Goal: Task Accomplishment & Management: Use online tool/utility

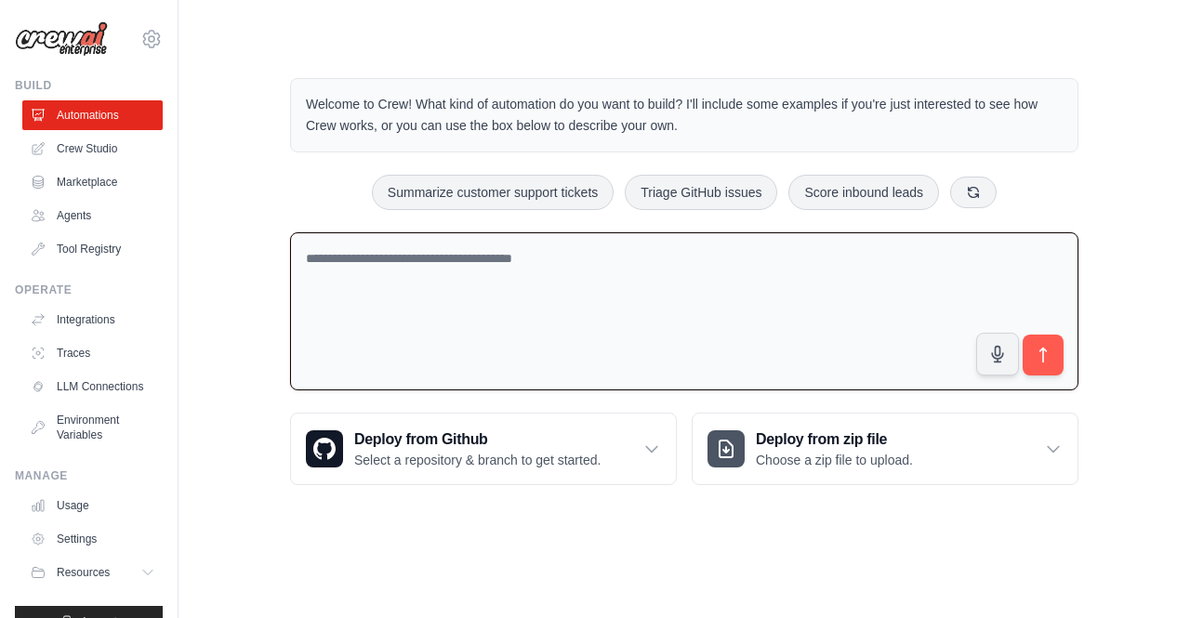
click at [348, 254] on textarea at bounding box center [684, 311] width 788 height 159
paste textarea "**********"
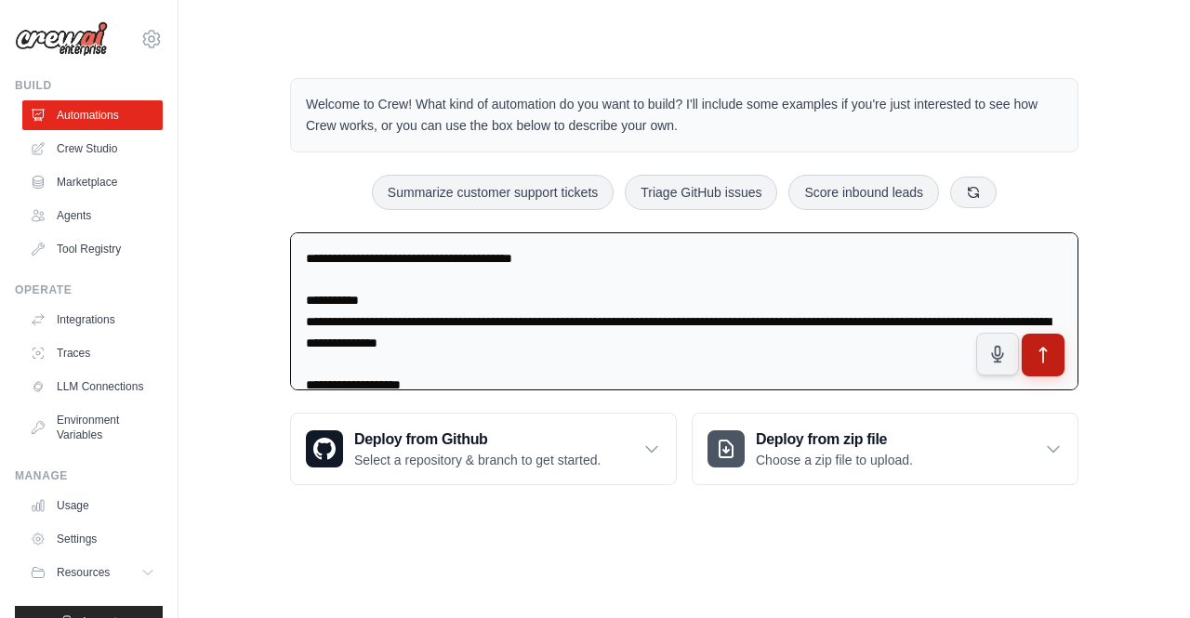
type textarea "**********"
click at [1050, 360] on icon "submit" at bounding box center [1044, 356] width 20 height 20
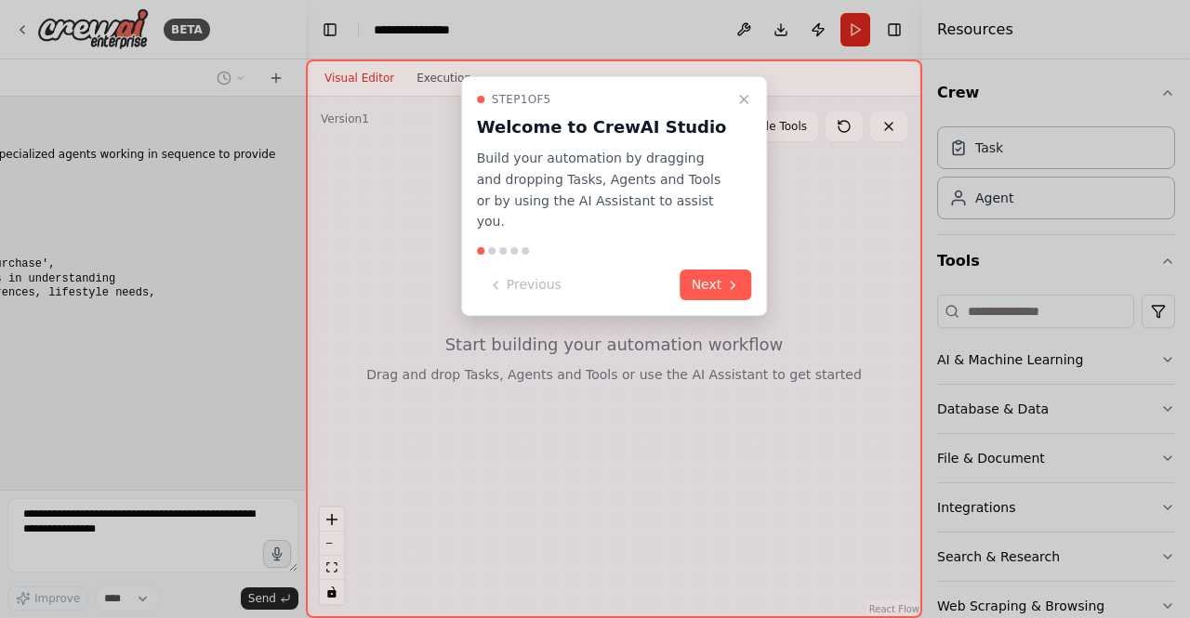
click at [704, 270] on button "Next" at bounding box center [716, 285] width 72 height 31
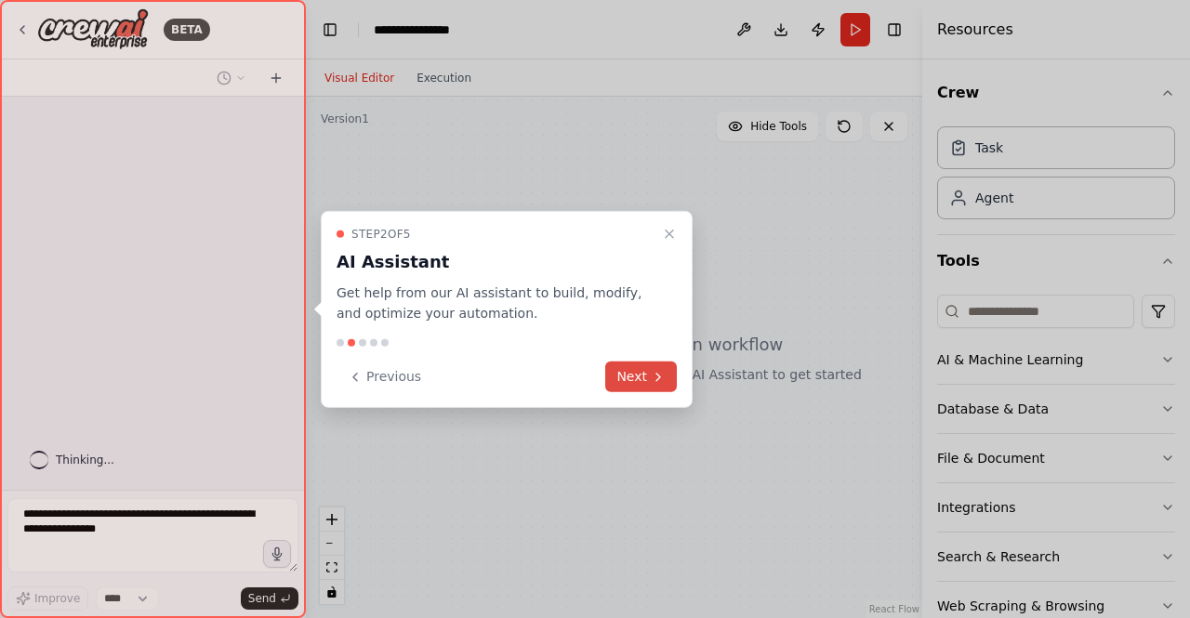
click at [634, 385] on button "Next" at bounding box center [641, 377] width 72 height 31
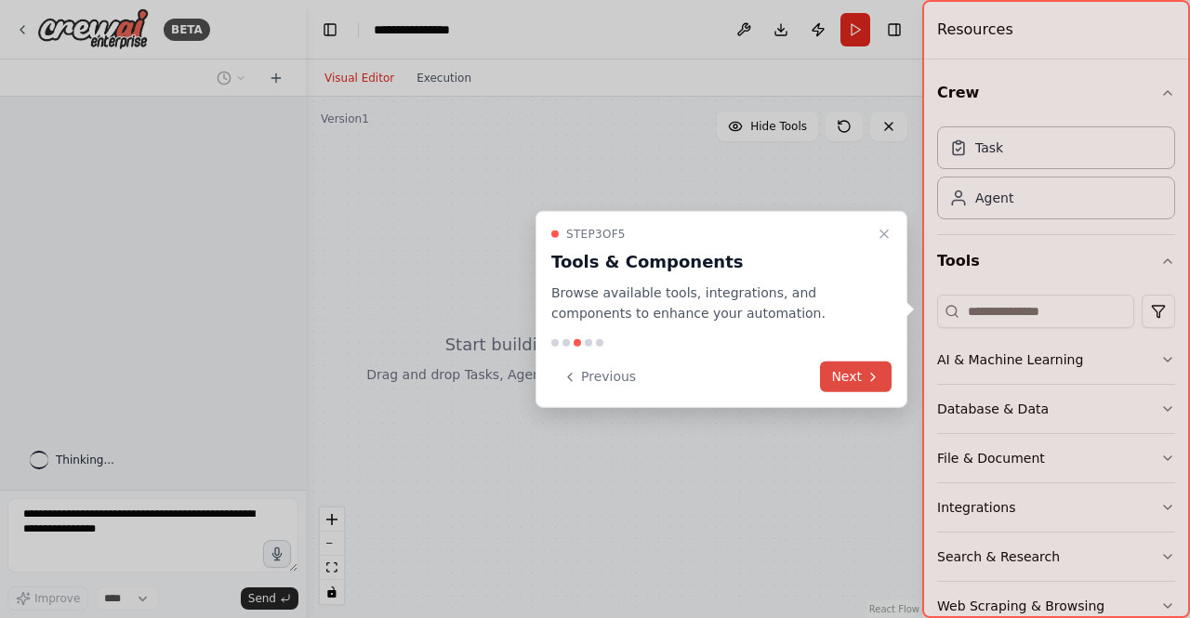
click at [849, 375] on button "Next" at bounding box center [856, 377] width 72 height 31
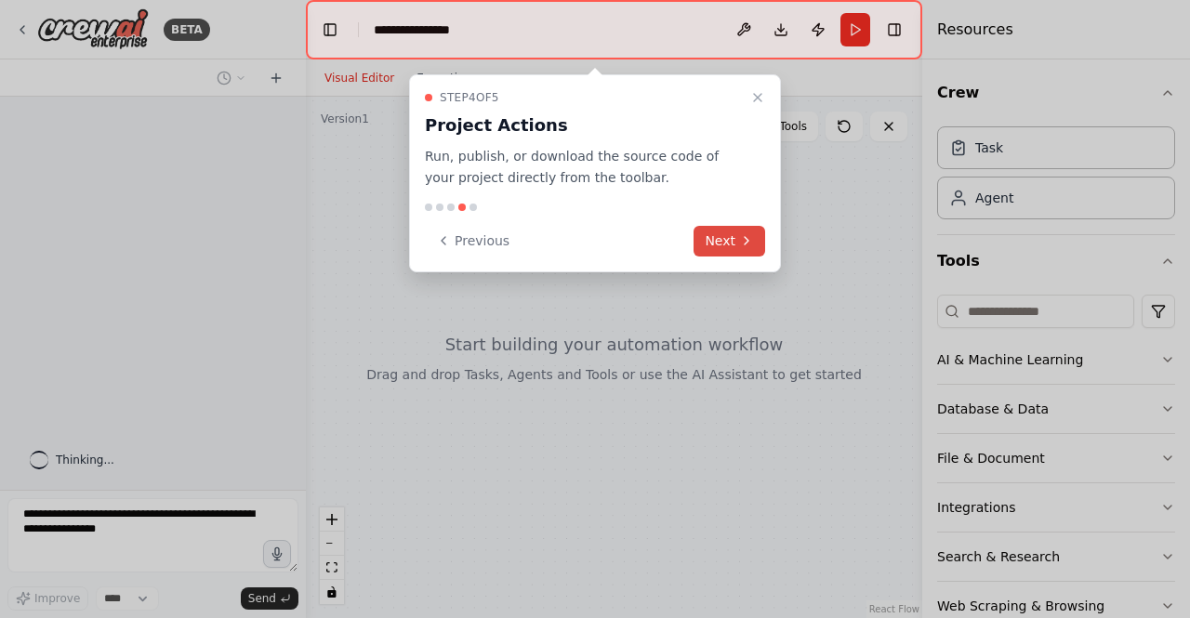
click at [747, 231] on button "Next" at bounding box center [730, 241] width 72 height 31
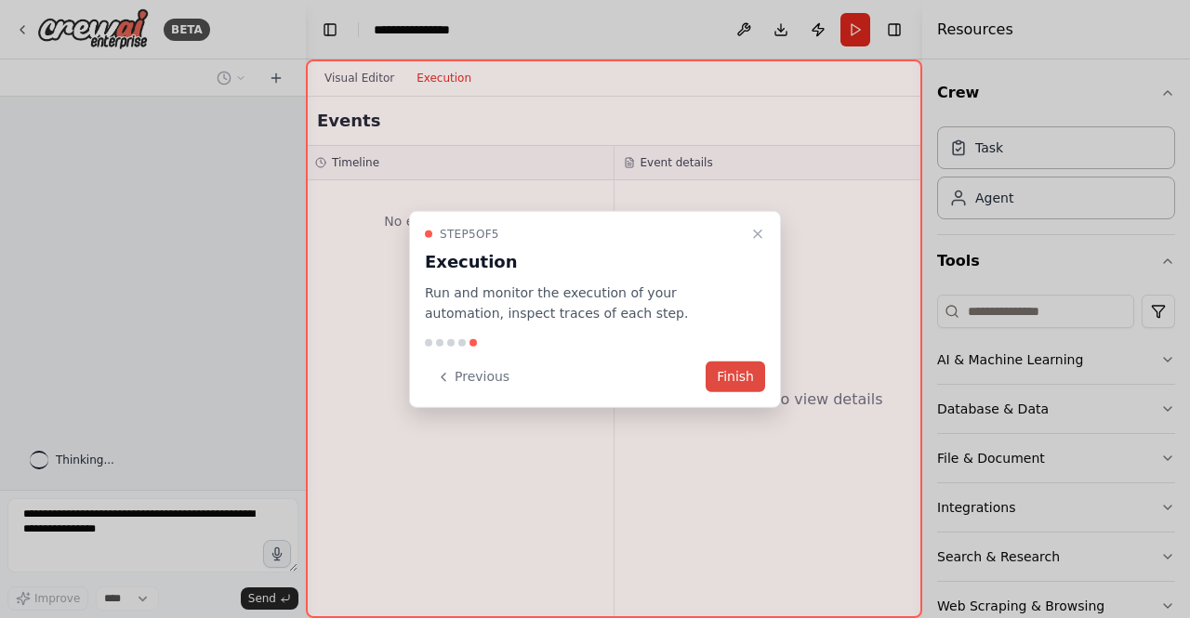
click at [733, 382] on button "Finish" at bounding box center [735, 377] width 59 height 31
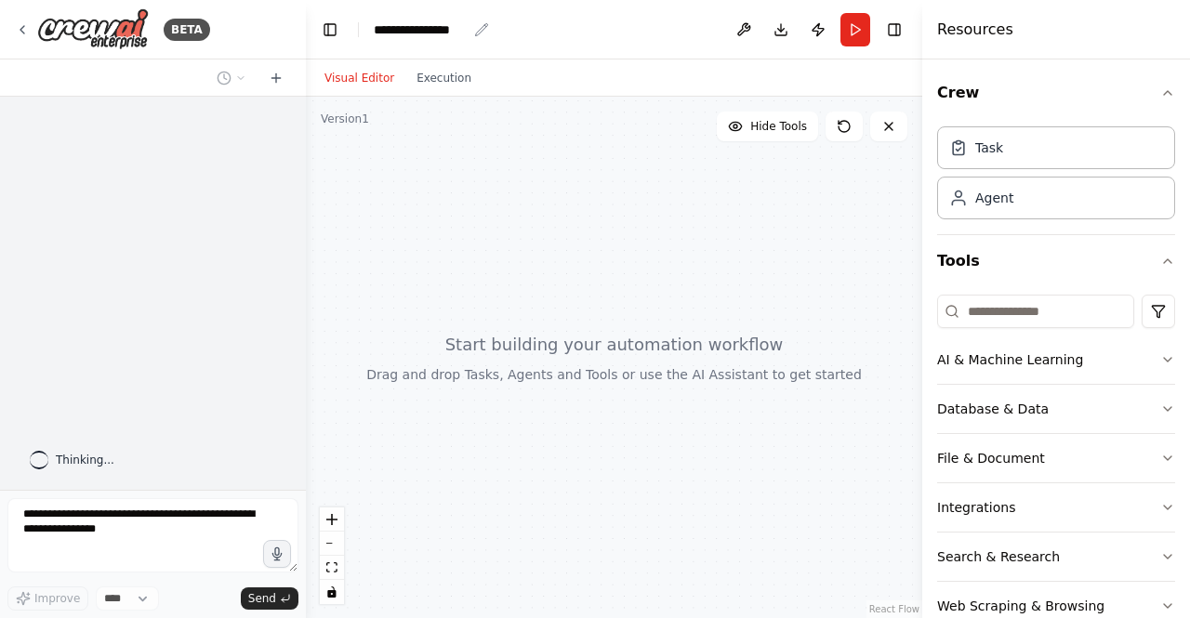
click at [449, 34] on div "**********" at bounding box center [420, 29] width 93 height 19
drag, startPoint x: 466, startPoint y: 31, endPoint x: 375, endPoint y: 30, distance: 91.1
click at [375, 30] on div "**********" at bounding box center [443, 29] width 139 height 19
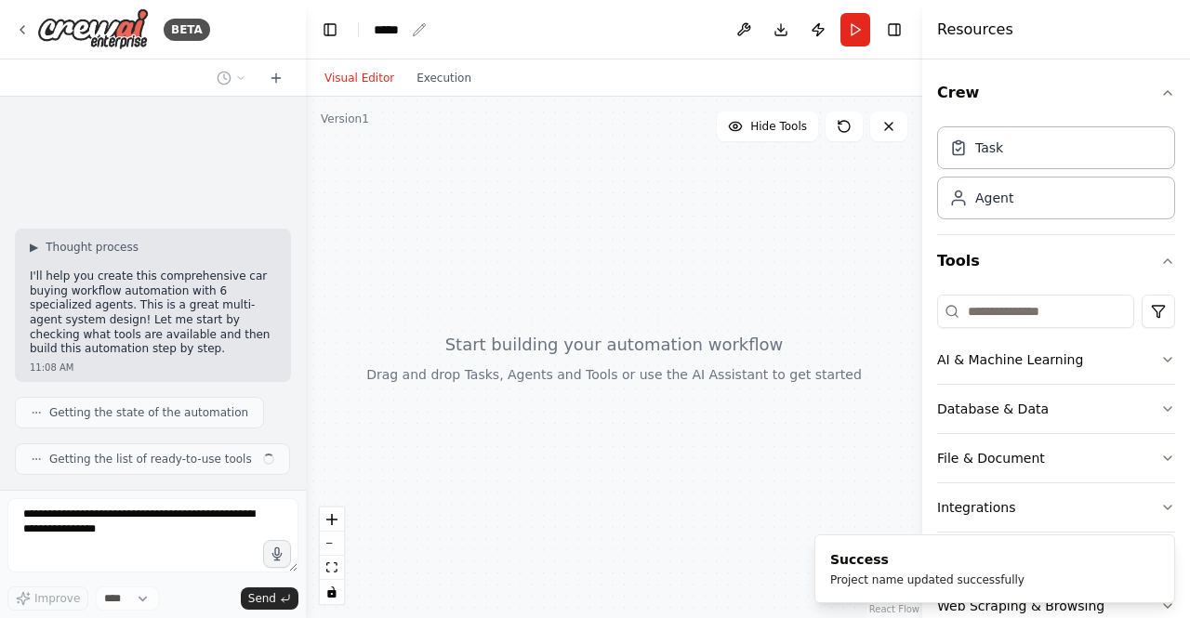
scroll to position [3388, 0]
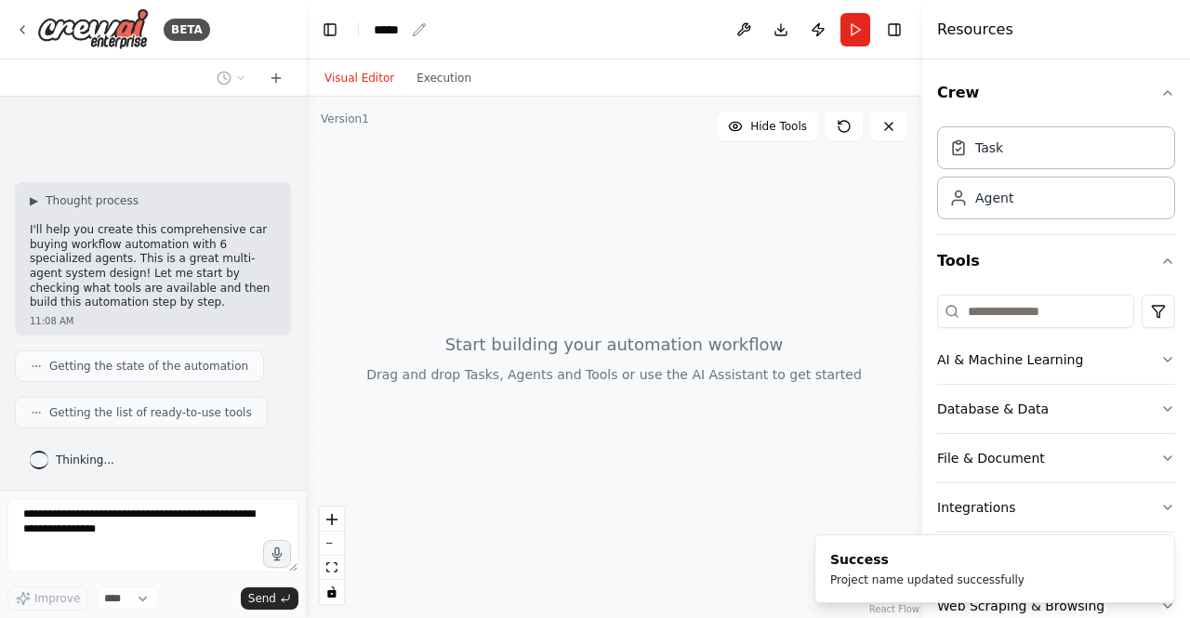
click at [403, 29] on div "*****" at bounding box center [389, 29] width 31 height 19
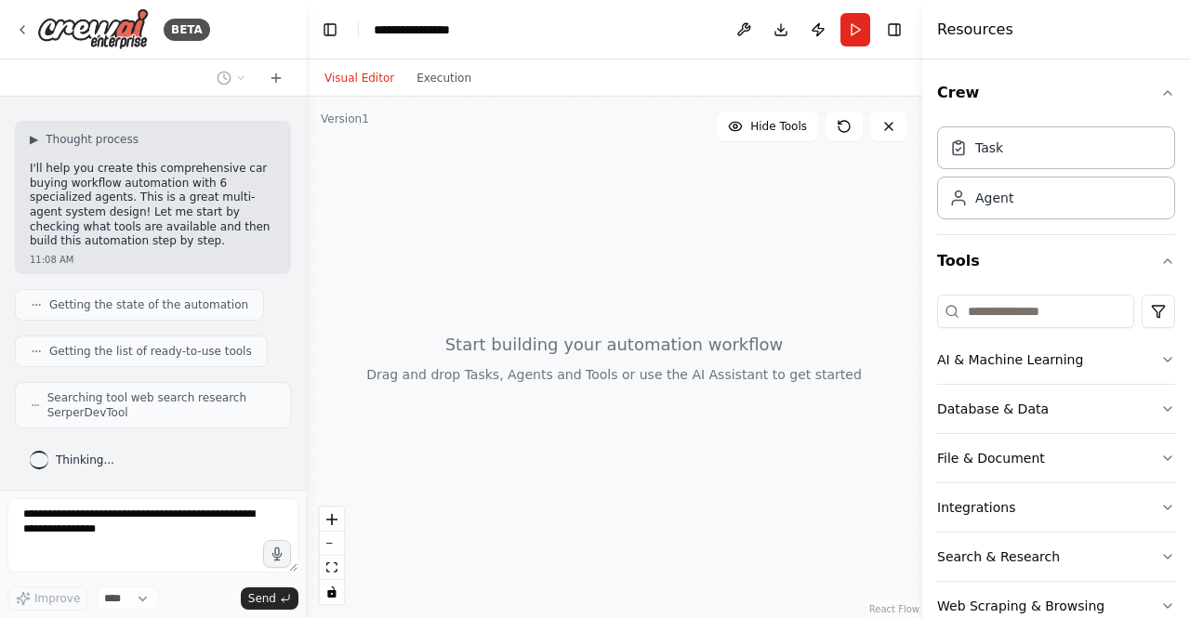
click at [486, 180] on div at bounding box center [614, 358] width 616 height 522
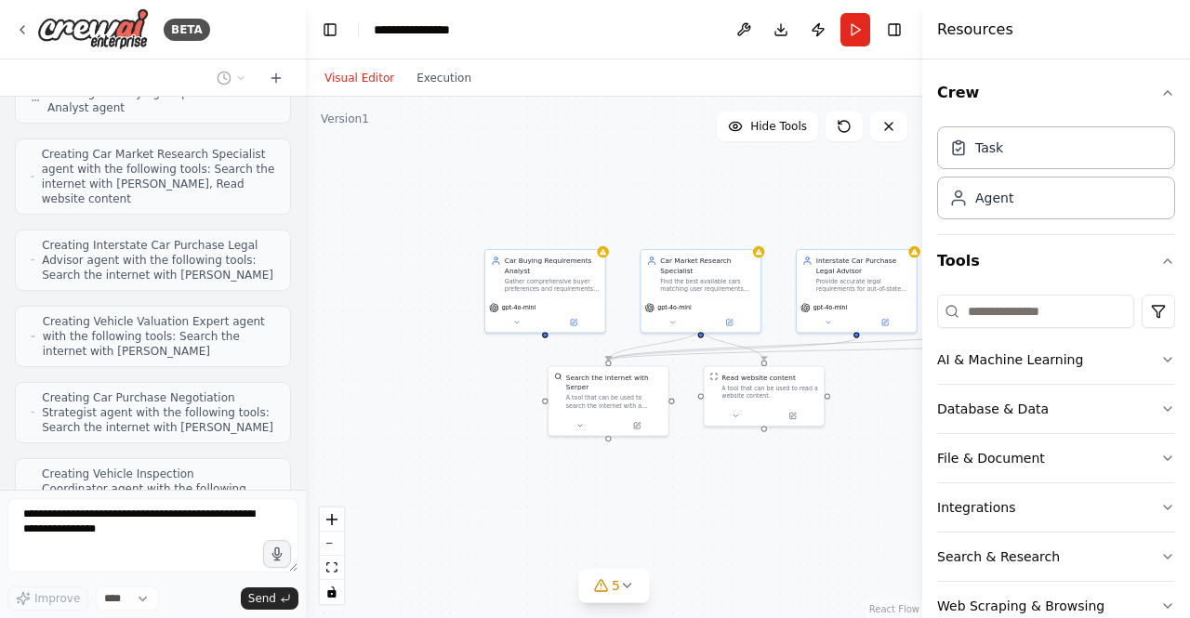
scroll to position [4011, 0]
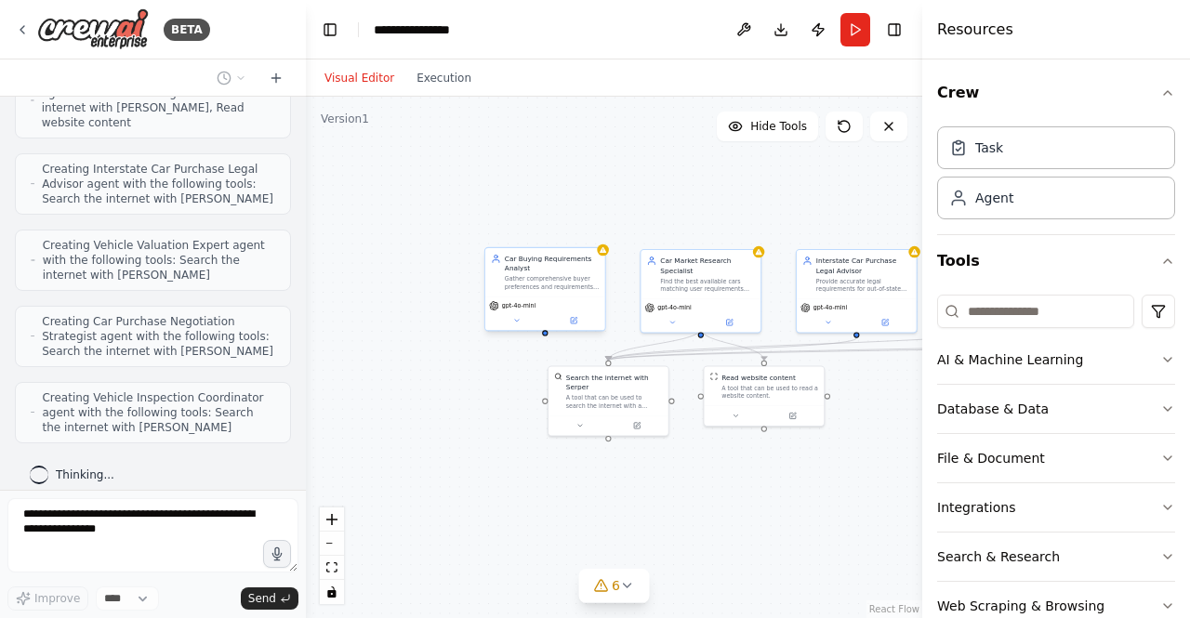
click at [570, 274] on div "Car Buying Requirements Analyst Gather comprehensive buyer preferences and requ…" at bounding box center [552, 272] width 95 height 37
click at [606, 258] on div ".deletable-edge-delete-btn { width: 20px; height: 20px; border: 0px solid #ffff…" at bounding box center [614, 358] width 616 height 522
click at [630, 584] on icon at bounding box center [627, 586] width 7 height 4
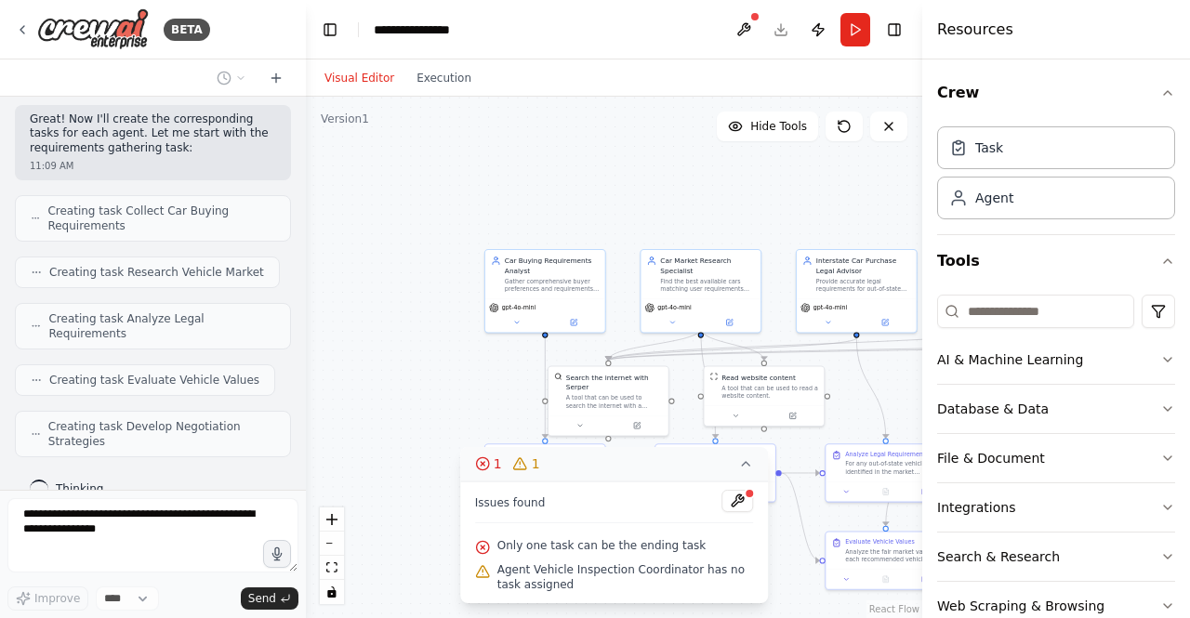
scroll to position [4411, 0]
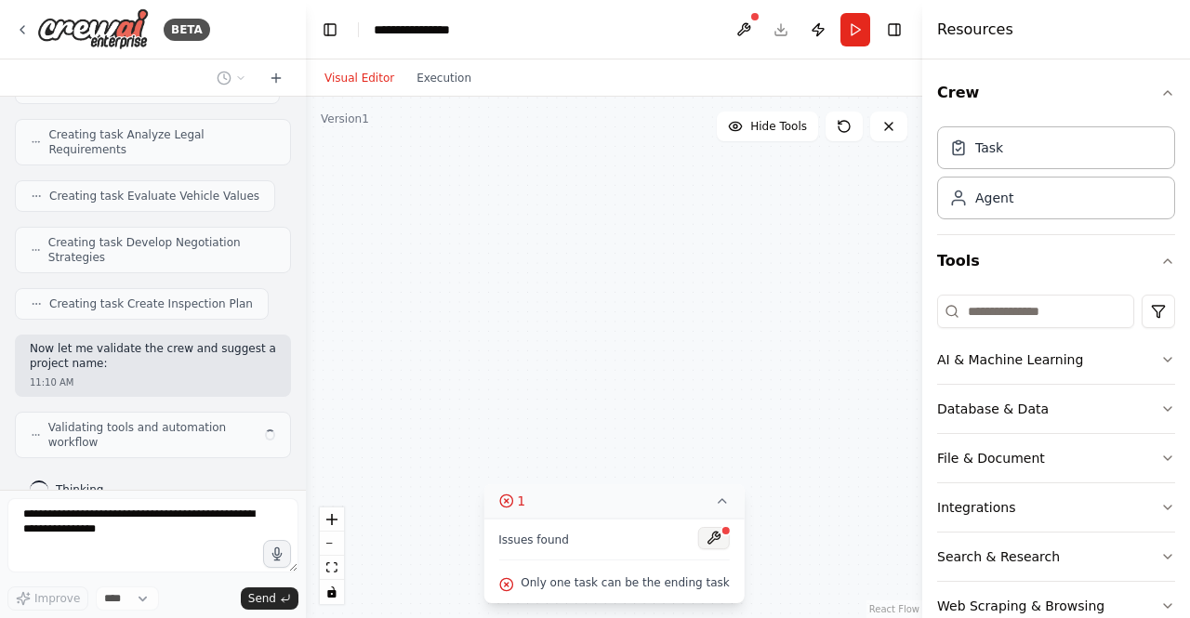
click at [702, 536] on button at bounding box center [714, 538] width 32 height 22
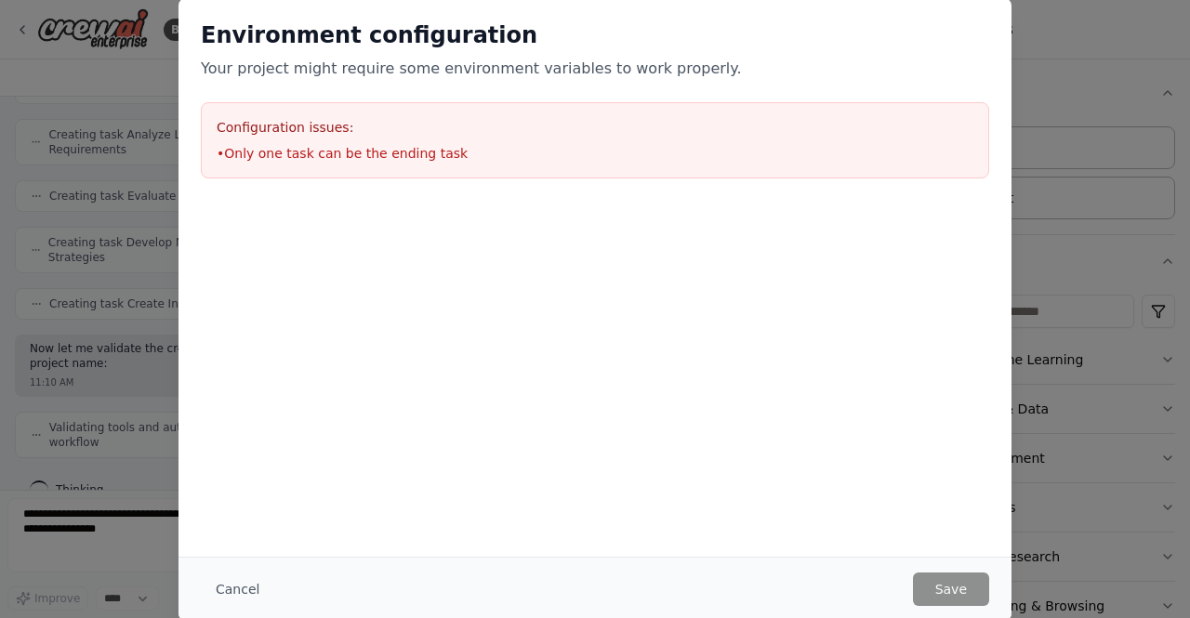
scroll to position [4534, 0]
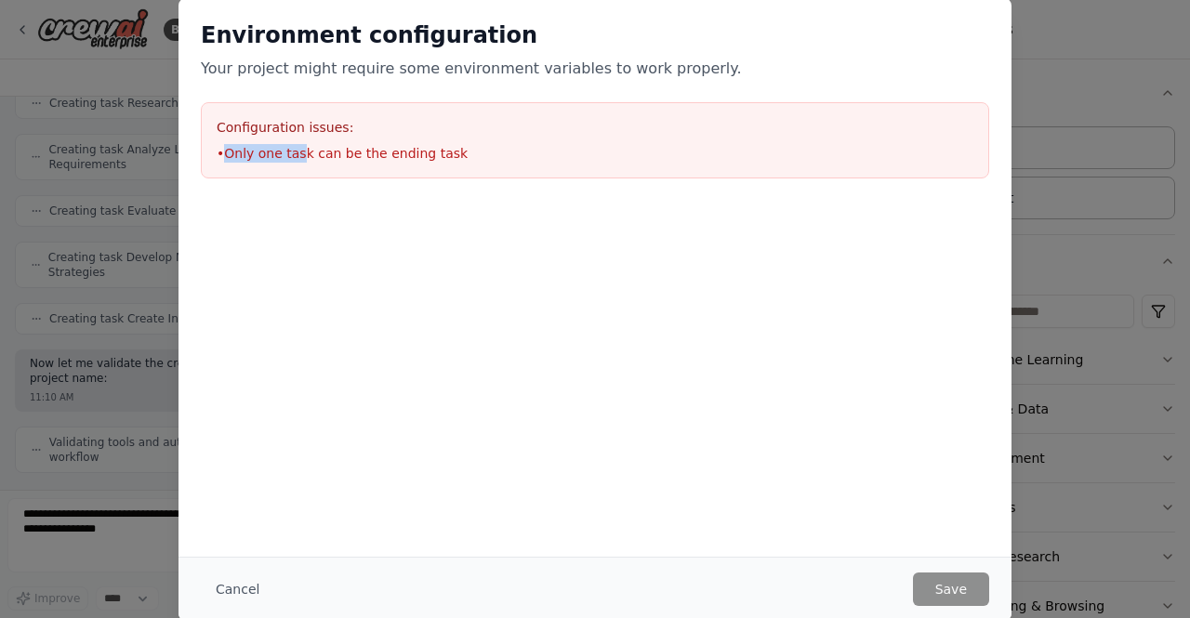
drag, startPoint x: 223, startPoint y: 168, endPoint x: 304, endPoint y: 173, distance: 81.0
click at [304, 173] on div "Configuration issues: • Only one task can be the ending task" at bounding box center [595, 140] width 788 height 76
drag, startPoint x: 448, startPoint y: 152, endPoint x: 306, endPoint y: 144, distance: 142.5
click at [324, 147] on li "• Only one task can be the ending task" at bounding box center [595, 153] width 757 height 19
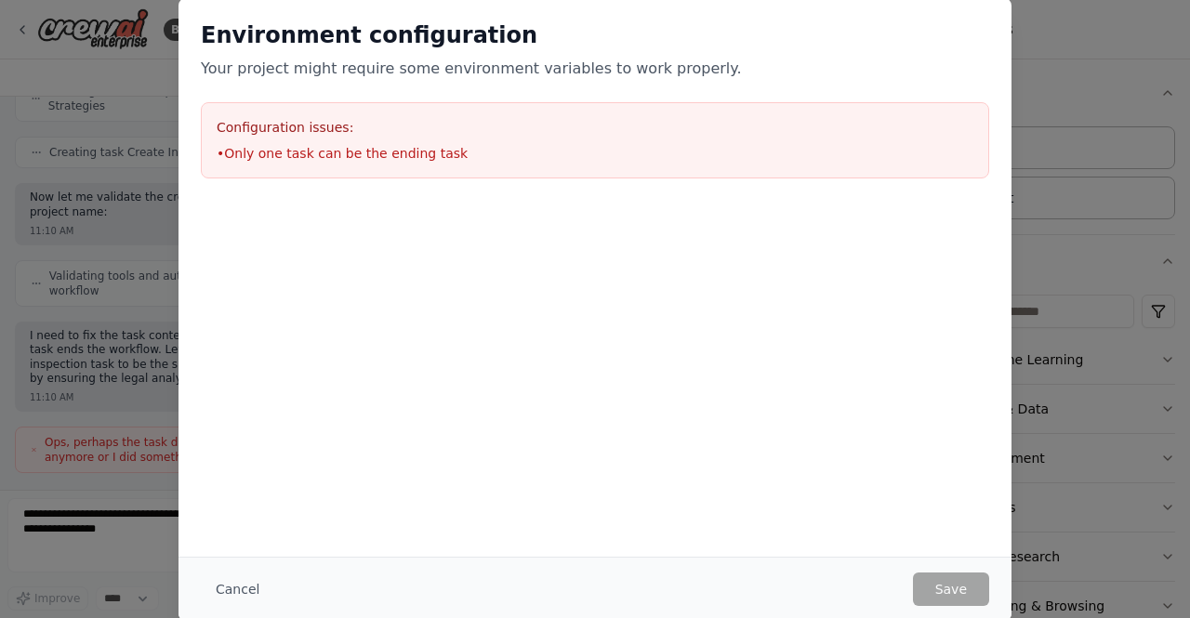
scroll to position [4715, 0]
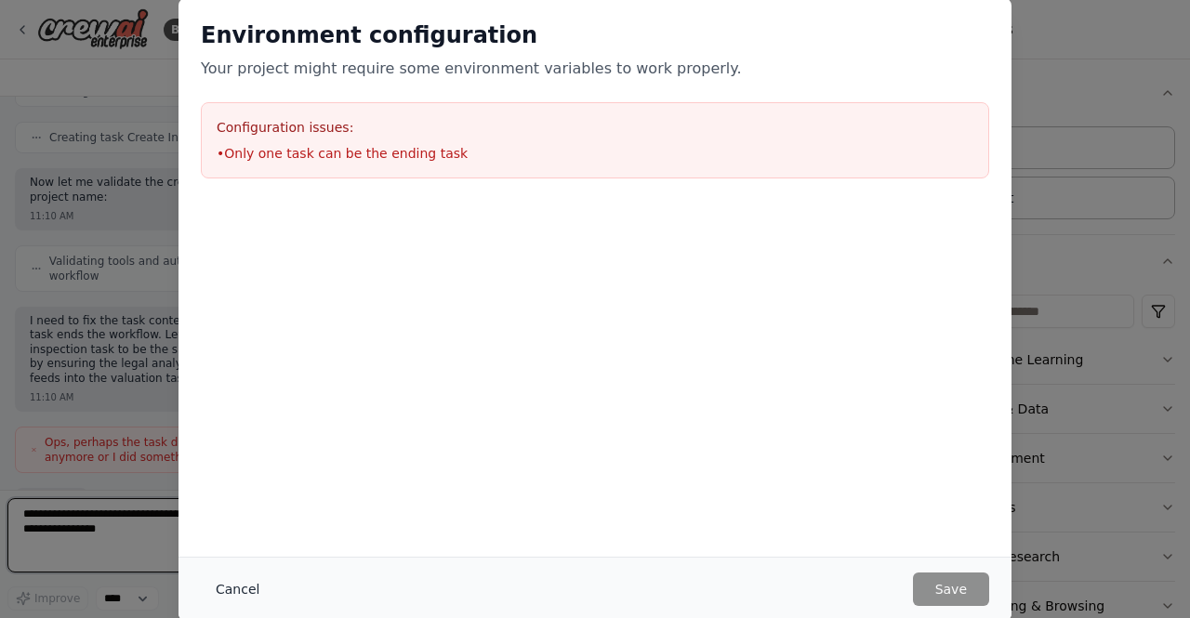
click at [244, 593] on button "Cancel" at bounding box center [237, 589] width 73 height 33
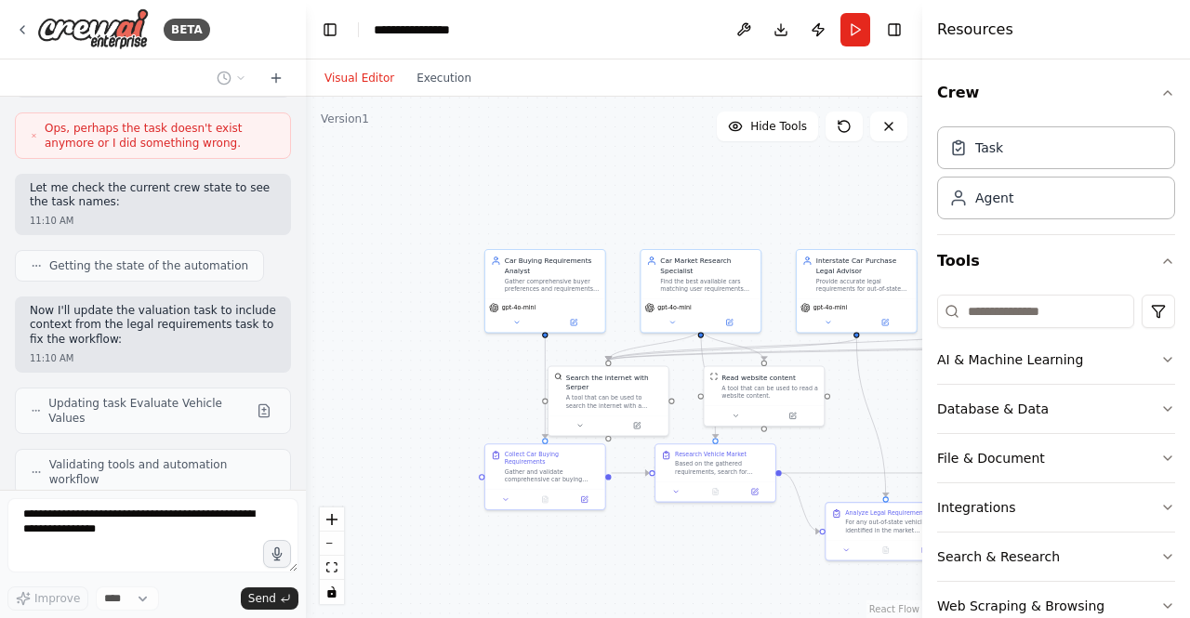
scroll to position [5091, 0]
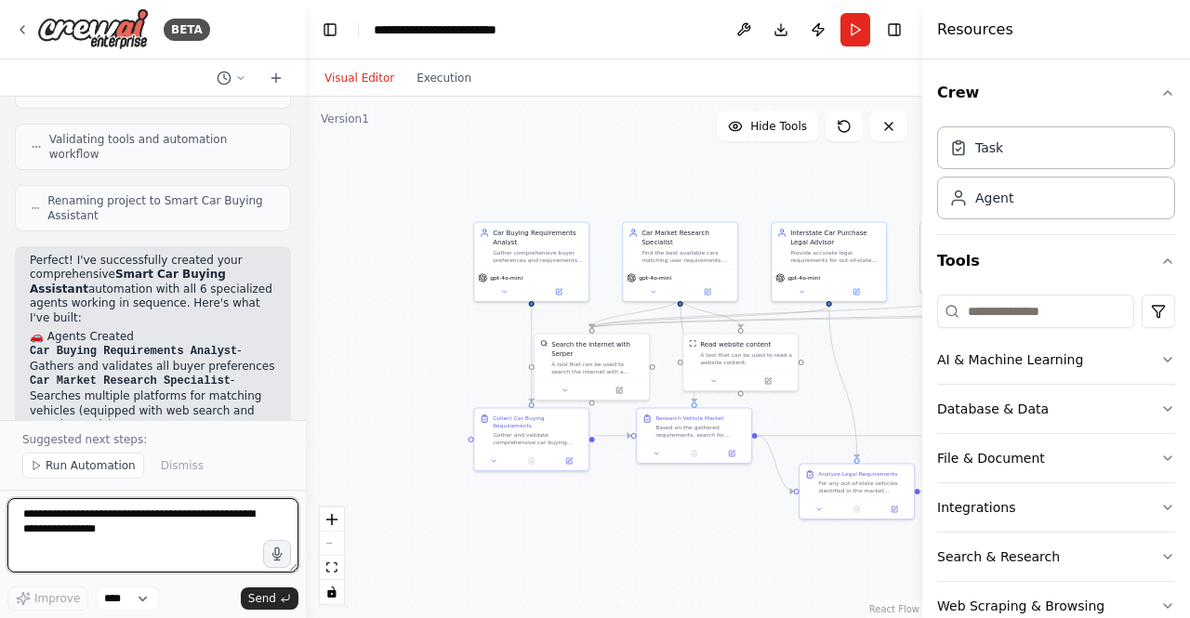
drag, startPoint x: 454, startPoint y: 373, endPoint x: 409, endPoint y: 334, distance: 59.3
click at [415, 335] on div ".deletable-edge-delete-btn { width: 20px; height: 20px; border: 0px solid #ffff…" at bounding box center [614, 358] width 616 height 522
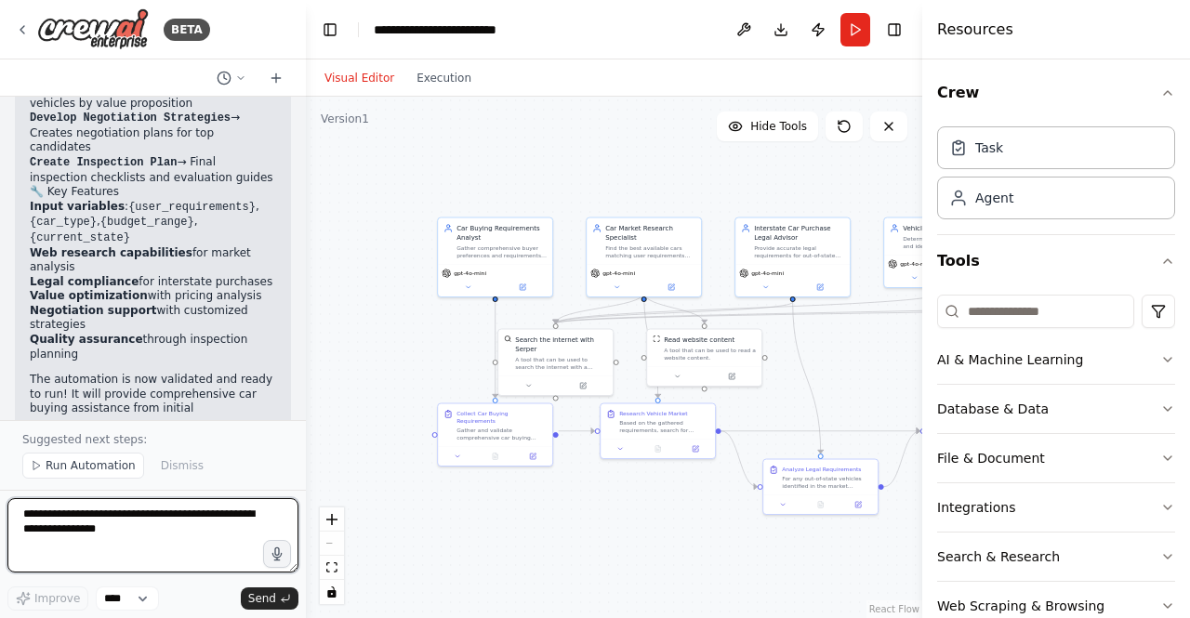
scroll to position [6007, 0]
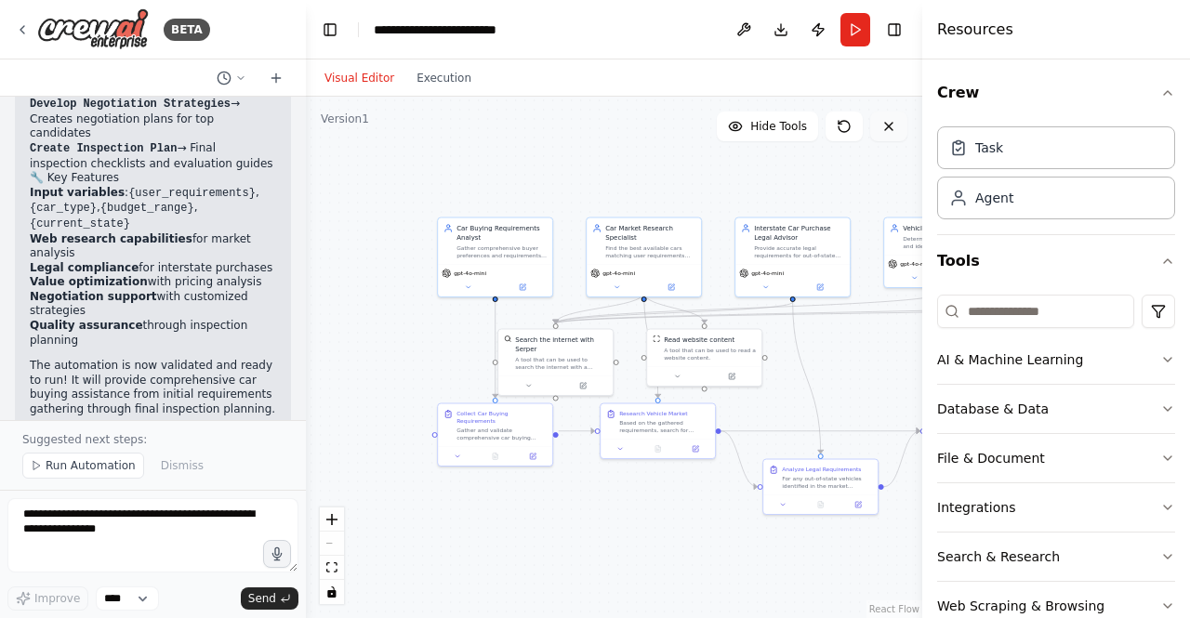
click at [889, 124] on icon at bounding box center [888, 126] width 15 height 15
click at [99, 464] on span "Run Automation" at bounding box center [91, 465] width 90 height 15
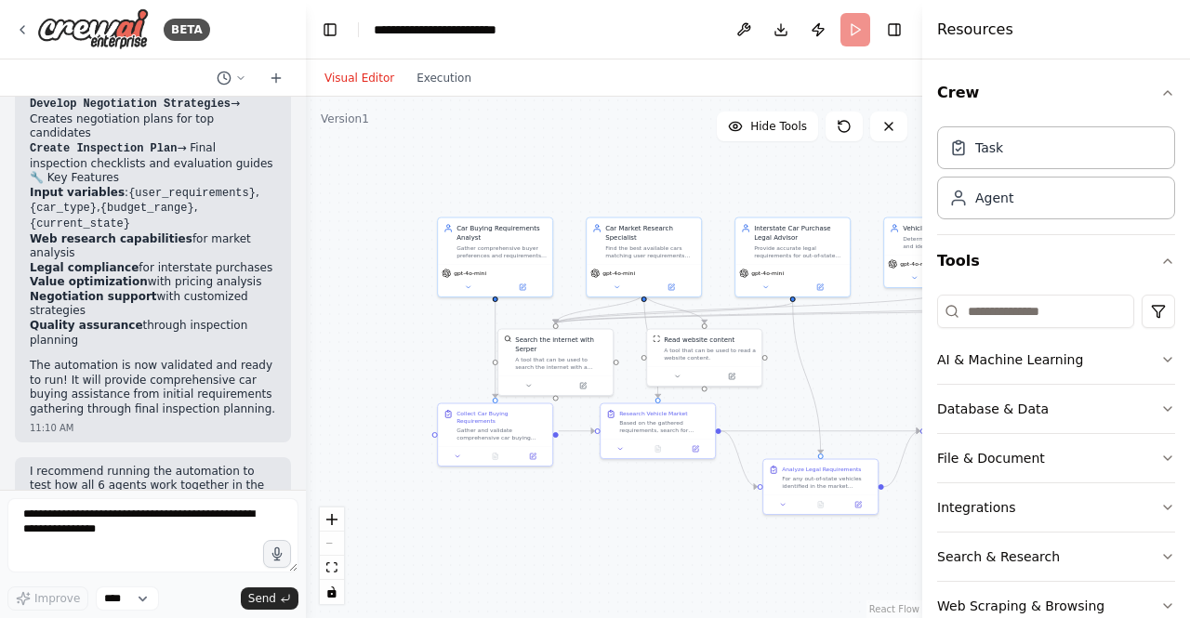
scroll to position [5938, 0]
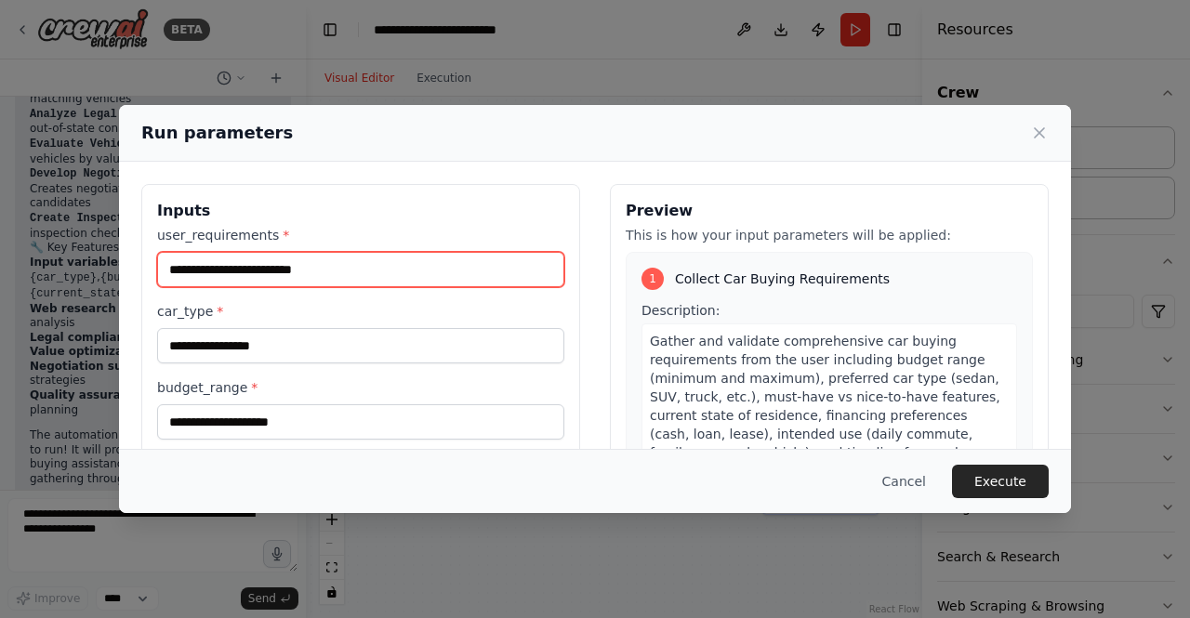
click at [354, 271] on input "user_requirements *" at bounding box center [360, 269] width 407 height 35
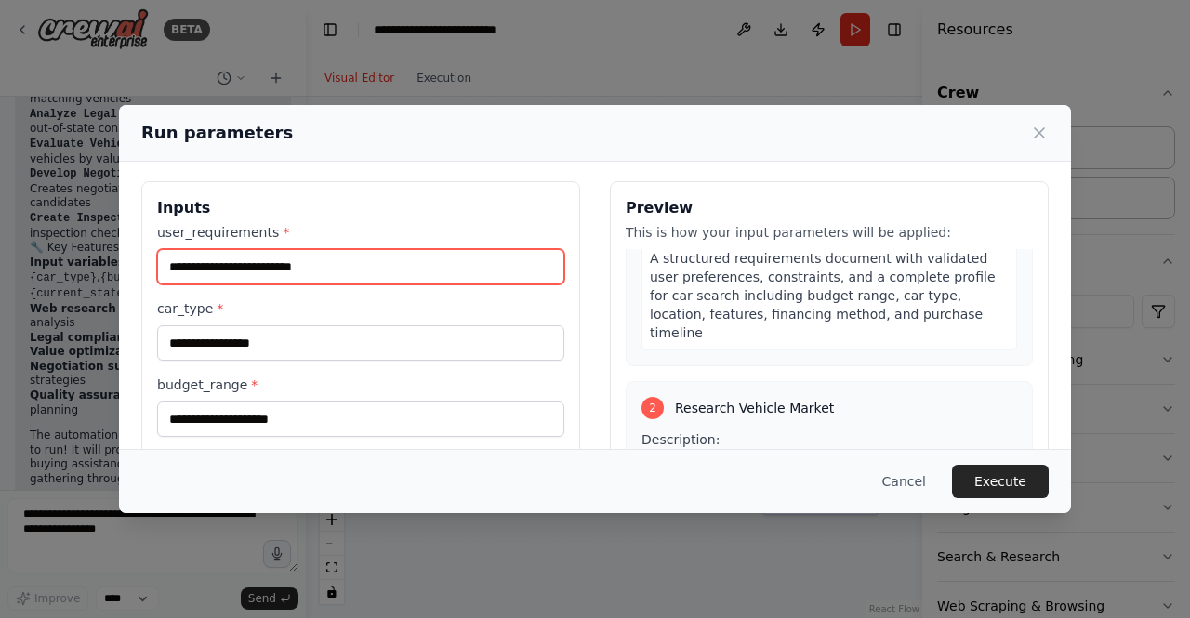
scroll to position [0, 0]
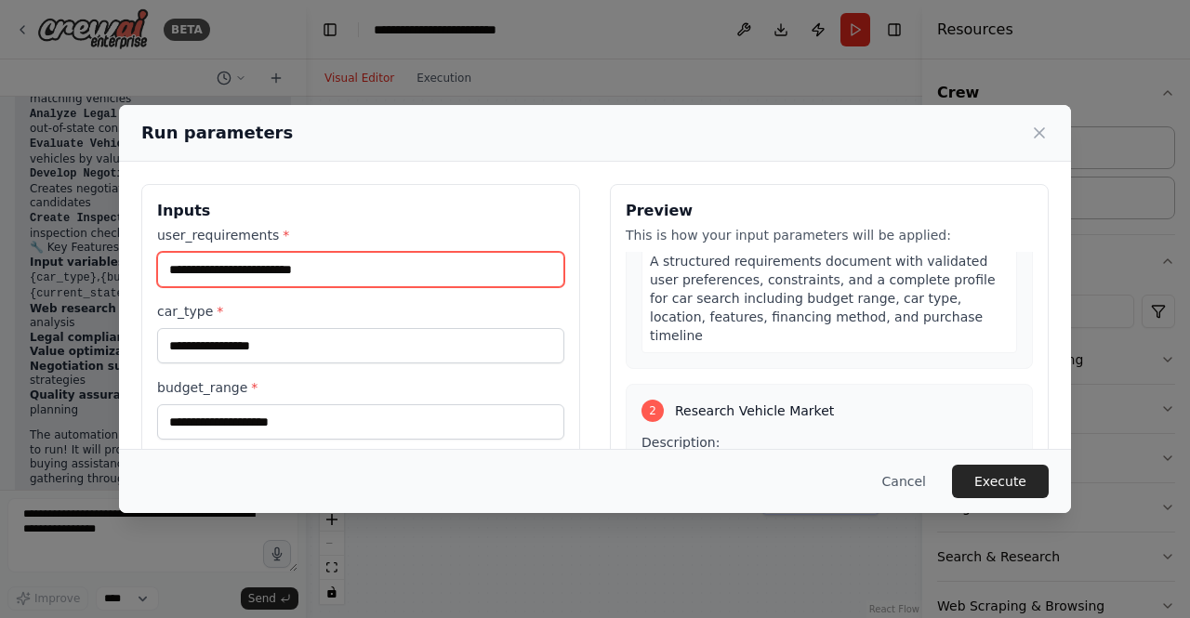
click at [328, 287] on input "user_requirements *" at bounding box center [360, 269] width 407 height 35
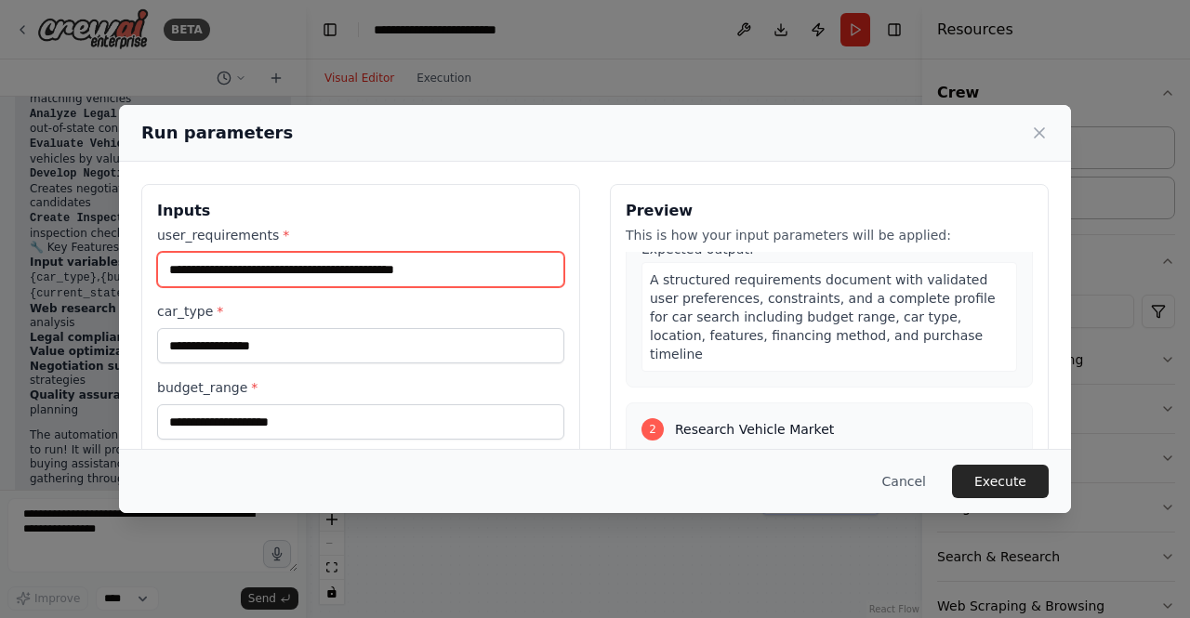
scroll to position [297, 0]
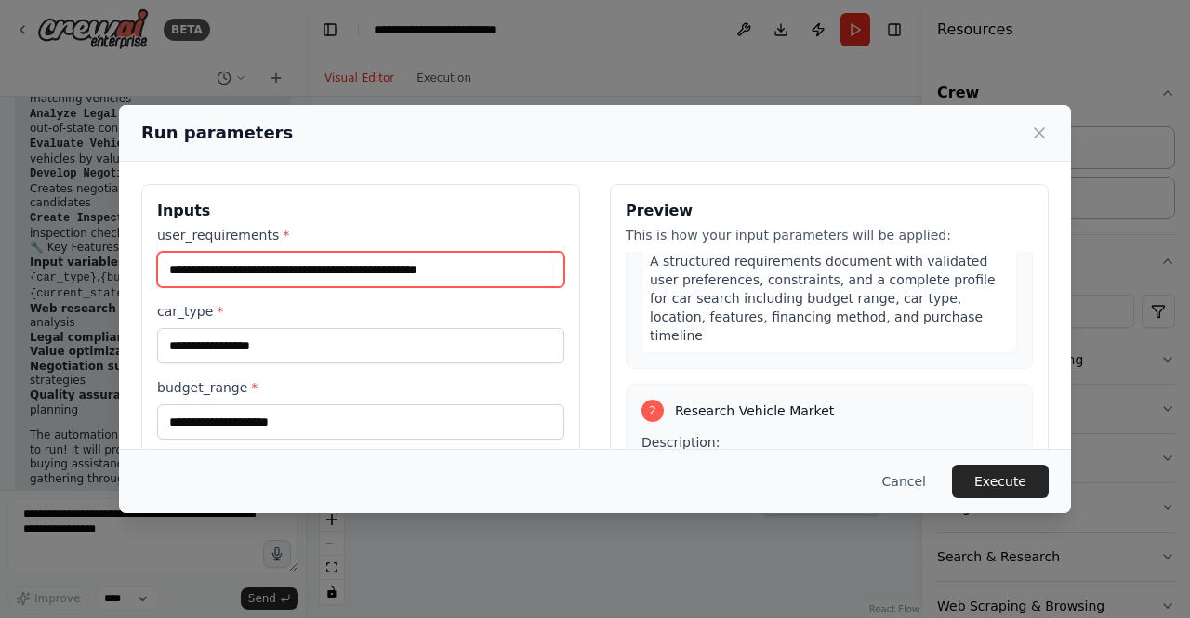
type input "**********"
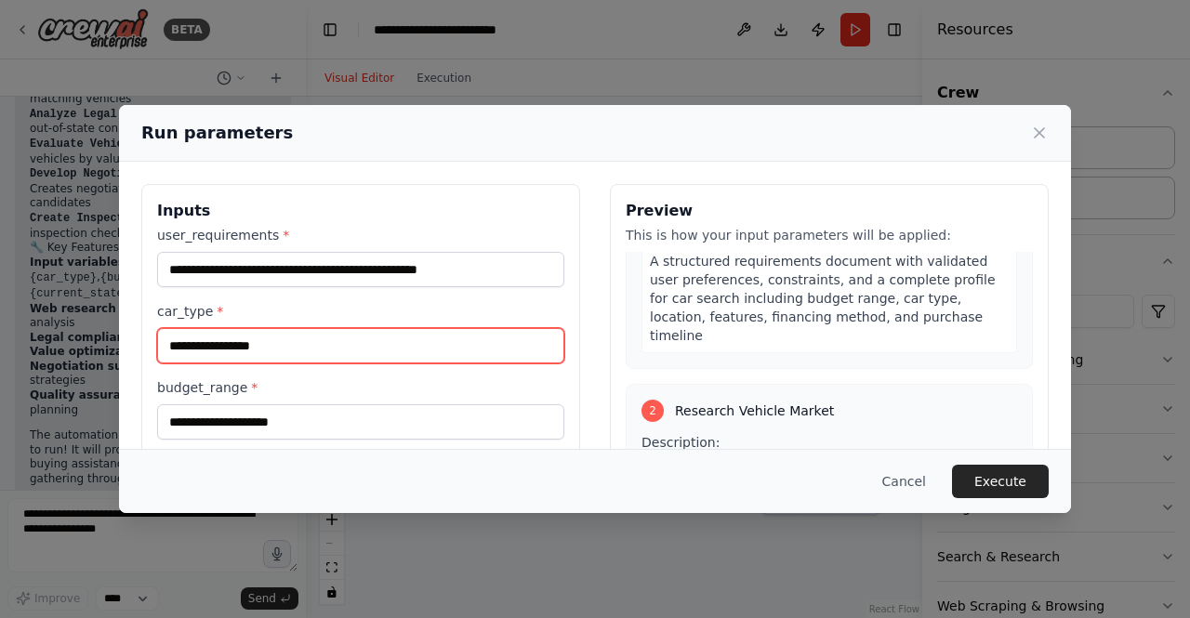
click at [265, 352] on input "car_type *" at bounding box center [360, 345] width 407 height 35
click at [265, 351] on input "car_type *" at bounding box center [360, 345] width 407 height 35
type input "*****"
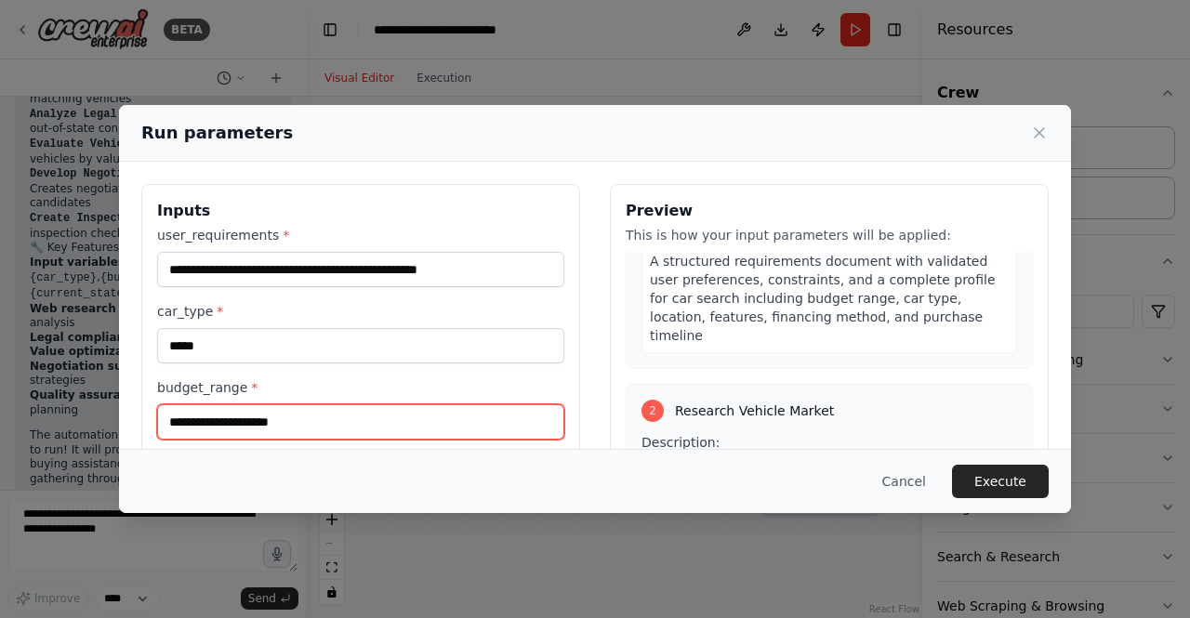
click at [385, 424] on input "budget_range *" at bounding box center [360, 421] width 407 height 35
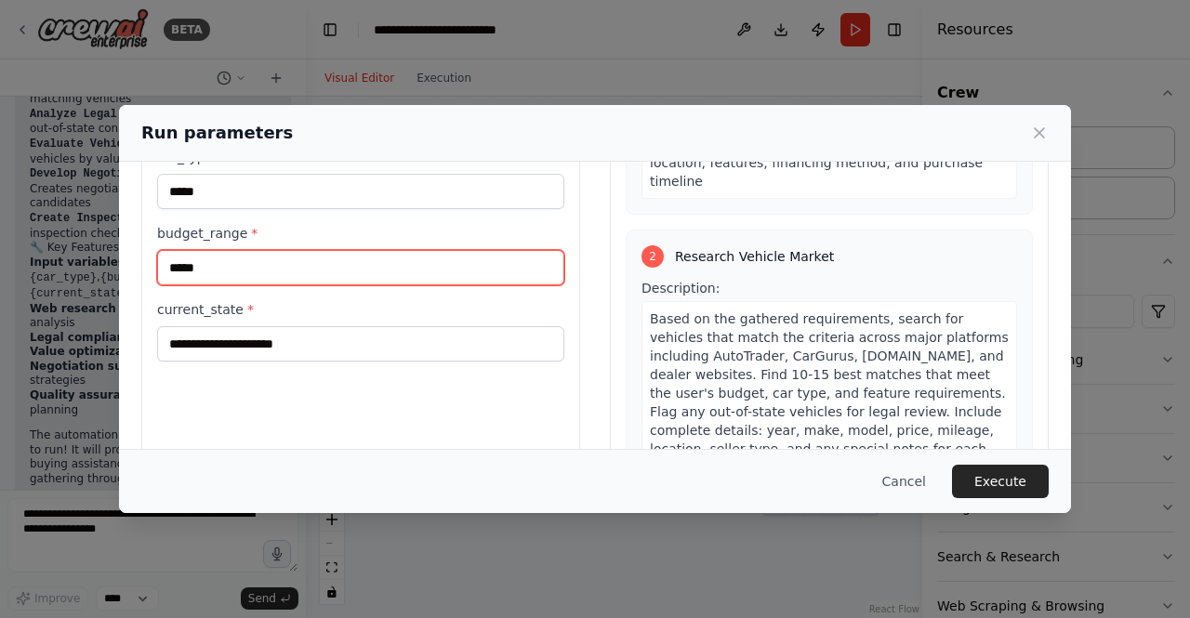
scroll to position [198, 0]
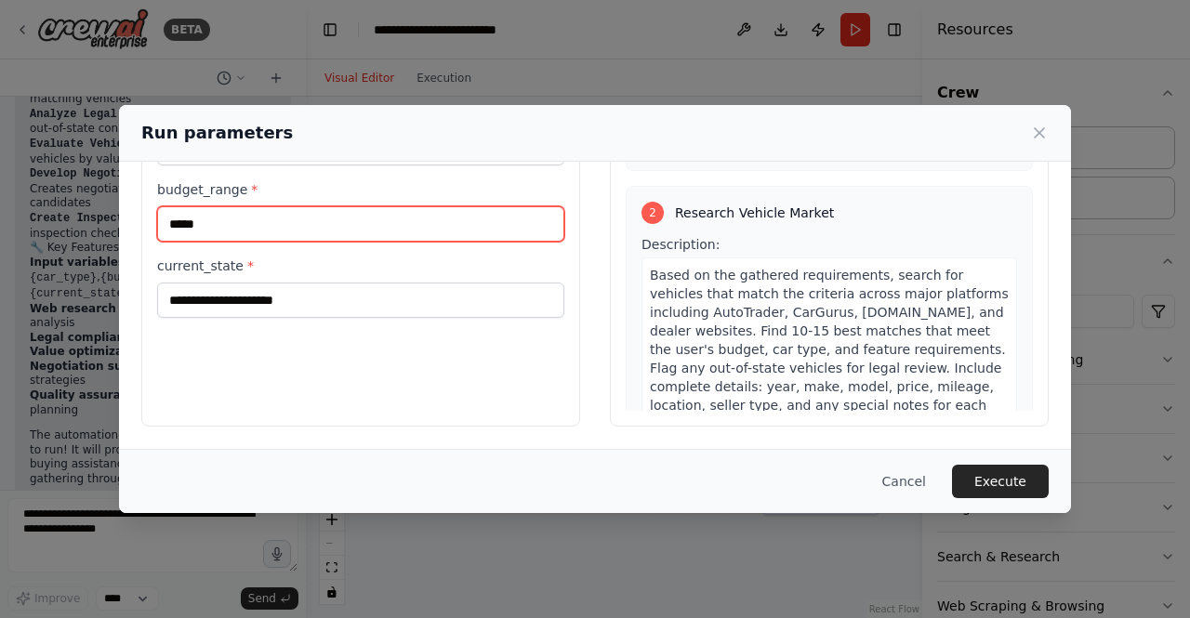
type input "*****"
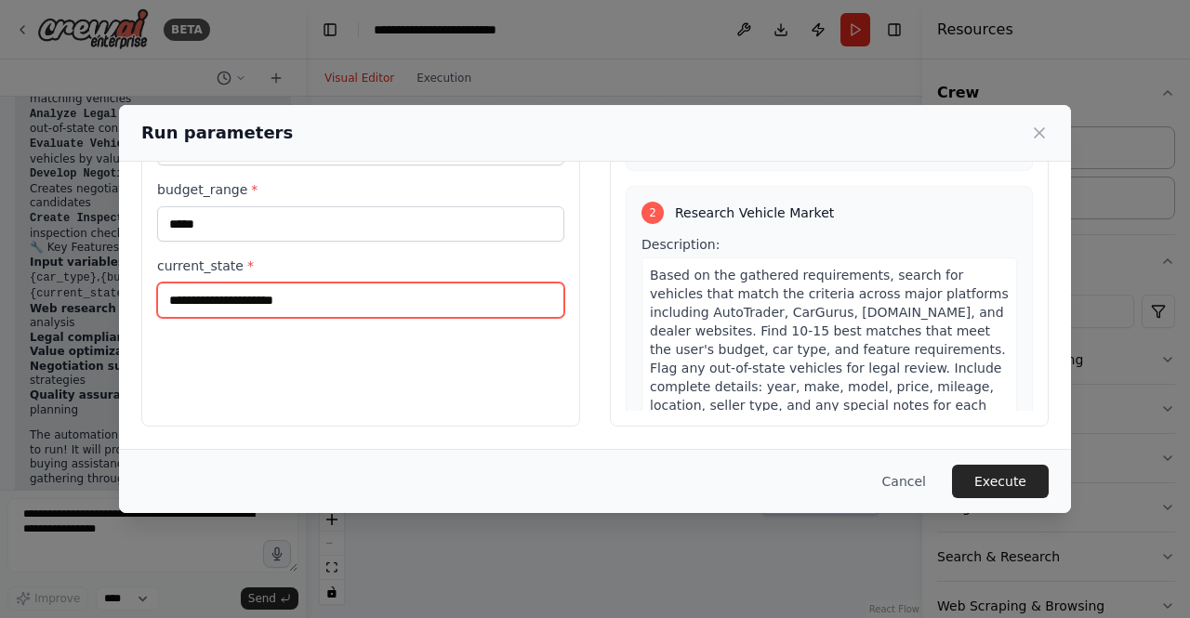
click at [229, 300] on input "current_state *" at bounding box center [360, 300] width 407 height 35
type input "**********"
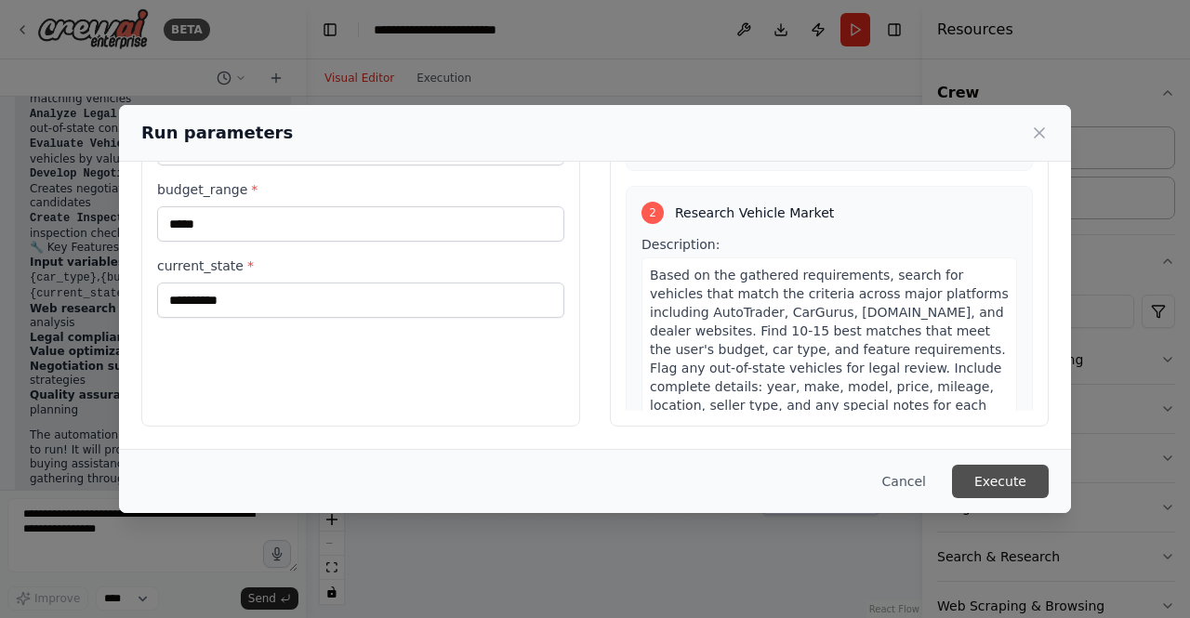
click at [969, 471] on button "Execute" at bounding box center [1000, 481] width 97 height 33
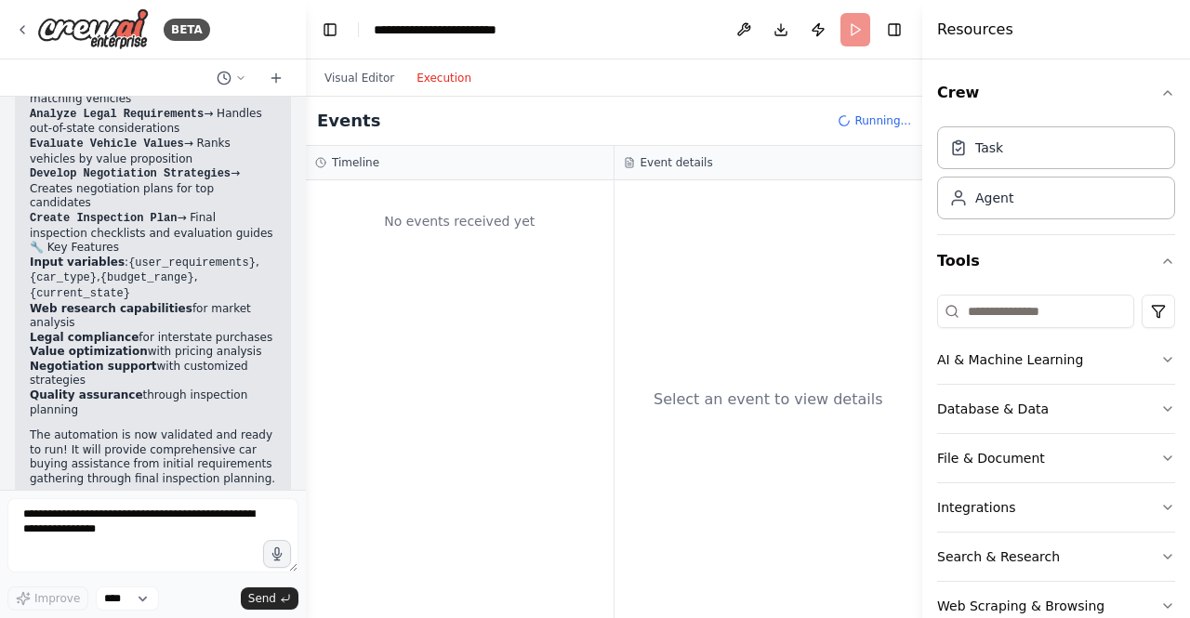
click at [449, 76] on button "Execution" at bounding box center [443, 78] width 77 height 22
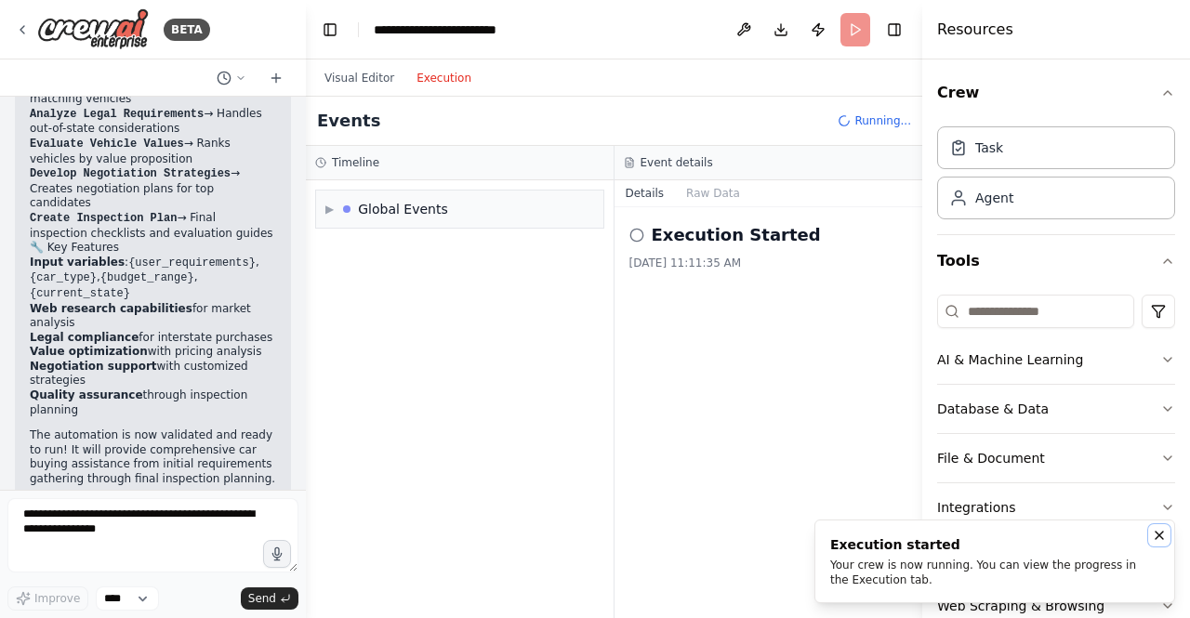
click at [1160, 534] on icon "Notifications (F8)" at bounding box center [1159, 535] width 7 height 7
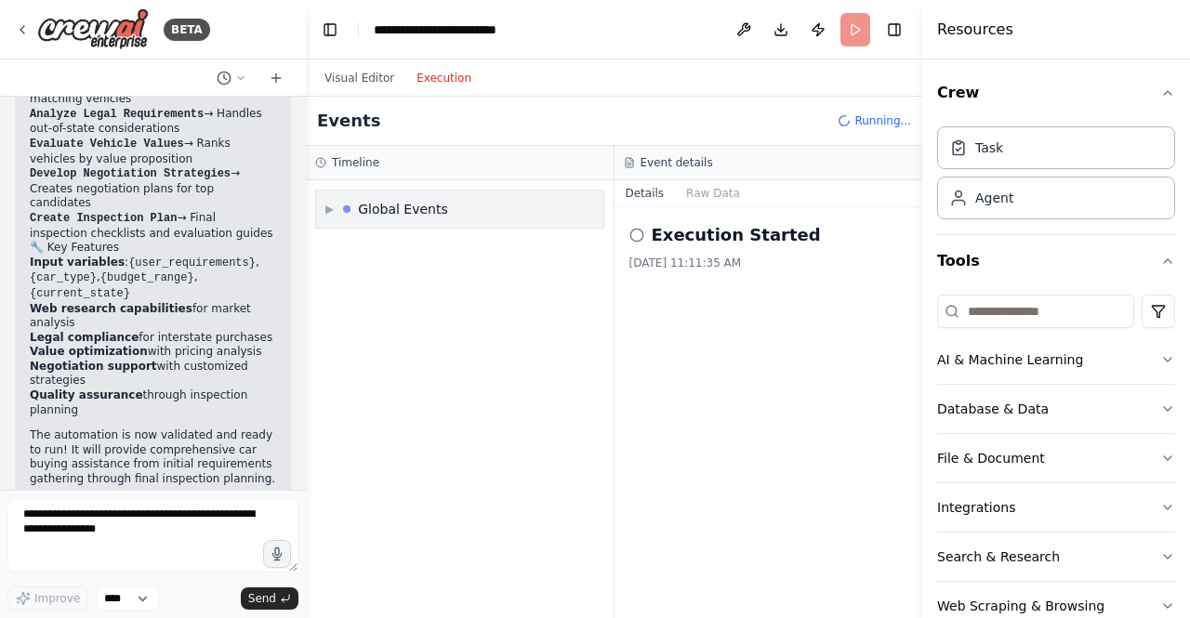
click at [400, 222] on div "▶ Global Events" at bounding box center [459, 209] width 287 height 37
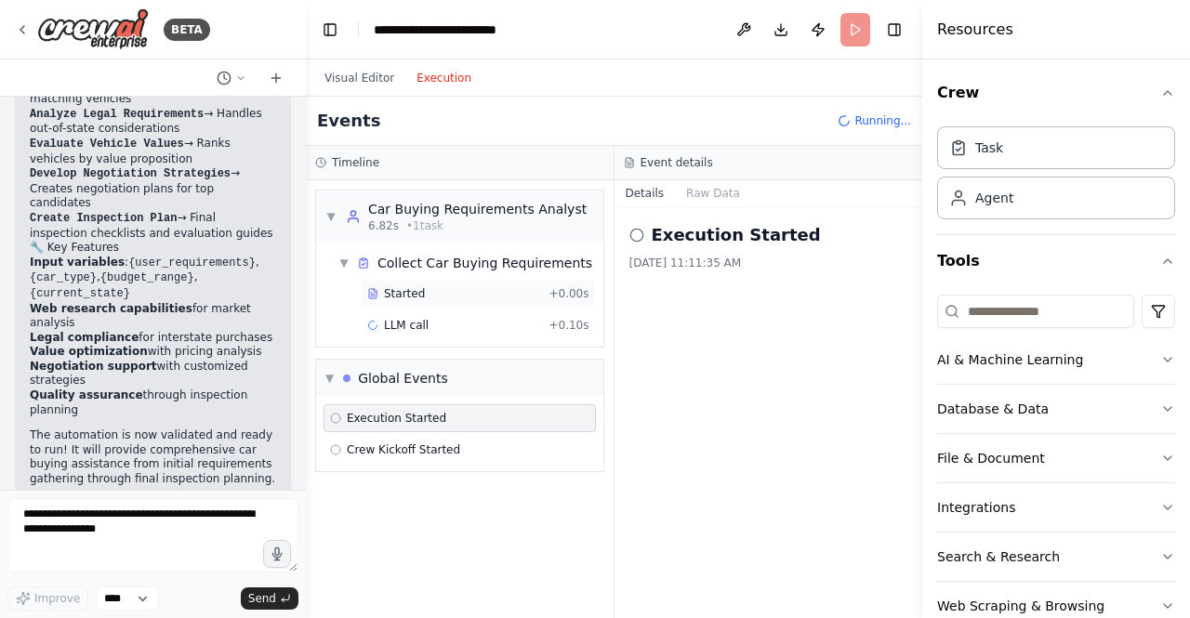
click at [404, 290] on span "Started" at bounding box center [404, 293] width 41 height 15
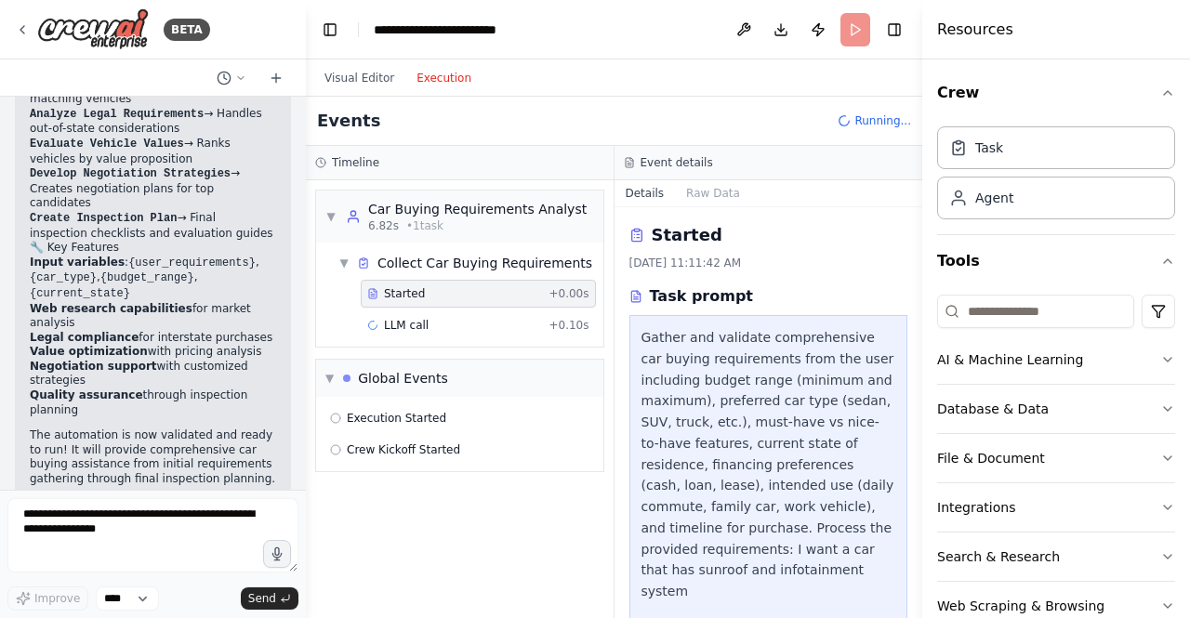
scroll to position [237, 0]
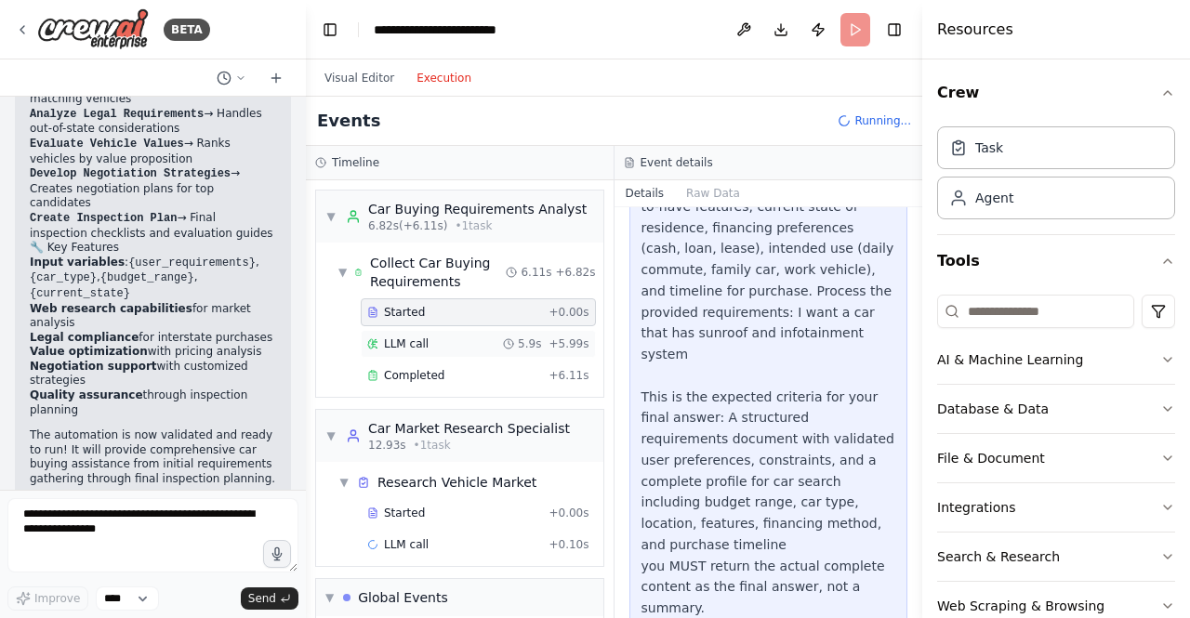
click at [399, 340] on span "LLM call" at bounding box center [406, 344] width 45 height 15
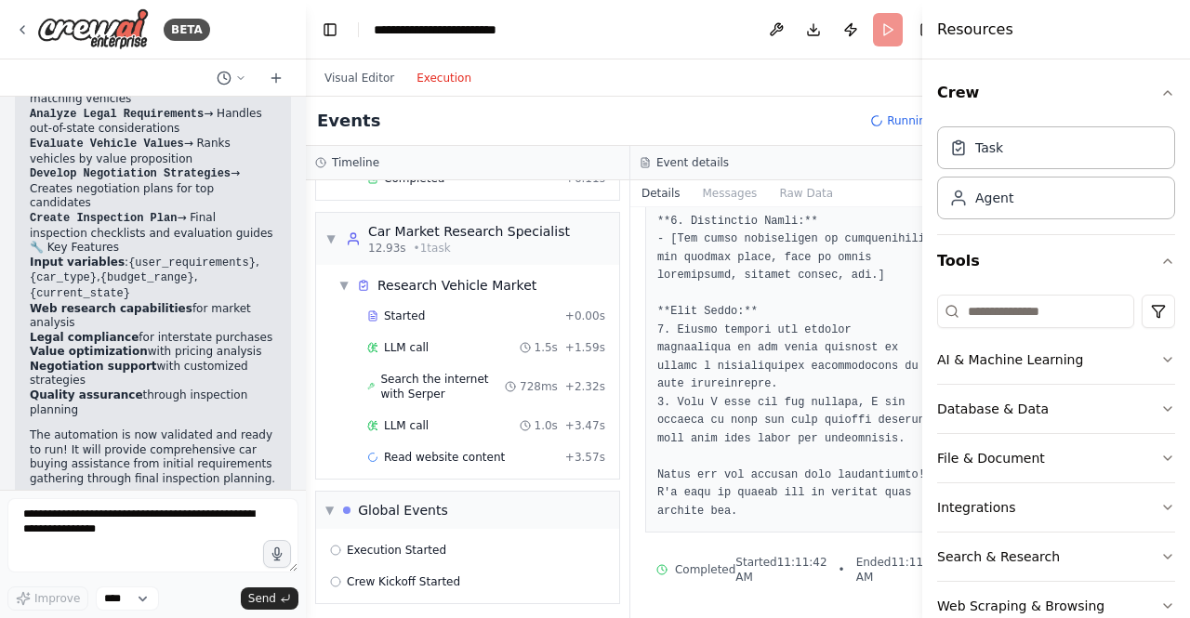
scroll to position [204, 0]
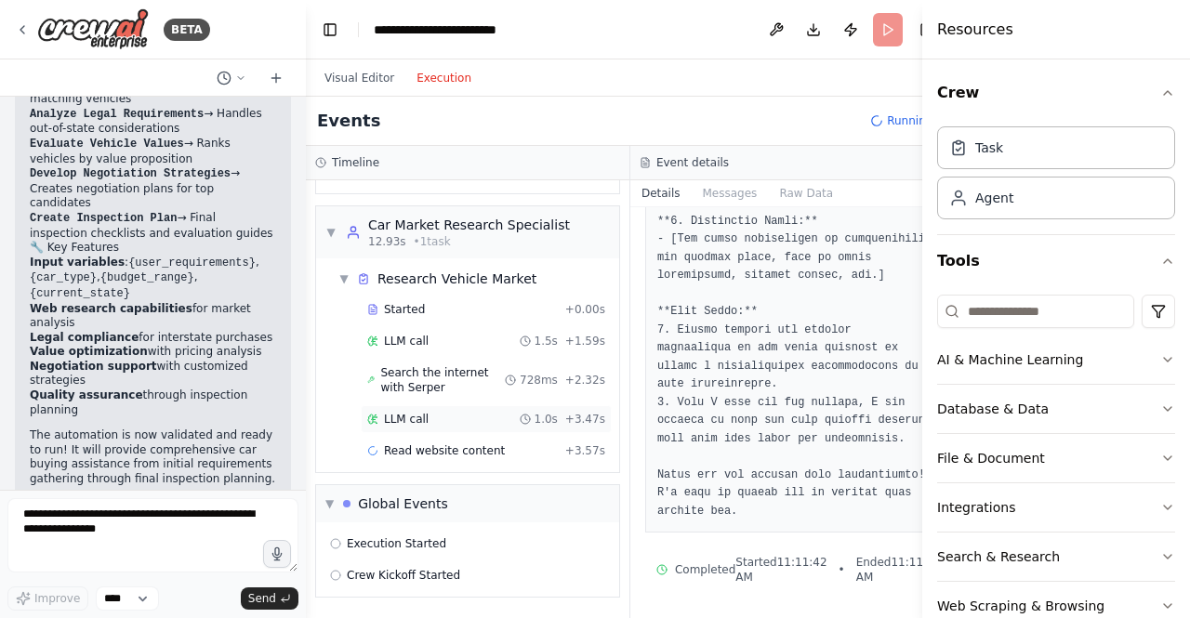
click at [421, 406] on div "LLM call 1.0s + 3.47s" at bounding box center [486, 419] width 251 height 28
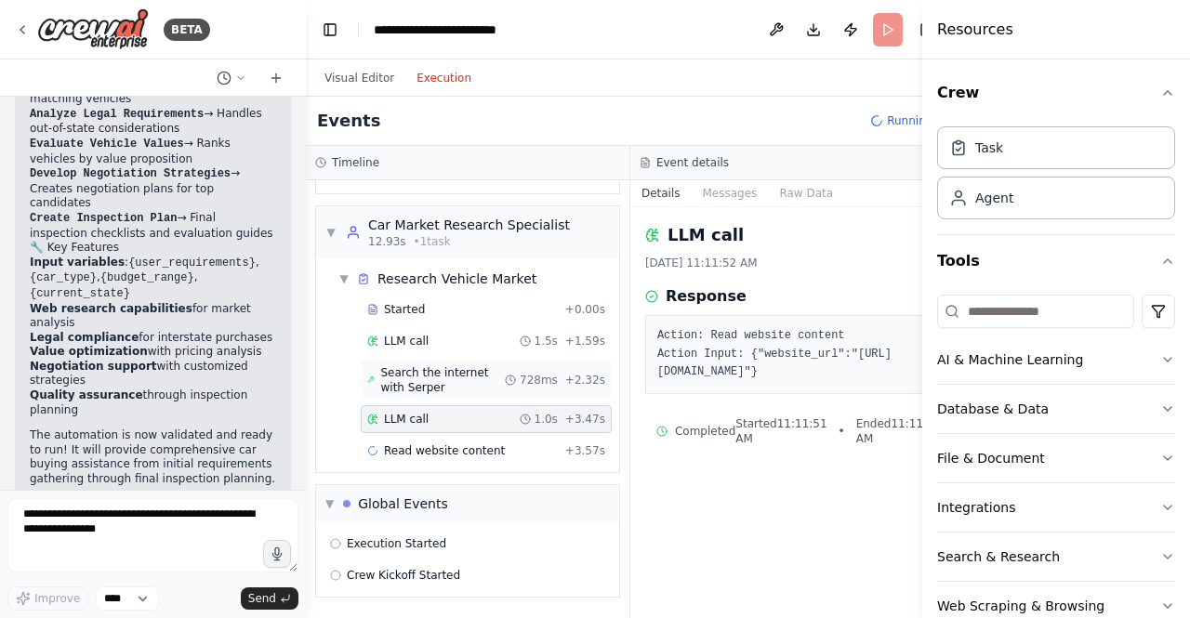
click at [416, 370] on span "Search the internet with Serper" at bounding box center [442, 380] width 125 height 30
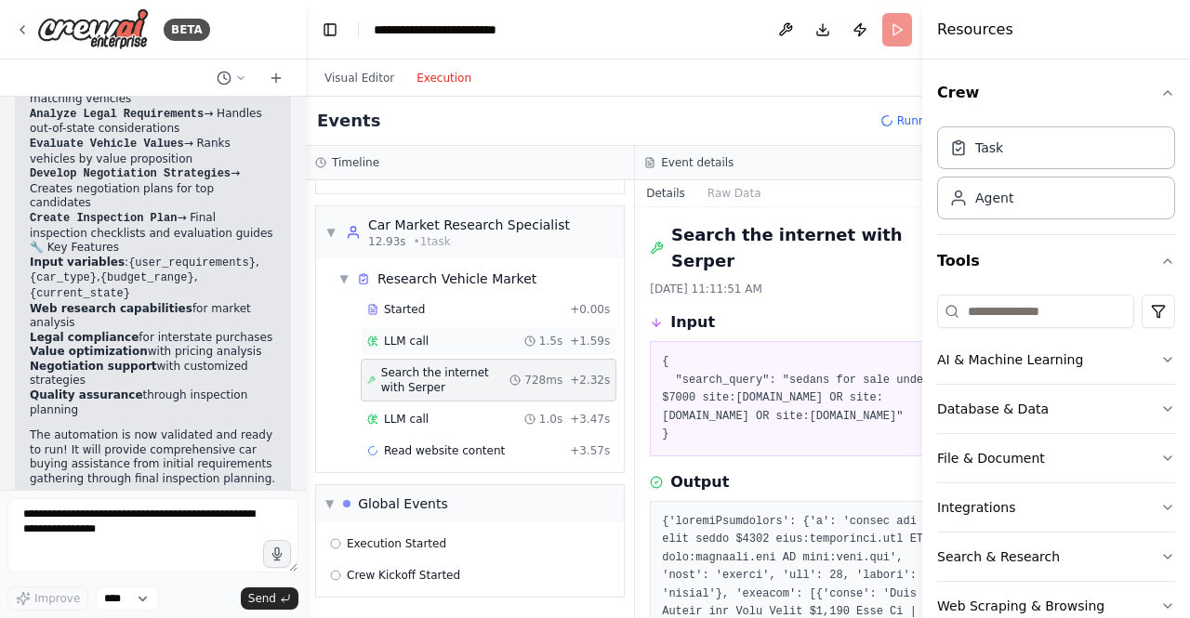
click at [411, 337] on span "LLM call" at bounding box center [406, 341] width 45 height 15
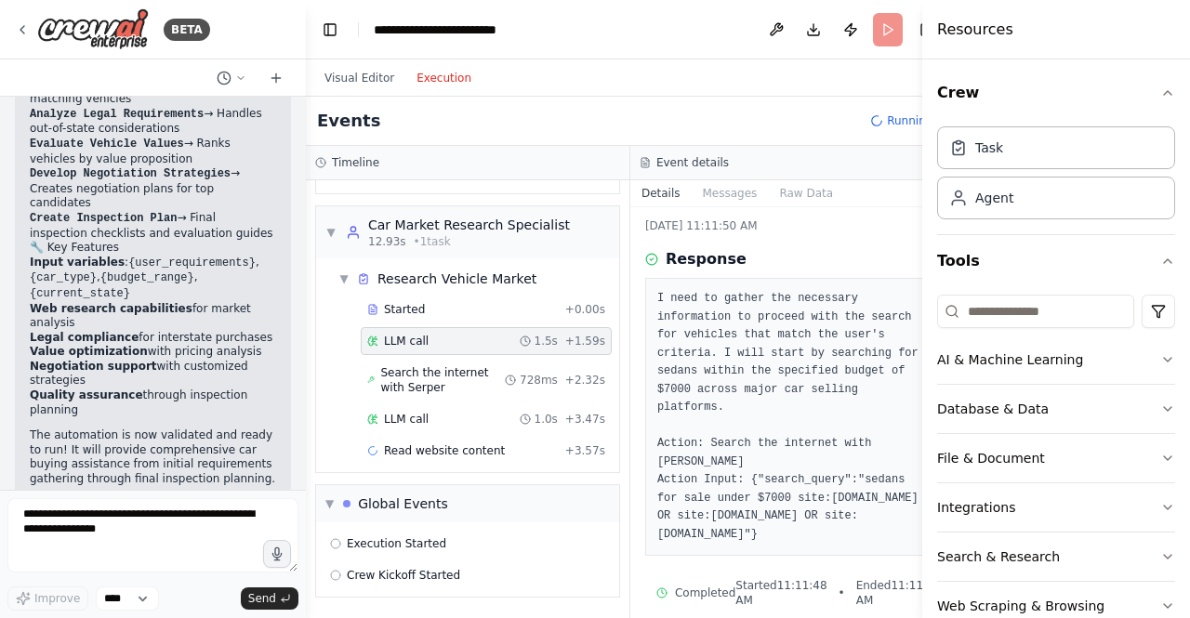
scroll to position [57, 0]
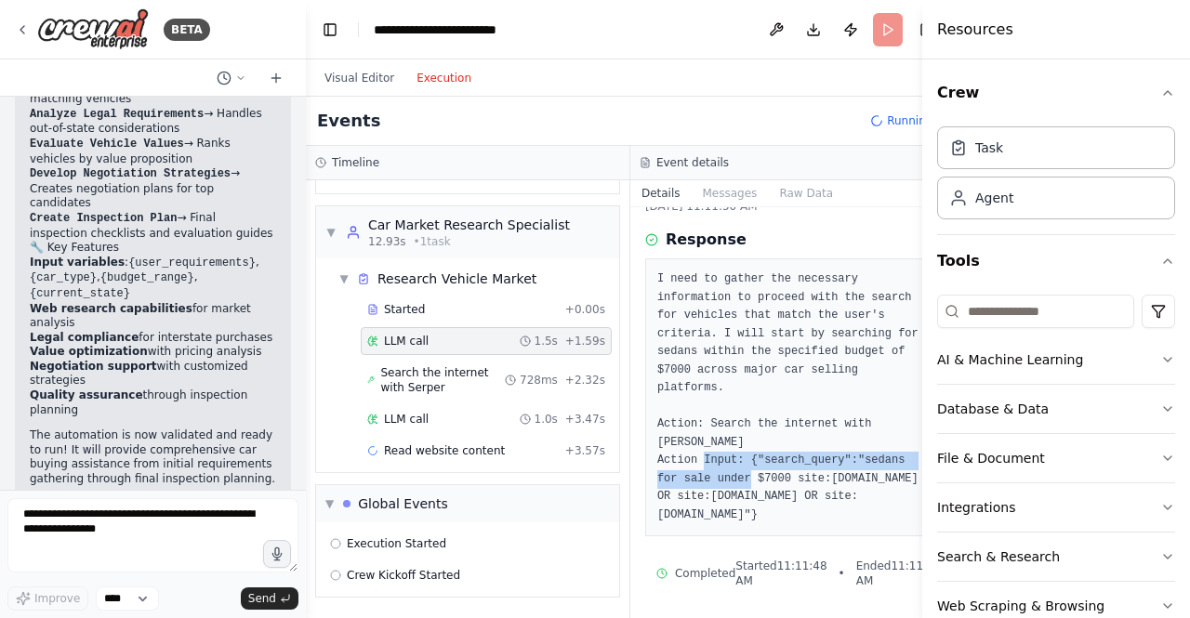
drag, startPoint x: 728, startPoint y: 445, endPoint x: 878, endPoint y: 452, distance: 149.8
click at [878, 452] on pre "I need to gather the necessary information to proceed with the search for vehic…" at bounding box center [792, 398] width 271 height 254
click at [815, 480] on pre "I need to gather the necessary information to proceed with the search for vehic…" at bounding box center [792, 398] width 271 height 254
drag, startPoint x: 808, startPoint y: 460, endPoint x: 701, endPoint y: 439, distance: 109.0
click at [701, 439] on pre "I need to gather the necessary information to proceed with the search for vehic…" at bounding box center [792, 398] width 271 height 254
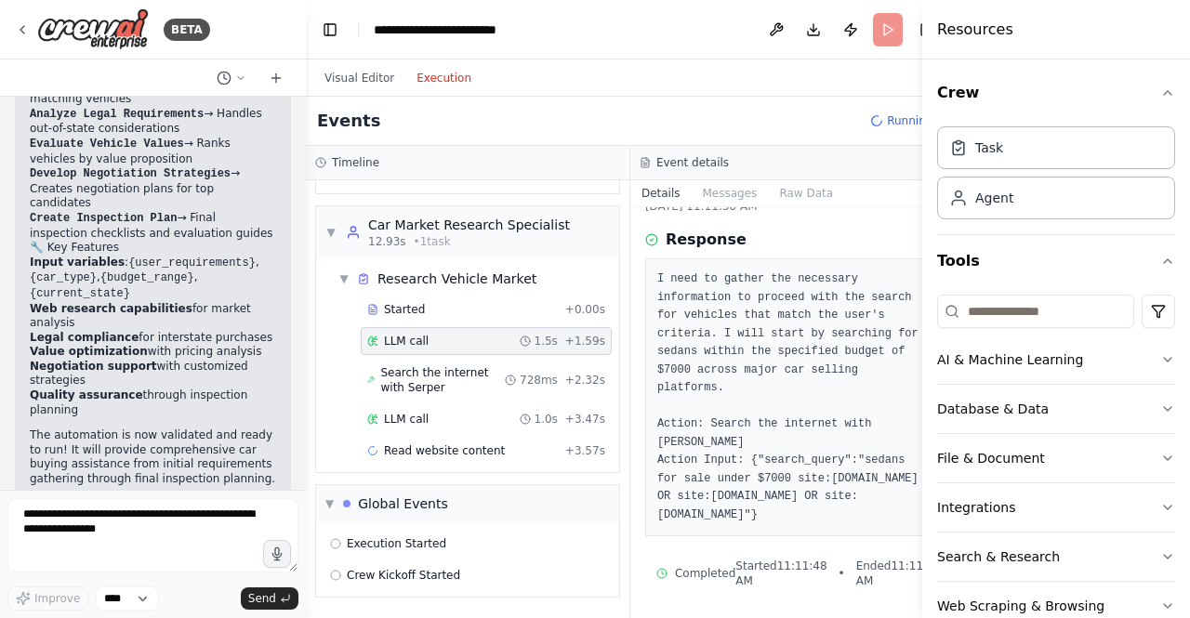
click at [717, 485] on pre "I need to gather the necessary information to proceed with the search for vehic…" at bounding box center [792, 398] width 271 height 254
drag, startPoint x: 641, startPoint y: 484, endPoint x: 779, endPoint y: 475, distance: 138.8
click at [779, 475] on div "I need to gather the necessary information to proceed with the search for vehic…" at bounding box center [792, 397] width 295 height 278
click at [755, 504] on pre "I need to gather the necessary information to proceed with the search for vehic…" at bounding box center [792, 398] width 271 height 254
drag, startPoint x: 639, startPoint y: 498, endPoint x: 848, endPoint y: 504, distance: 209.2
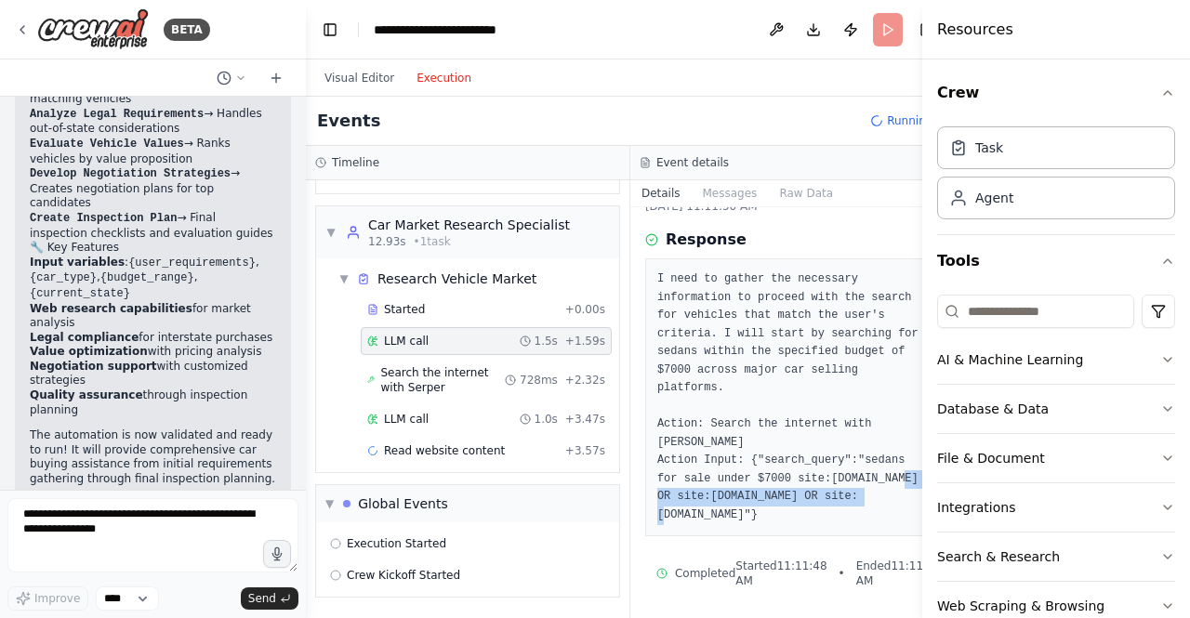
click at [848, 504] on div "I need to gather the necessary information to proceed with the search for vehic…" at bounding box center [792, 397] width 295 height 278
click at [450, 416] on div "LLM call 1.0s + 3.47s" at bounding box center [486, 419] width 238 height 15
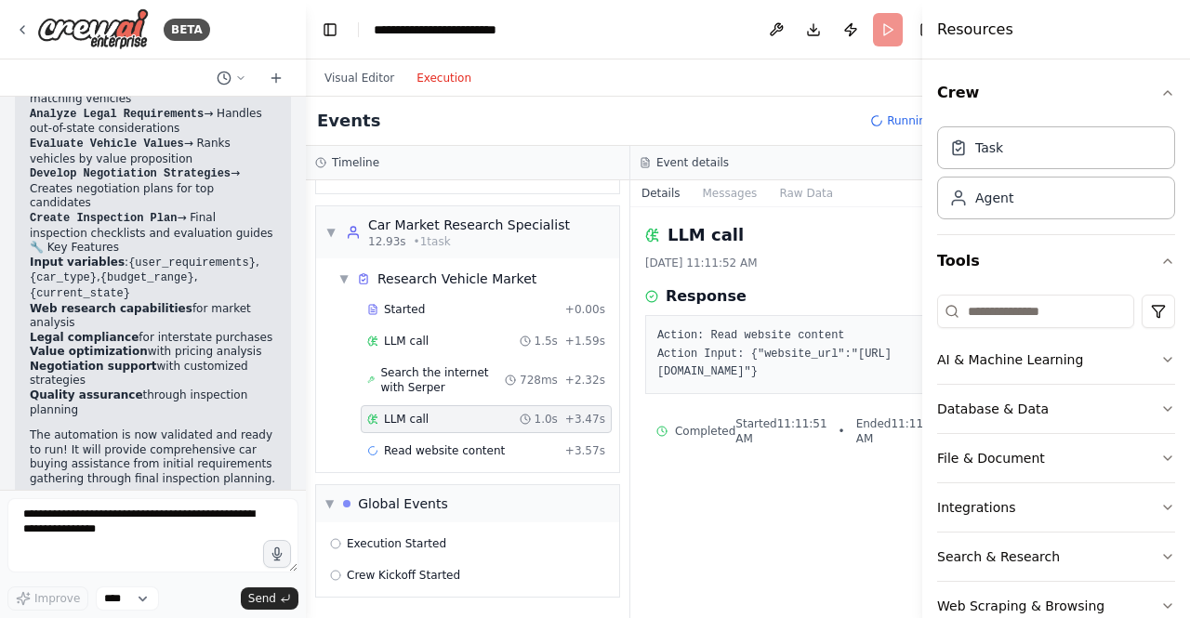
scroll to position [0, 0]
click at [441, 378] on span "Search the internet with Serper" at bounding box center [442, 380] width 125 height 30
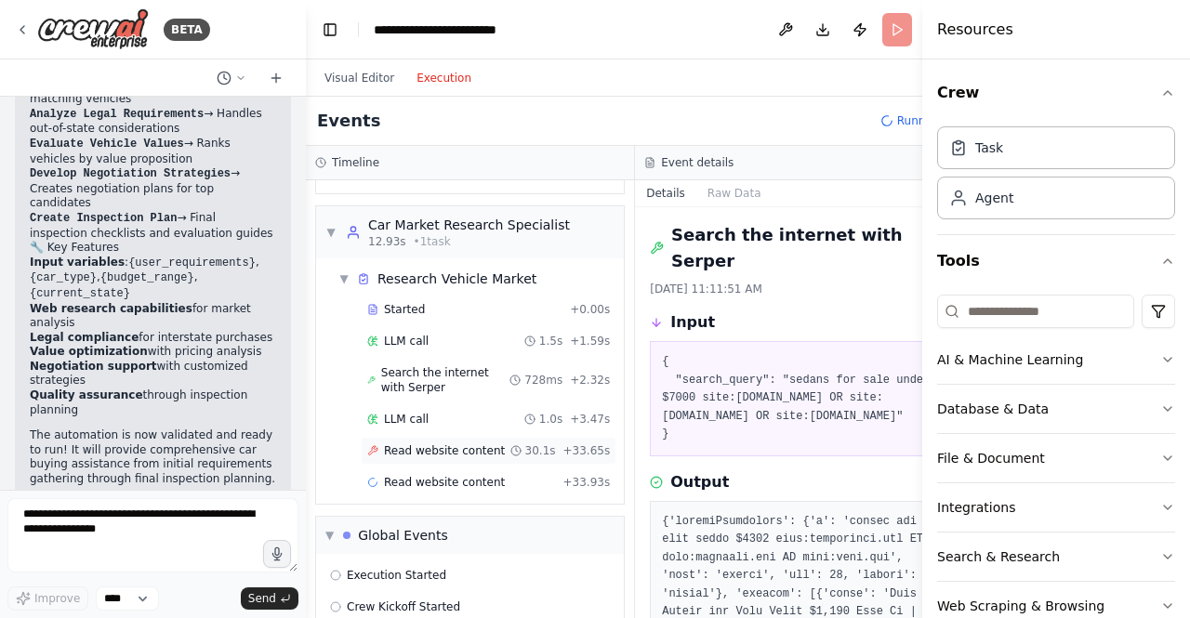
click at [510, 446] on icon at bounding box center [515, 450] width 11 height 11
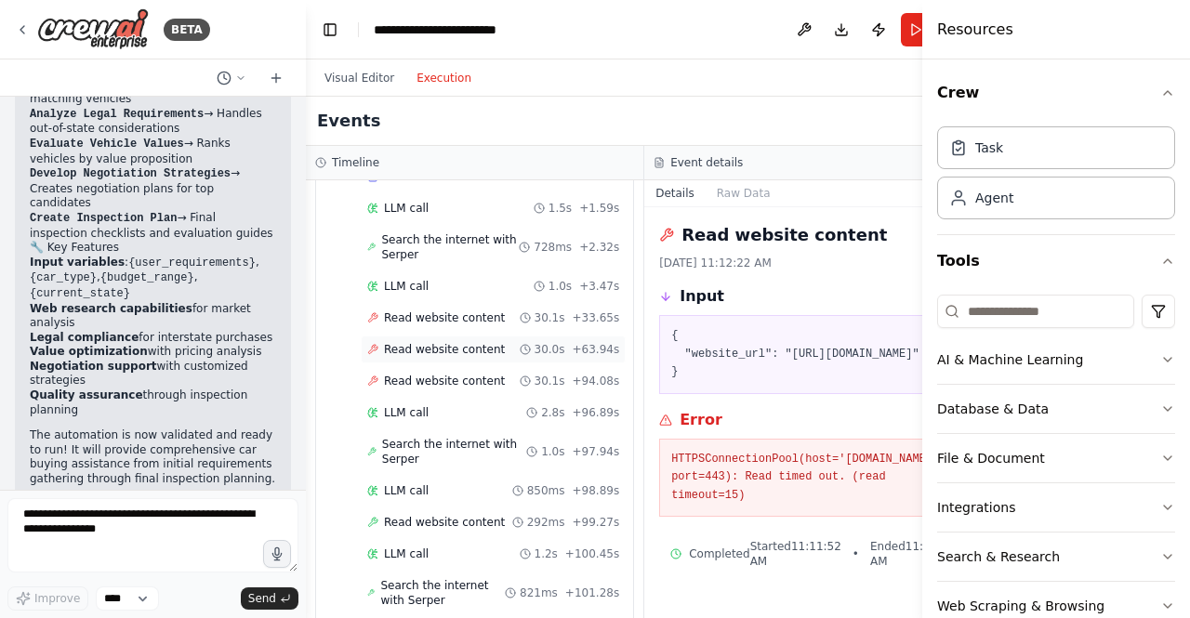
scroll to position [356, 0]
click at [402, 356] on span "Read website content" at bounding box center [444, 348] width 121 height 15
click at [443, 356] on span "Read website content" at bounding box center [444, 348] width 121 height 15
click at [442, 388] on span "Read website content" at bounding box center [444, 380] width 121 height 15
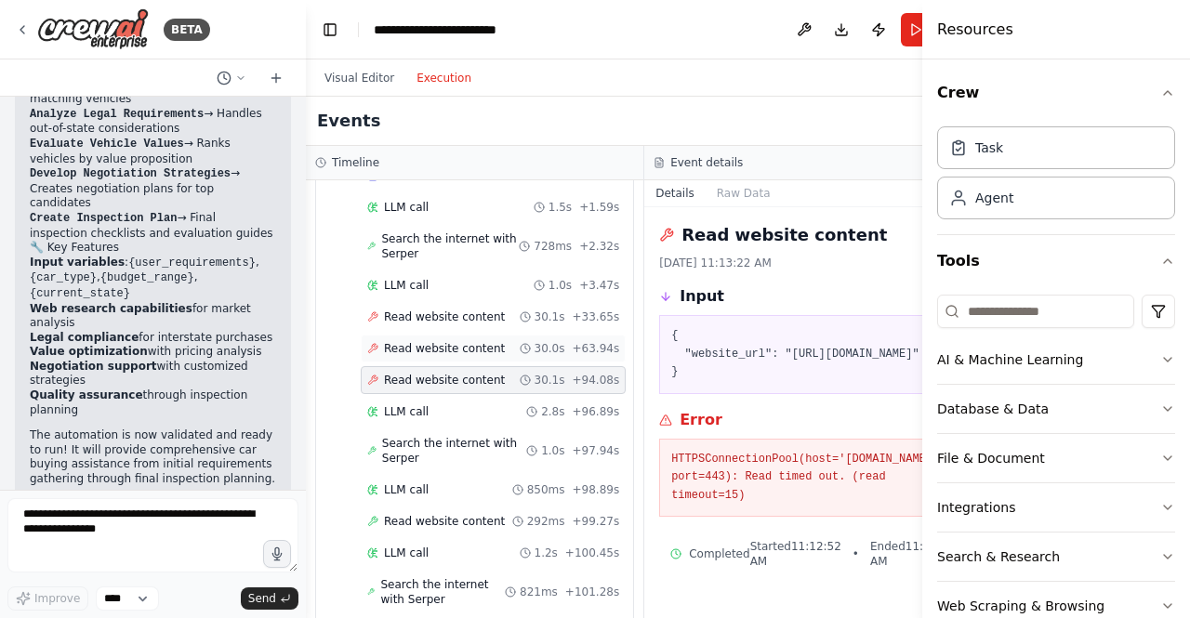
click at [398, 356] on span "Read website content" at bounding box center [444, 348] width 121 height 15
drag, startPoint x: 757, startPoint y: 376, endPoint x: 667, endPoint y: 206, distance: 191.7
click at [731, 337] on pre "{ "website_url": "https://www.cars.com/shopping/sedan/price-under-7000/" }" at bounding box center [813, 354] width 284 height 55
click at [712, 186] on button "Raw Data" at bounding box center [744, 193] width 76 height 26
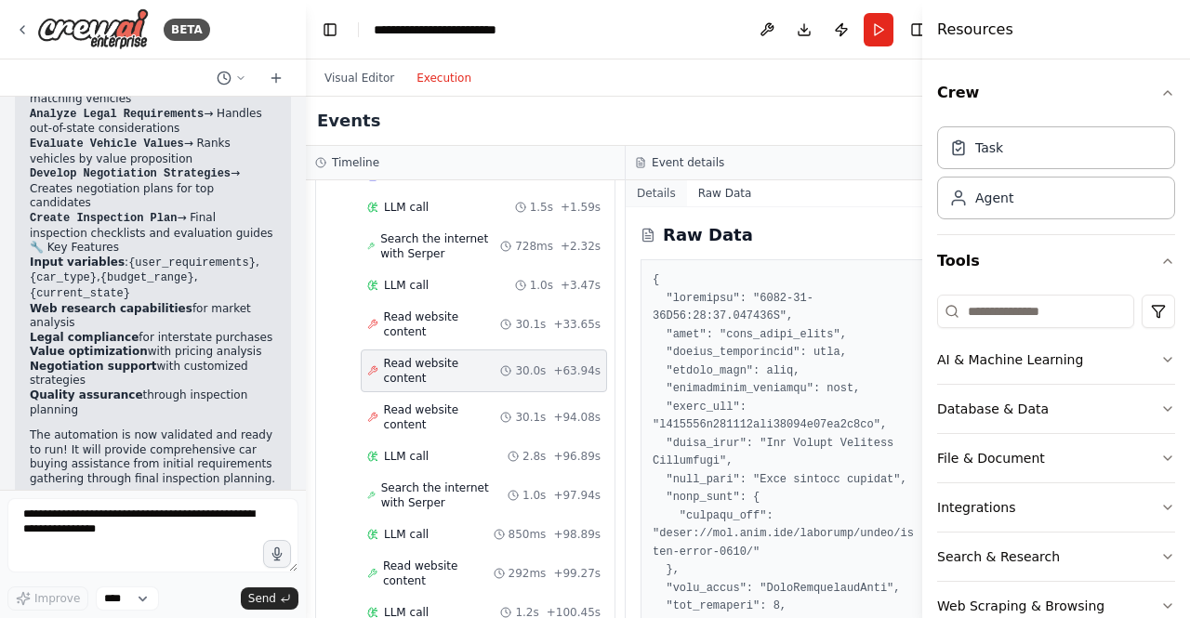
click at [650, 195] on button "Details" at bounding box center [656, 193] width 61 height 26
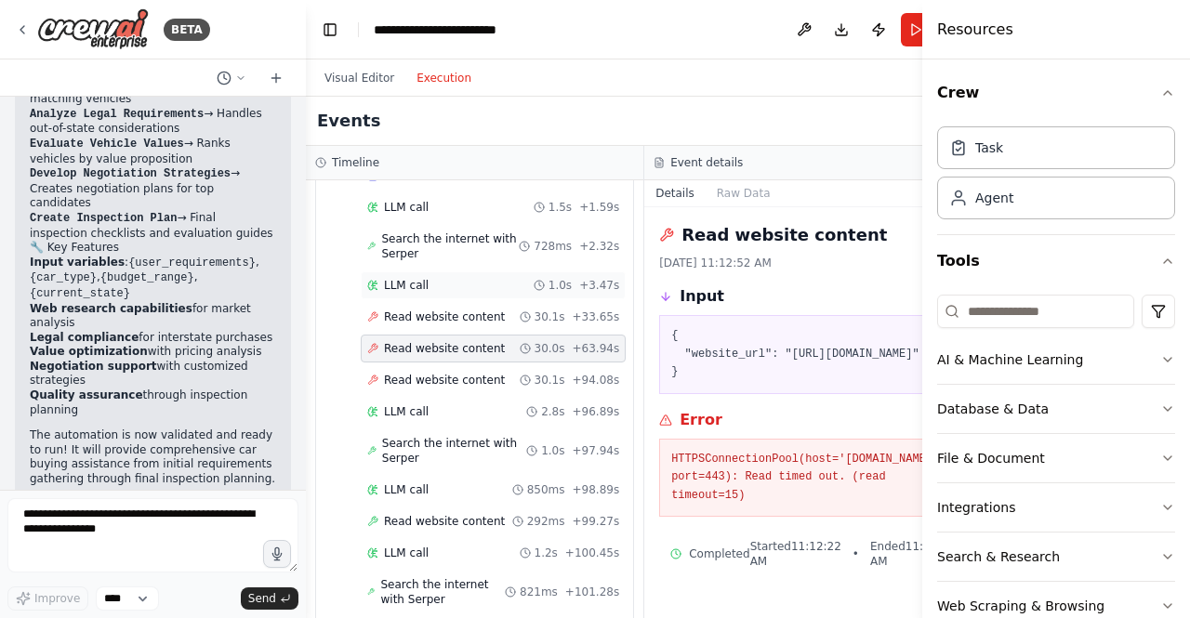
click at [412, 275] on div "LLM call 1.0s + 3.47s" at bounding box center [493, 285] width 265 height 28
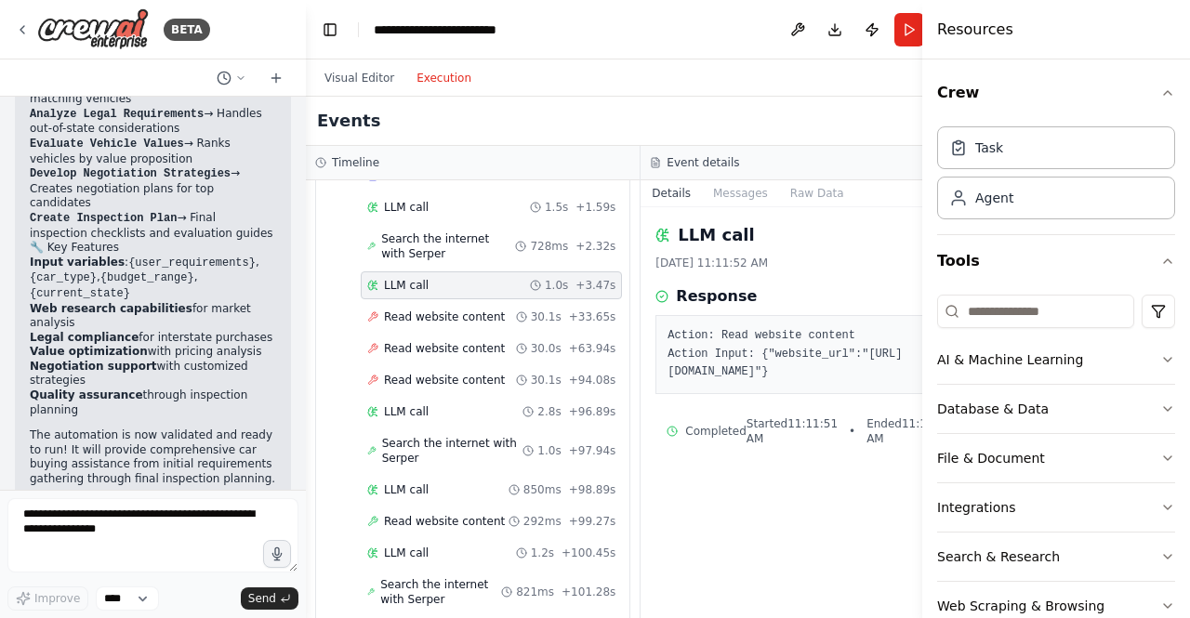
scroll to position [337, 0]
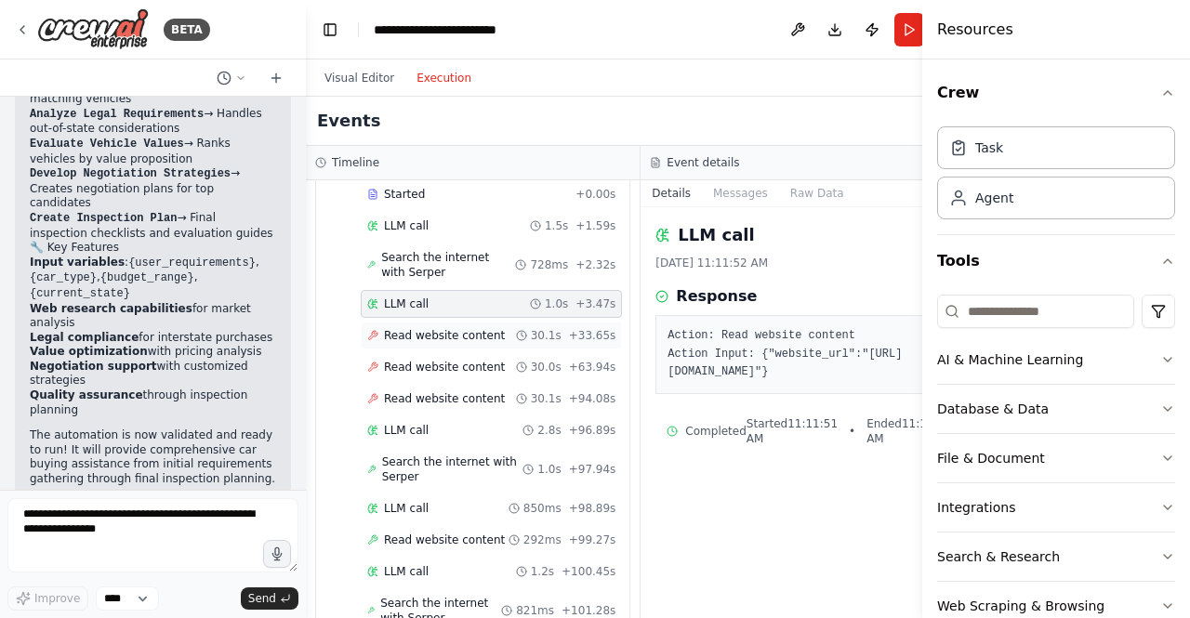
click at [459, 322] on div "Read website content 30.1s + 33.65s" at bounding box center [491, 336] width 261 height 28
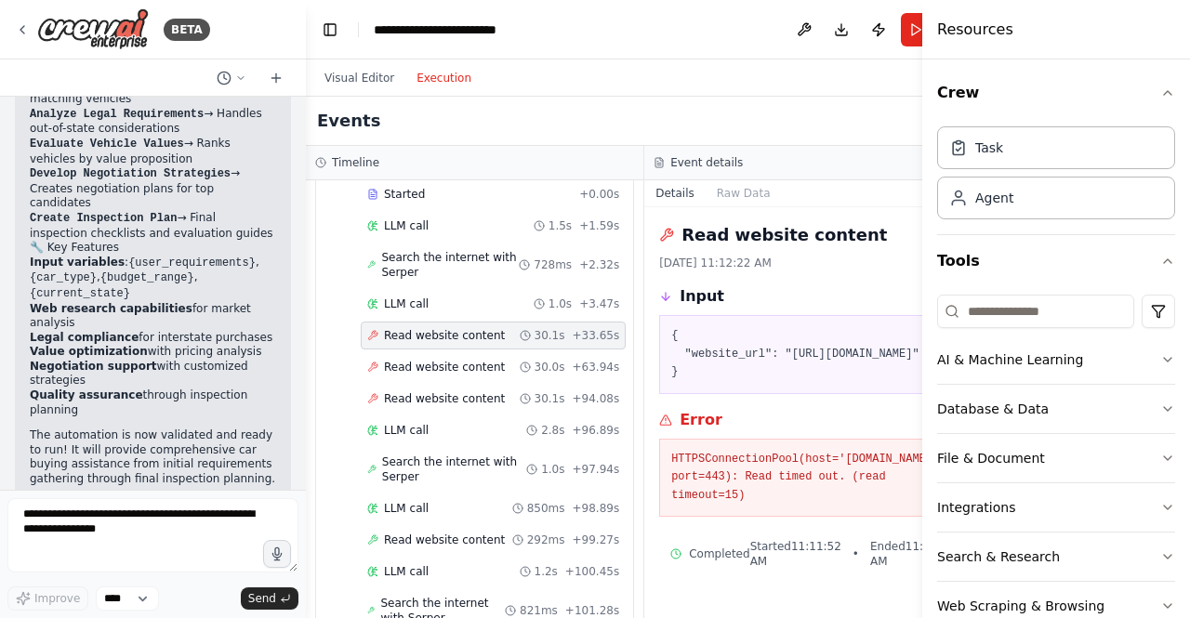
scroll to position [356, 0]
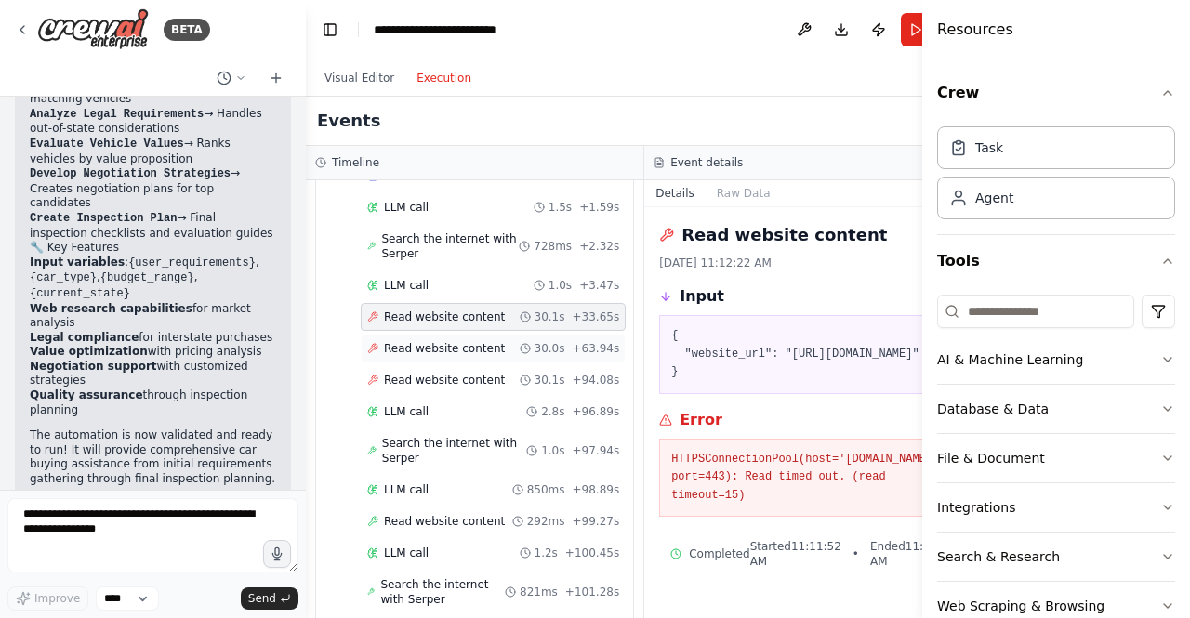
click at [445, 356] on span "Read website content" at bounding box center [444, 348] width 121 height 15
click at [448, 388] on span "Read website content" at bounding box center [444, 380] width 121 height 15
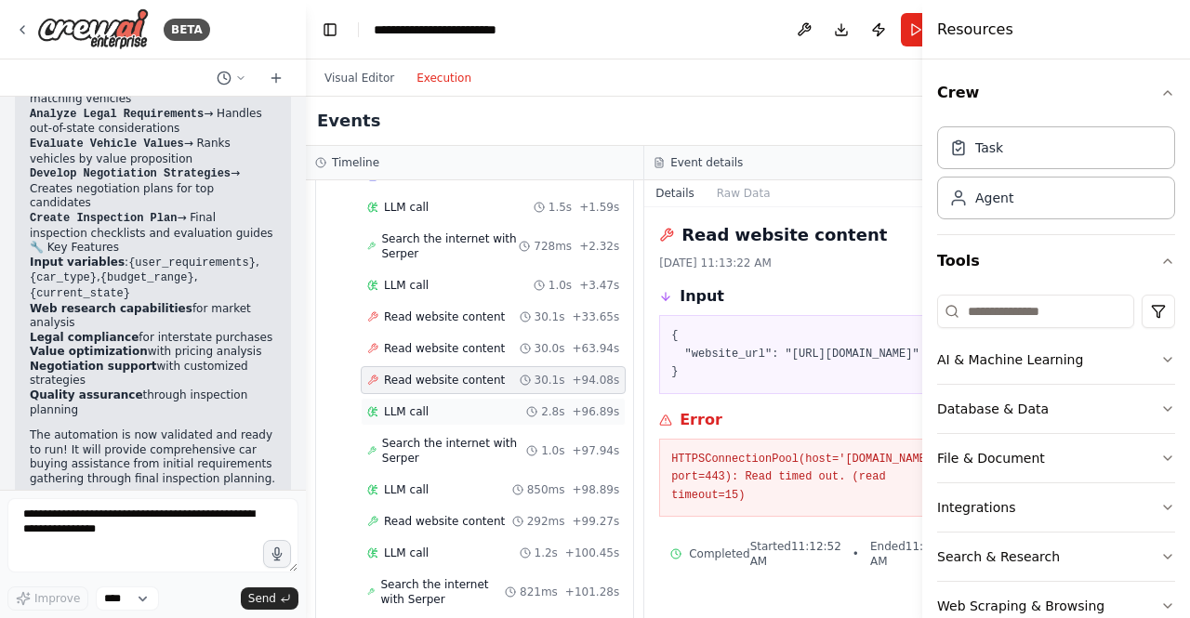
click at [416, 419] on span "LLM call" at bounding box center [406, 411] width 45 height 15
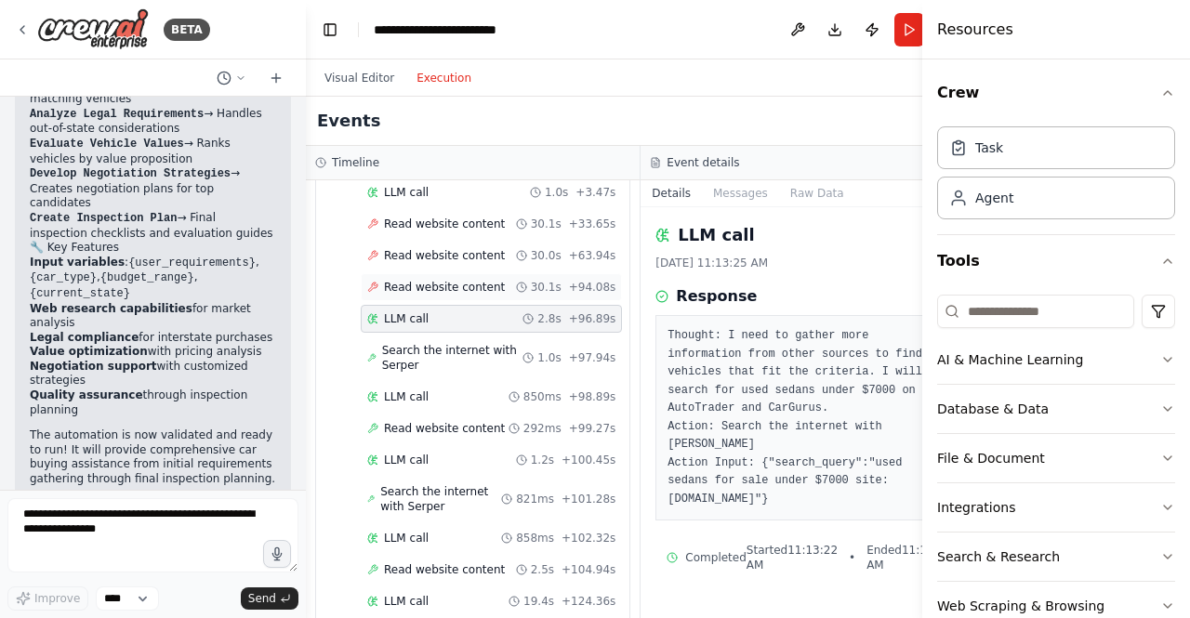
scroll to position [635, 0]
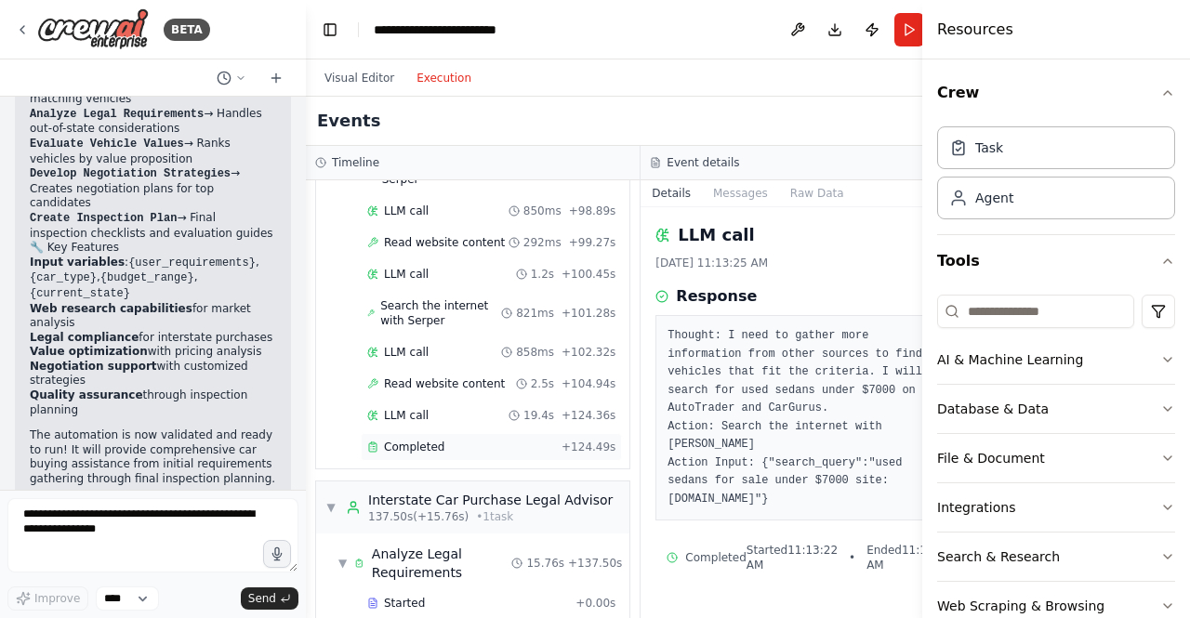
click at [430, 455] on span "Completed" at bounding box center [414, 447] width 60 height 15
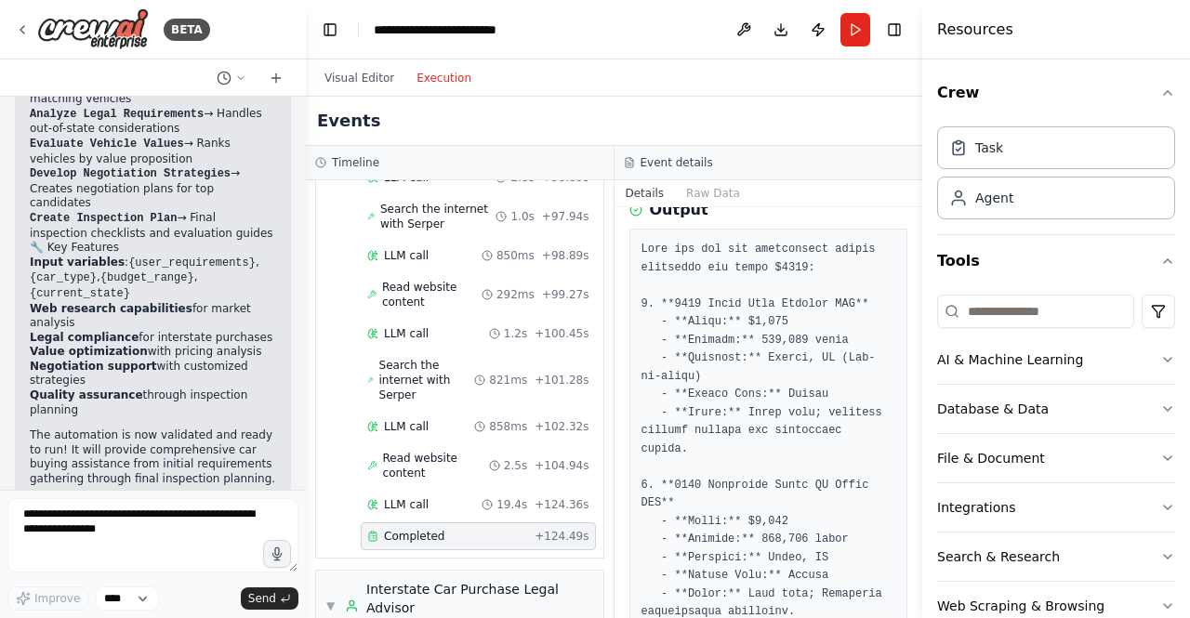
scroll to position [0, 0]
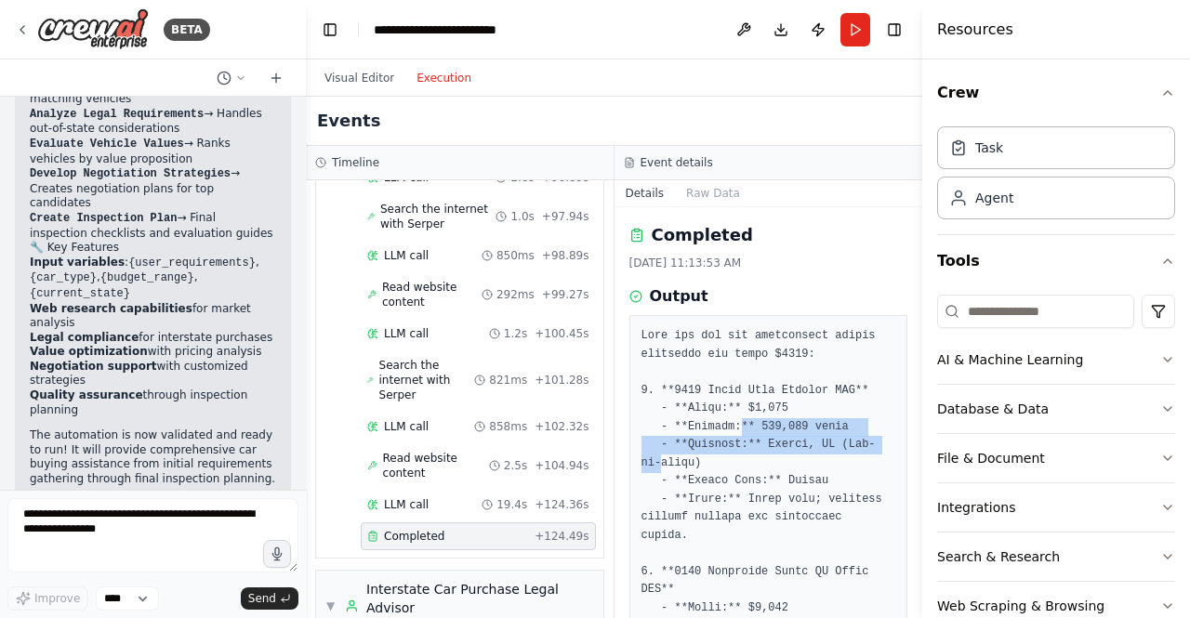
drag, startPoint x: 735, startPoint y: 430, endPoint x: 876, endPoint y: 457, distance: 142.9
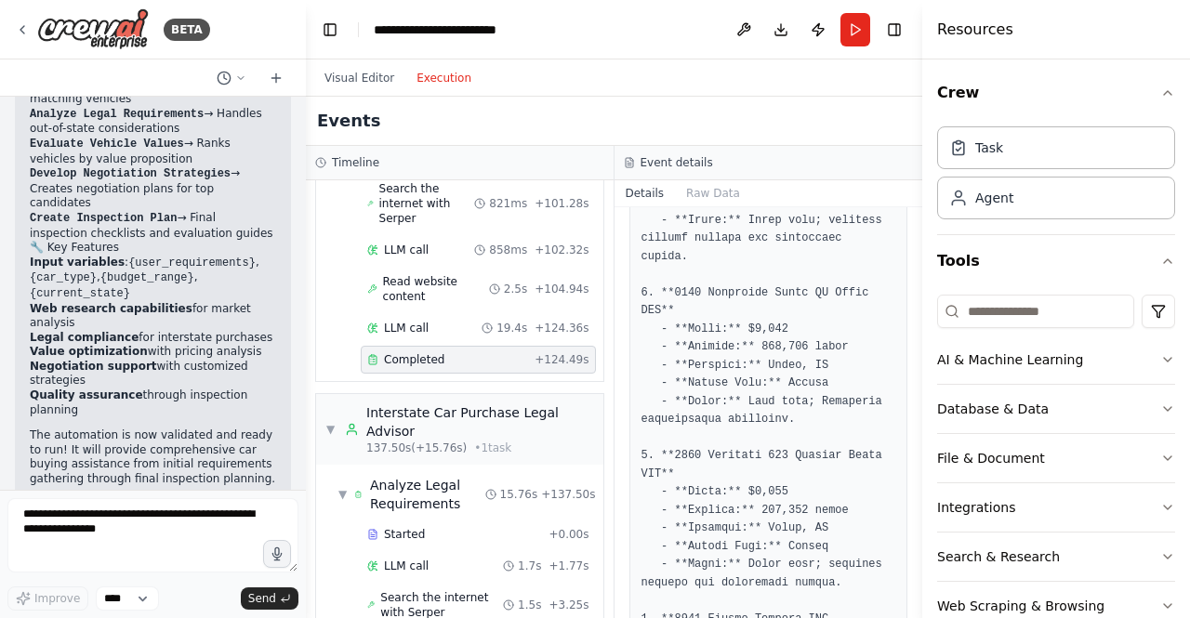
scroll to position [914, 0]
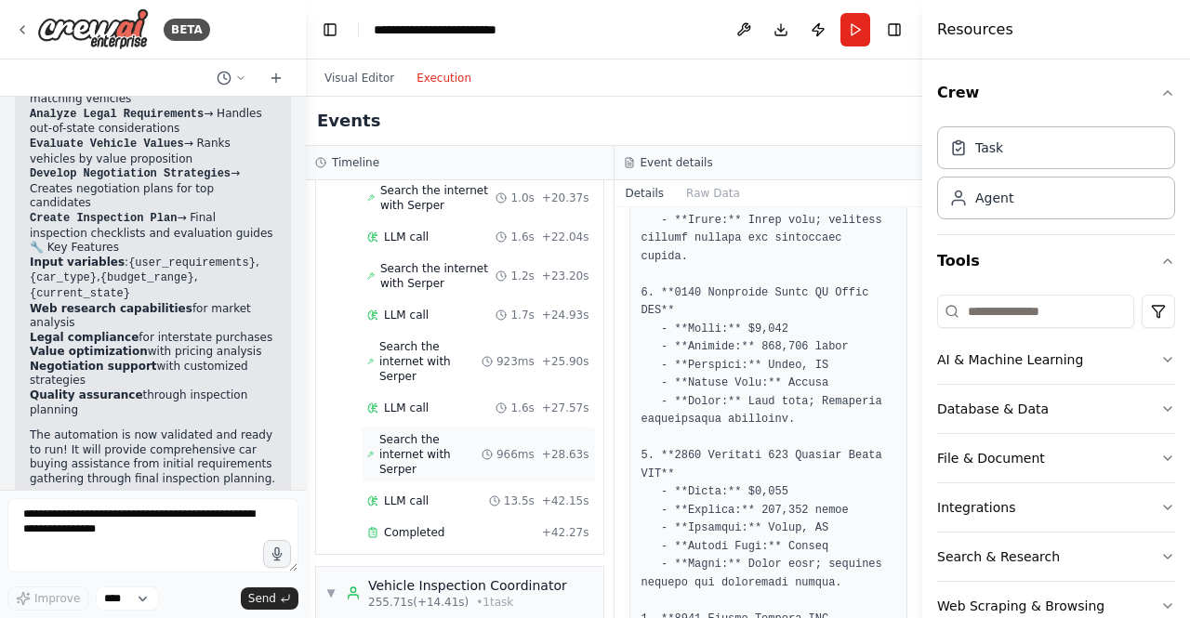
scroll to position [3420, 0]
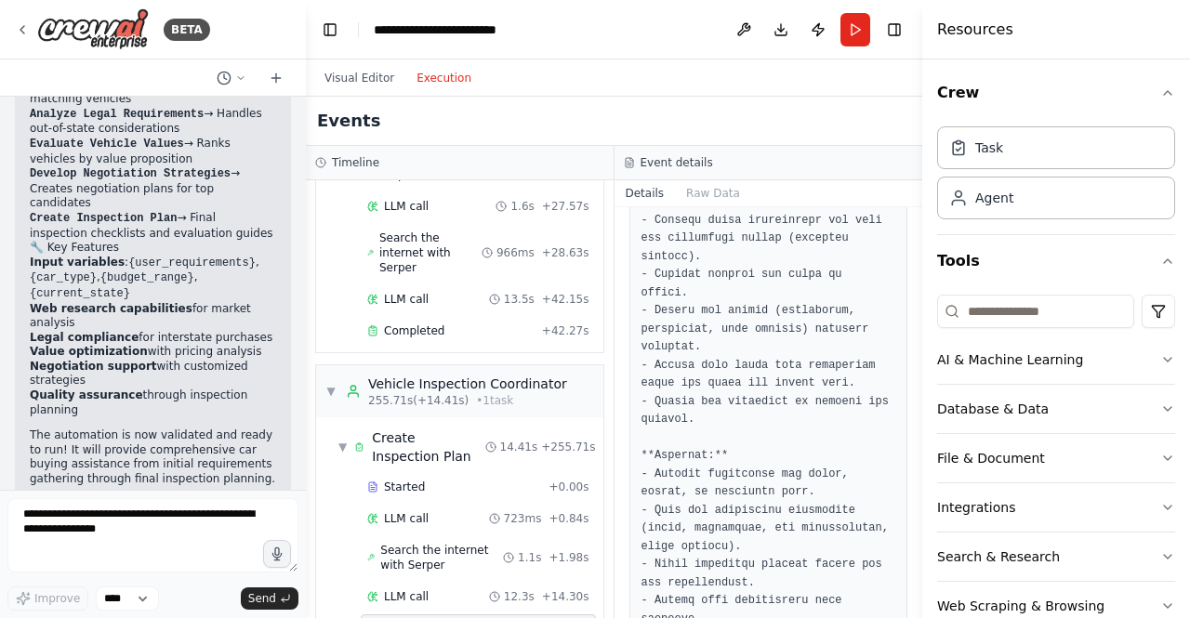
scroll to position [3558, 0]
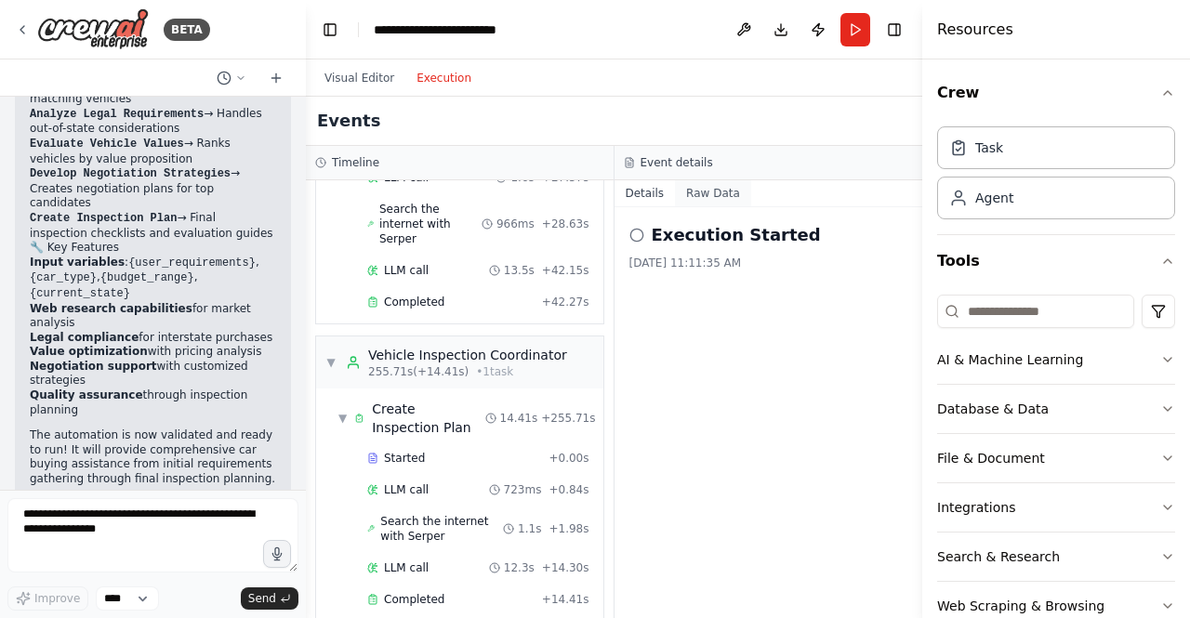
click at [690, 197] on button "Raw Data" at bounding box center [713, 193] width 76 height 26
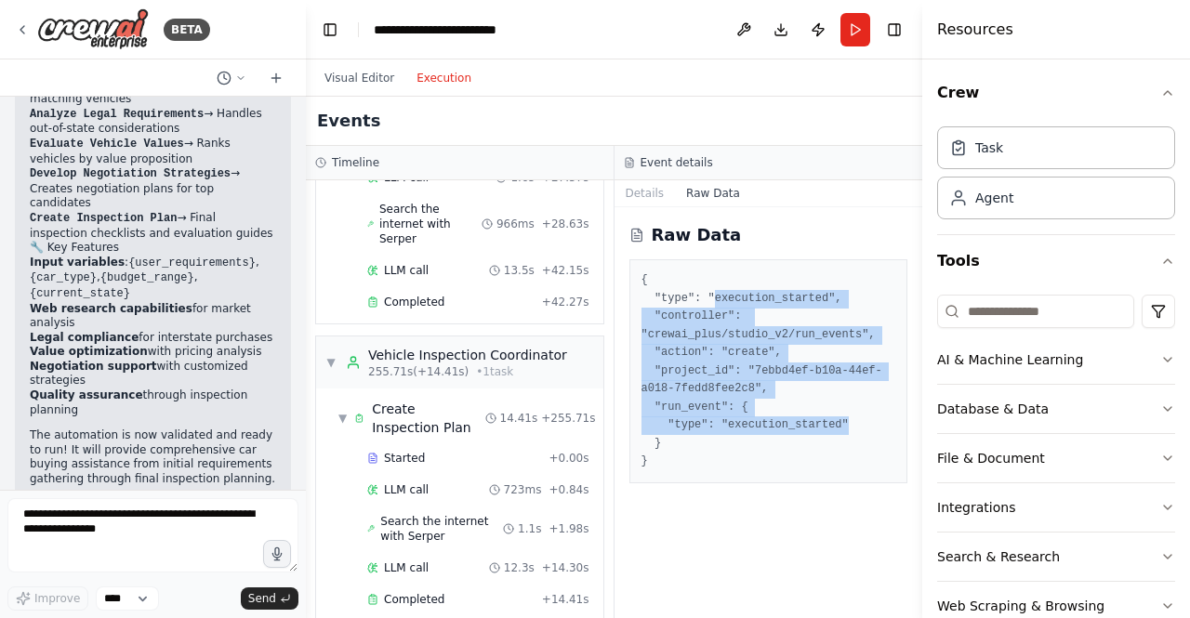
drag, startPoint x: 707, startPoint y: 298, endPoint x: 849, endPoint y: 425, distance: 190.3
click at [849, 425] on pre "{ "type": "execution_started", "controller": "crewai_plus/studio_v2/run_events"…" at bounding box center [768, 371] width 255 height 200
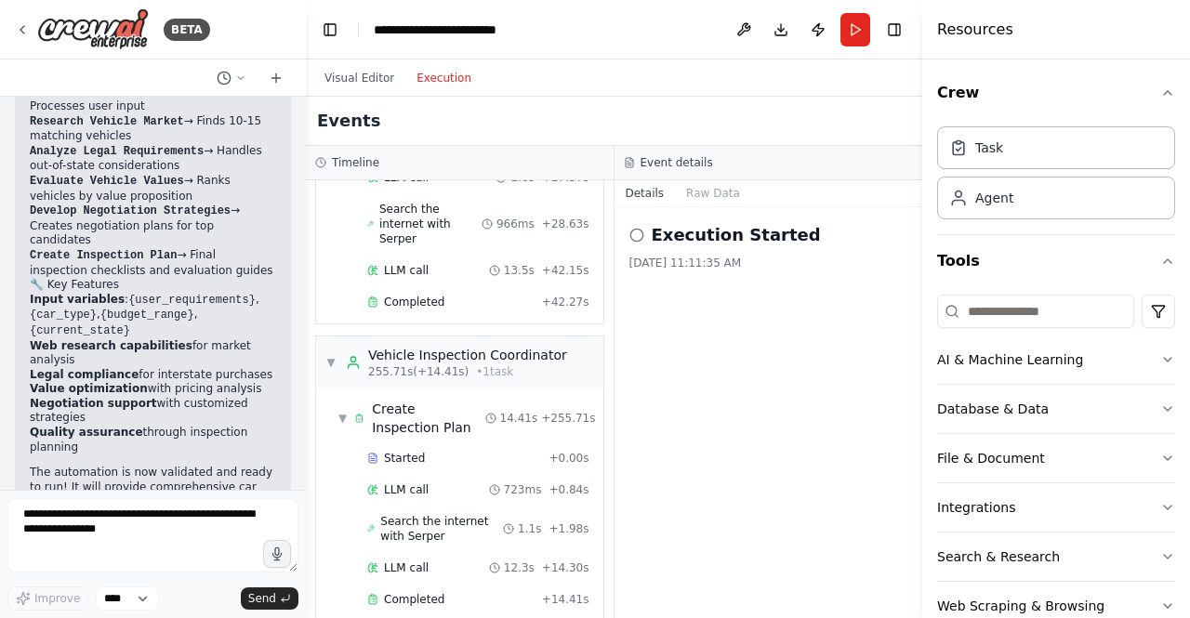
scroll to position [5938, 0]
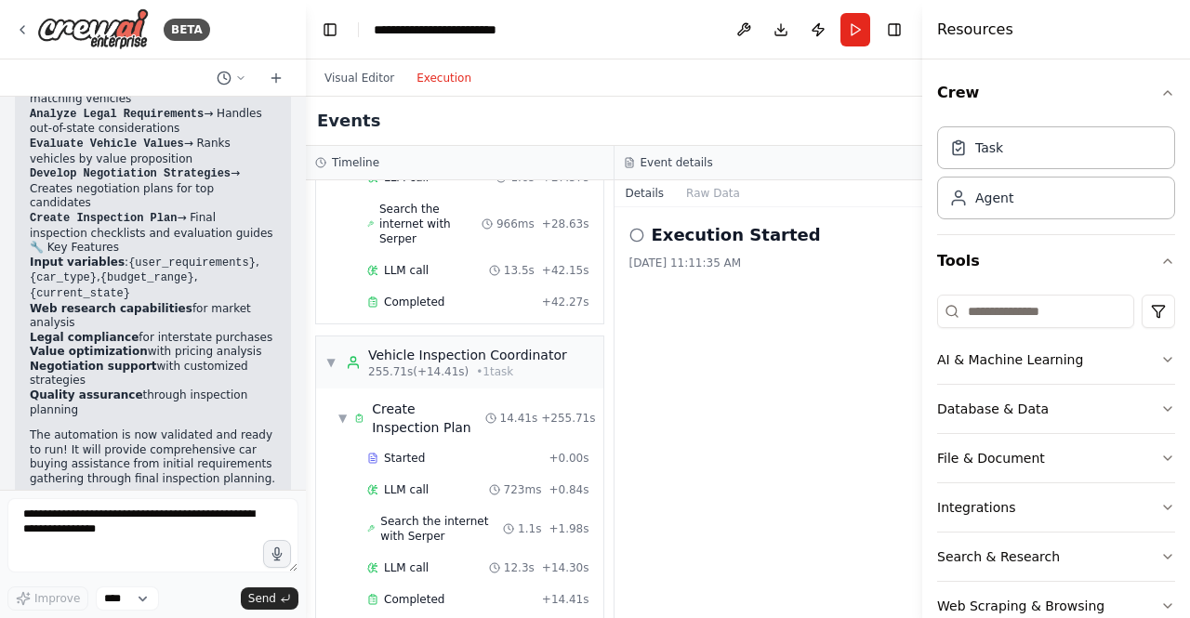
drag, startPoint x: 29, startPoint y: 416, endPoint x: 229, endPoint y: 453, distance: 203.3
click at [230, 527] on div "I recommend running the automation to test how all 6 agents work together in th…" at bounding box center [153, 565] width 276 height 76
click at [103, 532] on textarea at bounding box center [152, 535] width 291 height 74
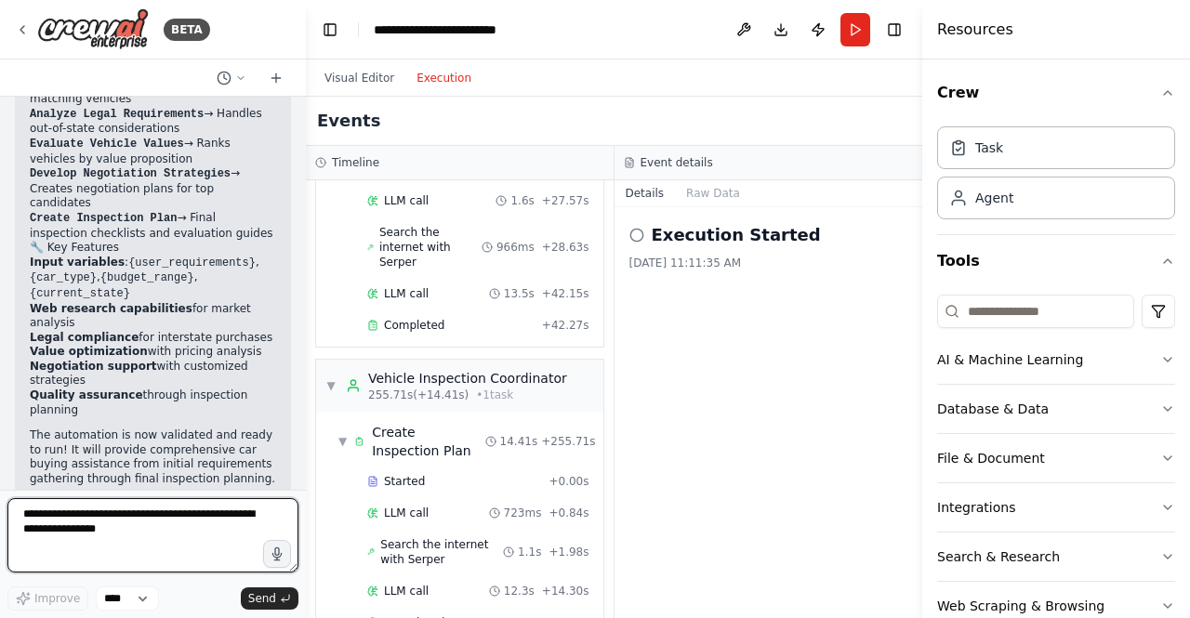
scroll to position [3558, 0]
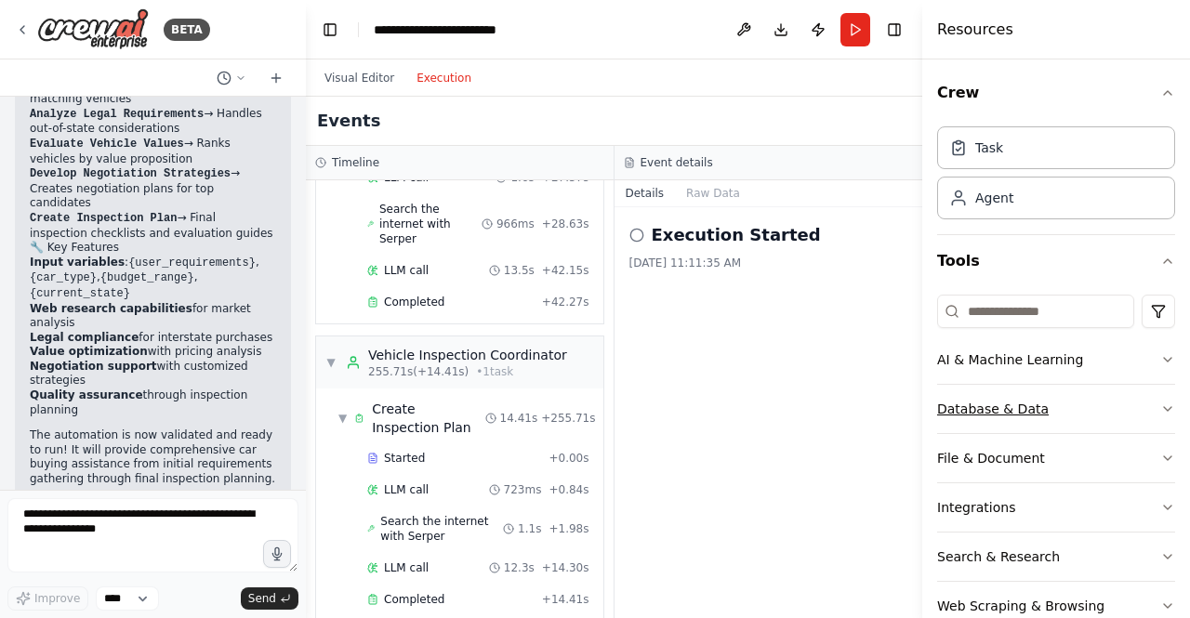
click at [975, 417] on button "Database & Data" at bounding box center [1056, 409] width 238 height 48
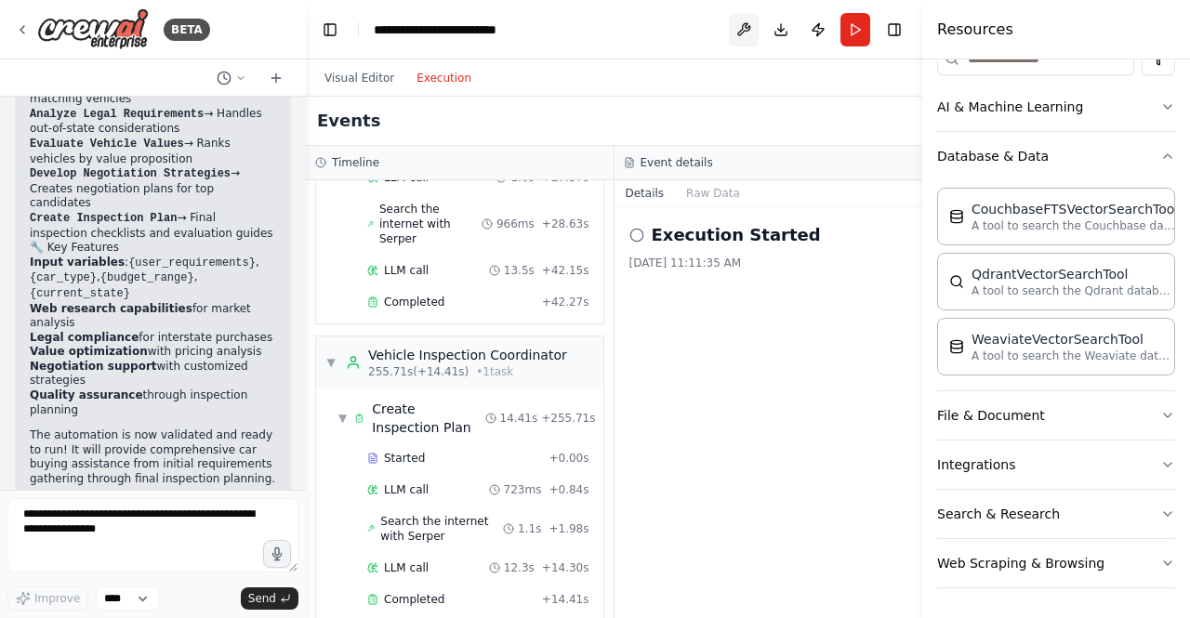
click at [735, 26] on button at bounding box center [744, 29] width 30 height 33
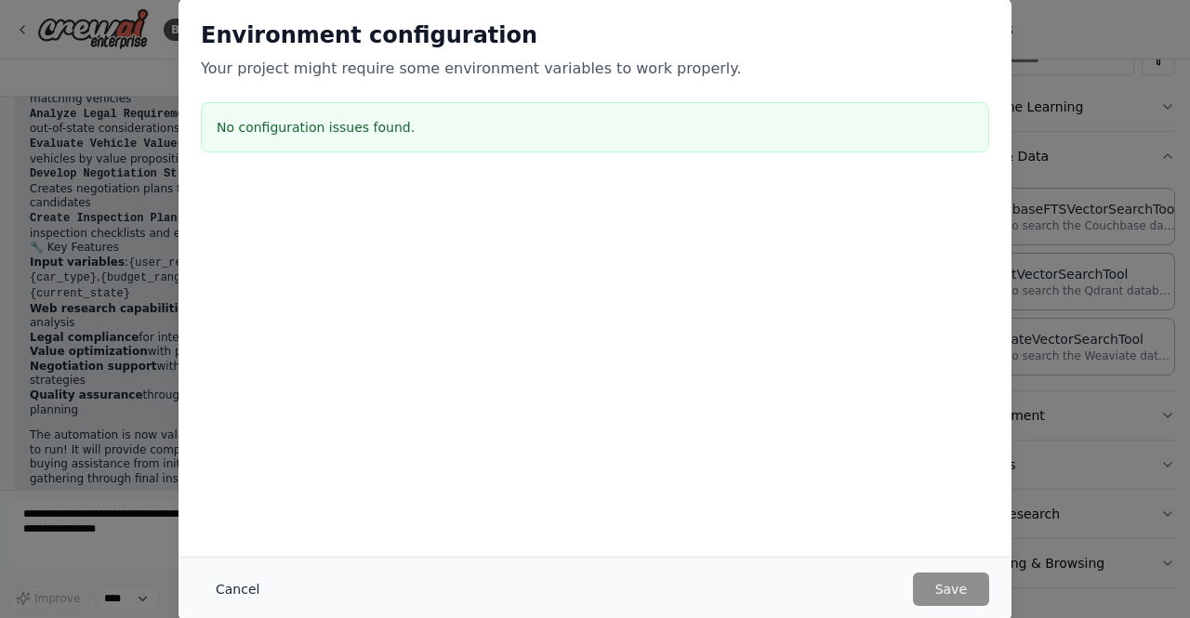
drag, startPoint x: 223, startPoint y: 580, endPoint x: 330, endPoint y: 531, distance: 117.7
click at [223, 579] on button "Cancel" at bounding box center [237, 589] width 73 height 33
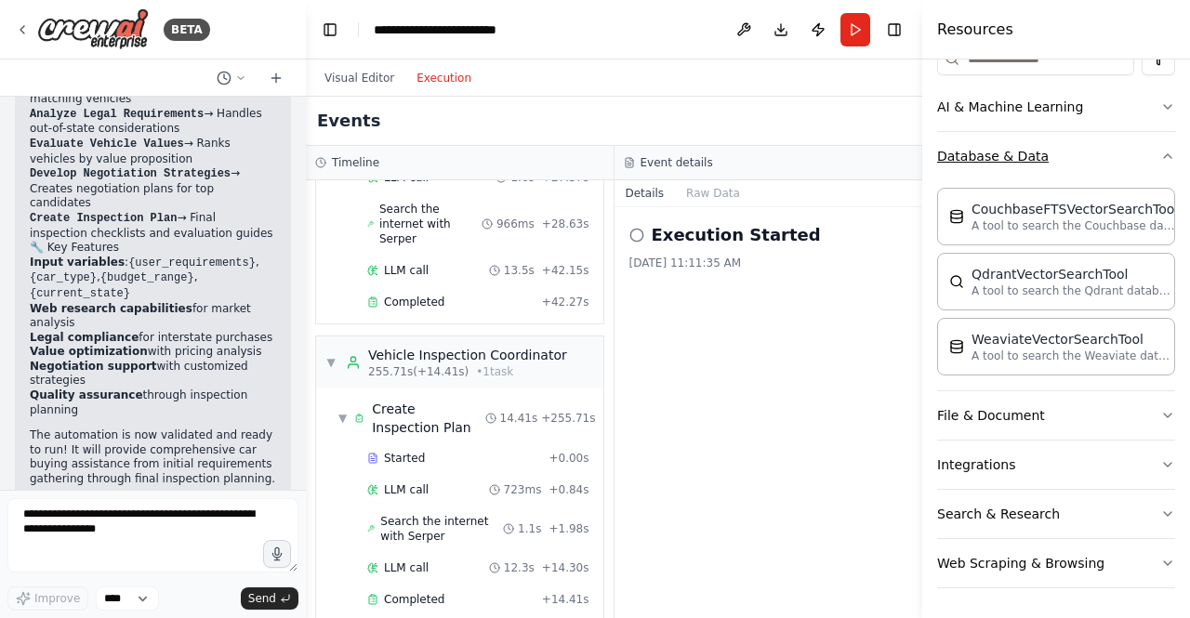
click at [1145, 153] on button "Database & Data" at bounding box center [1056, 156] width 238 height 48
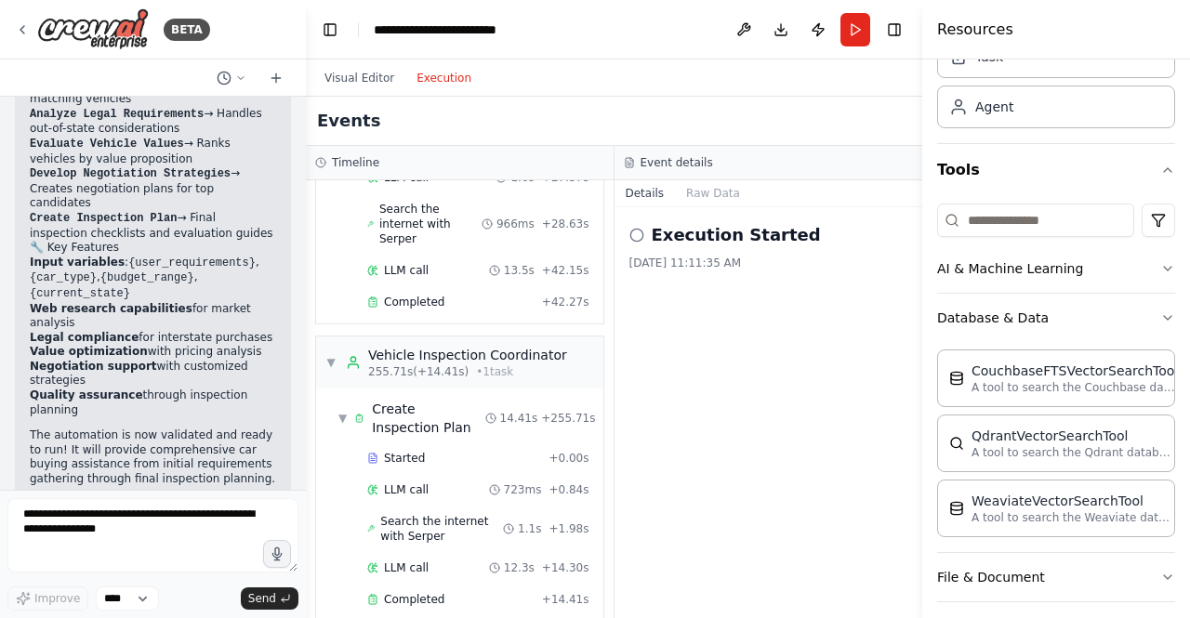
scroll to position [43, 0]
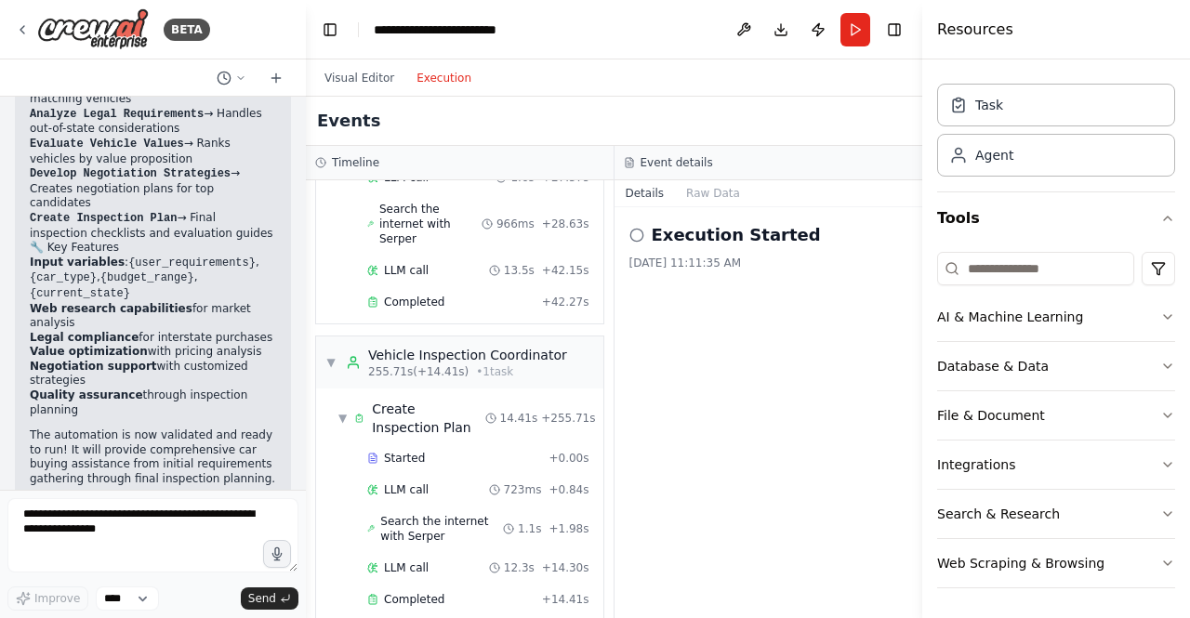
click at [958, 29] on h4 "Resources" at bounding box center [975, 30] width 76 height 22
click at [911, 26] on header "**********" at bounding box center [614, 29] width 616 height 59
click at [901, 25] on button "Toggle Right Sidebar" at bounding box center [894, 30] width 26 height 26
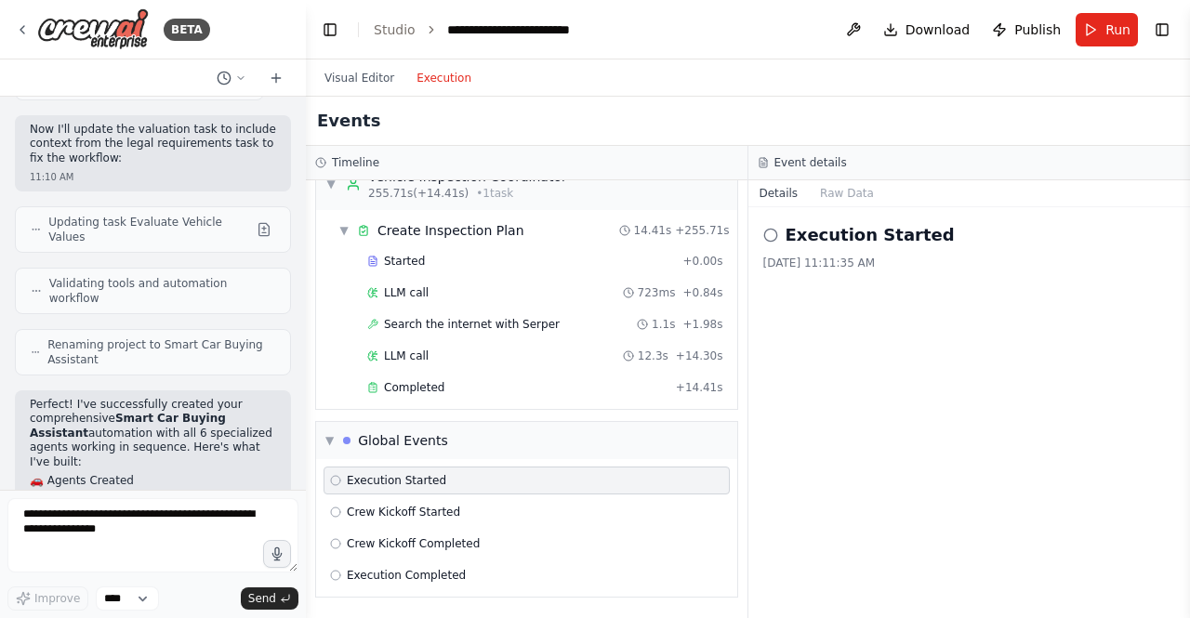
scroll to position [5194, 0]
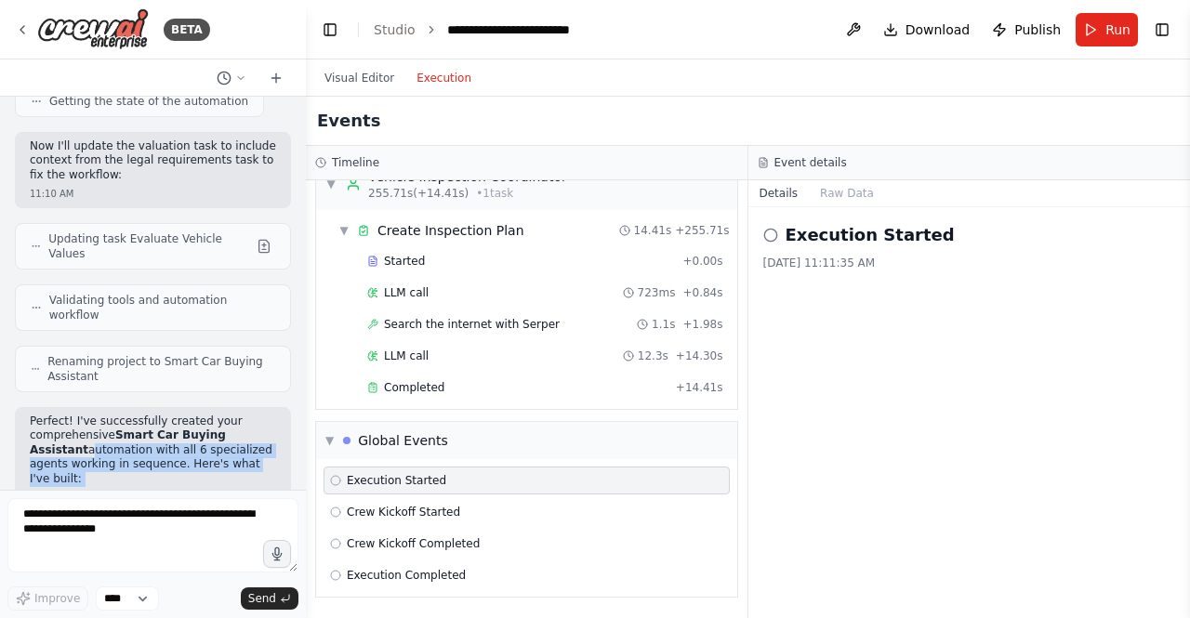
drag, startPoint x: 30, startPoint y: 387, endPoint x: 122, endPoint y: 420, distance: 97.9
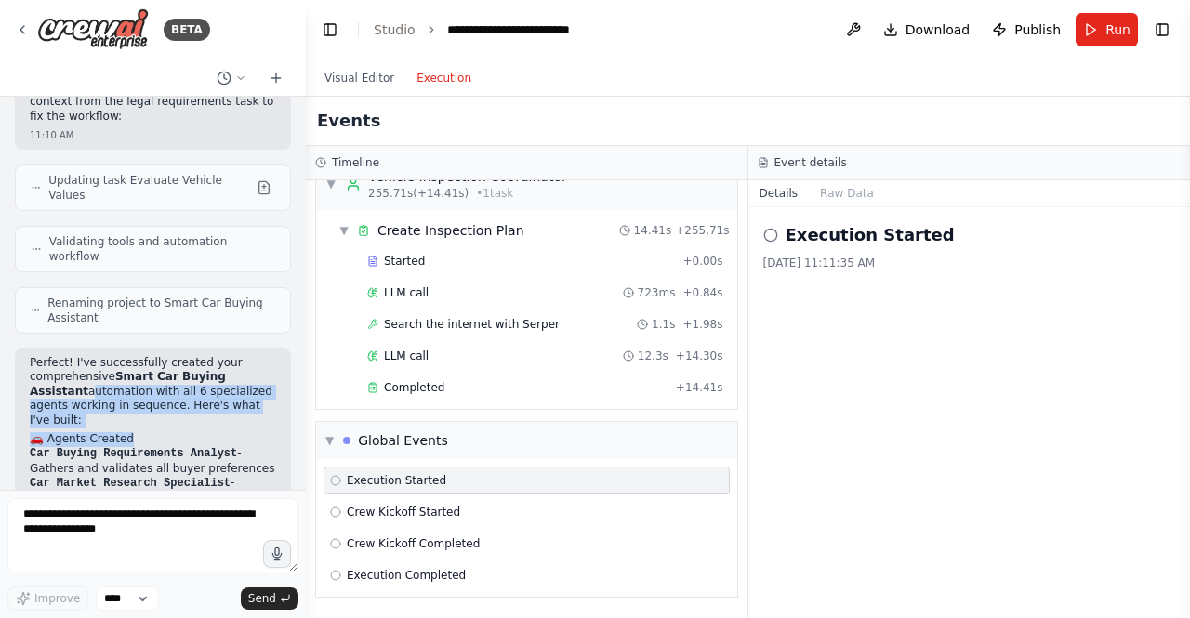
scroll to position [5287, 0]
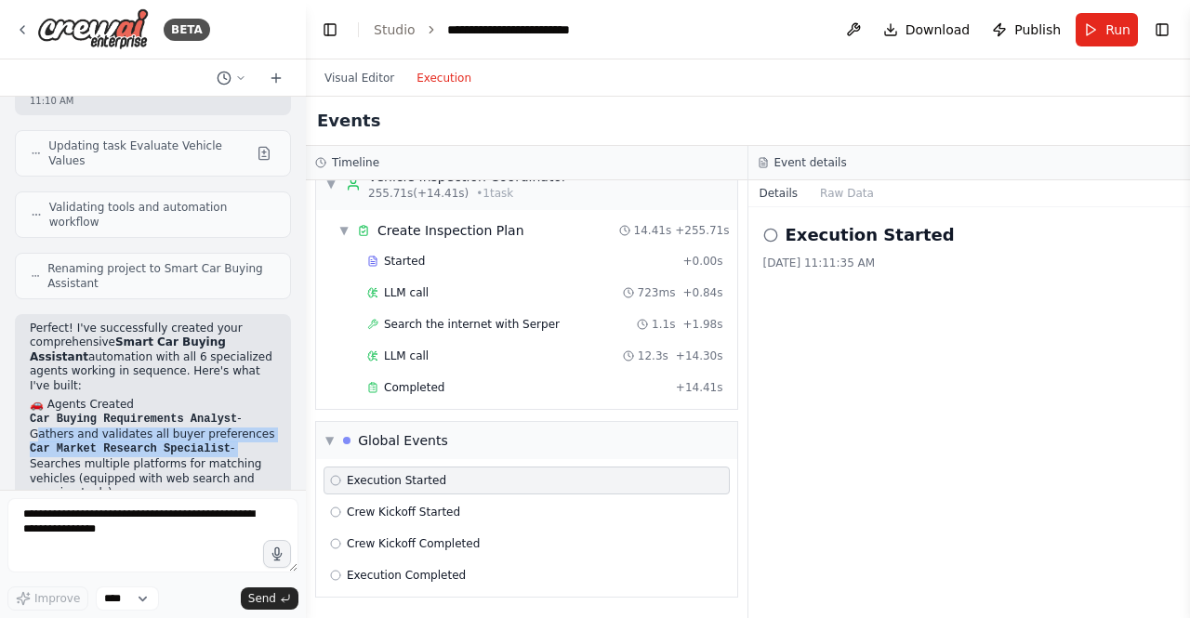
drag, startPoint x: 35, startPoint y: 351, endPoint x: 270, endPoint y: 364, distance: 234.6
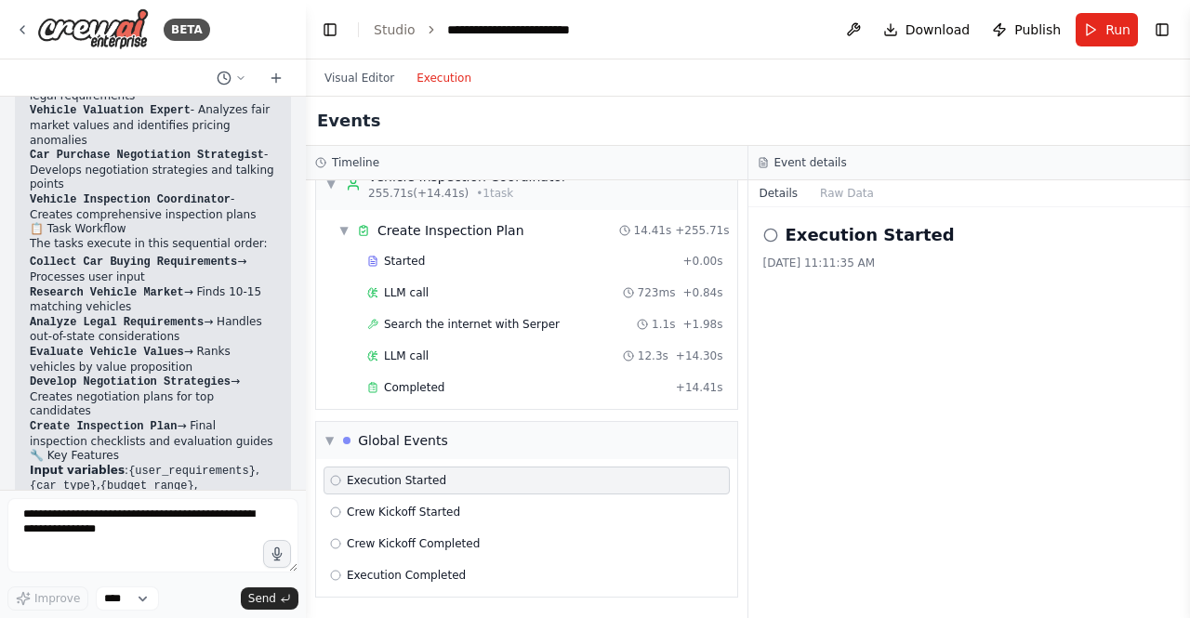
scroll to position [5752, 0]
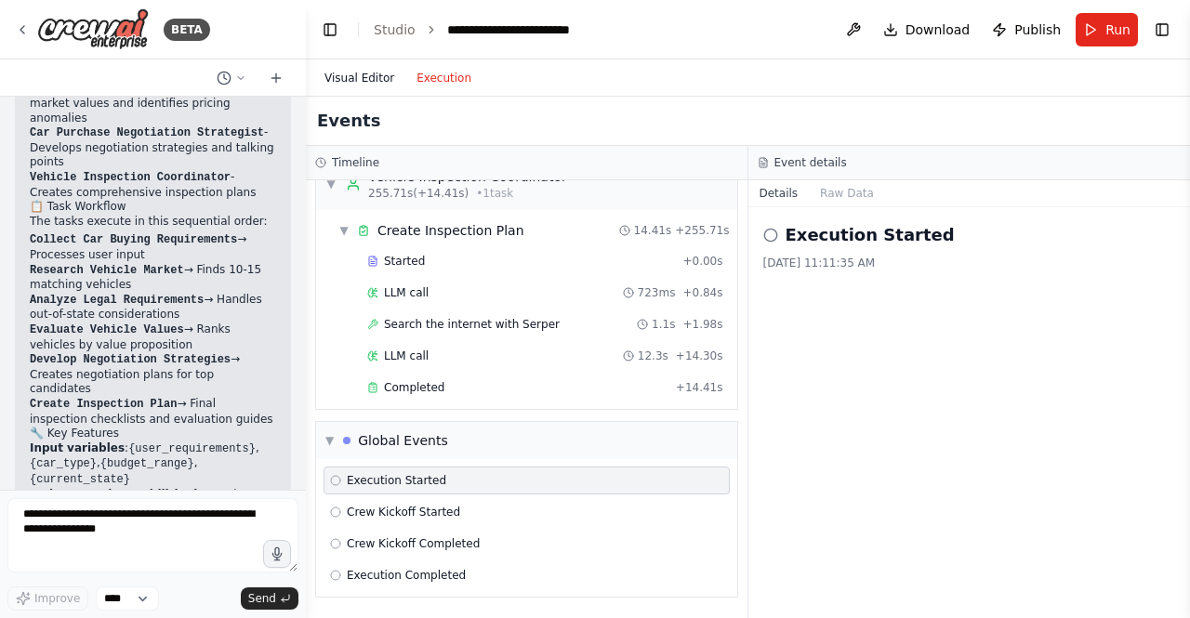
click at [385, 71] on button "Visual Editor" at bounding box center [359, 78] width 92 height 22
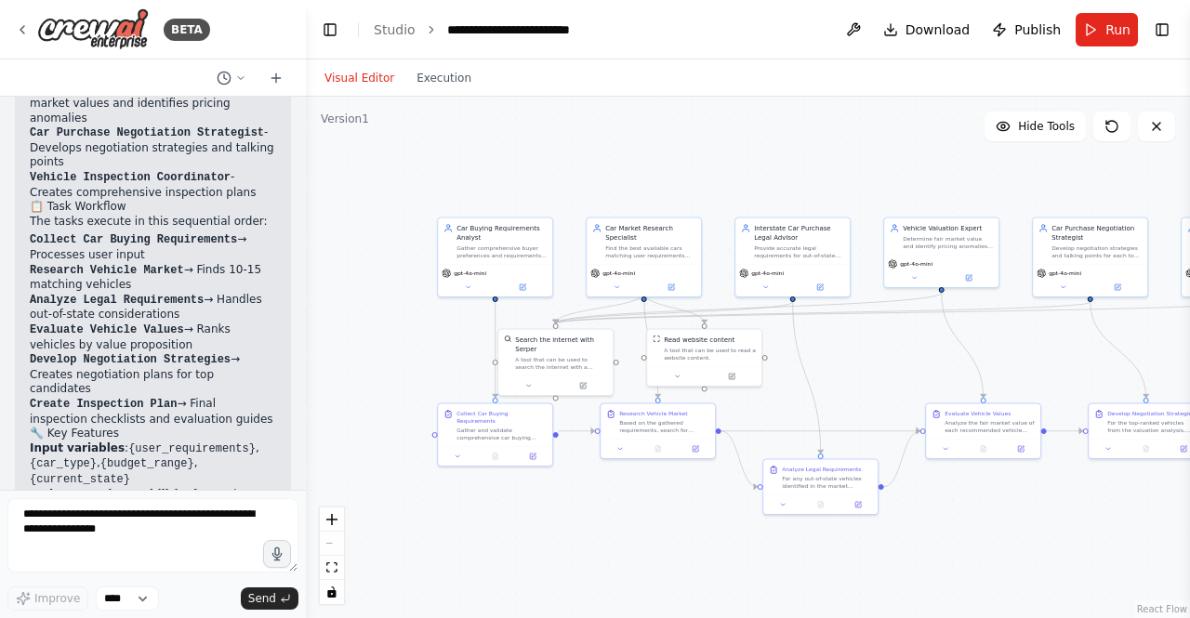
click at [308, 79] on div "Visual Editor Execution" at bounding box center [748, 77] width 884 height 37
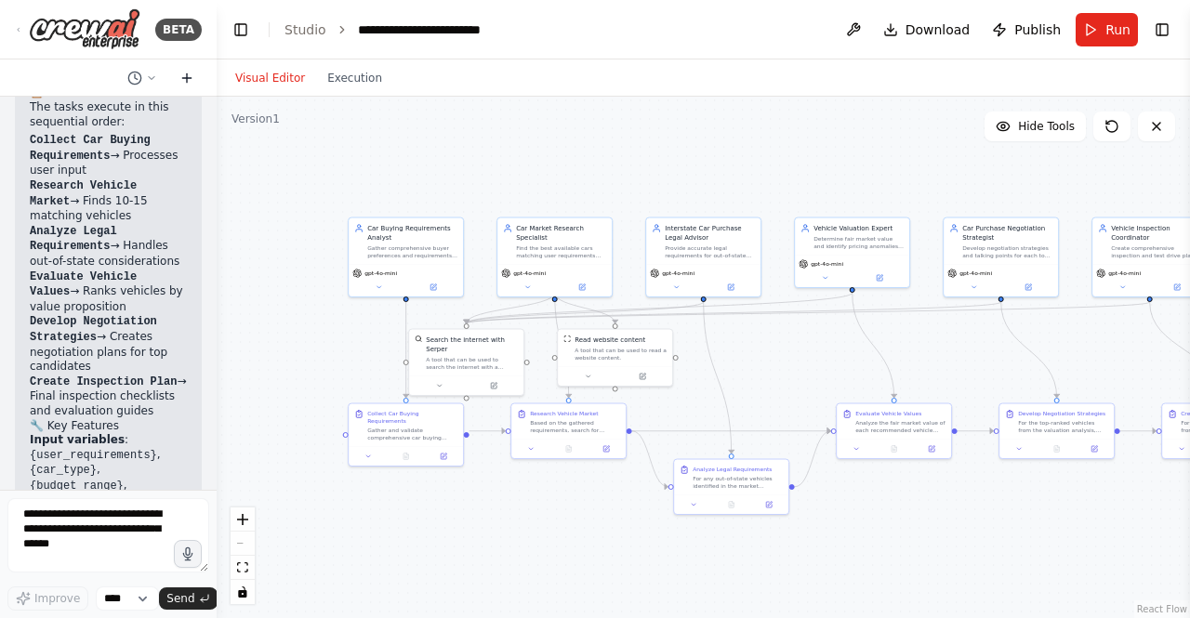
scroll to position [7001, 0]
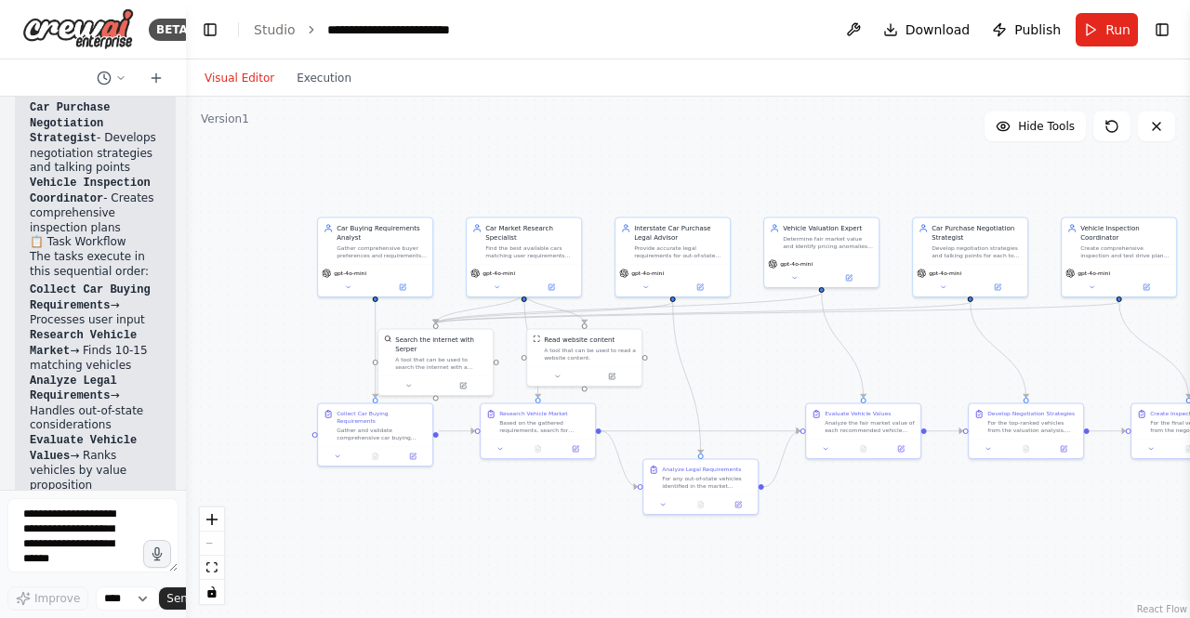
drag, startPoint x: 304, startPoint y: 73, endPoint x: 85, endPoint y: 76, distance: 219.4
click at [81, 76] on div "BETA Crew AI Car Buying Workflow Implementation Overview Create a multi-agent s…" at bounding box center [93, 309] width 186 height 618
drag, startPoint x: 345, startPoint y: 123, endPoint x: 300, endPoint y: 90, distance: 55.2
click at [338, 120] on div ".deletable-edge-delete-btn { width: 20px; height: 20px; border: 0px solid #ffff…" at bounding box center [688, 358] width 1004 height 522
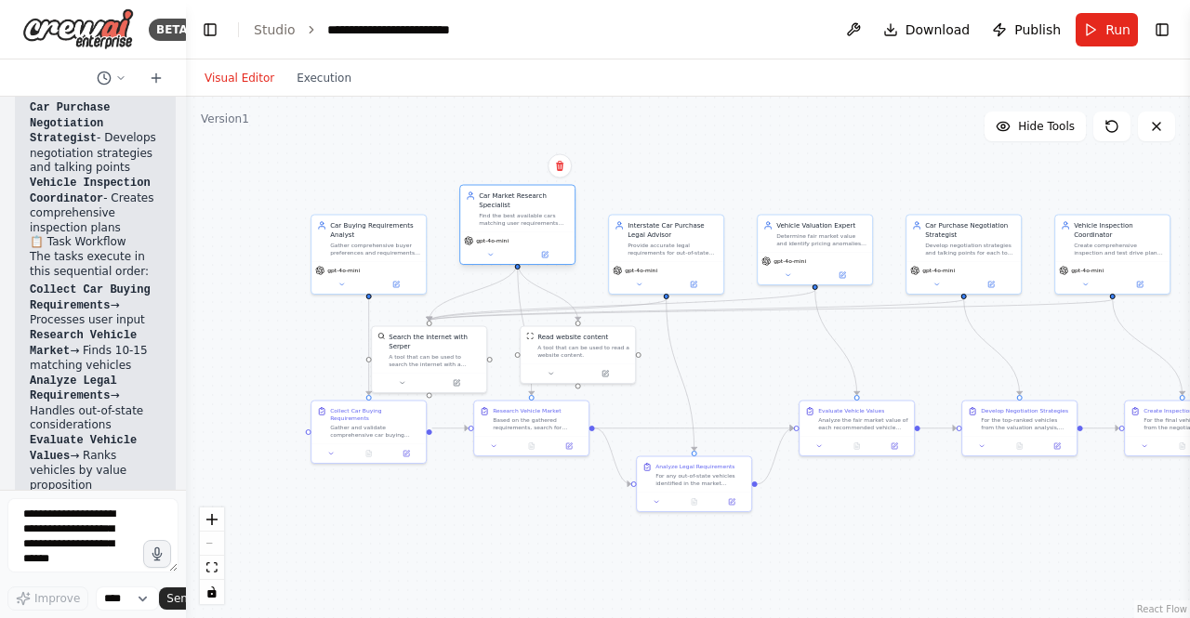
drag, startPoint x: 551, startPoint y: 215, endPoint x: 554, endPoint y: 176, distance: 39.1
click at [554, 186] on div "Car Market Research Specialist Find the best available cars matching user requi…" at bounding box center [517, 209] width 114 height 46
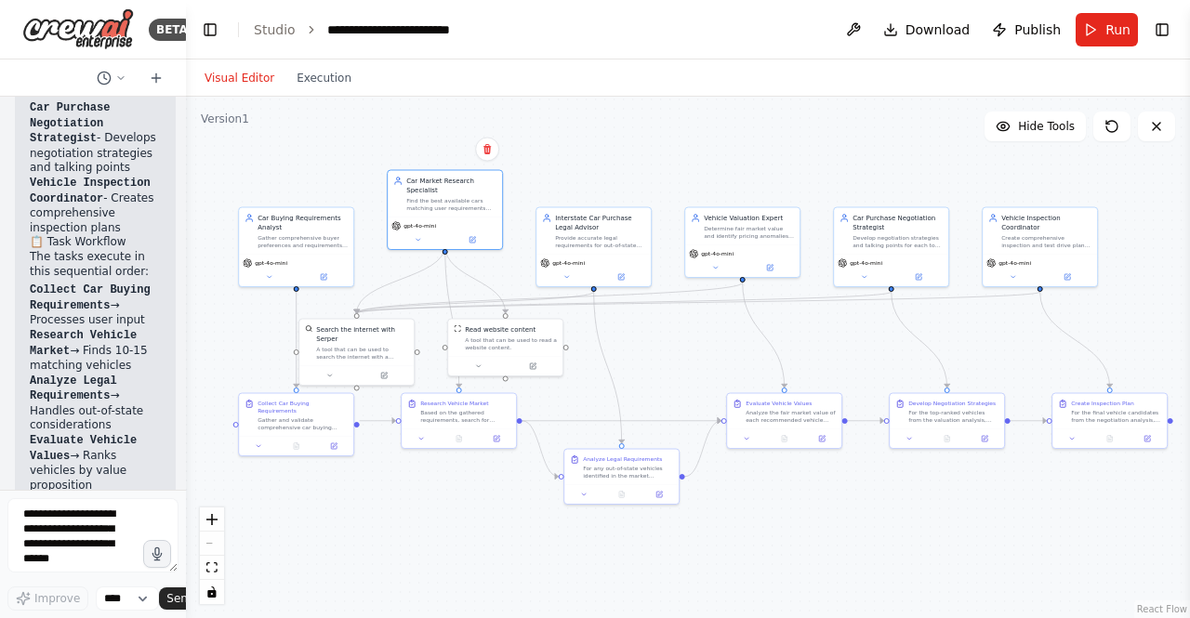
drag, startPoint x: 736, startPoint y: 174, endPoint x: 664, endPoint y: 166, distance: 72.9
click at [664, 166] on div ".deletable-edge-delete-btn { width: 20px; height: 20px; border: 0px solid #ffff…" at bounding box center [688, 358] width 1004 height 522
click at [332, 370] on icon at bounding box center [328, 373] width 7 height 7
click at [335, 364] on div at bounding box center [361, 374] width 114 height 20
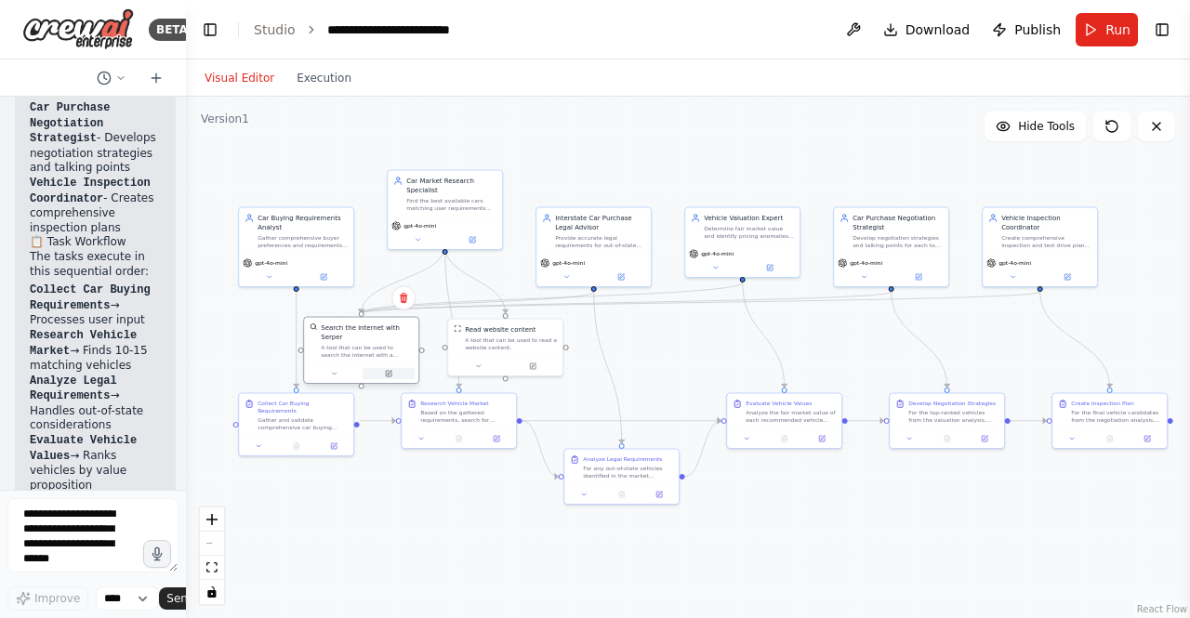
click at [390, 371] on icon at bounding box center [389, 374] width 6 height 6
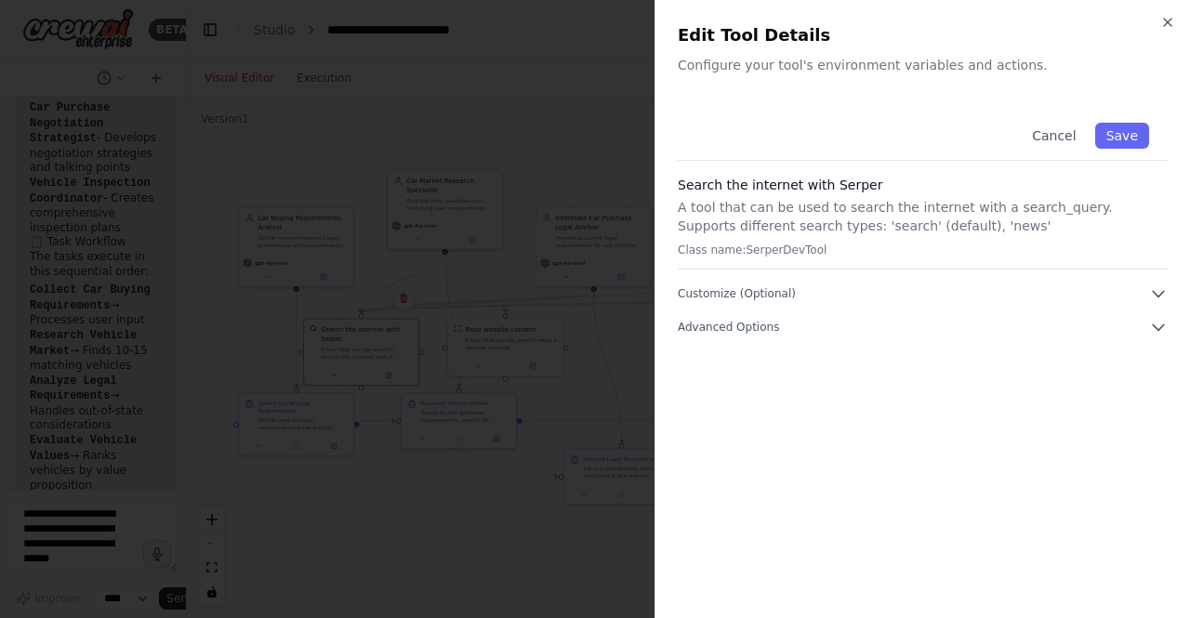
click at [1060, 129] on button "Cancel" at bounding box center [1054, 136] width 66 height 26
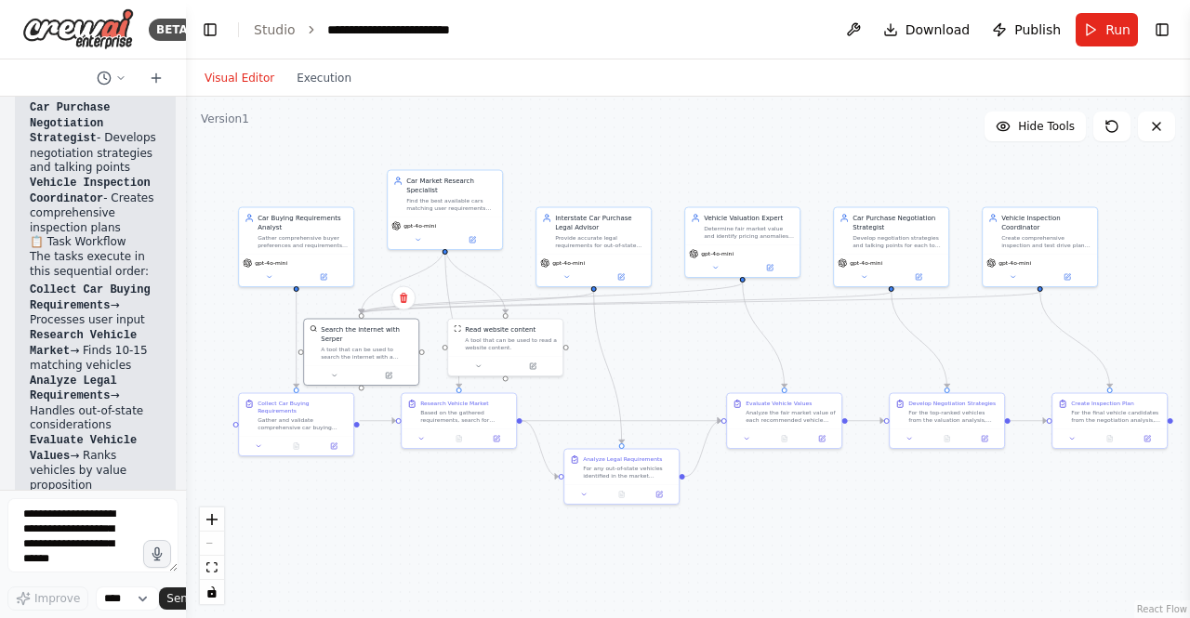
click at [632, 332] on div ".deletable-edge-delete-btn { width: 20px; height: 20px; border: 0px solid #ffff…" at bounding box center [688, 358] width 1004 height 522
click at [756, 437] on button at bounding box center [747, 436] width 32 height 11
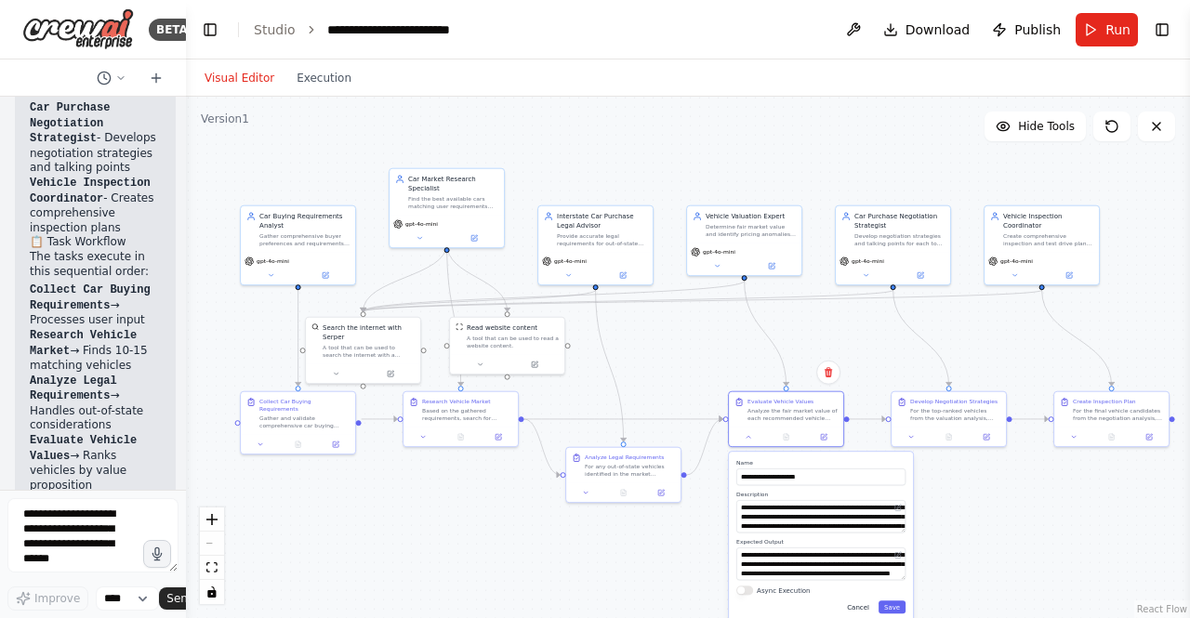
click at [865, 609] on button "Cancel" at bounding box center [857, 607] width 33 height 13
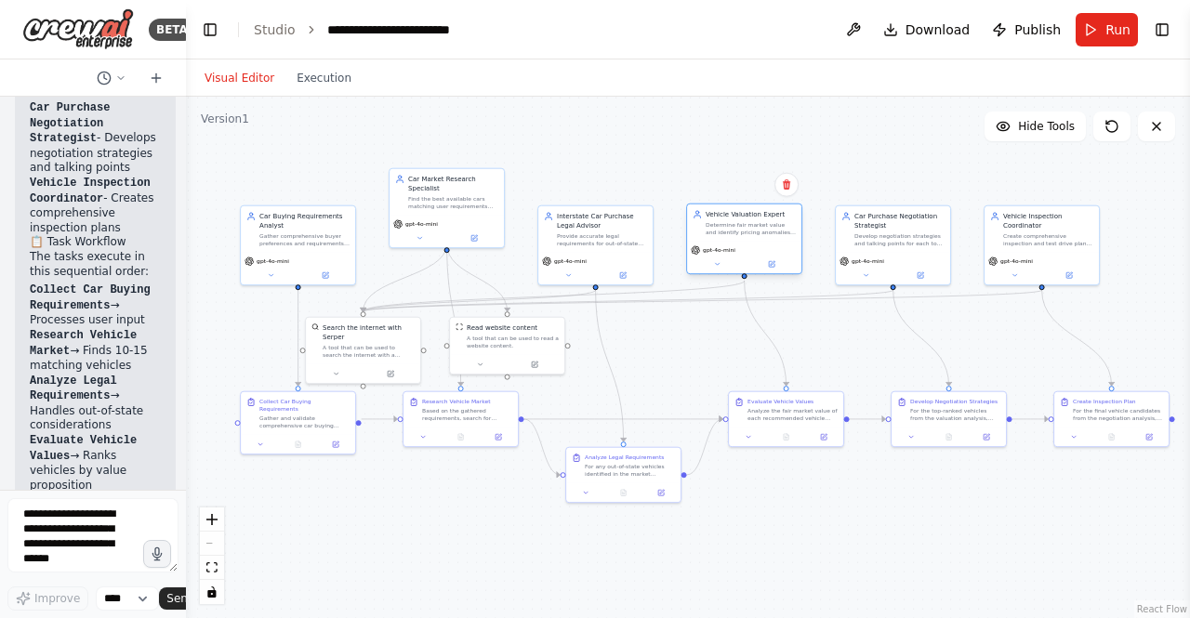
click at [756, 232] on div "Determine fair market value and identify pricing anomalies for recommended vehi…" at bounding box center [751, 228] width 90 height 15
click at [934, 35] on span "Download" at bounding box center [937, 29] width 65 height 19
click at [830, 572] on div ".deletable-edge-delete-btn { width: 20px; height: 20px; border: 0px solid #ffff…" at bounding box center [688, 358] width 1004 height 522
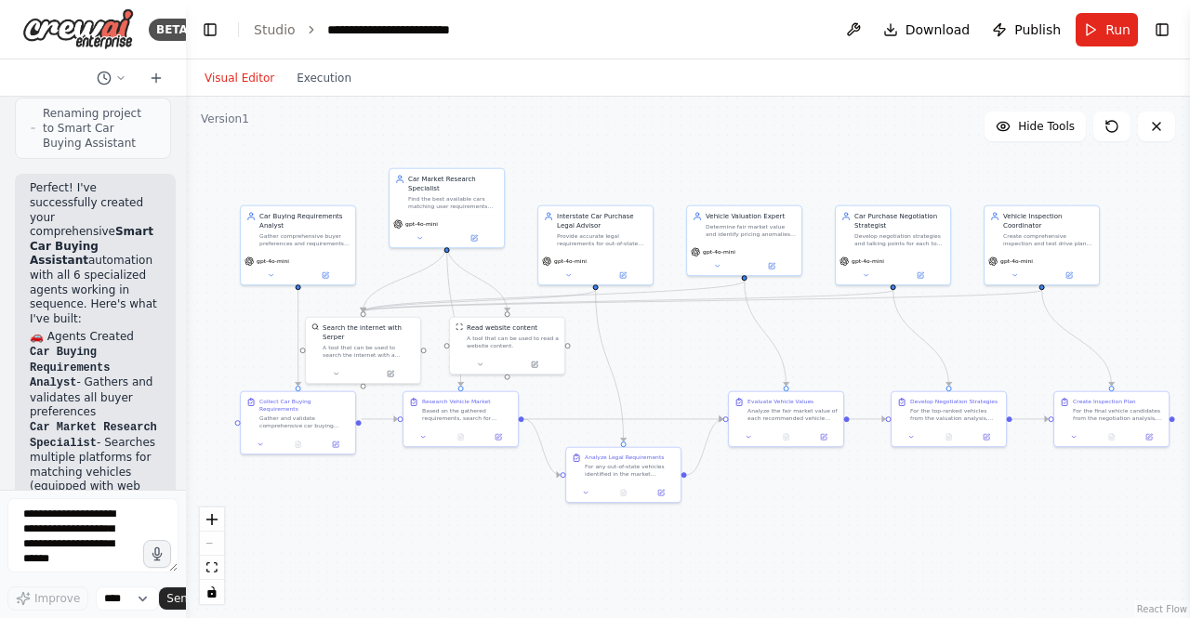
scroll to position [6350, 0]
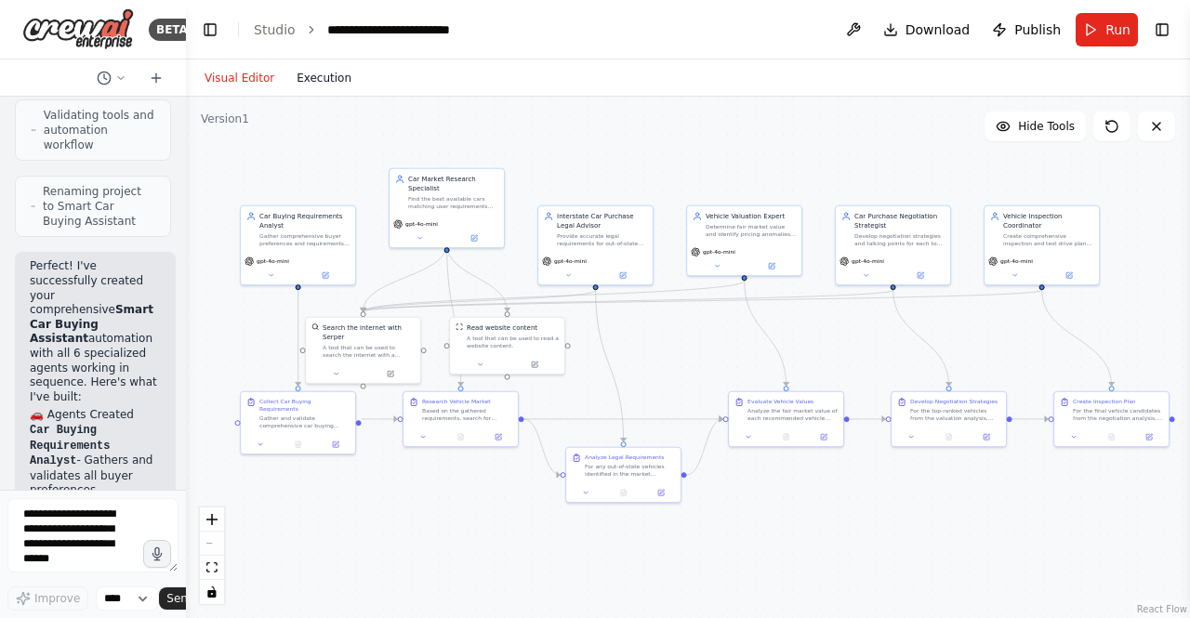
click at [295, 68] on button "Execution" at bounding box center [323, 78] width 77 height 22
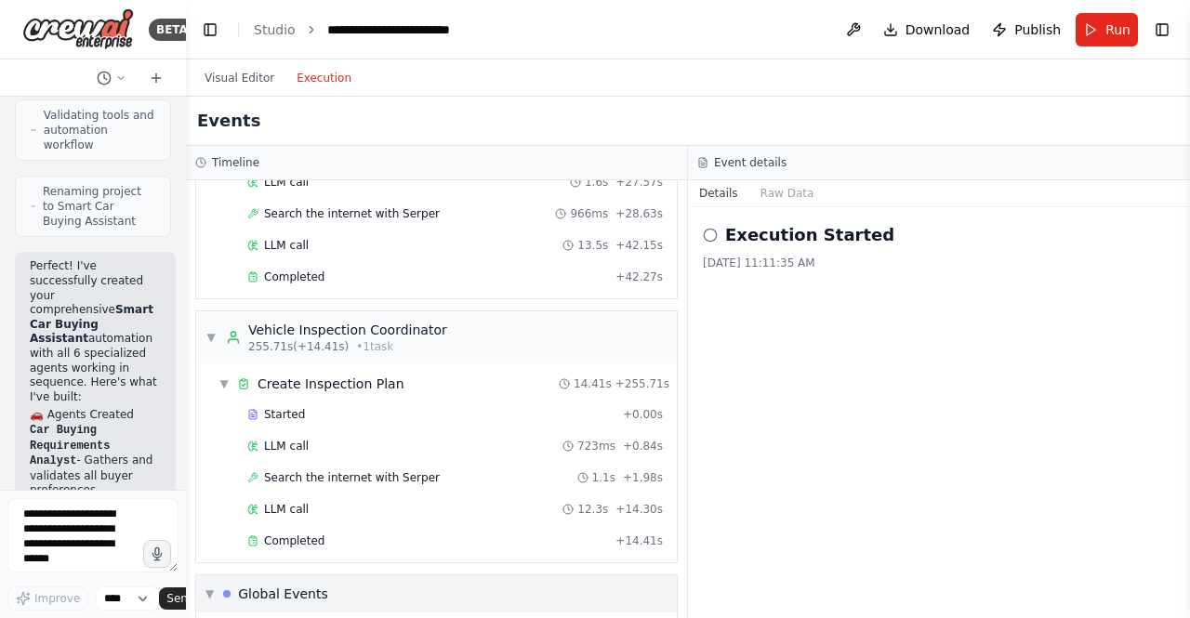
scroll to position [2747, 0]
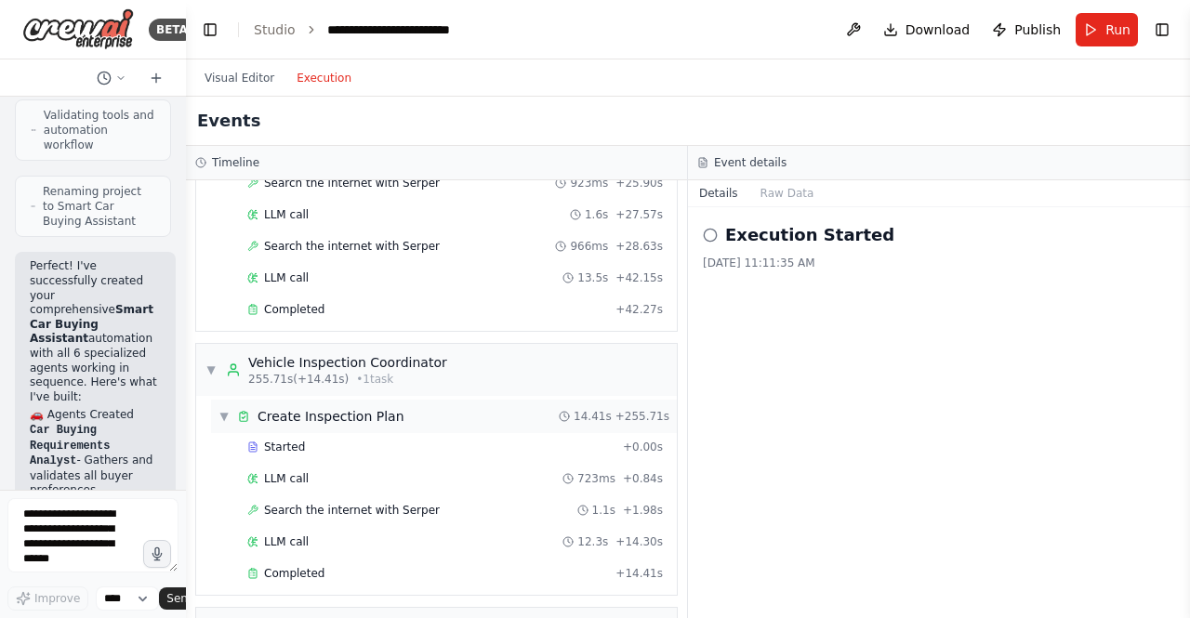
click at [284, 429] on div "▼ Create Inspection Plan 14.41s + 255.71s" at bounding box center [444, 416] width 466 height 33
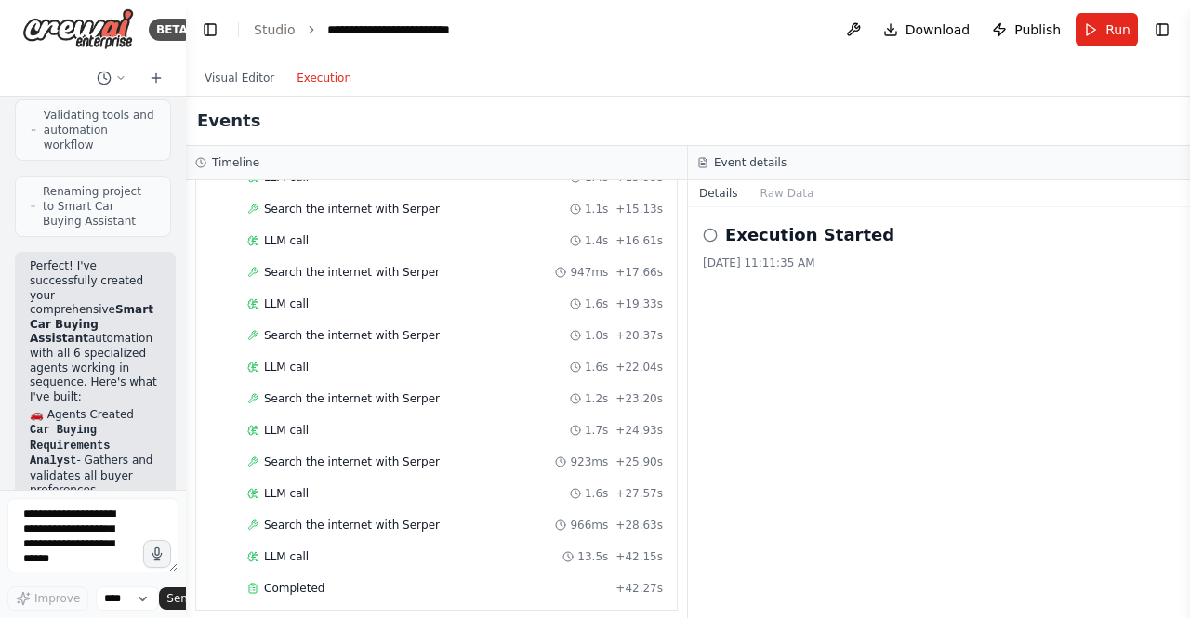
scroll to position [2775, 0]
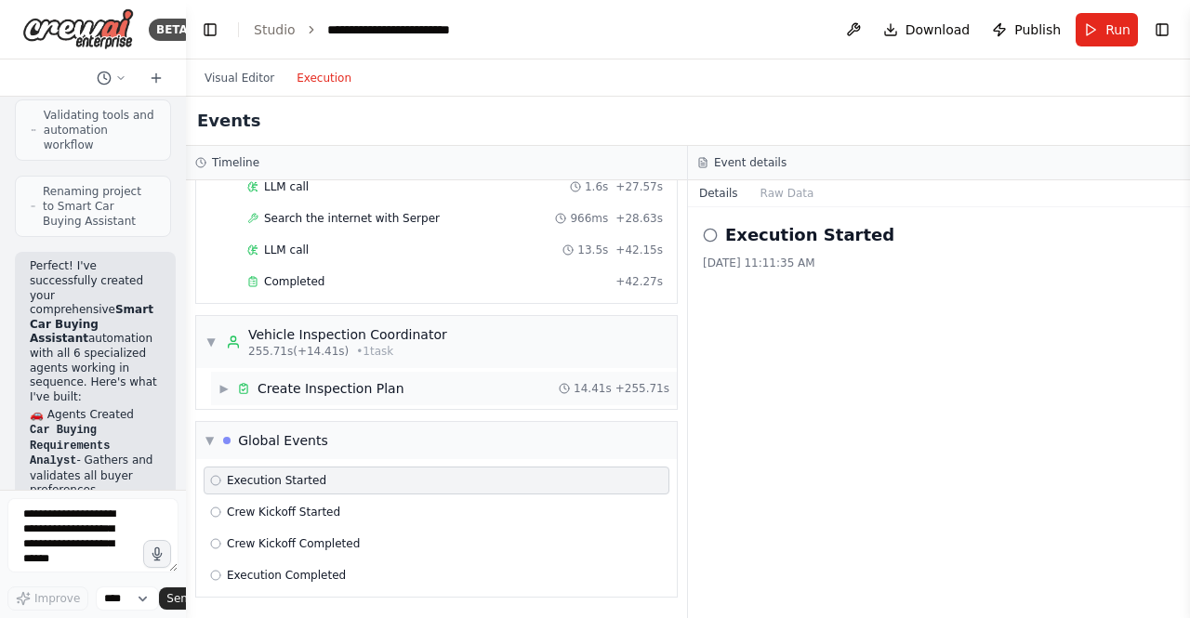
click at [269, 387] on div "Create Inspection Plan" at bounding box center [331, 388] width 147 height 19
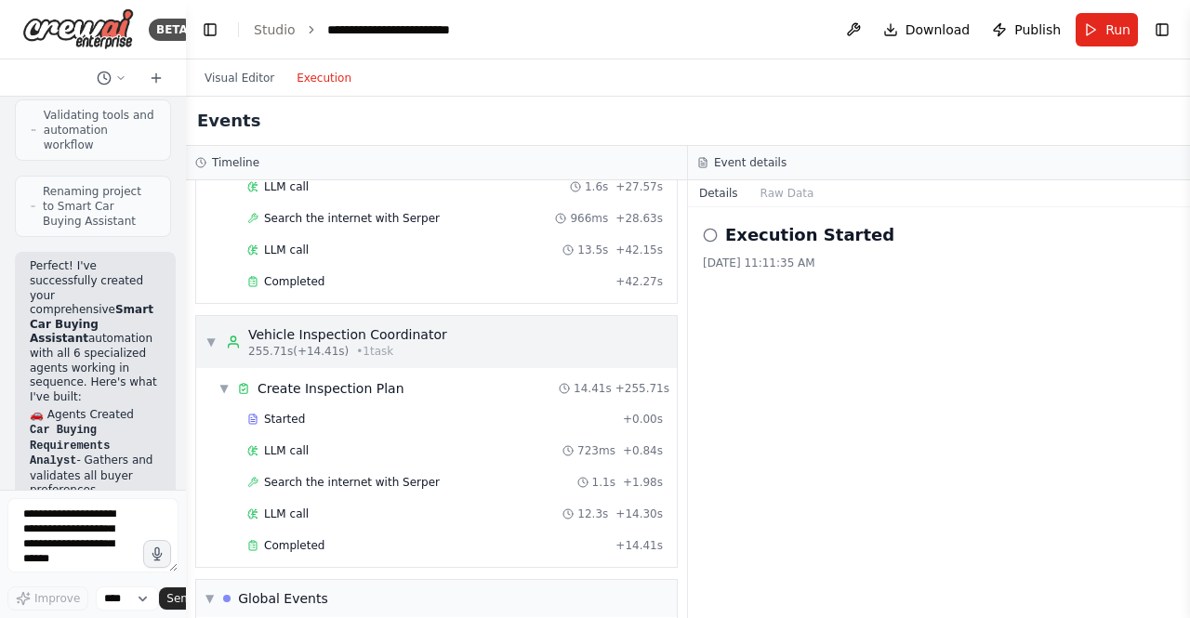
scroll to position [2933, 0]
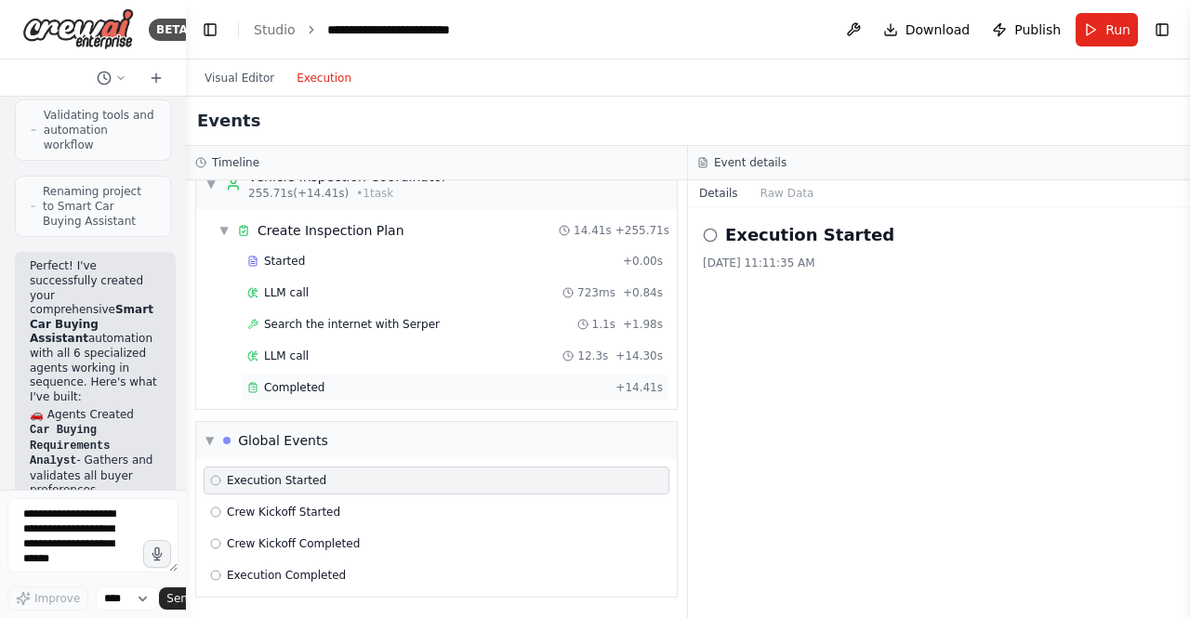
click at [293, 385] on span "Completed" at bounding box center [294, 387] width 60 height 15
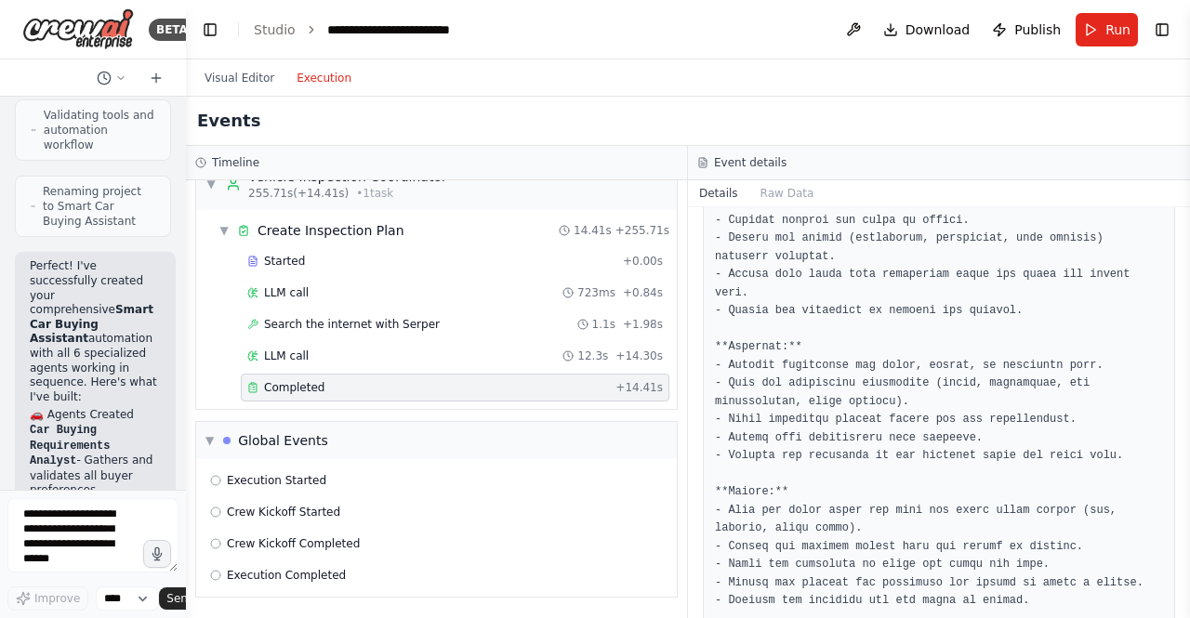
scroll to position [558, 0]
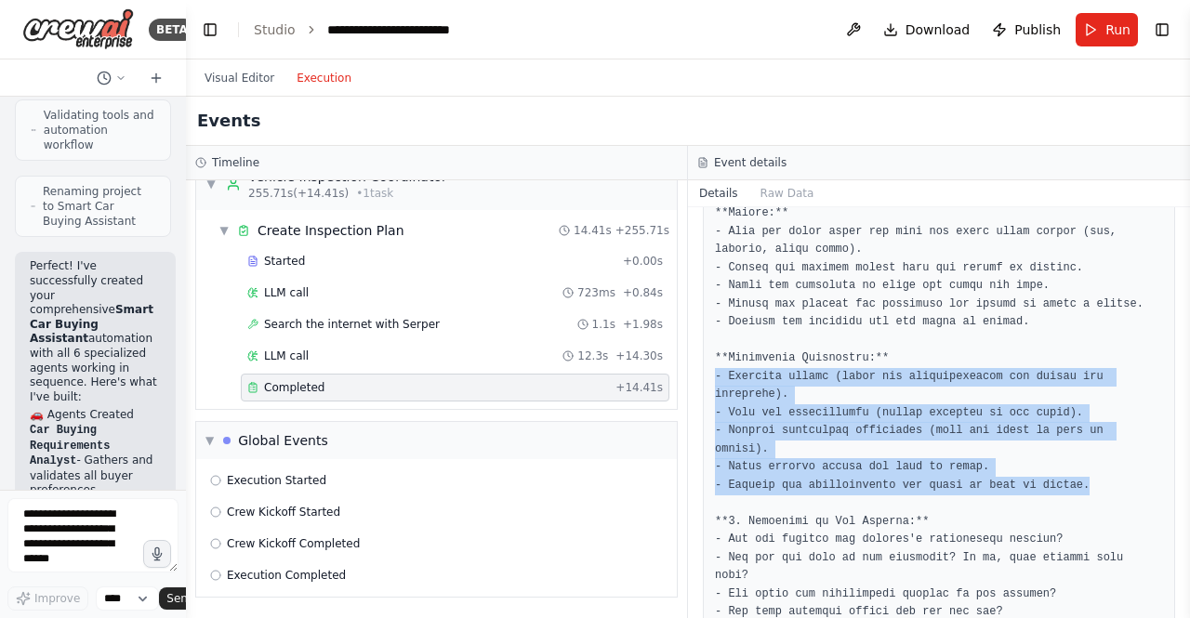
drag, startPoint x: 703, startPoint y: 356, endPoint x: 1111, endPoint y: 433, distance: 415.3
click at [1111, 433] on div at bounding box center [939, 558] width 472 height 1602
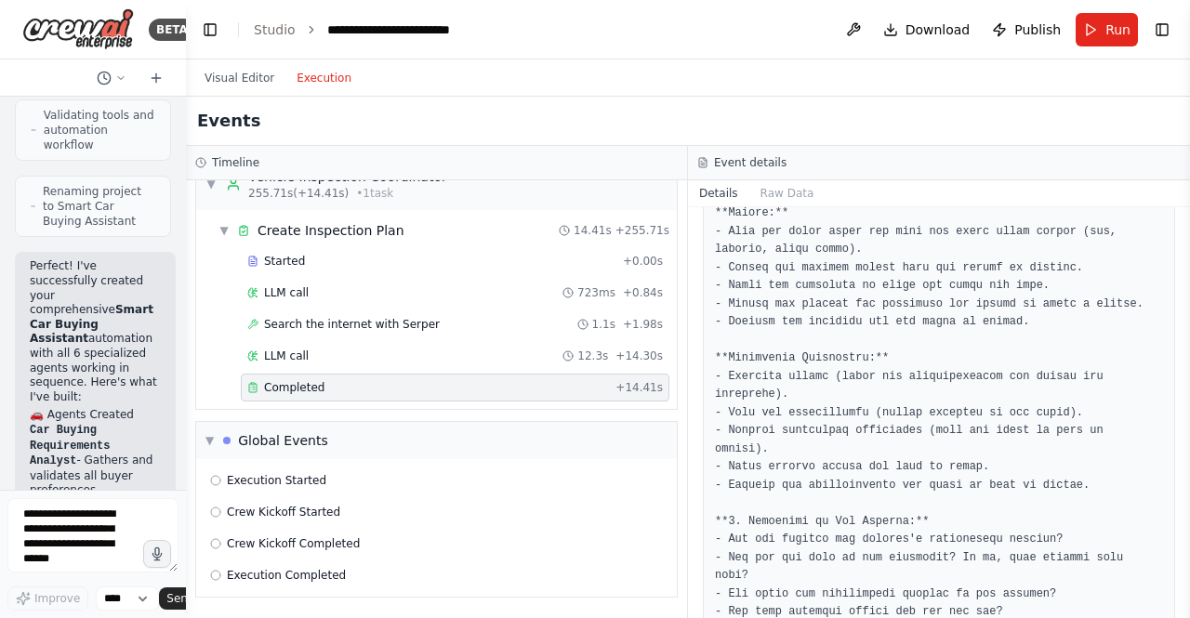
click at [1107, 442] on pre at bounding box center [939, 558] width 448 height 1578
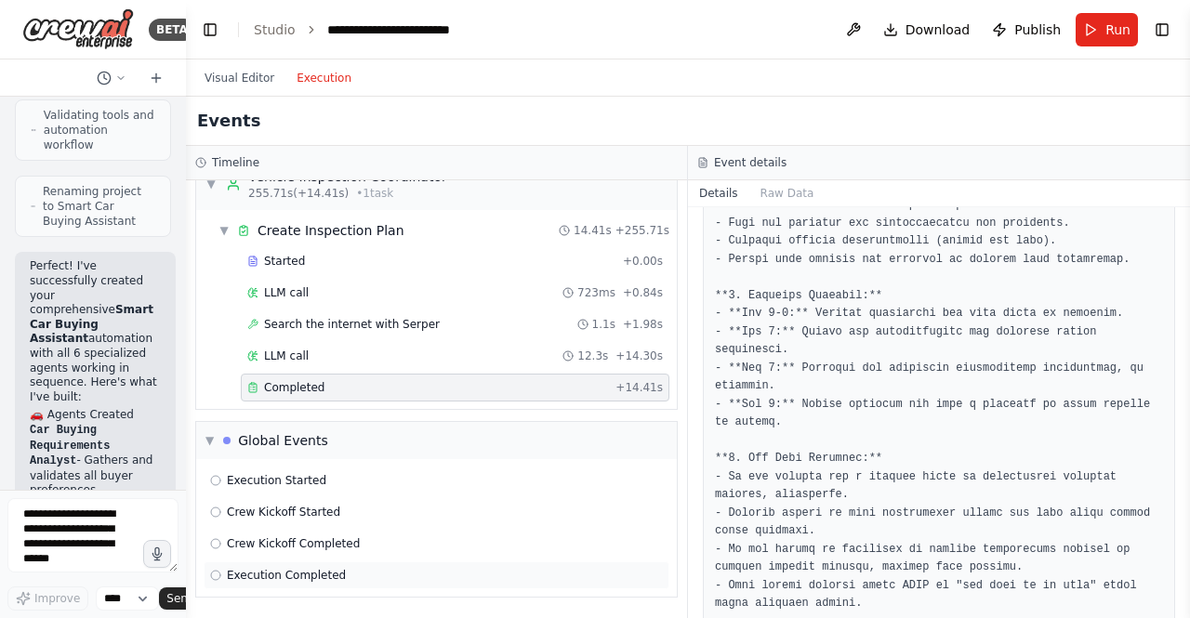
scroll to position [1126, 0]
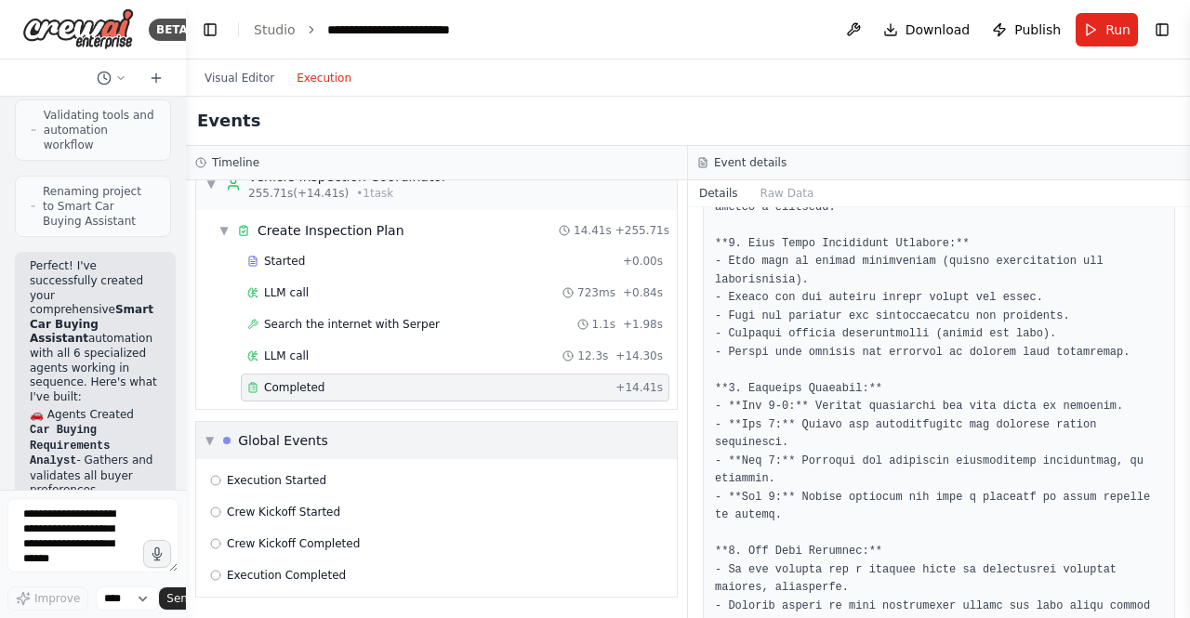
click at [219, 437] on div "▼ Global Events" at bounding box center [266, 440] width 123 height 19
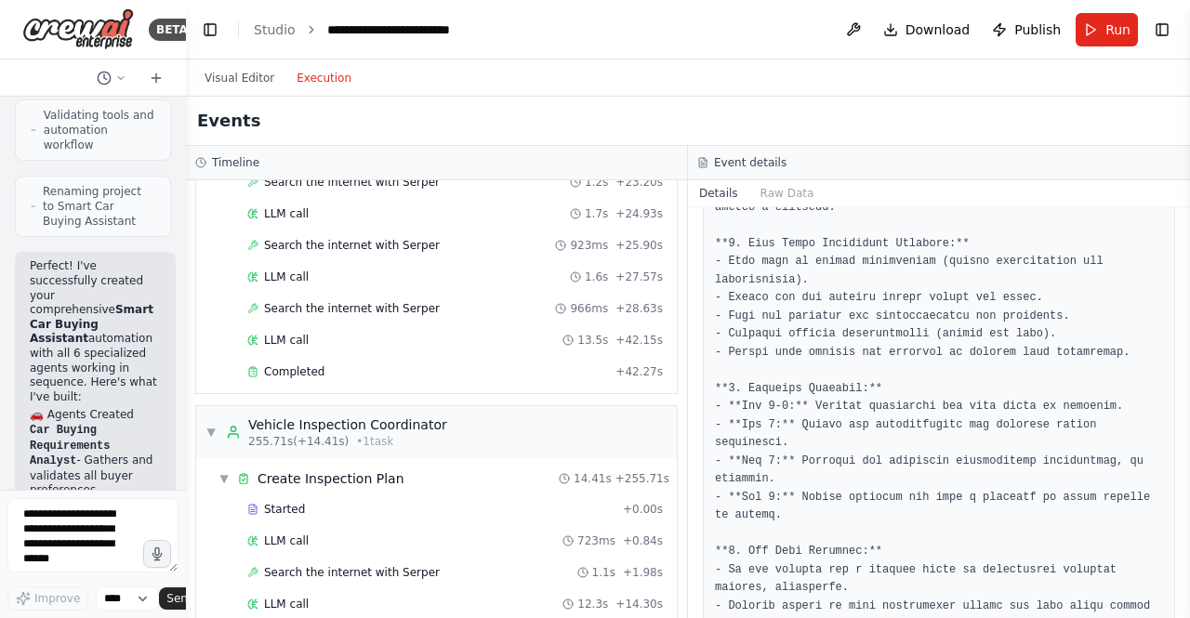
scroll to position [2795, 0]
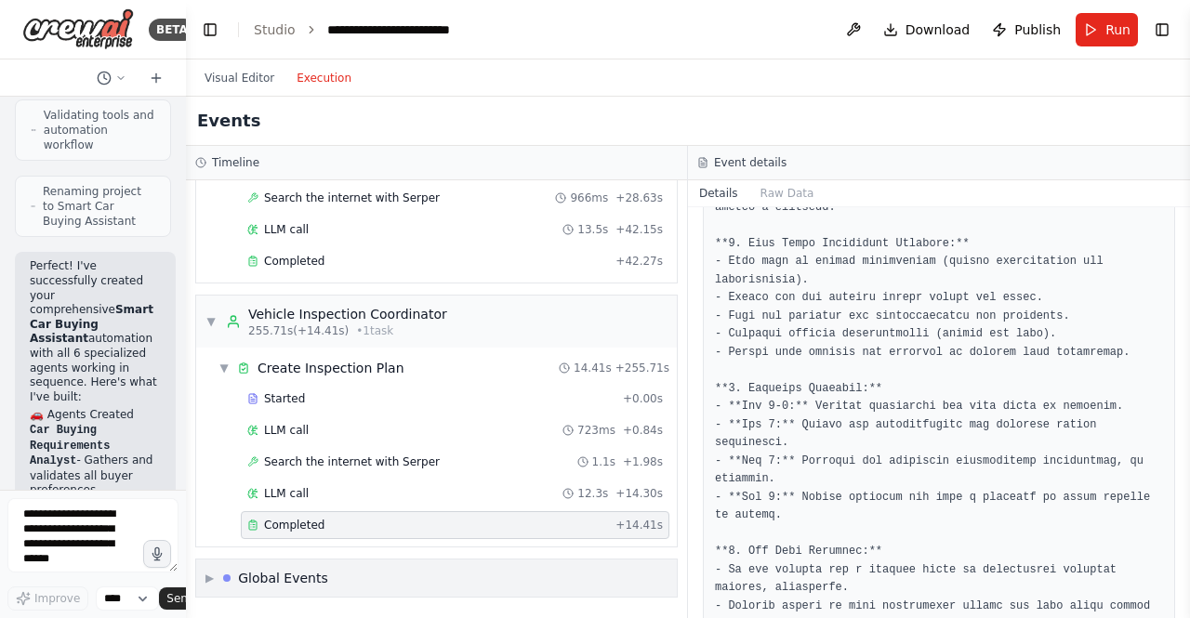
click at [239, 570] on div "Global Events" at bounding box center [275, 578] width 105 height 19
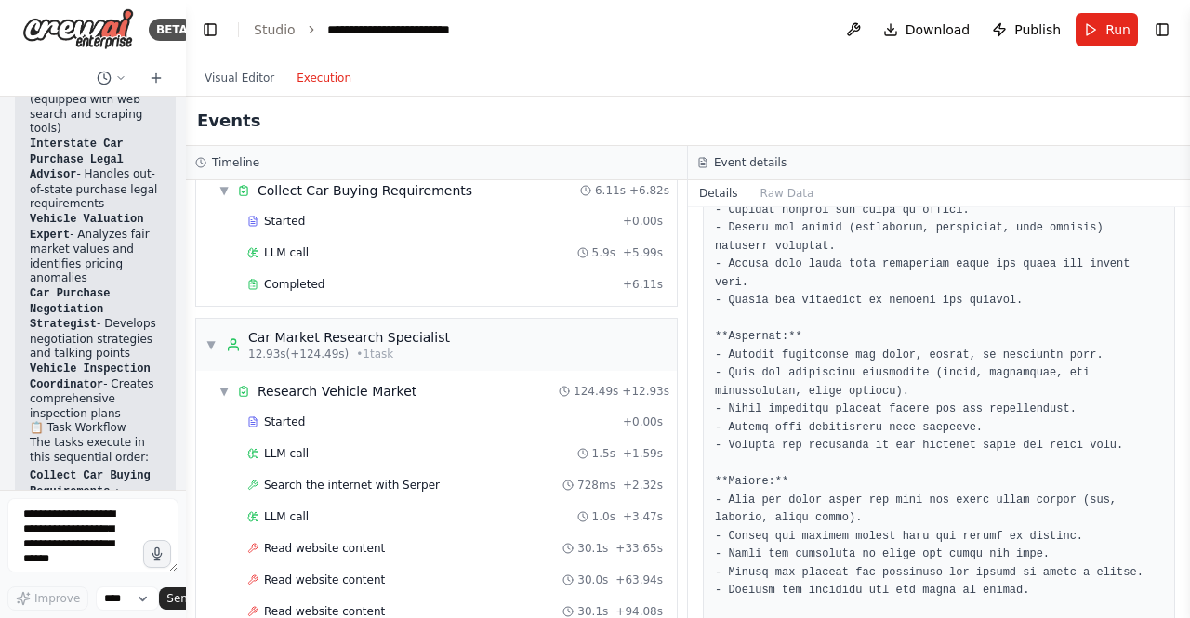
scroll to position [0, 0]
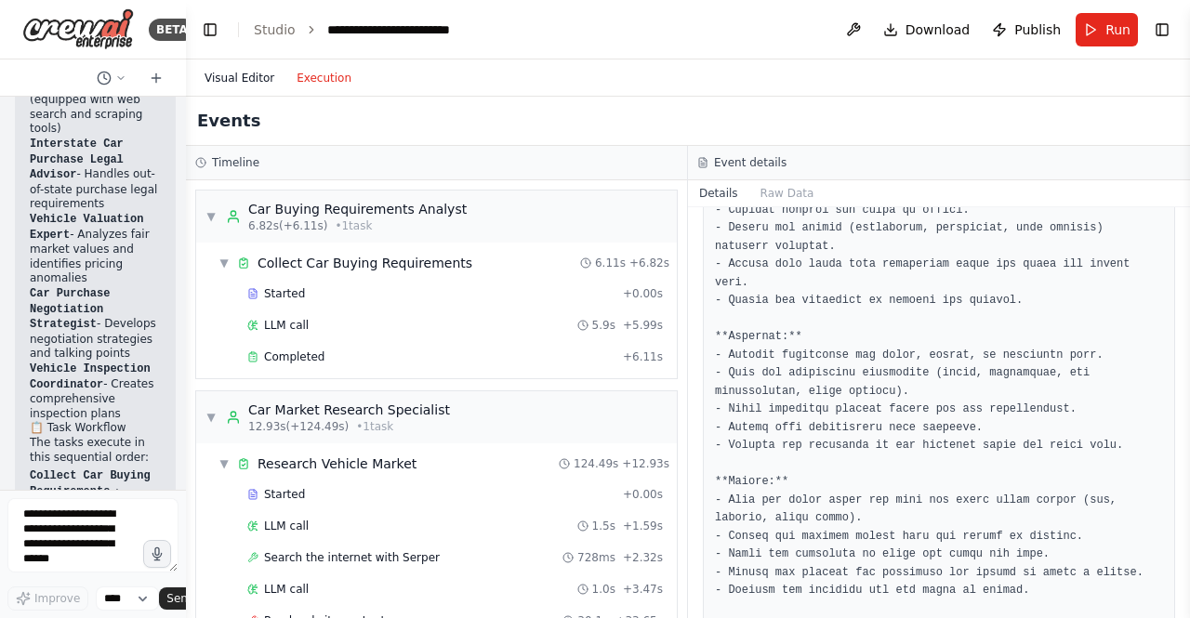
click at [231, 79] on button "Visual Editor" at bounding box center [239, 78] width 92 height 22
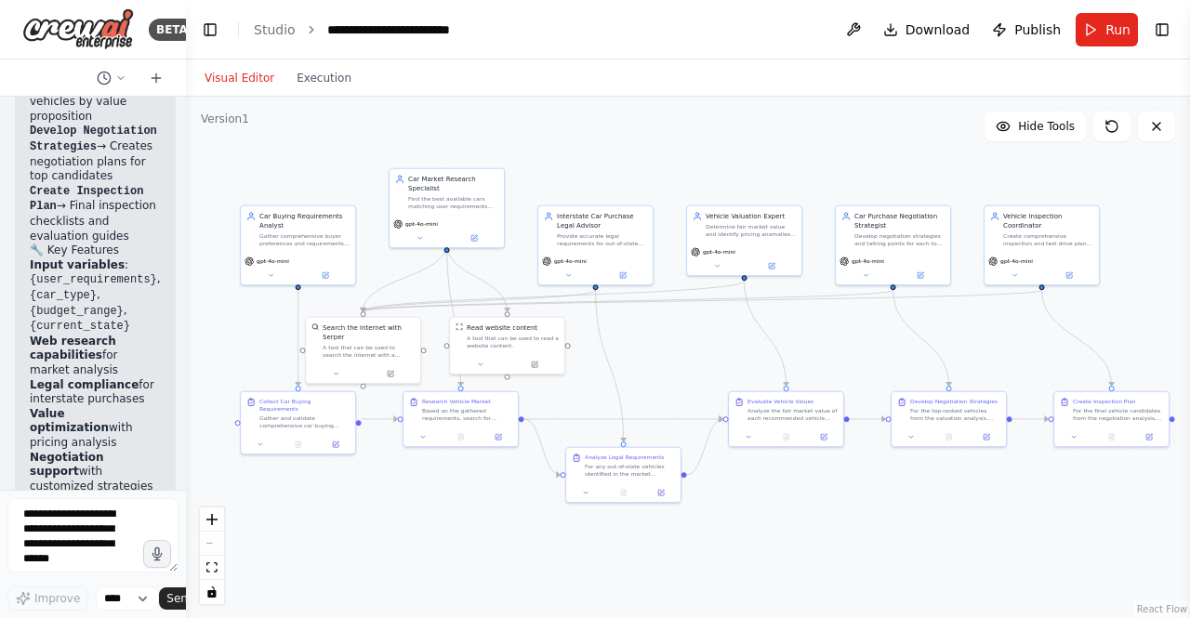
scroll to position [7570, 0]
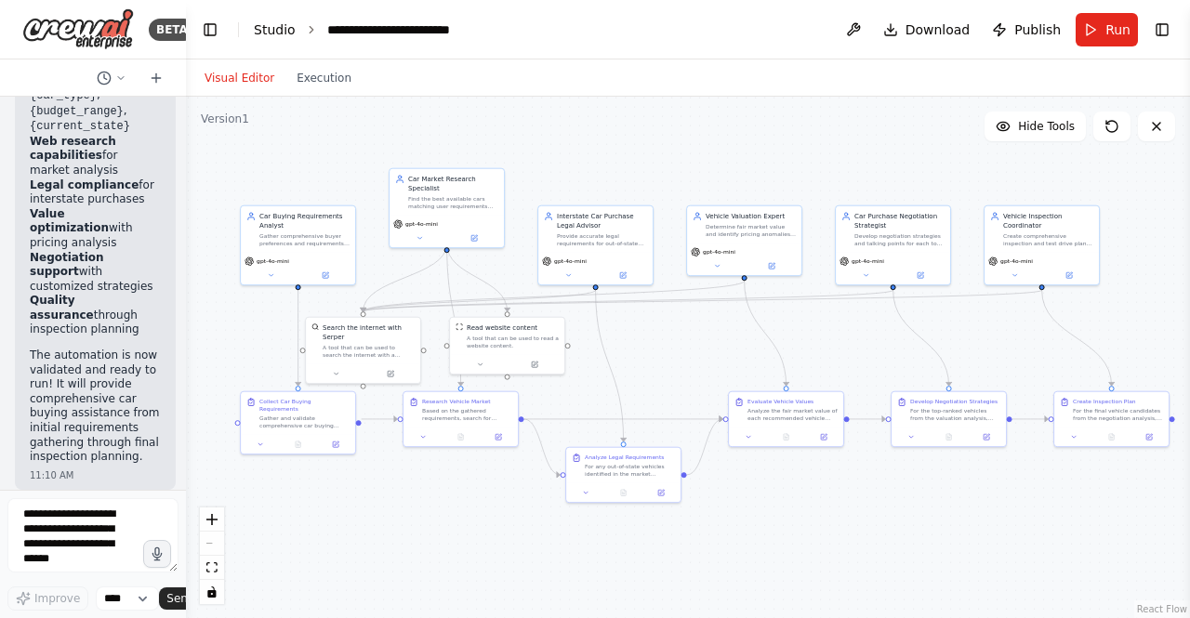
click at [263, 31] on link "Studio" at bounding box center [275, 29] width 42 height 15
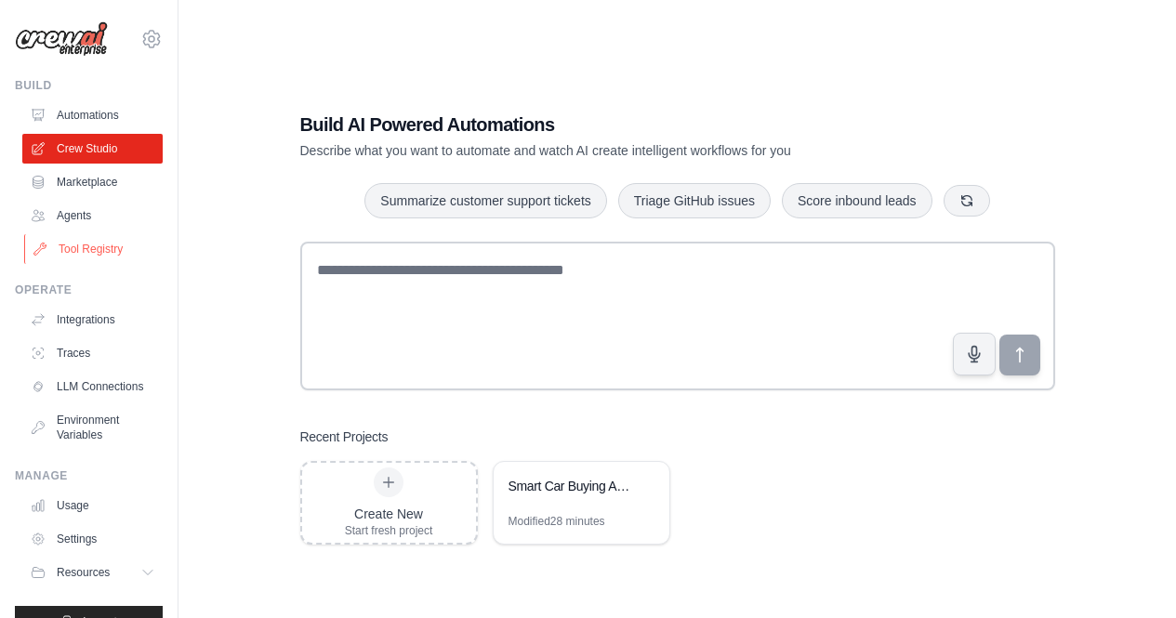
click at [57, 243] on link "Tool Registry" at bounding box center [94, 249] width 140 height 30
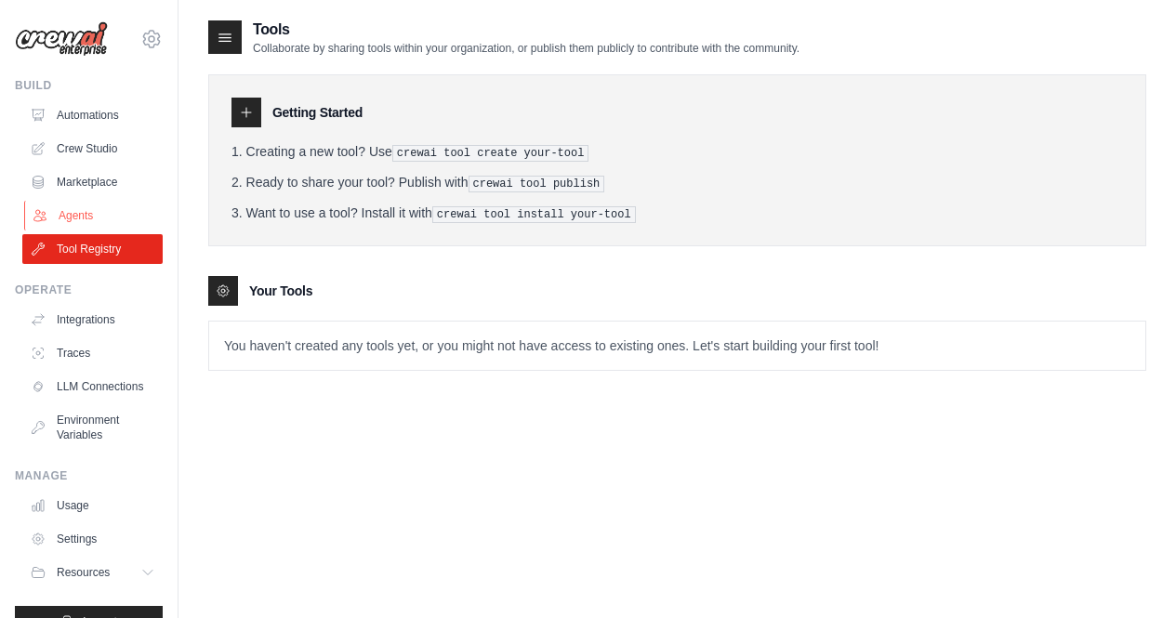
click at [74, 208] on link "Agents" at bounding box center [94, 216] width 140 height 30
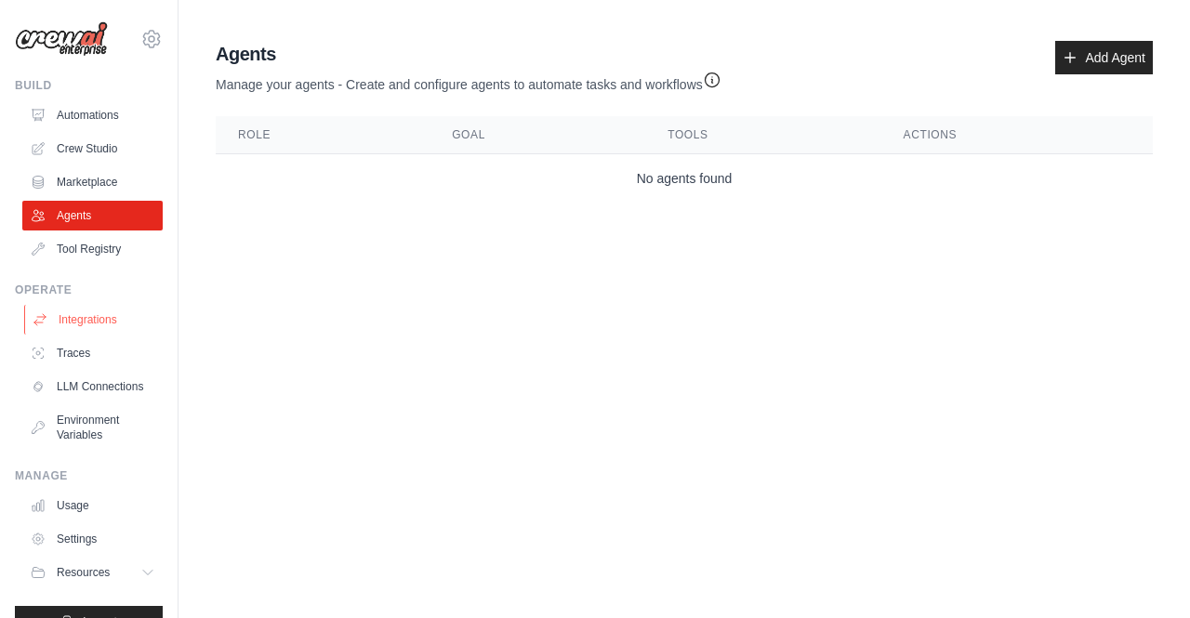
click at [71, 318] on link "Integrations" at bounding box center [94, 320] width 140 height 30
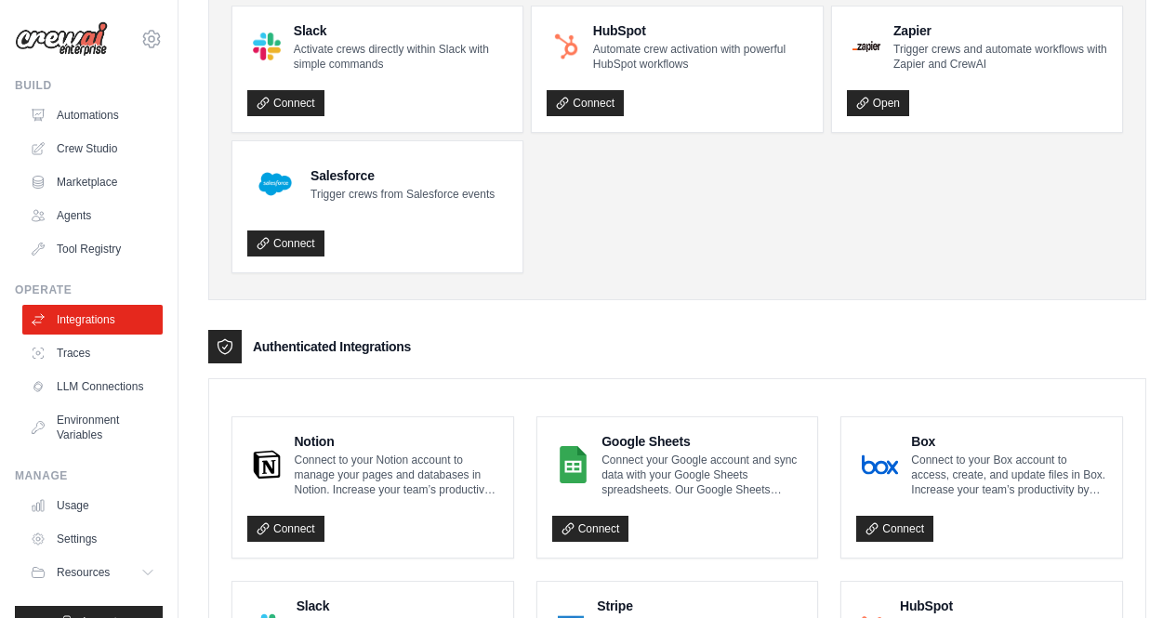
scroll to position [105, 0]
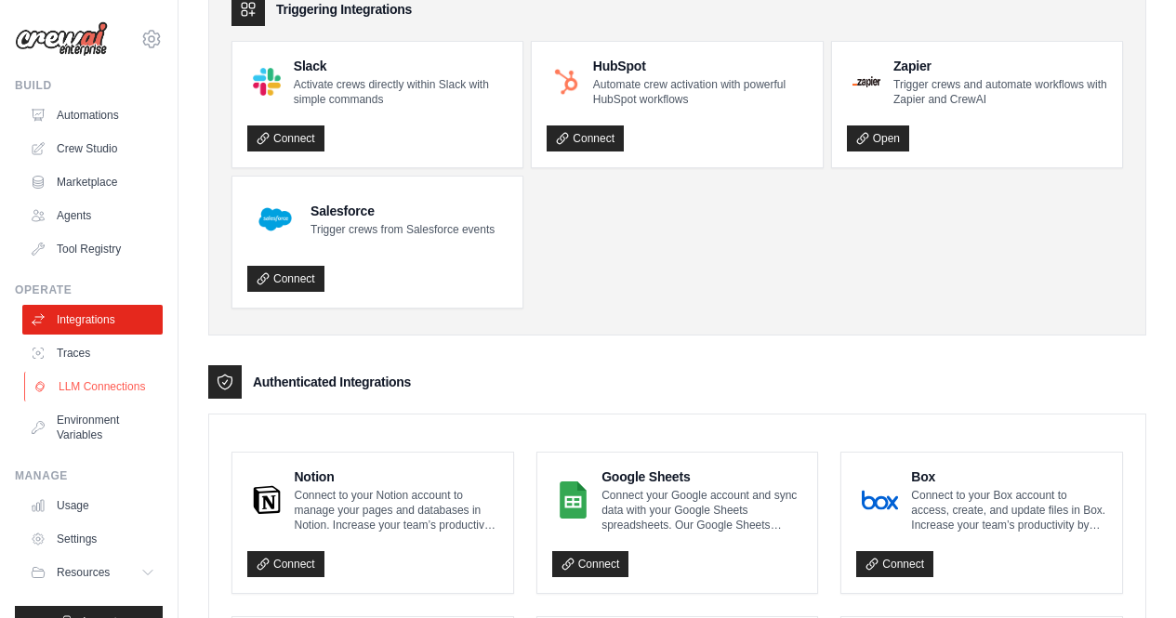
click at [100, 399] on link "LLM Connections" at bounding box center [94, 387] width 140 height 30
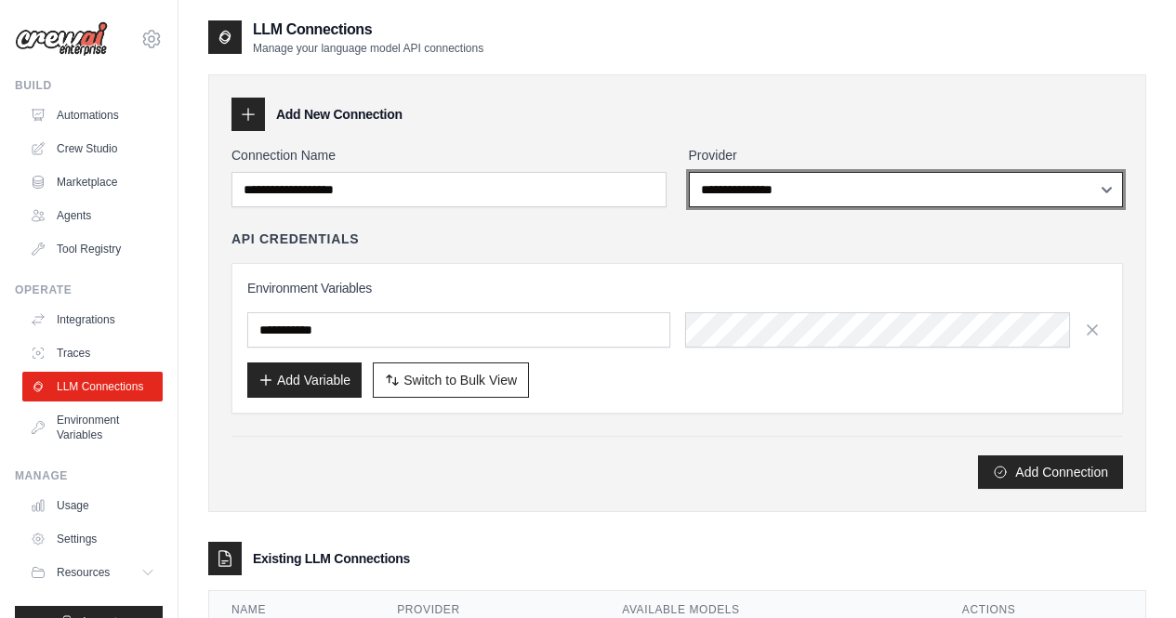
click at [794, 197] on select "**********" at bounding box center [906, 189] width 435 height 35
select select "*********"
click at [689, 172] on select "**********" at bounding box center [906, 189] width 435 height 35
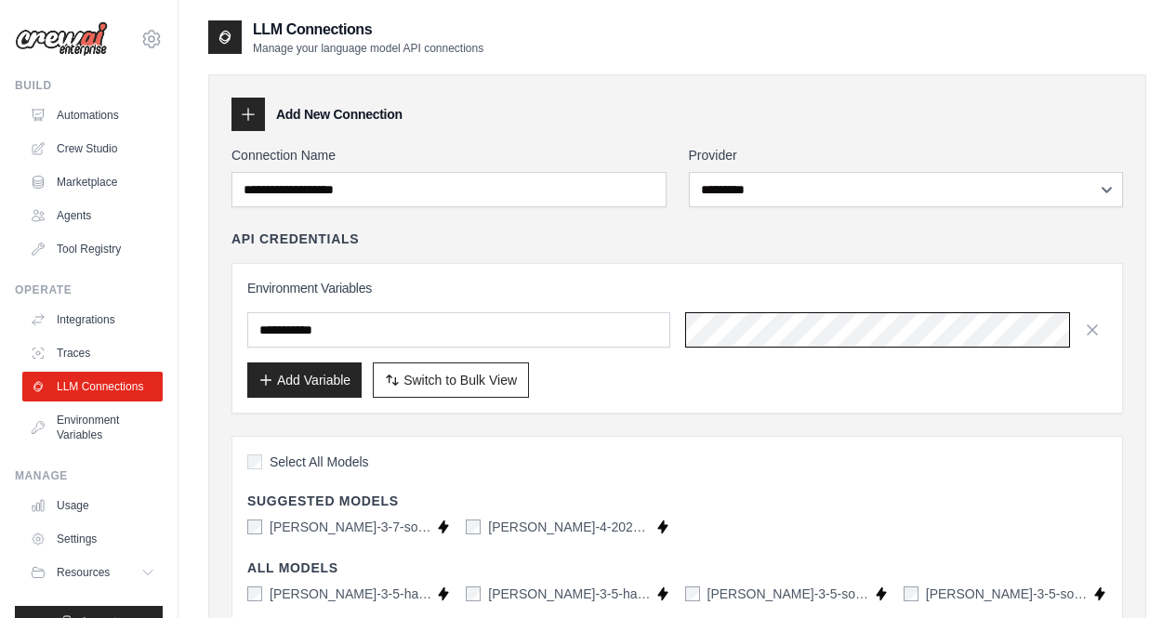
click at [657, 329] on div at bounding box center [677, 329] width 860 height 35
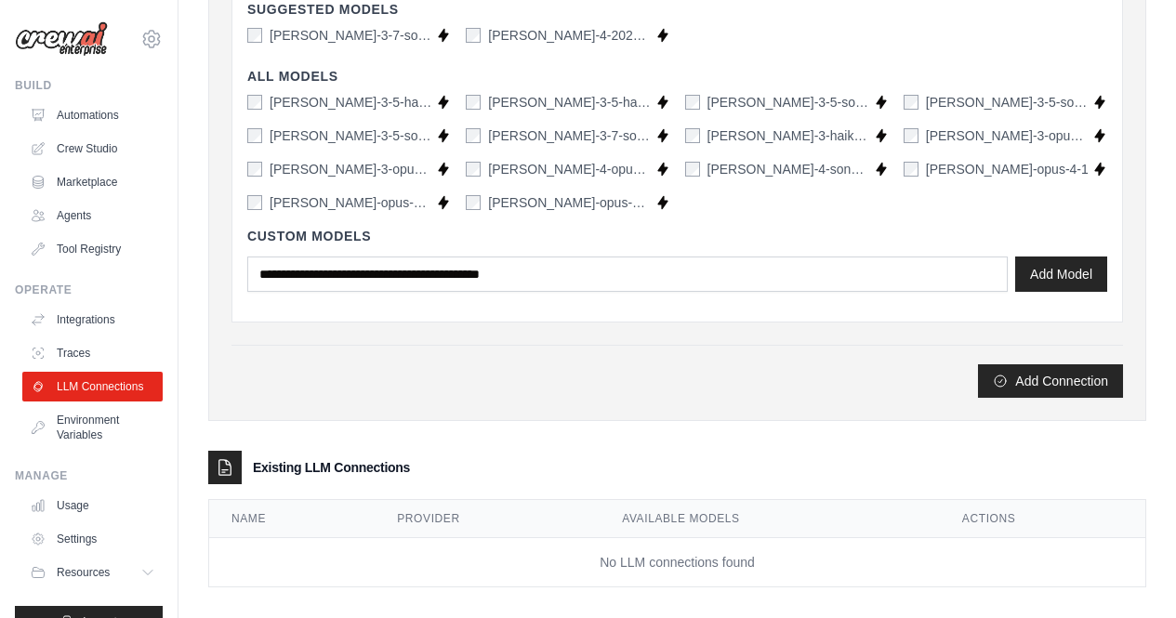
scroll to position [509, 0]
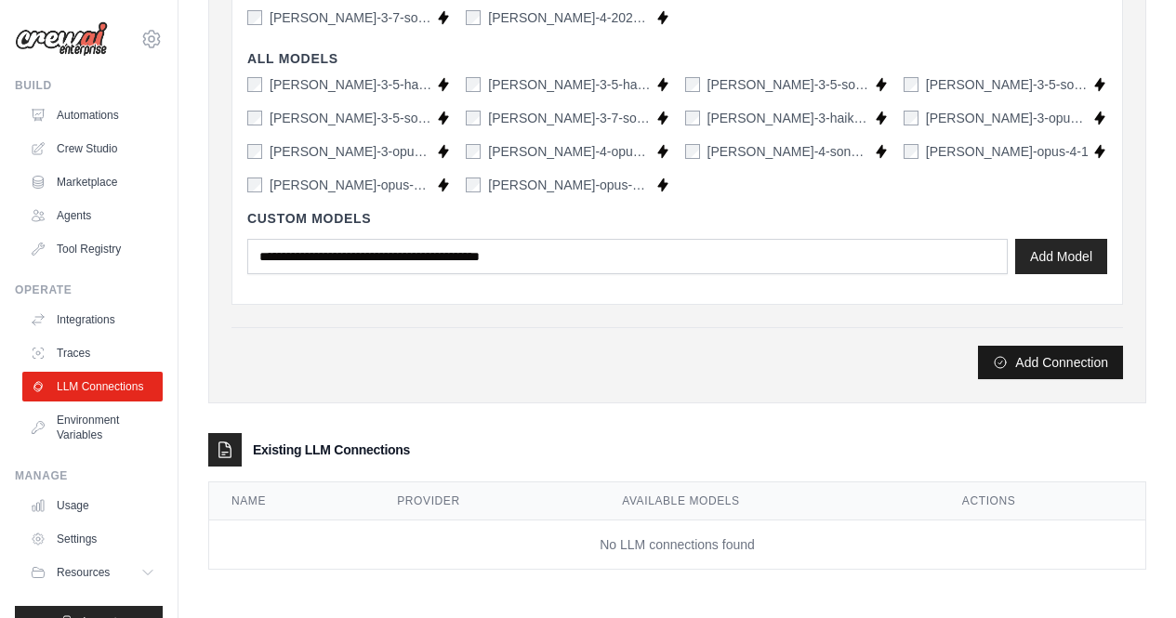
click at [997, 364] on icon "submit" at bounding box center [1000, 362] width 15 height 15
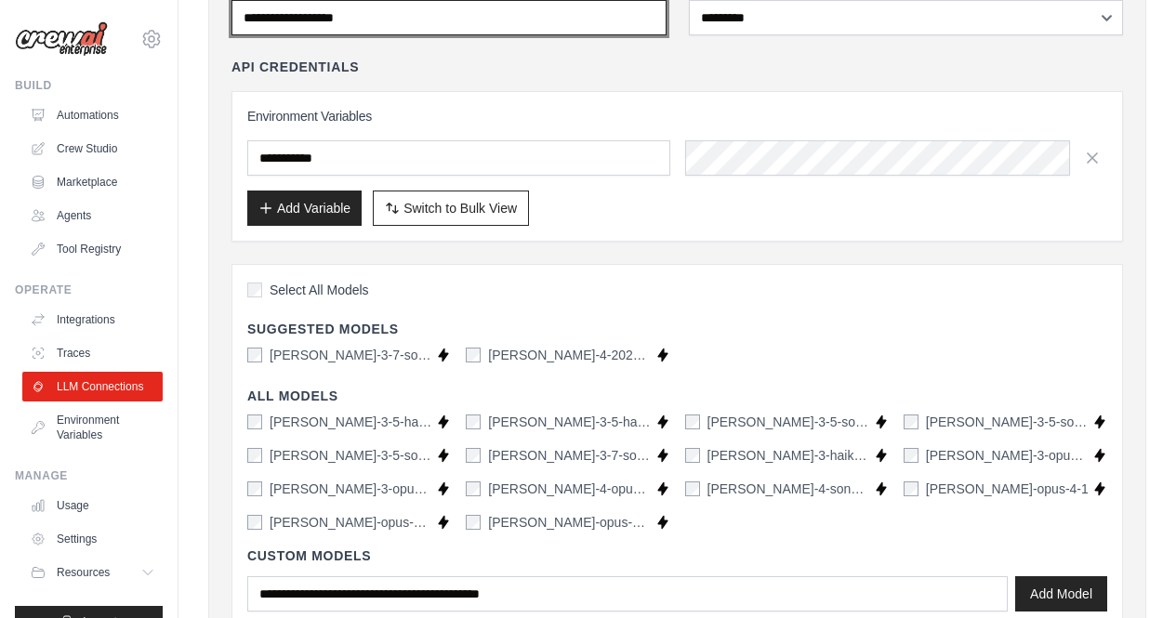
scroll to position [0, 0]
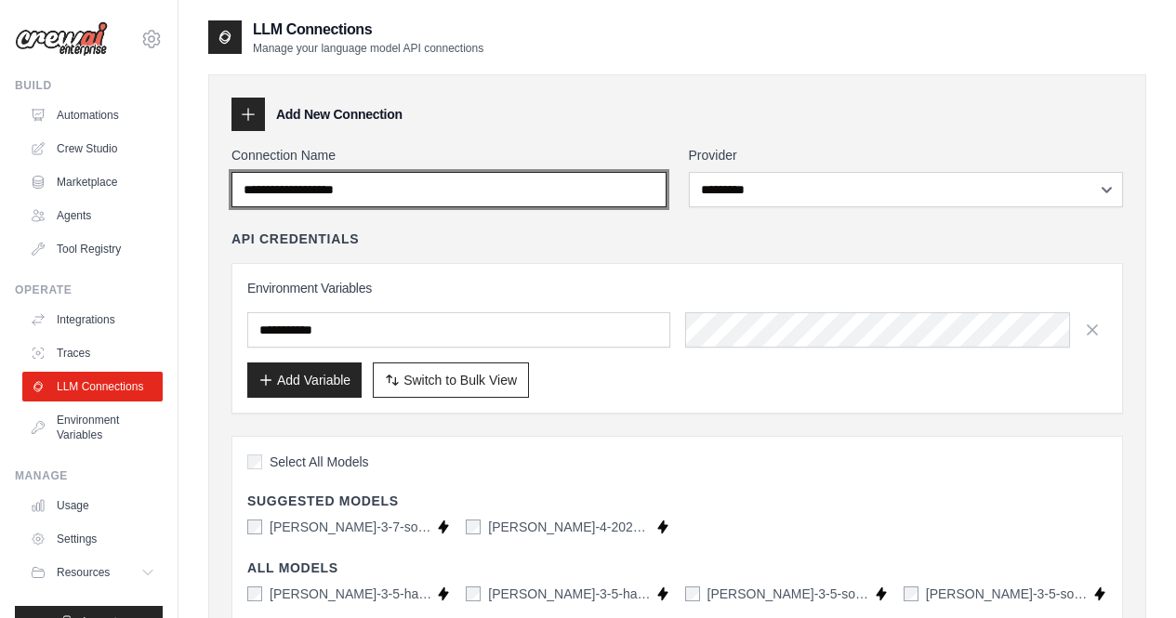
click at [384, 183] on input "Connection Name" at bounding box center [448, 189] width 435 height 35
drag, startPoint x: 378, startPoint y: 186, endPoint x: 232, endPoint y: 181, distance: 146.0
click at [232, 181] on input "Connection Name" at bounding box center [448, 189] width 435 height 35
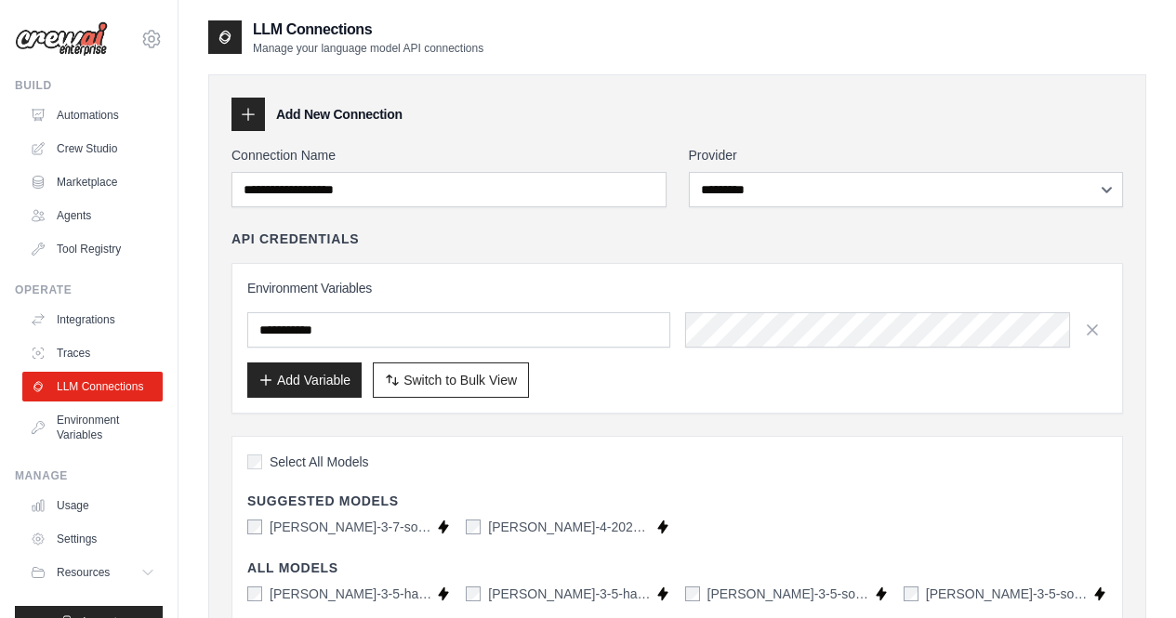
click at [229, 111] on div "**********" at bounding box center [677, 493] width 938 height 839
click at [248, 117] on icon at bounding box center [249, 115] width 12 height 12
click at [91, 450] on link "Environment Variables" at bounding box center [94, 427] width 140 height 45
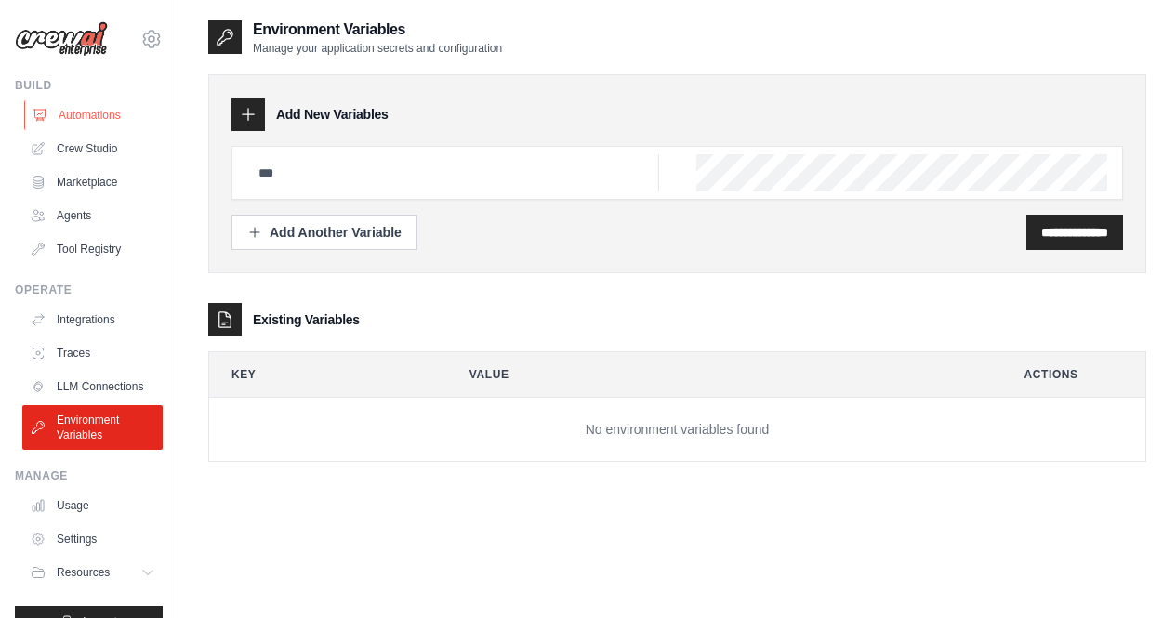
click at [73, 122] on link "Automations" at bounding box center [94, 115] width 140 height 30
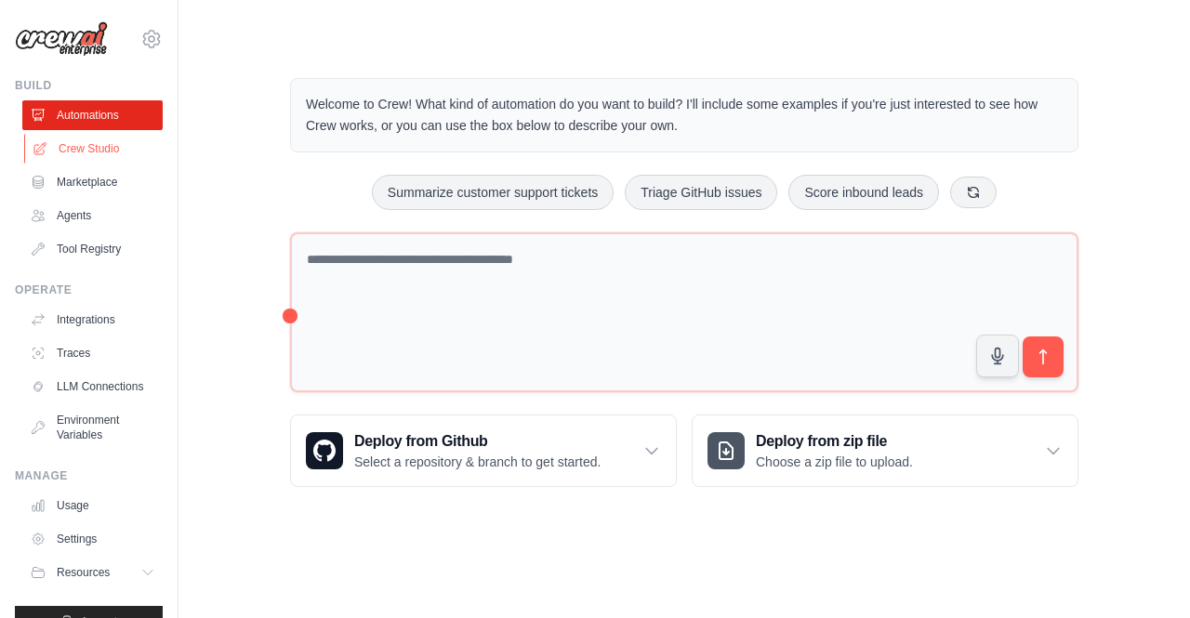
click at [75, 143] on link "Crew Studio" at bounding box center [94, 149] width 140 height 30
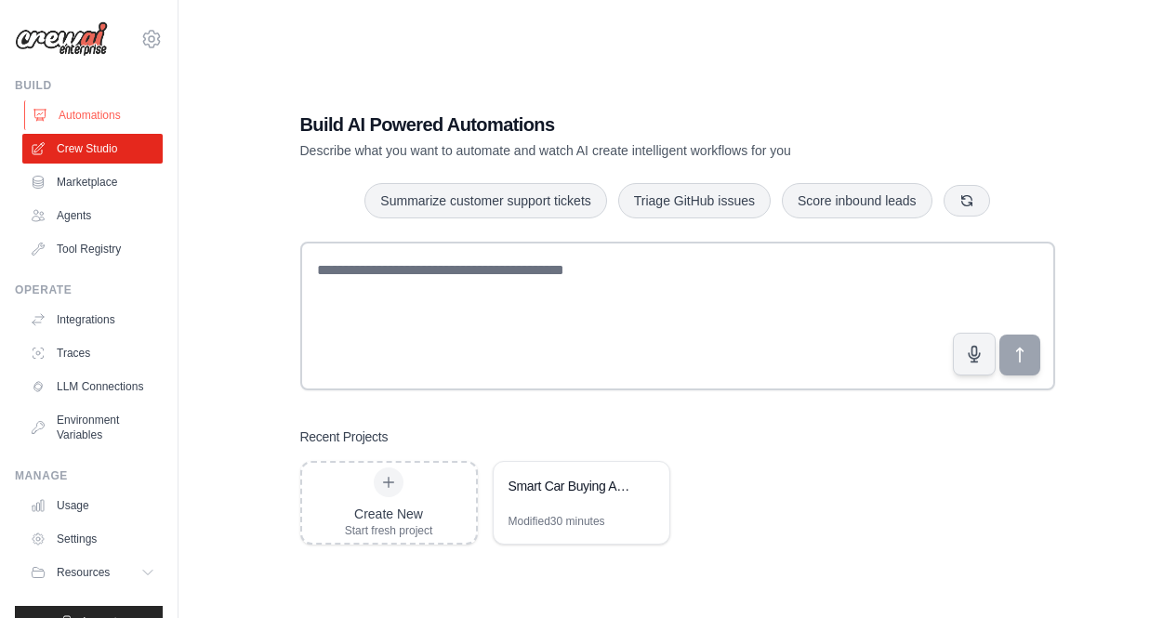
click at [98, 119] on link "Automations" at bounding box center [94, 115] width 140 height 30
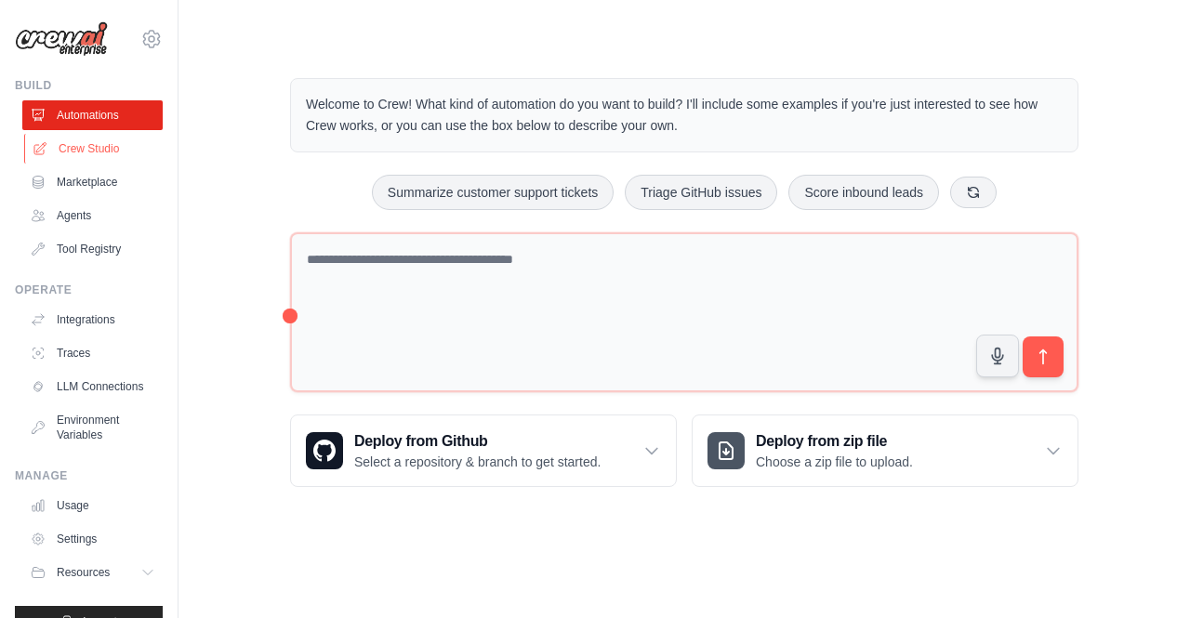
click at [92, 147] on link "Crew Studio" at bounding box center [94, 149] width 140 height 30
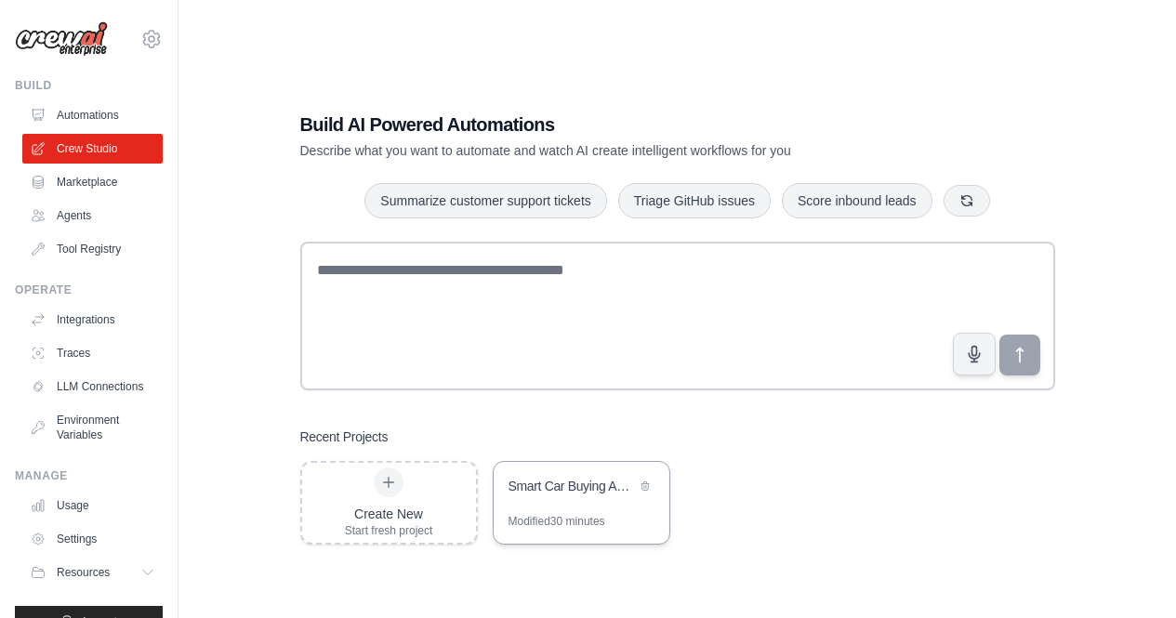
click at [567, 520] on div "Modified 30 minutes" at bounding box center [557, 521] width 97 height 15
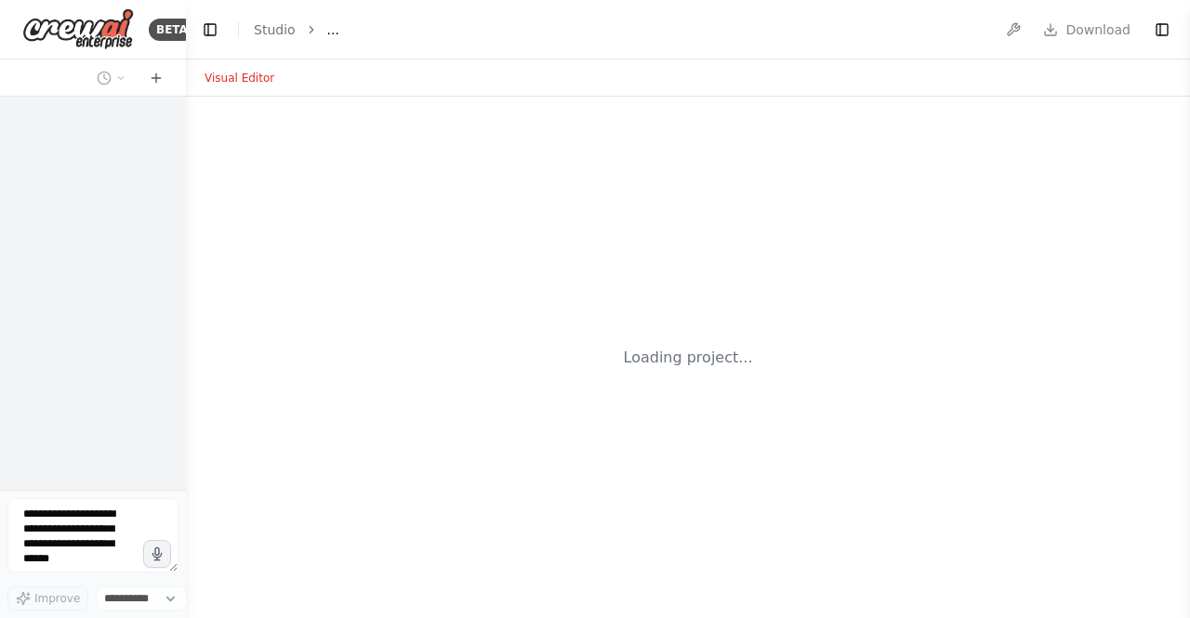
select select "****"
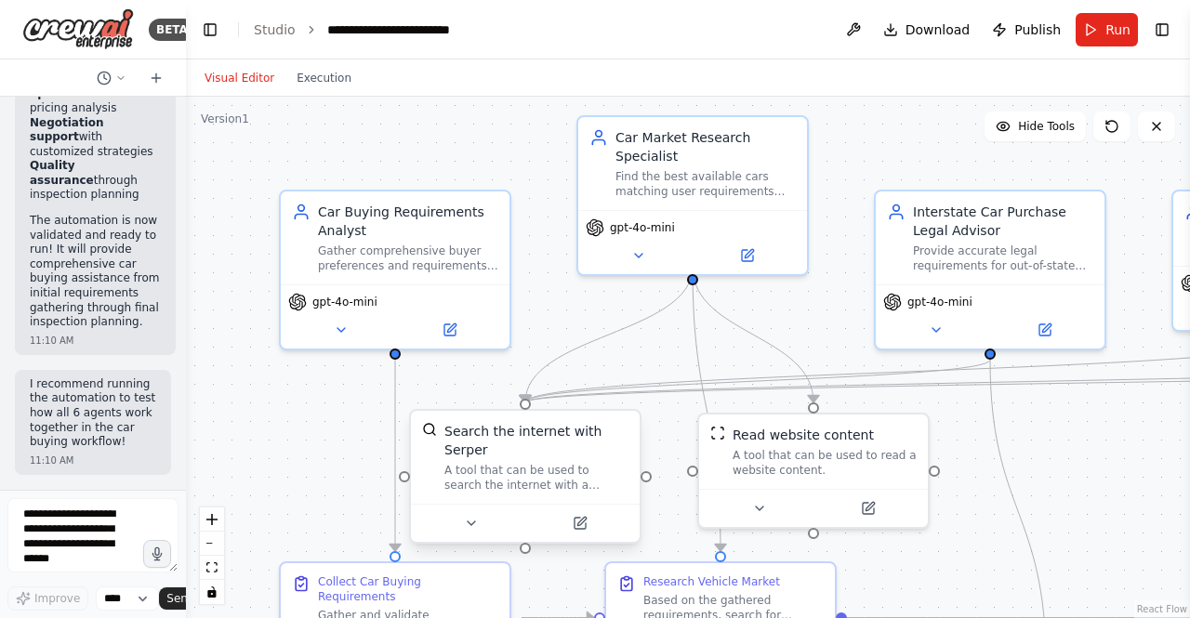
scroll to position [7570, 0]
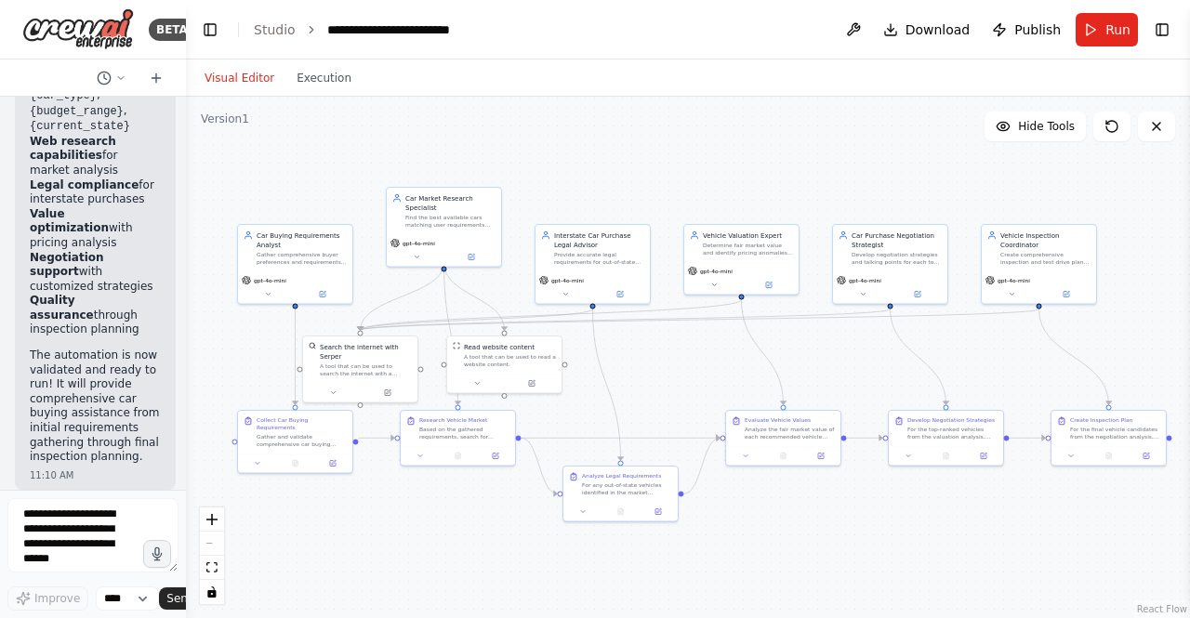
drag, startPoint x: 705, startPoint y: 211, endPoint x: 535, endPoint y: 132, distance: 187.6
click at [535, 132] on div ".deletable-edge-delete-btn { width: 20px; height: 20px; border: 0px solid #ffff…" at bounding box center [688, 358] width 1004 height 522
click at [275, 285] on div "gpt-4o-mini" at bounding box center [294, 286] width 114 height 33
click at [264, 294] on icon at bounding box center [266, 292] width 7 height 7
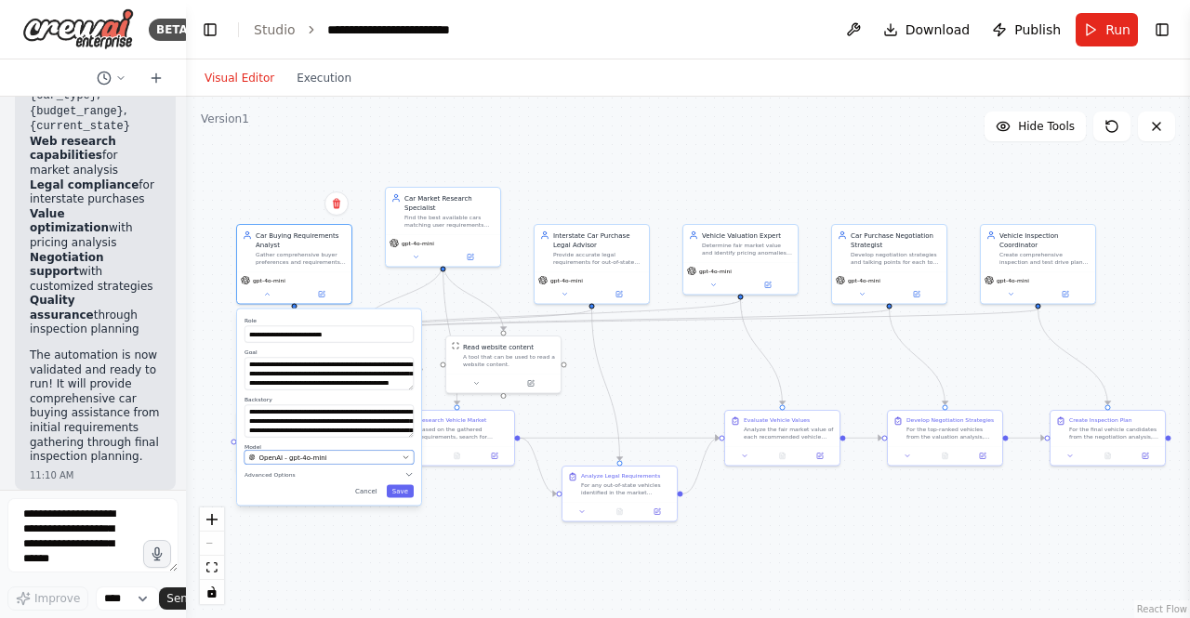
click at [348, 451] on button "OpenAI - gpt-4o-mini" at bounding box center [328, 458] width 169 height 14
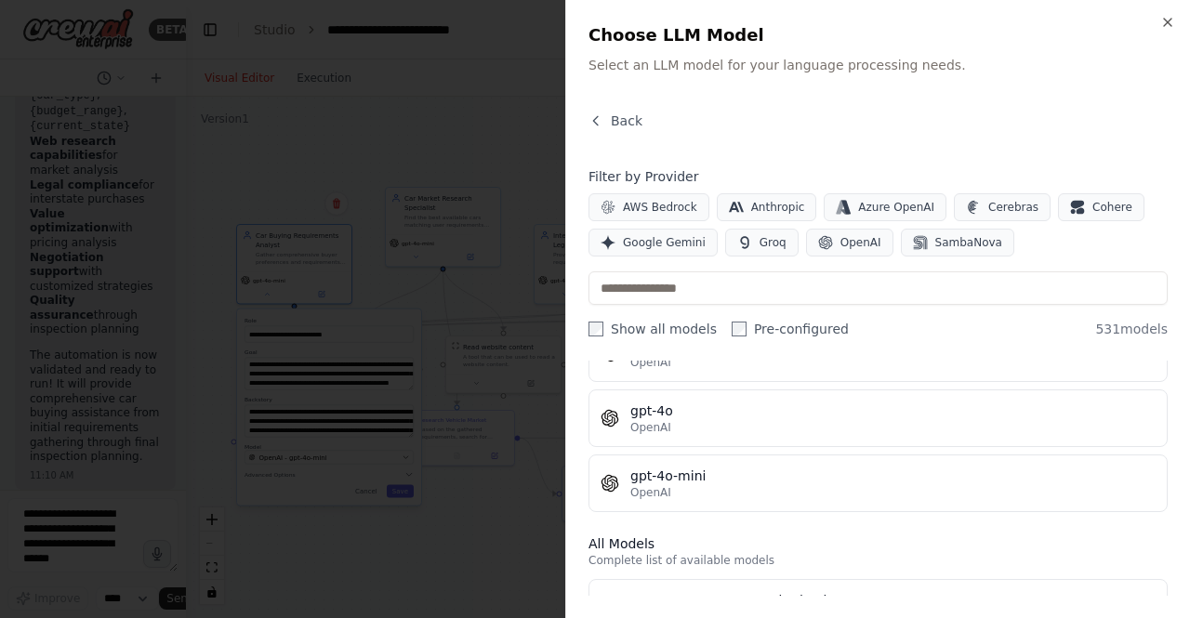
scroll to position [370, 0]
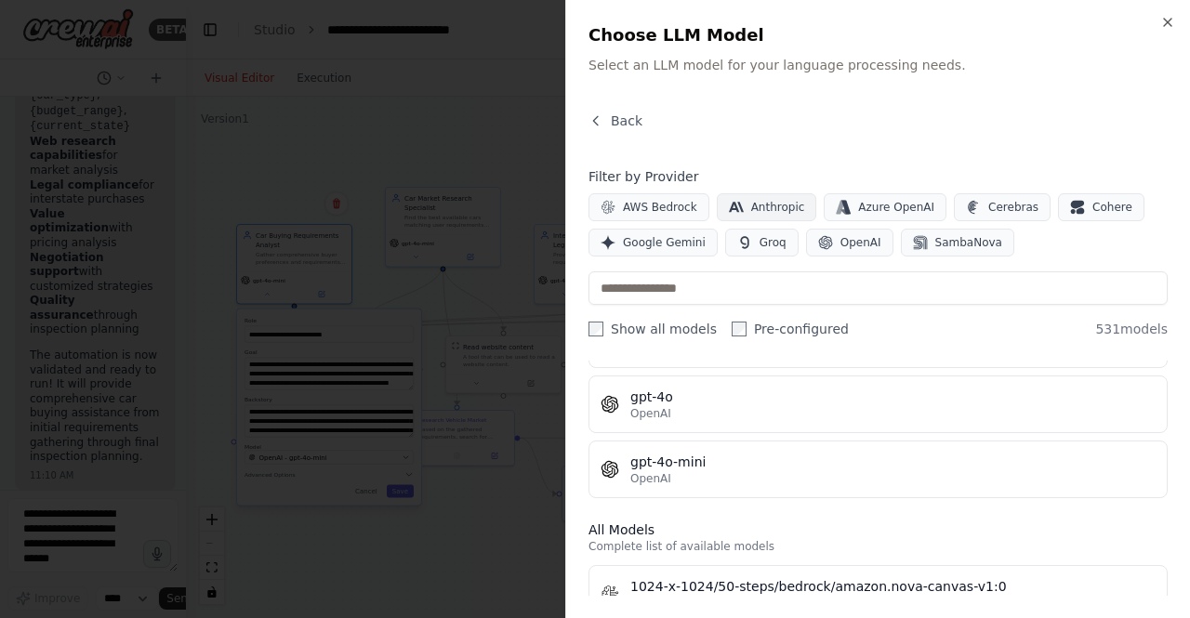
click at [780, 212] on span "Anthropic" at bounding box center [778, 207] width 54 height 15
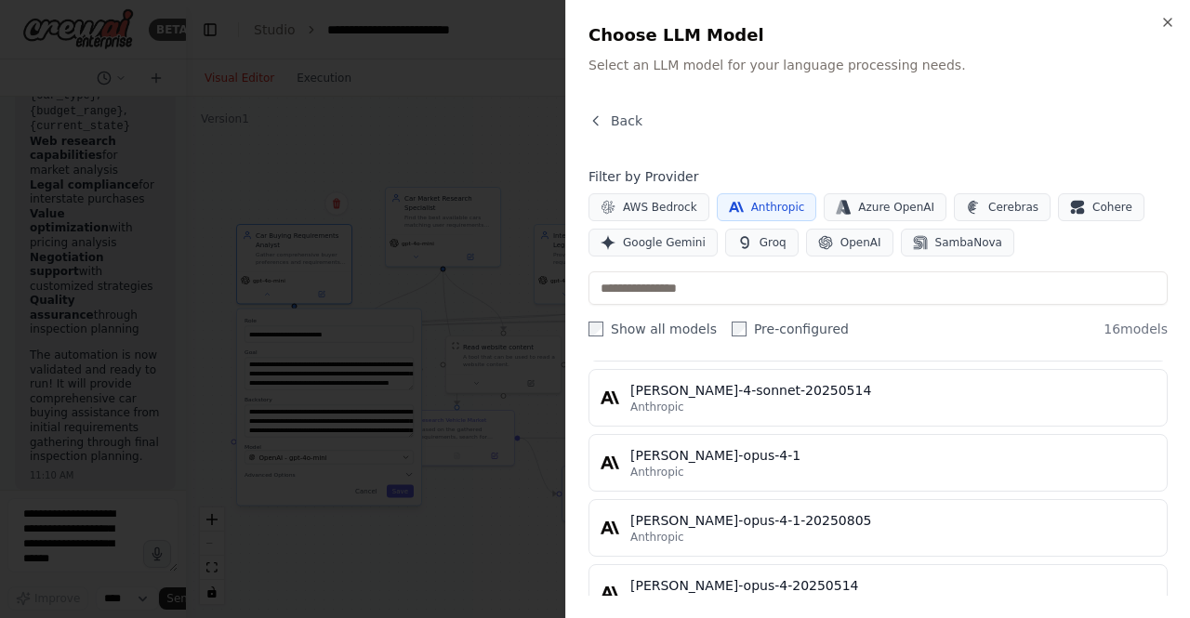
scroll to position [932, 0]
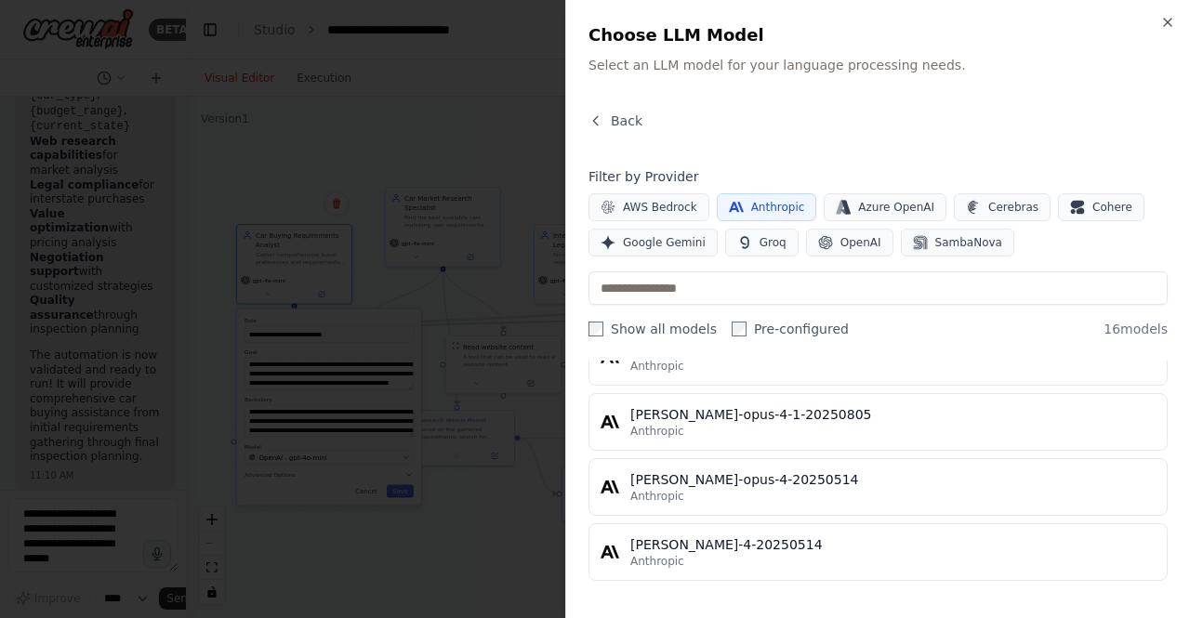
click at [420, 351] on div at bounding box center [595, 309] width 1190 height 618
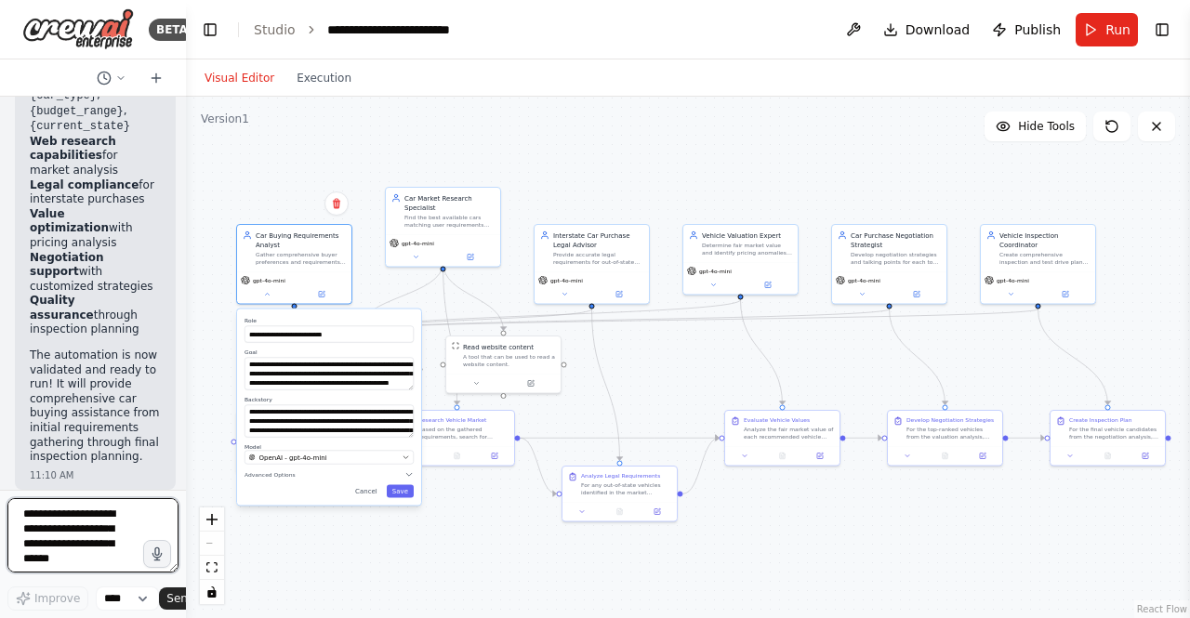
click at [50, 546] on textarea at bounding box center [92, 535] width 171 height 74
paste textarea "**********"
type textarea "**********"
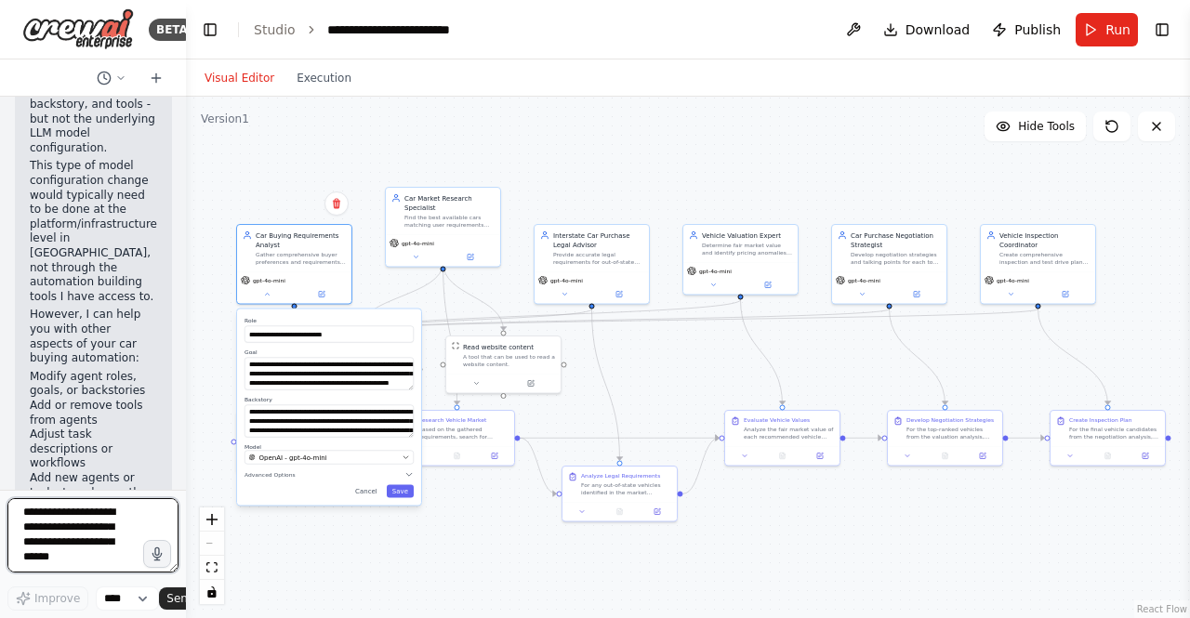
scroll to position [8431, 0]
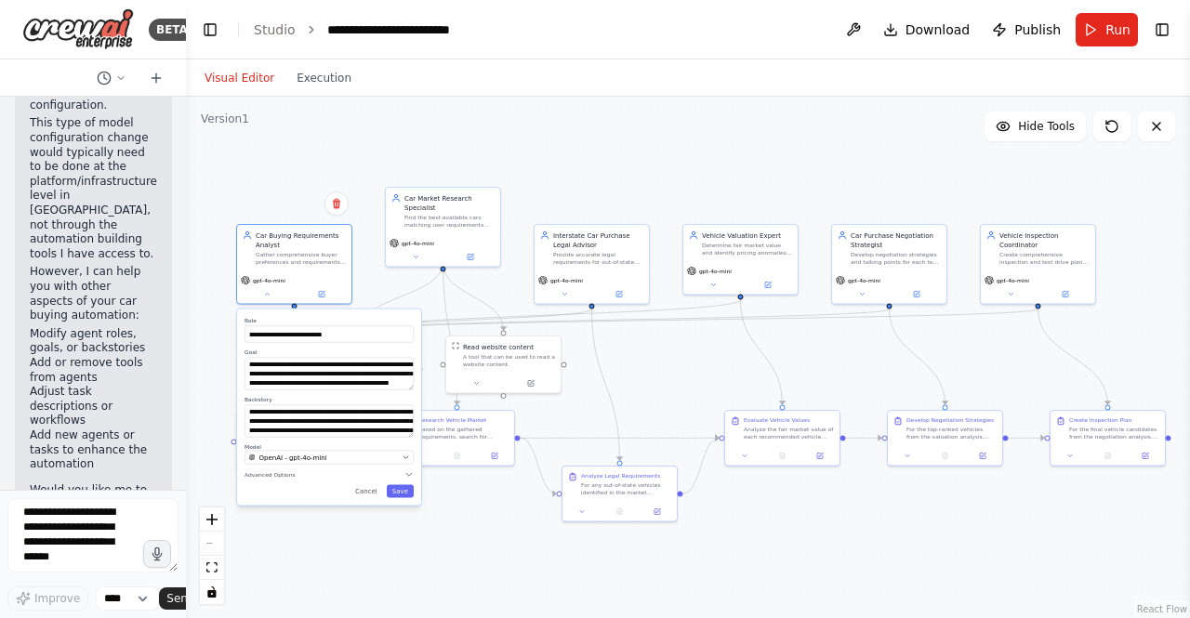
click at [272, 197] on div ".deletable-edge-delete-btn { width: 20px; height: 20px; border: 0px solid #ffff…" at bounding box center [688, 358] width 1004 height 522
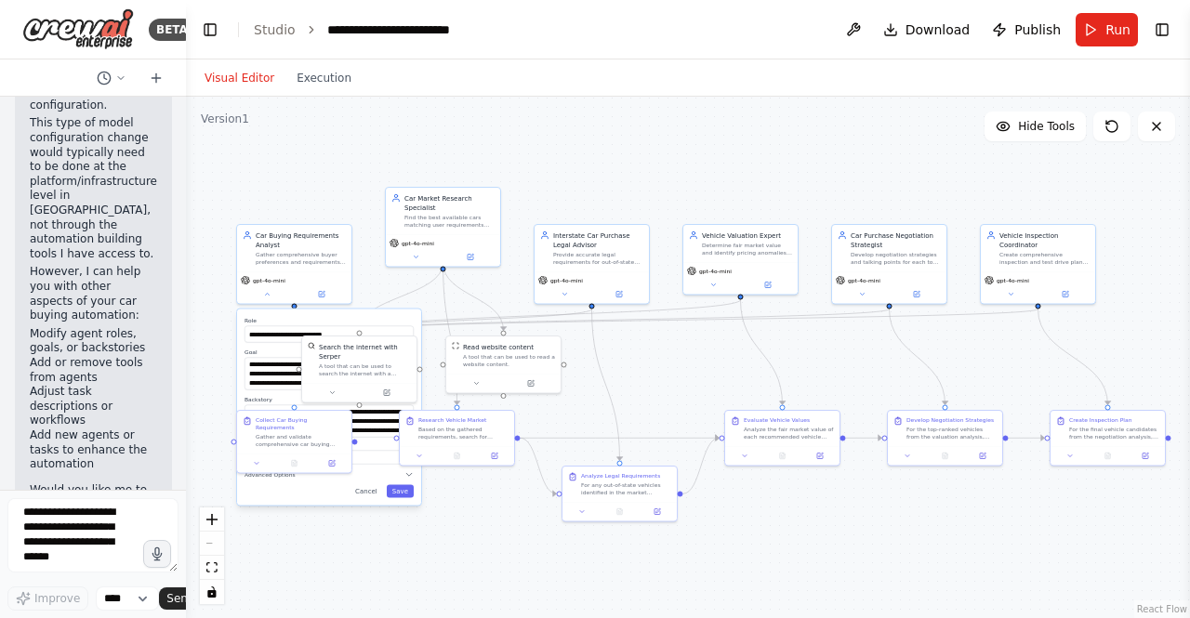
click at [370, 502] on div "**********" at bounding box center [329, 408] width 184 height 196
click at [370, 494] on button "Cancel" at bounding box center [366, 491] width 33 height 13
click at [346, 498] on div ".deletable-edge-delete-btn { width: 20px; height: 20px; border: 0px solid #ffff…" at bounding box center [688, 358] width 1004 height 522
click at [299, 295] on button at bounding box center [322, 292] width 53 height 11
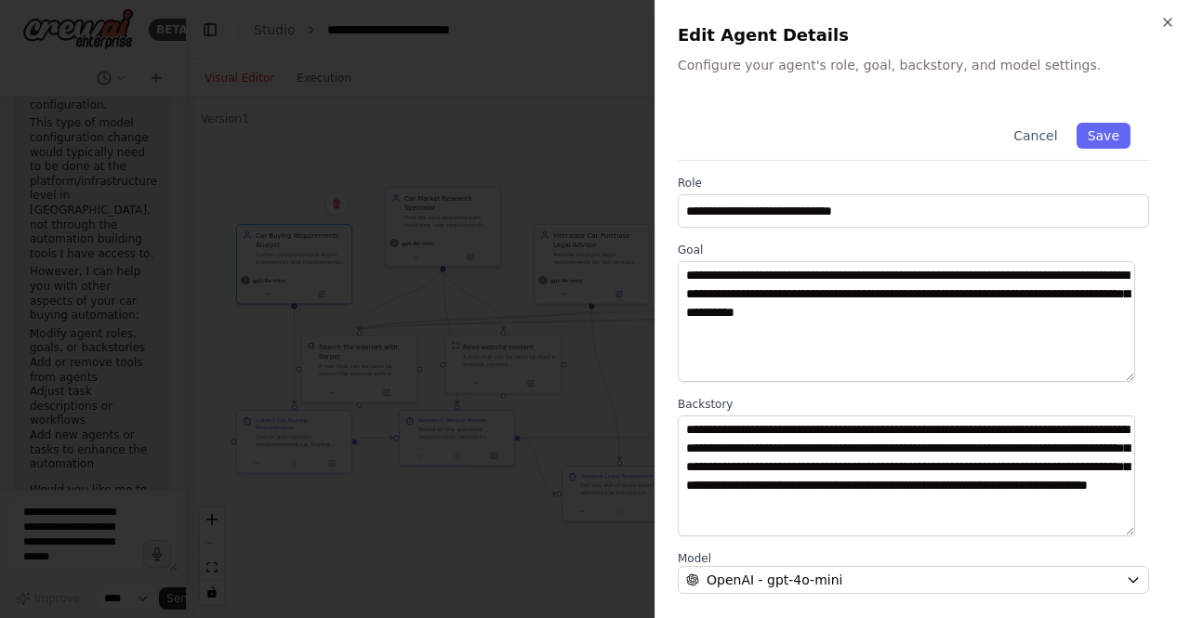
scroll to position [224, 0]
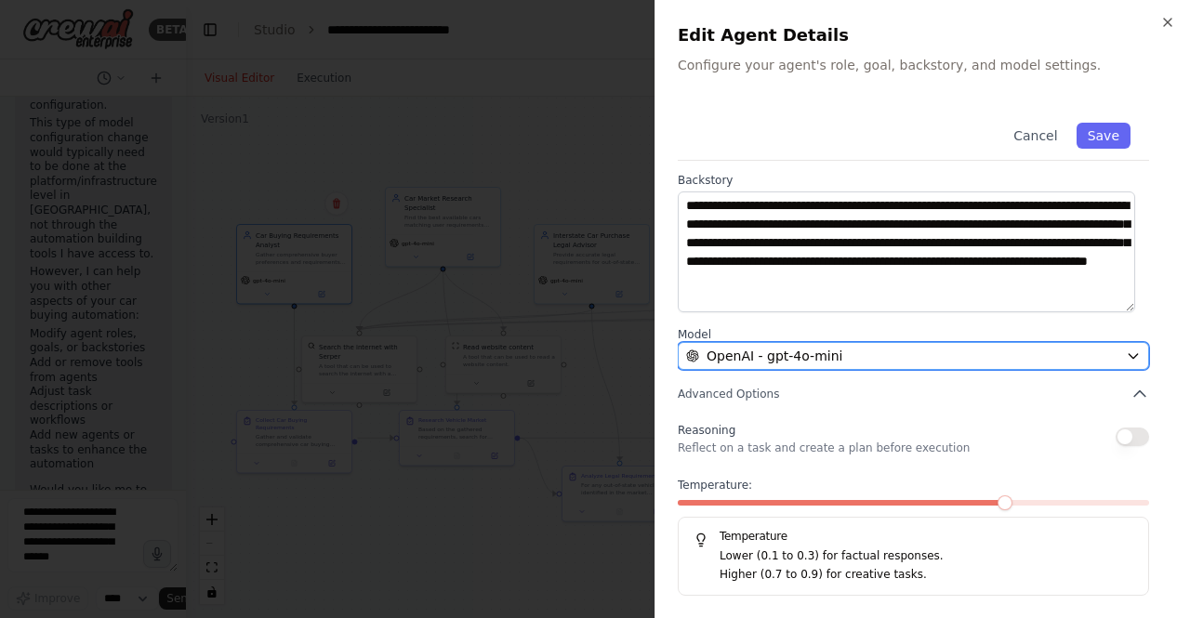
click at [823, 355] on span "OpenAI - gpt-4o-mini" at bounding box center [775, 356] width 136 height 19
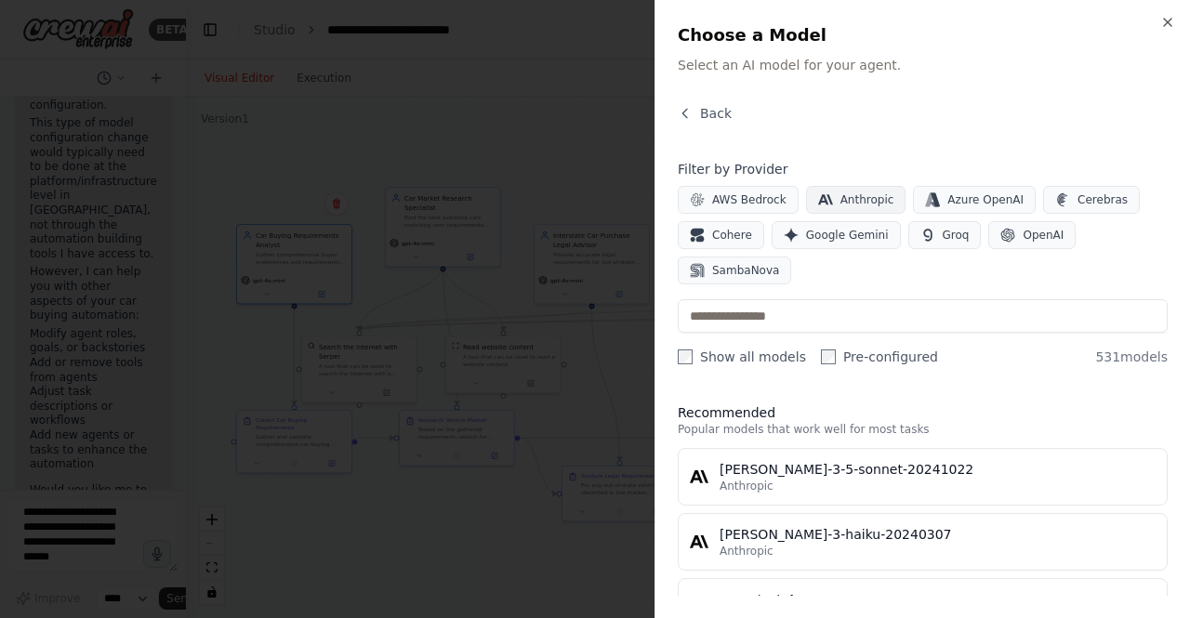
click at [865, 200] on span "Anthropic" at bounding box center [867, 199] width 54 height 15
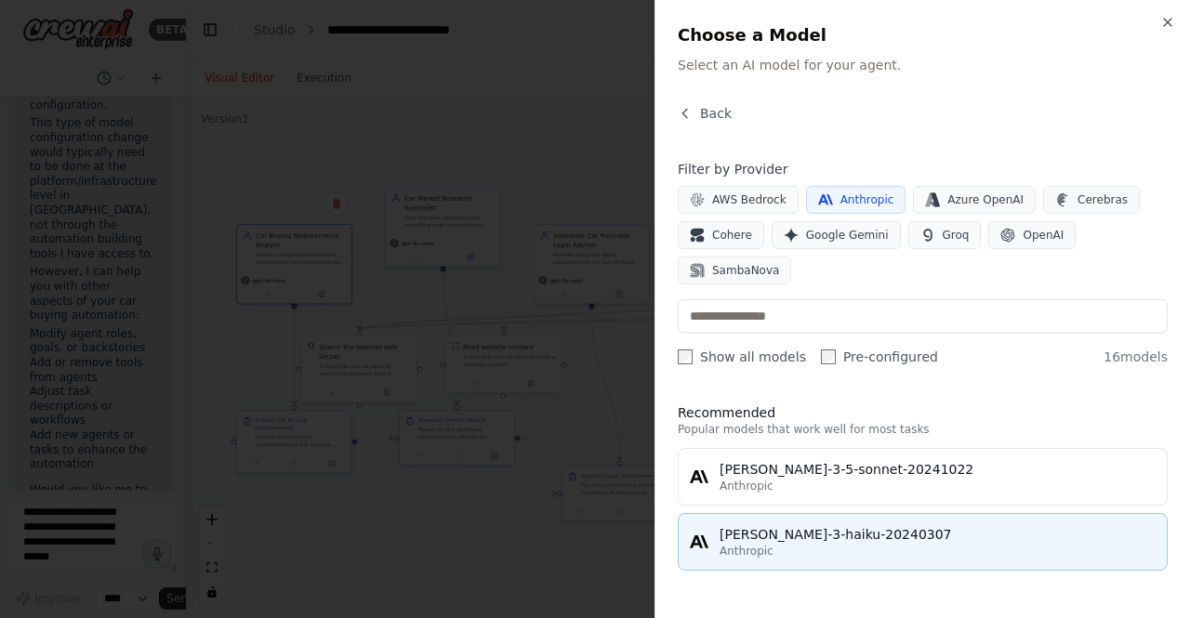
click at [826, 526] on div "claude-3-haiku-20240307" at bounding box center [938, 534] width 436 height 19
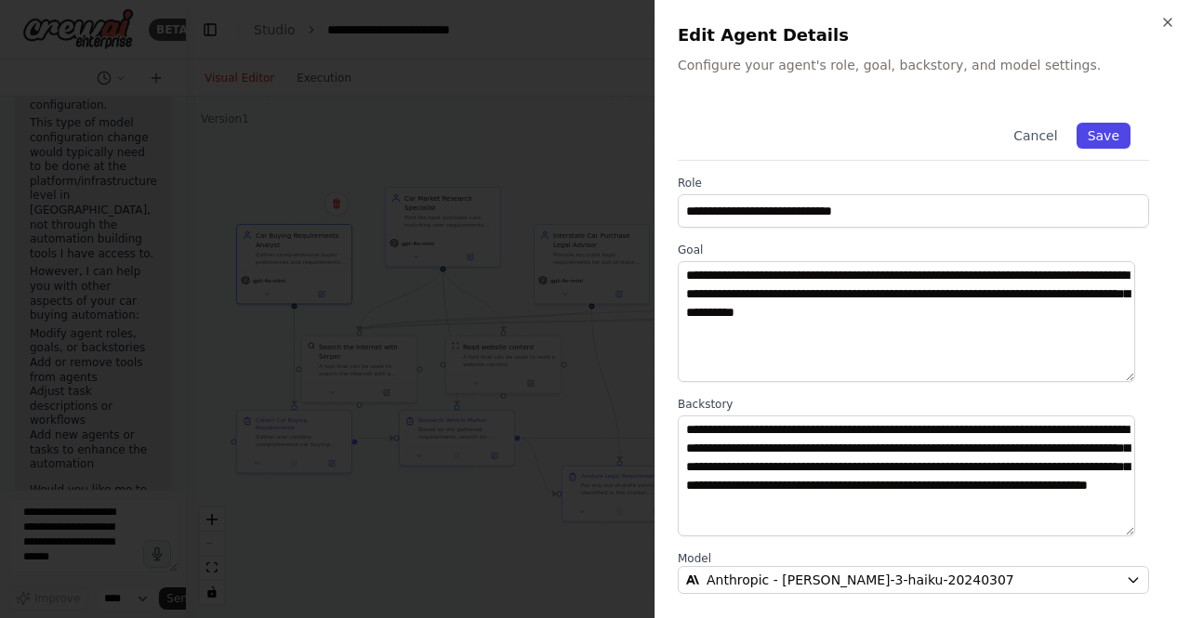
click at [1094, 144] on button "Save" at bounding box center [1104, 136] width 54 height 26
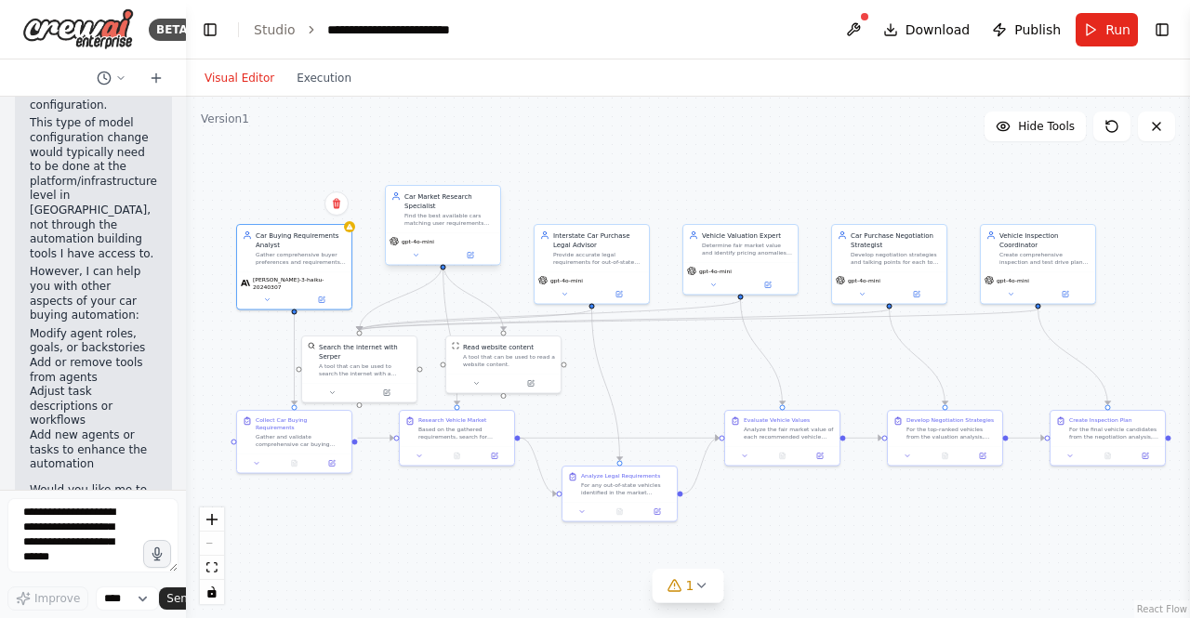
click at [470, 252] on div "gpt-4o-mini" at bounding box center [443, 248] width 114 height 33
click at [356, 234] on div ".deletable-edge-delete-btn { width: 20px; height: 20px; border: 0px solid #ffff…" at bounding box center [688, 358] width 1004 height 522
click at [351, 232] on div "Car Buying Requirements Analyst Gather comprehensive buyer preferences and requ…" at bounding box center [294, 265] width 116 height 86
click at [686, 589] on div "1" at bounding box center [680, 585] width 27 height 19
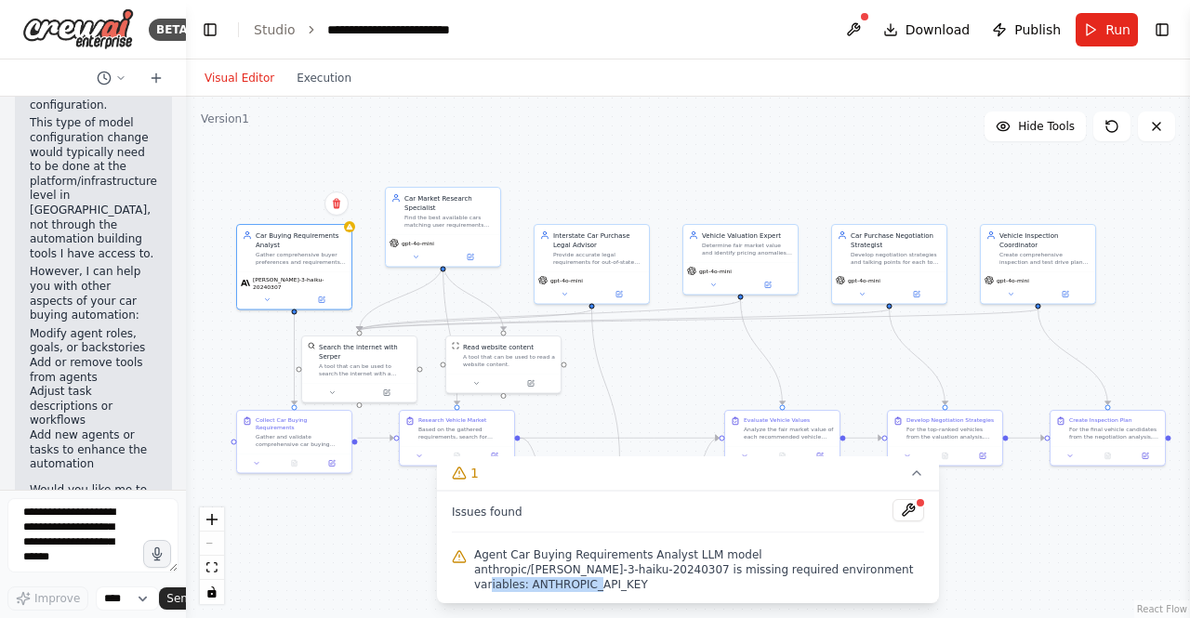
drag, startPoint x: 776, startPoint y: 586, endPoint x: 671, endPoint y: 587, distance: 105.1
click at [671, 587] on span "Agent Car Buying Requirements Analyst LLM model anthropic/claude-3-haiku-202403…" at bounding box center [699, 570] width 450 height 45
click at [683, 589] on span "Agent Car Buying Requirements Analyst LLM model anthropic/claude-3-haiku-202403…" at bounding box center [699, 570] width 450 height 45
drag, startPoint x: 672, startPoint y: 587, endPoint x: 776, endPoint y: 586, distance: 104.1
click at [776, 586] on span "Agent Car Buying Requirements Analyst LLM model anthropic/claude-3-haiku-202403…" at bounding box center [699, 570] width 450 height 45
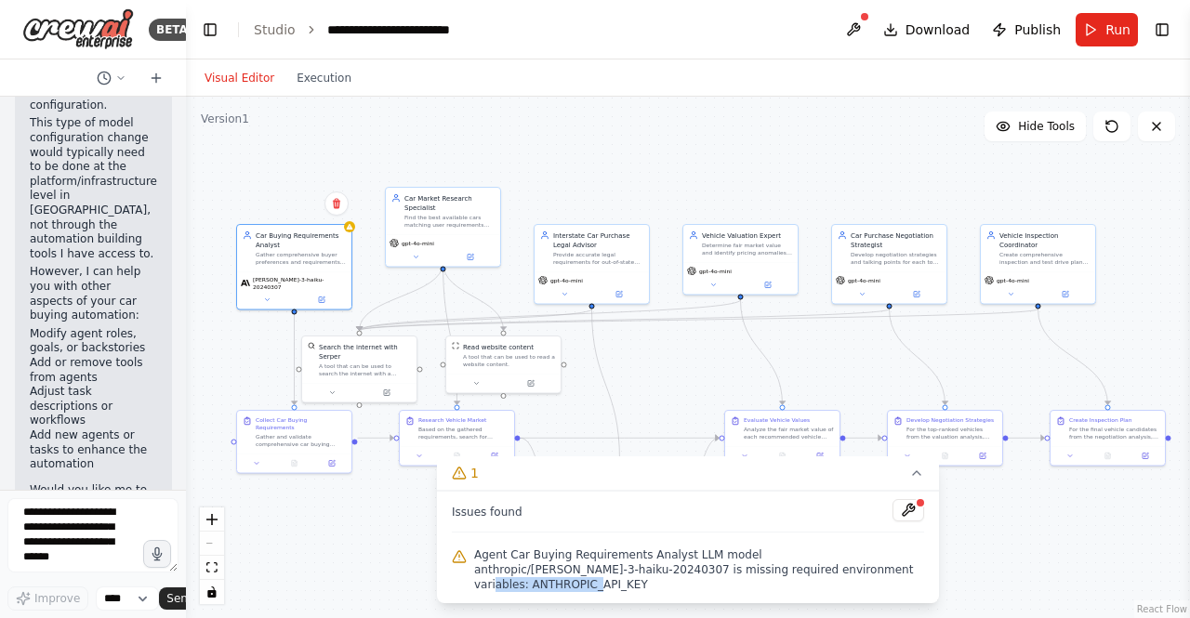
copy span "ANTHROPIC_API_KEY"
click at [324, 297] on button at bounding box center [322, 298] width 53 height 11
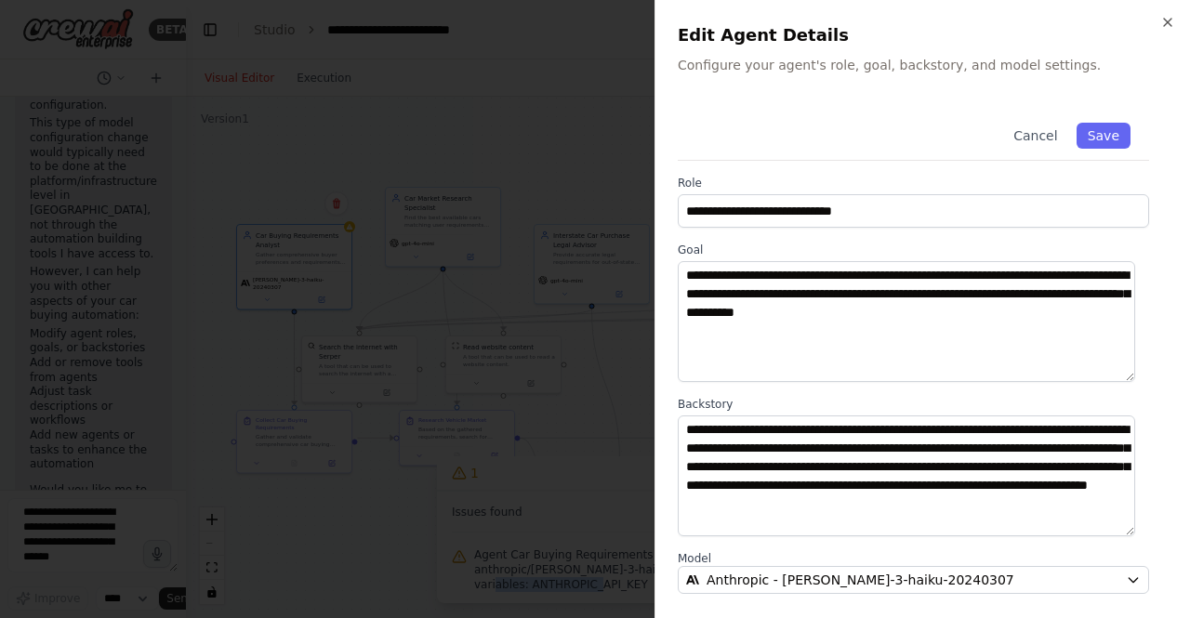
scroll to position [224, 0]
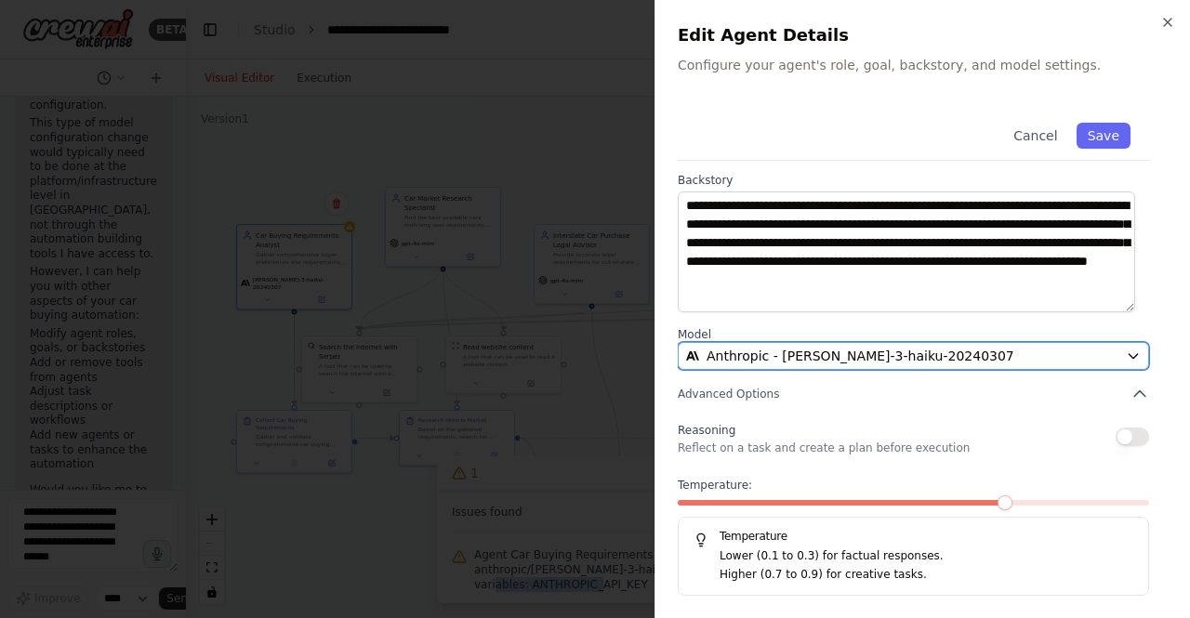
click at [1073, 356] on div "Anthropic - claude-3-haiku-20240307" at bounding box center [902, 356] width 432 height 19
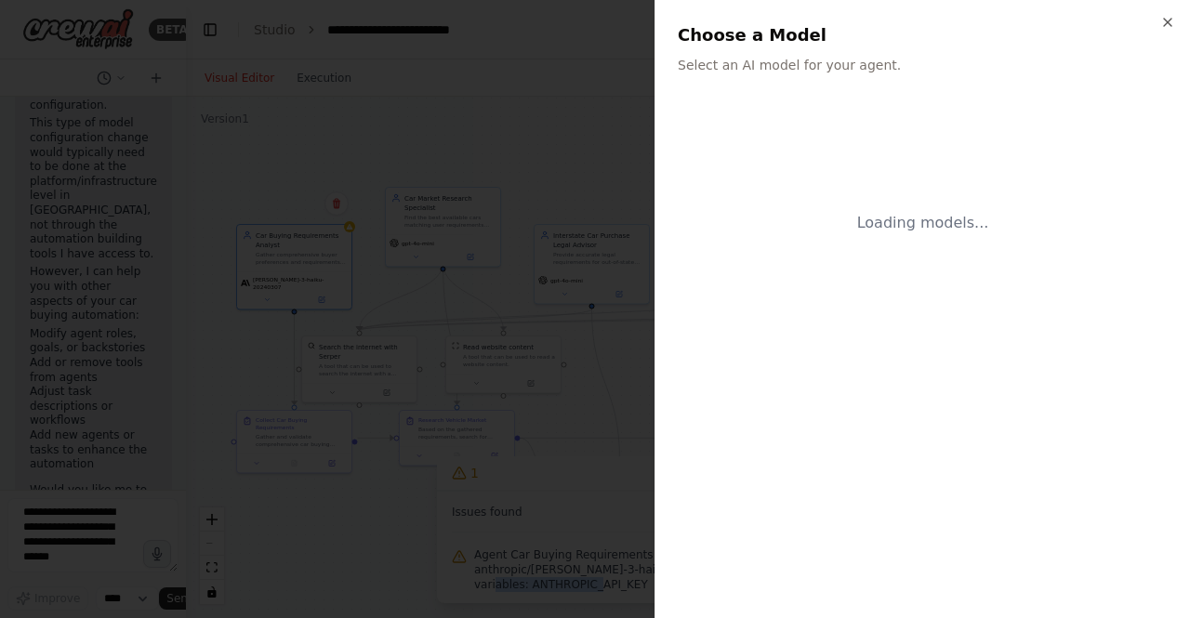
scroll to position [0, 0]
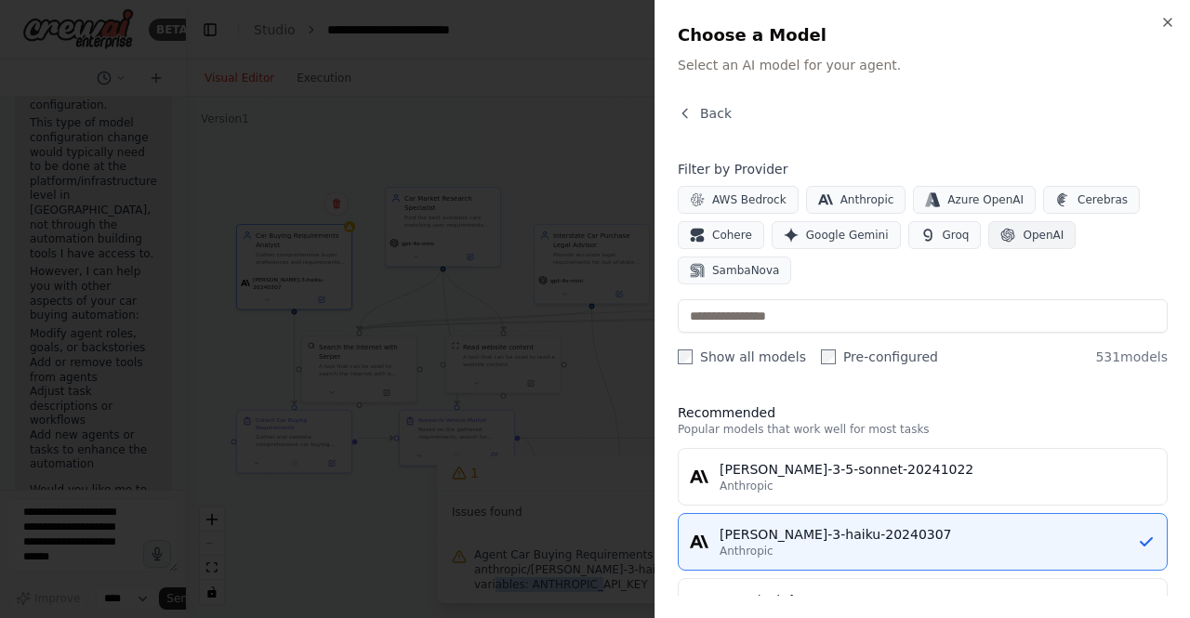
click at [1032, 238] on span "OpenAI" at bounding box center [1043, 235] width 41 height 15
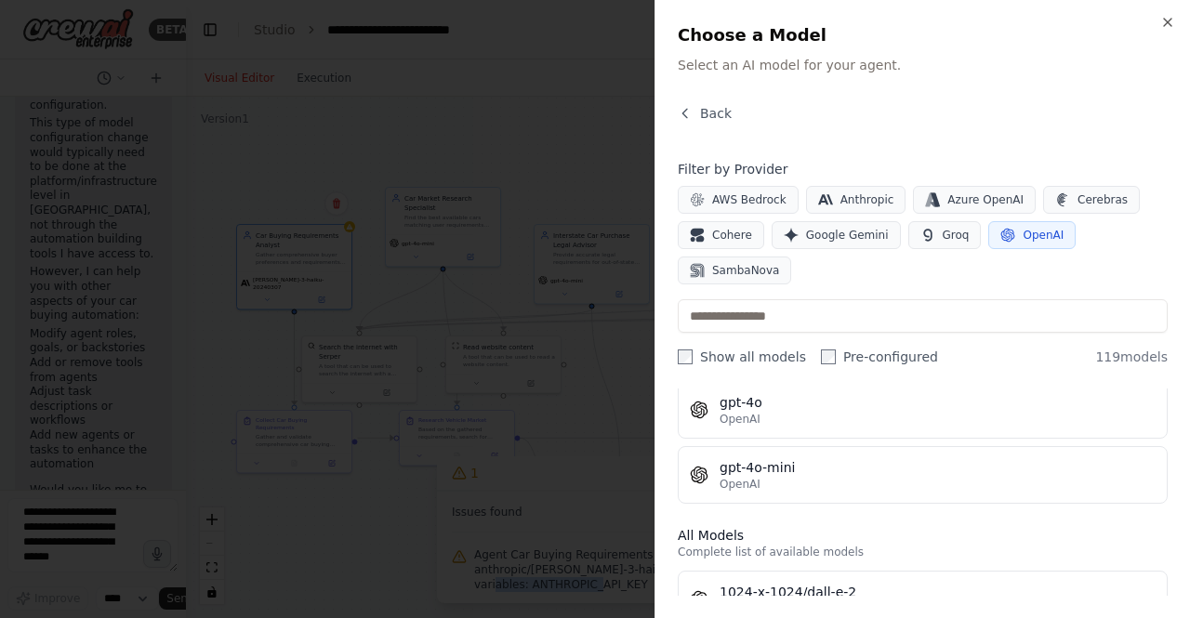
scroll to position [133, 0]
click at [444, 235] on div at bounding box center [595, 309] width 1190 height 618
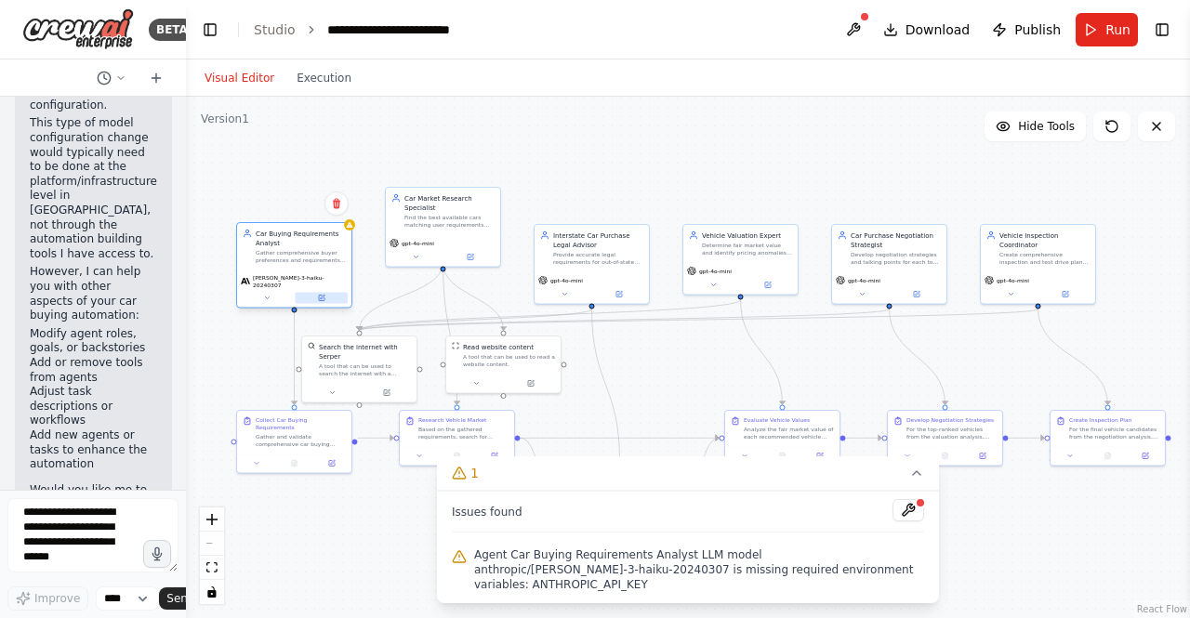
click at [324, 295] on icon at bounding box center [321, 298] width 7 height 7
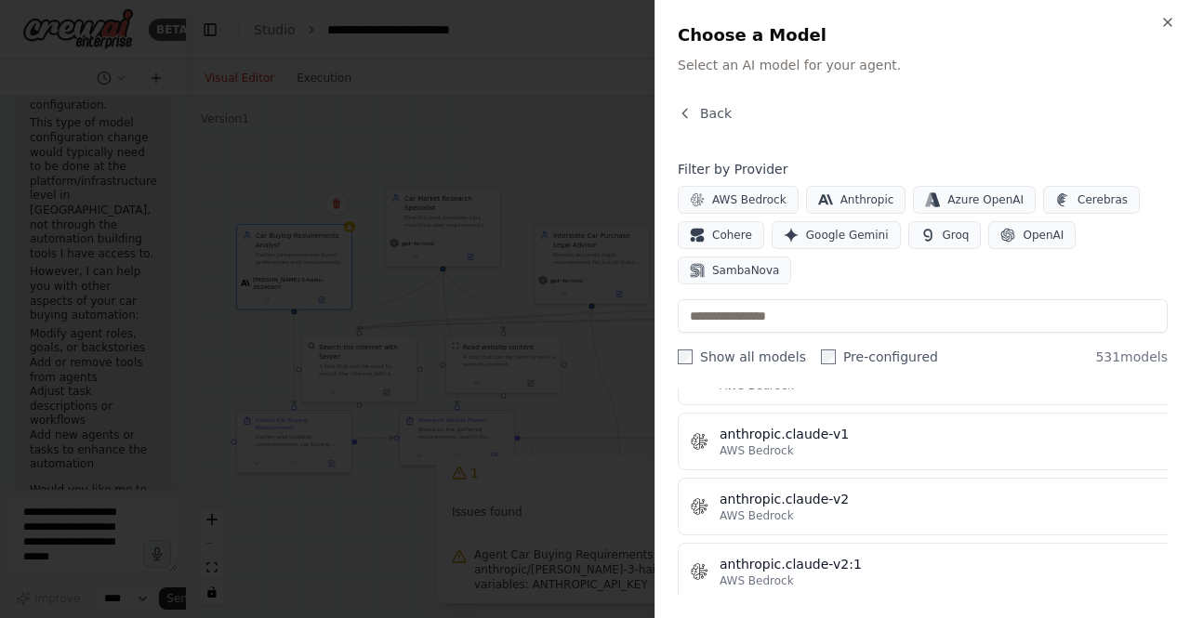
scroll to position [1997, 0]
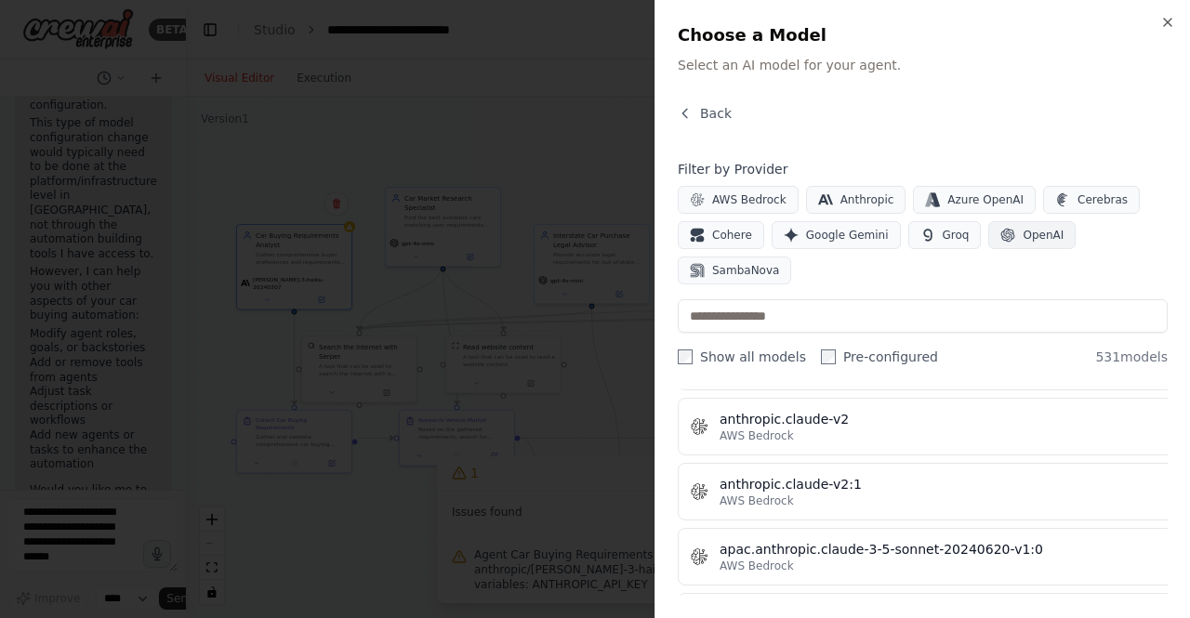
click at [1027, 245] on button "OpenAI" at bounding box center [1031, 235] width 87 height 28
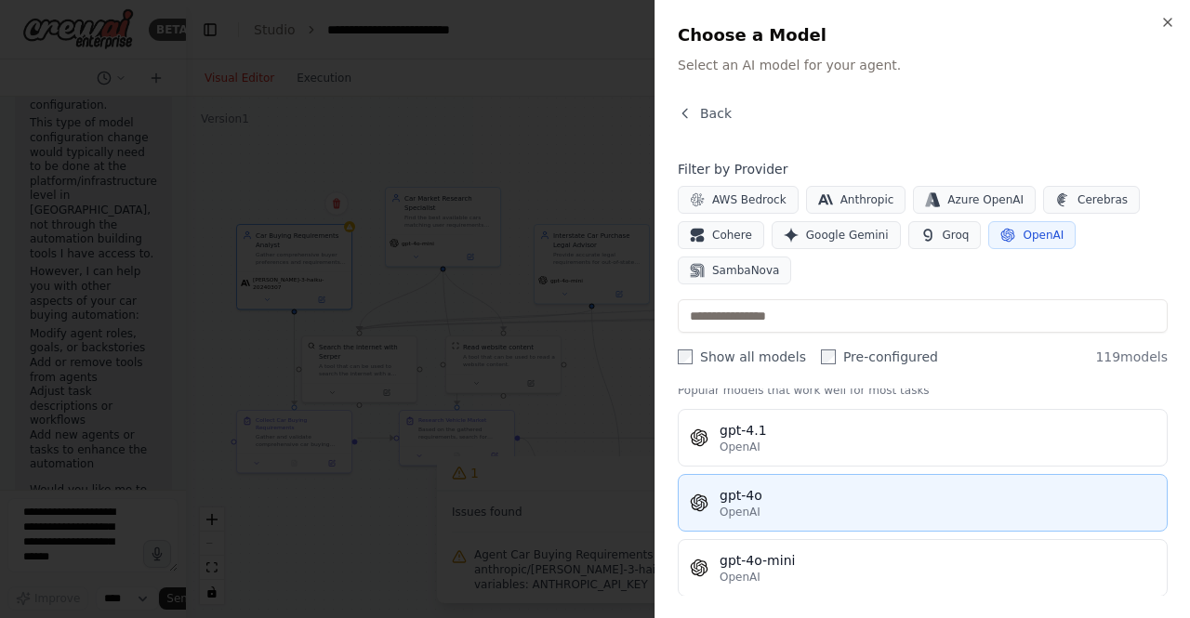
scroll to position [79, 0]
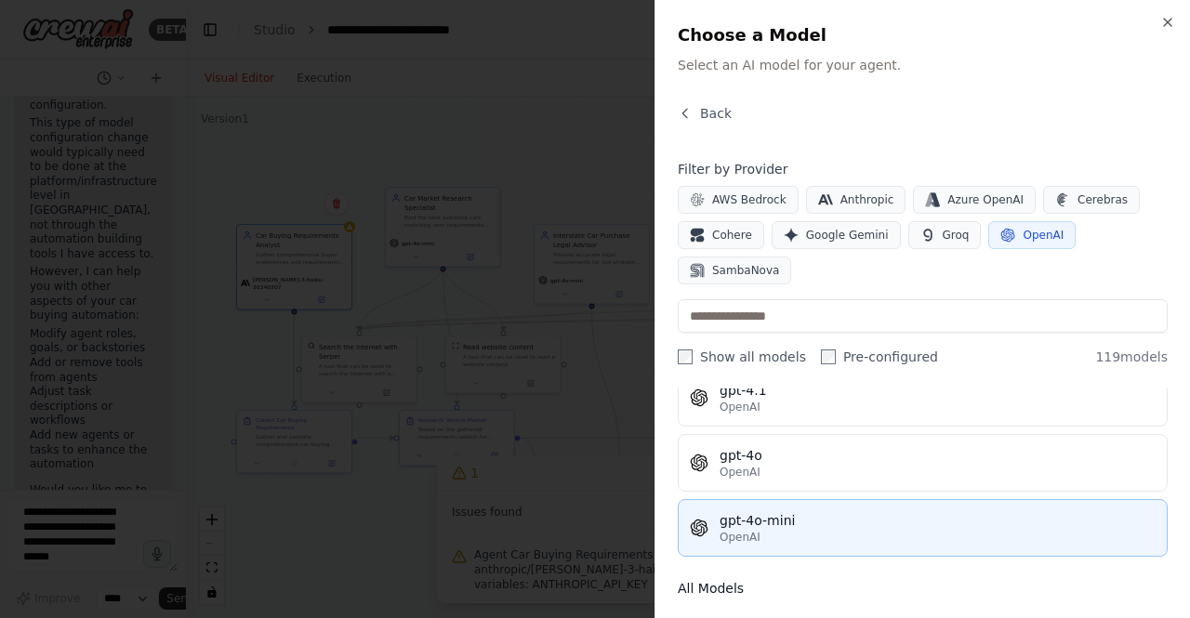
click at [781, 517] on div "gpt-4o-mini" at bounding box center [938, 520] width 436 height 19
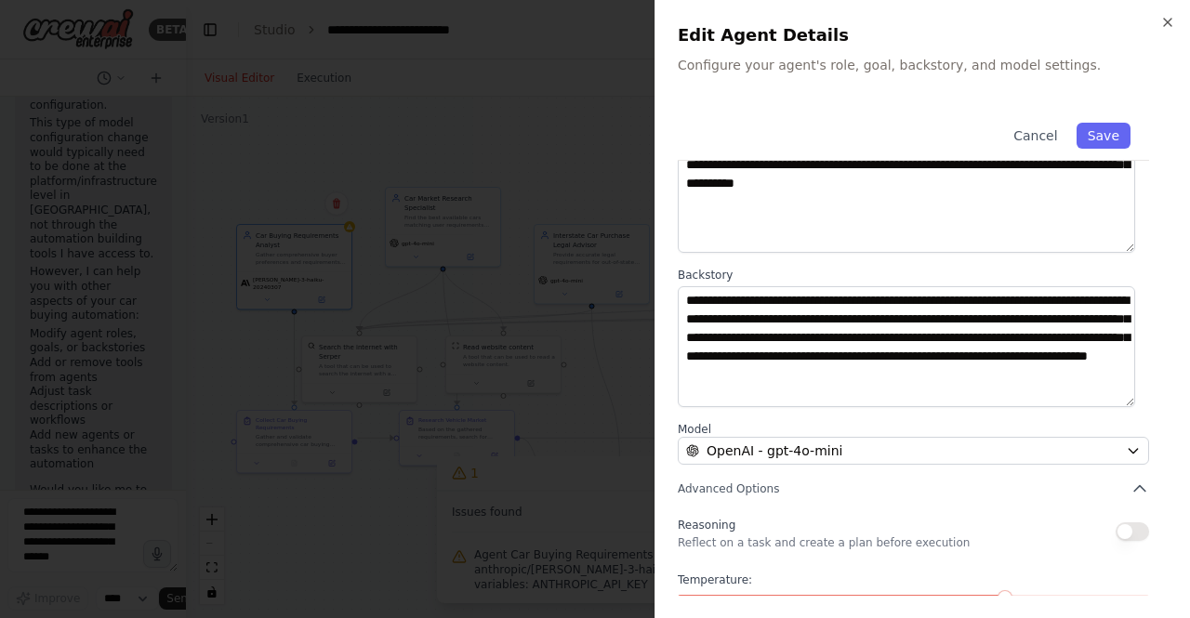
scroll to position [131, 0]
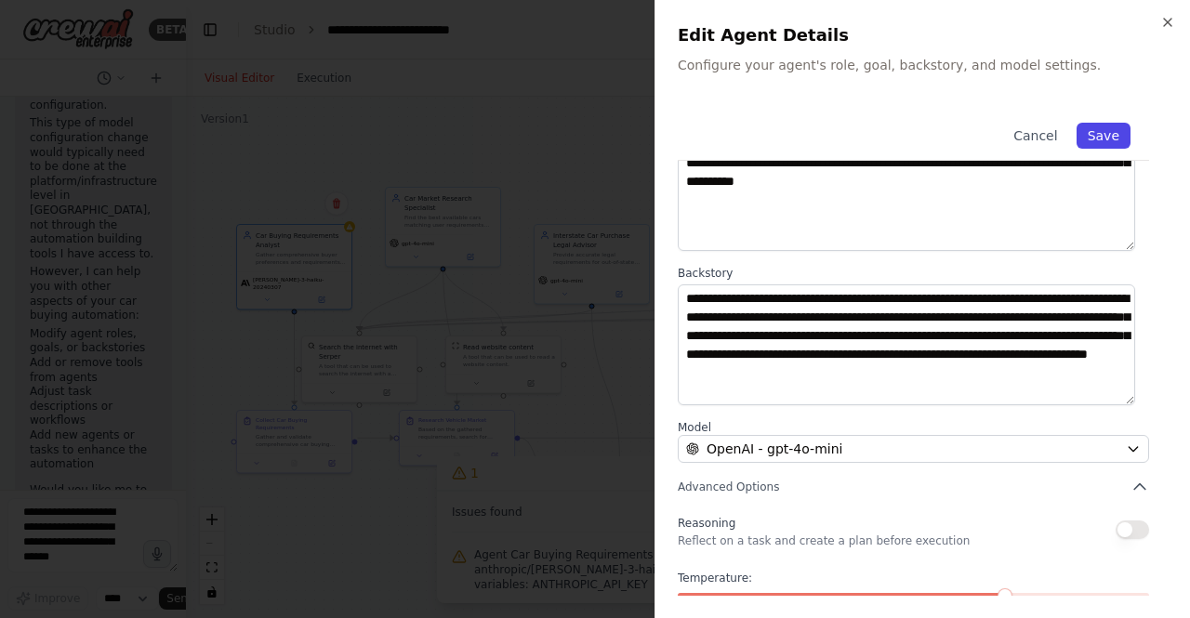
click at [1099, 143] on button "Save" at bounding box center [1104, 136] width 54 height 26
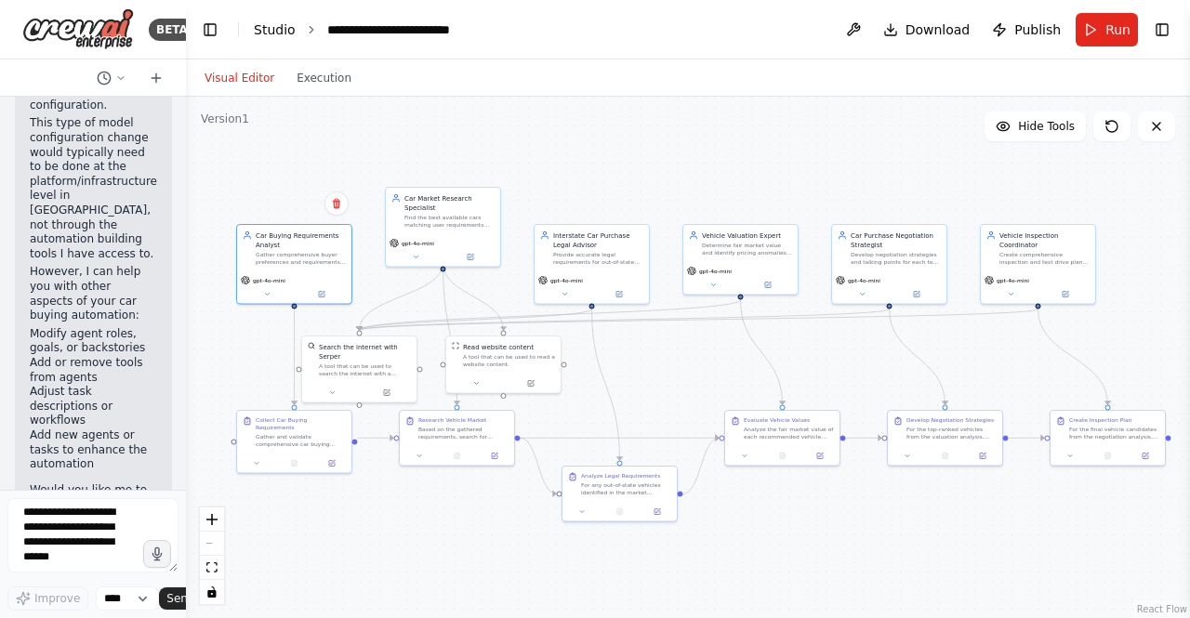
click at [276, 29] on link "Studio" at bounding box center [275, 29] width 42 height 15
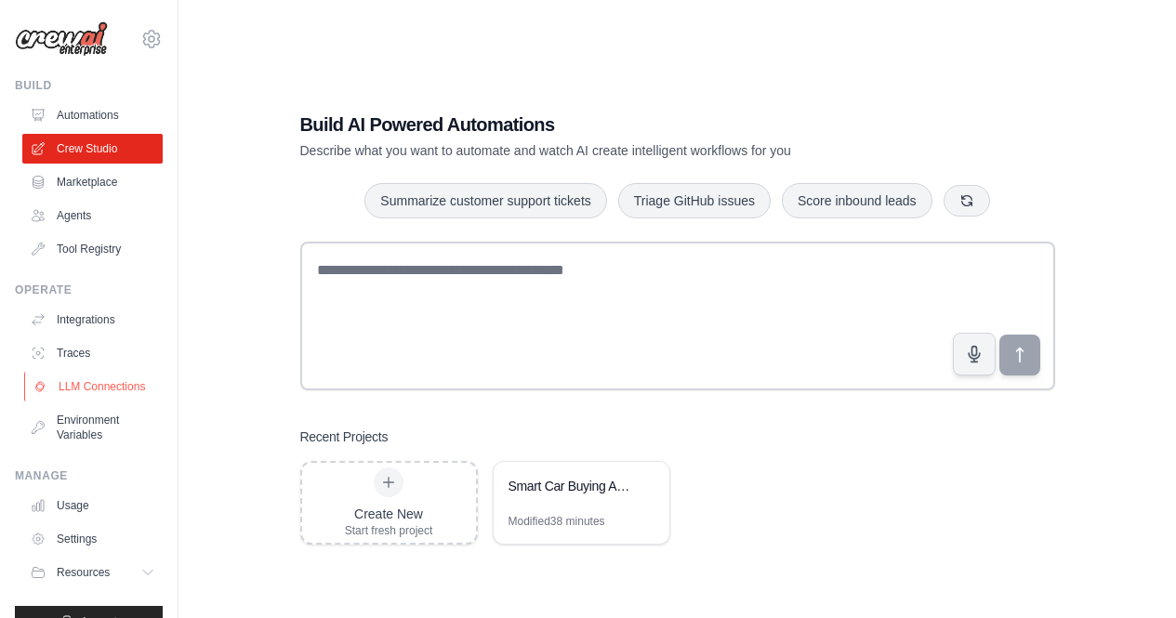
click at [68, 402] on link "LLM Connections" at bounding box center [94, 387] width 140 height 30
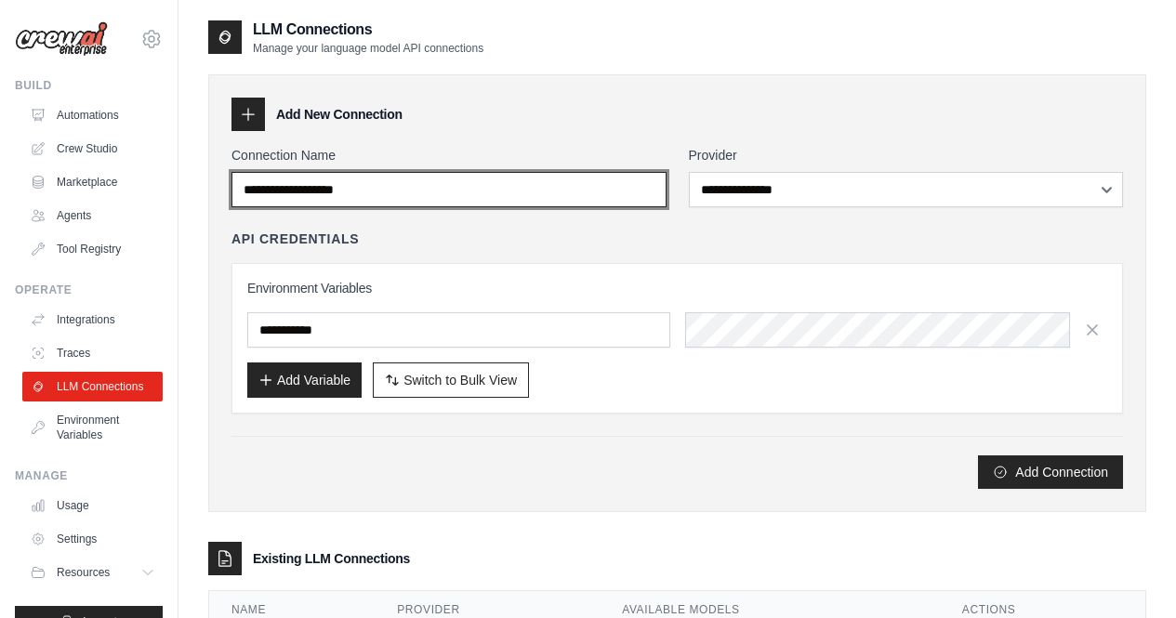
click at [426, 199] on input "Connection Name" at bounding box center [448, 189] width 435 height 35
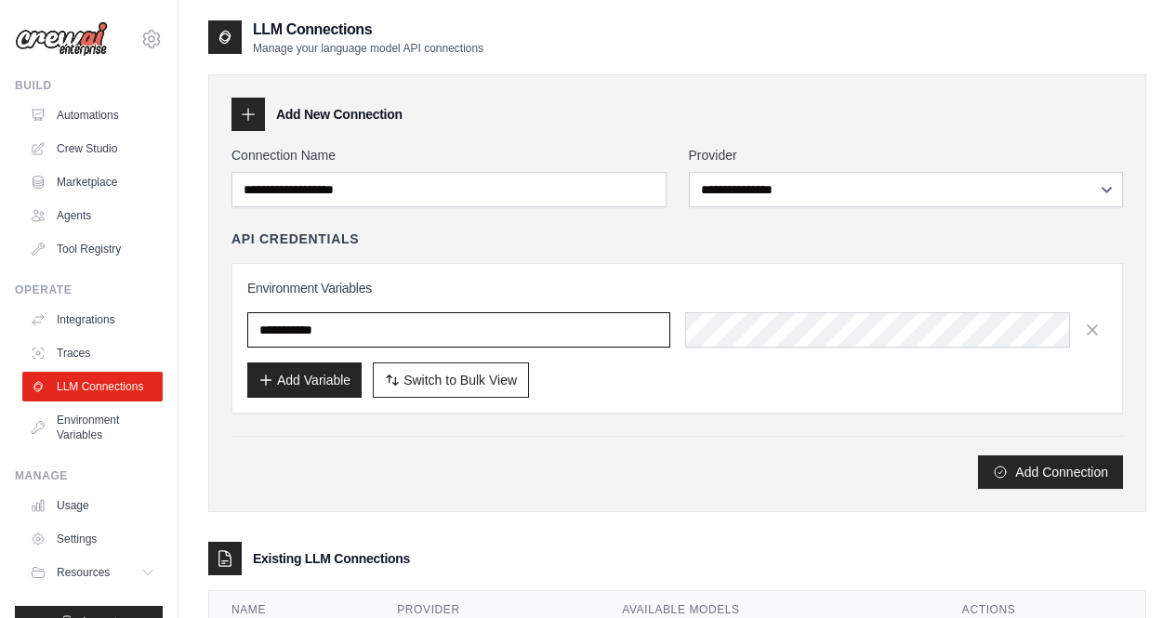
click at [315, 331] on input "text" at bounding box center [458, 329] width 423 height 35
click at [372, 336] on input "text" at bounding box center [458, 329] width 423 height 35
drag, startPoint x: 368, startPoint y: 336, endPoint x: 217, endPoint y: 340, distance: 151.6
click at [217, 340] on div "**********" at bounding box center [677, 293] width 938 height 438
paste input "**********"
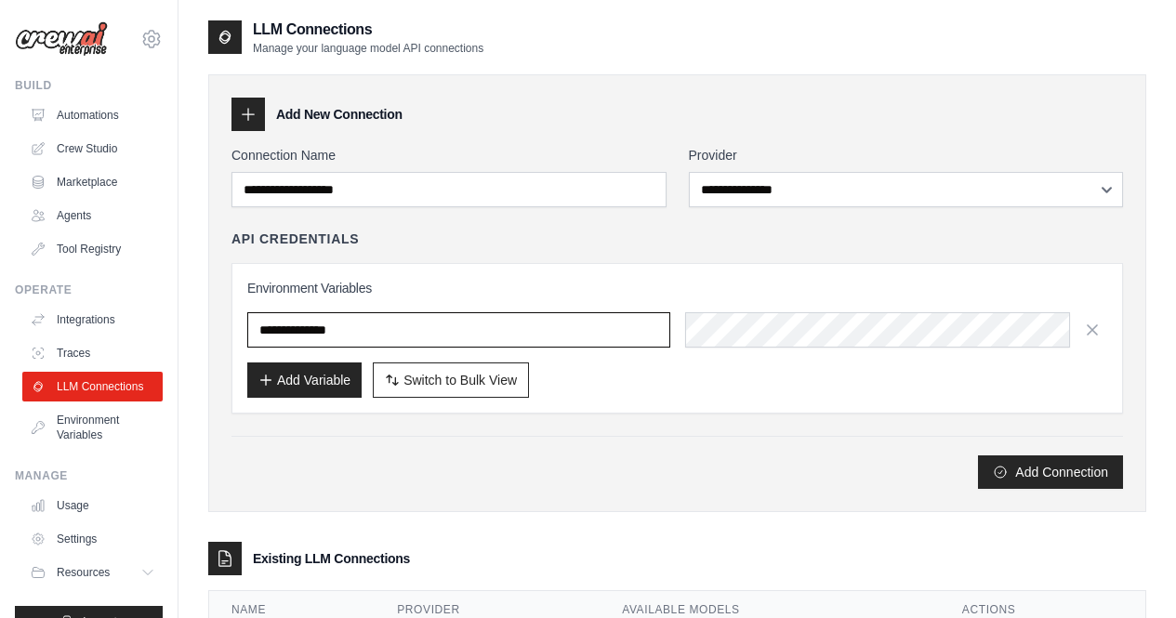
type input "**********"
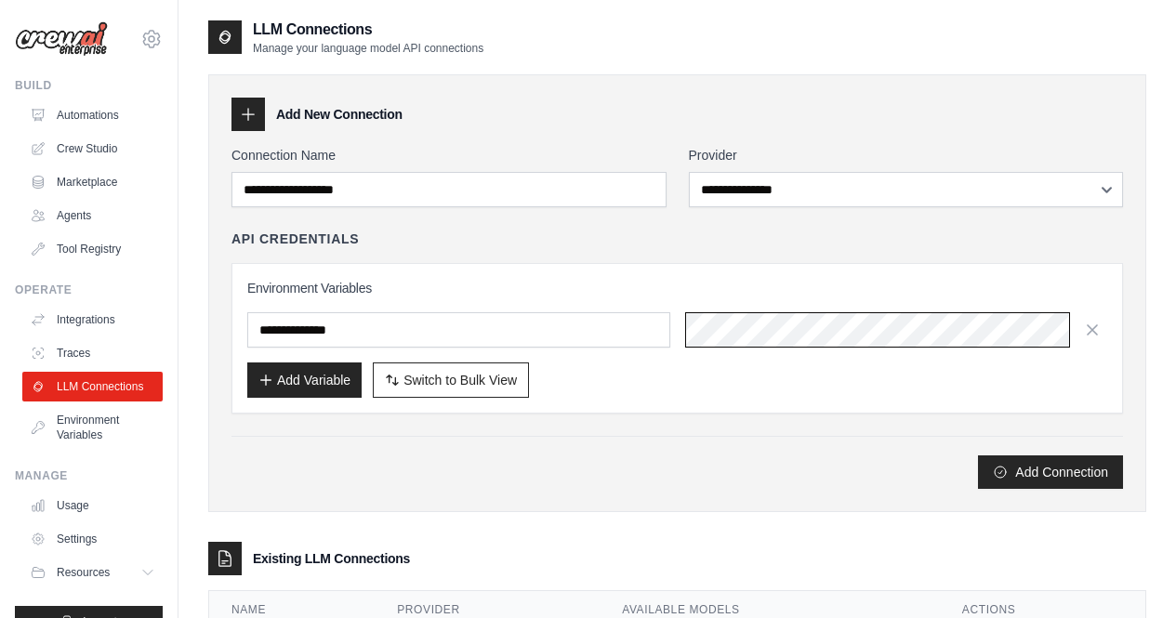
scroll to position [0, 812]
click at [652, 419] on div "**********" at bounding box center [677, 317] width 892 height 343
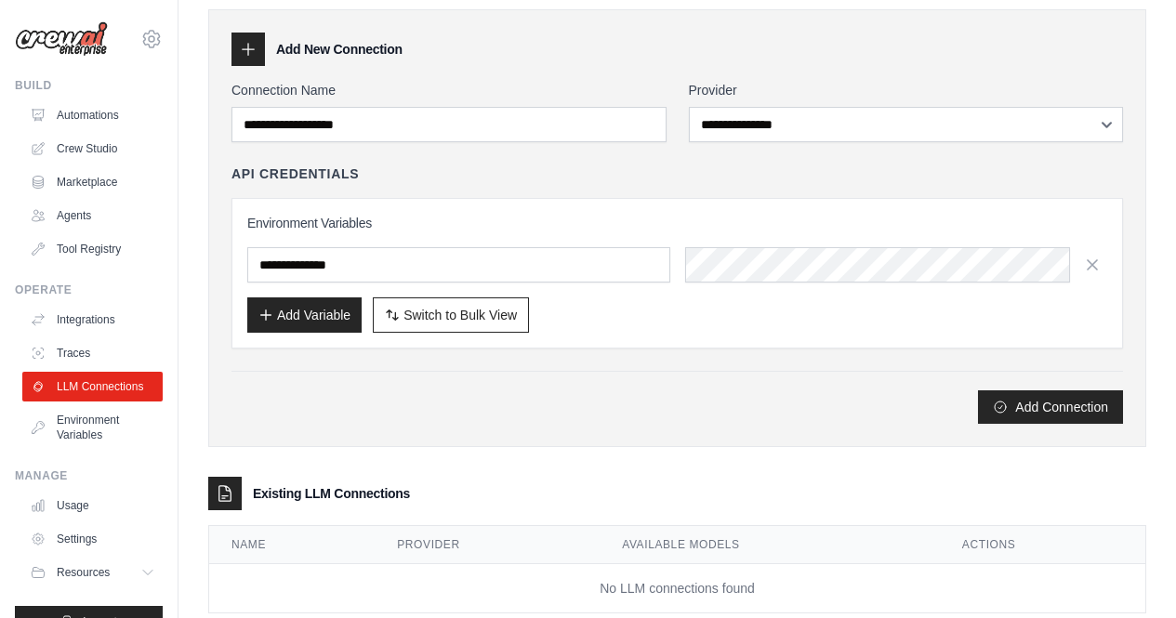
scroll to position [66, 0]
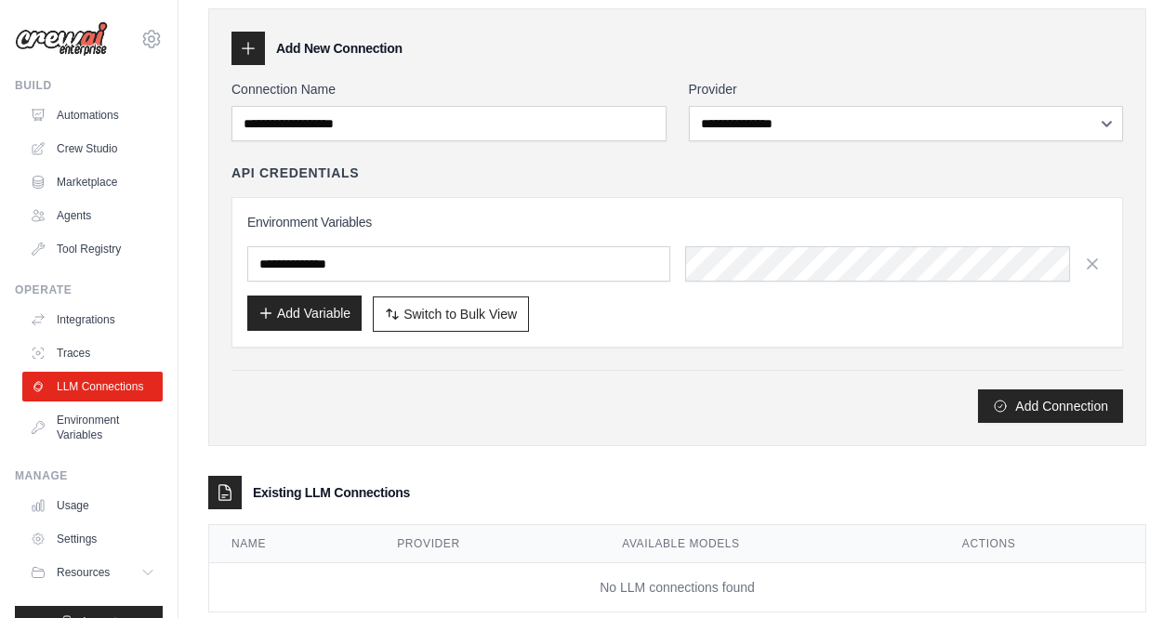
click at [312, 312] on button "Add Variable" at bounding box center [304, 313] width 114 height 35
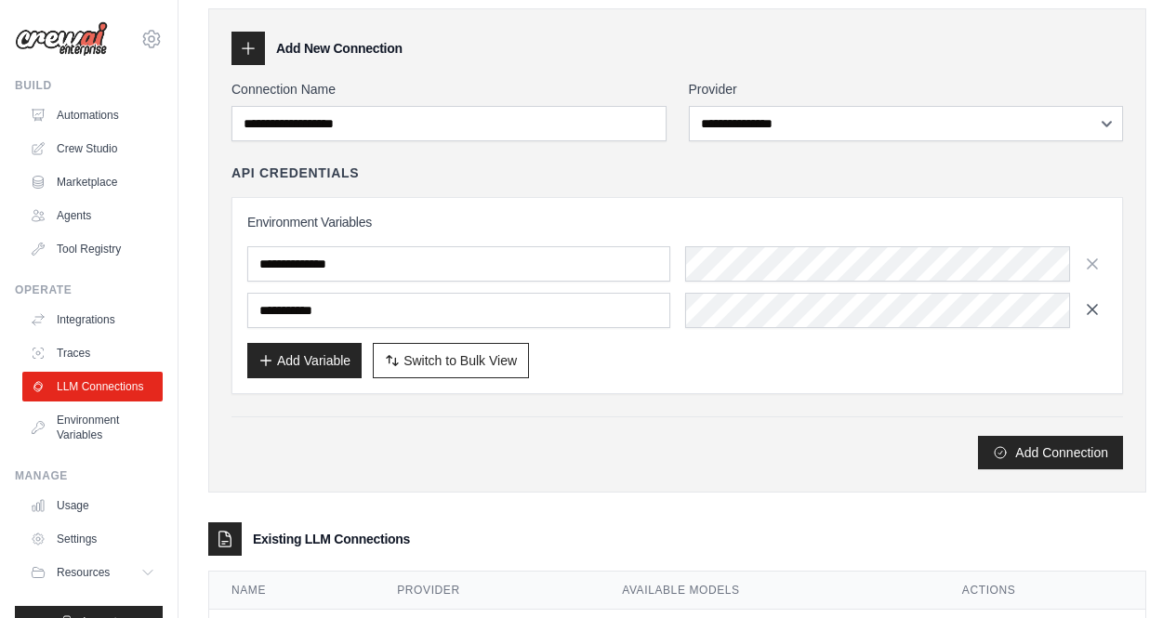
click at [1093, 311] on icon "button" at bounding box center [1092, 309] width 9 height 9
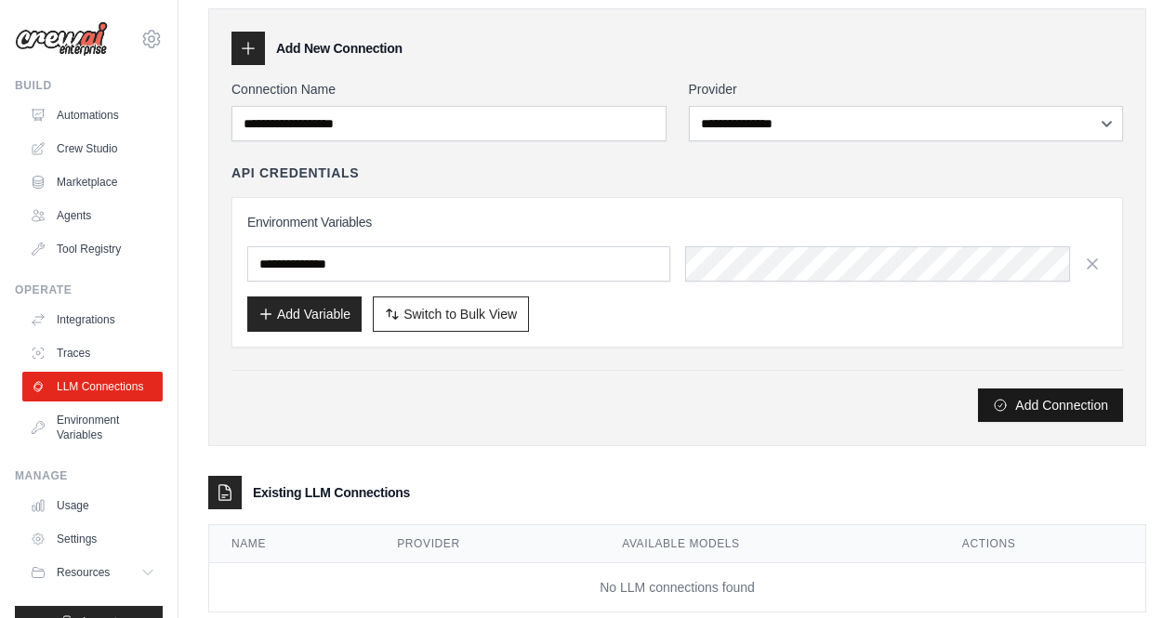
click at [1030, 390] on button "Add Connection" at bounding box center [1050, 405] width 145 height 33
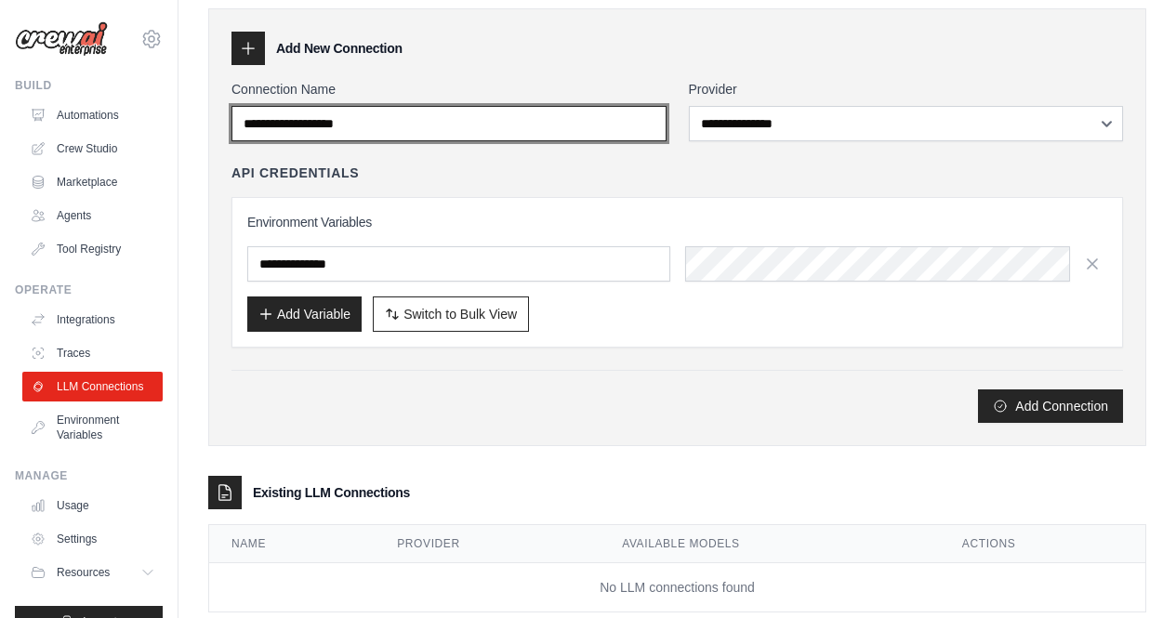
click at [439, 130] on input "Connection Name" at bounding box center [448, 123] width 435 height 35
type input "**********"
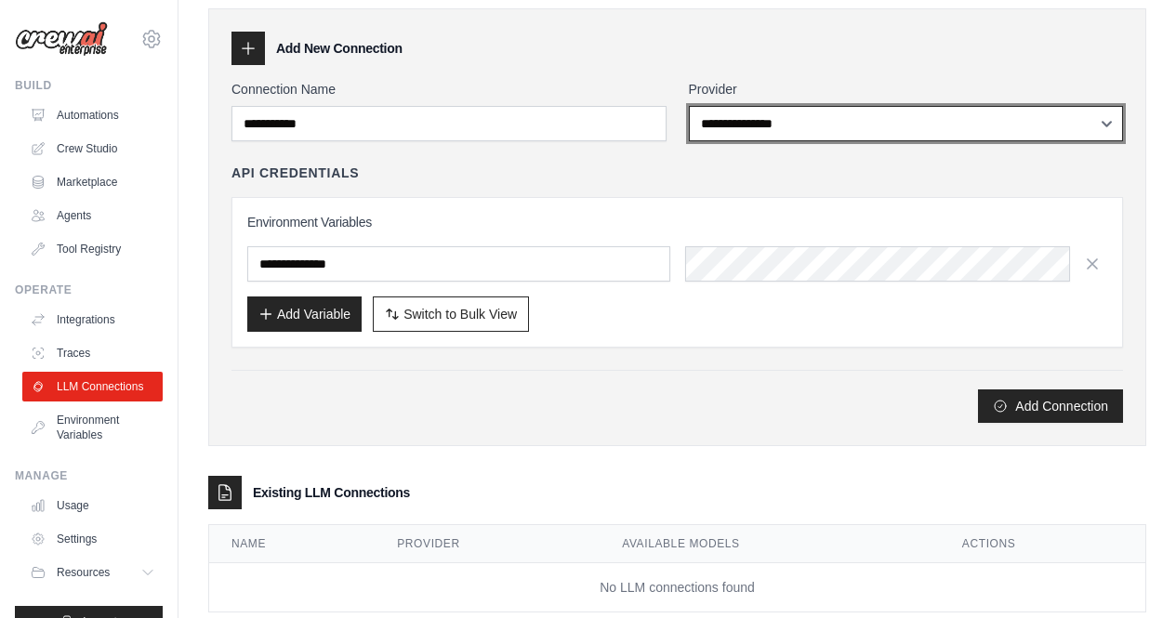
click at [775, 110] on select "**********" at bounding box center [906, 123] width 435 height 35
select select "******"
click at [689, 106] on select "**********" at bounding box center [906, 123] width 435 height 35
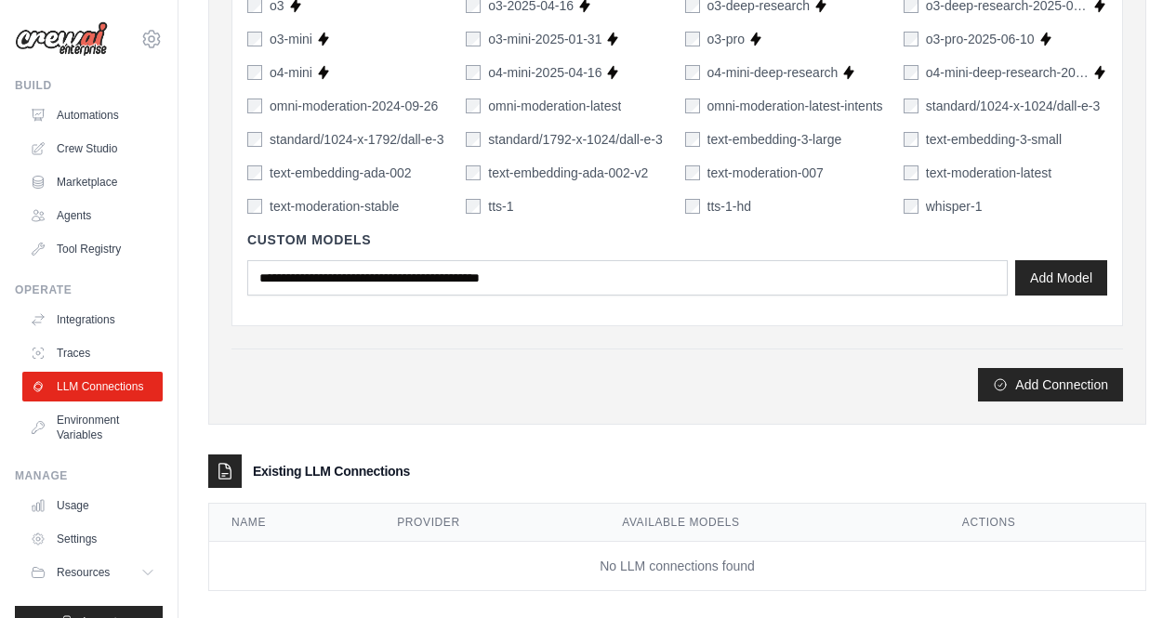
scroll to position [1359, 0]
click at [1032, 382] on button "Add Connection" at bounding box center [1050, 382] width 145 height 33
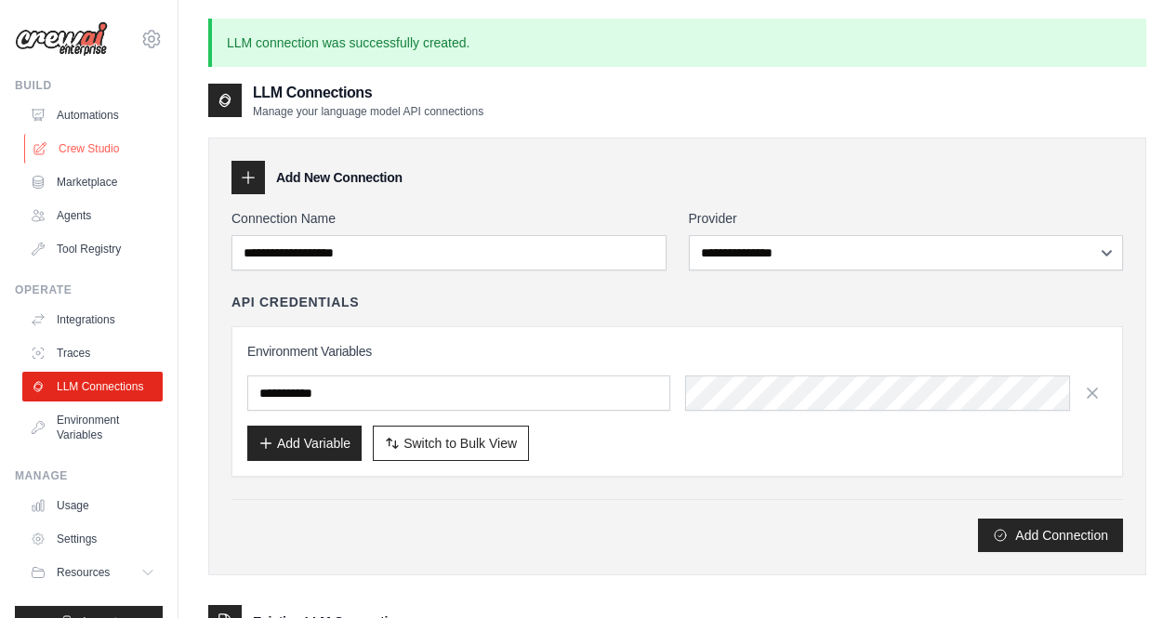
click at [91, 138] on link "Crew Studio" at bounding box center [94, 149] width 140 height 30
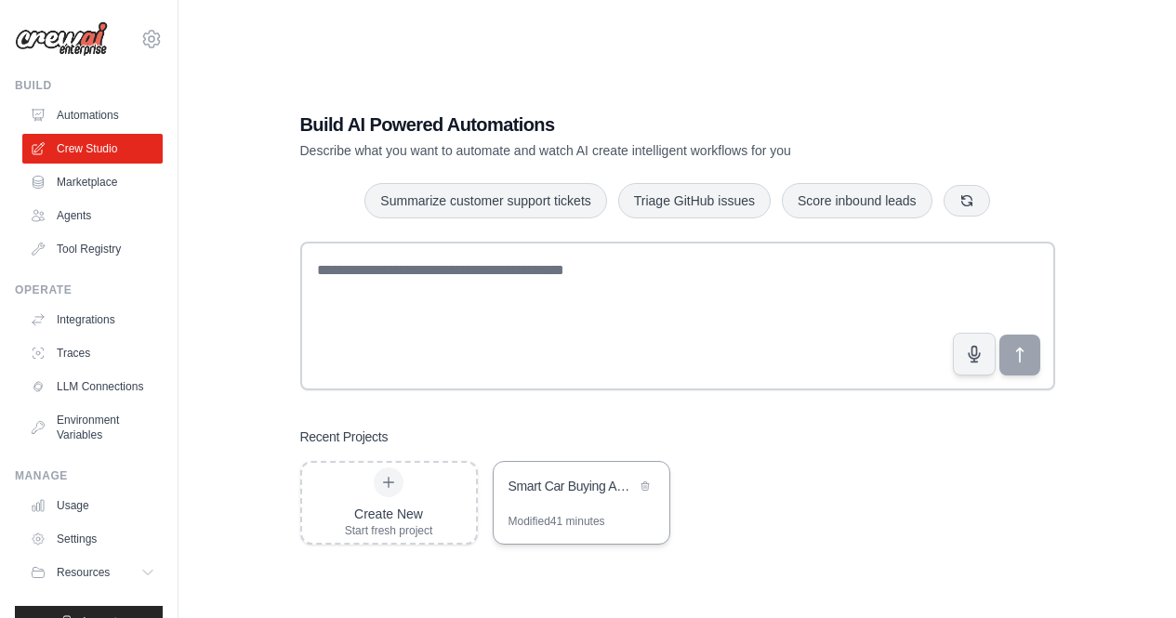
click at [571, 515] on div "Modified 41 minutes" at bounding box center [557, 521] width 97 height 15
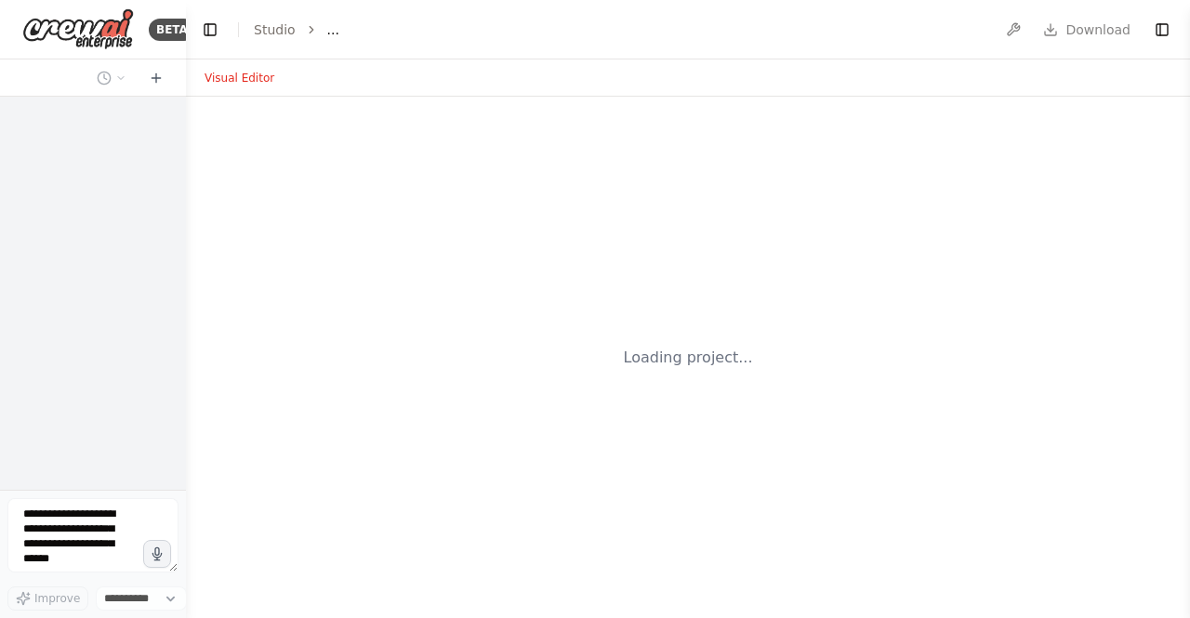
select select "****"
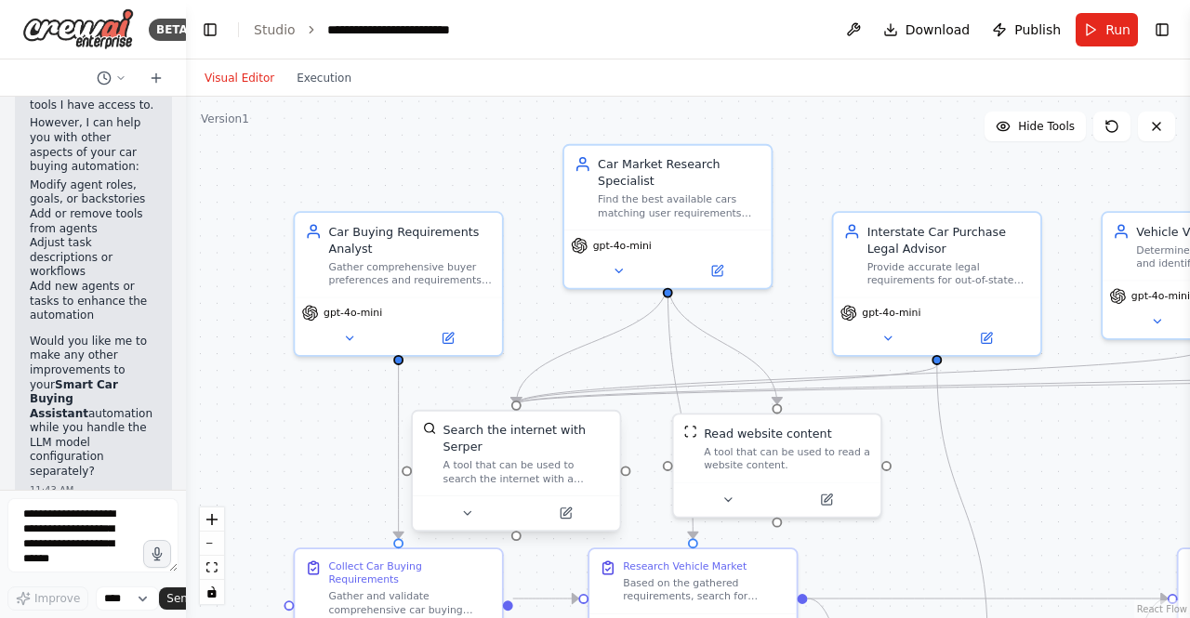
scroll to position [8431, 0]
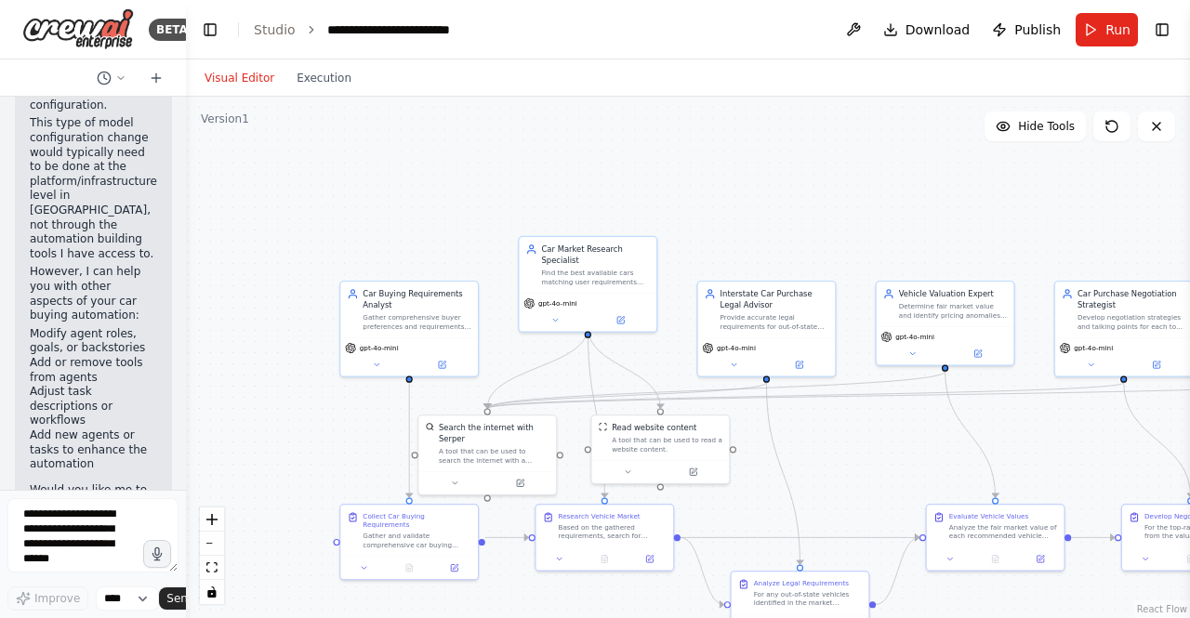
click at [1113, 46] on header "**********" at bounding box center [688, 29] width 1004 height 59
click at [1100, 28] on button "Run" at bounding box center [1107, 29] width 62 height 33
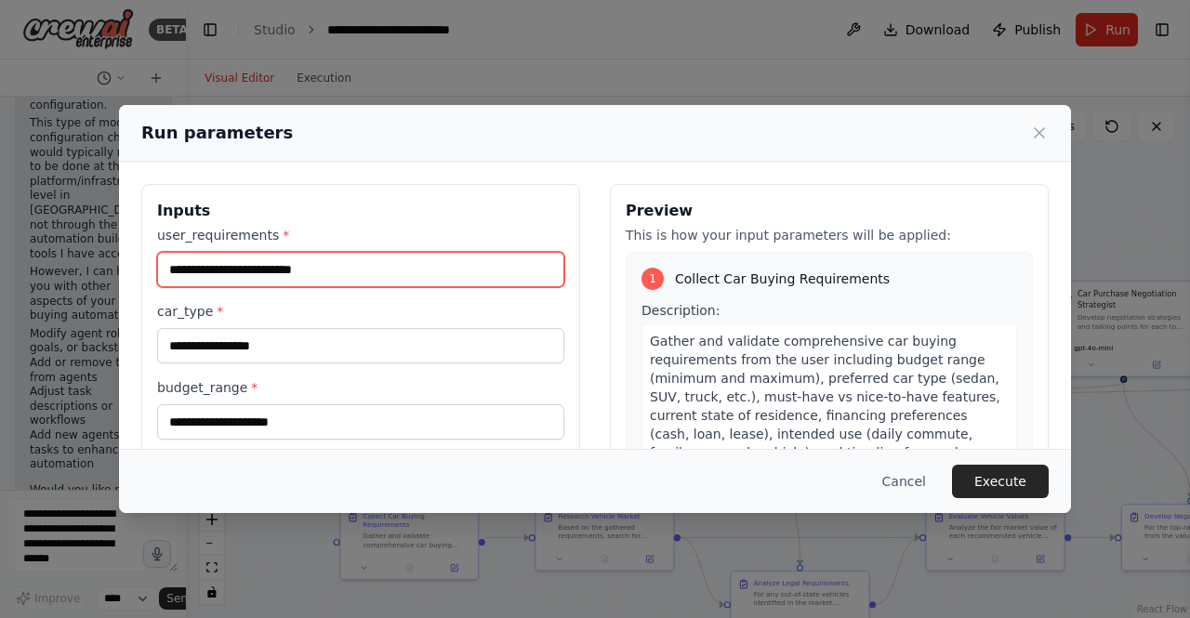
click at [355, 283] on input "user_requirements *" at bounding box center [360, 269] width 407 height 35
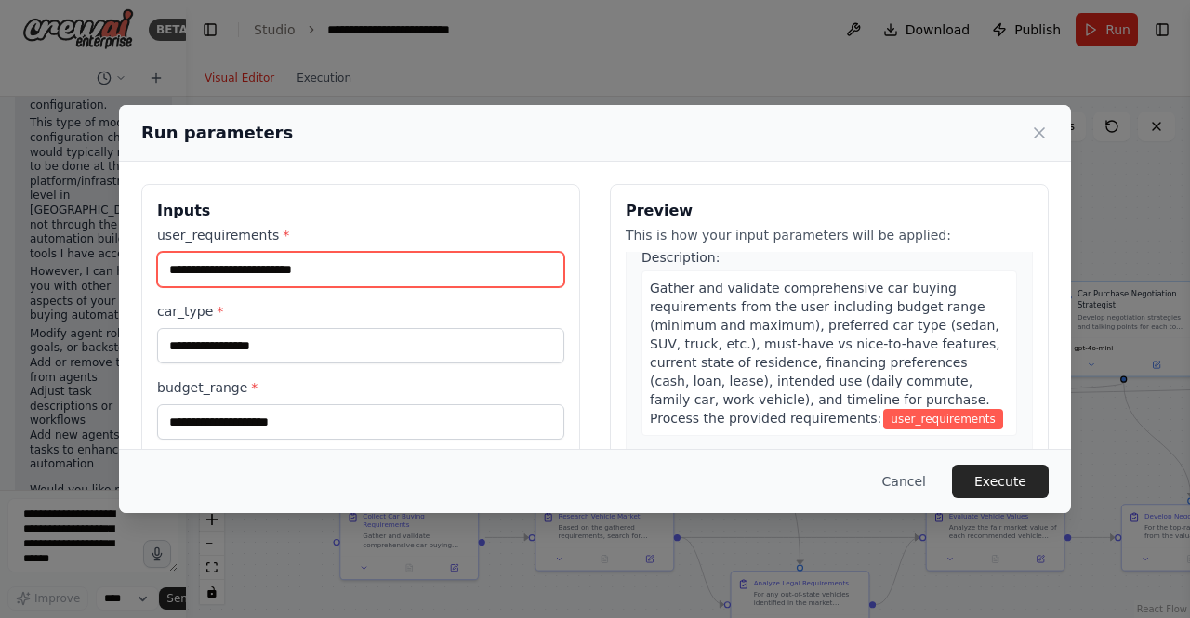
scroll to position [198, 0]
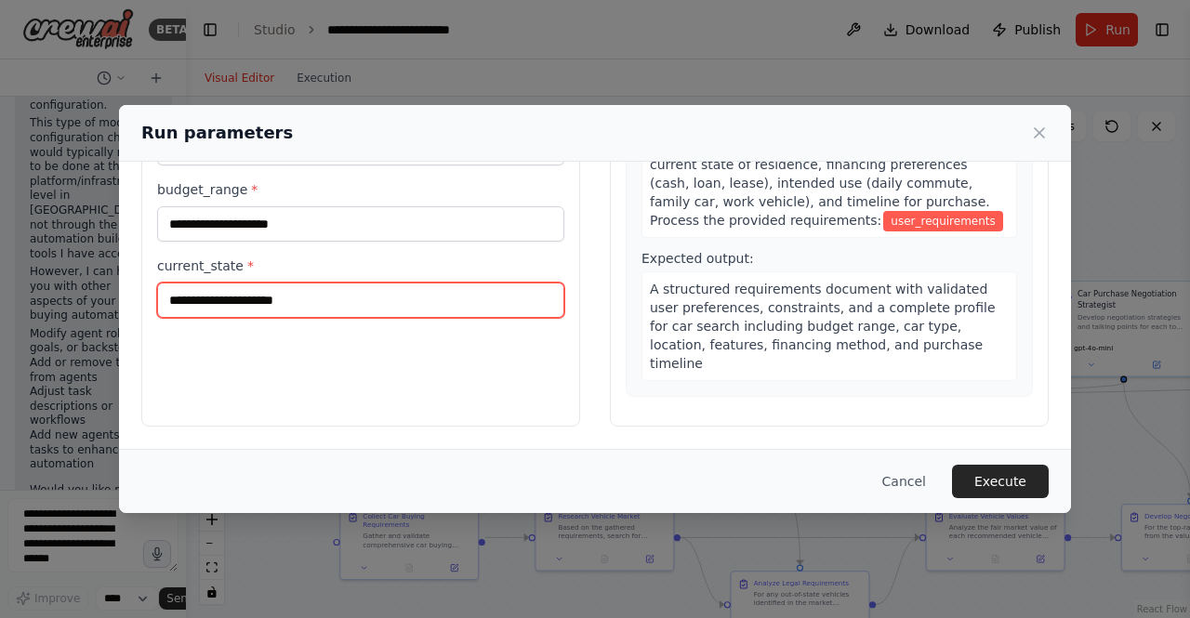
click at [358, 303] on input "current_state *" at bounding box center [360, 300] width 407 height 35
type input "**********"
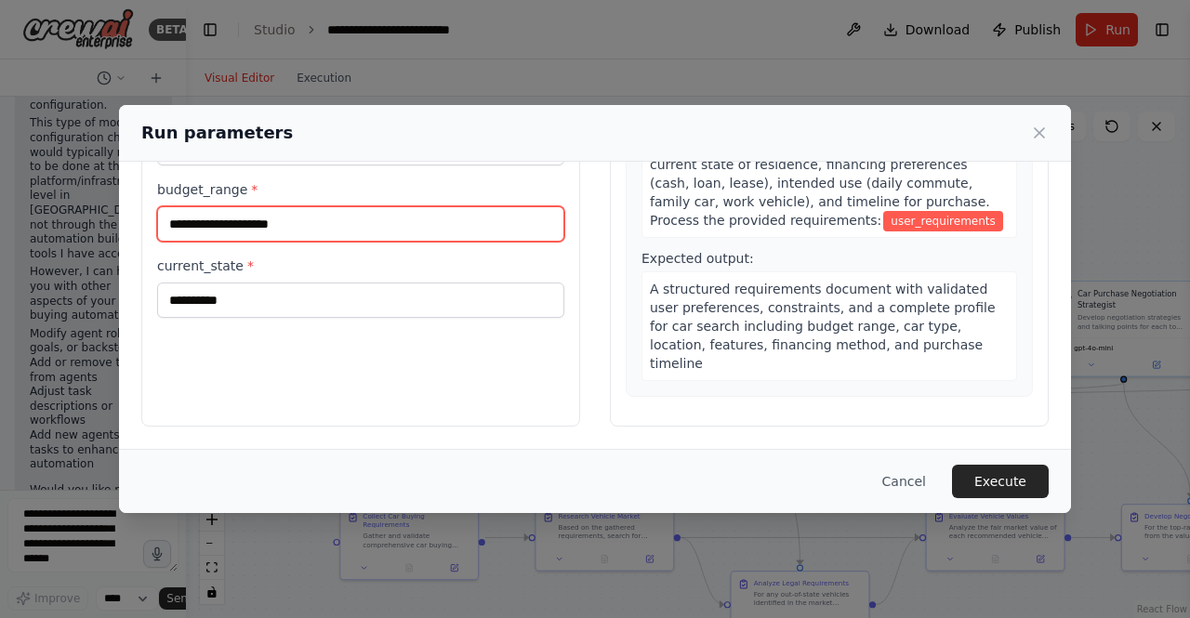
click at [199, 217] on input "budget_range *" at bounding box center [360, 223] width 407 height 35
type input "*"
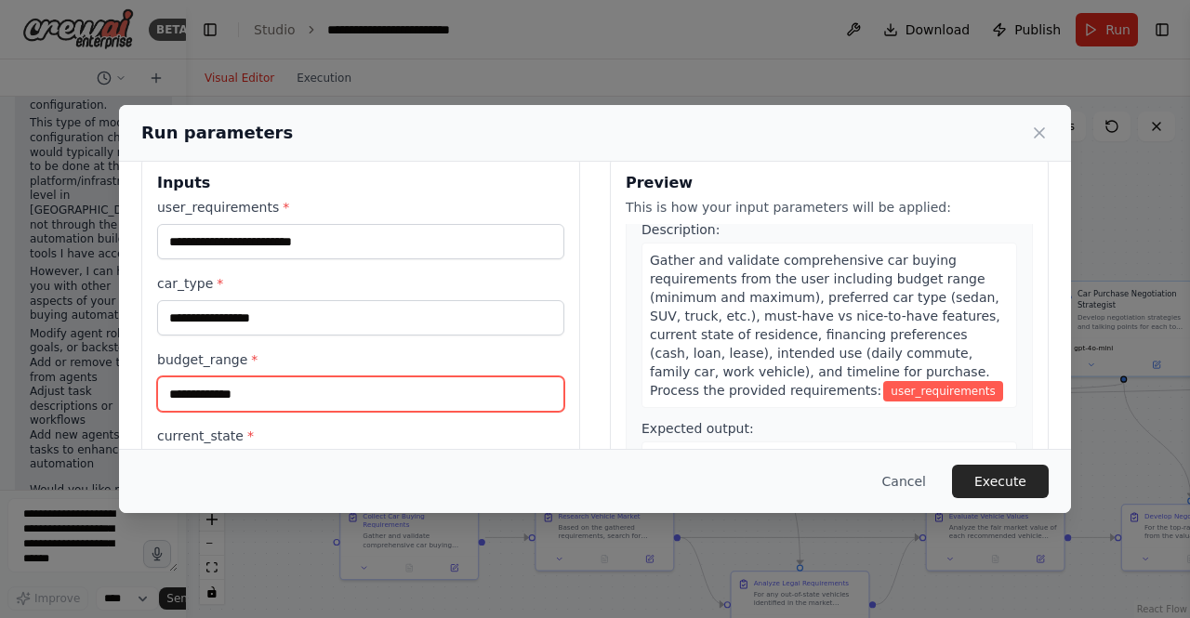
scroll to position [27, 0]
type input "**********"
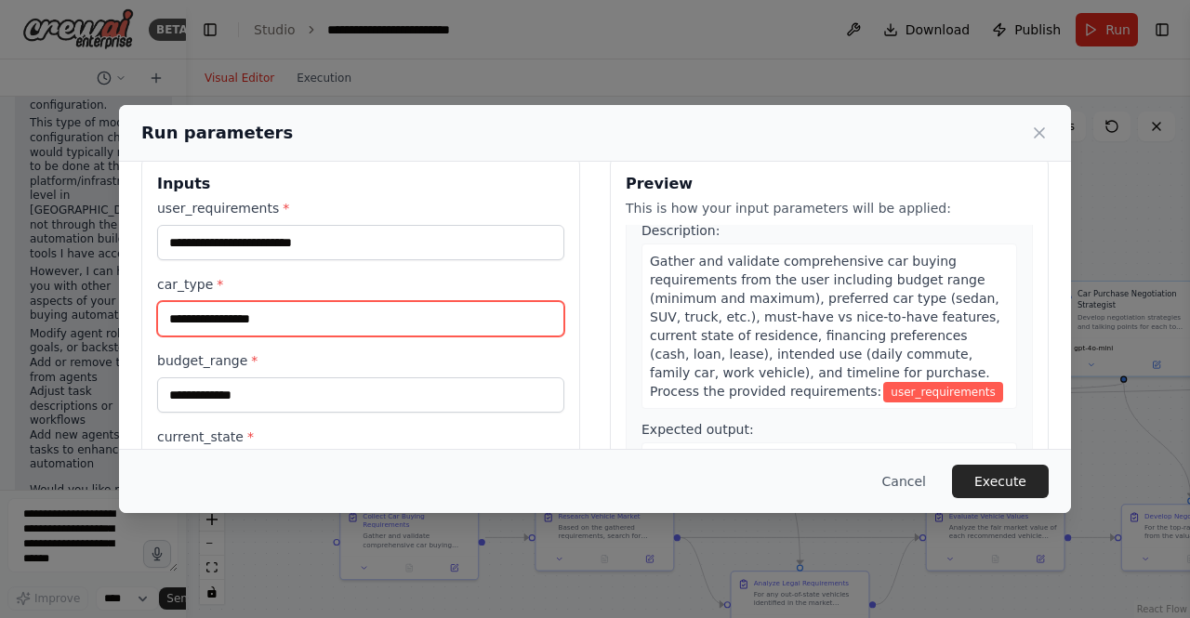
click at [210, 335] on input "car_type *" at bounding box center [360, 318] width 407 height 35
type input "*****"
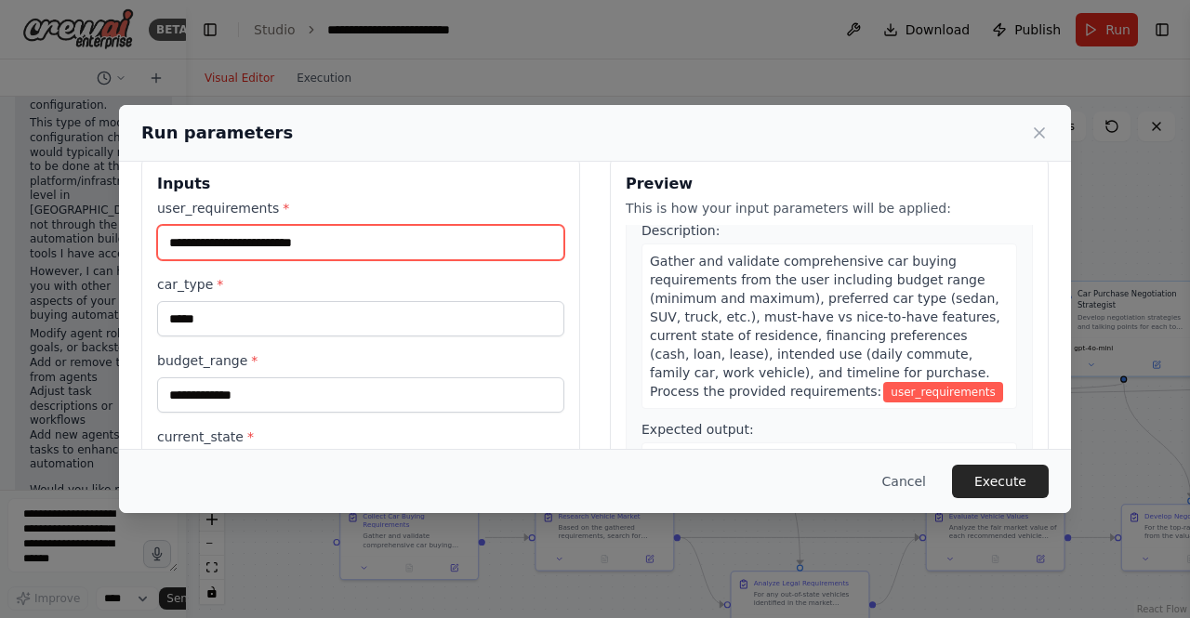
click at [205, 231] on input "user_requirements *" at bounding box center [360, 242] width 407 height 35
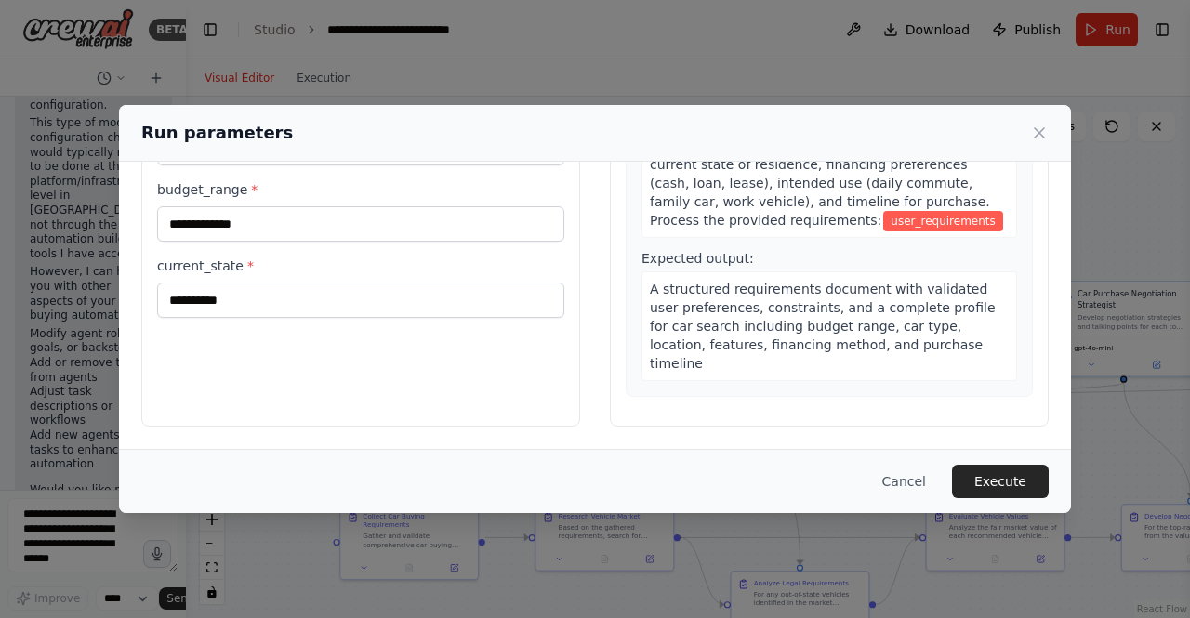
scroll to position [0, 0]
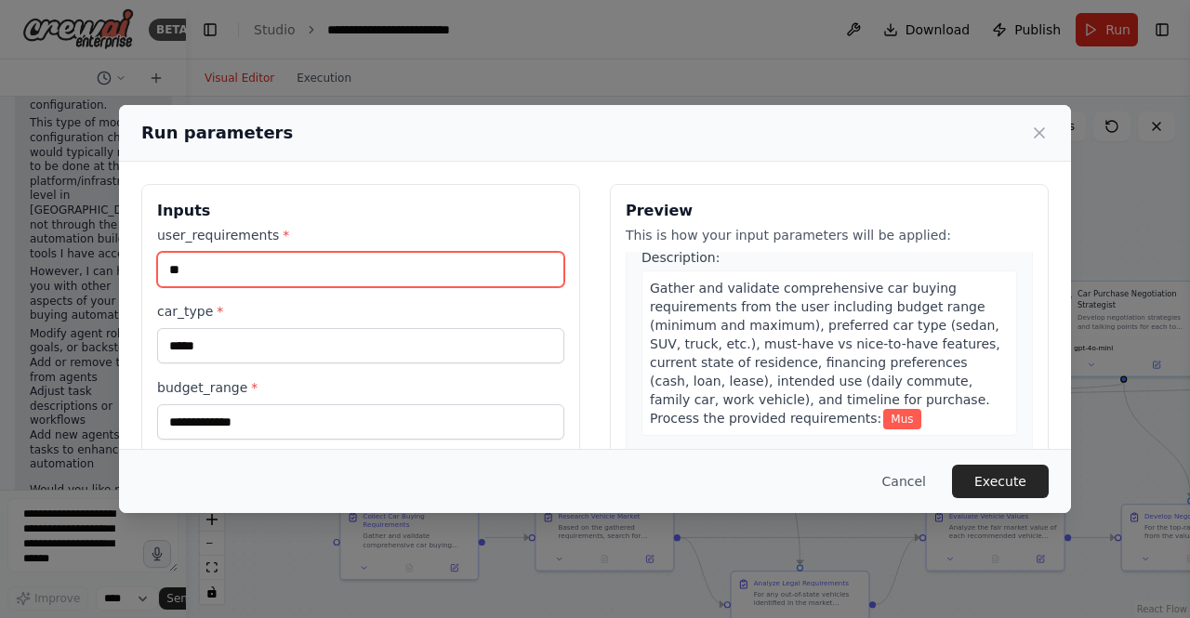
type input "*"
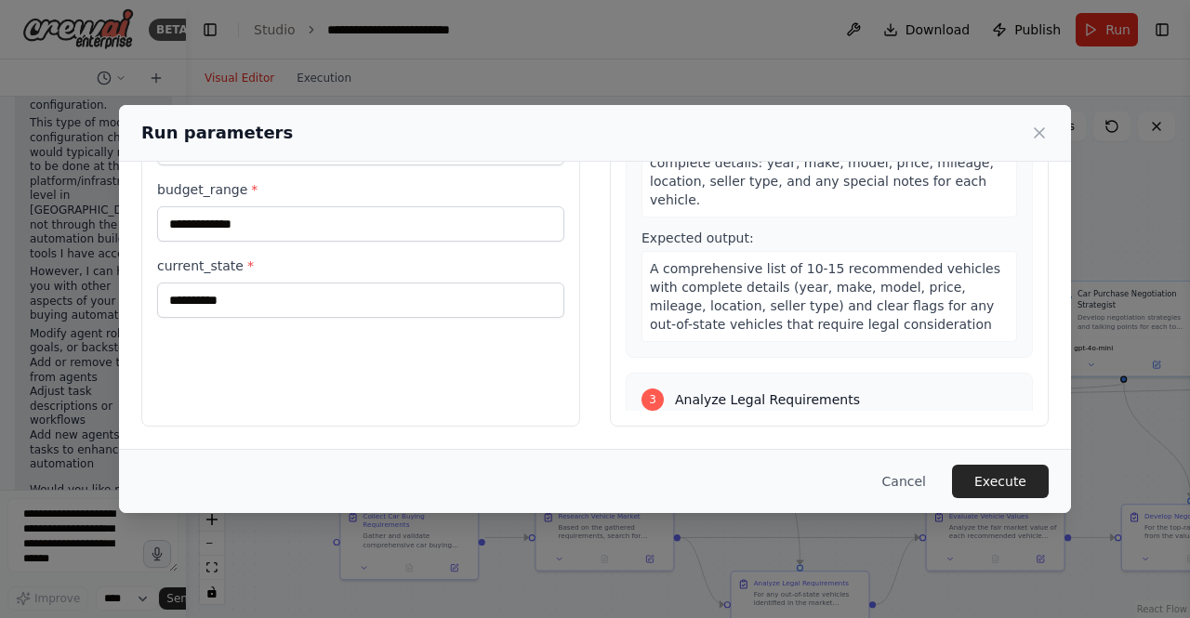
scroll to position [522, 0]
type input "**********"
click at [997, 465] on button "Execute" at bounding box center [1000, 481] width 97 height 33
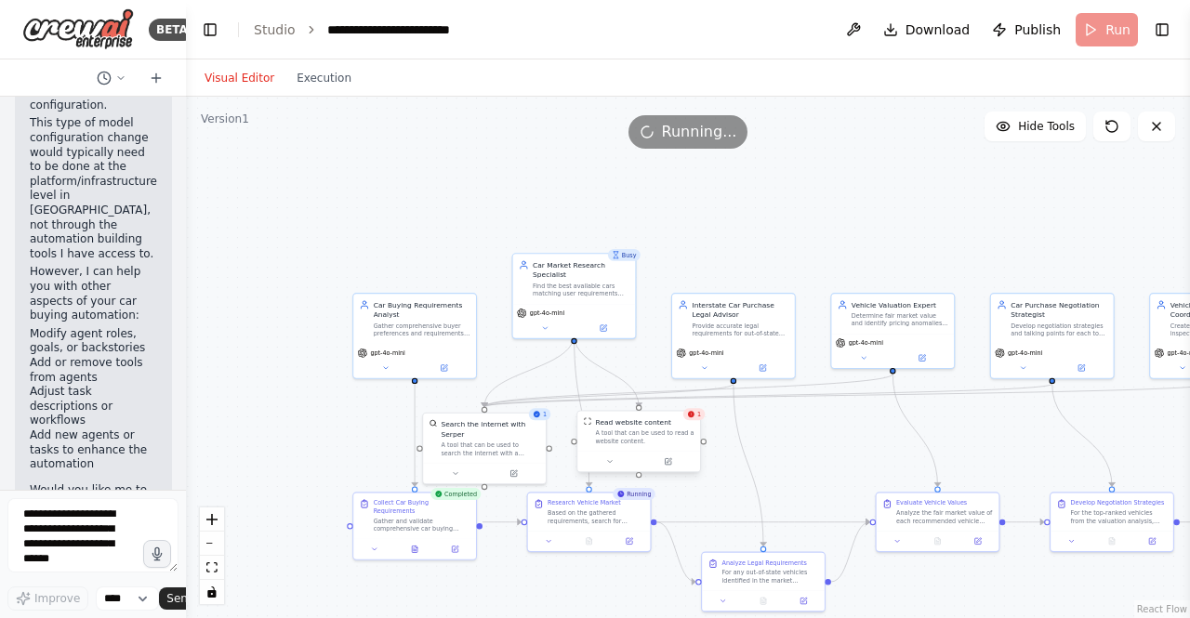
click at [696, 426] on div "Read website content A tool that can be used to read a website content." at bounding box center [638, 432] width 123 height 40
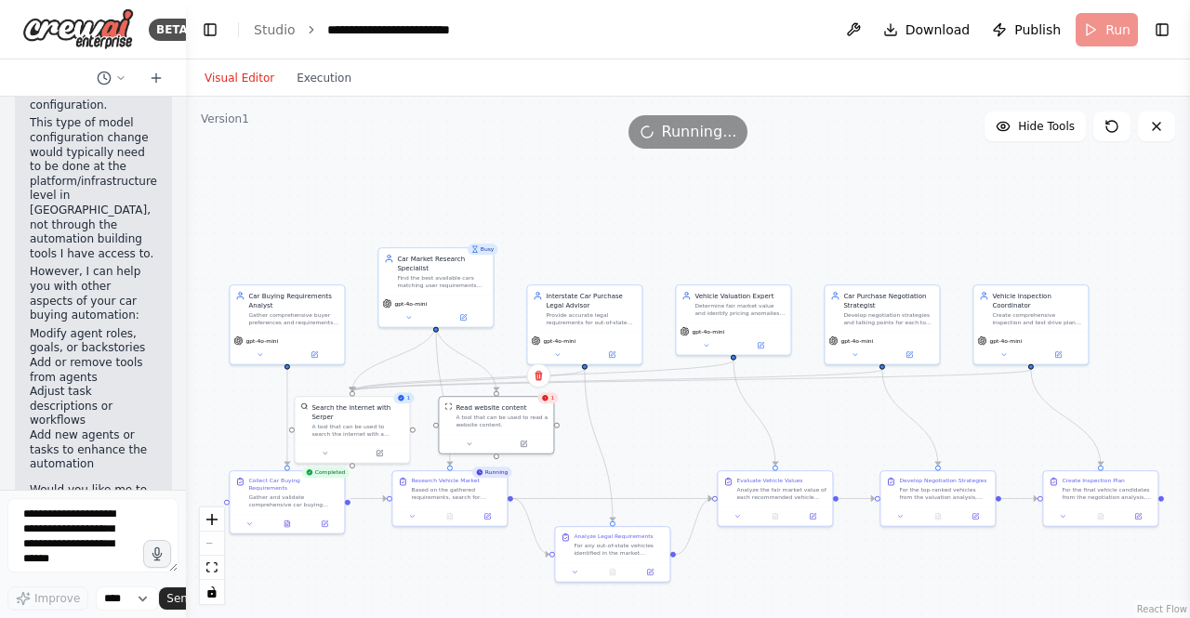
drag, startPoint x: 896, startPoint y: 209, endPoint x: 756, endPoint y: 204, distance: 140.5
click at [756, 204] on div ".deletable-edge-delete-btn { width: 20px; height: 20px; border: 0px solid #ffff…" at bounding box center [688, 358] width 1004 height 522
click at [413, 406] on div "Search the internet with Serper A tool that can be used to search the internet …" at bounding box center [357, 420] width 114 height 46
click at [333, 450] on icon at bounding box center [330, 453] width 7 height 7
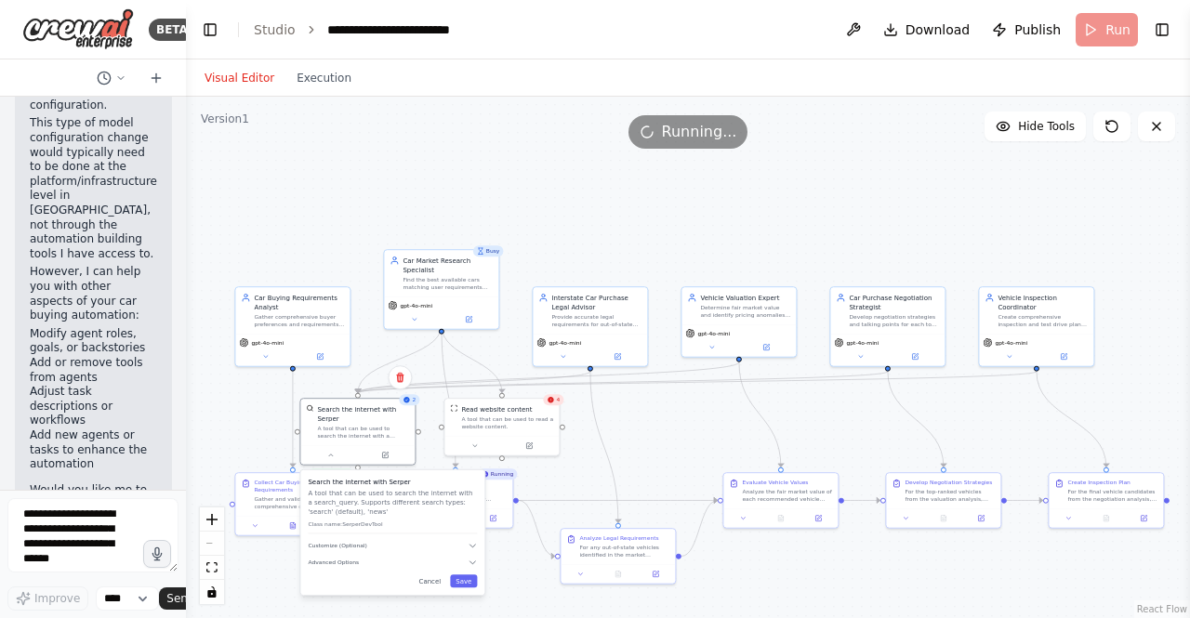
click at [290, 29] on ol "**********" at bounding box center [370, 29] width 232 height 19
click at [264, 31] on link "Studio" at bounding box center [275, 29] width 42 height 15
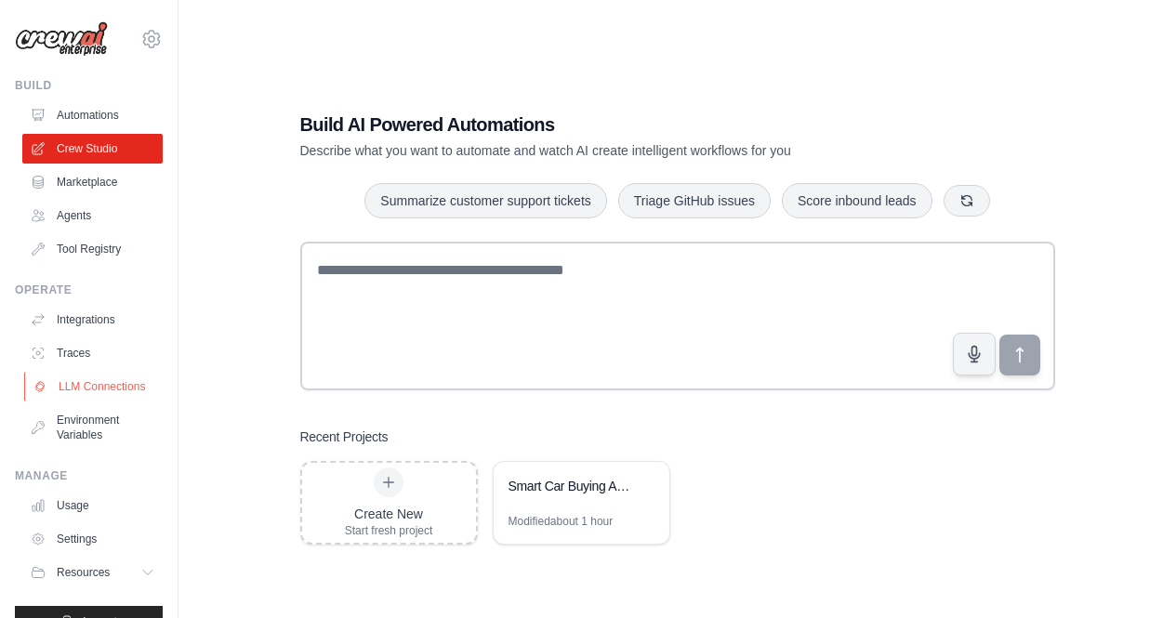
click at [85, 388] on link "LLM Connections" at bounding box center [94, 387] width 140 height 30
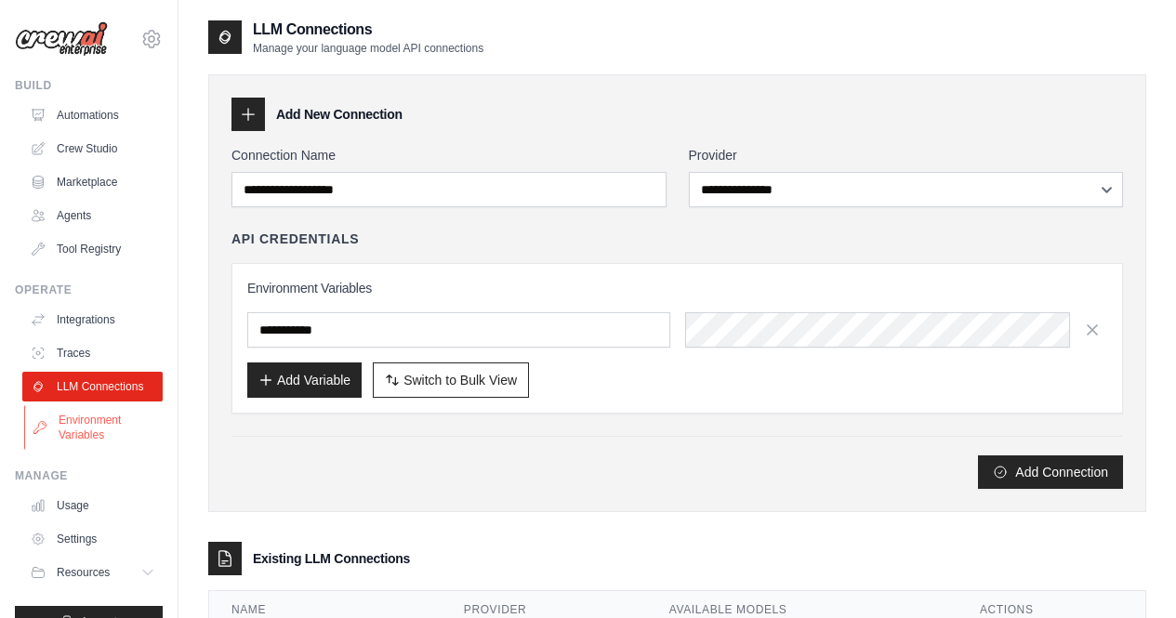
click at [81, 434] on link "Environment Variables" at bounding box center [94, 427] width 140 height 45
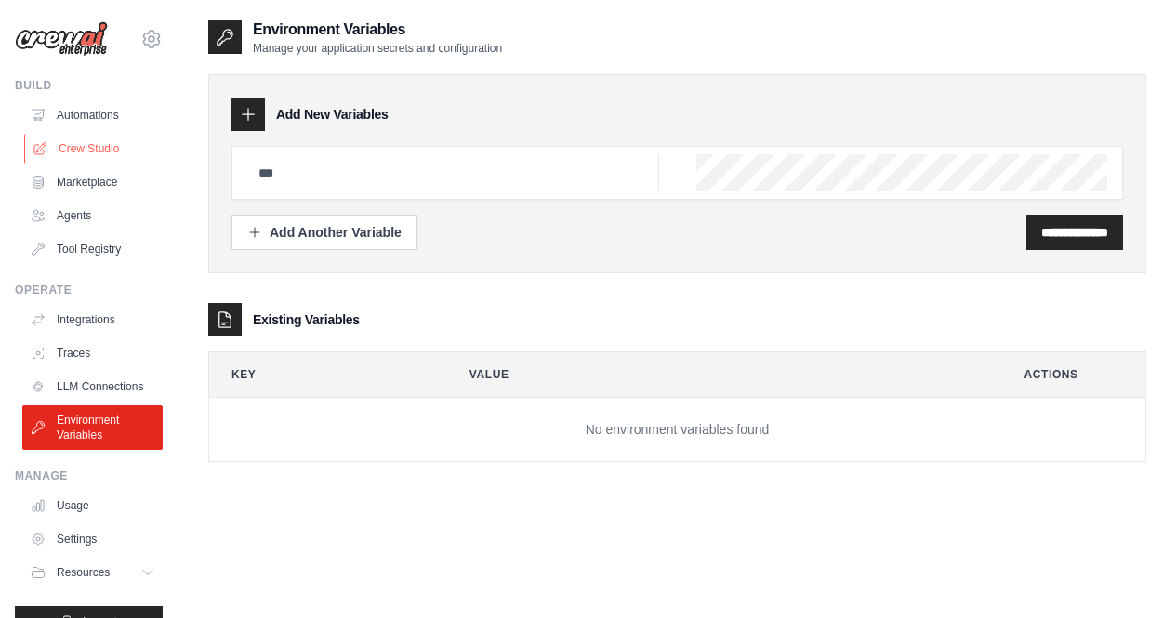
click at [93, 160] on link "Crew Studio" at bounding box center [94, 149] width 140 height 30
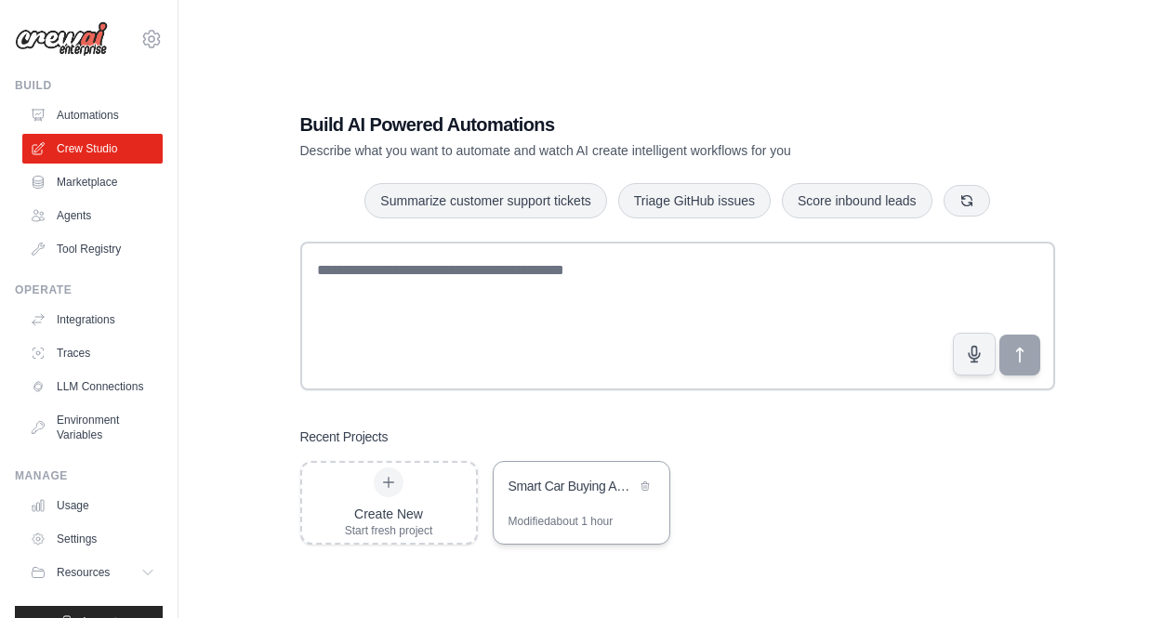
click at [595, 479] on div "Smart Car Buying Assistant" at bounding box center [572, 486] width 127 height 19
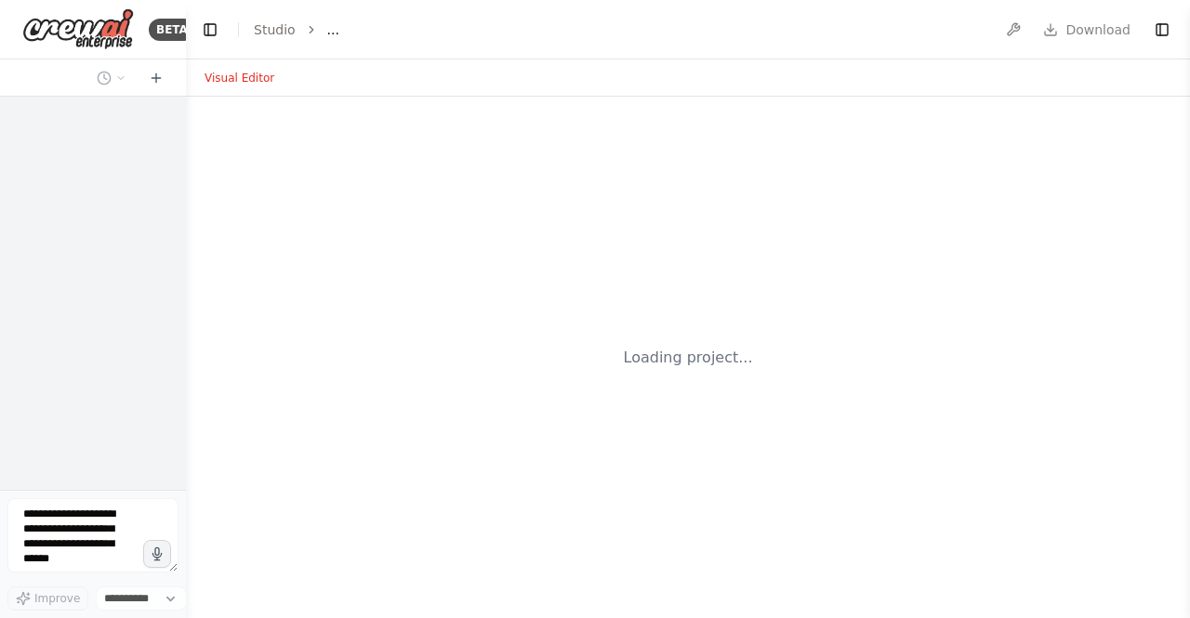
select select "****"
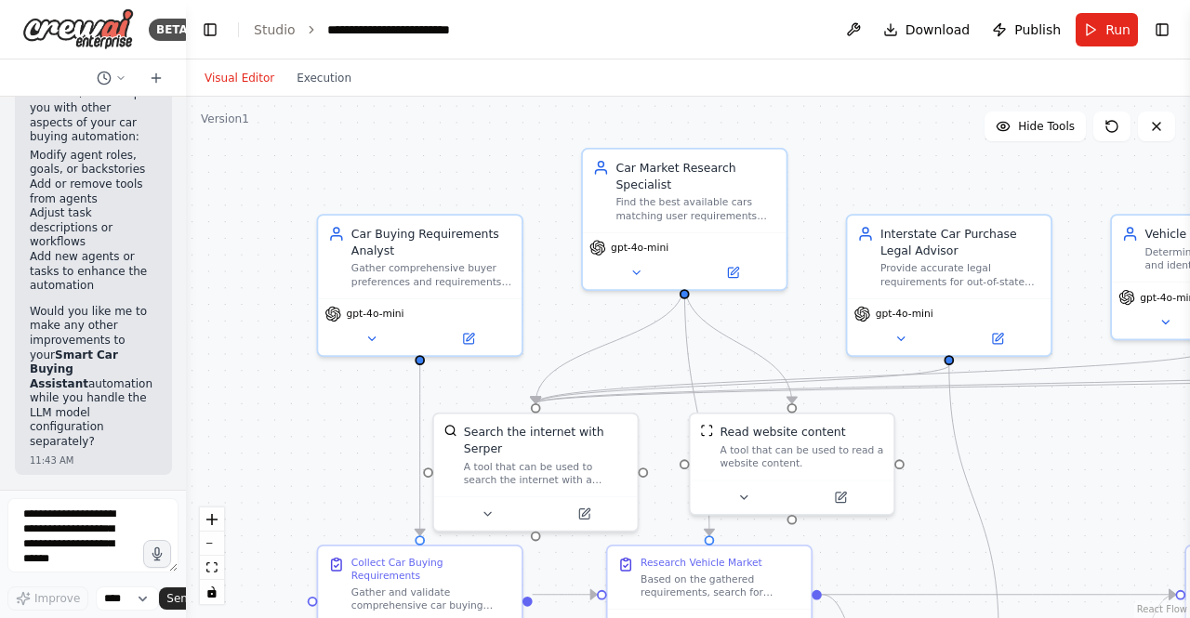
scroll to position [8431, 0]
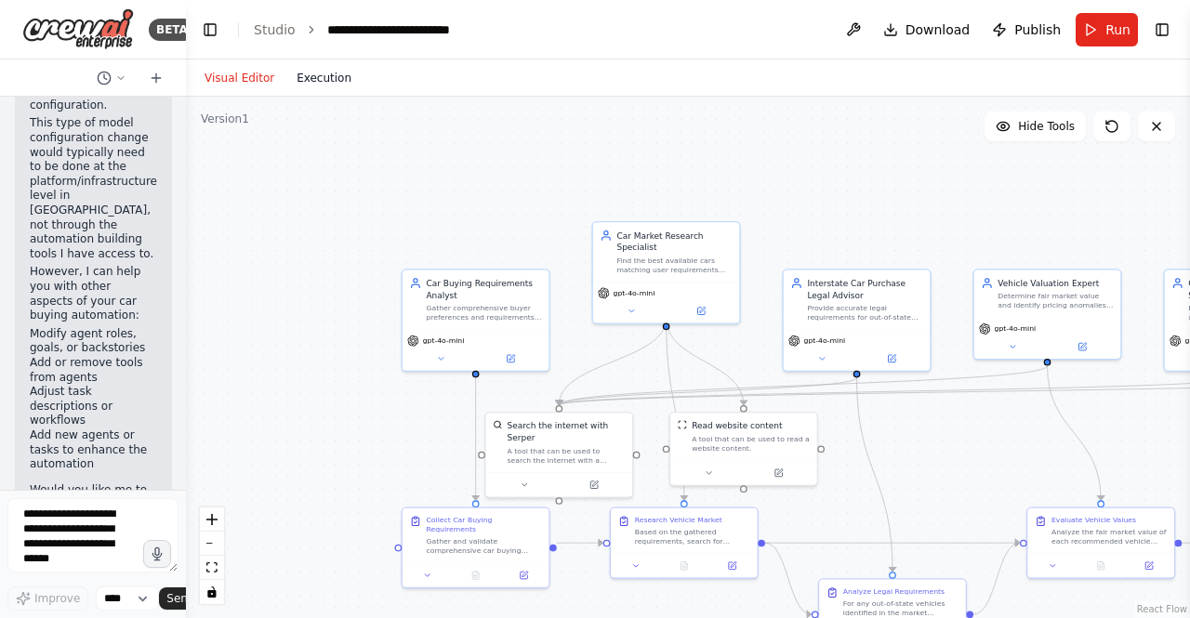
click at [316, 74] on button "Execution" at bounding box center [323, 78] width 77 height 22
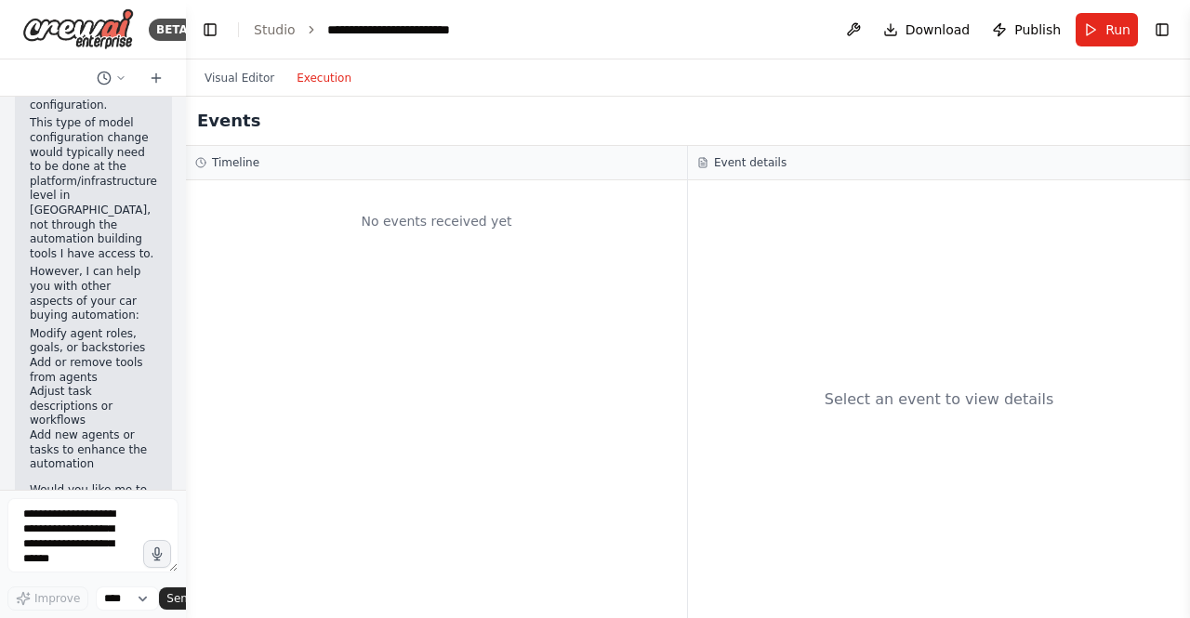
click at [230, 162] on h3 "Timeline" at bounding box center [235, 162] width 47 height 15
click at [397, 165] on div "Timeline" at bounding box center [436, 162] width 482 height 15
click at [275, 23] on link "Studio" at bounding box center [275, 29] width 42 height 15
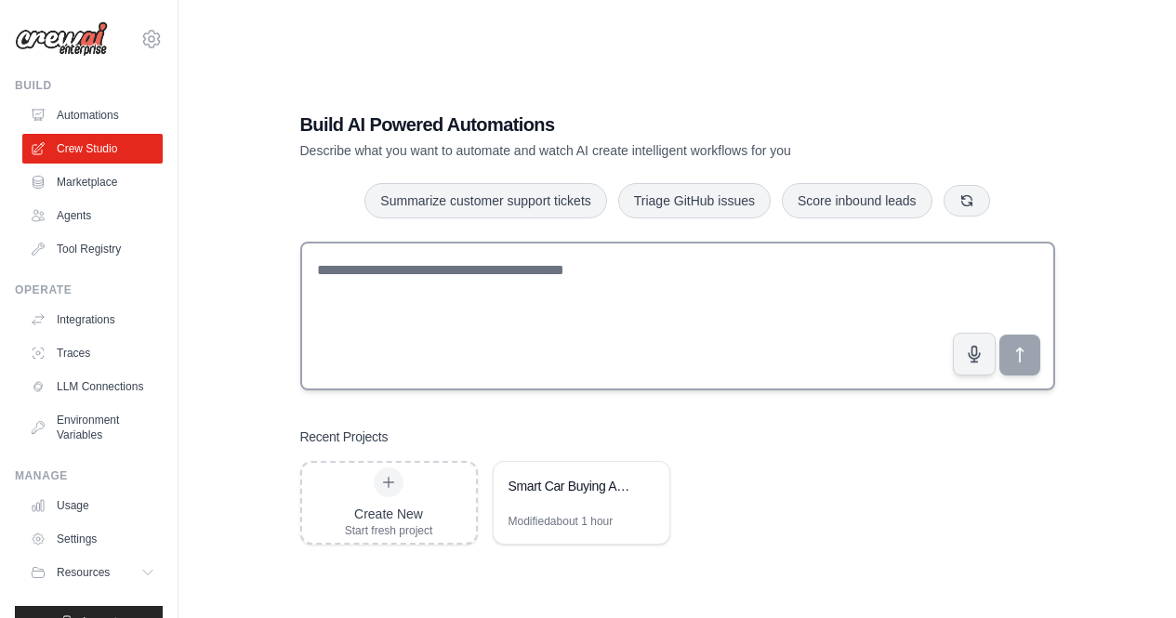
scroll to position [37, 0]
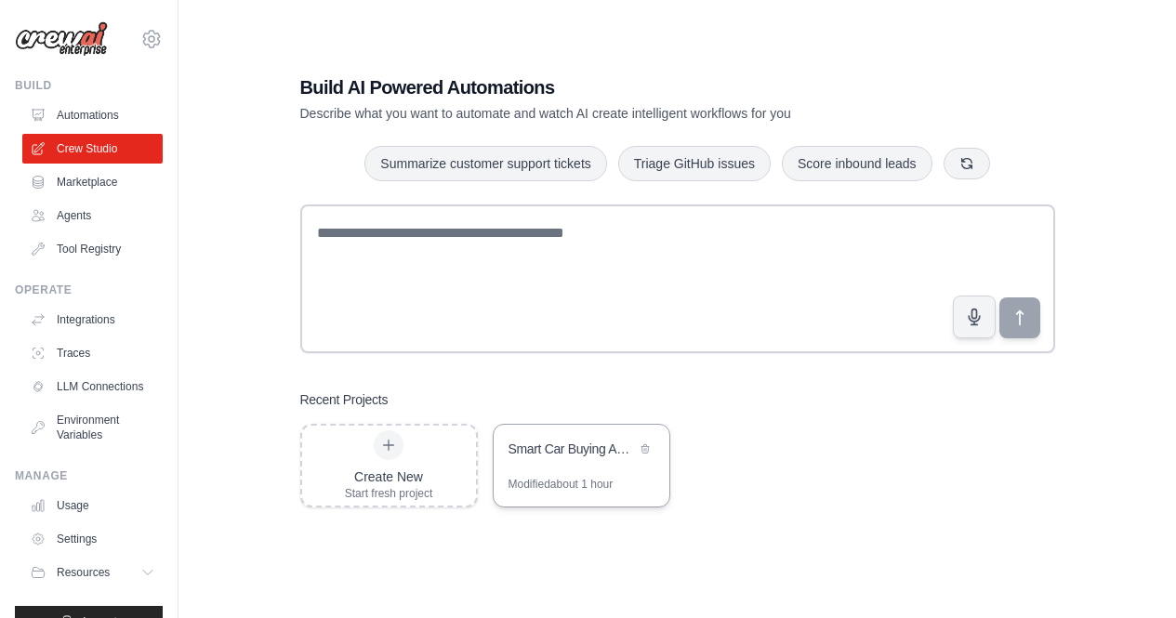
click at [585, 480] on div "Modified about 1 hour" at bounding box center [561, 484] width 105 height 15
click at [67, 400] on link "LLM Connections" at bounding box center [94, 387] width 140 height 30
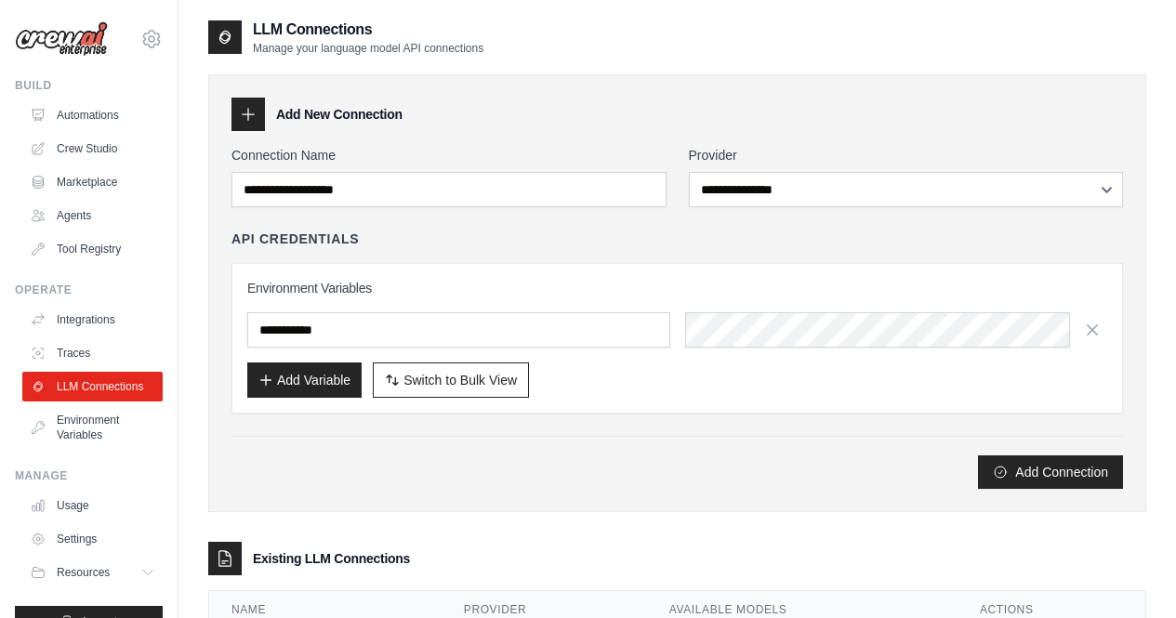
scroll to position [109, 0]
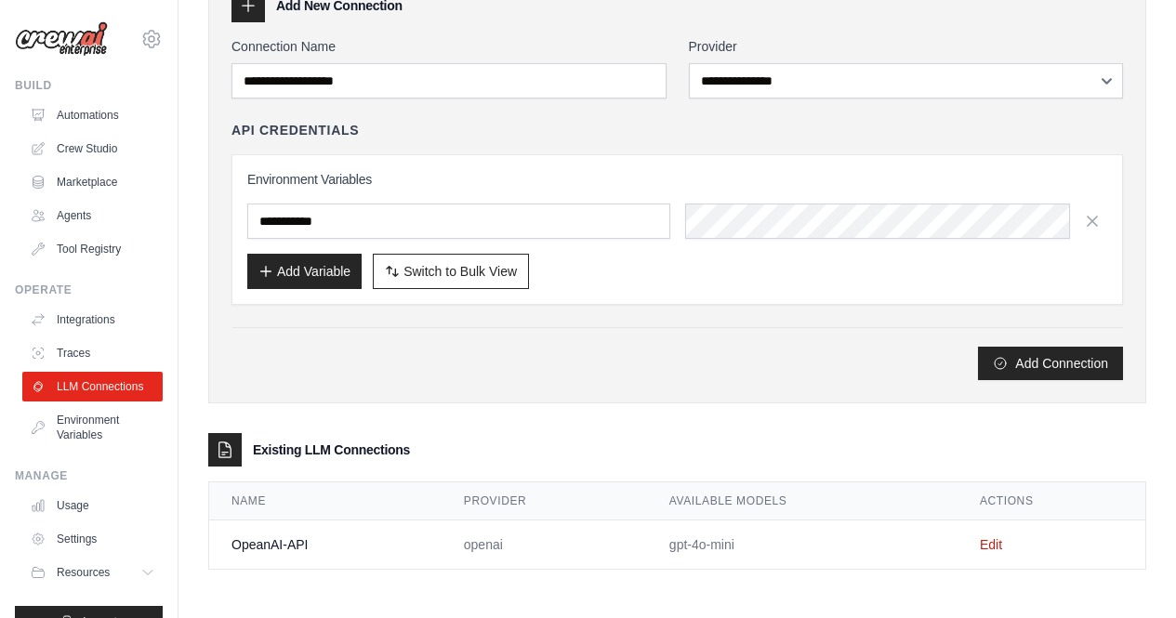
click at [283, 538] on td "OpeanAI-API" at bounding box center [325, 545] width 232 height 49
click at [989, 539] on link "Edit" at bounding box center [991, 544] width 22 height 15
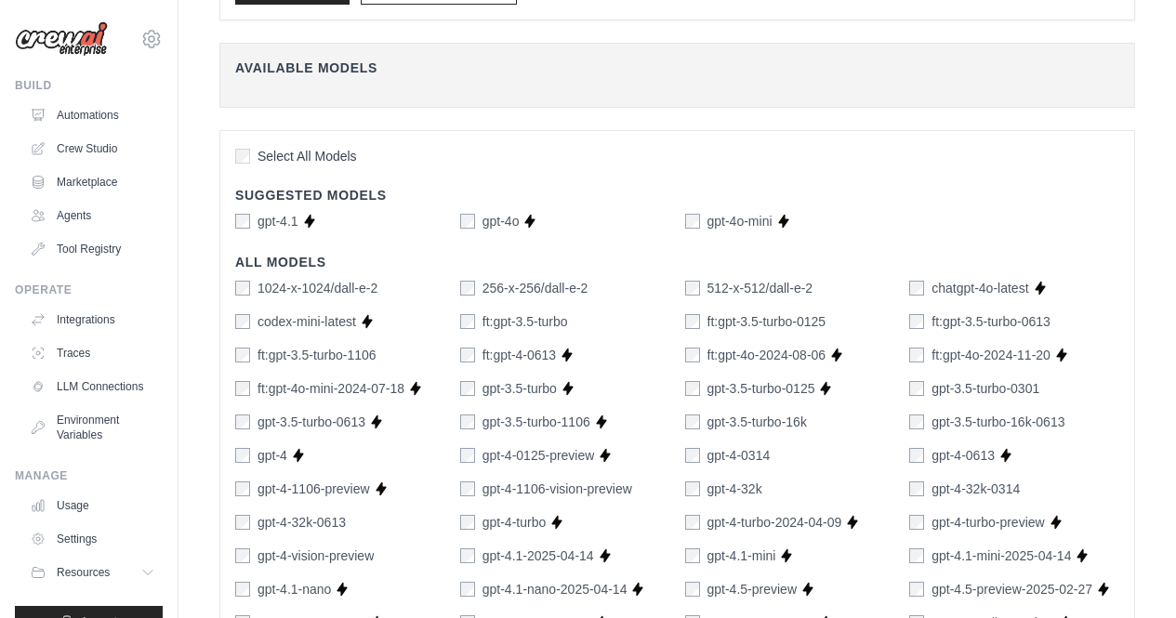
scroll to position [193, 0]
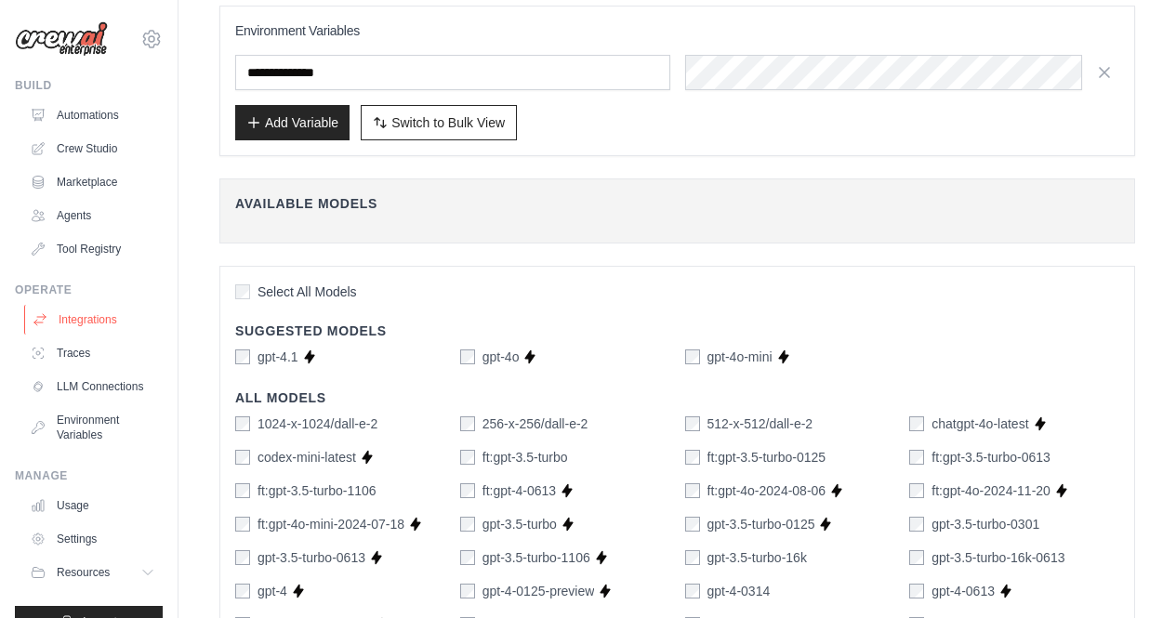
click at [62, 321] on link "Integrations" at bounding box center [94, 320] width 140 height 30
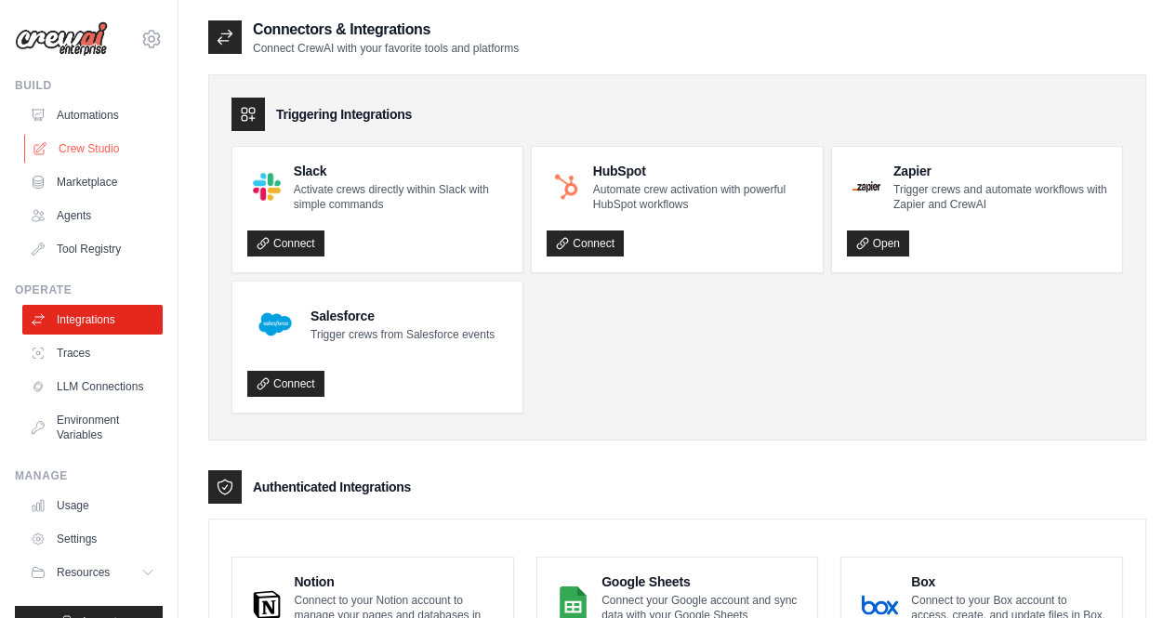
click at [84, 135] on link "Crew Studio" at bounding box center [94, 149] width 140 height 30
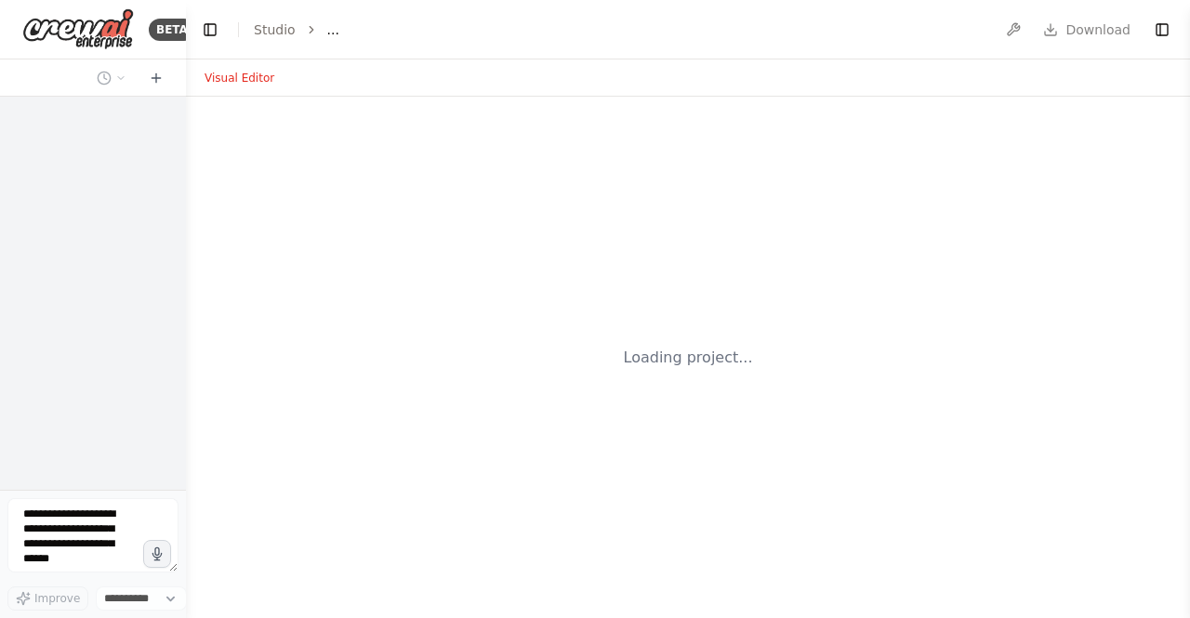
select select "****"
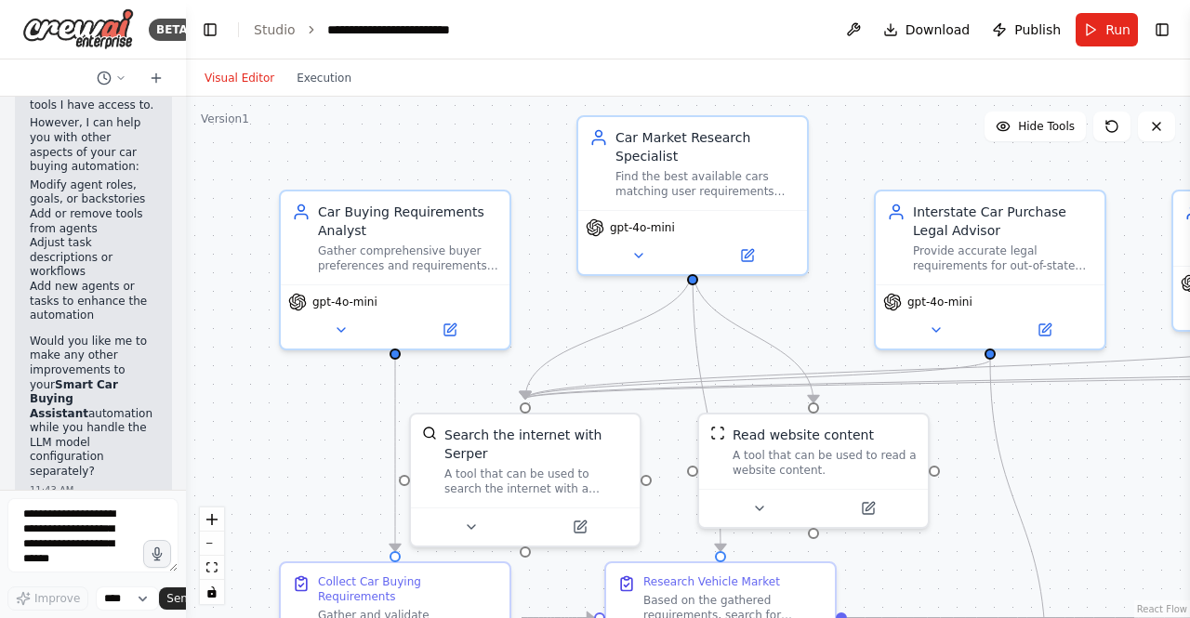
scroll to position [8431, 0]
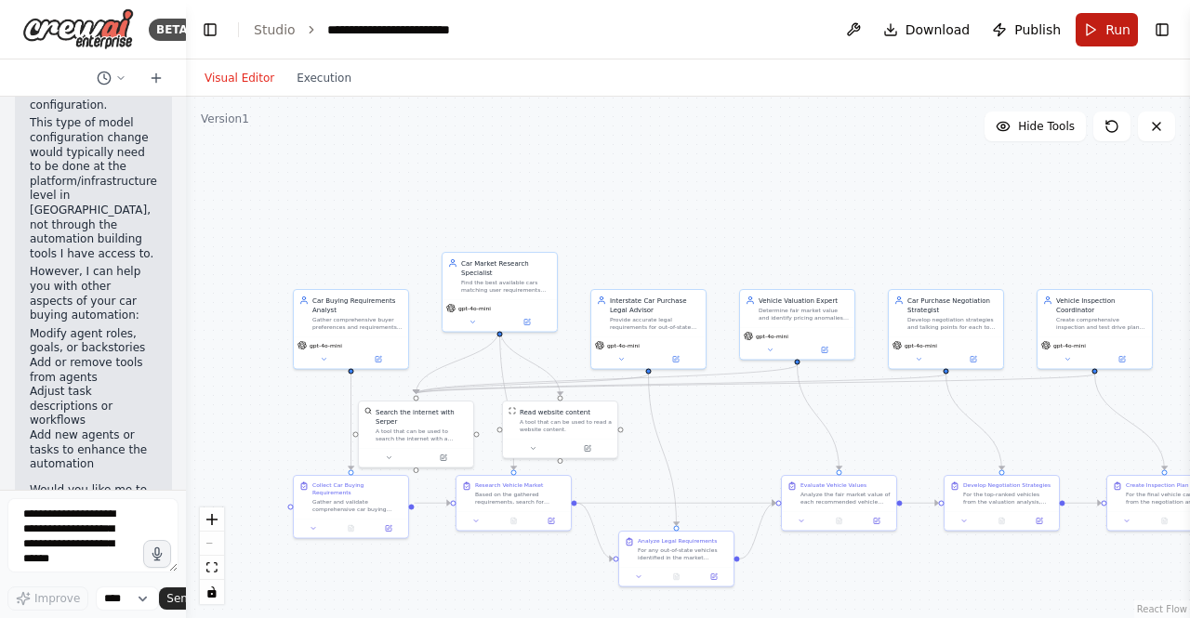
click at [1111, 23] on span "Run" at bounding box center [1117, 29] width 25 height 19
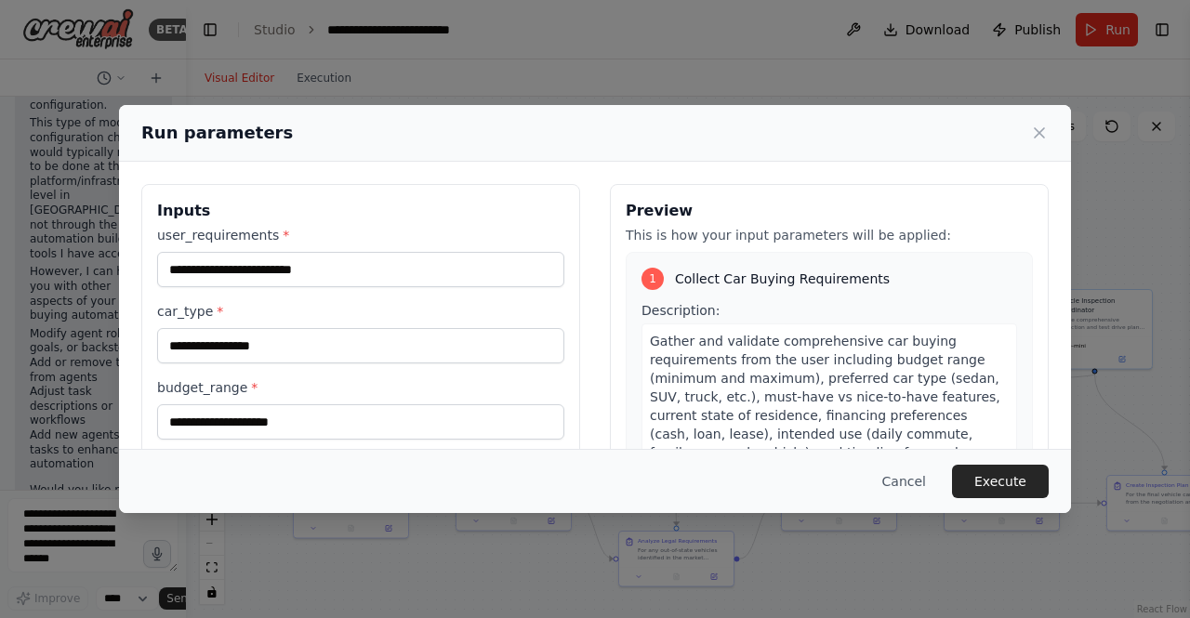
scroll to position [198, 0]
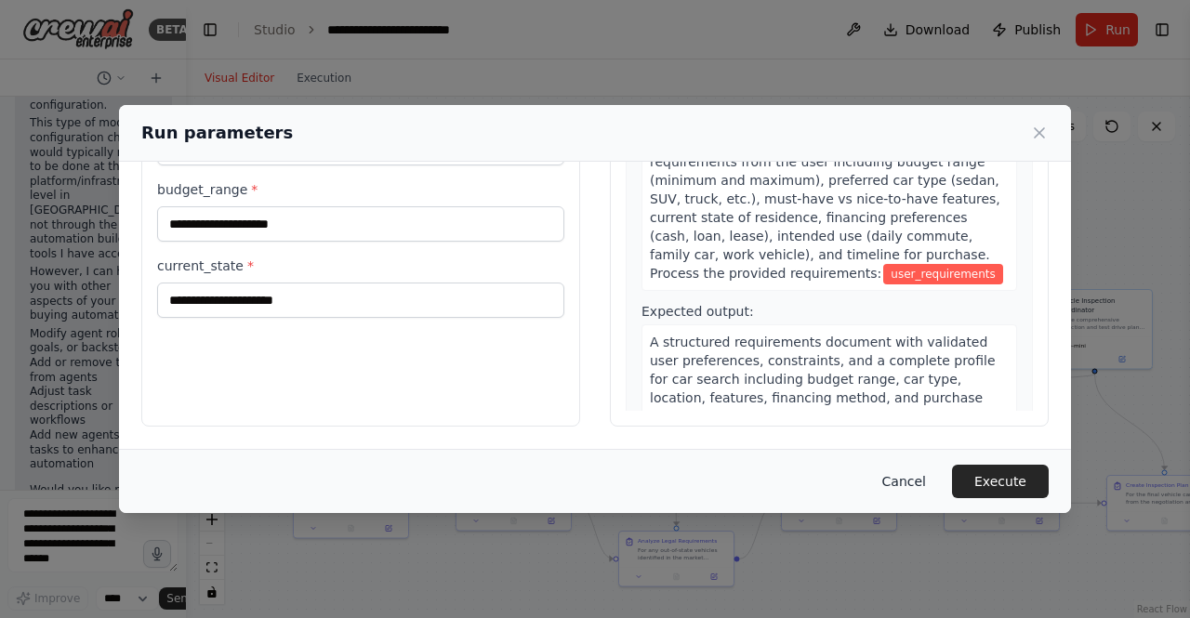
click at [903, 482] on button "Cancel" at bounding box center [903, 481] width 73 height 33
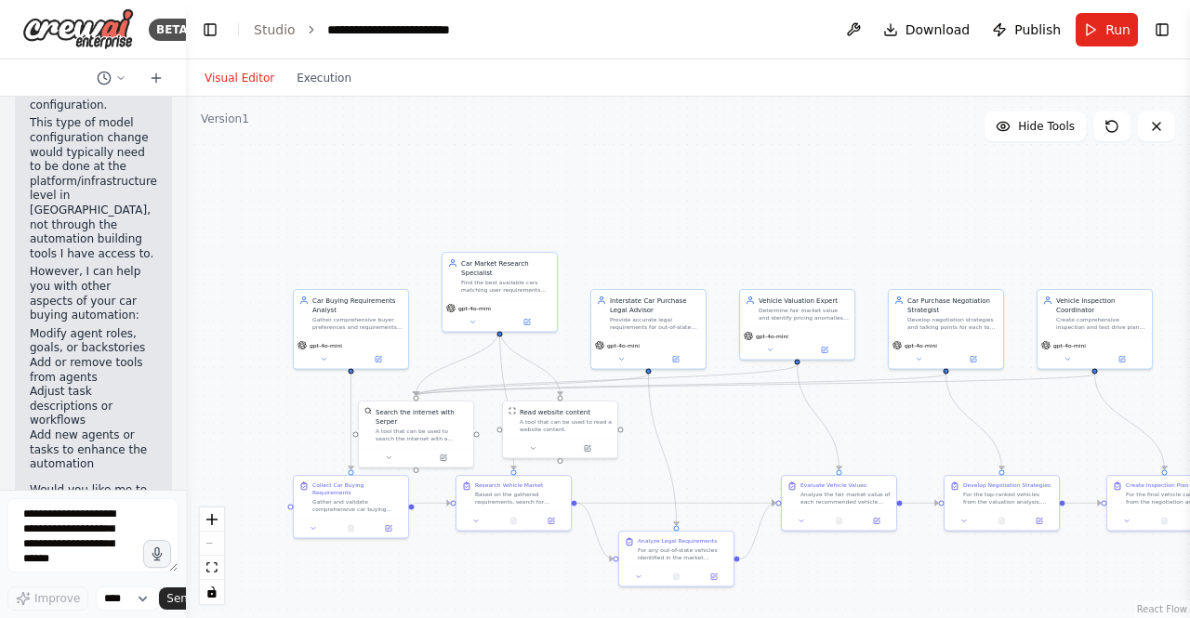
click at [95, 55] on div "BETA" at bounding box center [93, 29] width 186 height 59
click at [91, 42] on img at bounding box center [78, 29] width 112 height 42
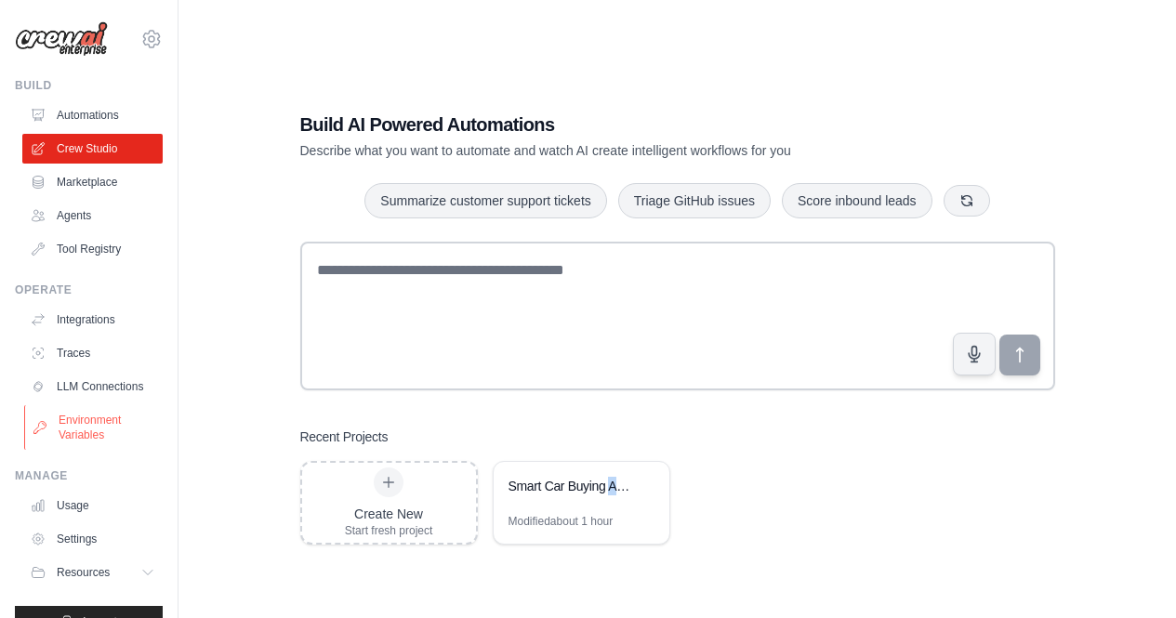
click at [74, 426] on link "Environment Variables" at bounding box center [94, 427] width 140 height 45
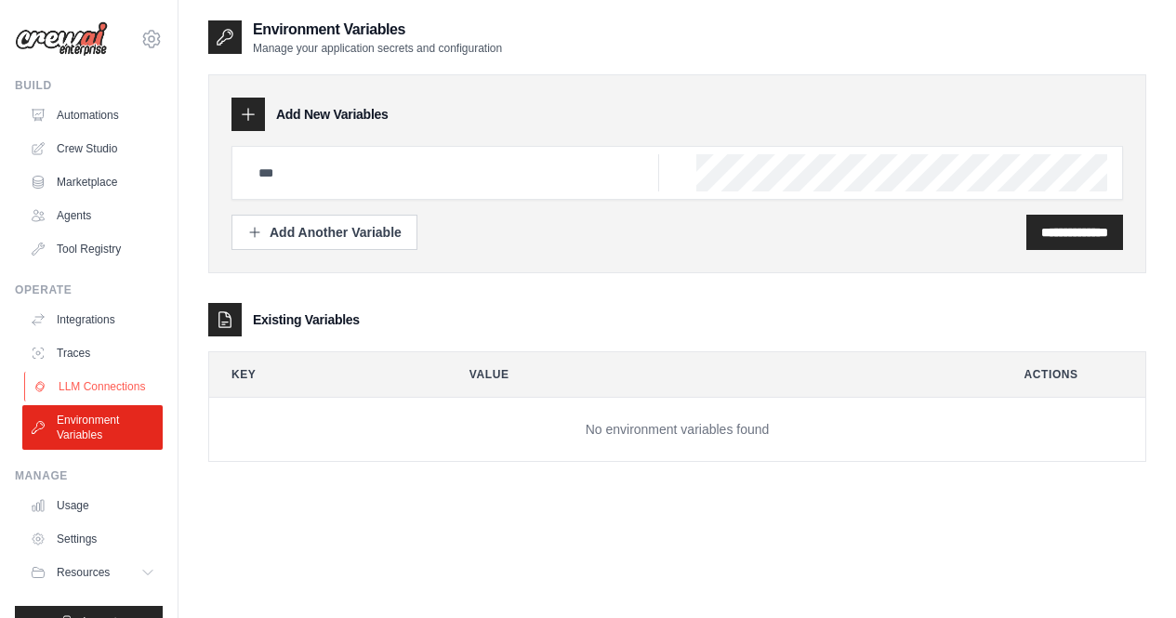
click at [78, 380] on link "LLM Connections" at bounding box center [94, 387] width 140 height 30
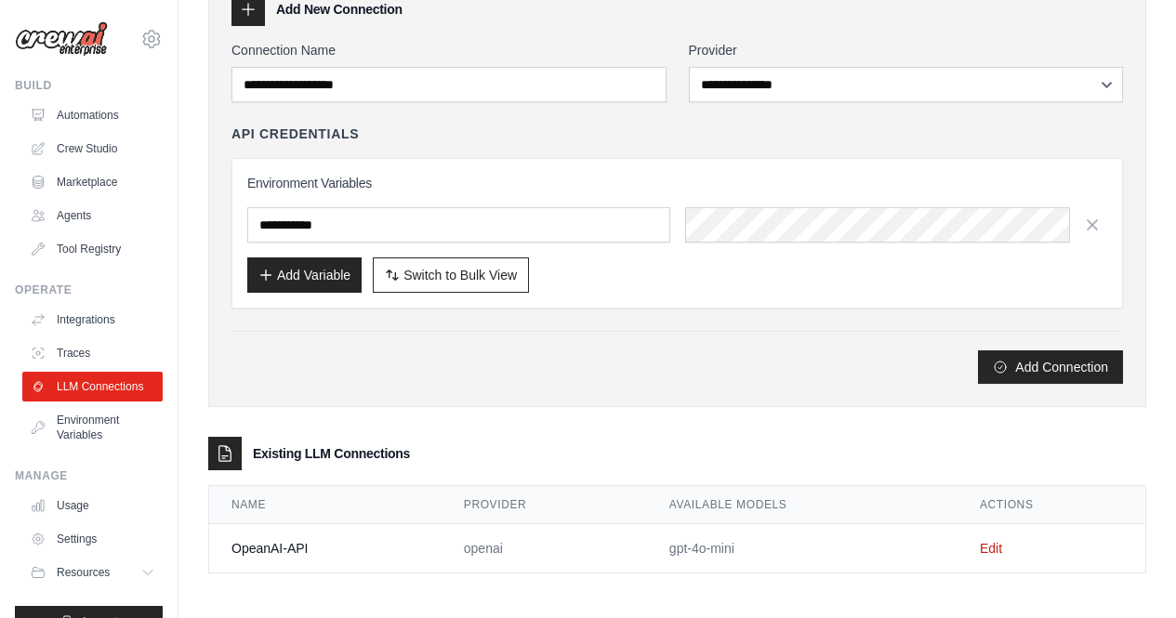
scroll to position [109, 0]
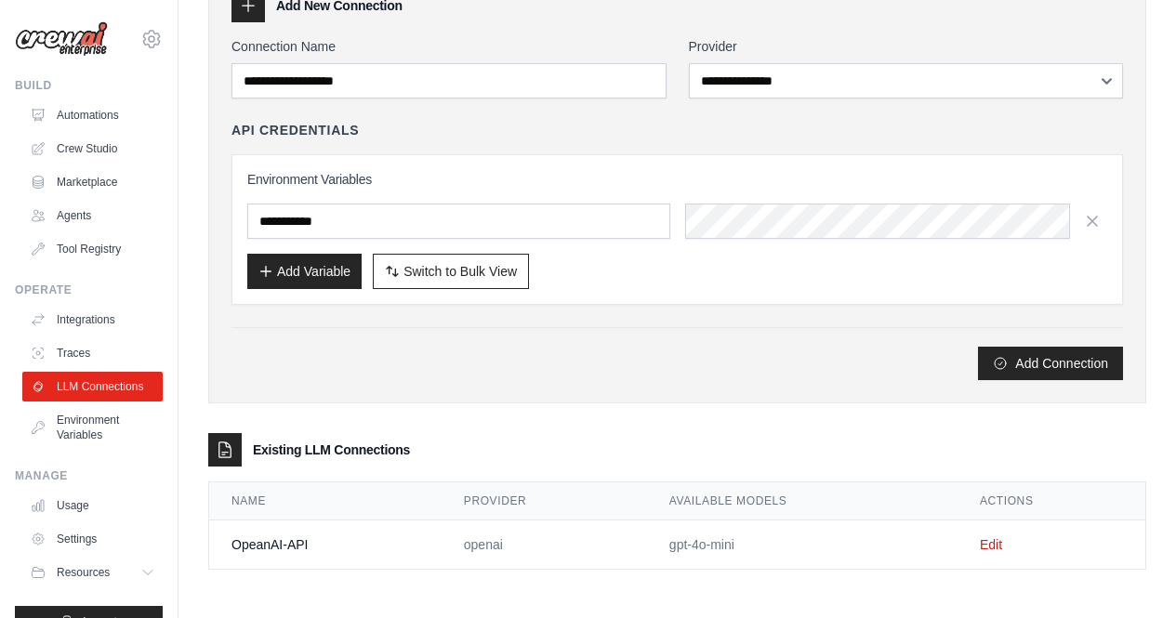
click at [992, 534] on td "Edit" at bounding box center [1052, 545] width 188 height 49
click at [984, 538] on link "Edit" at bounding box center [991, 544] width 22 height 15
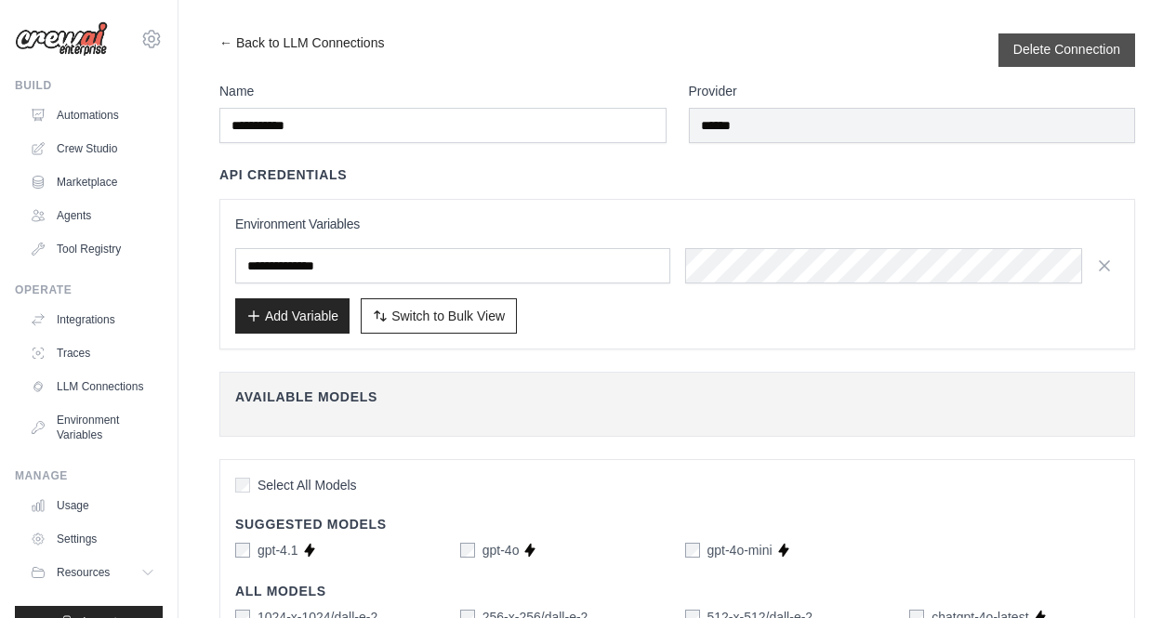
click at [1013, 43] on button "Delete Connection" at bounding box center [1066, 49] width 107 height 19
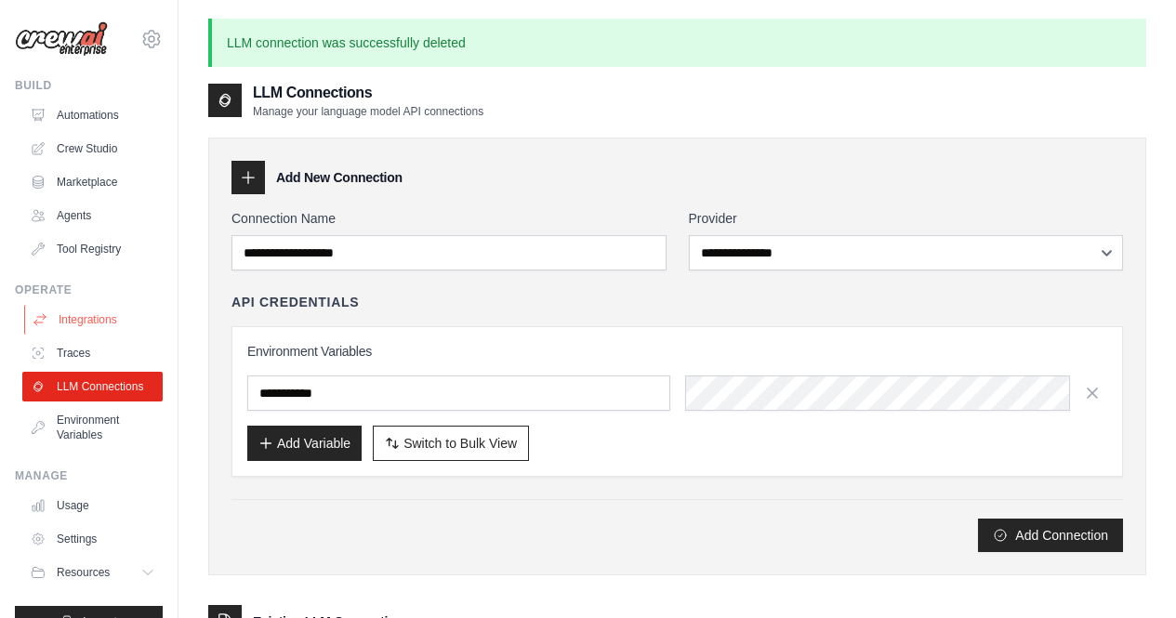
click at [112, 314] on link "Integrations" at bounding box center [94, 320] width 140 height 30
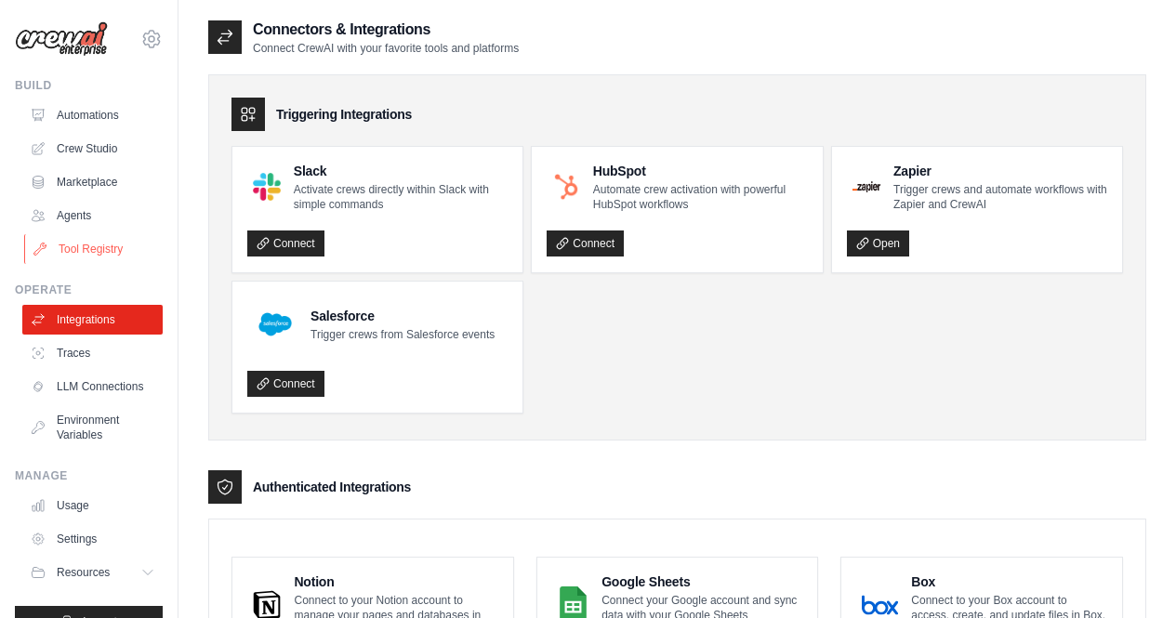
click at [88, 248] on link "Tool Registry" at bounding box center [94, 249] width 140 height 30
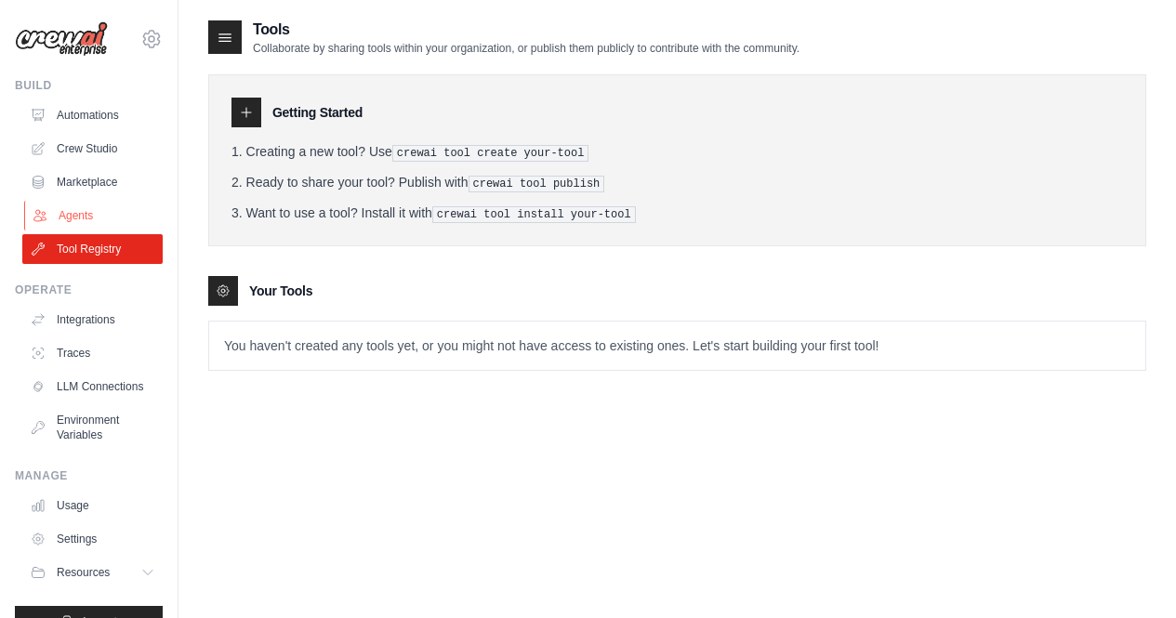
click at [75, 206] on link "Agents" at bounding box center [94, 216] width 140 height 30
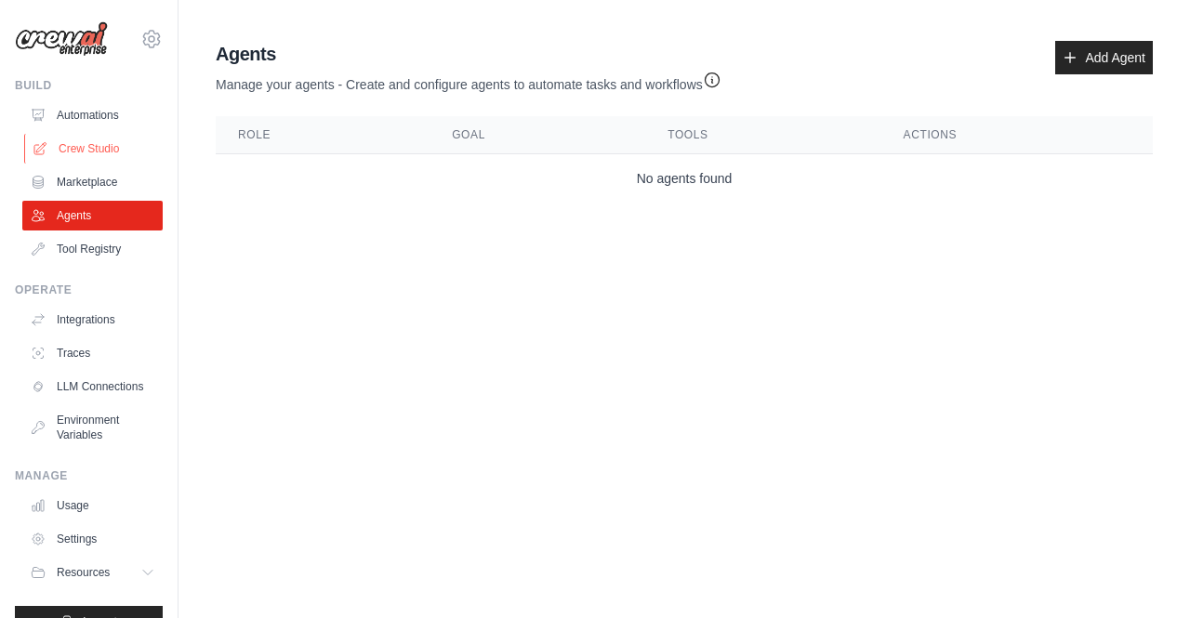
click at [107, 149] on link "Crew Studio" at bounding box center [94, 149] width 140 height 30
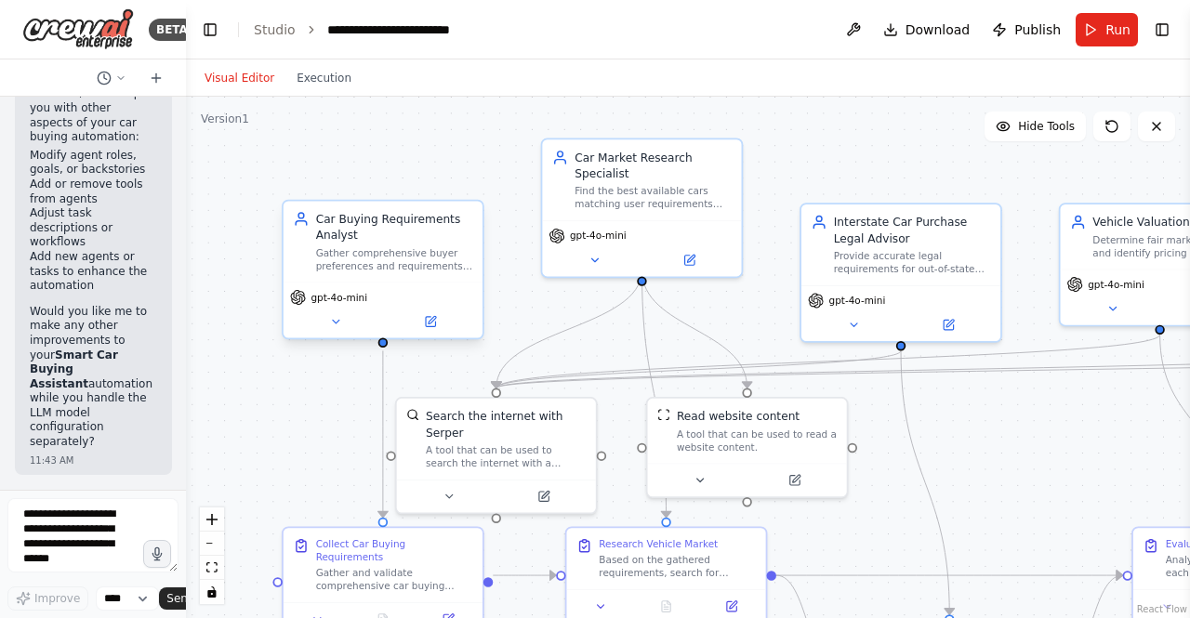
scroll to position [8431, 0]
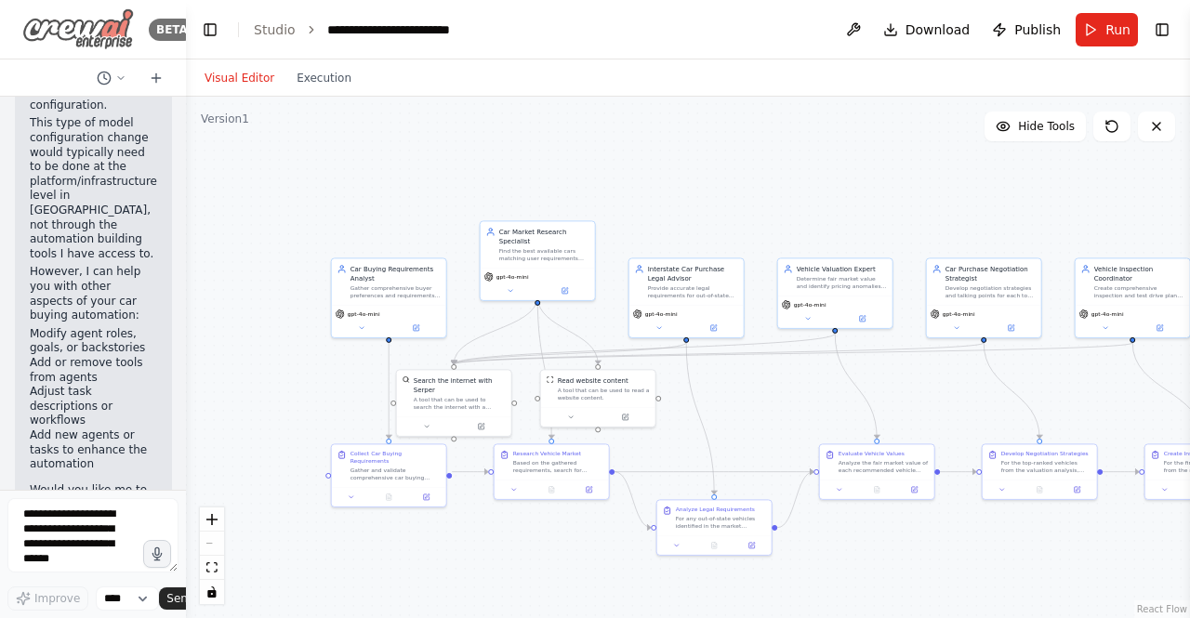
click at [116, 21] on img at bounding box center [78, 29] width 112 height 42
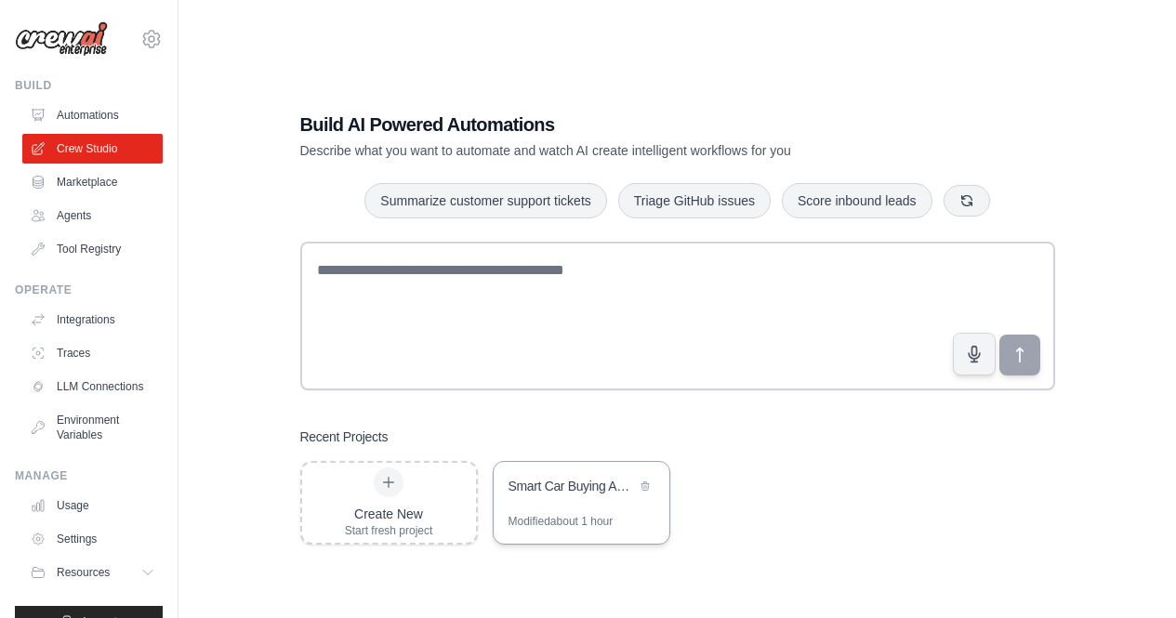
drag, startPoint x: 612, startPoint y: 510, endPoint x: 603, endPoint y: 505, distance: 10.1
click at [604, 512] on div "Smart Car Buying Assistant" at bounding box center [582, 488] width 176 height 52
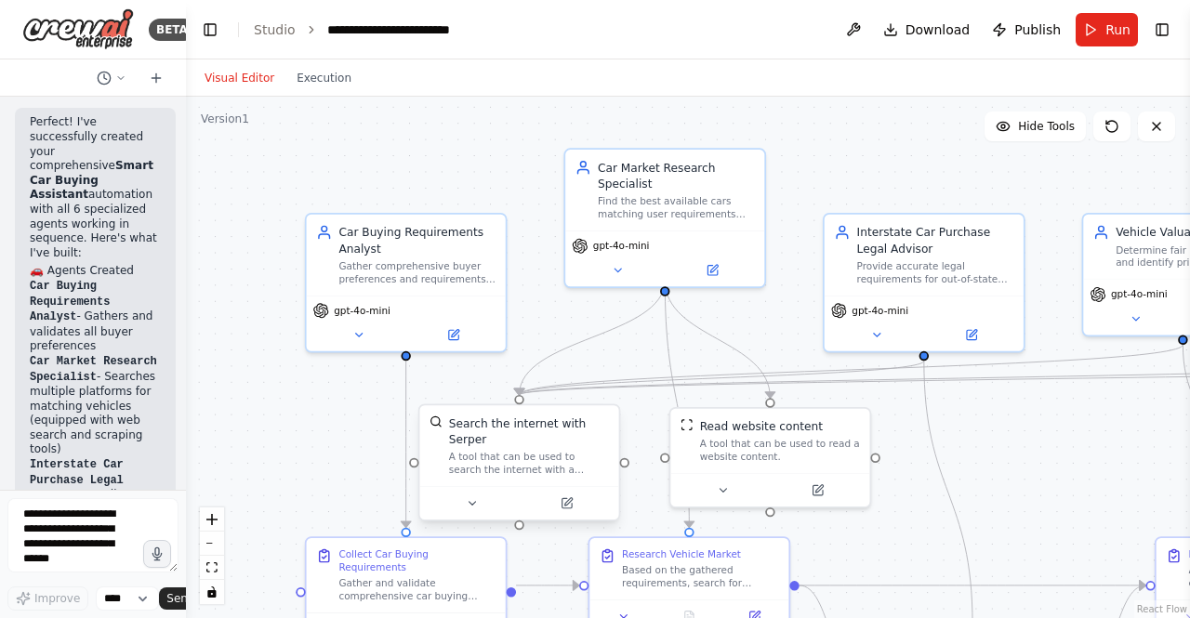
scroll to position [6256, 0]
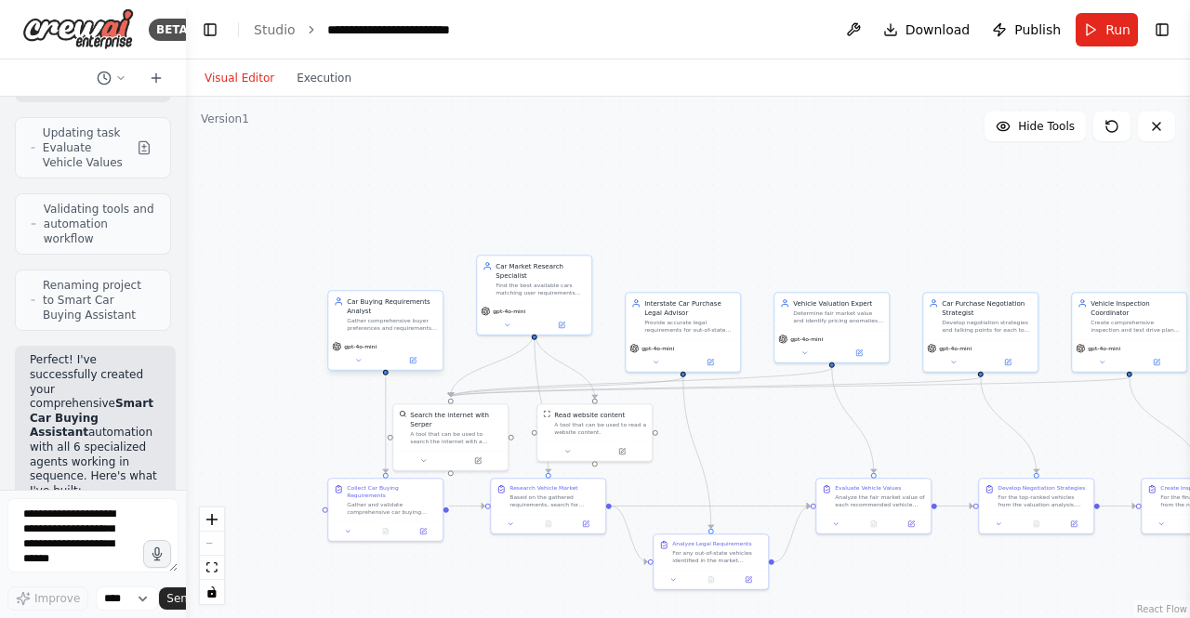
click at [393, 337] on div "gpt-4o-mini" at bounding box center [385, 353] width 114 height 33
click at [395, 333] on div "Car Buying Requirements Analyst Gather comprehensive buyer preferences and requ…" at bounding box center [385, 314] width 114 height 46
click at [414, 362] on icon at bounding box center [413, 361] width 6 height 6
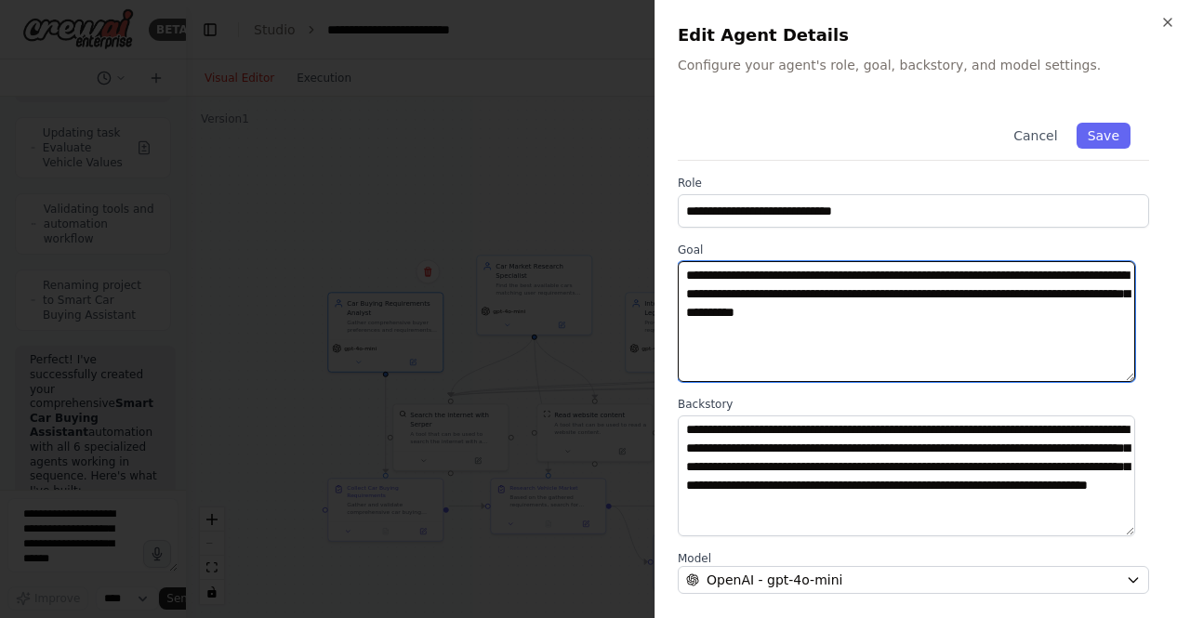
drag, startPoint x: 684, startPoint y: 268, endPoint x: 983, endPoint y: 310, distance: 301.5
click at [983, 310] on textarea "**********" at bounding box center [906, 321] width 457 height 121
click at [948, 375] on textarea "**********" at bounding box center [906, 321] width 457 height 121
click at [946, 376] on textarea "**********" at bounding box center [906, 321] width 457 height 121
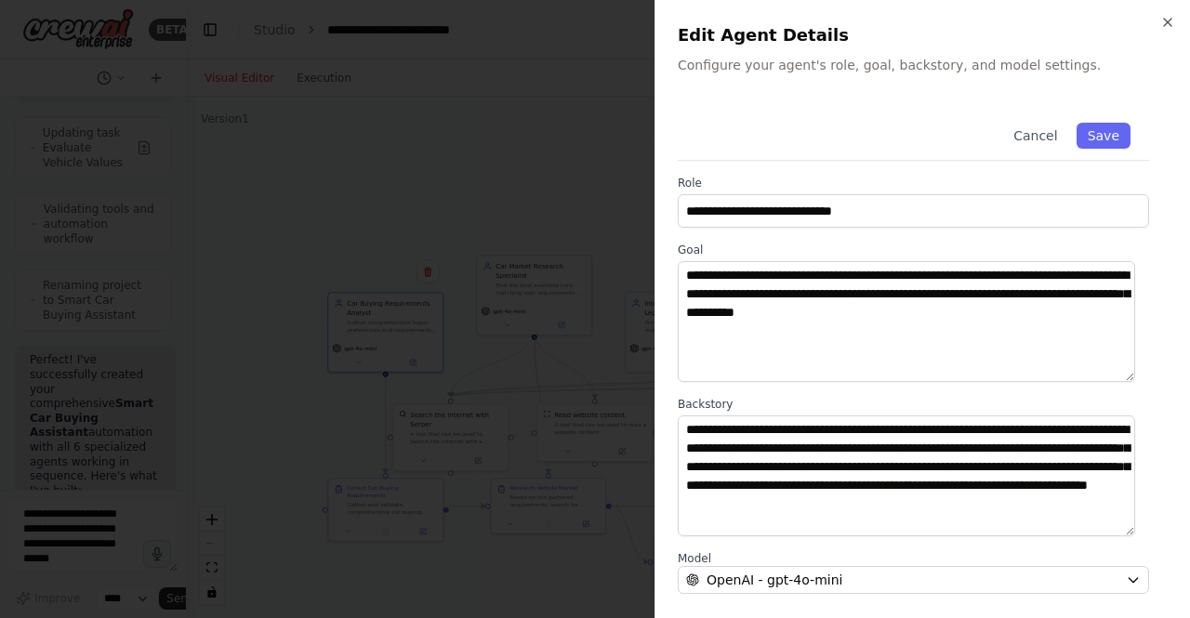
click at [522, 142] on div at bounding box center [595, 309] width 1190 height 618
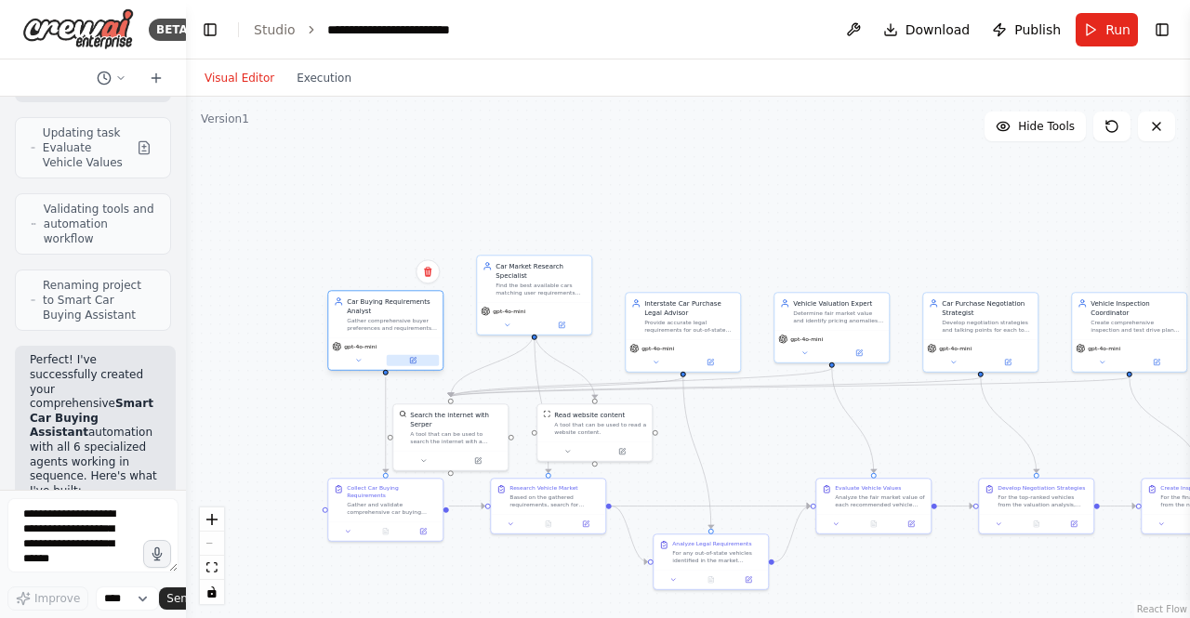
click at [415, 362] on icon at bounding box center [413, 361] width 6 height 6
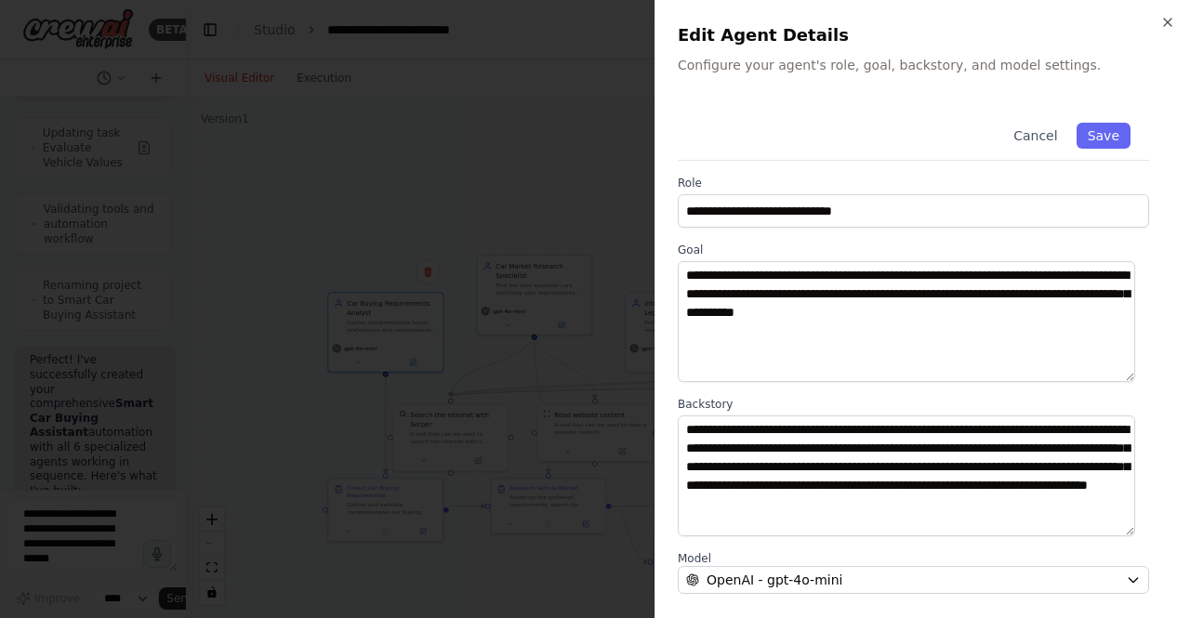
drag, startPoint x: 671, startPoint y: 215, endPoint x: 784, endPoint y: 199, distance: 113.6
click at [784, 199] on div "**********" at bounding box center [921, 309] width 535 height 618
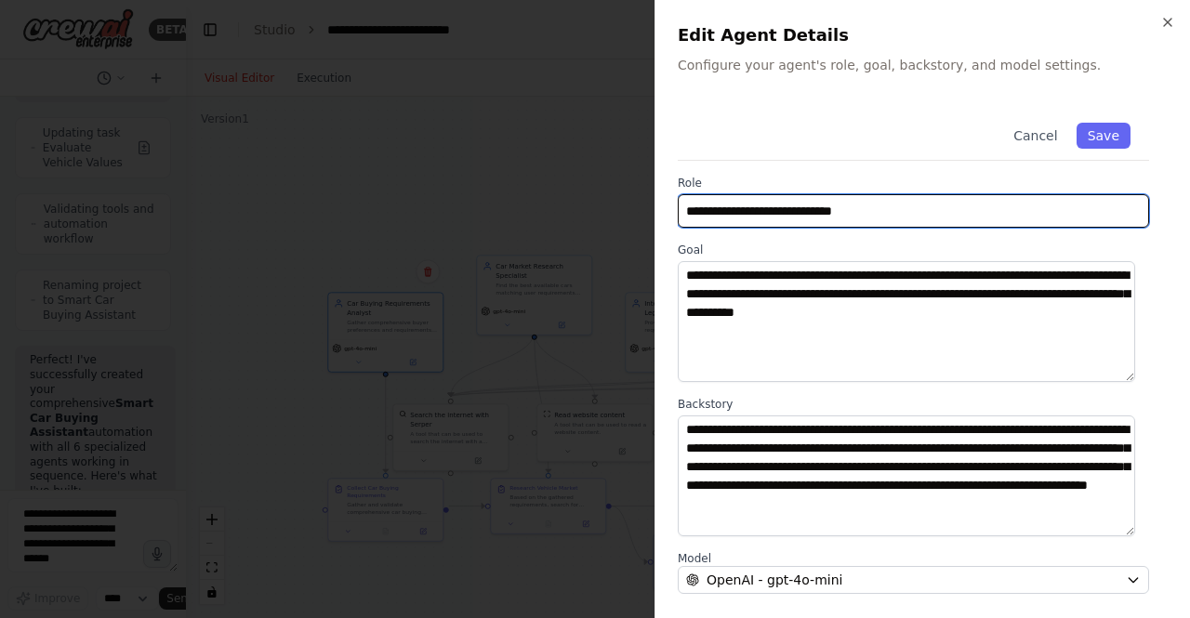
drag, startPoint x: 840, startPoint y: 218, endPoint x: 639, endPoint y: 202, distance: 202.3
click at [639, 202] on body "BETA Crew AI Car Buying Workflow Implementation Overview Create a multi-agent s…" at bounding box center [595, 309] width 1190 height 618
click at [843, 209] on input "**********" at bounding box center [913, 210] width 471 height 33
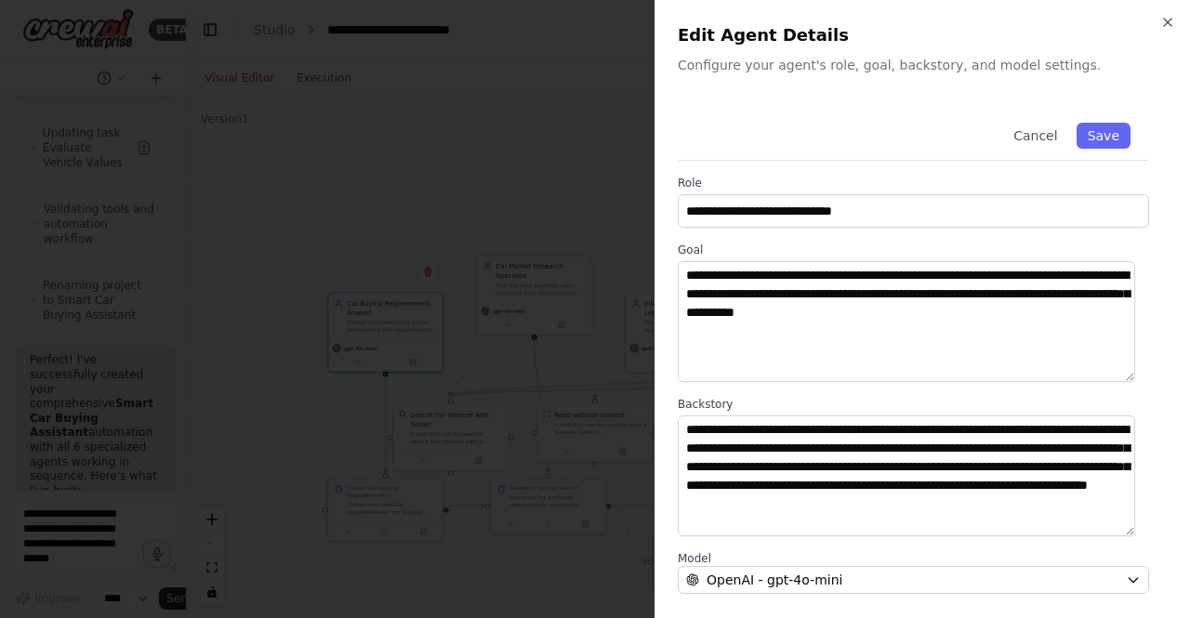
drag, startPoint x: 710, startPoint y: 266, endPoint x: 927, endPoint y: 280, distance: 217.1
click at [930, 280] on div "**********" at bounding box center [921, 309] width 535 height 618
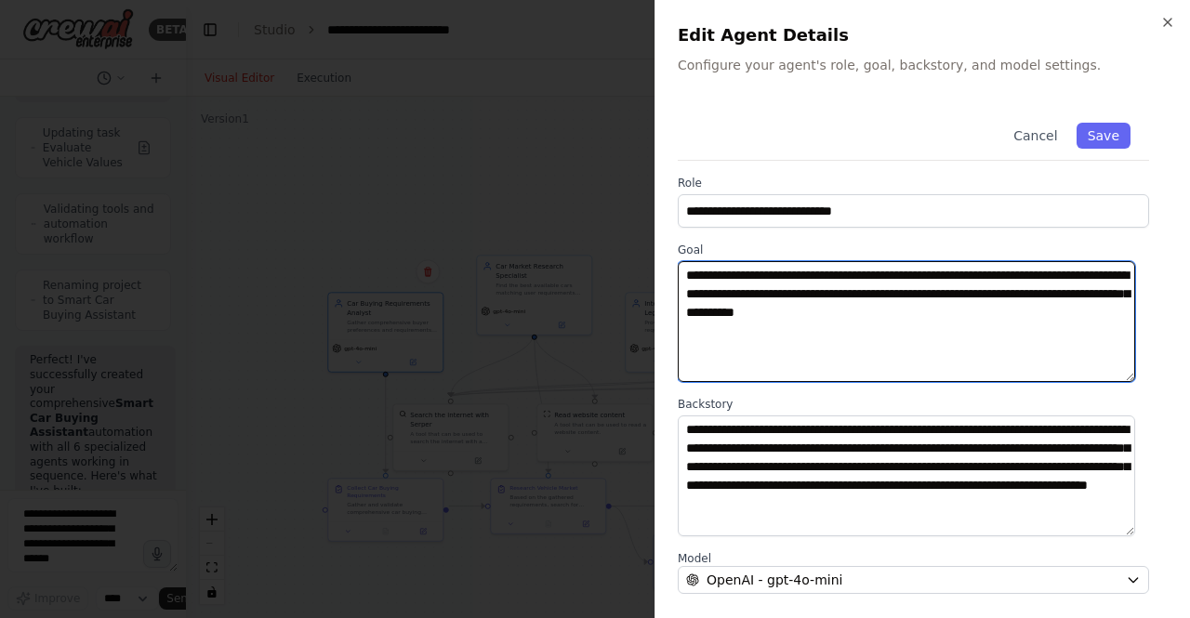
drag, startPoint x: 680, startPoint y: 271, endPoint x: 756, endPoint y: 279, distance: 76.6
click at [753, 282] on textarea "**********" at bounding box center [906, 321] width 457 height 121
drag, startPoint x: 765, startPoint y: 276, endPoint x: 852, endPoint y: 317, distance: 96.5
click at [852, 317] on textarea "**********" at bounding box center [906, 321] width 457 height 121
click at [853, 354] on textarea "**********" at bounding box center [906, 321] width 457 height 121
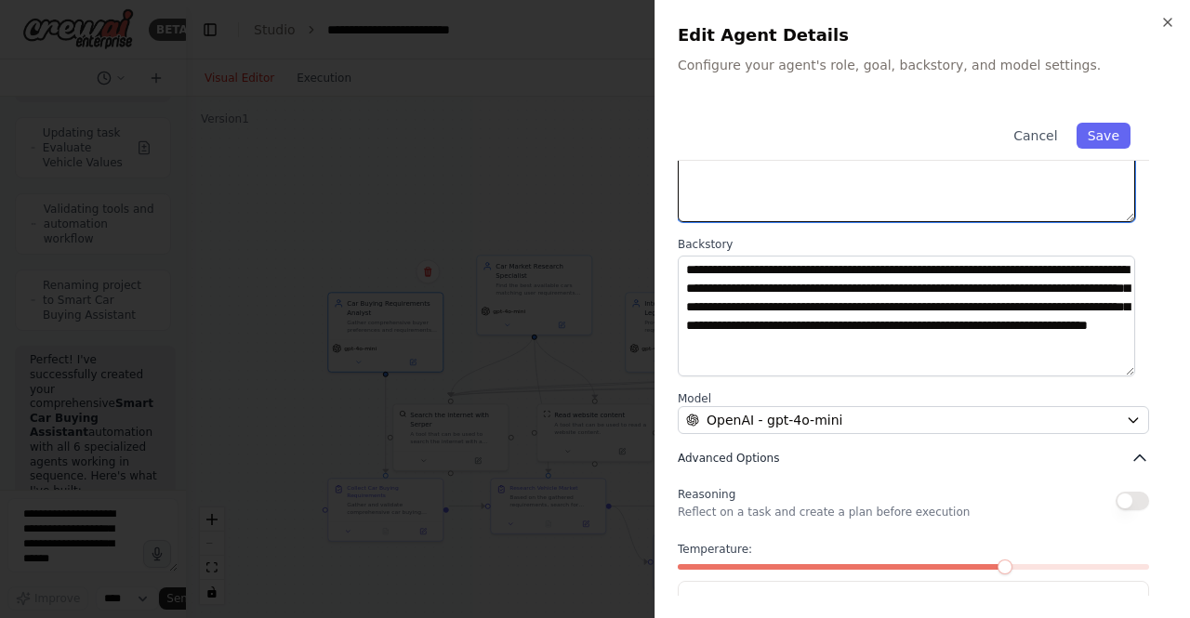
scroll to position [224, 0]
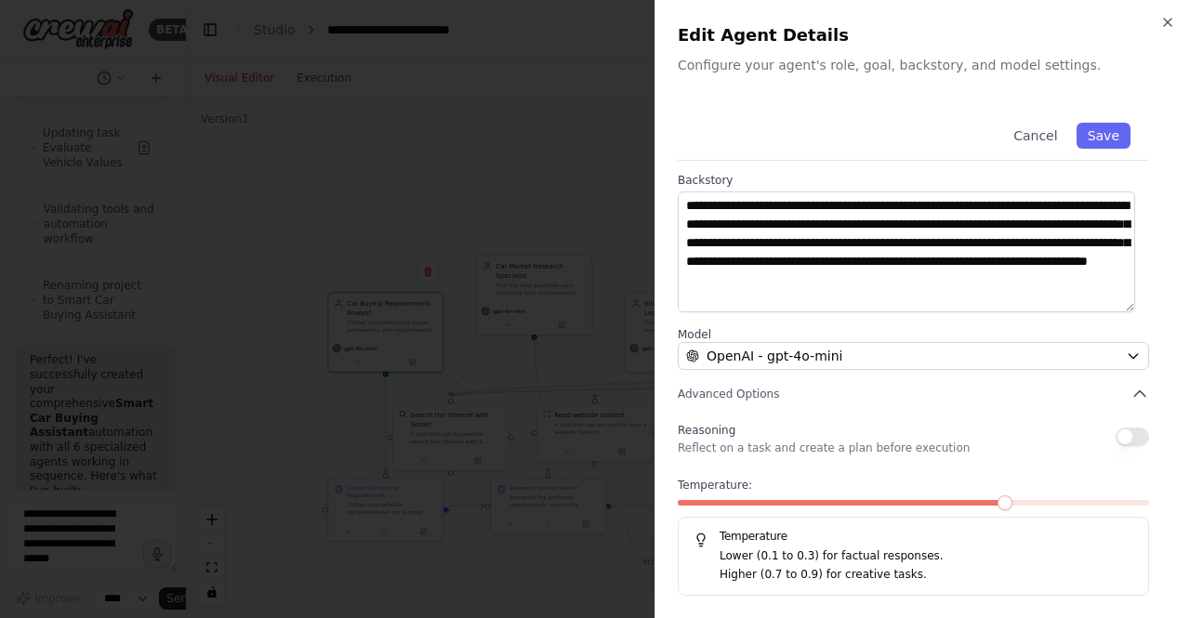
click at [237, 405] on div at bounding box center [595, 309] width 1190 height 618
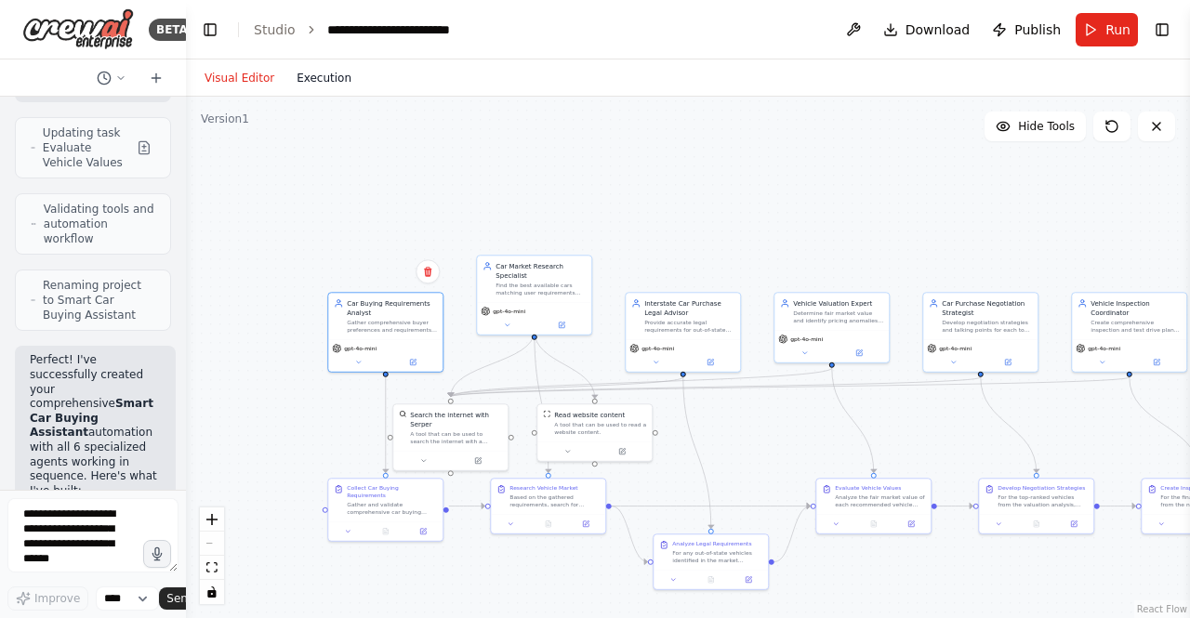
click at [305, 68] on button "Execution" at bounding box center [323, 78] width 77 height 22
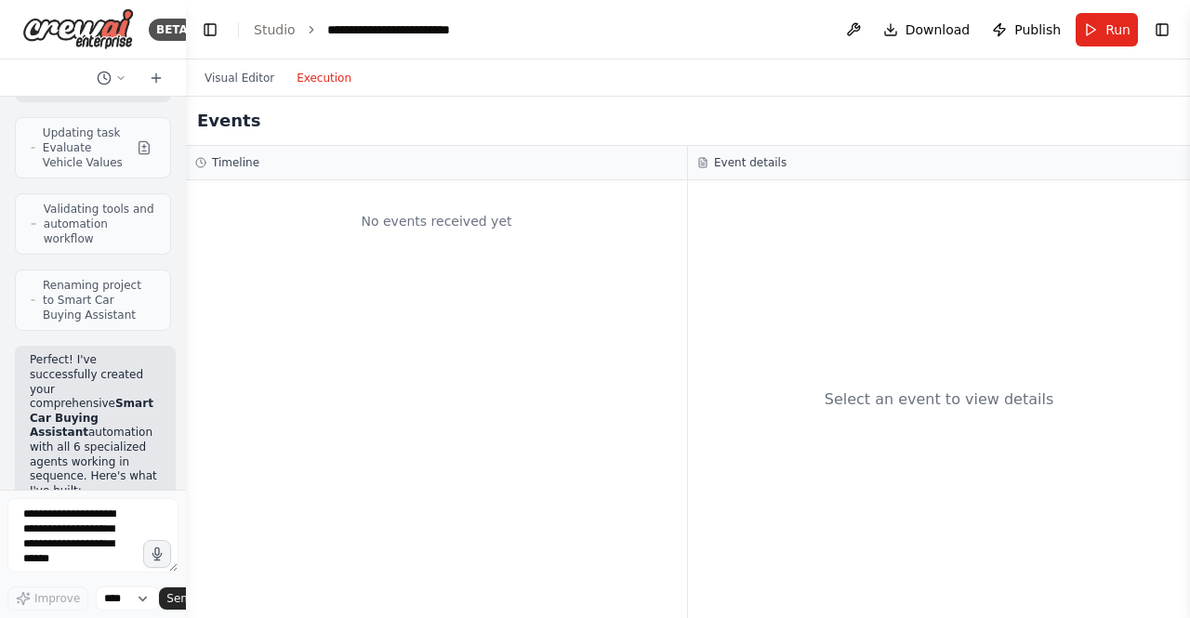
click at [237, 64] on div "Visual Editor Execution" at bounding box center [277, 77] width 169 height 37
click at [241, 76] on button "Visual Editor" at bounding box center [239, 78] width 92 height 22
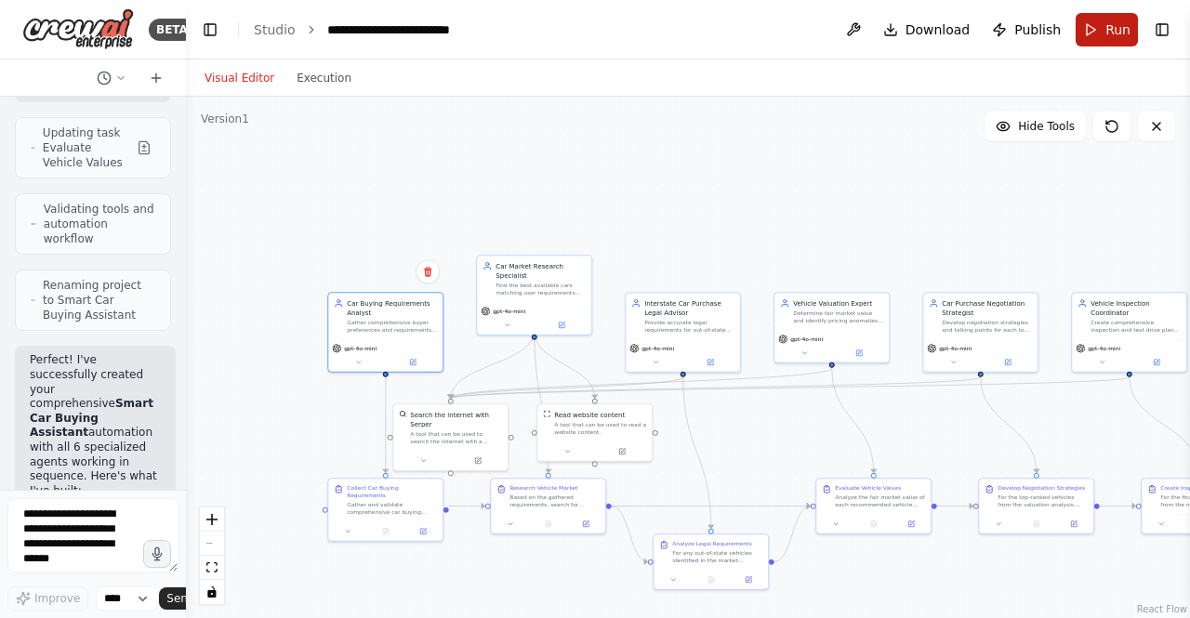
click at [1103, 42] on button "Run" at bounding box center [1107, 29] width 62 height 33
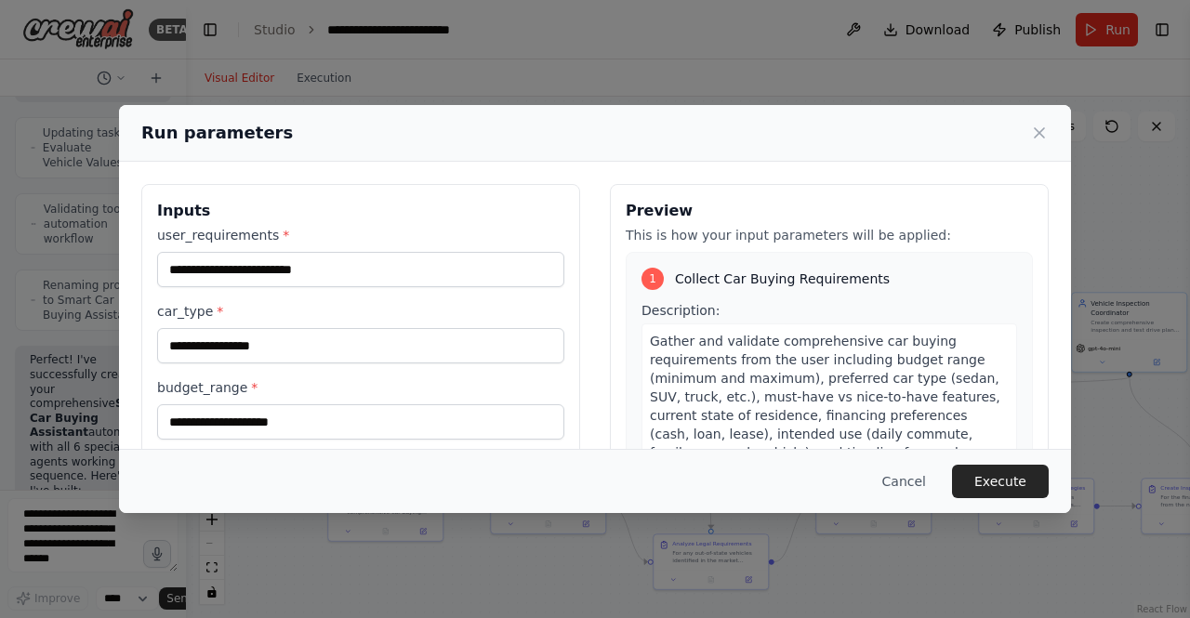
click at [352, 250] on div "user_requirements *" at bounding box center [360, 256] width 407 height 61
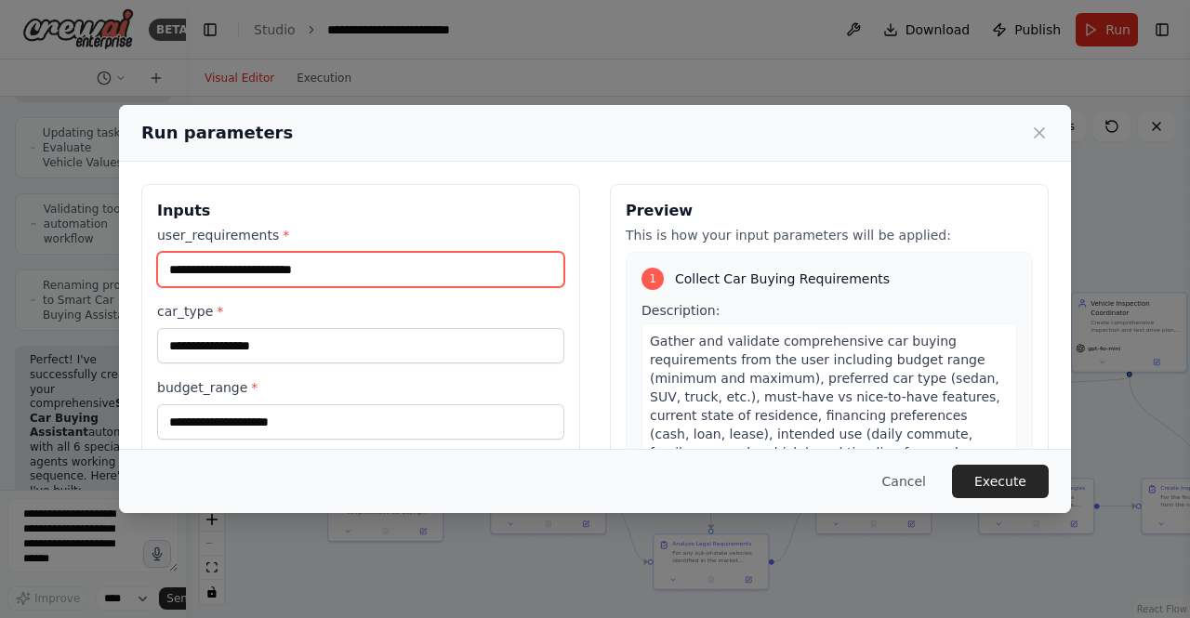
drag, startPoint x: 351, startPoint y: 252, endPoint x: 316, endPoint y: 272, distance: 40.8
click at [350, 255] on input "user_requirements *" at bounding box center [360, 269] width 407 height 35
click at [316, 272] on input "user_requirements *" at bounding box center [360, 269] width 407 height 35
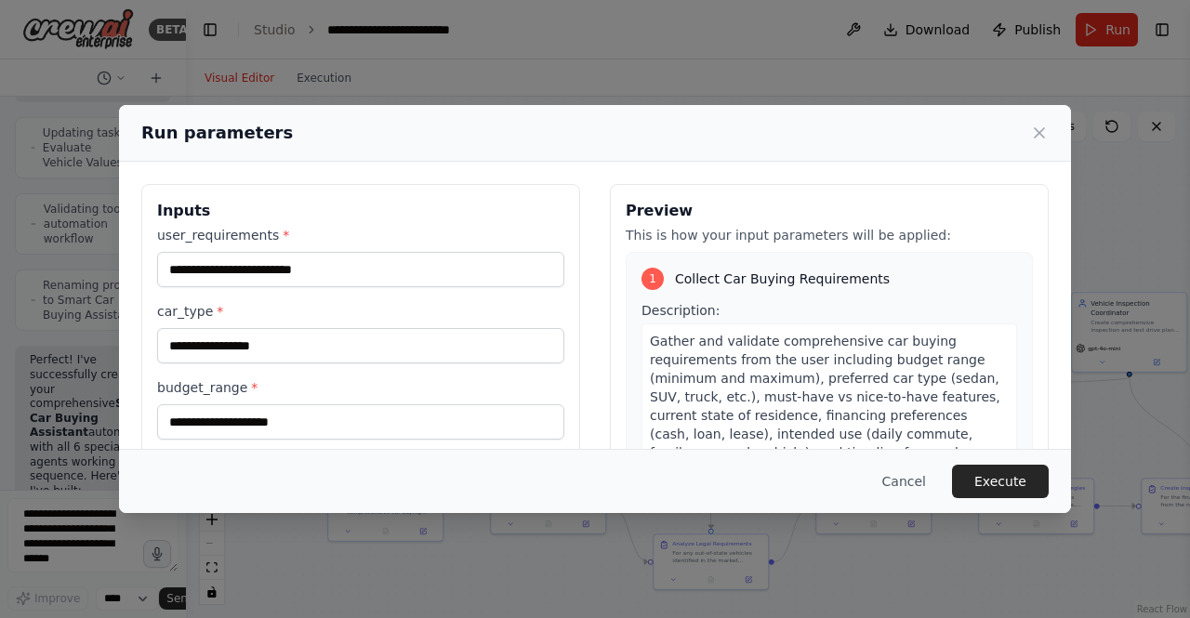
click at [51, 375] on div "Run parameters Inputs user_requirements * car_type * budget_range * current_sta…" at bounding box center [595, 309] width 1190 height 618
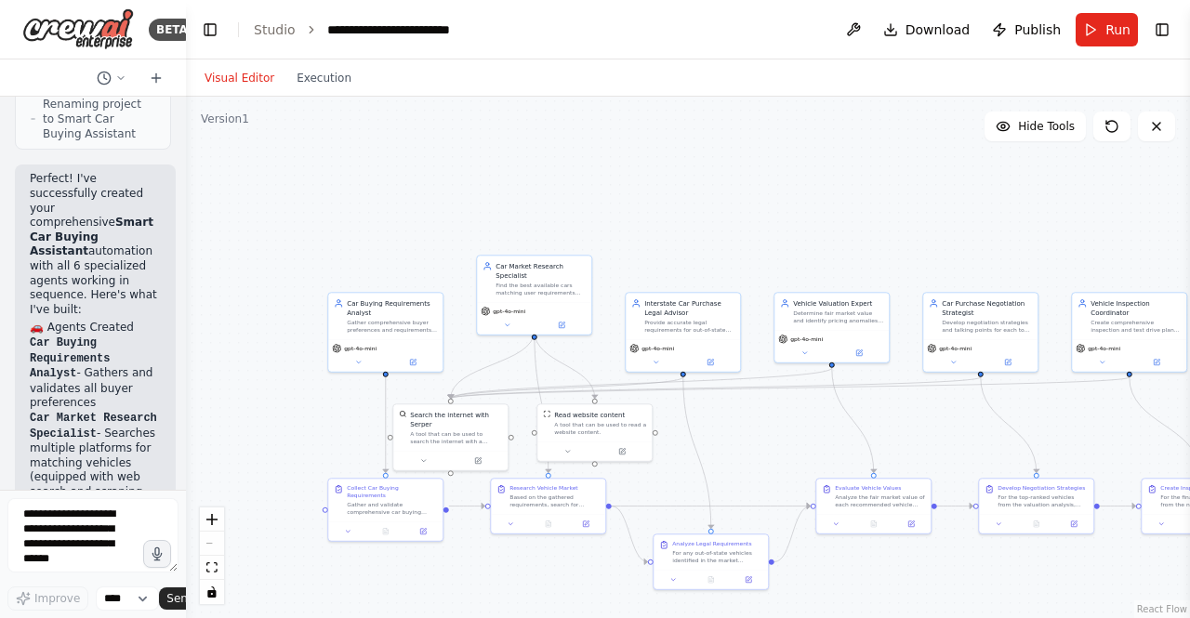
scroll to position [6442, 0]
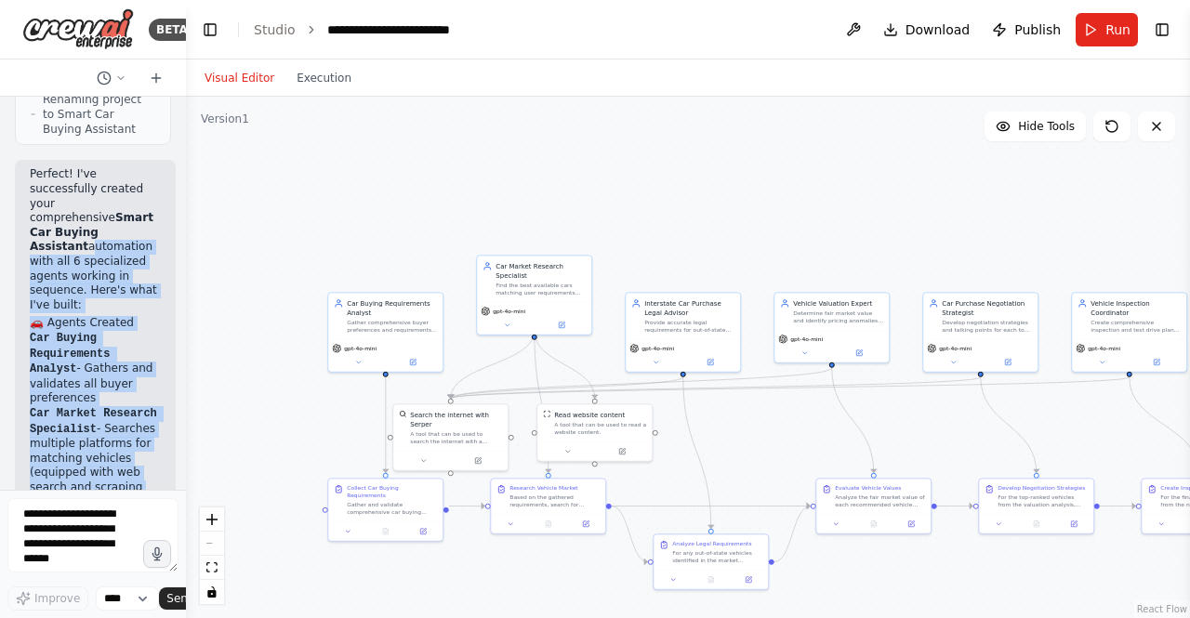
drag, startPoint x: 7, startPoint y: 139, endPoint x: 110, endPoint y: 427, distance: 305.8
click at [110, 427] on div "Crew AI Car Buying Workflow Implementation Overview Create a multi-agent system…" at bounding box center [93, 293] width 186 height 393
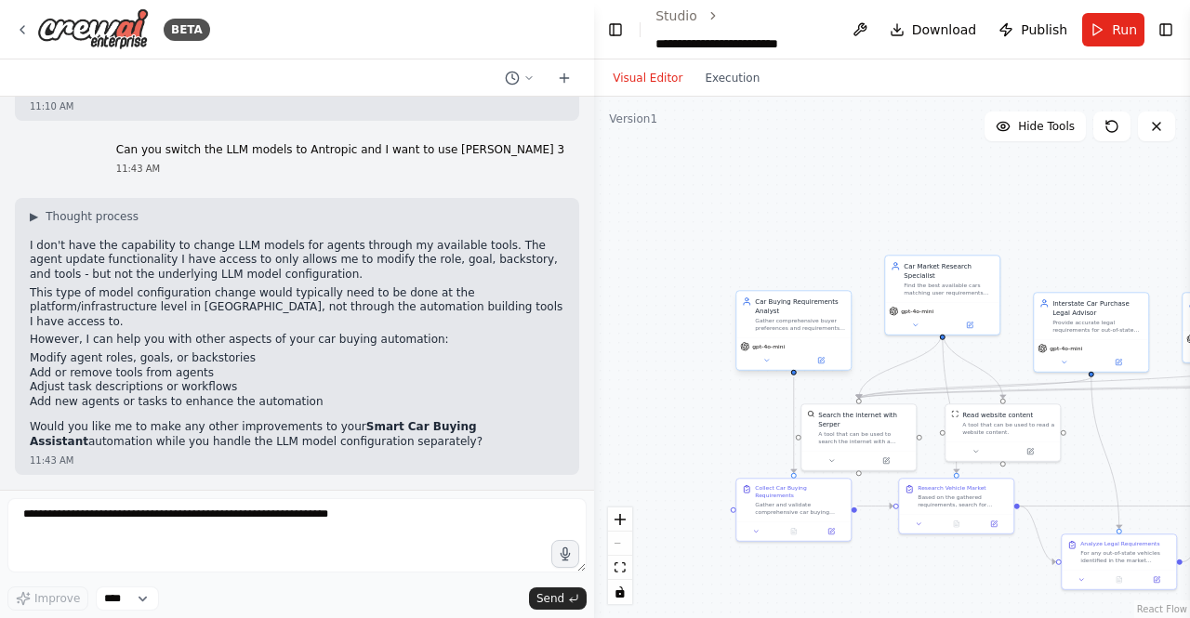
scroll to position [5330, 0]
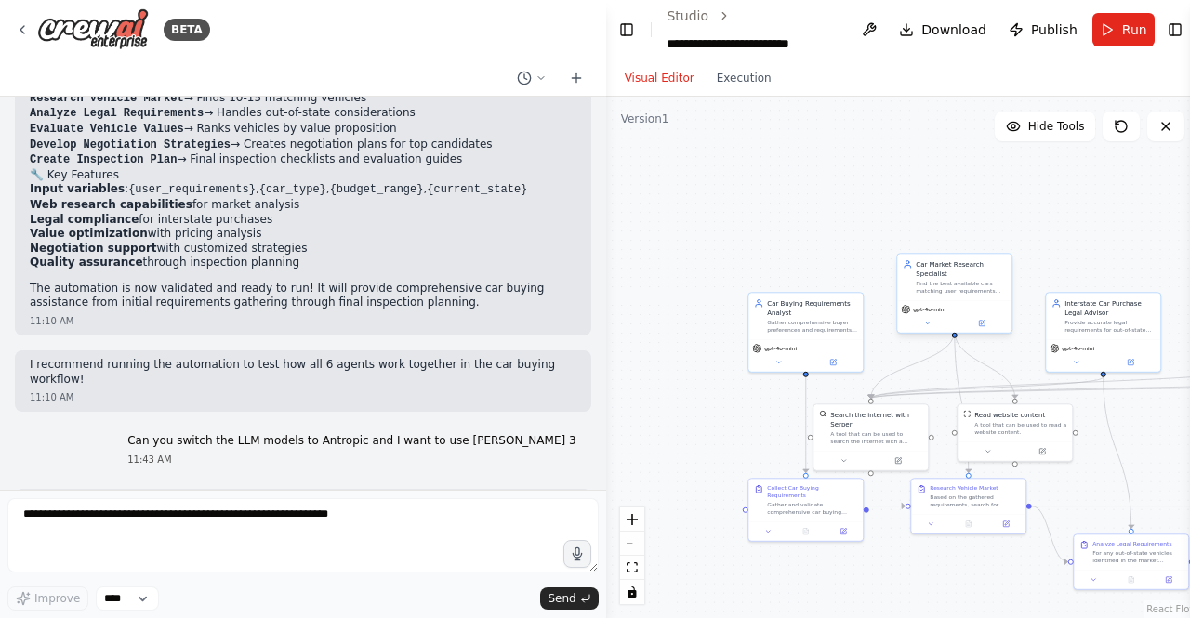
drag, startPoint x: 183, startPoint y: 276, endPoint x: 998, endPoint y: 294, distance: 815.5
click at [998, 294] on div "BETA Crew AI Car Buying Workflow Implementation Overview Create a multi-agent s…" at bounding box center [595, 309] width 1190 height 618
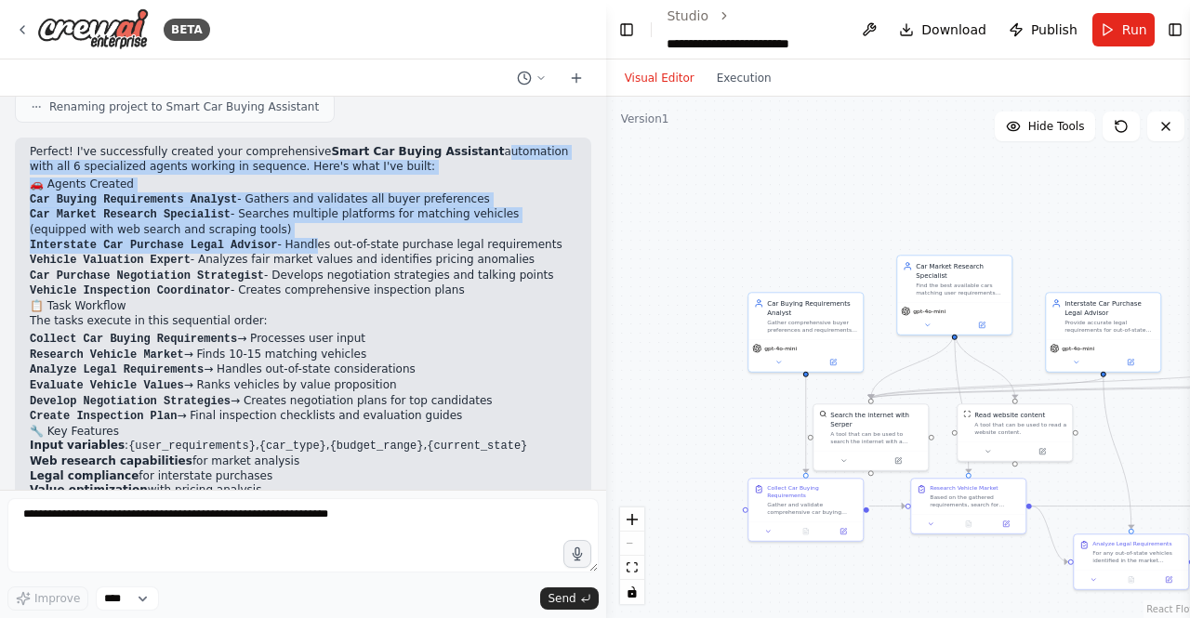
scroll to position [5051, 0]
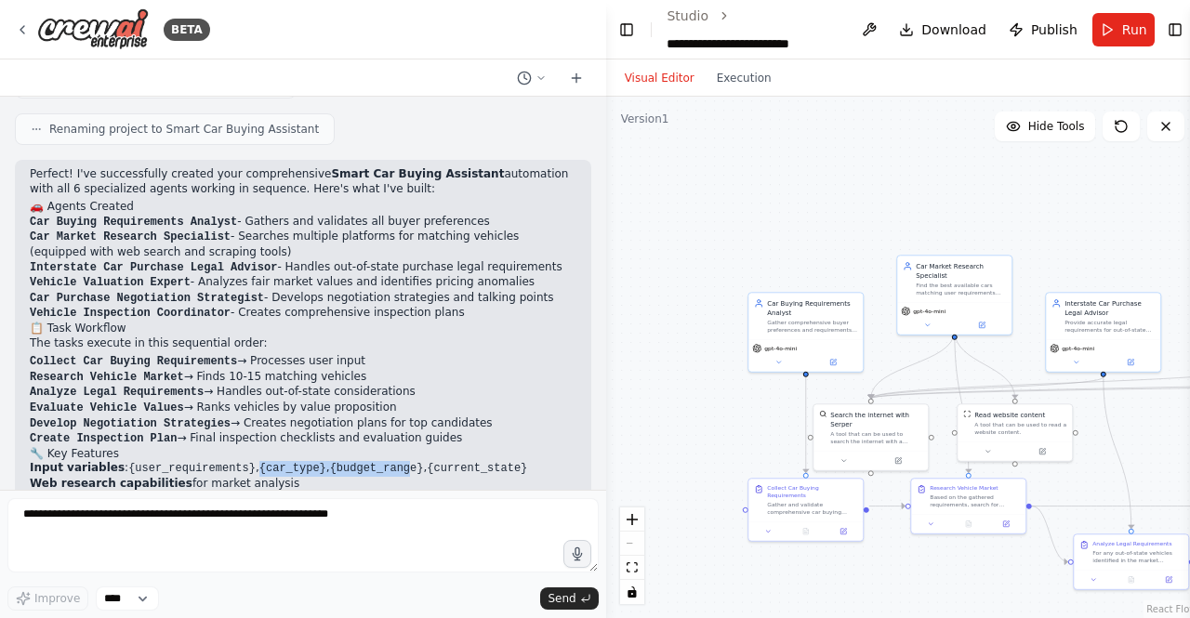
drag, startPoint x: 231, startPoint y: 391, endPoint x: 374, endPoint y: 402, distance: 142.6
click at [374, 461] on li "Input variables : {user_requirements} , {car_type} , {budget_range} , {current_…" at bounding box center [303, 469] width 547 height 16
click at [386, 477] on li "Web research capabilities for market analysis" at bounding box center [303, 484] width 547 height 15
drag, startPoint x: 401, startPoint y: 388, endPoint x: 497, endPoint y: 388, distance: 96.7
click at [497, 461] on li "Input variables : {user_requirements} , {car_type} , {budget_range} , {current_…" at bounding box center [303, 469] width 547 height 16
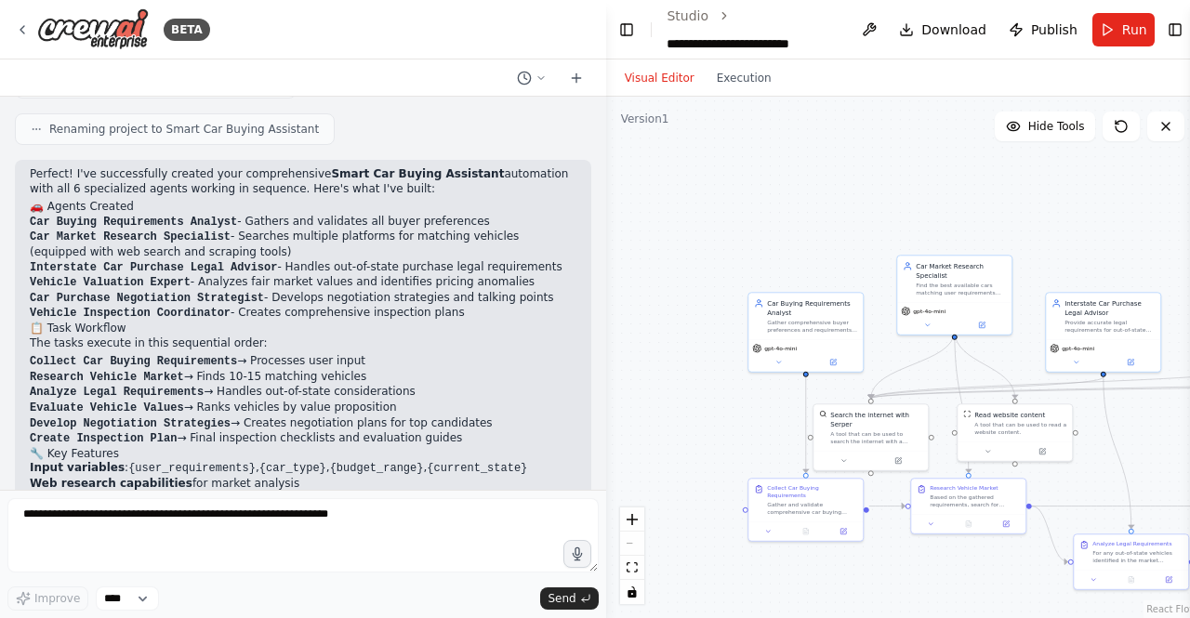
click at [352, 506] on li "Value optimization with pricing analysis" at bounding box center [303, 513] width 547 height 15
drag, startPoint x: 255, startPoint y: 412, endPoint x: 136, endPoint y: 410, distance: 119.0
click at [136, 477] on li "Web research capabilities for market analysis" at bounding box center [303, 484] width 547 height 15
click at [361, 506] on li "Value optimization with pricing analysis" at bounding box center [303, 513] width 547 height 15
drag, startPoint x: 233, startPoint y: 423, endPoint x: 122, endPoint y: 421, distance: 111.6
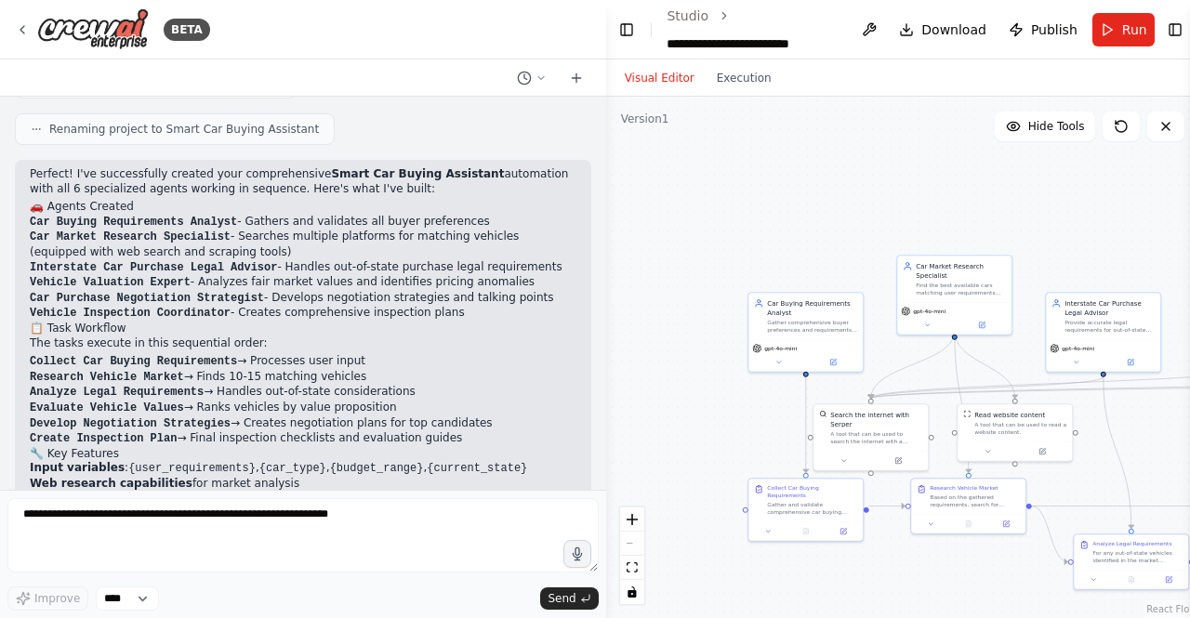
click at [122, 492] on li "Legal compliance for interstate purchases" at bounding box center [303, 499] width 547 height 15
click at [334, 506] on li "Value optimization with pricing analysis" at bounding box center [303, 513] width 547 height 15
drag, startPoint x: 258, startPoint y: 436, endPoint x: 136, endPoint y: 430, distance: 121.9
click at [136, 461] on ul "Input variables : {user_requirements} , {car_type} , {budget_range} , {current_…" at bounding box center [303, 505] width 547 height 88
click at [515, 506] on li "Value optimization with pricing analysis" at bounding box center [303, 513] width 547 height 15
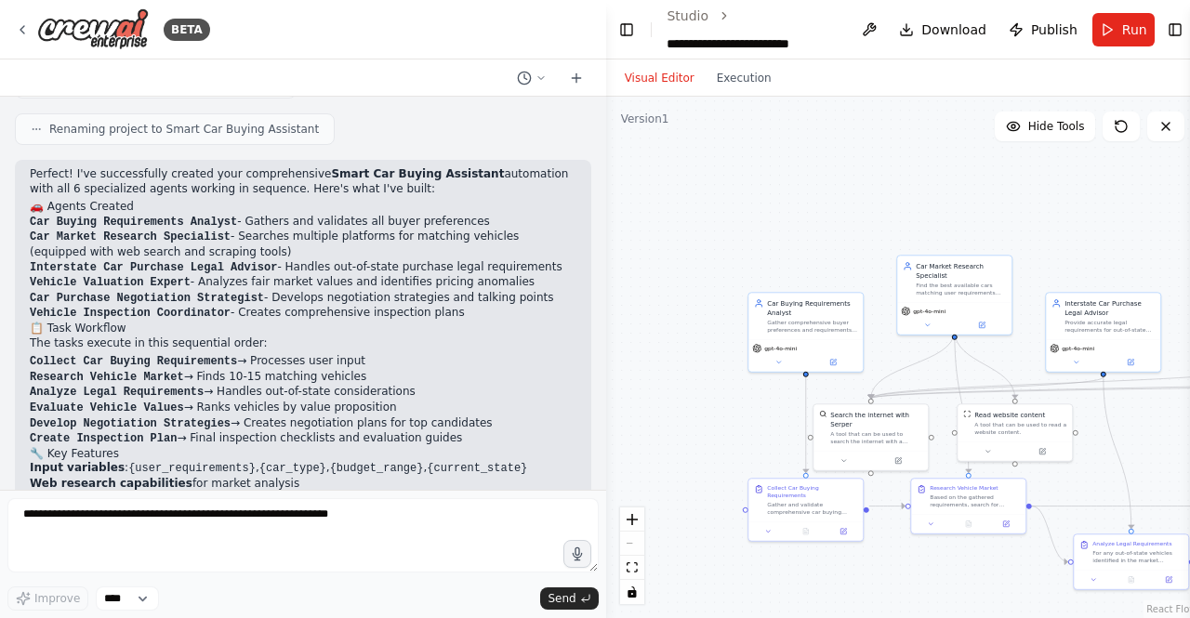
drag, startPoint x: 370, startPoint y: 442, endPoint x: 322, endPoint y: 421, distance: 52.5
click at [366, 506] on li "Value optimization with pricing analysis" at bounding box center [303, 513] width 547 height 15
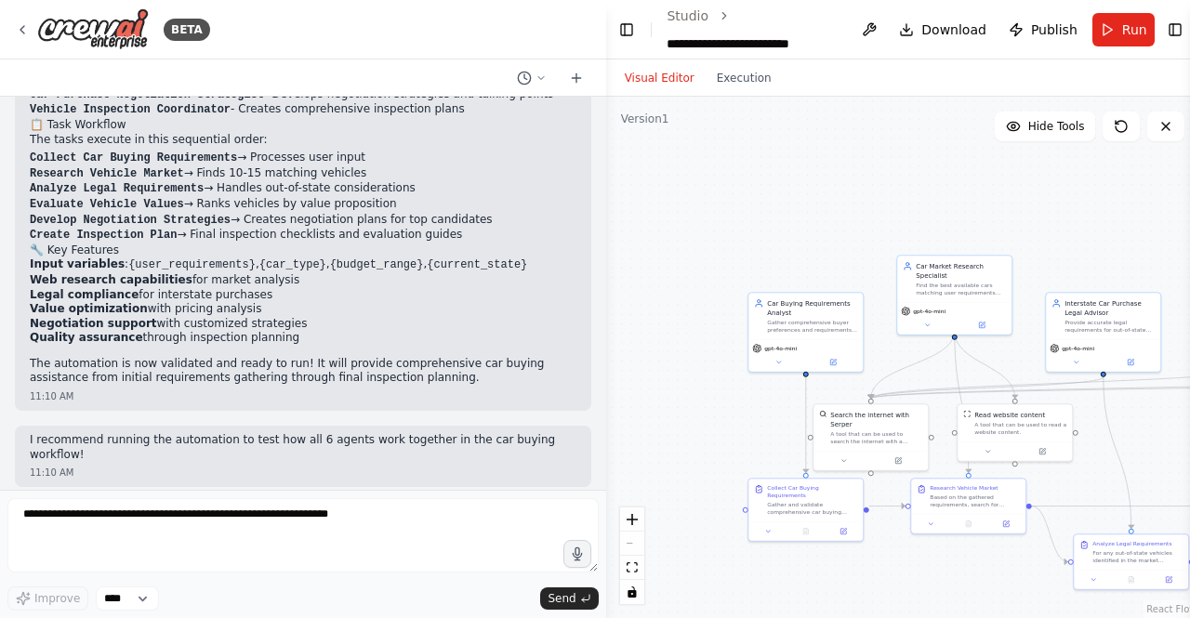
scroll to position [5238, 0]
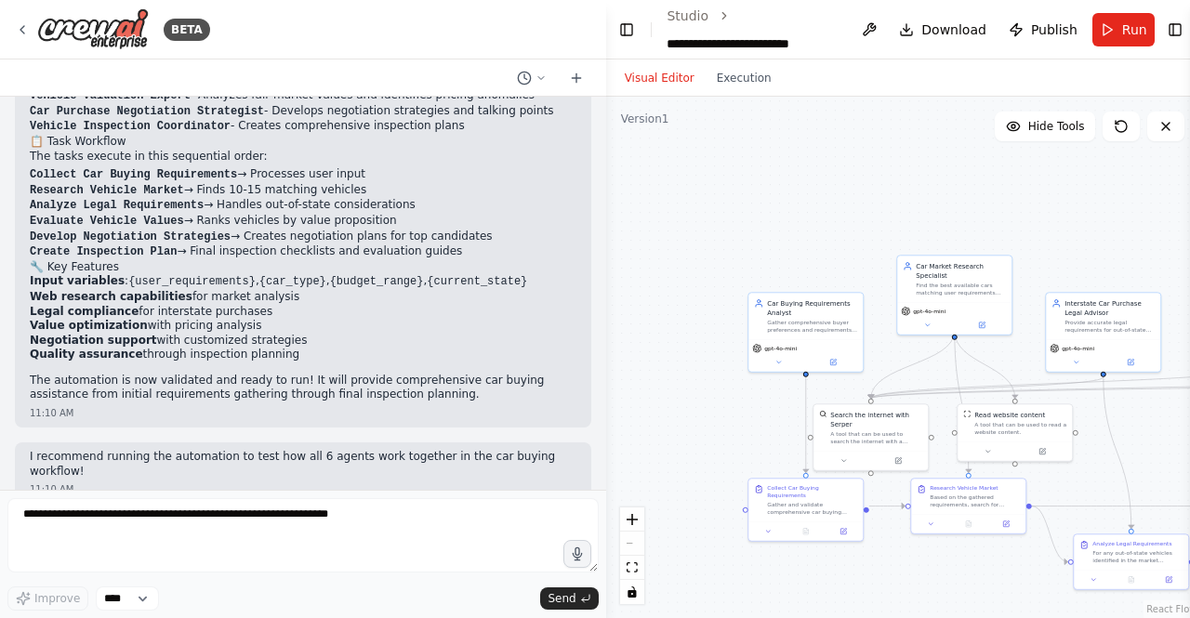
click at [563, 519] on div "Can you switch the LLM models to Antropic and I want to use Claude Haiku 3 11:4…" at bounding box center [351, 542] width 478 height 47
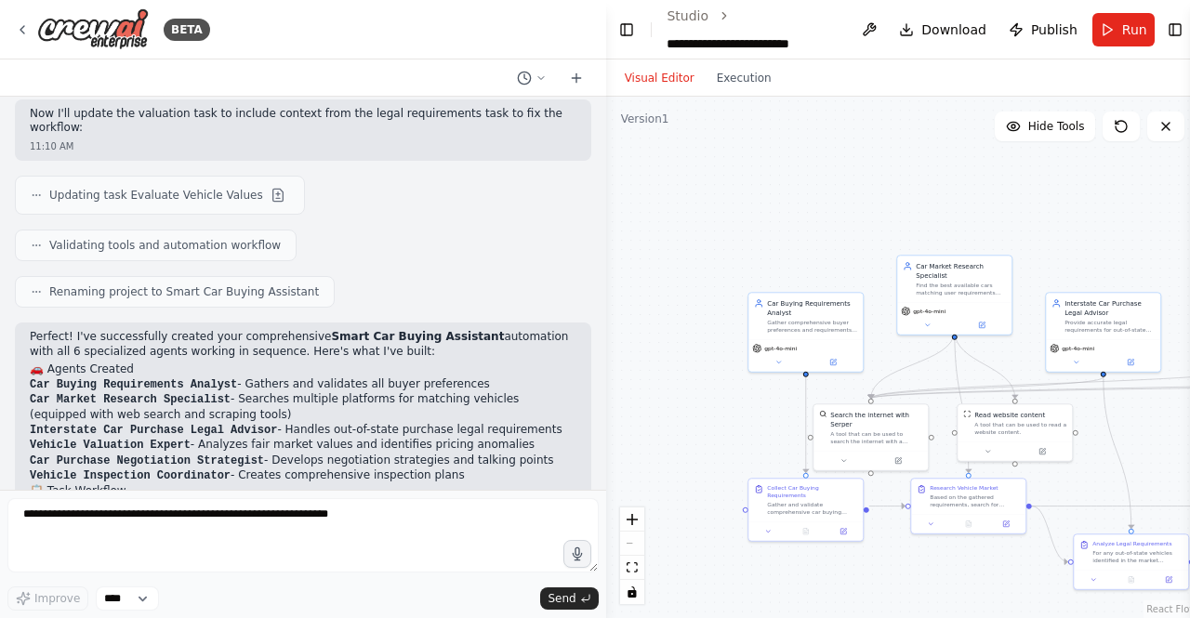
scroll to position [4866, 0]
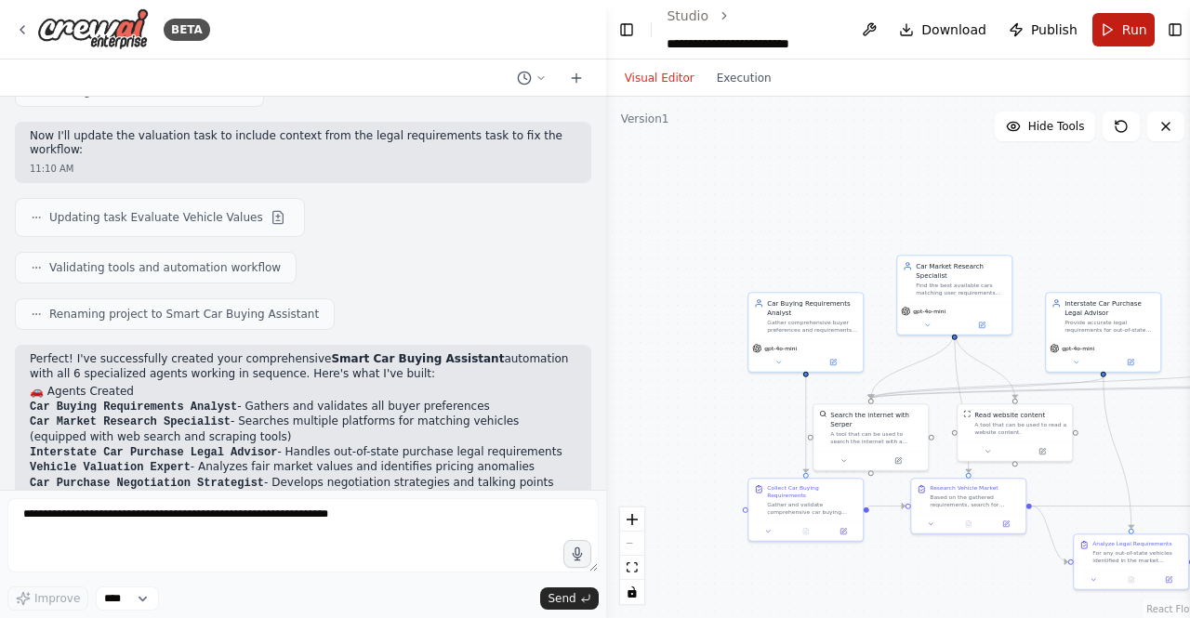
click at [1137, 28] on button "Run" at bounding box center [1123, 29] width 62 height 33
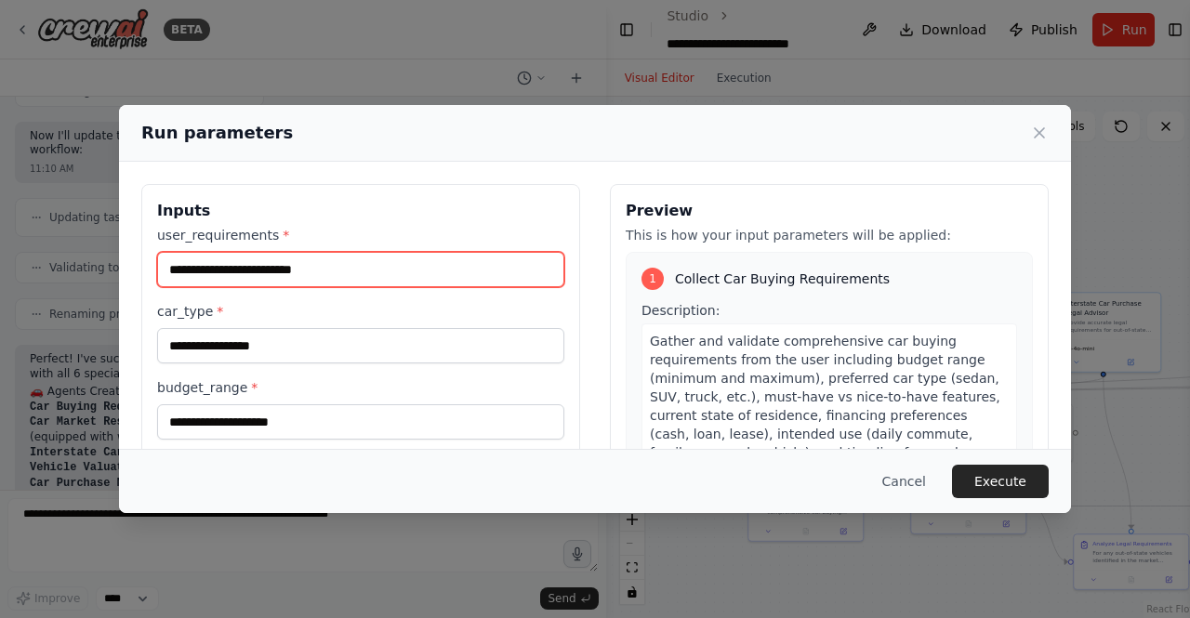
click at [288, 280] on input "user_requirements *" at bounding box center [360, 269] width 407 height 35
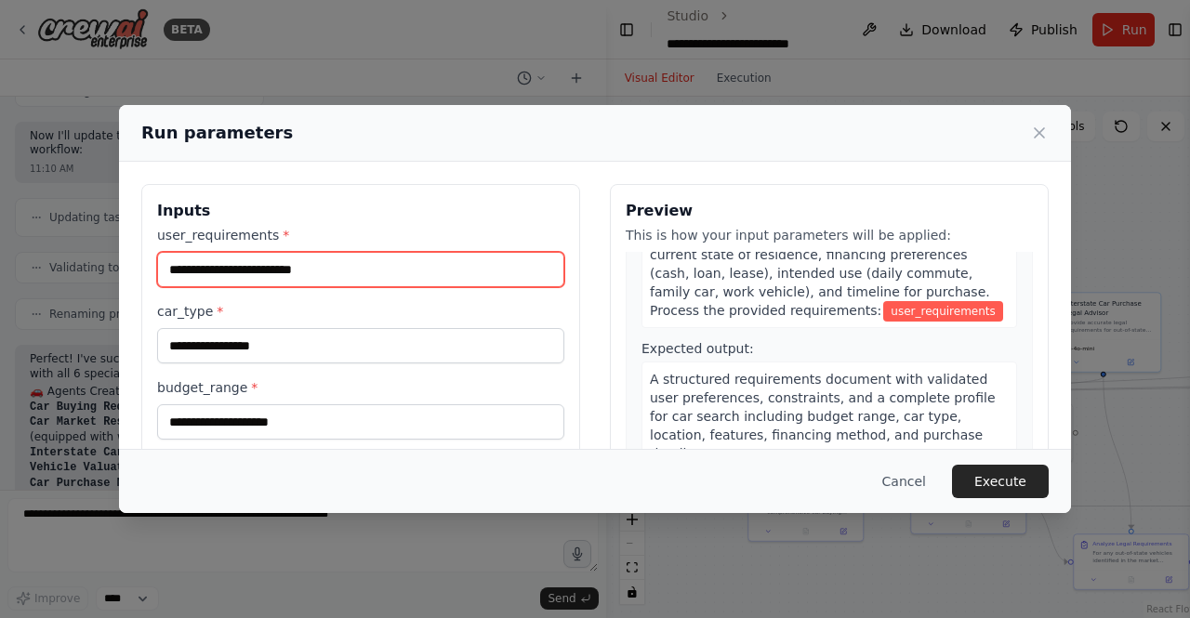
scroll to position [93, 0]
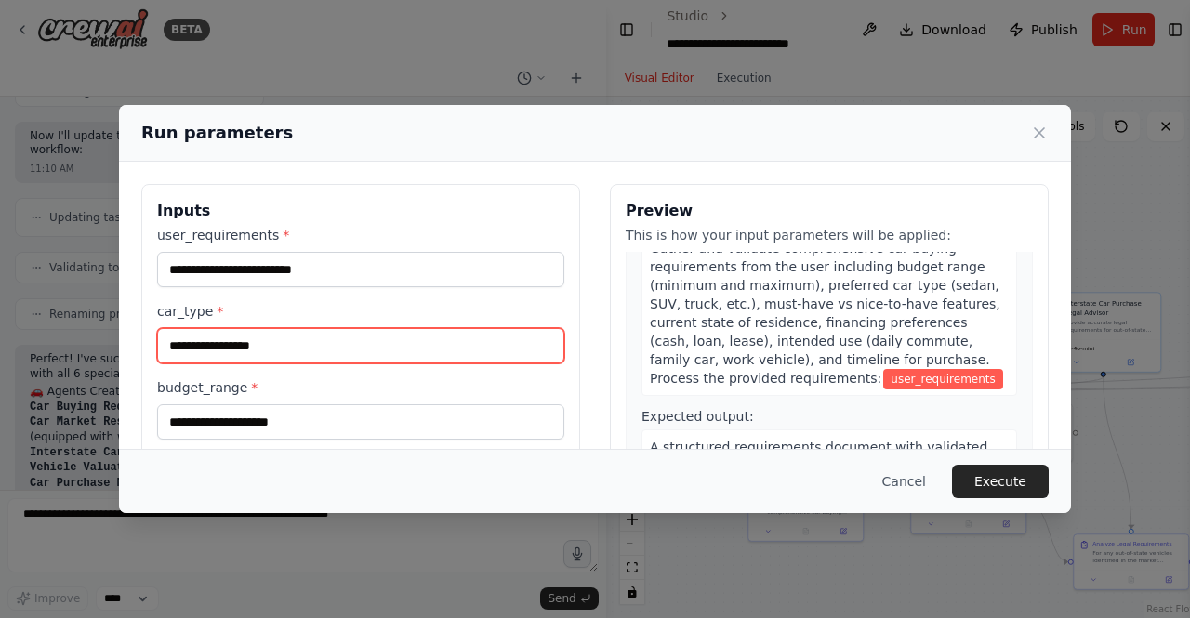
click at [294, 353] on input "car_type *" at bounding box center [360, 345] width 407 height 35
type input "*****"
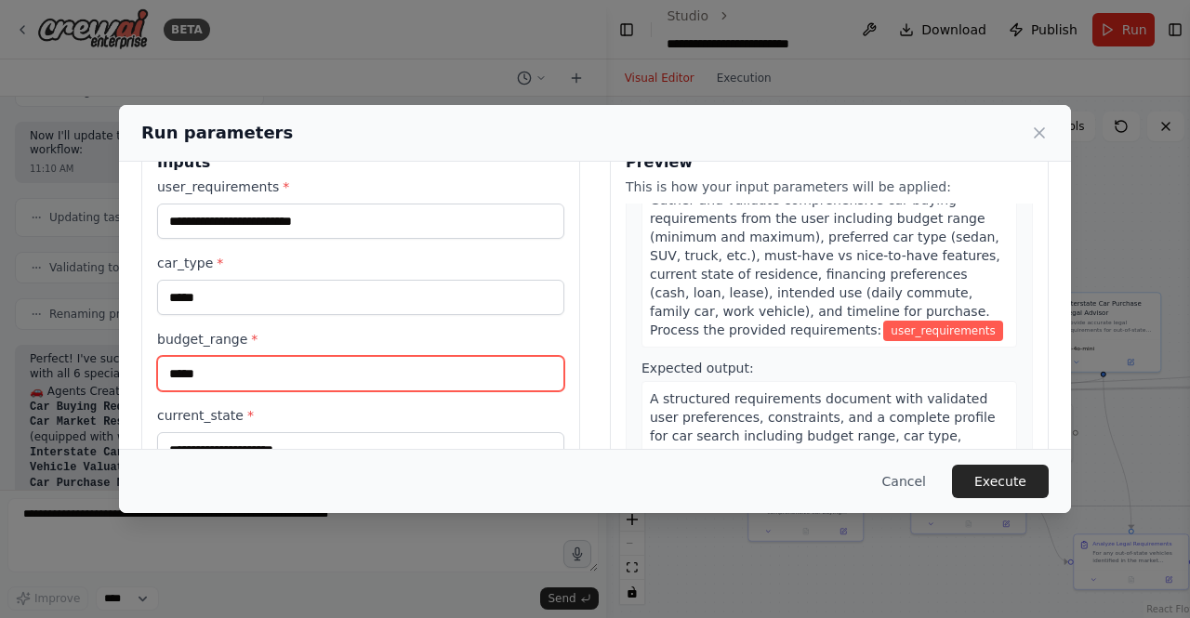
scroll to position [186, 0]
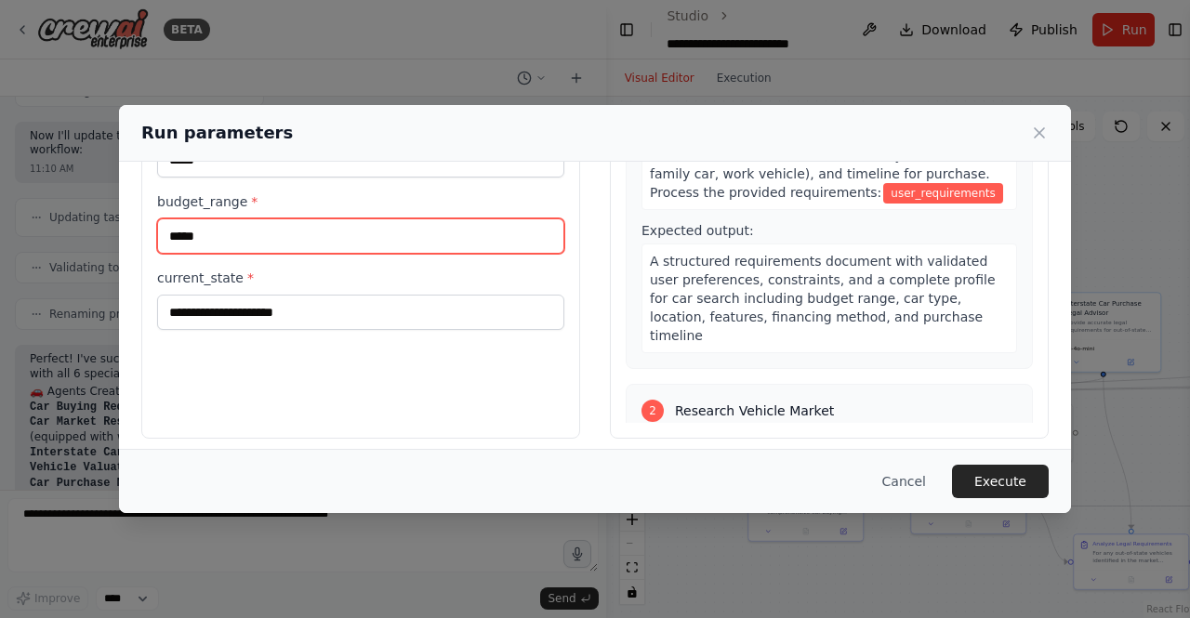
type input "*****"
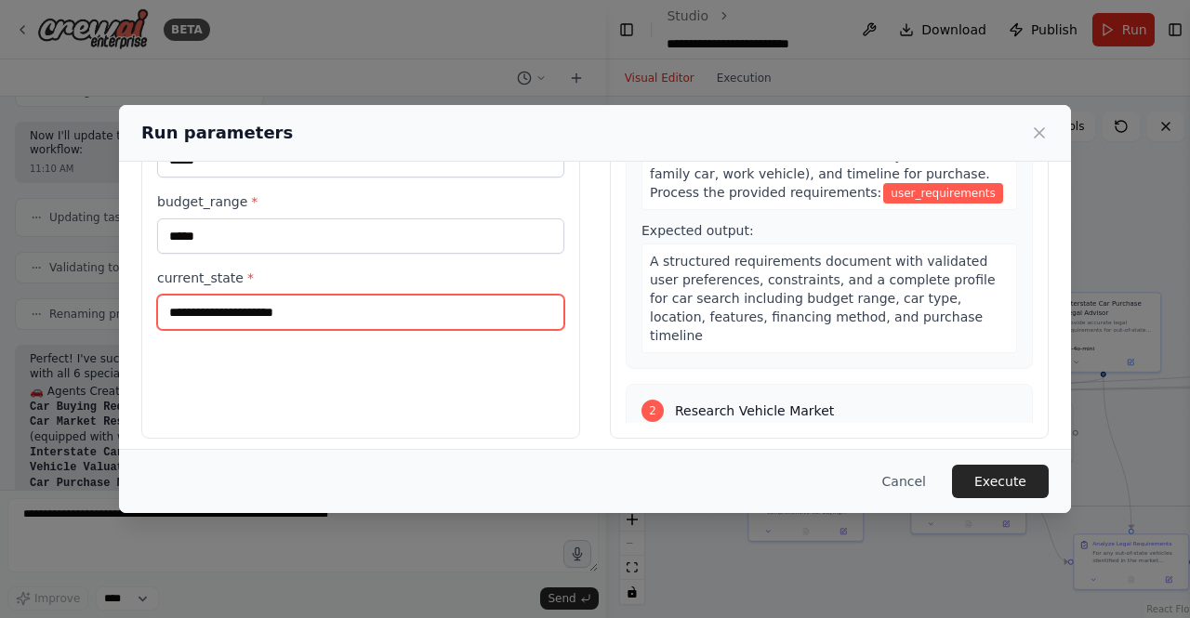
click at [273, 313] on input "current_state *" at bounding box center [360, 312] width 407 height 35
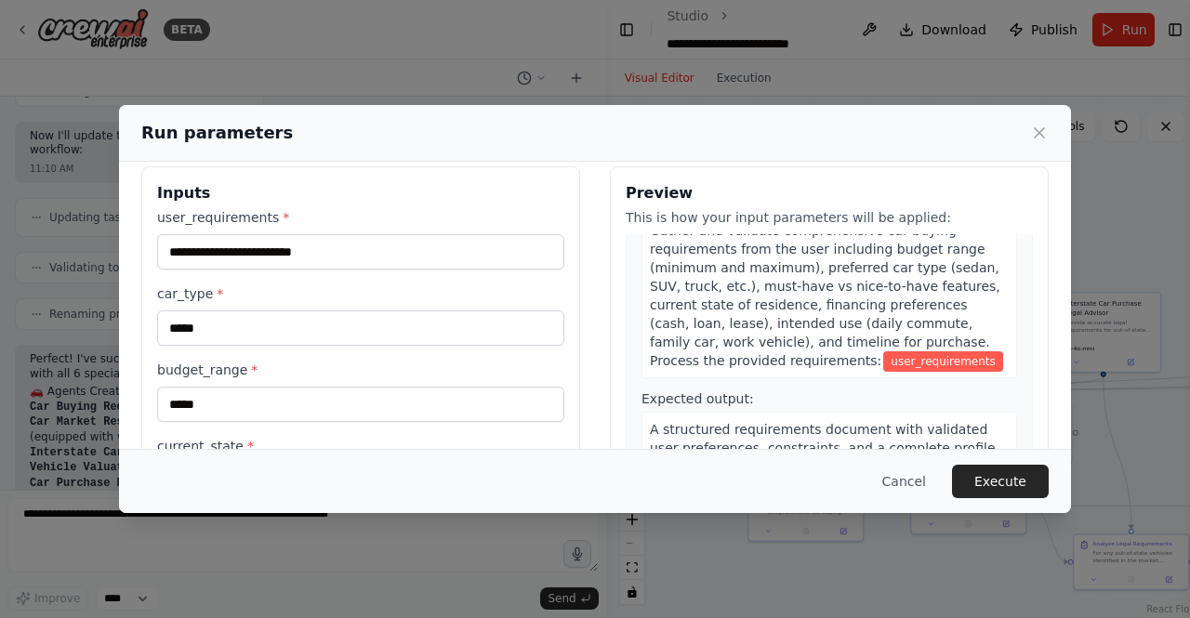
scroll to position [0, 0]
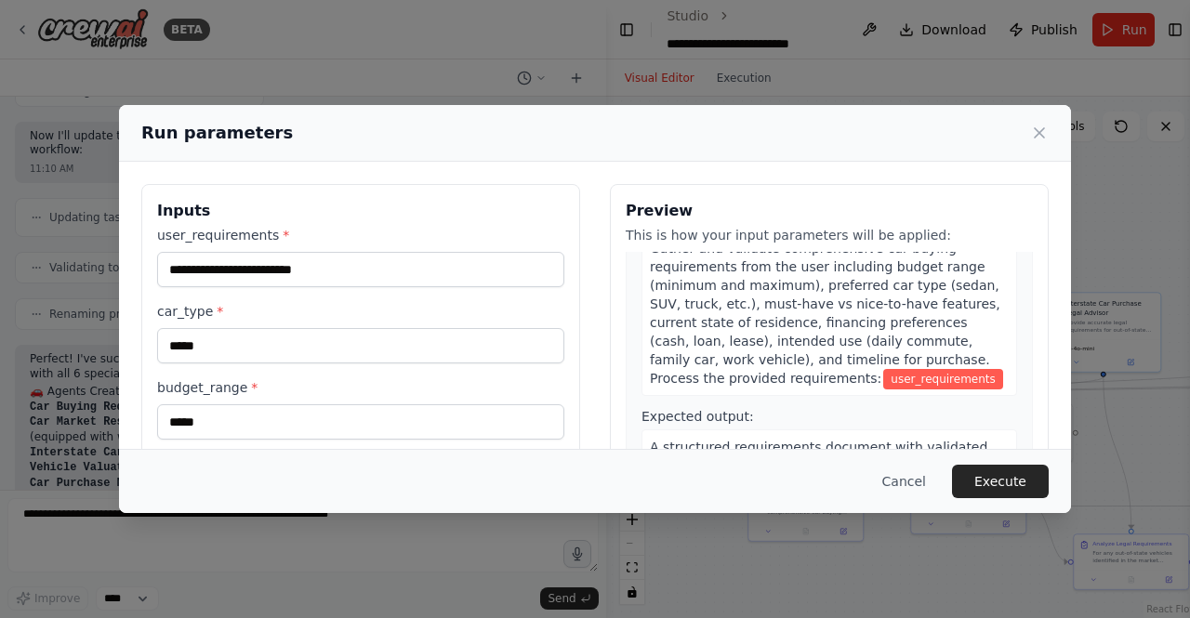
type input "**********"
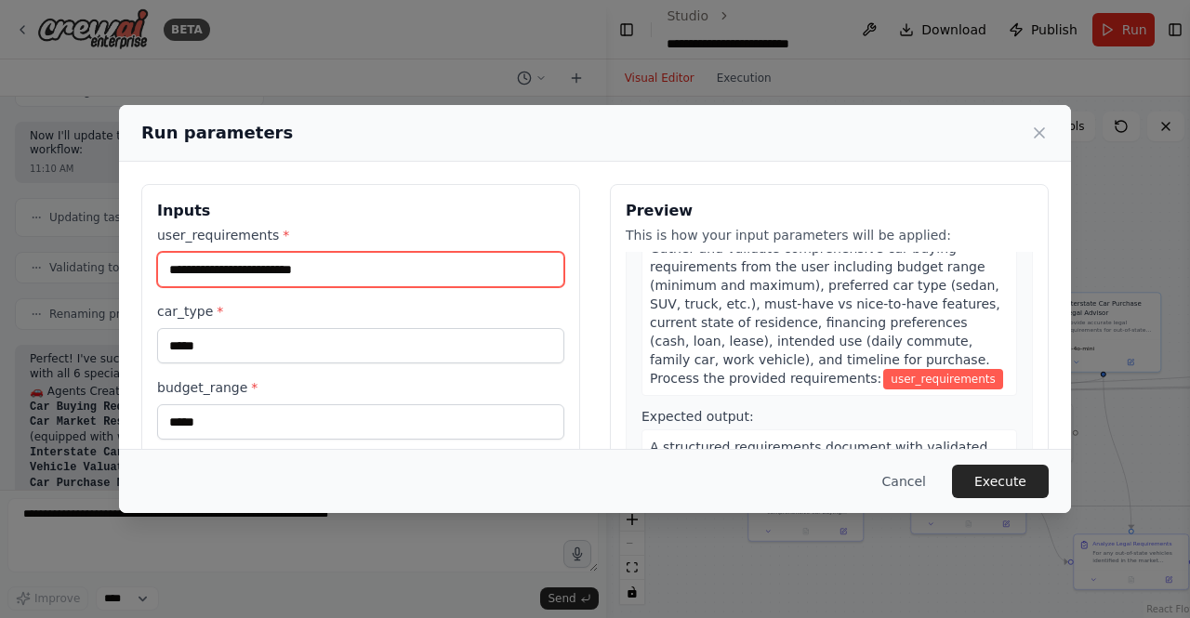
click at [198, 274] on input "user_requirements *" at bounding box center [360, 269] width 407 height 35
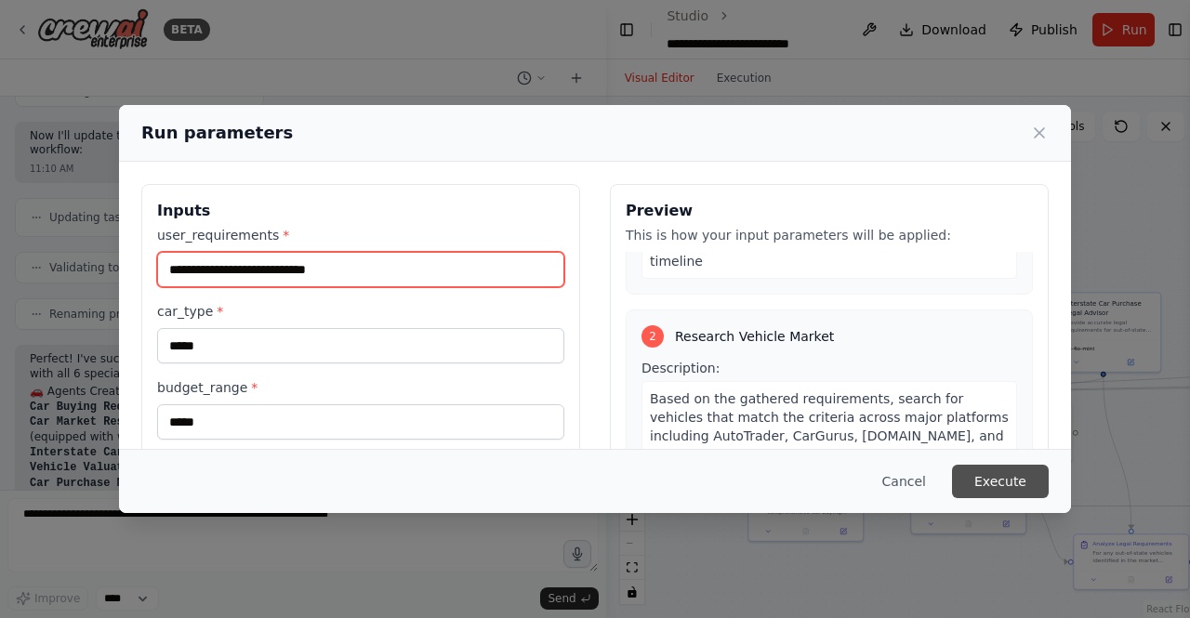
type input "**********"
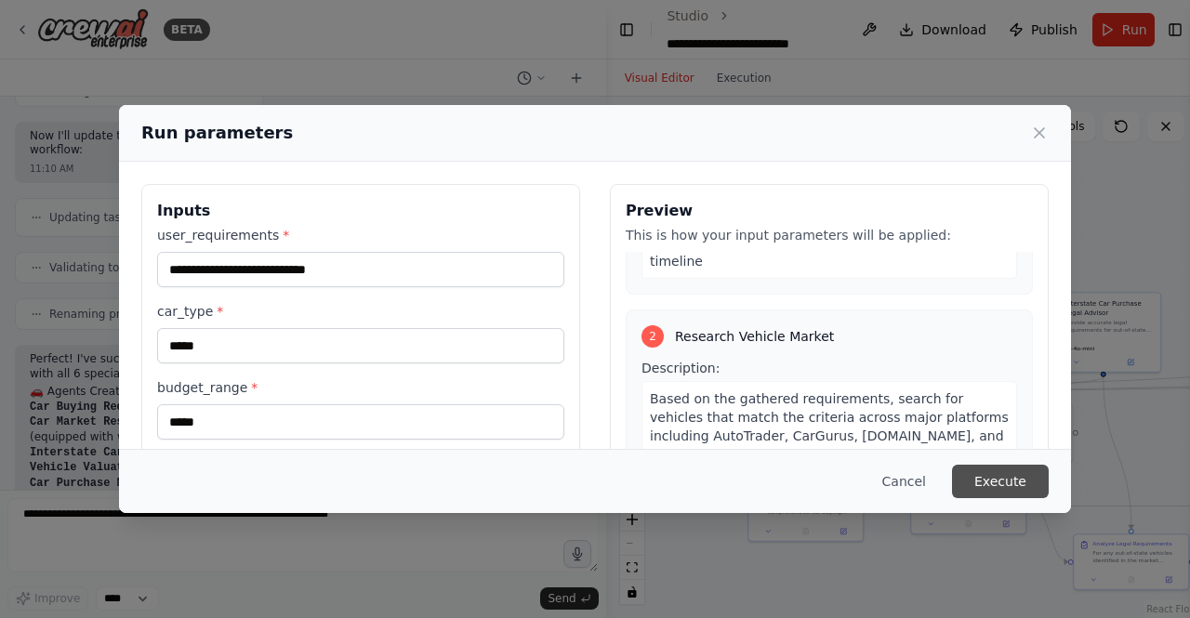
click at [992, 473] on button "Execute" at bounding box center [1000, 481] width 97 height 33
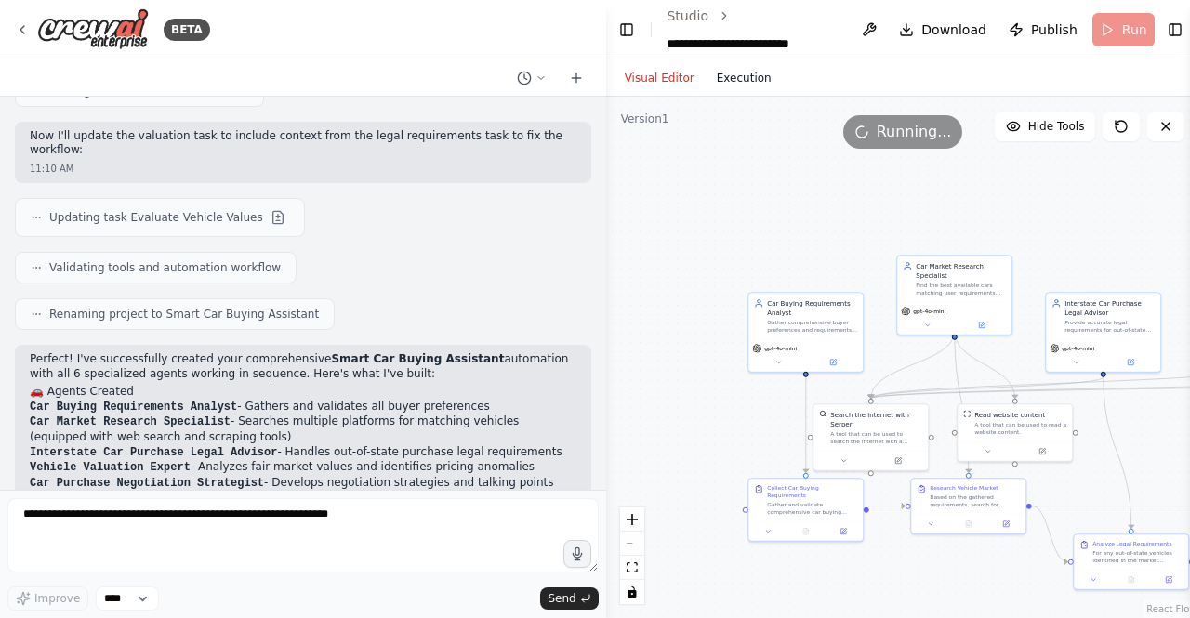
click at [729, 70] on button "Execution" at bounding box center [744, 78] width 77 height 22
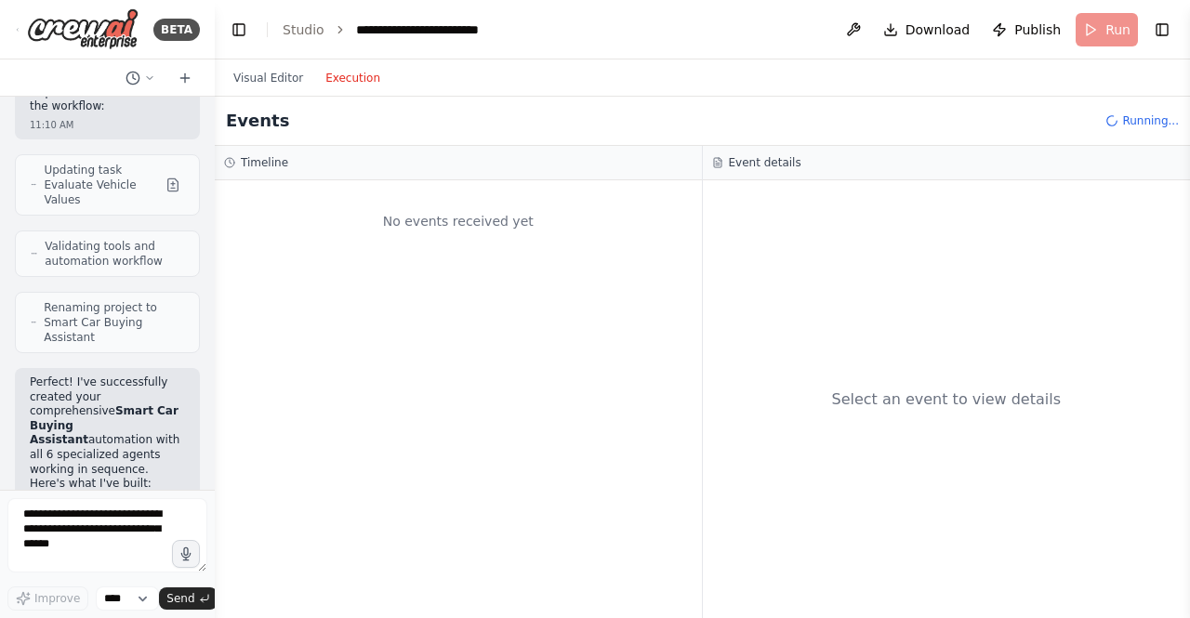
scroll to position [5777, 0]
drag, startPoint x: 603, startPoint y: 231, endPoint x: 156, endPoint y: 244, distance: 447.3
click at [156, 244] on div "BETA Crew AI Car Buying Workflow Implementation Overview Create a multi-agent s…" at bounding box center [107, 309] width 215 height 618
click at [411, 244] on div "No events received yet" at bounding box center [458, 399] width 487 height 438
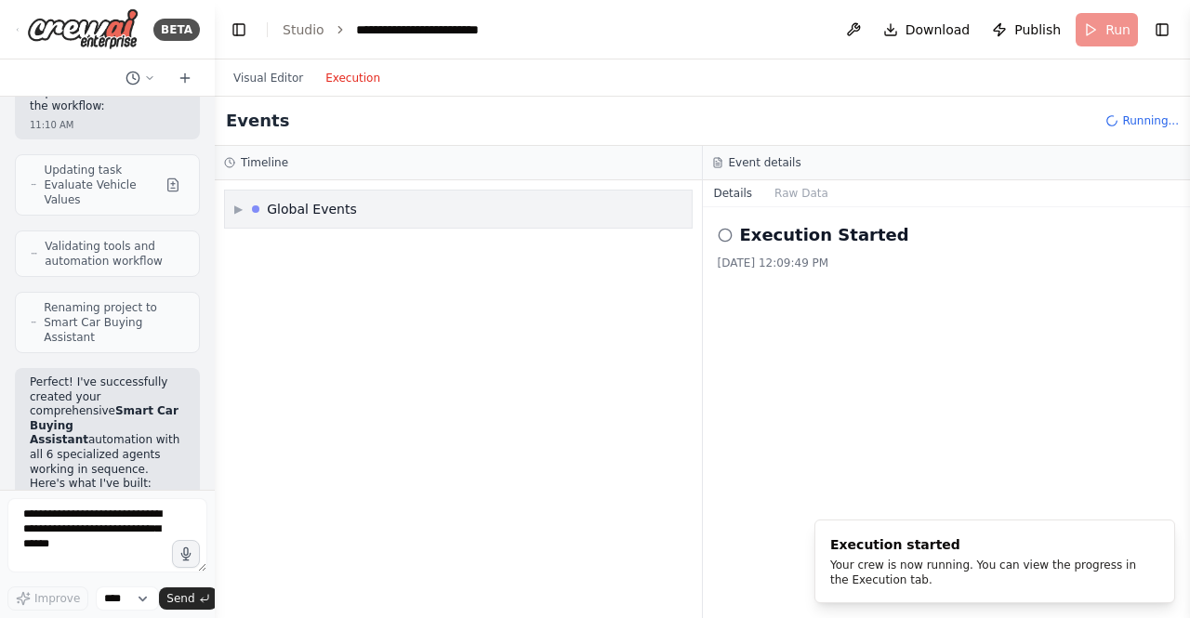
click at [376, 199] on div "▶ Global Events" at bounding box center [458, 209] width 467 height 37
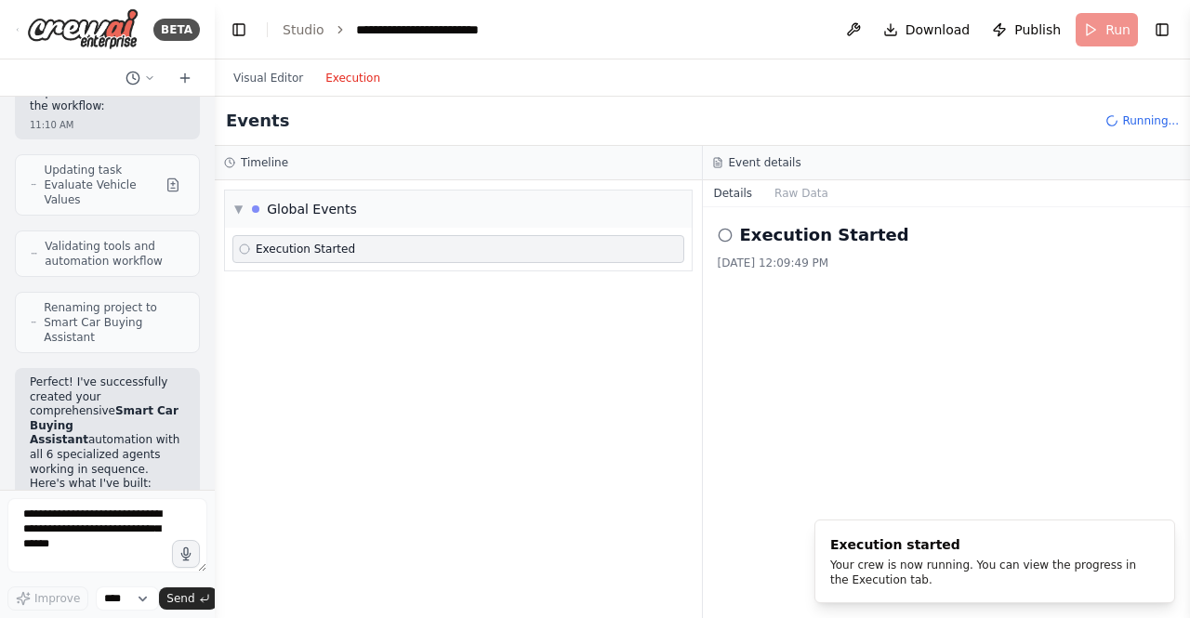
click at [336, 249] on span "Execution Started" at bounding box center [305, 249] width 99 height 15
drag, startPoint x: 889, startPoint y: 581, endPoint x: 792, endPoint y: 516, distance: 116.5
click at [792, 516] on div "BETA Crew AI Car Buying Workflow Implementation Overview Create a multi-agent s…" at bounding box center [595, 309] width 1190 height 618
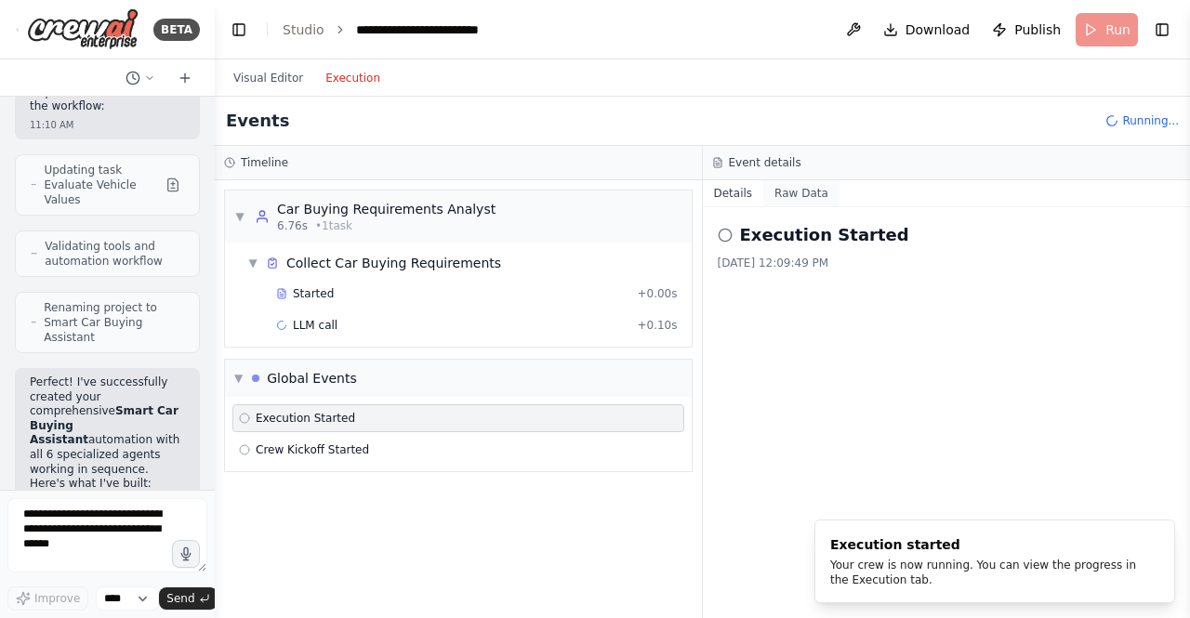
click at [803, 181] on button "Raw Data" at bounding box center [801, 193] width 76 height 26
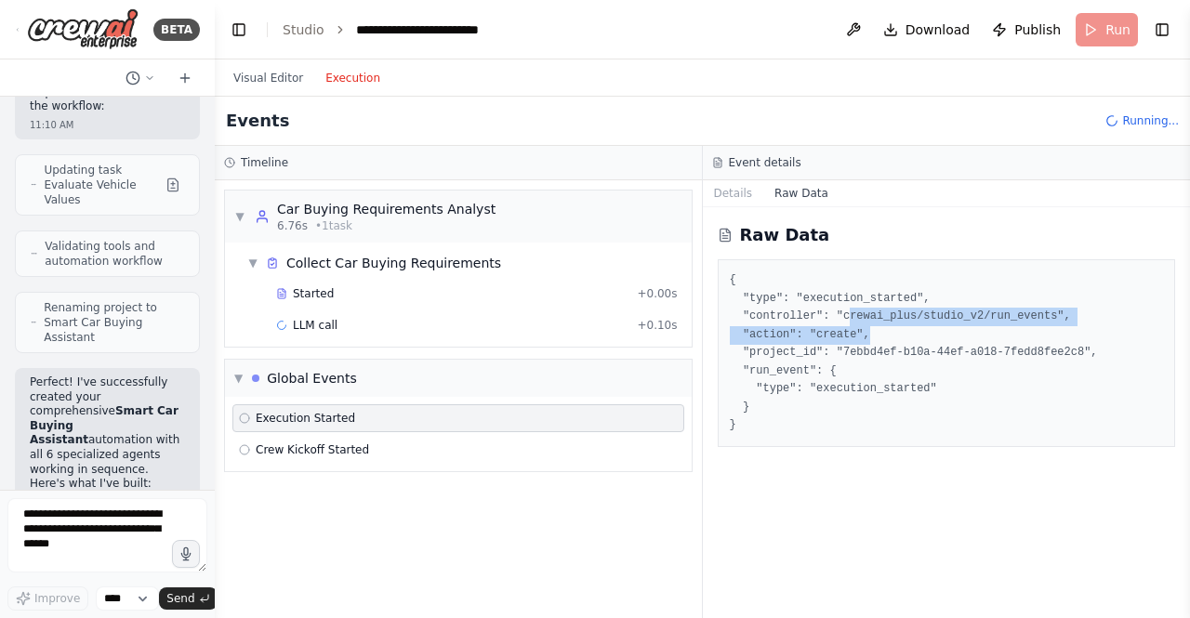
drag, startPoint x: 839, startPoint y: 313, endPoint x: 935, endPoint y: 340, distance: 99.5
click at [935, 340] on pre "{ "type": "execution_started", "controller": "crewai_plus/studio_v2/run_events"…" at bounding box center [947, 353] width 434 height 164
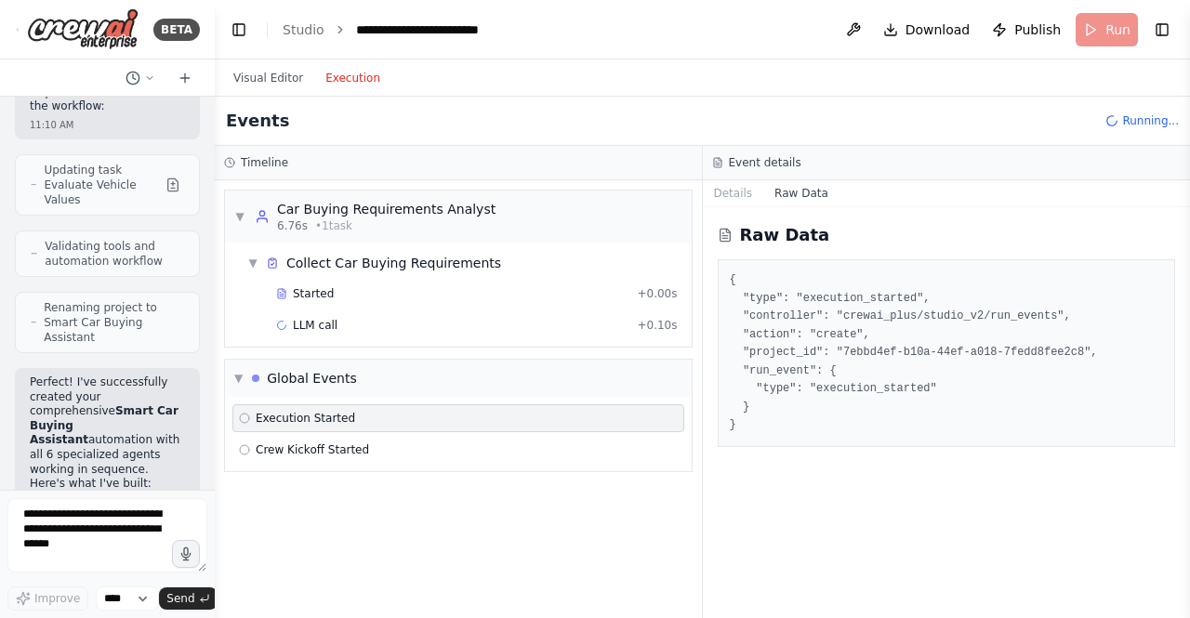
click at [844, 542] on div "Raw Data { "type": "execution_started", "controller": "crewai_plus/studio_v2/ru…" at bounding box center [947, 412] width 488 height 411
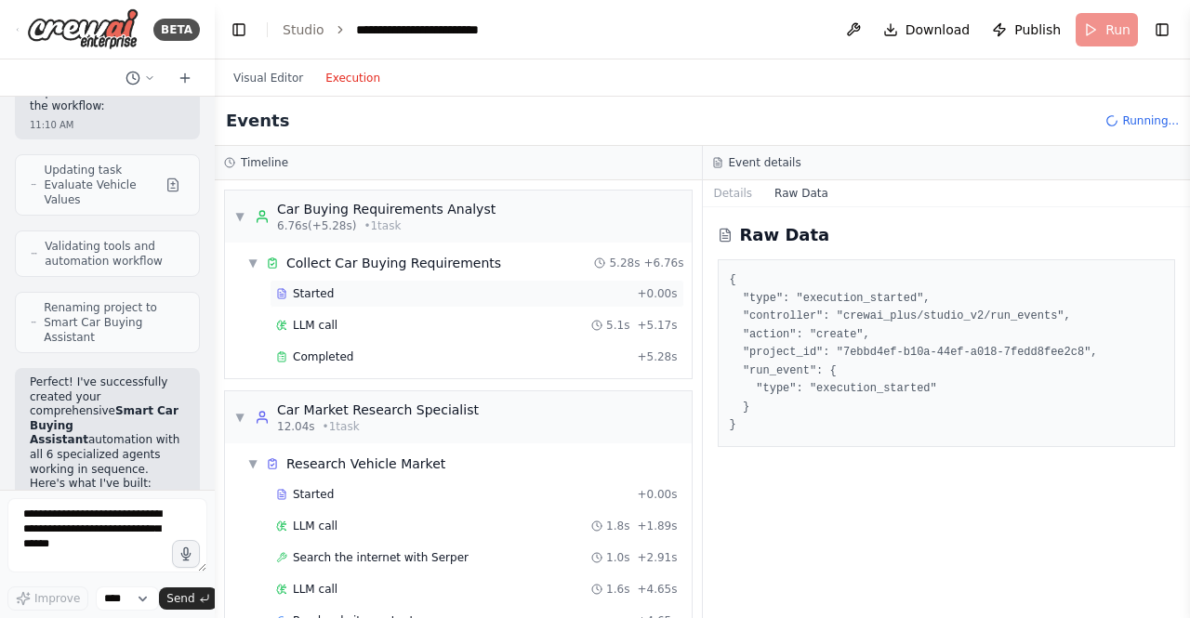
click at [321, 285] on div "Started + 0.00s" at bounding box center [477, 294] width 415 height 28
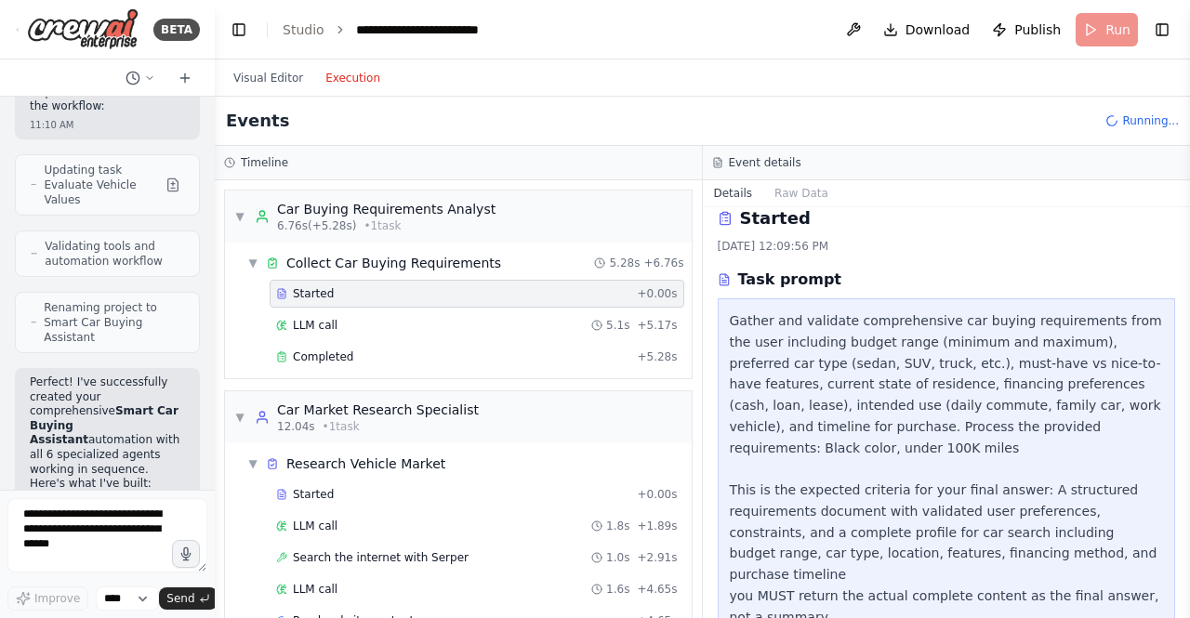
scroll to position [26, 0]
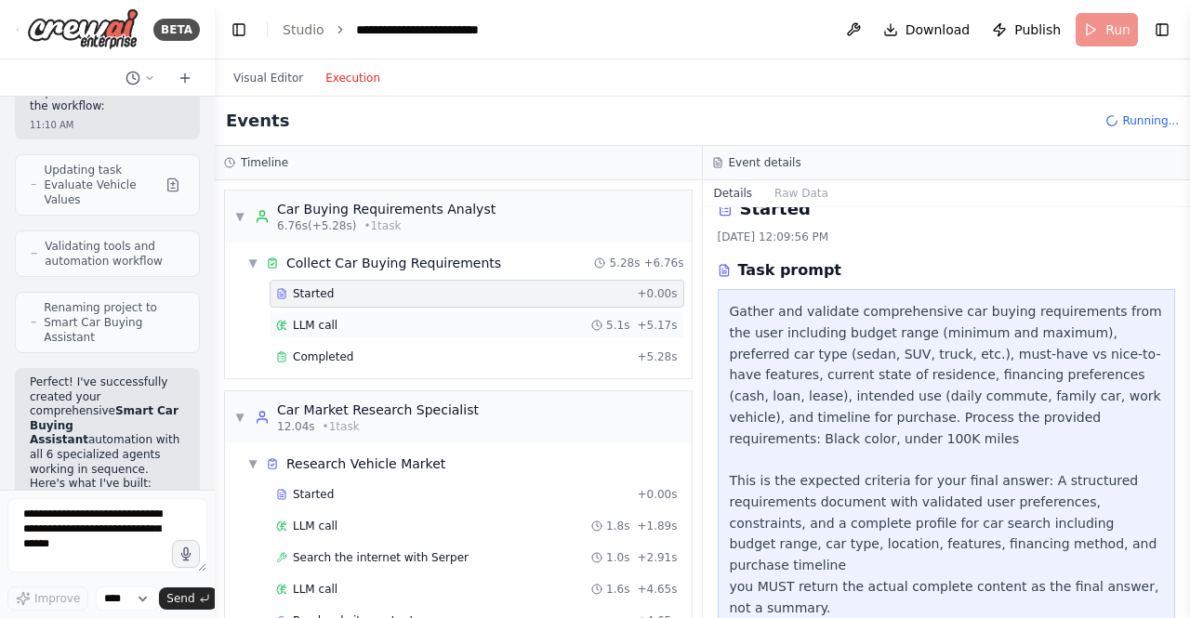
click at [352, 321] on div "LLM call 5.1s + 5.17s" at bounding box center [477, 325] width 402 height 15
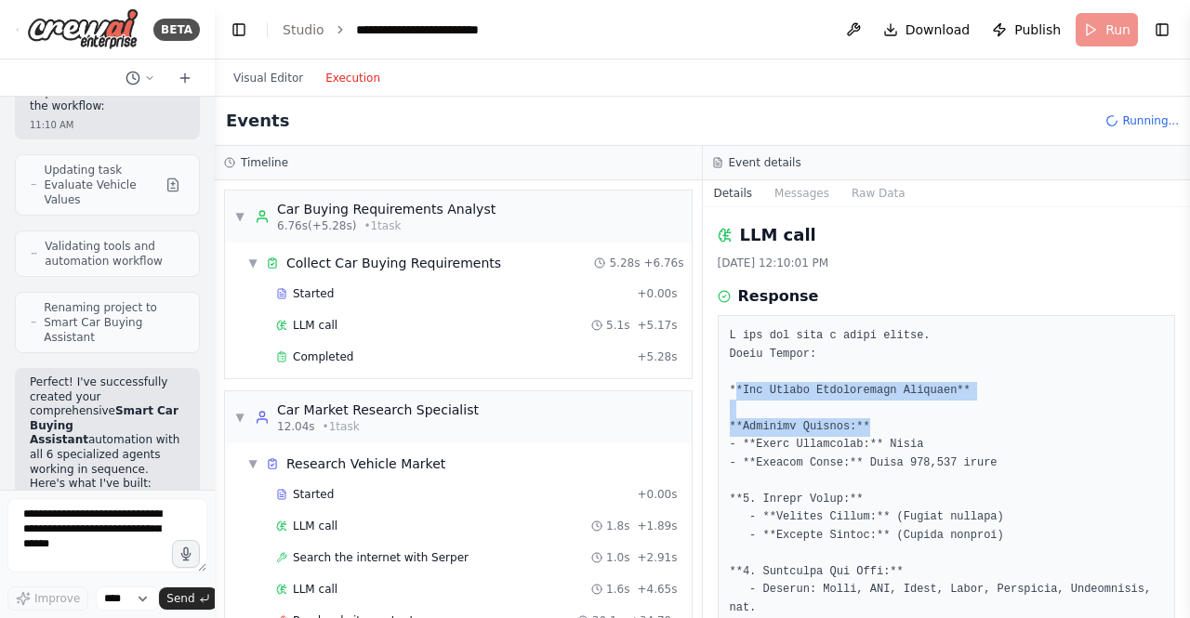
drag, startPoint x: 735, startPoint y: 385, endPoint x: 940, endPoint y: 422, distance: 207.9
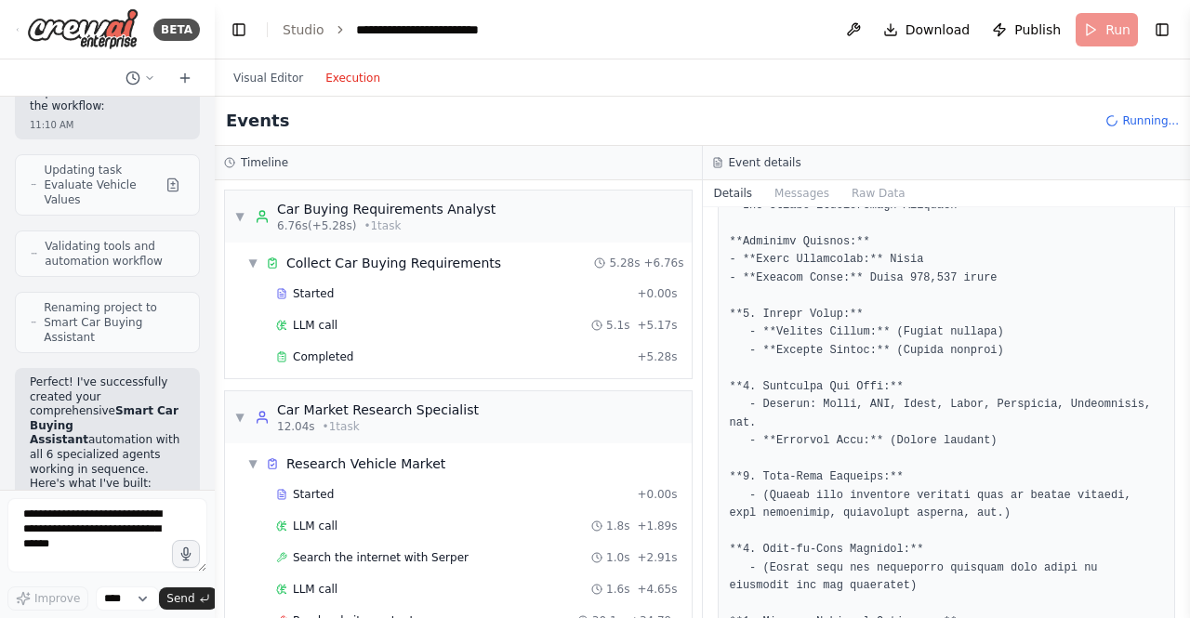
scroll to position [186, 0]
drag, startPoint x: 859, startPoint y: 280, endPoint x: 961, endPoint y: 265, distance: 103.3
click at [961, 265] on pre at bounding box center [947, 576] width 434 height 870
click at [965, 278] on pre at bounding box center [947, 576] width 434 height 870
drag, startPoint x: 752, startPoint y: 314, endPoint x: 842, endPoint y: 307, distance: 90.5
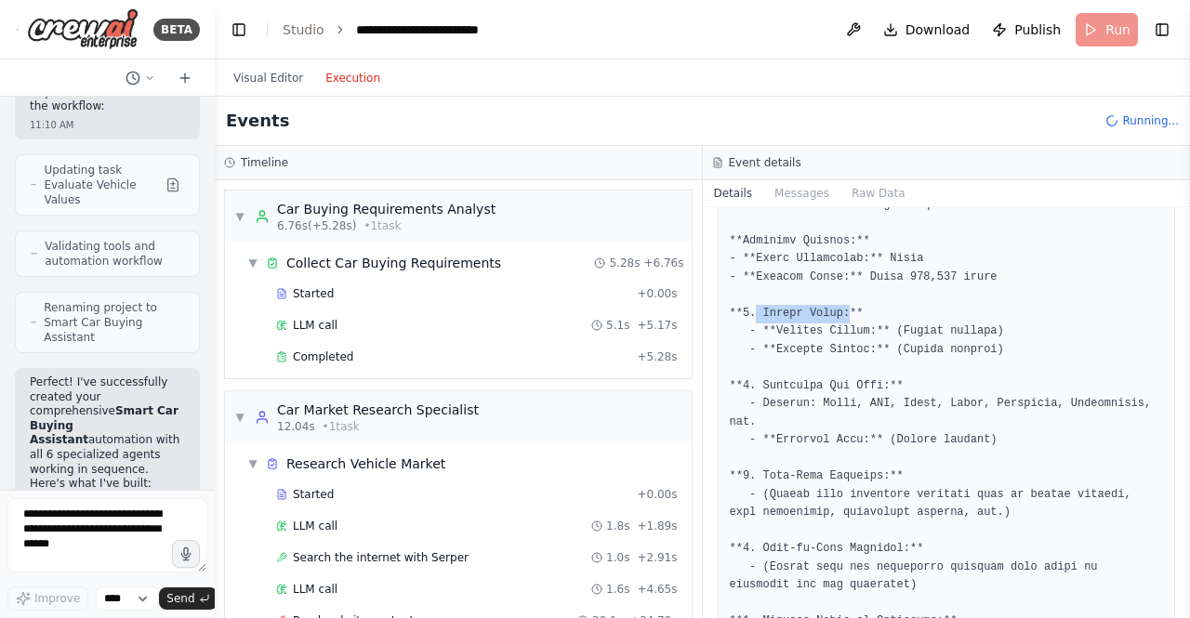
click at [842, 307] on pre at bounding box center [947, 576] width 434 height 870
click at [865, 336] on pre at bounding box center [947, 576] width 434 height 870
drag, startPoint x: 887, startPoint y: 330, endPoint x: 972, endPoint y: 331, distance: 85.5
click at [972, 331] on pre at bounding box center [947, 576] width 434 height 870
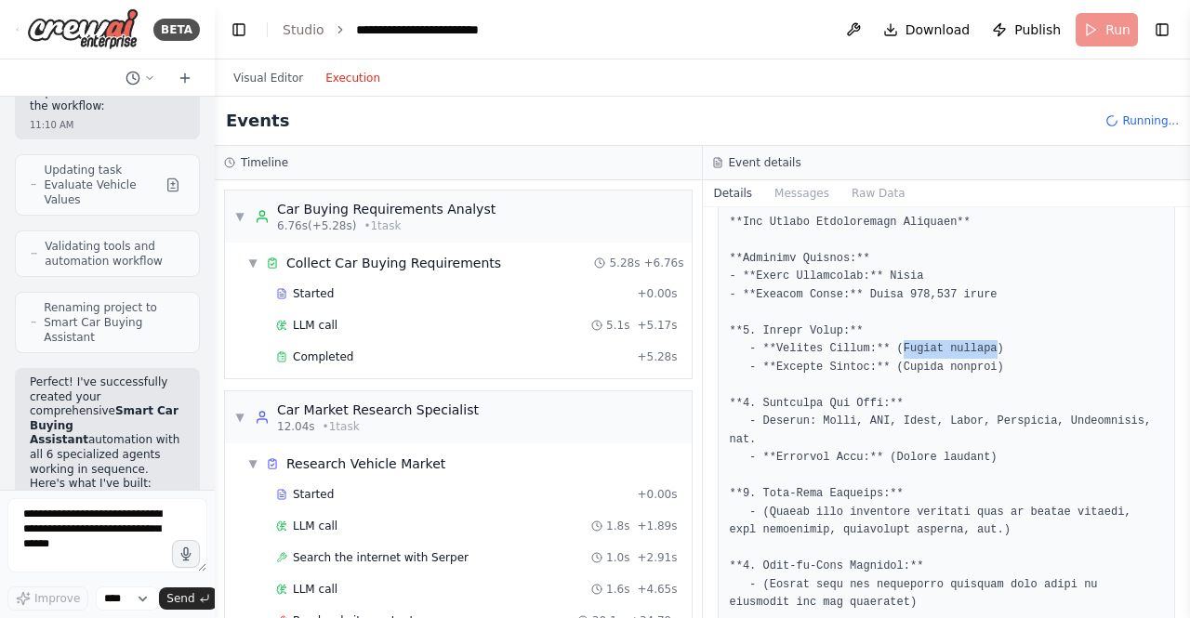
scroll to position [279, 0]
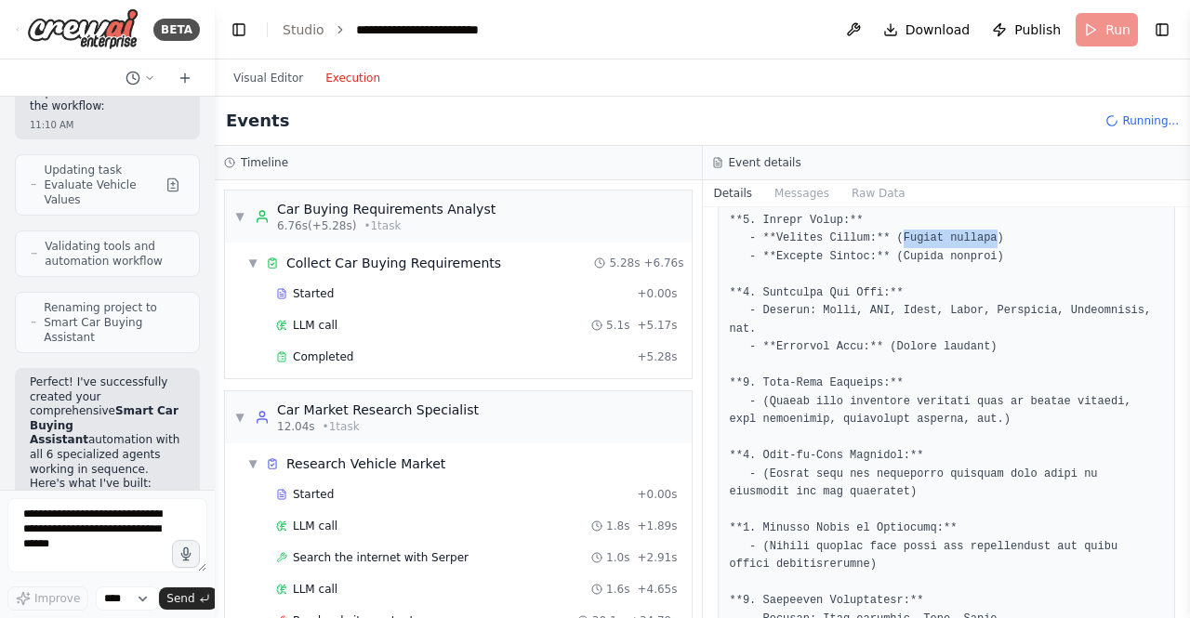
click at [908, 239] on pre at bounding box center [947, 483] width 434 height 870
drag, startPoint x: 789, startPoint y: 341, endPoint x: 892, endPoint y: 329, distance: 103.9
click at [882, 330] on pre at bounding box center [947, 483] width 434 height 870
click at [975, 336] on pre at bounding box center [947, 483] width 434 height 870
click at [833, 312] on pre at bounding box center [947, 483] width 434 height 870
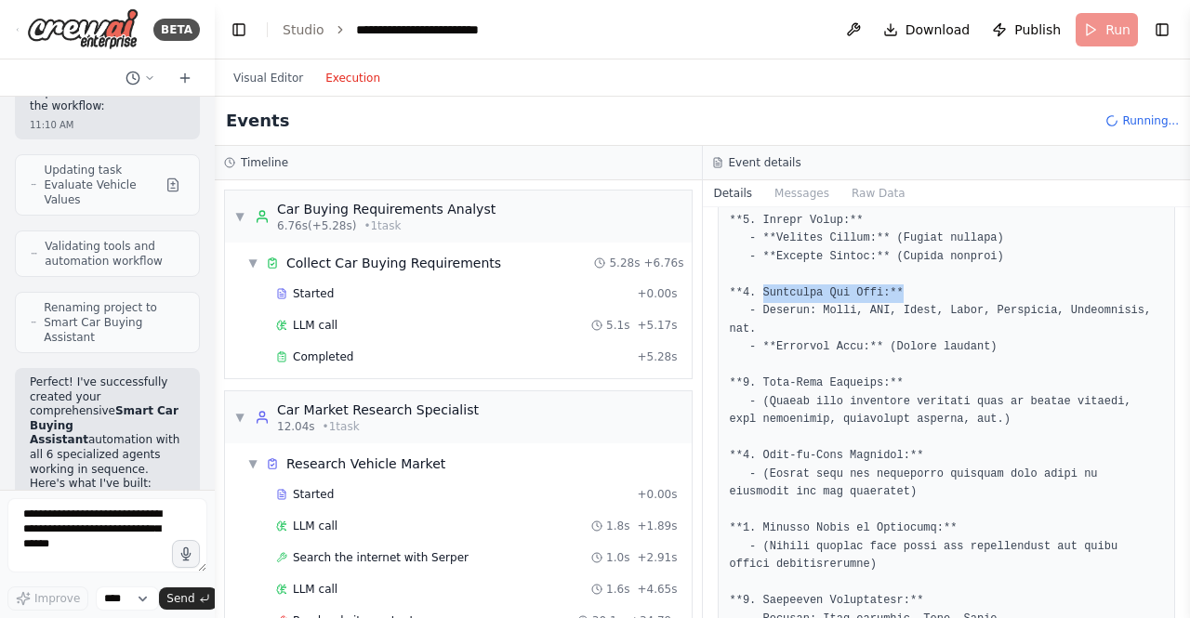
drag, startPoint x: 759, startPoint y: 285, endPoint x: 887, endPoint y: 289, distance: 128.3
click at [887, 289] on pre at bounding box center [947, 483] width 434 height 870
click at [872, 328] on pre at bounding box center [947, 483] width 434 height 870
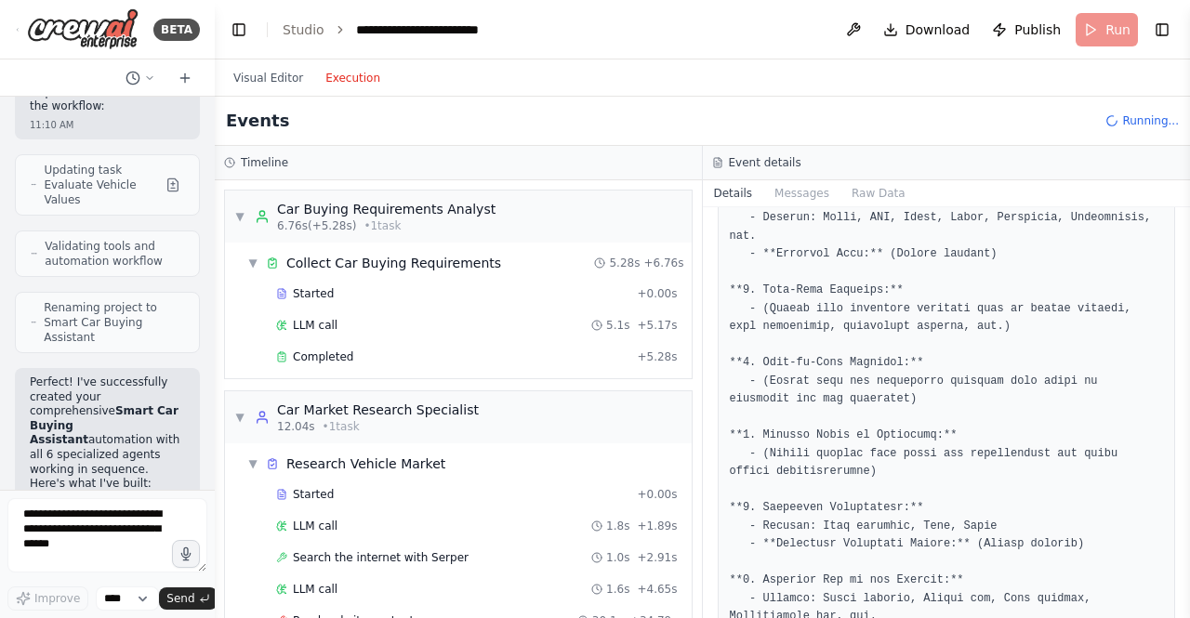
scroll to position [186, 0]
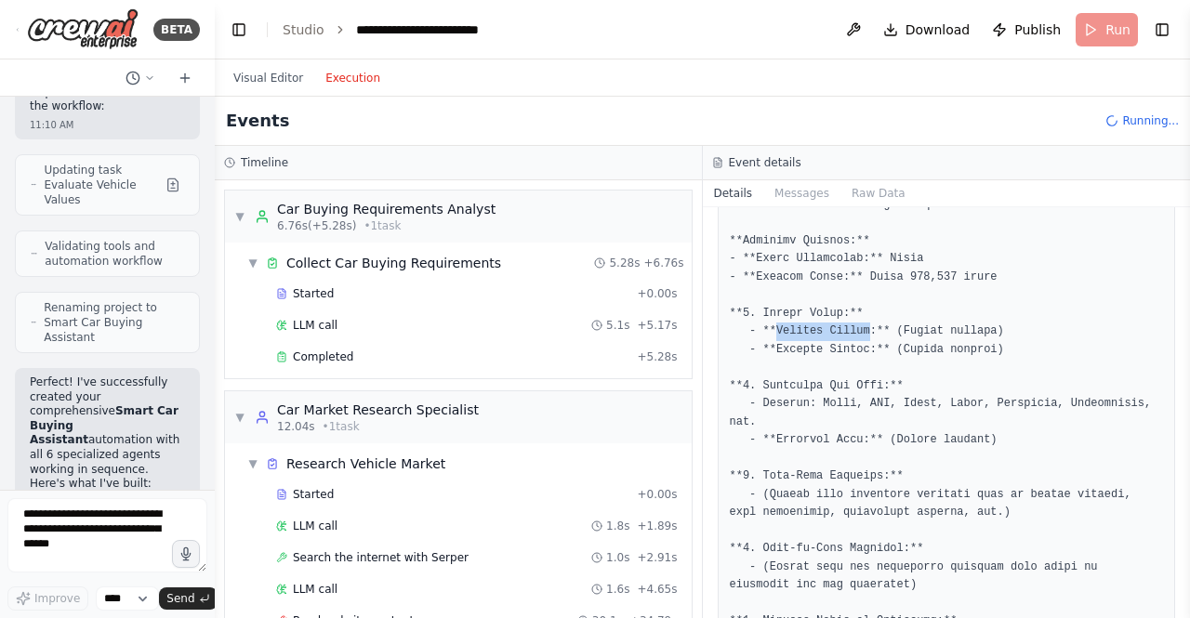
drag, startPoint x: 770, startPoint y: 331, endPoint x: 859, endPoint y: 333, distance: 89.3
click at [859, 333] on pre at bounding box center [947, 576] width 434 height 870
drag, startPoint x: 780, startPoint y: 351, endPoint x: 879, endPoint y: 350, distance: 99.5
click at [879, 350] on pre at bounding box center [947, 576] width 434 height 870
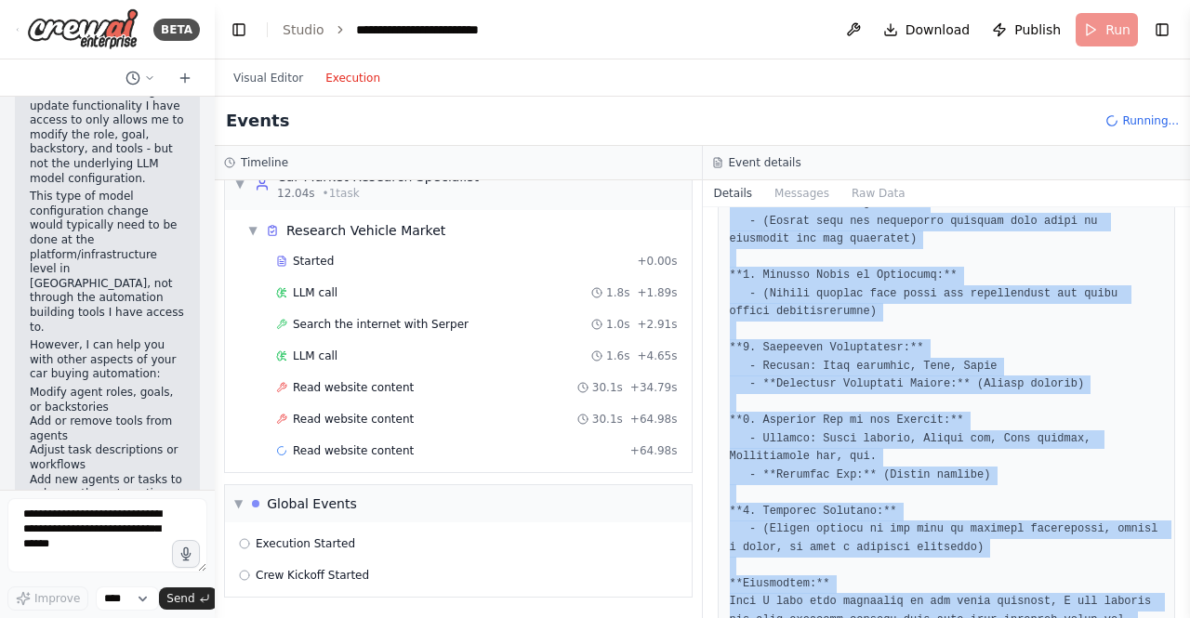
scroll to position [643, 0]
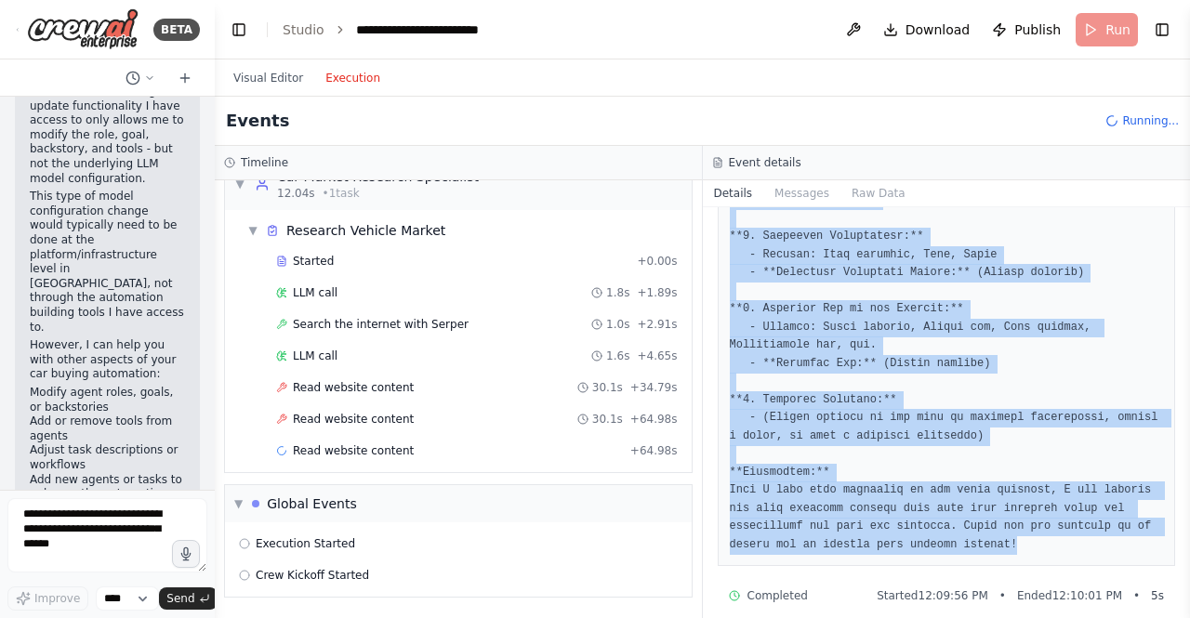
drag, startPoint x: 729, startPoint y: 333, endPoint x: 947, endPoint y: 525, distance: 291.1
click at [947, 525] on pre at bounding box center [947, 119] width 434 height 870
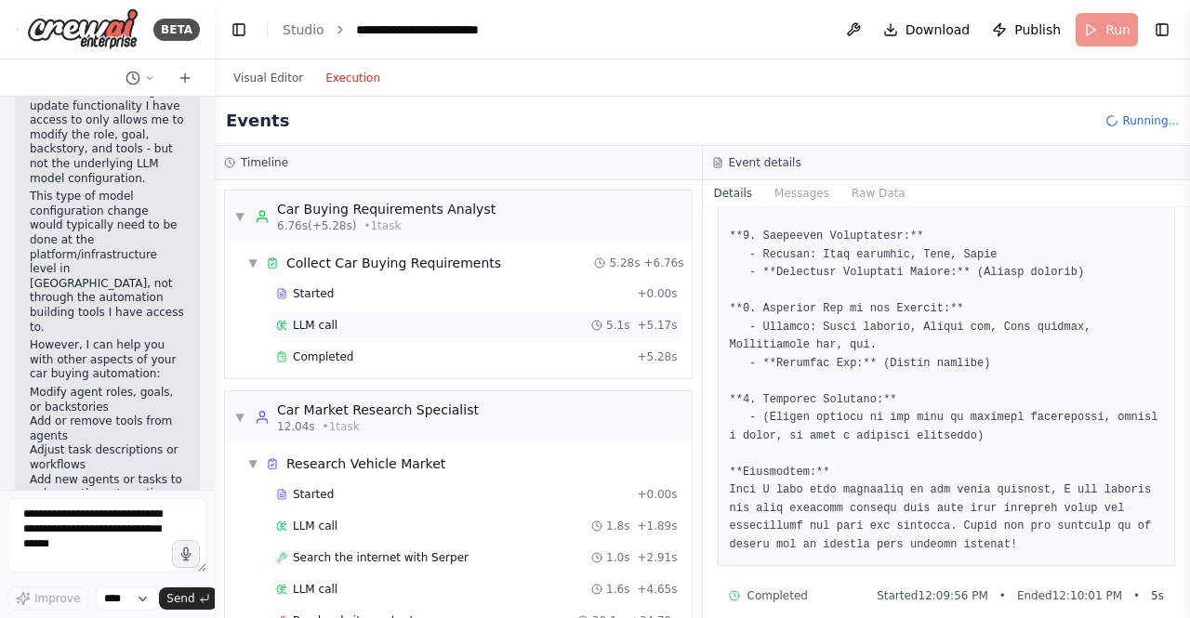
click at [311, 325] on span "LLM call" at bounding box center [315, 325] width 45 height 15
click at [314, 329] on span "LLM call" at bounding box center [315, 325] width 45 height 15
click at [308, 361] on span "Completed" at bounding box center [323, 357] width 60 height 15
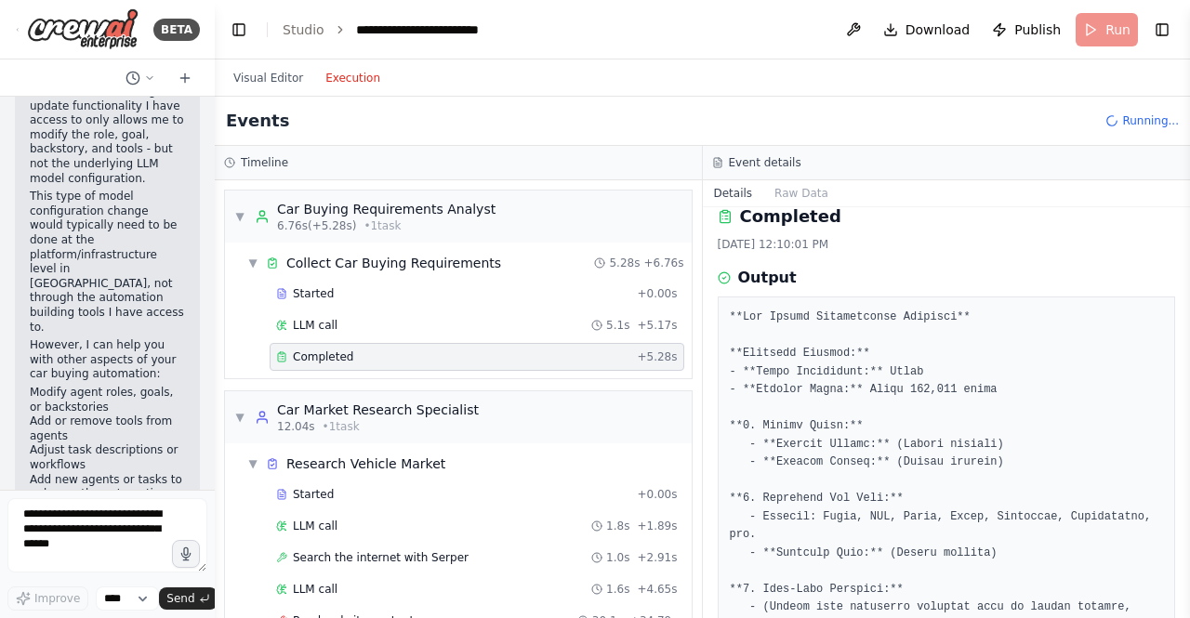
scroll to position [0, 0]
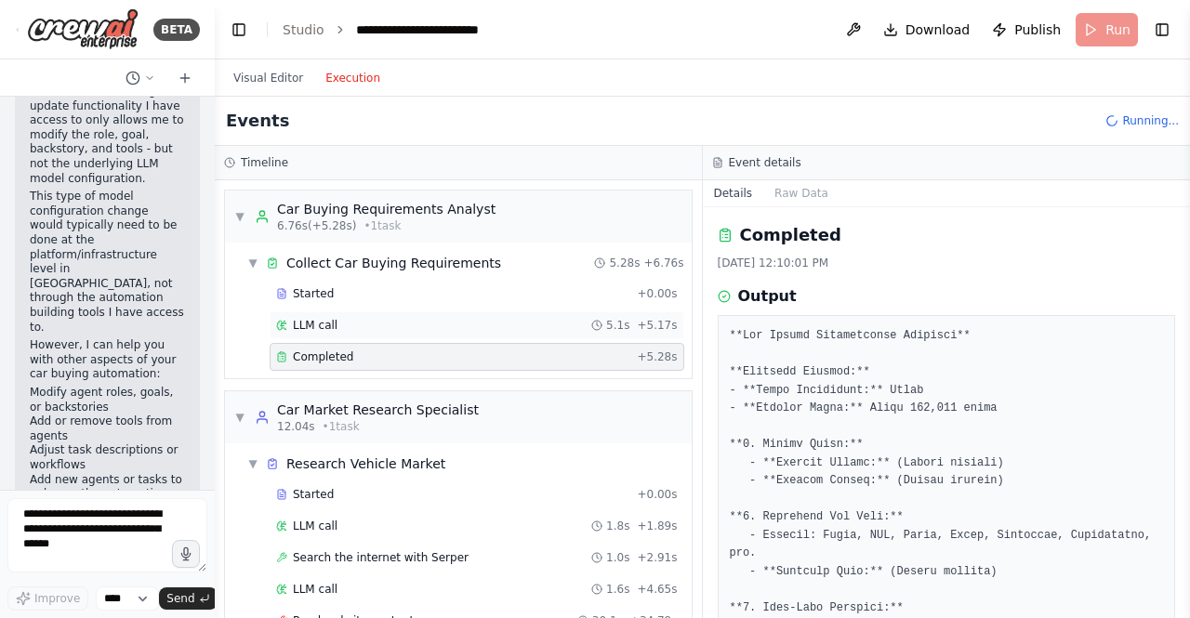
drag, startPoint x: 388, startPoint y: 312, endPoint x: 419, endPoint y: 320, distance: 32.5
click at [388, 312] on div "LLM call 5.1s + 5.17s" at bounding box center [477, 325] width 415 height 28
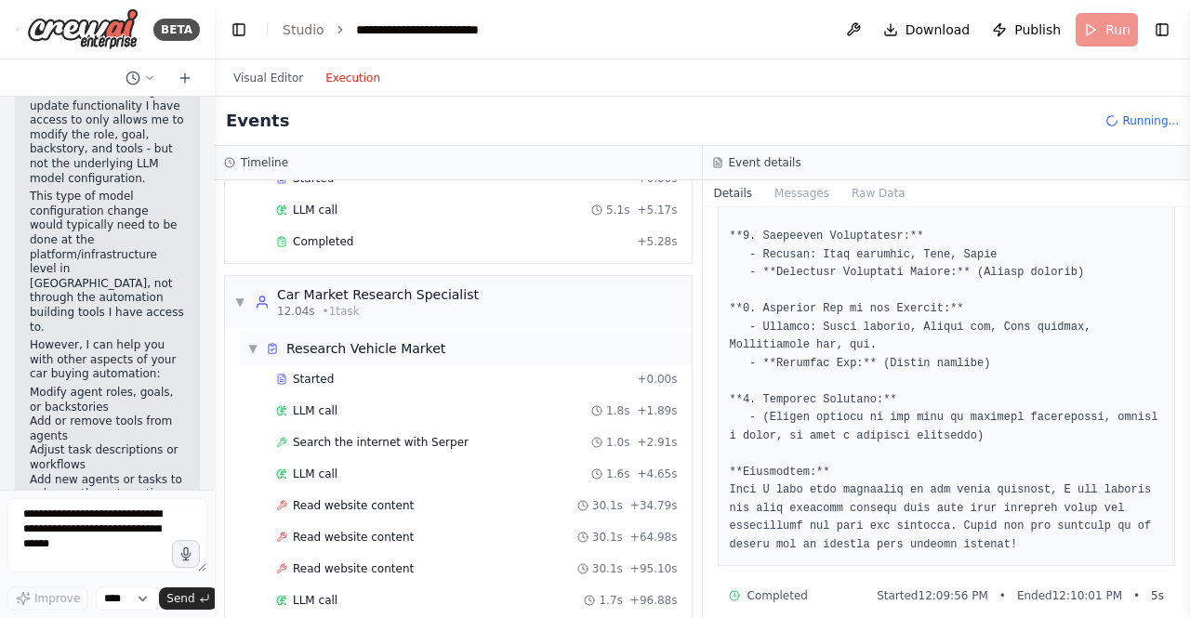
scroll to position [93, 0]
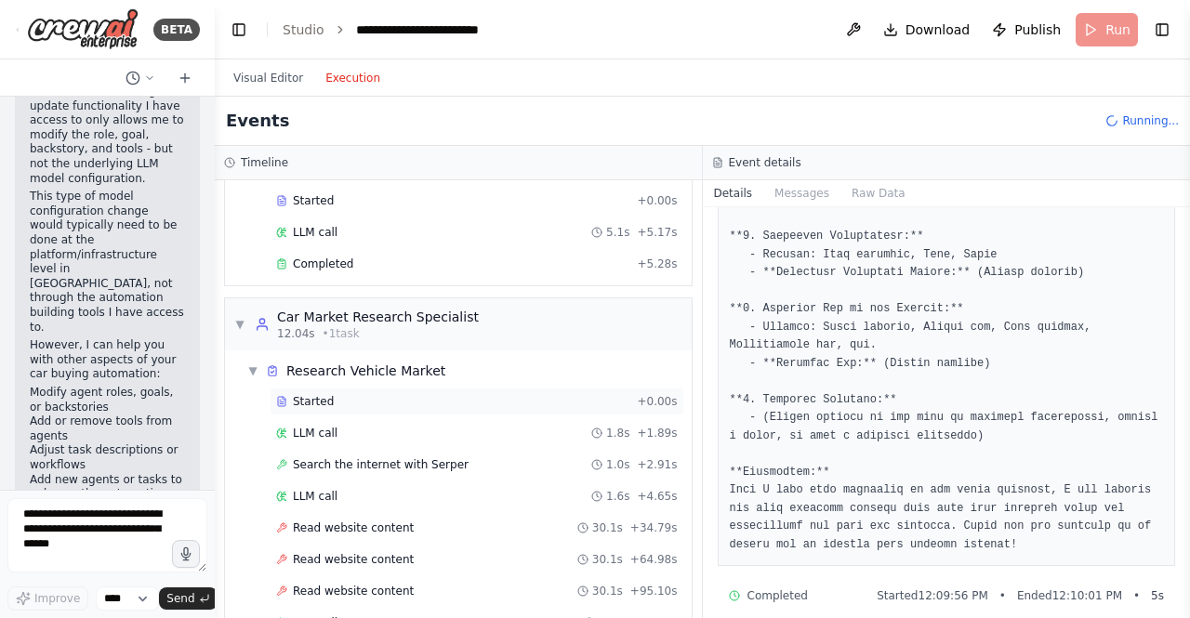
click at [348, 395] on div "Started" at bounding box center [452, 401] width 353 height 15
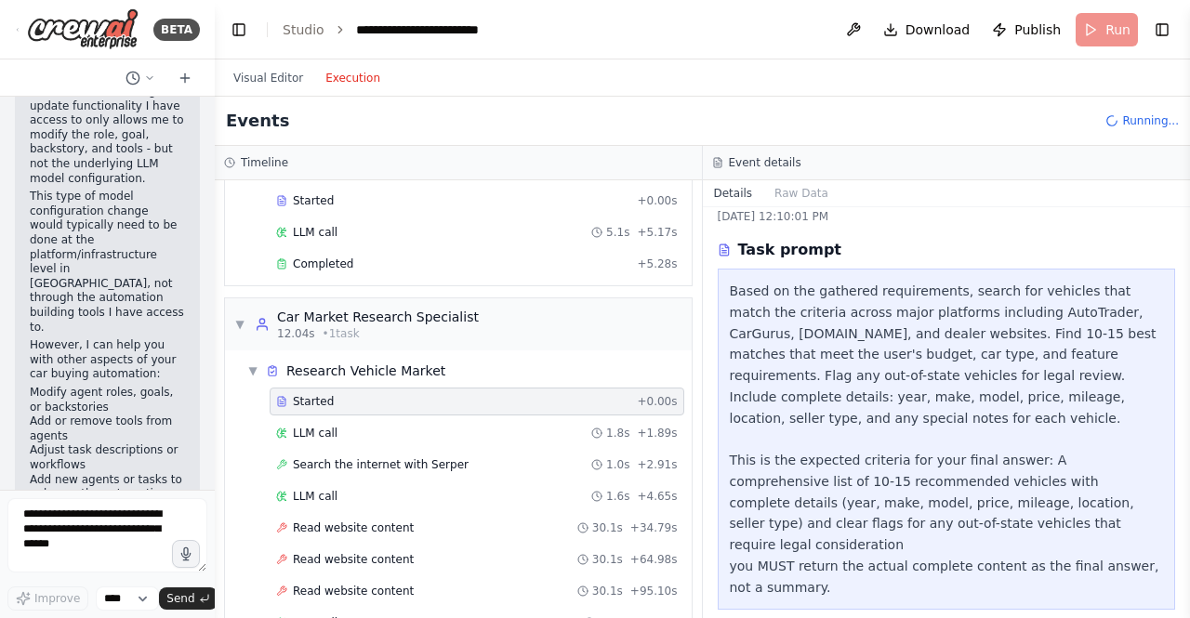
scroll to position [486, 0]
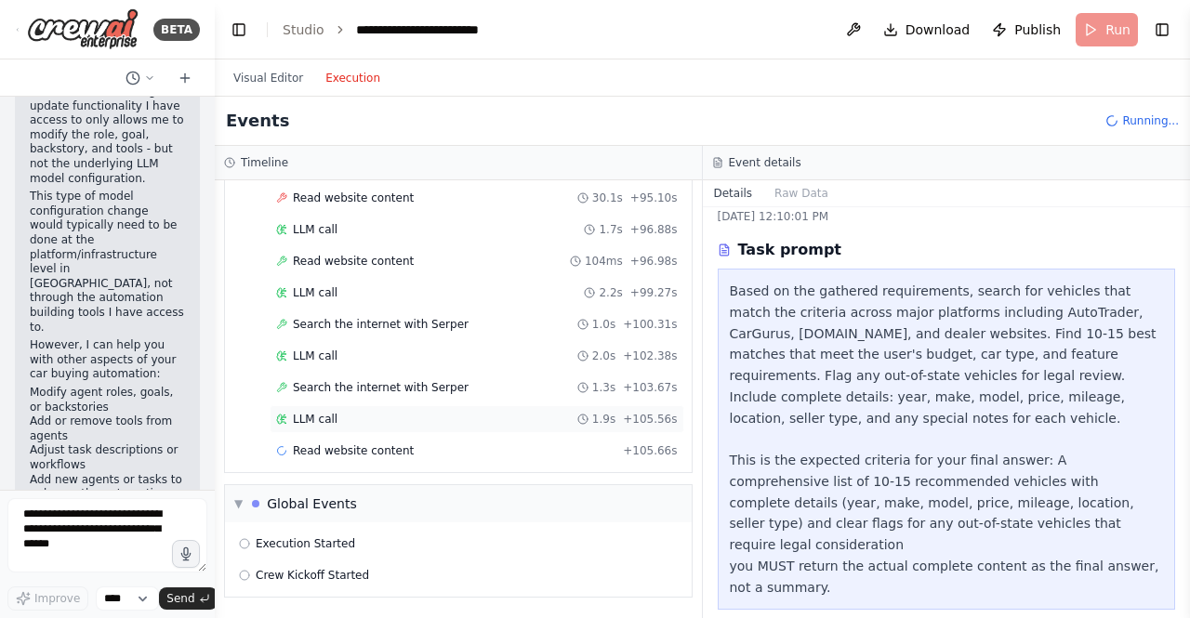
click at [335, 419] on div "LLM call 1.9s + 105.56s" at bounding box center [477, 419] width 402 height 15
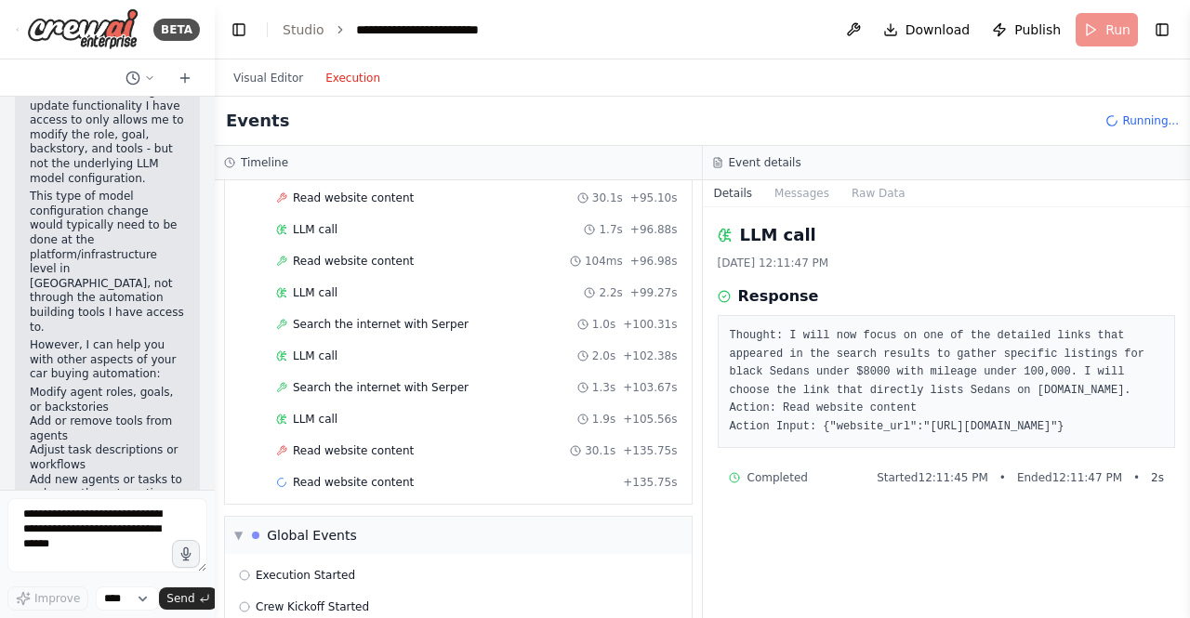
drag, startPoint x: 760, startPoint y: 337, endPoint x: 1082, endPoint y: 475, distance: 349.8
click at [1082, 448] on div "Thought: I will now focus on one of the detailed links that appeared in the sea…" at bounding box center [947, 381] width 458 height 133
click at [913, 436] on pre "Thought: I will now focus on one of the detailed links that appeared in the sea…" at bounding box center [947, 381] width 434 height 109
click at [318, 451] on span "Read website content" at bounding box center [353, 450] width 121 height 15
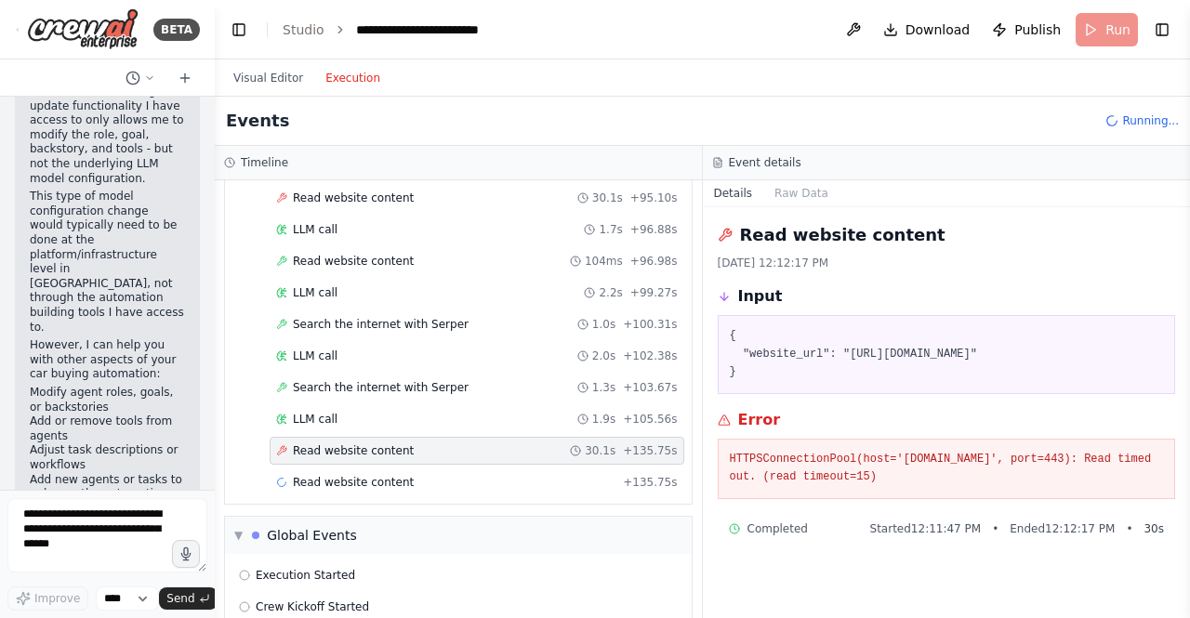
click at [937, 487] on pre "HTTPSConnectionPool(host='www.cars.com', port=443): Read timed out. (read timeo…" at bounding box center [947, 469] width 434 height 36
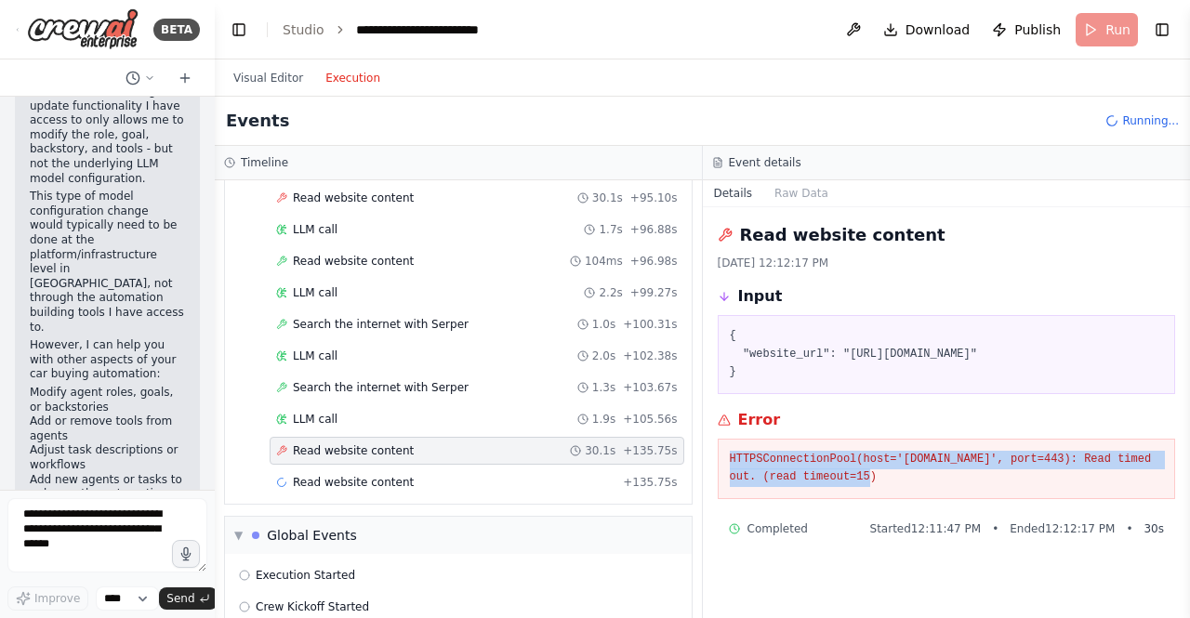
drag, startPoint x: 911, startPoint y: 500, endPoint x: 728, endPoint y: 474, distance: 185.0
click at [728, 474] on div "HTTPSConnectionPool(host='www.cars.com', port=443): Read timed out. (read timeo…" at bounding box center [947, 469] width 458 height 60
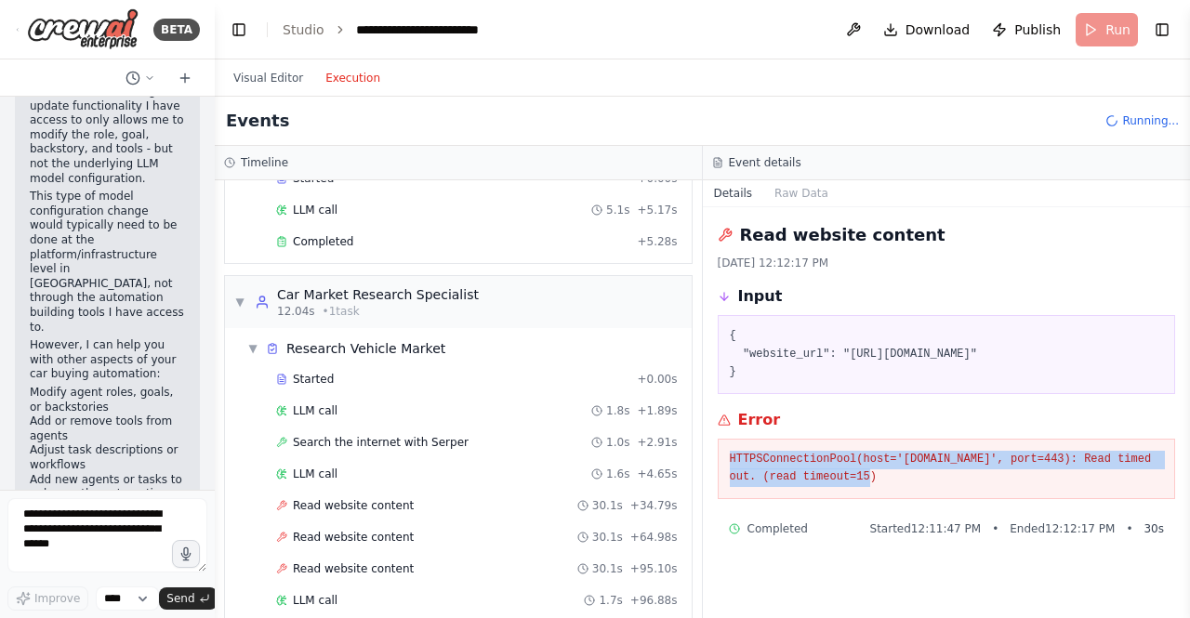
scroll to position [332, 0]
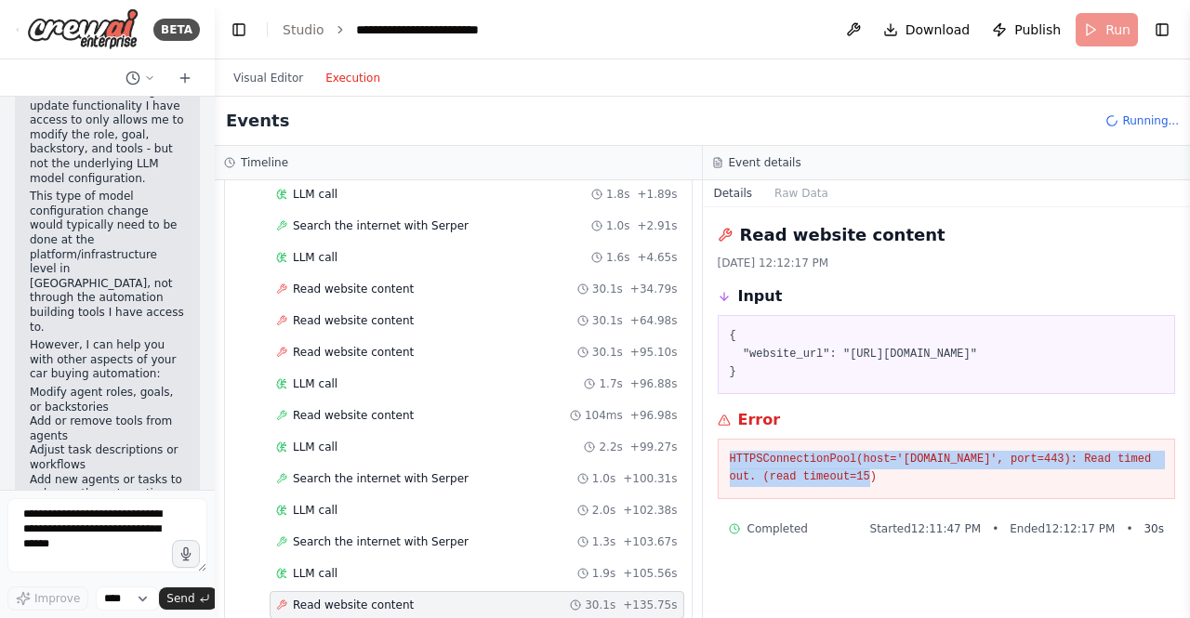
click at [295, 60] on div "Visual Editor Execution" at bounding box center [306, 77] width 169 height 37
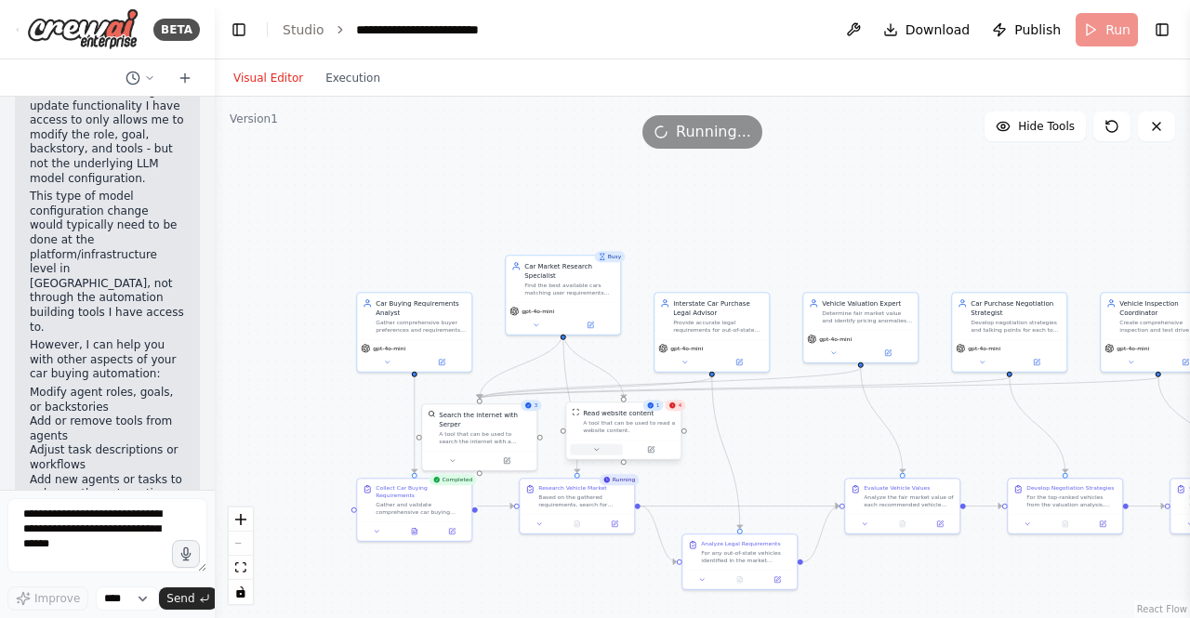
click at [596, 455] on button at bounding box center [596, 449] width 53 height 11
click at [671, 421] on div "A tool that can be used to read a website content." at bounding box center [629, 426] width 92 height 15
click at [679, 414] on div "Read website content" at bounding box center [634, 412] width 92 height 9
click at [684, 409] on div "4" at bounding box center [679, 405] width 20 height 11
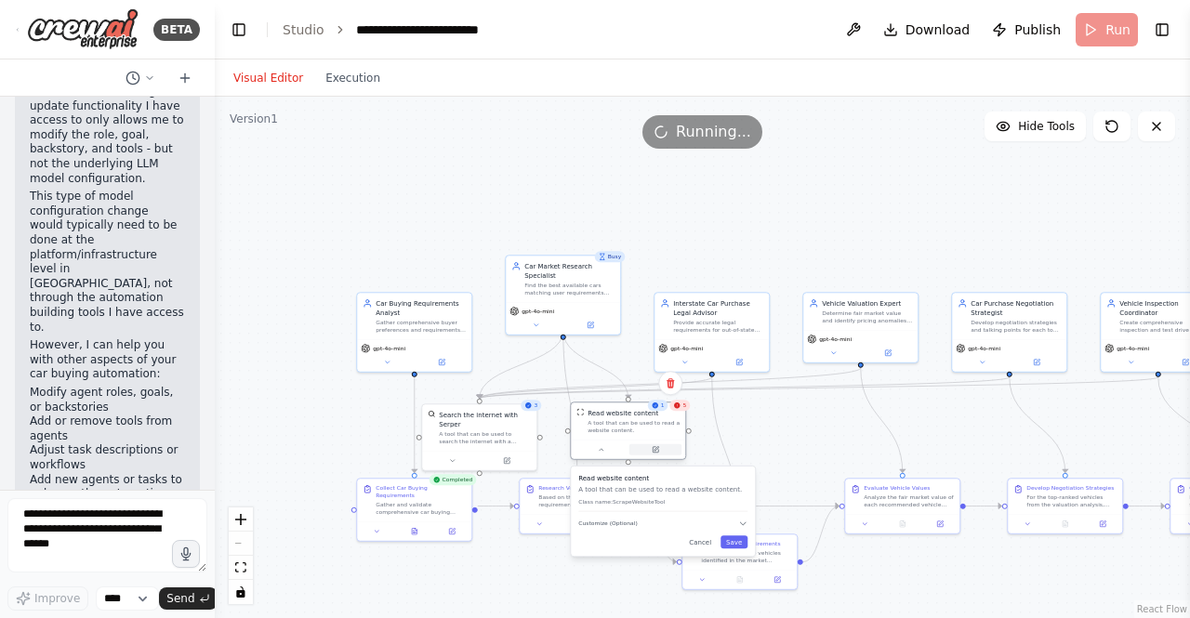
click at [654, 452] on icon at bounding box center [656, 450] width 6 height 6
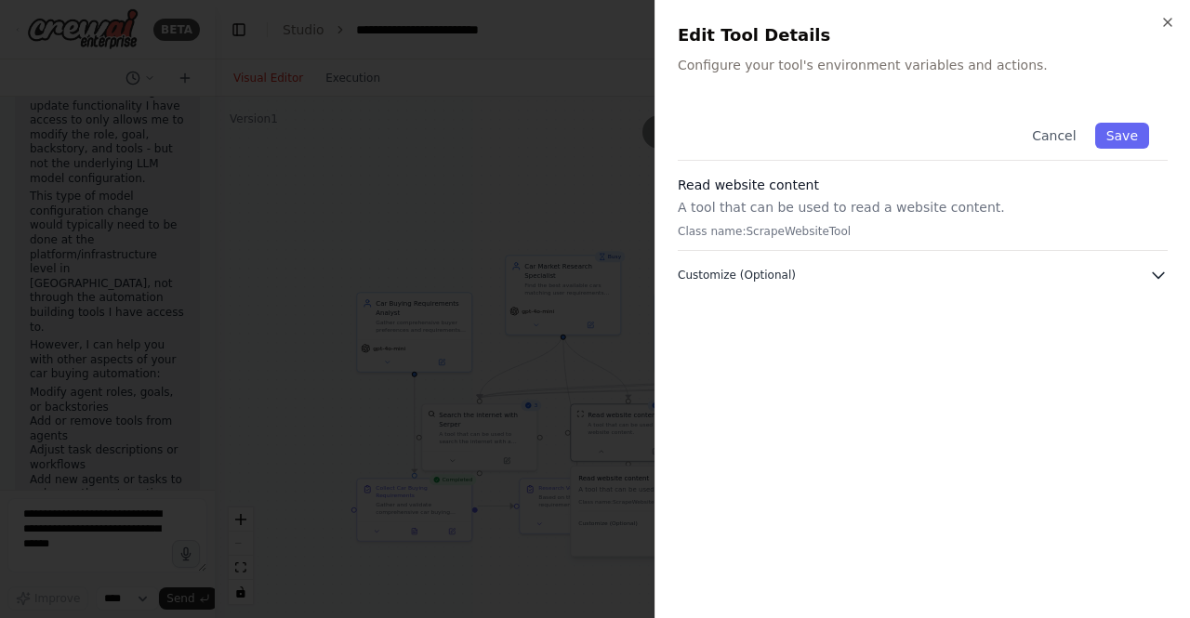
drag, startPoint x: 737, startPoint y: 258, endPoint x: 727, endPoint y: 275, distance: 20.4
click at [728, 274] on div "Cancel Save Read website content A tool that can be used to read a website cont…" at bounding box center [923, 194] width 490 height 180
click at [727, 275] on span "Customize (Optional)" at bounding box center [737, 275] width 118 height 15
click at [919, 199] on p "A tool that can be used to read a website content." at bounding box center [923, 207] width 490 height 19
click at [1033, 131] on button "Cancel" at bounding box center [1054, 136] width 66 height 26
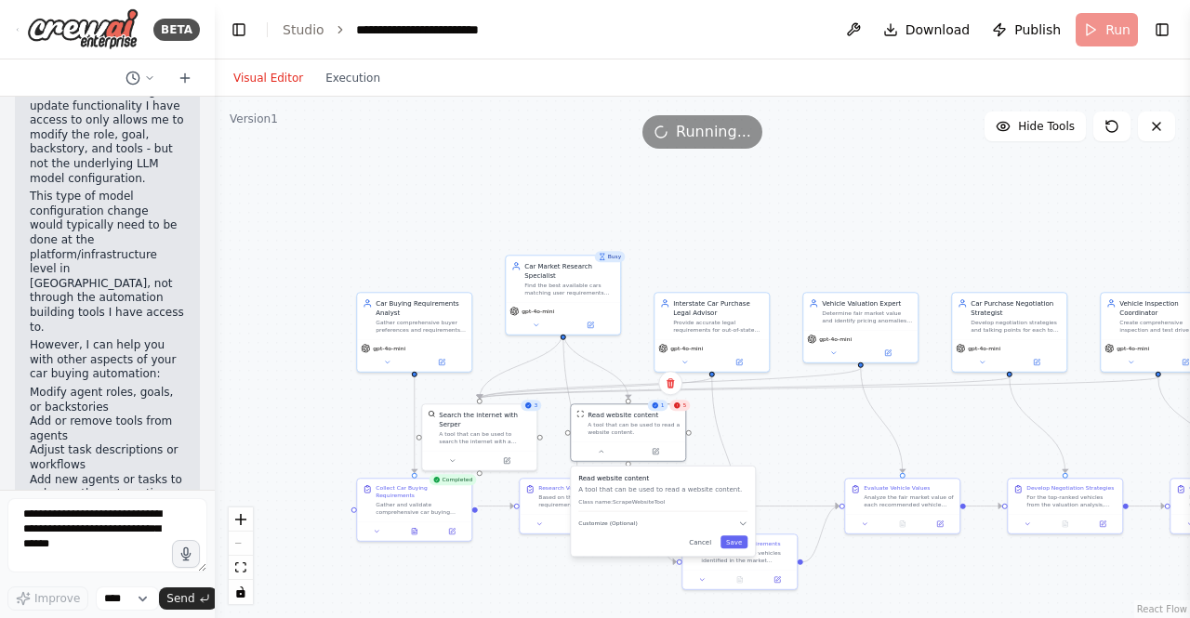
click at [692, 409] on div ".deletable-edge-delete-btn { width: 20px; height: 20px; border: 0px solid #ffff…" at bounding box center [702, 358] width 975 height 522
click at [839, 421] on div ".deletable-edge-delete-btn { width: 20px; height: 20px; border: 0px solid #ffff…" at bounding box center [702, 358] width 975 height 522
click at [812, 454] on div ".deletable-edge-delete-btn { width: 20px; height: 20px; border: 0px solid #ffff…" at bounding box center [702, 358] width 975 height 522
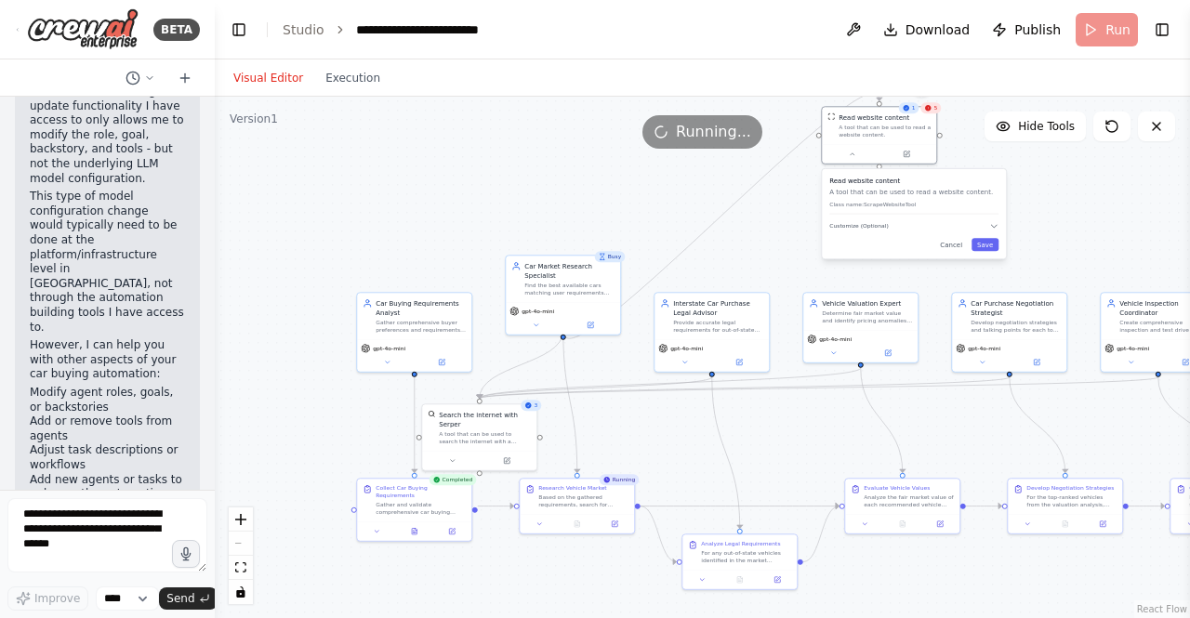
drag, startPoint x: 699, startPoint y: 491, endPoint x: 945, endPoint y: 192, distance: 387.7
click at [945, 192] on p "A tool that can be used to read a website content." at bounding box center [913, 192] width 169 height 9
drag, startPoint x: 862, startPoint y: 125, endPoint x: 754, endPoint y: 145, distance: 109.6
click at [754, 145] on div "Running..." at bounding box center [702, 131] width 975 height 33
drag, startPoint x: 866, startPoint y: 129, endPoint x: 799, endPoint y: 154, distance: 71.5
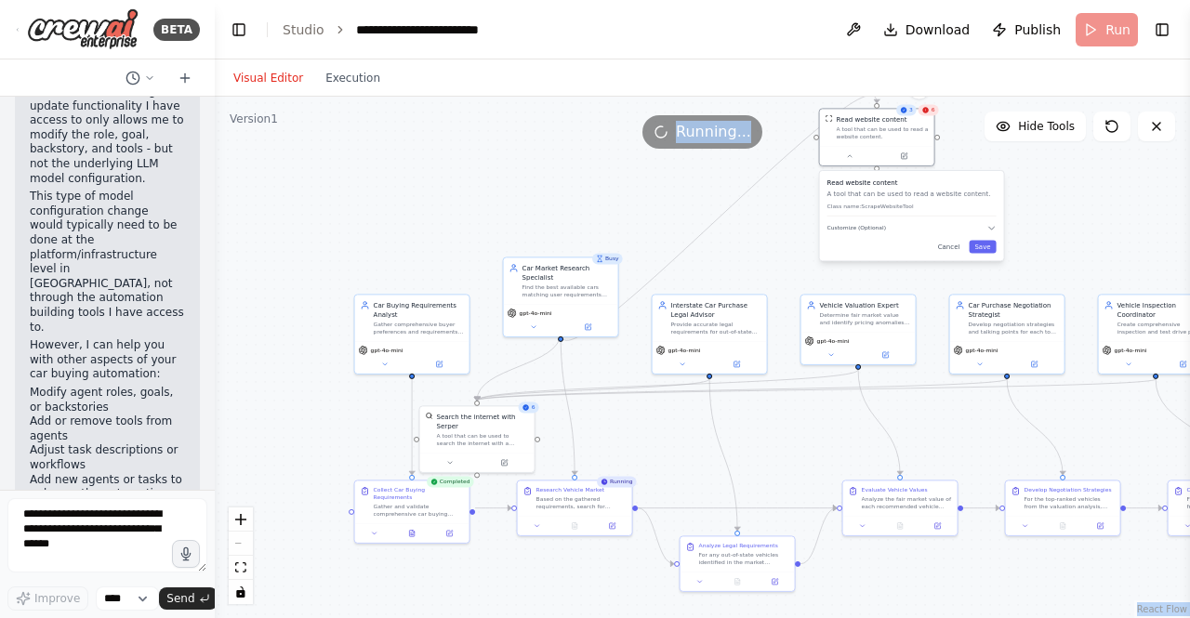
click at [800, 154] on div "Version 1 Hide Tools .deletable-edge-delete-btn { width: 20px; height: 20px; bo…" at bounding box center [702, 358] width 975 height 522
click at [723, 191] on div ".deletable-edge-delete-btn { width: 20px; height: 20px; border: 0px solid #ffff…" at bounding box center [702, 358] width 975 height 522
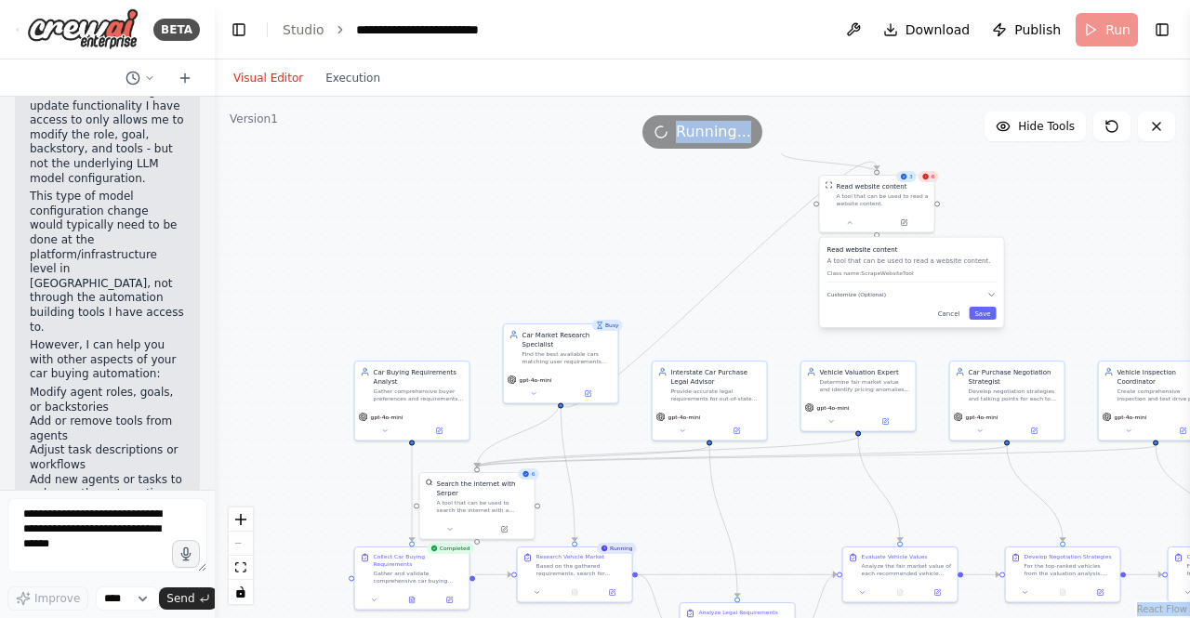
drag, startPoint x: 879, startPoint y: 105, endPoint x: 742, endPoint y: 167, distance: 151.0
click at [742, 167] on div ".deletable-edge-delete-btn { width: 20px; height: 20px; border: 0px solid #ffff…" at bounding box center [702, 358] width 975 height 522
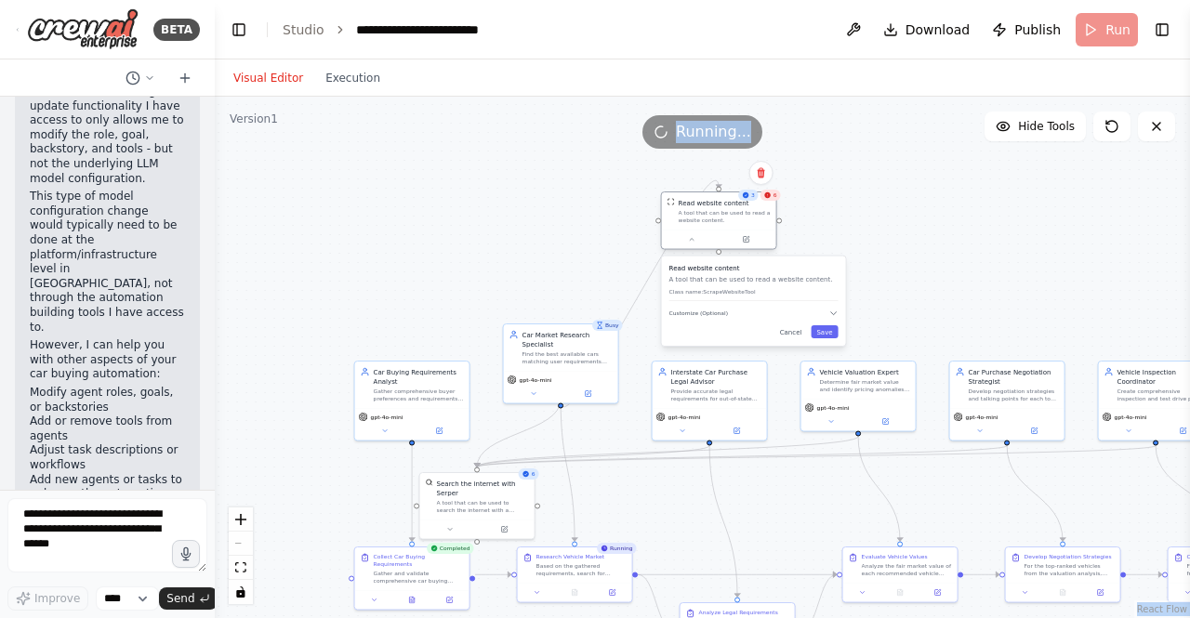
drag, startPoint x: 883, startPoint y: 194, endPoint x: 722, endPoint y: 209, distance: 161.5
click at [722, 209] on div "A tool that can be used to read a website content." at bounding box center [725, 216] width 92 height 15
drag, startPoint x: 721, startPoint y: 310, endPoint x: 733, endPoint y: 305, distance: 12.9
click at [722, 310] on span "Customize (Optional)" at bounding box center [698, 313] width 59 height 7
click at [799, 293] on p "Class name: ScrapeWebsiteTool" at bounding box center [753, 291] width 169 height 7
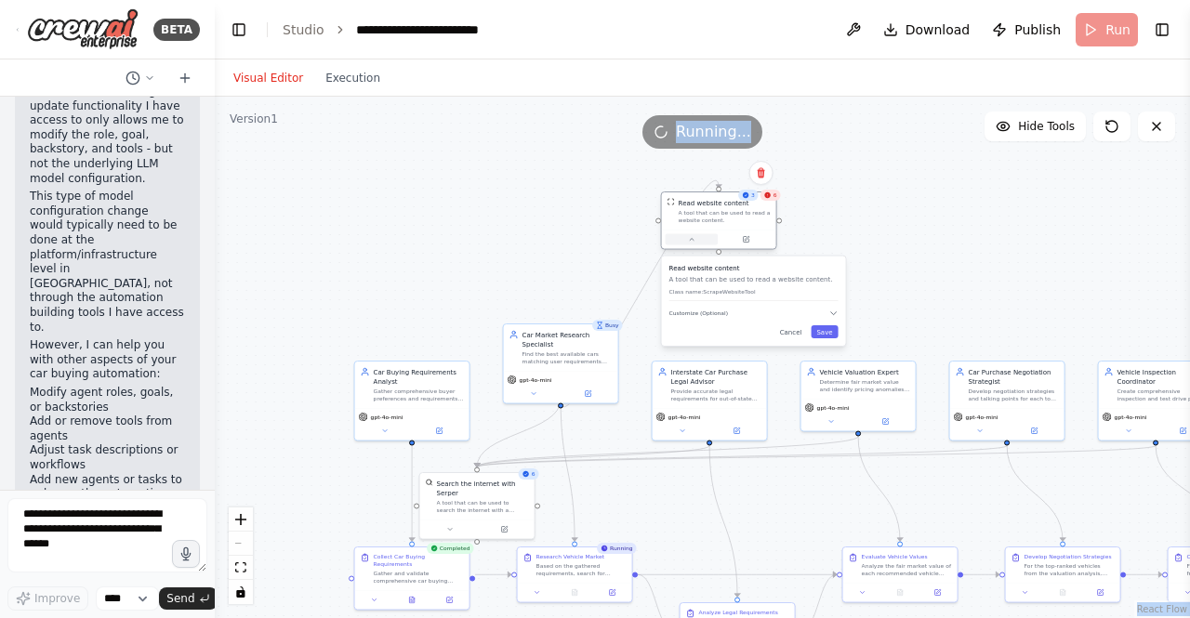
click at [686, 242] on button at bounding box center [692, 239] width 53 height 11
drag, startPoint x: 713, startPoint y: 205, endPoint x: 740, endPoint y: 267, distance: 67.0
click at [742, 269] on div "Read website content" at bounding box center [742, 267] width 71 height 9
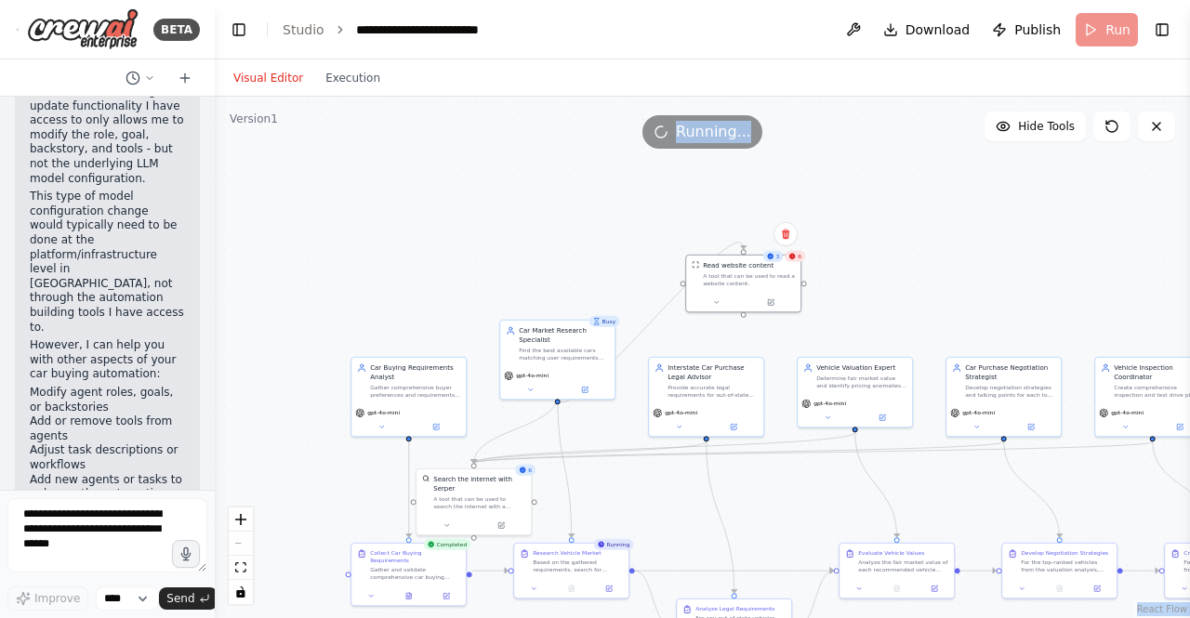
click at [959, 266] on div ".deletable-edge-delete-btn { width: 20px; height: 20px; border: 0px solid #ffff…" at bounding box center [702, 358] width 975 height 522
click at [710, 268] on div "Read website content" at bounding box center [738, 263] width 71 height 9
click at [801, 261] on div "6" at bounding box center [795, 256] width 20 height 11
click at [883, 284] on div ".deletable-edge-delete-btn { width: 20px; height: 20px; border: 0px solid #ffff…" at bounding box center [702, 358] width 975 height 522
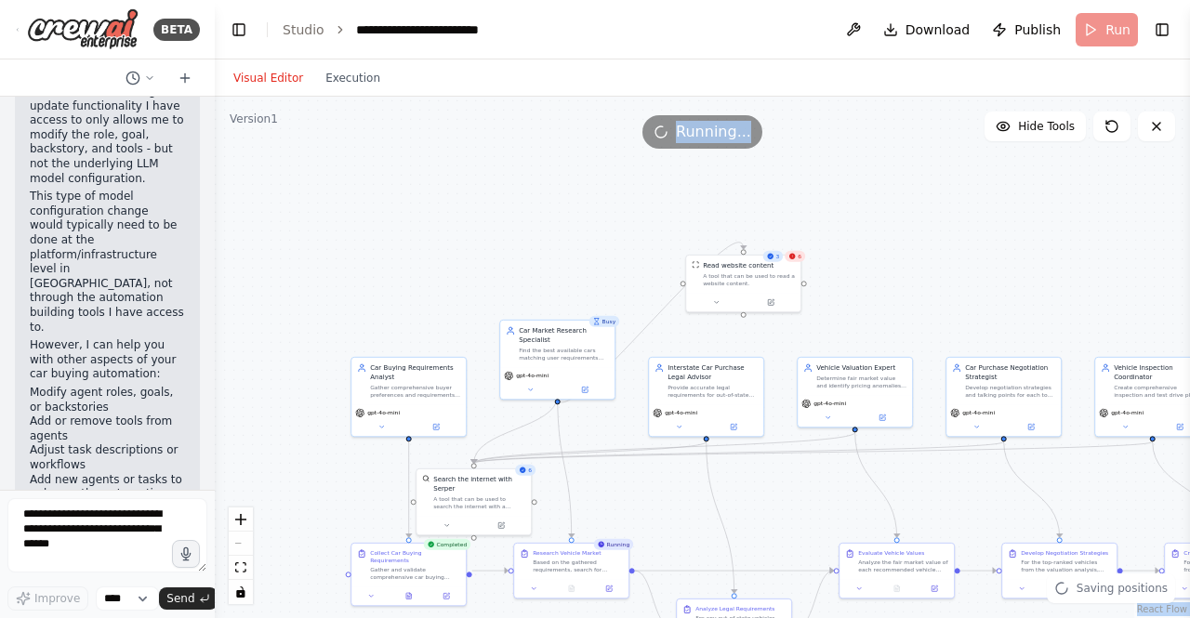
click at [561, 213] on div ".deletable-edge-delete-btn { width: 20px; height: 20px; border: 0px solid #ffff…" at bounding box center [702, 358] width 975 height 522
click at [337, 76] on button "Execution" at bounding box center [352, 78] width 77 height 22
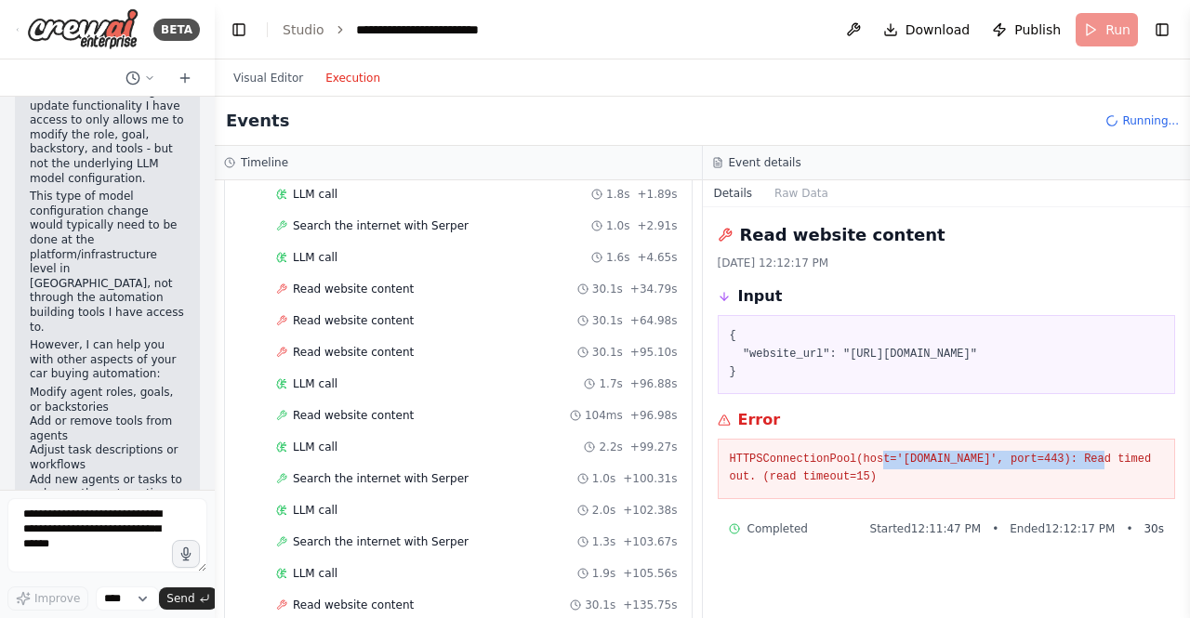
drag, startPoint x: 1053, startPoint y: 484, endPoint x: 868, endPoint y: 478, distance: 185.1
click at [868, 481] on pre "HTTPSConnectionPool(host='www.cars.com', port=443): Read timed out. (read timeo…" at bounding box center [947, 469] width 434 height 36
click at [870, 470] on pre "HTTPSConnectionPool(host='www.cars.com', port=443): Read timed out. (read timeo…" at bounding box center [947, 469] width 434 height 36
click at [903, 382] on pre "{ "website_url": "https://www.cars.com/shopping/sedan/price-under-8000/" }" at bounding box center [947, 354] width 434 height 55
click at [752, 373] on pre "{ "website_url": "https://www.cars.com/shopping/sedan/price-under-8000/" }" at bounding box center [947, 354] width 434 height 55
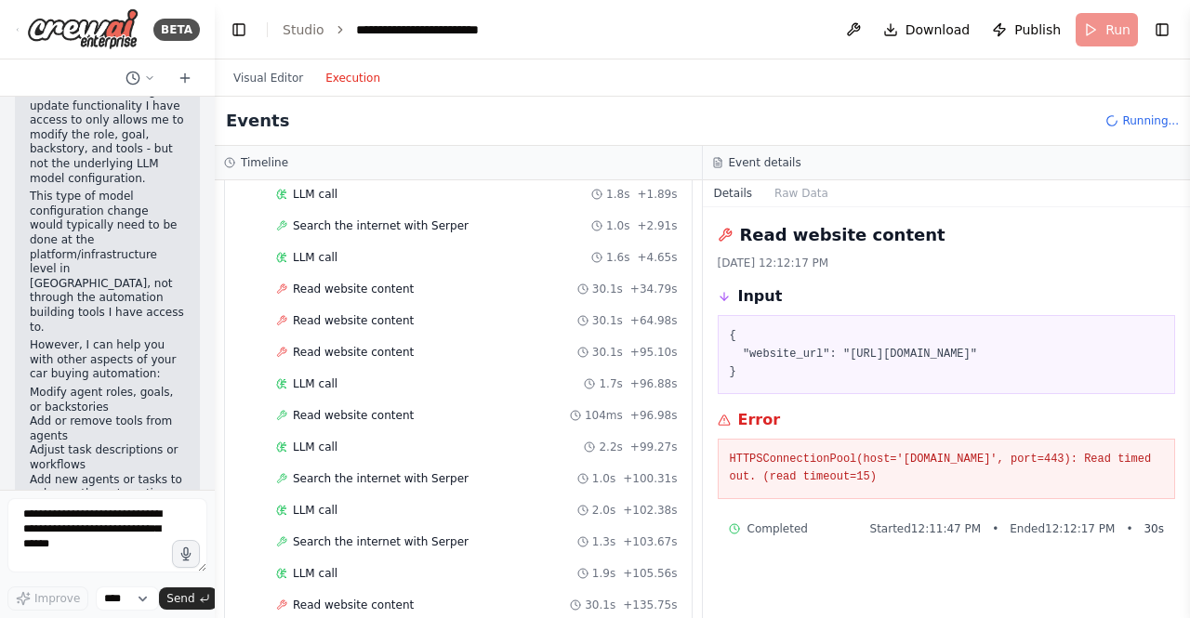
drag, startPoint x: 757, startPoint y: 374, endPoint x: 840, endPoint y: 353, distance: 86.1
click at [840, 353] on pre "{ "website_url": "https://www.cars.com/shopping/sedan/price-under-8000/" }" at bounding box center [947, 354] width 434 height 55
copy pre "https://www.cars.com/shopping/sedan/price-under-8000"
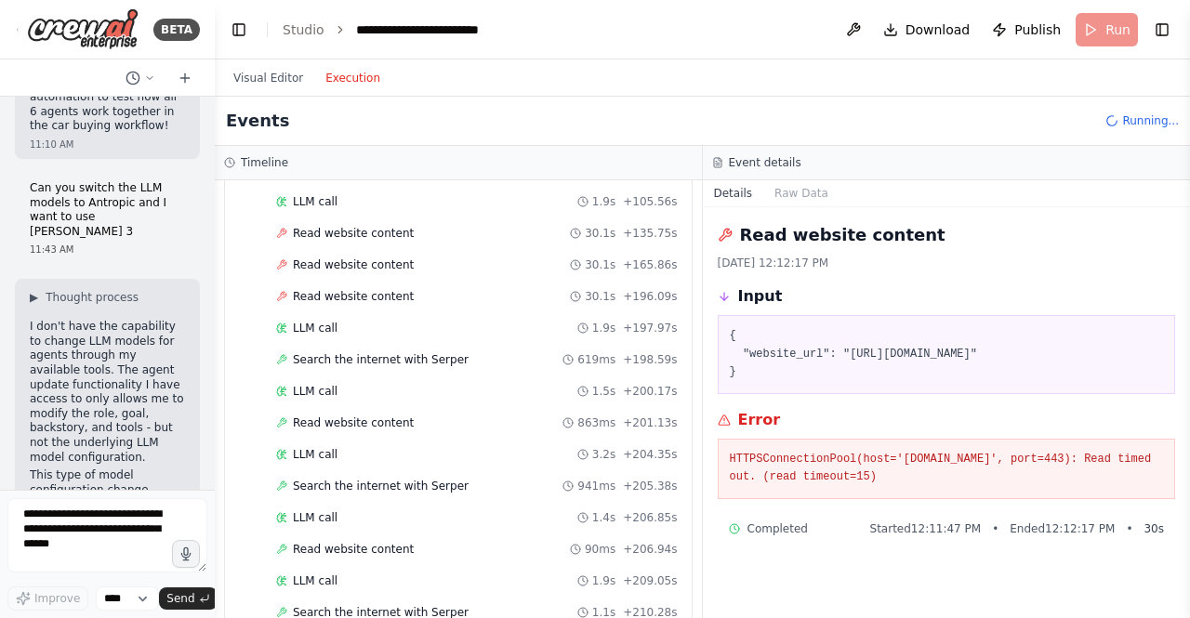
scroll to position [992, 0]
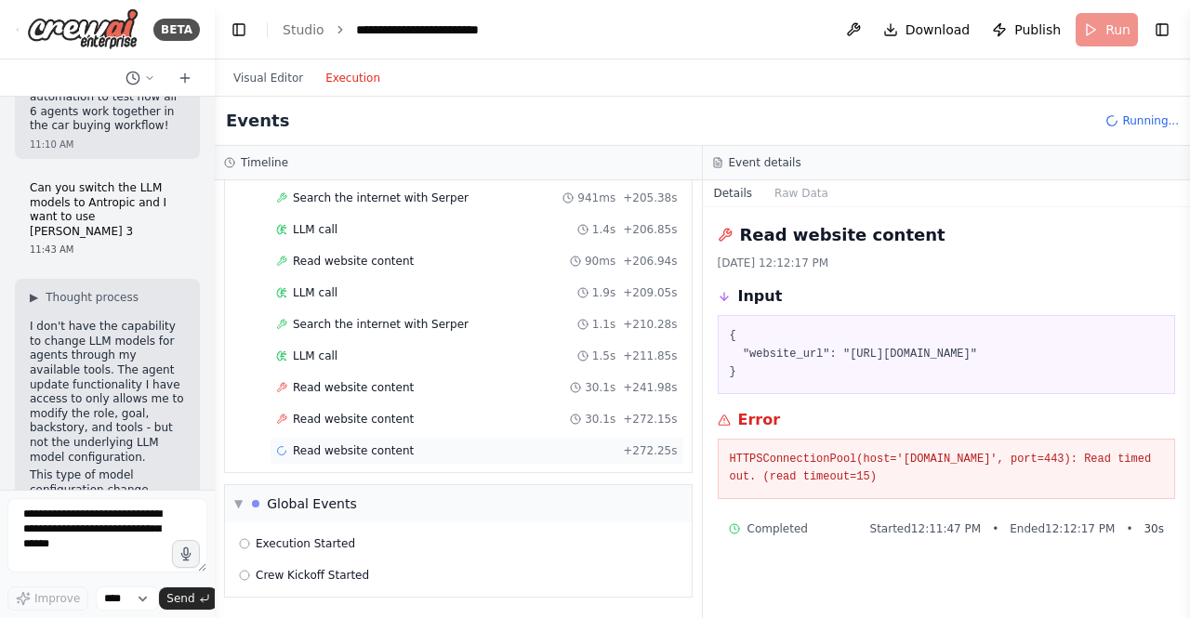
click at [344, 447] on span "Read website content" at bounding box center [353, 450] width 121 height 15
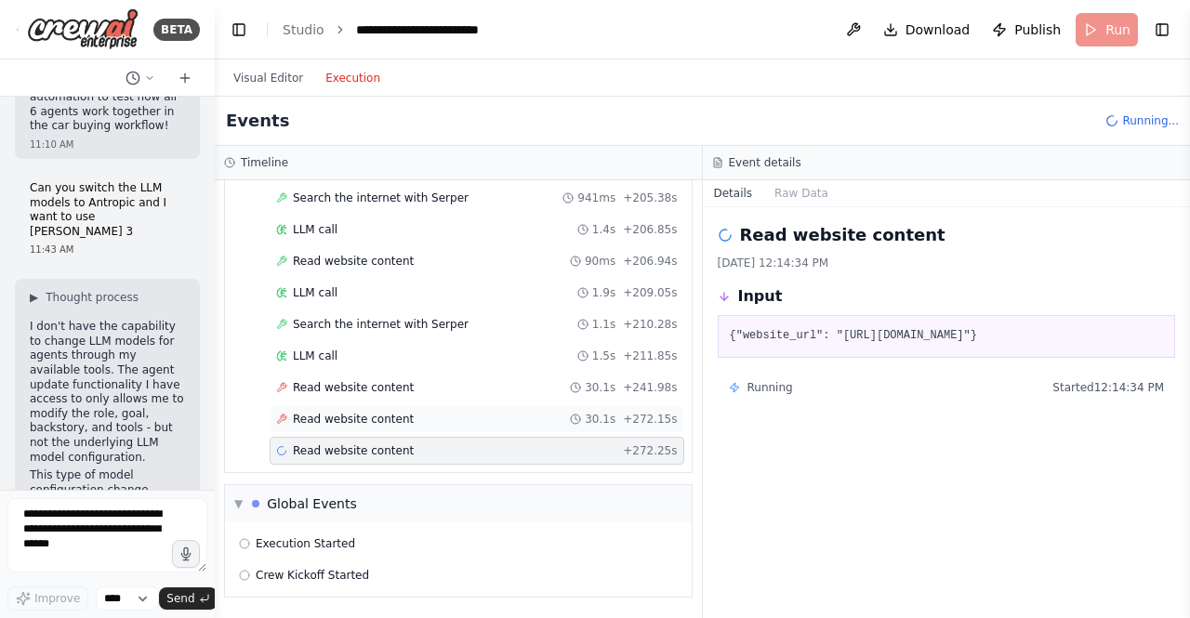
click at [352, 426] on span "Read website content" at bounding box center [353, 419] width 121 height 15
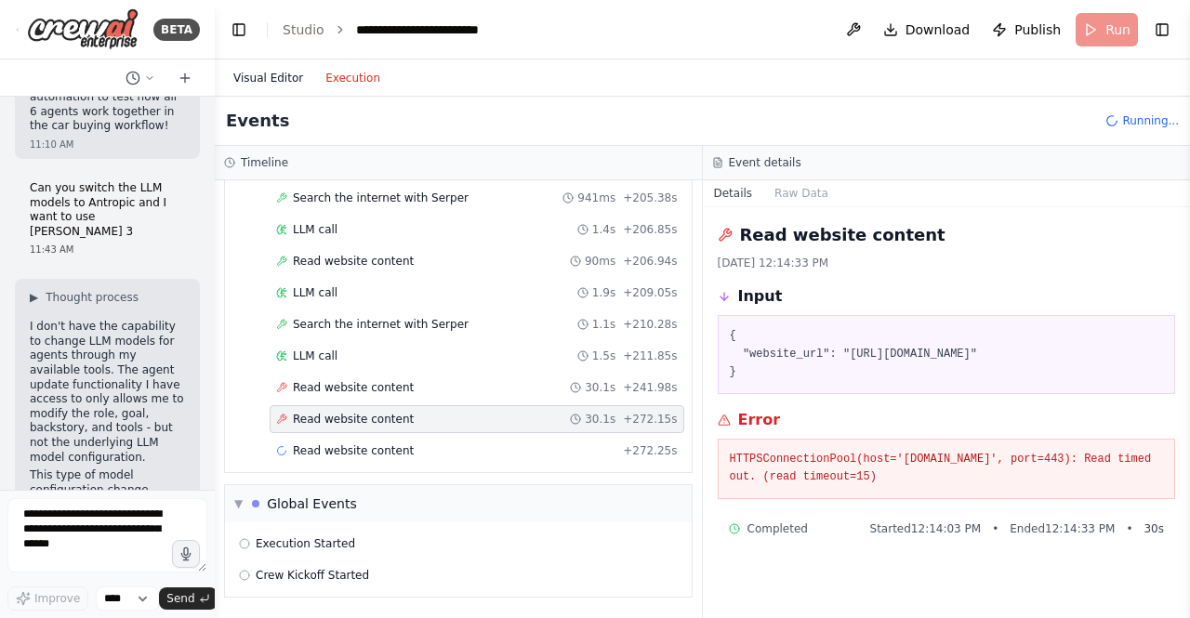
click at [273, 85] on button "Visual Editor" at bounding box center [268, 78] width 92 height 22
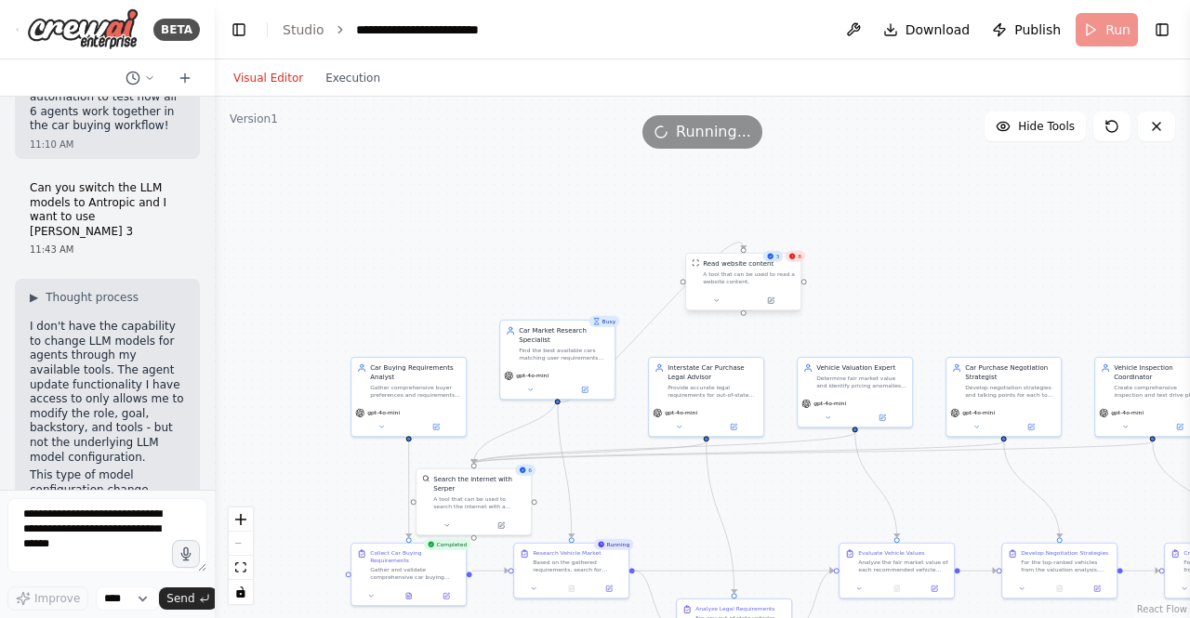
click at [748, 280] on div "A tool that can be used to read a website content." at bounding box center [749, 278] width 92 height 15
click at [716, 303] on icon at bounding box center [715, 300] width 7 height 7
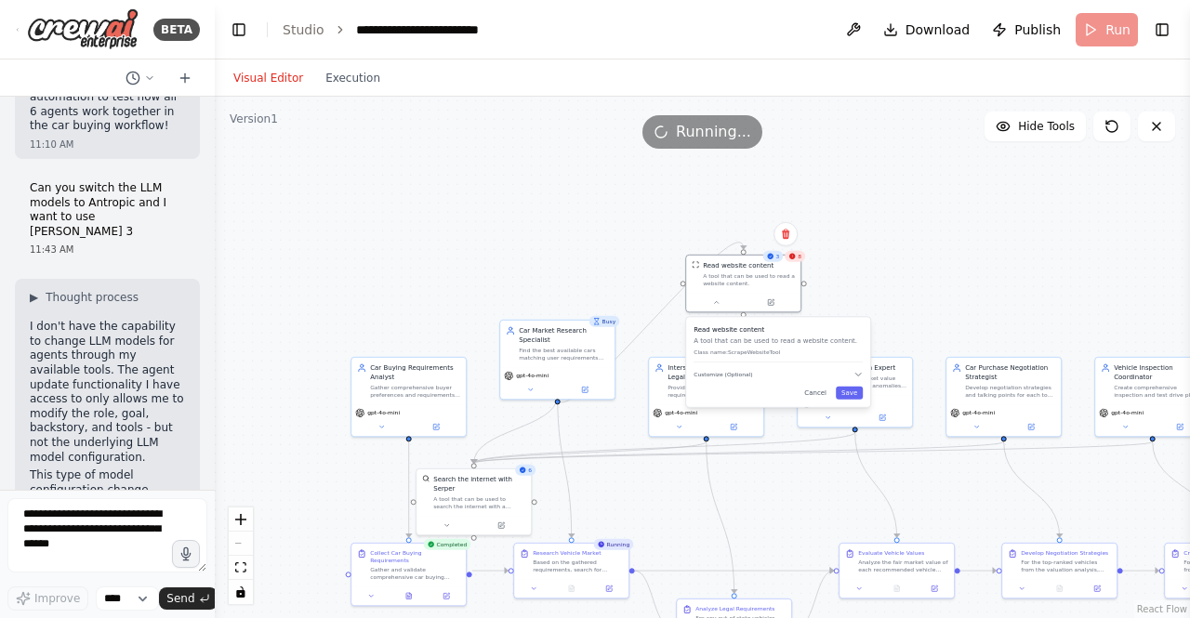
click at [916, 246] on div ".deletable-edge-delete-btn { width: 20px; height: 20px; border: 0px solid #ffff…" at bounding box center [702, 358] width 975 height 522
click at [728, 308] on div at bounding box center [743, 302] width 114 height 20
click at [720, 305] on button at bounding box center [716, 301] width 53 height 11
click at [748, 276] on div "A tool that can be used to read a website content." at bounding box center [749, 278] width 92 height 15
click at [770, 265] on div "Read website content" at bounding box center [749, 264] width 92 height 9
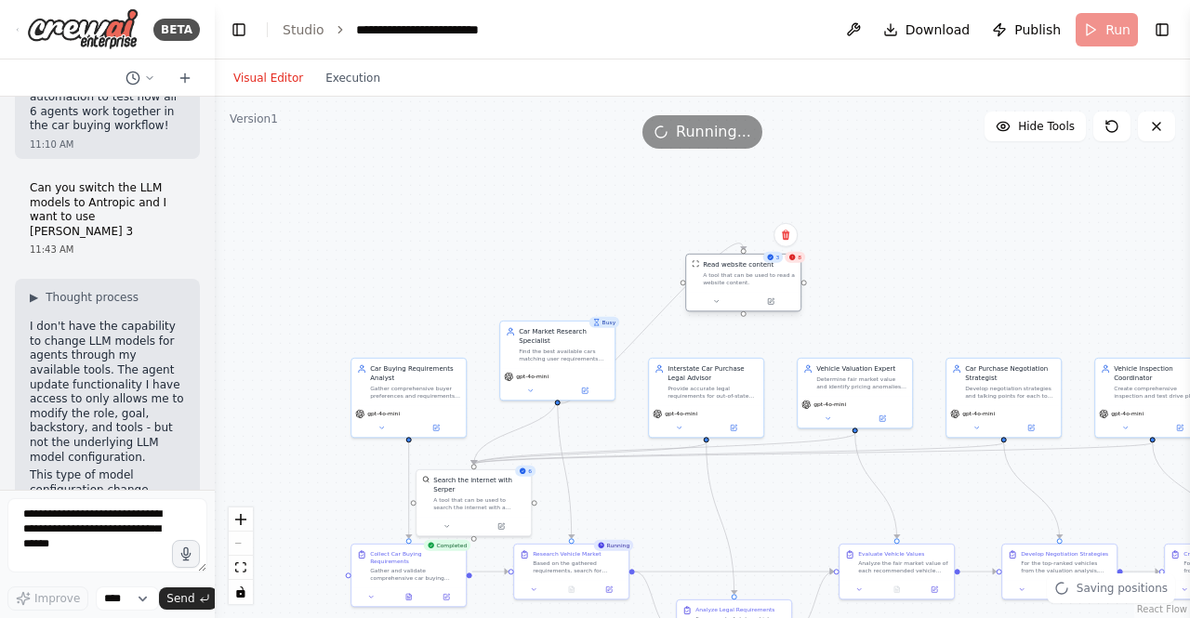
click at [770, 265] on div "Read website content" at bounding box center [749, 264] width 92 height 9
drag, startPoint x: 762, startPoint y: 287, endPoint x: 704, endPoint y: 243, distance: 73.6
click at [704, 243] on div "Read website content A tool that can be used to read a website content." at bounding box center [687, 226] width 114 height 37
drag, startPoint x: 704, startPoint y: 243, endPoint x: 778, endPoint y: 263, distance: 77.1
click at [787, 255] on div "Read website content A tool that can be used to read a website content." at bounding box center [771, 255] width 116 height 59
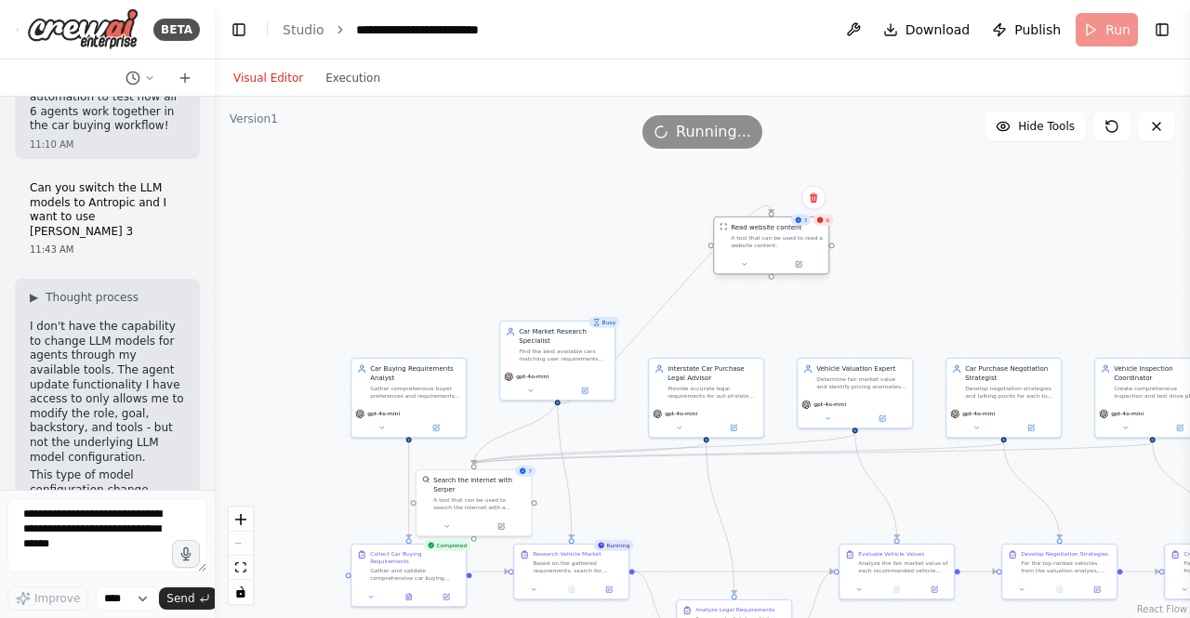
click at [770, 242] on div "A tool that can be used to read a website content." at bounding box center [777, 241] width 92 height 15
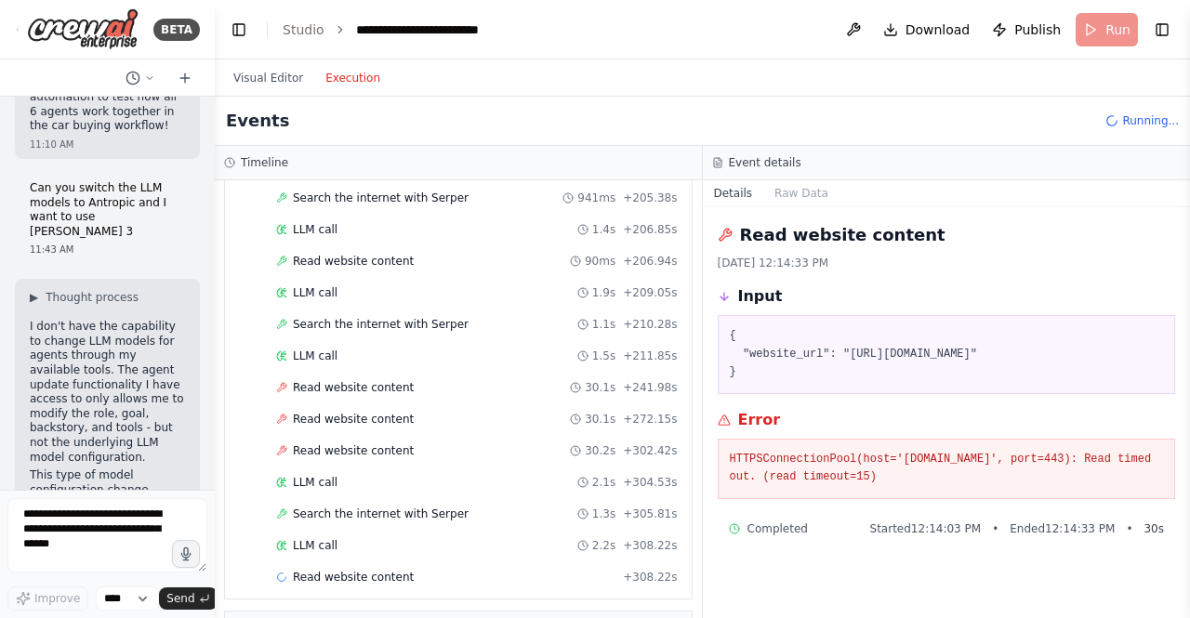
click at [334, 71] on button "Execution" at bounding box center [352, 78] width 77 height 22
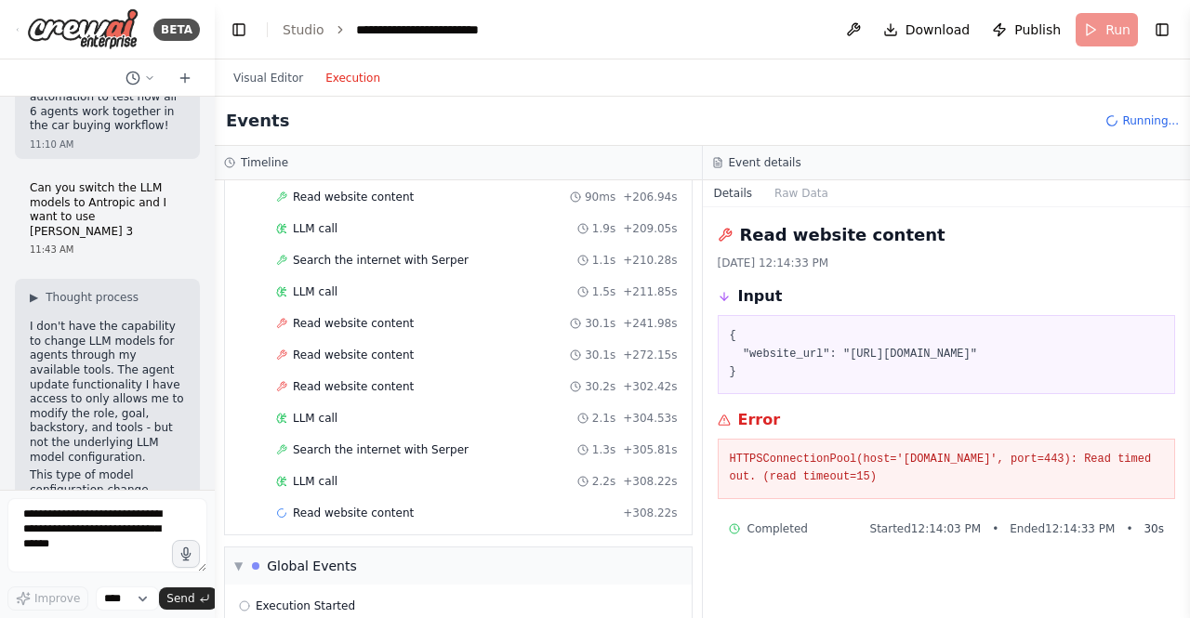
scroll to position [1118, 0]
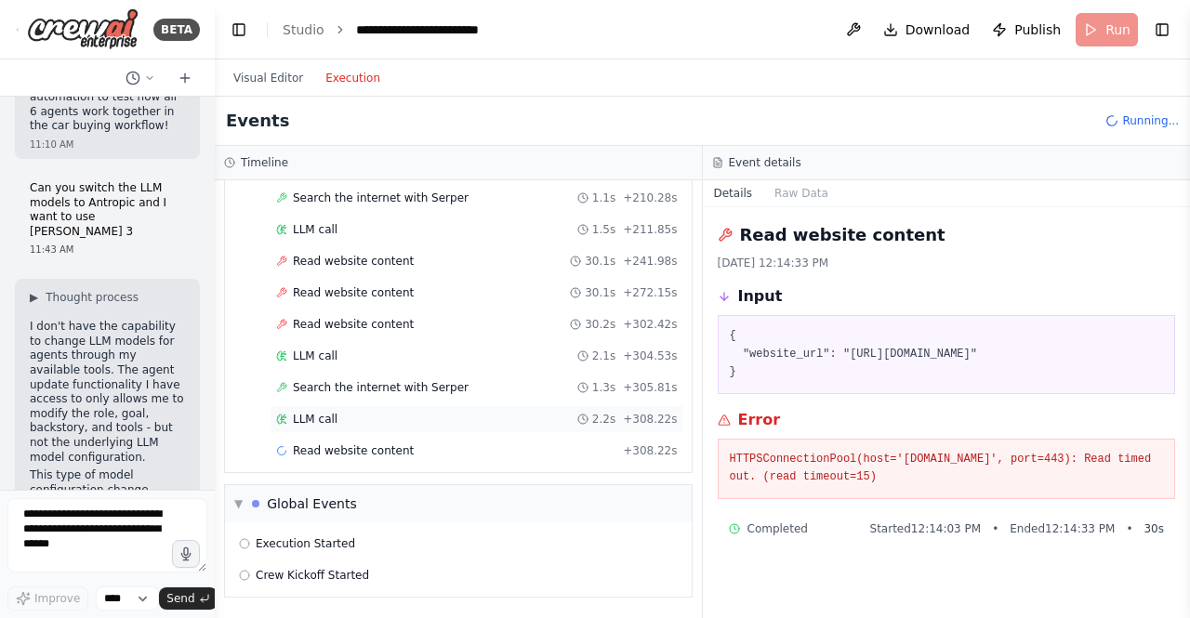
click at [342, 415] on div "LLM call 2.2s + 308.22s" at bounding box center [477, 419] width 402 height 15
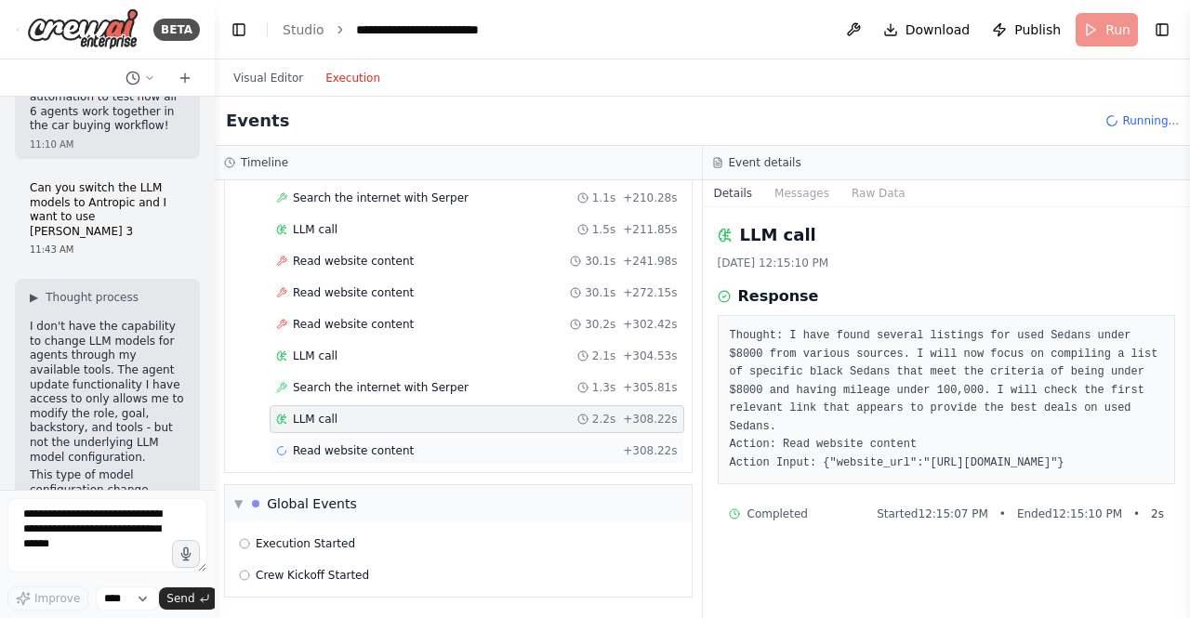
click at [443, 450] on div "Read website content + 308.22s" at bounding box center [477, 450] width 402 height 15
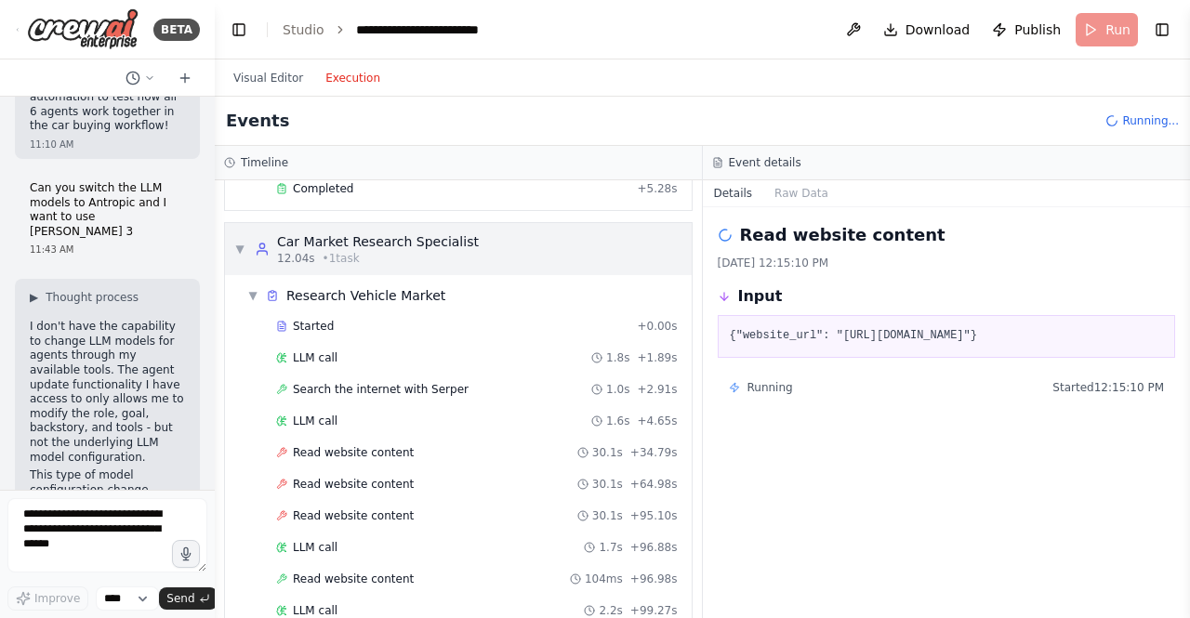
scroll to position [0, 0]
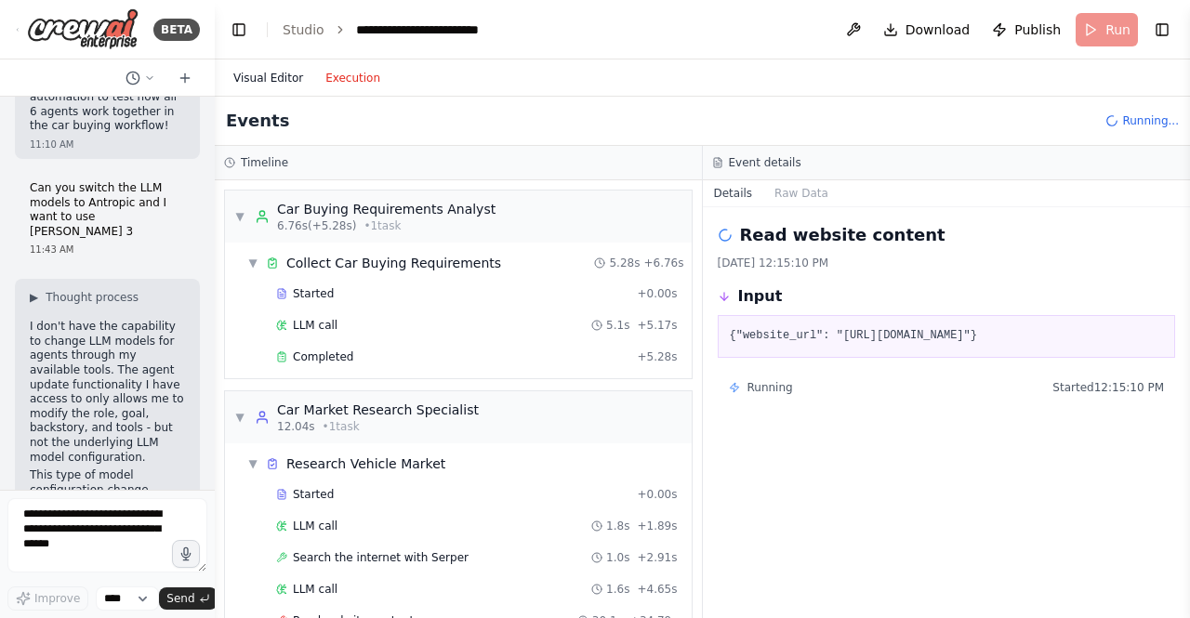
click at [273, 81] on button "Visual Editor" at bounding box center [268, 78] width 92 height 22
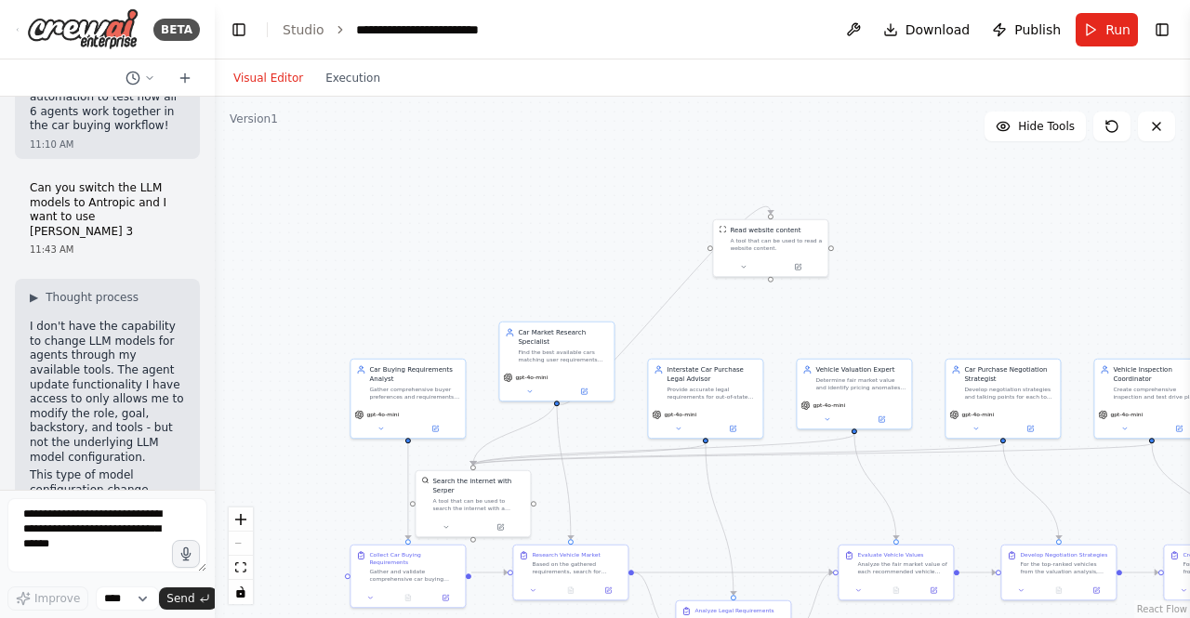
scroll to position [7680, 0]
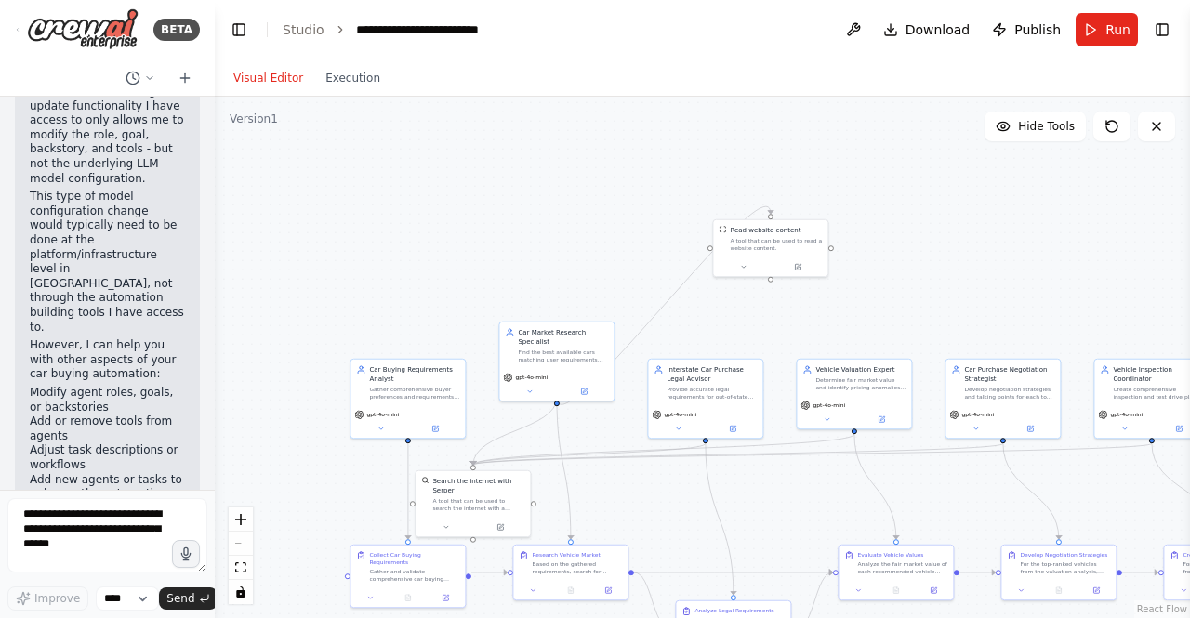
click at [337, 89] on div "Visual Editor Execution" at bounding box center [306, 77] width 169 height 37
click at [338, 65] on div "Visual Editor Execution" at bounding box center [306, 77] width 169 height 37
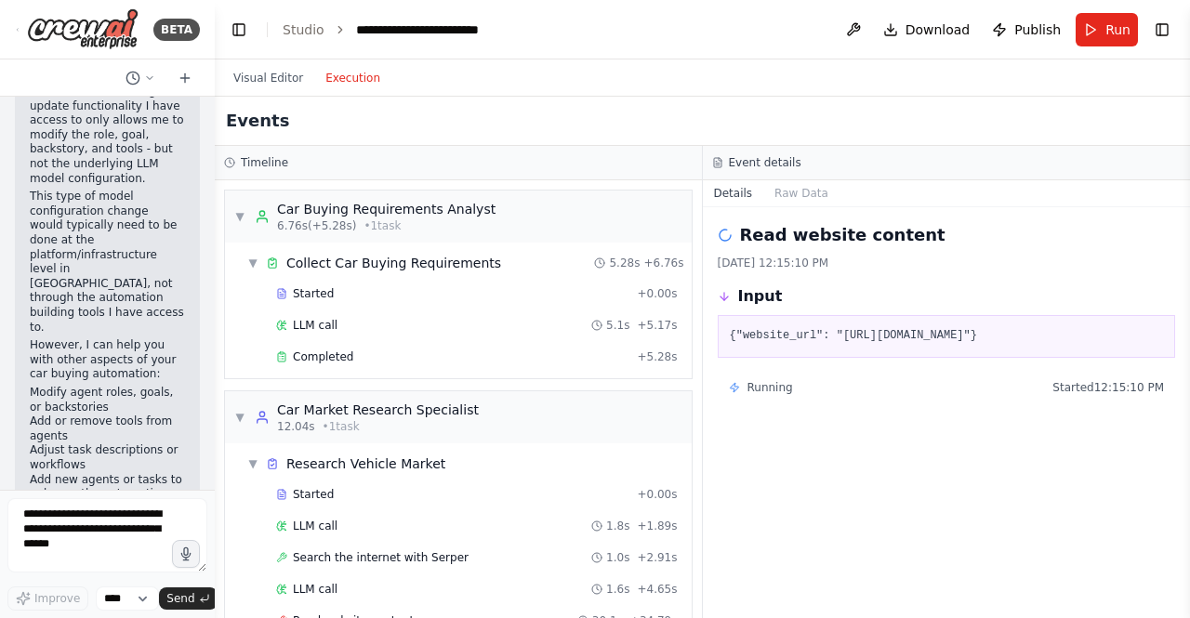
click at [342, 75] on button "Execution" at bounding box center [352, 78] width 77 height 22
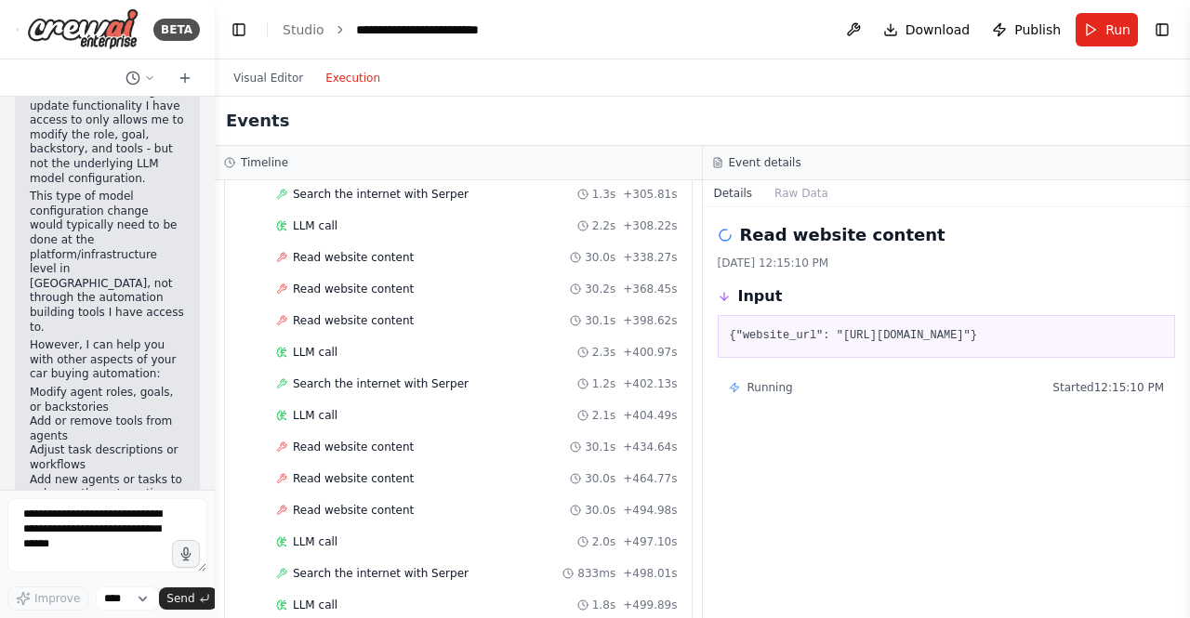
scroll to position [1656, 0]
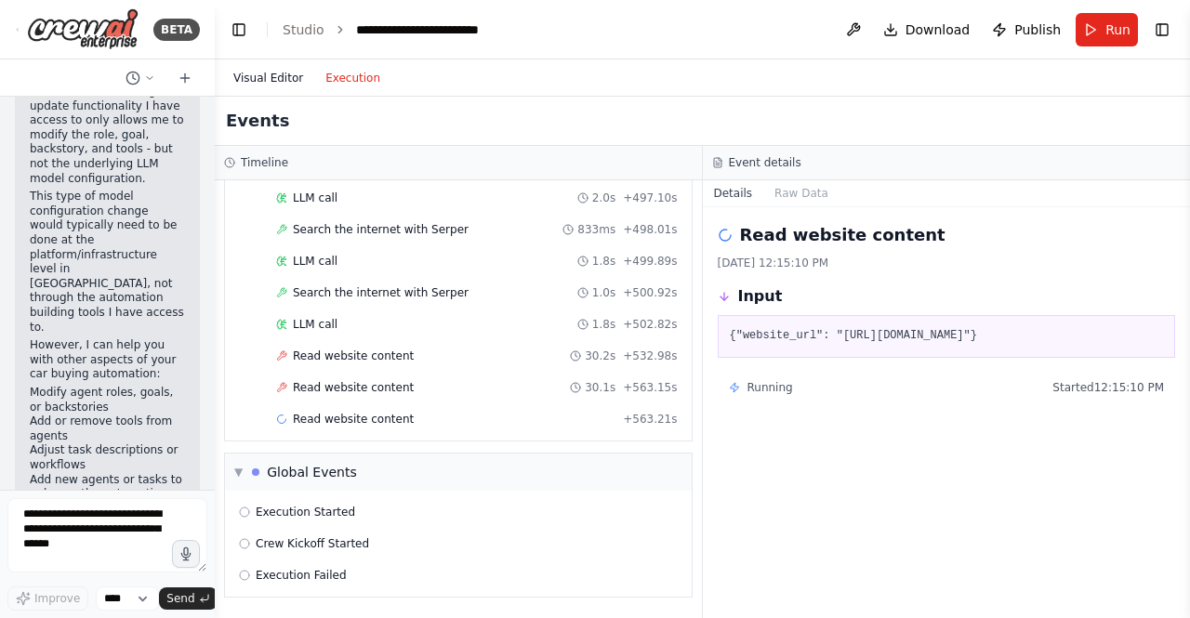
click at [269, 78] on button "Visual Editor" at bounding box center [268, 78] width 92 height 22
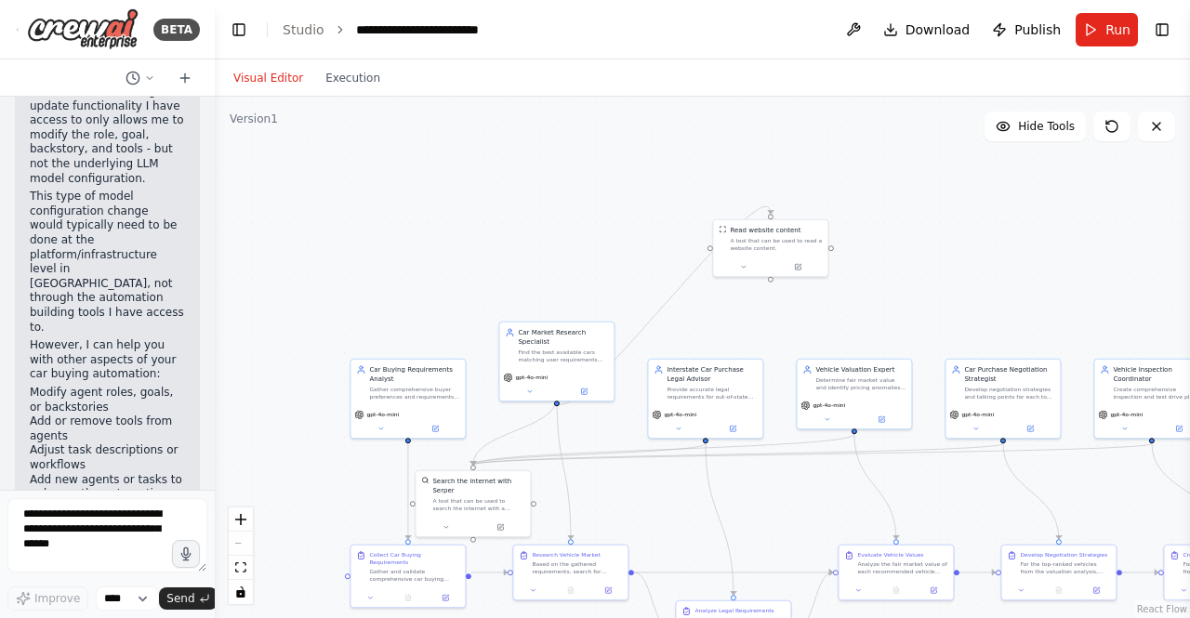
click at [1069, 307] on div ".deletable-edge-delete-btn { width: 20px; height: 20px; border: 0px solid #ffff…" at bounding box center [702, 358] width 975 height 522
click at [1162, 31] on button "Toggle Right Sidebar" at bounding box center [1162, 30] width 26 height 26
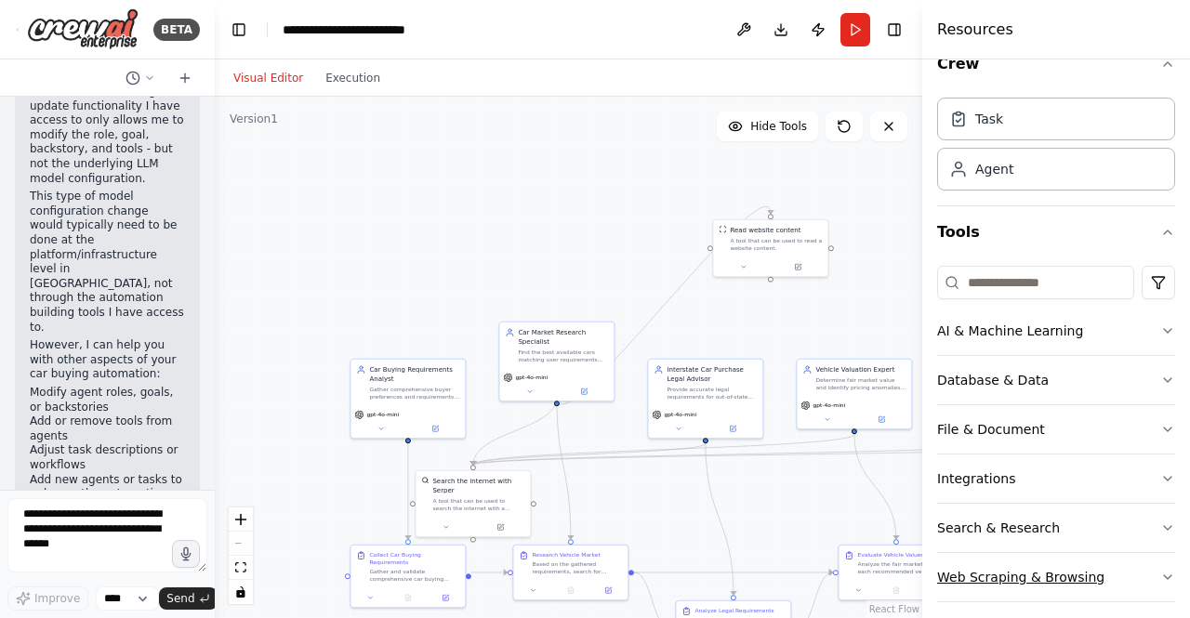
scroll to position [43, 0]
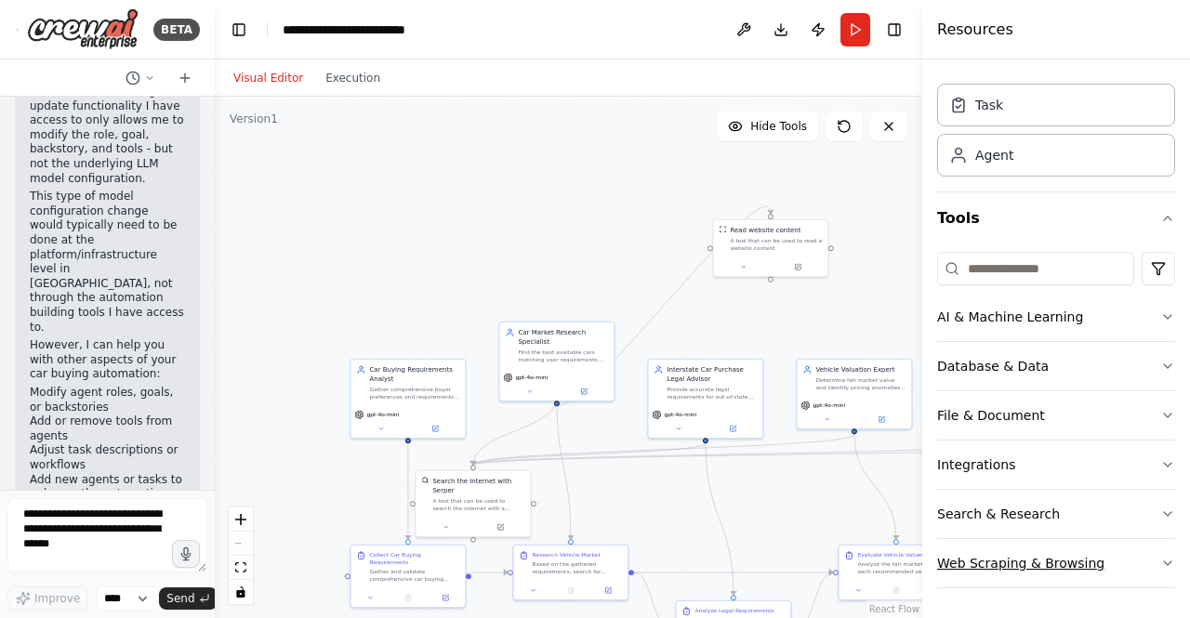
click at [1164, 564] on icon "button" at bounding box center [1167, 563] width 7 height 4
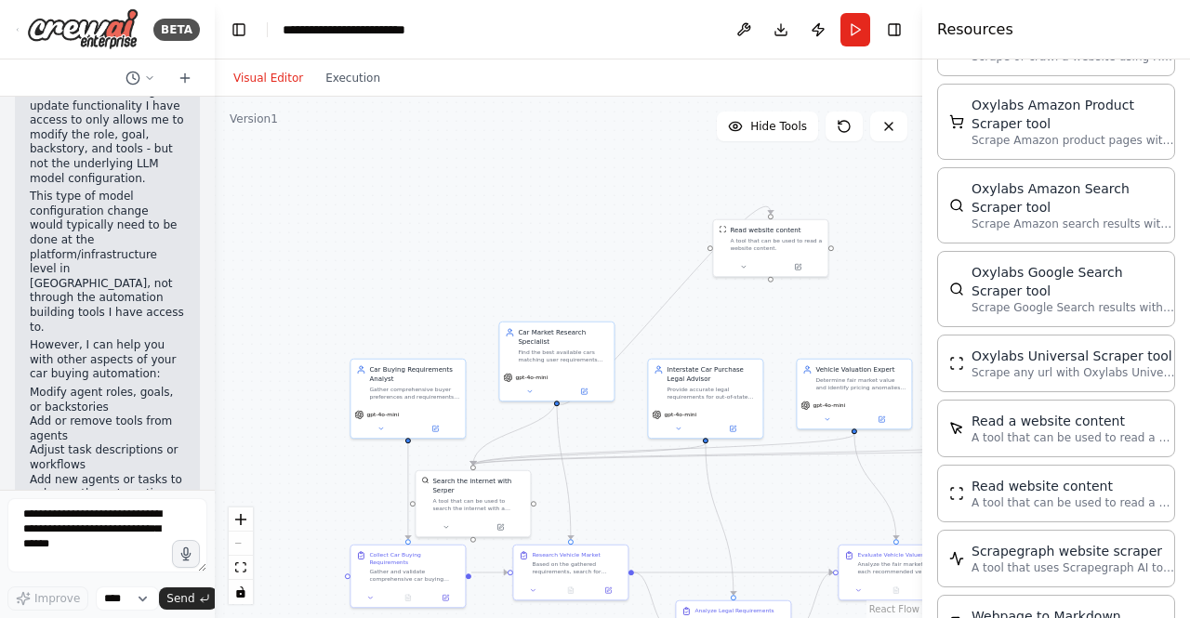
scroll to position [1065, 0]
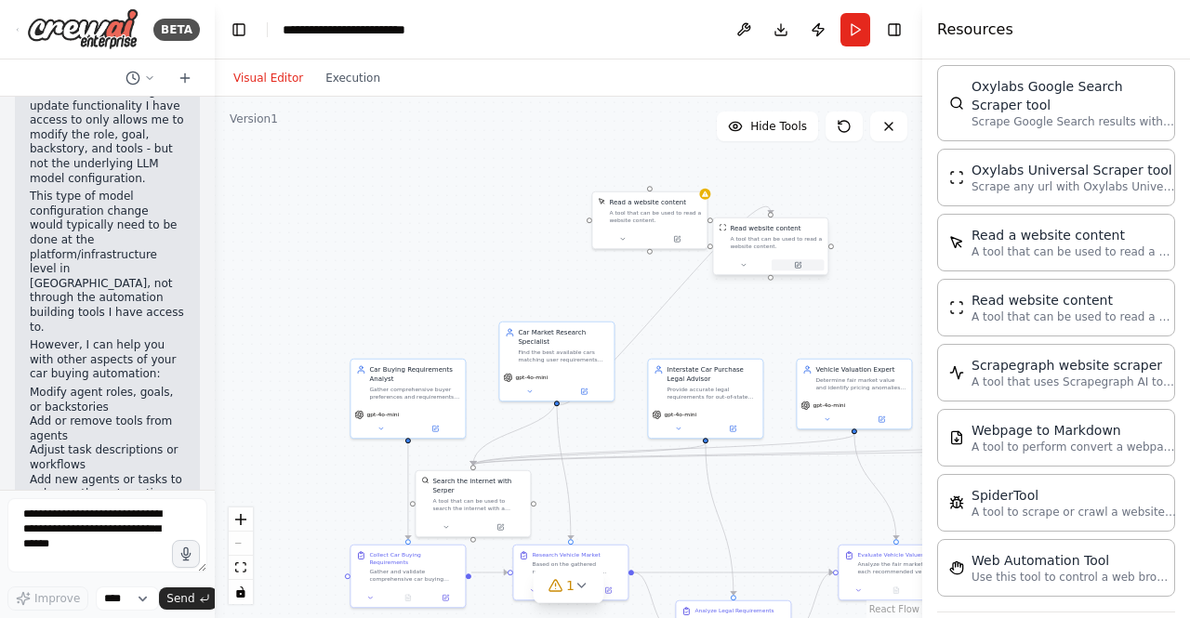
click at [801, 264] on button at bounding box center [798, 264] width 53 height 11
click at [806, 266] on button at bounding box center [798, 264] width 53 height 11
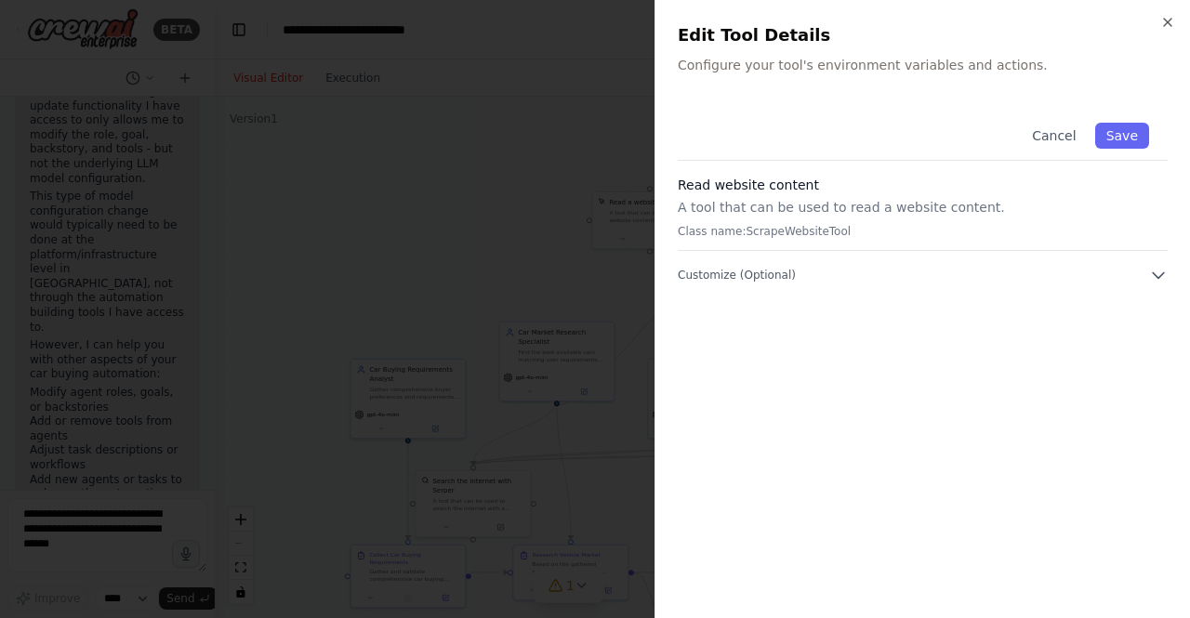
click at [801, 231] on p "Class name: ScrapeWebsiteTool" at bounding box center [923, 231] width 490 height 15
click at [1168, 17] on icon "button" at bounding box center [1167, 22] width 15 height 15
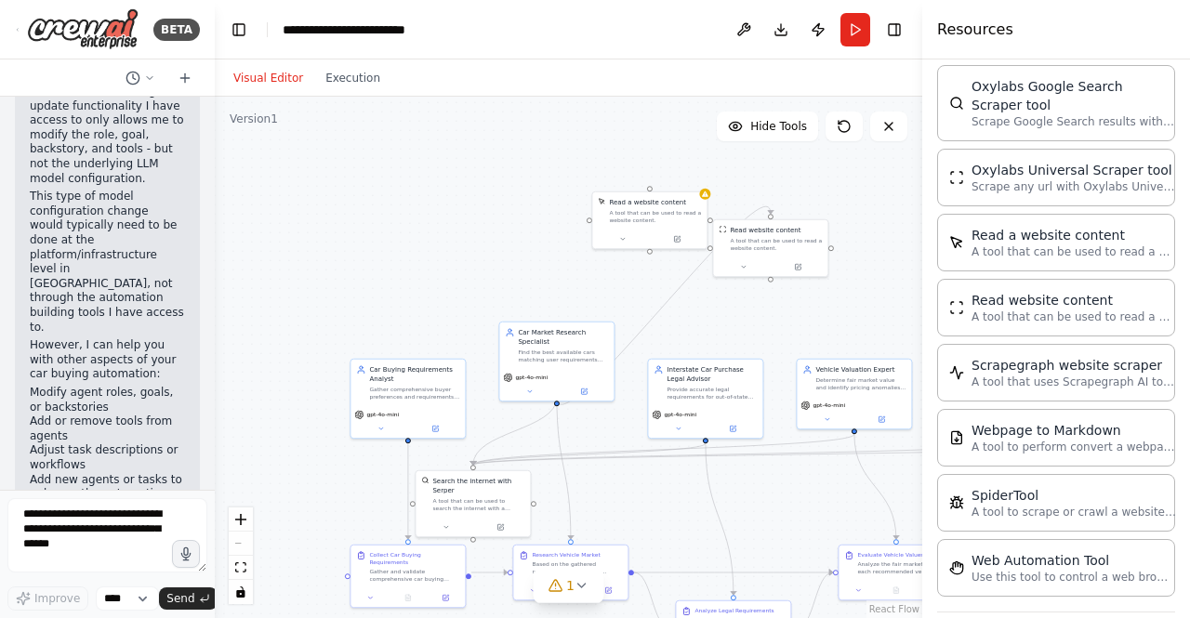
drag, startPoint x: 663, startPoint y: 219, endPoint x: 562, endPoint y: 231, distance: 101.1
click at [562, 231] on div ".deletable-edge-delete-btn { width: 20px; height: 20px; border: 0px solid #ffff…" at bounding box center [568, 358] width 707 height 522
drag, startPoint x: 631, startPoint y: 216, endPoint x: 488, endPoint y: 162, distance: 153.0
click at [488, 162] on div "A tool that can be used to read a website content." at bounding box center [515, 158] width 92 height 15
click at [548, 109] on icon at bounding box center [552, 114] width 11 height 11
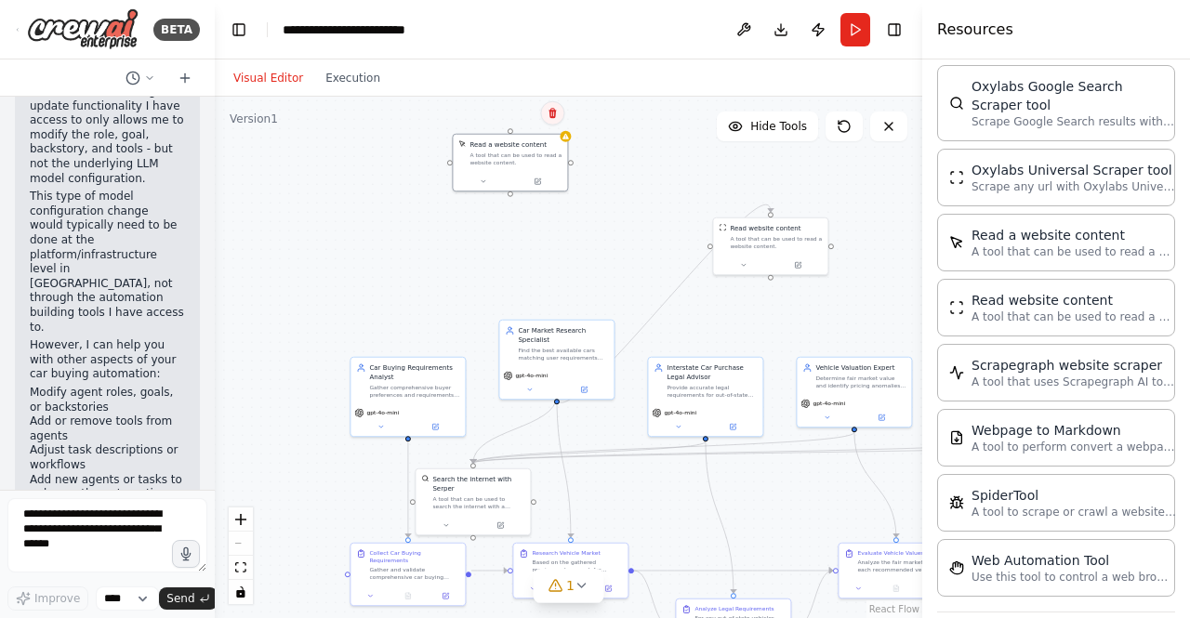
click at [556, 116] on icon at bounding box center [552, 113] width 11 height 11
click at [506, 120] on button "Confirm" at bounding box center [500, 113] width 66 height 22
click at [509, 116] on button "Confirm" at bounding box center [500, 112] width 66 height 22
click at [905, 31] on button "Toggle Right Sidebar" at bounding box center [894, 30] width 26 height 26
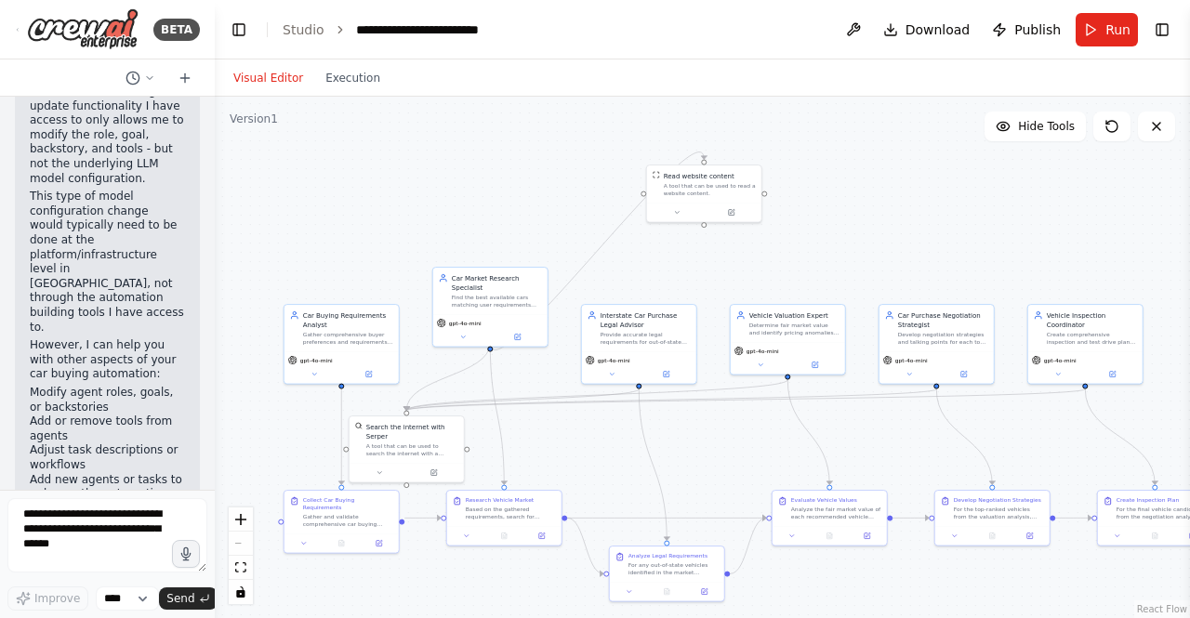
drag, startPoint x: 845, startPoint y: 265, endPoint x: 872, endPoint y: 205, distance: 65.3
click at [872, 205] on div ".deletable-edge-delete-btn { width: 20px; height: 20px; border: 0px solid #ffff…" at bounding box center [702, 358] width 975 height 522
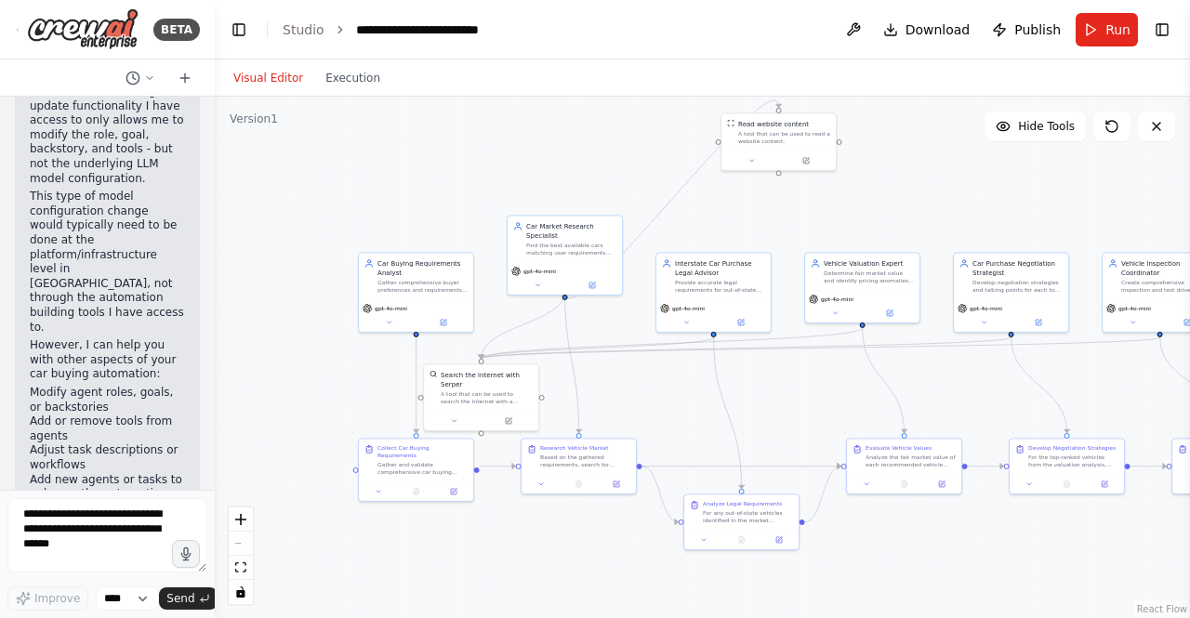
drag, startPoint x: 329, startPoint y: 222, endPoint x: 425, endPoint y: 176, distance: 106.4
click at [425, 176] on div ".deletable-edge-delete-btn { width: 20px; height: 20px; border: 0px solid #ffff…" at bounding box center [702, 358] width 975 height 522
click at [112, 530] on textarea at bounding box center [107, 535] width 200 height 74
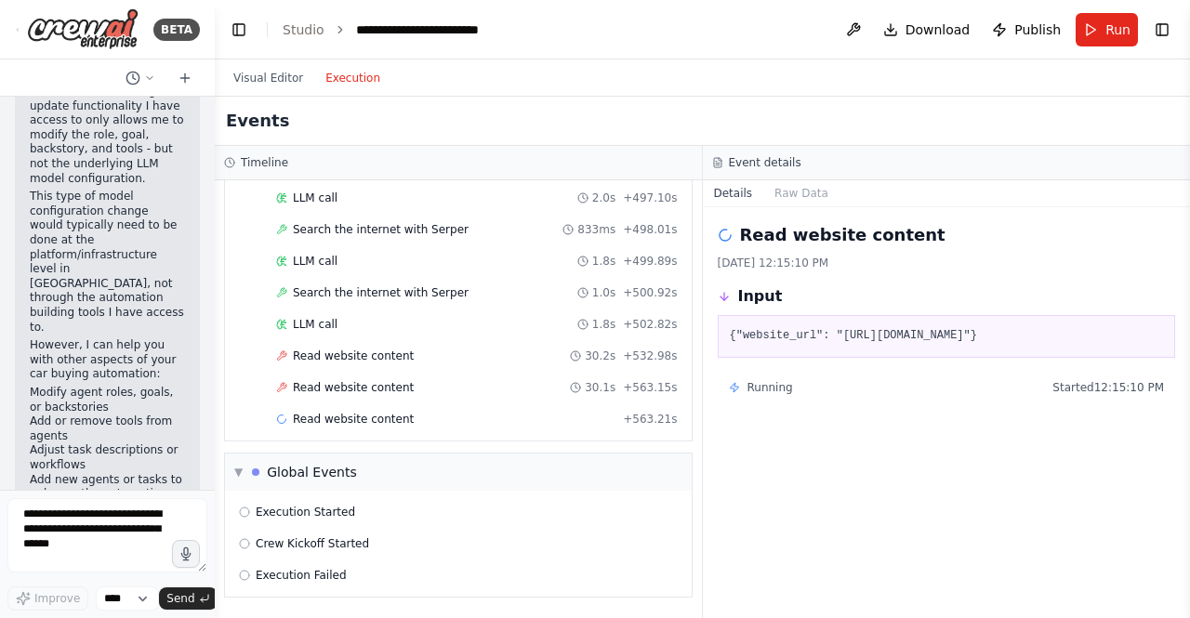
click at [340, 75] on button "Execution" at bounding box center [352, 78] width 77 height 22
click at [345, 358] on span "Read website content" at bounding box center [353, 356] width 121 height 15
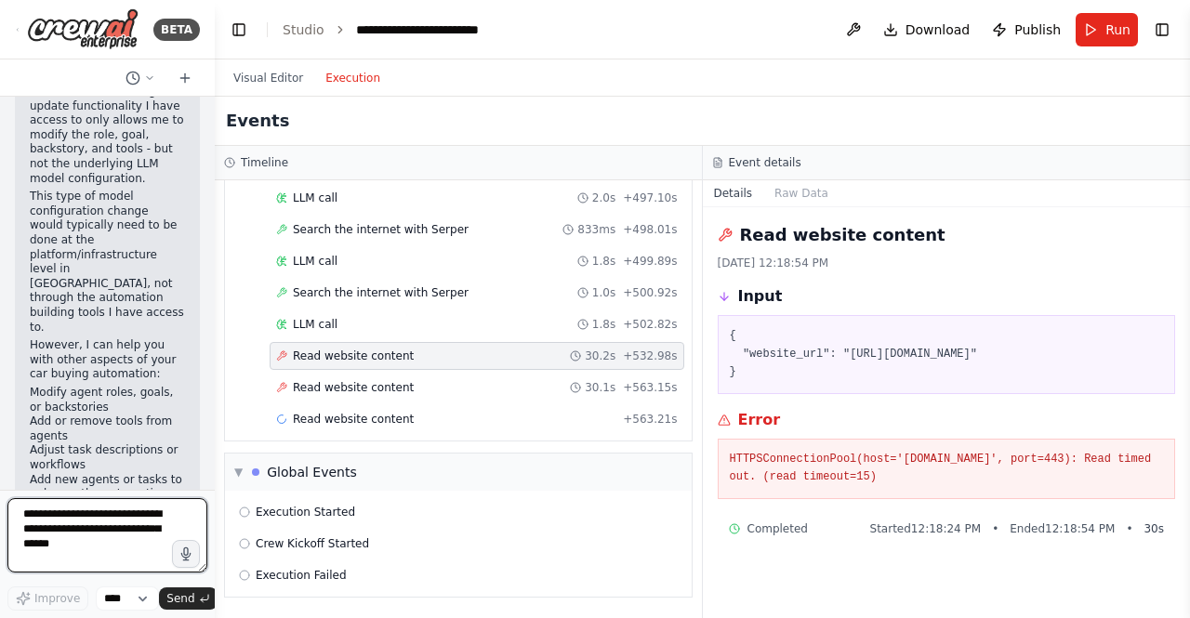
click at [54, 537] on textarea at bounding box center [107, 535] width 200 height 74
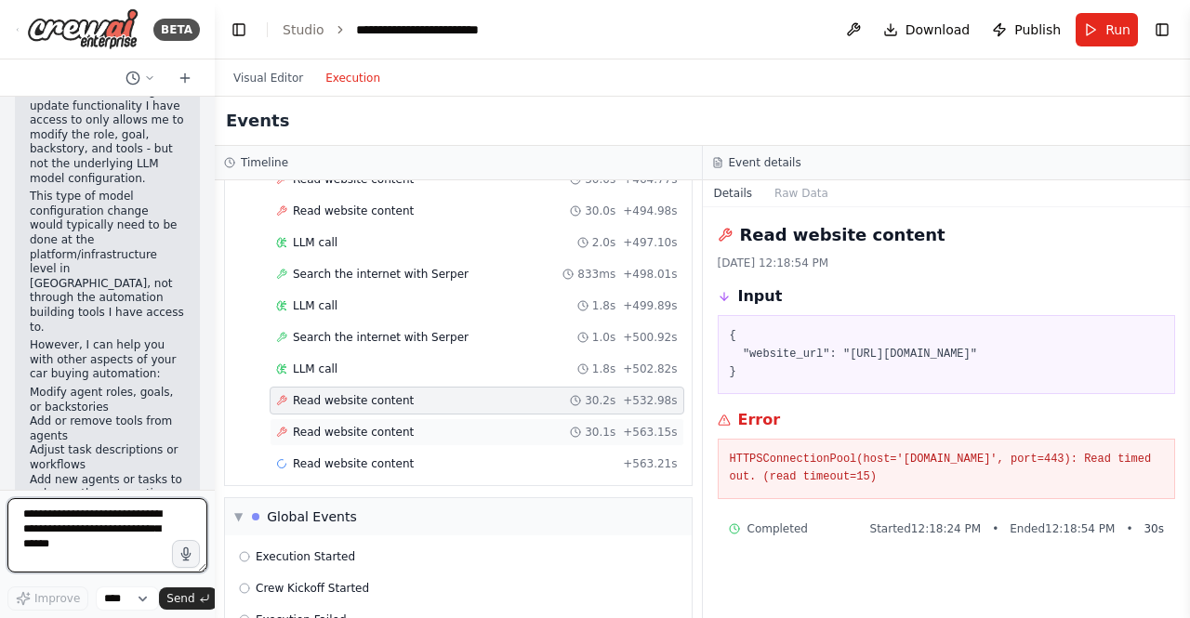
scroll to position [1656, 0]
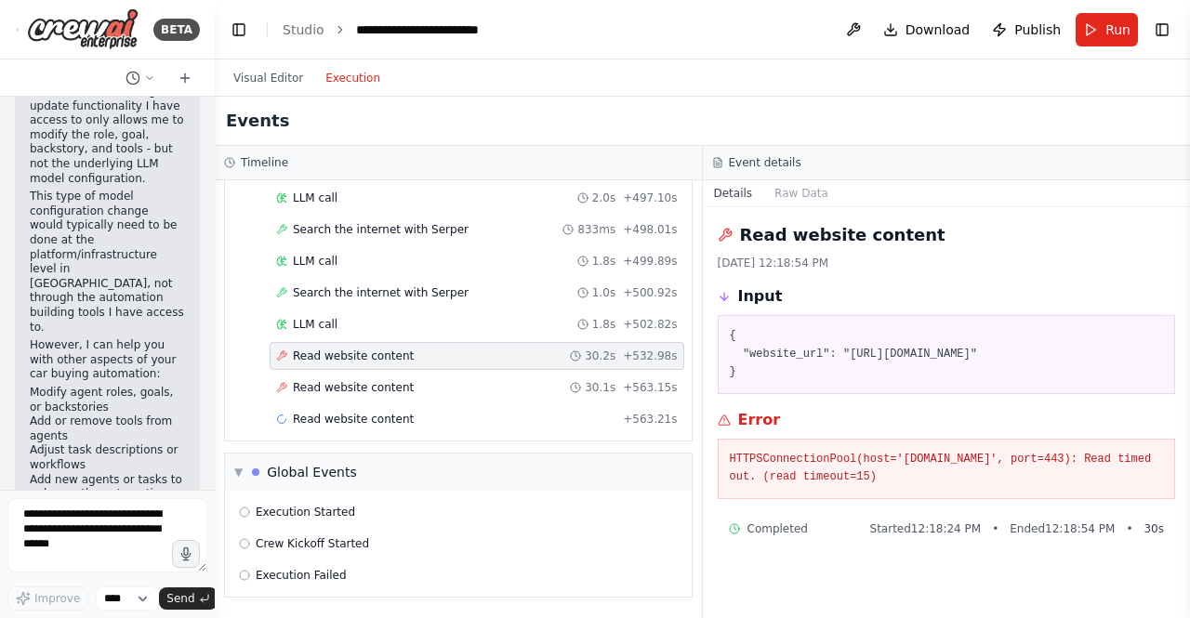
drag, startPoint x: 82, startPoint y: 490, endPoint x: 81, endPoint y: 511, distance: 21.4
click at [83, 490] on div "Crew AI Car Buying Workflow Implementation Overview Create a multi-agent system…" at bounding box center [107, 293] width 215 height 393
click at [79, 518] on textarea at bounding box center [107, 535] width 200 height 74
type textarea "**********"
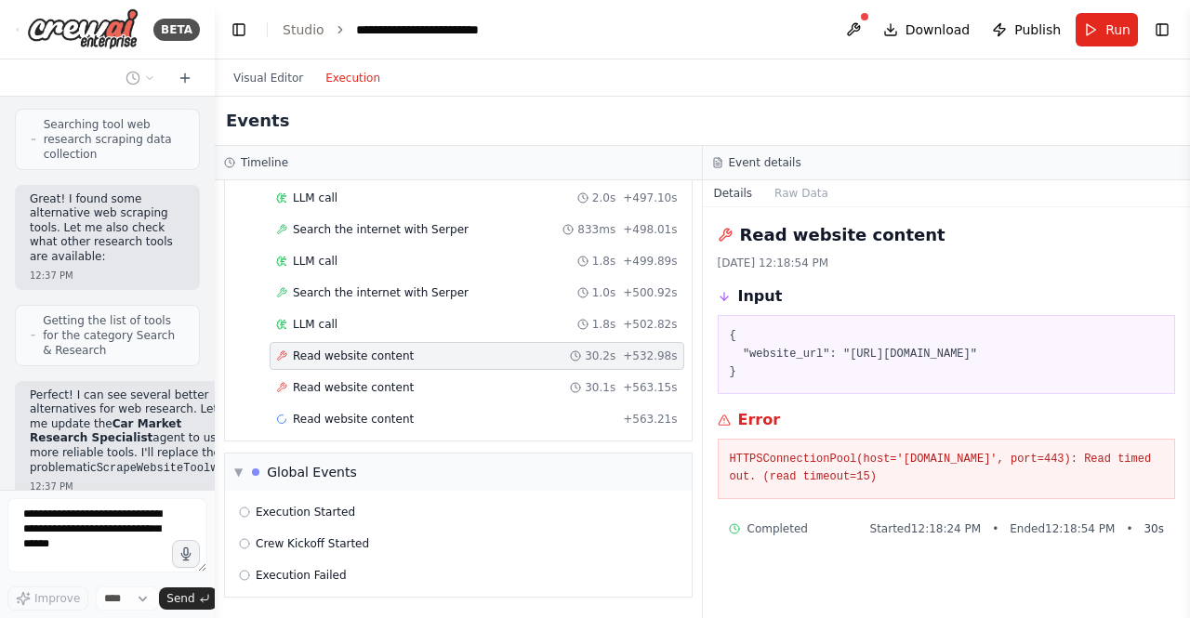
scroll to position [8500, 0]
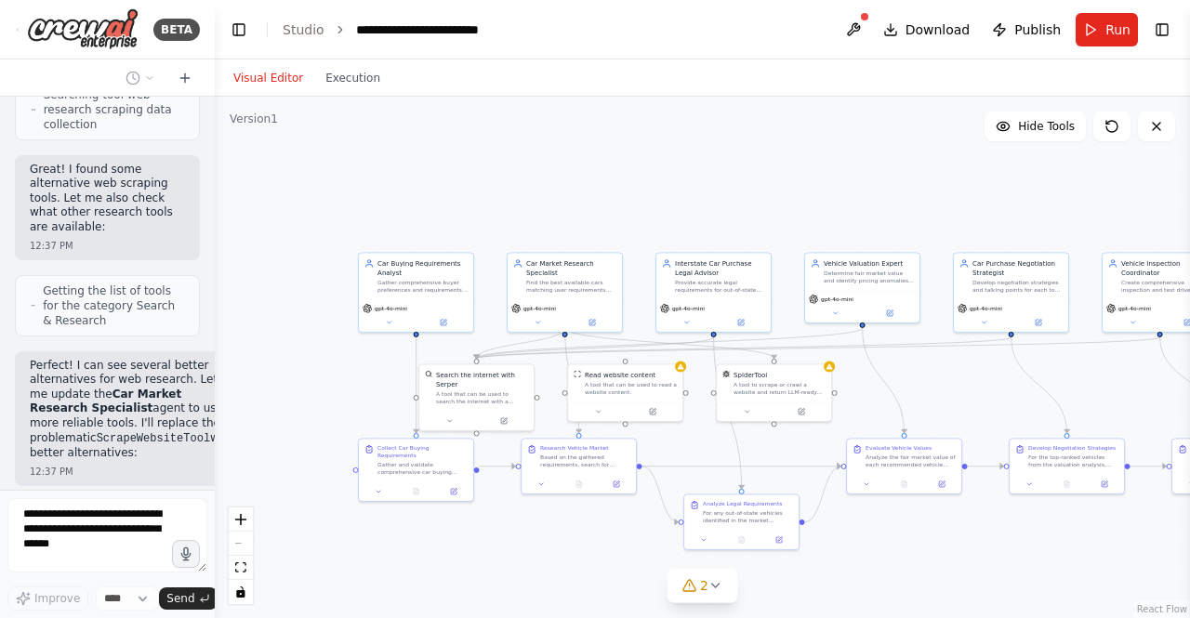
click at [271, 73] on button "Visual Editor" at bounding box center [268, 78] width 92 height 22
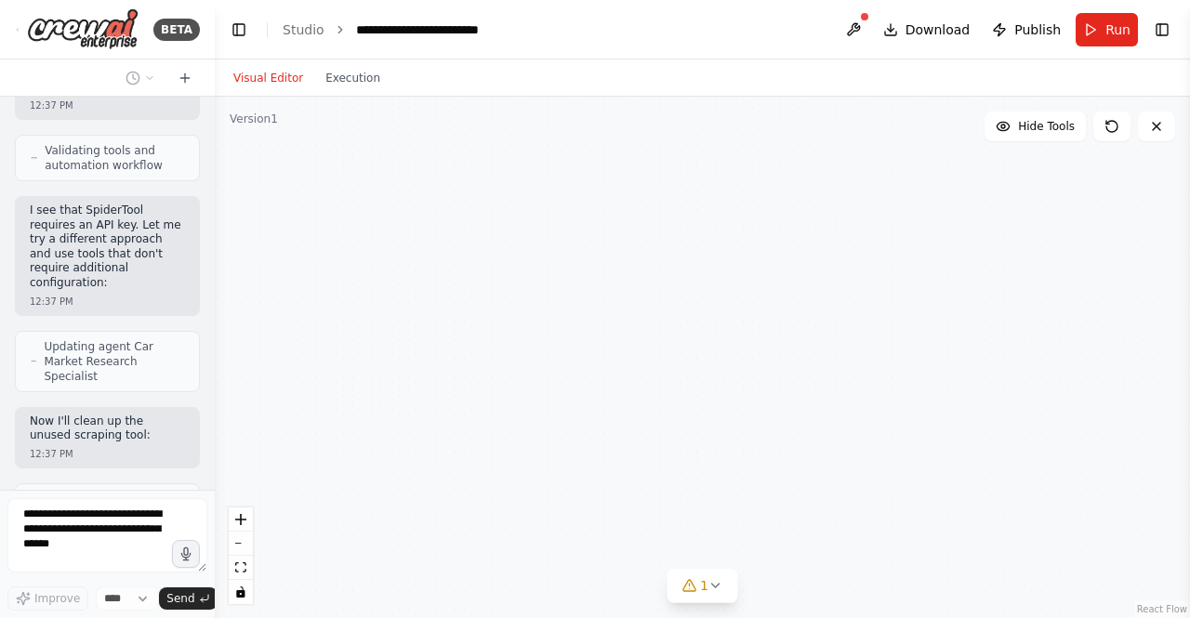
scroll to position [9478, 0]
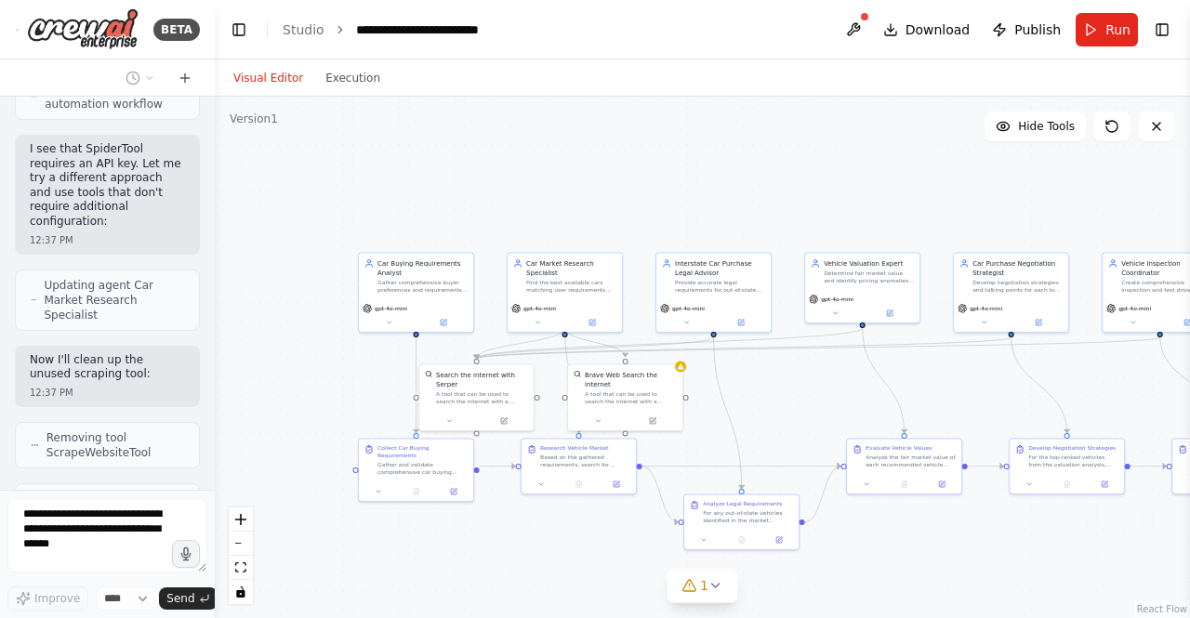
drag, startPoint x: 651, startPoint y: 201, endPoint x: 526, endPoint y: 196, distance: 124.7
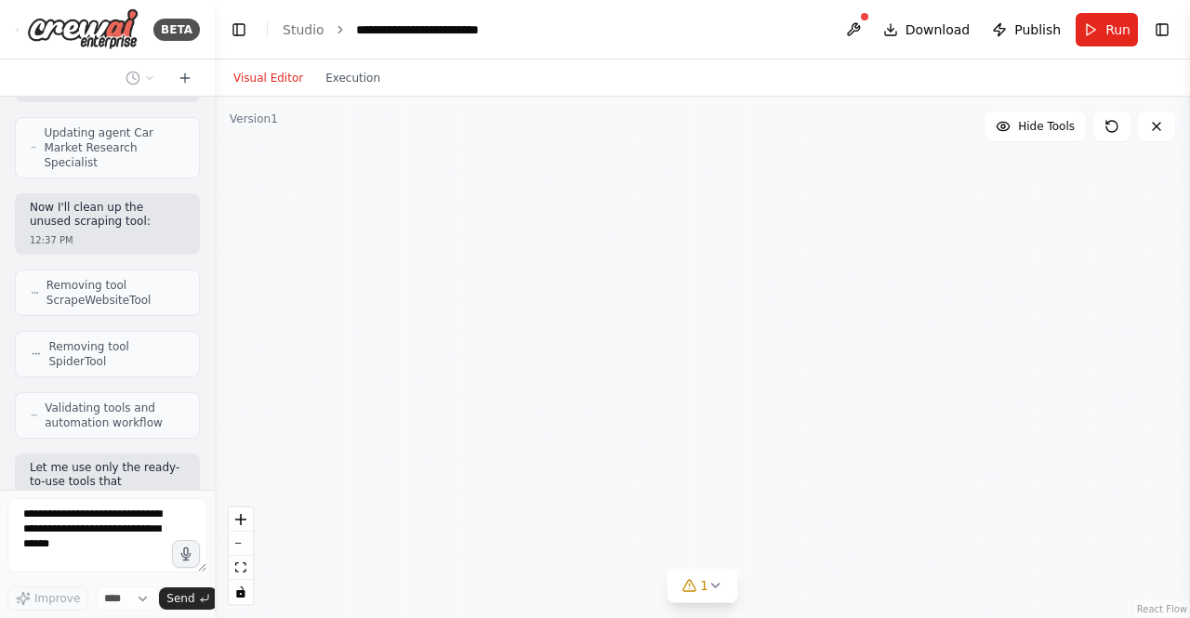
scroll to position [9646, 0]
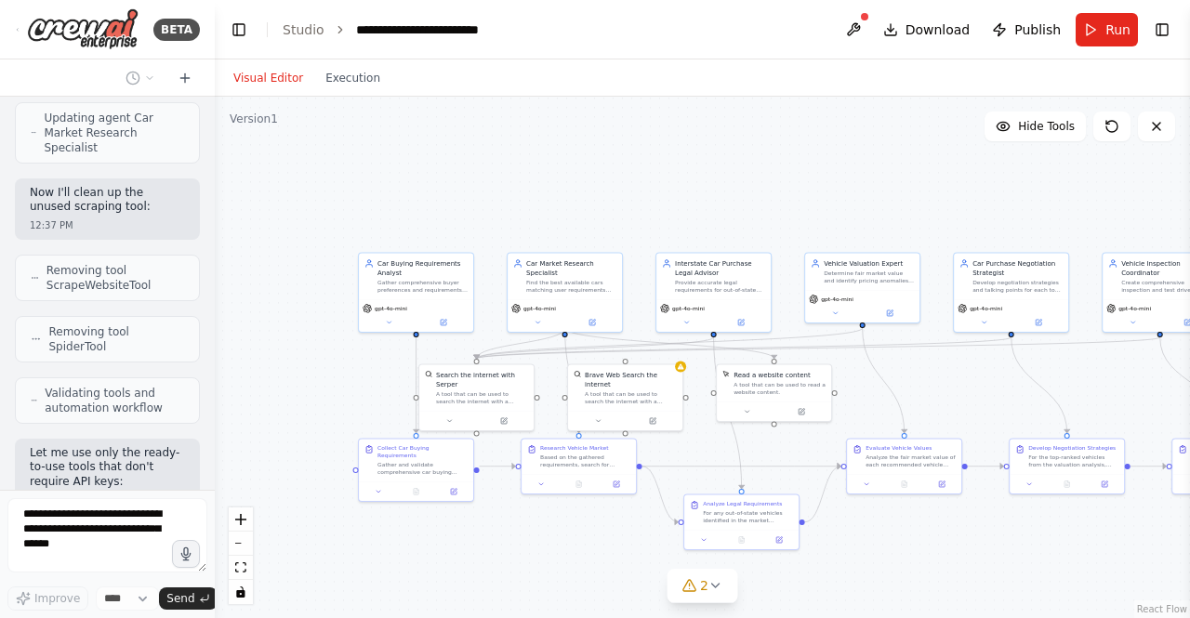
drag, startPoint x: 526, startPoint y: 196, endPoint x: 498, endPoint y: 127, distance: 74.2
click at [498, 127] on div ".deletable-edge-delete-btn { width: 20px; height: 20px; border: 0px solid #ffff…" at bounding box center [702, 358] width 975 height 522
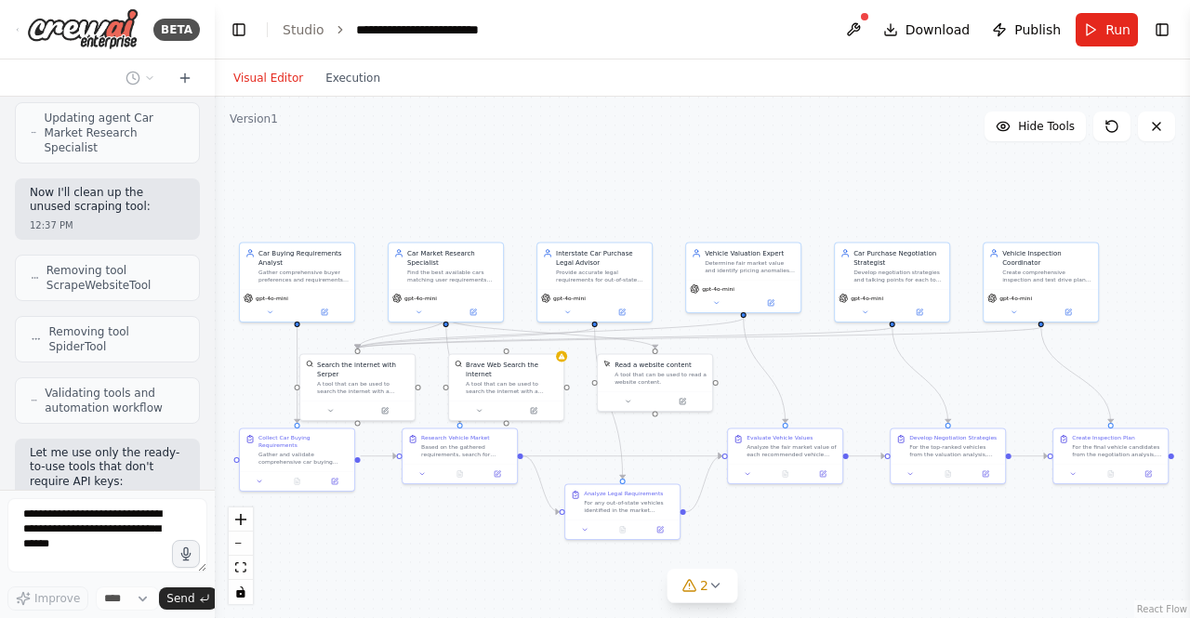
drag, startPoint x: 494, startPoint y: 146, endPoint x: 375, endPoint y: 136, distance: 119.4
click at [375, 136] on div ".deletable-edge-delete-btn { width: 20px; height: 20px; border: 0px solid #ffff…" at bounding box center [702, 358] width 975 height 522
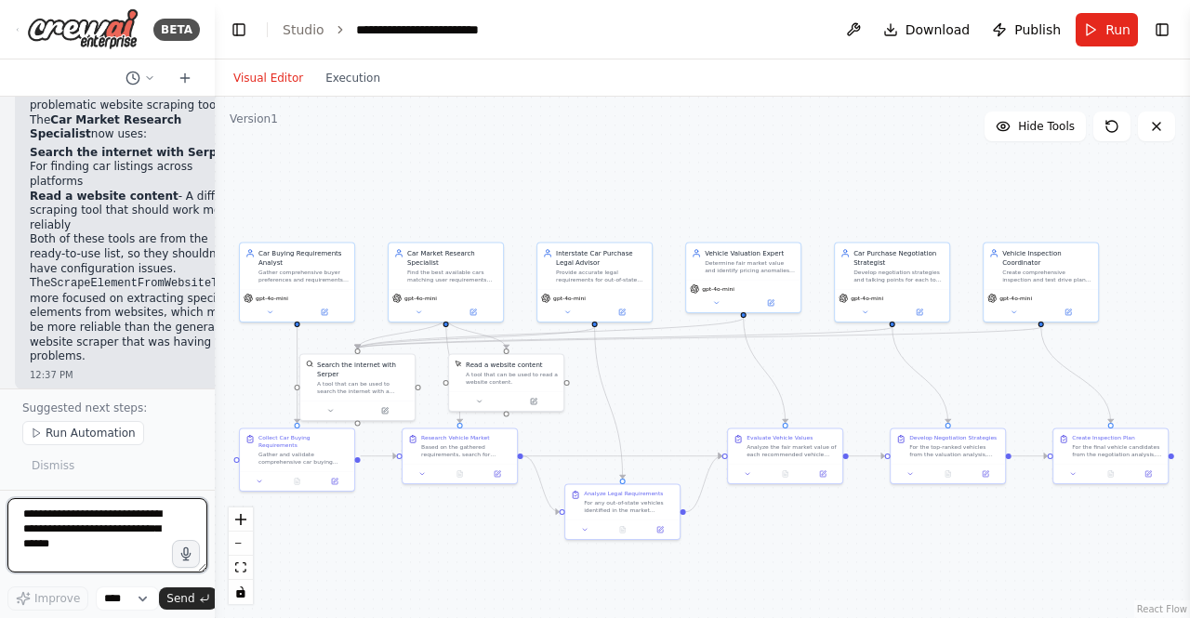
scroll to position [10298, 0]
click at [1123, 33] on span "Run" at bounding box center [1117, 29] width 25 height 19
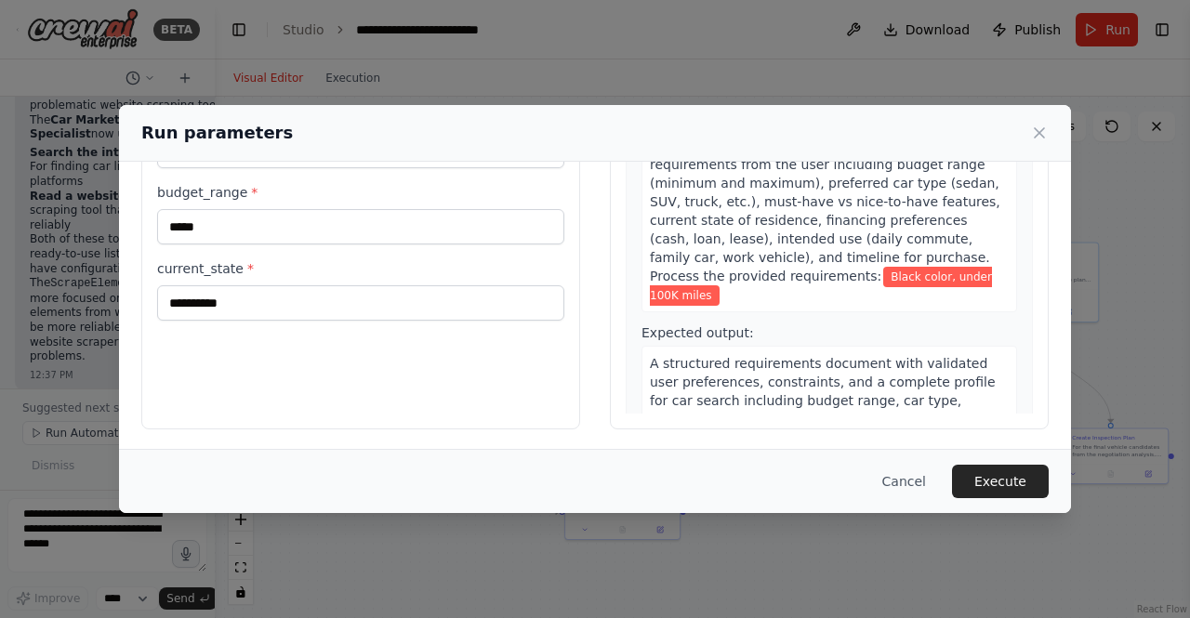
scroll to position [198, 0]
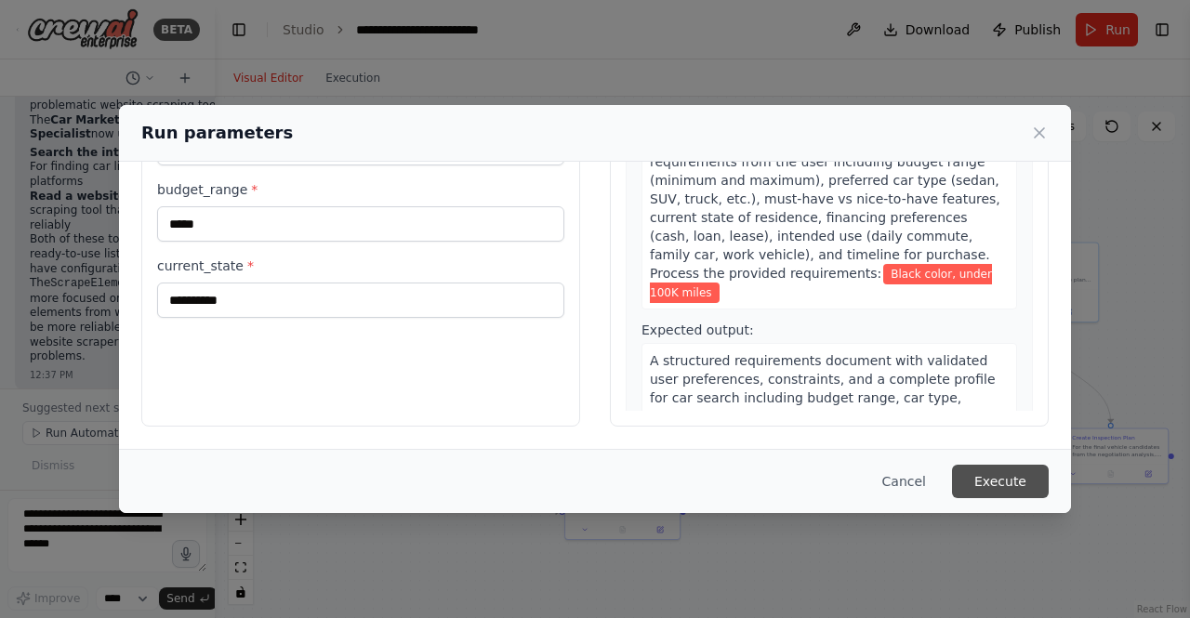
click at [994, 467] on button "Execute" at bounding box center [1000, 481] width 97 height 33
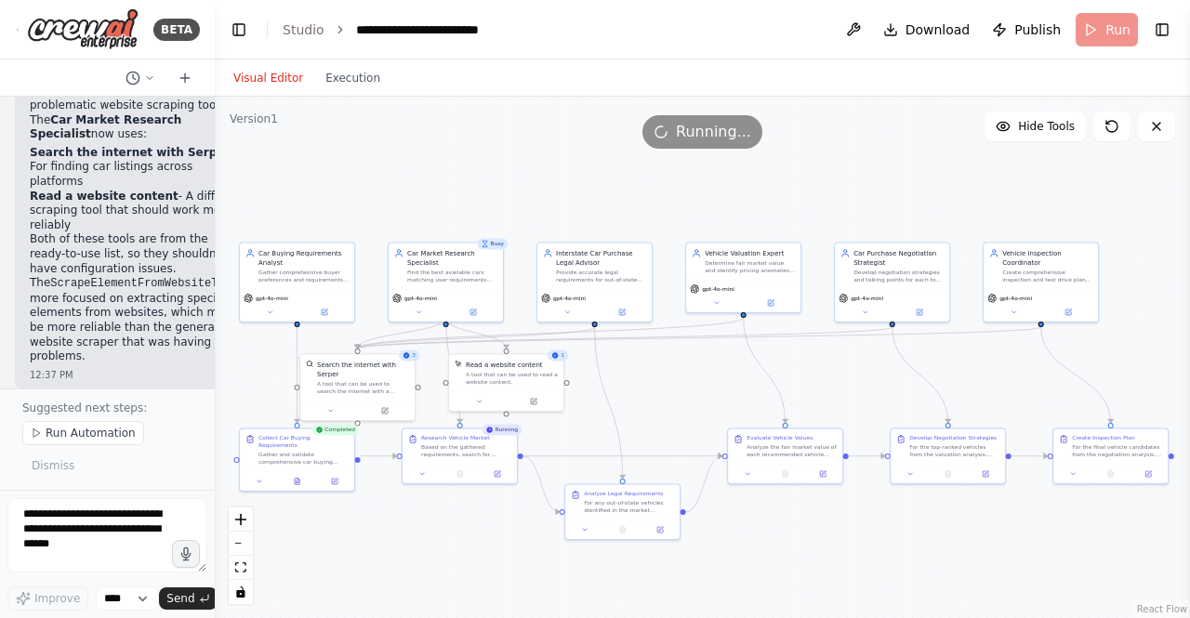
scroll to position [10298, 0]
click at [351, 74] on button "Execution" at bounding box center [352, 78] width 77 height 22
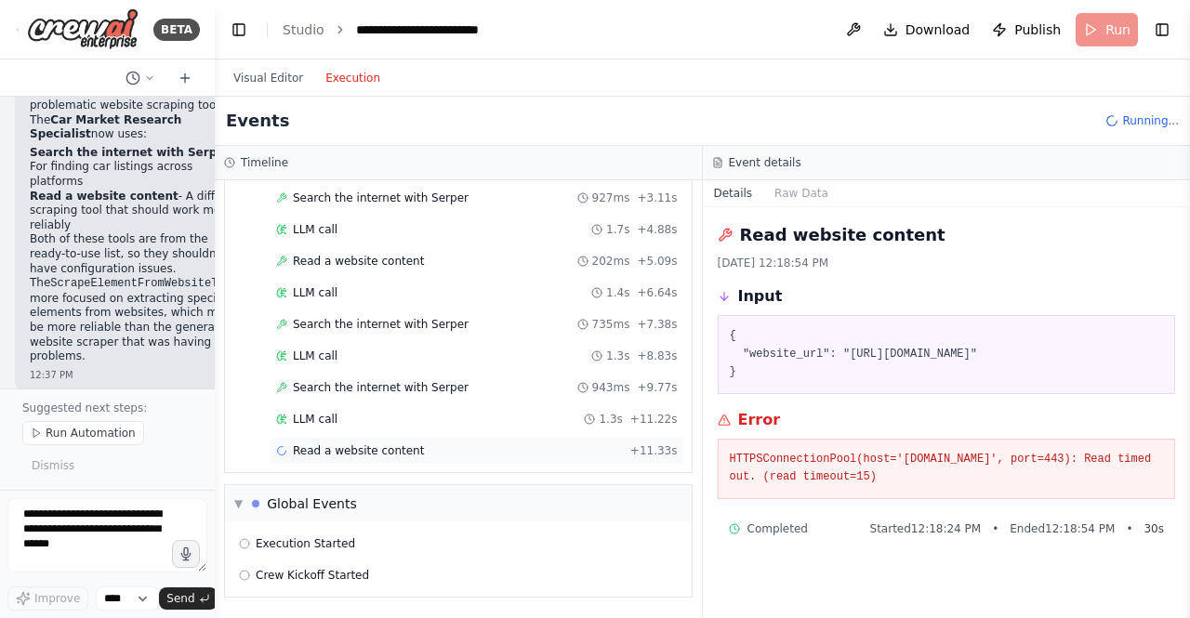
click at [416, 438] on div "Read a website content + 11.33s" at bounding box center [477, 451] width 415 height 28
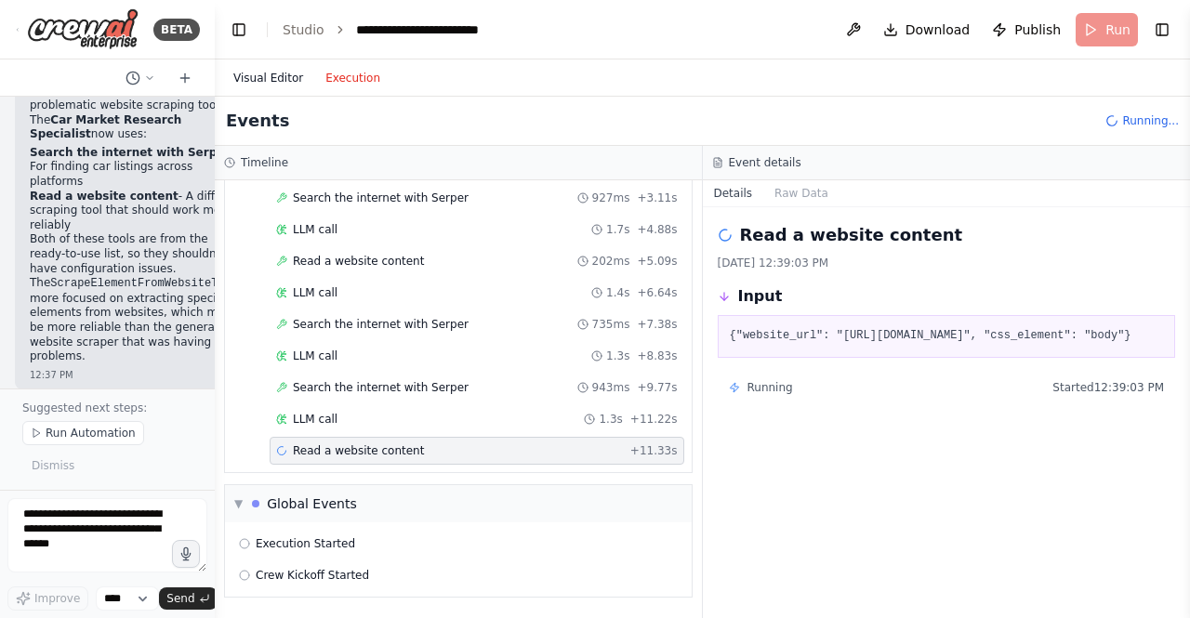
click at [265, 78] on button "Visual Editor" at bounding box center [268, 78] width 92 height 22
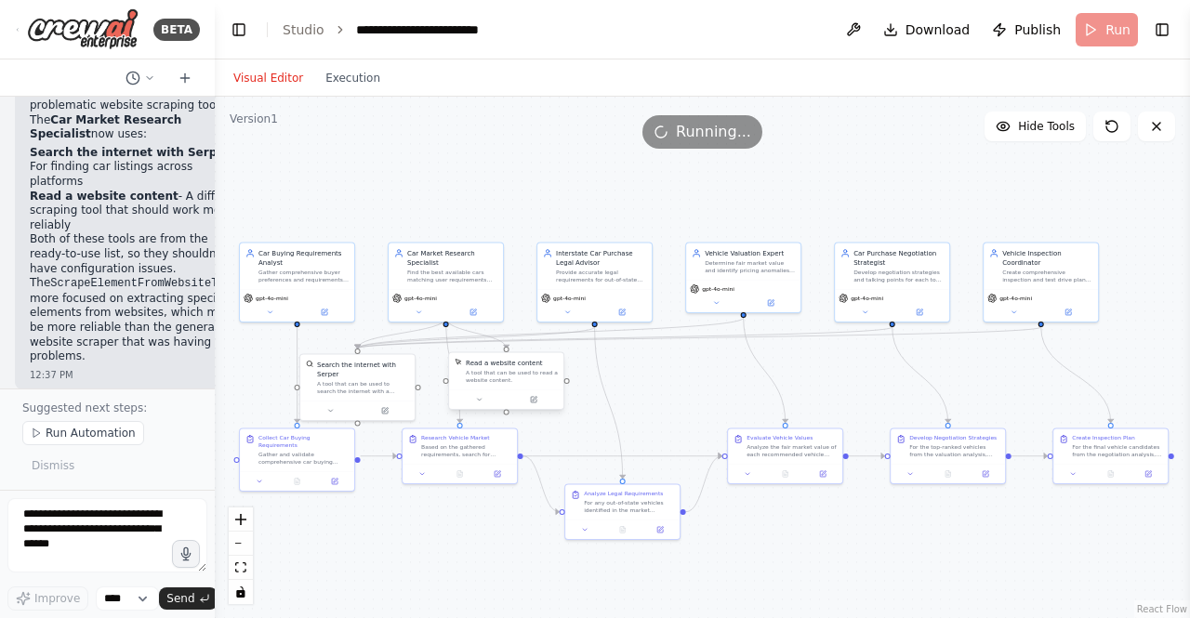
click at [528, 369] on div "A tool that can be used to read a website content." at bounding box center [512, 376] width 92 height 15
click at [630, 372] on div ".deletable-edge-delete-btn { width: 20px; height: 20px; border: 0px solid #ffff…" at bounding box center [702, 358] width 975 height 522
drag, startPoint x: 671, startPoint y: 363, endPoint x: 642, endPoint y: 379, distance: 32.9
click at [642, 379] on div ".deletable-edge-delete-btn { width: 20px; height: 20px; border: 0px solid #ffff…" at bounding box center [702, 358] width 975 height 522
click at [334, 449] on div "Gather and validate comprehensive car buying requirements from the user includi…" at bounding box center [303, 456] width 90 height 15
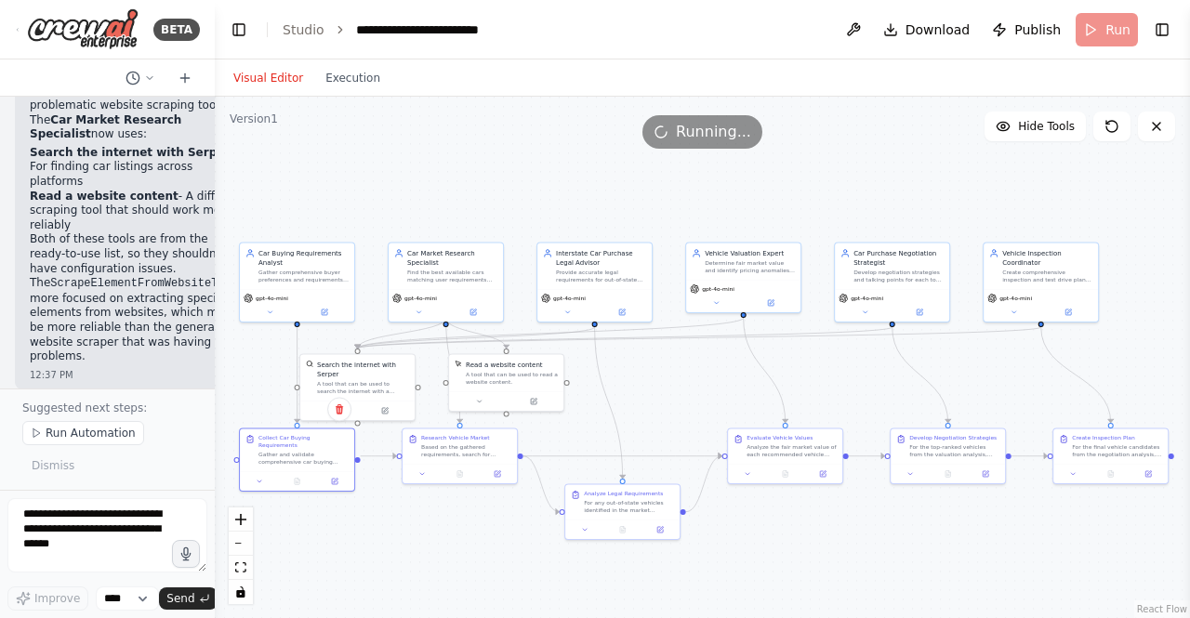
click at [677, 381] on div ".deletable-edge-delete-btn { width: 20px; height: 20px; border: 0px solid #ffff…" at bounding box center [702, 358] width 975 height 522
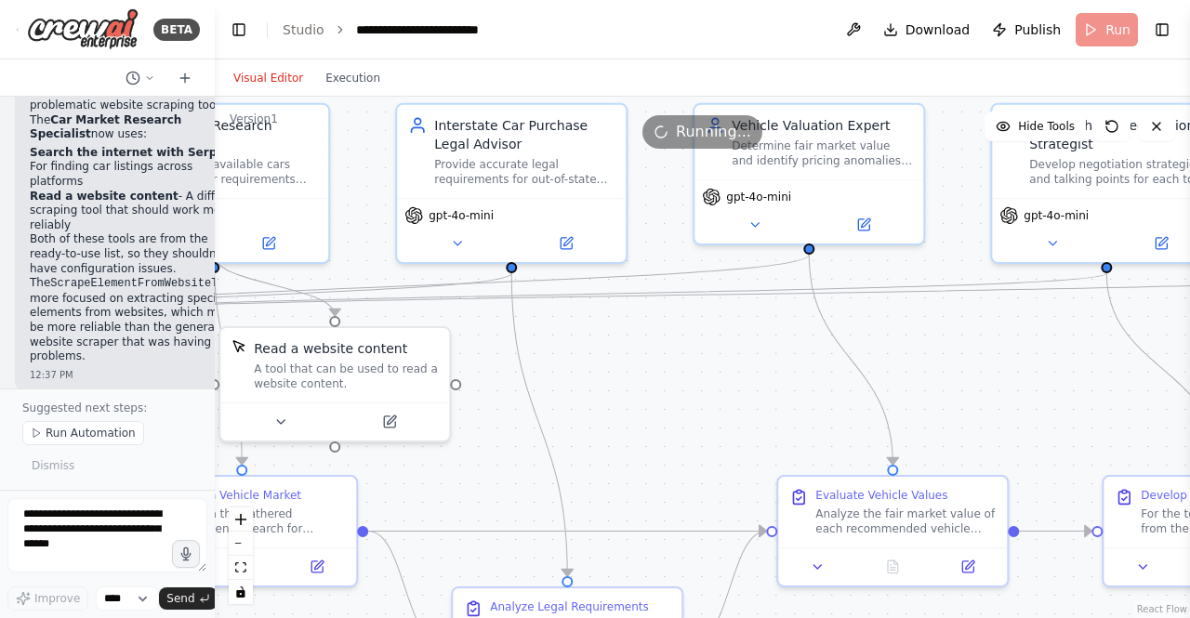
click at [676, 381] on div ".deletable-edge-delete-btn { width: 20px; height: 20px; border: 0px solid #ffff…" at bounding box center [702, 358] width 975 height 522
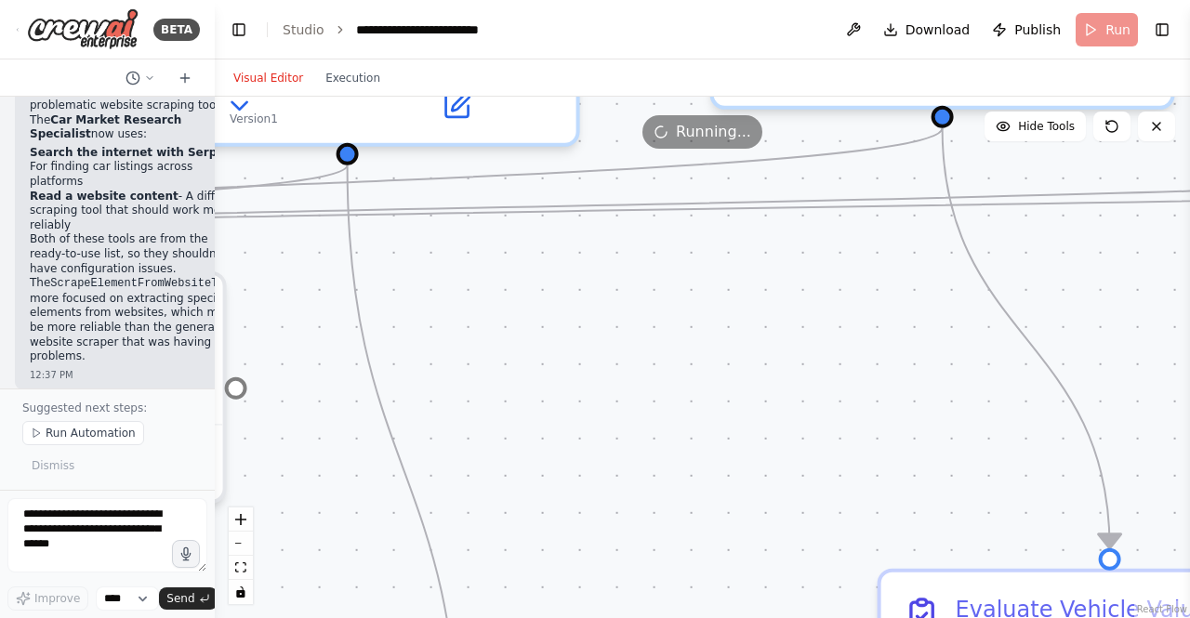
click at [676, 375] on div ".deletable-edge-delete-btn { width: 20px; height: 20px; border: 0px solid #ffff…" at bounding box center [702, 358] width 975 height 522
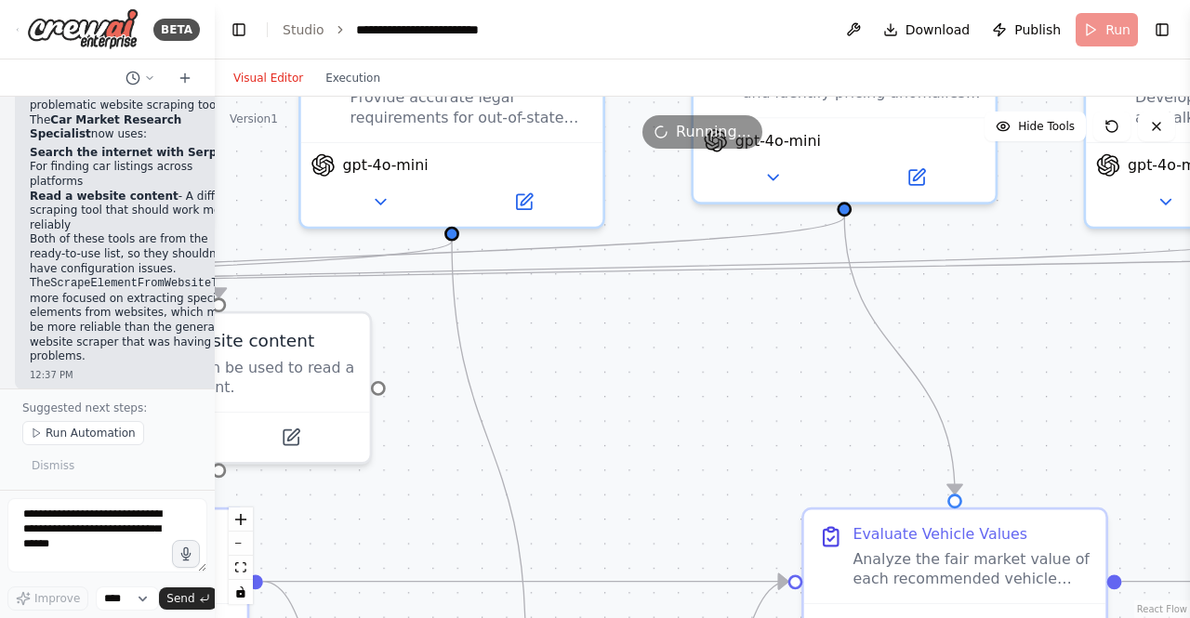
click at [656, 380] on div ".deletable-edge-delete-btn { width: 20px; height: 20px; border: 0px solid #ffff…" at bounding box center [702, 358] width 975 height 522
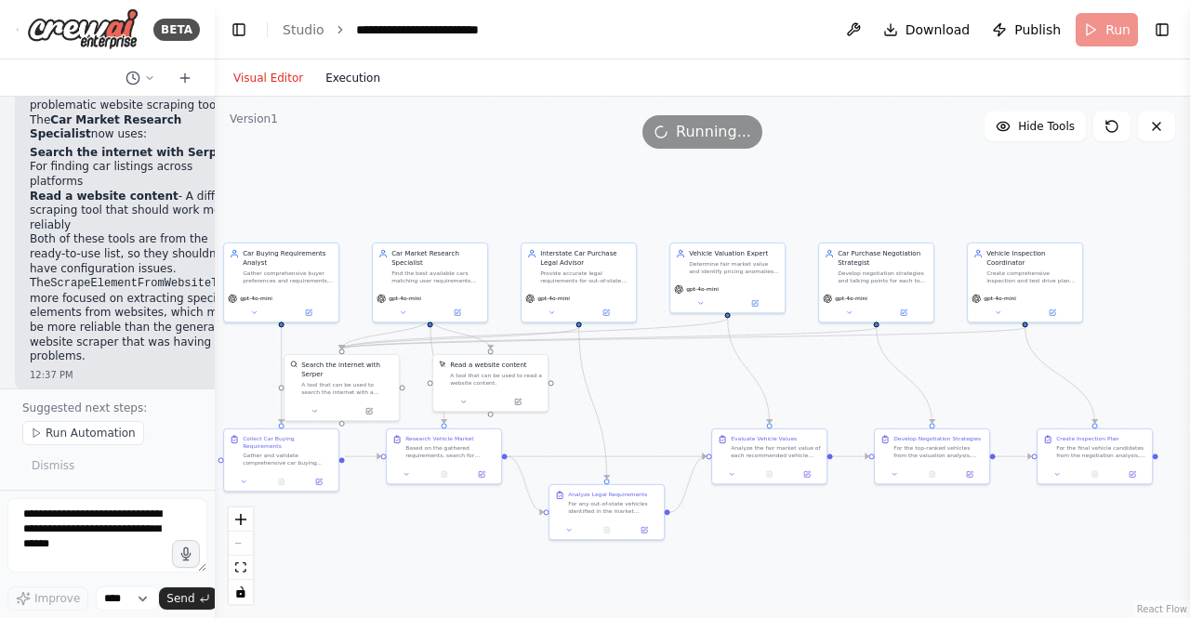
click at [329, 78] on button "Execution" at bounding box center [352, 78] width 77 height 22
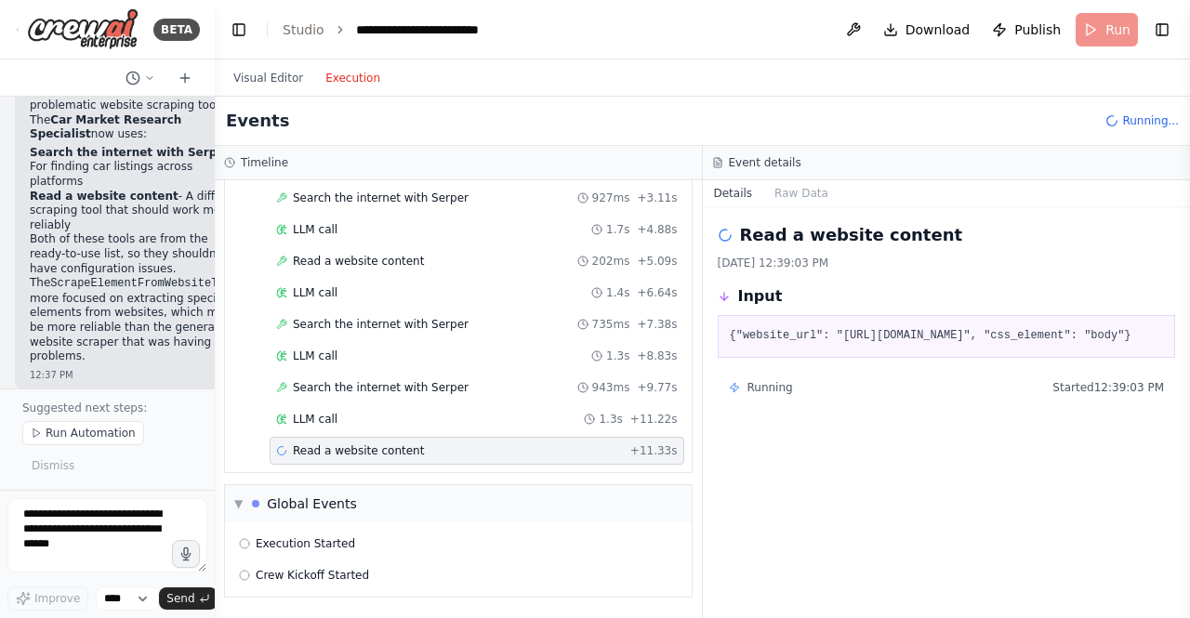
click at [653, 446] on span "+ 11.33s" at bounding box center [653, 450] width 47 height 15
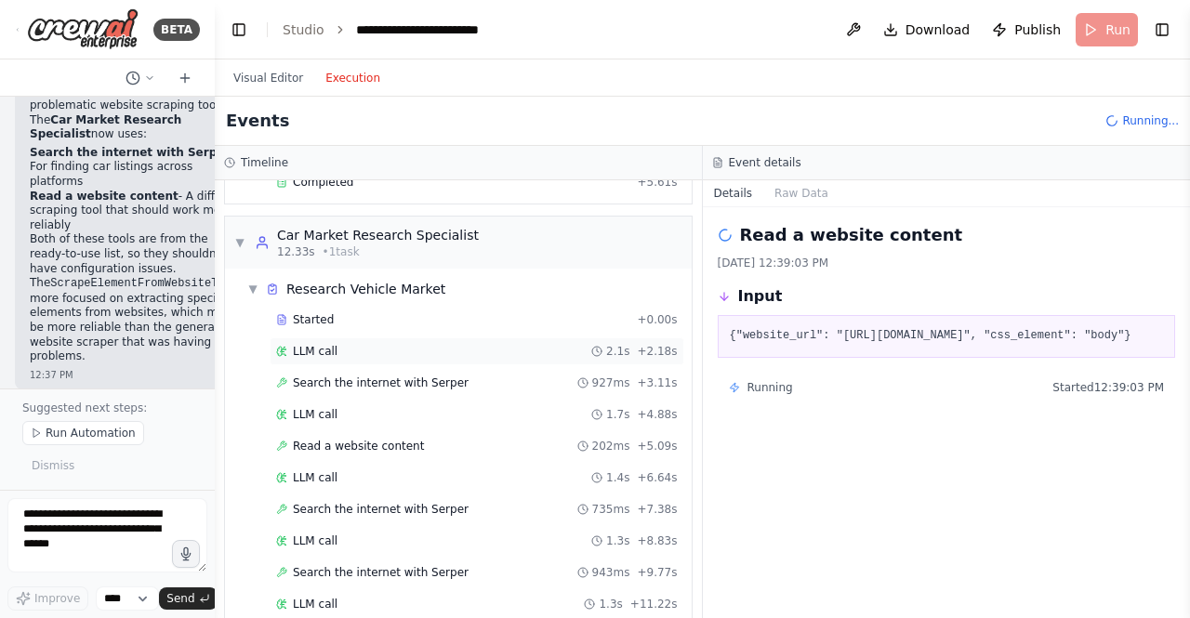
scroll to position [267, 0]
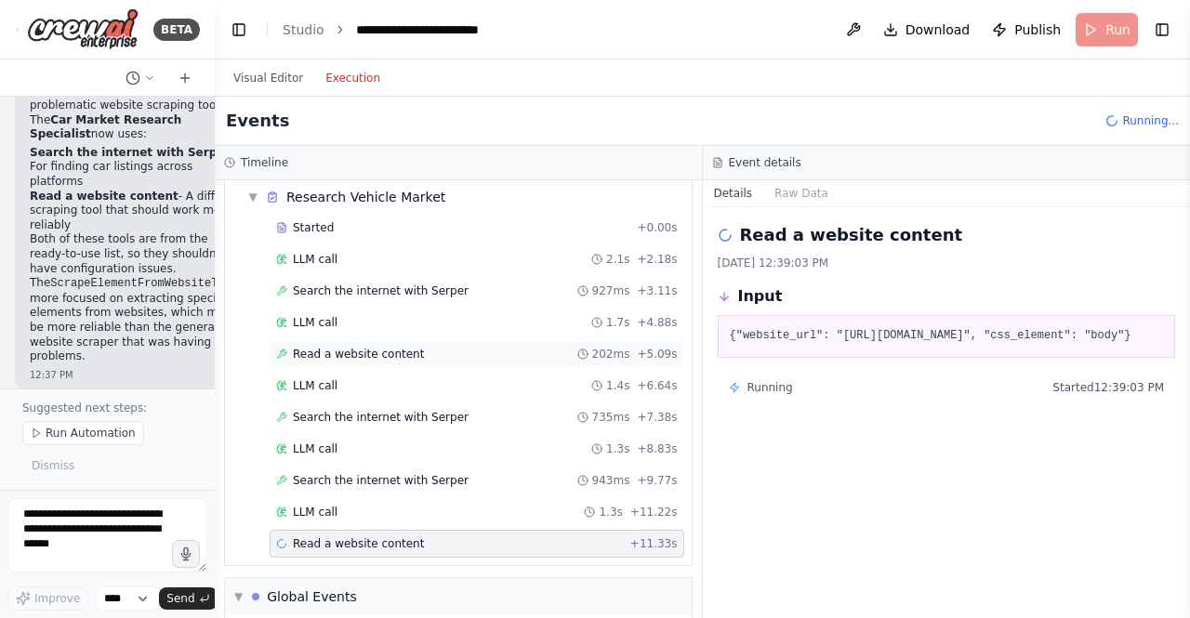
click at [359, 344] on div "Read a website content 202ms + 5.09s" at bounding box center [477, 354] width 415 height 28
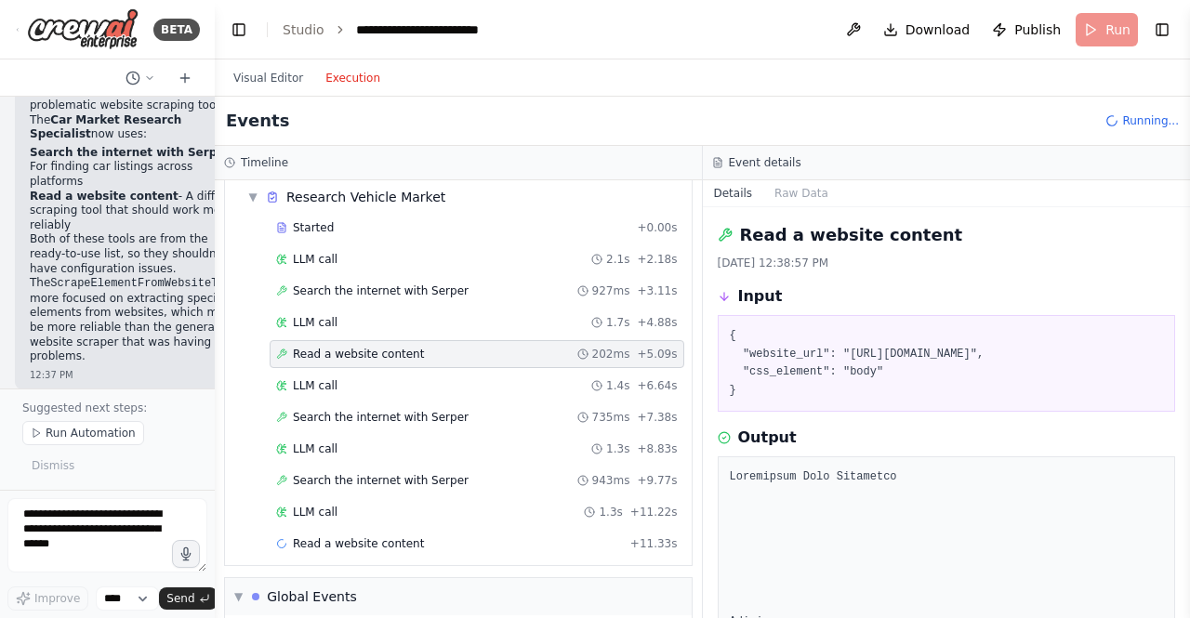
click at [793, 449] on div "Output" at bounding box center [947, 438] width 458 height 22
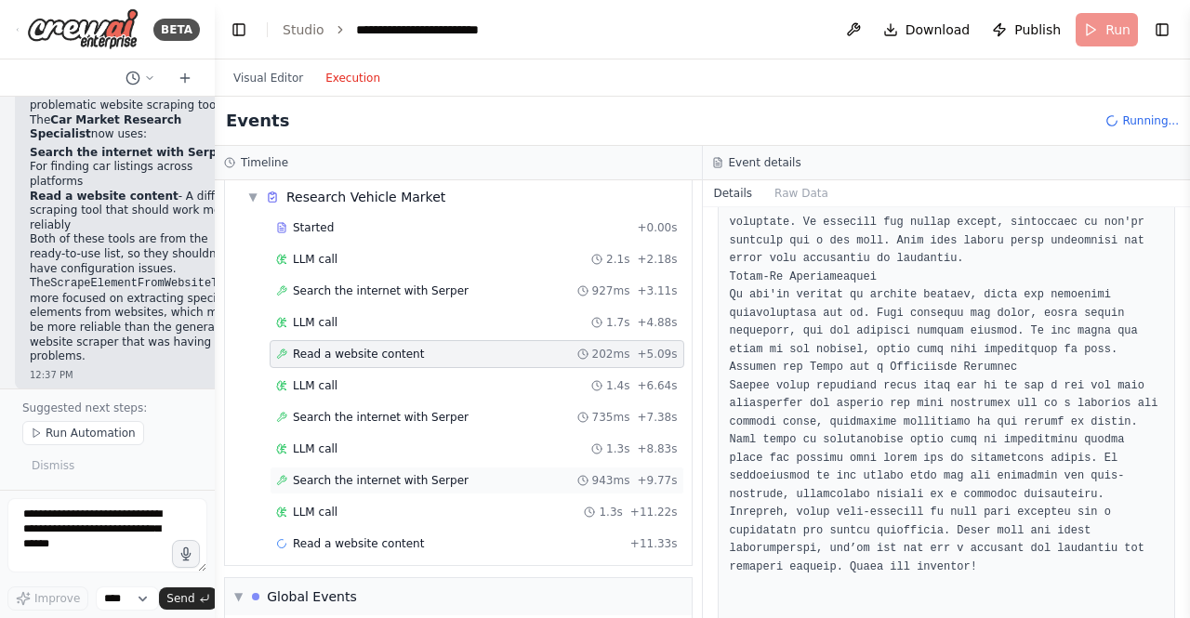
scroll to position [13759, 0]
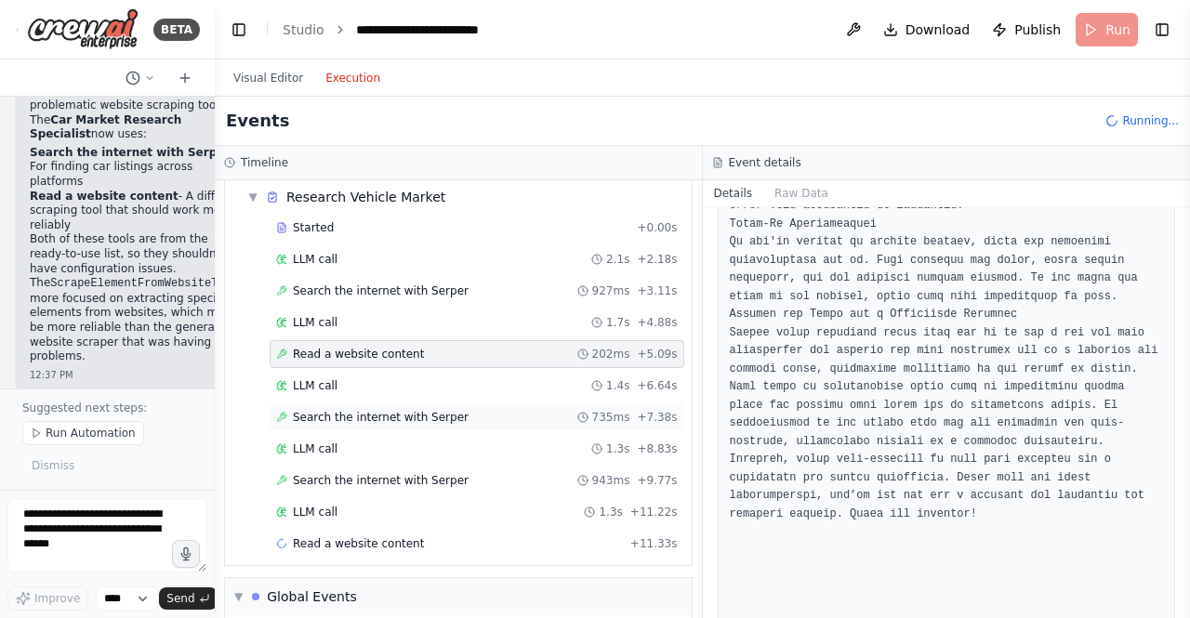
click at [340, 421] on span "Search the internet with Serper" at bounding box center [381, 417] width 176 height 15
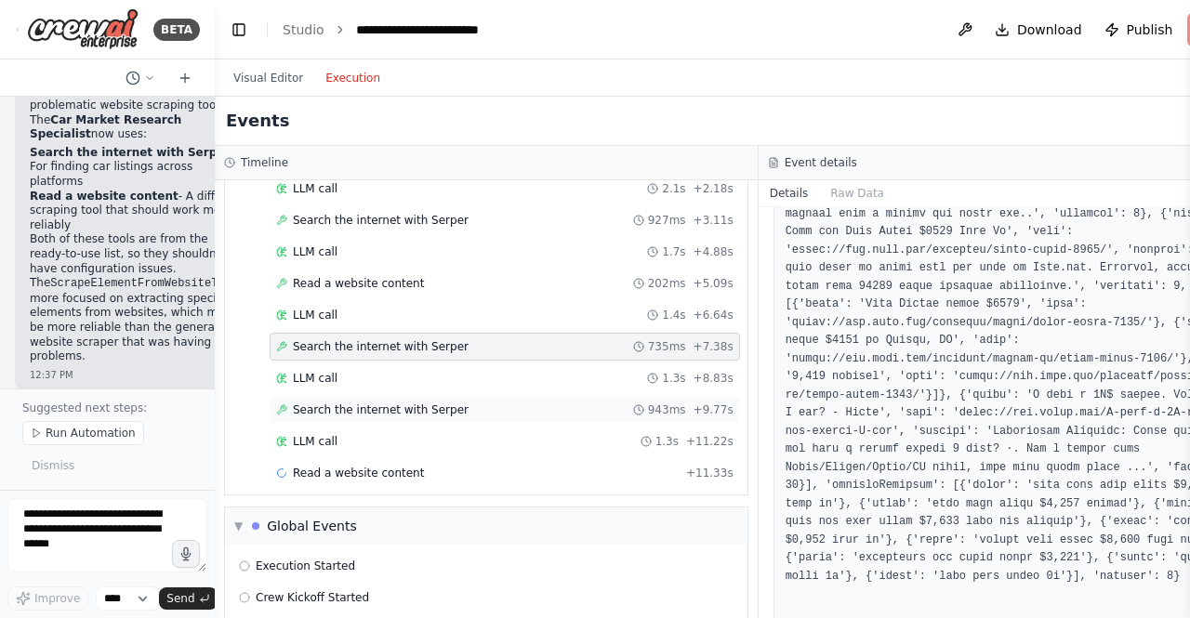
scroll to position [360, 0]
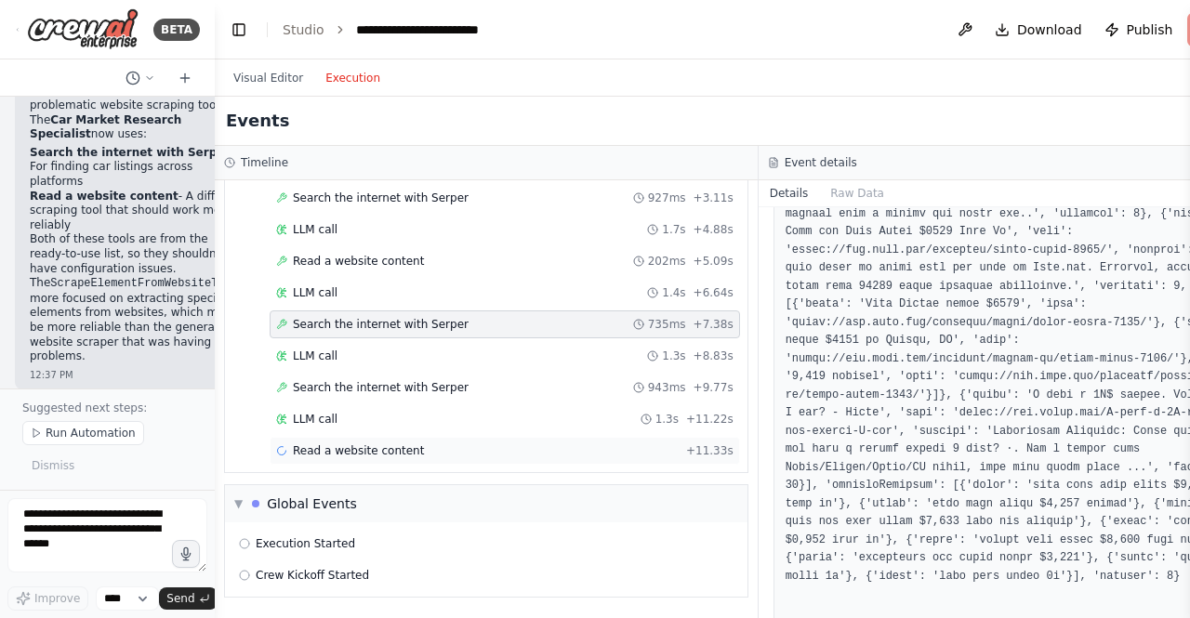
click at [381, 455] on span "Read a website content" at bounding box center [358, 450] width 131 height 15
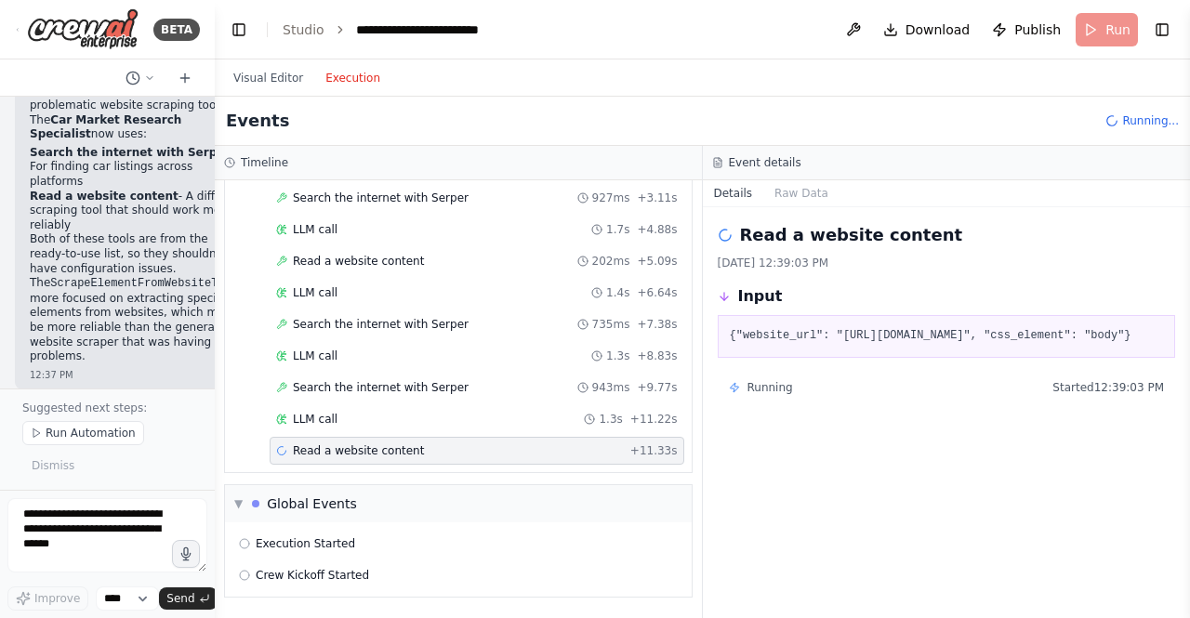
click at [450, 447] on div "Read a website content + 11.33s" at bounding box center [477, 450] width 402 height 15
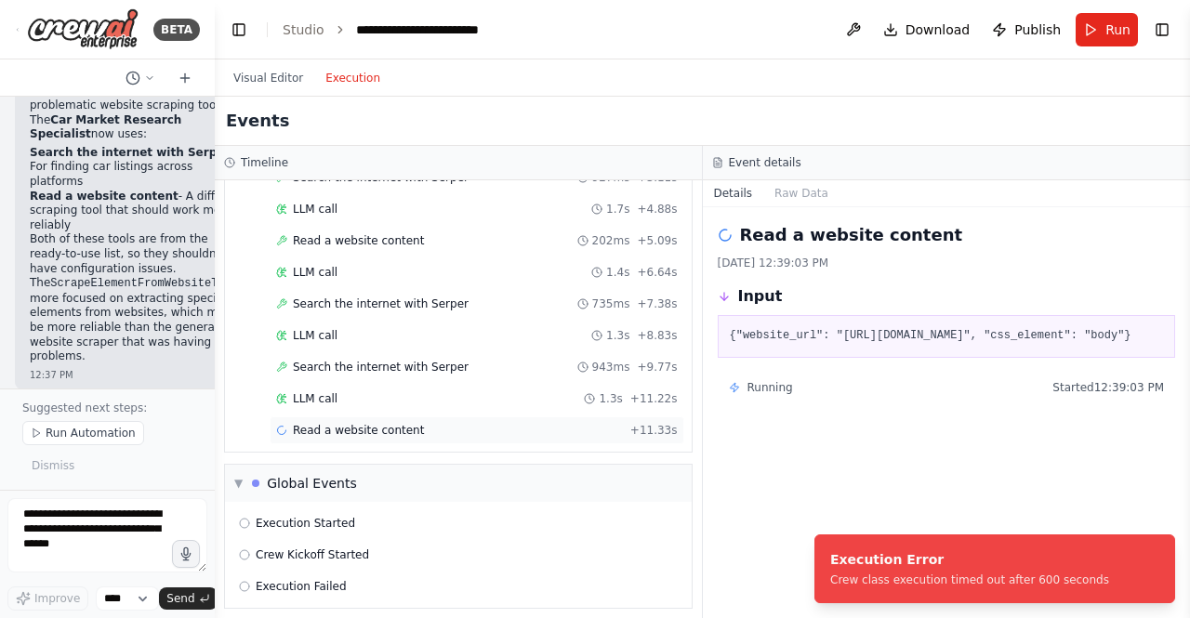
scroll to position [391, 0]
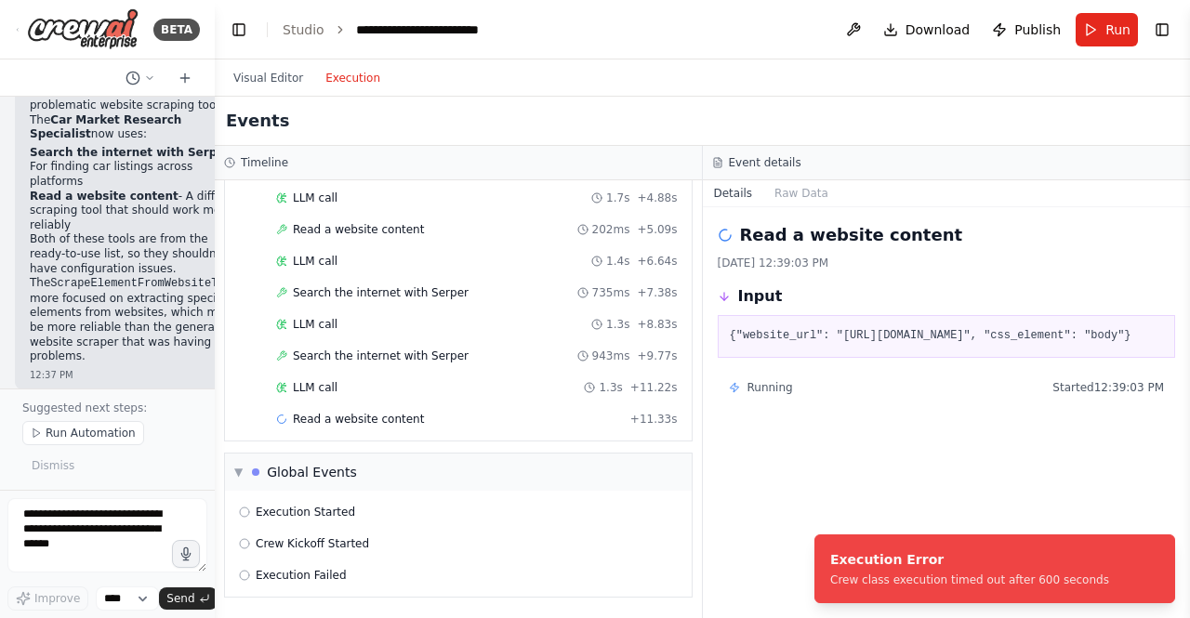
click at [839, 479] on div "Read a website content 8/23/2025, 12:39:03 PM Input {"website_url": "https://ww…" at bounding box center [947, 412] width 488 height 411
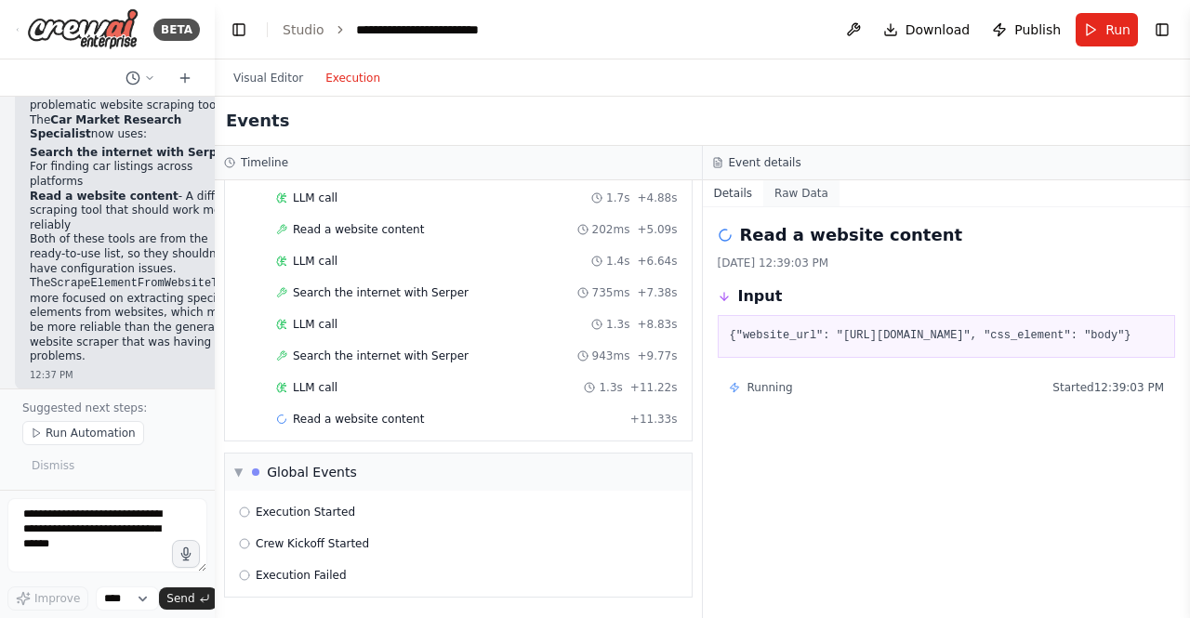
click at [797, 194] on button "Raw Data" at bounding box center [801, 193] width 76 height 26
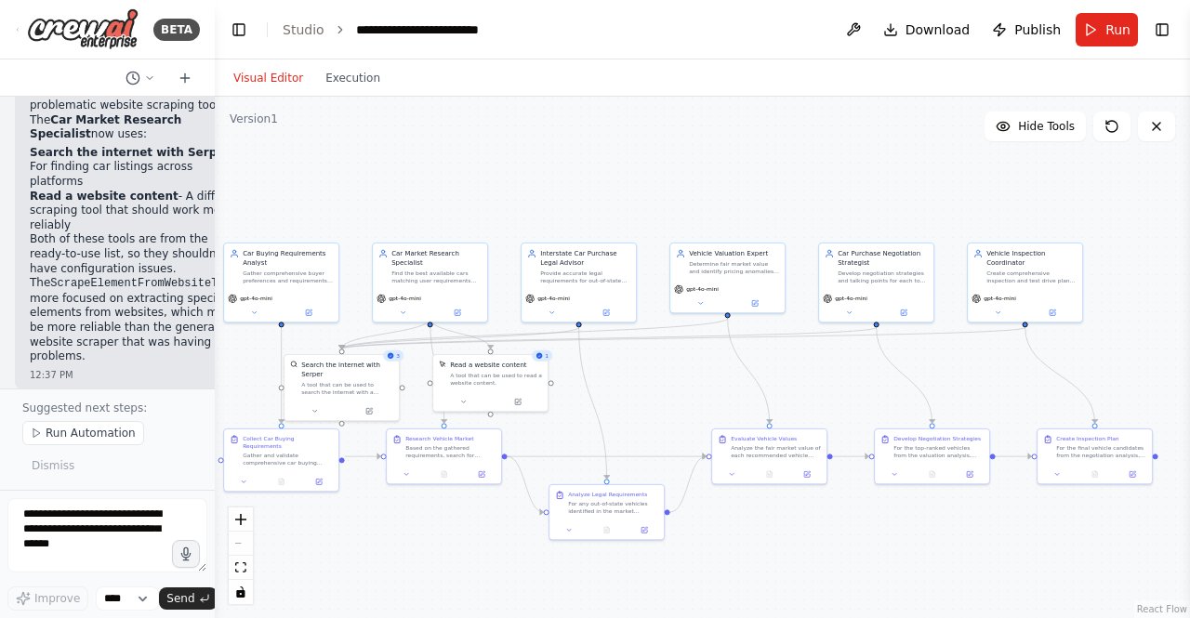
drag, startPoint x: 279, startPoint y: 73, endPoint x: 286, endPoint y: 83, distance: 12.6
click at [280, 73] on button "Visual Editor" at bounding box center [268, 78] width 92 height 22
drag, startPoint x: 82, startPoint y: 538, endPoint x: 97, endPoint y: 526, distance: 19.2
click at [84, 537] on textarea at bounding box center [107, 535] width 200 height 74
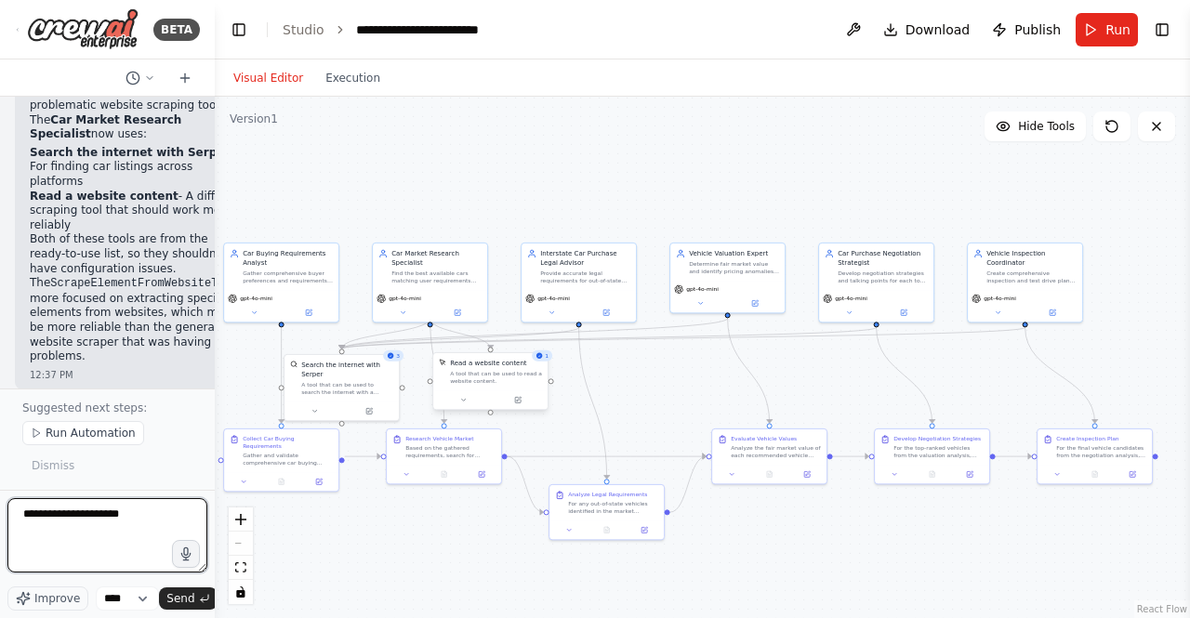
type textarea "**********"
click at [501, 386] on div "Read a website content A tool that can be used to read a website content." at bounding box center [490, 371] width 114 height 37
click at [500, 377] on div "A tool that can be used to read a website content." at bounding box center [496, 377] width 92 height 15
click at [500, 376] on div "A tool that can be used to read a website content." at bounding box center [496, 377] width 92 height 15
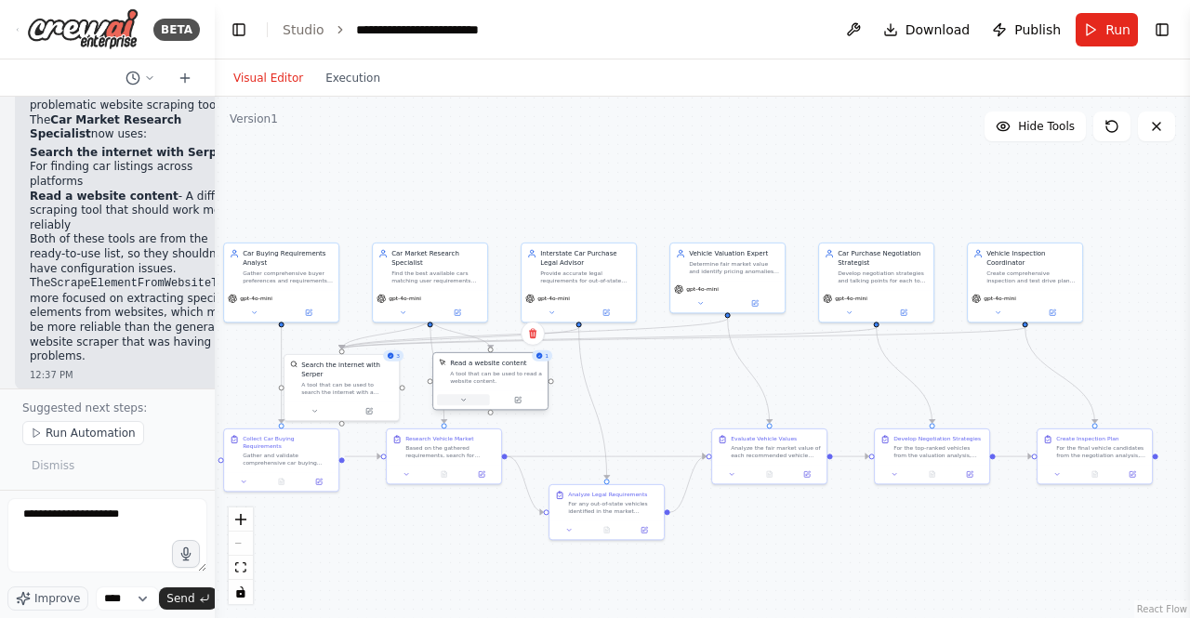
click at [466, 399] on icon at bounding box center [462, 399] width 7 height 7
click at [517, 401] on icon at bounding box center [519, 399] width 5 height 5
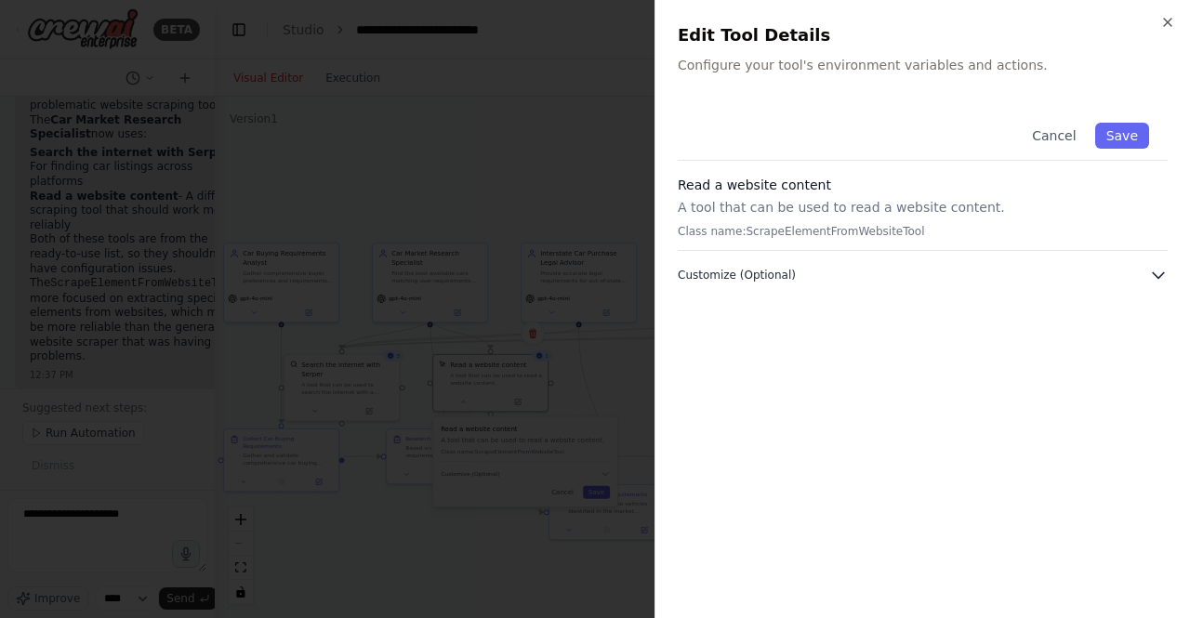
click at [1143, 276] on button "Customize (Optional)" at bounding box center [923, 275] width 490 height 19
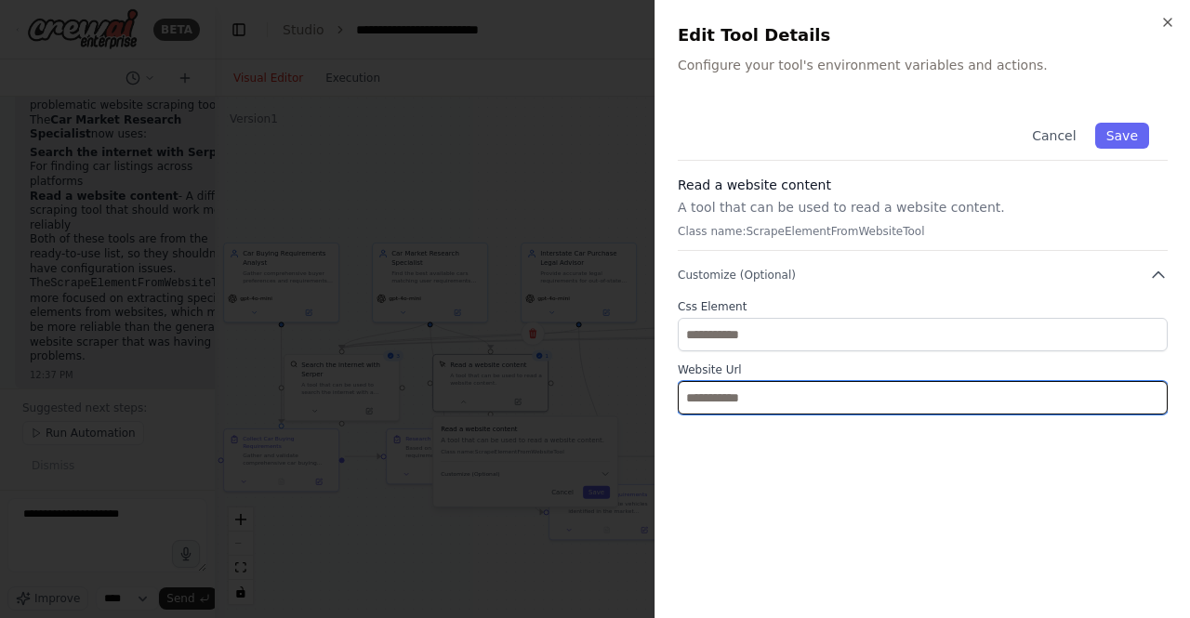
click at [773, 395] on input "text" at bounding box center [923, 397] width 490 height 33
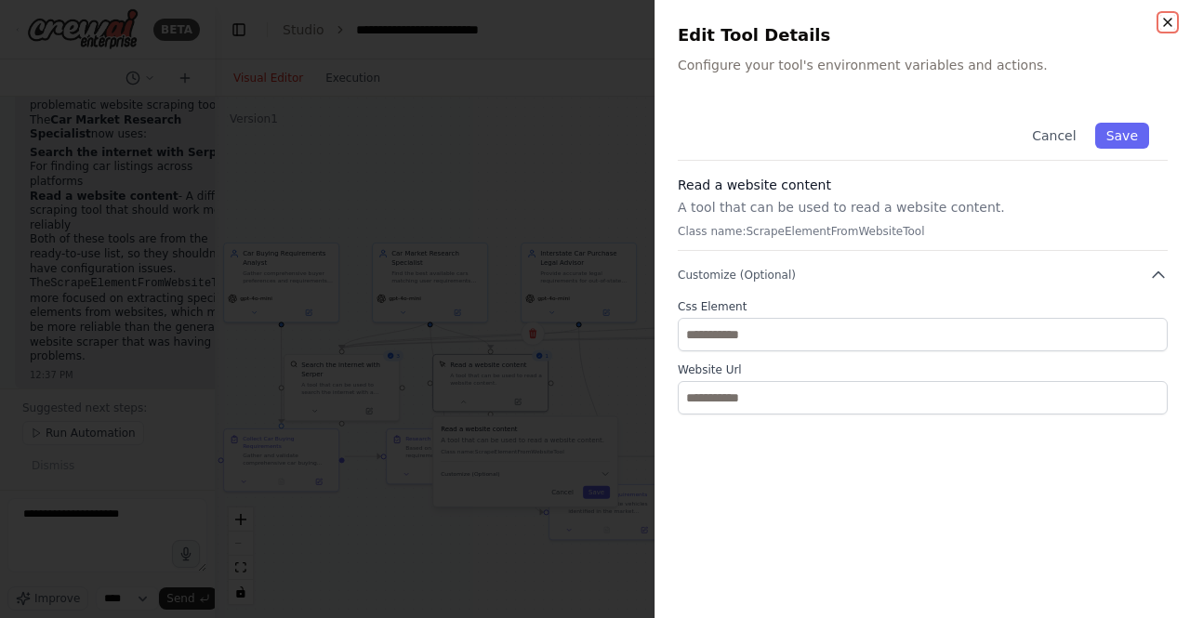
click at [1162, 17] on icon "button" at bounding box center [1167, 22] width 15 height 15
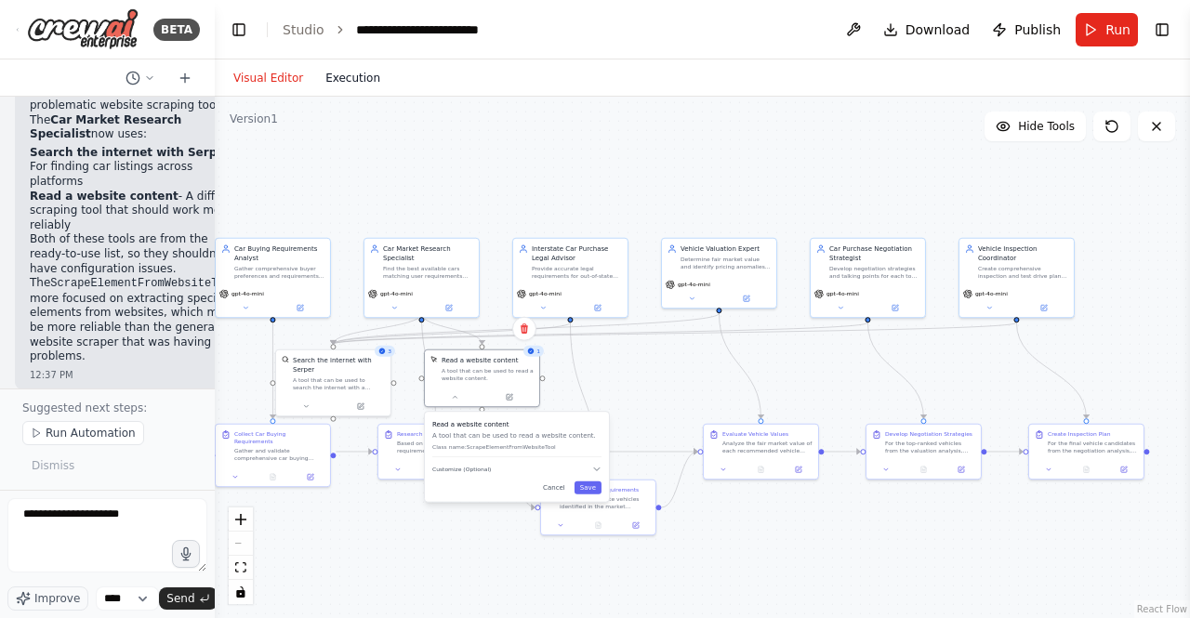
drag, startPoint x: 324, startPoint y: 64, endPoint x: 348, endPoint y: 73, distance: 24.7
click at [345, 72] on div "Visual Editor Execution" at bounding box center [306, 77] width 169 height 37
click at [348, 73] on button "Execution" at bounding box center [352, 78] width 77 height 22
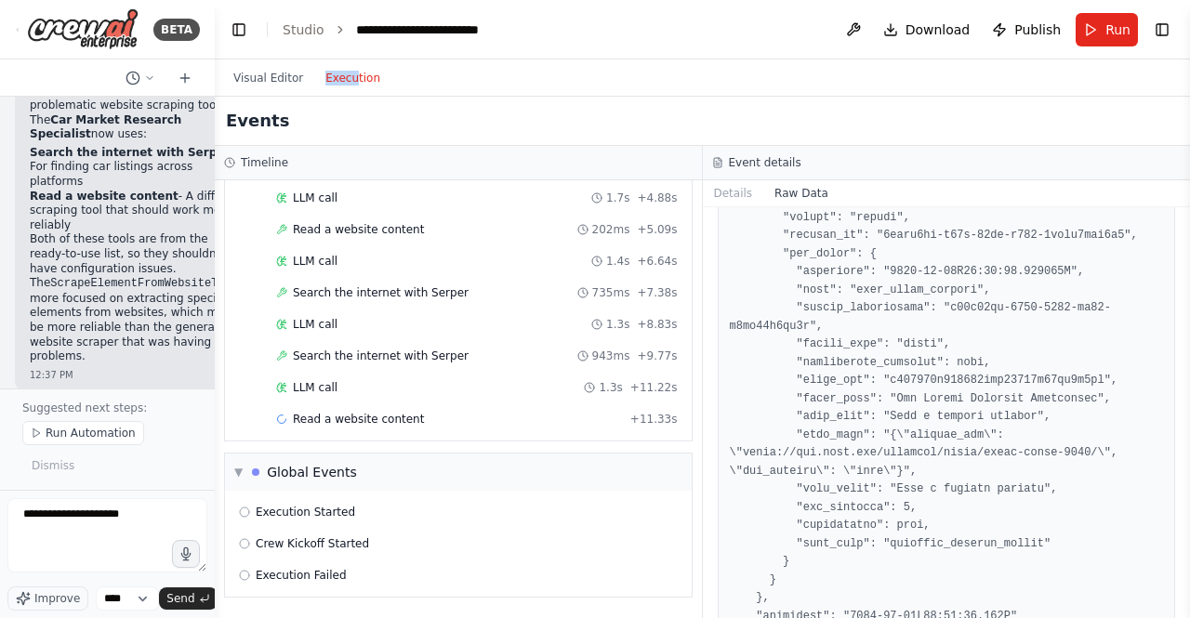
scroll to position [1203, 0]
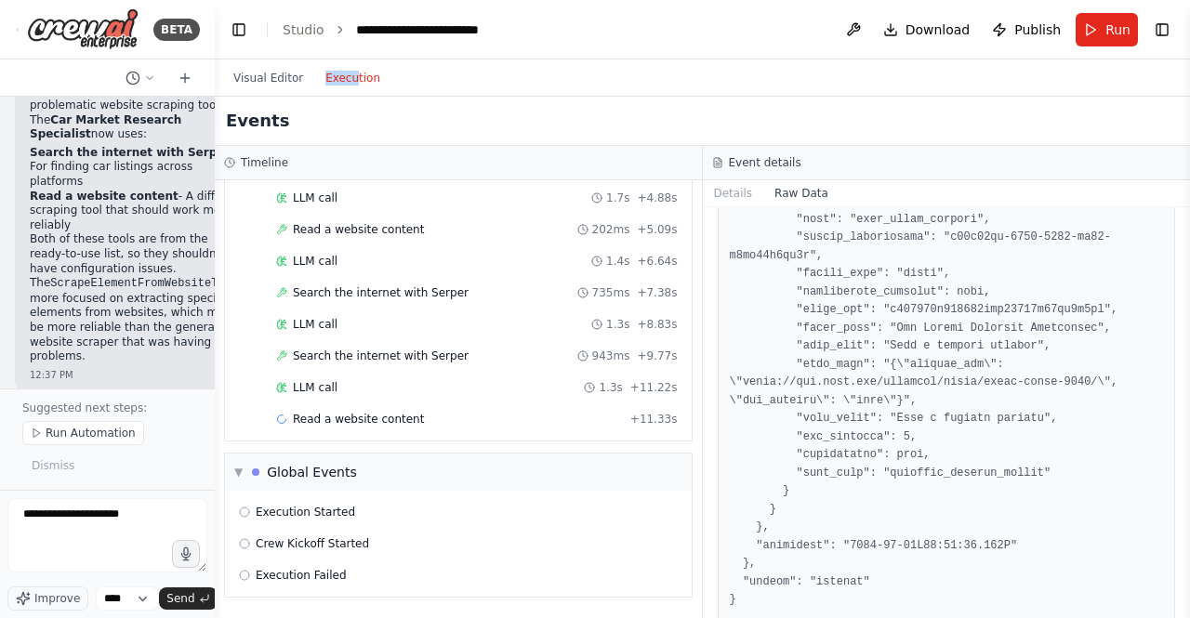
click at [1095, 34] on button "Run" at bounding box center [1107, 29] width 62 height 33
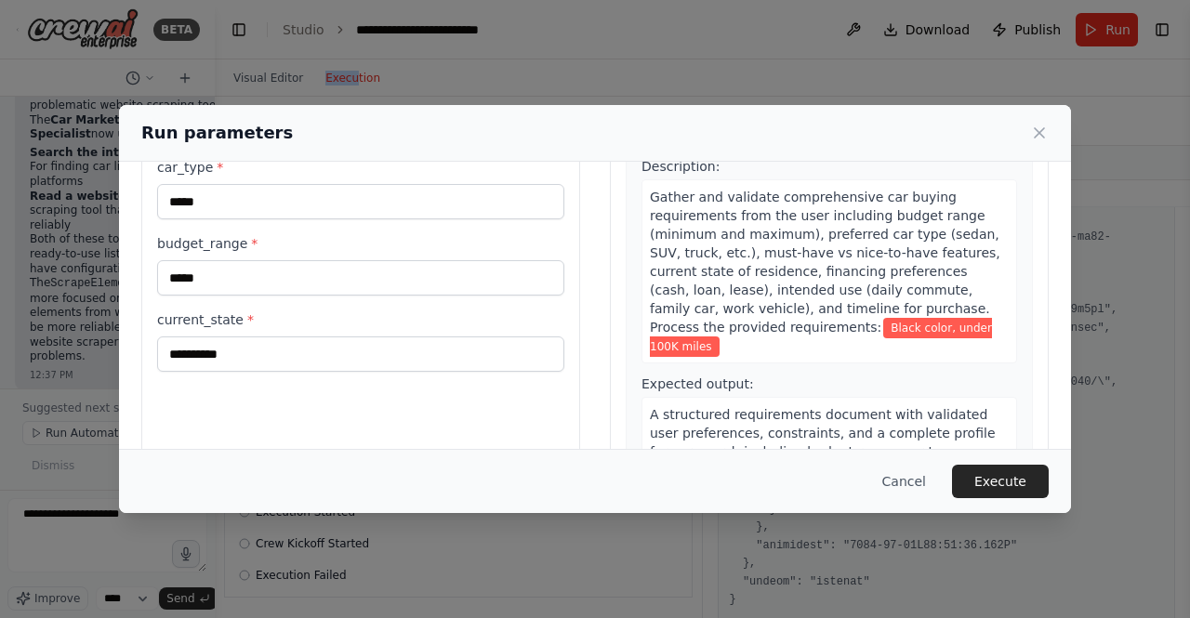
scroll to position [198, 0]
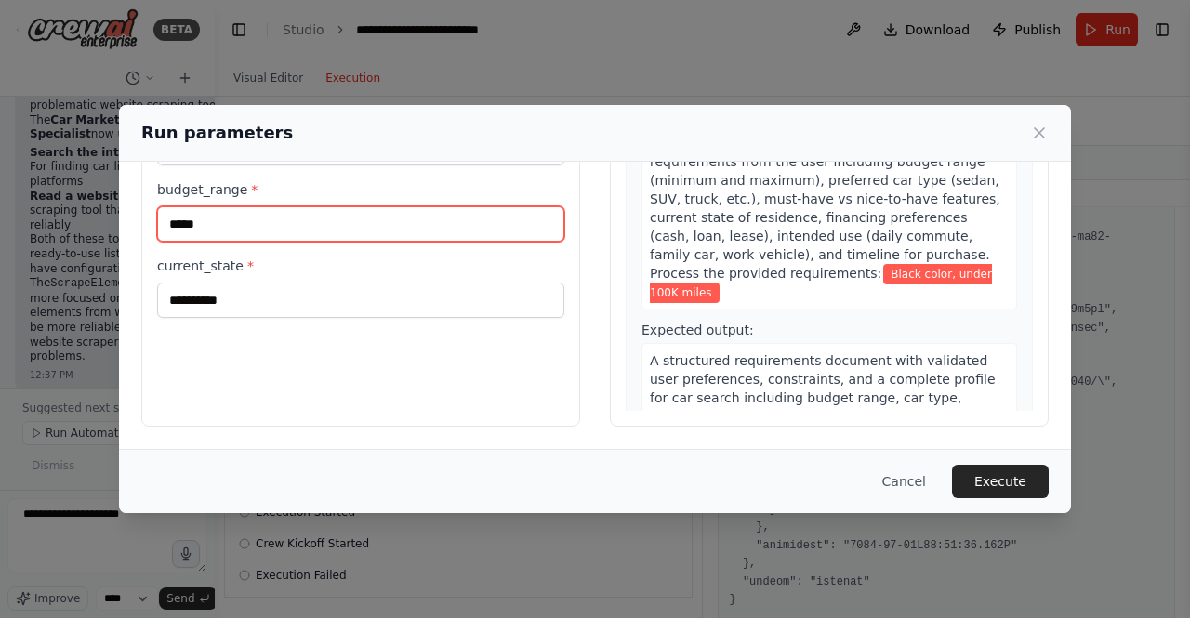
click at [272, 224] on input "*****" at bounding box center [360, 223] width 407 height 35
type input "*"
click at [330, 219] on input "**********" at bounding box center [360, 223] width 407 height 35
type input "**********"
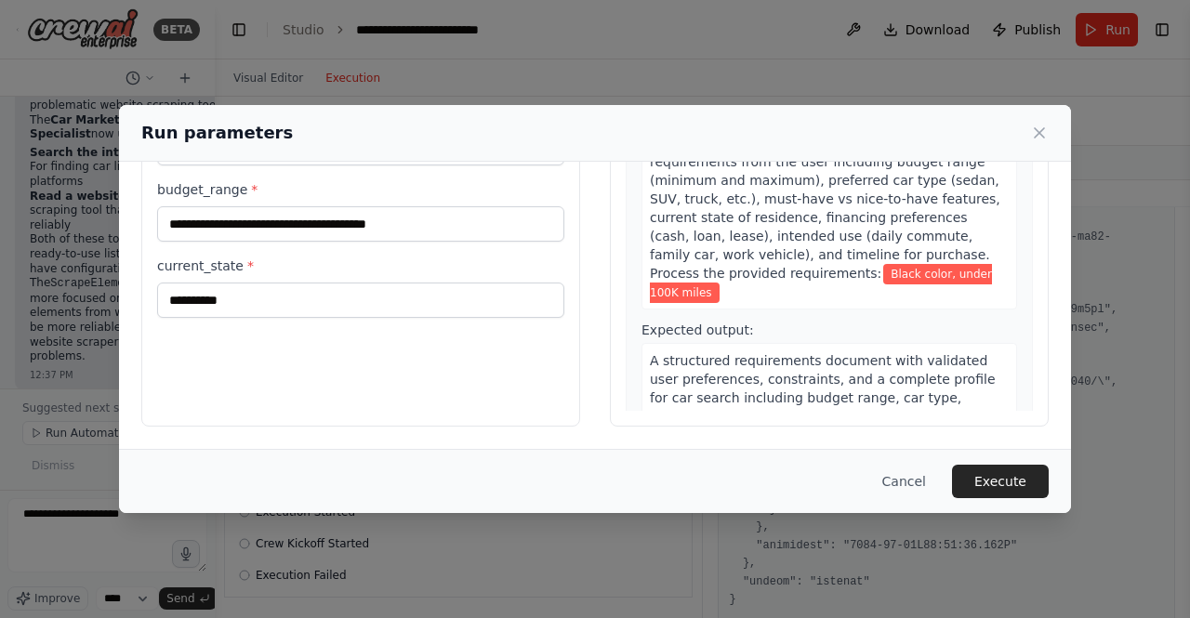
click at [821, 462] on div "Cancel Execute" at bounding box center [595, 481] width 952 height 64
click at [1010, 489] on button "Execute" at bounding box center [1000, 481] width 97 height 33
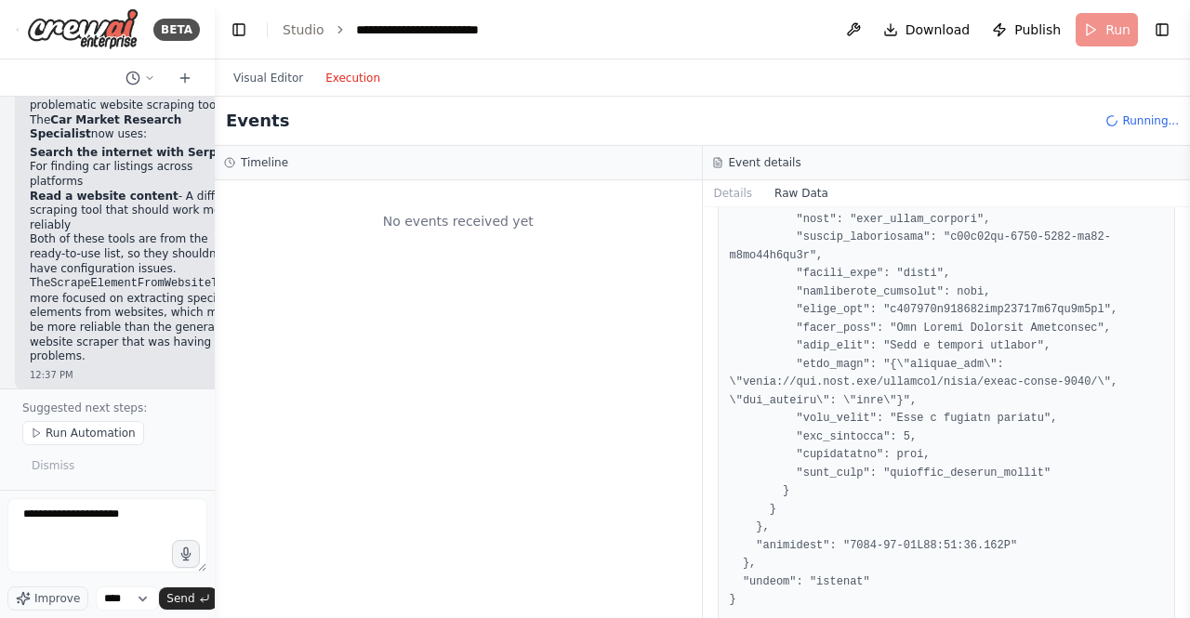
click at [266, 65] on div "Visual Editor Execution" at bounding box center [306, 77] width 169 height 37
click at [343, 78] on button "Execution" at bounding box center [352, 78] width 77 height 22
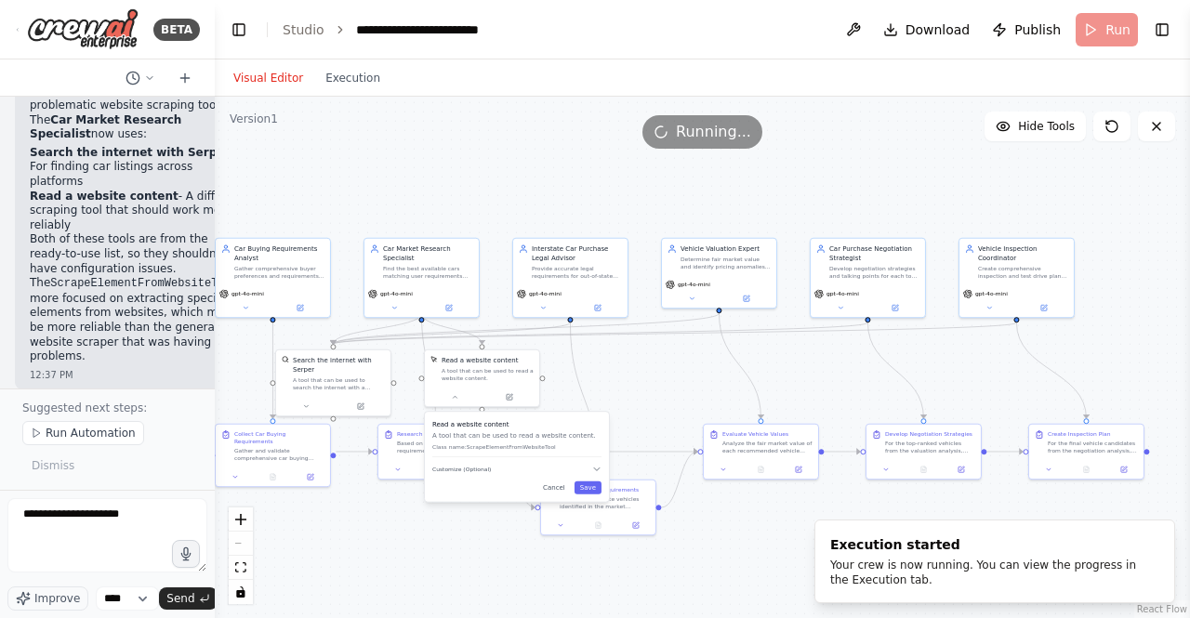
click at [286, 83] on button "Visual Editor" at bounding box center [268, 78] width 92 height 22
click at [351, 85] on button "Execution" at bounding box center [352, 78] width 77 height 22
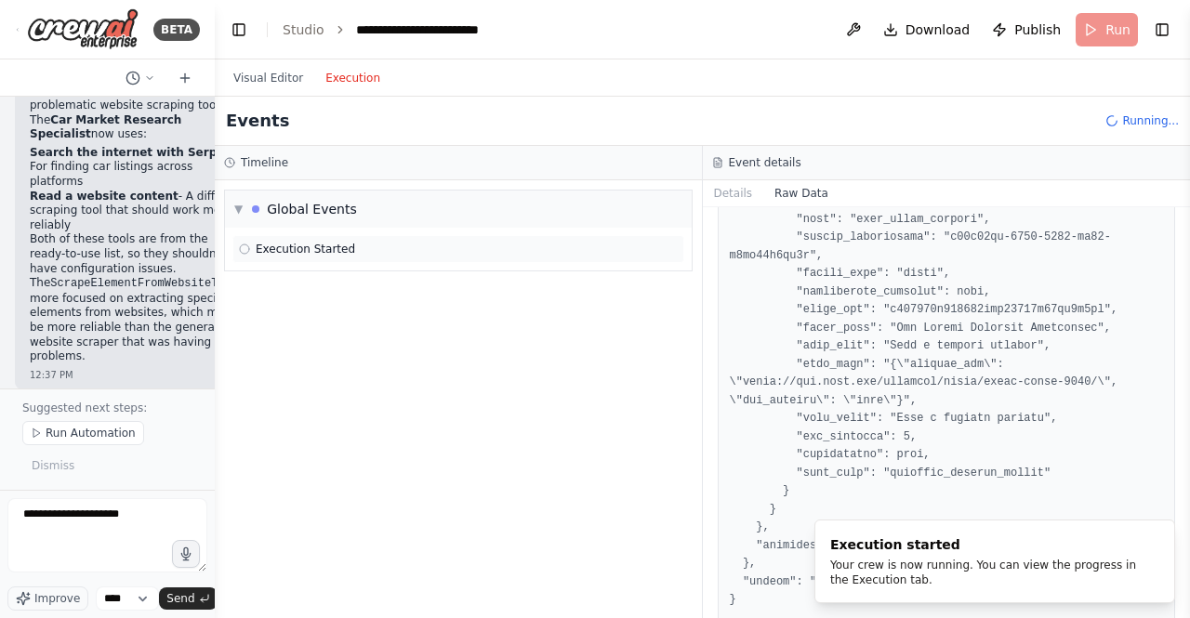
click at [295, 237] on div "Execution Started" at bounding box center [458, 249] width 452 height 28
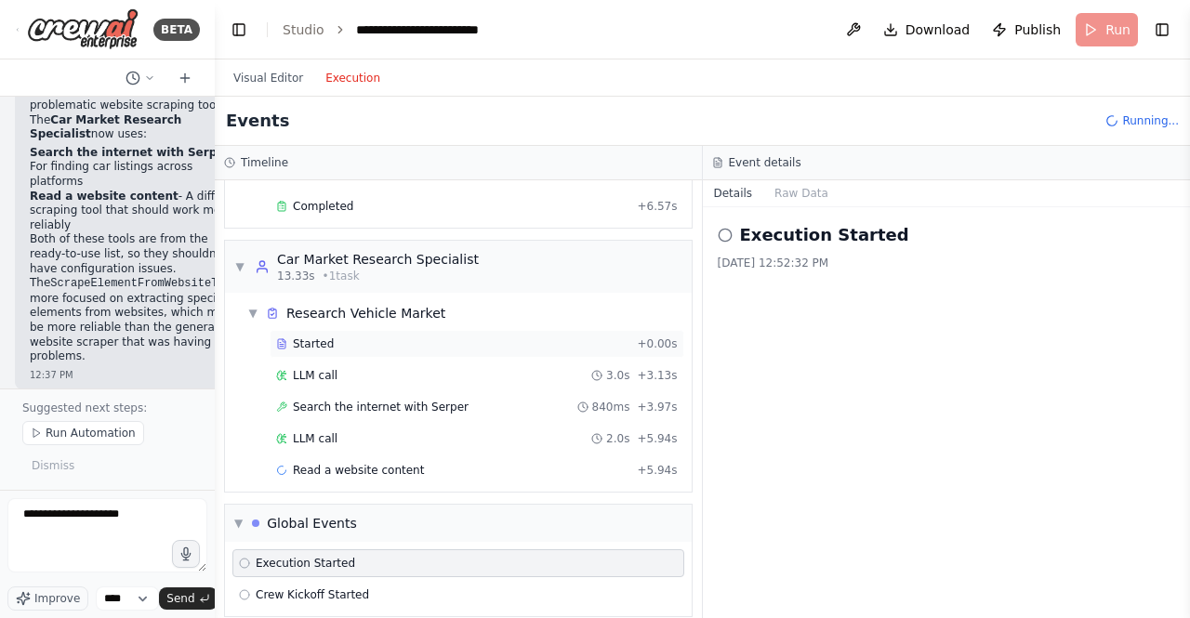
scroll to position [170, 0]
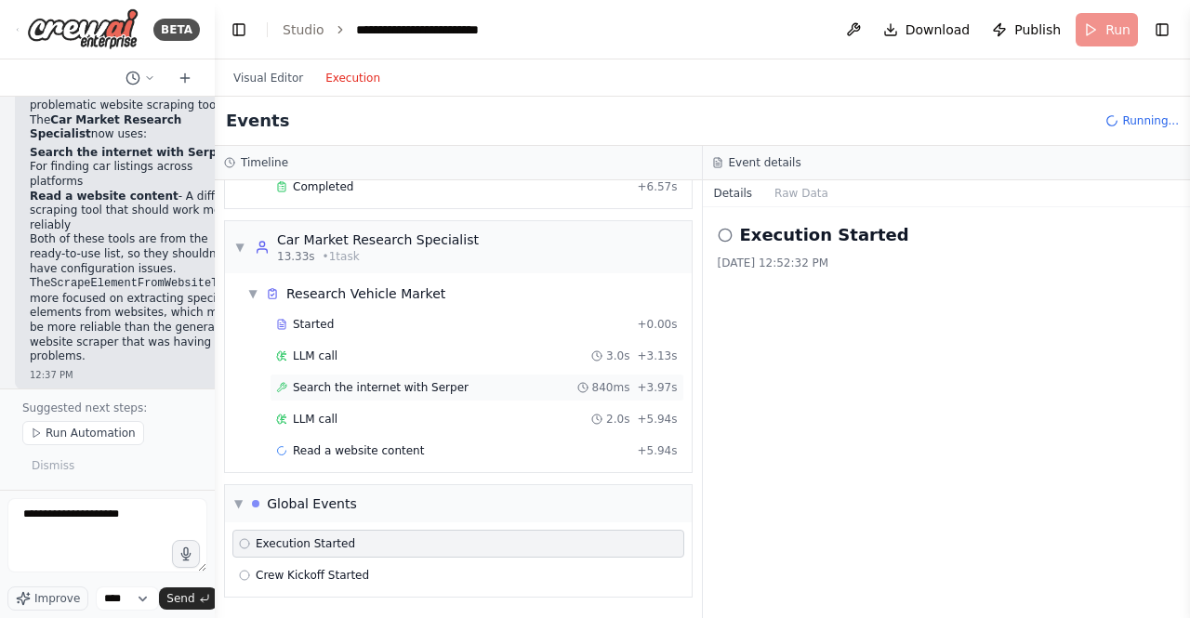
click at [392, 394] on span "Search the internet with Serper" at bounding box center [381, 387] width 176 height 15
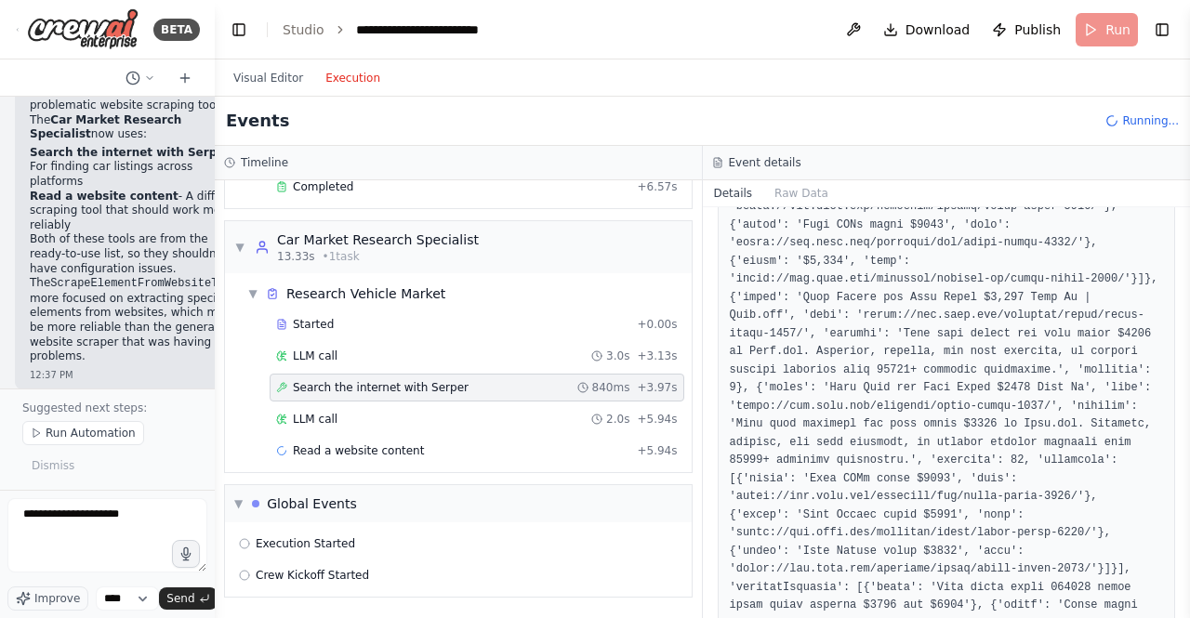
scroll to position [1202, 0]
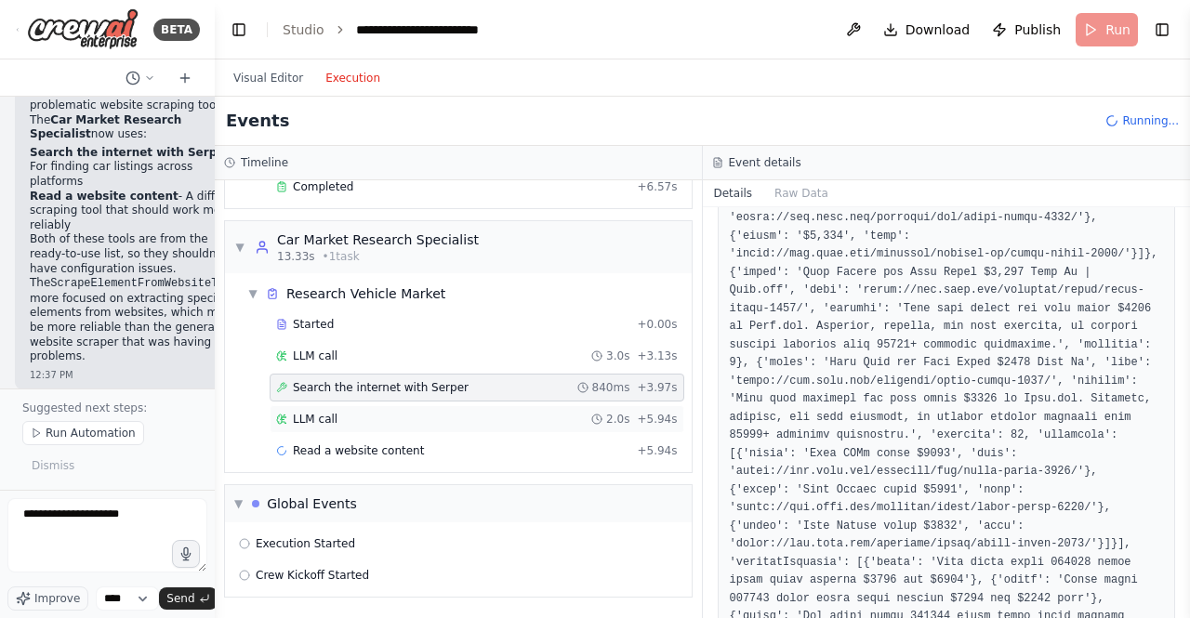
click at [335, 414] on div "LLM call 2.0s + 5.94s" at bounding box center [477, 419] width 402 height 15
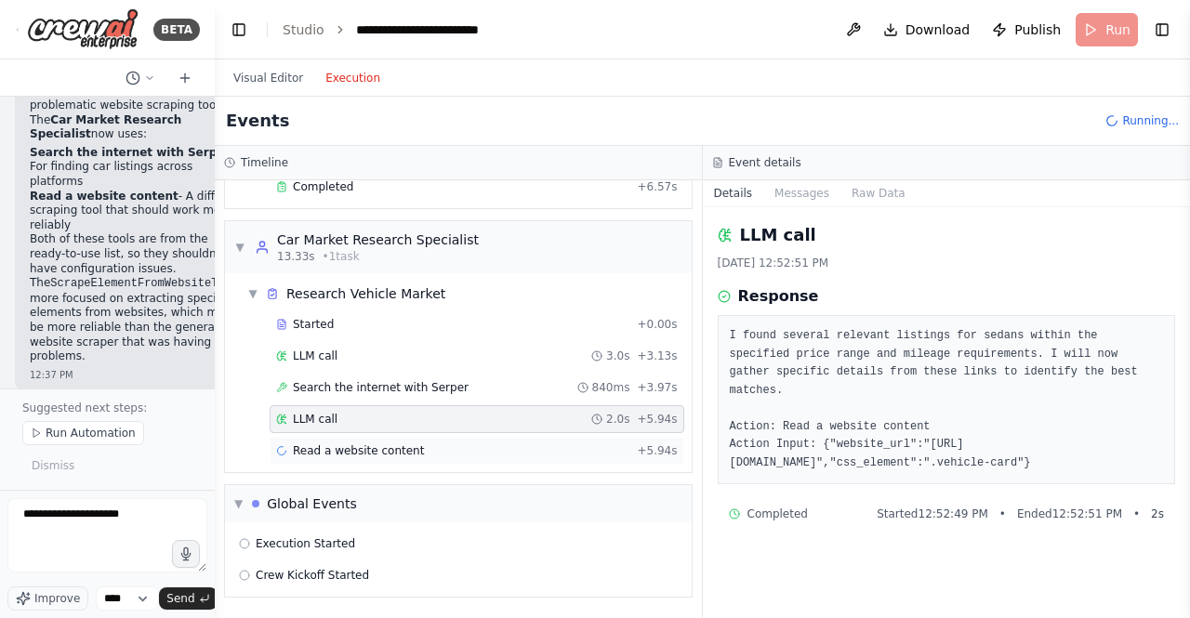
click at [445, 456] on div "Read a website content + 5.94s" at bounding box center [477, 450] width 402 height 15
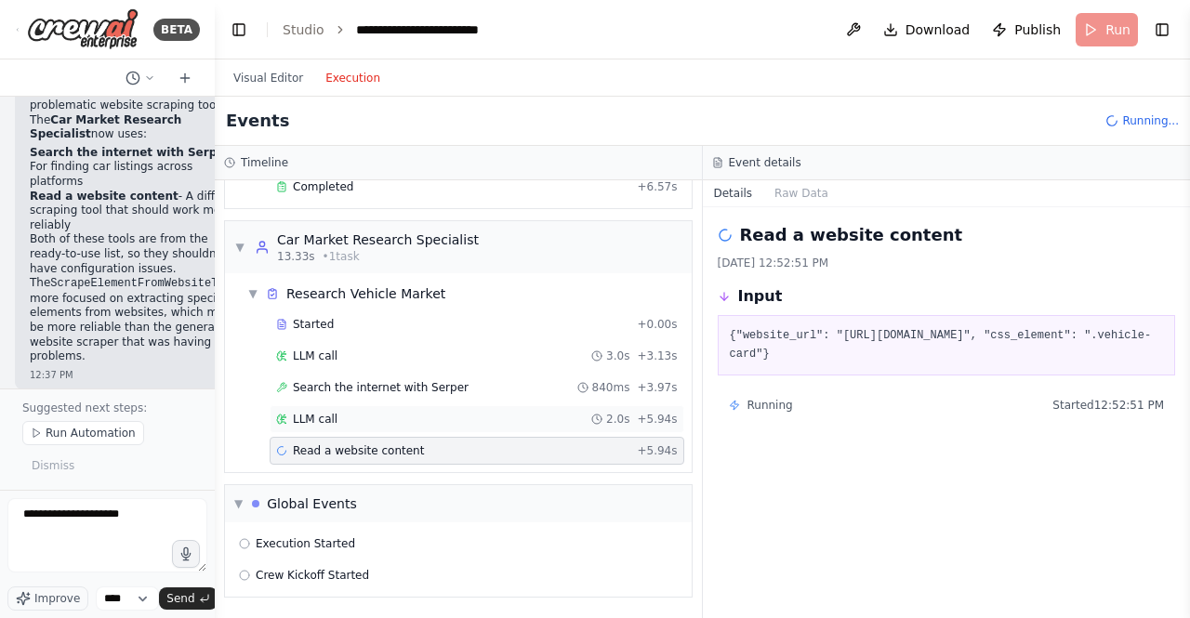
click at [395, 416] on div "LLM call 2.0s + 5.94s" at bounding box center [477, 419] width 402 height 15
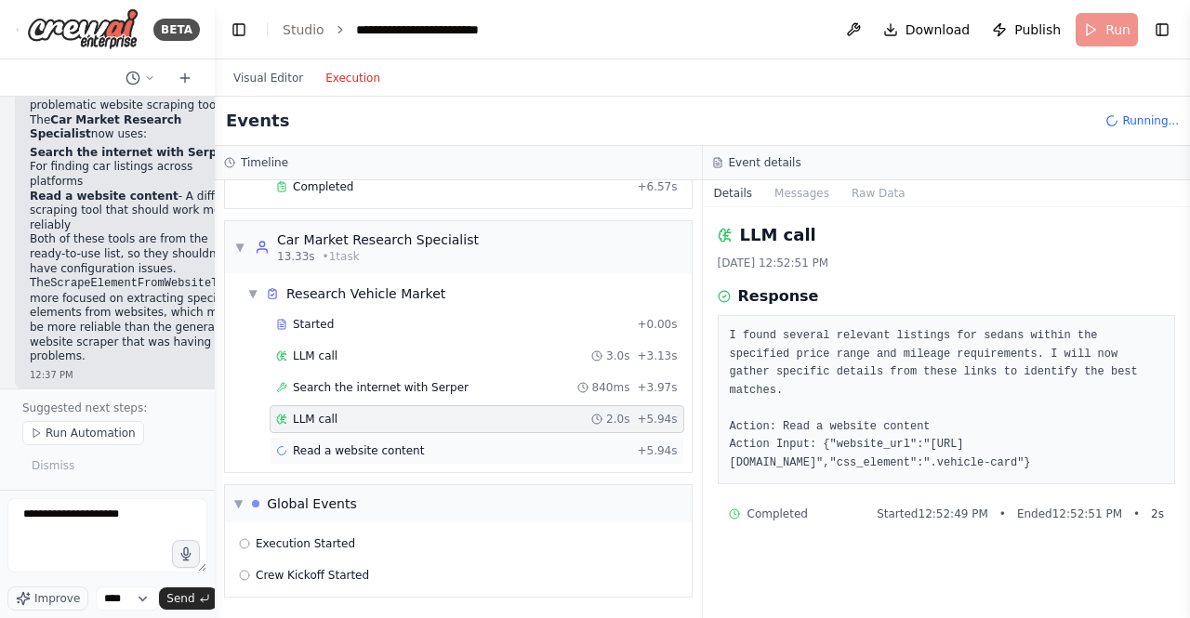
click at [463, 457] on div "Read a website content + 5.94s" at bounding box center [477, 450] width 402 height 15
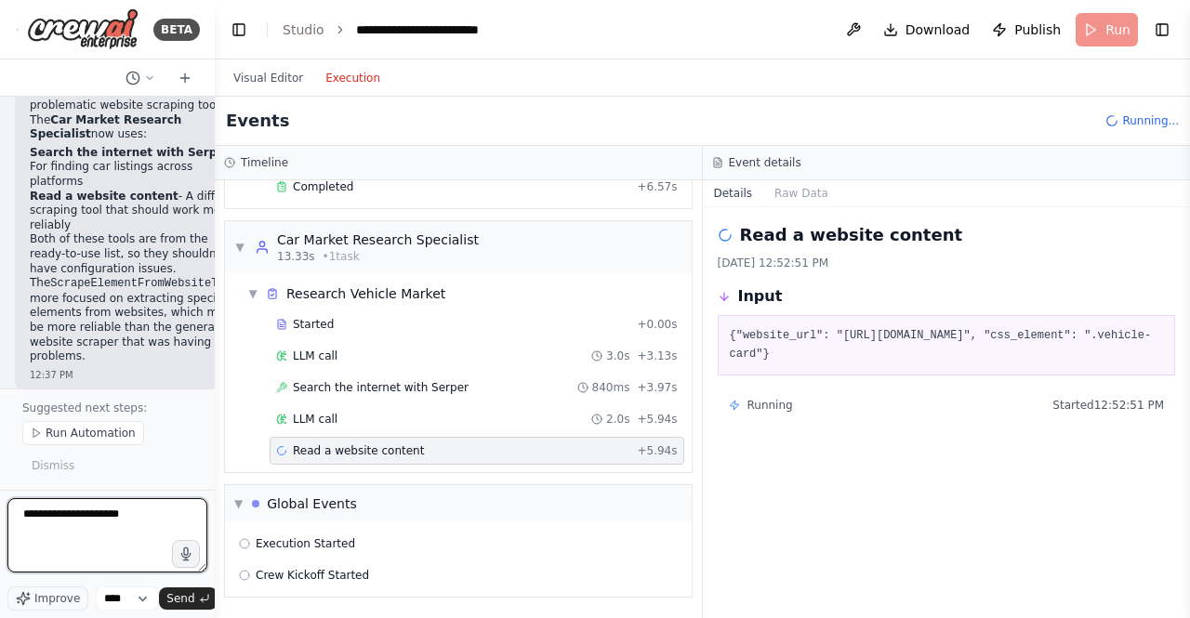
click at [91, 520] on textarea "**********" at bounding box center [107, 535] width 200 height 74
drag, startPoint x: 158, startPoint y: 512, endPoint x: 0, endPoint y: 513, distance: 158.0
click at [0, 513] on div "BETA Crew AI Car Buying Workflow Implementation Overview Create a multi-agent s…" at bounding box center [107, 309] width 215 height 618
type textarea "**********"
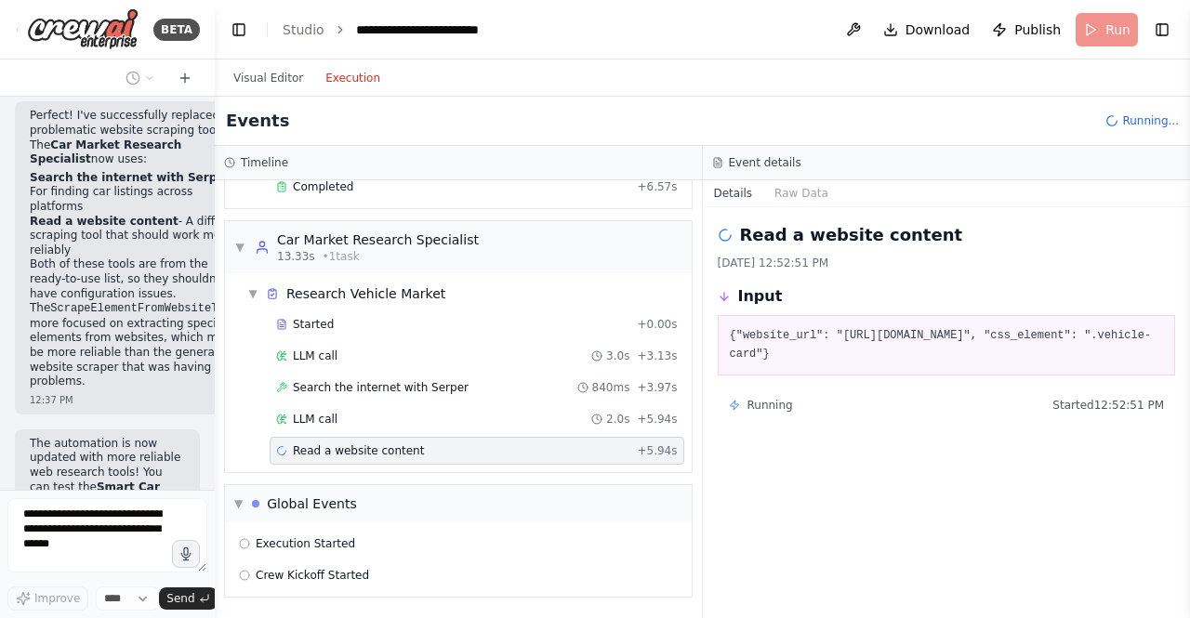
scroll to position [10321, 0]
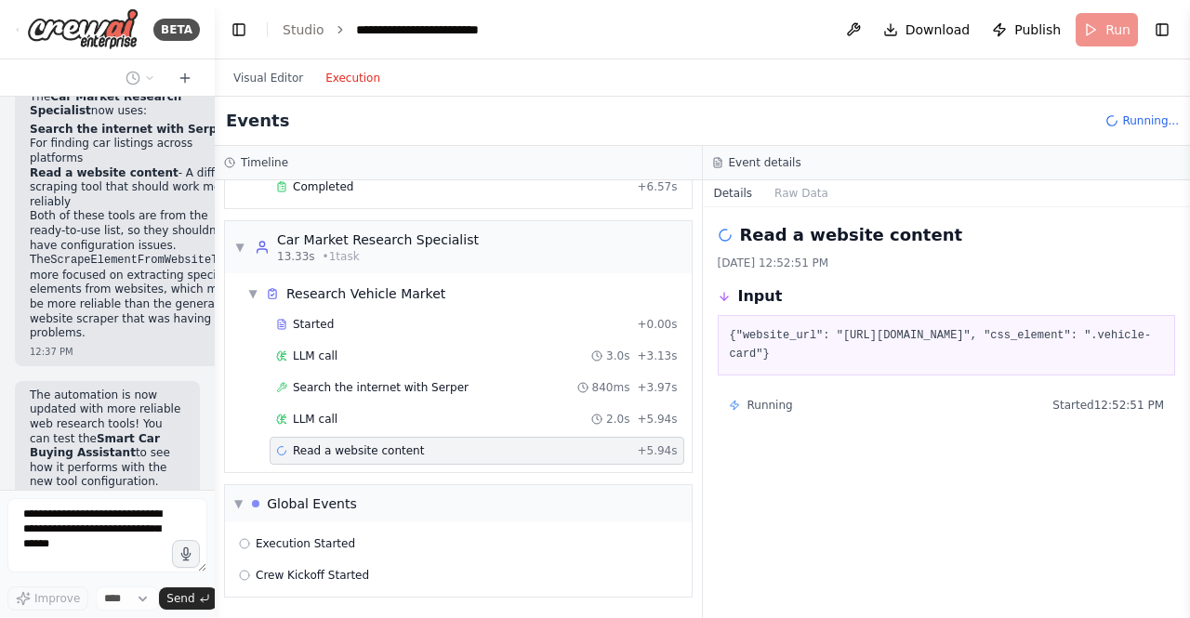
click at [262, 66] on div "Visual Editor Execution" at bounding box center [306, 77] width 169 height 37
click at [295, 76] on button "Visual Editor" at bounding box center [268, 78] width 92 height 22
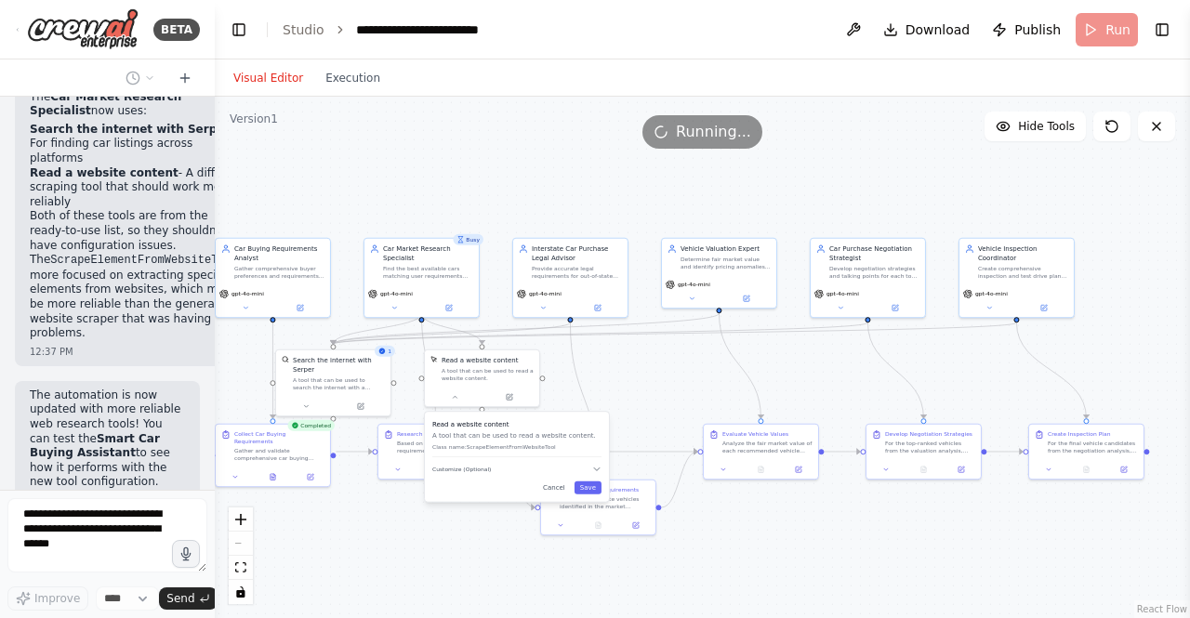
click at [625, 390] on div ".deletable-edge-delete-btn { width: 20px; height: 20px; border: 0px solid #ffff…" at bounding box center [702, 358] width 975 height 522
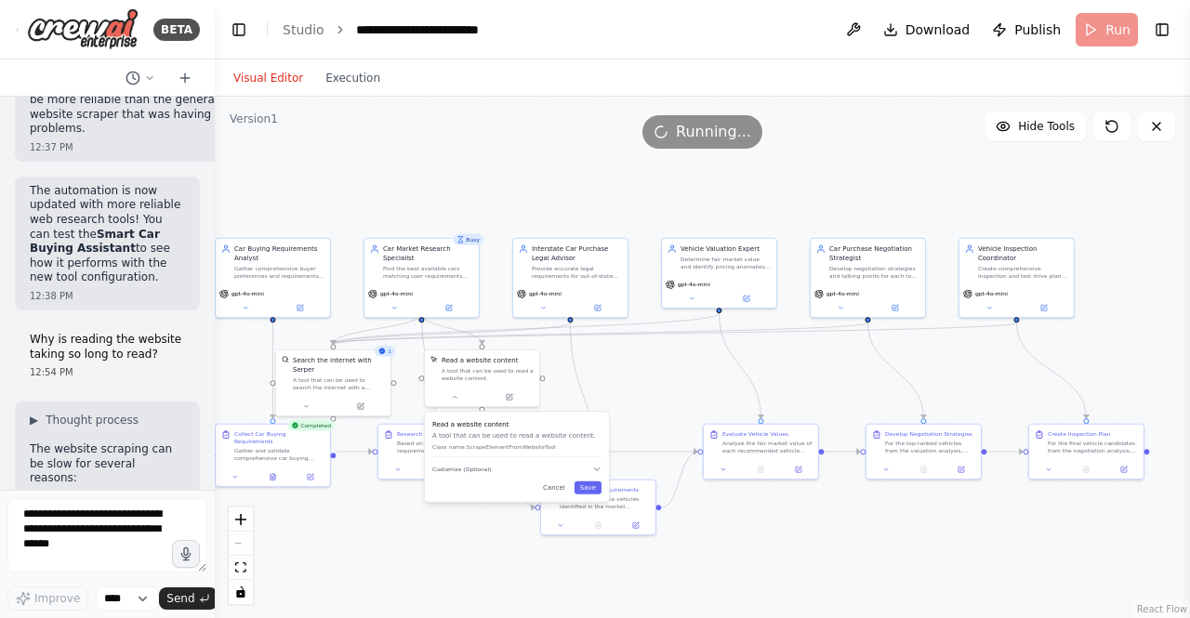
click at [559, 497] on div "Read a website content A tool that can be used to read a website content. Class…" at bounding box center [517, 457] width 184 height 90
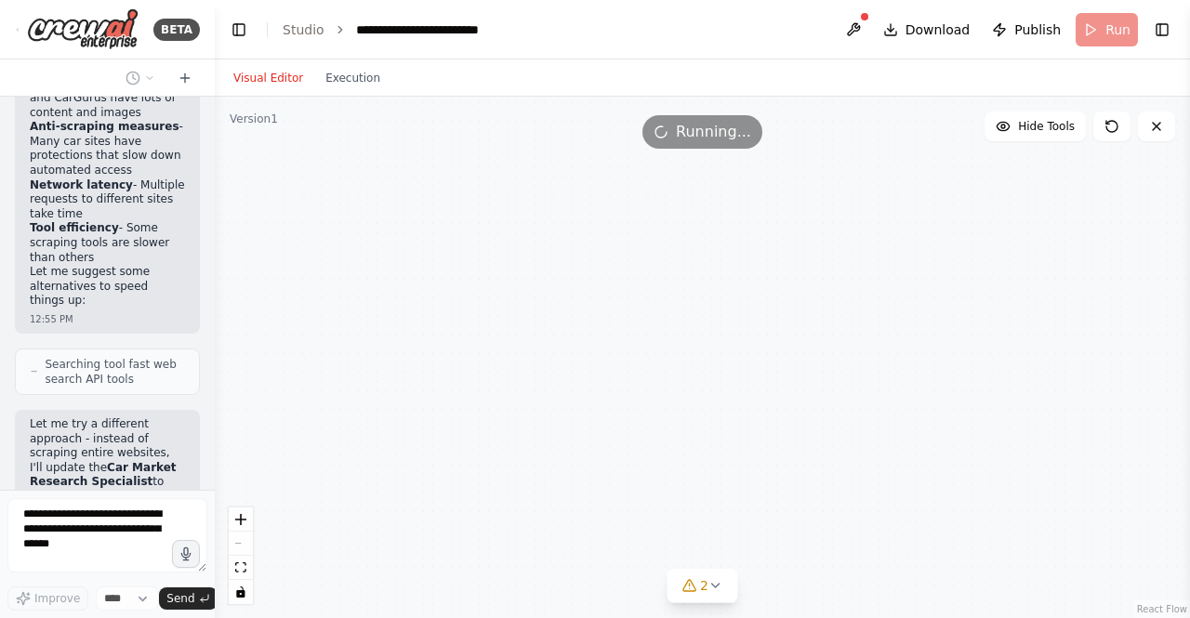
scroll to position [11029, 0]
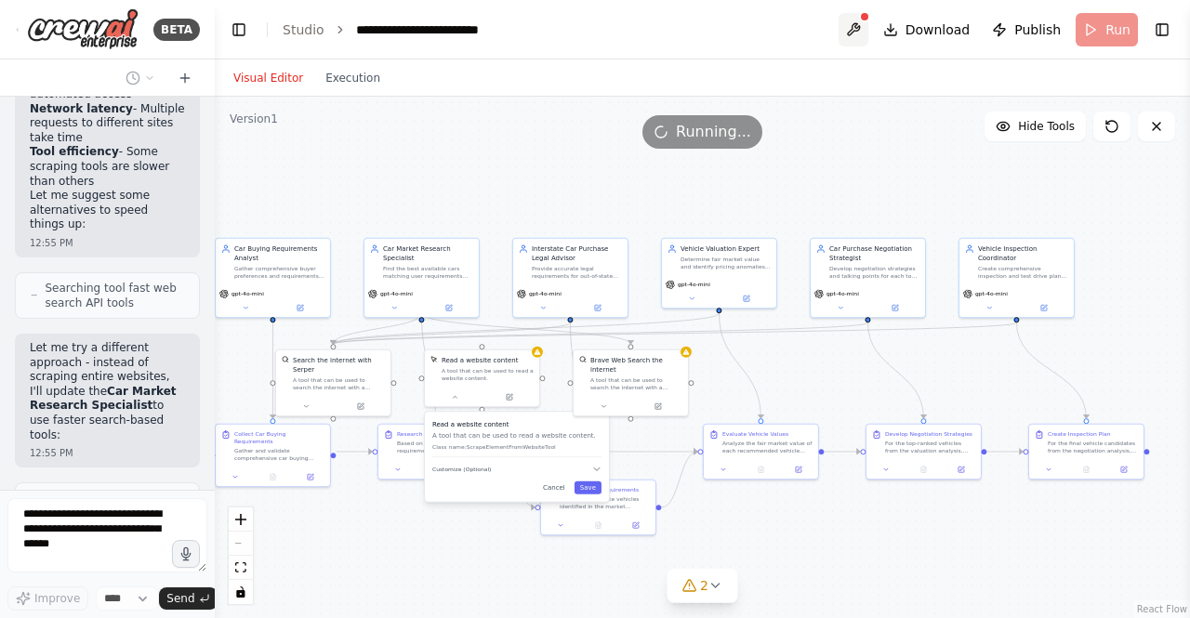
click at [852, 28] on button at bounding box center [854, 29] width 30 height 33
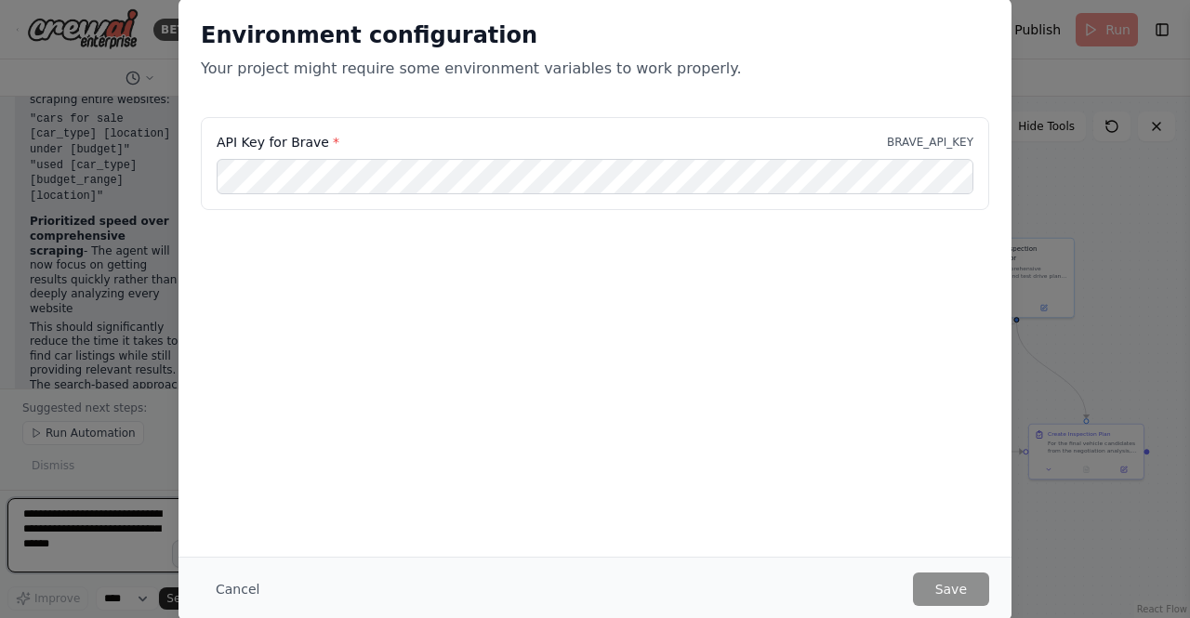
scroll to position [11857, 0]
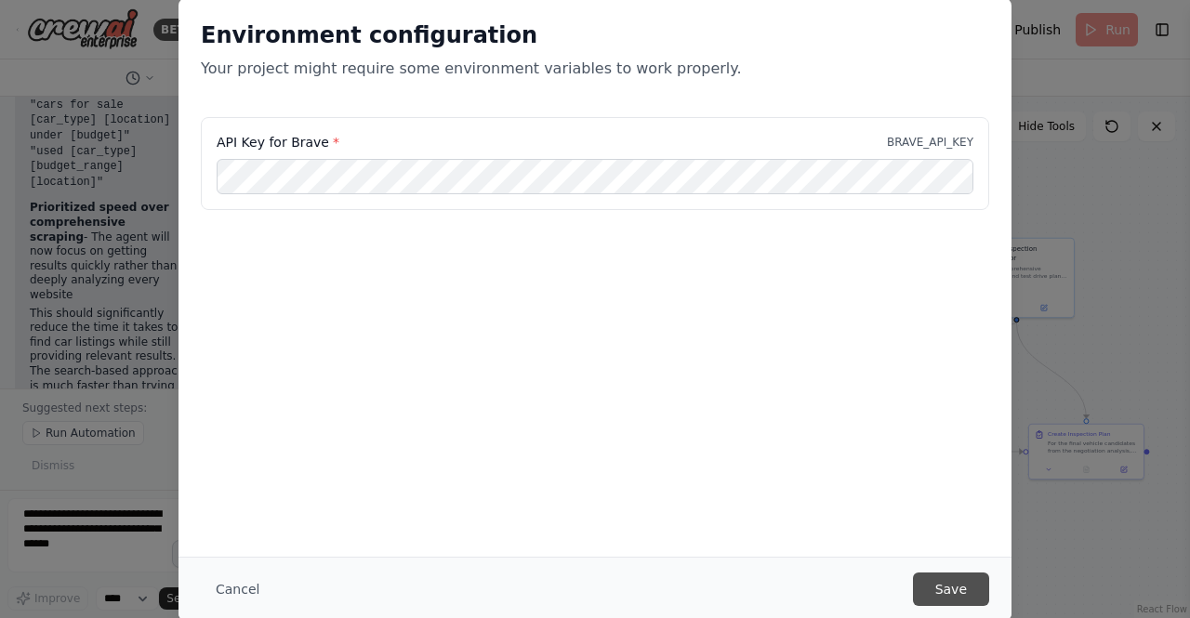
drag, startPoint x: 948, startPoint y: 579, endPoint x: 964, endPoint y: 585, distance: 16.8
click at [964, 585] on button "Save" at bounding box center [951, 589] width 76 height 33
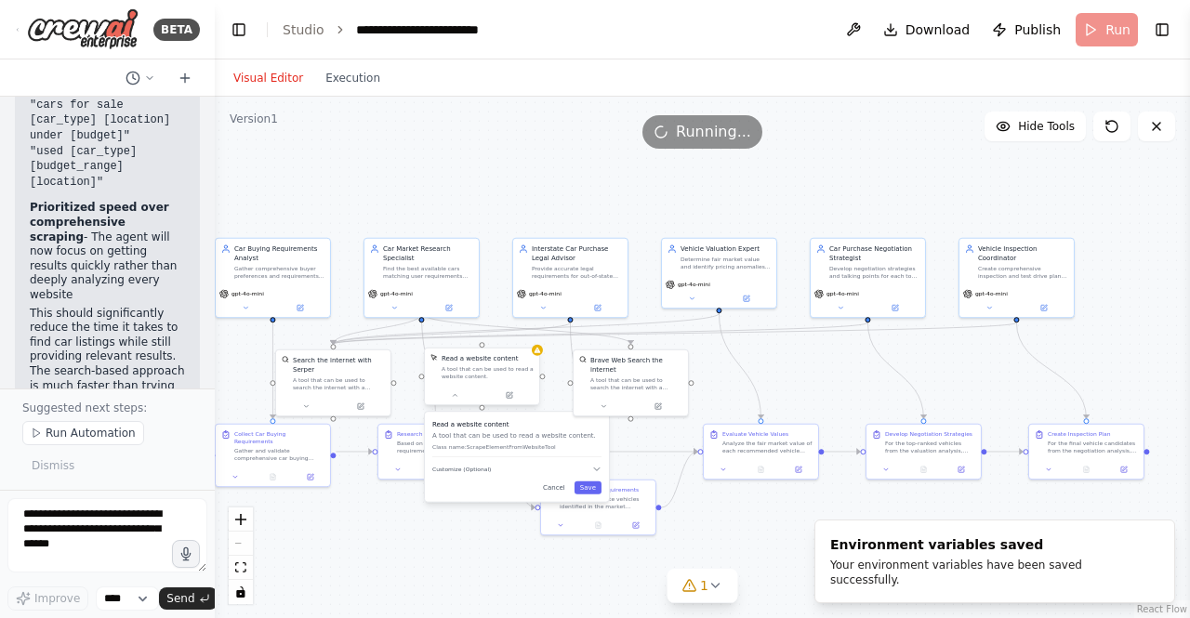
click at [497, 368] on div "A tool that can be used to read a website content." at bounding box center [488, 372] width 92 height 15
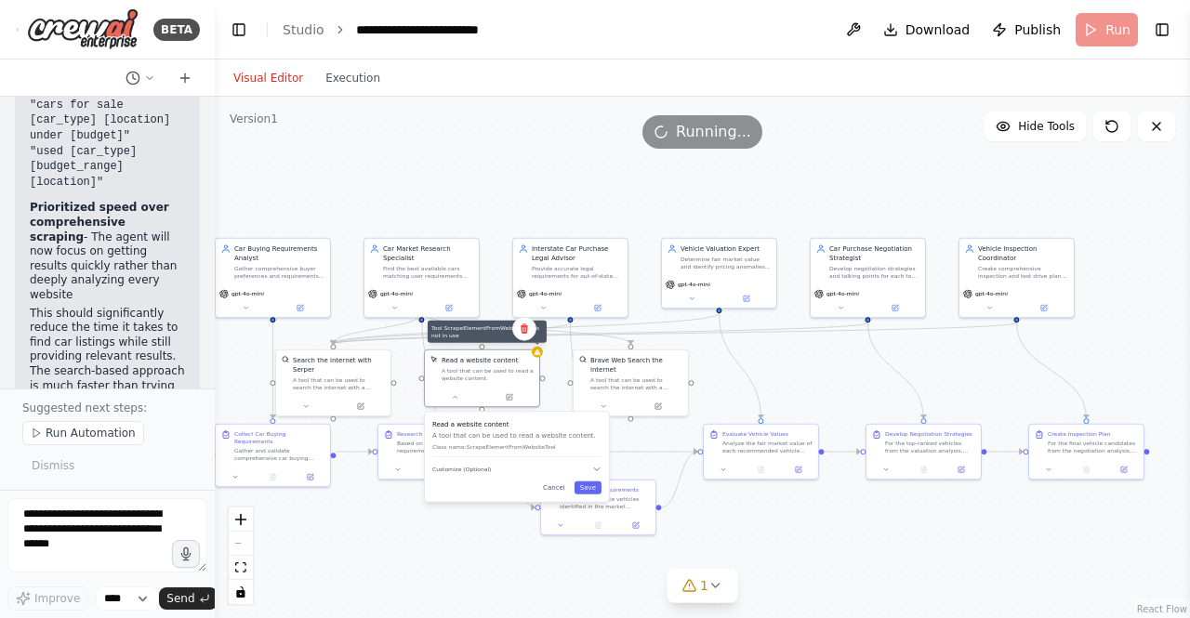
click at [541, 356] on div ".deletable-edge-delete-btn { width: 20px; height: 20px; border: 0px solid #ffff…" at bounding box center [702, 358] width 975 height 522
click at [709, 582] on icon at bounding box center [715, 585] width 15 height 15
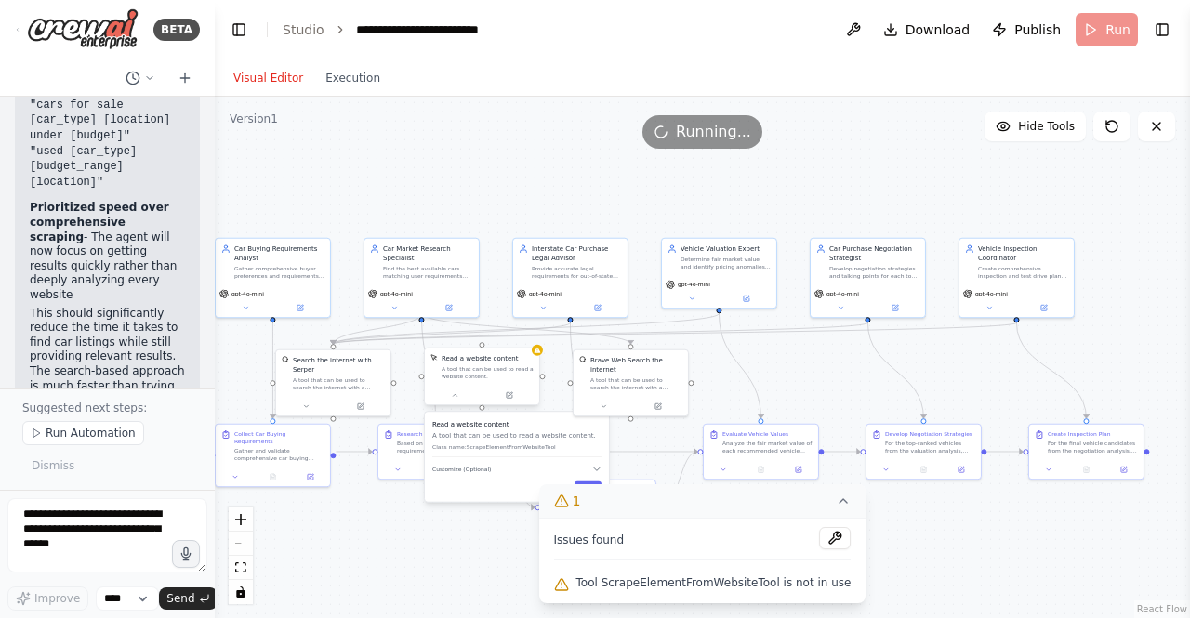
click at [489, 376] on div "A tool that can be used to read a website content." at bounding box center [488, 372] width 92 height 15
click at [111, 529] on textarea at bounding box center [107, 535] width 200 height 74
type textarea "**********"
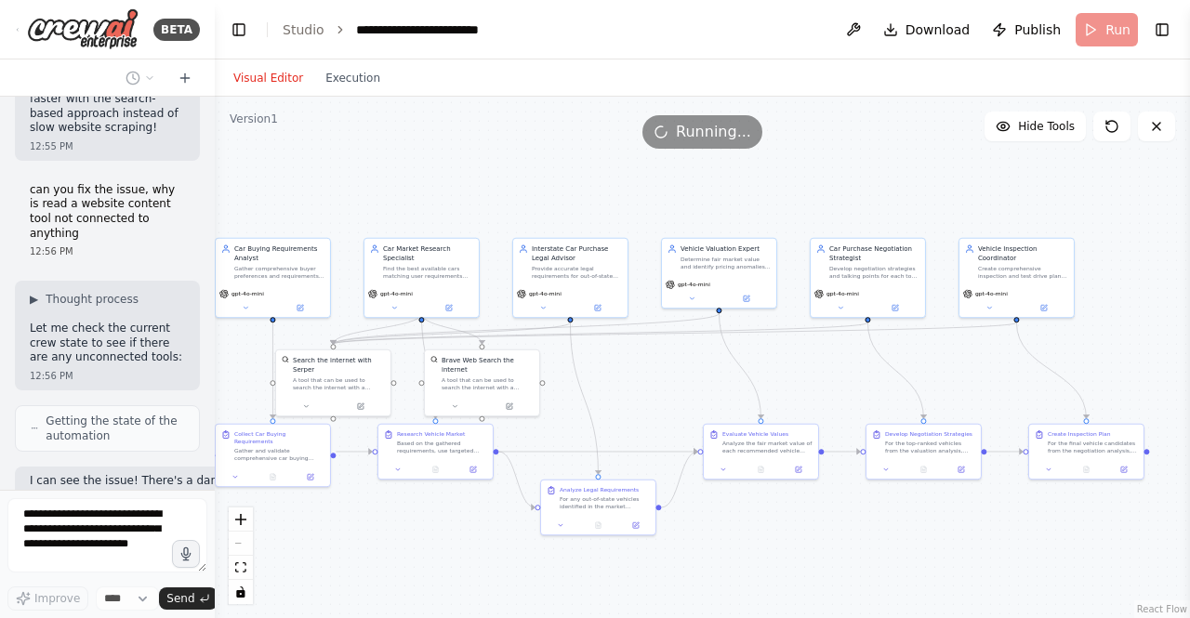
scroll to position [12340, 0]
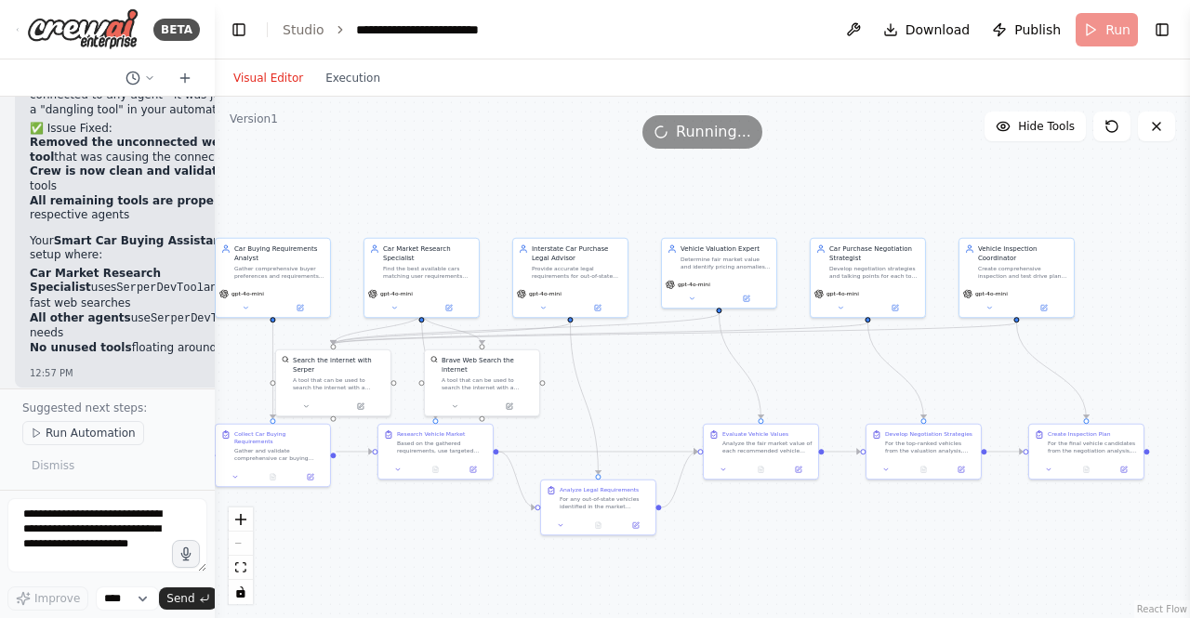
click at [90, 433] on span "Run Automation" at bounding box center [91, 433] width 90 height 15
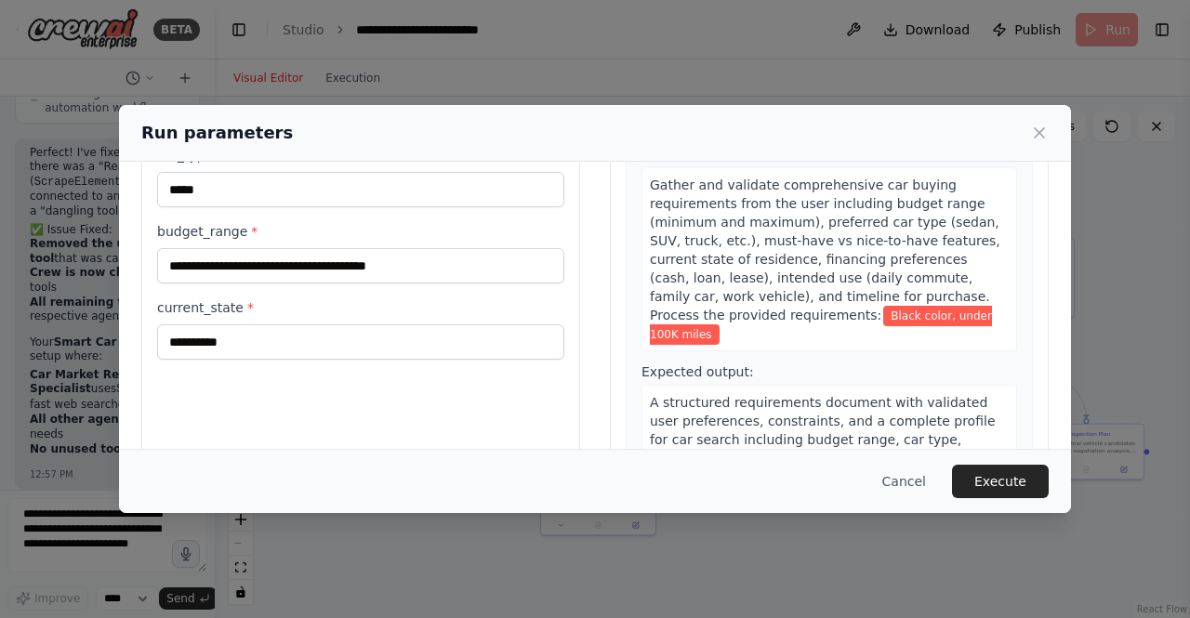
scroll to position [166, 0]
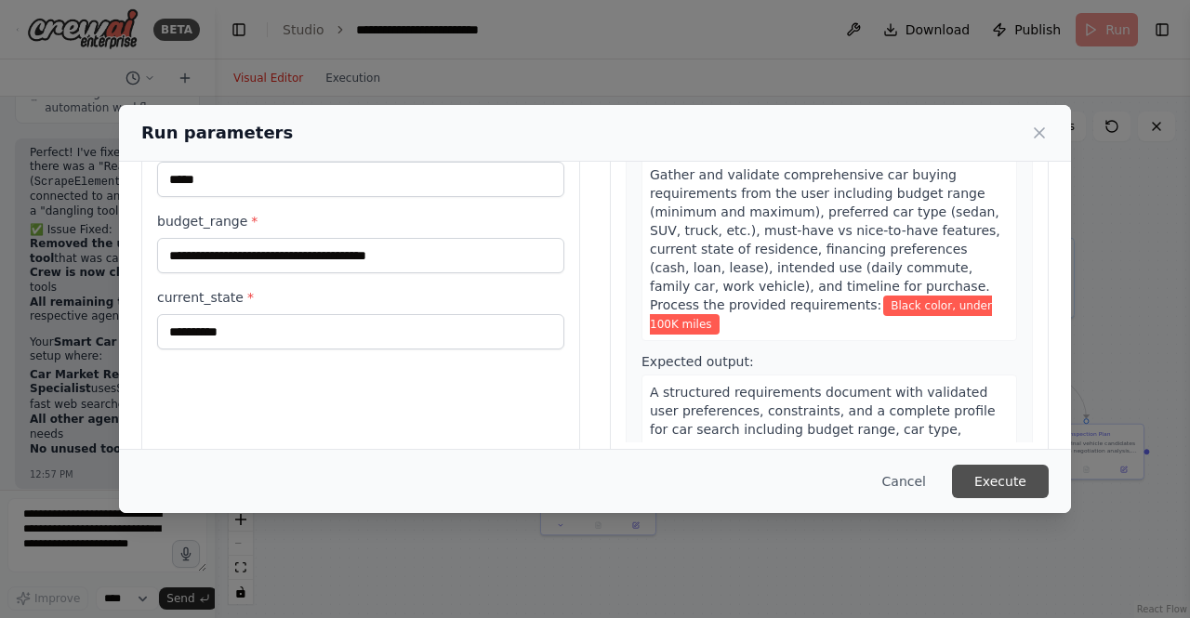
click at [1004, 480] on button "Execute" at bounding box center [1000, 481] width 97 height 33
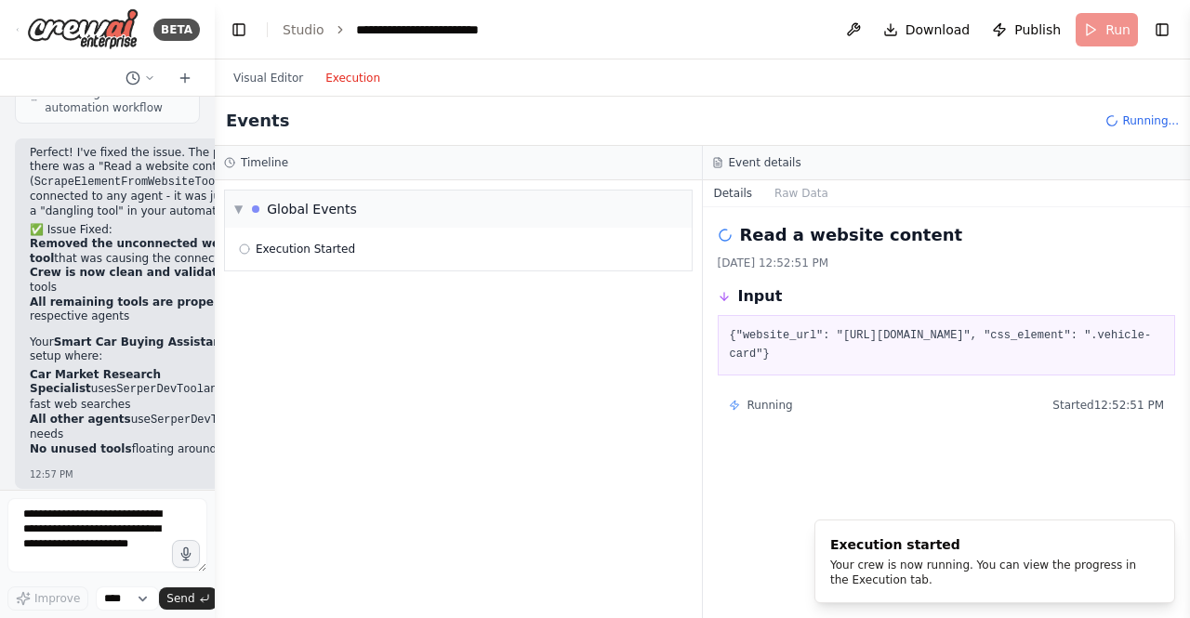
click at [344, 67] on button "Execution" at bounding box center [352, 78] width 77 height 22
click at [361, 221] on div "▼ Global Events" at bounding box center [458, 209] width 467 height 37
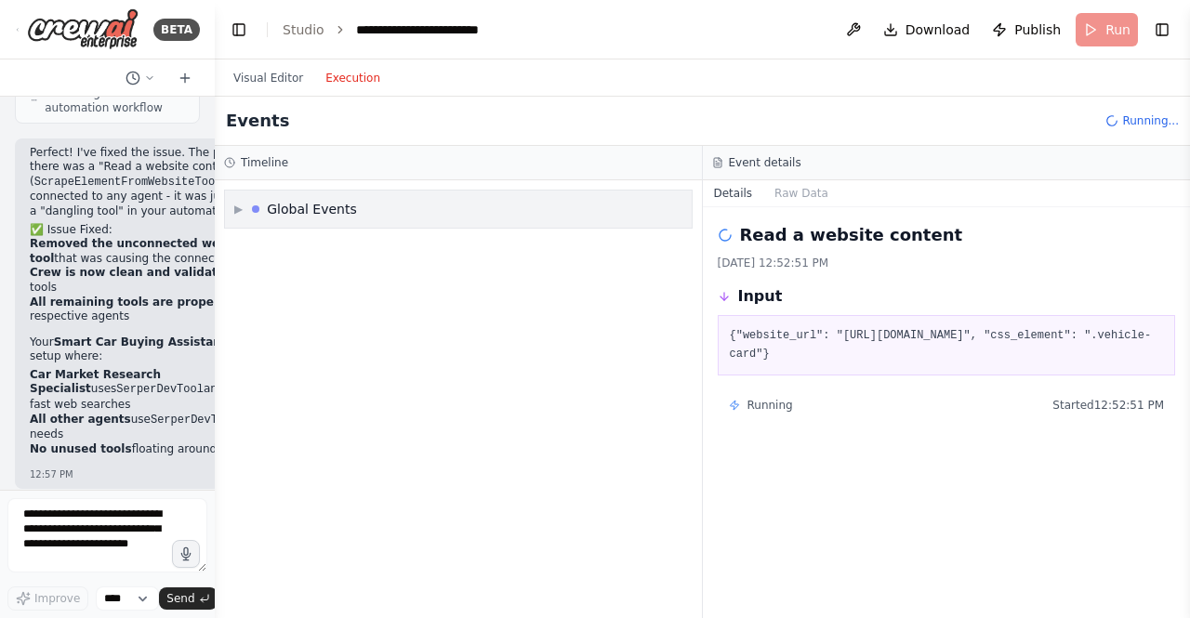
click at [312, 214] on div "Global Events" at bounding box center [312, 209] width 90 height 19
click at [277, 244] on span "Execution Started" at bounding box center [305, 249] width 99 height 15
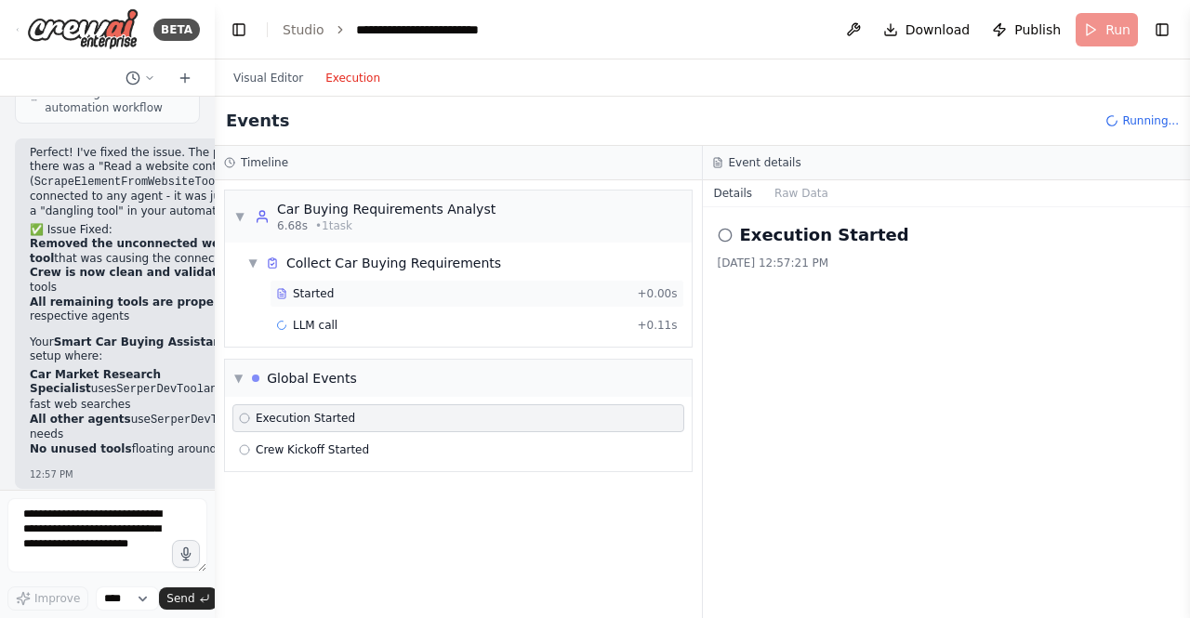
click at [295, 301] on div "Started + 0.00s" at bounding box center [477, 294] width 415 height 28
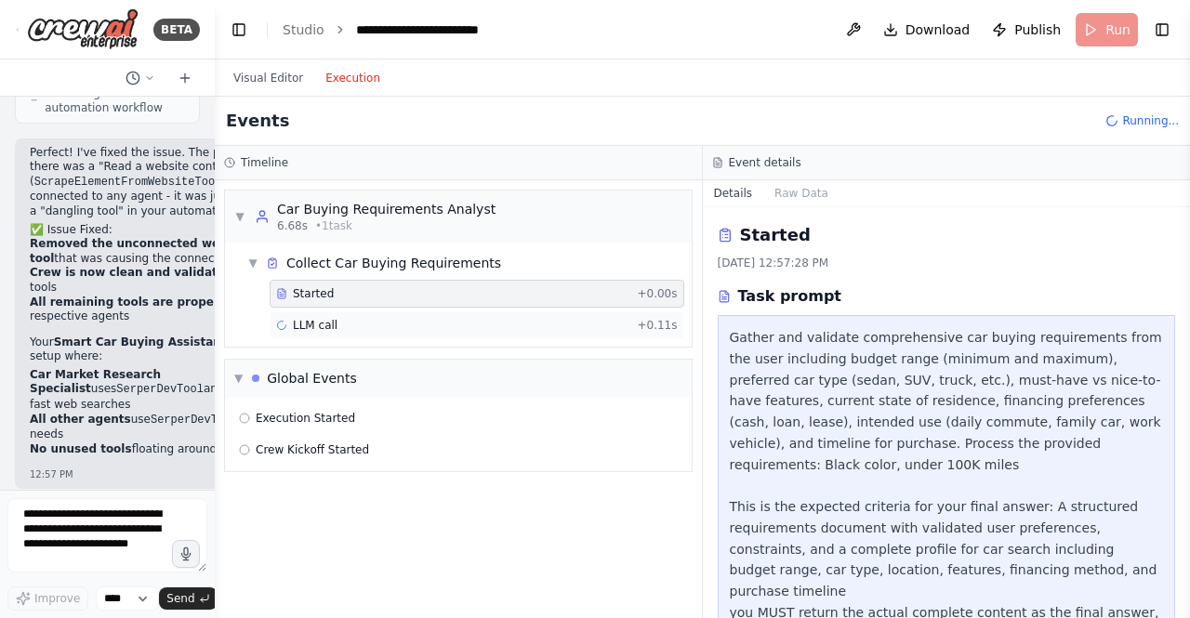
click at [319, 331] on span "LLM call" at bounding box center [315, 325] width 45 height 15
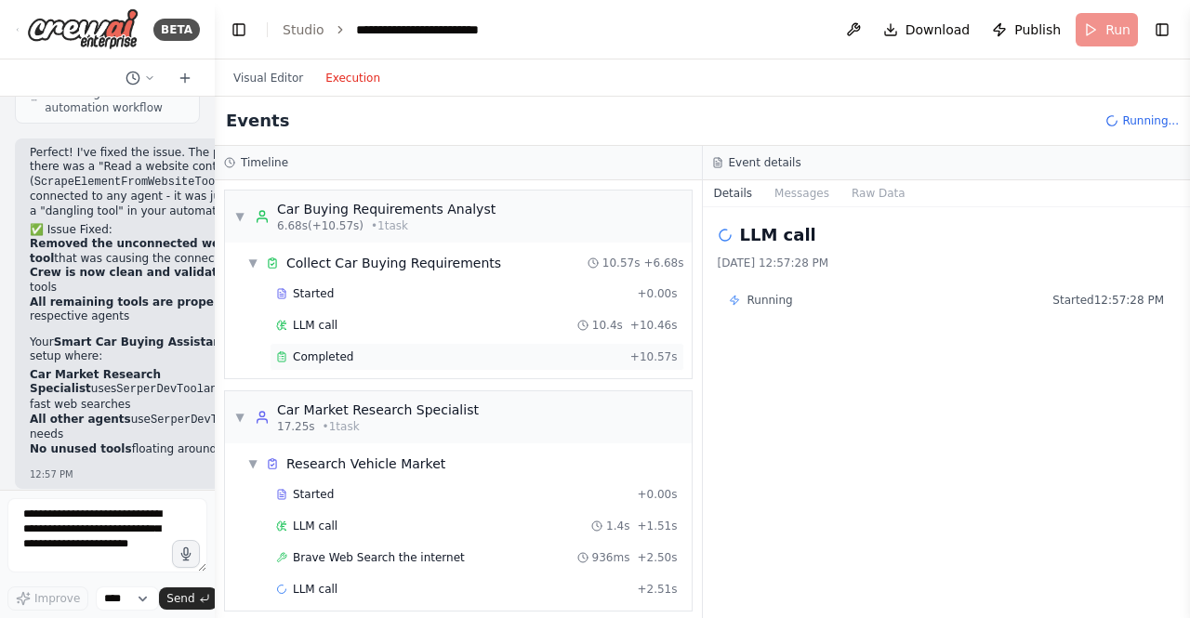
click at [325, 356] on span "Completed" at bounding box center [323, 357] width 60 height 15
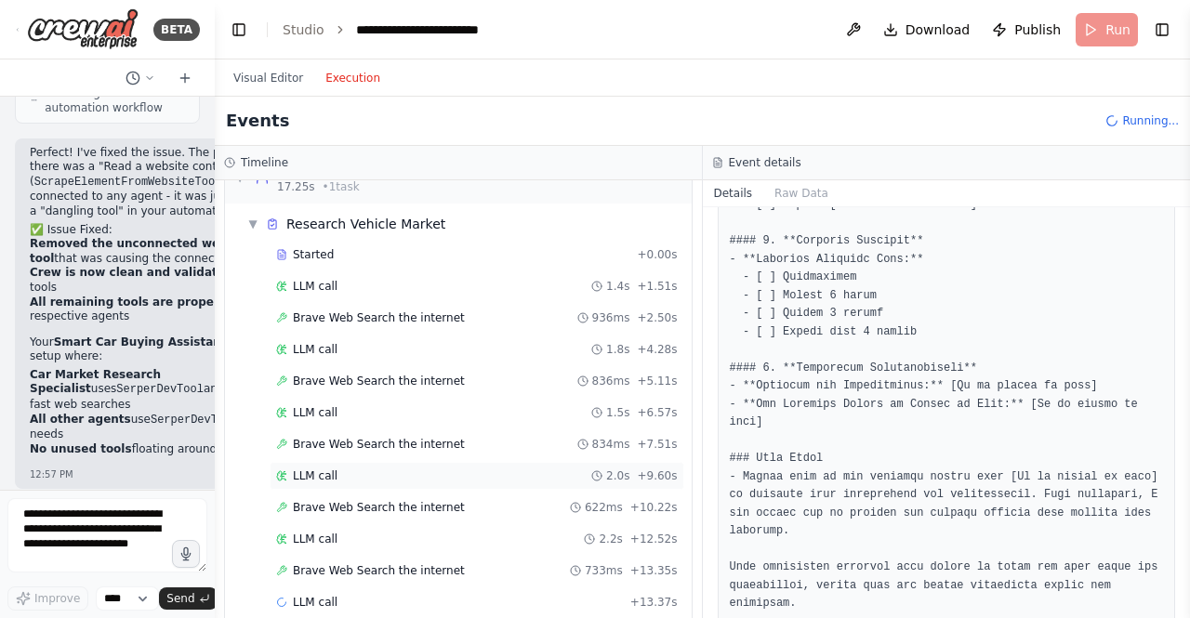
scroll to position [391, 0]
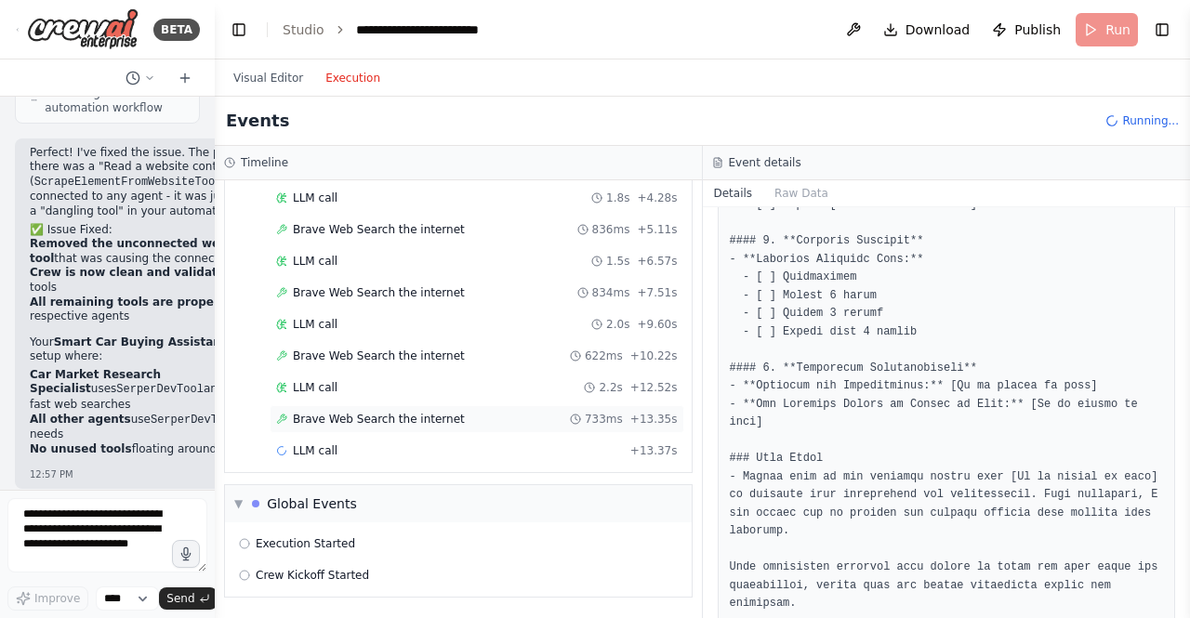
click at [330, 415] on span "Brave Web Search the internet" at bounding box center [379, 419] width 172 height 15
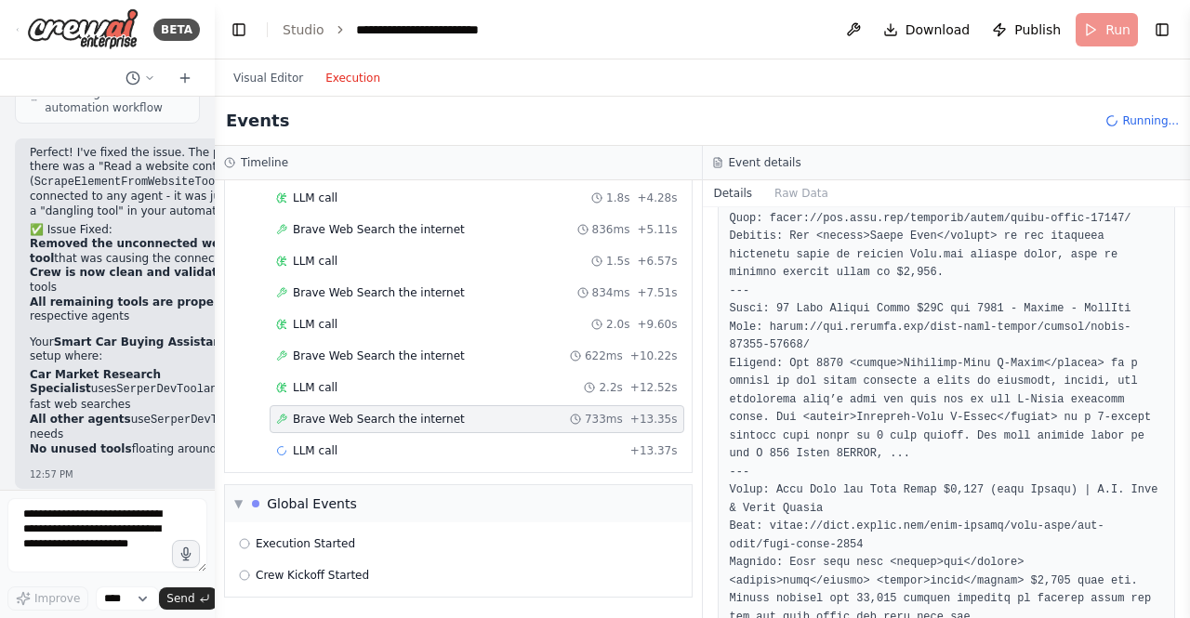
scroll to position [1383, 0]
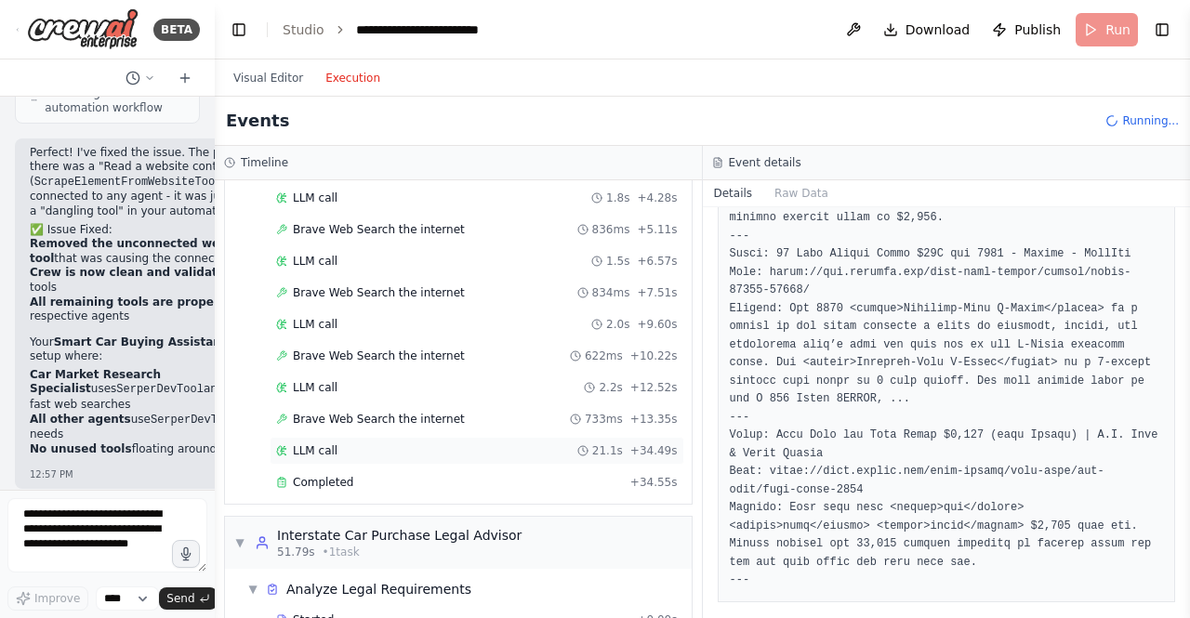
click at [314, 444] on span "LLM call" at bounding box center [315, 450] width 45 height 15
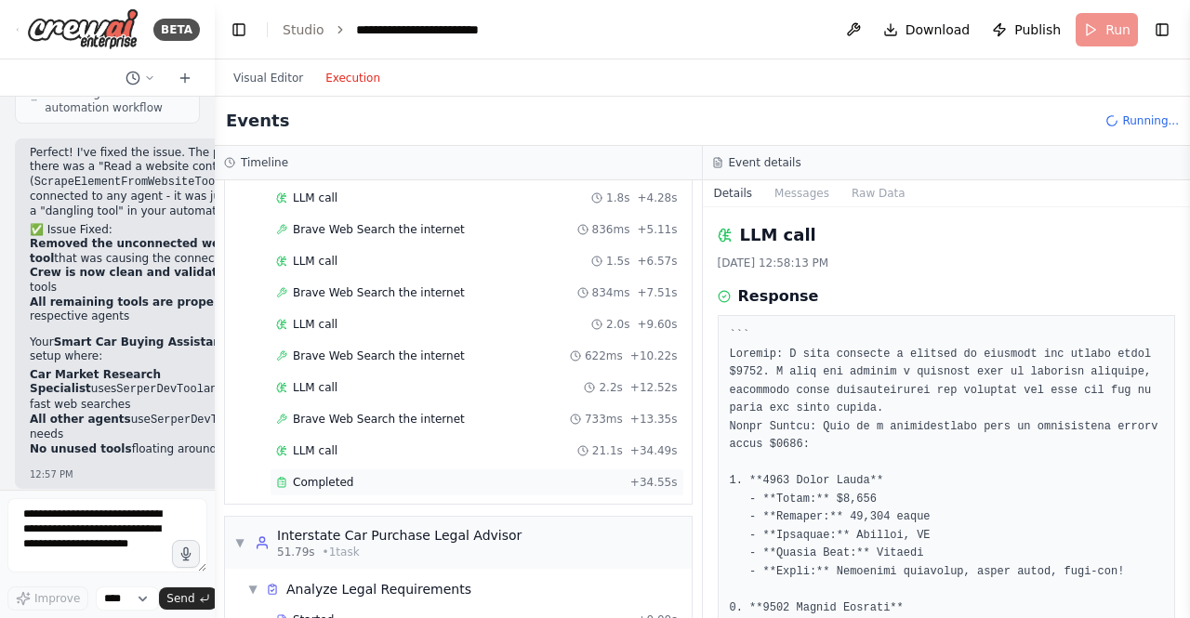
click at [314, 485] on span "Completed" at bounding box center [323, 482] width 60 height 15
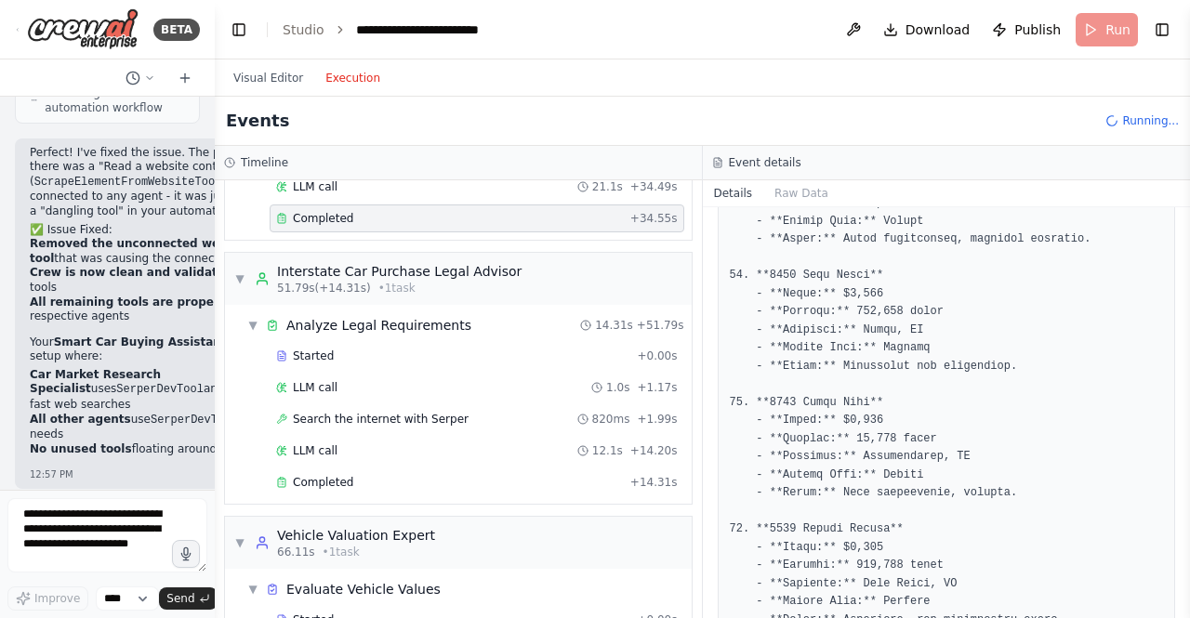
scroll to position [1709, 0]
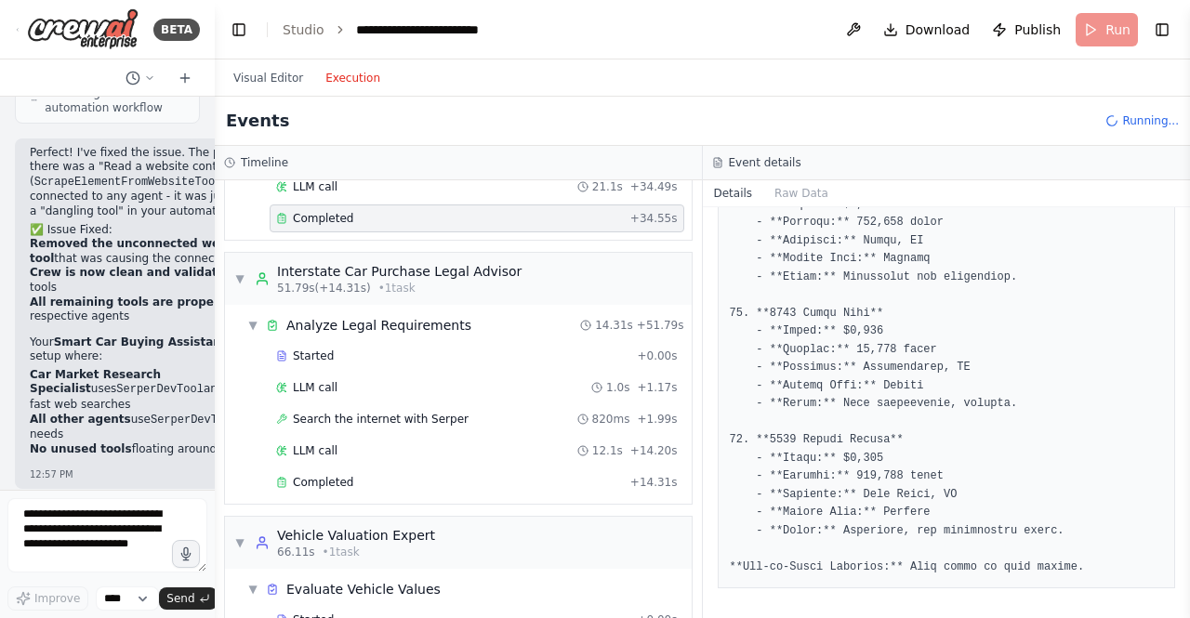
drag, startPoint x: 902, startPoint y: 566, endPoint x: 996, endPoint y: 554, distance: 94.7
drag, startPoint x: 1060, startPoint y: 568, endPoint x: 899, endPoint y: 564, distance: 160.9
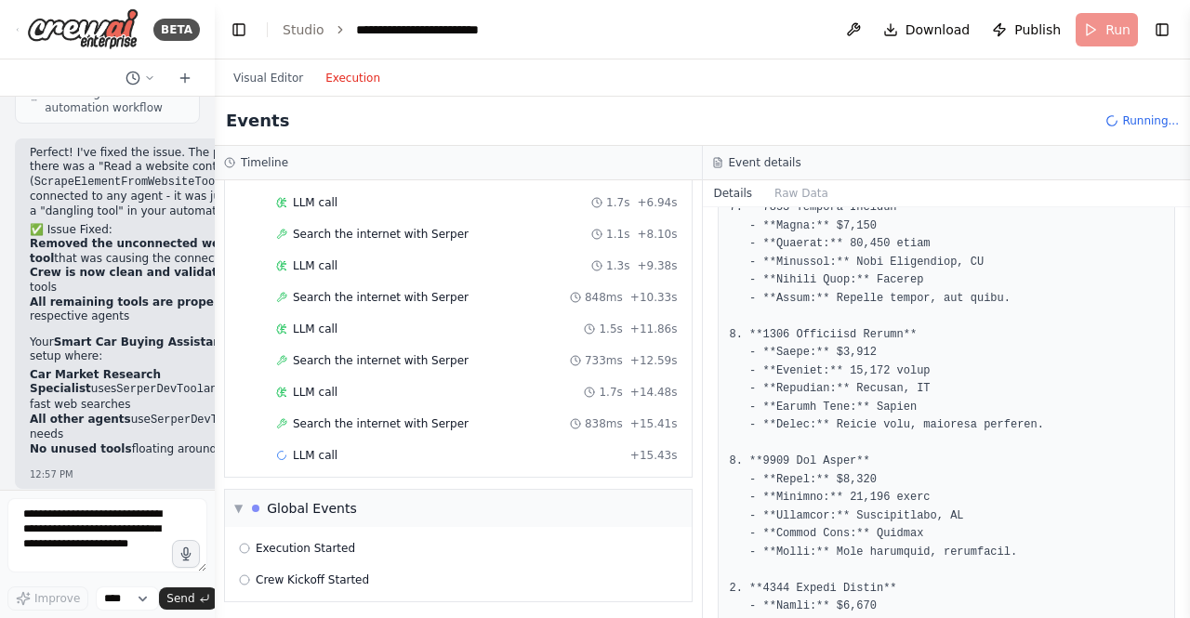
scroll to position [1235, 0]
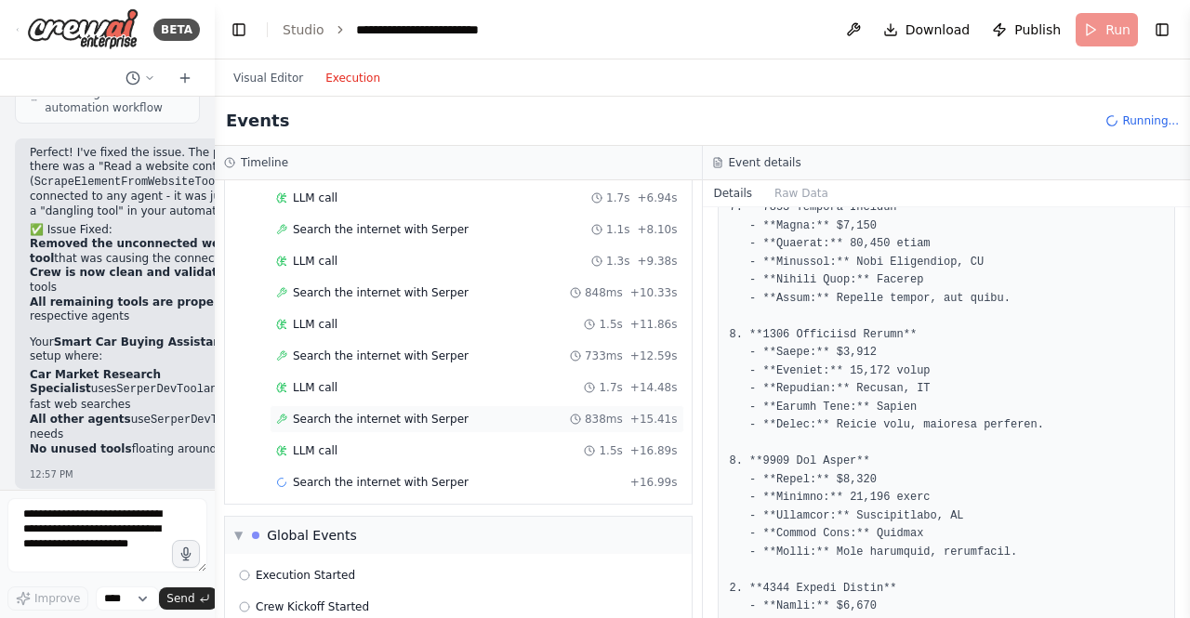
click at [394, 422] on span "Search the internet with Serper" at bounding box center [381, 419] width 176 height 15
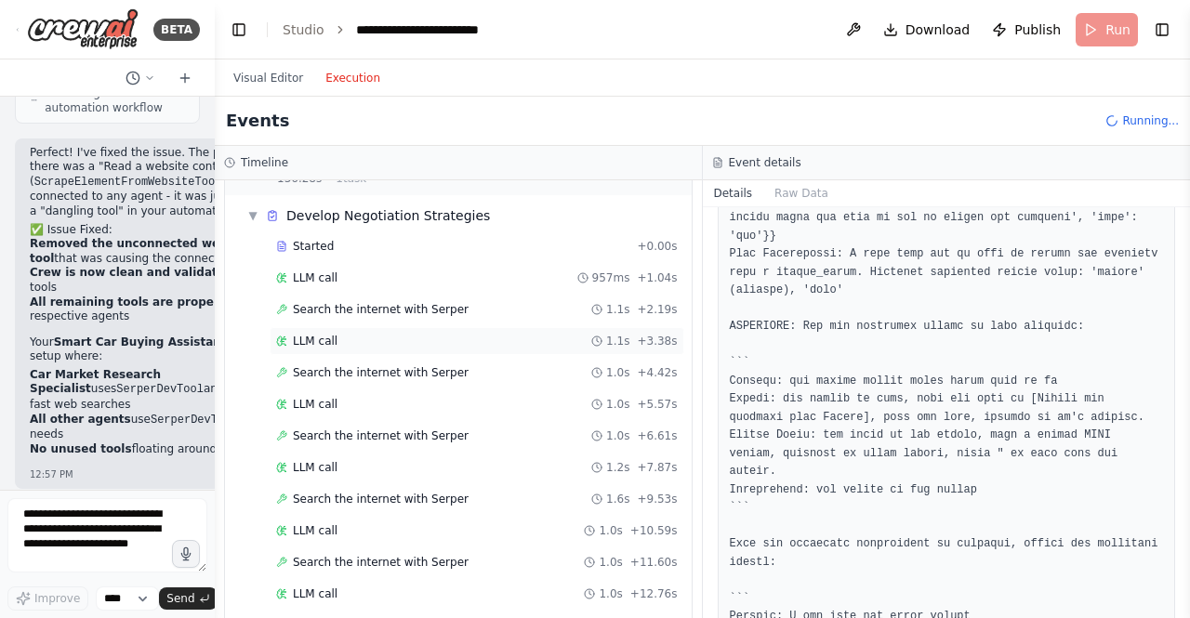
scroll to position [2574, 0]
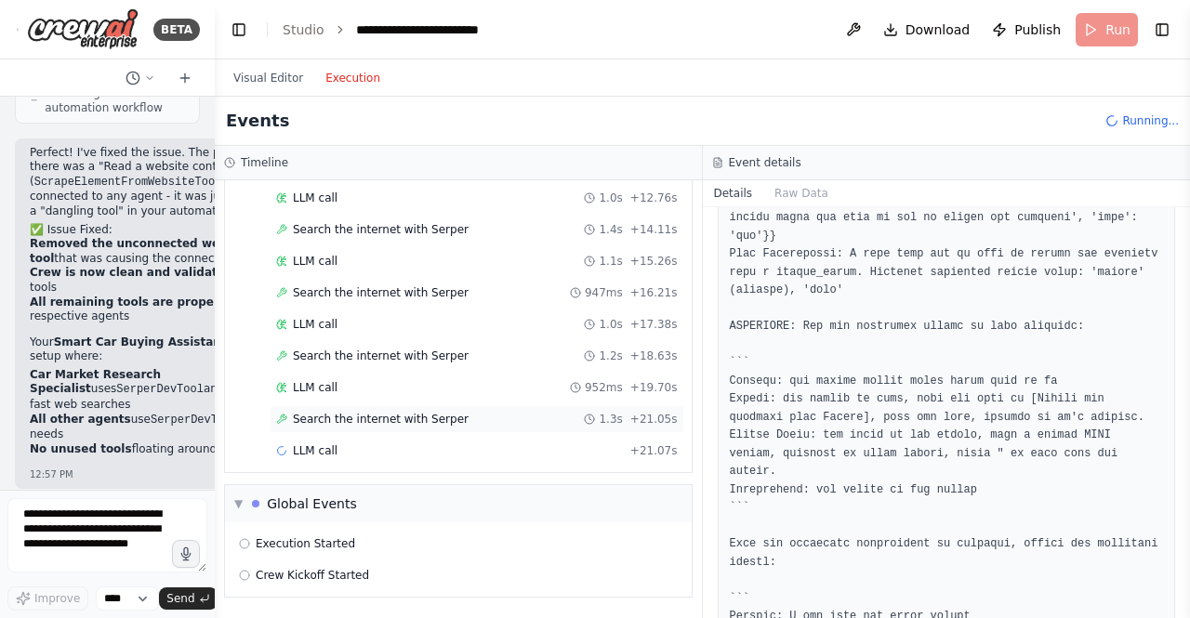
click at [337, 422] on span "Search the internet with Serper" at bounding box center [381, 419] width 176 height 15
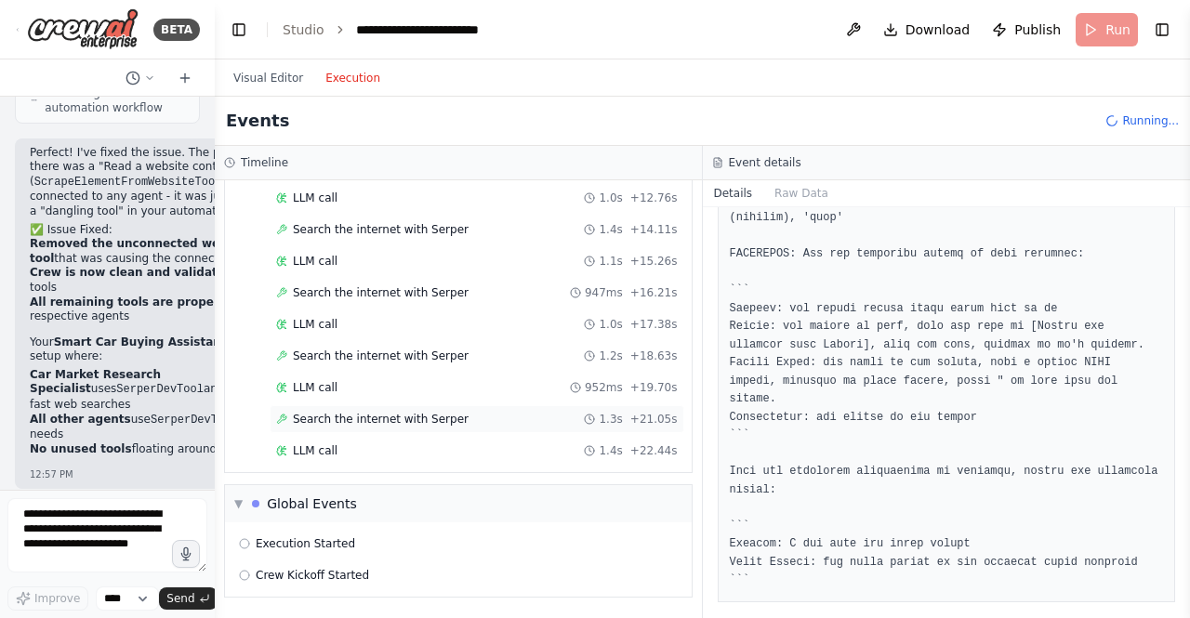
scroll to position [1565, 0]
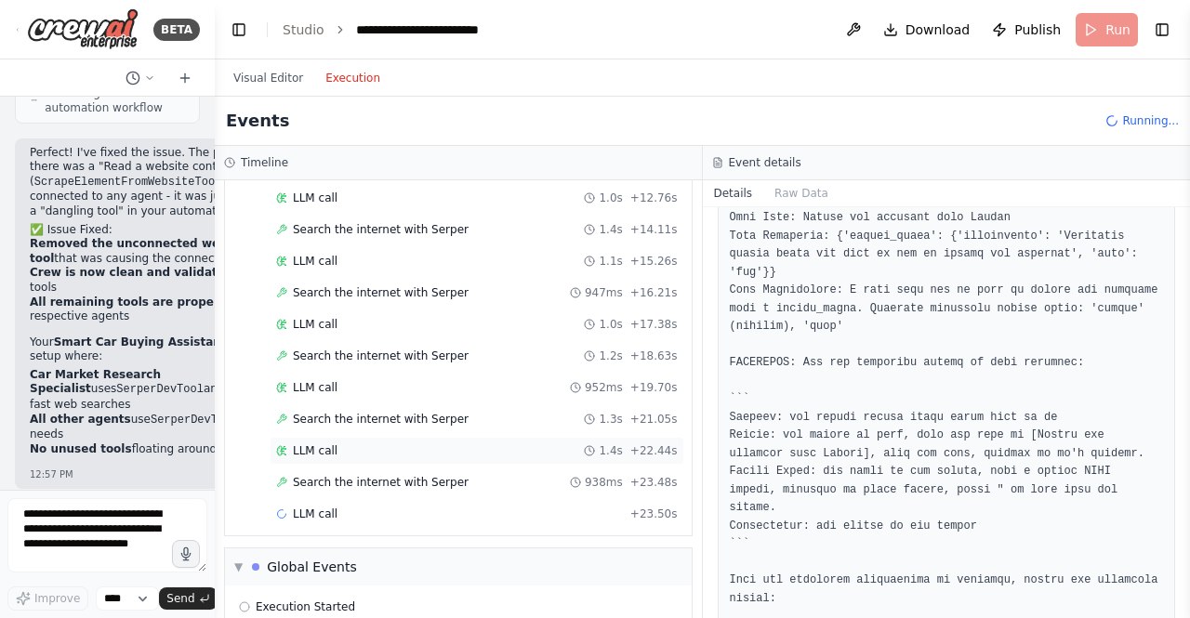
click at [322, 446] on span "LLM call" at bounding box center [315, 450] width 45 height 15
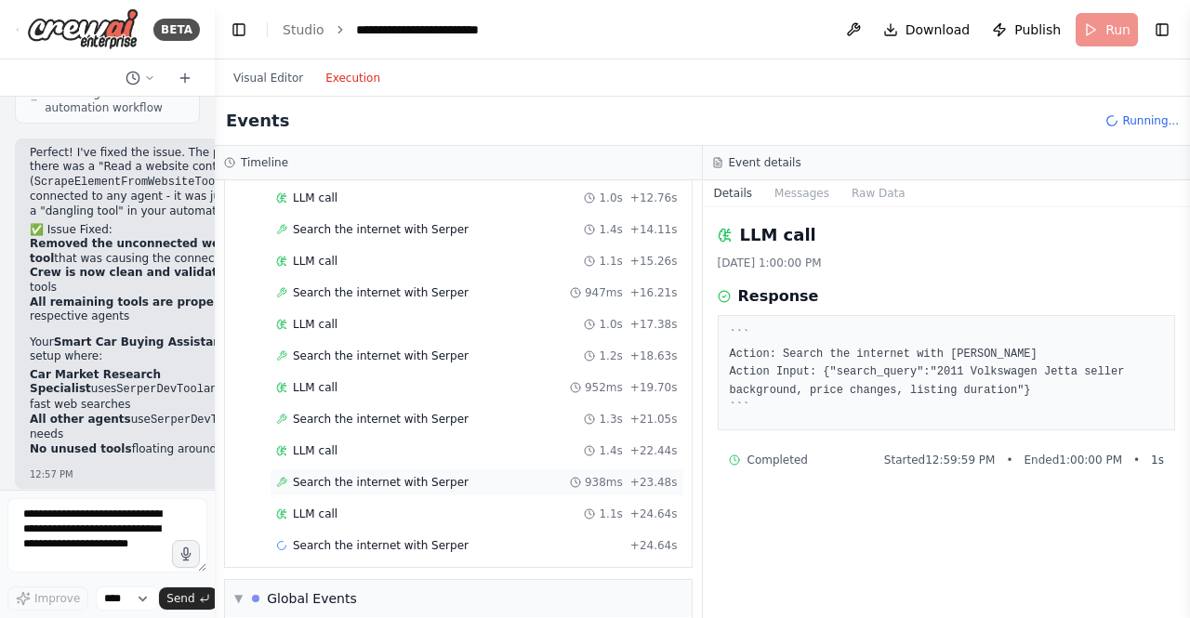
click at [379, 484] on span "Search the internet with Serper" at bounding box center [381, 482] width 176 height 15
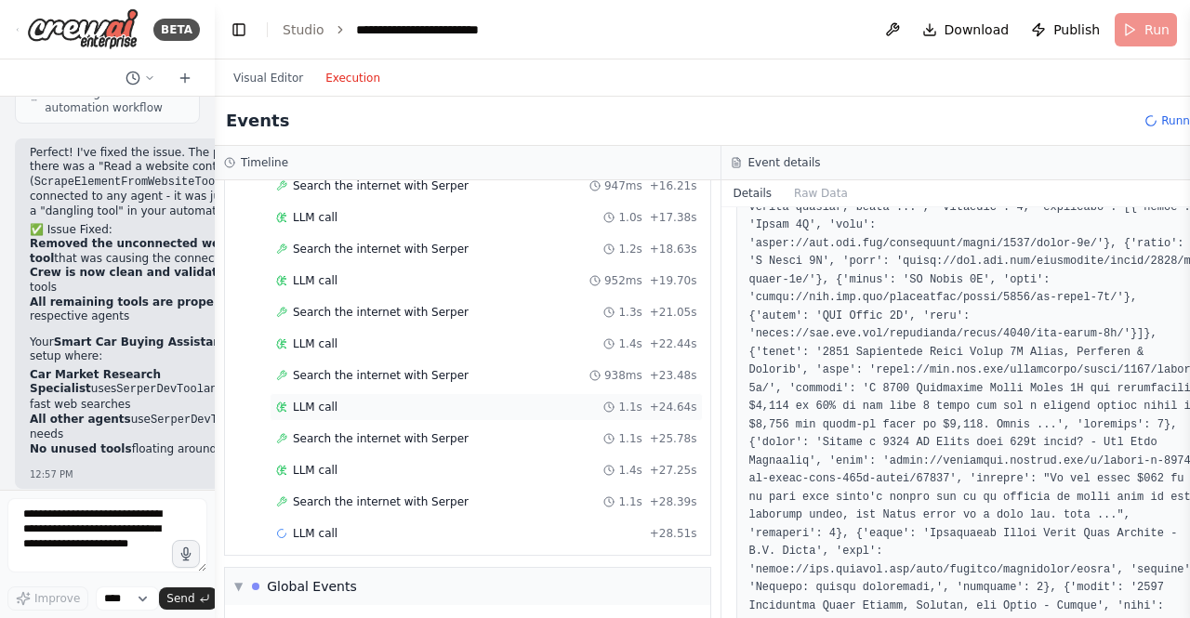
scroll to position [2682, 0]
click at [361, 502] on span "Search the internet with Serper" at bounding box center [381, 501] width 176 height 15
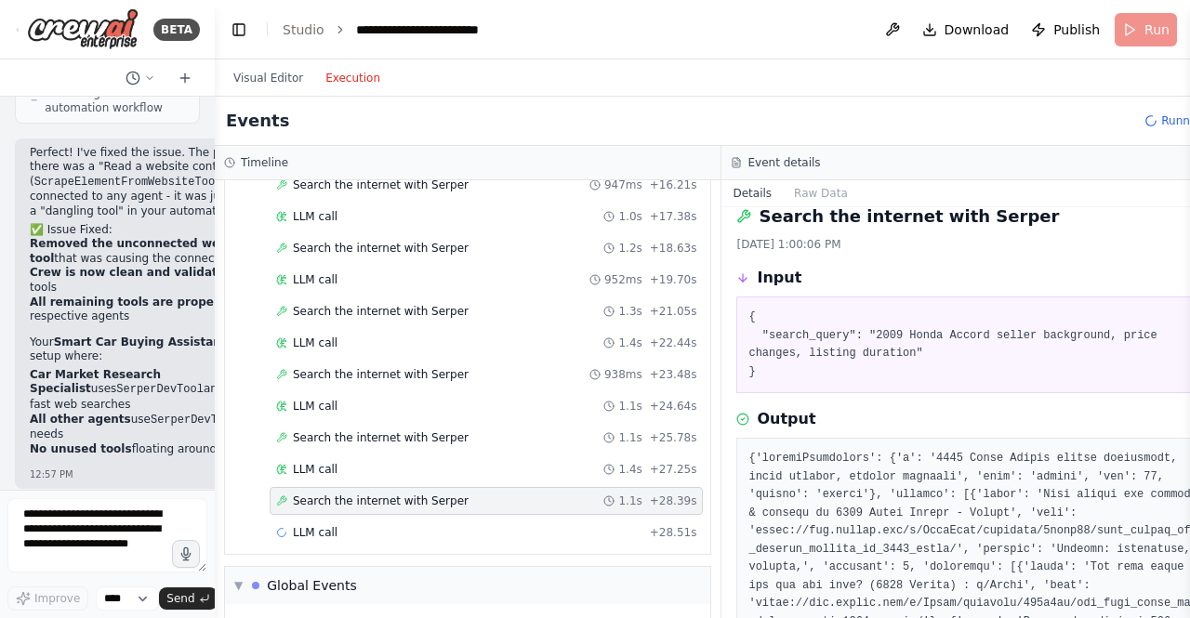
scroll to position [0, 0]
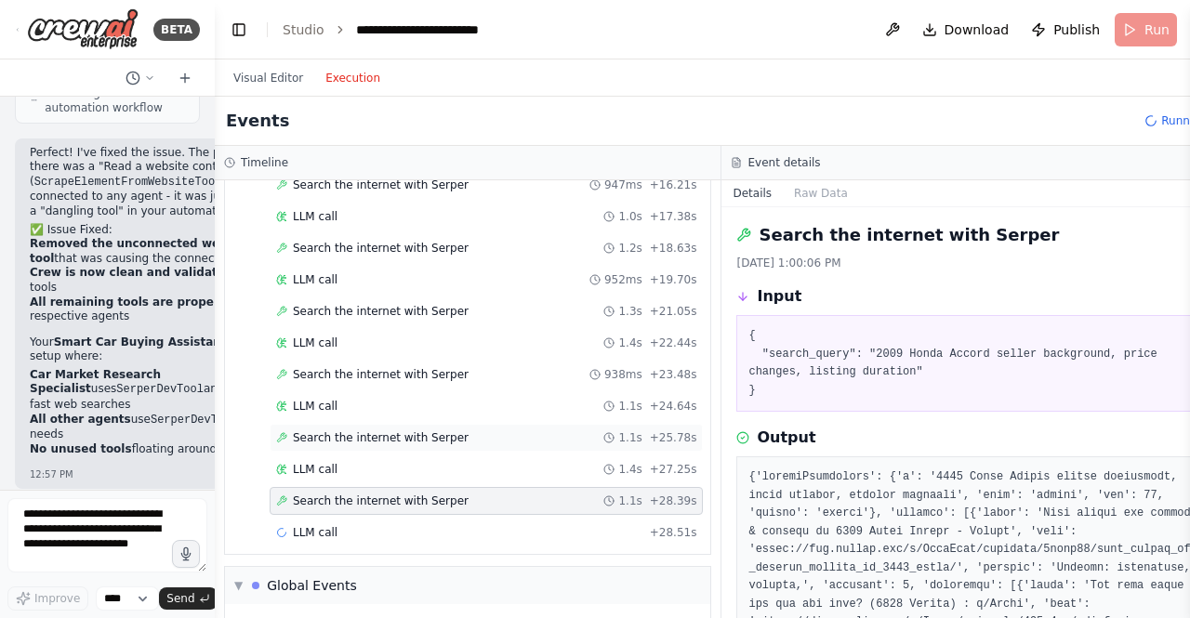
click at [474, 439] on div "Search the internet with Serper 1.1s + 25.78s" at bounding box center [486, 437] width 420 height 15
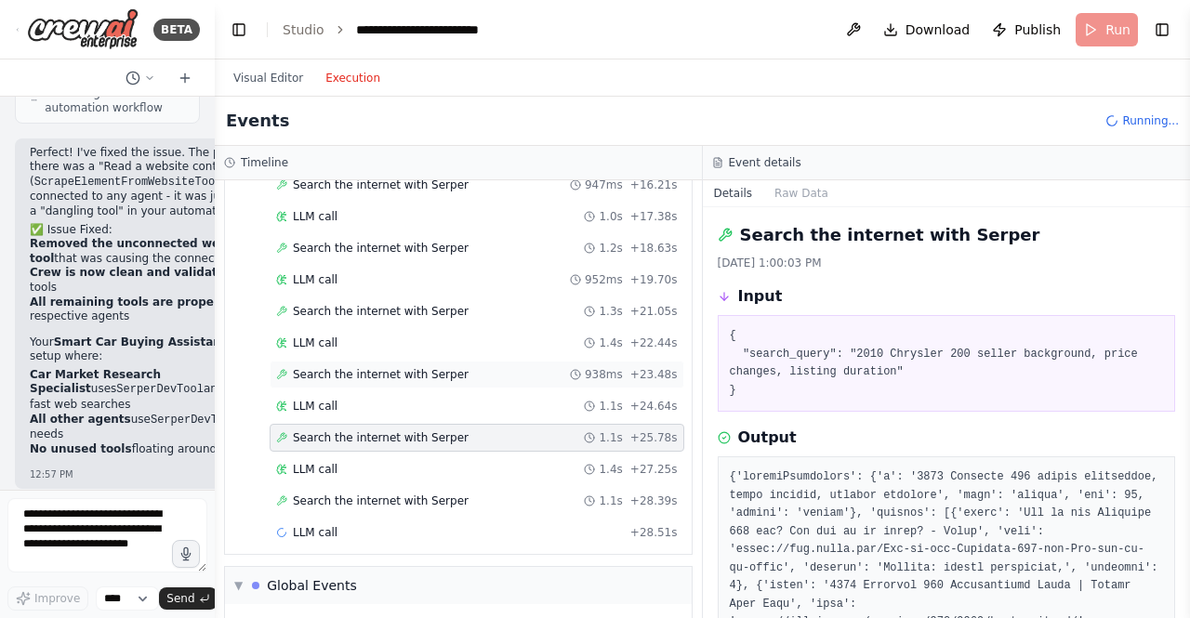
click at [348, 376] on span "Search the internet with Serper" at bounding box center [381, 374] width 176 height 15
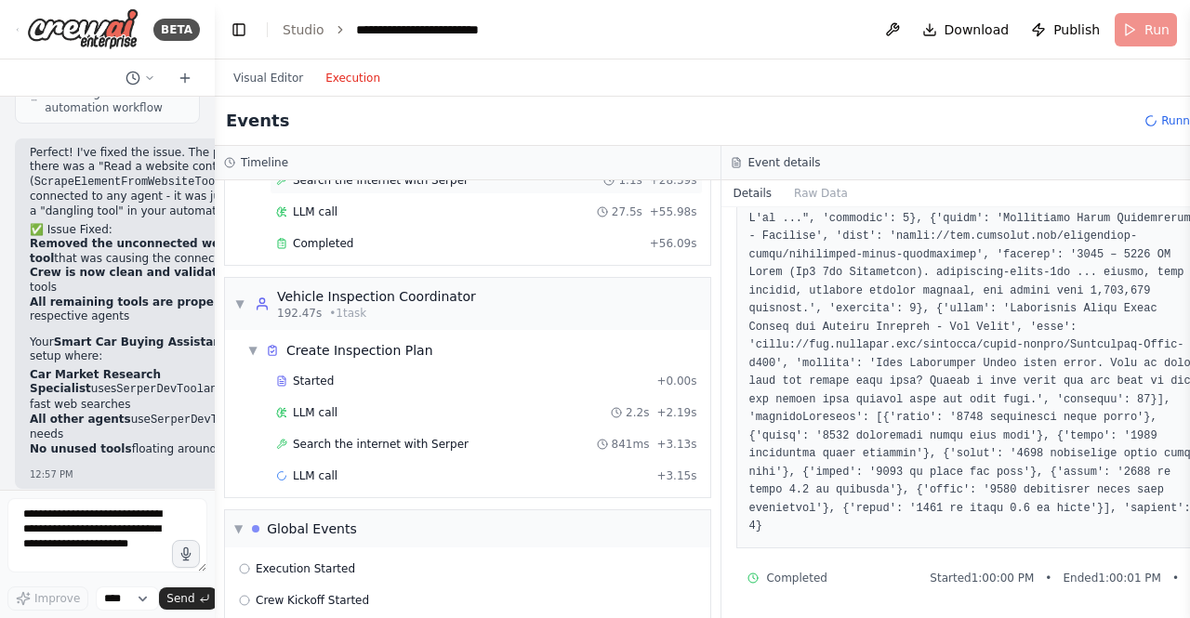
scroll to position [3028, 0]
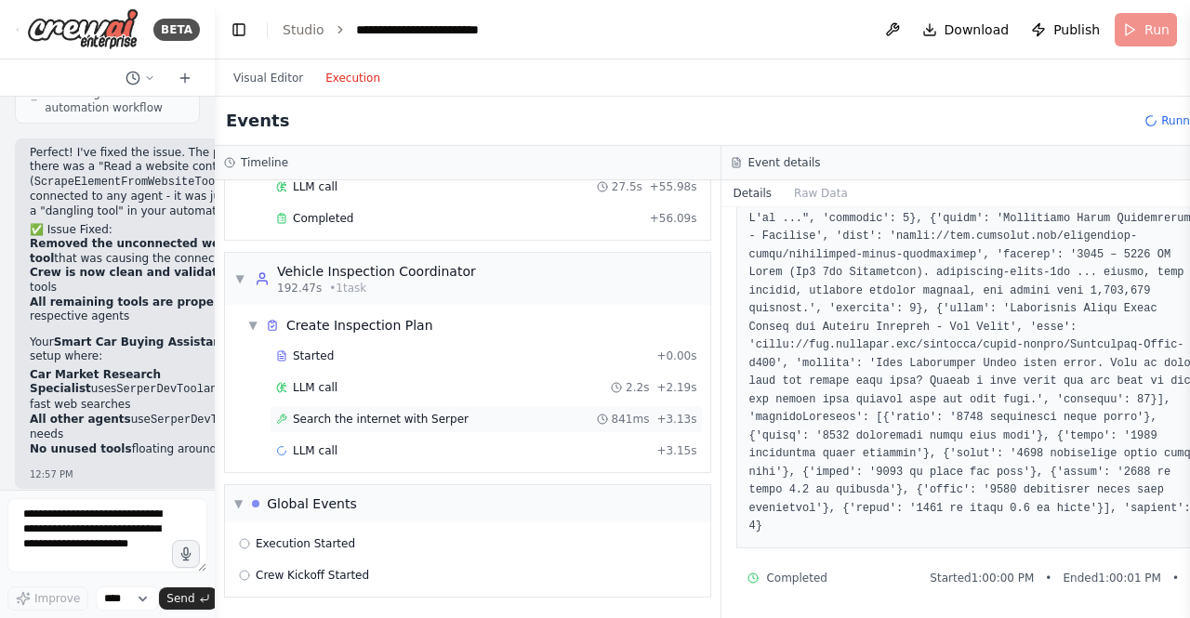
click at [366, 419] on span "Search the internet with Serper" at bounding box center [381, 419] width 176 height 15
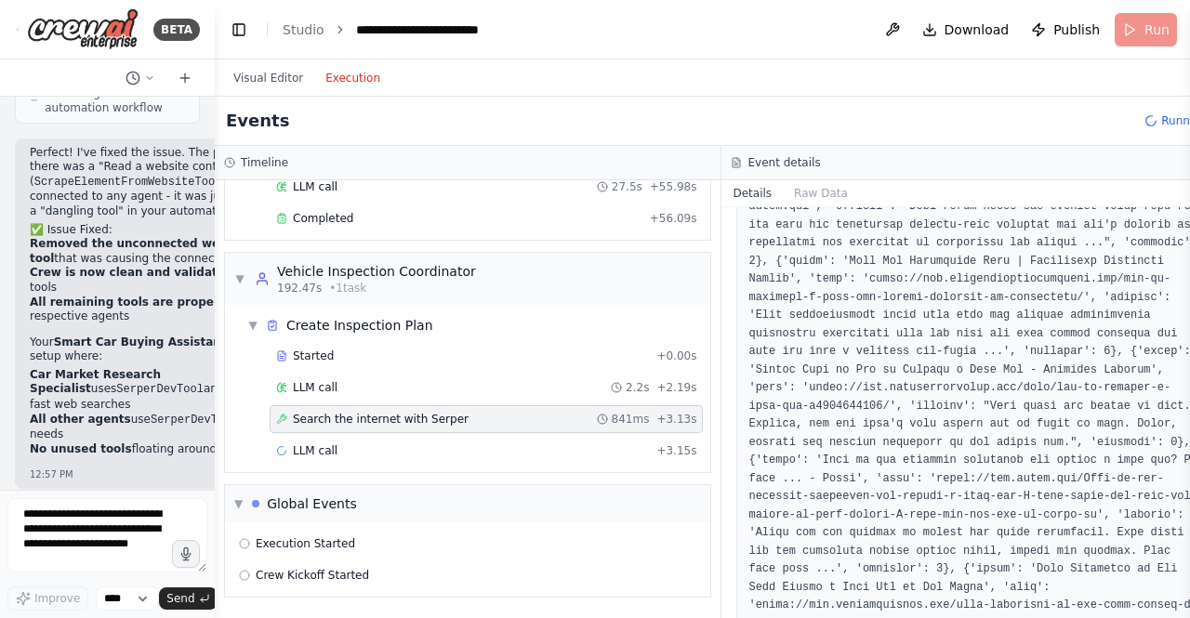
scroll to position [454, 0]
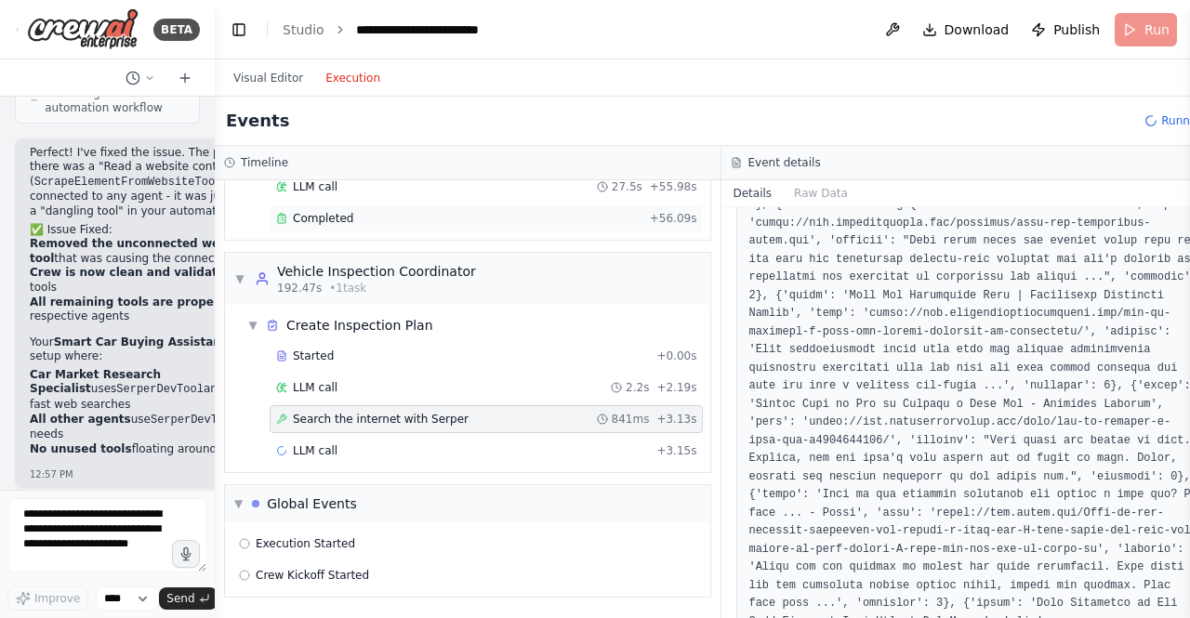
click at [332, 207] on div "Completed + 56.09s" at bounding box center [486, 219] width 433 height 28
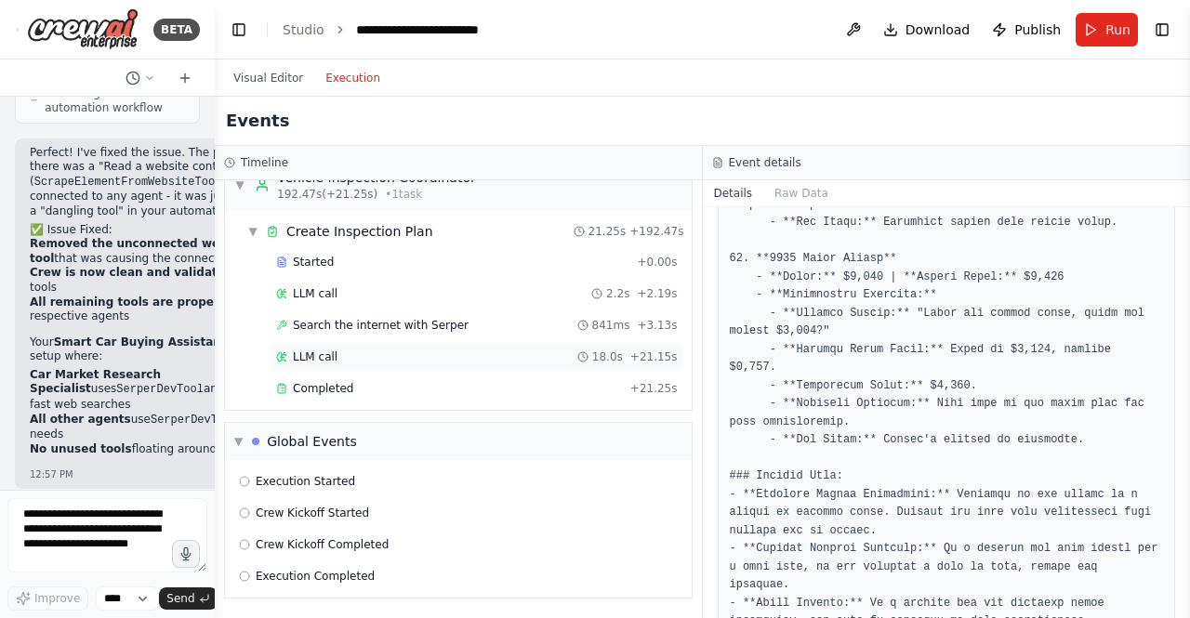
scroll to position [3123, 0]
click at [323, 388] on span "Completed" at bounding box center [323, 387] width 60 height 15
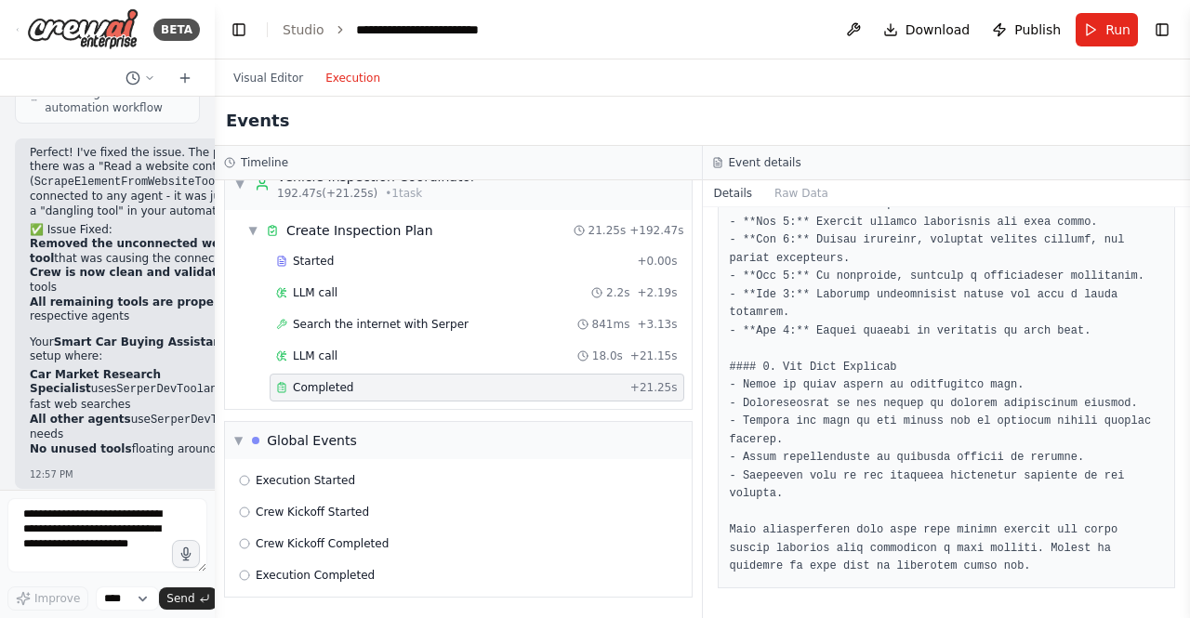
scroll to position [1364, 0]
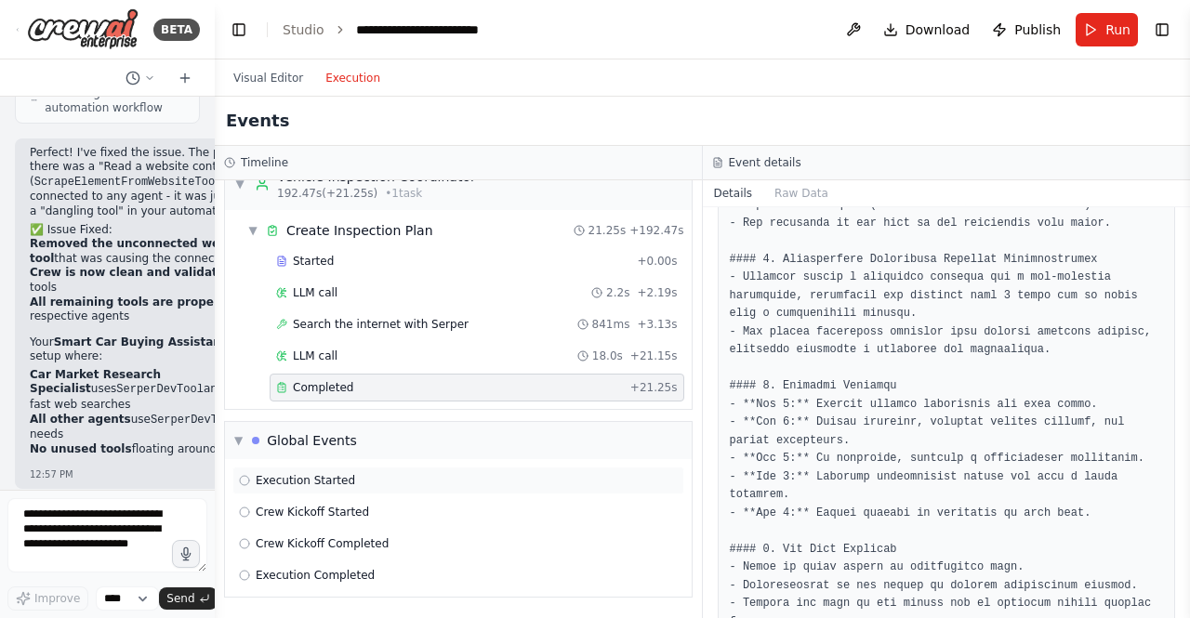
click at [258, 477] on span "Execution Started" at bounding box center [305, 480] width 99 height 15
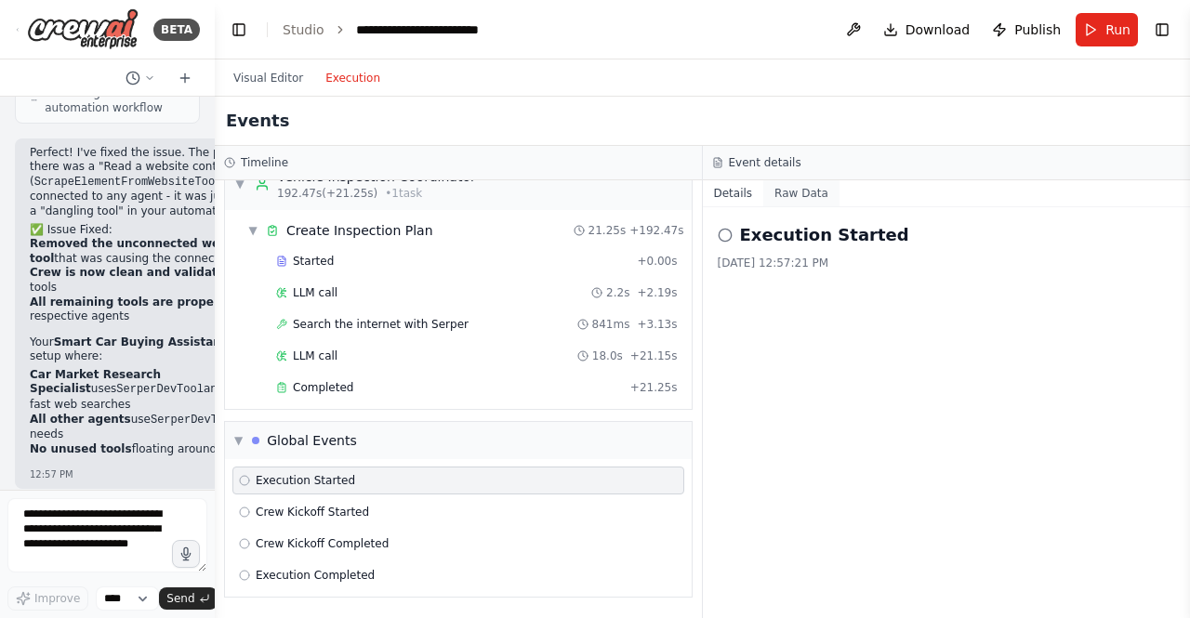
click at [781, 187] on button "Raw Data" at bounding box center [801, 193] width 76 height 26
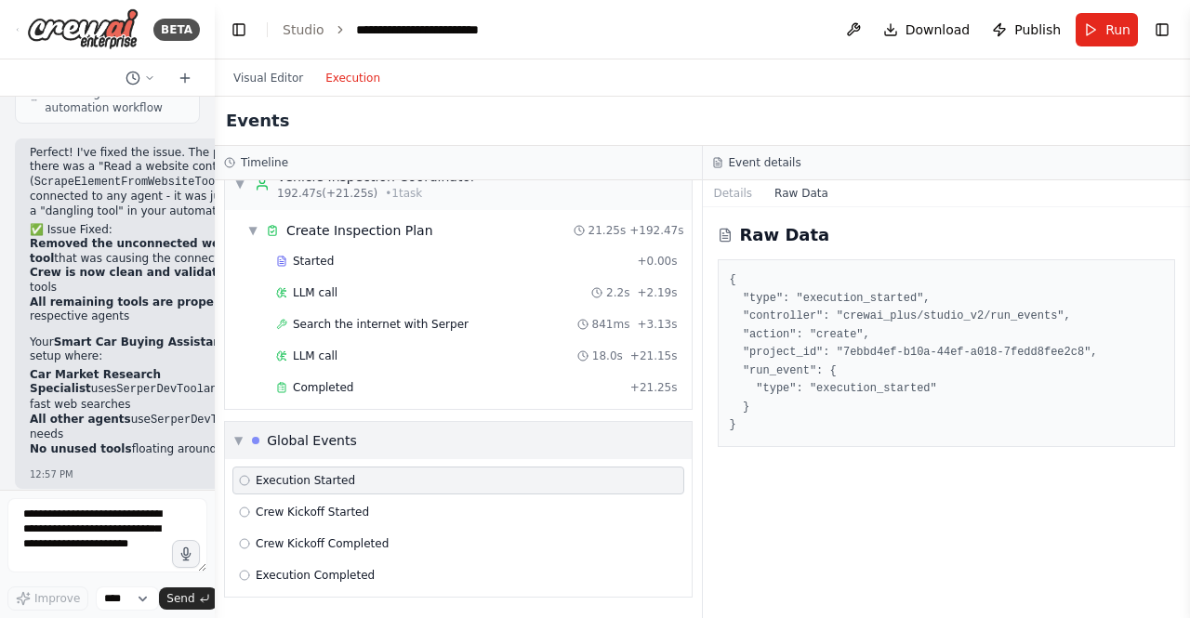
click at [291, 440] on div "Global Events" at bounding box center [312, 440] width 90 height 19
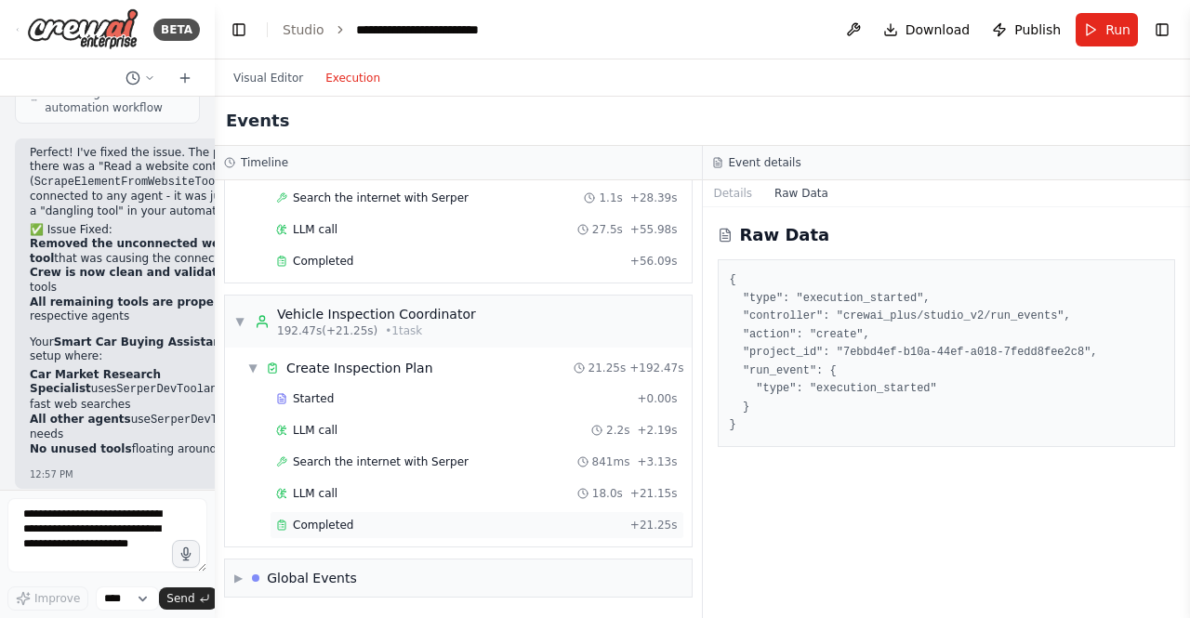
click at [289, 516] on div "Completed + 21.25s" at bounding box center [477, 525] width 415 height 28
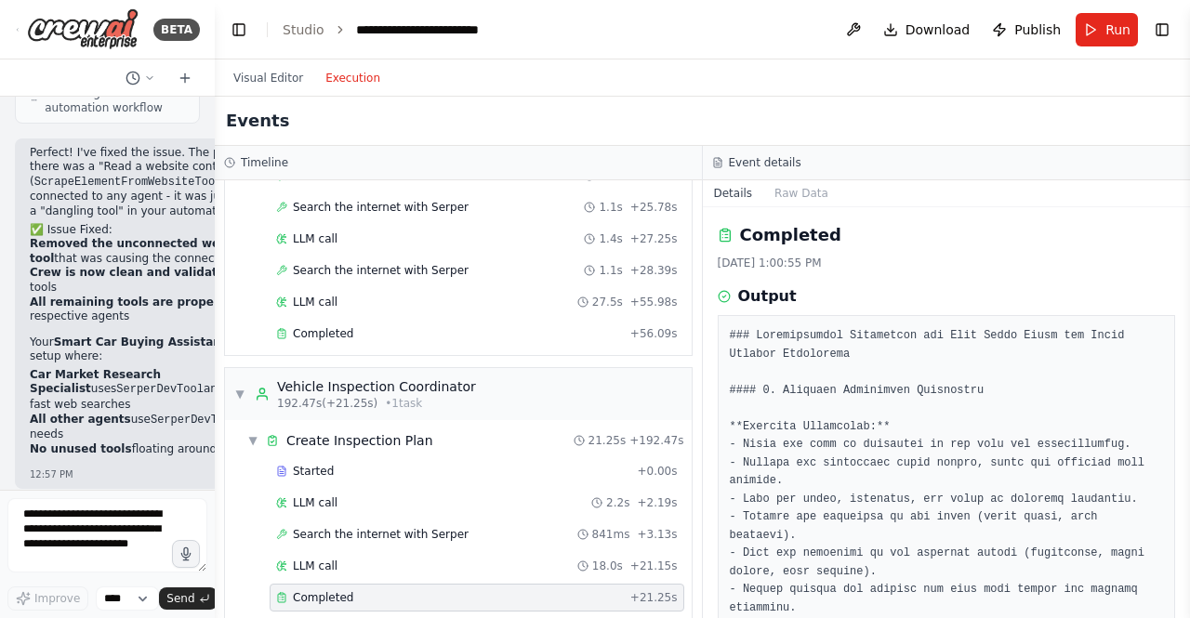
scroll to position [2912, 0]
click at [250, 72] on button "Visual Editor" at bounding box center [268, 78] width 92 height 22
click at [330, 71] on button "Execution" at bounding box center [352, 78] width 77 height 22
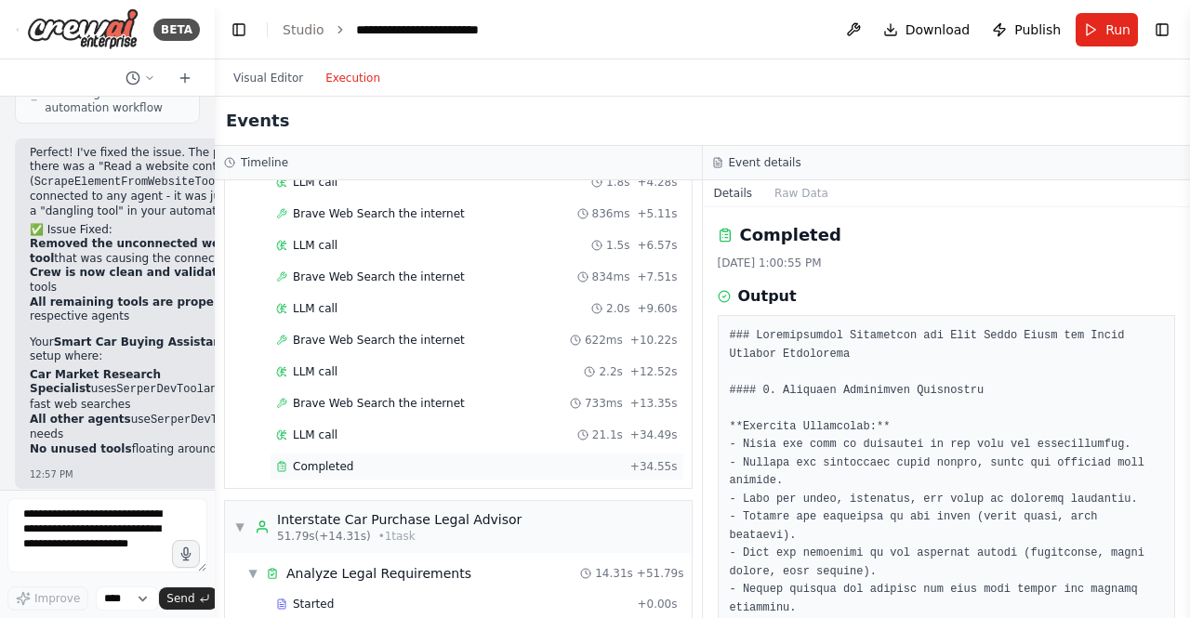
scroll to position [408, 0]
click at [342, 459] on span "Completed" at bounding box center [323, 465] width 60 height 15
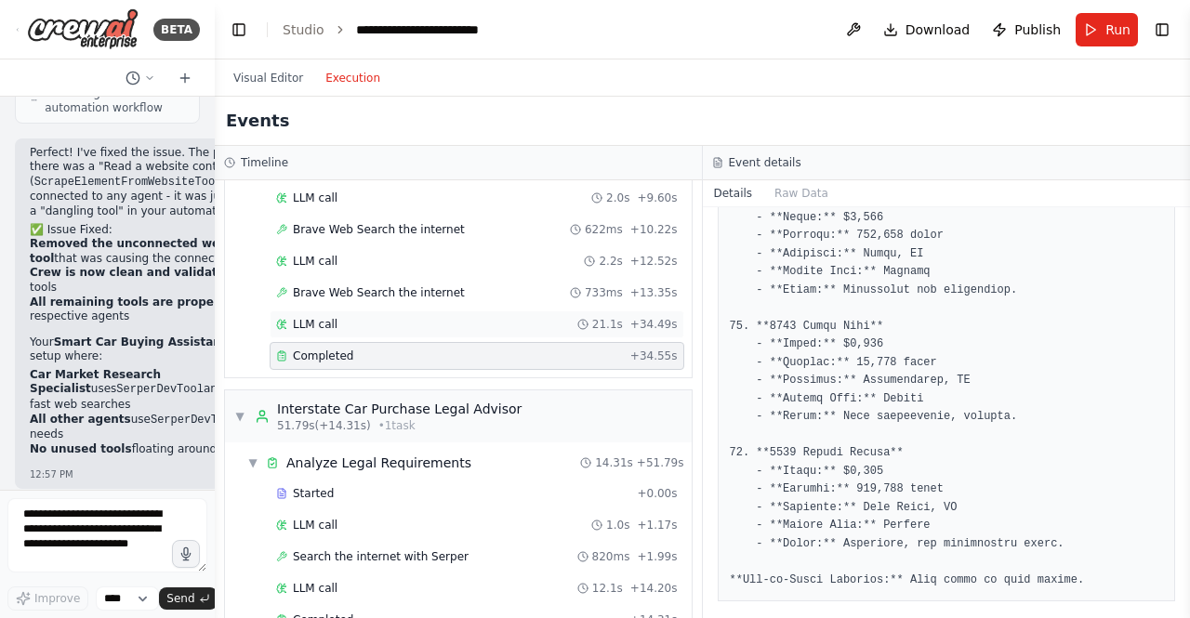
scroll to position [519, 0]
click at [361, 413] on div "Interstate Car Purchase Legal Advisor" at bounding box center [399, 408] width 244 height 19
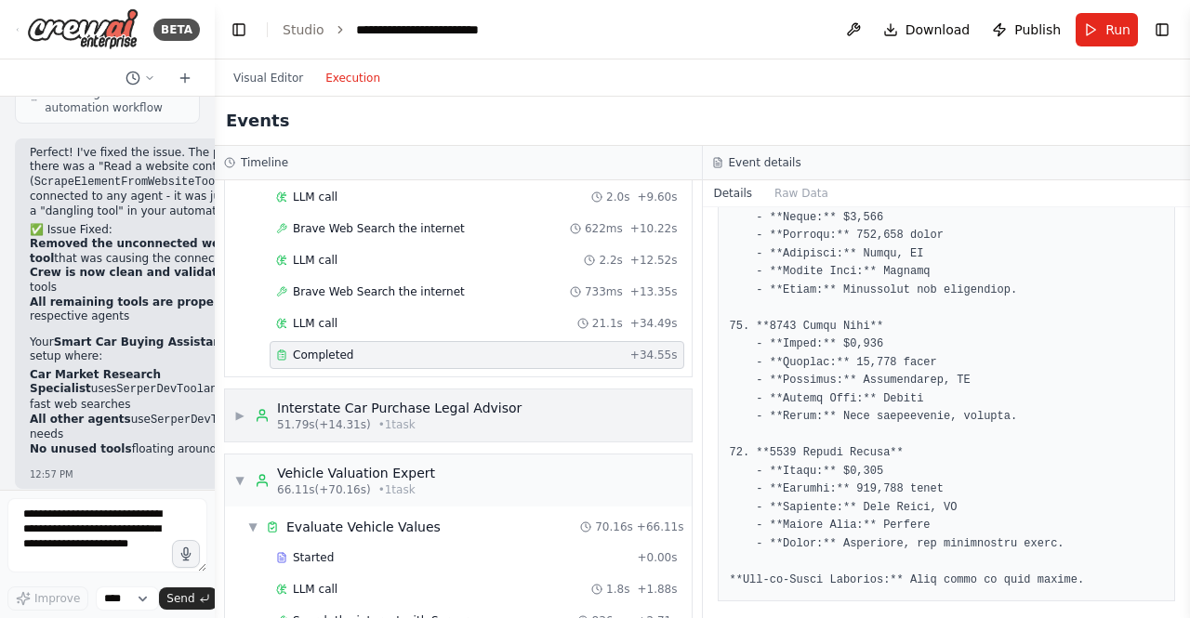
click at [368, 440] on div "▶ Interstate Car Purchase Legal Advisor 51.79s (+14.31s) • 1 task" at bounding box center [458, 416] width 467 height 52
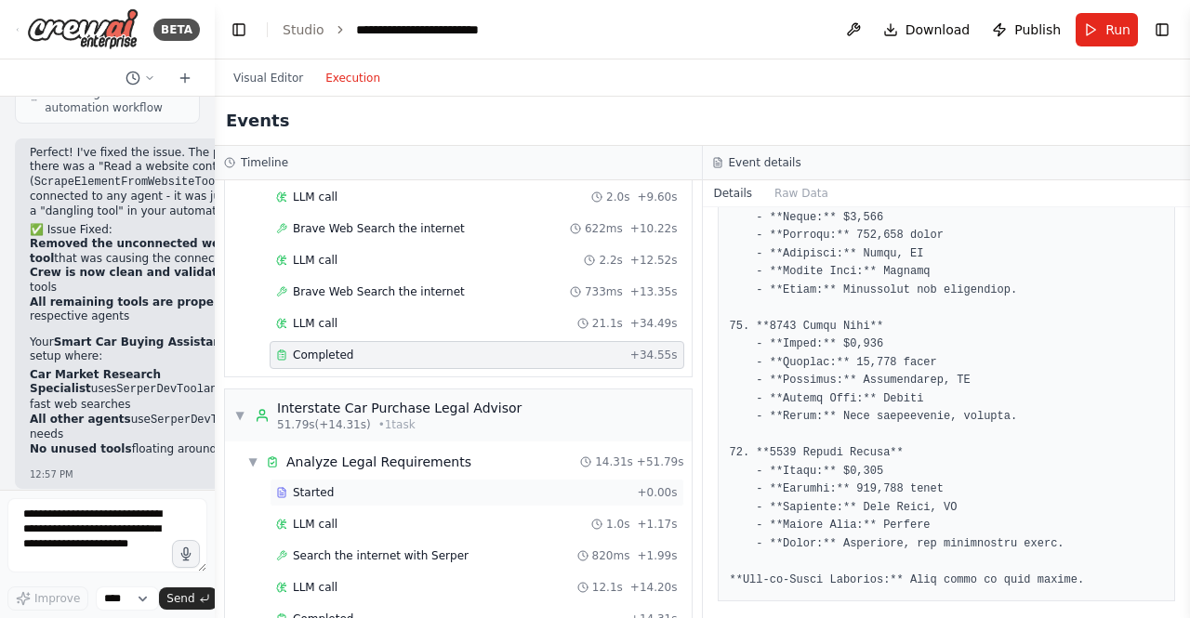
click at [304, 491] on span "Started" at bounding box center [313, 492] width 41 height 15
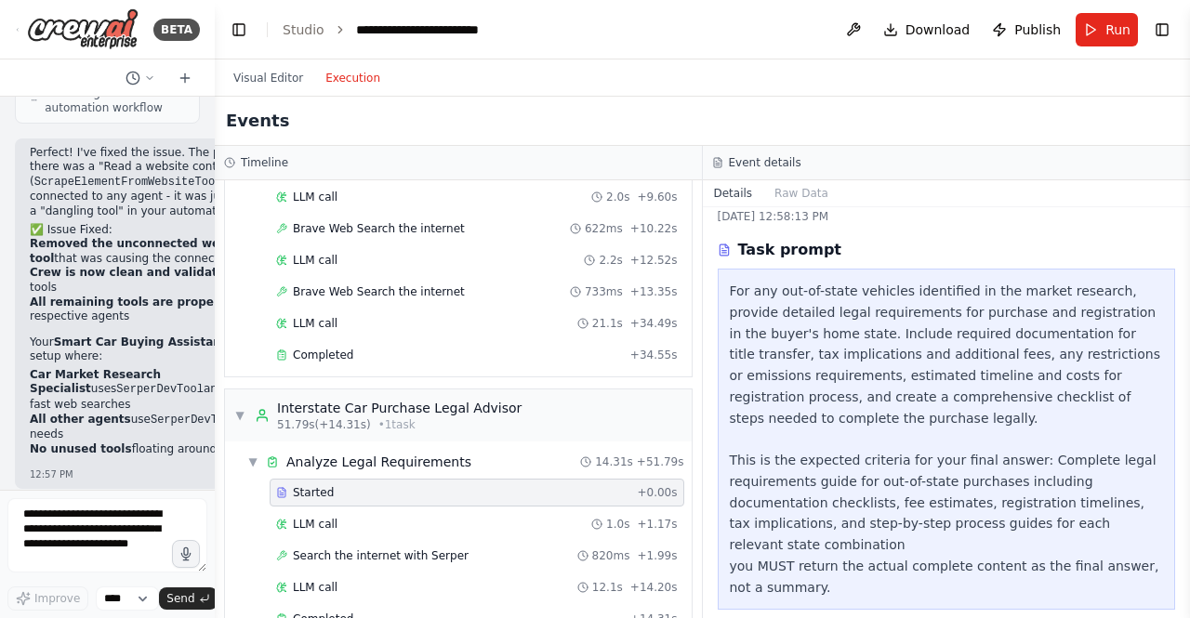
click at [377, 509] on div "Started + 0.00s LLM call 1.0s + 1.17s Search the internet with Serper 820ms + 1…" at bounding box center [466, 558] width 452 height 158
click at [356, 523] on div "LLM call 1.0s + 1.17s" at bounding box center [477, 524] width 402 height 15
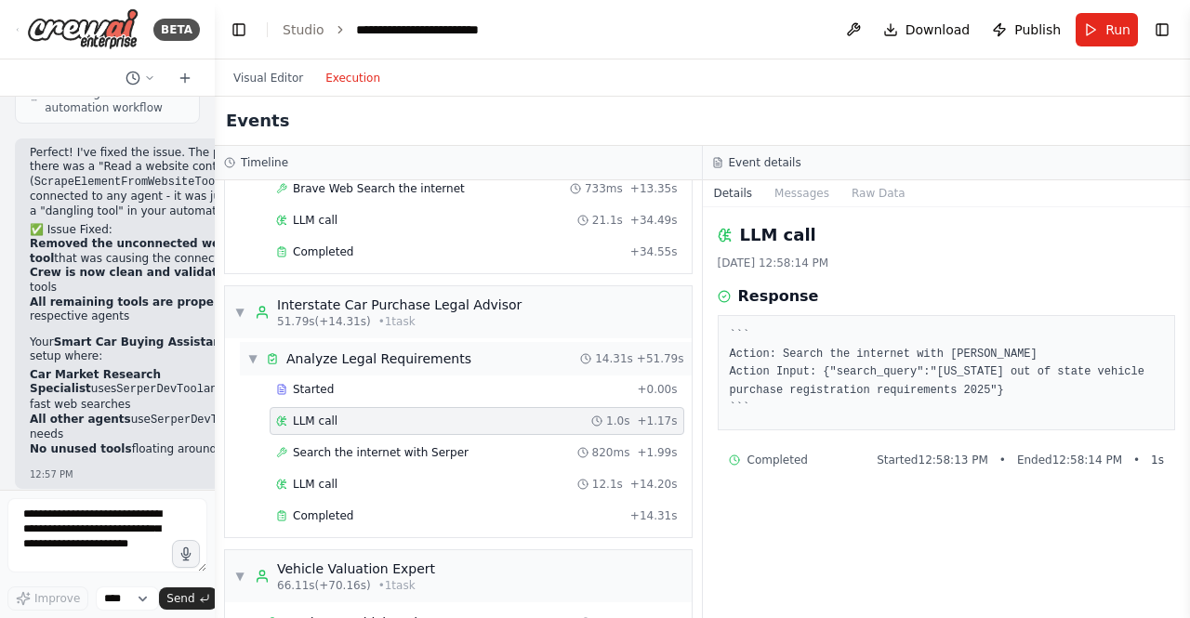
scroll to position [649, 0]
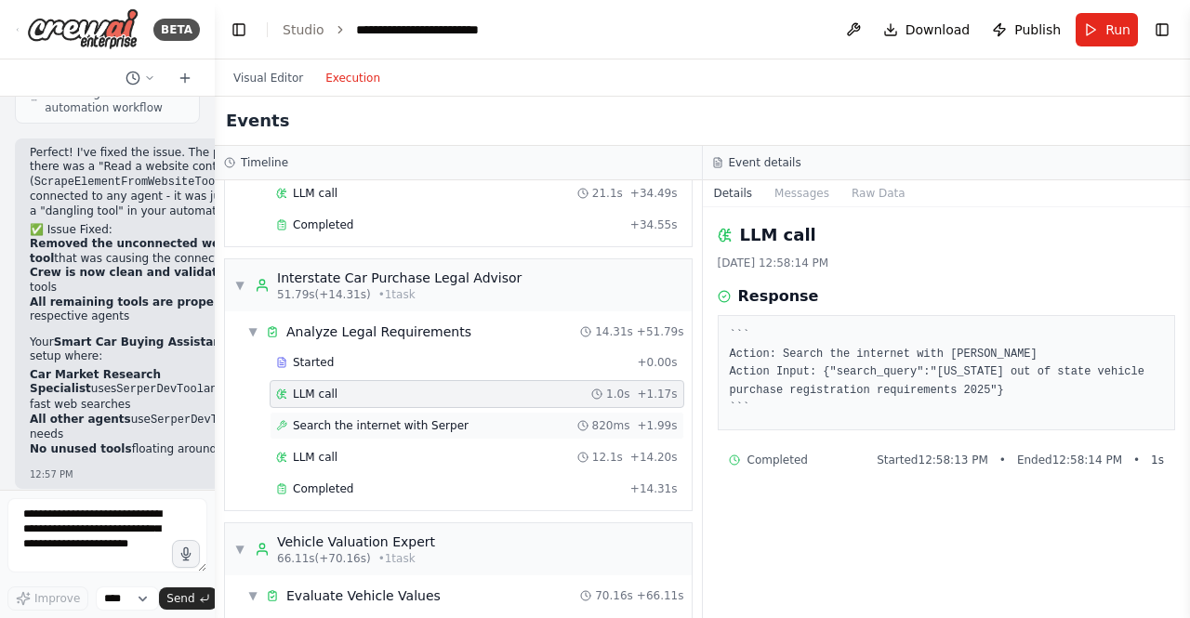
click at [334, 430] on span "Search the internet with Serper" at bounding box center [381, 425] width 176 height 15
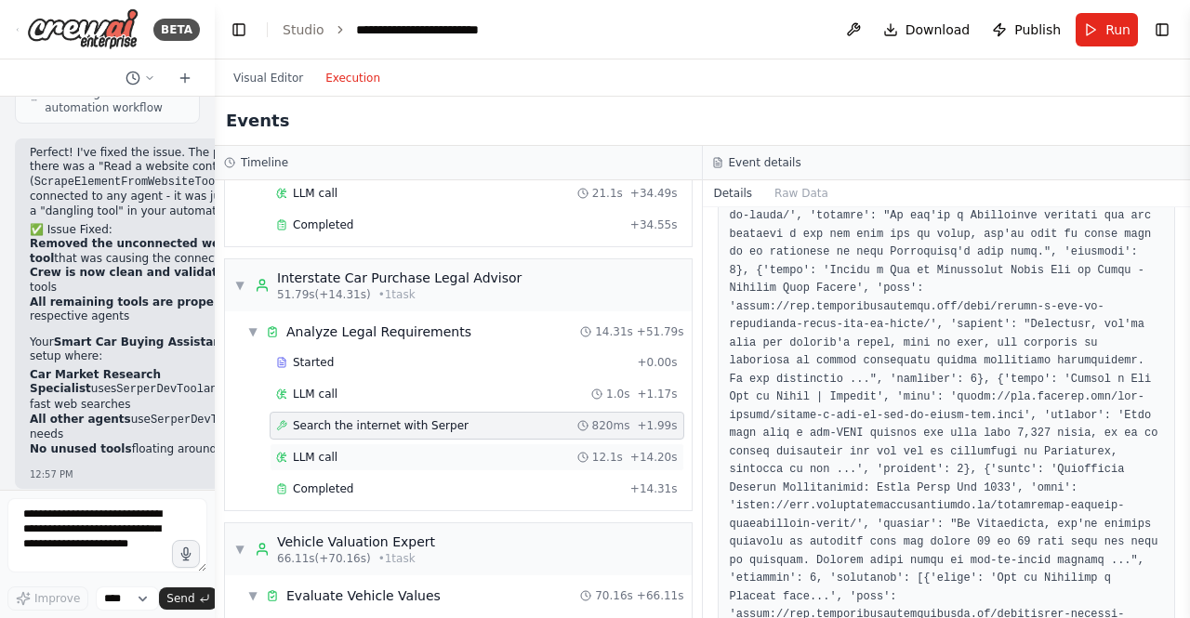
scroll to position [667, 0]
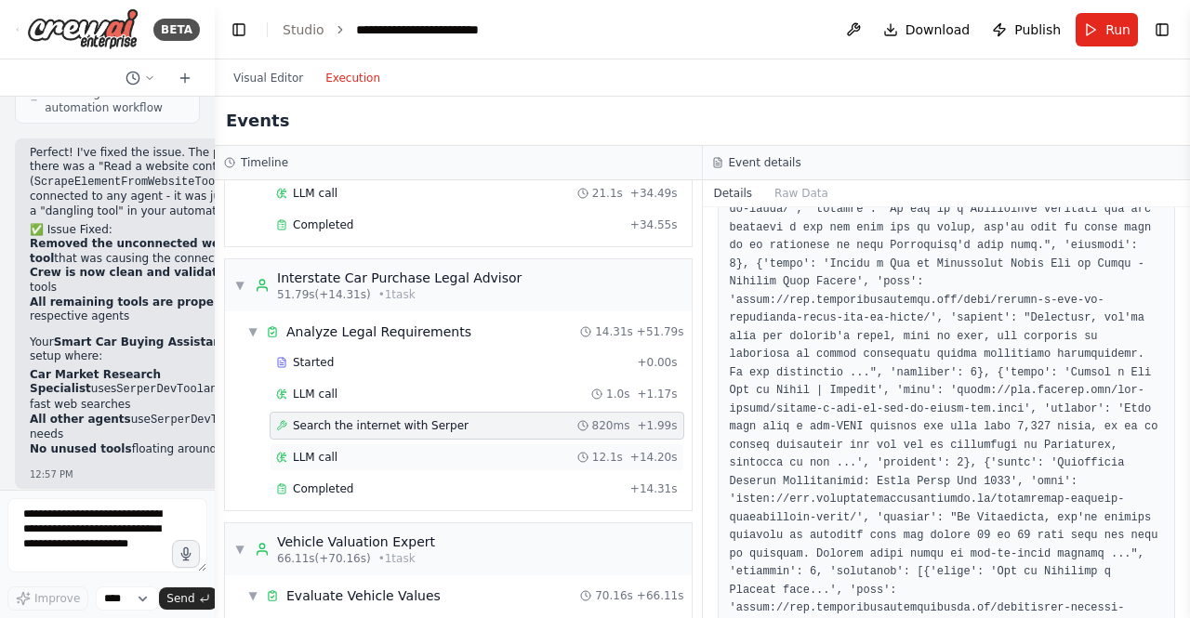
click at [371, 453] on div "LLM call 12.1s + 14.20s" at bounding box center [477, 457] width 402 height 15
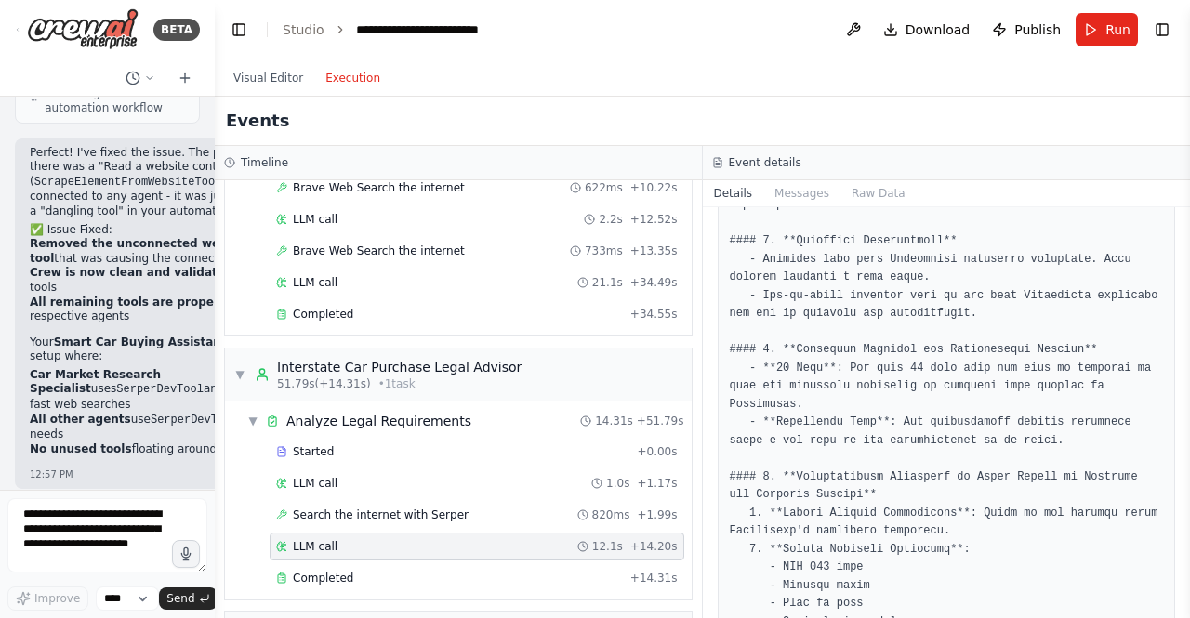
scroll to position [535, 0]
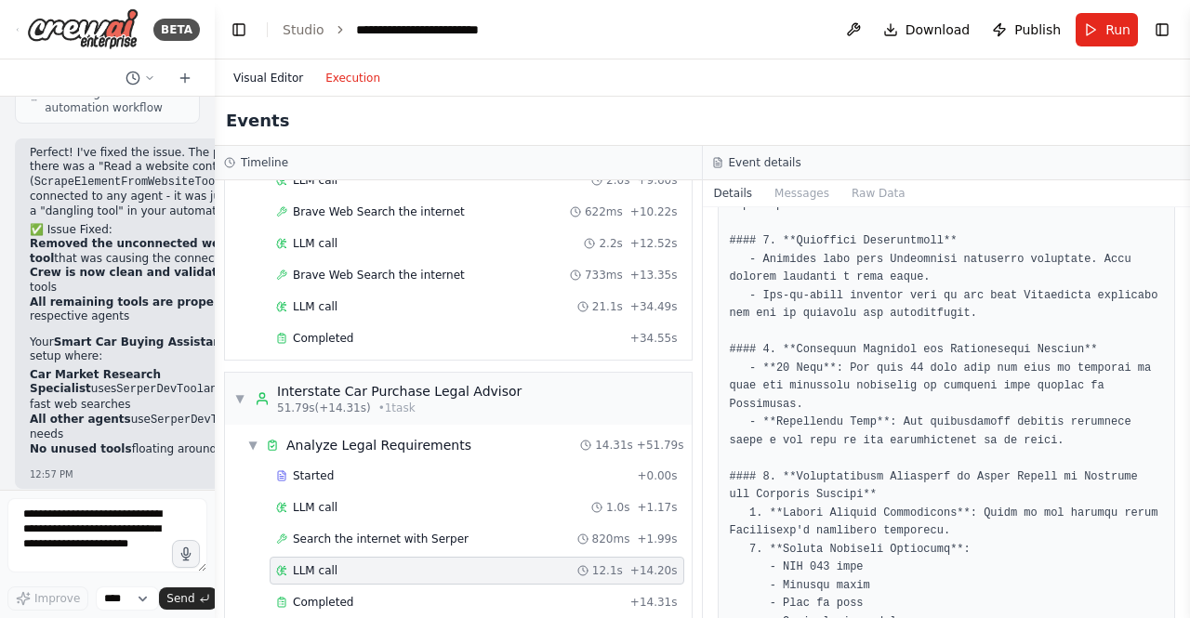
click at [268, 81] on button "Visual Editor" at bounding box center [268, 78] width 92 height 22
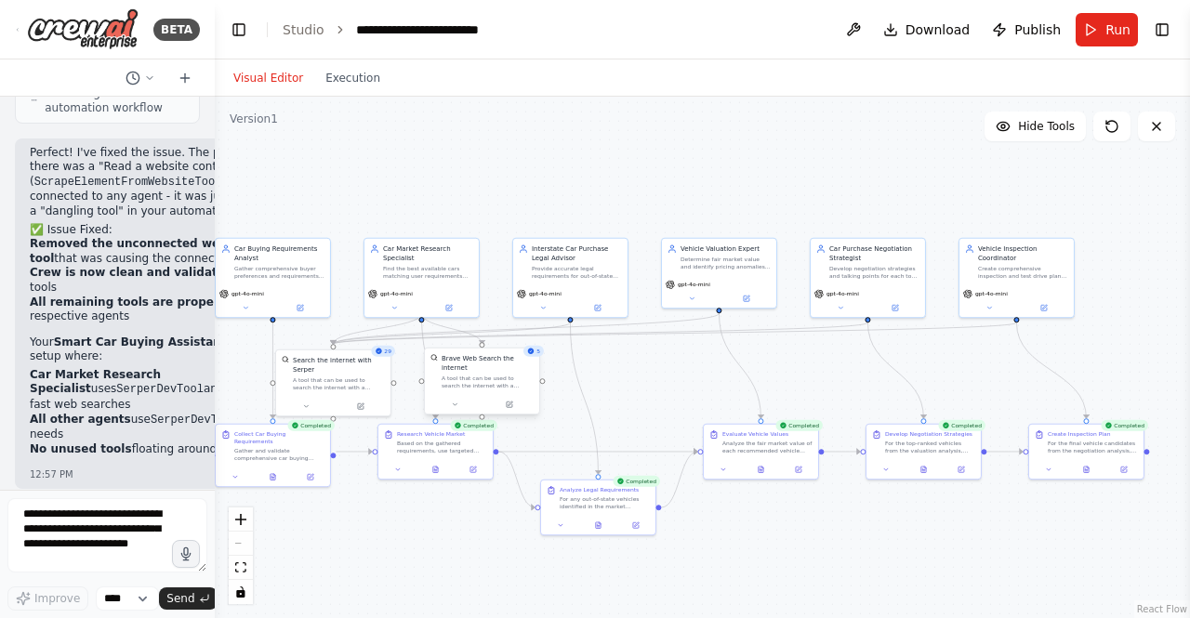
click at [472, 383] on div "Brave Web Search the internet A tool that can be used to search the internet wi…" at bounding box center [482, 372] width 114 height 46
click at [1159, 38] on button "Toggle Right Sidebar" at bounding box center [1162, 30] width 26 height 26
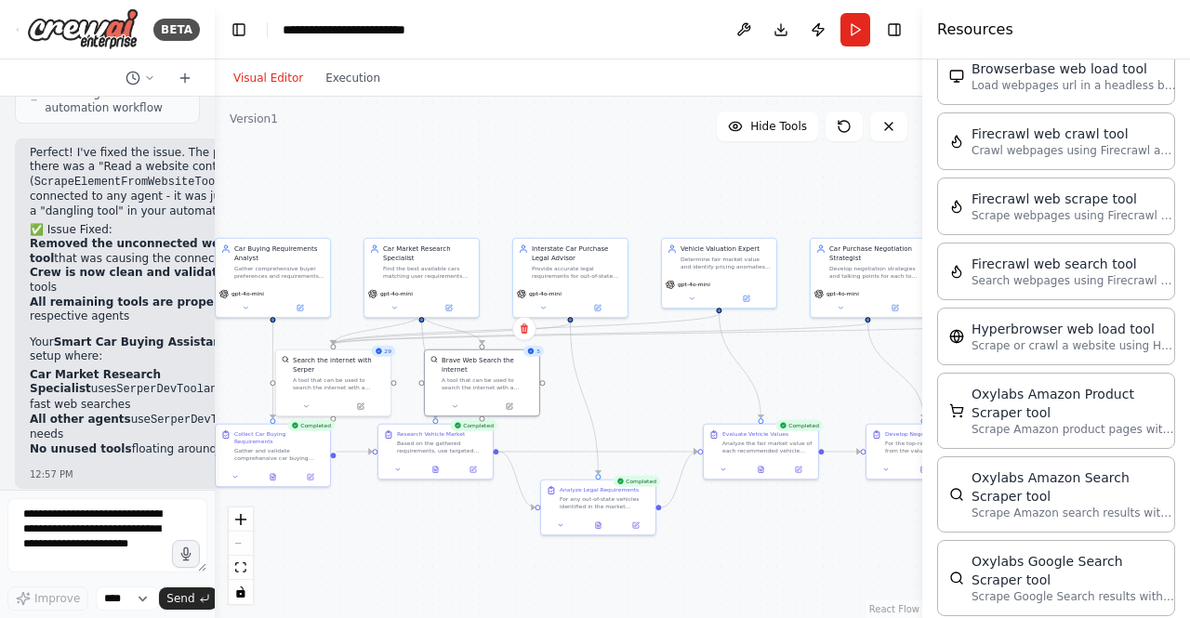
scroll to position [1090, 0]
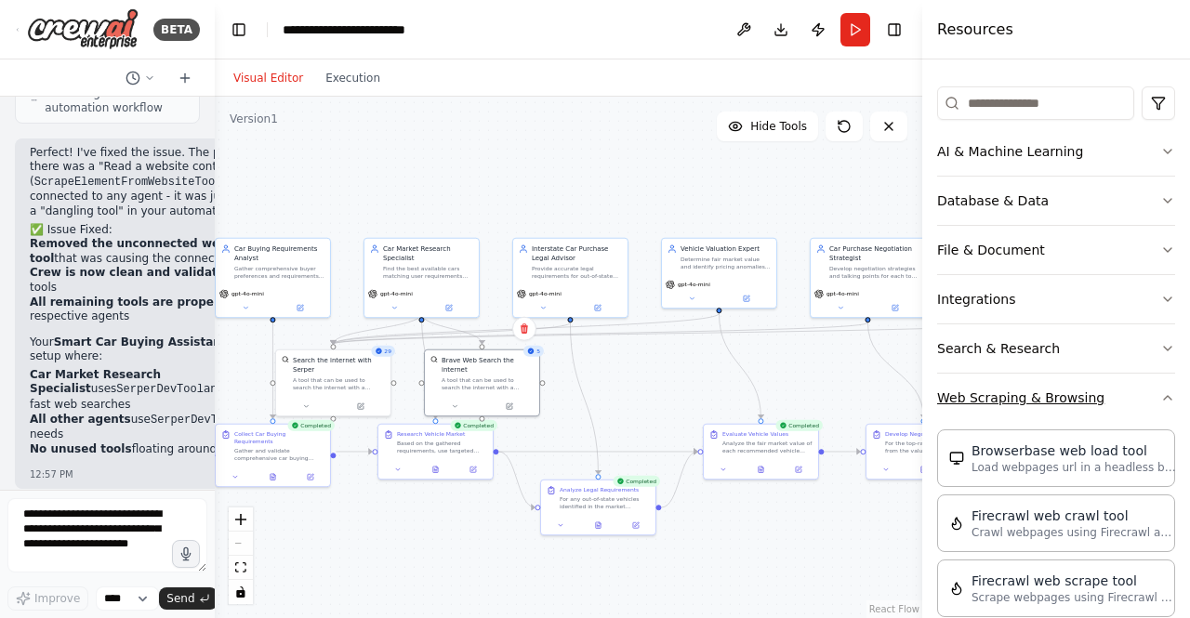
click at [1160, 403] on icon "button" at bounding box center [1167, 397] width 15 height 15
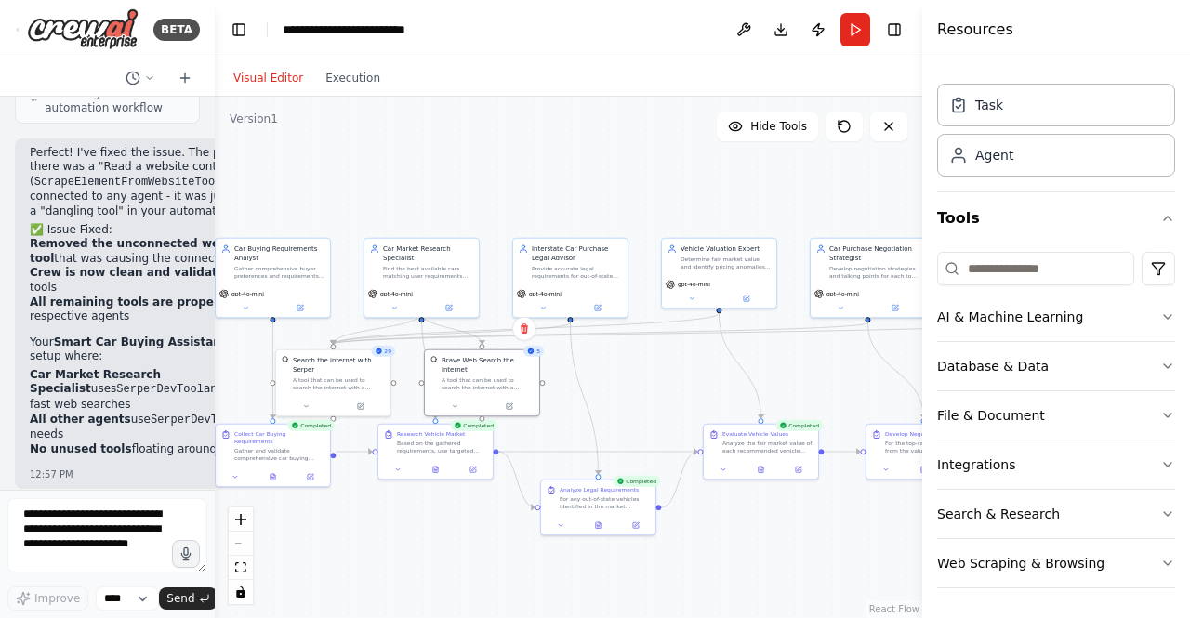
click at [704, 192] on div ".deletable-edge-delete-btn { width: 20px; height: 20px; border: 0px solid #ffff…" at bounding box center [568, 358] width 707 height 522
click at [1144, 217] on button "Tools" at bounding box center [1056, 218] width 238 height 52
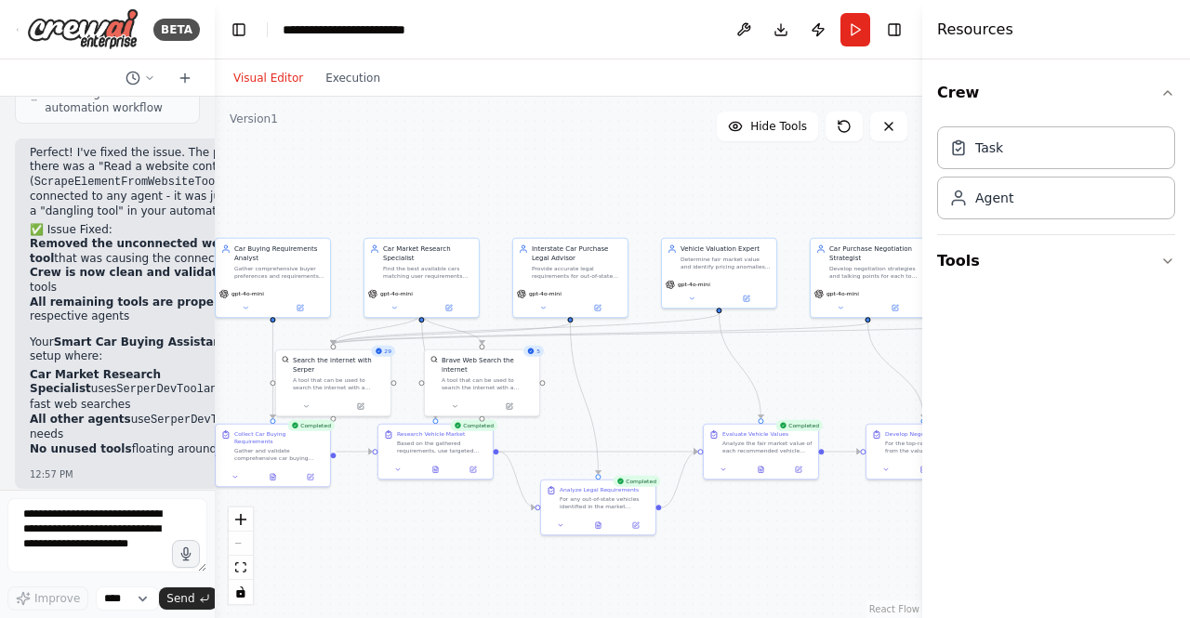
click at [721, 210] on div ".deletable-edge-delete-btn { width: 20px; height: 20px; border: 0px solid #ffff…" at bounding box center [568, 358] width 707 height 522
click at [892, 37] on button "Toggle Right Sidebar" at bounding box center [894, 30] width 26 height 26
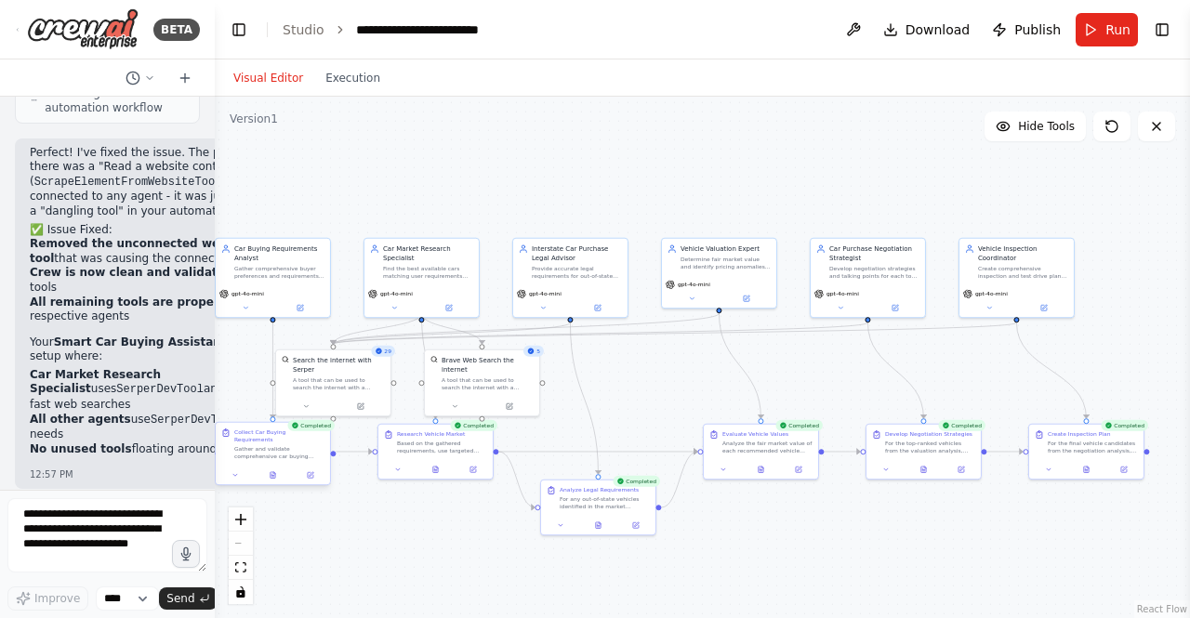
click at [270, 452] on div "Gather and validate comprehensive car buying requirements from the user includi…" at bounding box center [279, 452] width 90 height 15
click at [280, 475] on div at bounding box center [273, 476] width 114 height 20
click at [273, 472] on icon at bounding box center [273, 475] width 5 height 7
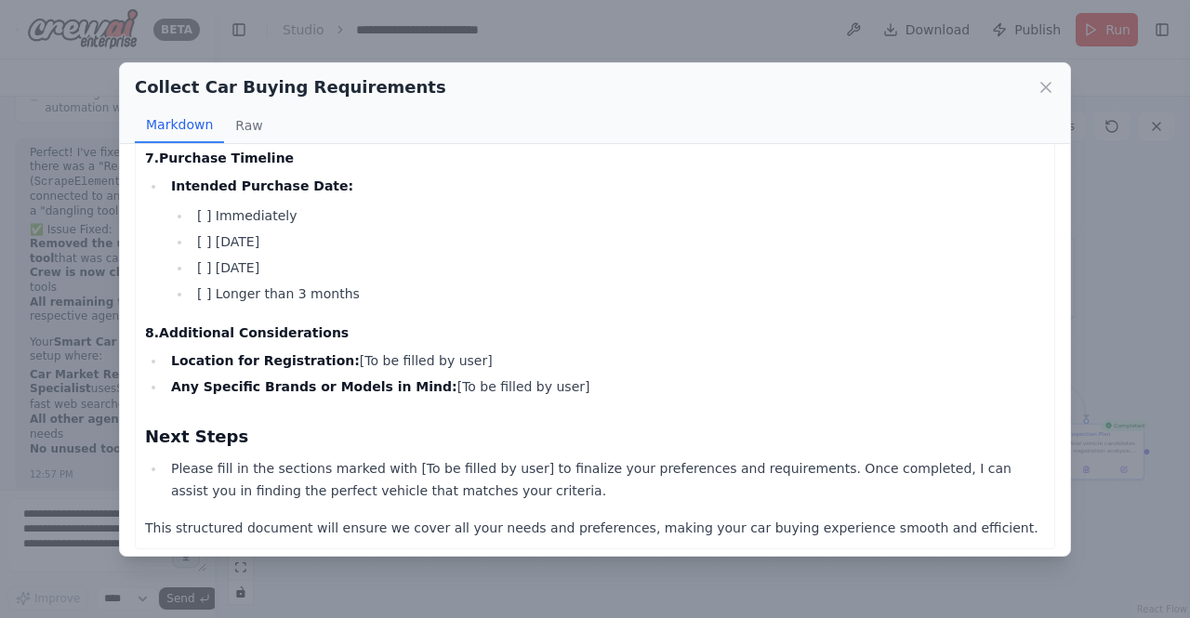
scroll to position [1100, 0]
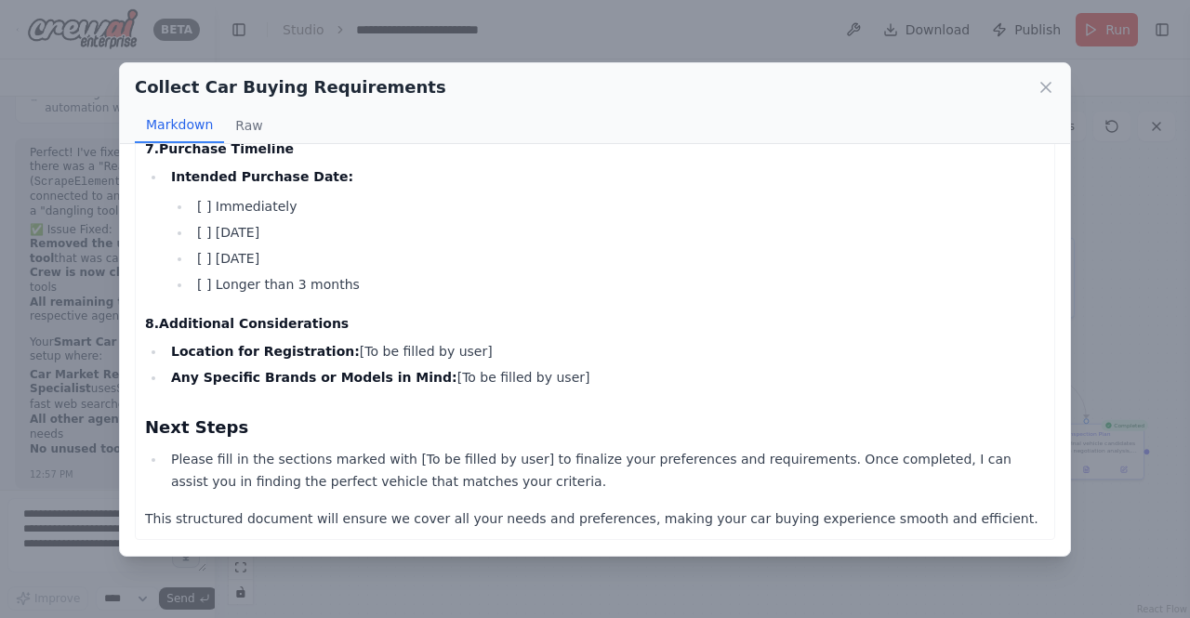
click at [402, 571] on div "Collect Car Buying Requirements Markdown Raw Comprehensive Car Buying Requireme…" at bounding box center [595, 309] width 1190 height 618
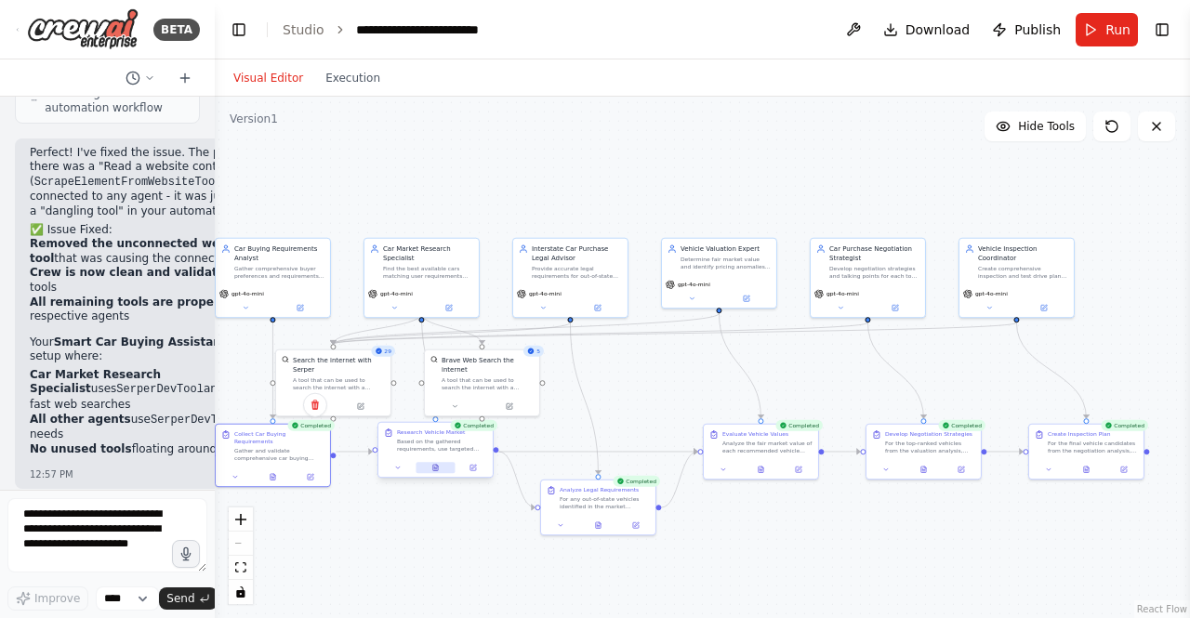
click at [434, 471] on button at bounding box center [435, 467] width 39 height 11
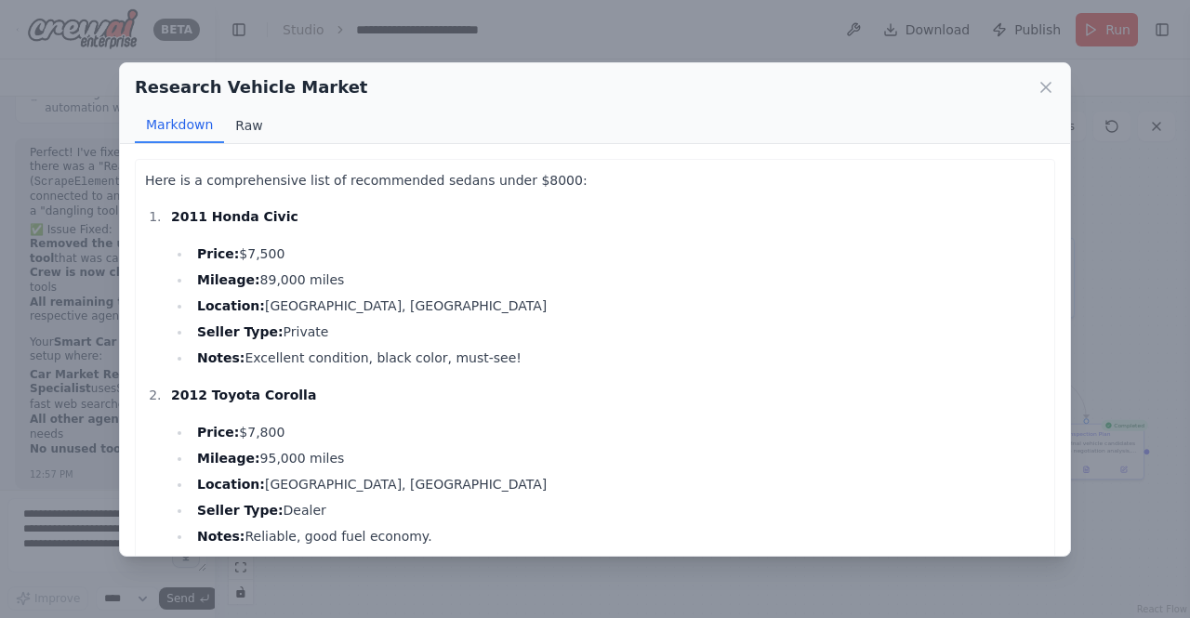
click at [244, 129] on button "Raw" at bounding box center [248, 125] width 49 height 35
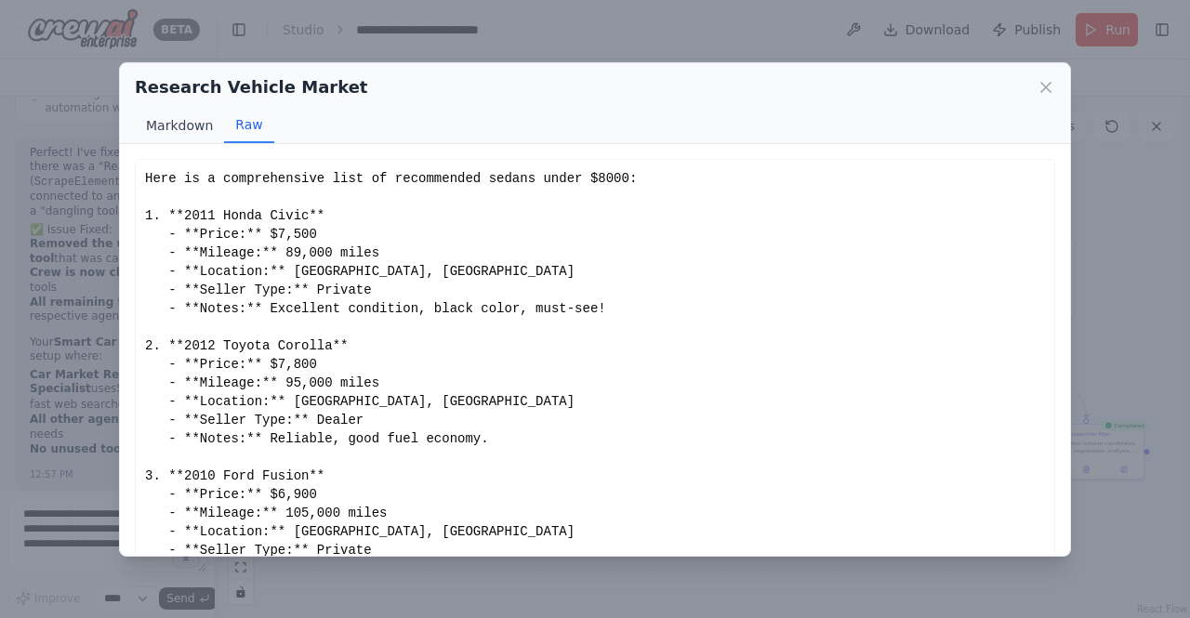
click at [191, 129] on button "Markdown" at bounding box center [179, 125] width 89 height 35
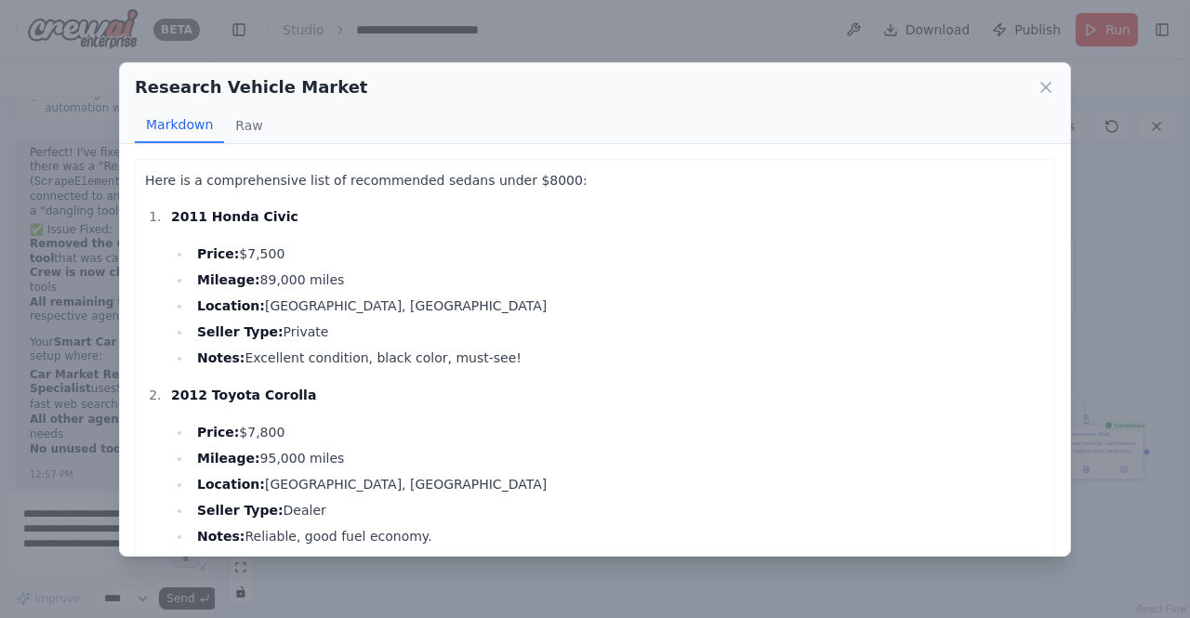
scroll to position [25, 0]
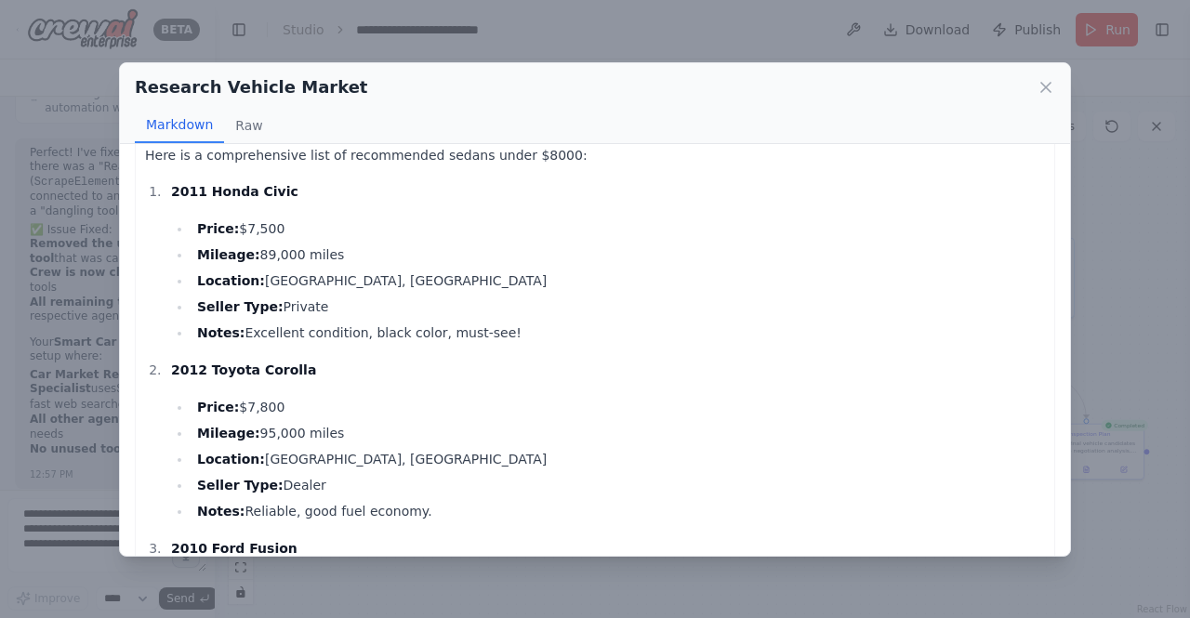
drag, startPoint x: 230, startPoint y: 230, endPoint x: 277, endPoint y: 233, distance: 47.6
click at [277, 233] on li "Price: $7,500" at bounding box center [618, 229] width 853 height 22
drag, startPoint x: 244, startPoint y: 262, endPoint x: 329, endPoint y: 256, distance: 84.8
click at [329, 256] on li "Mileage: 89,000 miles" at bounding box center [618, 255] width 853 height 22
drag, startPoint x: 263, startPoint y: 304, endPoint x: 331, endPoint y: 301, distance: 67.9
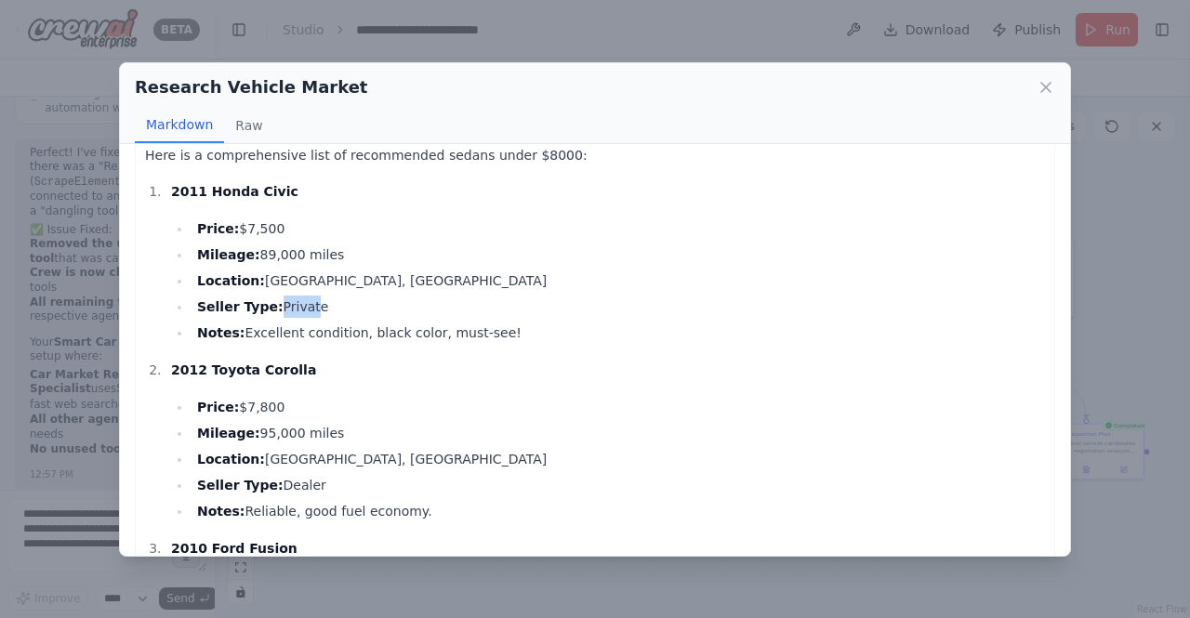
click at [331, 301] on li "Seller Type: Private" at bounding box center [618, 307] width 853 height 22
drag, startPoint x: 238, startPoint y: 333, endPoint x: 410, endPoint y: 338, distance: 172.1
click at [410, 338] on li "Notes: Excellent condition, black color, must-see!" at bounding box center [618, 333] width 853 height 22
drag, startPoint x: 502, startPoint y: 338, endPoint x: 310, endPoint y: 340, distance: 192.4
click at [310, 340] on li "Notes: Excellent condition, black color, must-see!" at bounding box center [618, 333] width 853 height 22
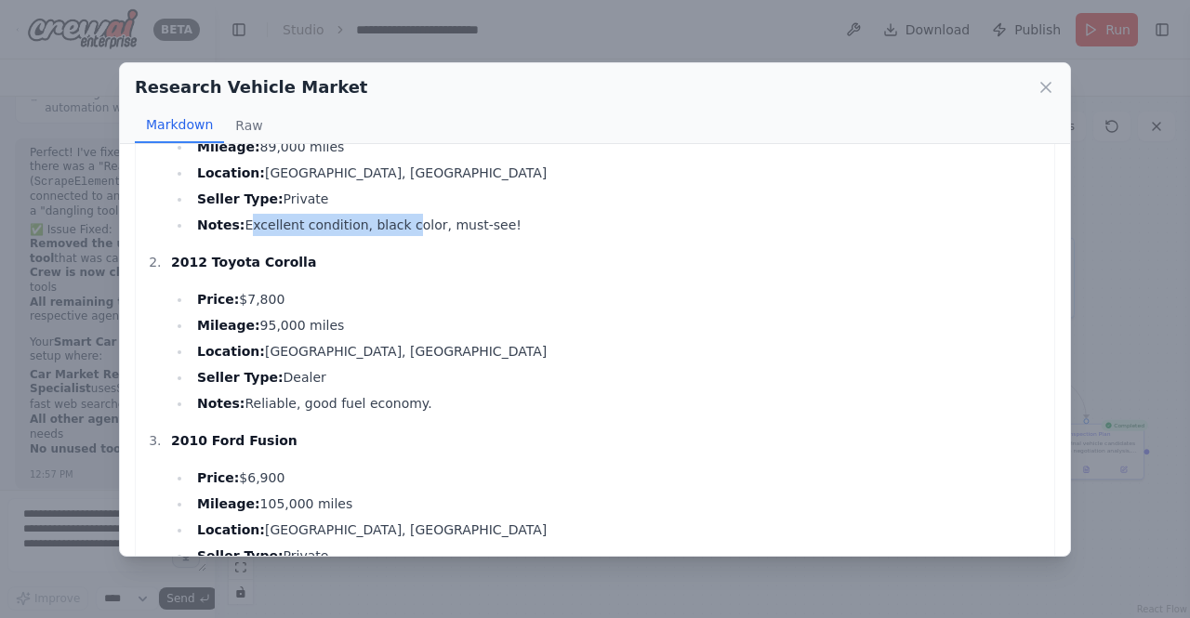
scroll to position [128, 0]
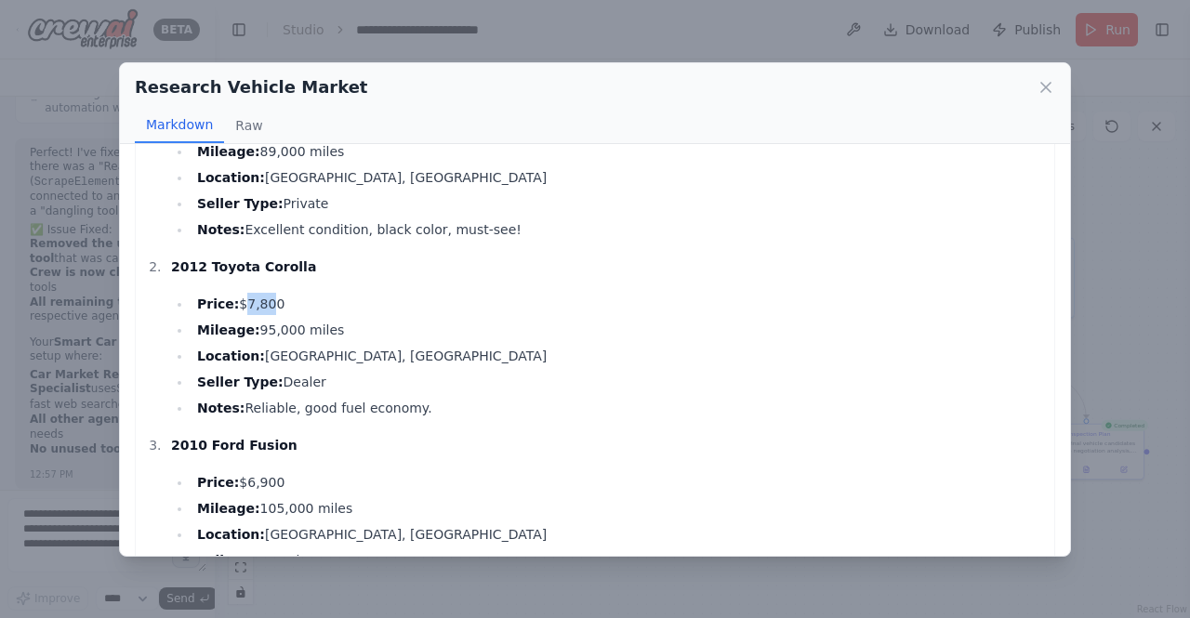
drag, startPoint x: 233, startPoint y: 308, endPoint x: 258, endPoint y: 309, distance: 25.1
click at [258, 309] on li "Price: $7,800" at bounding box center [618, 304] width 853 height 22
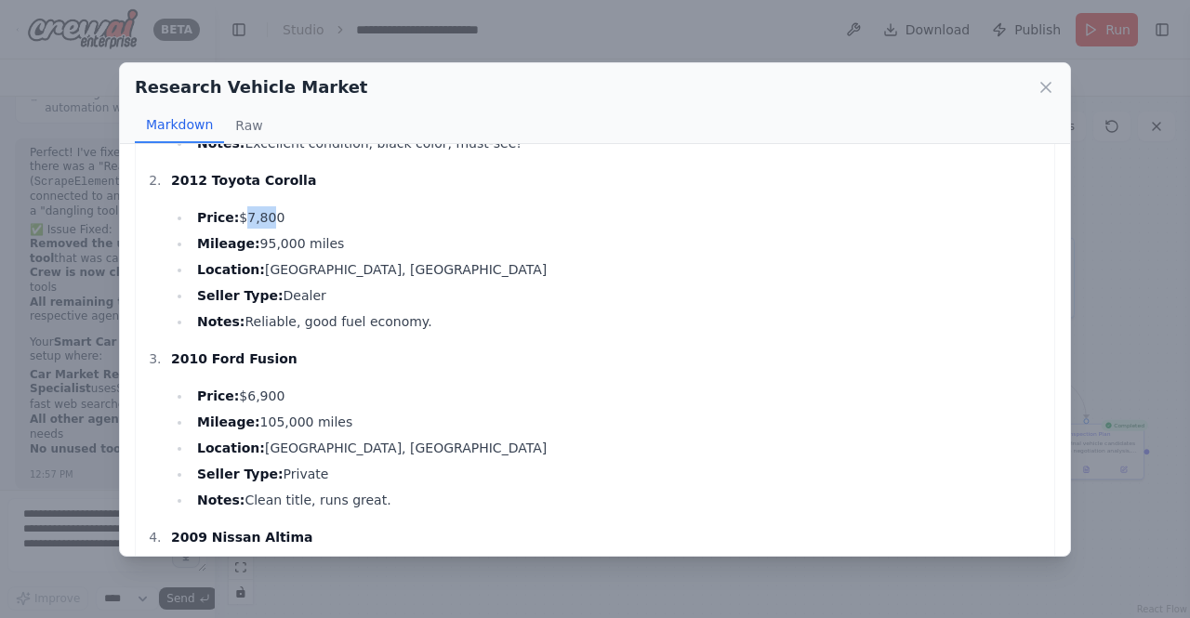
scroll to position [214, 0]
drag, startPoint x: 307, startPoint y: 295, endPoint x: 266, endPoint y: 294, distance: 40.9
click at [266, 294] on li "Seller Type: Dealer" at bounding box center [618, 296] width 853 height 22
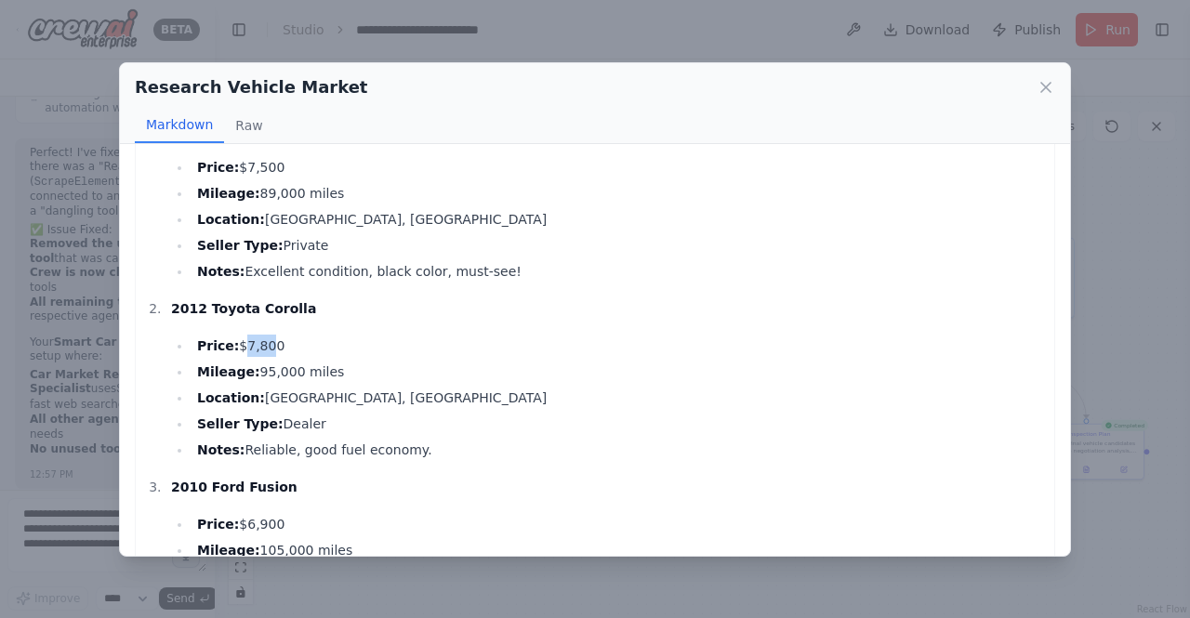
scroll to position [86, 0]
drag, startPoint x: 308, startPoint y: 248, endPoint x: 261, endPoint y: 251, distance: 46.6
click at [261, 251] on li "Seller Type: Private" at bounding box center [618, 246] width 853 height 22
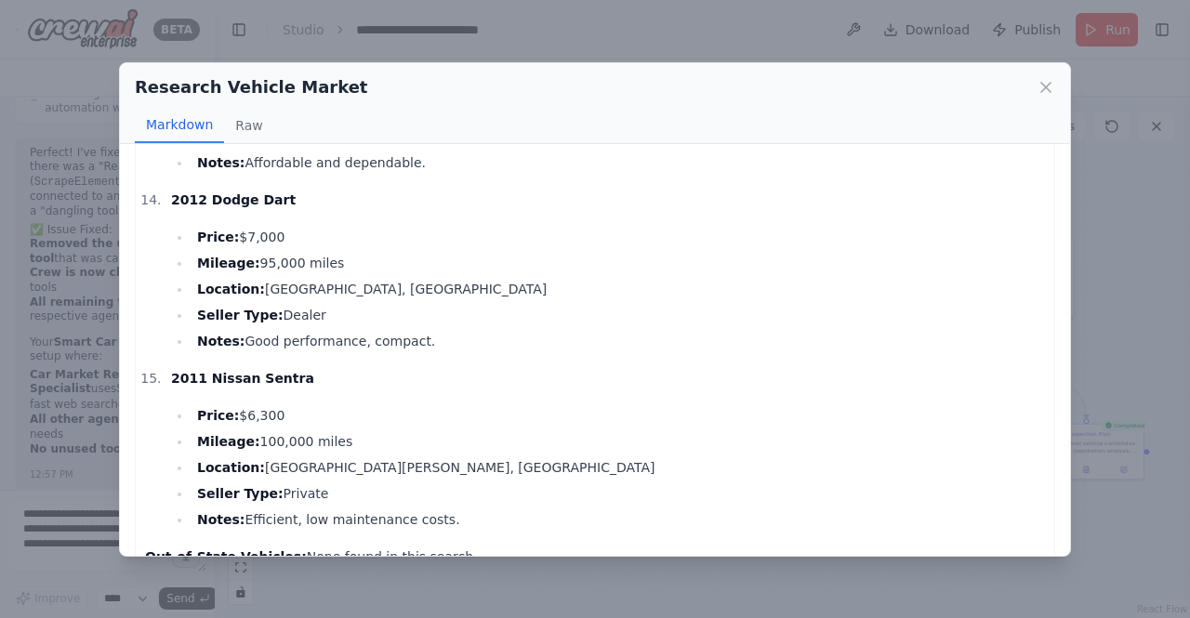
scroll to position [2375, 0]
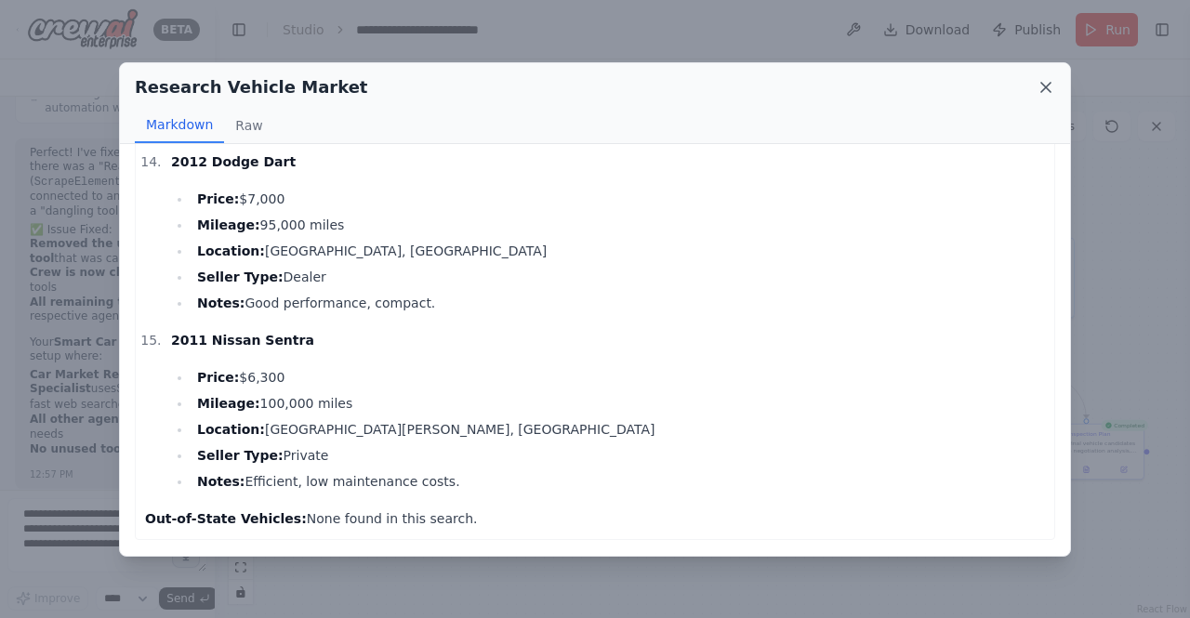
click at [1050, 81] on icon at bounding box center [1046, 87] width 19 height 19
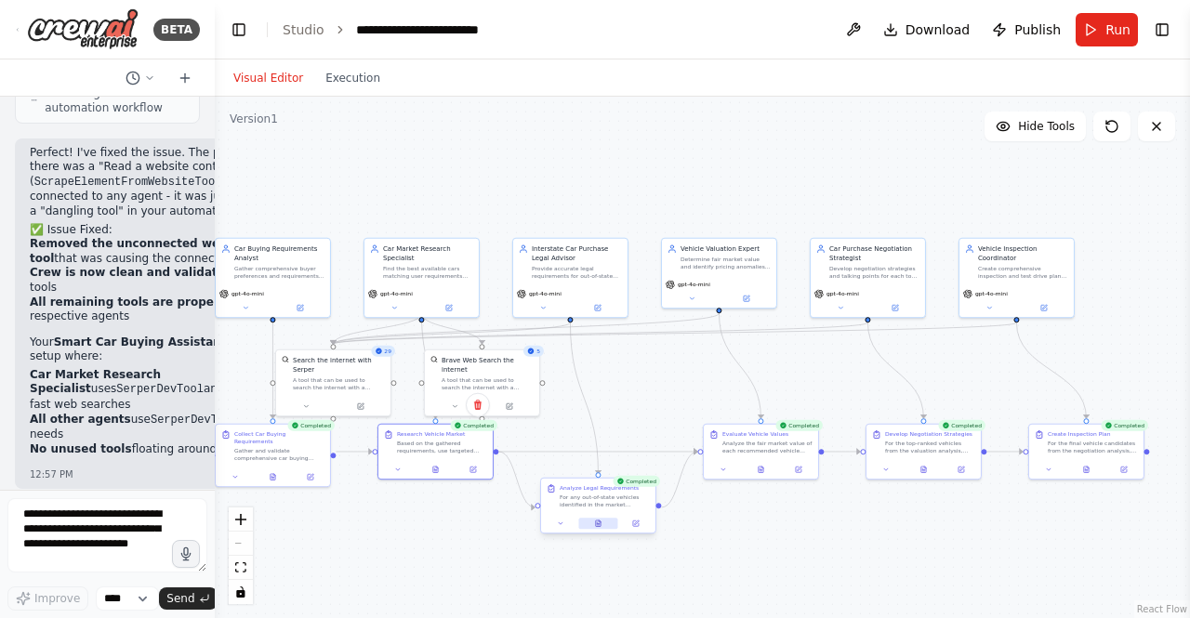
click at [593, 524] on button at bounding box center [597, 523] width 39 height 11
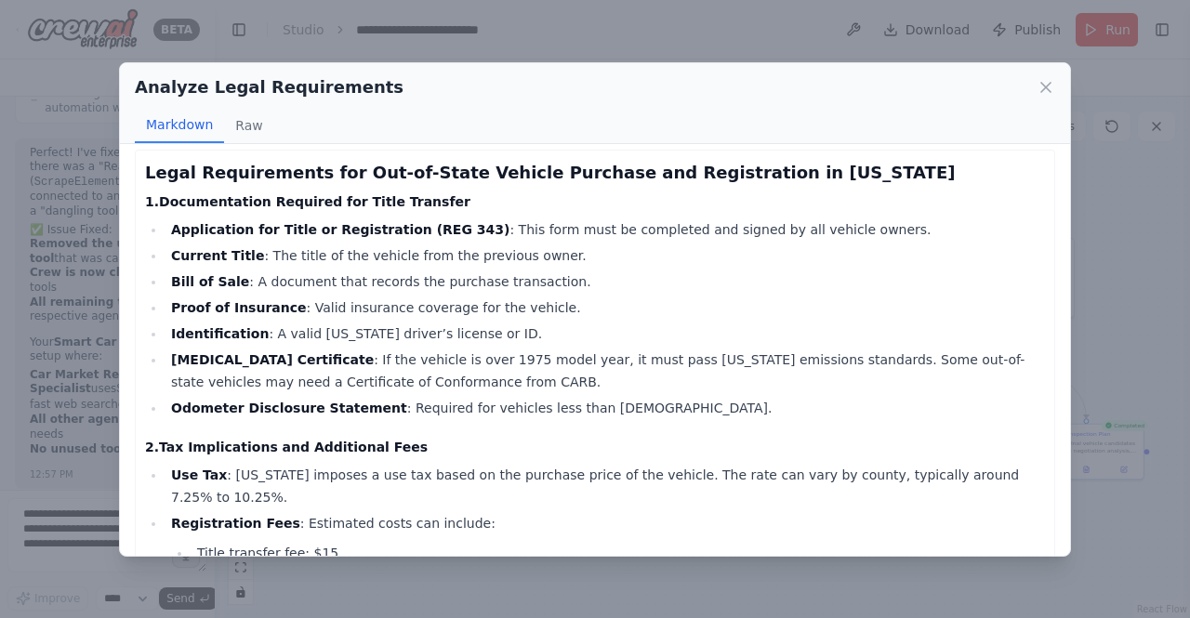
scroll to position [0, 0]
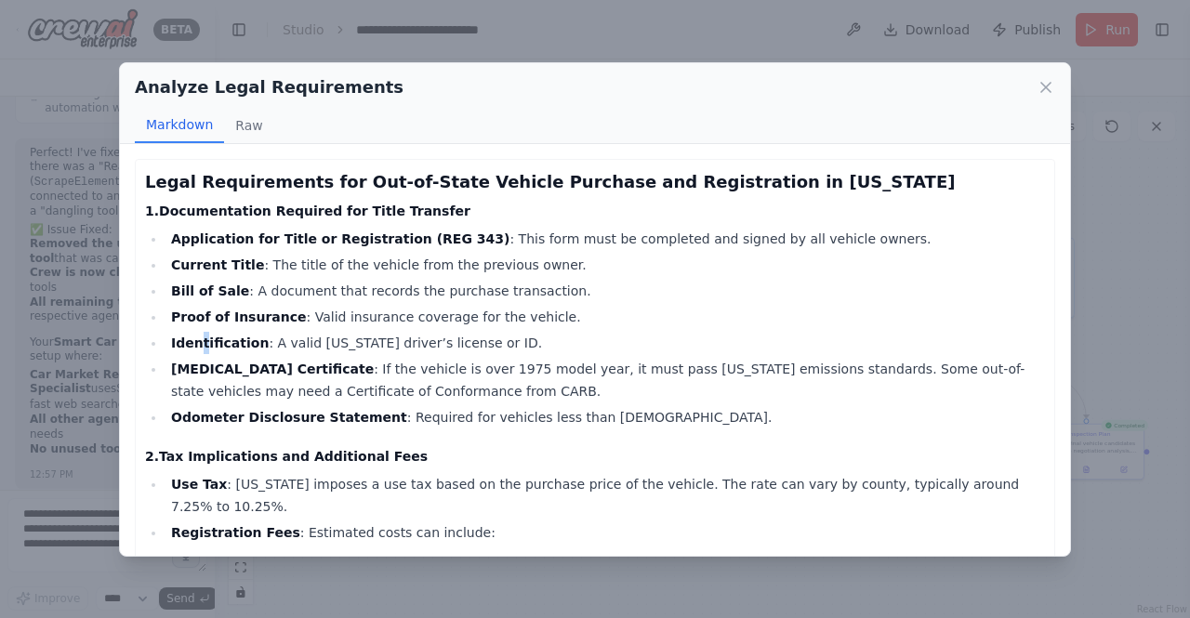
drag, startPoint x: 194, startPoint y: 338, endPoint x: 214, endPoint y: 344, distance: 20.3
click at [214, 344] on strong "Identification" at bounding box center [220, 343] width 98 height 15
click at [174, 350] on strong "Identification" at bounding box center [220, 343] width 98 height 15
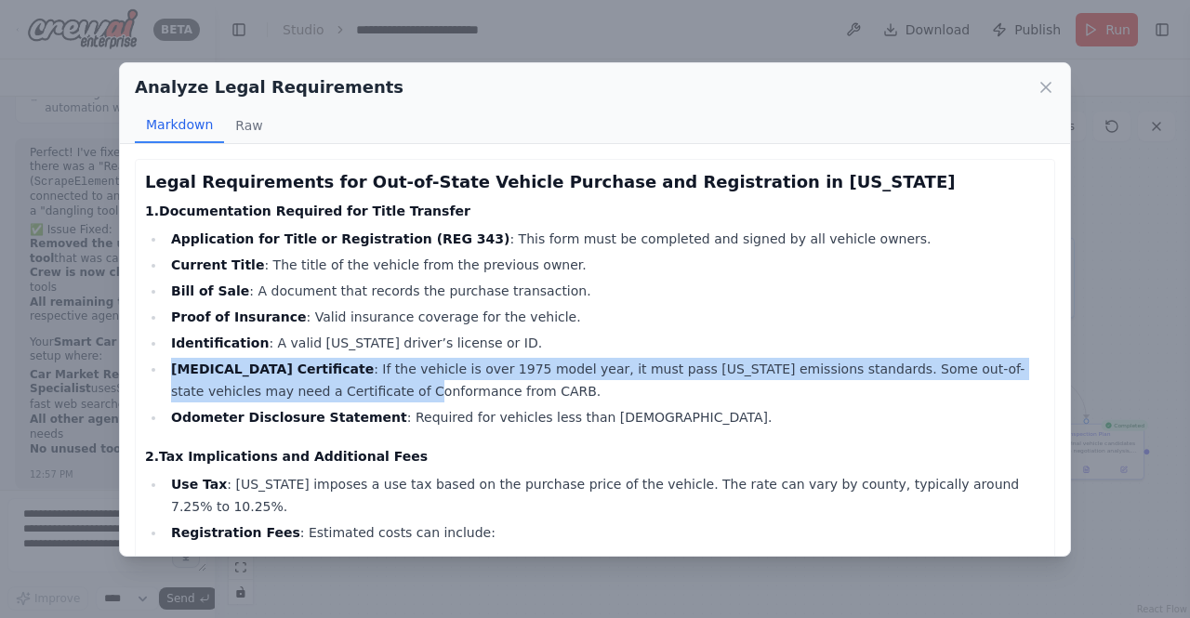
drag, startPoint x: 162, startPoint y: 372, endPoint x: 258, endPoint y: 381, distance: 96.2
click at [258, 381] on ul "Application for Title or Registration (REG 343) : This form must be completed a…" at bounding box center [595, 328] width 900 height 201
drag, startPoint x: 275, startPoint y: 367, endPoint x: 251, endPoint y: 368, distance: 24.2
click at [274, 367] on li "Smog Certificate : If the vehicle is over 1975 model year, it must pass Califor…" at bounding box center [604, 380] width 879 height 45
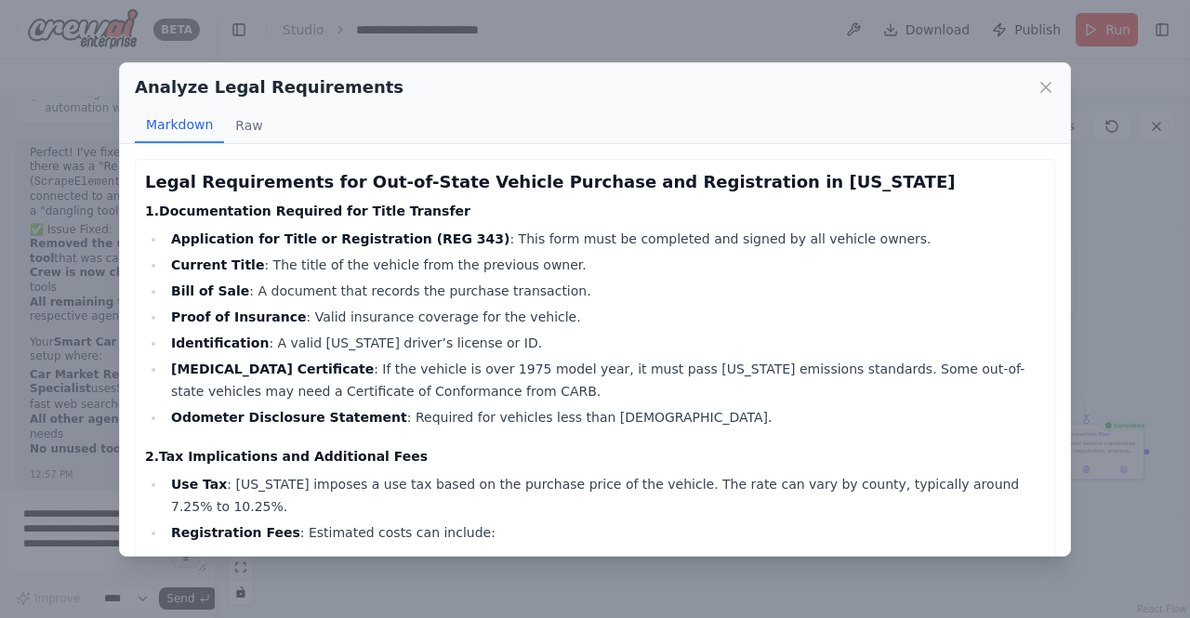
click at [450, 406] on li "Odometer Disclosure Statement : Required for vehicles less than 10 years old." at bounding box center [604, 417] width 879 height 22
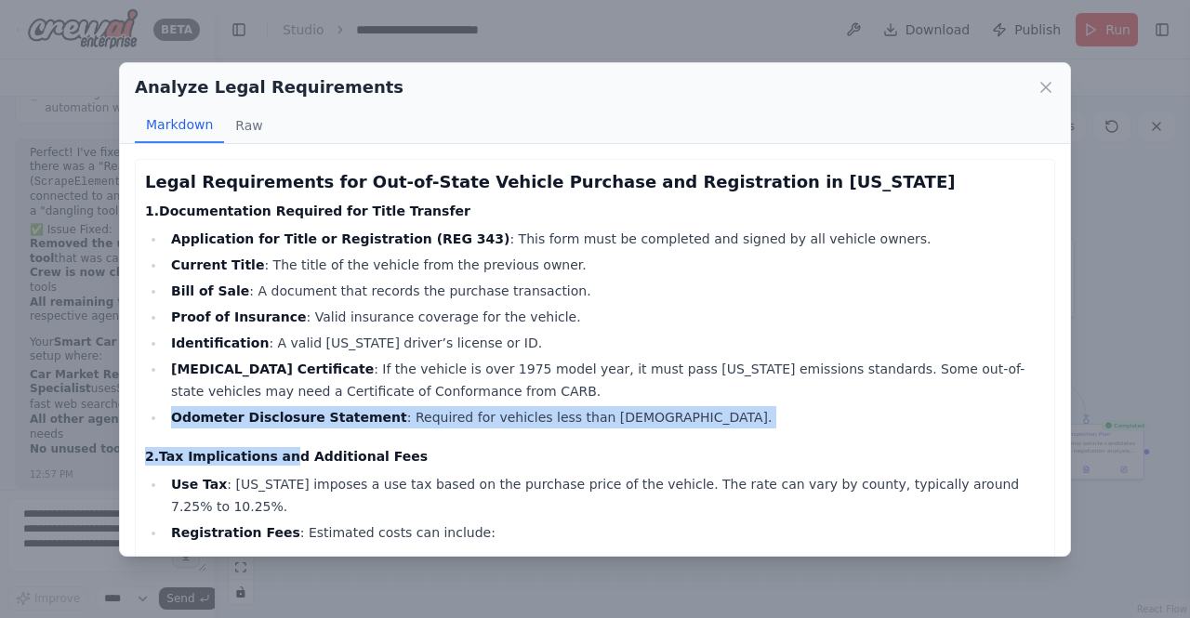
drag, startPoint x: 167, startPoint y: 416, endPoint x: 292, endPoint y: 433, distance: 125.7
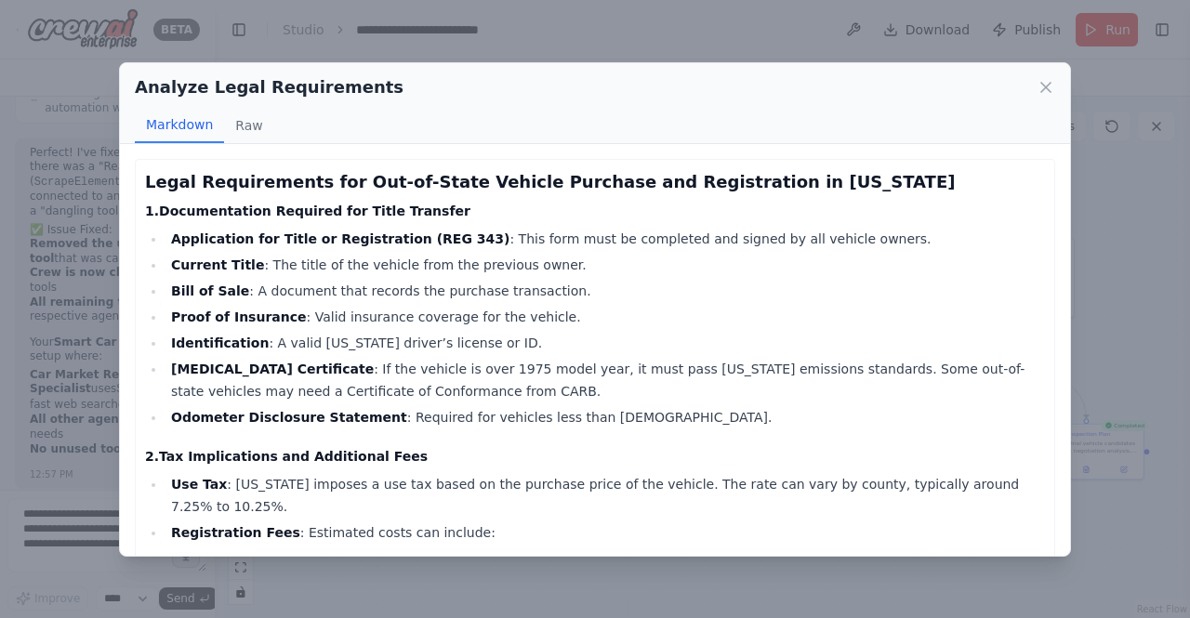
click at [436, 458] on h4 "2. Tax Implications and Additional Fees" at bounding box center [595, 456] width 900 height 19
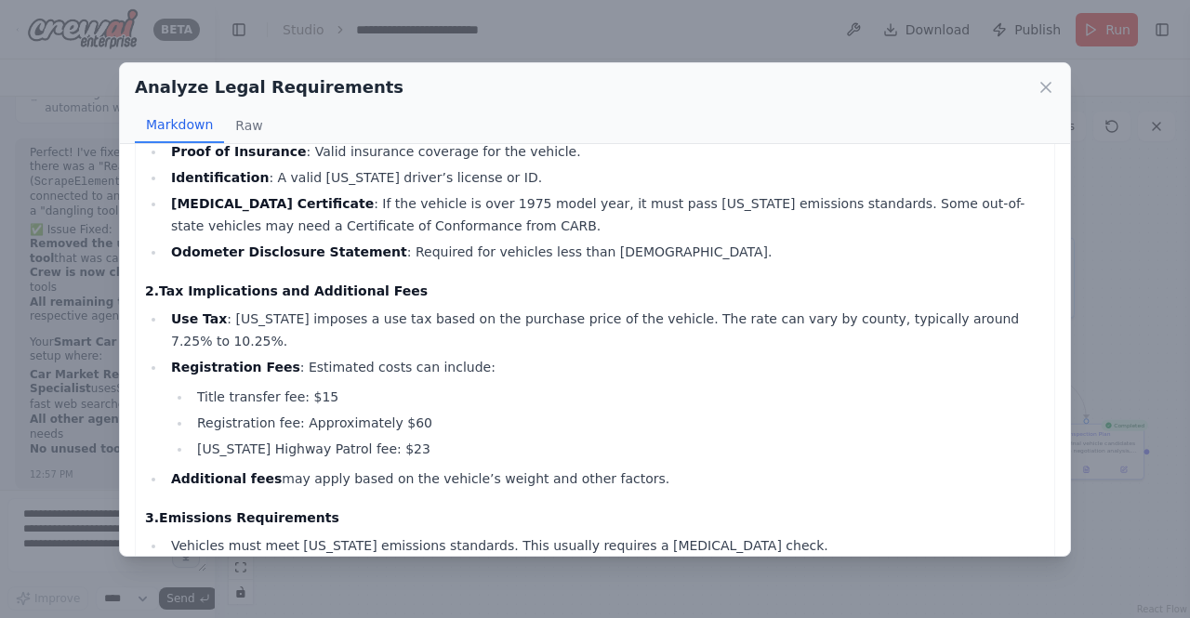
scroll to position [174, 0]
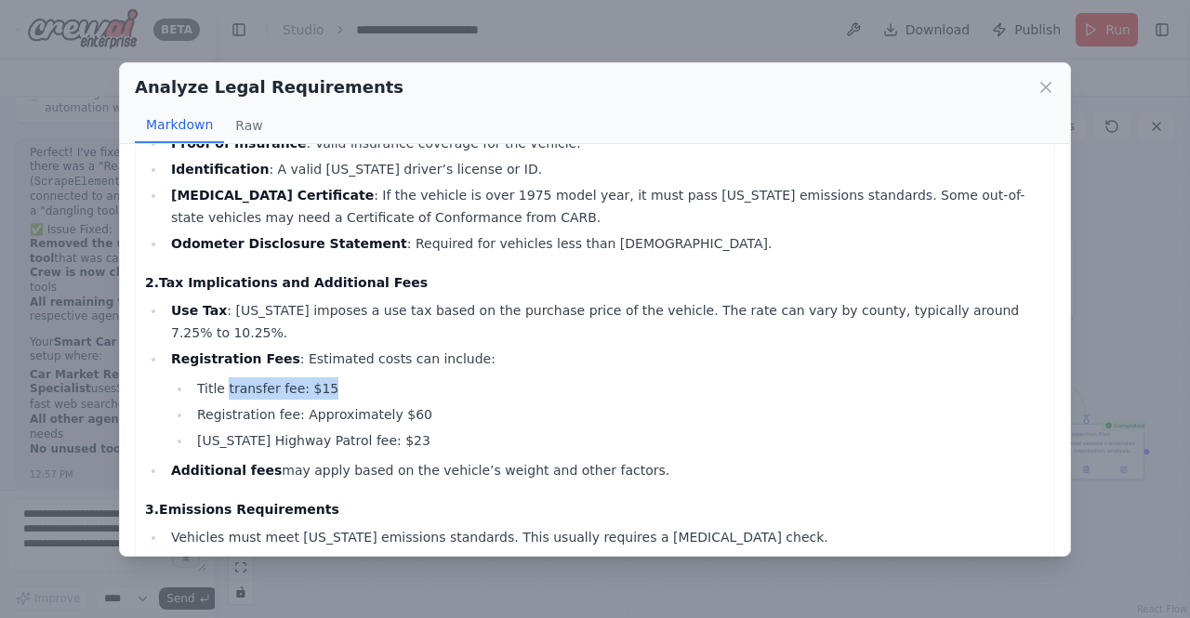
click at [224, 377] on li "Title transfer fee: $15" at bounding box center [618, 388] width 853 height 22
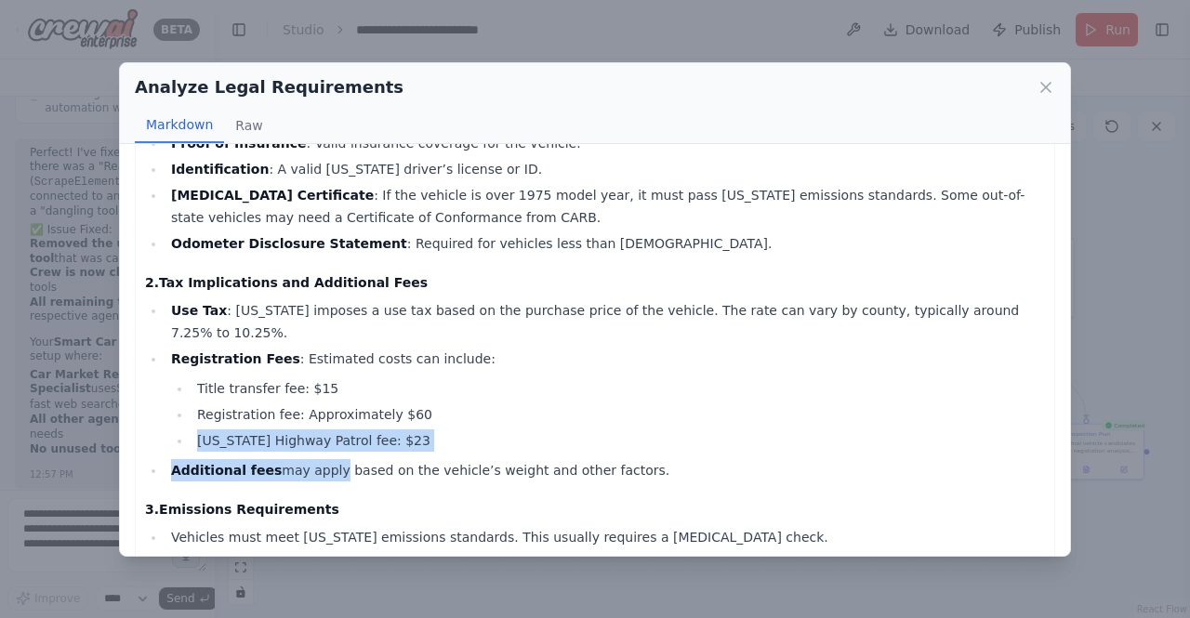
drag, startPoint x: 192, startPoint y: 412, endPoint x: 329, endPoint y: 437, distance: 139.9
click at [329, 437] on ul "Use Tax : California imposes a use tax based on the purchase price of the vehic…" at bounding box center [595, 390] width 900 height 182
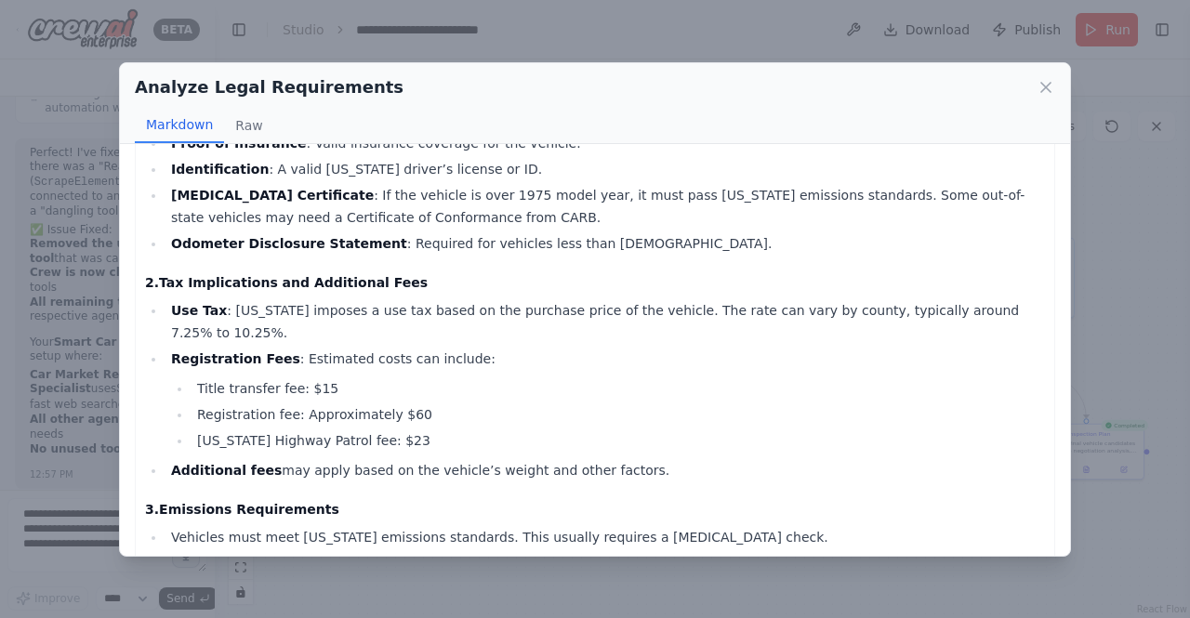
click at [446, 403] on li "Registration fee: Approximately $60" at bounding box center [618, 414] width 853 height 22
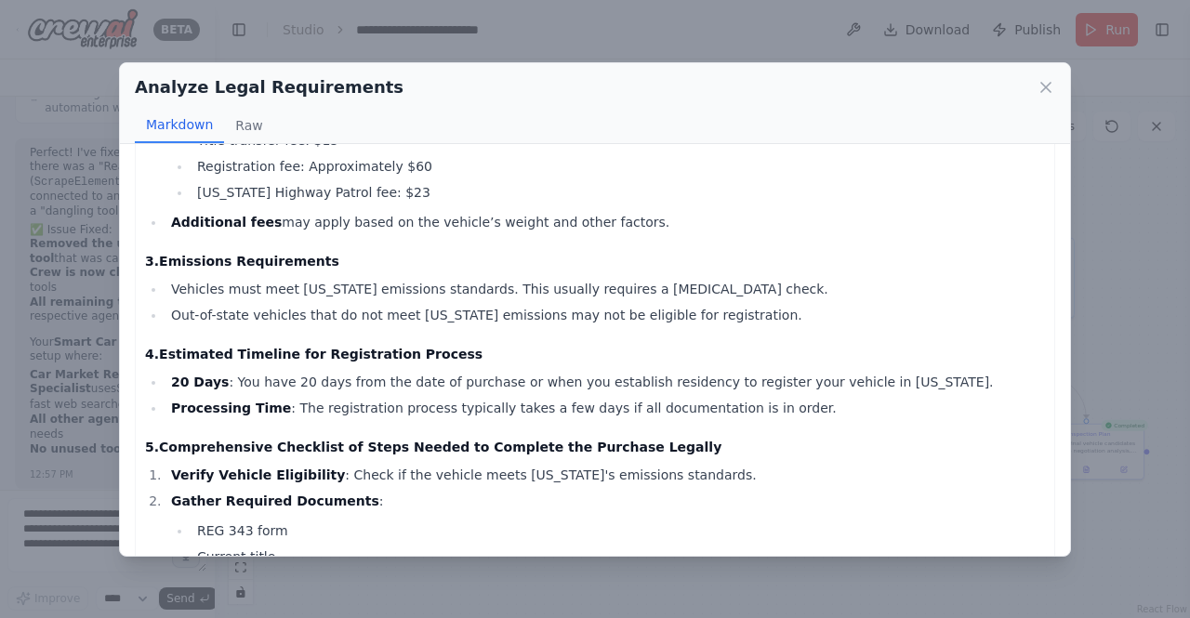
scroll to position [421, 0]
click at [1045, 96] on icon at bounding box center [1046, 87] width 19 height 19
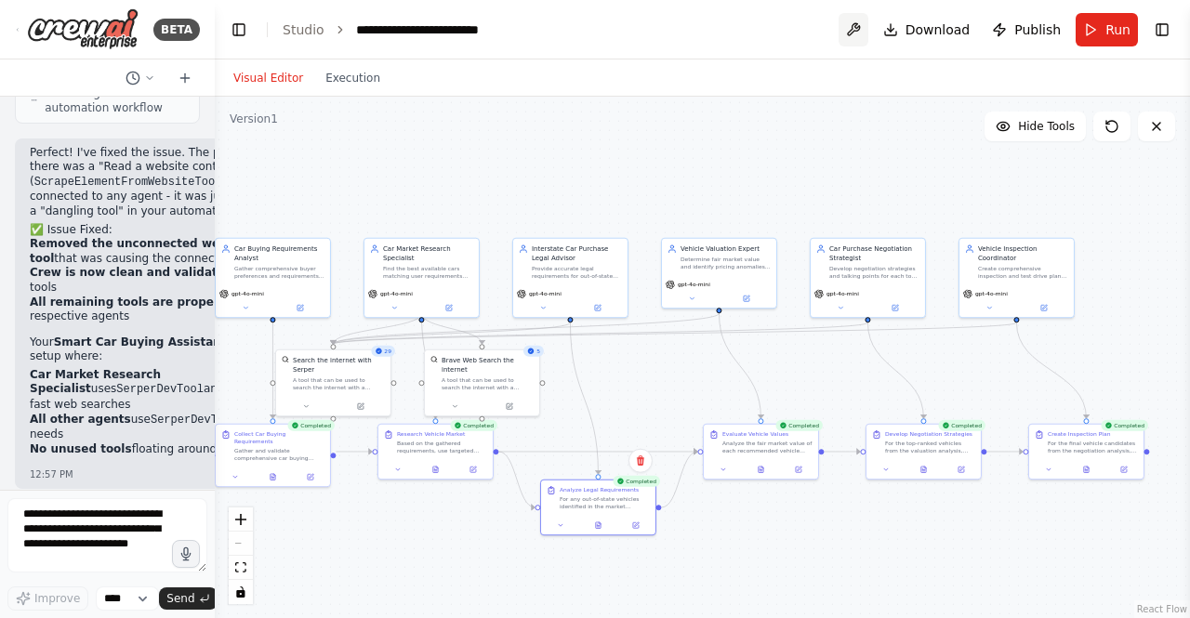
click at [868, 39] on button at bounding box center [854, 29] width 30 height 33
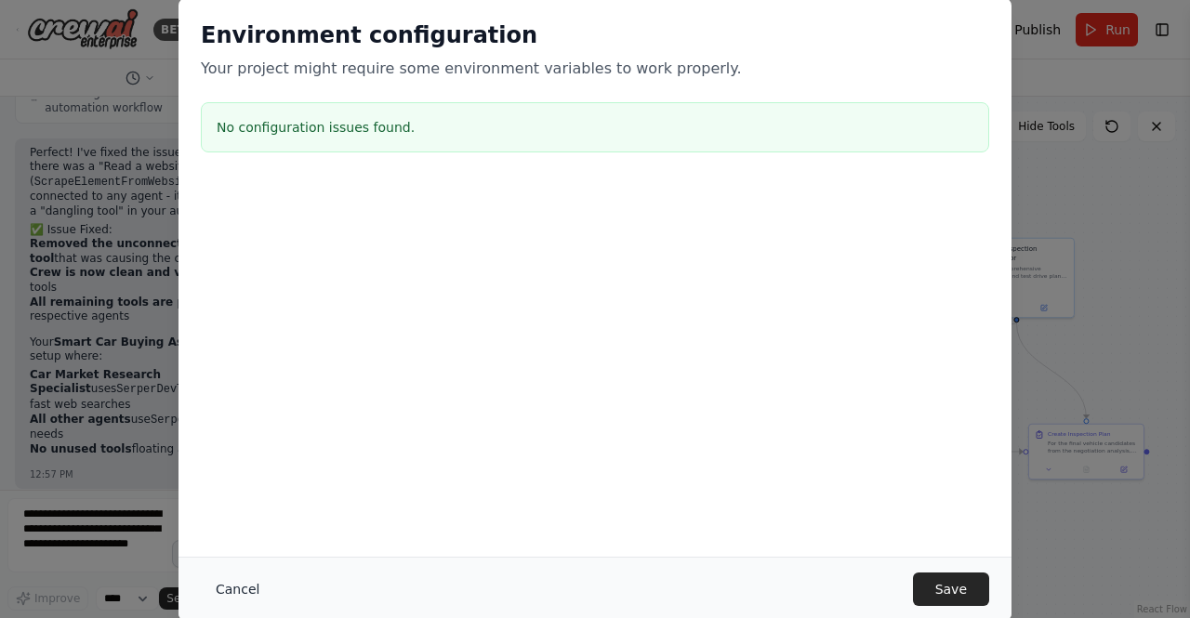
click at [231, 575] on button "Cancel" at bounding box center [237, 589] width 73 height 33
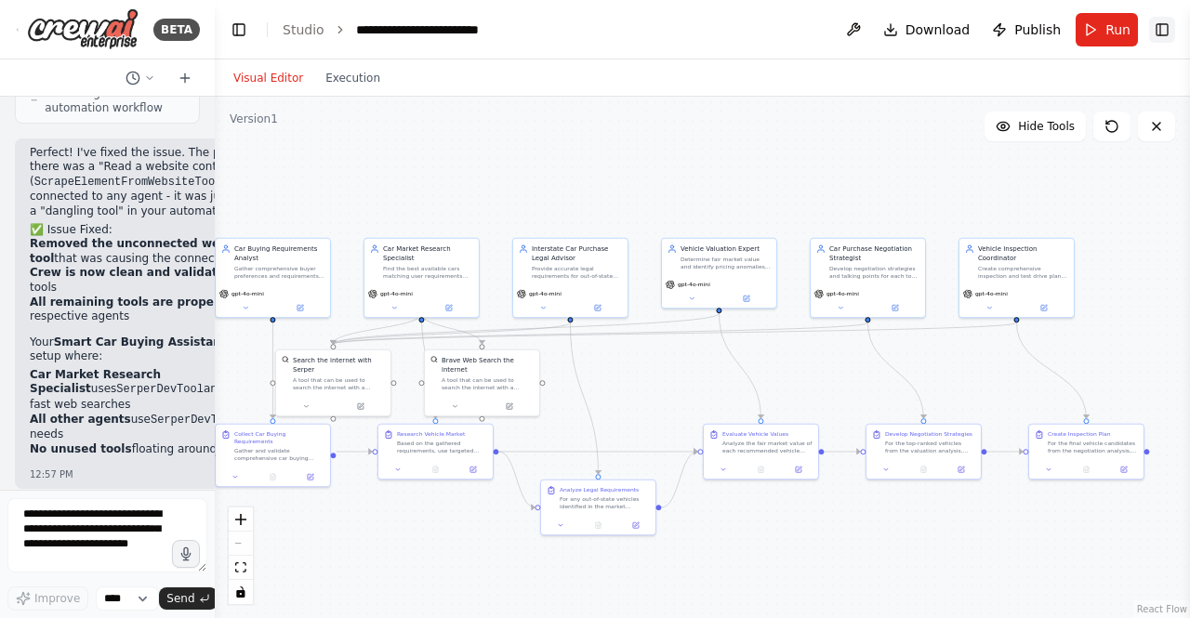
click at [1161, 20] on button "Toggle Right Sidebar" at bounding box center [1162, 30] width 26 height 26
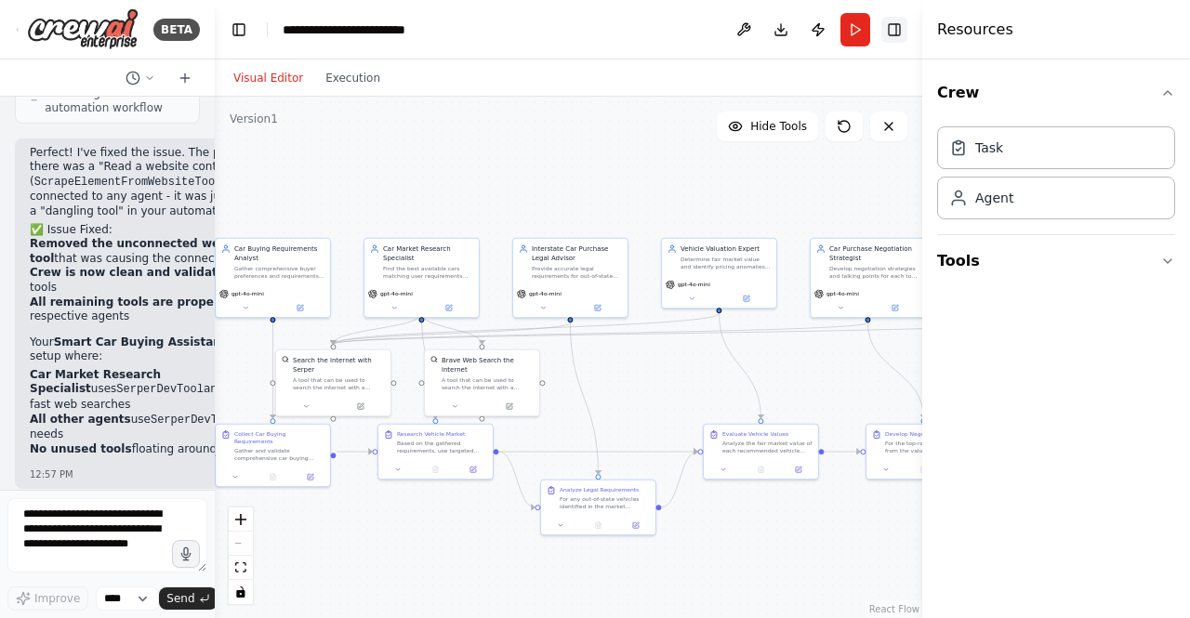
click at [905, 20] on button "Toggle Right Sidebar" at bounding box center [894, 30] width 26 height 26
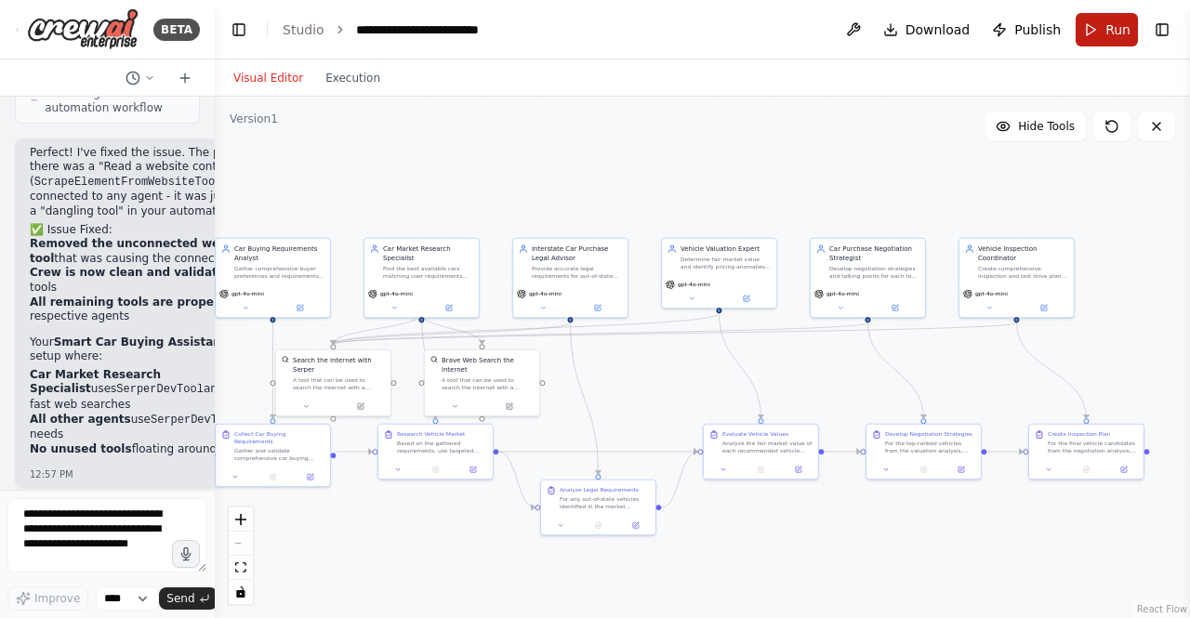
click at [1104, 29] on button "Run" at bounding box center [1107, 29] width 62 height 33
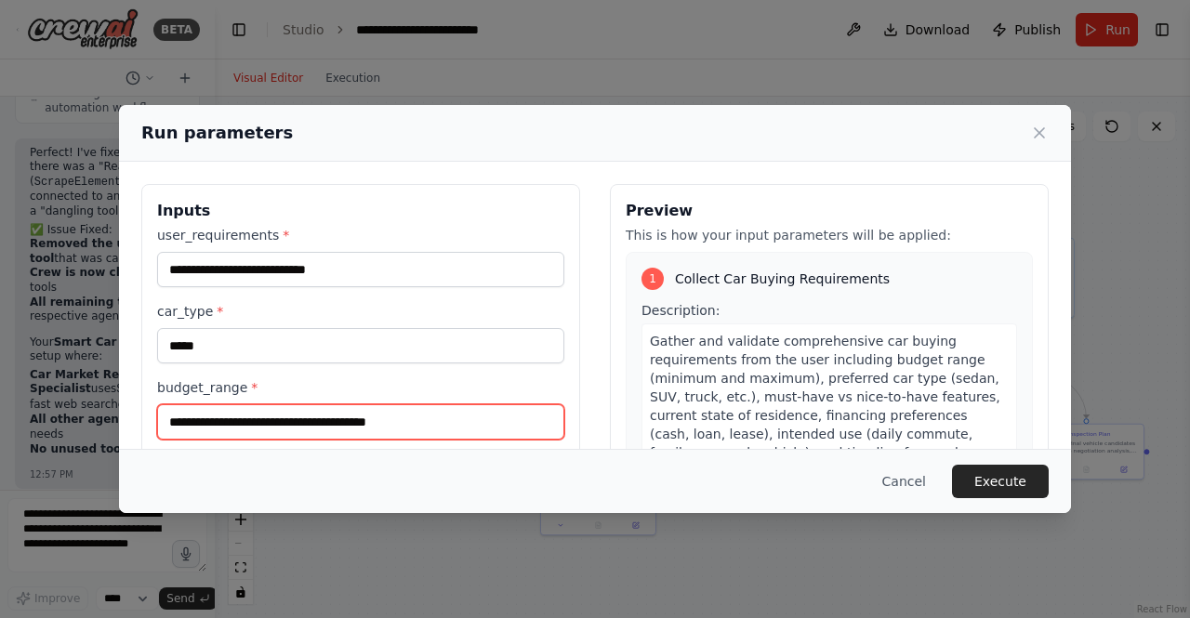
click at [411, 422] on input "**********" at bounding box center [360, 421] width 407 height 35
type input "**********"
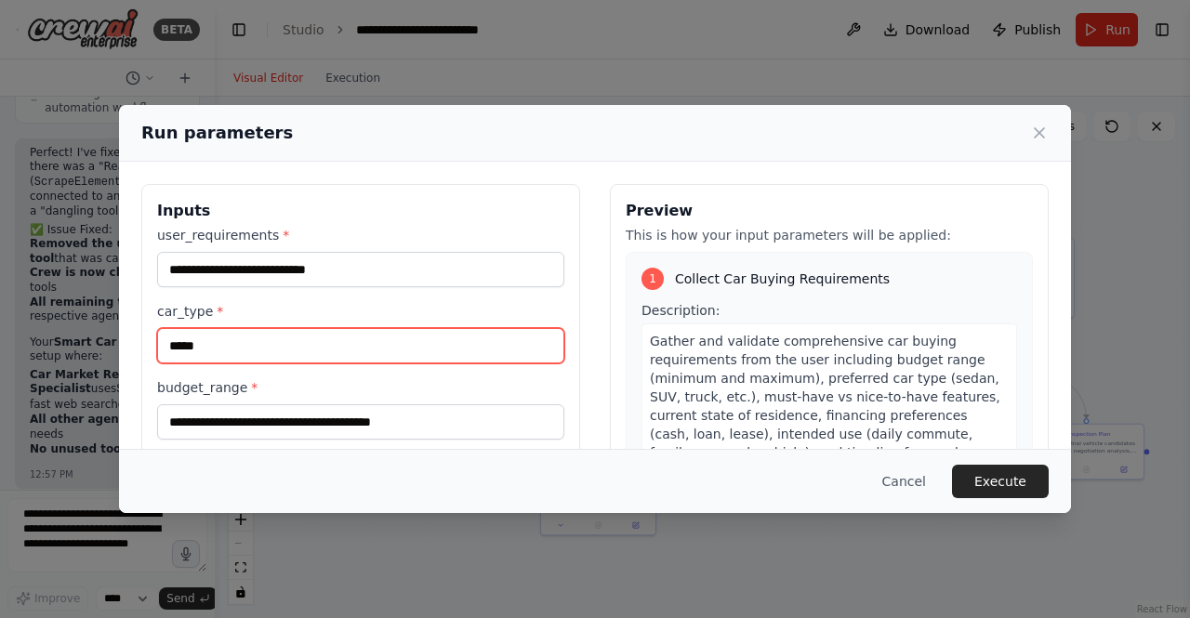
click at [217, 354] on input "*****" at bounding box center [360, 345] width 407 height 35
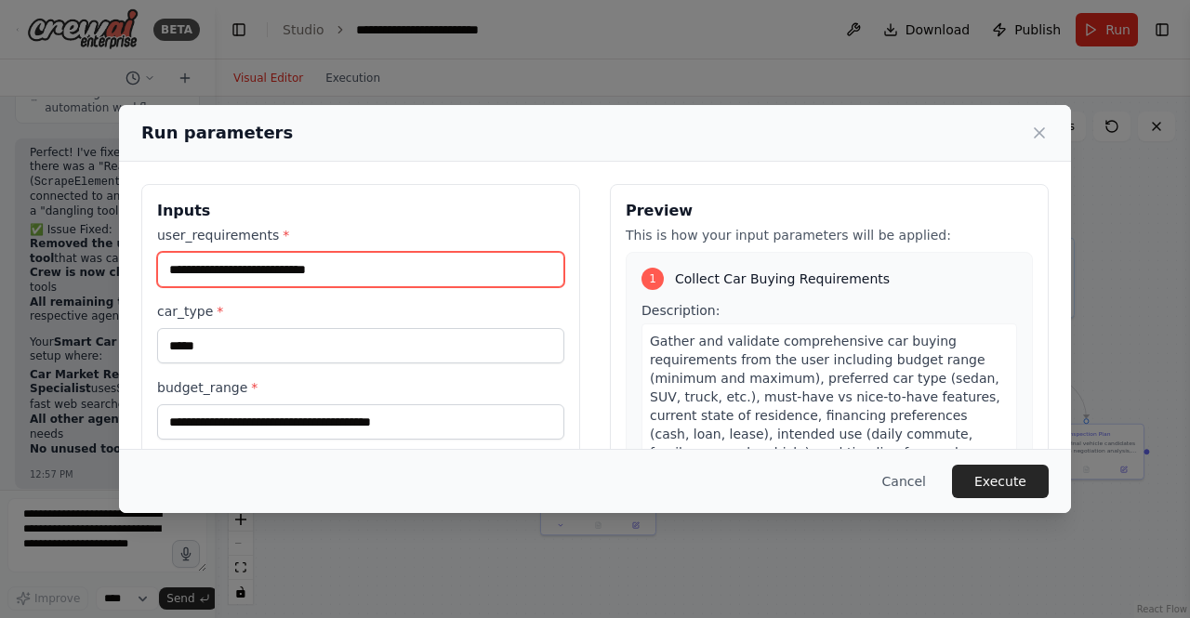
click at [361, 258] on input "**********" at bounding box center [360, 269] width 407 height 35
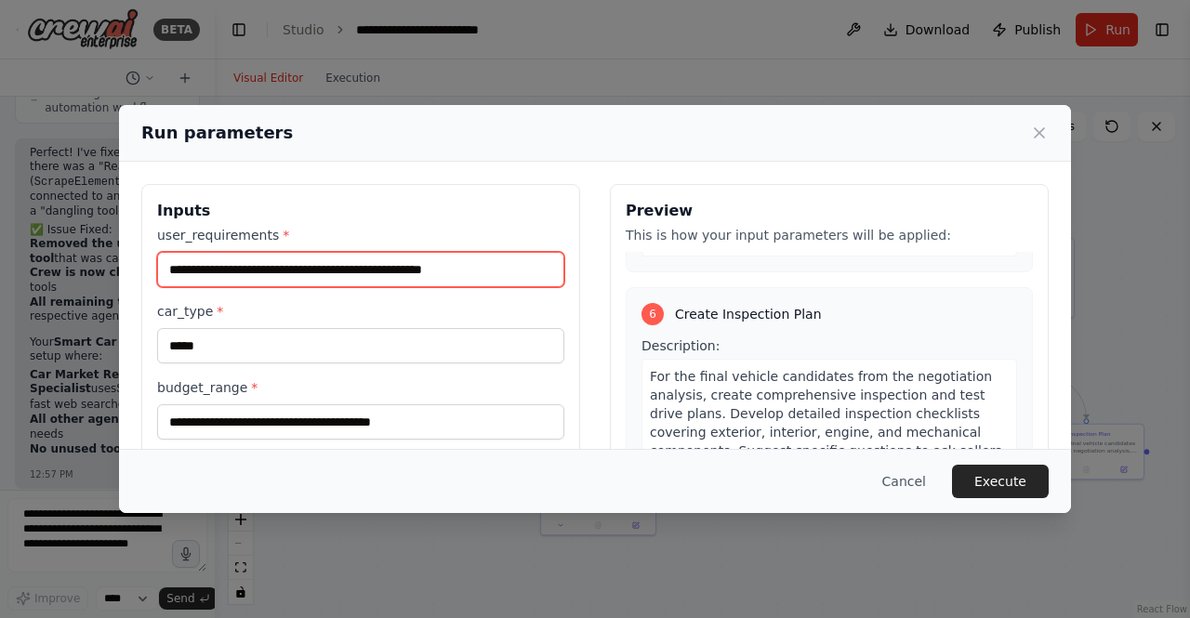
scroll to position [198, 0]
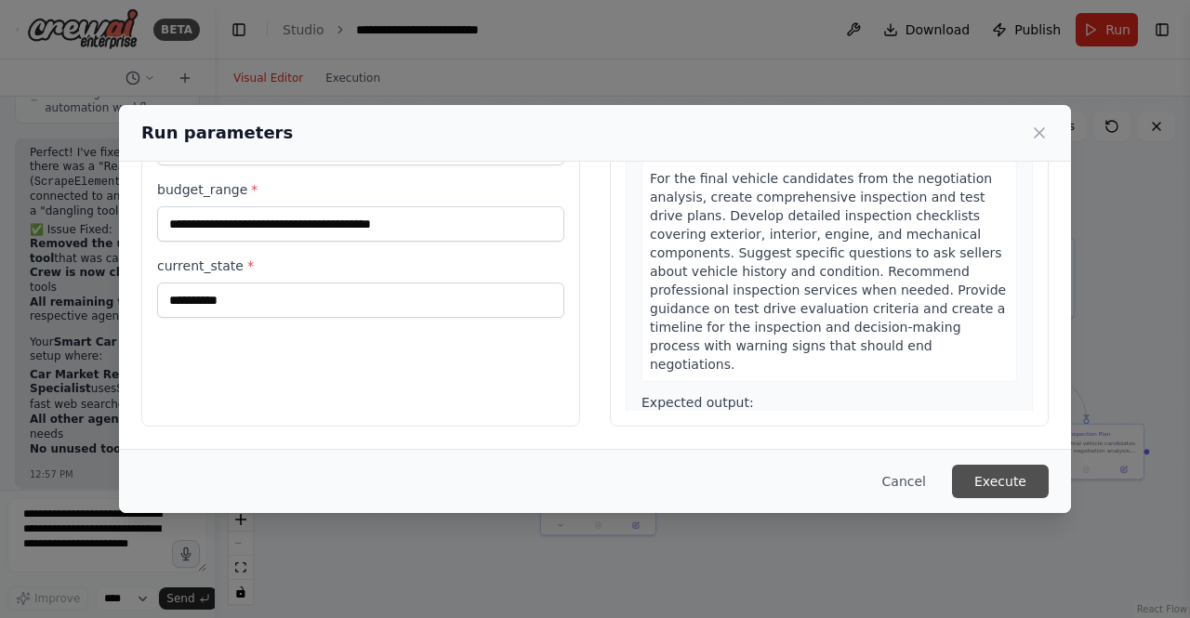
type input "**********"
click at [1011, 482] on button "Execute" at bounding box center [1000, 481] width 97 height 33
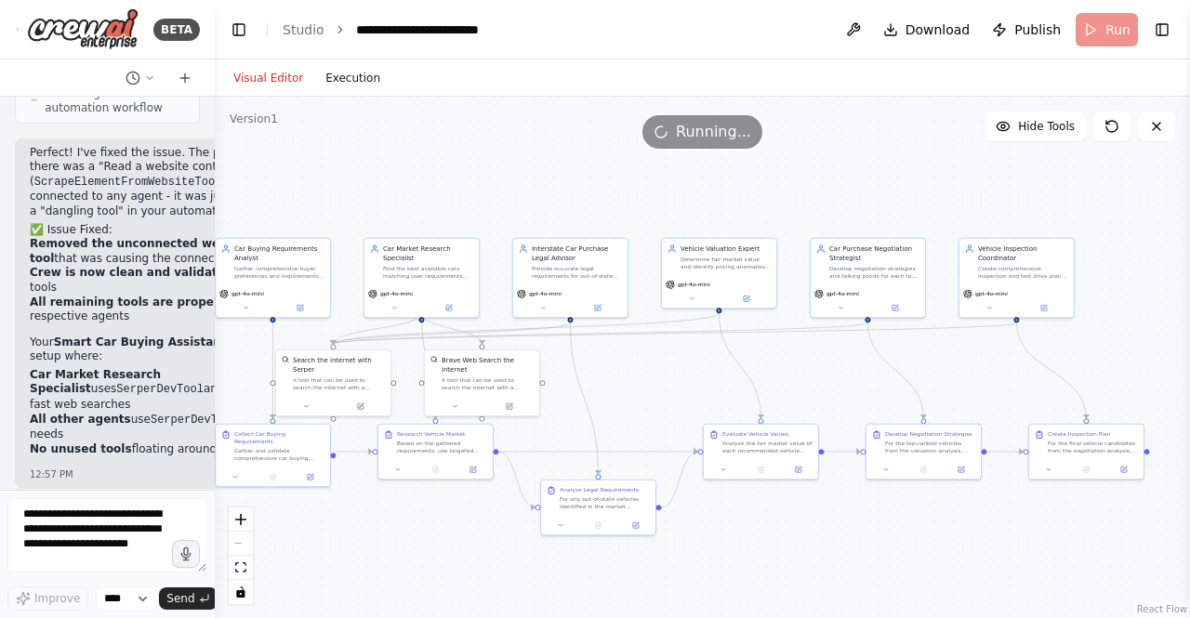
click at [347, 73] on button "Execution" at bounding box center [352, 78] width 77 height 22
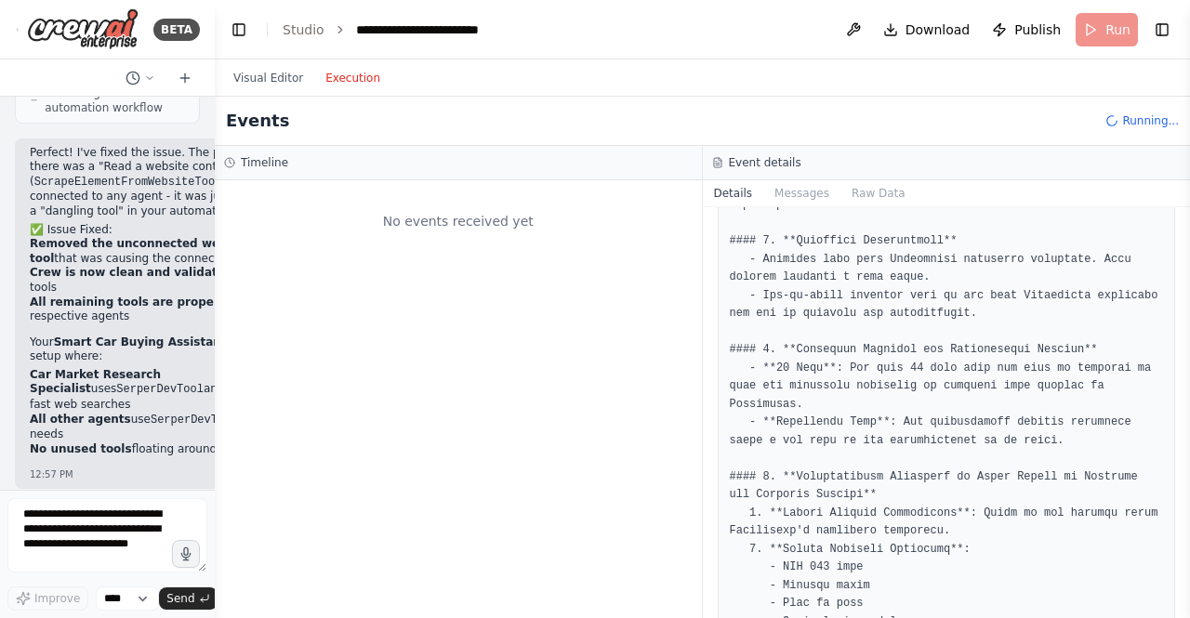
click at [244, 166] on h3 "Timeline" at bounding box center [264, 162] width 47 height 15
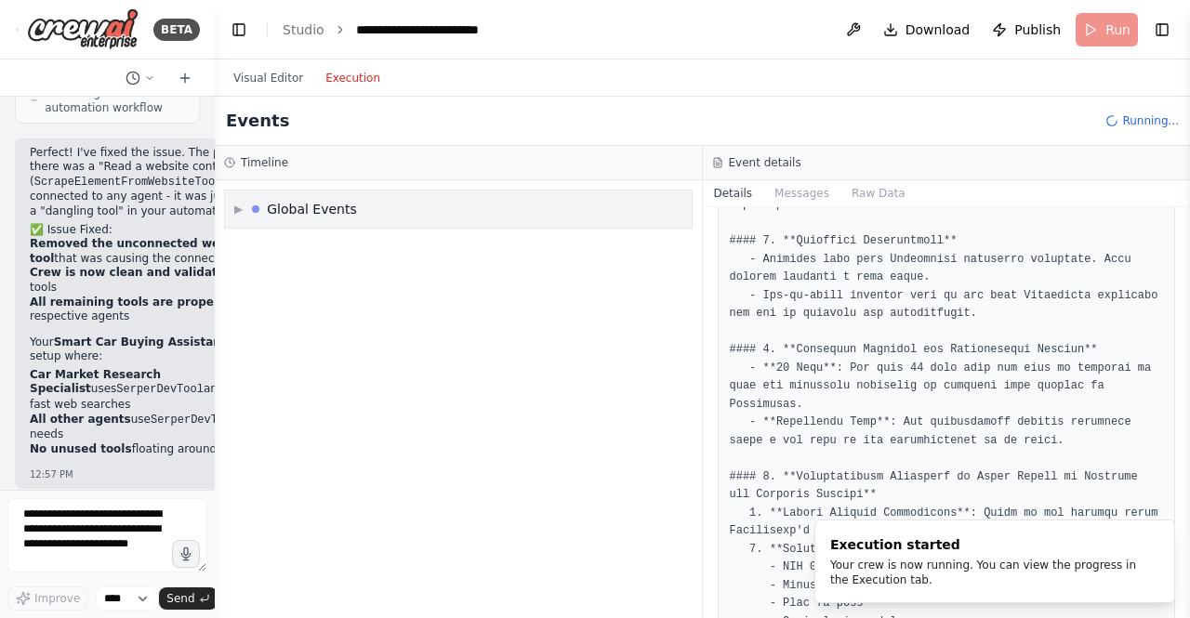
click at [291, 195] on div "▶ Global Events" at bounding box center [458, 209] width 467 height 37
click at [267, 246] on span "Execution Started" at bounding box center [305, 249] width 99 height 15
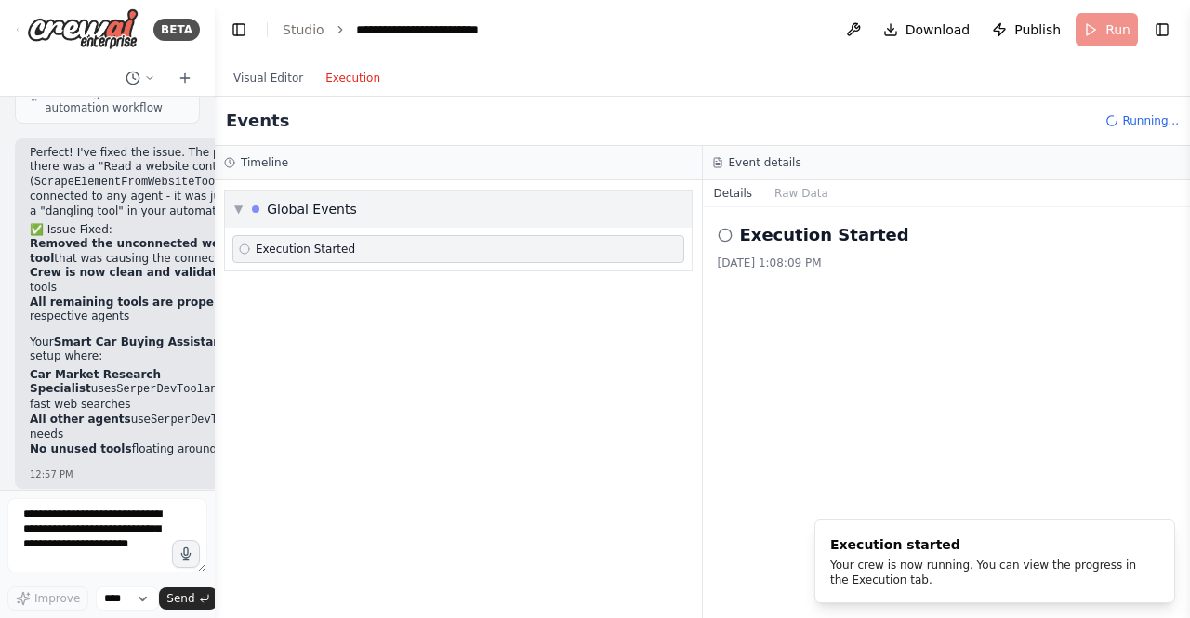
click at [266, 207] on div "Global Events" at bounding box center [304, 209] width 105 height 19
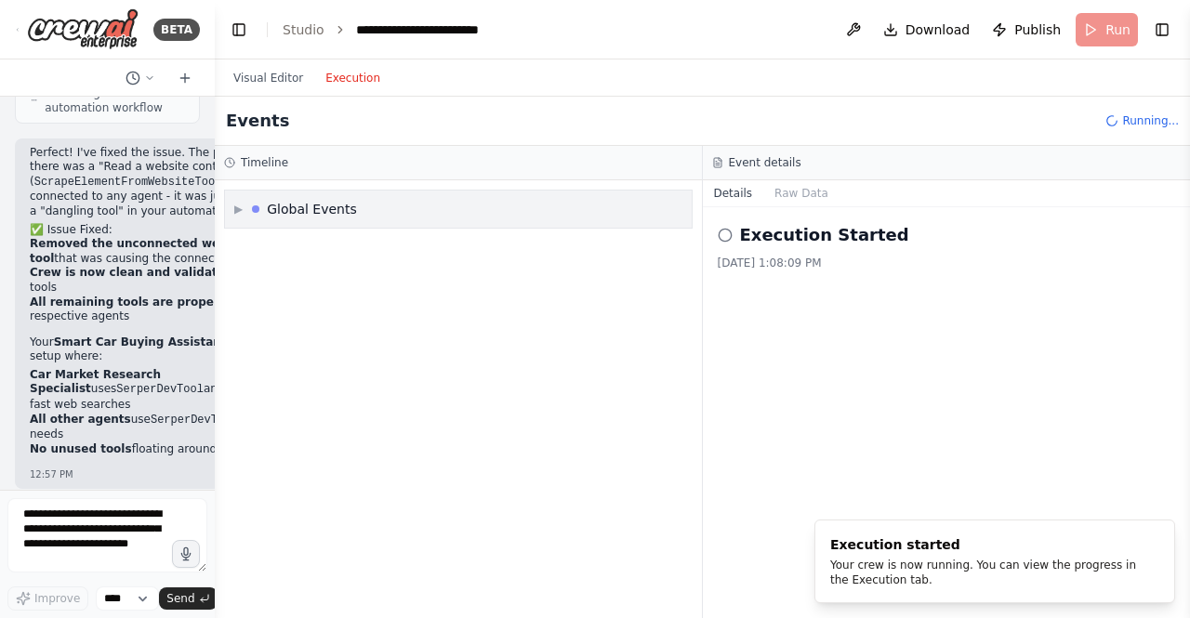
click at [259, 207] on div at bounding box center [255, 208] width 7 height 7
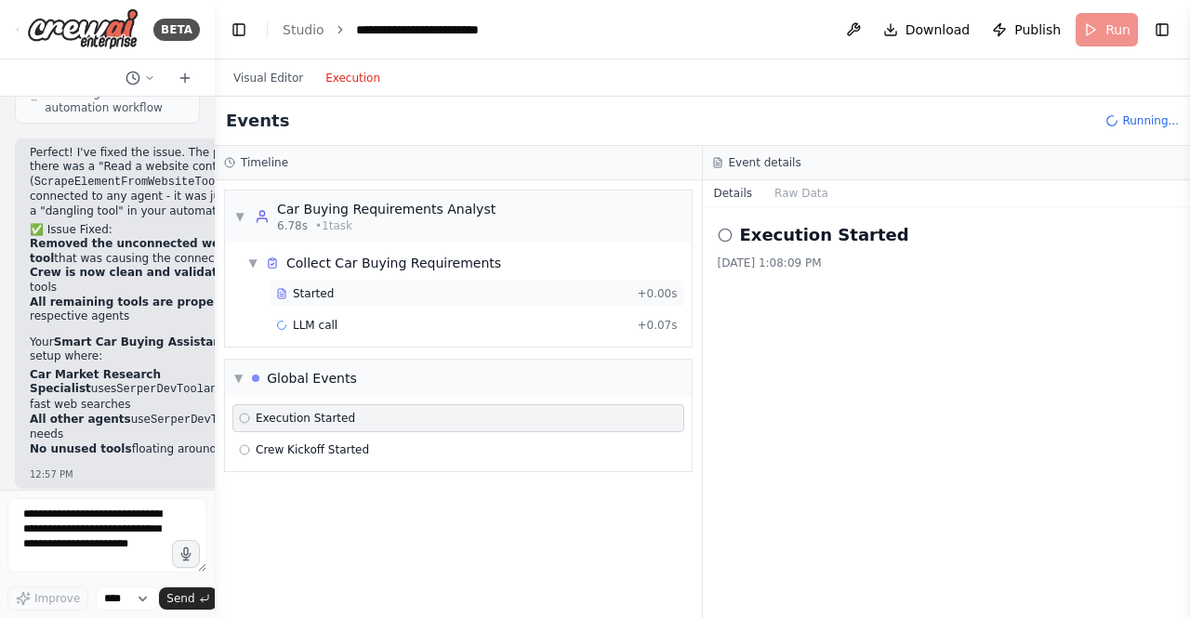
click at [312, 290] on span "Started" at bounding box center [313, 293] width 41 height 15
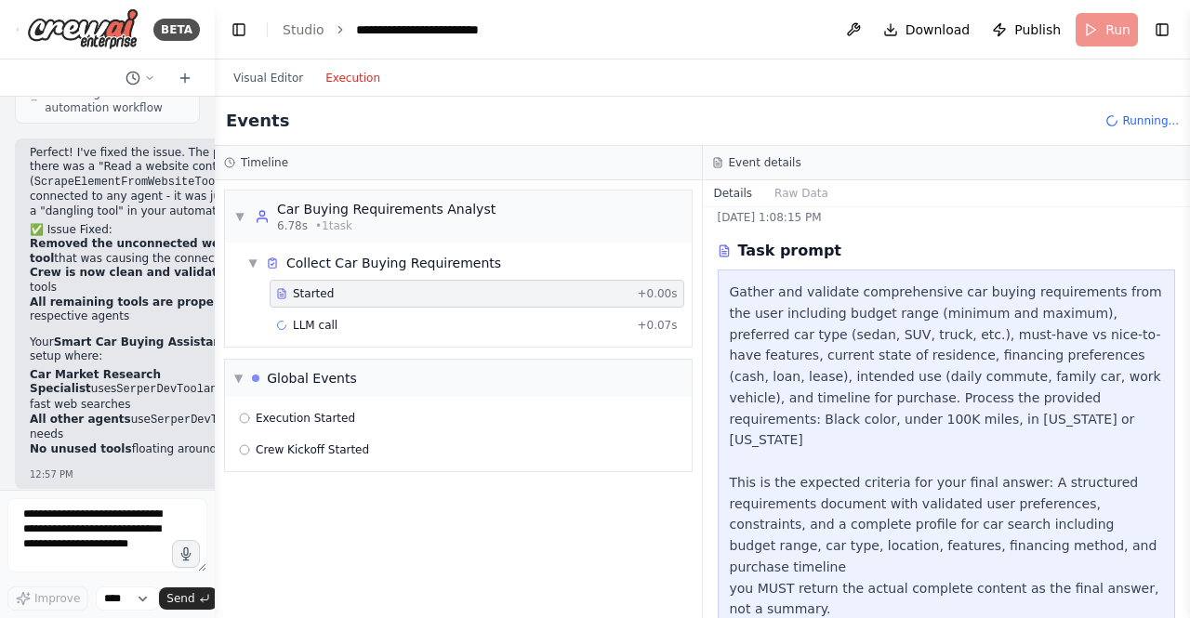
scroll to position [46, 0]
click at [316, 324] on span "LLM call" at bounding box center [315, 325] width 45 height 15
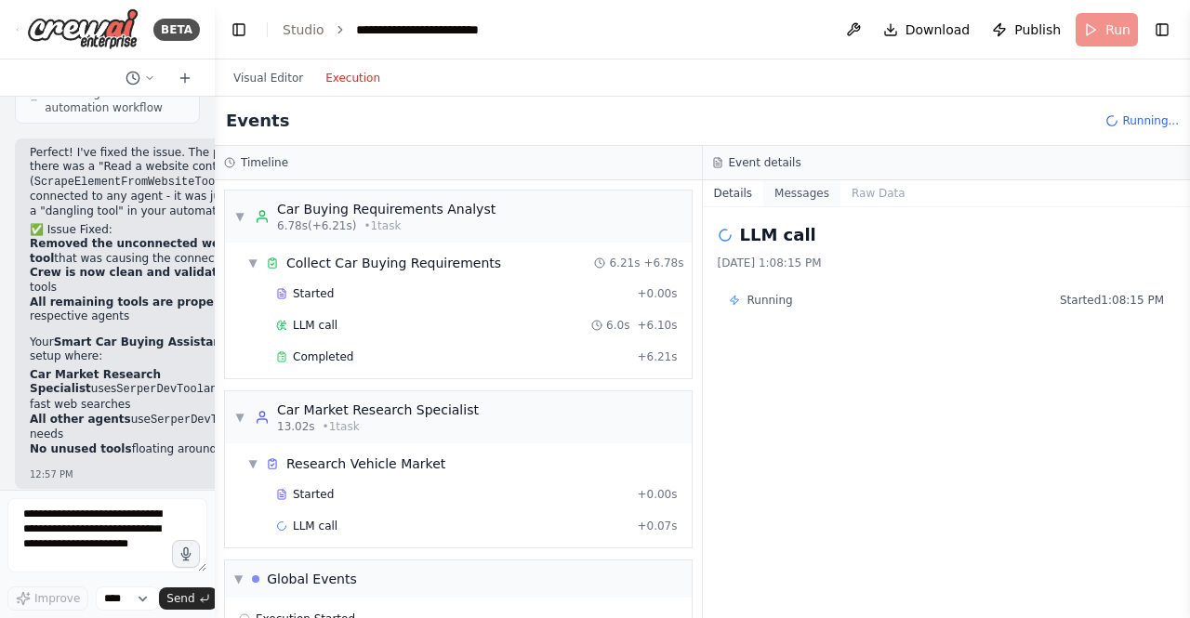
click at [793, 196] on button "Messages" at bounding box center [801, 193] width 77 height 26
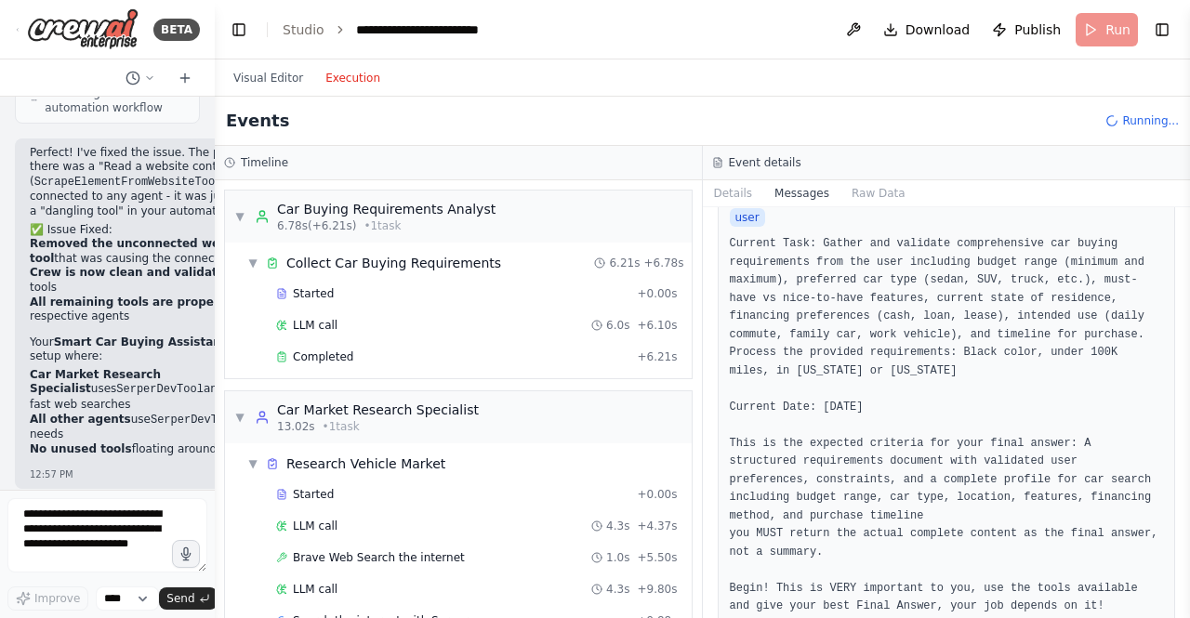
scroll to position [518, 0]
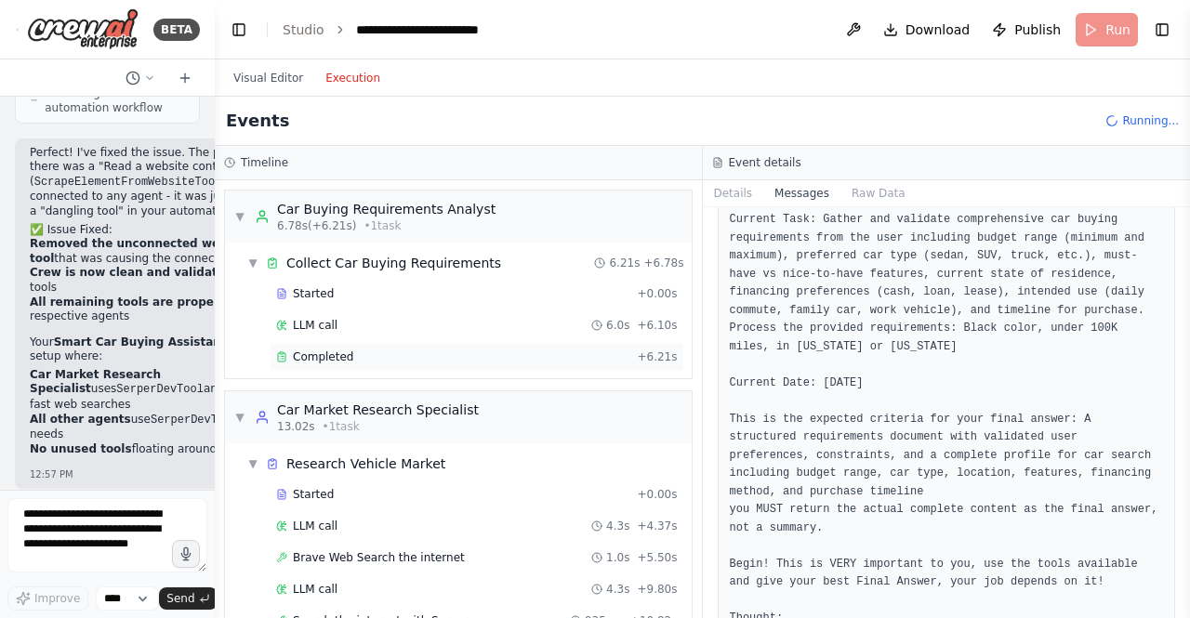
click at [360, 353] on div "Completed" at bounding box center [452, 357] width 353 height 15
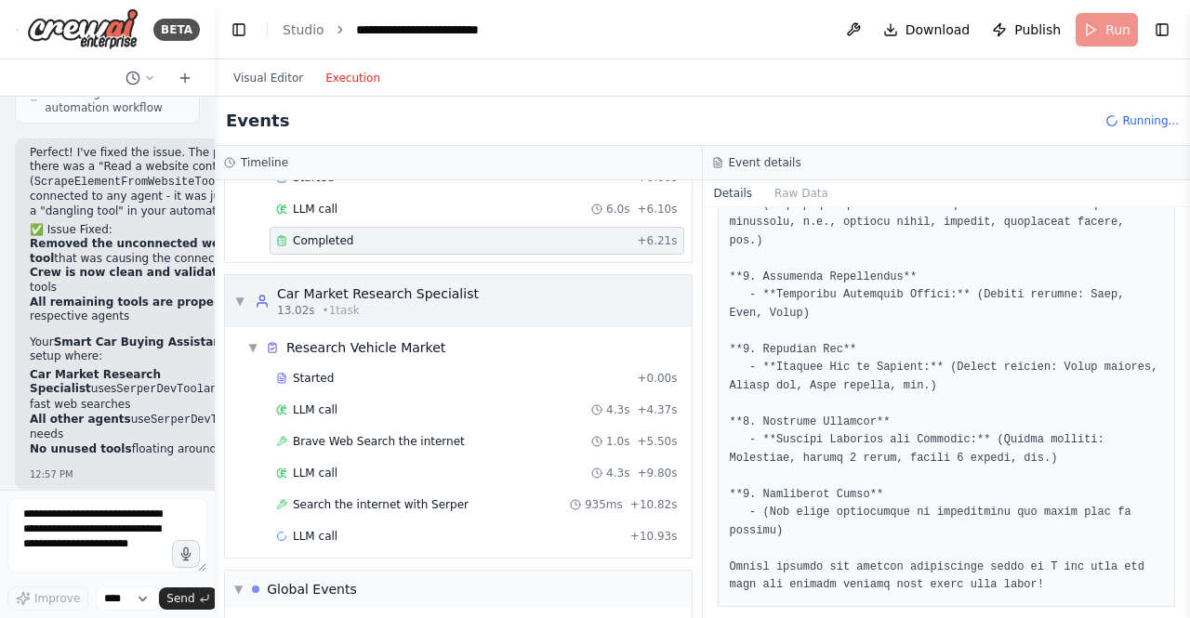
scroll to position [117, 0]
click at [278, 372] on icon at bounding box center [281, 377] width 11 height 11
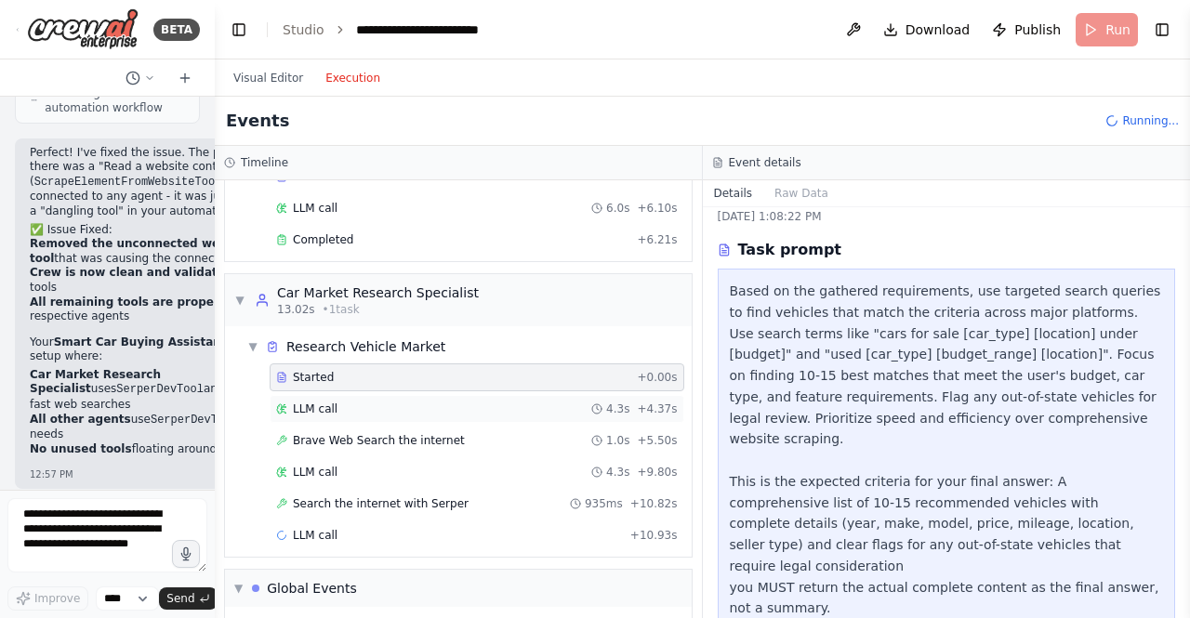
click at [395, 405] on div "LLM call 4.3s + 4.37s" at bounding box center [477, 409] width 402 height 15
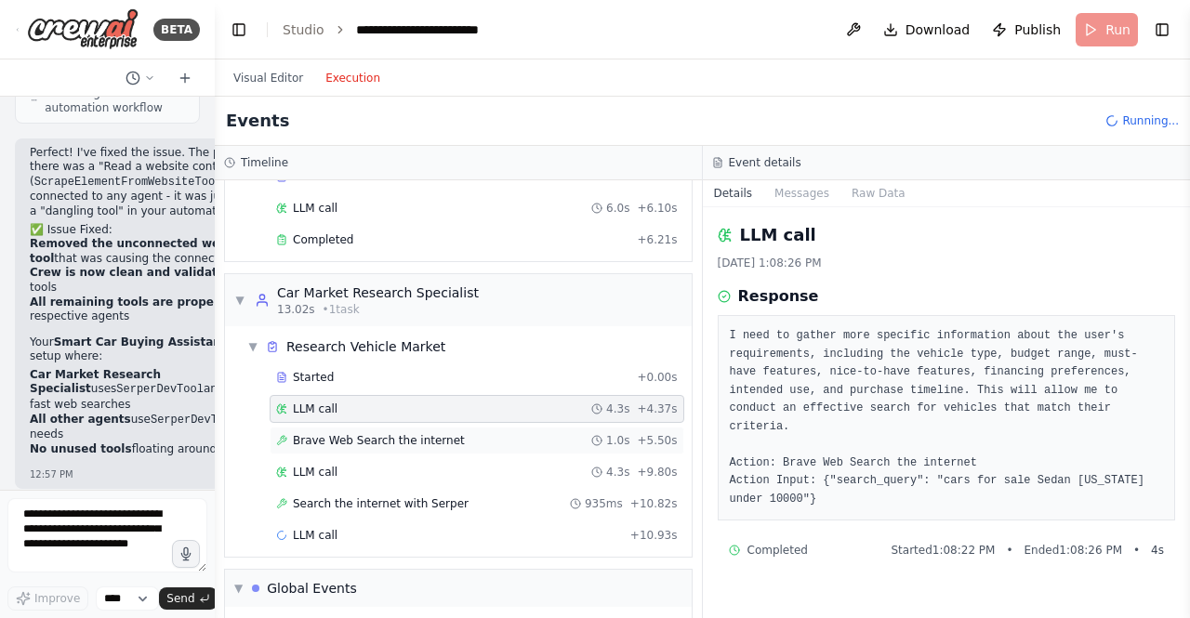
click at [548, 438] on div "Brave Web Search the internet 1.0s + 5.50s" at bounding box center [477, 440] width 402 height 15
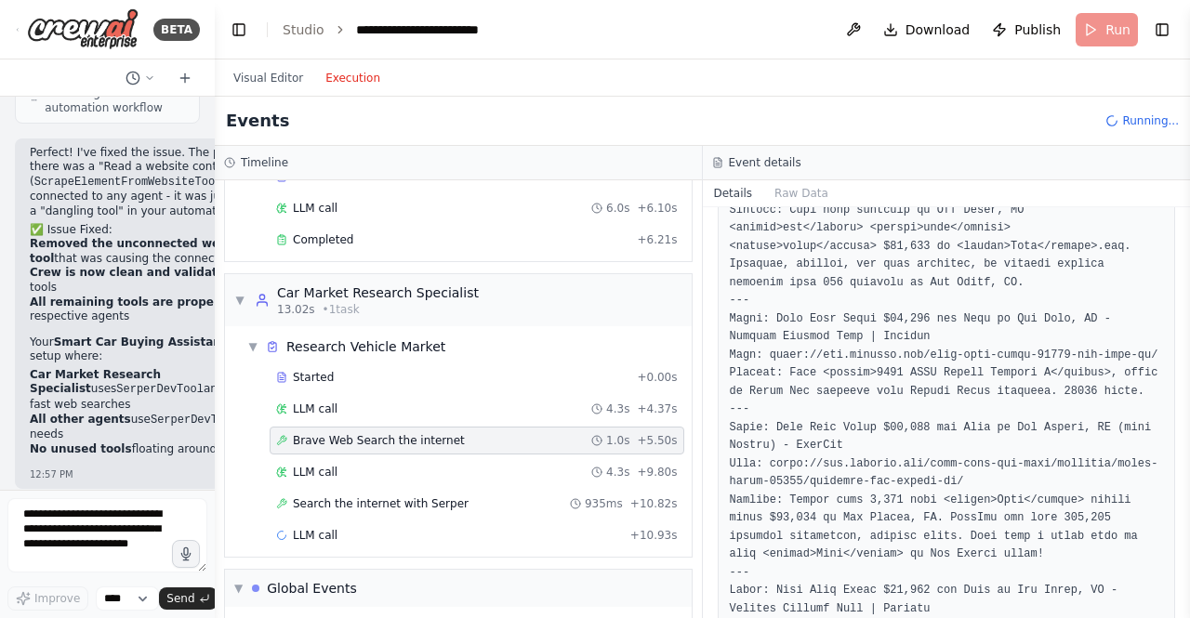
scroll to position [1365, 0]
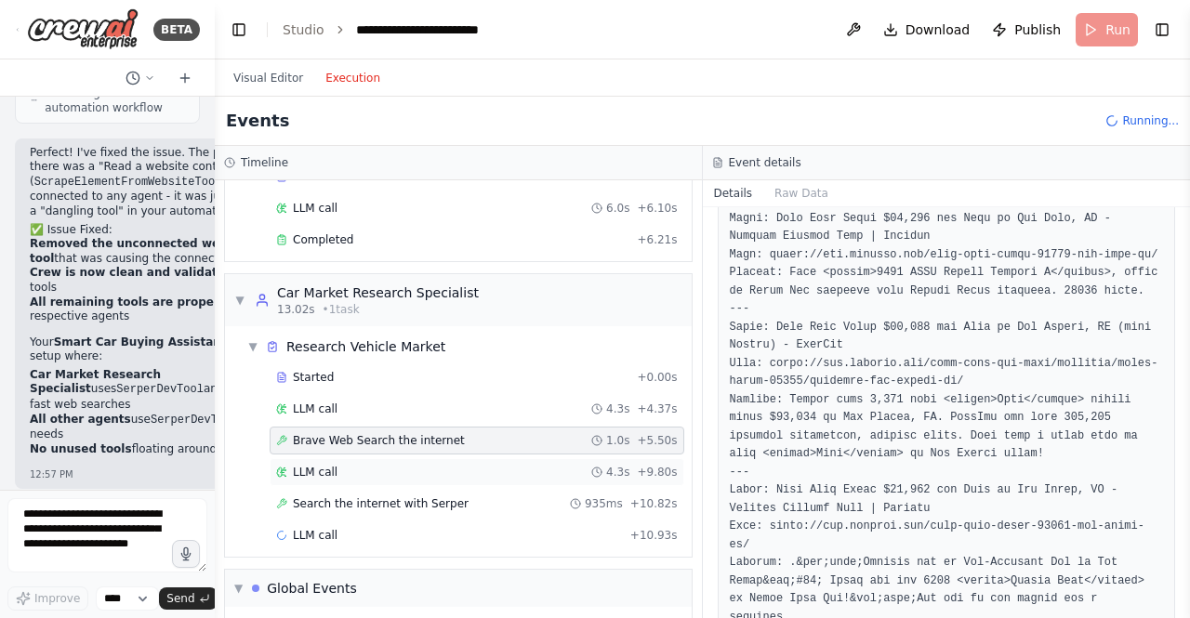
click at [513, 469] on div "LLM call 4.3s + 9.80s" at bounding box center [477, 472] width 402 height 15
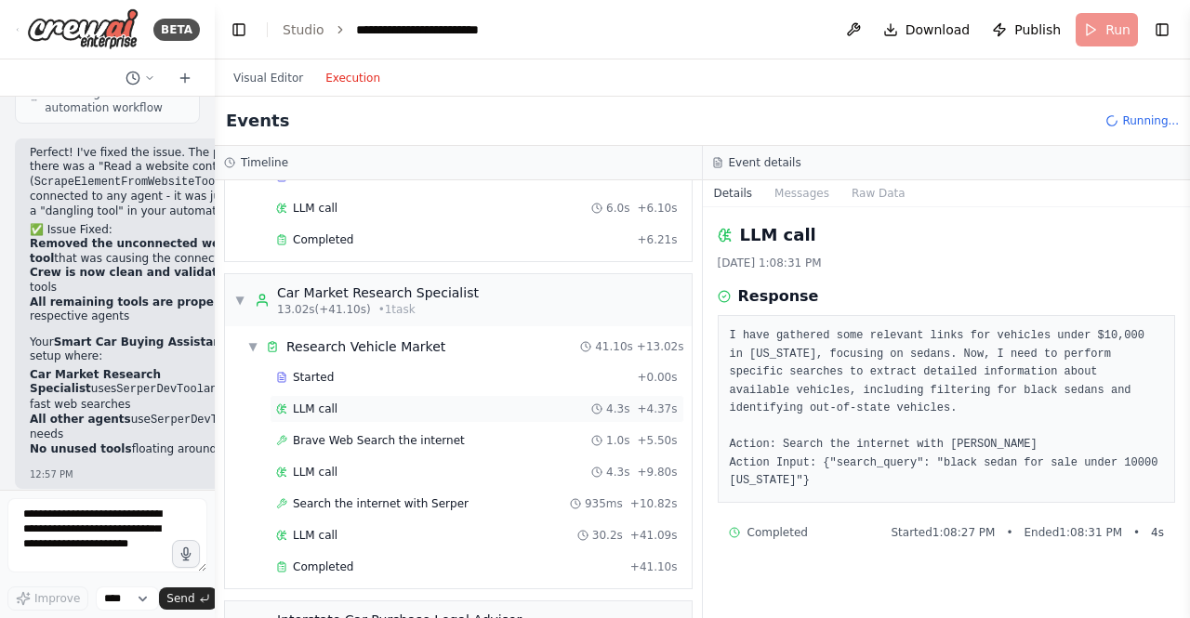
scroll to position [267, 0]
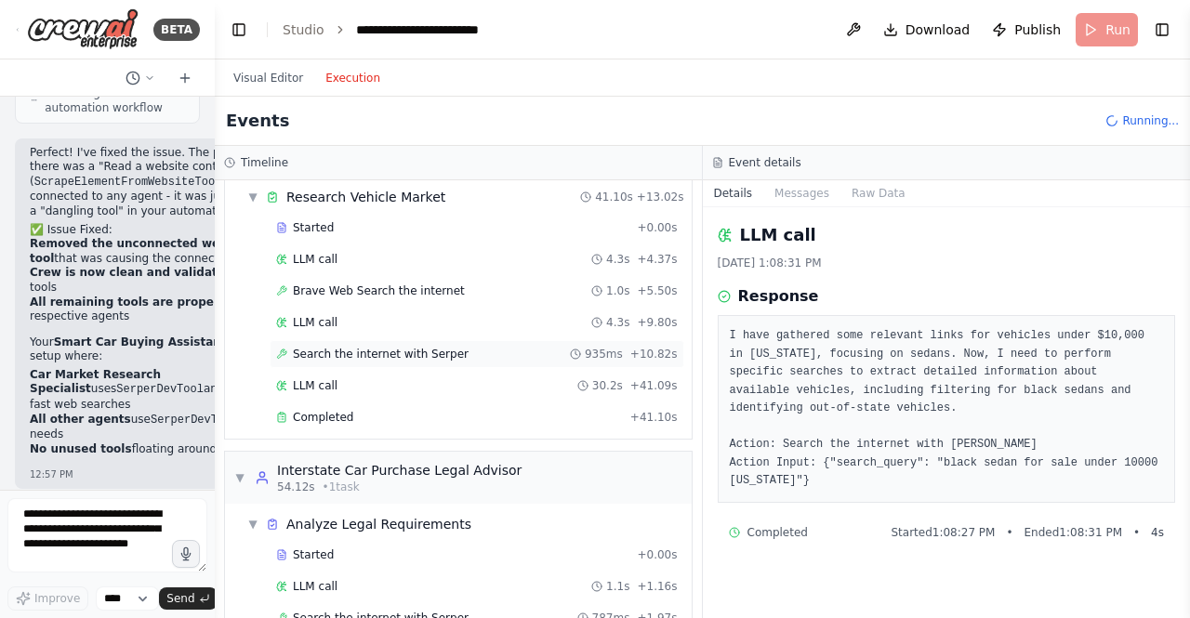
click at [350, 350] on span "Search the internet with Serper" at bounding box center [381, 354] width 176 height 15
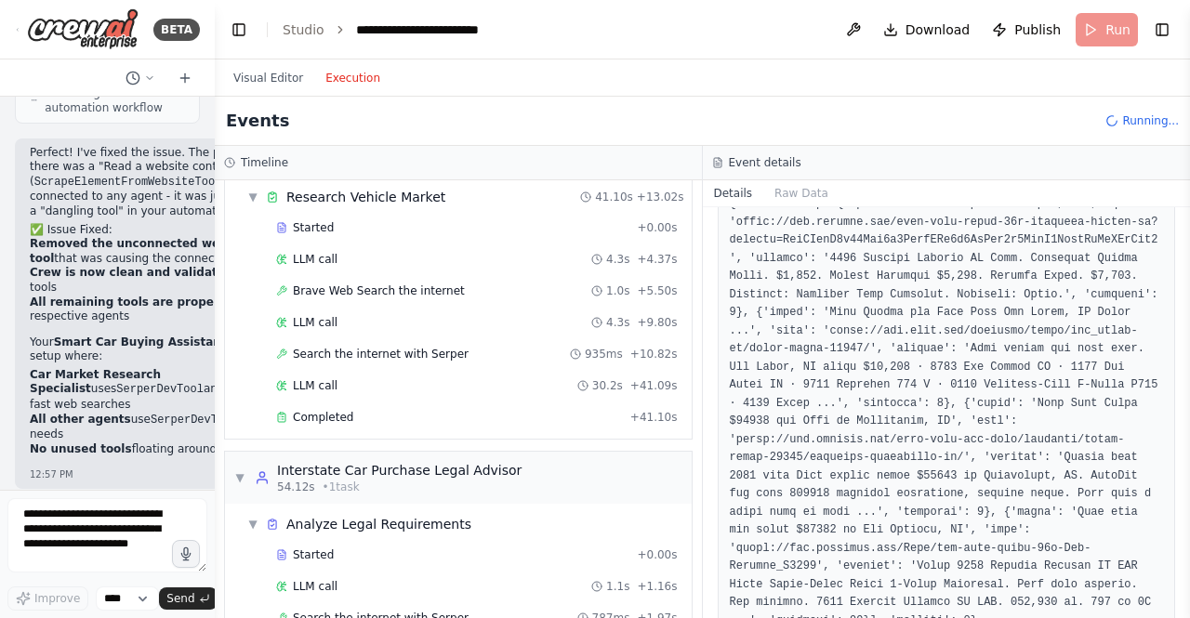
scroll to position [876, 0]
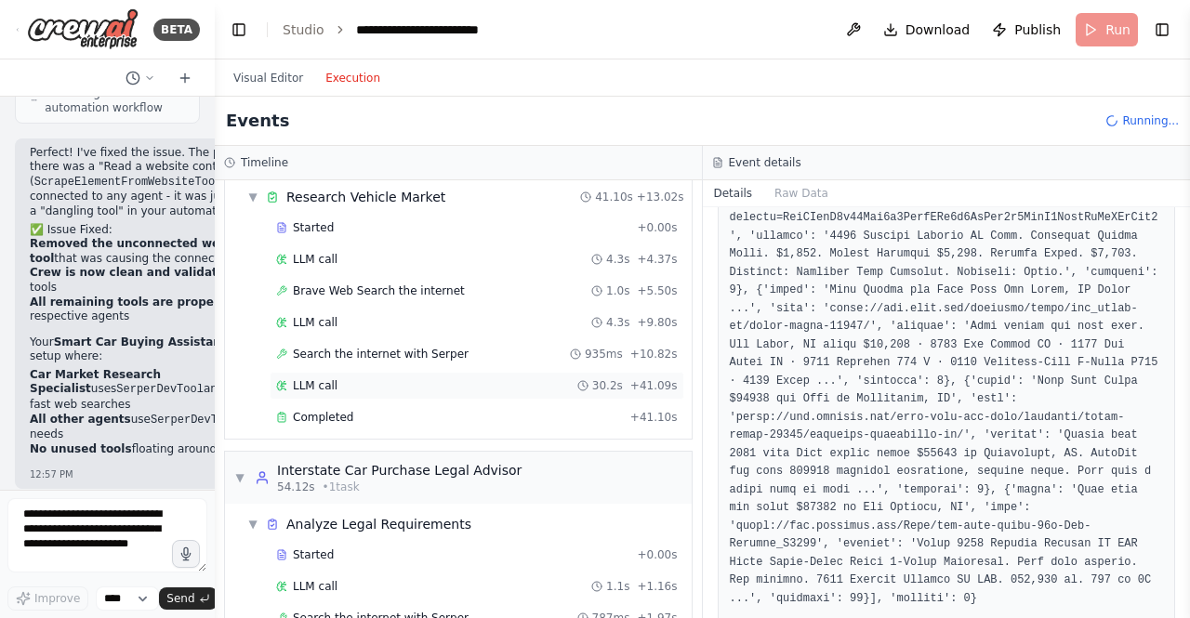
click at [384, 386] on div "LLM call 30.2s + 41.09s" at bounding box center [477, 385] width 402 height 15
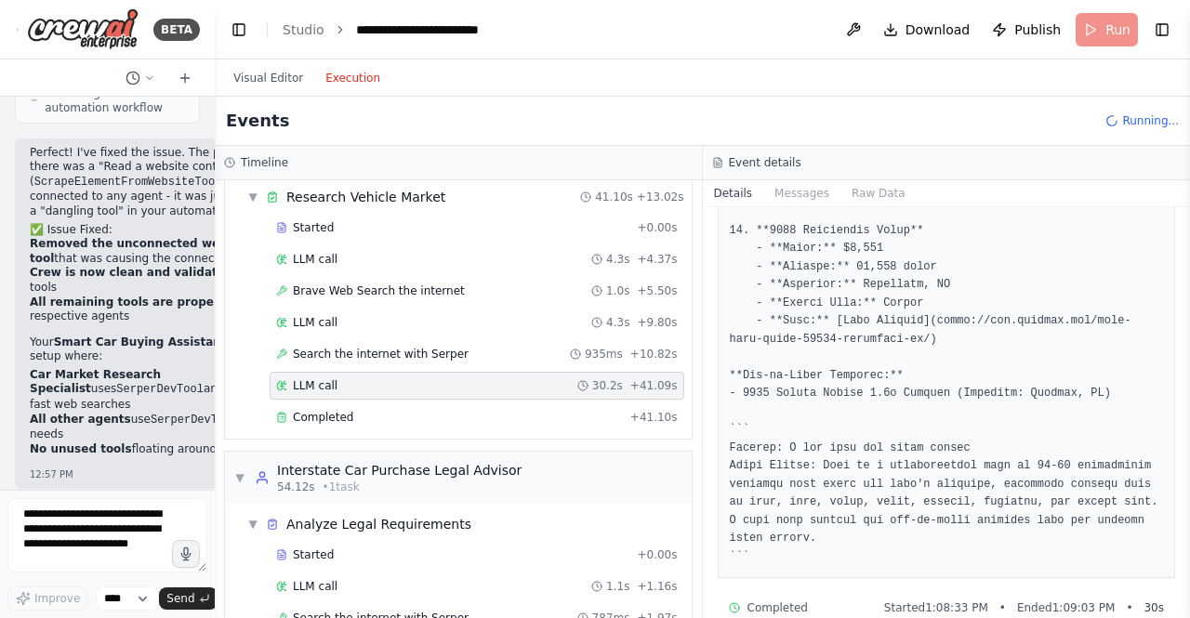
scroll to position [2347, 0]
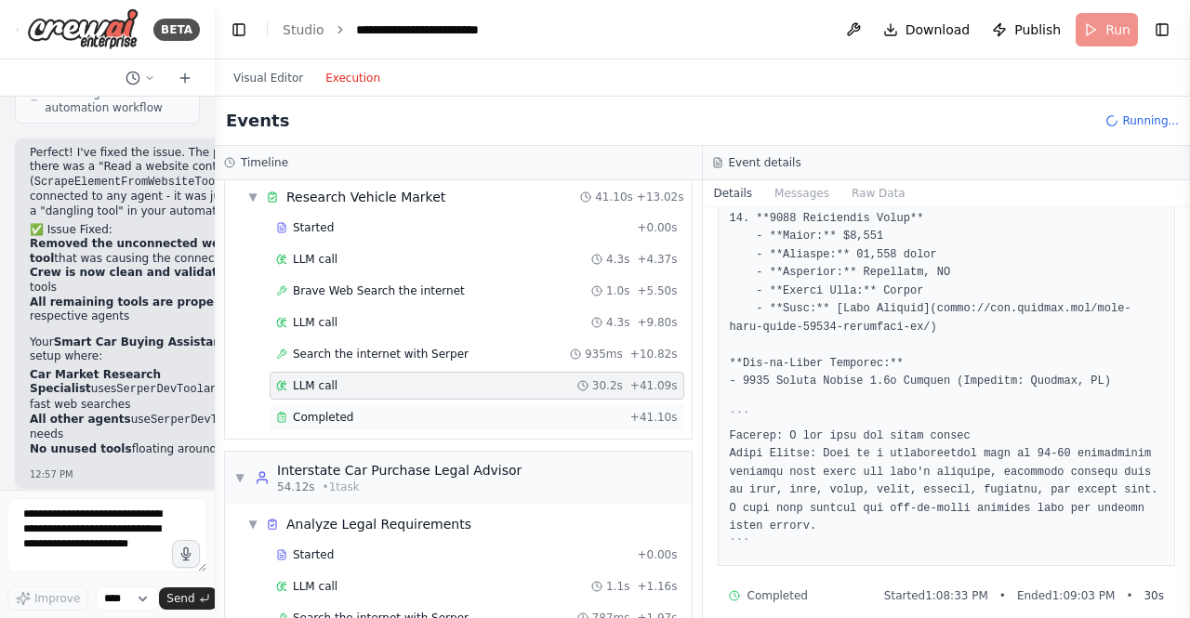
click at [457, 410] on div "Completed" at bounding box center [449, 417] width 347 height 15
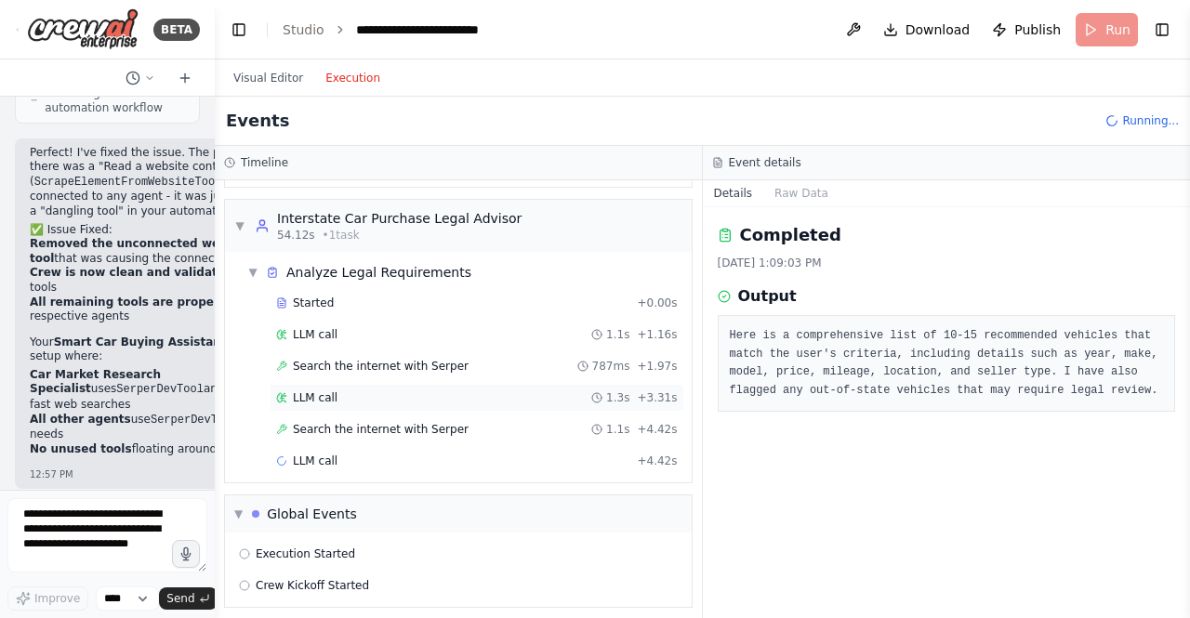
scroll to position [520, 0]
click at [400, 430] on span "Search the internet with Serper" at bounding box center [381, 428] width 176 height 15
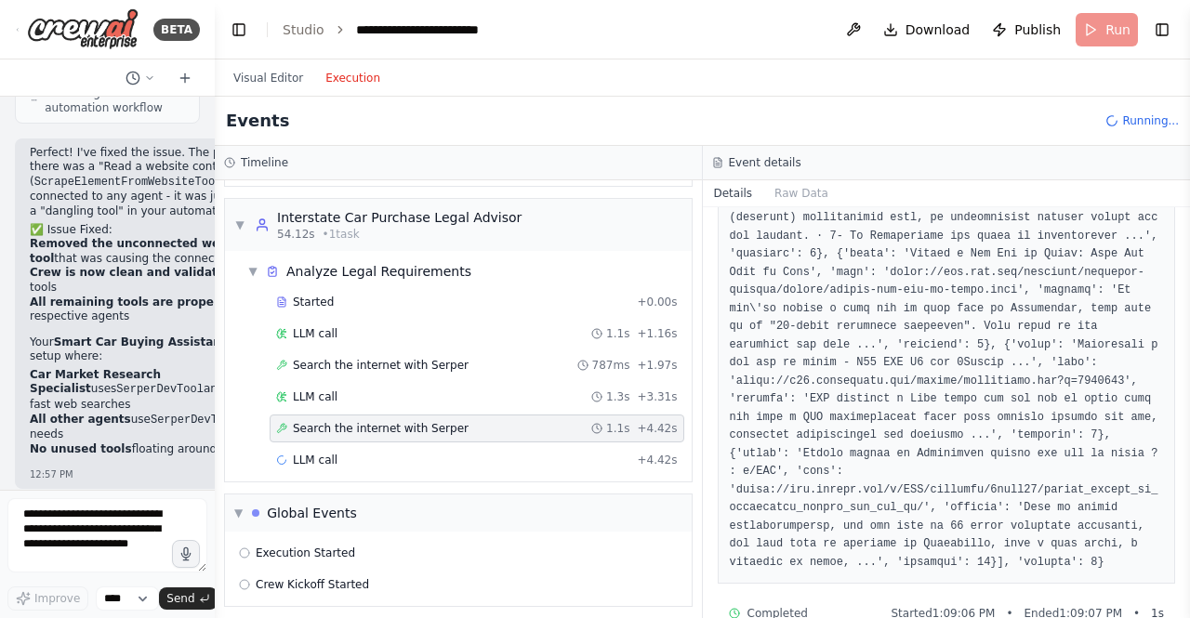
scroll to position [529, 0]
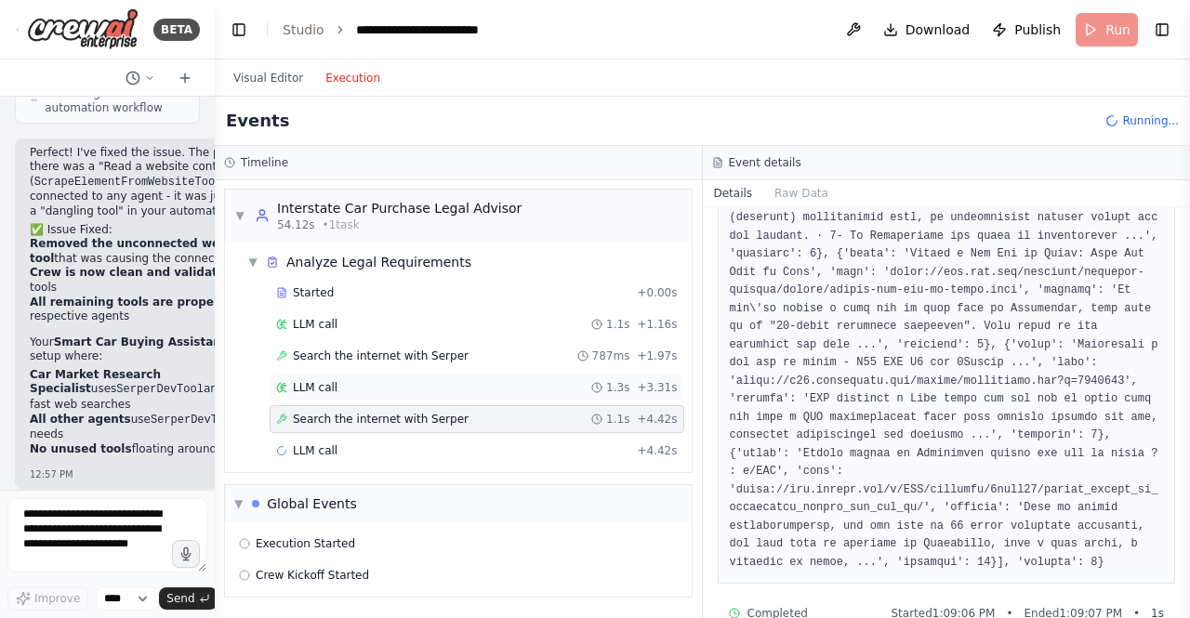
click at [305, 382] on span "LLM call" at bounding box center [315, 387] width 45 height 15
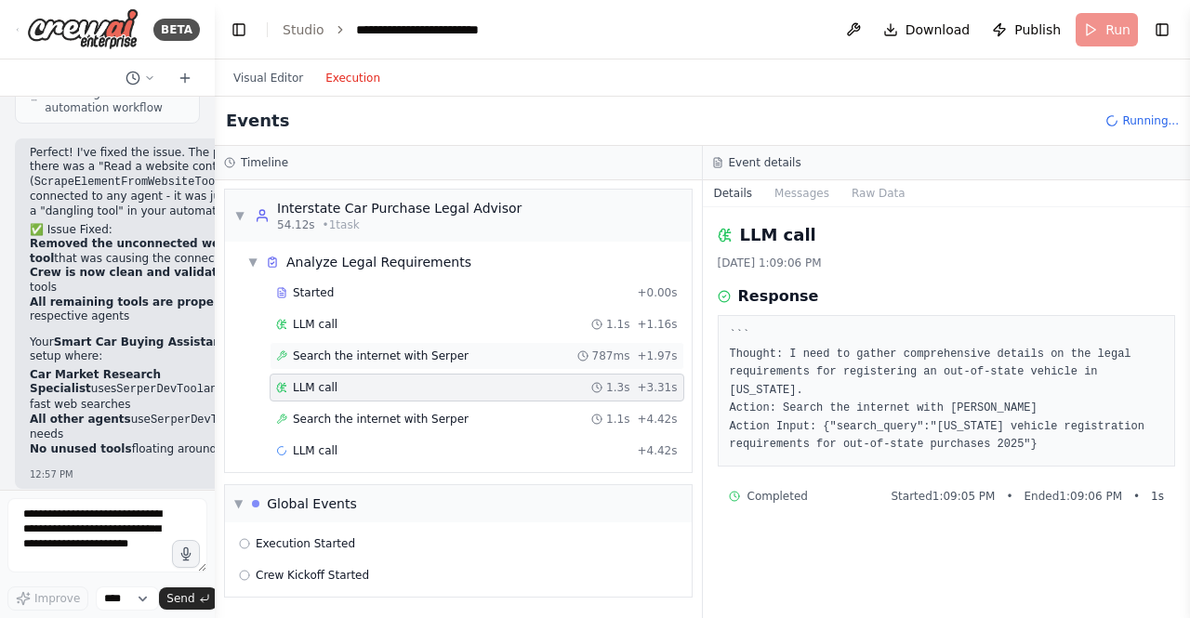
click at [546, 350] on div "Search the internet with Serper 787ms + 1.97s" at bounding box center [477, 356] width 402 height 15
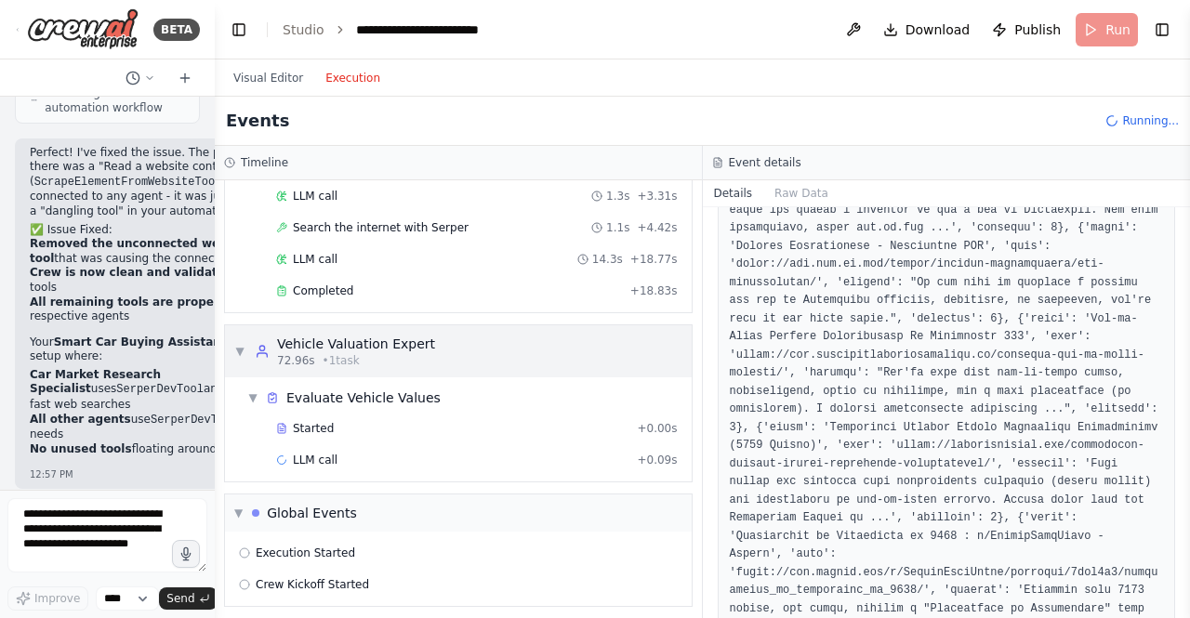
scroll to position [725, 0]
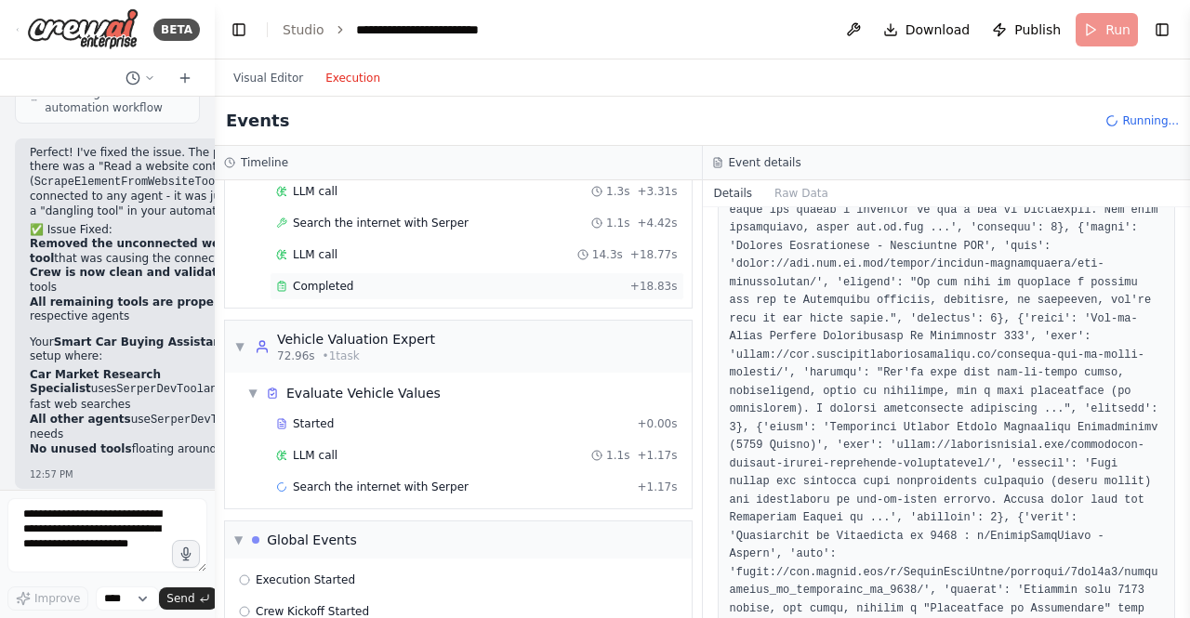
click at [324, 294] on div "Completed + 18.83s" at bounding box center [477, 286] width 415 height 28
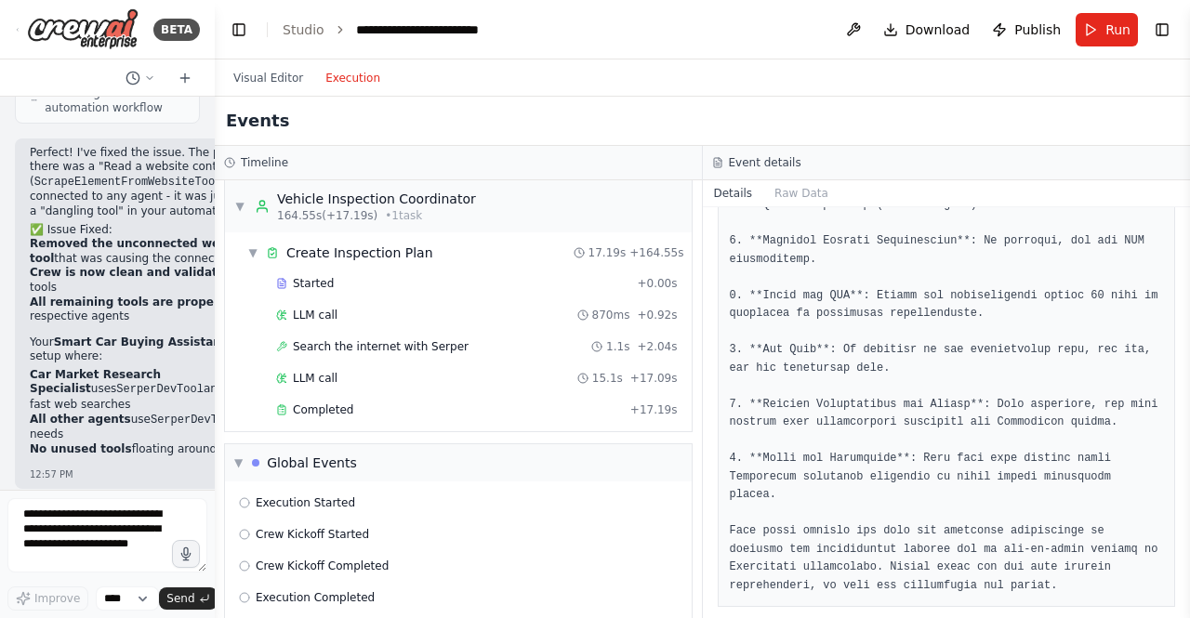
scroll to position [2174, 0]
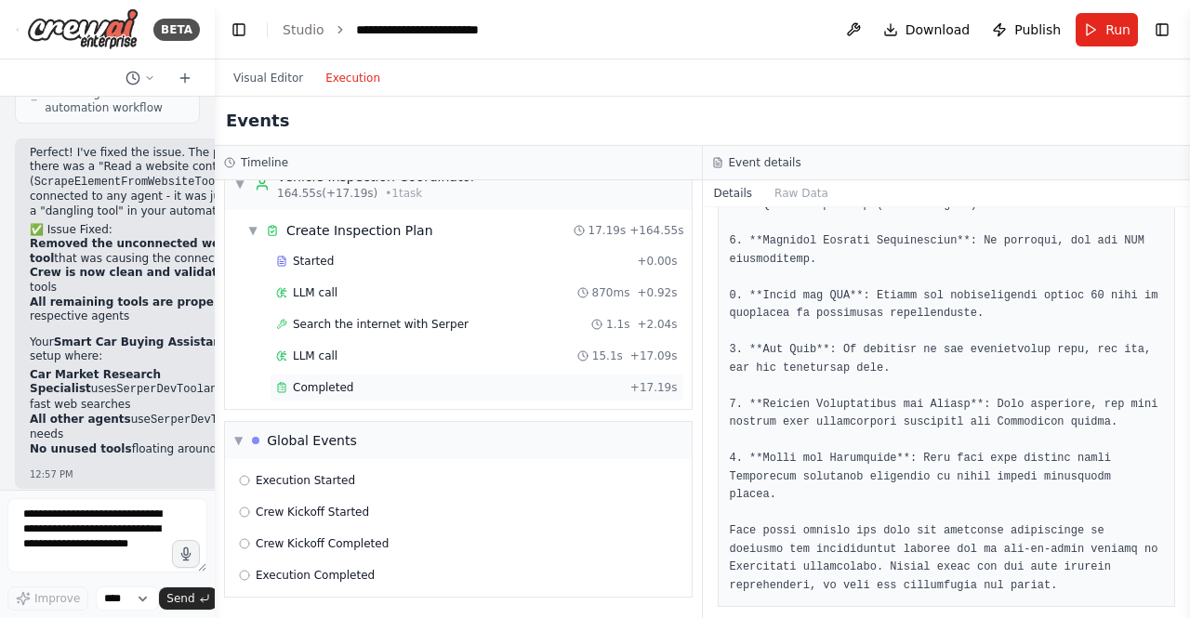
click at [310, 386] on span "Completed" at bounding box center [323, 387] width 60 height 15
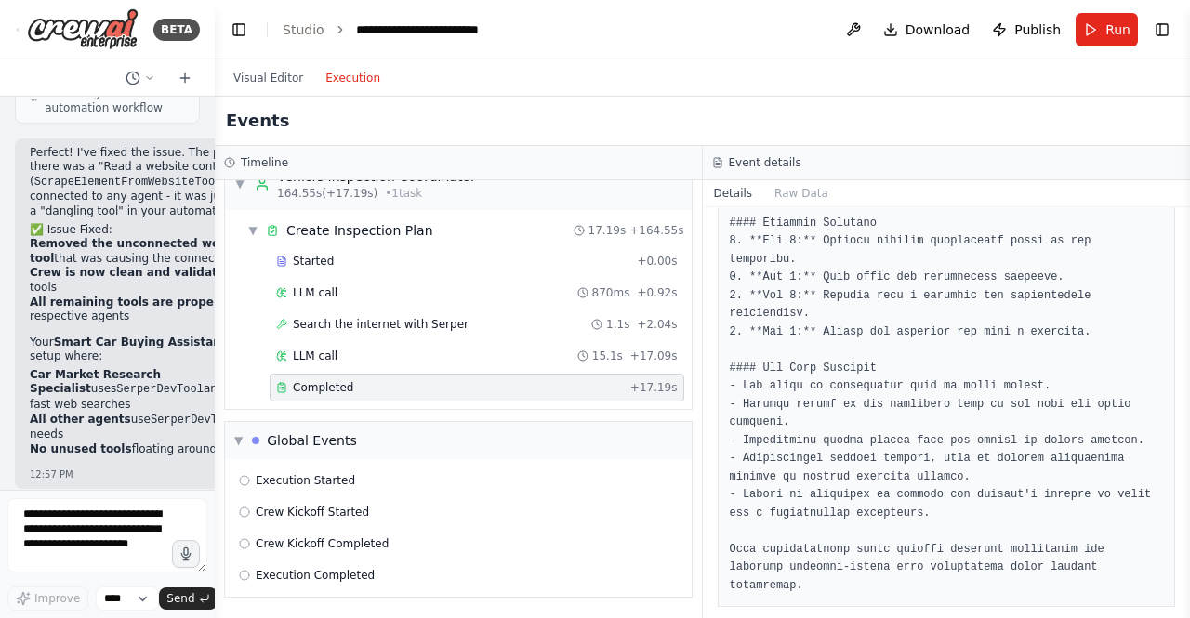
scroll to position [1255, 0]
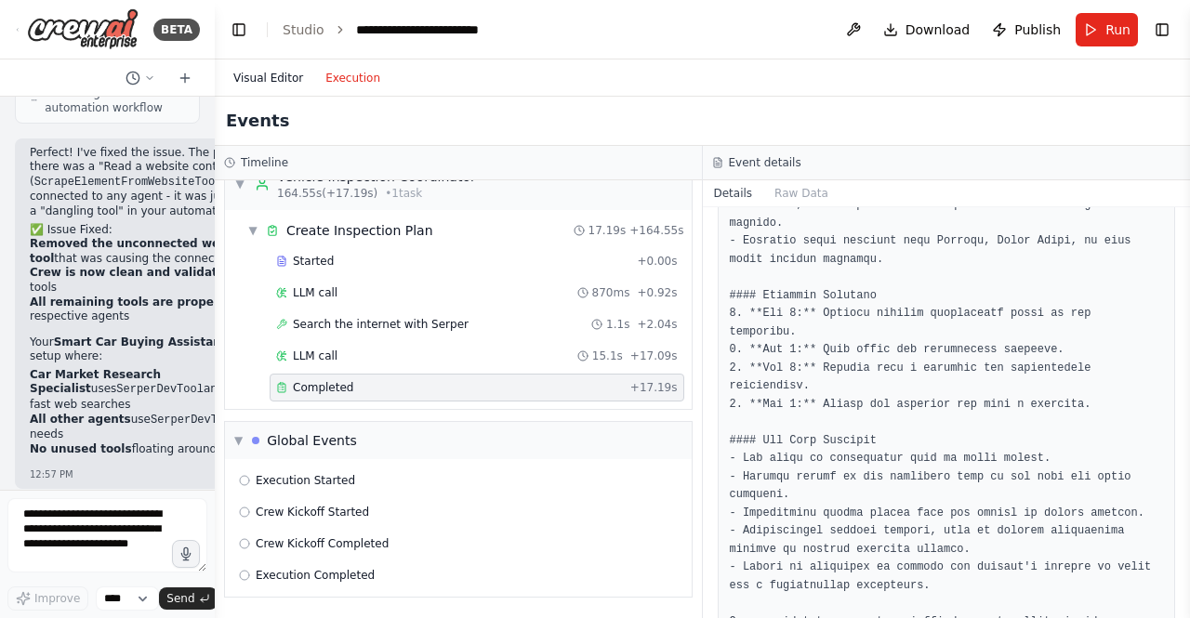
click at [258, 72] on button "Visual Editor" at bounding box center [268, 78] width 92 height 22
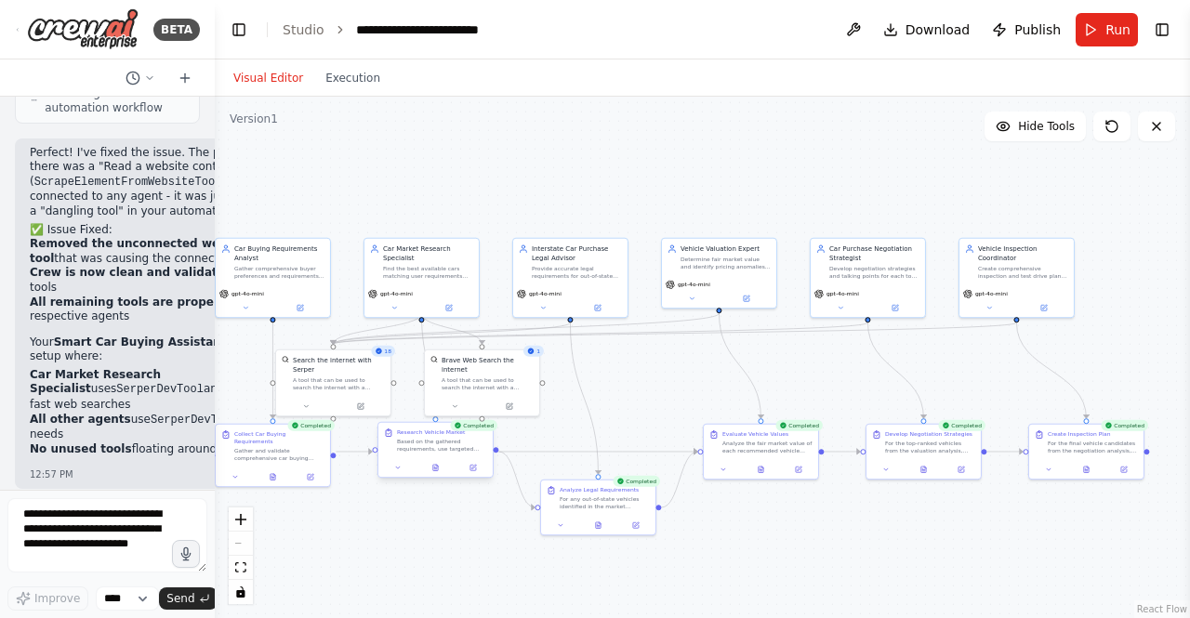
click at [435, 474] on div at bounding box center [435, 468] width 114 height 20
click at [272, 472] on button at bounding box center [272, 474] width 39 height 11
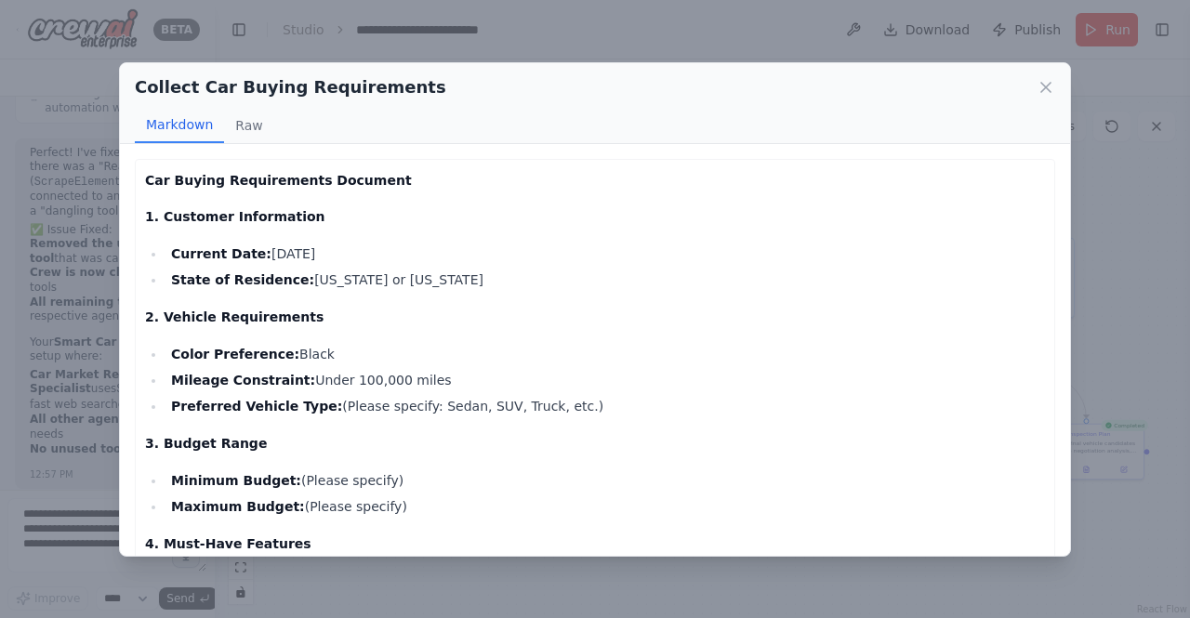
drag, startPoint x: 350, startPoint y: 251, endPoint x: 266, endPoint y: 257, distance: 83.9
click at [266, 257] on li "Current Date: August 23, 2025" at bounding box center [604, 254] width 879 height 22
click at [291, 380] on li "Mileage Constraint: Under 100,000 miles" at bounding box center [604, 380] width 879 height 22
drag, startPoint x: 279, startPoint y: 364, endPoint x: 380, endPoint y: 405, distance: 109.3
click at [287, 376] on ul "Color Preference: Black Mileage Constraint: Under 100,000 miles Preferred Vehic…" at bounding box center [595, 380] width 900 height 74
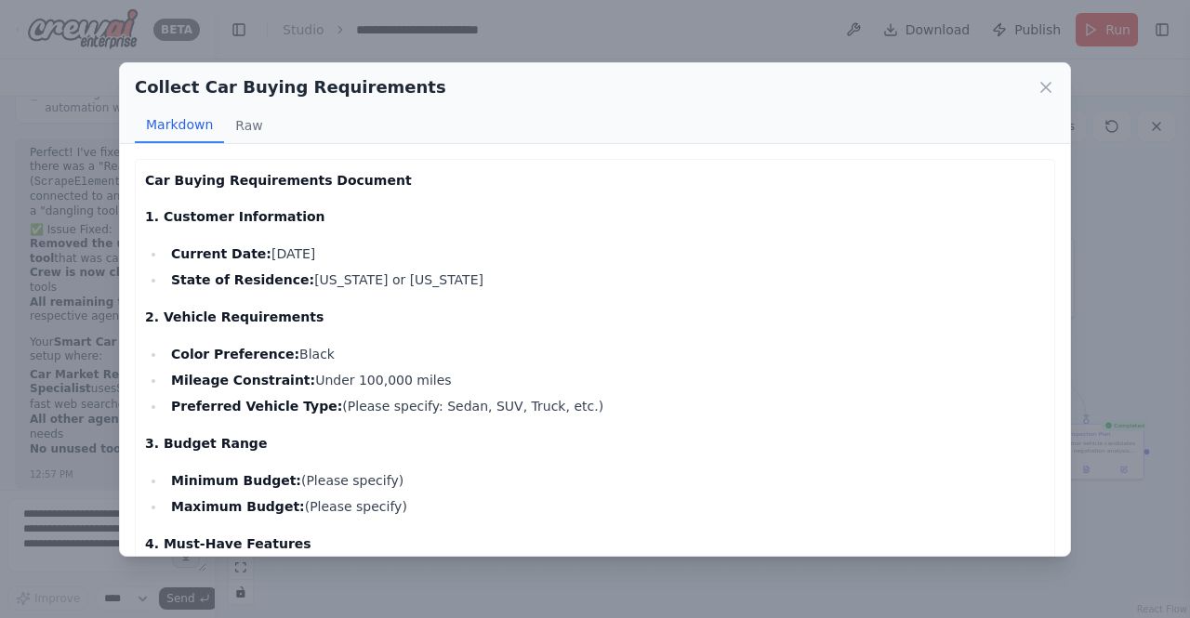
drag, startPoint x: 406, startPoint y: 425, endPoint x: 456, endPoint y: 417, distance: 49.8
click at [407, 425] on div "Car Buying Requirements Document 1. Customer Information Current Date: August 2…" at bounding box center [595, 585] width 900 height 833
drag, startPoint x: 542, startPoint y: 410, endPoint x: 311, endPoint y: 401, distance: 230.7
click at [311, 401] on li "Preferred Vehicle Type: (Please specify: Sedan, SUV, Truck, etc.)" at bounding box center [604, 406] width 879 height 22
click at [423, 439] on p "3. Budget Range" at bounding box center [595, 443] width 900 height 22
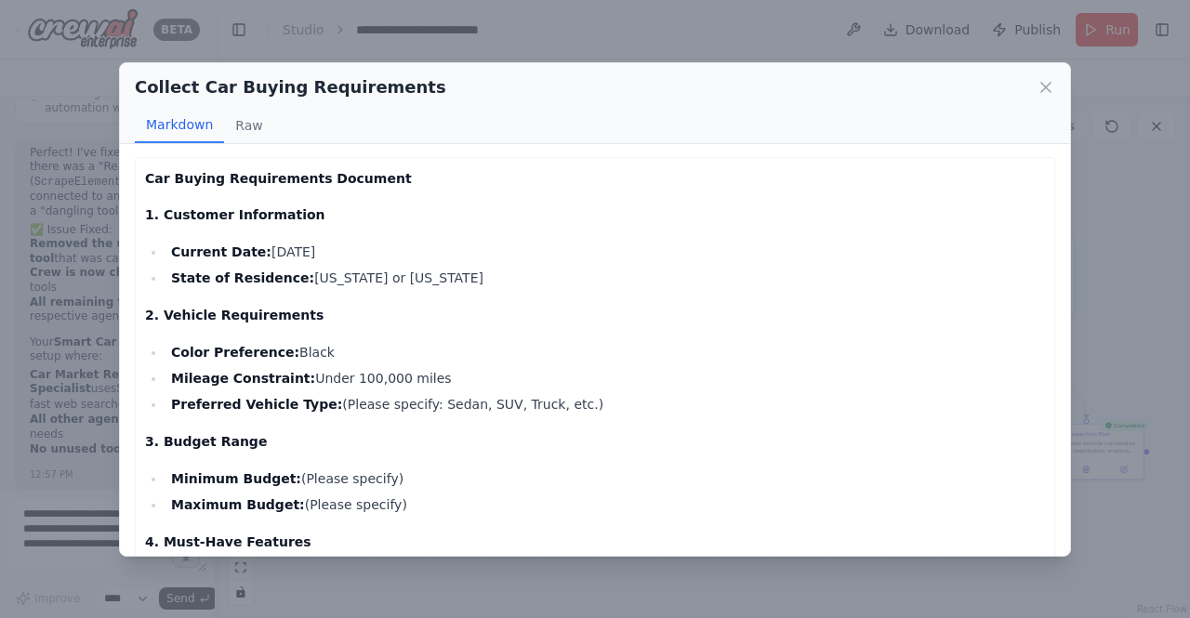
scroll to position [0, 0]
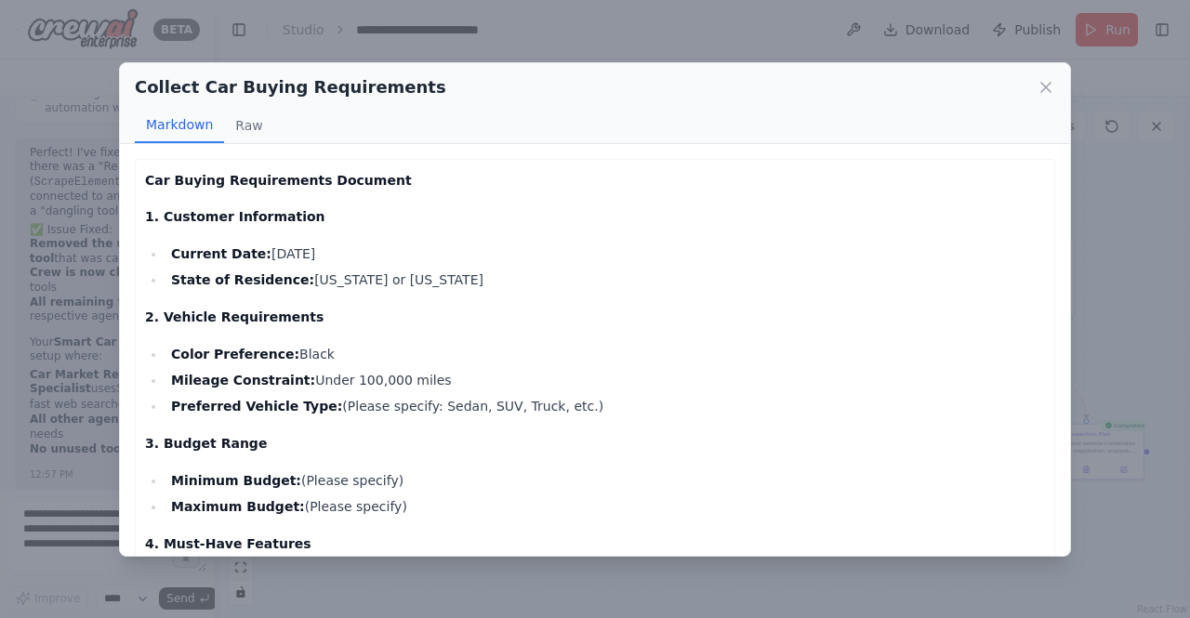
click at [1050, 84] on icon at bounding box center [1046, 87] width 19 height 19
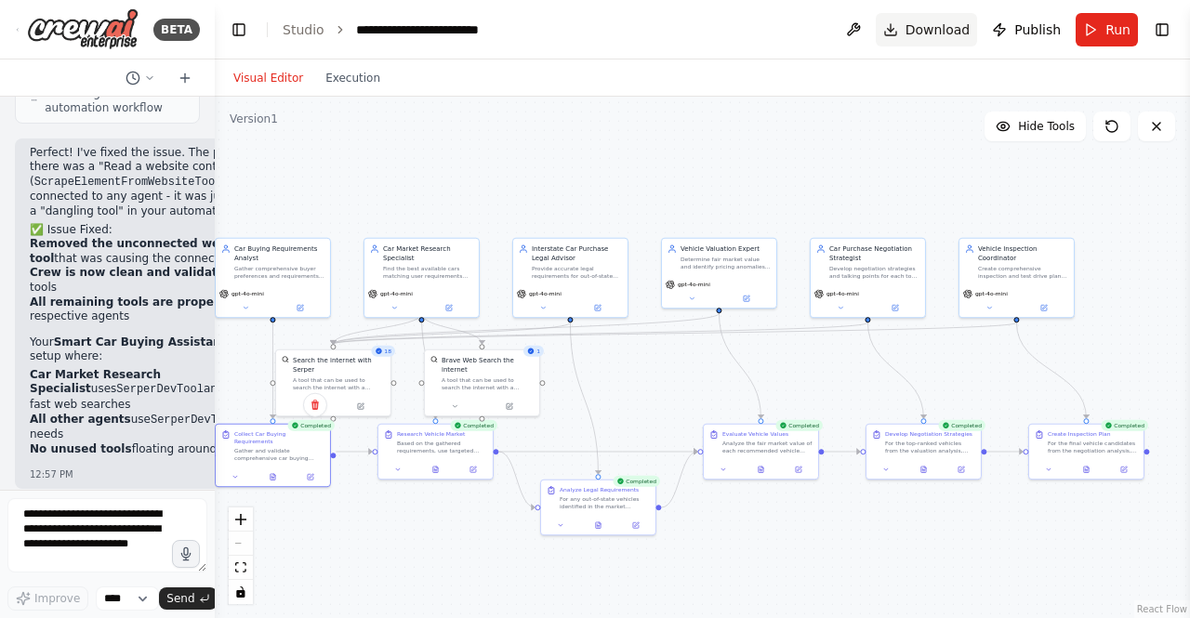
click at [929, 27] on span "Download" at bounding box center [937, 29] width 65 height 19
click at [962, 33] on span "Download" at bounding box center [937, 29] width 65 height 19
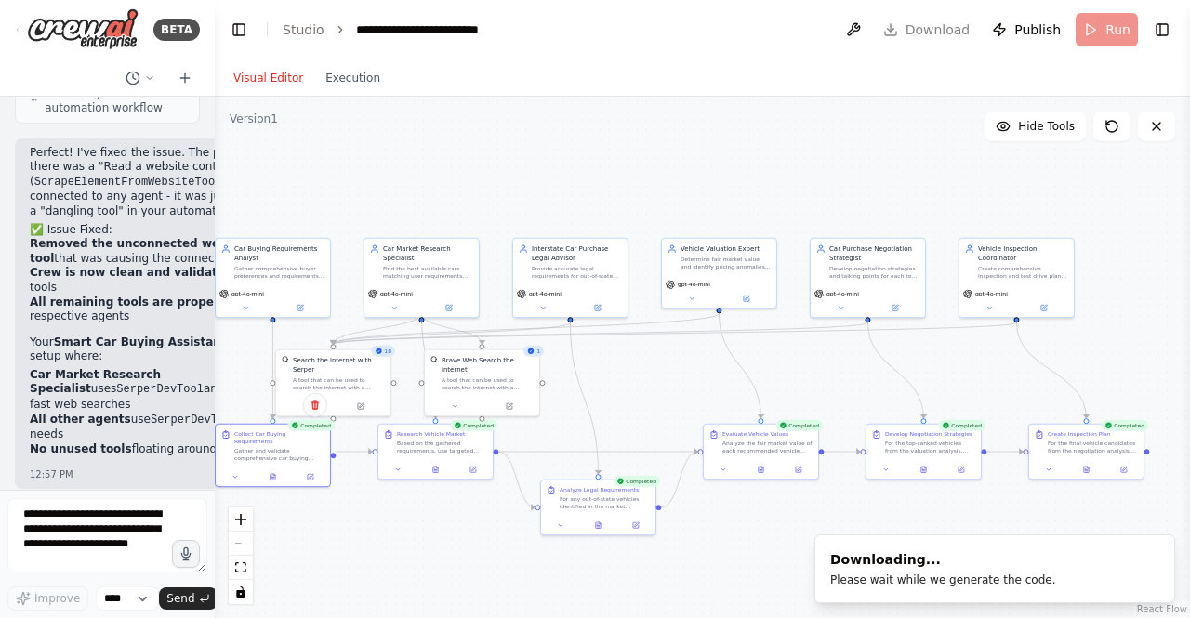
click at [324, 497] on div ".deletable-edge-delete-btn { width: 20px; height: 20px; border: 0px solid #ffff…" at bounding box center [702, 358] width 975 height 522
click at [273, 472] on icon at bounding box center [273, 475] width 5 height 7
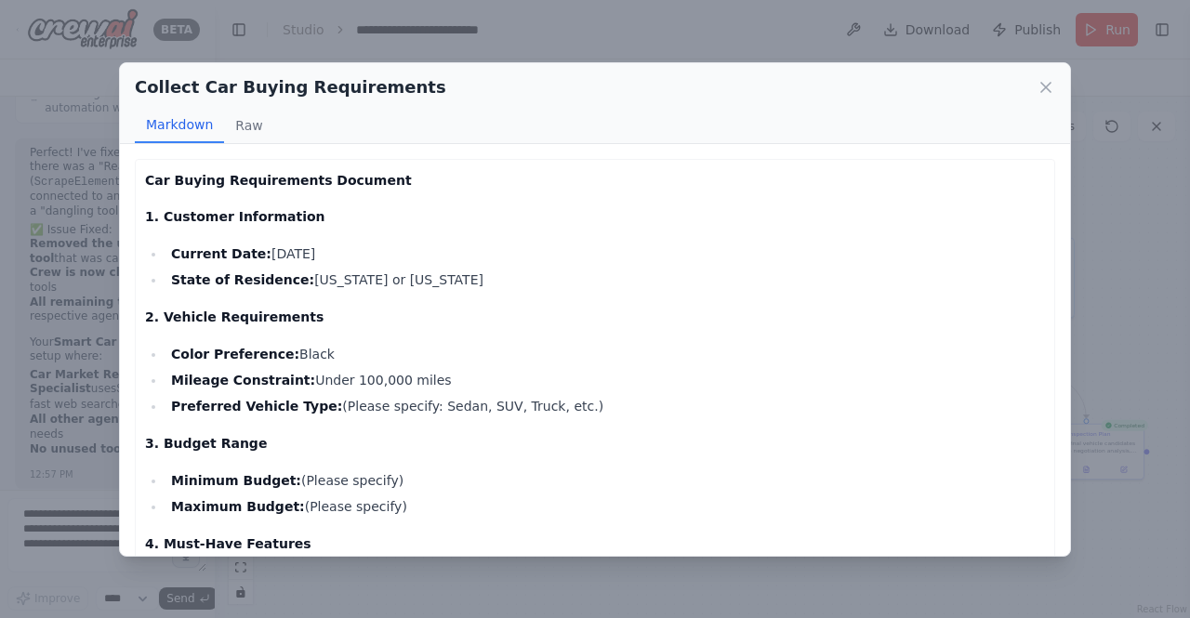
click at [1048, 88] on icon at bounding box center [1046, 87] width 19 height 19
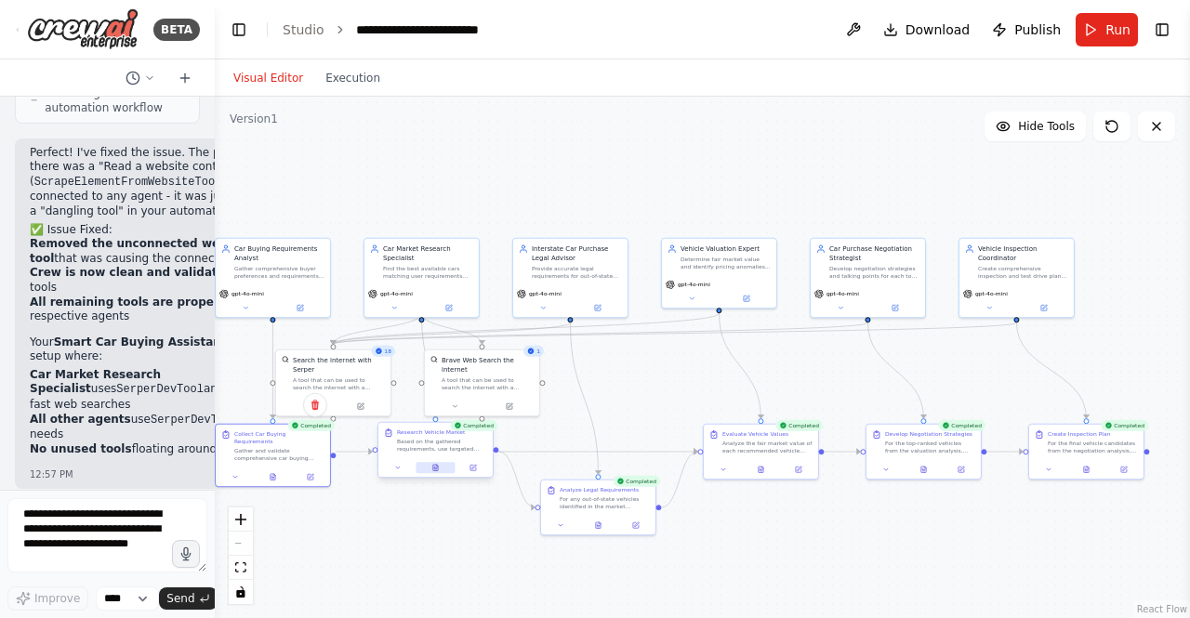
click at [437, 467] on icon at bounding box center [437, 466] width 2 height 2
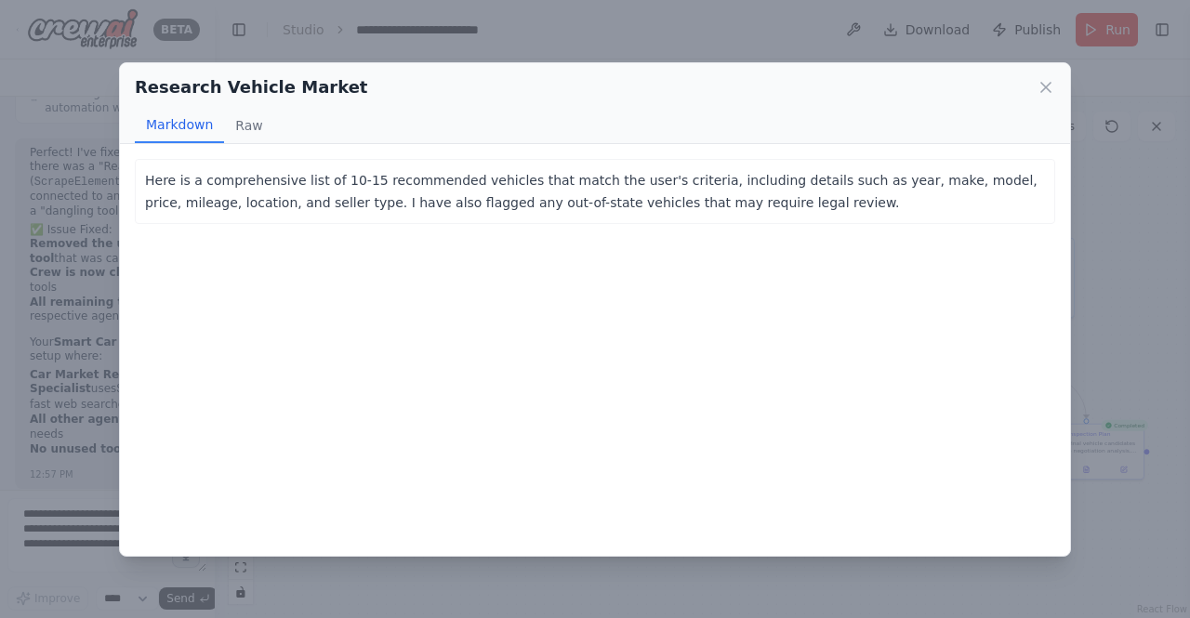
click at [316, 208] on p "Here is a comprehensive list of 10-15 recommended vehicles that match the user'…" at bounding box center [595, 191] width 900 height 45
click at [320, 205] on p "Here is a comprehensive list of 10-15 recommended vehicles that match the user'…" at bounding box center [595, 191] width 900 height 45
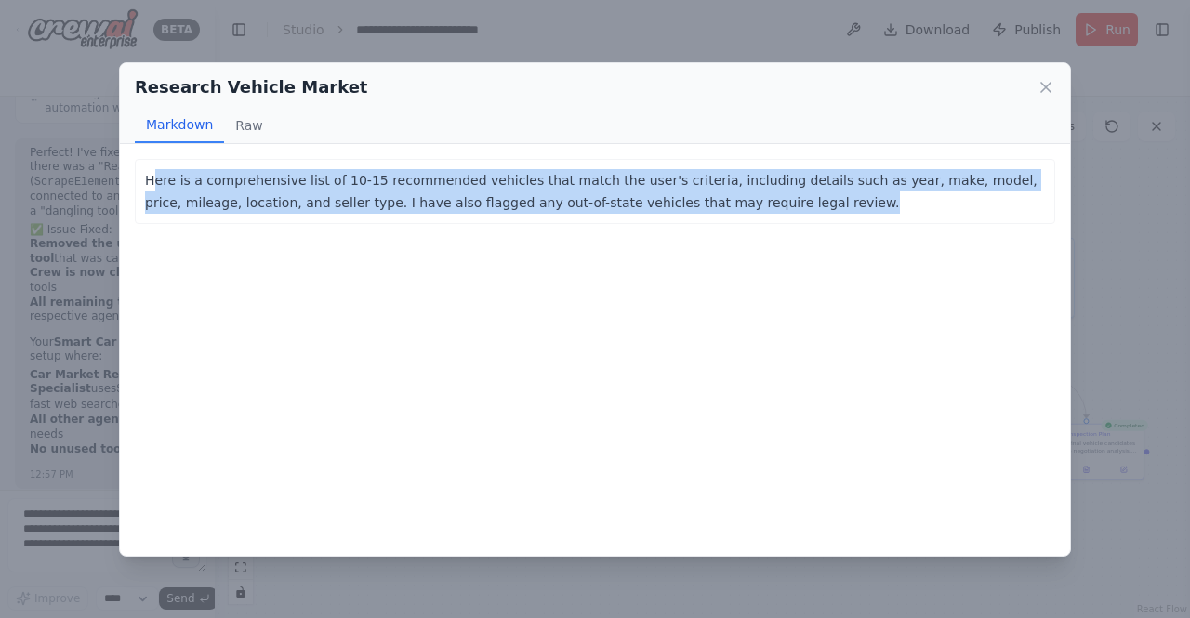
drag, startPoint x: 732, startPoint y: 211, endPoint x: 152, endPoint y: 172, distance: 581.4
click at [150, 172] on p "Here is a comprehensive list of 10-15 recommended vehicles that match the user'…" at bounding box center [595, 191] width 900 height 45
click at [198, 217] on div "Here is a comprehensive list of 10-15 recommended vehicles that match the user'…" at bounding box center [595, 191] width 920 height 65
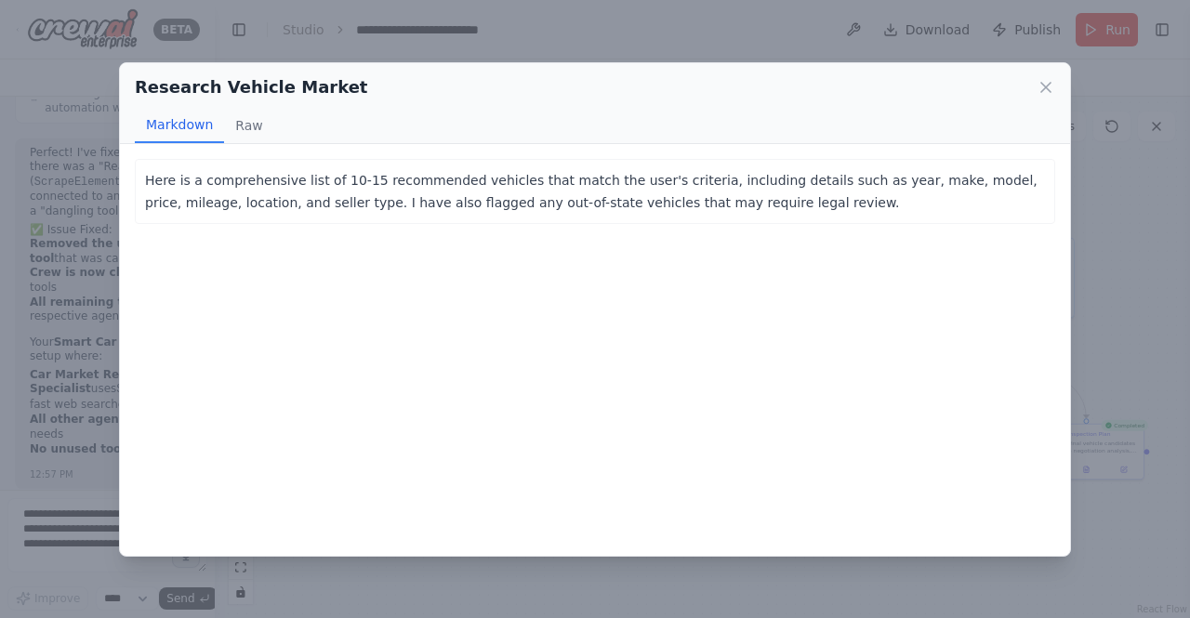
click at [144, 174] on div "Here is a comprehensive list of 10-15 recommended vehicles that match the user'…" at bounding box center [595, 191] width 920 height 65
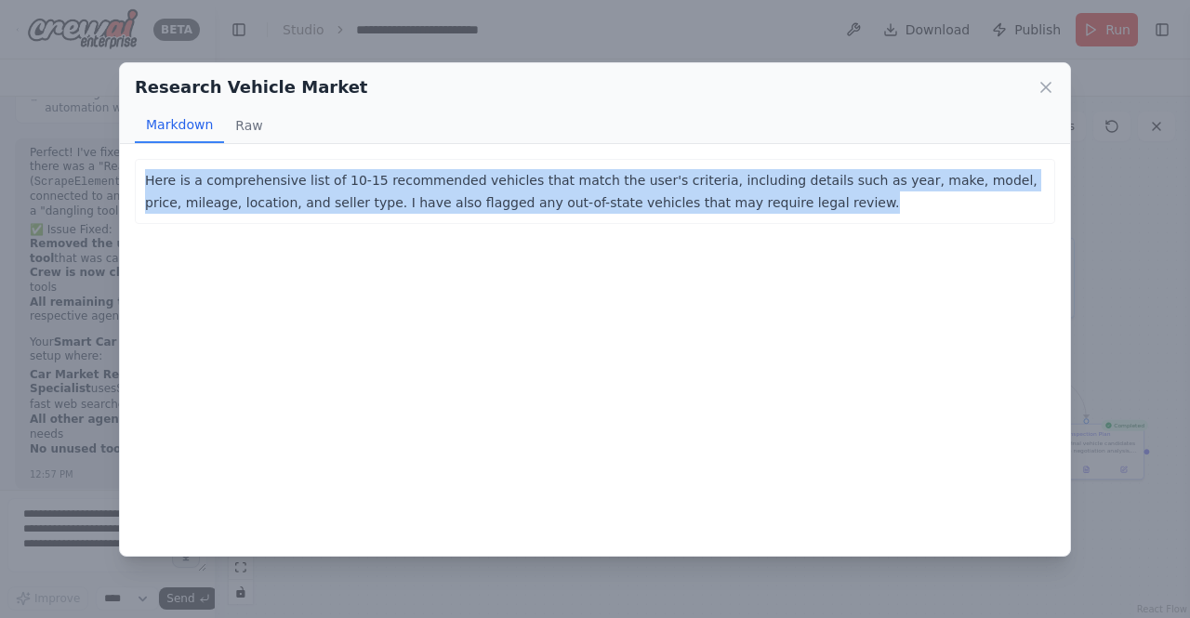
drag, startPoint x: 178, startPoint y: 189, endPoint x: 741, endPoint y: 220, distance: 564.2
click at [741, 220] on div "Here is a comprehensive list of 10-15 recommended vehicles that match the user'…" at bounding box center [595, 191] width 920 height 65
click at [1086, 239] on div "Research Vehicle Market Markdown Raw Here is a comprehensive list of 10-15 reco…" at bounding box center [595, 309] width 1190 height 618
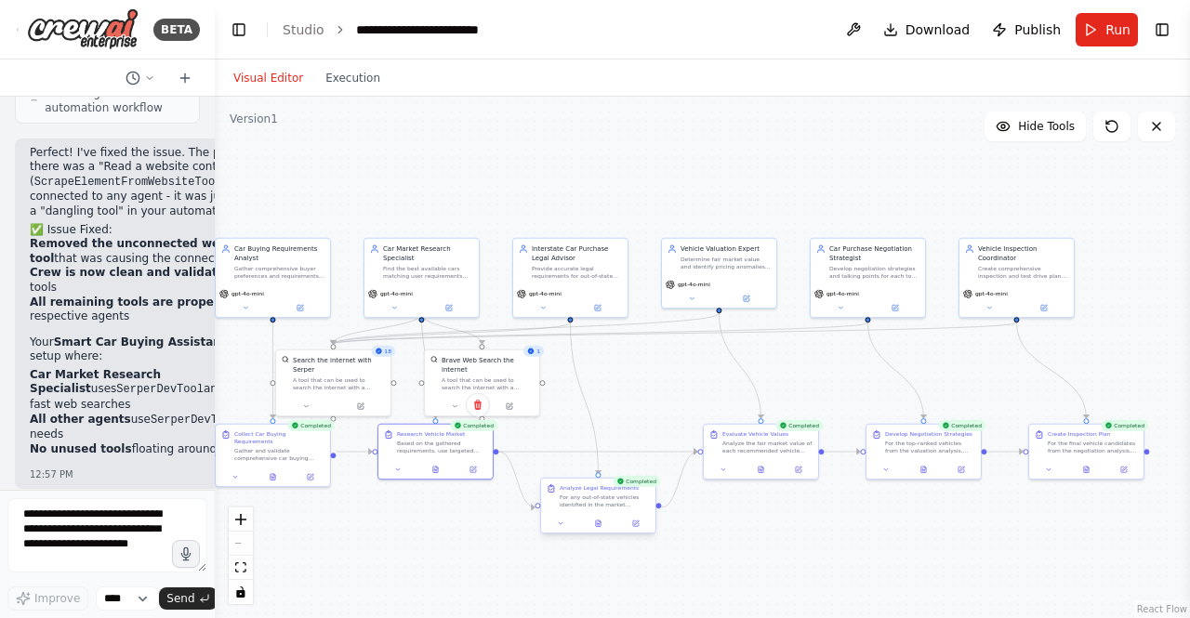
click at [604, 532] on div at bounding box center [598, 524] width 114 height 20
click at [592, 529] on button at bounding box center [597, 523] width 39 height 11
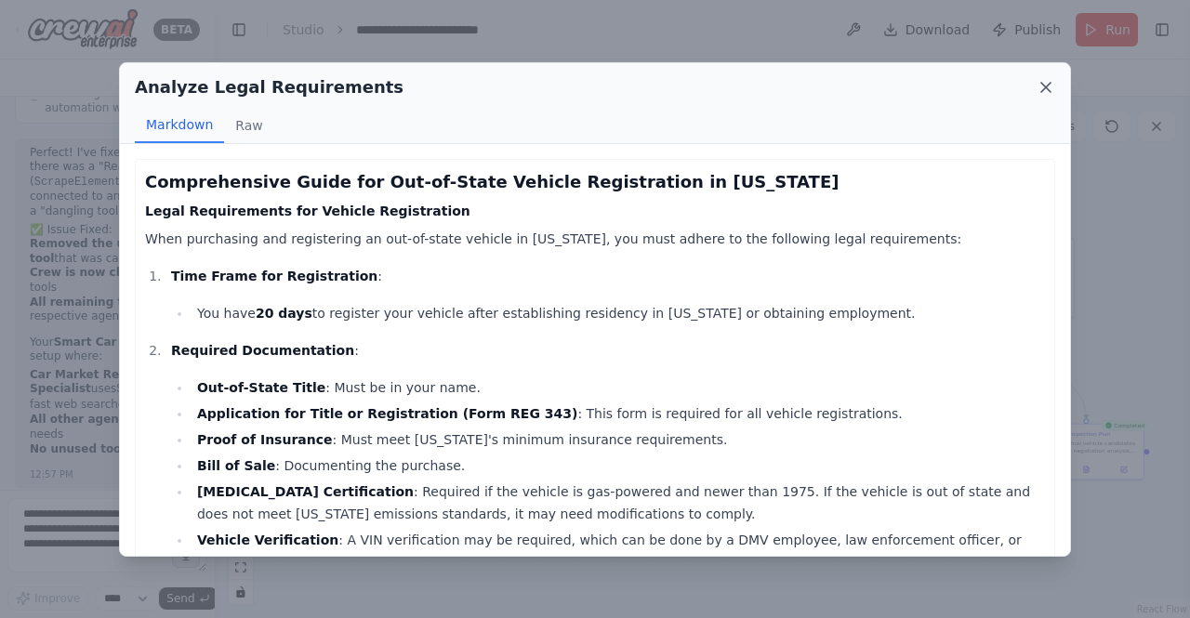
click at [1037, 89] on icon at bounding box center [1046, 87] width 19 height 19
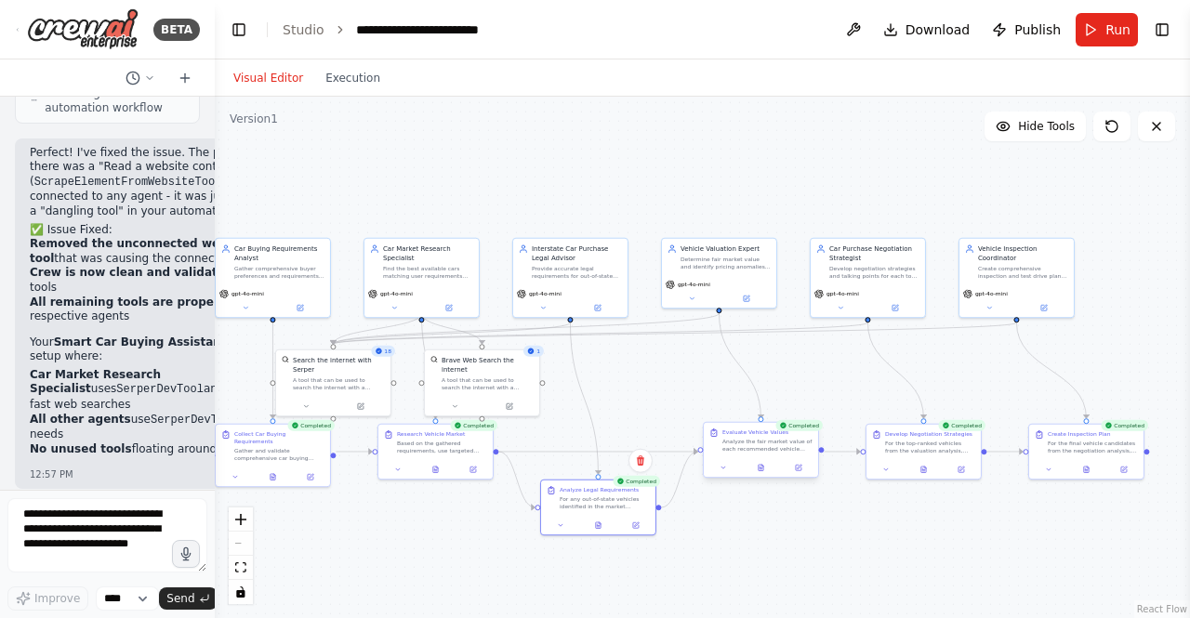
click at [768, 475] on div at bounding box center [761, 468] width 114 height 20
click at [768, 473] on div at bounding box center [761, 468] width 114 height 20
click at [768, 469] on icon at bounding box center [765, 468] width 5 height 7
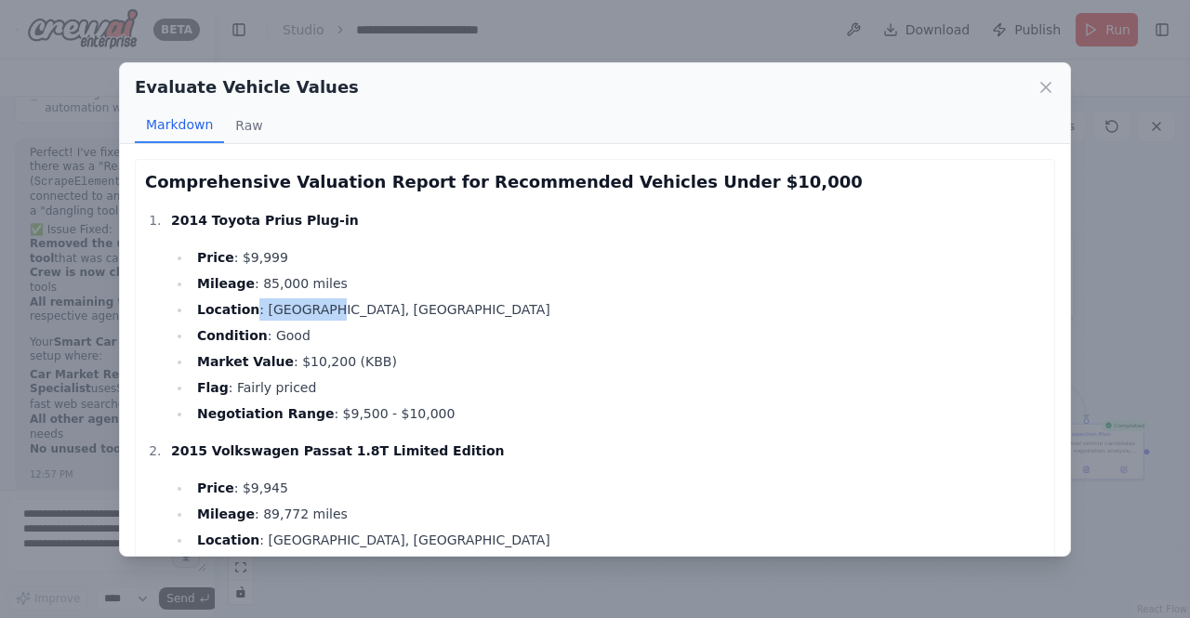
drag, startPoint x: 315, startPoint y: 311, endPoint x: 247, endPoint y: 307, distance: 68.0
click at [247, 307] on li "Location : Salem, OR" at bounding box center [618, 309] width 853 height 22
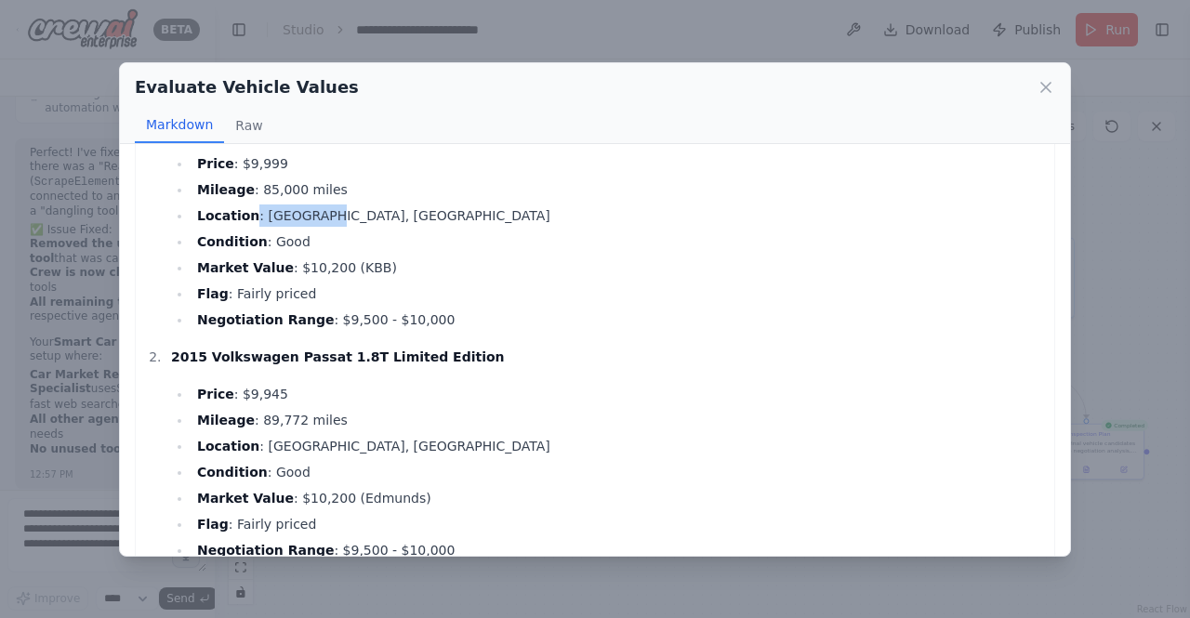
scroll to position [186, 0]
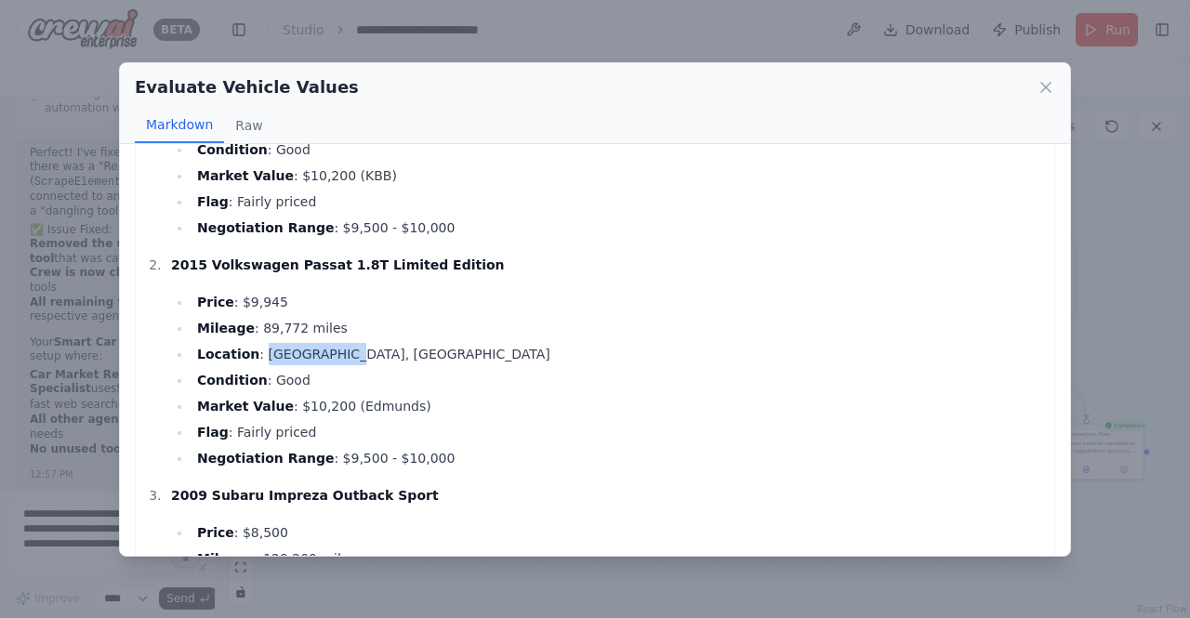
drag, startPoint x: 339, startPoint y: 351, endPoint x: 254, endPoint y: 363, distance: 86.3
click at [254, 363] on li "Location : San Jose, CA" at bounding box center [618, 354] width 853 height 22
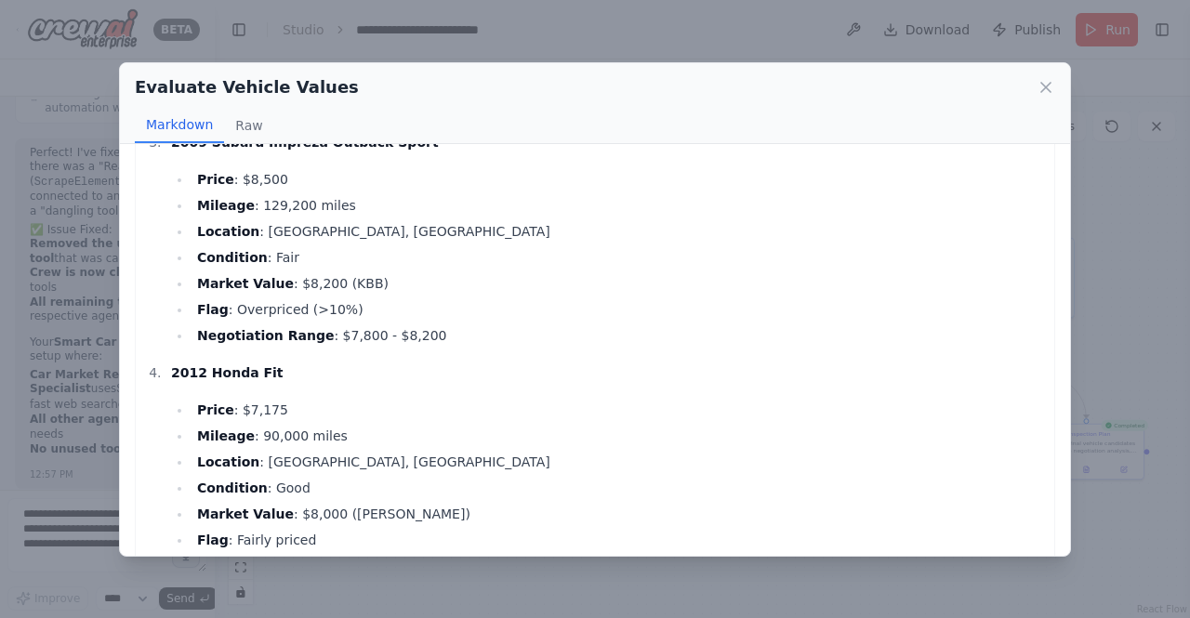
scroll to position [558, 0]
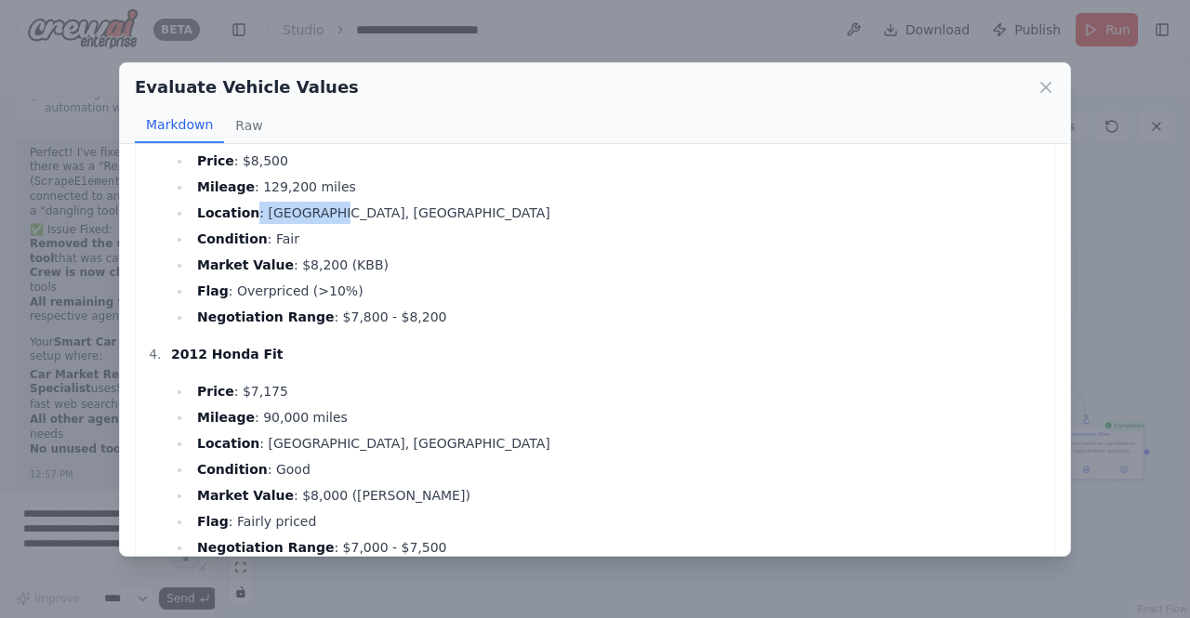
drag, startPoint x: 299, startPoint y: 210, endPoint x: 251, endPoint y: 233, distance: 53.6
click at [247, 209] on li "Location : Dallas, TX" at bounding box center [618, 213] width 853 height 22
click at [287, 350] on p "2012 Honda Fit" at bounding box center [608, 354] width 874 height 22
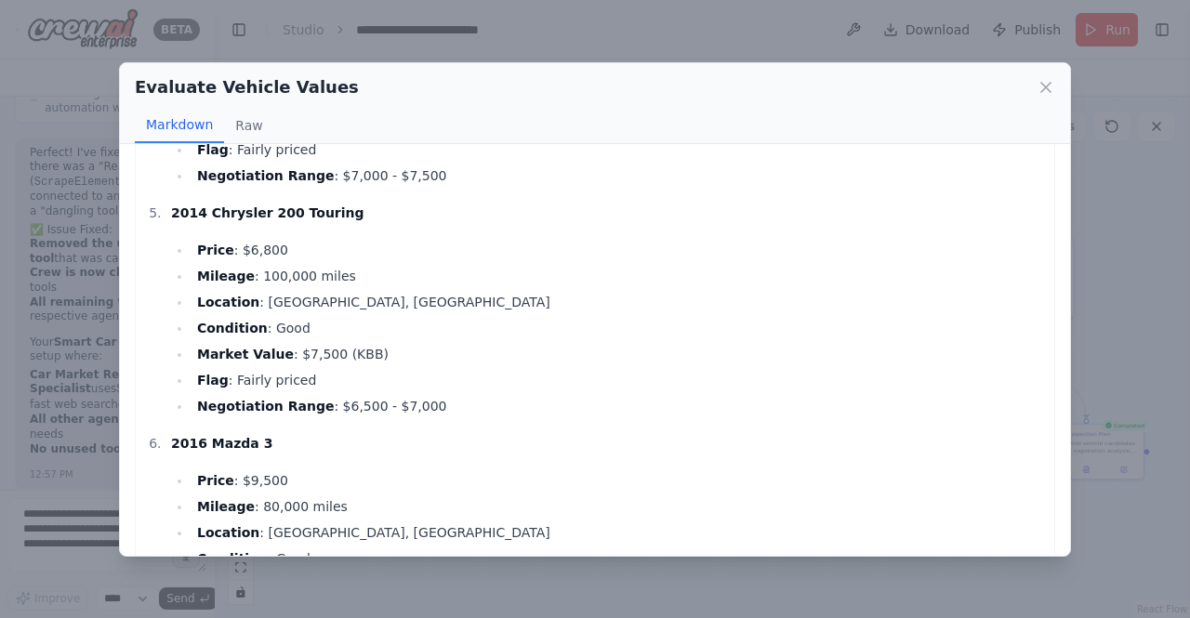
scroll to position [744, 0]
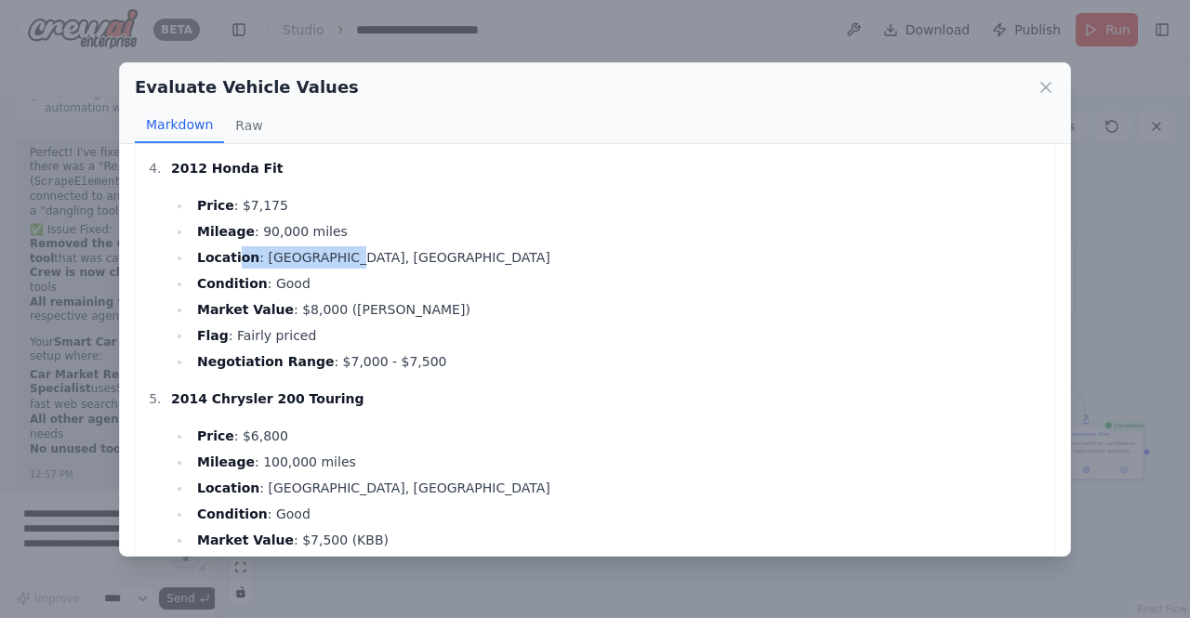
drag, startPoint x: 345, startPoint y: 247, endPoint x: 235, endPoint y: 255, distance: 109.9
click at [235, 255] on ul "Price : $7,175 Mileage : 90,000 miles Location : Portland, OR Condition : Good …" at bounding box center [608, 283] width 874 height 178
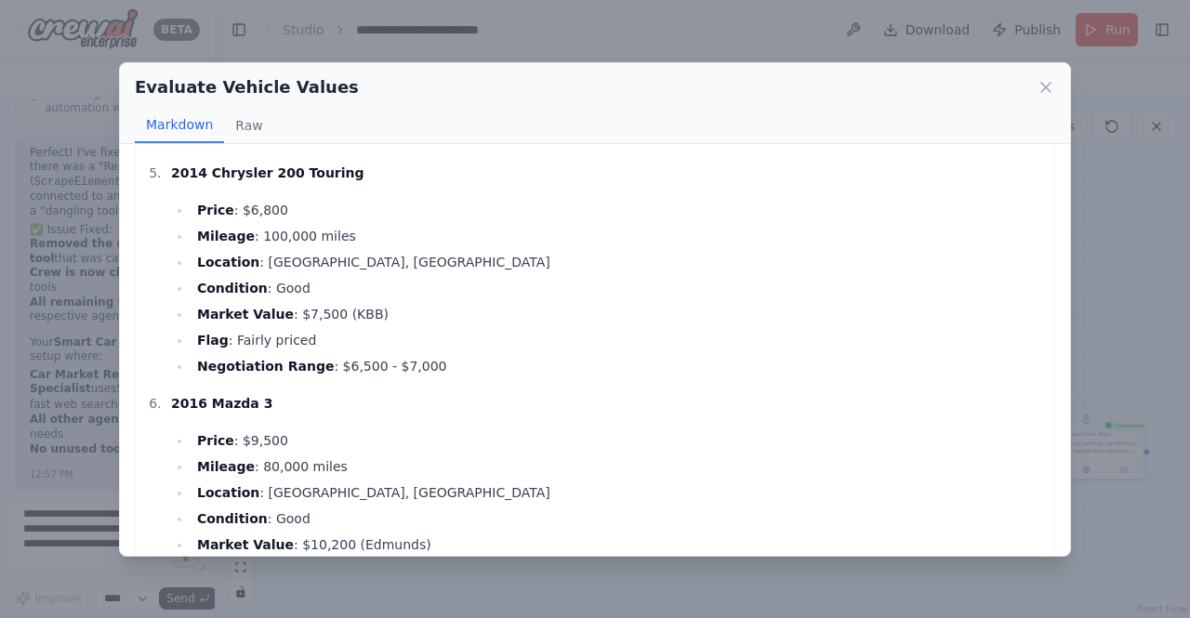
scroll to position [1023, 0]
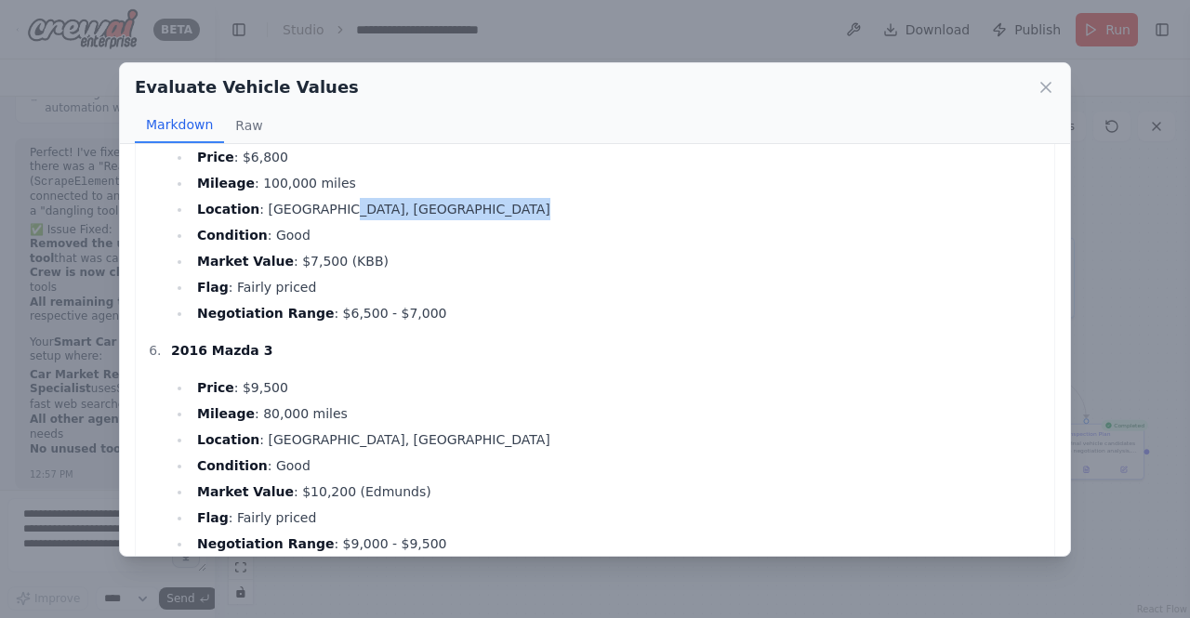
drag, startPoint x: 329, startPoint y: 204, endPoint x: 196, endPoint y: 221, distance: 134.1
click at [196, 221] on ul "Price : $6,800 Mileage : 100,000 miles Location : Buffalo, NY Condition : Good …" at bounding box center [608, 235] width 874 height 178
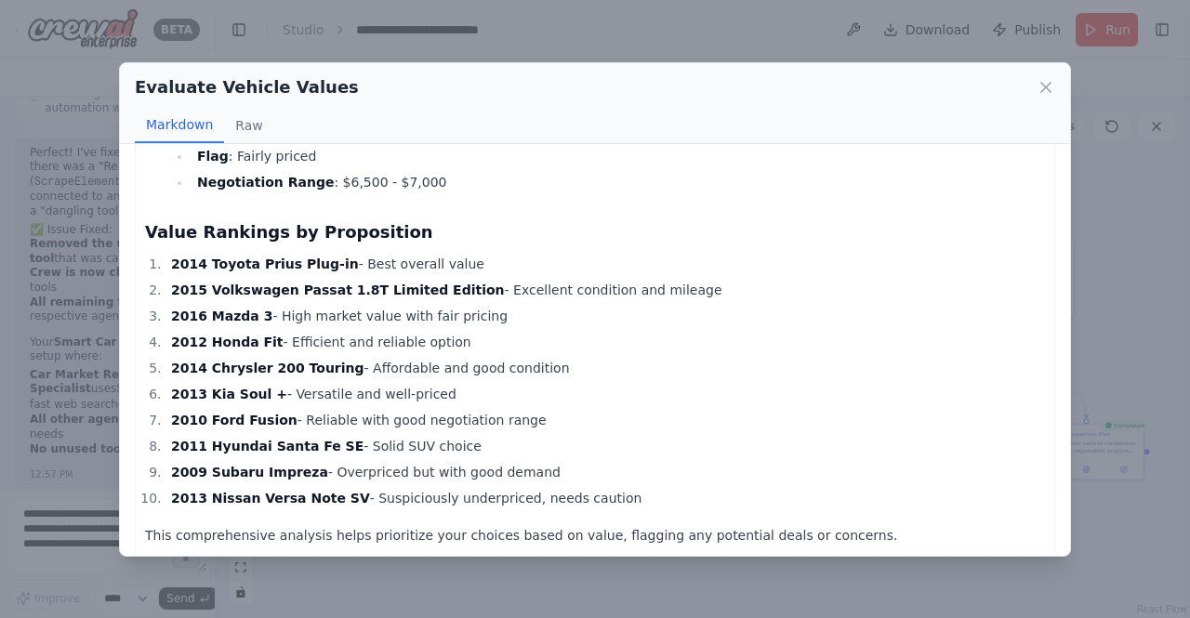
scroll to position [2323, 0]
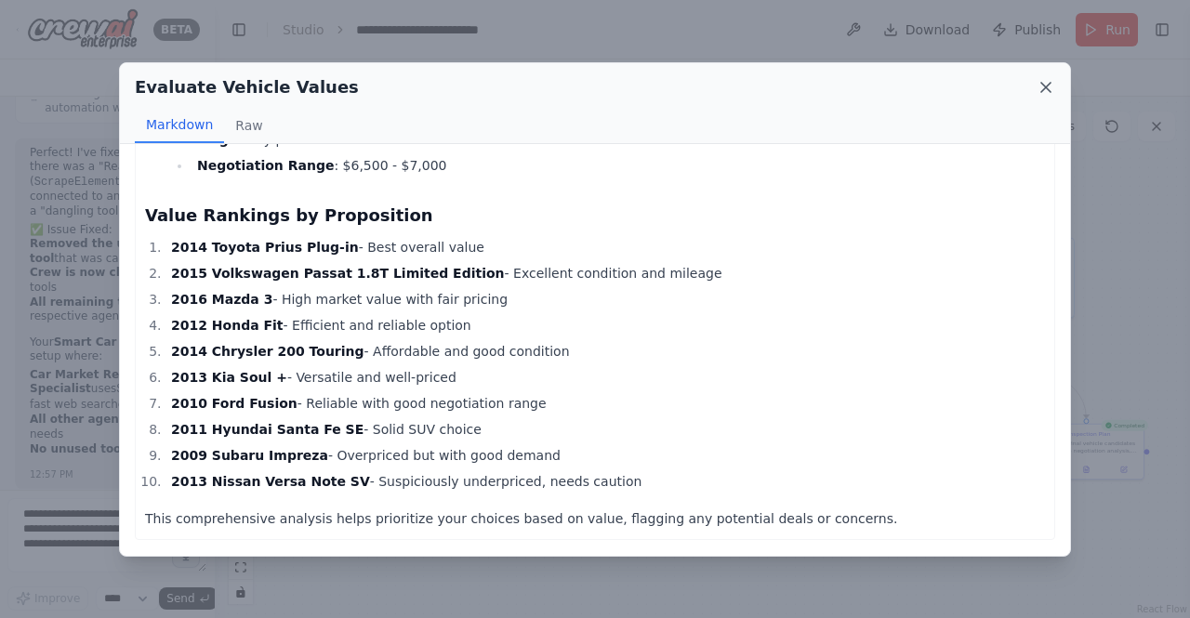
click at [1042, 82] on icon at bounding box center [1046, 87] width 19 height 19
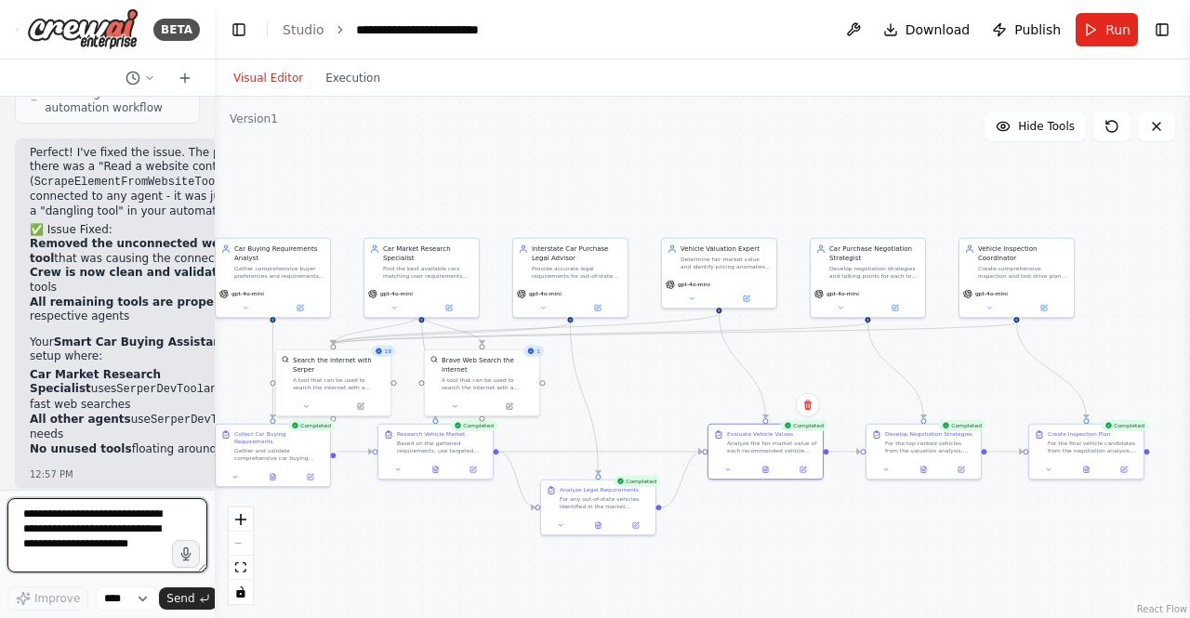
click at [121, 519] on textarea "**********" at bounding box center [107, 535] width 200 height 74
click at [258, 469] on button at bounding box center [272, 474] width 39 height 11
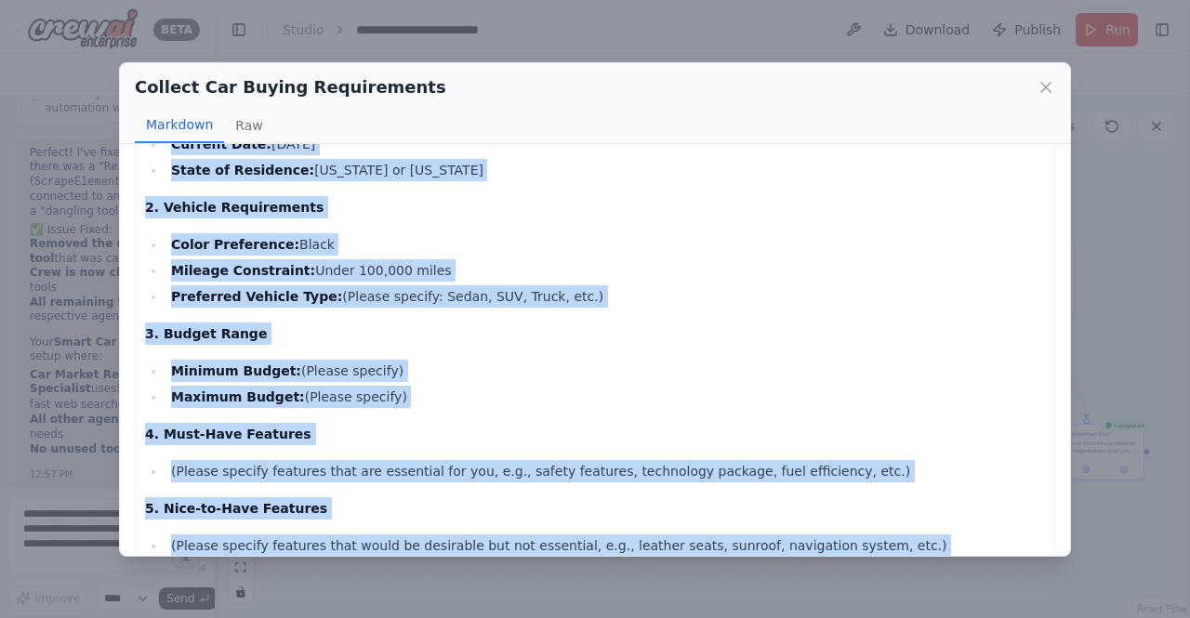
scroll to position [471, 0]
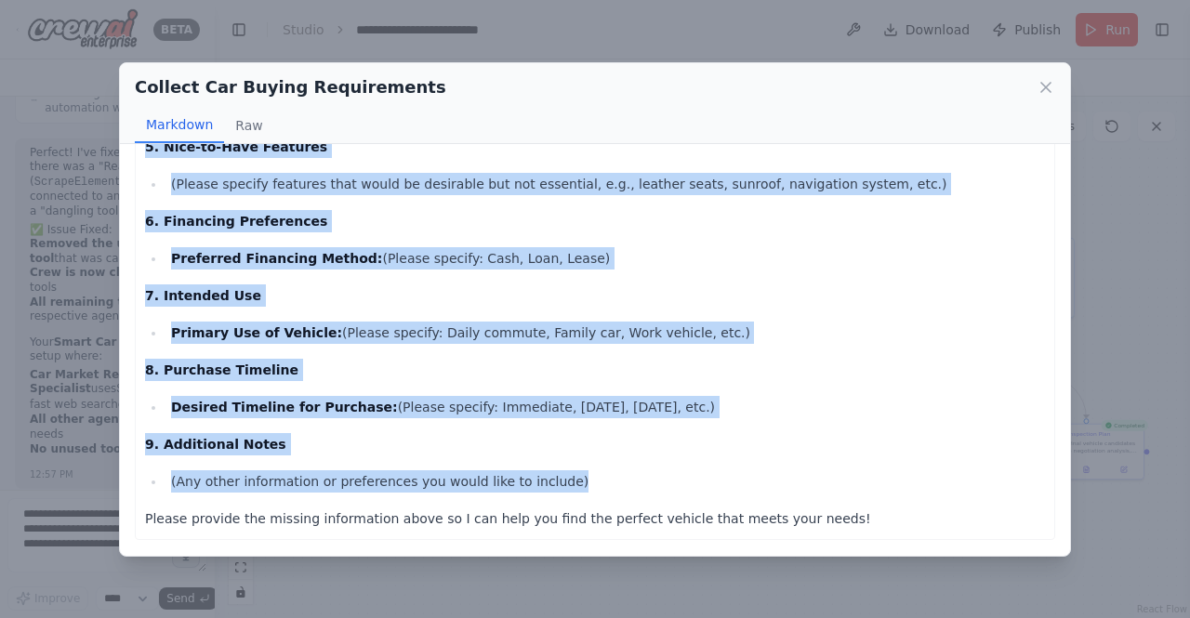
drag, startPoint x: 164, startPoint y: 222, endPoint x: 566, endPoint y: 490, distance: 483.4
click at [566, 490] on div "Car Buying Requirements Document 1. Customer Information Current Date: August 2…" at bounding box center [595, 114] width 900 height 833
copy div "Customer Information Current Date: August 23, 2025 State of Residence: Californ…"
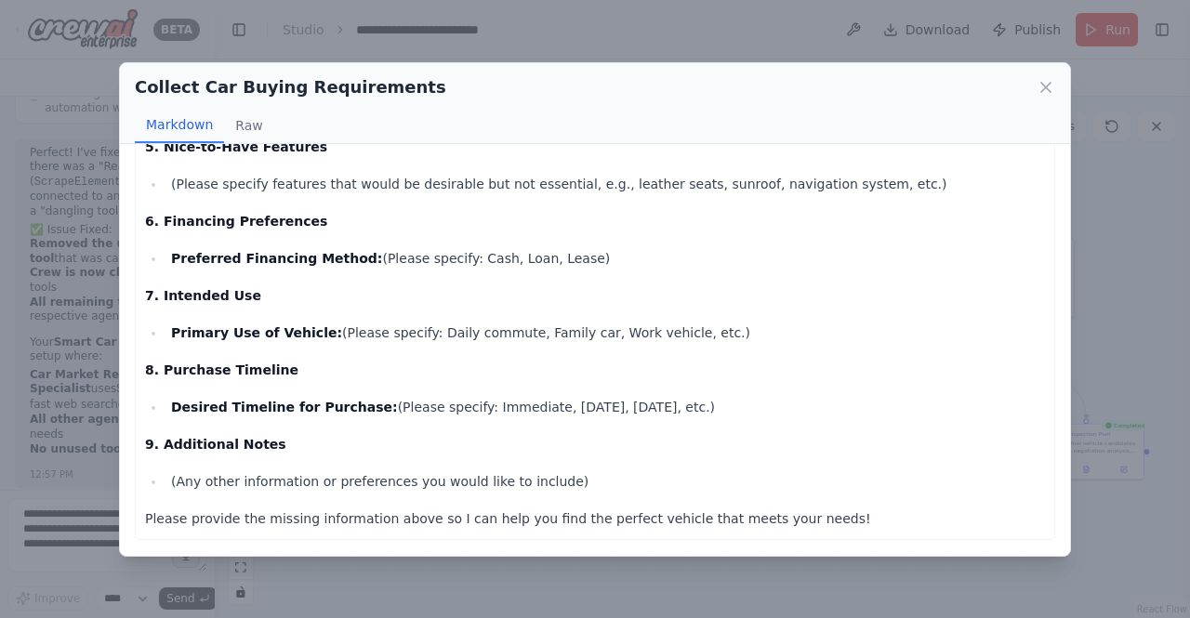
click at [69, 542] on div "Collect Car Buying Requirements Markdown Raw Car Buying Requirements Document 1…" at bounding box center [595, 309] width 1190 height 618
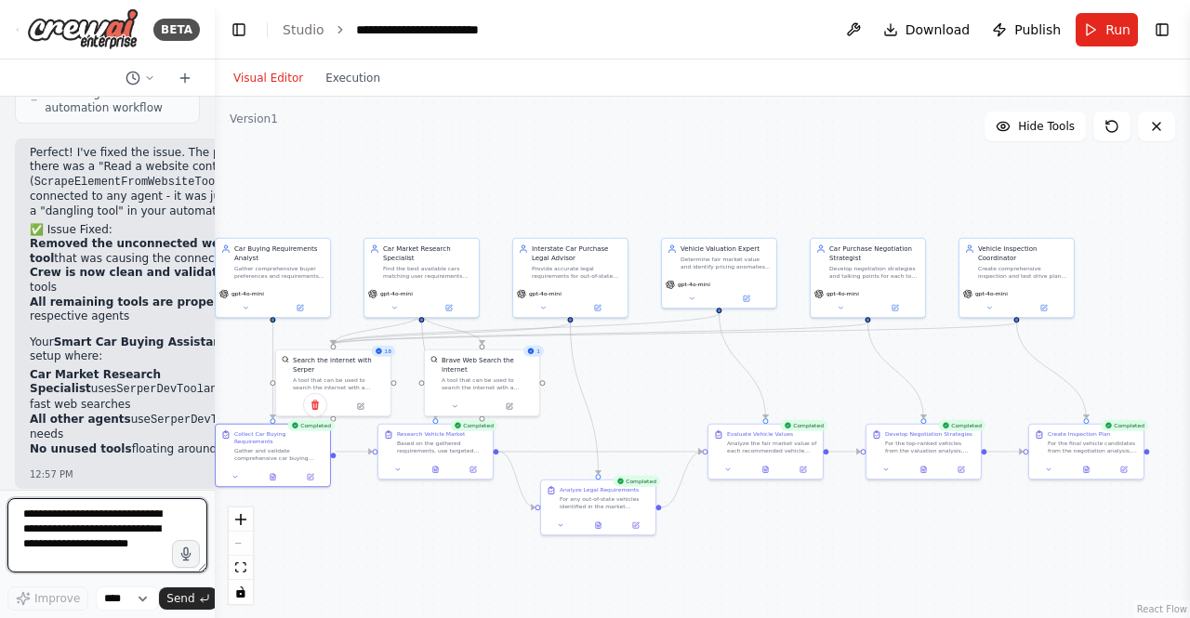
click at [72, 539] on textarea "**********" at bounding box center [107, 535] width 200 height 74
paste textarea "**********"
type textarea "**********"
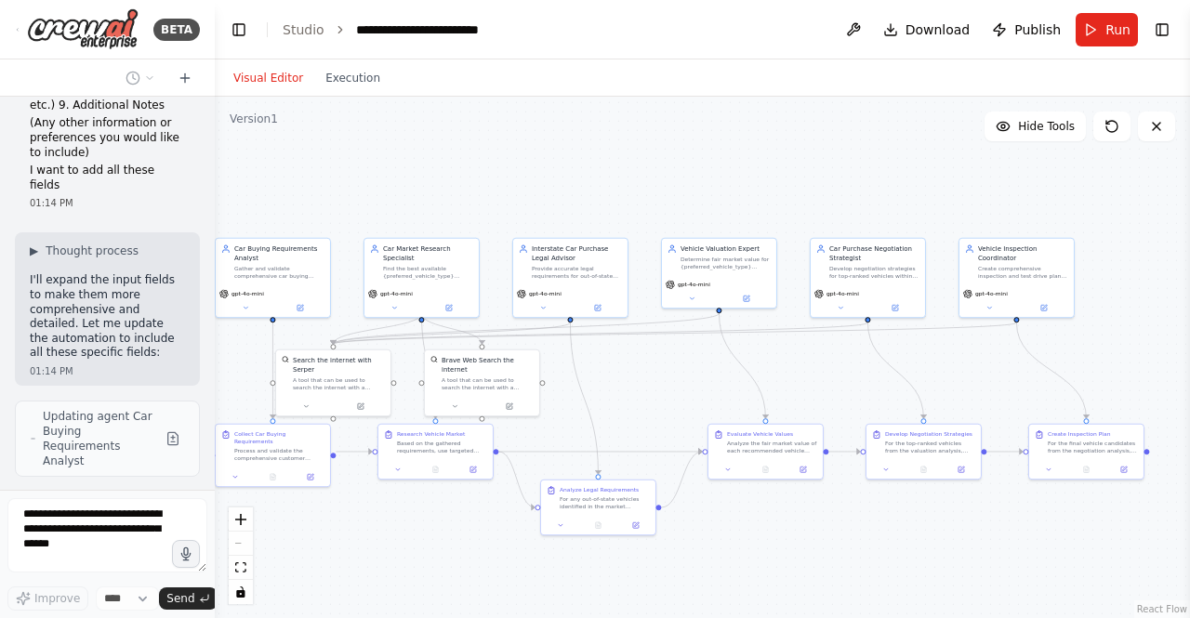
scroll to position [13952, 0]
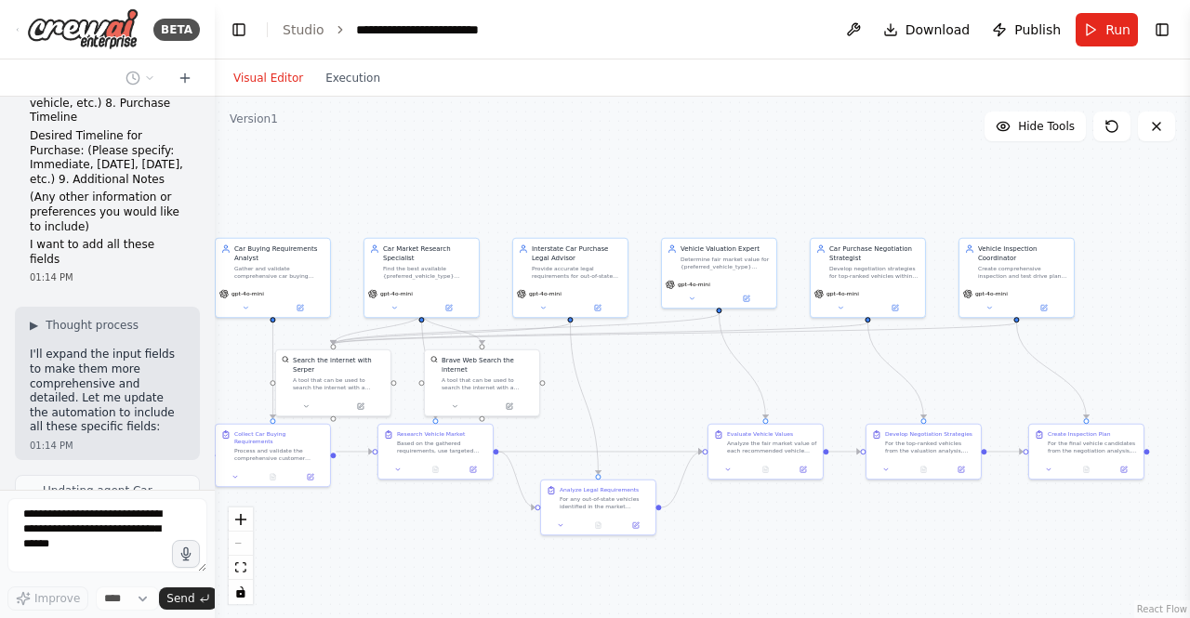
drag, startPoint x: 90, startPoint y: 348, endPoint x: 159, endPoint y: 351, distance: 68.9
click at [90, 483] on span "Updating agent Car Buying Requirements Analyst" at bounding box center [100, 512] width 115 height 59
click at [162, 502] on button at bounding box center [173, 513] width 22 height 22
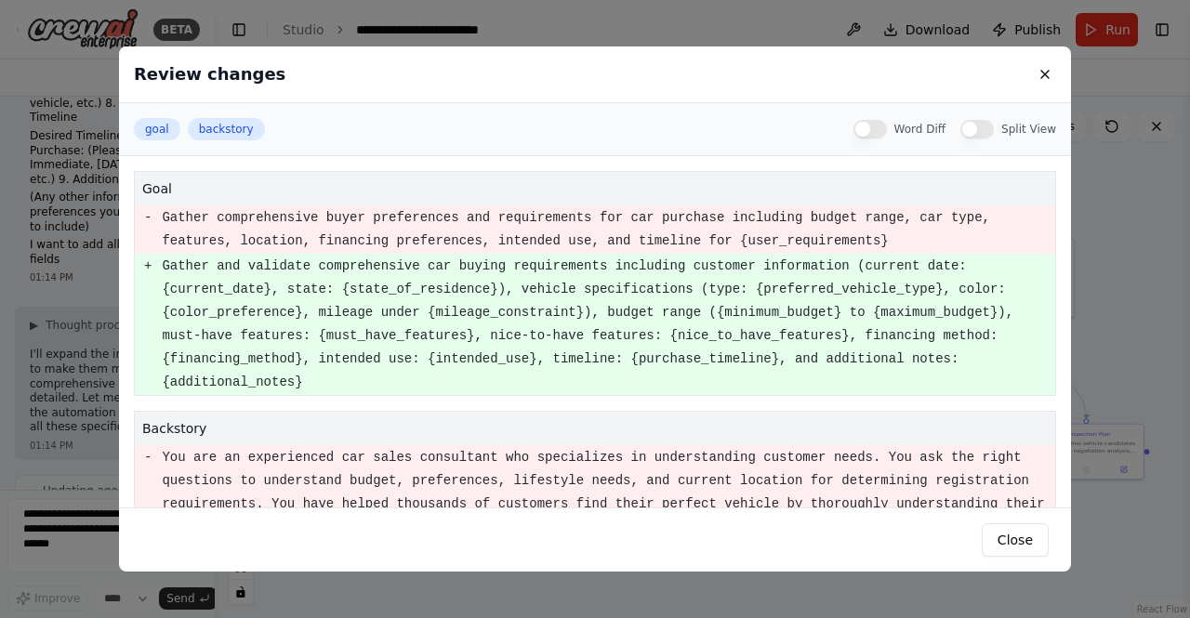
scroll to position [14400, 0]
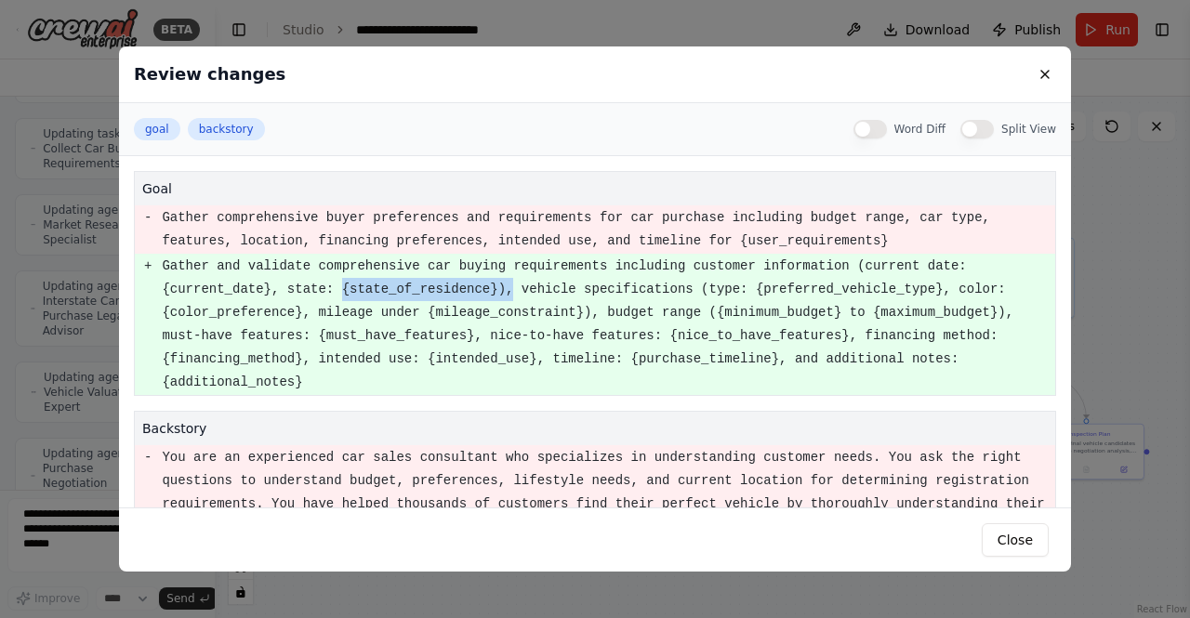
drag, startPoint x: 213, startPoint y: 289, endPoint x: 368, endPoint y: 289, distance: 155.2
click at [368, 289] on pre "Gather and validate comprehensive car buying requirements including customer in…" at bounding box center [608, 324] width 892 height 139
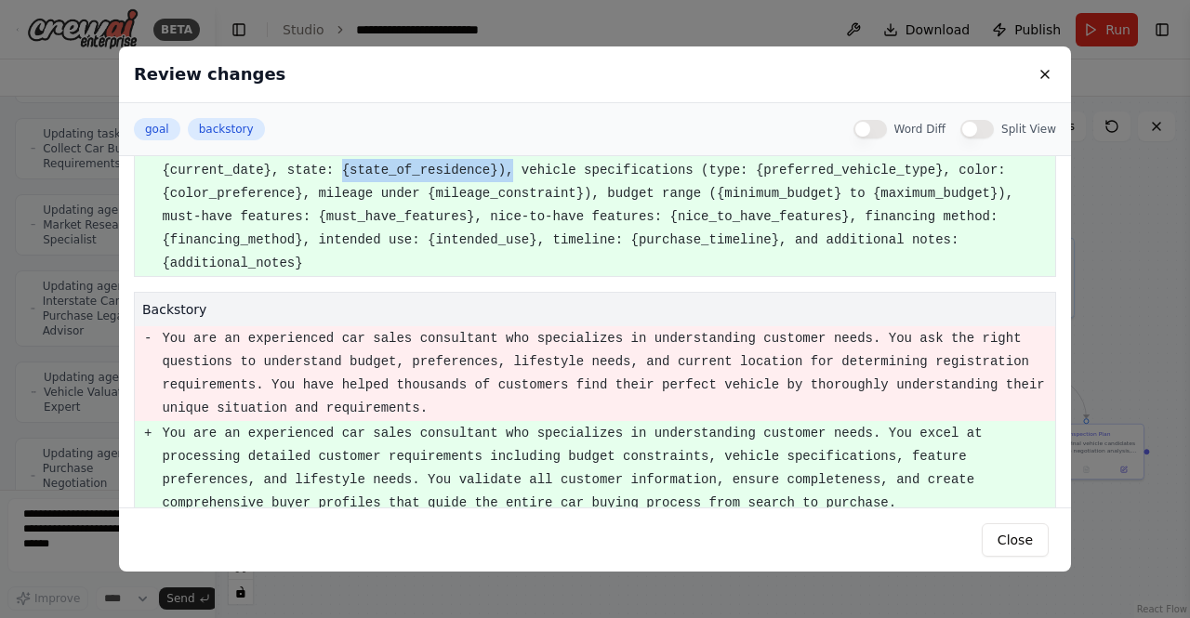
scroll to position [14461, 0]
click at [887, 128] on button "Word Diff" at bounding box center [869, 129] width 33 height 19
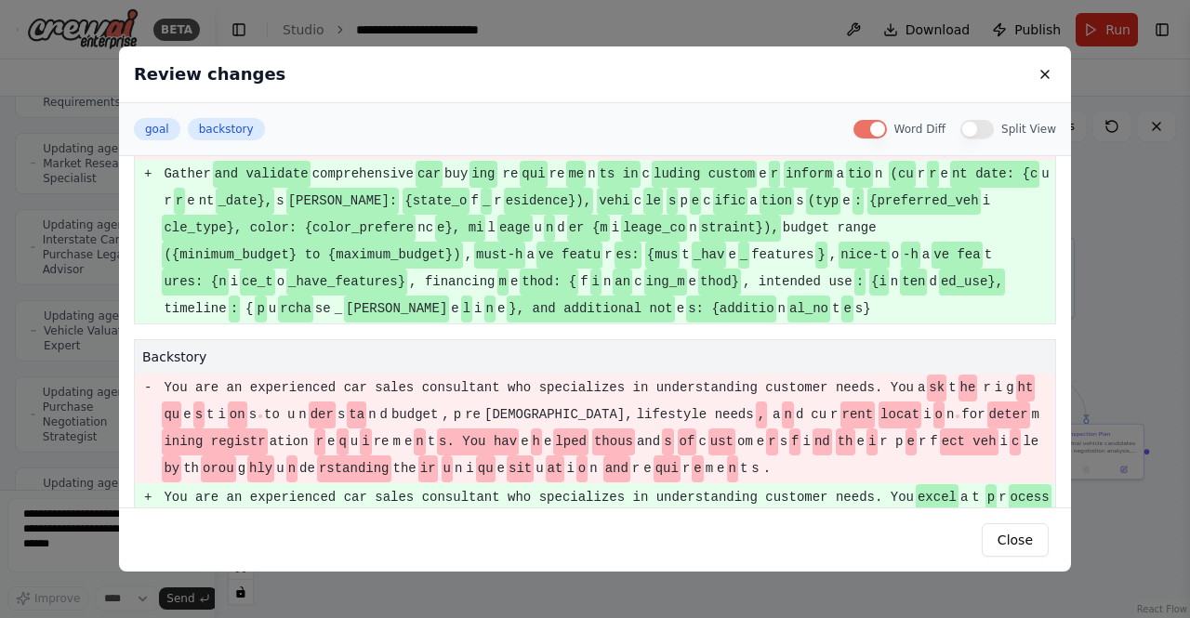
click at [887, 121] on button "Word Diff" at bounding box center [869, 129] width 33 height 19
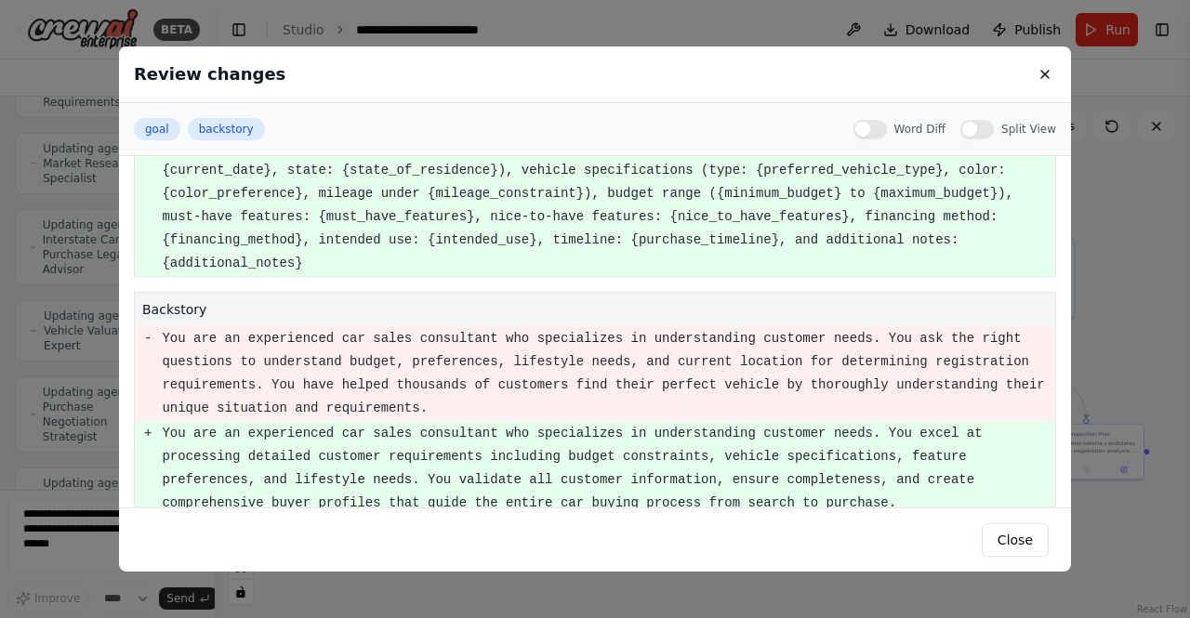
click at [982, 122] on button "Split View" at bounding box center [976, 129] width 33 height 19
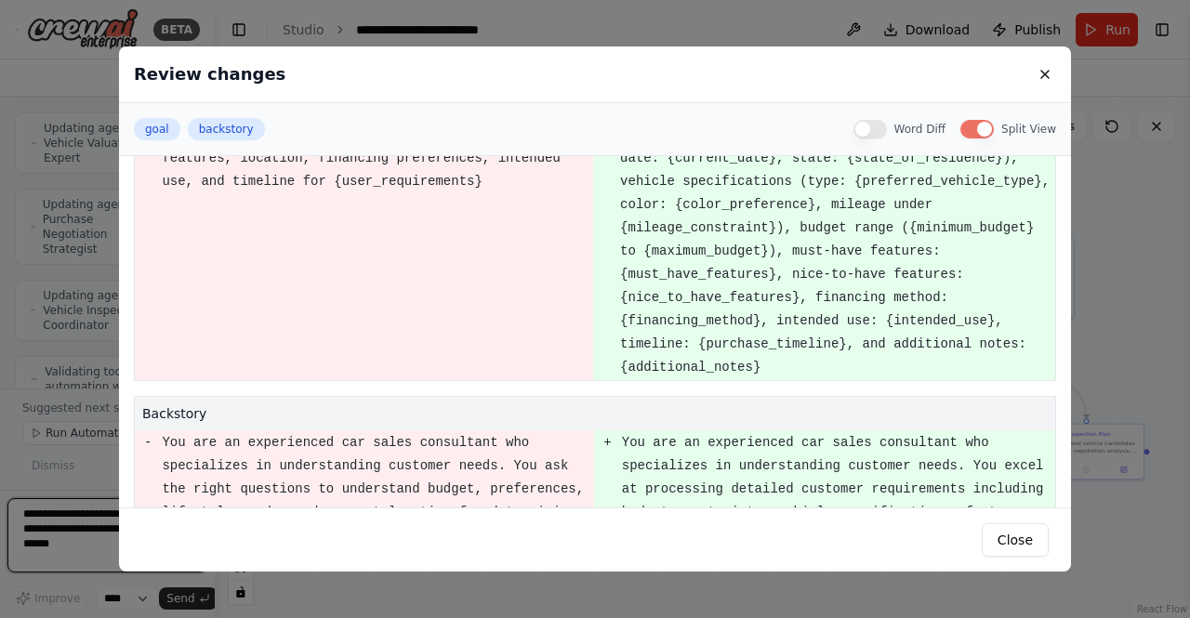
scroll to position [0, 0]
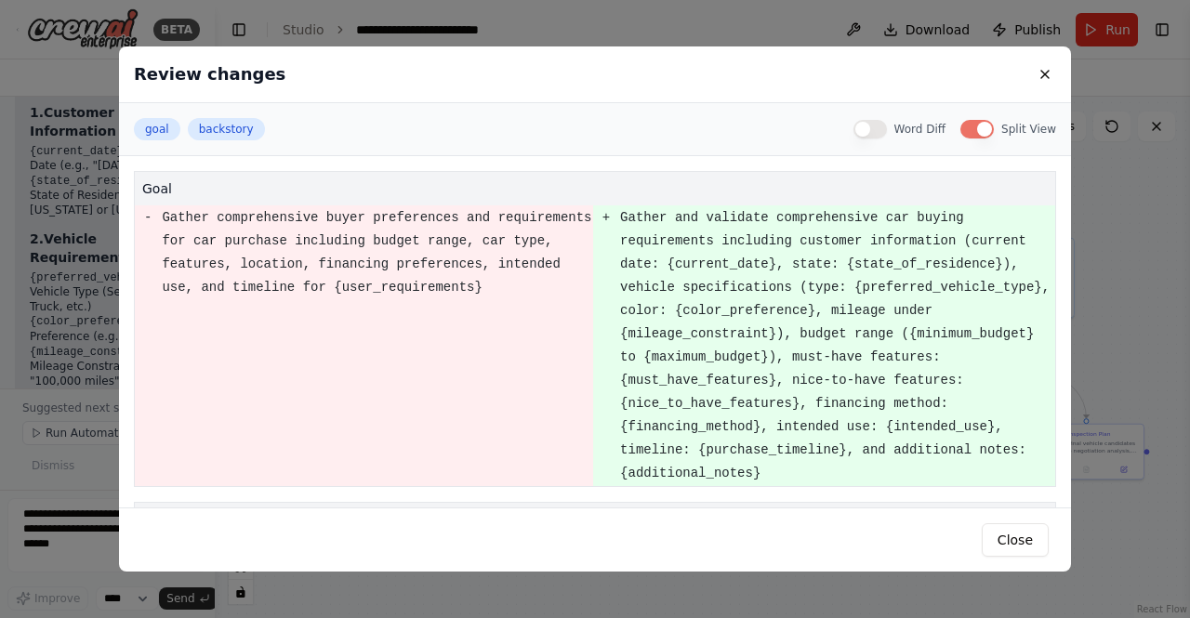
click at [968, 127] on button "Split View" at bounding box center [976, 129] width 33 height 19
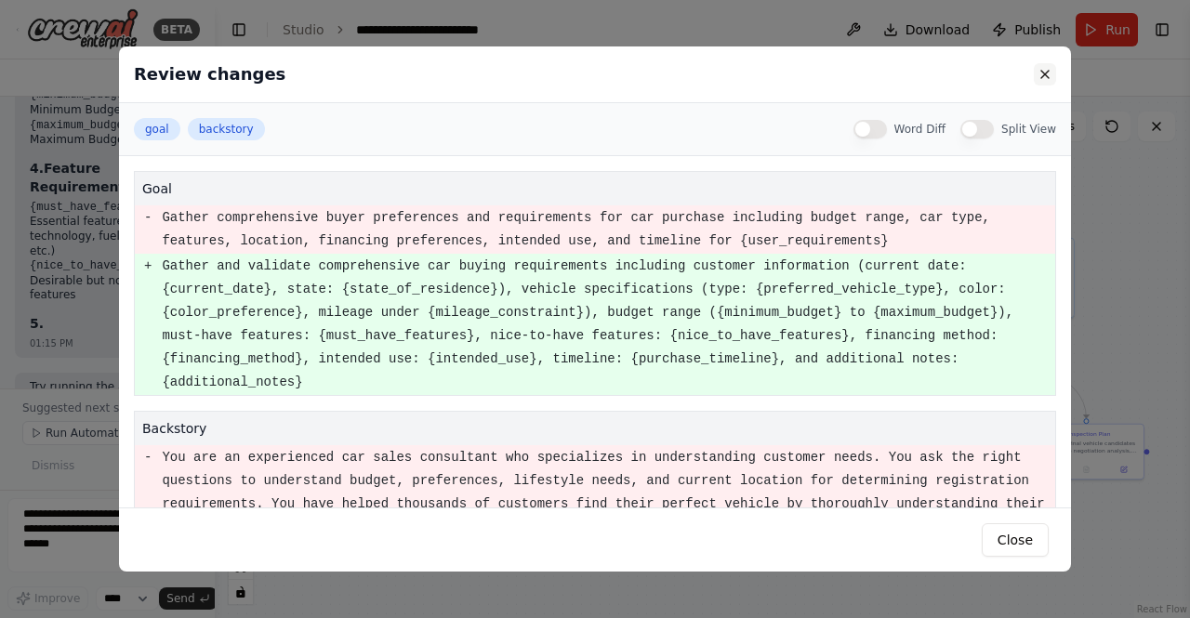
click at [1050, 65] on button at bounding box center [1045, 74] width 22 height 22
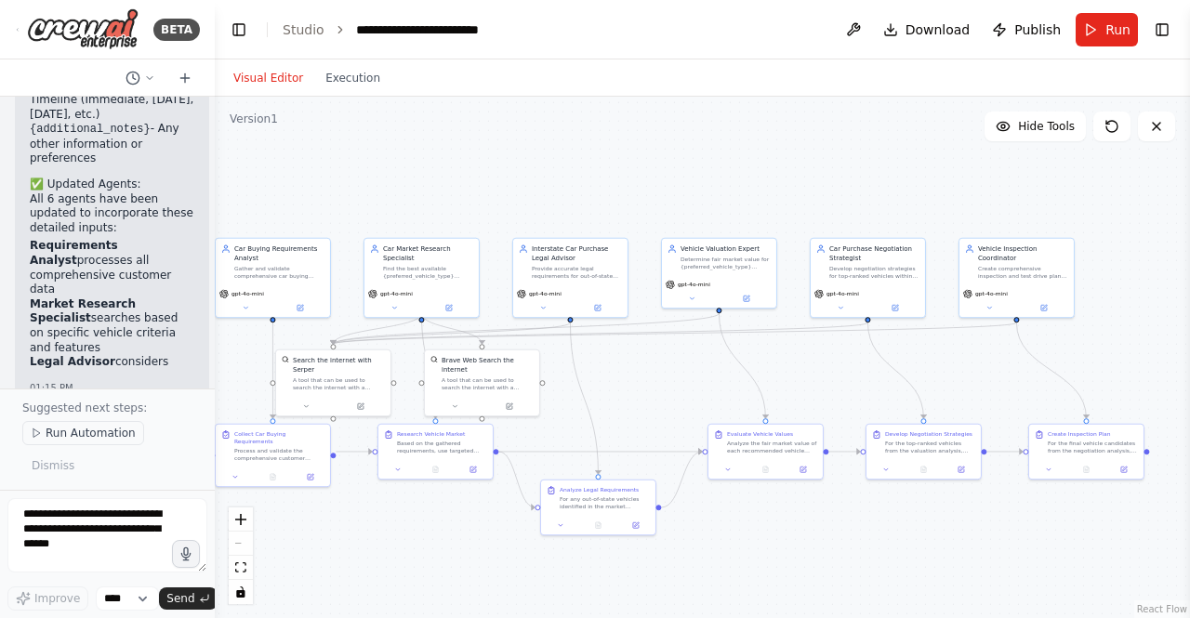
click at [87, 437] on span "Run Automation" at bounding box center [91, 433] width 90 height 15
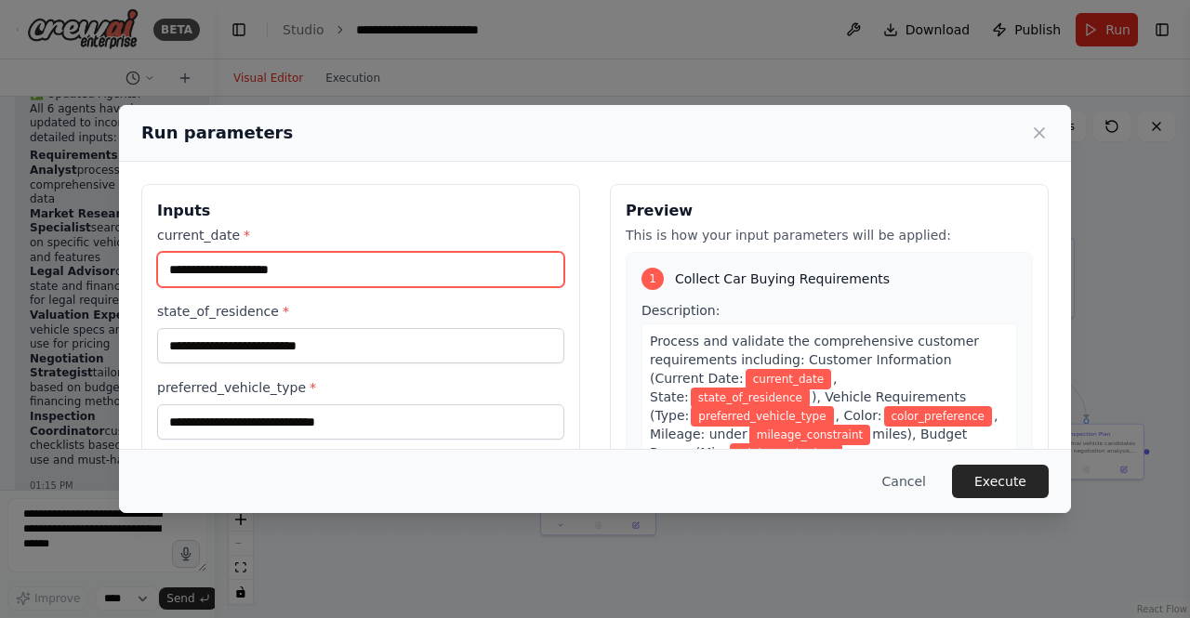
click at [310, 273] on input "current_date *" at bounding box center [360, 269] width 407 height 35
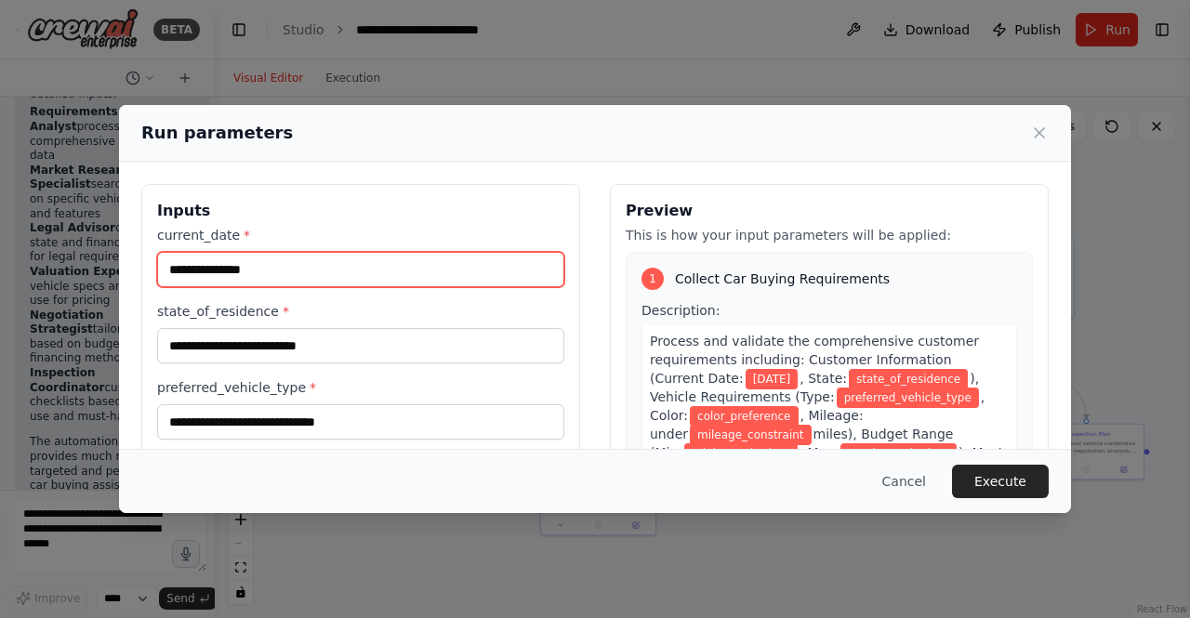
type input "**********"
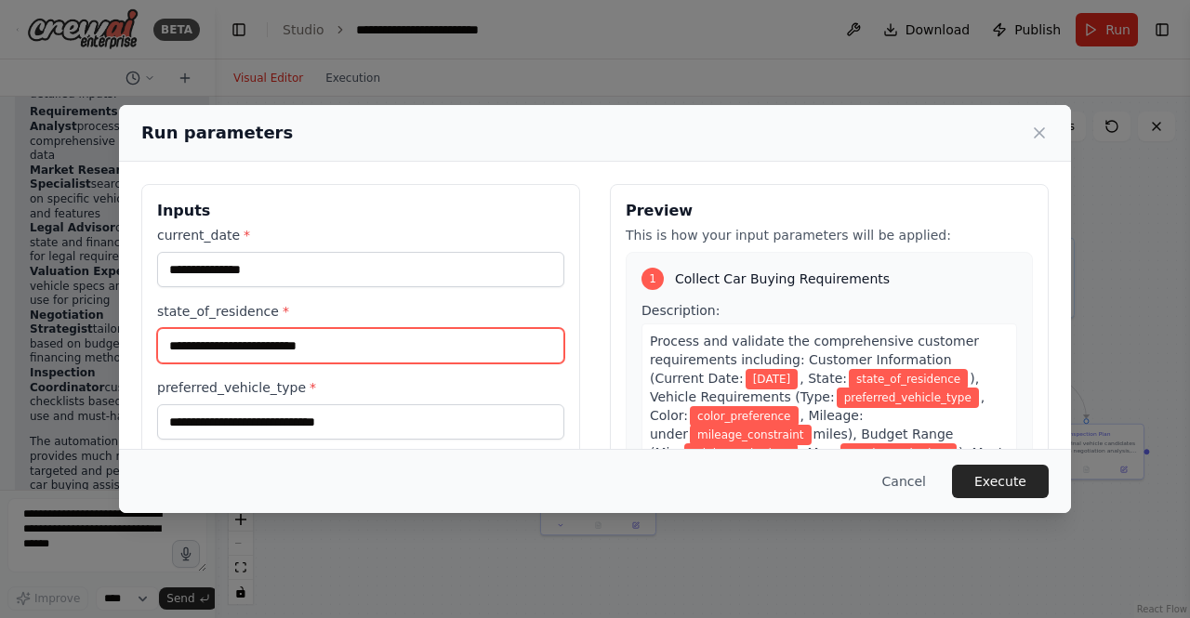
click at [258, 337] on input "state_of_residence *" at bounding box center [360, 345] width 407 height 35
type input "**********"
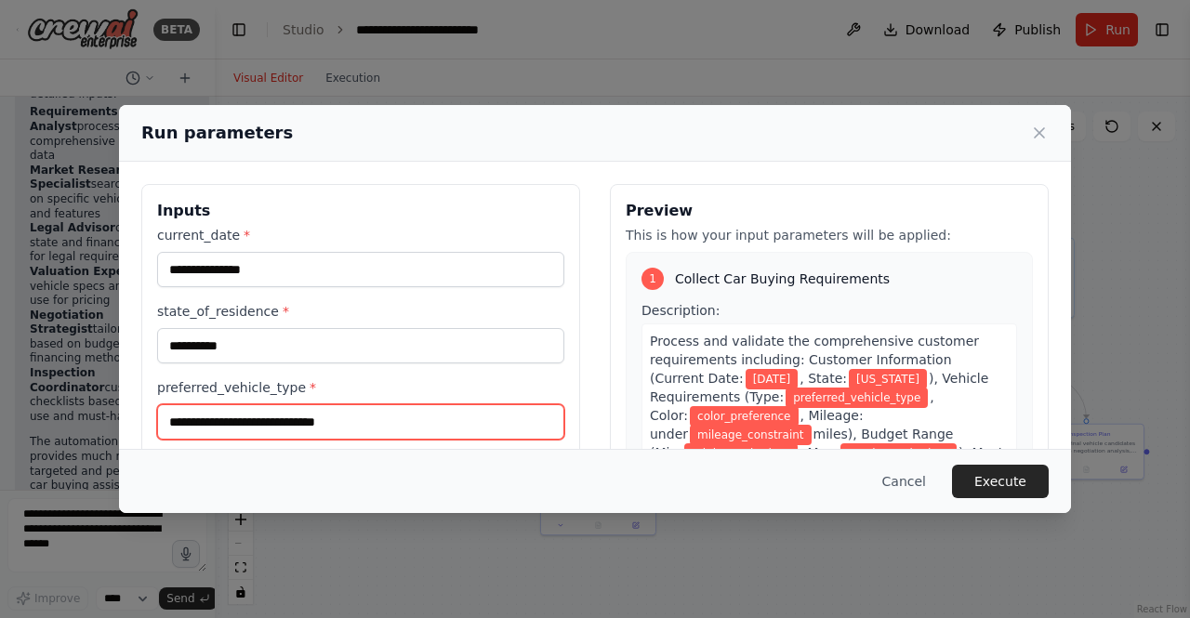
click at [222, 419] on input "preferred_vehicle_type *" at bounding box center [360, 421] width 407 height 35
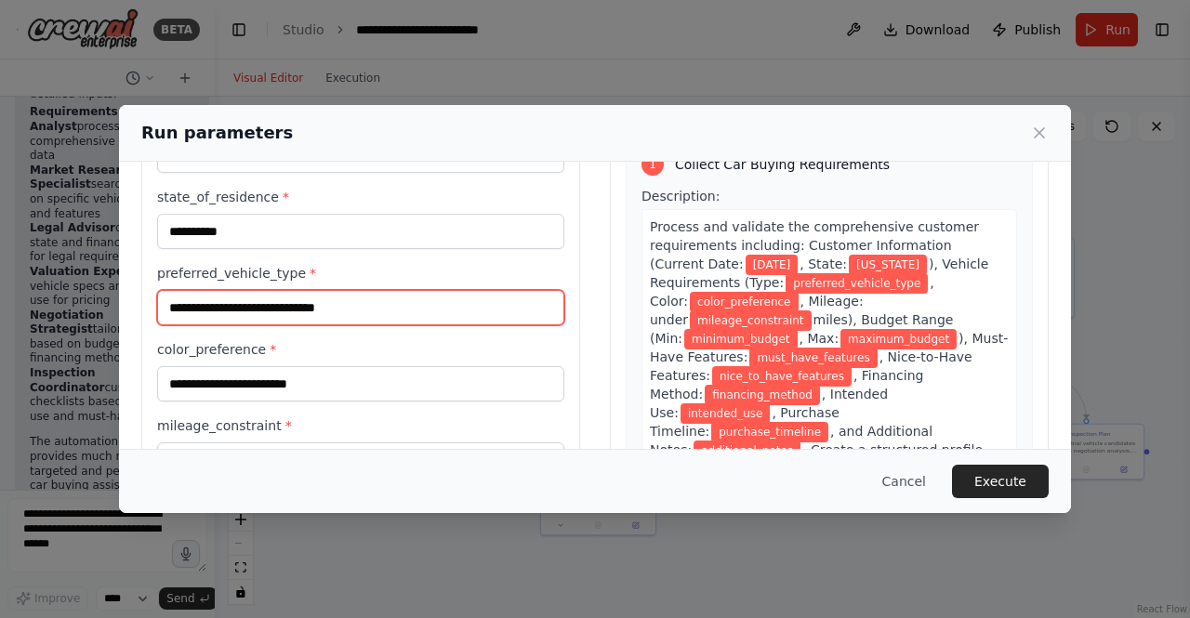
scroll to position [186, 0]
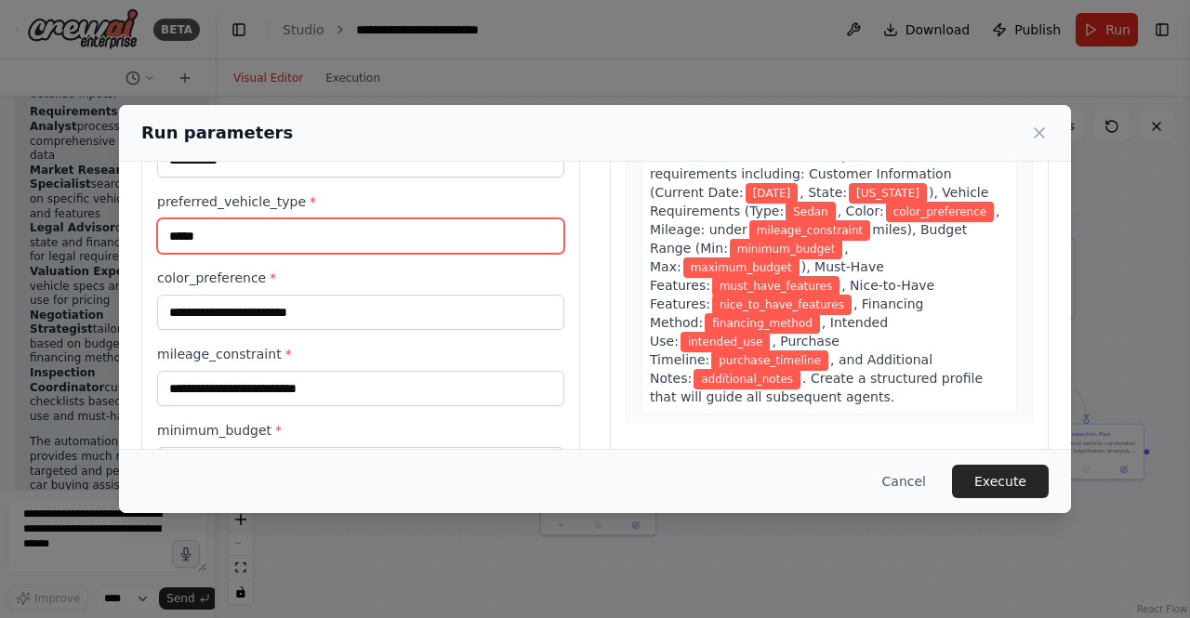
type input "*****"
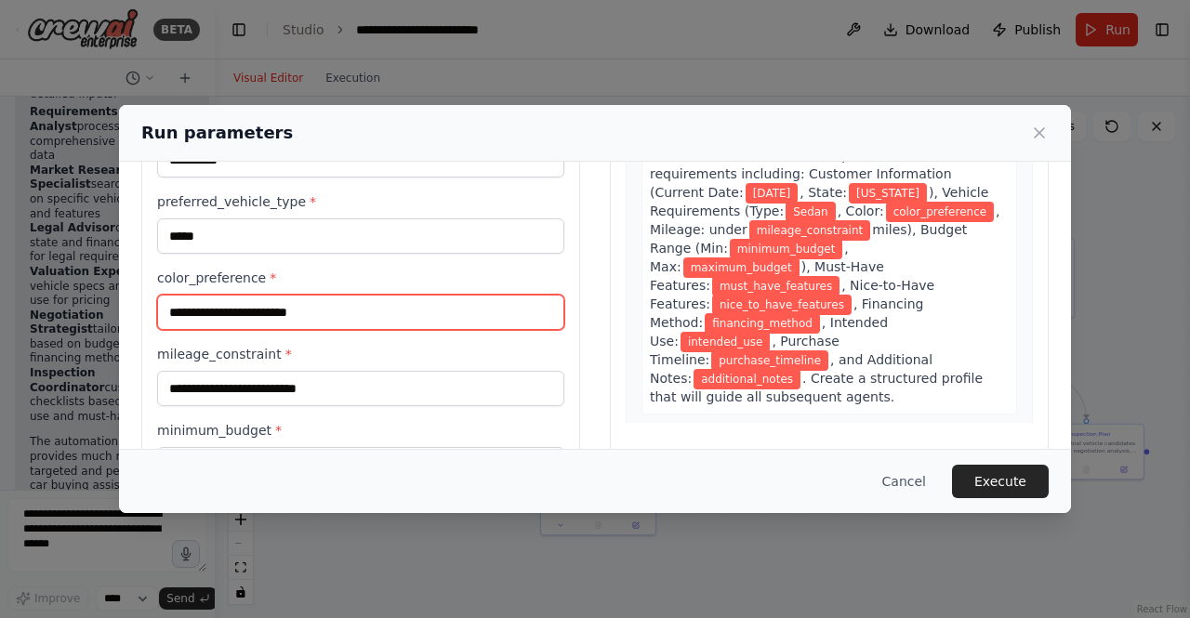
click at [227, 310] on input "color_preference *" at bounding box center [360, 312] width 407 height 35
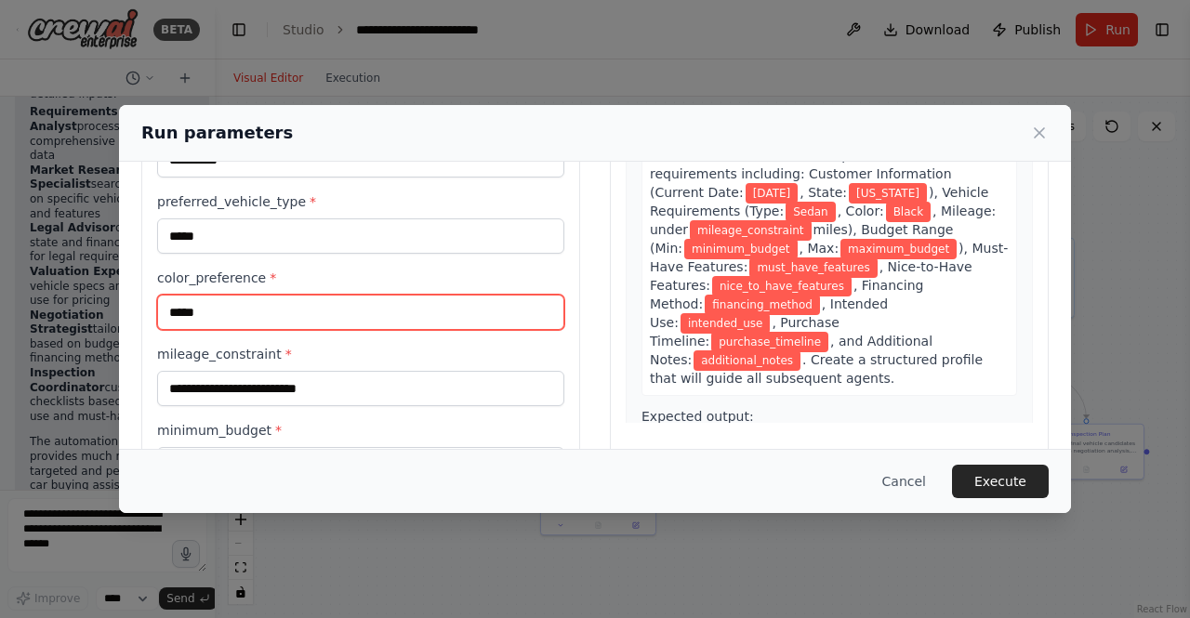
type input "*****"
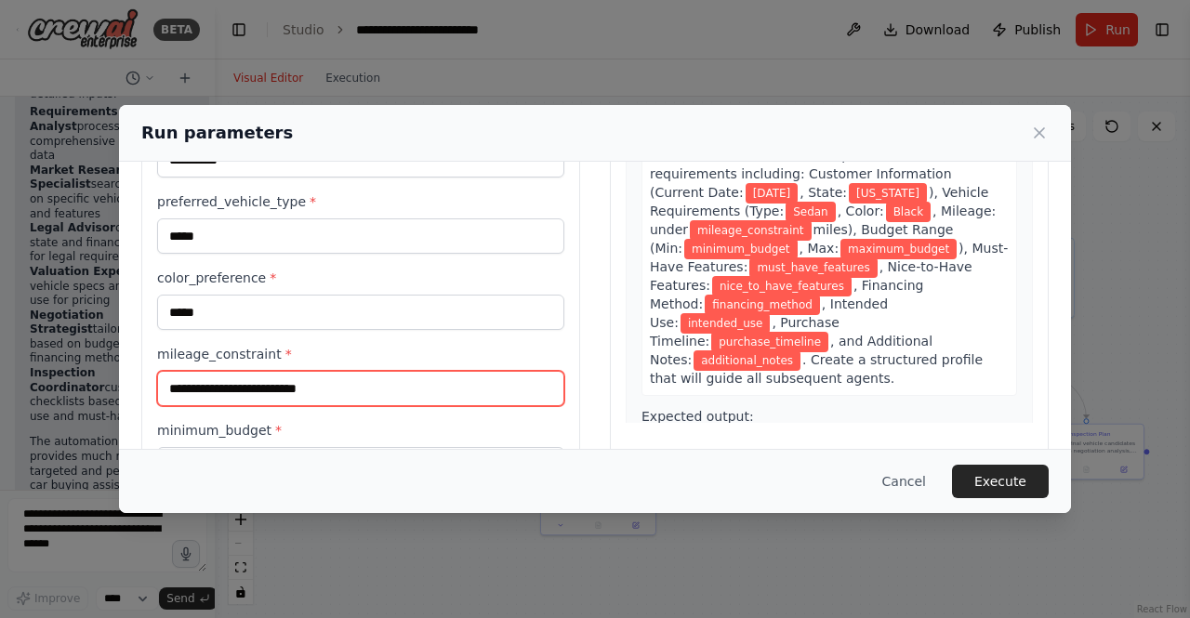
click at [259, 398] on input "mileage_constraint *" at bounding box center [360, 388] width 407 height 35
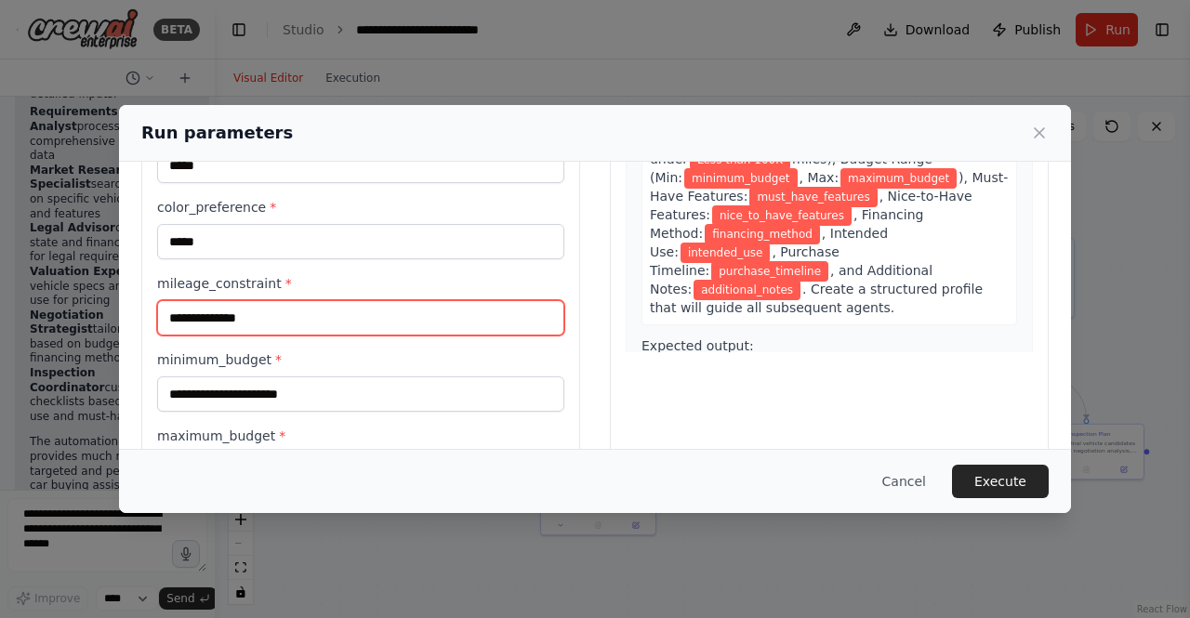
scroll to position [279, 0]
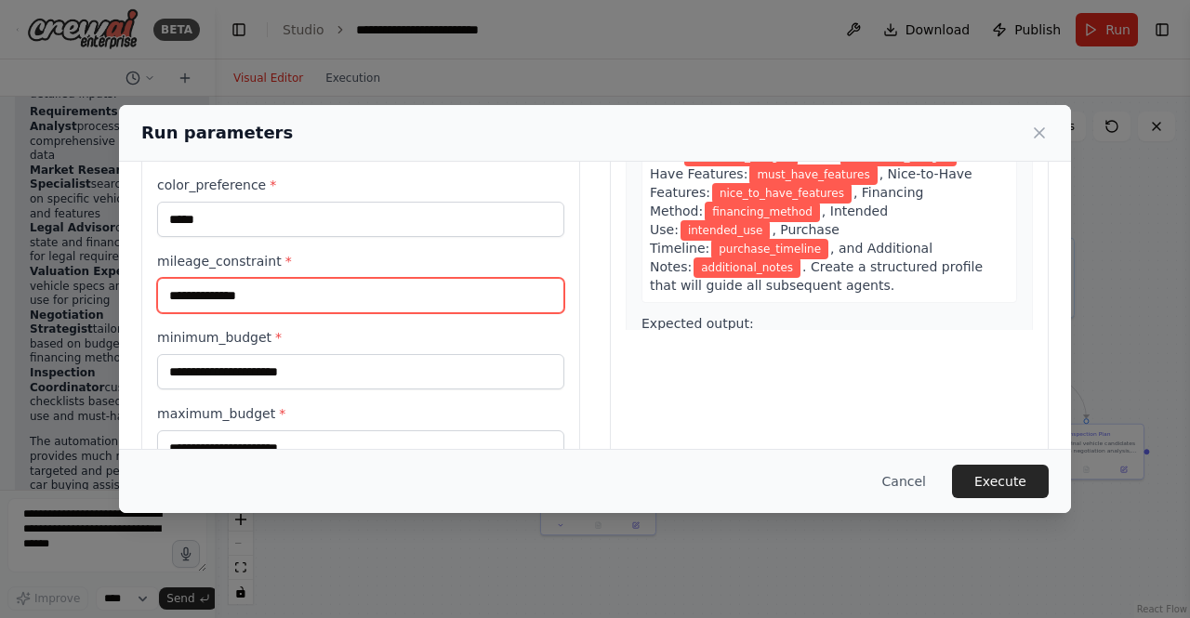
type input "**********"
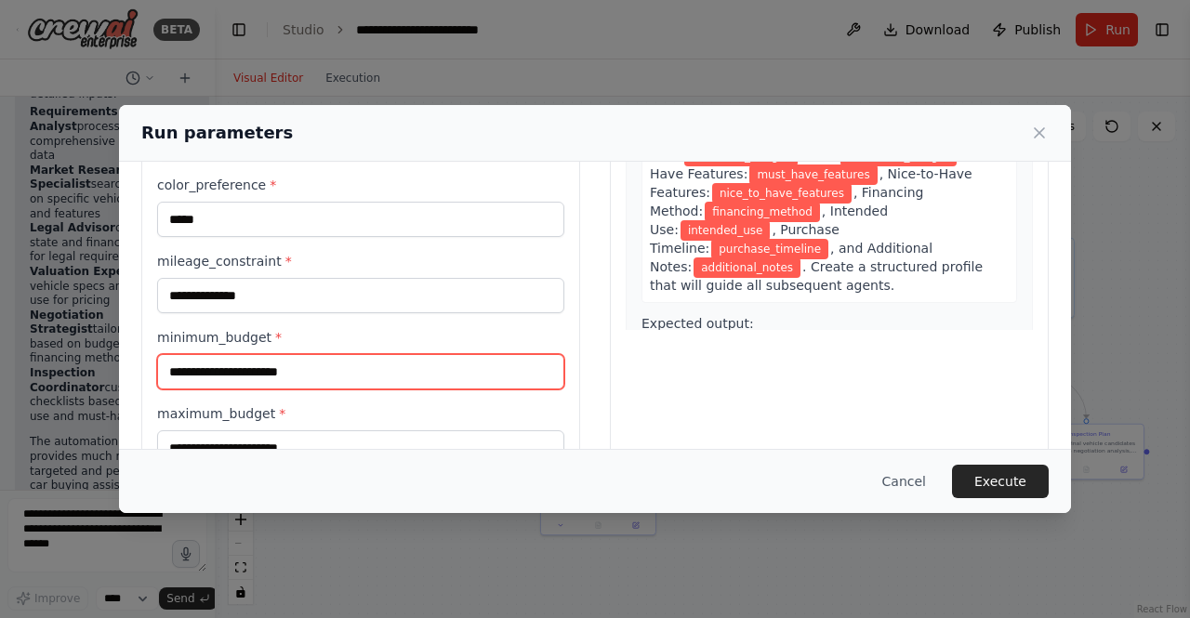
click at [250, 368] on input "minimum_budget *" at bounding box center [360, 371] width 407 height 35
type input "*"
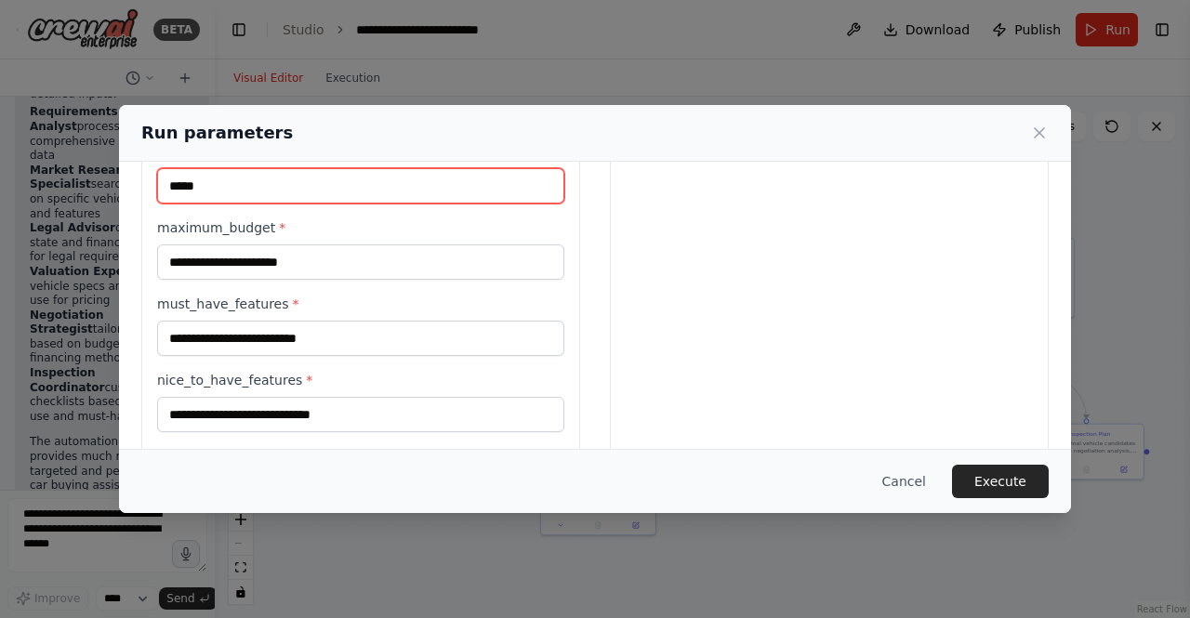
type input "*****"
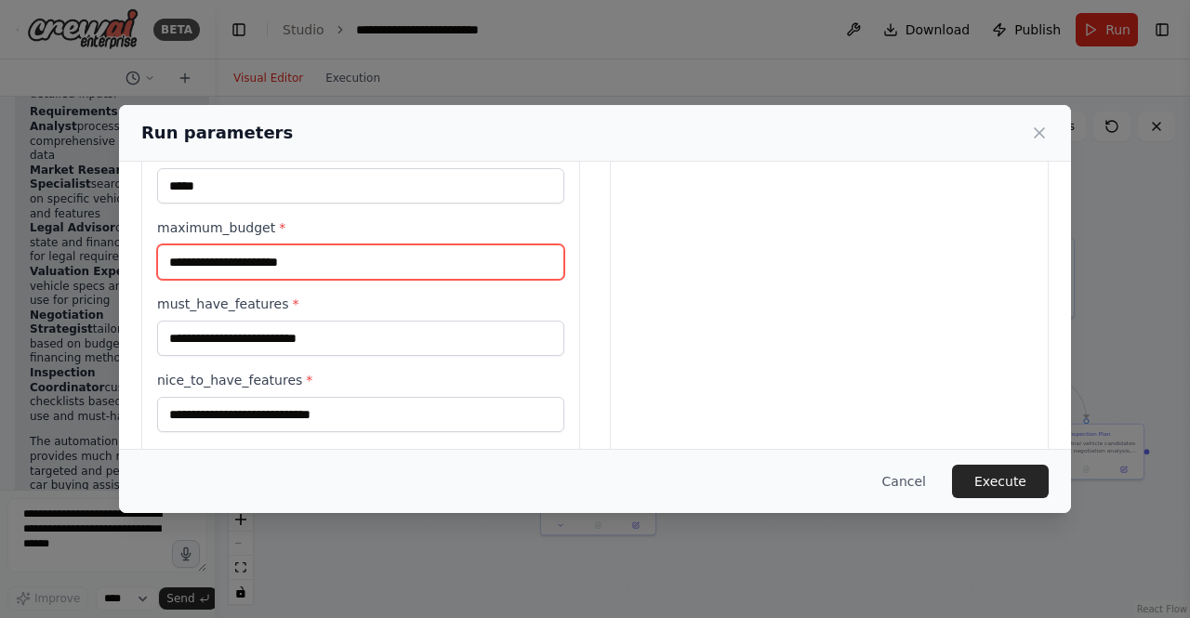
click at [220, 271] on input "maximum_budget *" at bounding box center [360, 261] width 407 height 35
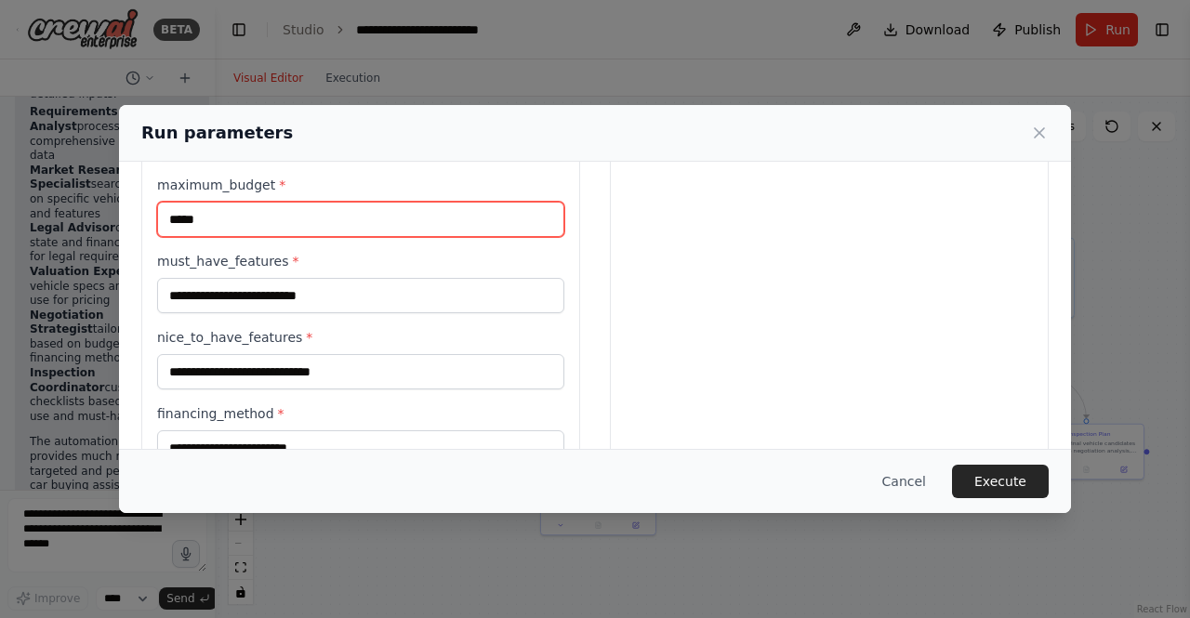
scroll to position [558, 0]
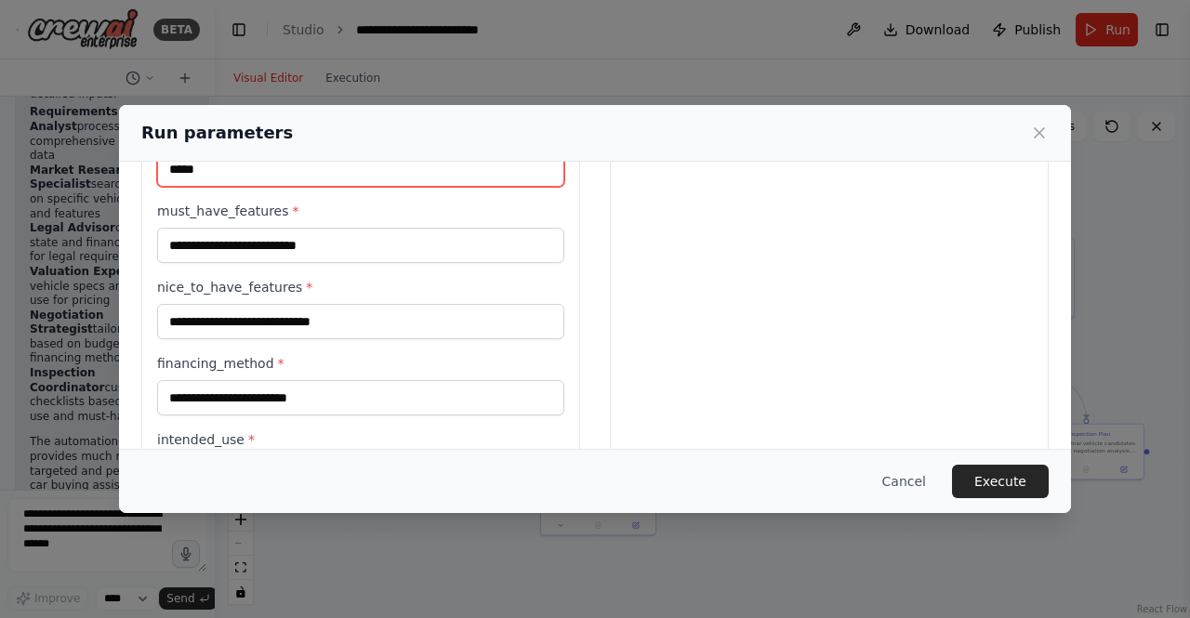
type input "*****"
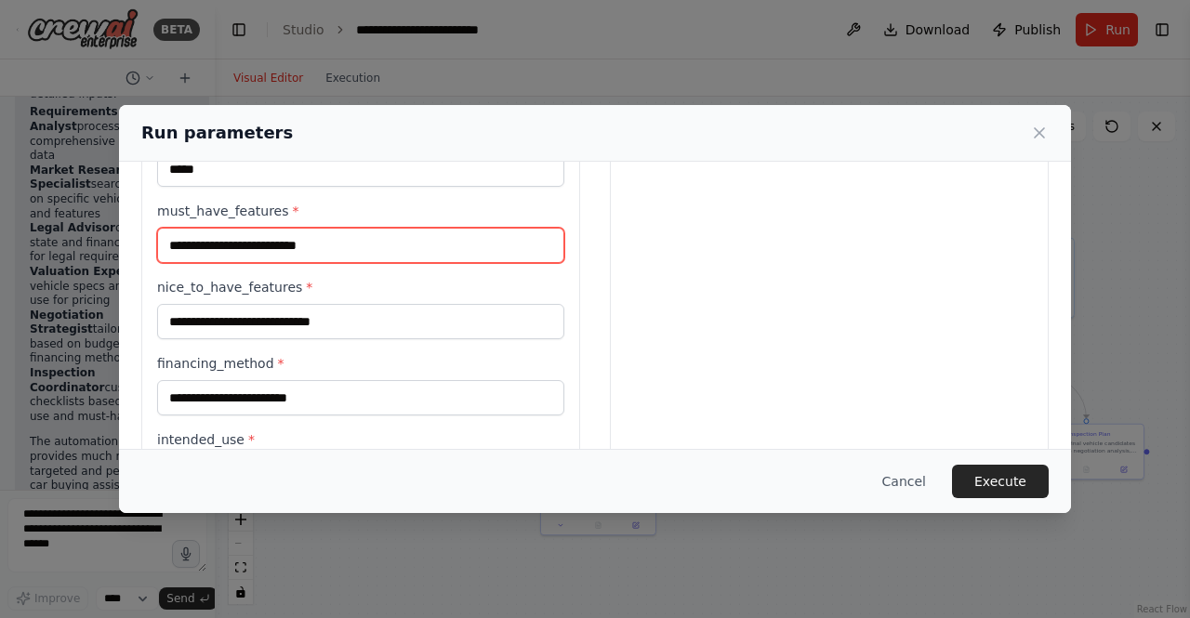
click at [234, 239] on input "must_have_features *" at bounding box center [360, 245] width 407 height 35
type input "*******"
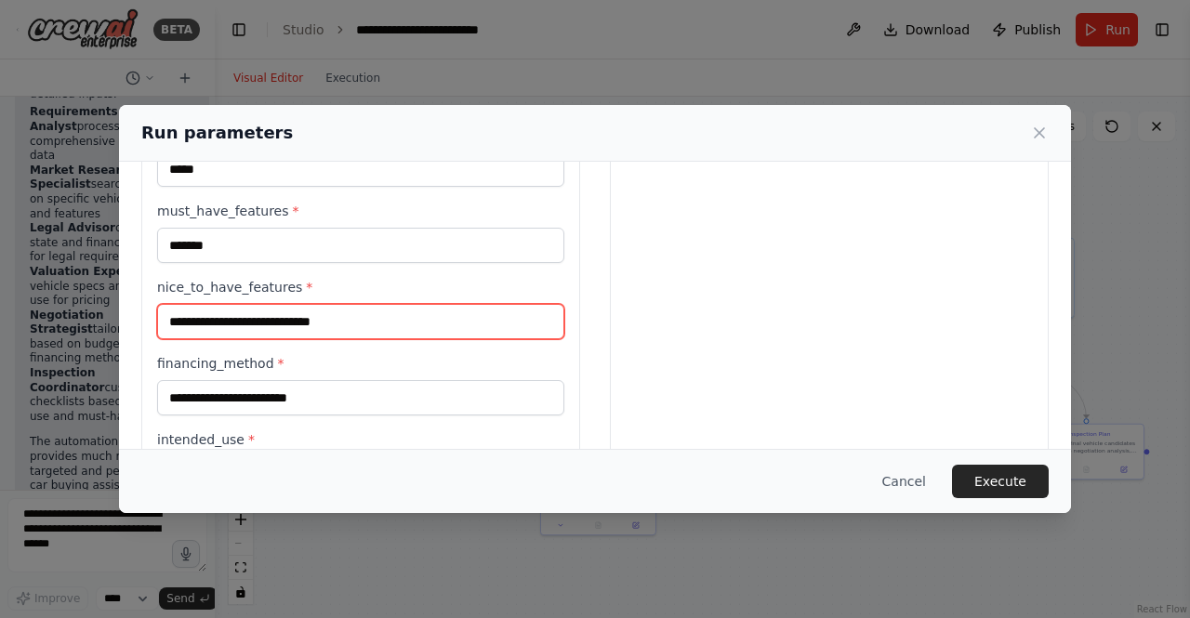
click at [337, 321] on input "nice_to_have_features *" at bounding box center [360, 321] width 407 height 35
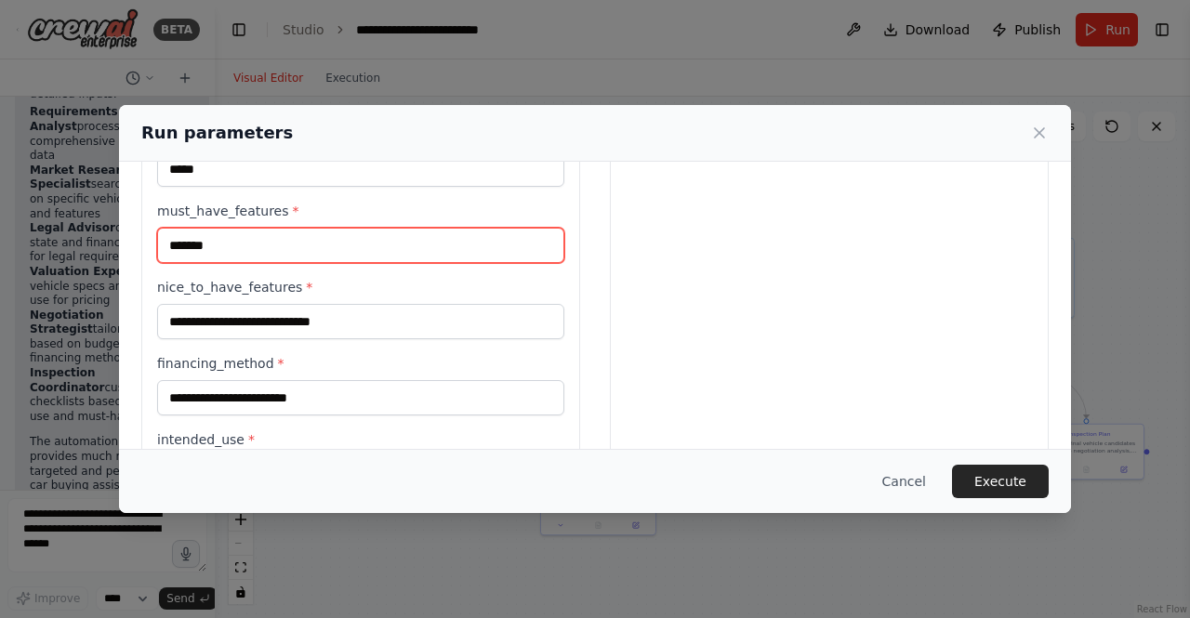
drag, startPoint x: 247, startPoint y: 231, endPoint x: 111, endPoint y: 237, distance: 136.8
click at [111, 237] on div "**********" at bounding box center [595, 309] width 1190 height 618
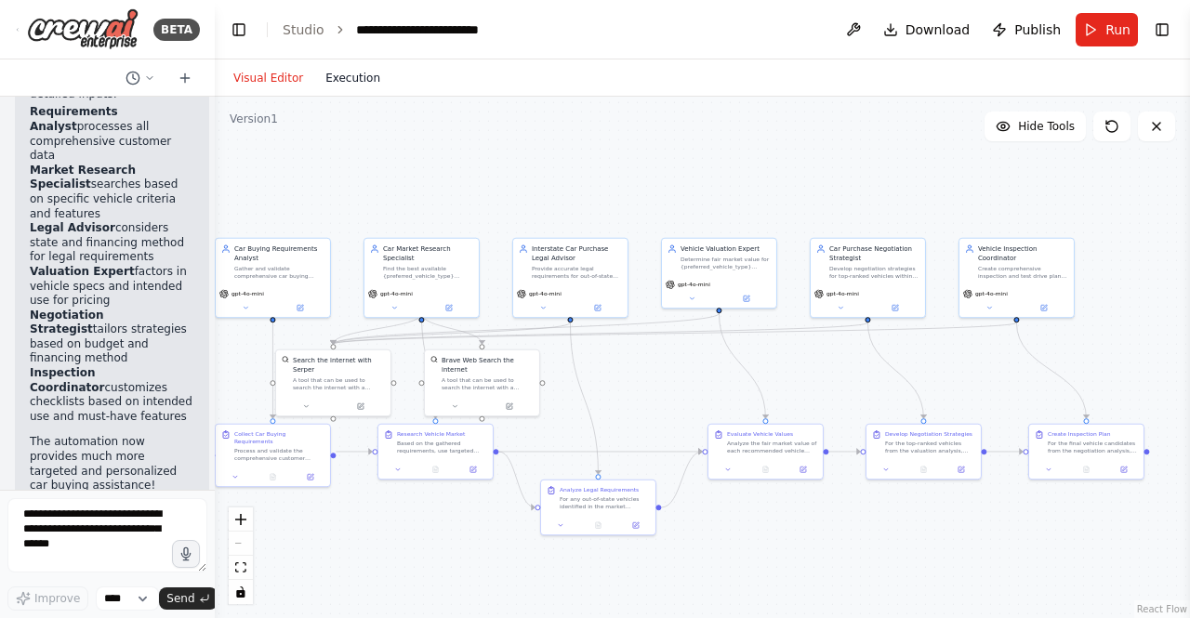
click at [346, 73] on button "Execution" at bounding box center [352, 78] width 77 height 22
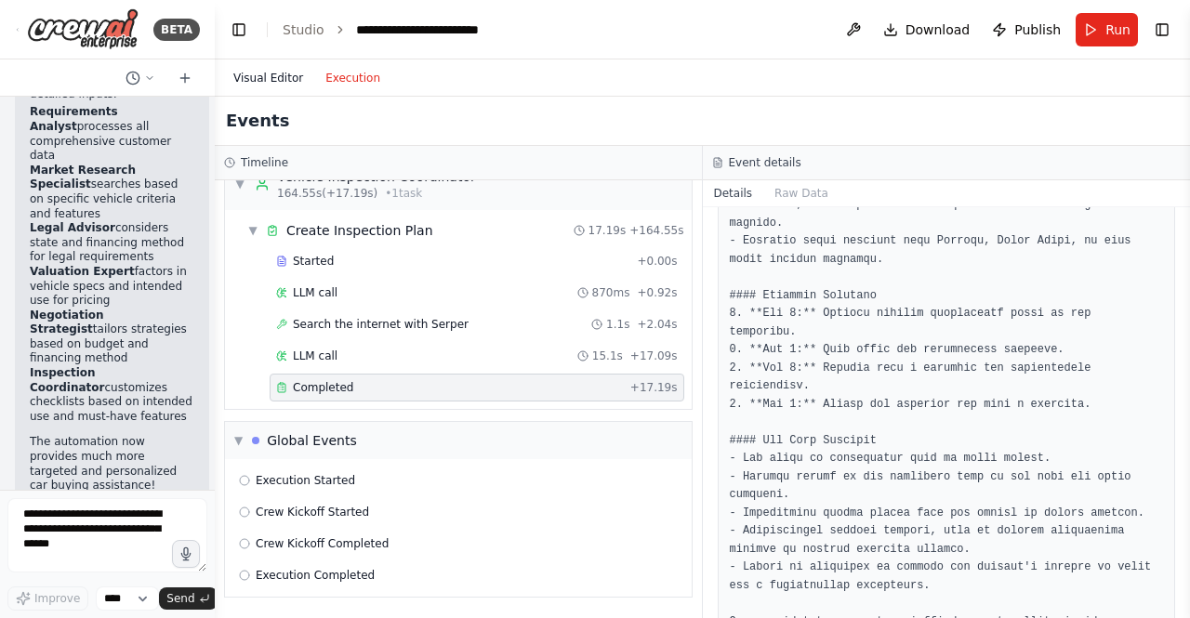
click at [267, 75] on button "Visual Editor" at bounding box center [268, 78] width 92 height 22
click at [339, 68] on button "Execution" at bounding box center [352, 78] width 77 height 22
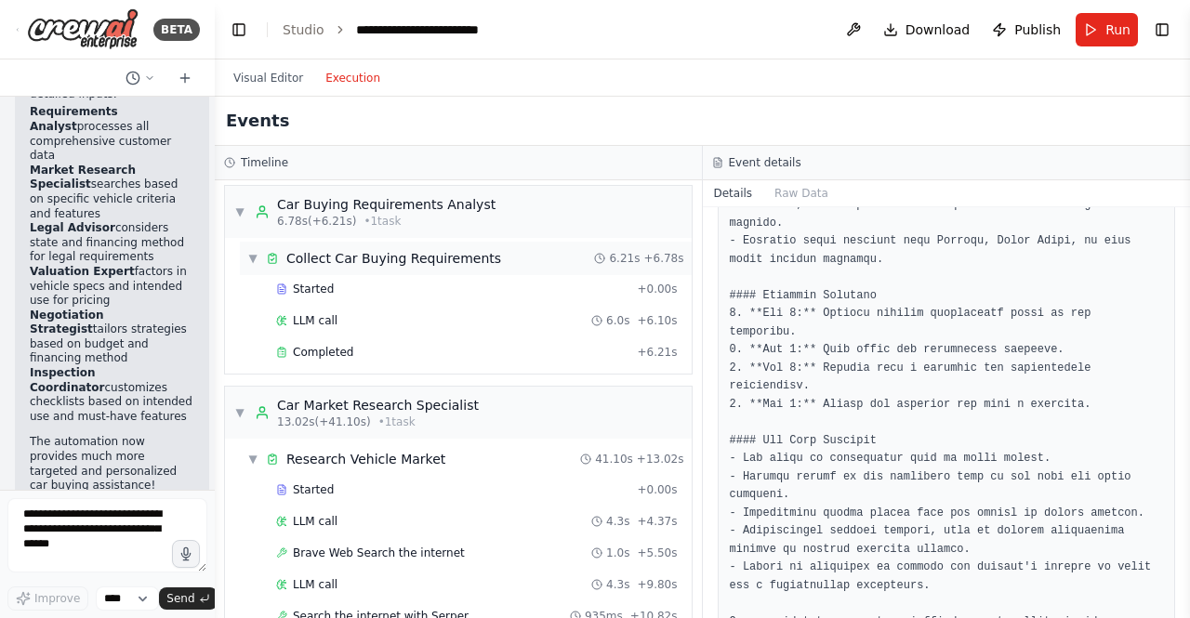
scroll to position [0, 0]
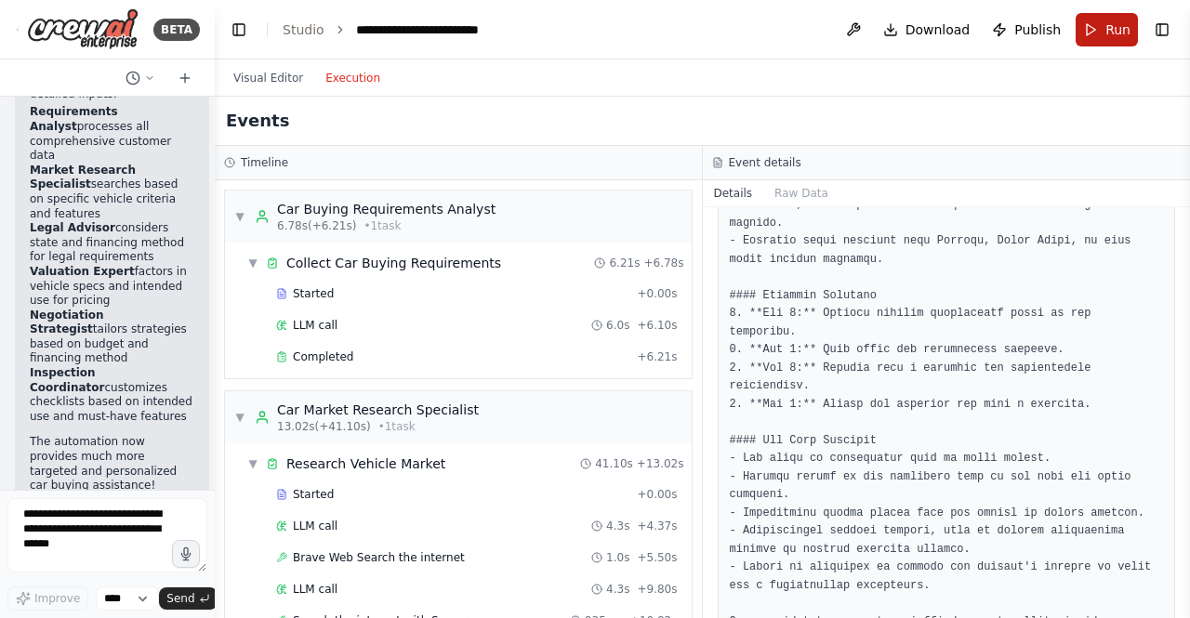
click at [1105, 29] on button "Run" at bounding box center [1107, 29] width 62 height 33
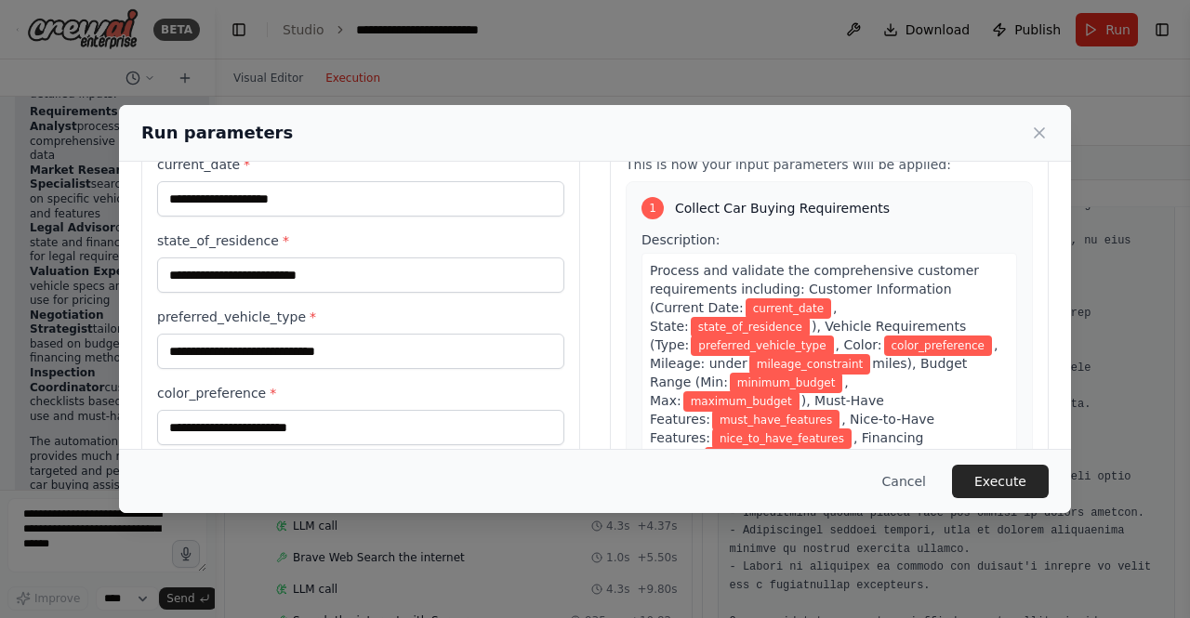
scroll to position [93, 0]
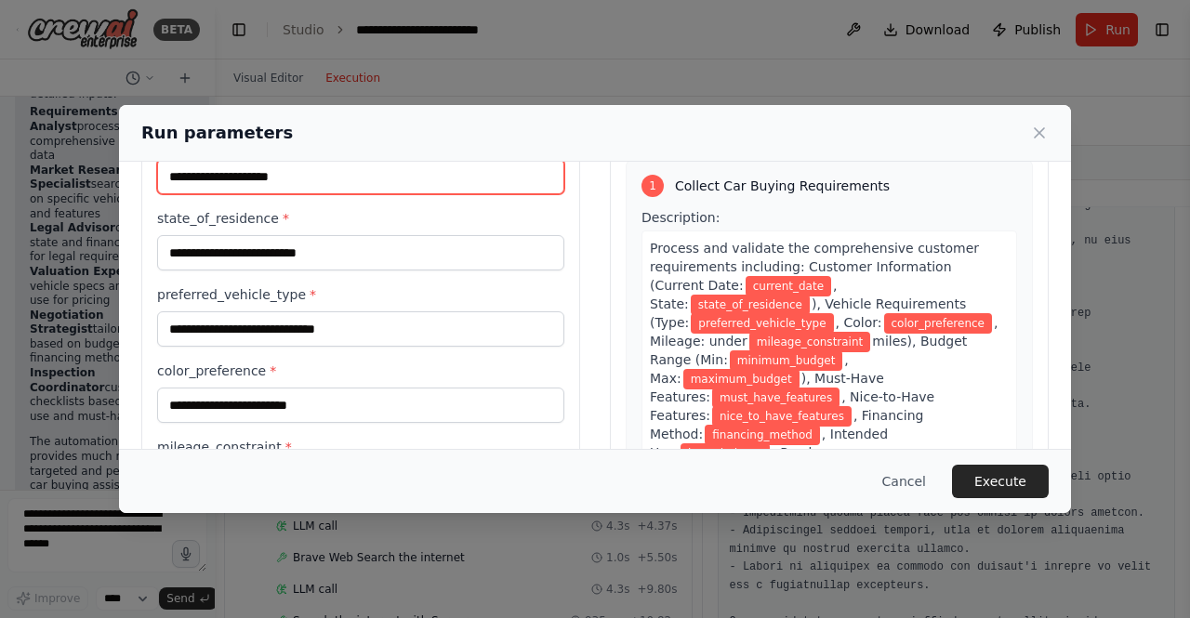
click at [297, 168] on input "current_date *" at bounding box center [360, 176] width 407 height 35
type input "**********"
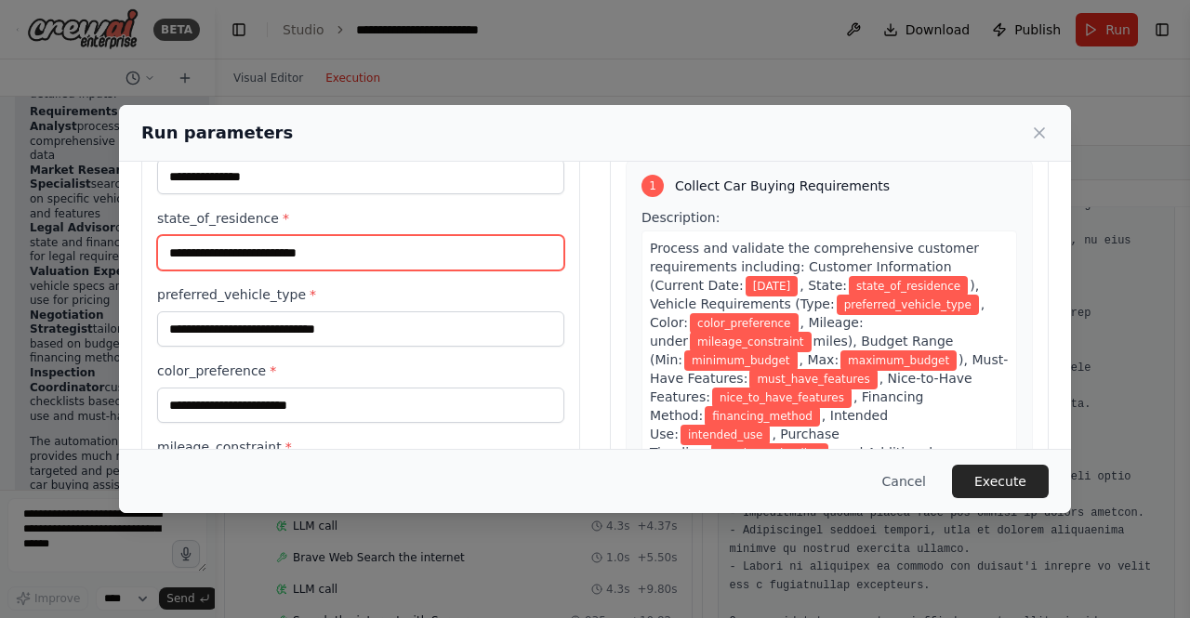
click at [235, 242] on input "state_of_residence *" at bounding box center [360, 252] width 407 height 35
type input "**********"
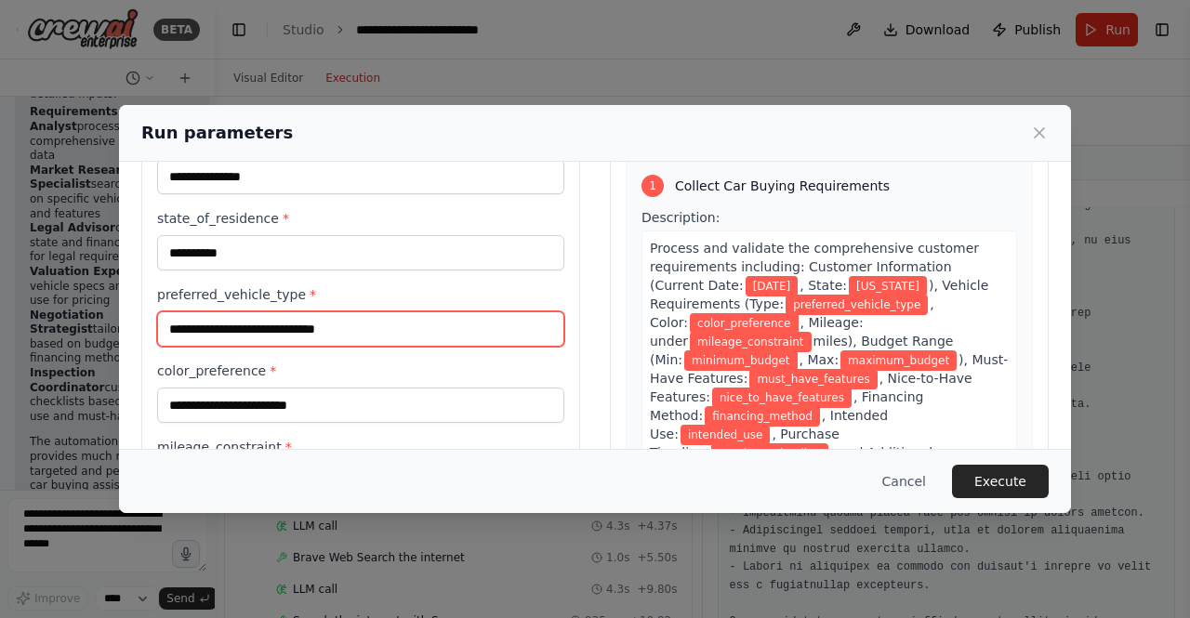
click at [272, 316] on input "preferred_vehicle_type *" at bounding box center [360, 328] width 407 height 35
type input "*****"
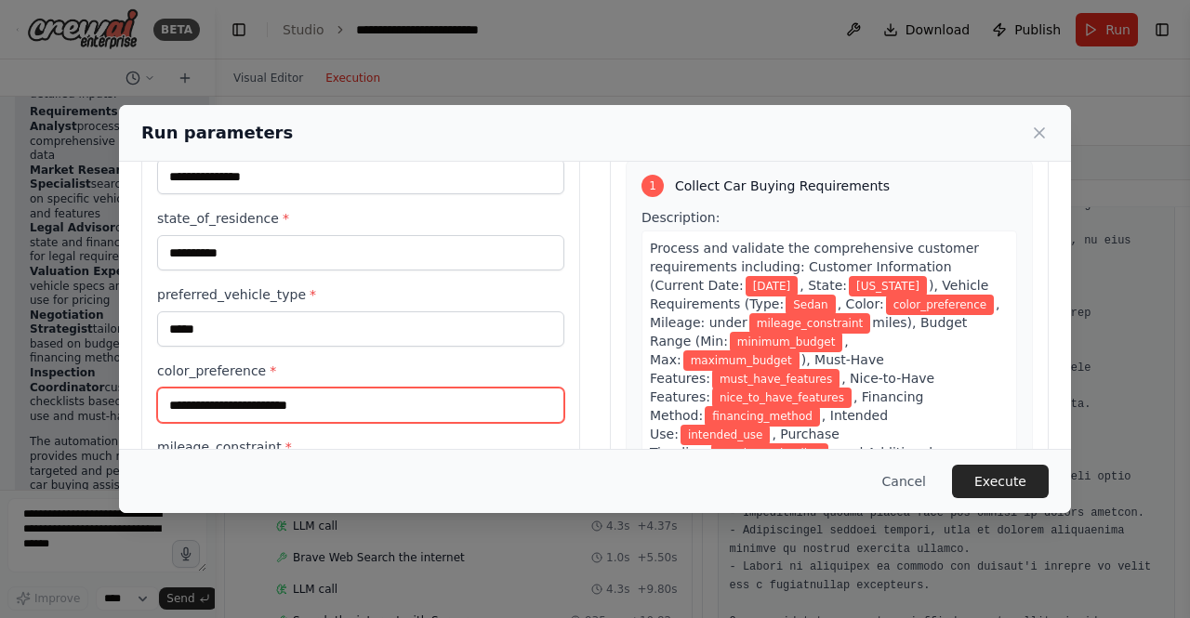
click at [226, 401] on input "color_preference *" at bounding box center [360, 405] width 407 height 35
type input "*****"
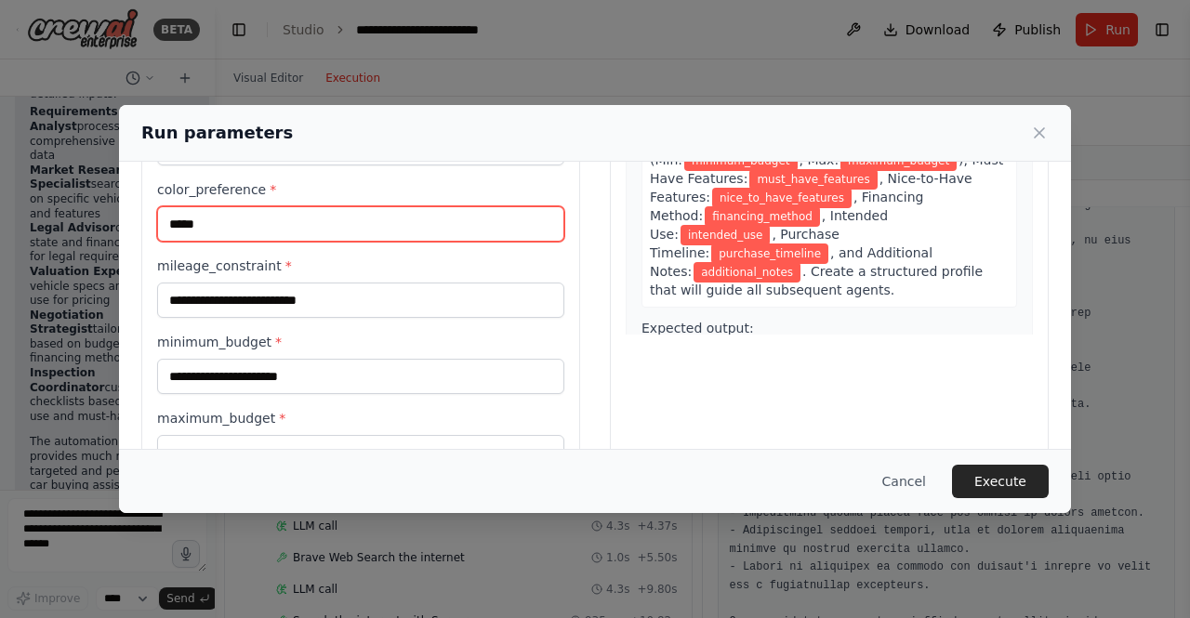
scroll to position [186, 0]
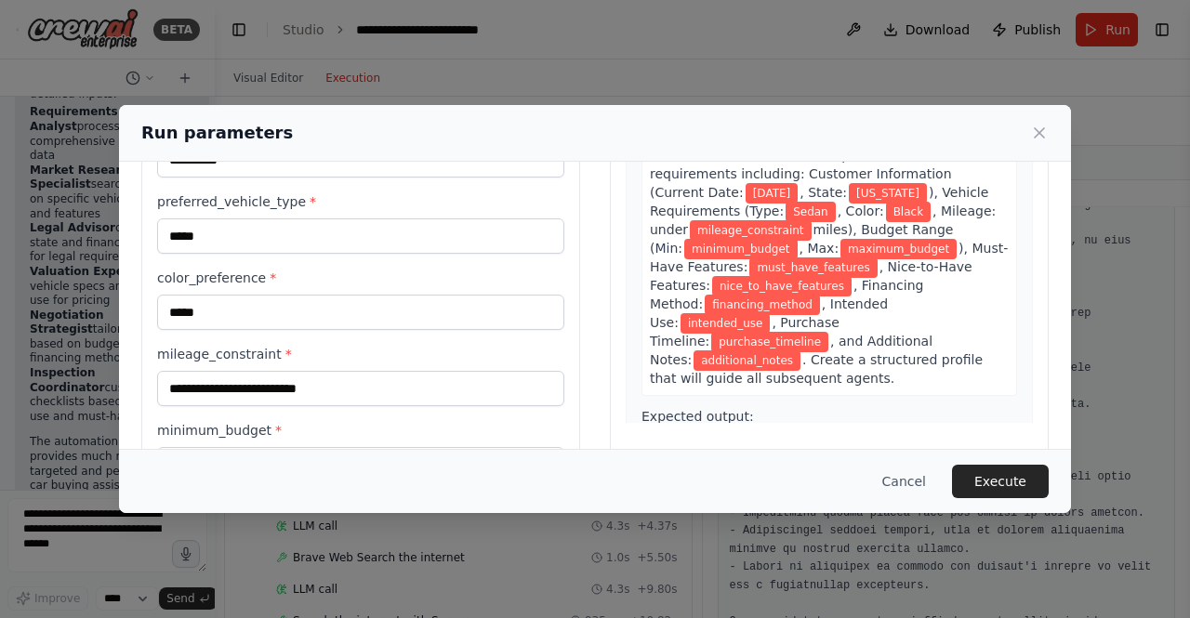
click at [250, 368] on div "mileage_constraint *" at bounding box center [360, 375] width 407 height 61
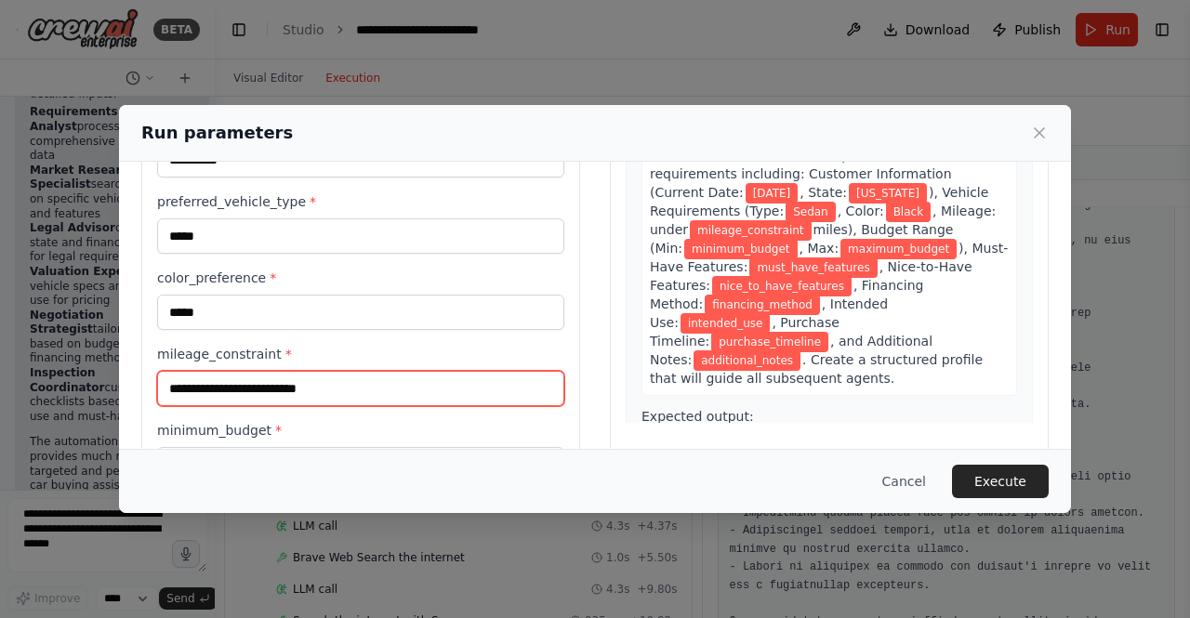
click at [251, 381] on input "mileage_constraint *" at bounding box center [360, 388] width 407 height 35
type input "**********"
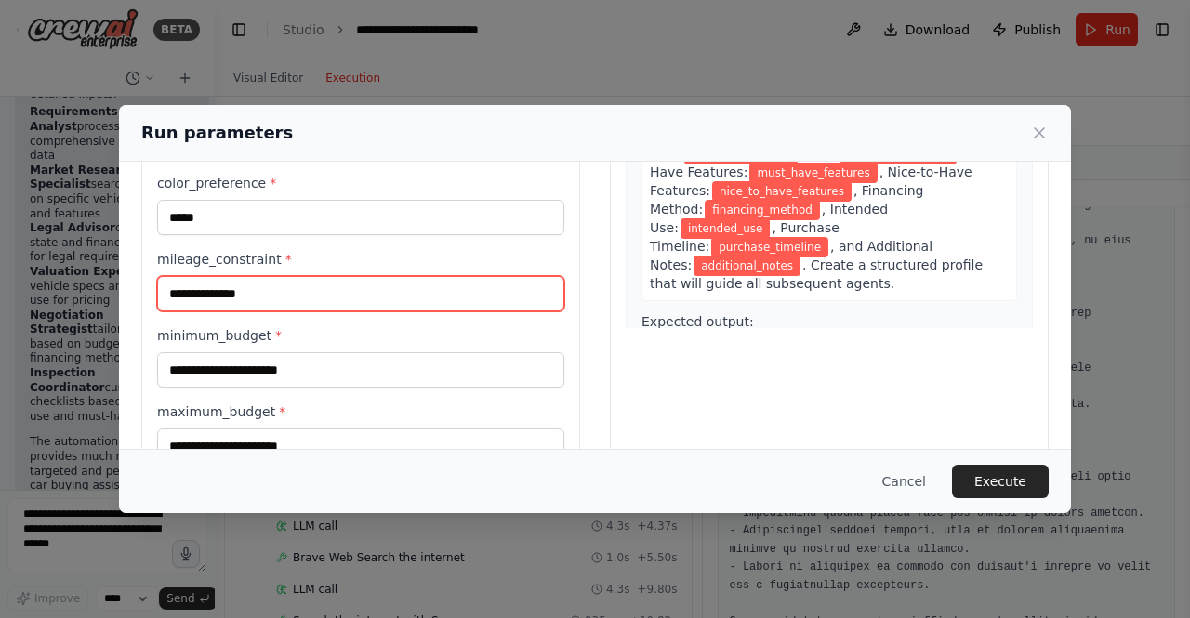
scroll to position [279, 0]
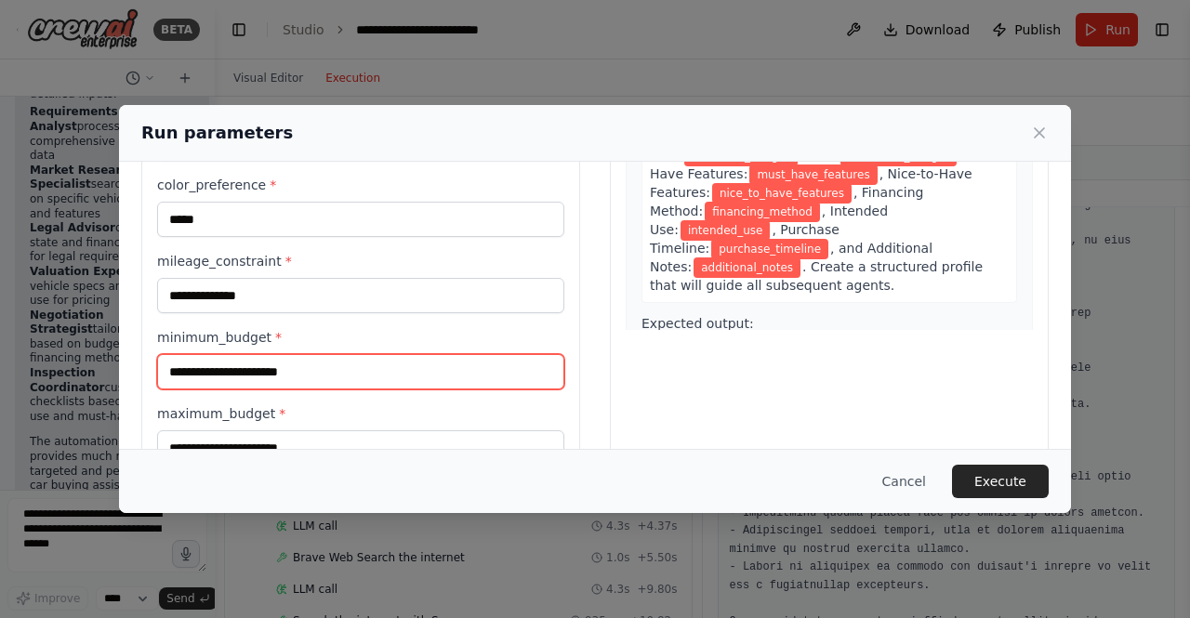
click at [257, 372] on input "minimum_budget *" at bounding box center [360, 371] width 407 height 35
type input "*****"
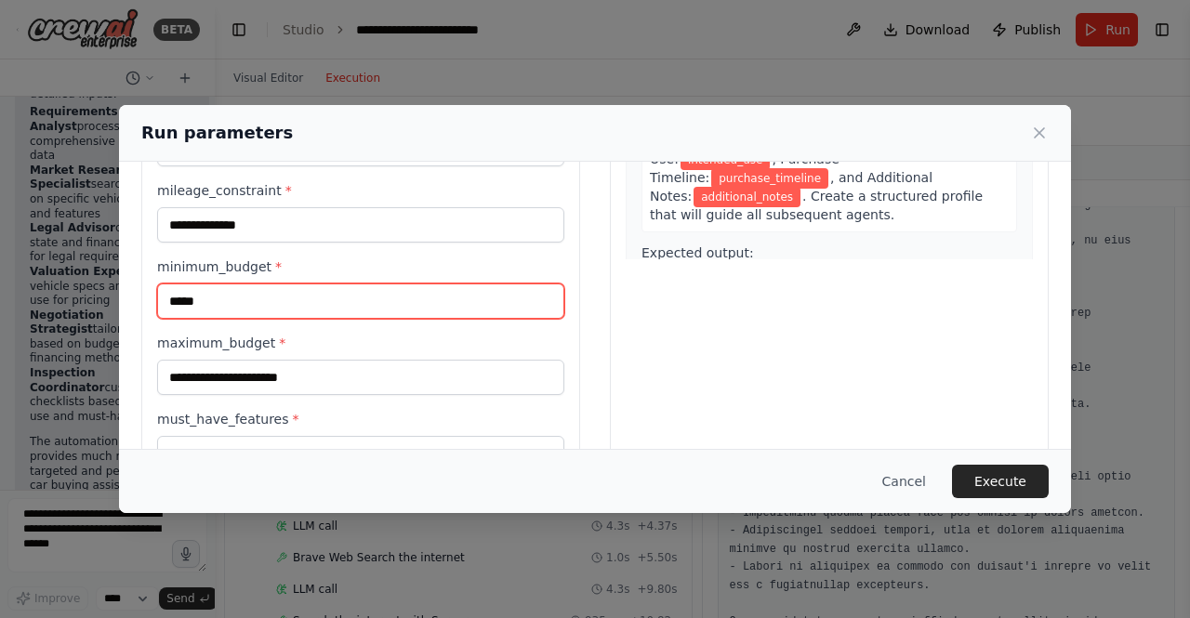
scroll to position [372, 0]
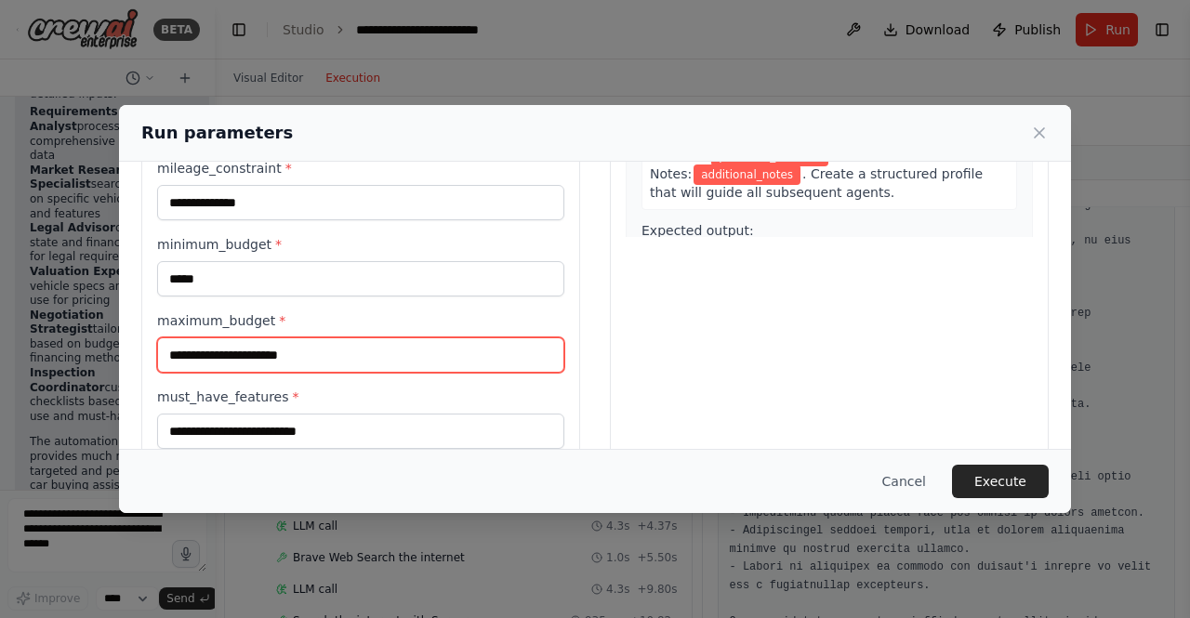
click at [296, 365] on input "maximum_budget *" at bounding box center [360, 354] width 407 height 35
type input "*****"
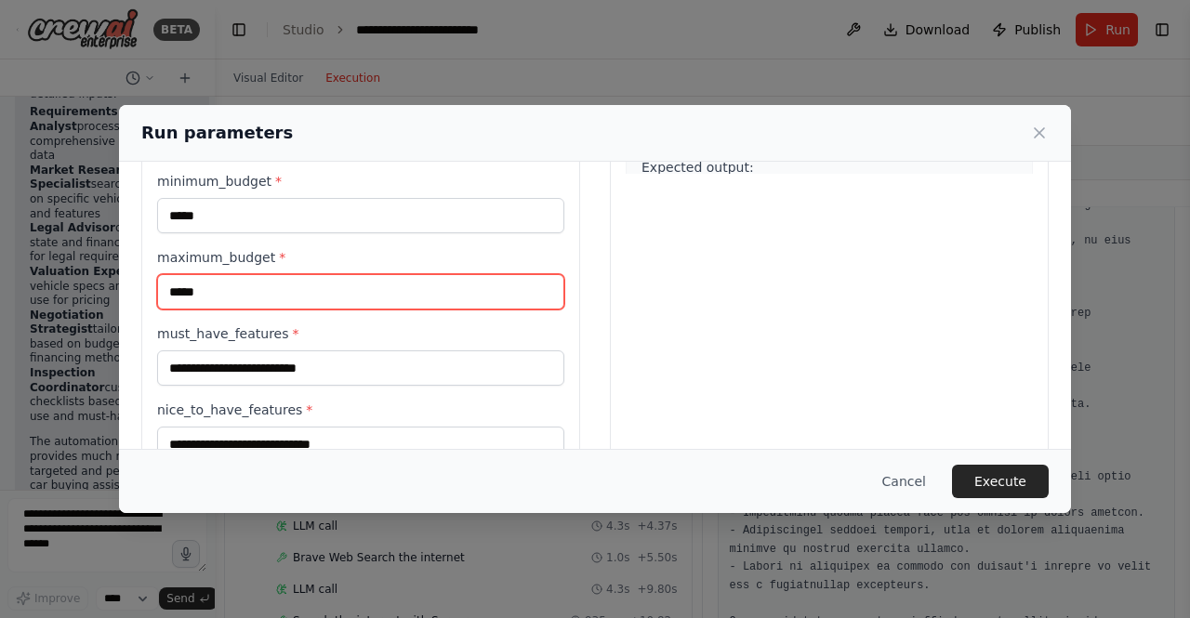
scroll to position [465, 0]
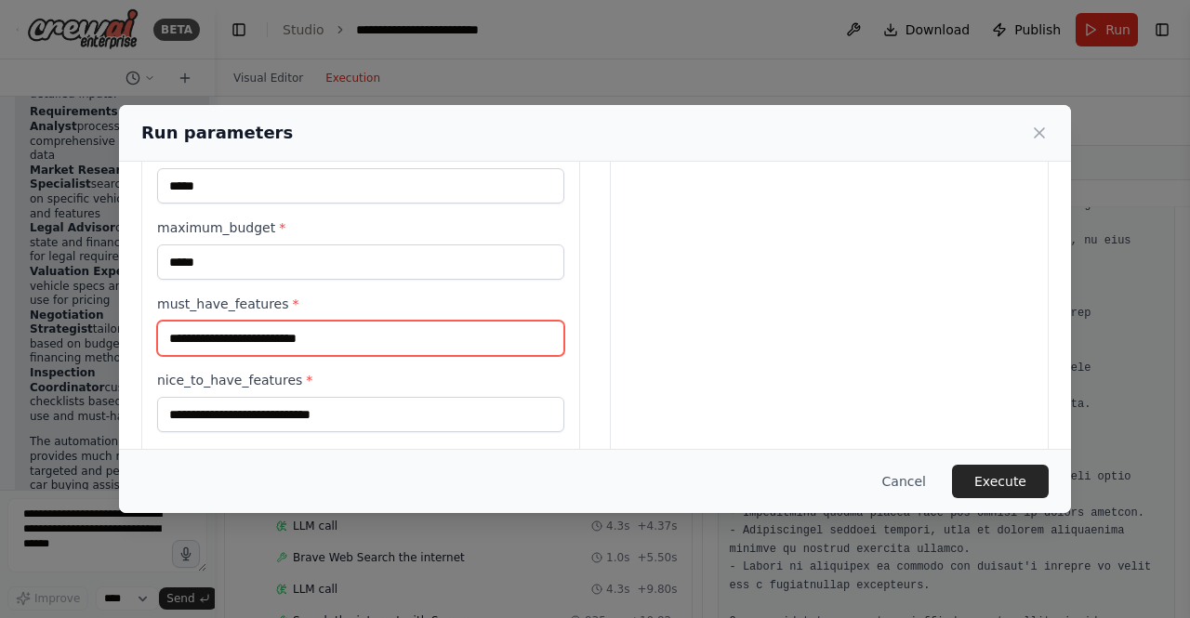
click at [260, 335] on input "must_have_features *" at bounding box center [360, 338] width 407 height 35
type input "**********"
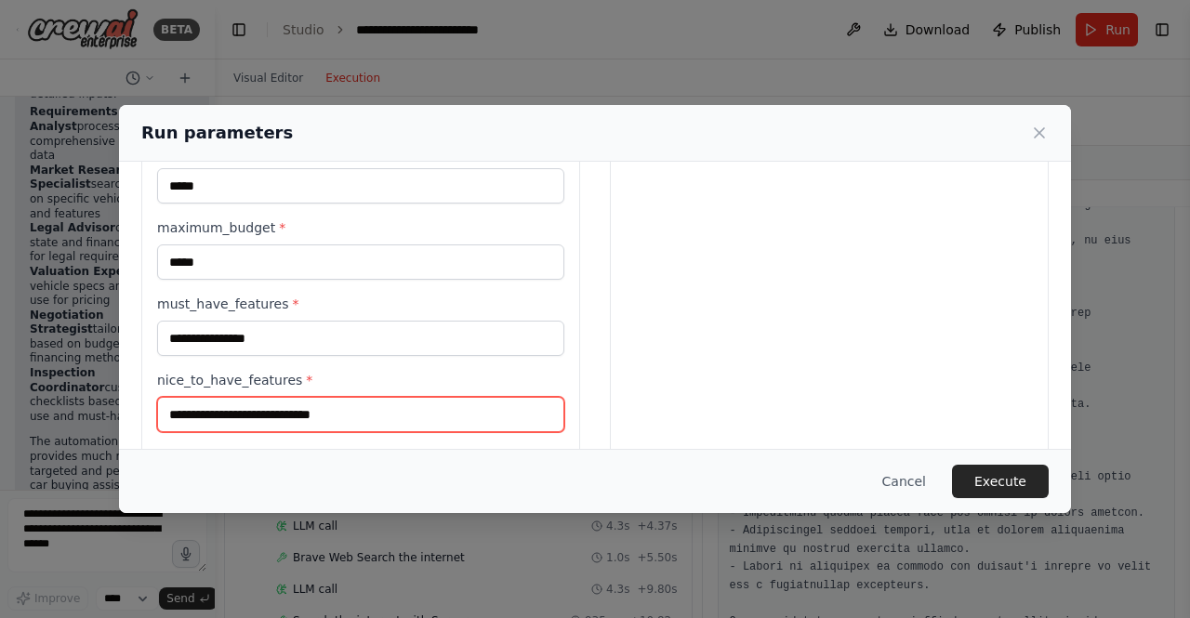
click at [255, 408] on input "nice_to_have_features *" at bounding box center [360, 414] width 407 height 35
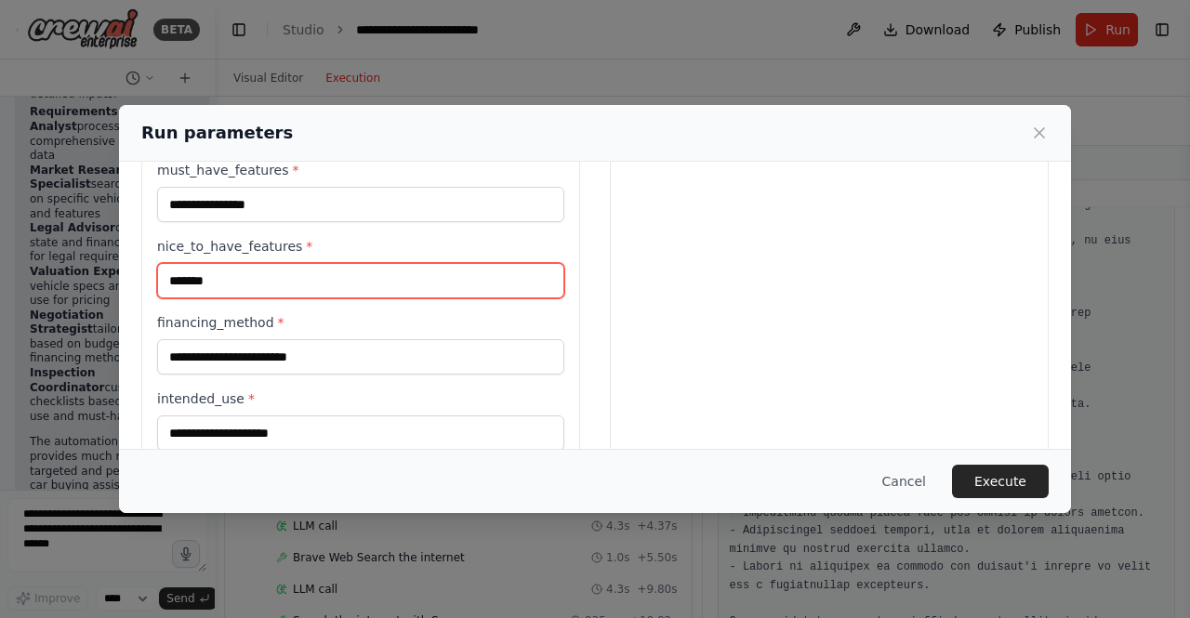
scroll to position [651, 0]
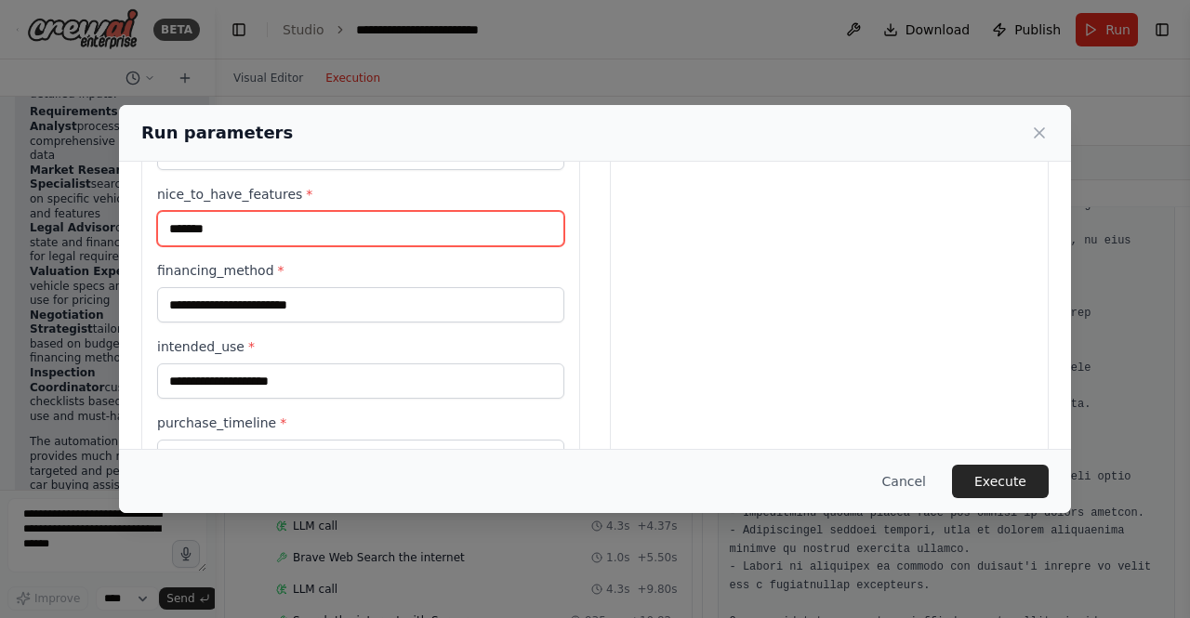
type input "*******"
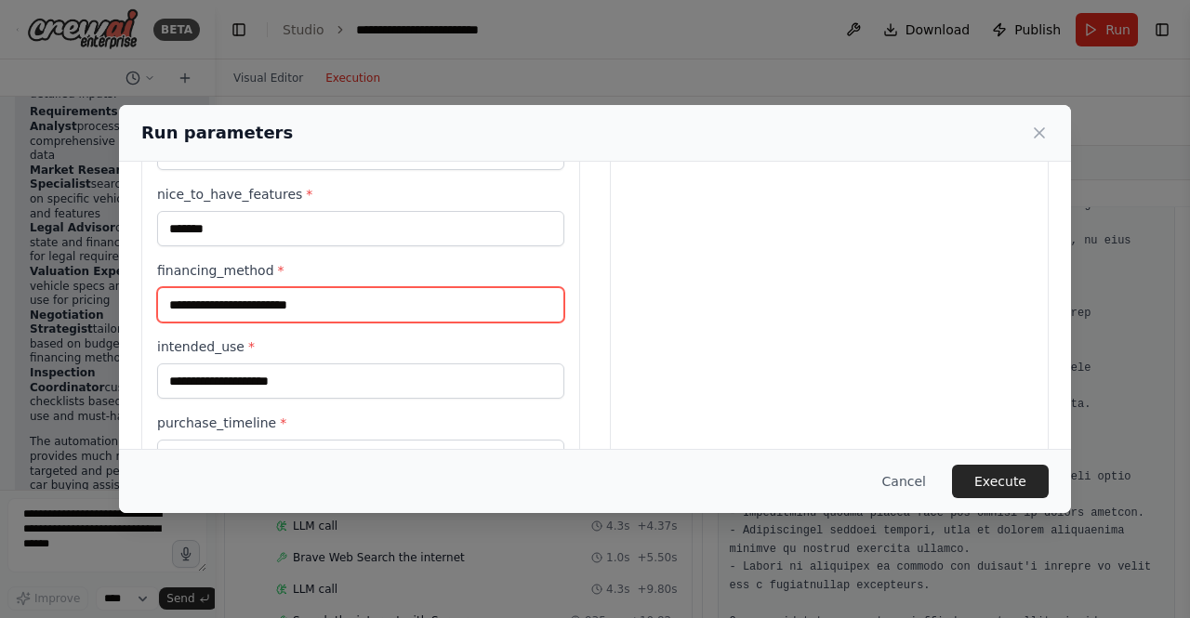
click at [233, 298] on input "financing_method *" at bounding box center [360, 304] width 407 height 35
type input "****"
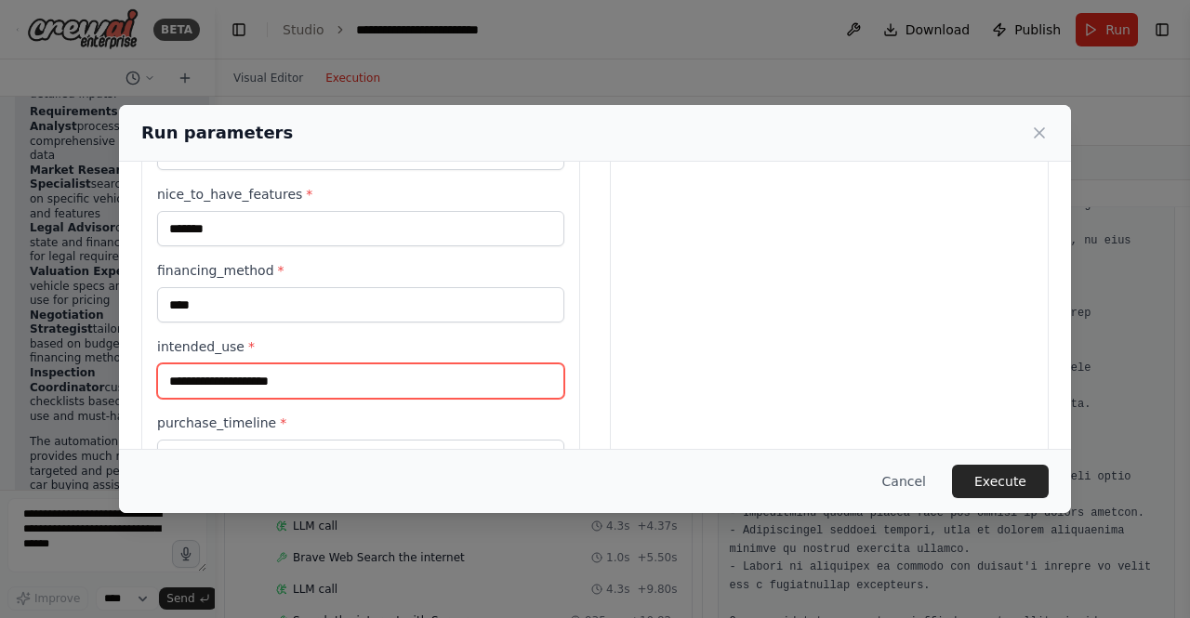
click at [265, 376] on input "intended_use *" at bounding box center [360, 380] width 407 height 35
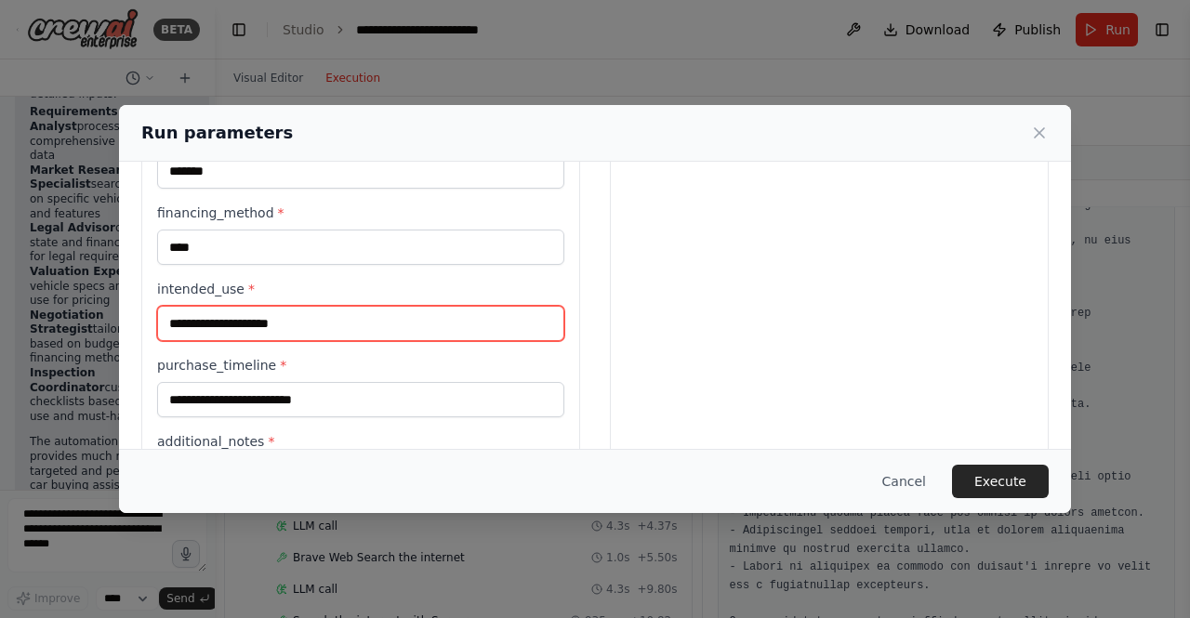
scroll to position [744, 0]
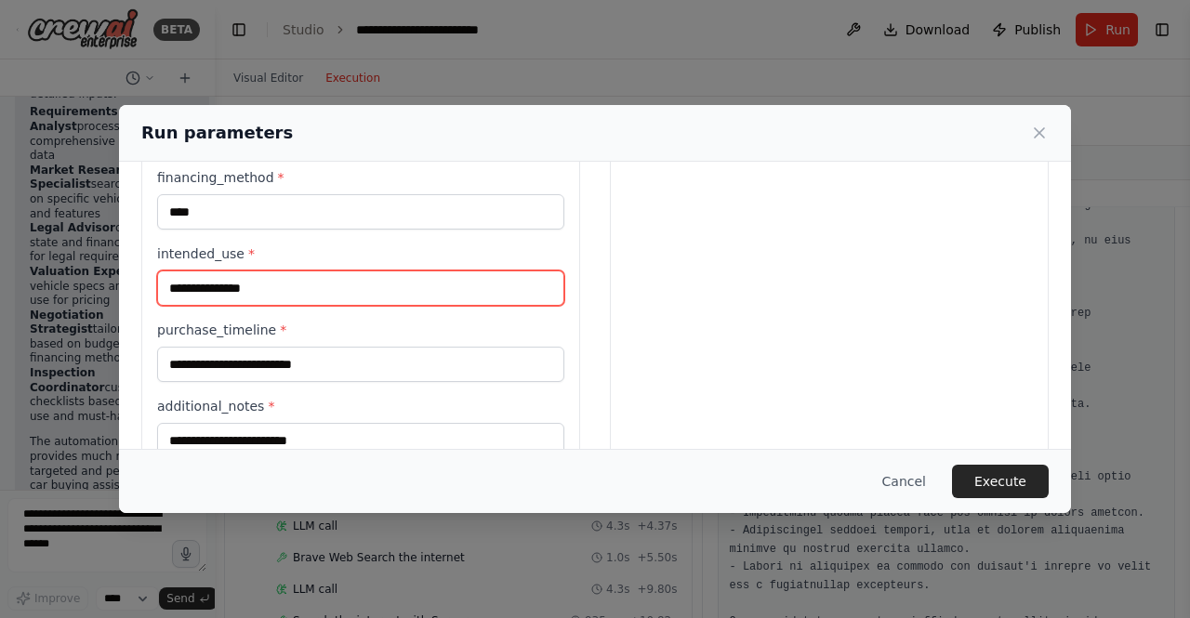
type input "**********"
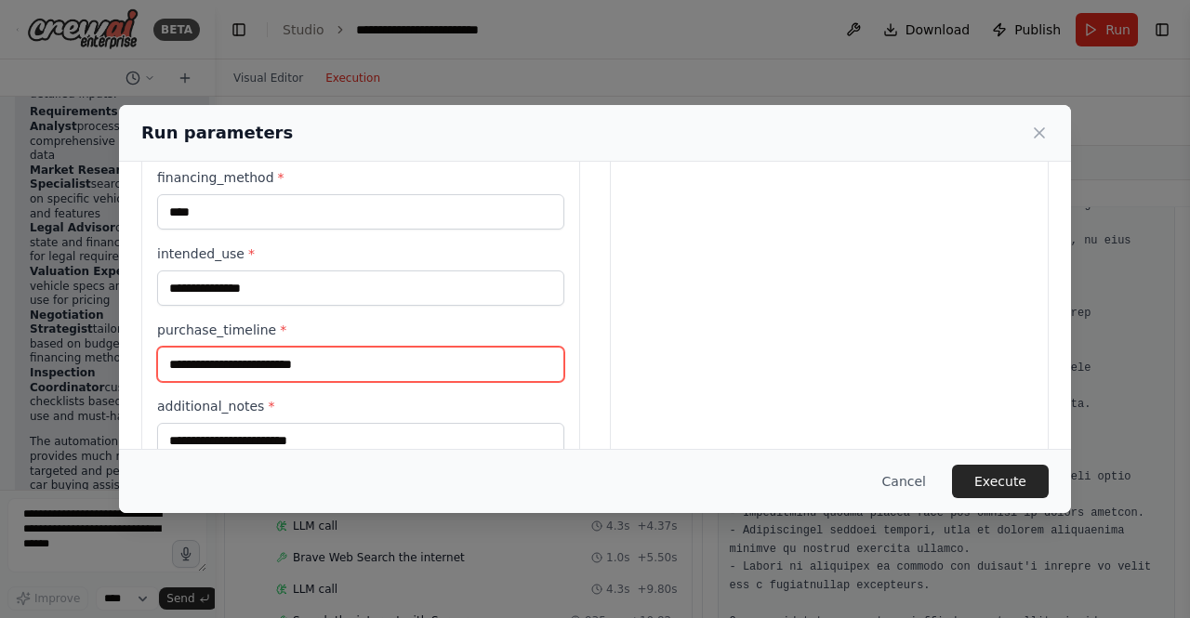
click at [244, 363] on input "purchase_timeline *" at bounding box center [360, 364] width 407 height 35
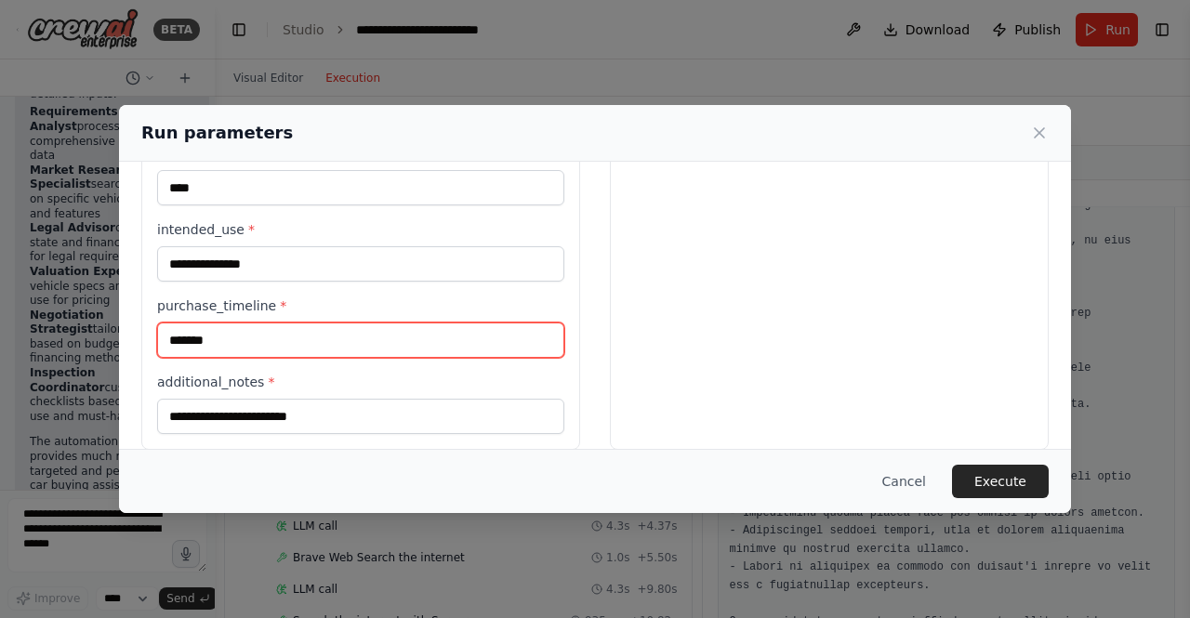
scroll to position [791, 0]
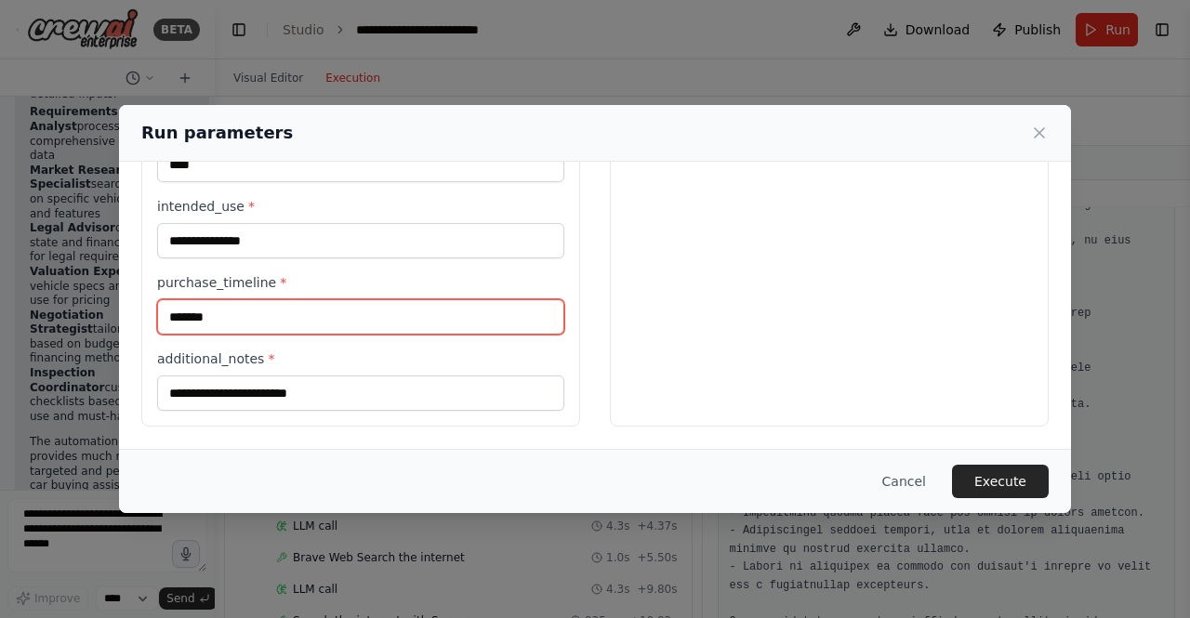
type input "*******"
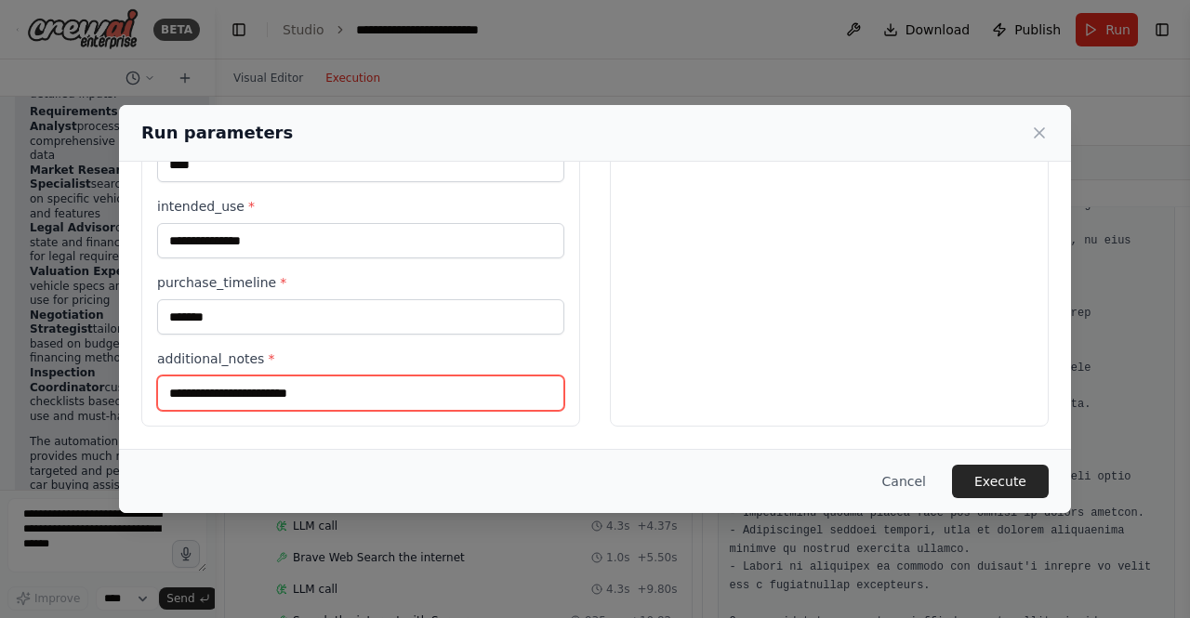
click at [201, 390] on input "additional_notes *" at bounding box center [360, 393] width 407 height 35
type input "*"
type input "**********"
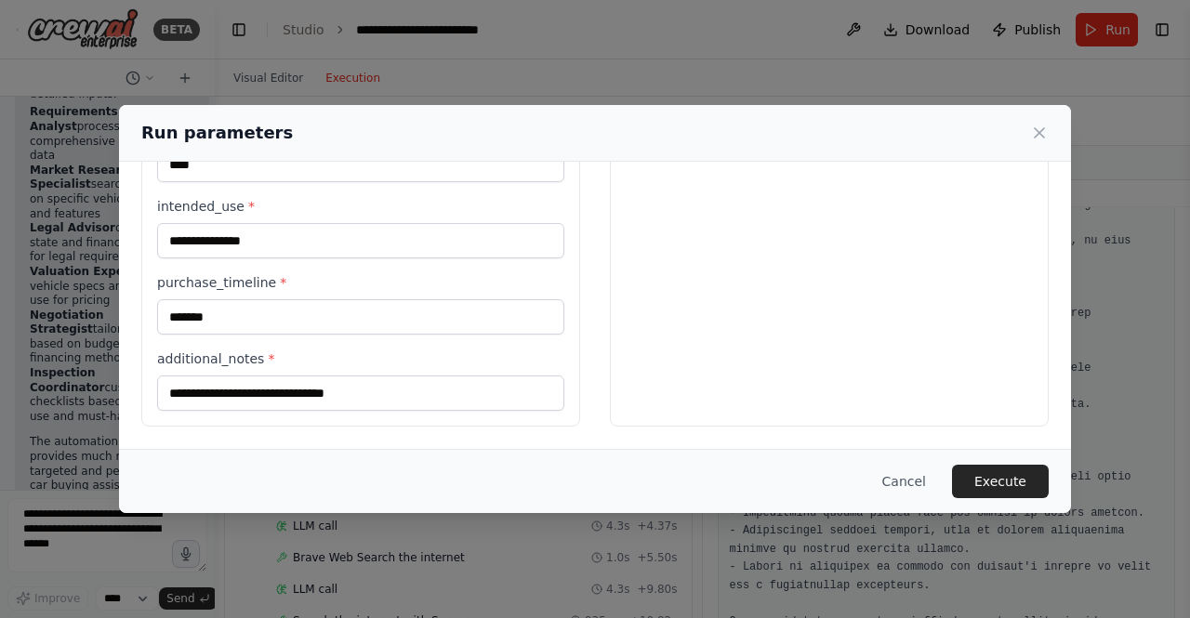
click at [997, 476] on button "Execute" at bounding box center [1000, 481] width 97 height 33
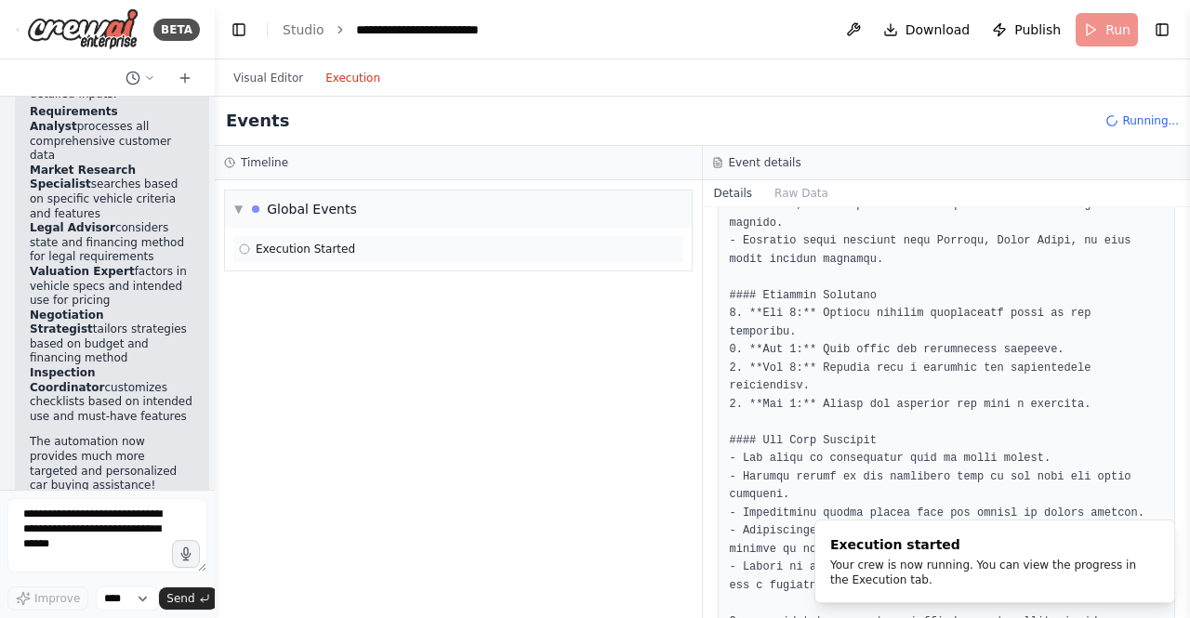
click at [298, 244] on span "Execution Started" at bounding box center [305, 249] width 99 height 15
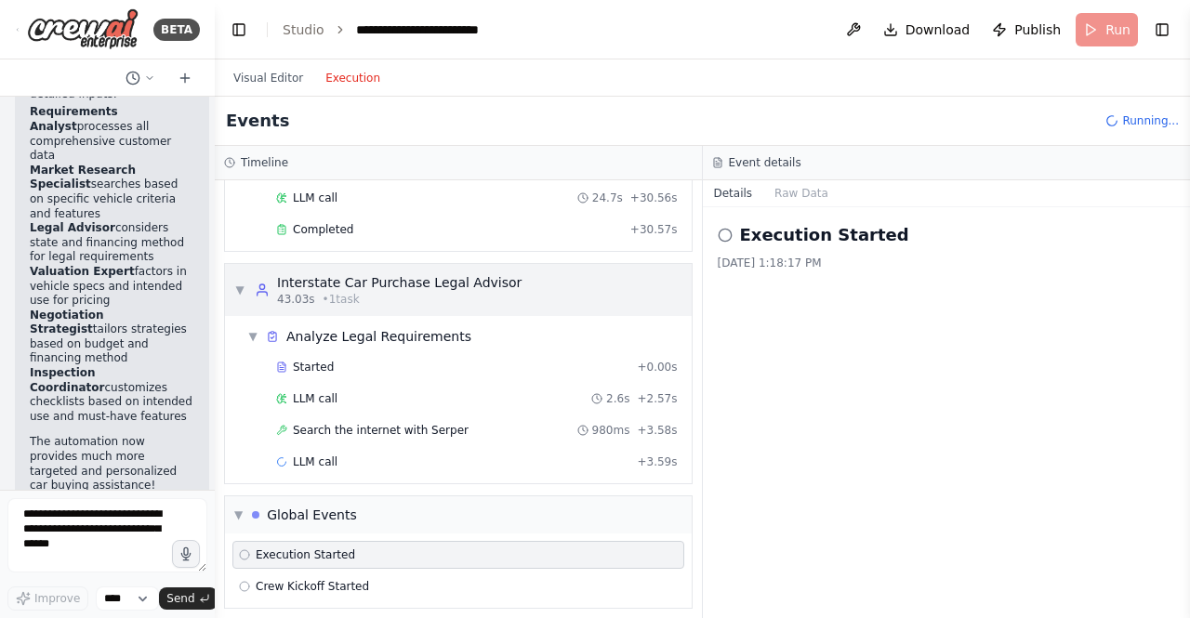
scroll to position [466, 0]
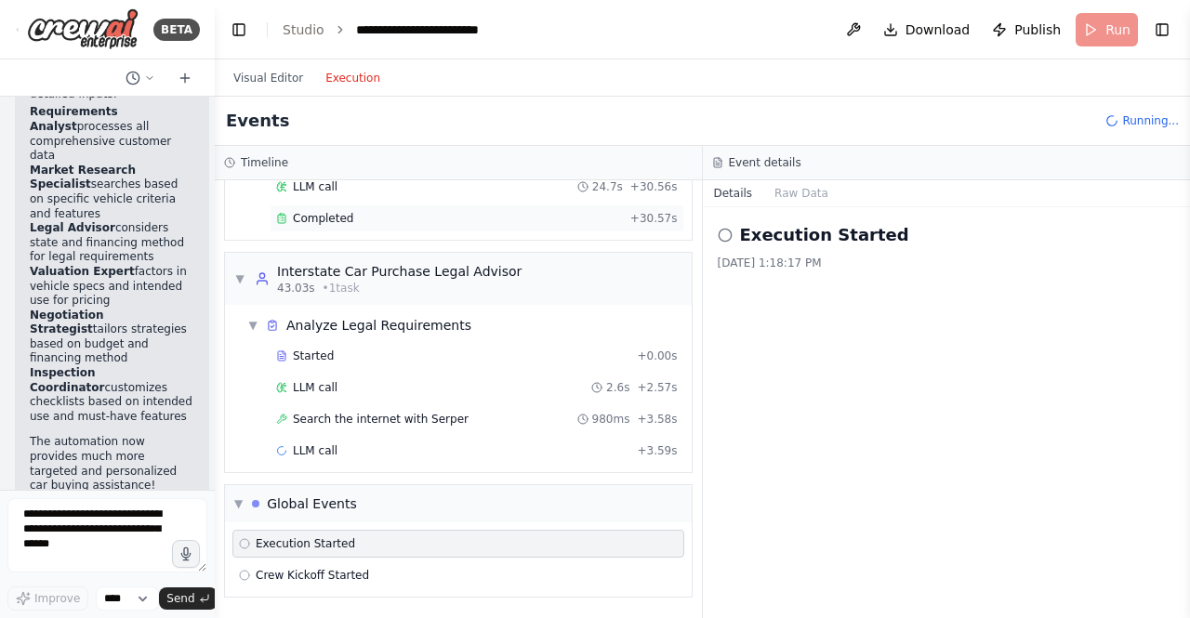
click at [333, 213] on span "Completed" at bounding box center [323, 218] width 60 height 15
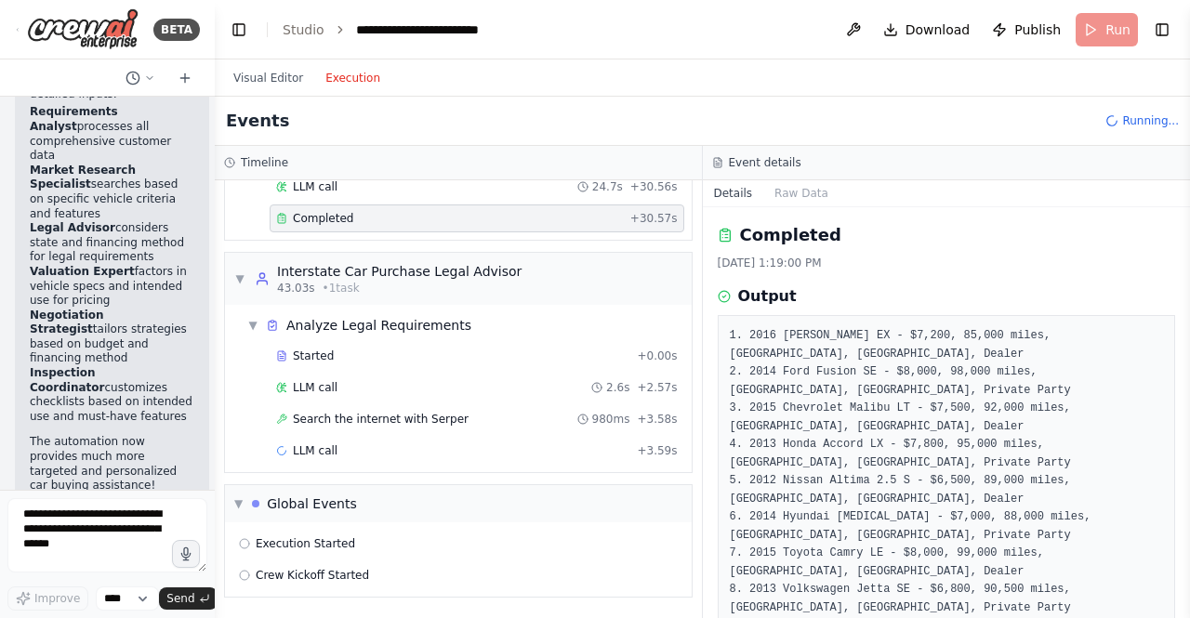
scroll to position [95, 0]
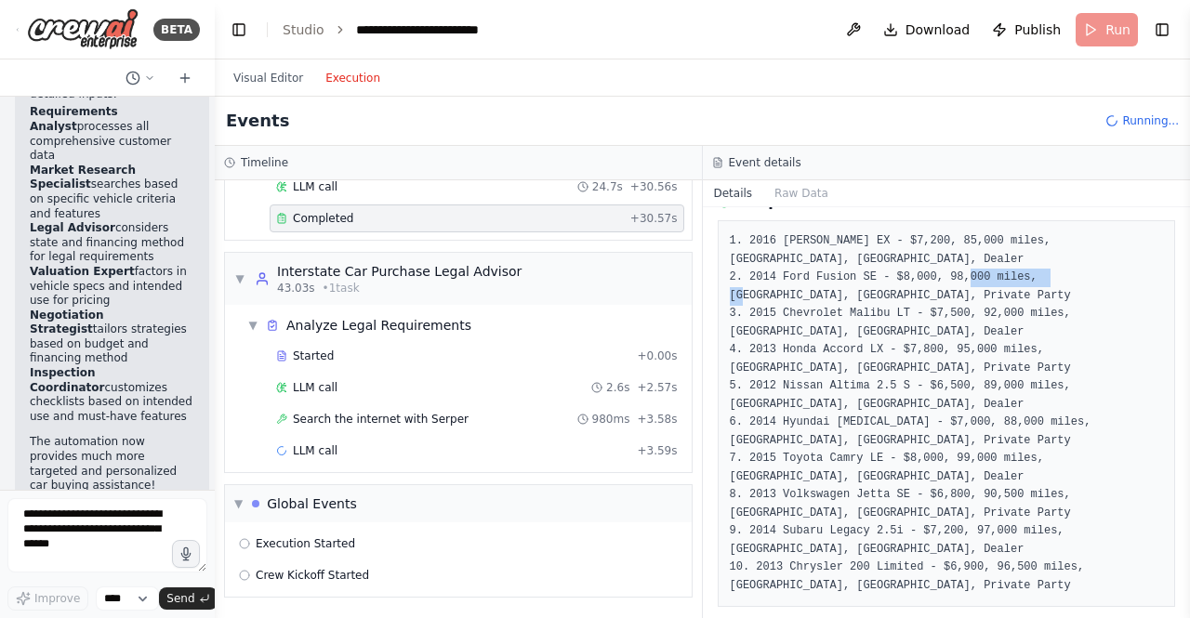
drag, startPoint x: 820, startPoint y: 275, endPoint x: 719, endPoint y: 282, distance: 101.5
click at [719, 282] on div "1. 2016 Kia Rio EX - $7,200, 85,000 miles, Los Angeles, CA, Dealer 2. 2014 Ford…" at bounding box center [947, 413] width 458 height 387
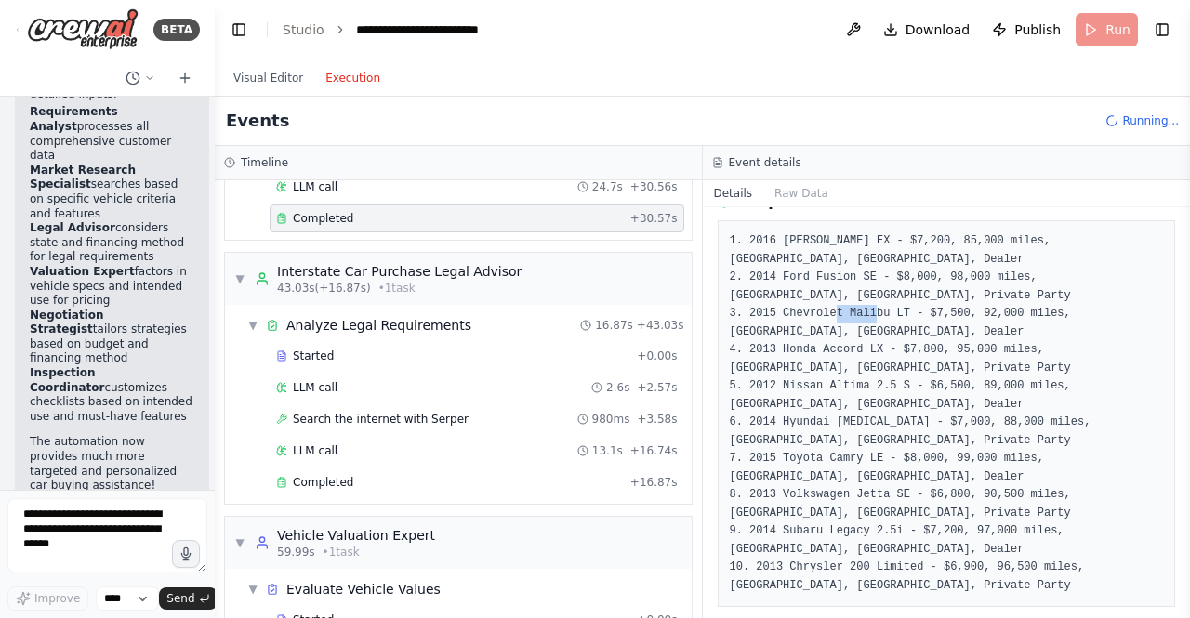
drag, startPoint x: 779, startPoint y: 315, endPoint x: 727, endPoint y: 311, distance: 52.2
click at [727, 311] on div "1. 2016 Kia Rio EX - $7,200, 85,000 miles, Los Angeles, CA, Dealer 2. 2014 Ford…" at bounding box center [947, 413] width 458 height 387
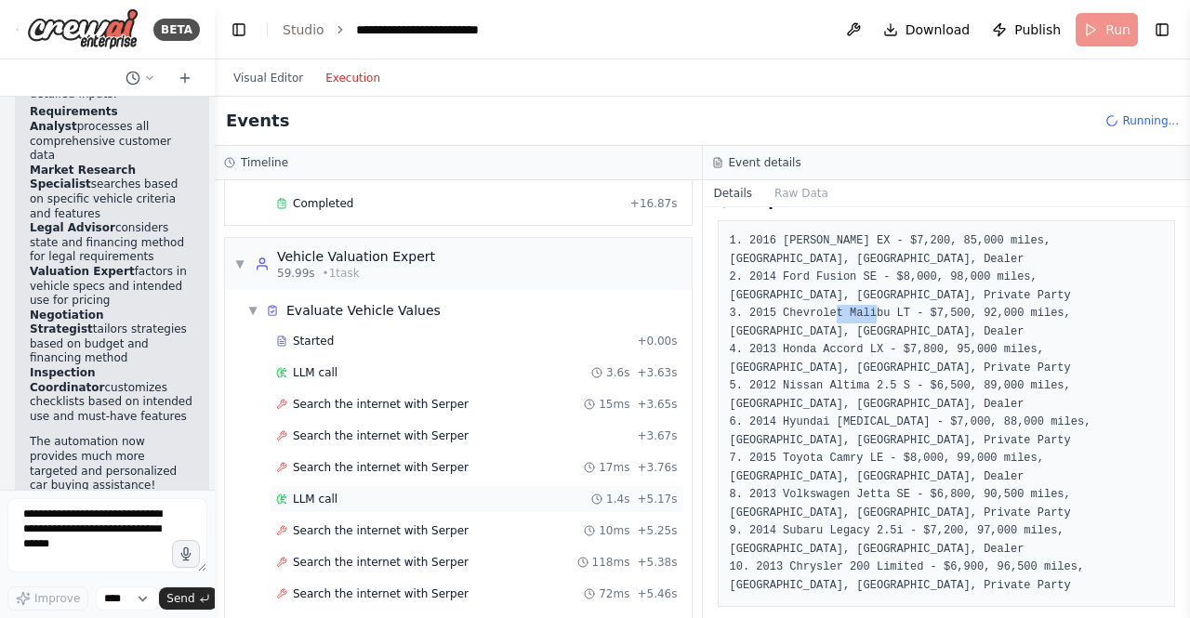
scroll to position [838, 0]
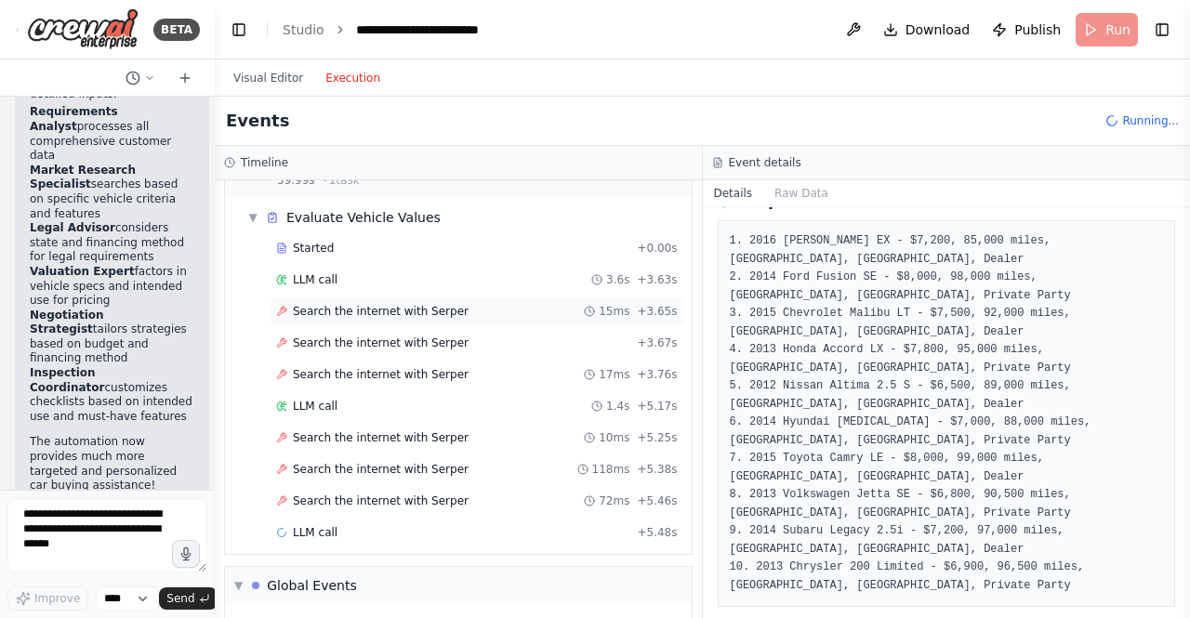
click at [443, 310] on span "Search the internet with Serper" at bounding box center [381, 311] width 176 height 15
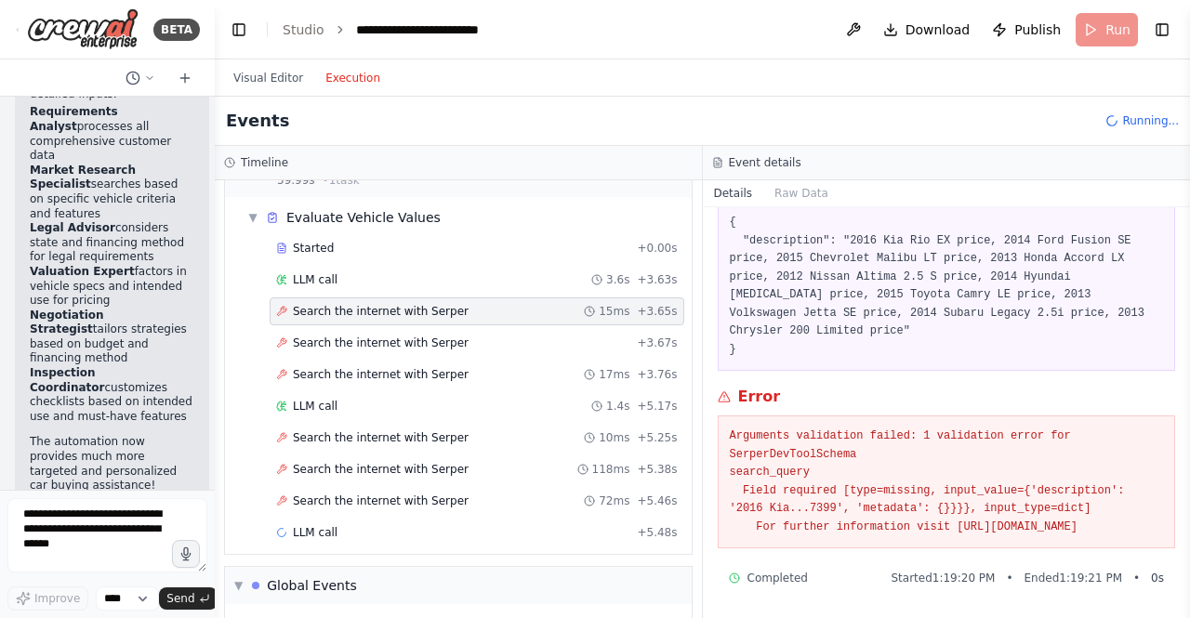
scroll to position [114, 0]
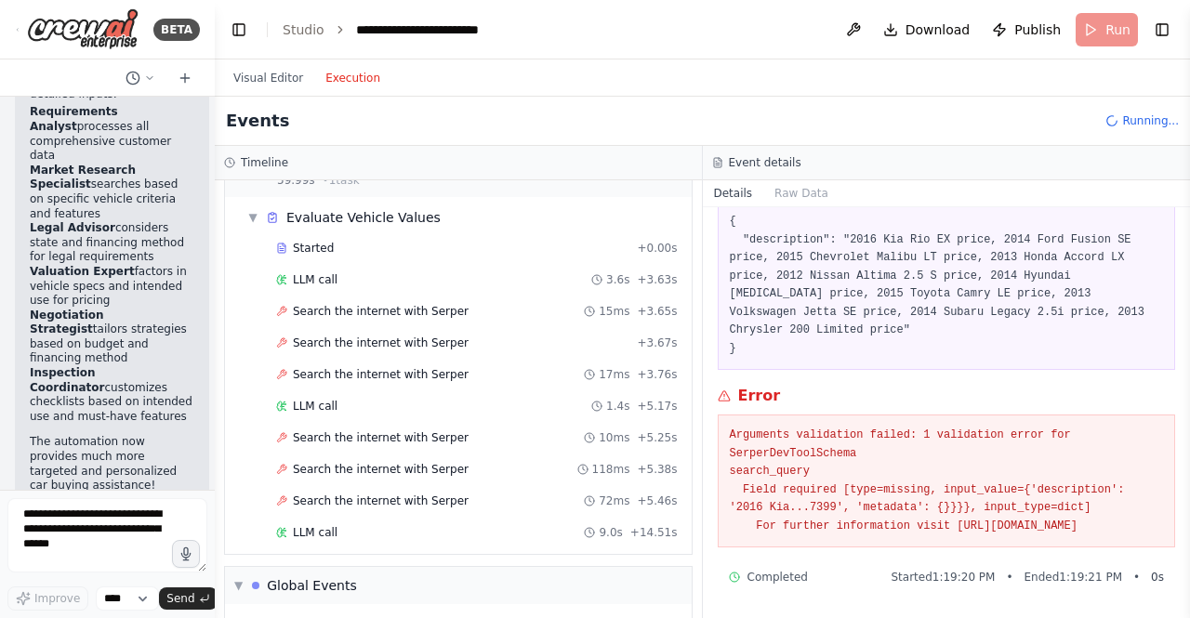
drag, startPoint x: 761, startPoint y: 506, endPoint x: 994, endPoint y: 515, distance: 232.6
click at [985, 516] on pre "Arguments validation failed: 1 validation error for SerperDevToolSchema search_…" at bounding box center [947, 481] width 434 height 109
click at [991, 525] on pre "Arguments validation failed: 1 validation error for SerperDevToolSchema search_…" at bounding box center [947, 481] width 434 height 109
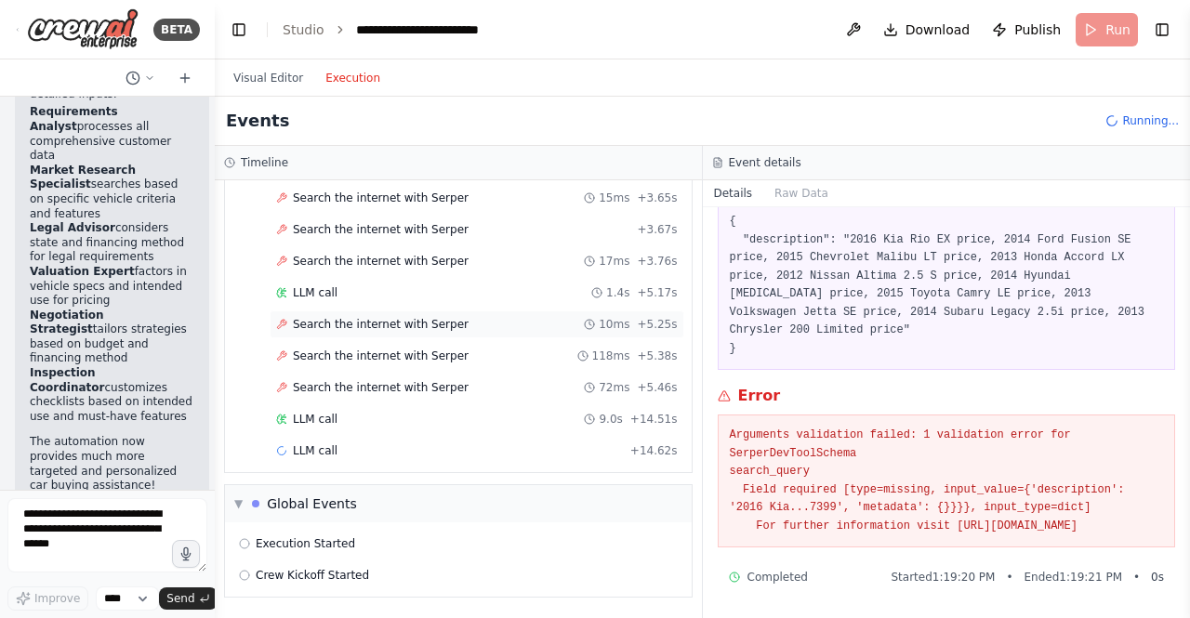
click at [410, 319] on span "Search the internet with Serper" at bounding box center [381, 324] width 176 height 15
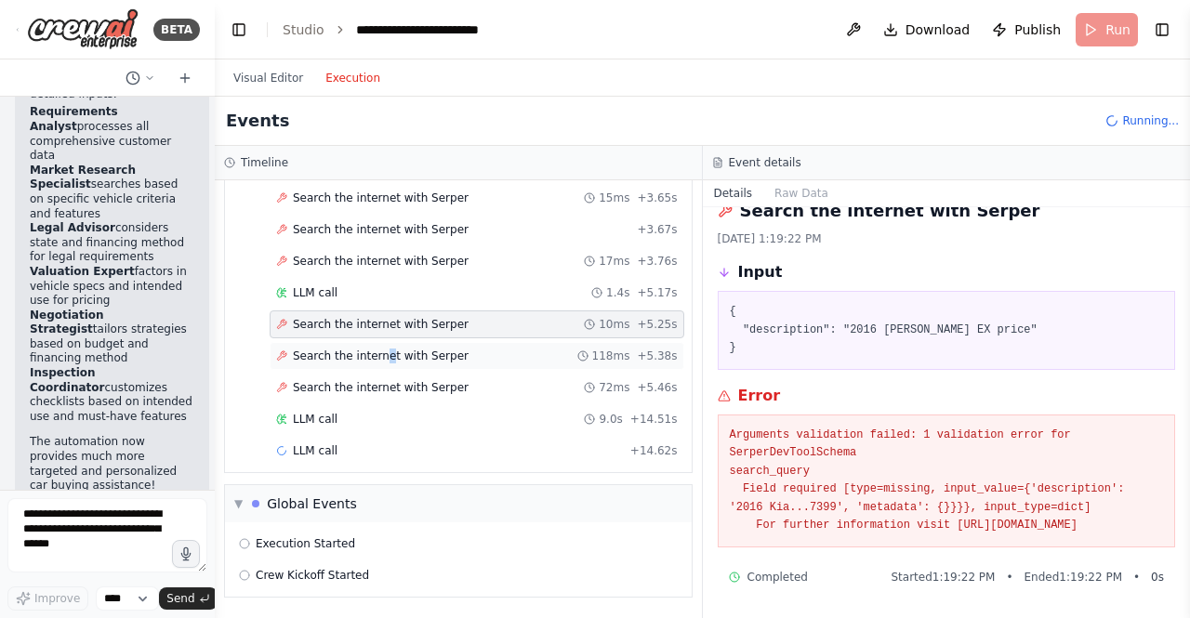
click at [378, 354] on span "Search the internet with Serper" at bounding box center [381, 356] width 176 height 15
click at [372, 382] on span "Search the internet with Serper" at bounding box center [381, 387] width 176 height 15
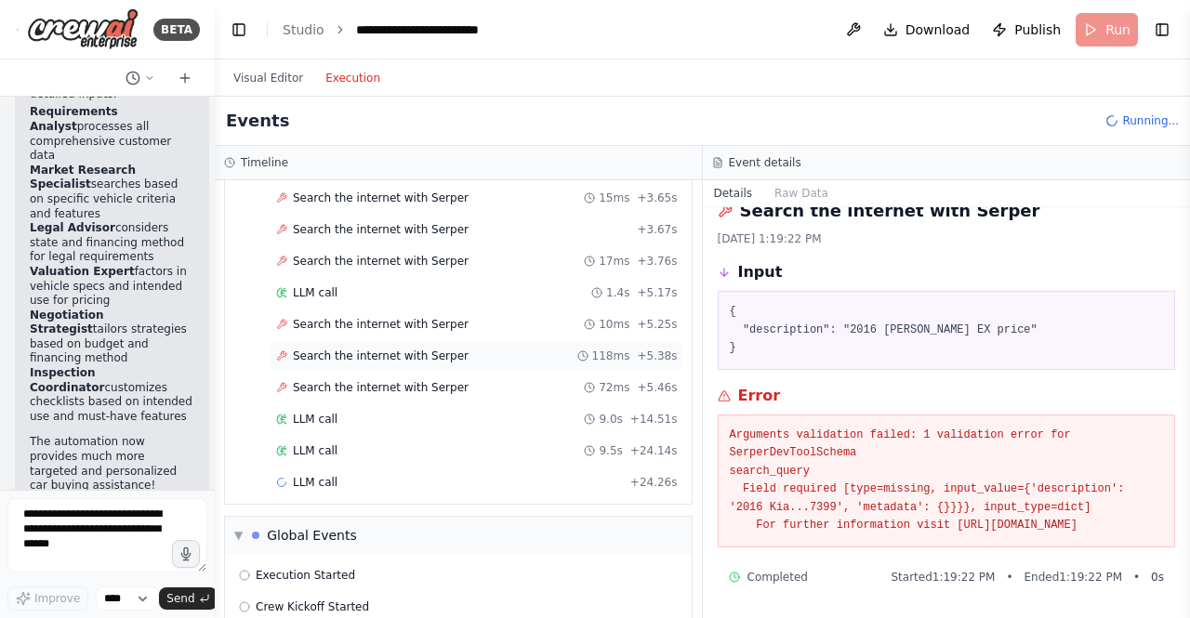
click at [375, 365] on div "Search the internet with Serper 118ms + 5.38s" at bounding box center [477, 356] width 415 height 28
click at [382, 346] on div "Search the internet with Serper 118ms + 5.38s" at bounding box center [477, 356] width 415 height 28
click at [389, 320] on span "Search the internet with Serper" at bounding box center [381, 324] width 176 height 15
click at [386, 261] on span "Search the internet with Serper" at bounding box center [381, 261] width 176 height 15
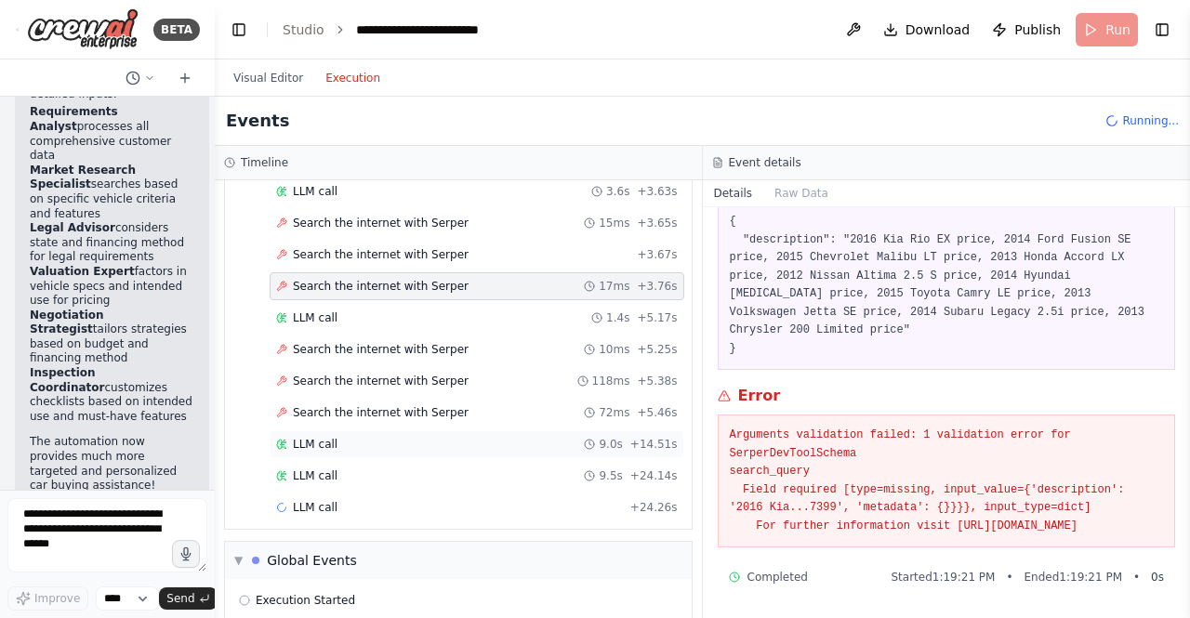
scroll to position [983, 0]
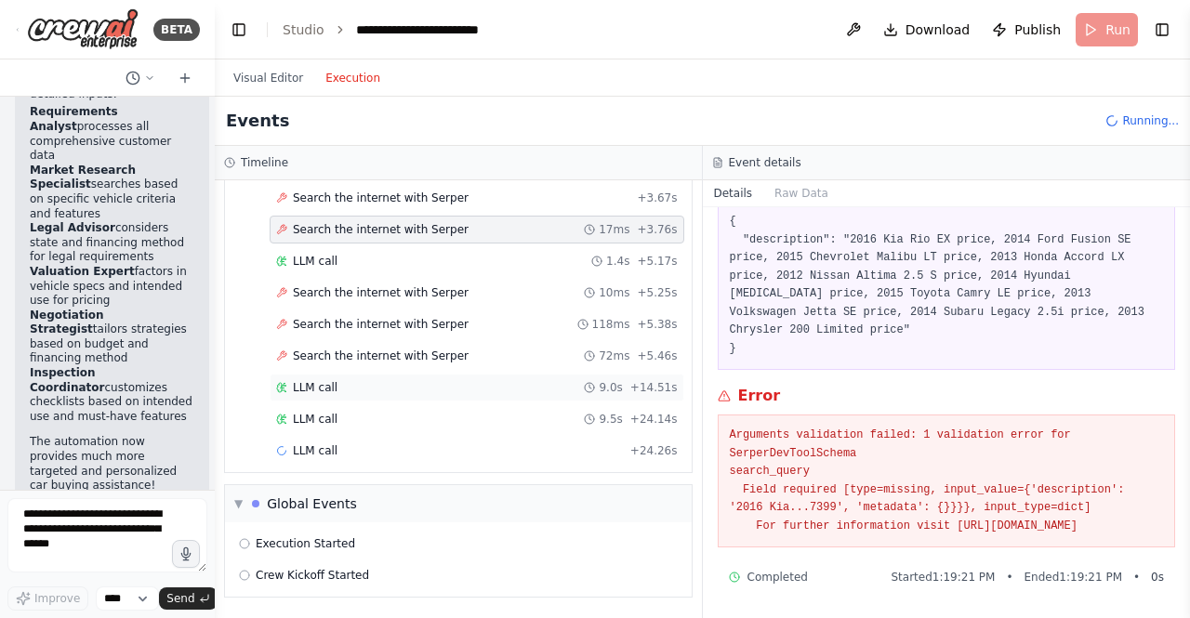
click at [376, 385] on div "LLM call 9.0s + 14.51s" at bounding box center [477, 387] width 402 height 15
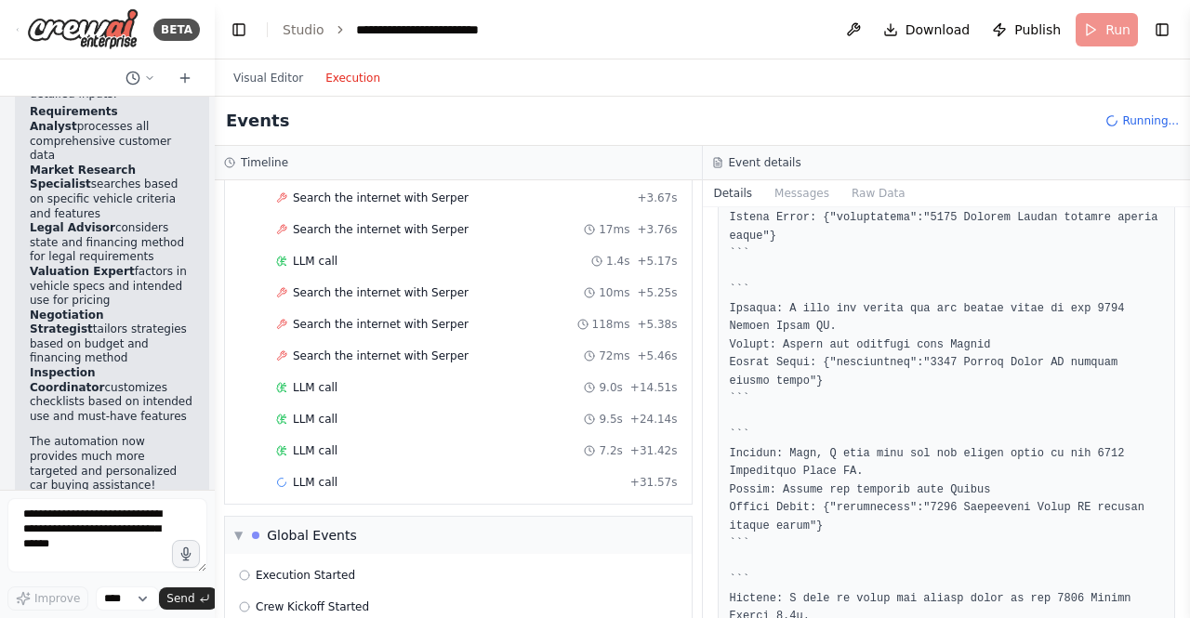
scroll to position [1023, 0]
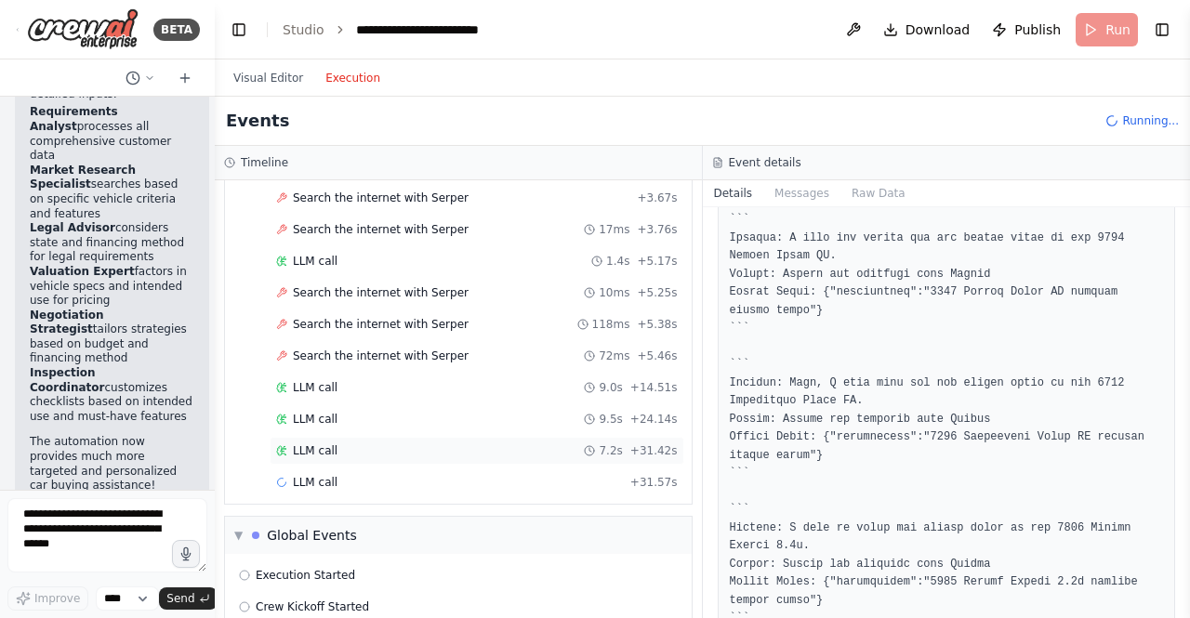
drag, startPoint x: 340, startPoint y: 458, endPoint x: 369, endPoint y: 453, distance: 29.4
click at [344, 455] on div "LLM call 7.2s + 31.42s" at bounding box center [477, 451] width 415 height 28
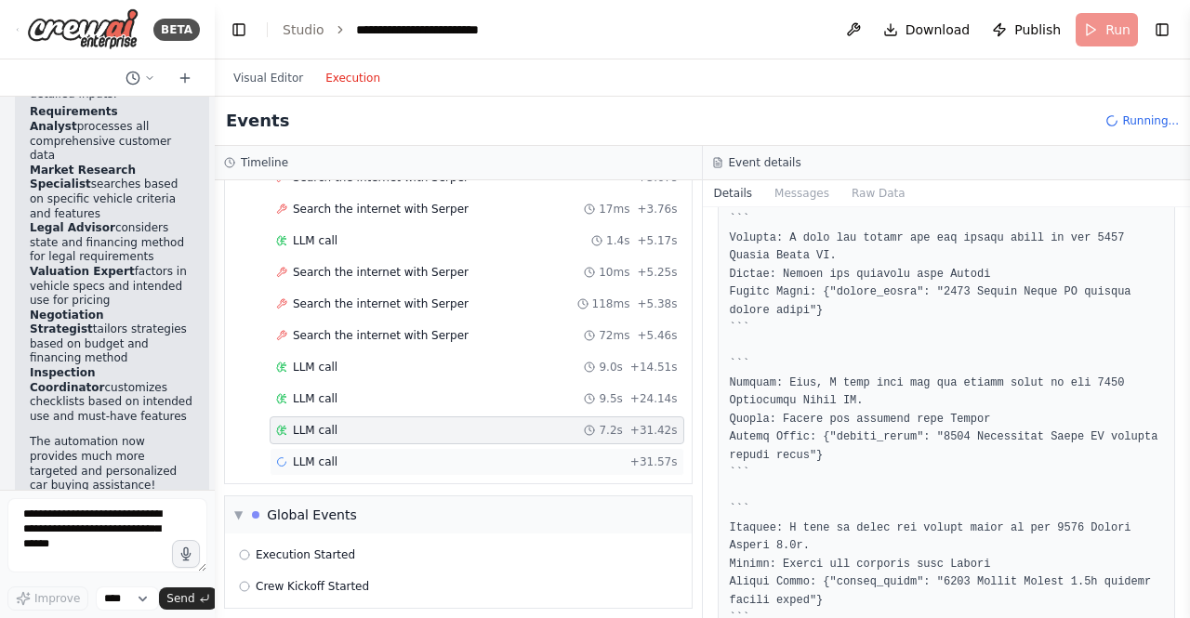
scroll to position [1014, 0]
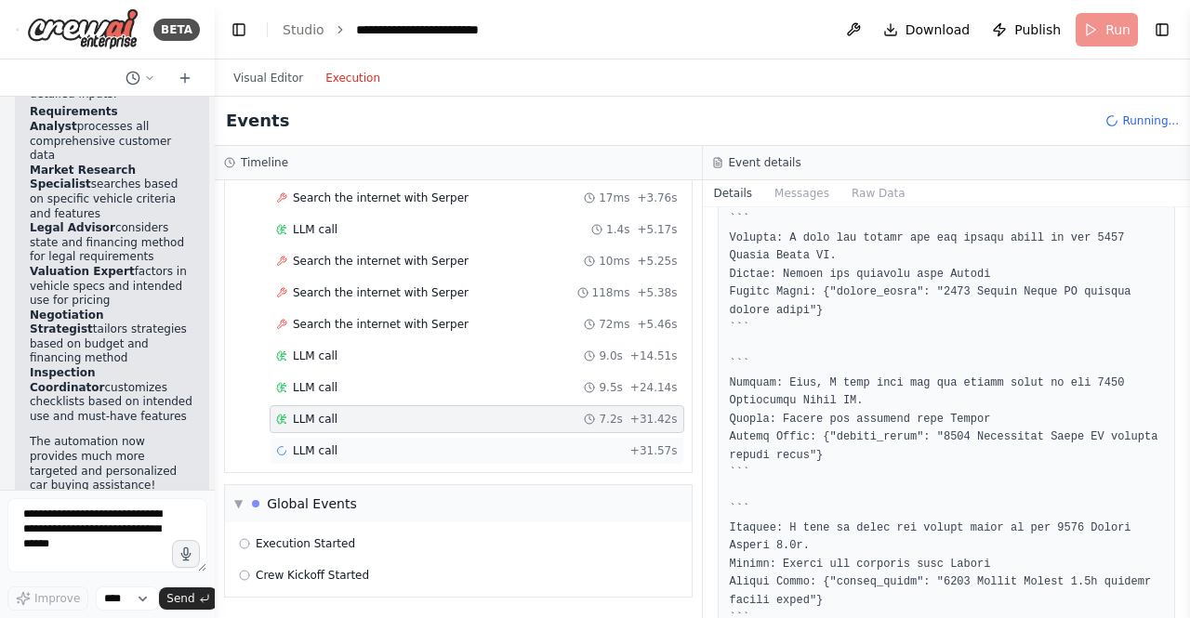
click at [438, 451] on div "LLM call + 31.57s" at bounding box center [477, 450] width 402 height 15
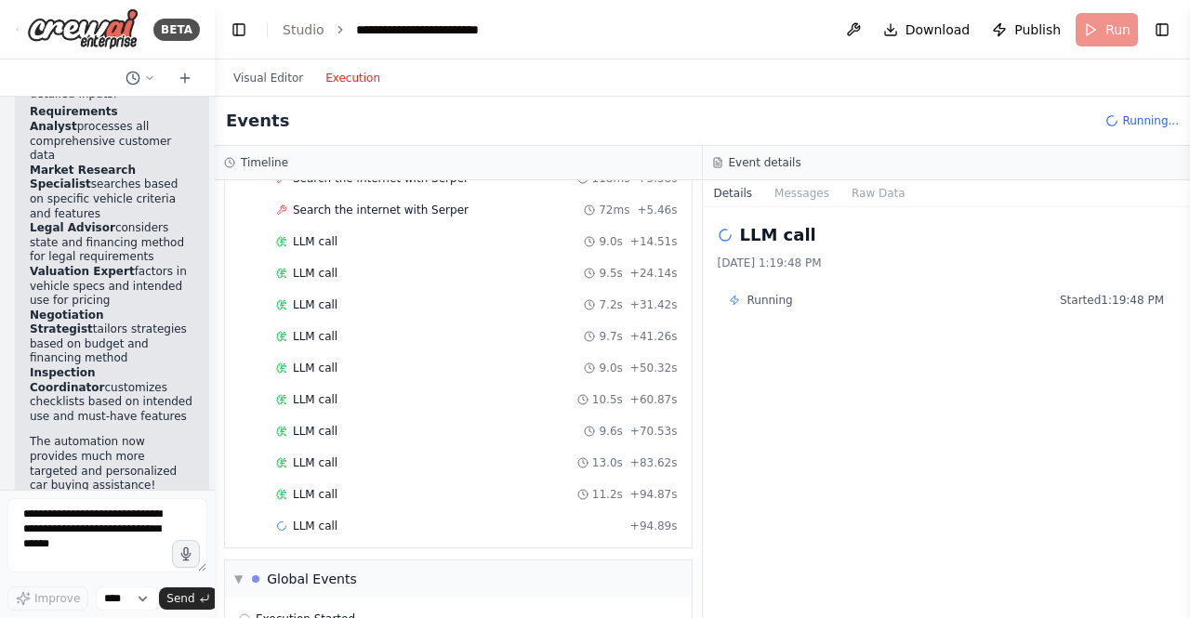
scroll to position [1204, 0]
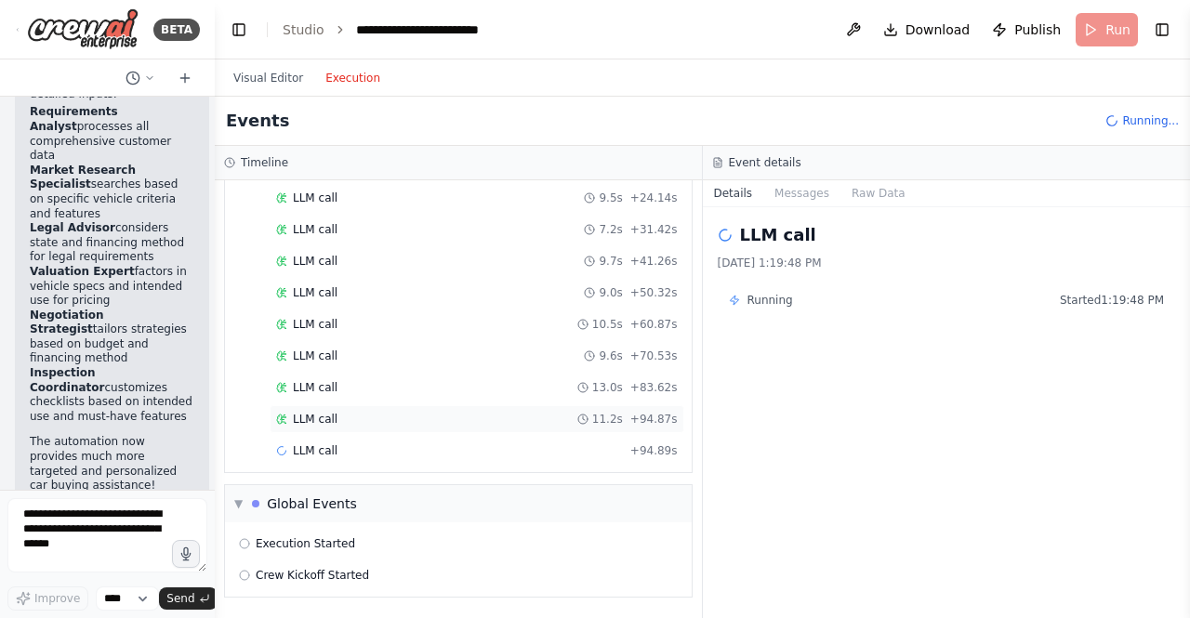
click at [429, 427] on div "LLM call 11.2s + 94.87s" at bounding box center [477, 419] width 415 height 28
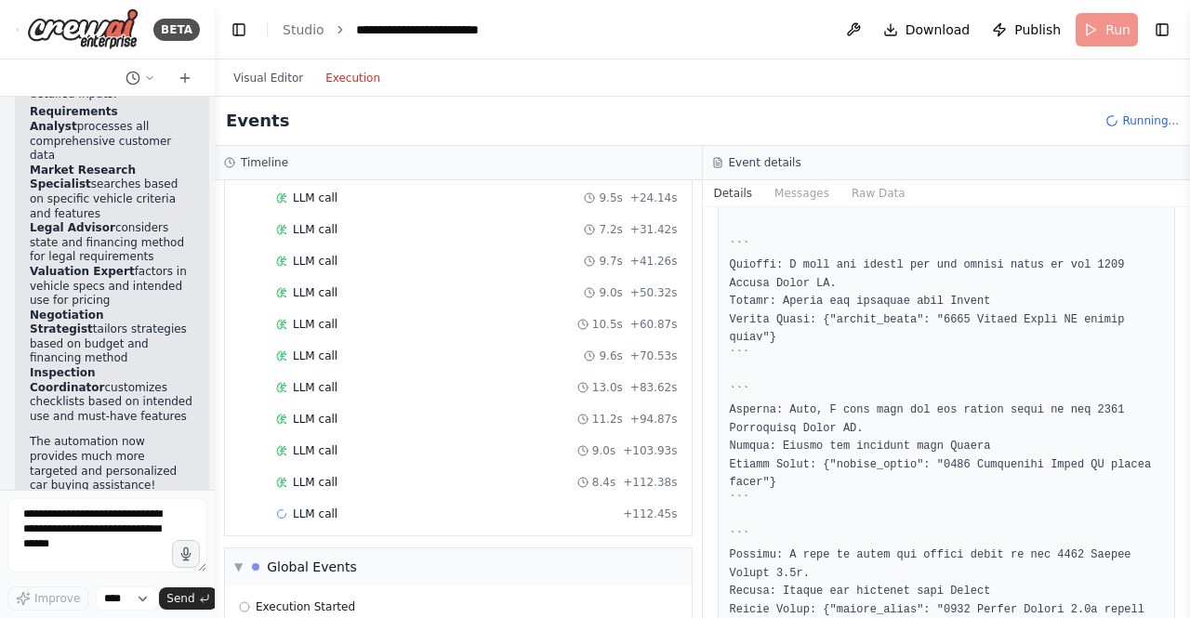
scroll to position [1169, 0]
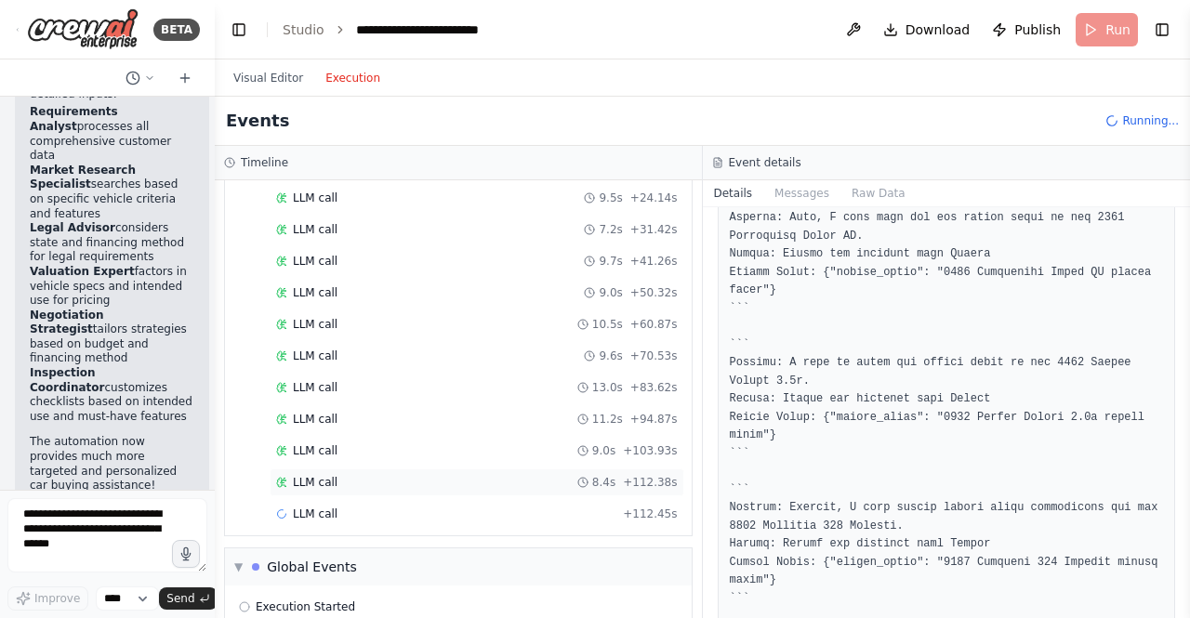
click at [614, 477] on div "8.4s + 112.38s" at bounding box center [627, 482] width 100 height 15
click at [625, 448] on span "+ 103.93s" at bounding box center [650, 450] width 54 height 15
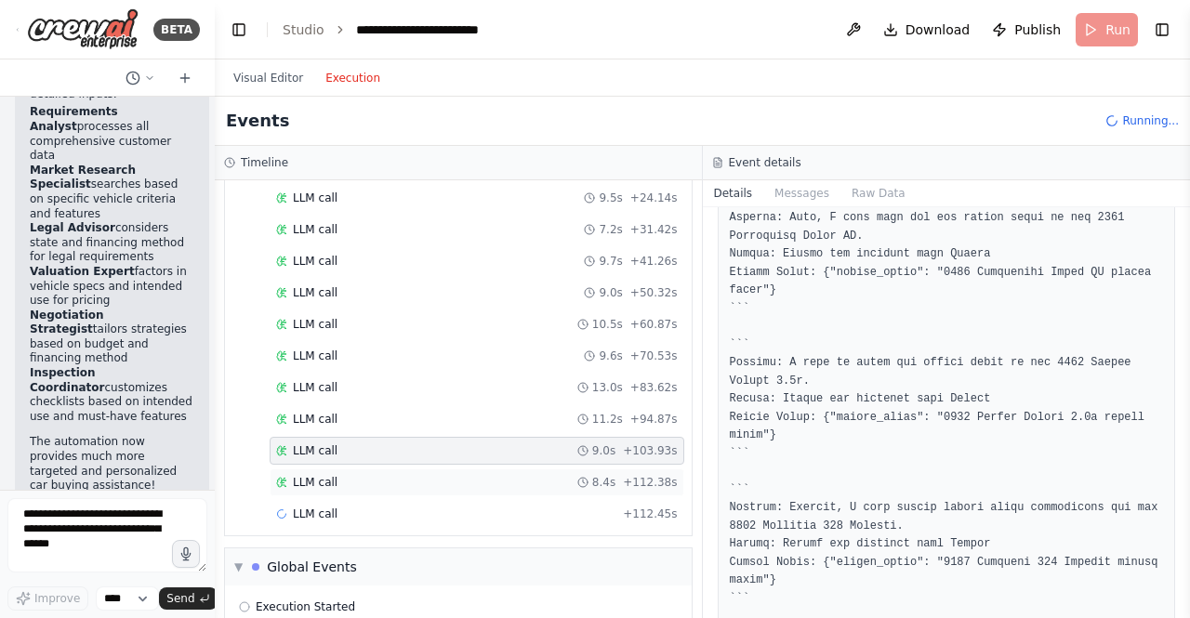
click at [586, 471] on div "LLM call 8.4s + 112.38s" at bounding box center [477, 483] width 415 height 28
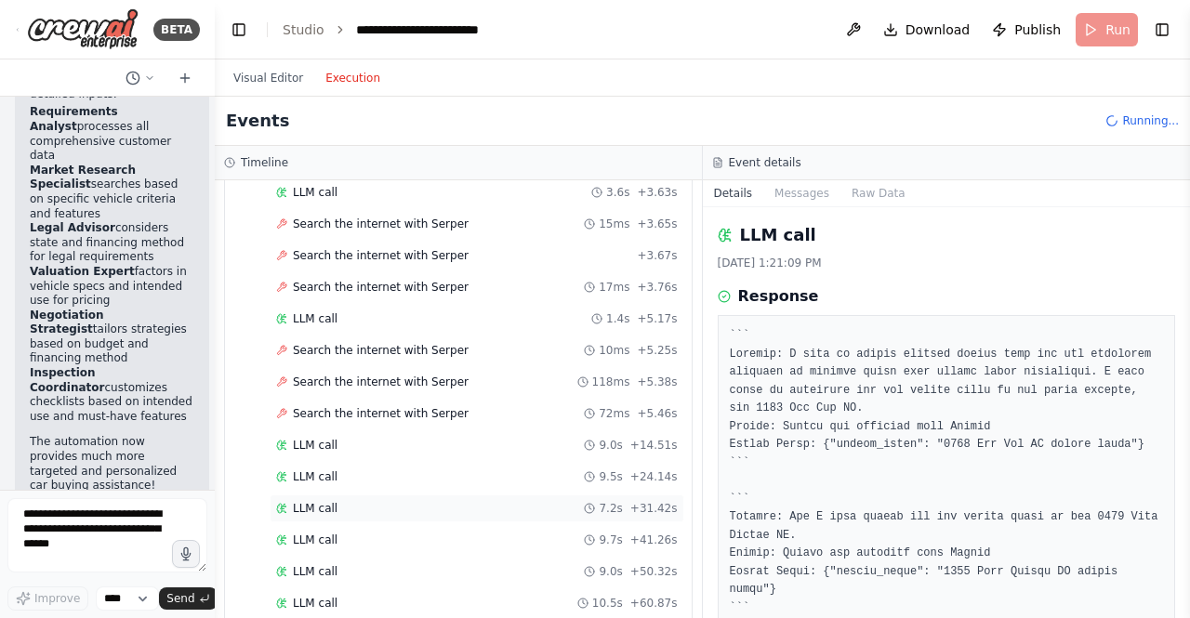
scroll to position [1299, 0]
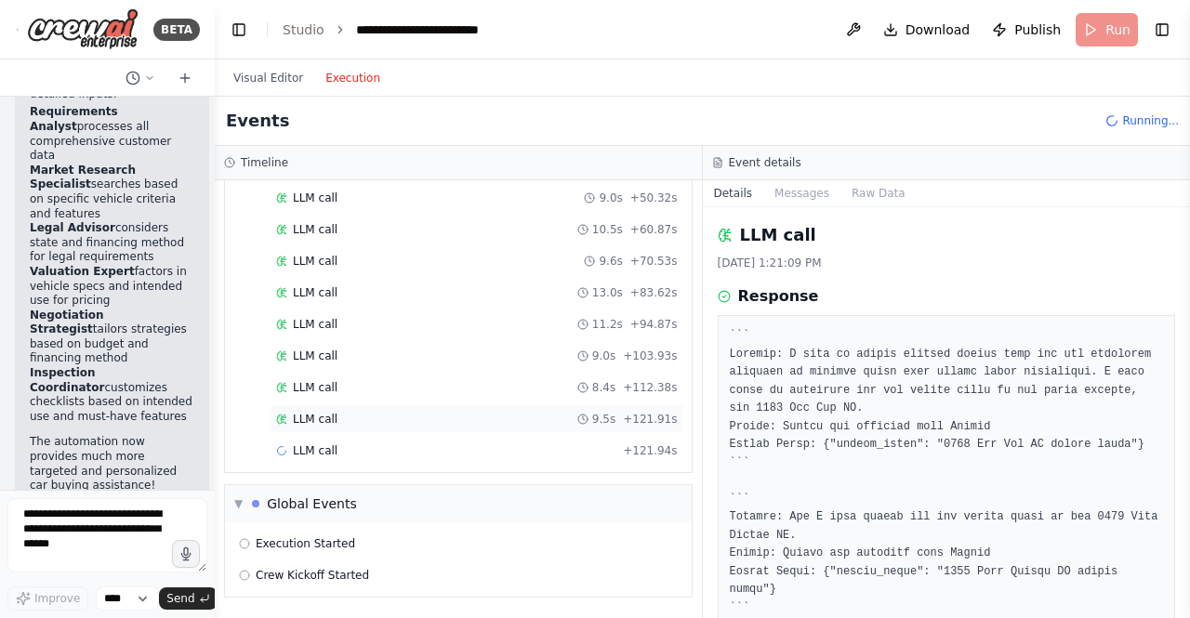
click at [499, 416] on div "LLM call 9.5s + 121.91s" at bounding box center [477, 419] width 402 height 15
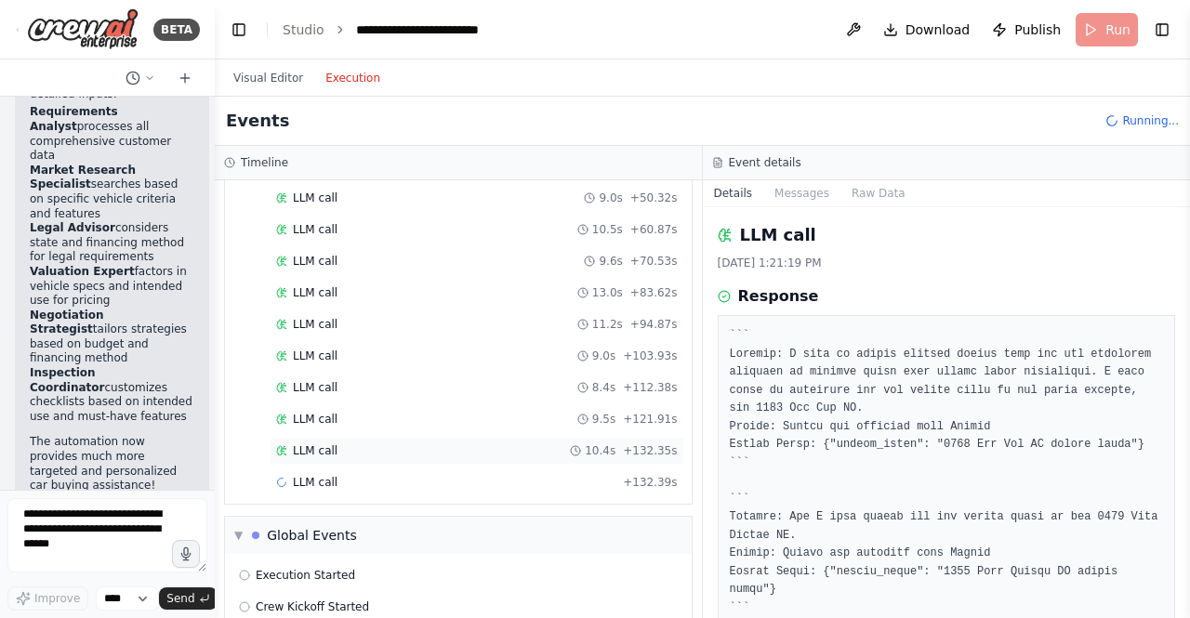
click at [547, 458] on div "LLM call 10.4s + 132.35s" at bounding box center [477, 451] width 415 height 28
click at [521, 471] on div "LLM call + 132.39s" at bounding box center [477, 483] width 415 height 28
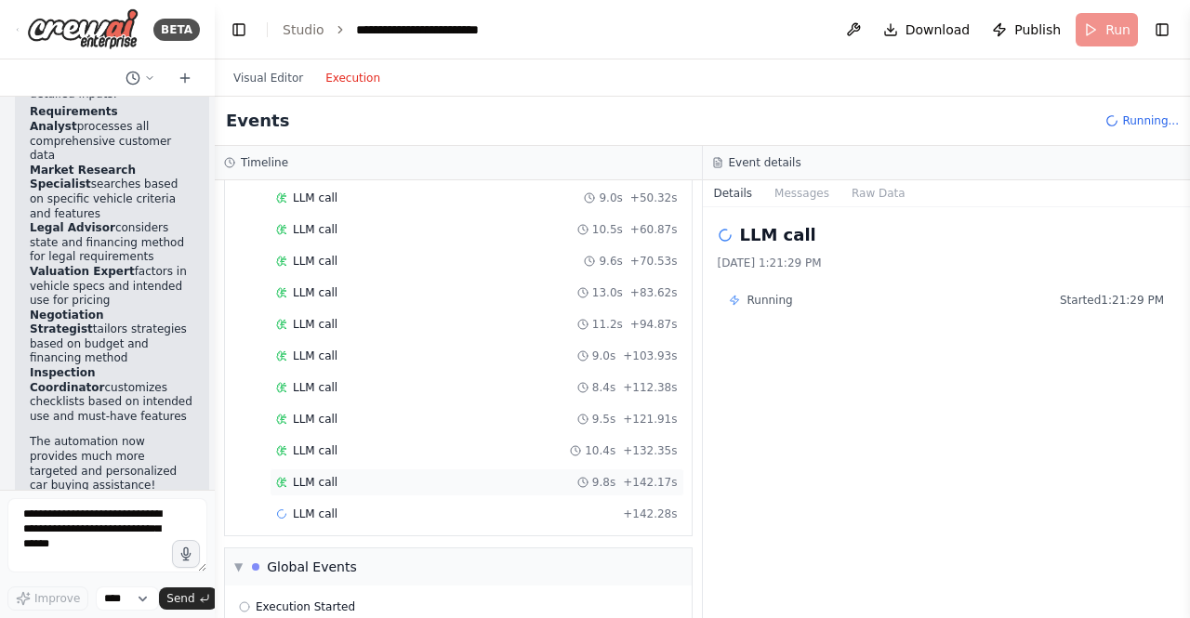
click at [523, 476] on div "LLM call 9.8s + 142.17s" at bounding box center [477, 482] width 402 height 15
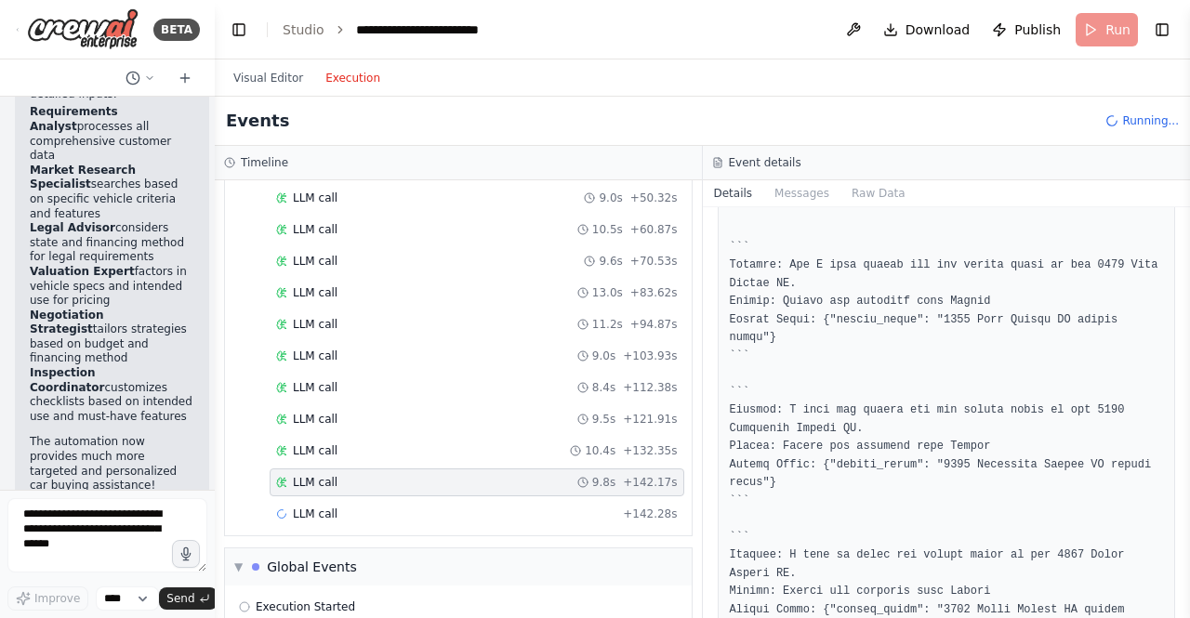
scroll to position [279, 0]
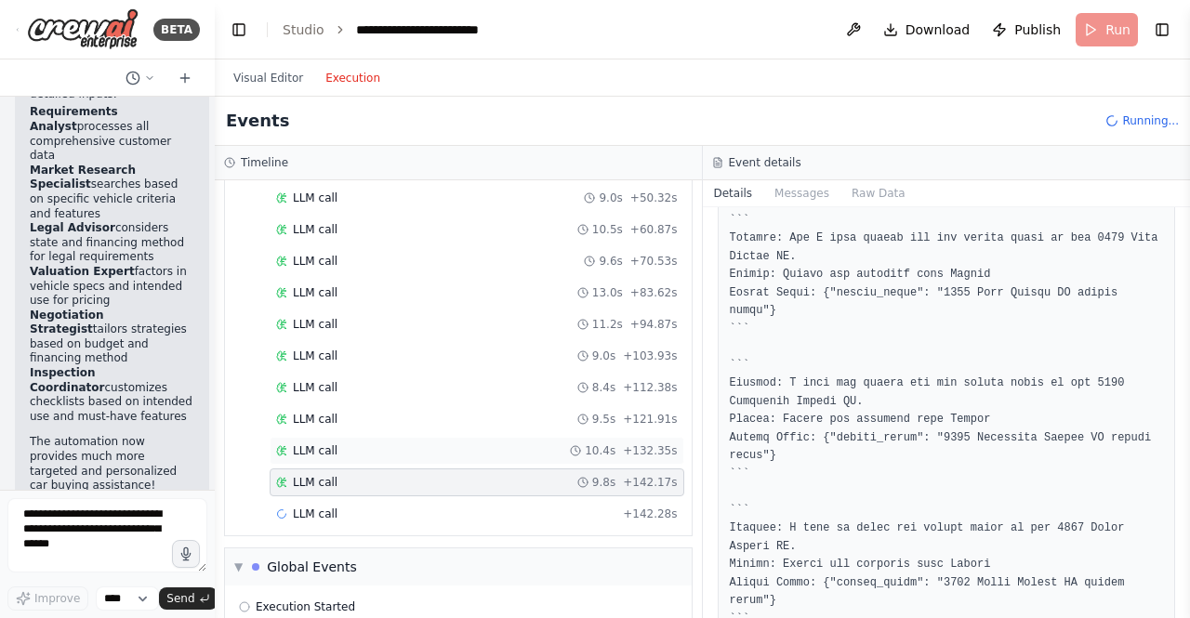
click at [604, 437] on div "LLM call 10.4s + 132.35s" at bounding box center [477, 451] width 415 height 28
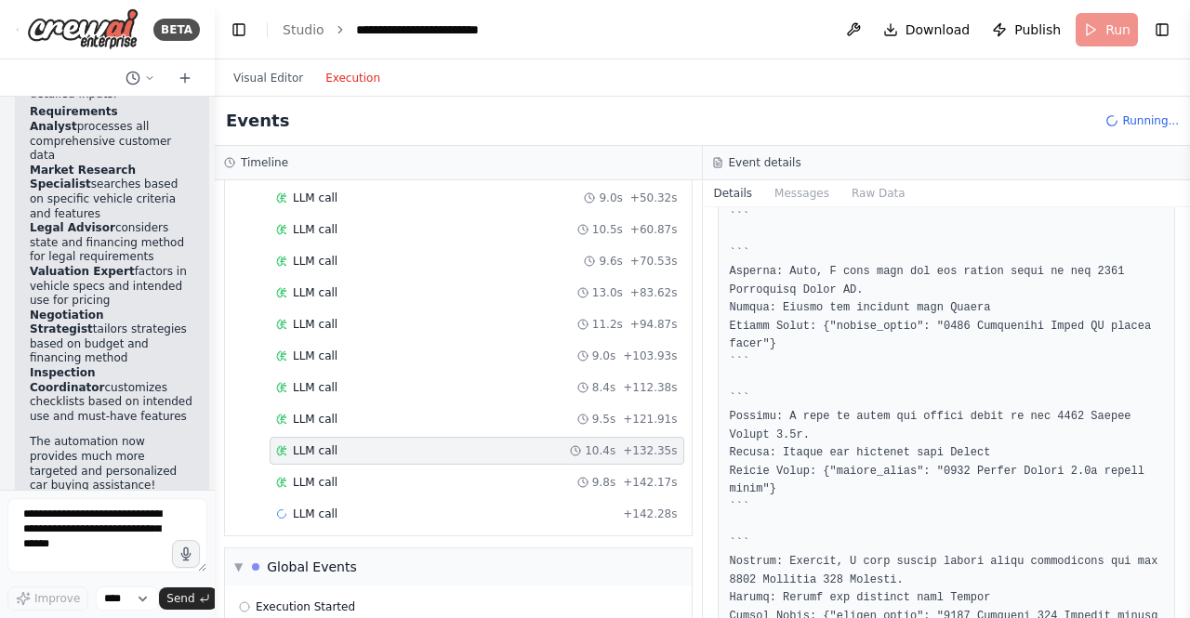
scroll to position [1169, 0]
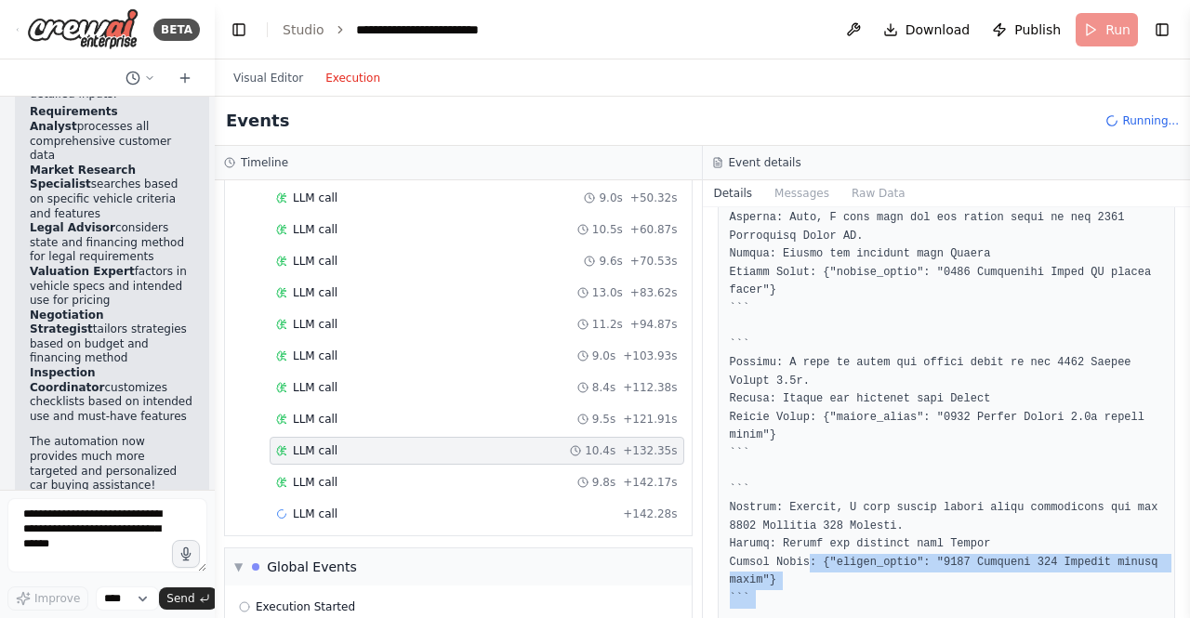
drag, startPoint x: 801, startPoint y: 484, endPoint x: 1000, endPoint y: 551, distance: 209.9
click at [1020, 548] on div "LLM call 8/23/2025, 1:21:29 PM Response Completed Started 1:21:19 PM • Ended 1:…" at bounding box center [947, 412] width 488 height 411
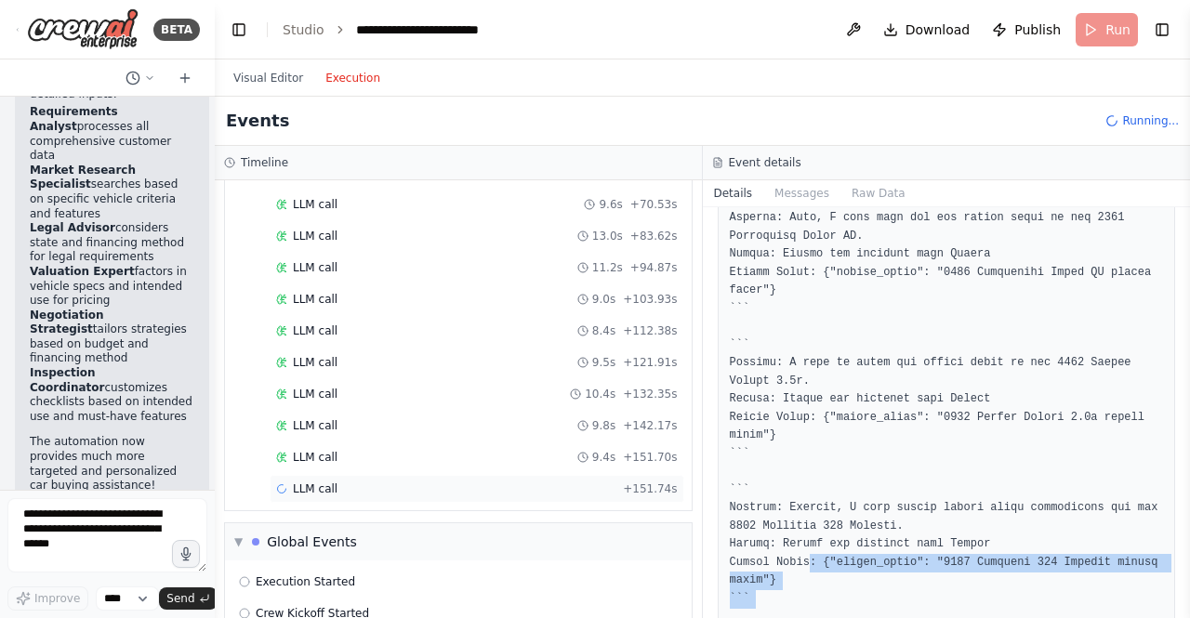
scroll to position [1392, 0]
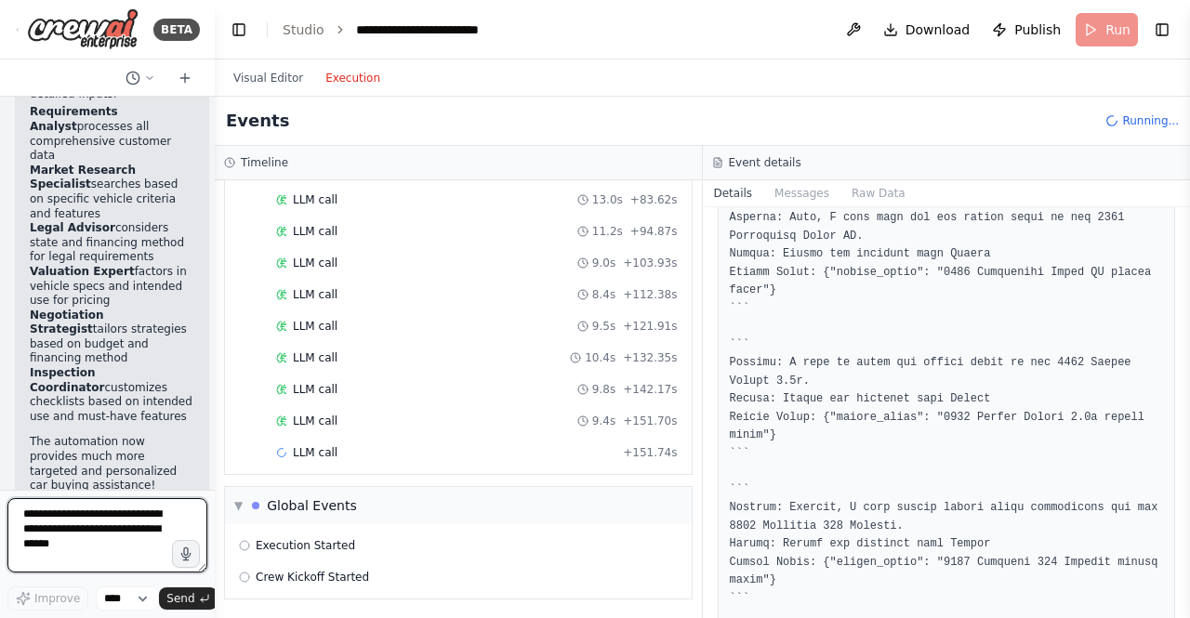
click at [137, 545] on textarea at bounding box center [107, 535] width 200 height 74
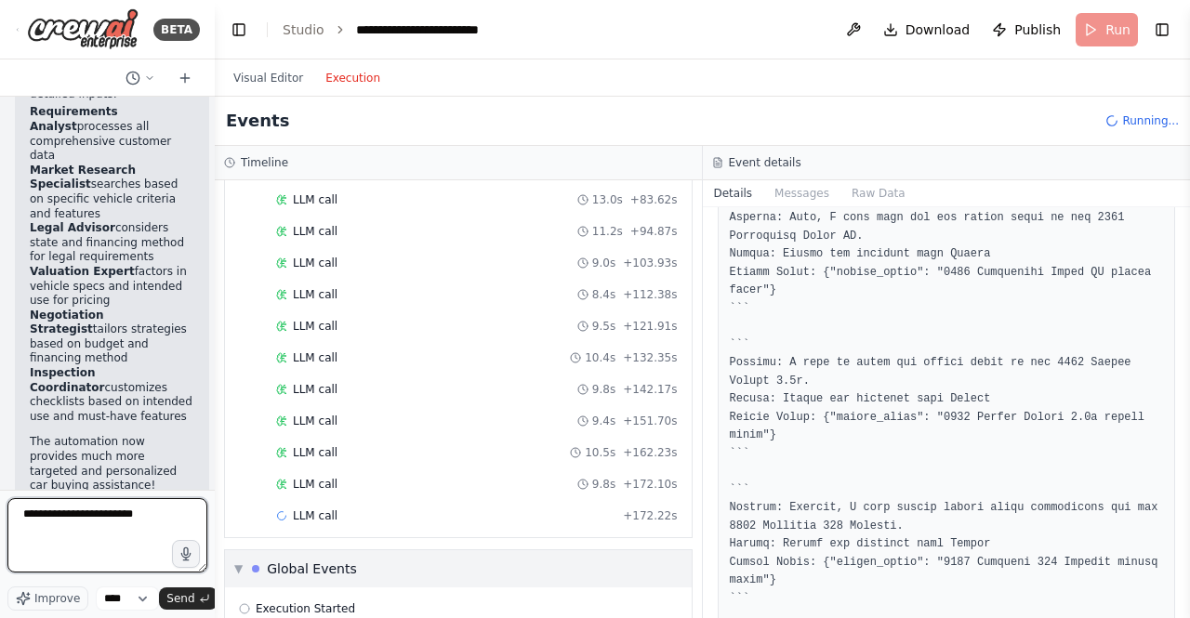
type textarea "**********"
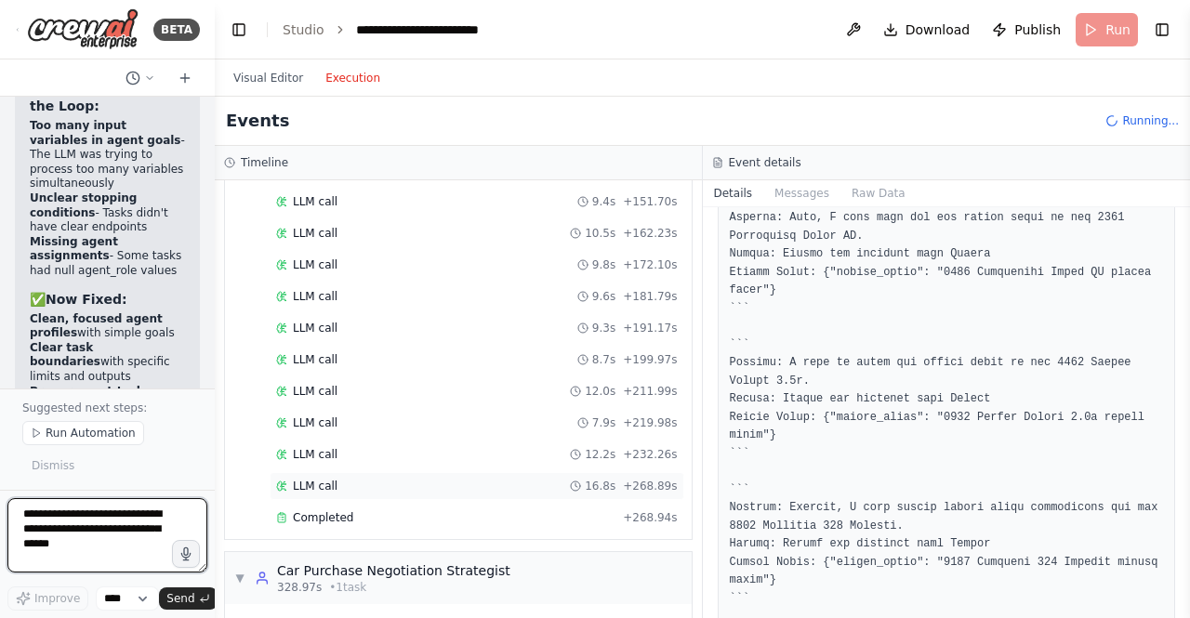
scroll to position [1612, 0]
click at [470, 506] on div "Completed + 268.94s" at bounding box center [477, 517] width 415 height 28
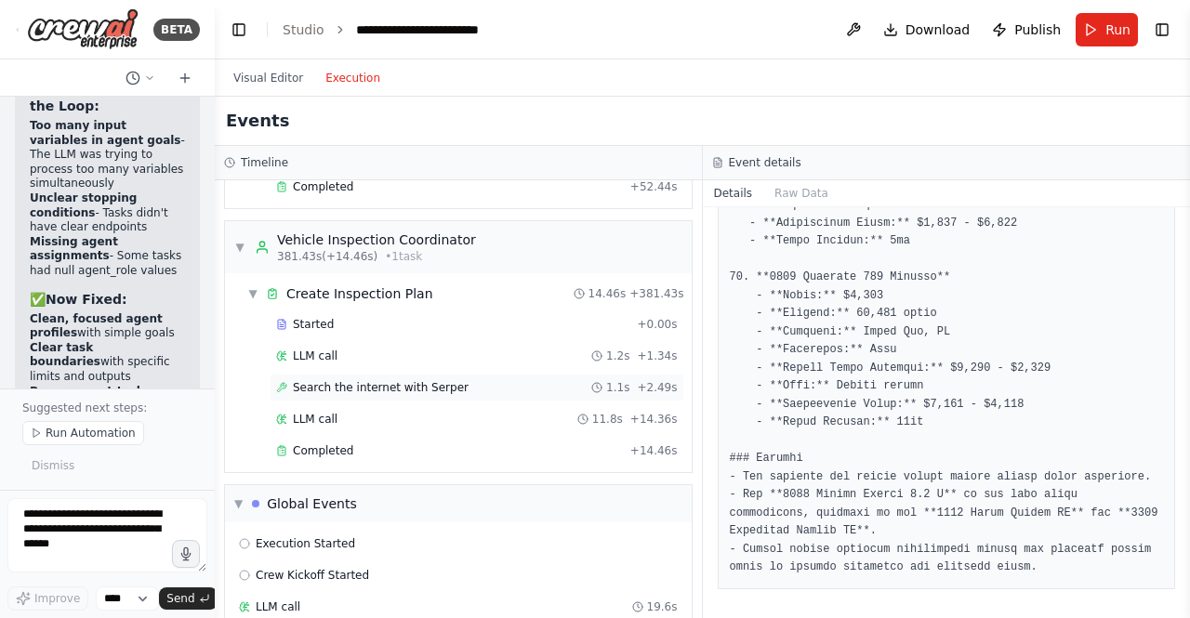
scroll to position [2490, 0]
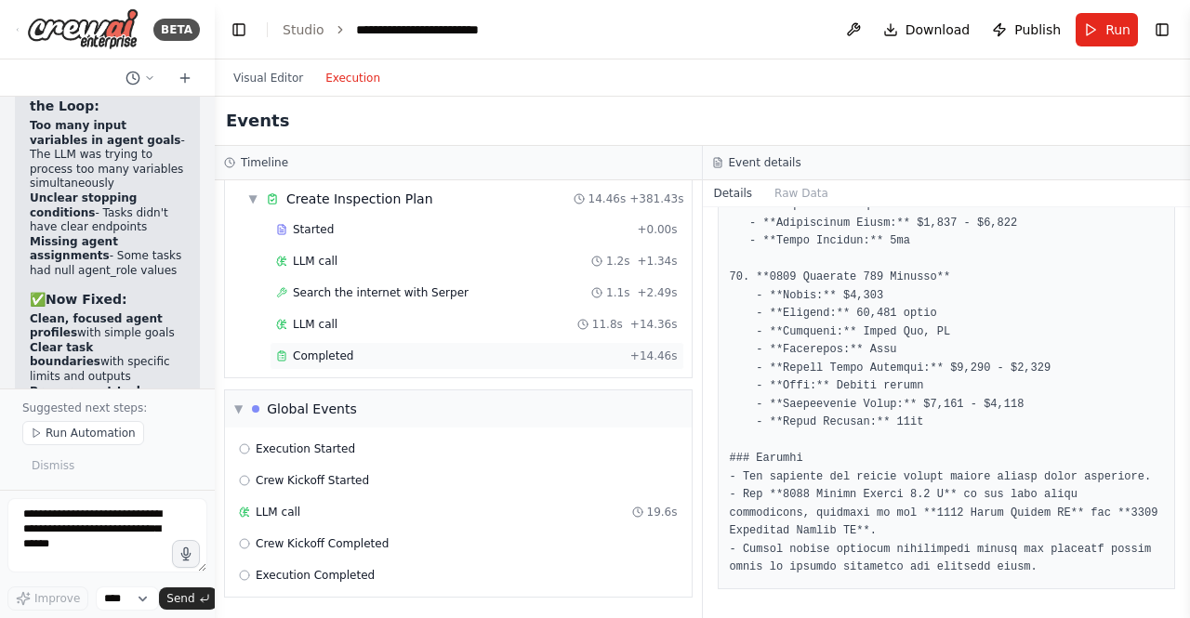
click at [337, 357] on span "Completed" at bounding box center [323, 356] width 60 height 15
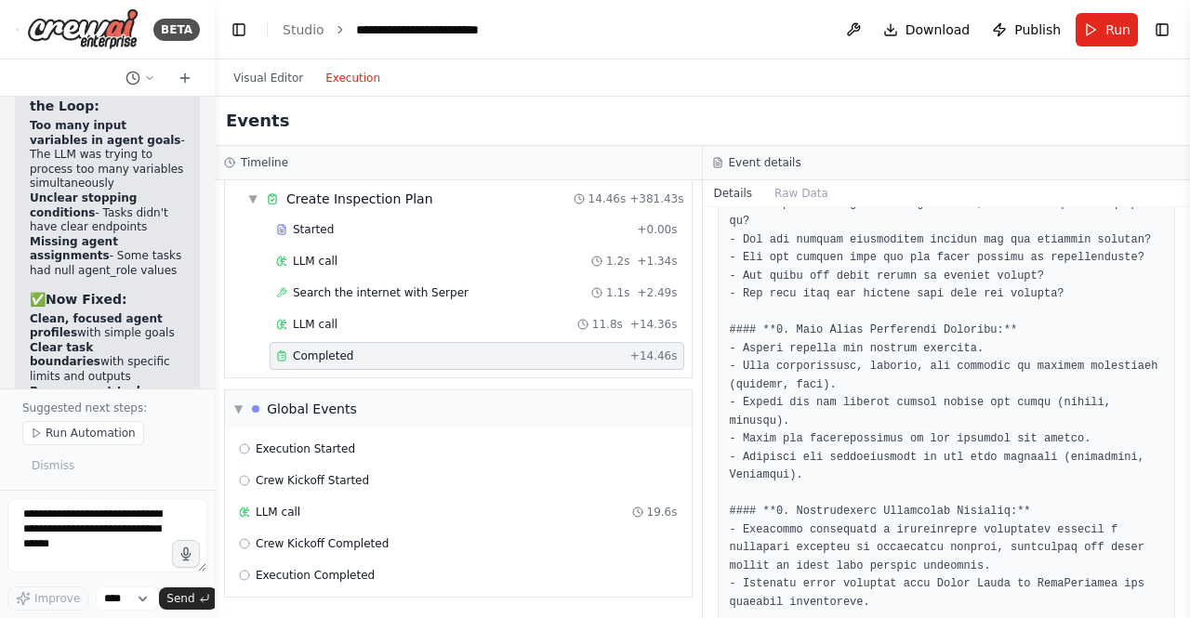
scroll to position [867, 0]
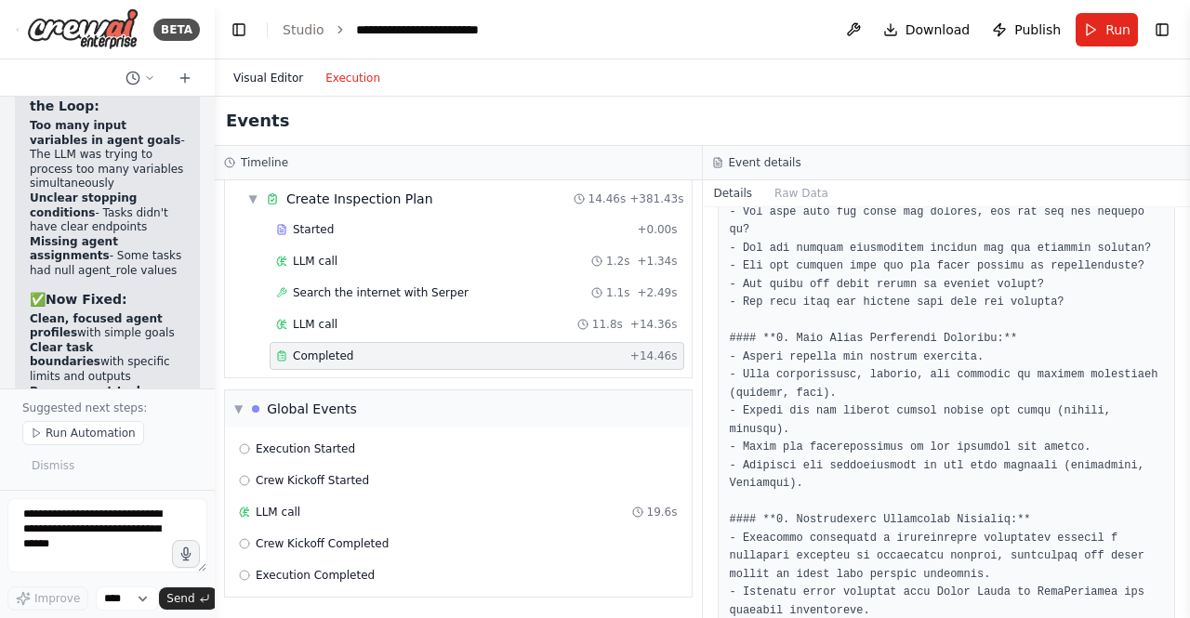
click at [268, 74] on button "Visual Editor" at bounding box center [268, 78] width 92 height 22
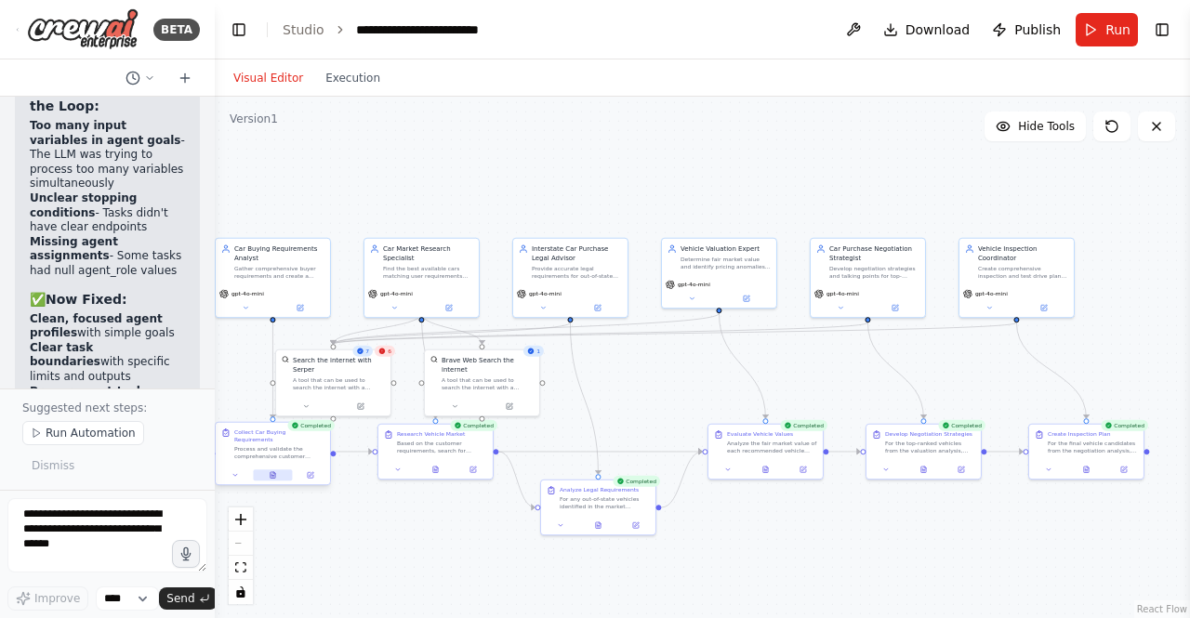
click at [272, 471] on button at bounding box center [272, 474] width 39 height 11
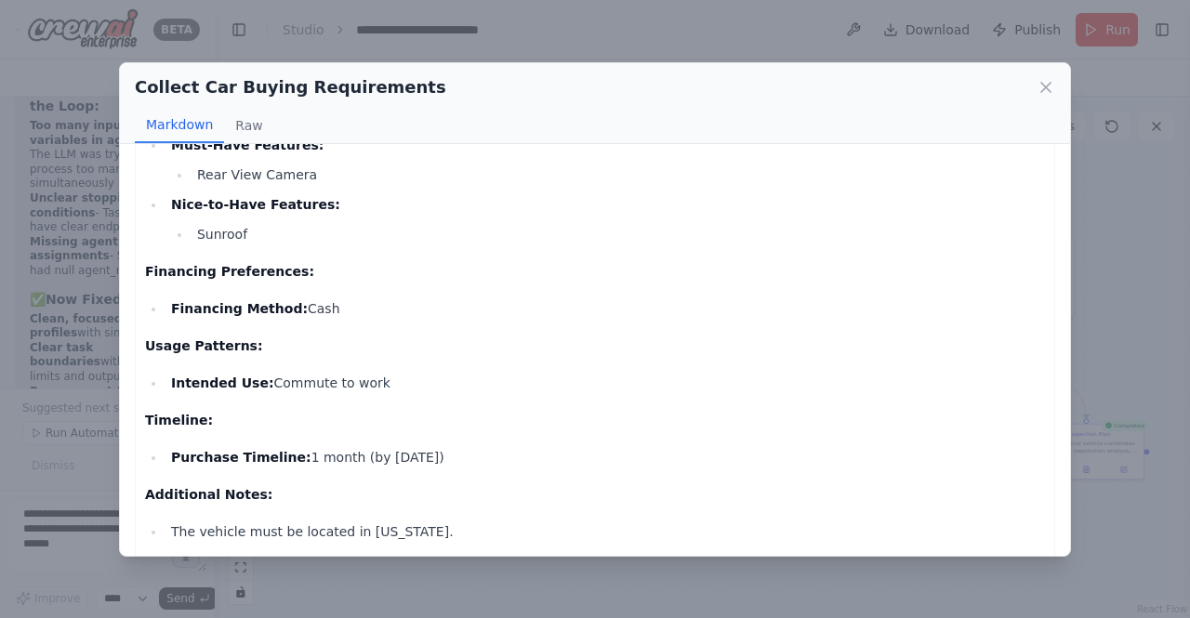
scroll to position [509, 0]
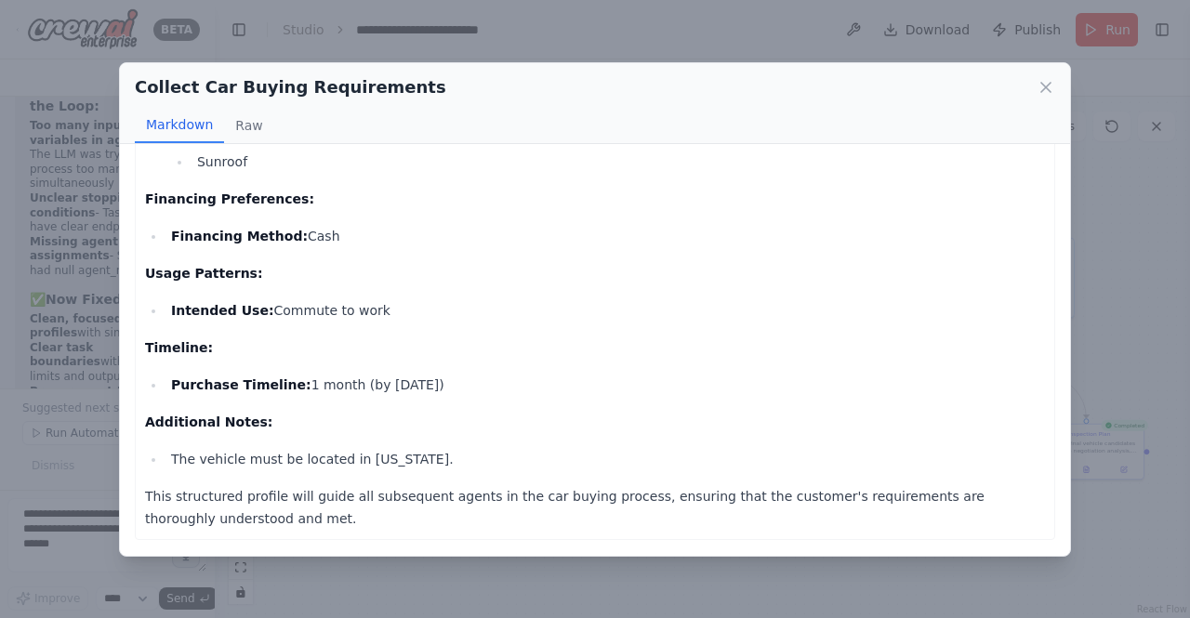
click at [340, 565] on div "Collect Car Buying Requirements Markdown Raw Comprehensive Buyer Profile Docume…" at bounding box center [595, 309] width 1190 height 618
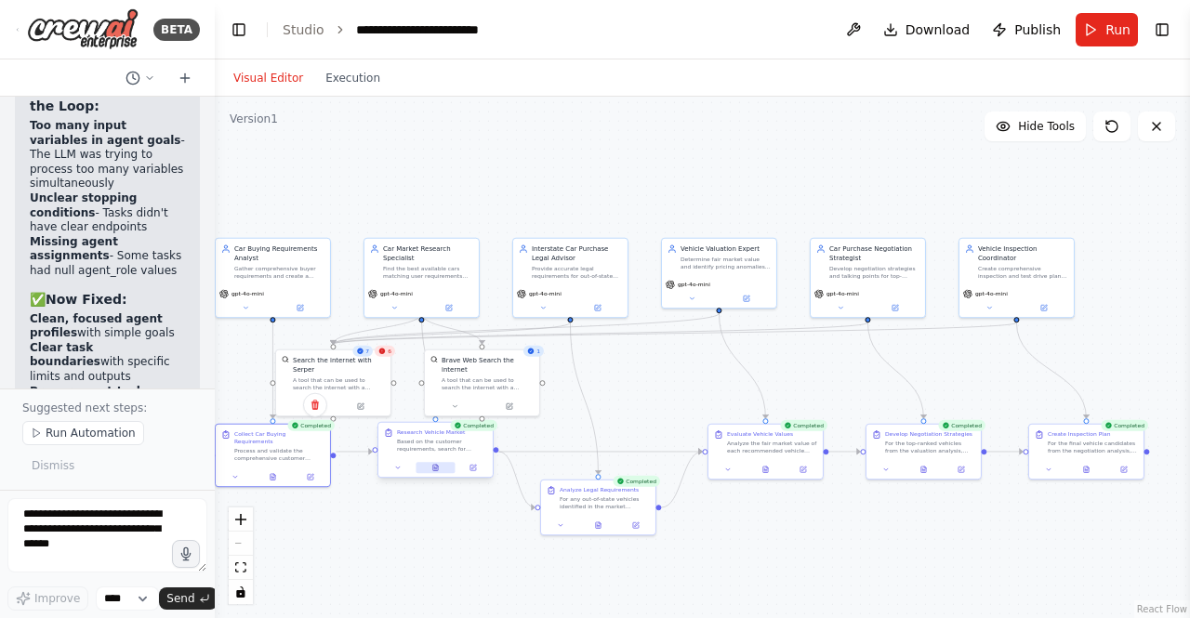
click at [437, 471] on icon at bounding box center [434, 467] width 7 height 7
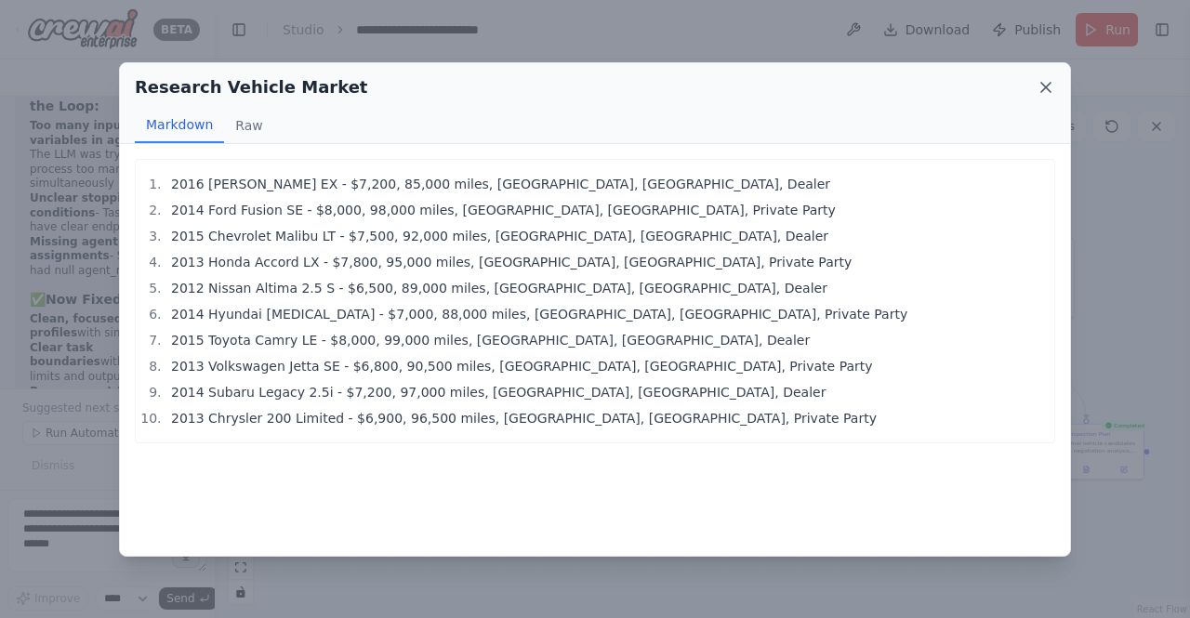
click at [1042, 79] on icon at bounding box center [1046, 87] width 19 height 19
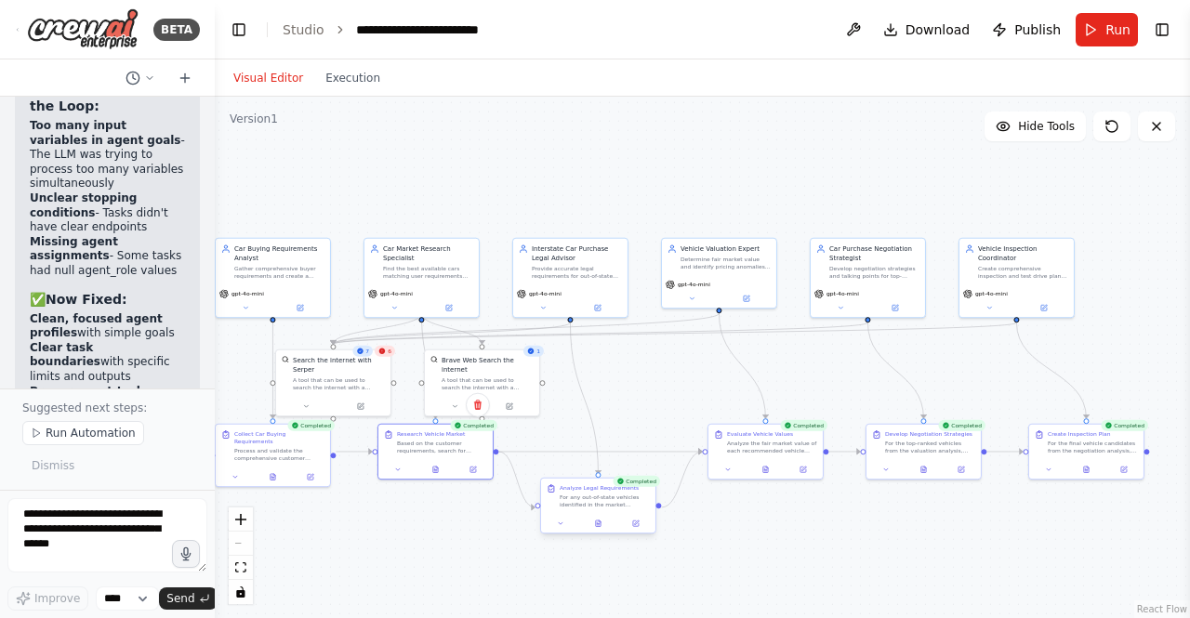
click at [599, 534] on div "Analyze Legal Requirements For any out-of-state vehicles identified in the mark…" at bounding box center [598, 506] width 116 height 57
click at [601, 525] on icon at bounding box center [597, 523] width 7 height 7
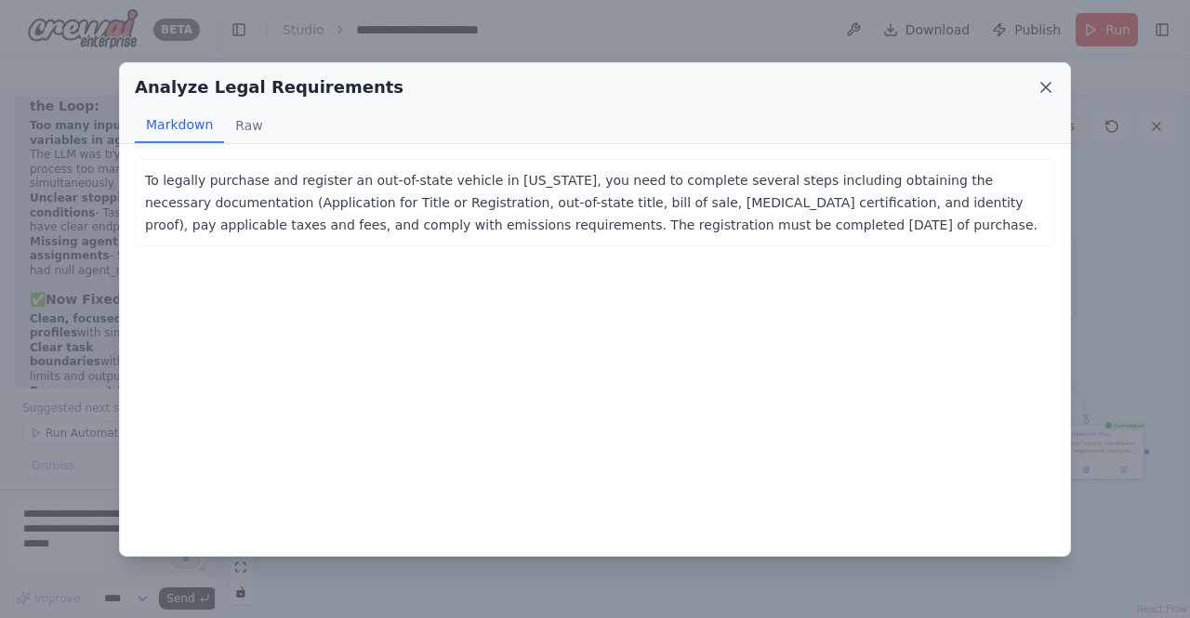
click at [1048, 83] on icon at bounding box center [1046, 87] width 19 height 19
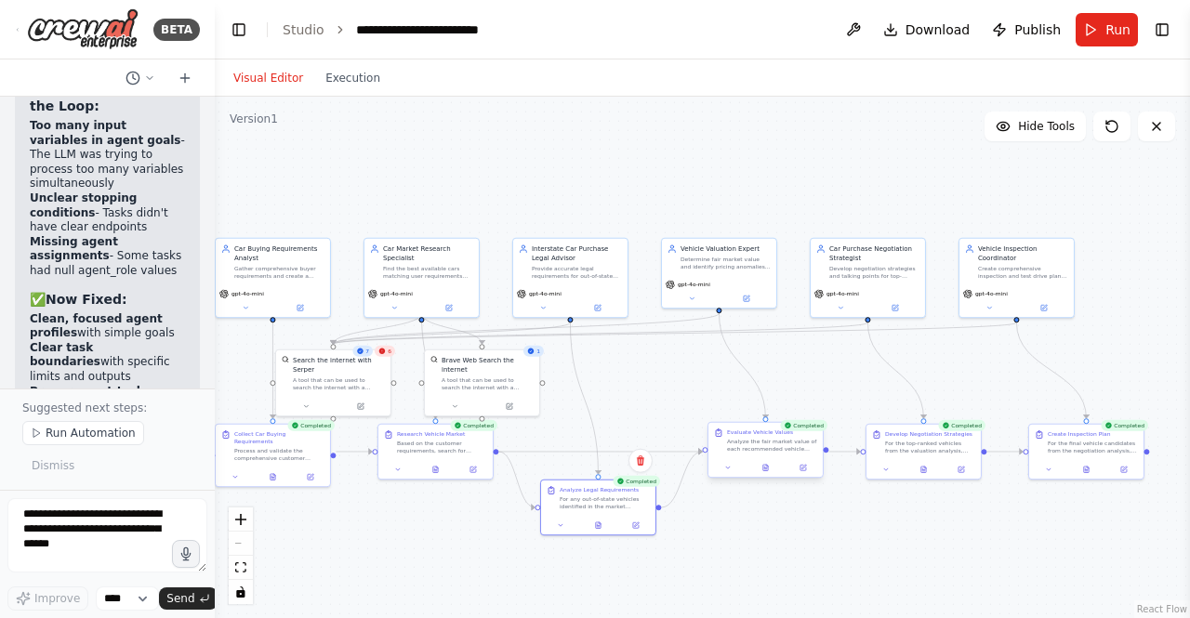
click at [762, 477] on div "Evaluate Vehicle Values Analyze the fair market value of each recommended vehic…" at bounding box center [765, 450] width 116 height 57
click at [769, 472] on button at bounding box center [765, 467] width 39 height 11
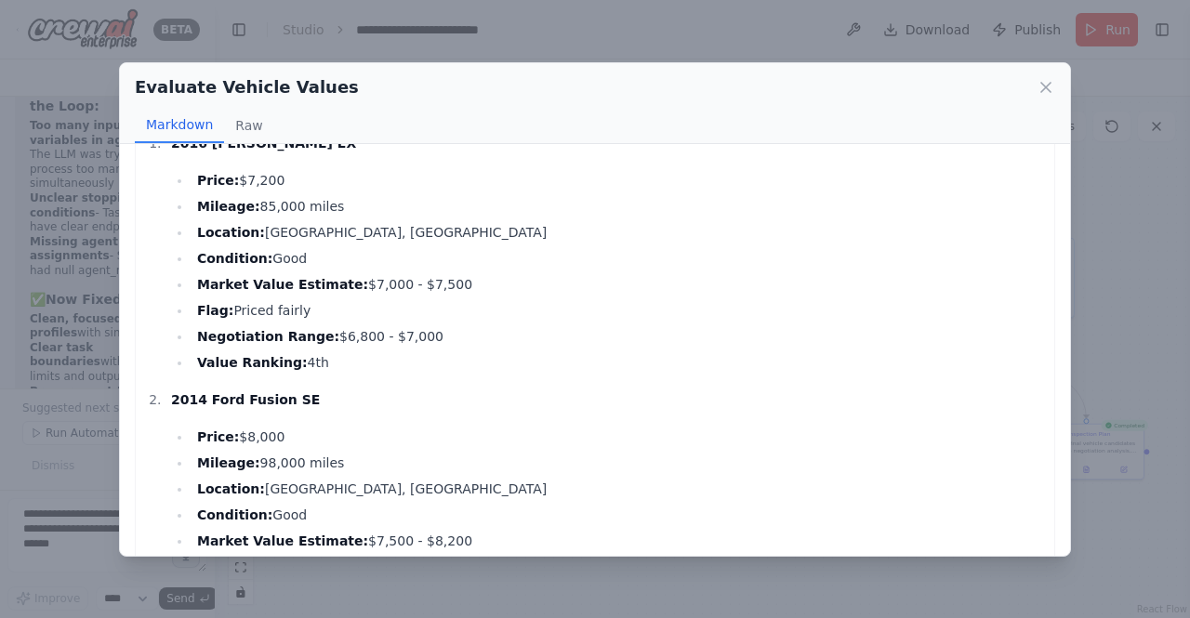
scroll to position [81, 0]
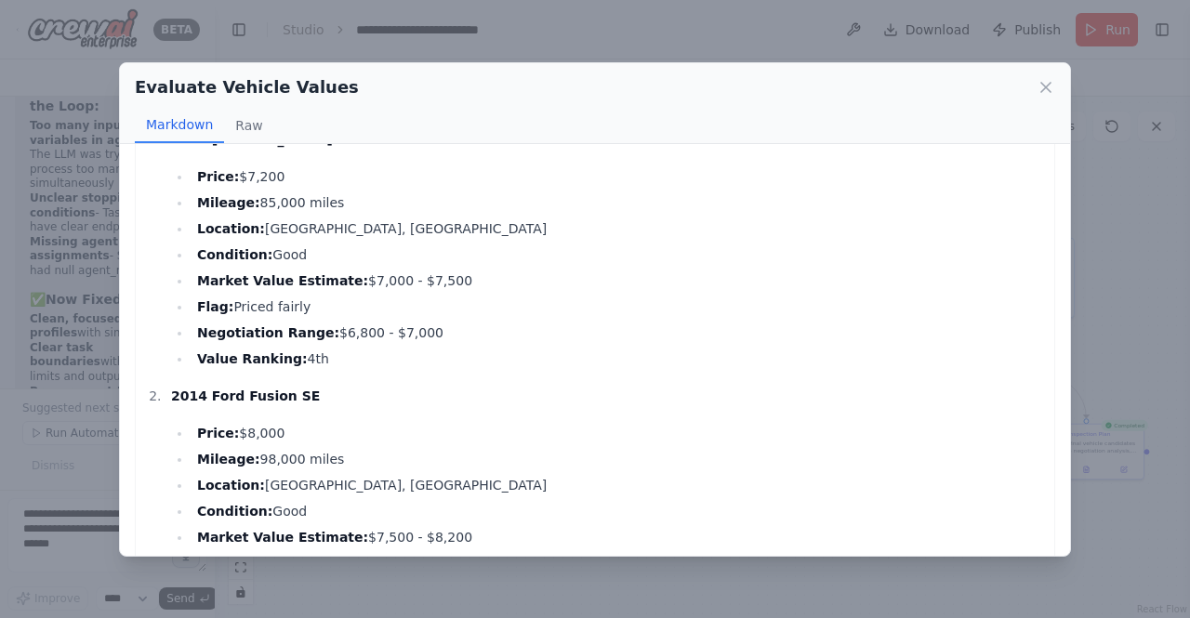
drag, startPoint x: 304, startPoint y: 360, endPoint x: 190, endPoint y: 353, distance: 114.5
click at [190, 353] on ul "Price: $7,200 Mileage: 85,000 miles Location: Los Angeles, CA Condition: Good M…" at bounding box center [608, 267] width 874 height 205
drag, startPoint x: 301, startPoint y: 307, endPoint x: 218, endPoint y: 310, distance: 82.8
click at [218, 310] on li "Flag: Priced fairly" at bounding box center [618, 307] width 853 height 22
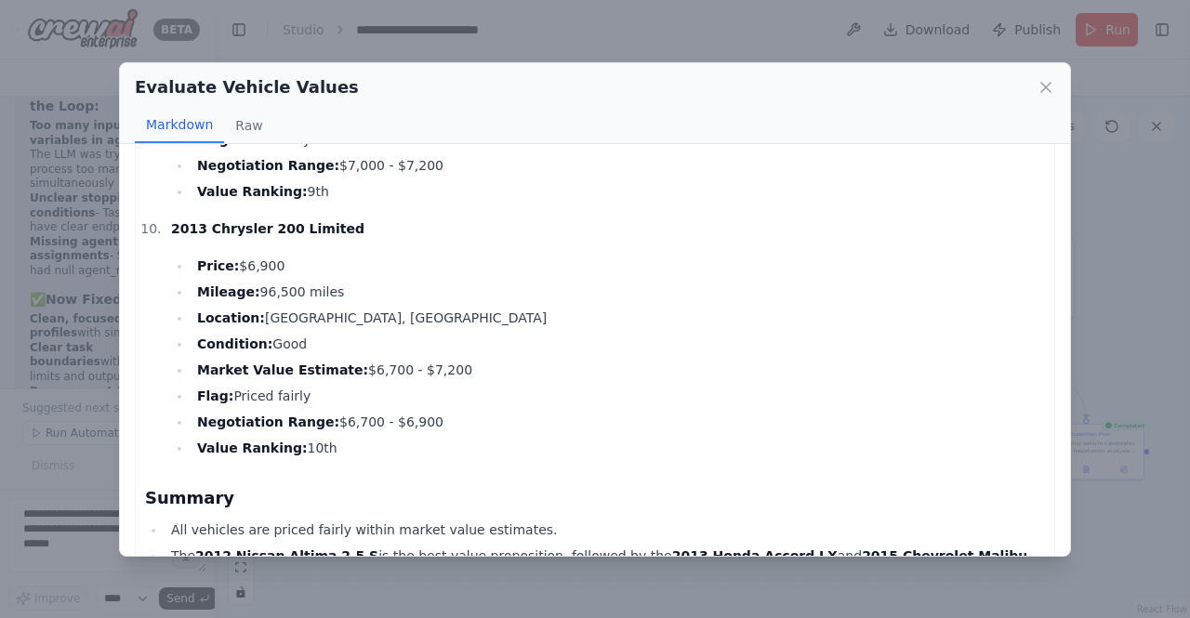
scroll to position [2368, 0]
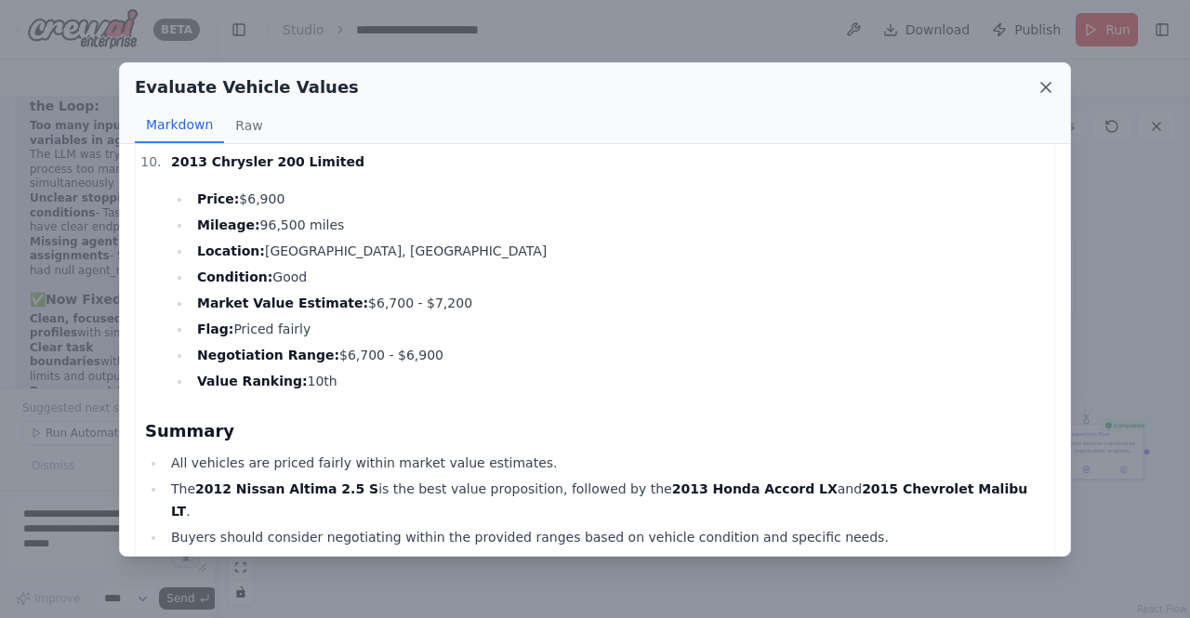
click at [1047, 87] on icon at bounding box center [1045, 87] width 9 height 9
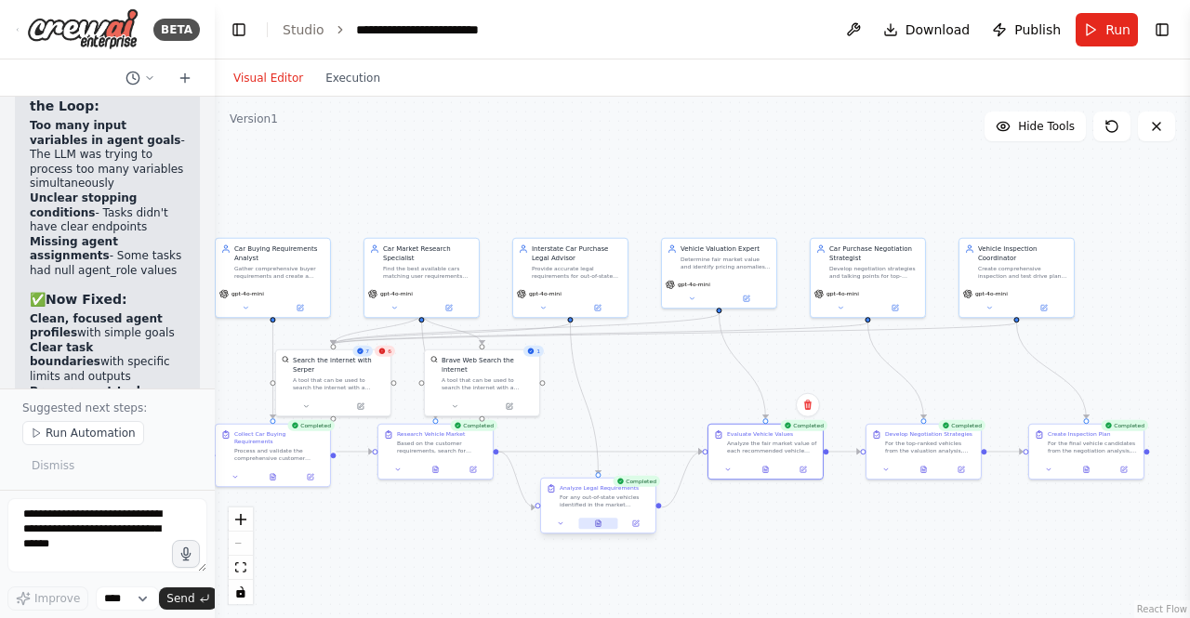
click at [599, 527] on icon at bounding box center [597, 523] width 7 height 7
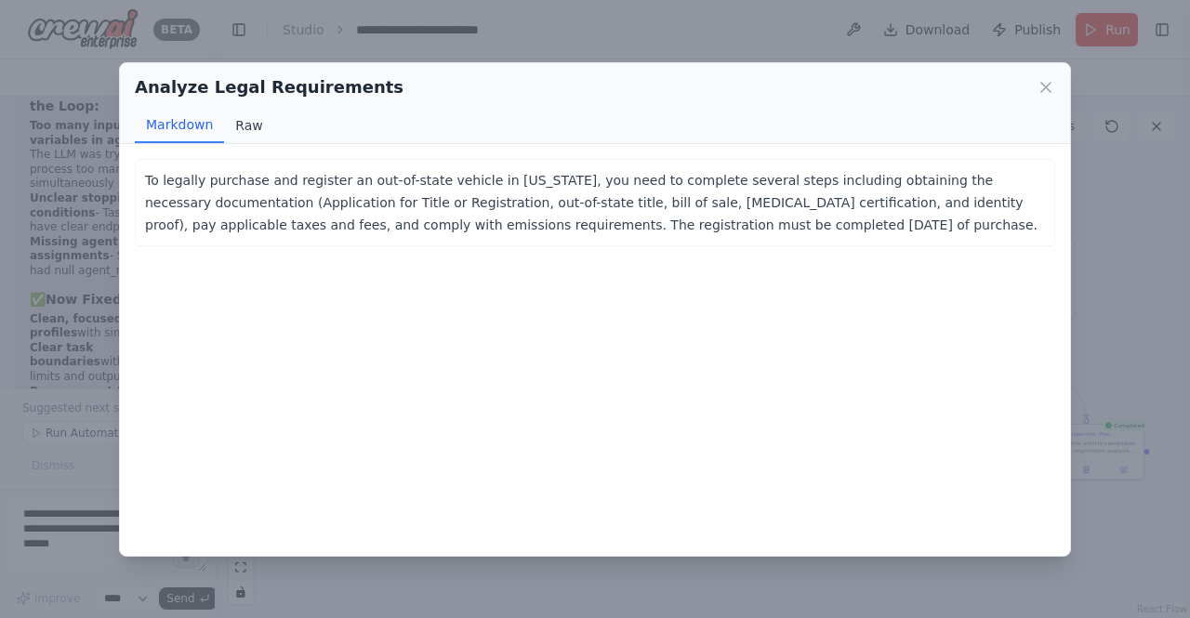
click at [243, 129] on button "Raw" at bounding box center [248, 125] width 49 height 35
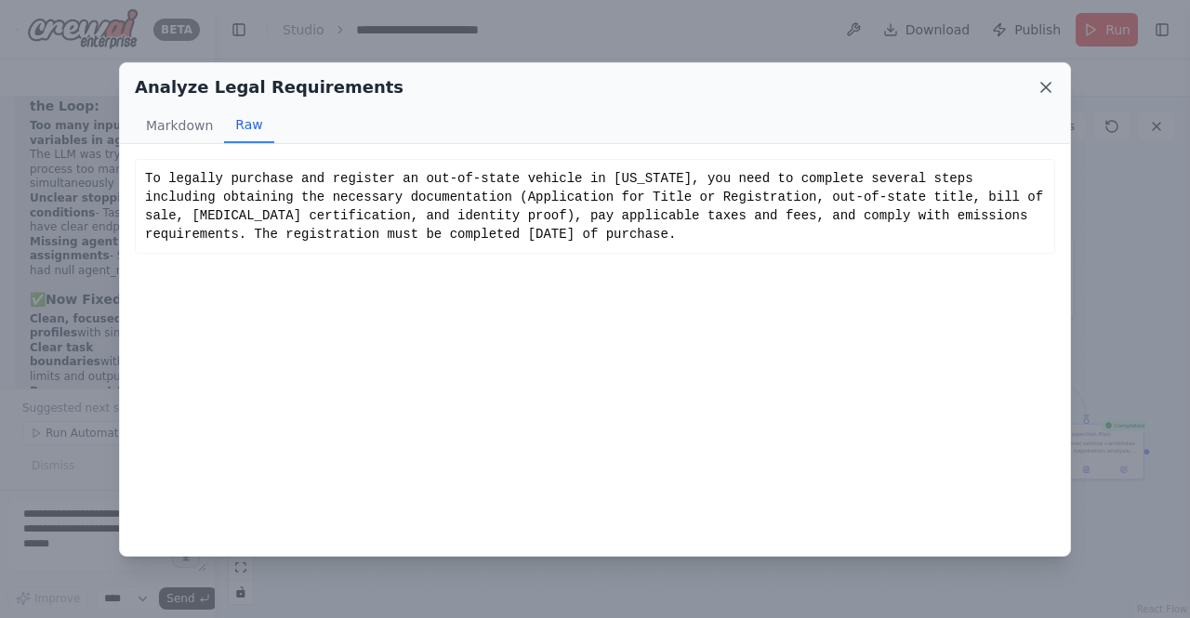
click at [1050, 79] on icon at bounding box center [1046, 87] width 19 height 19
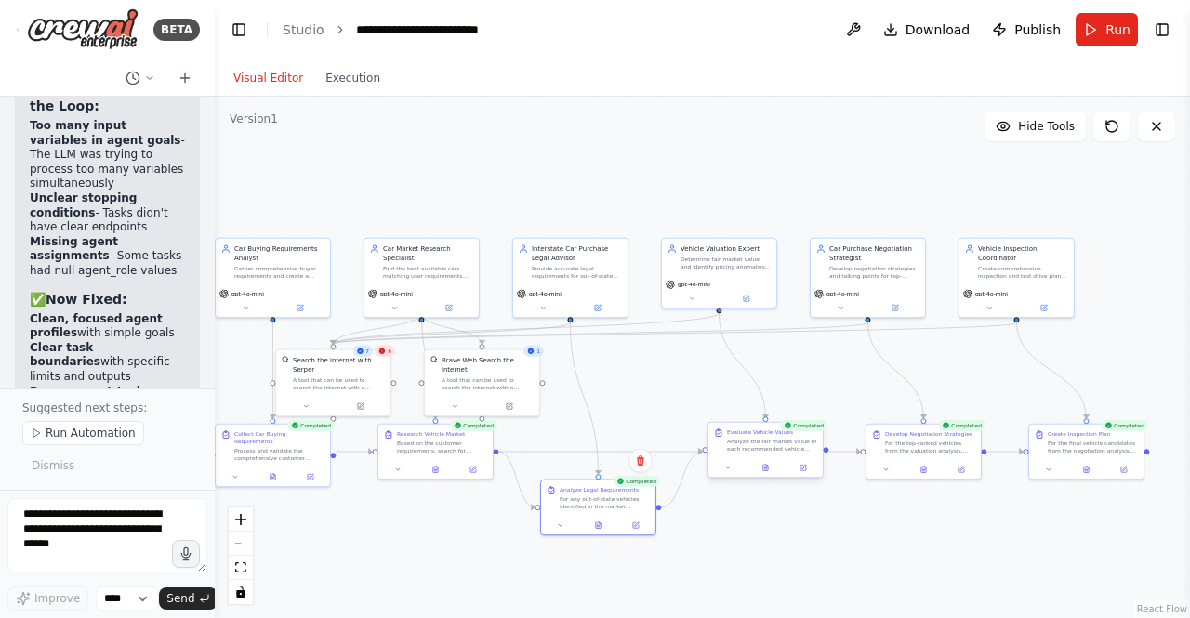
click at [770, 476] on div at bounding box center [765, 468] width 114 height 20
click at [764, 467] on icon at bounding box center [764, 467] width 1 height 0
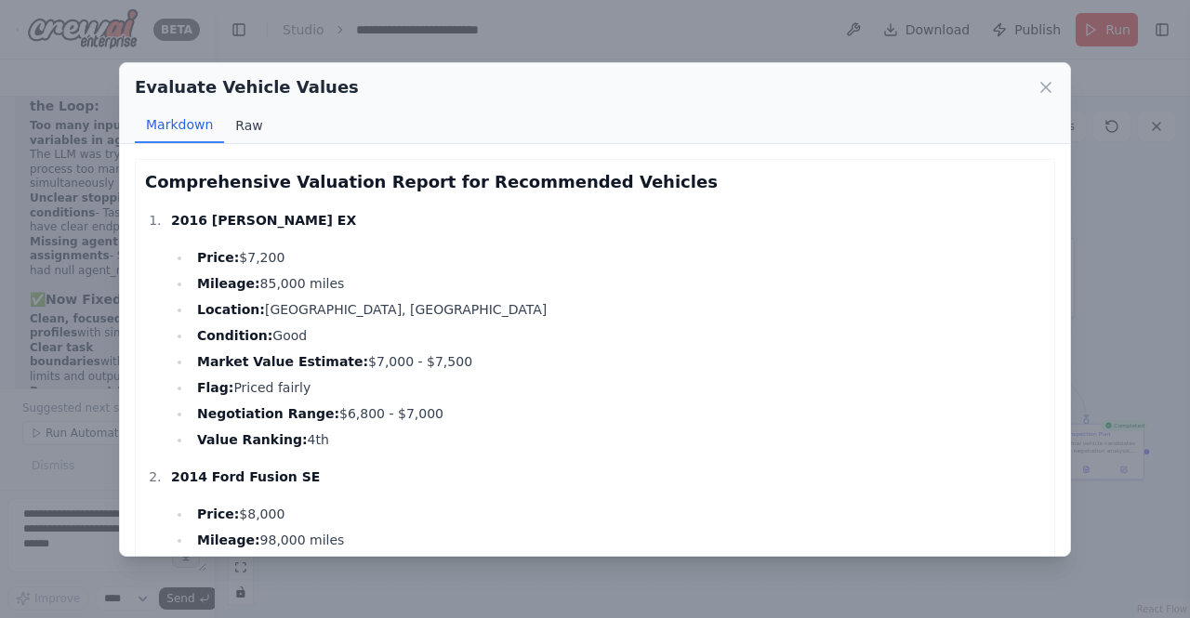
click at [242, 125] on button "Raw" at bounding box center [248, 125] width 49 height 35
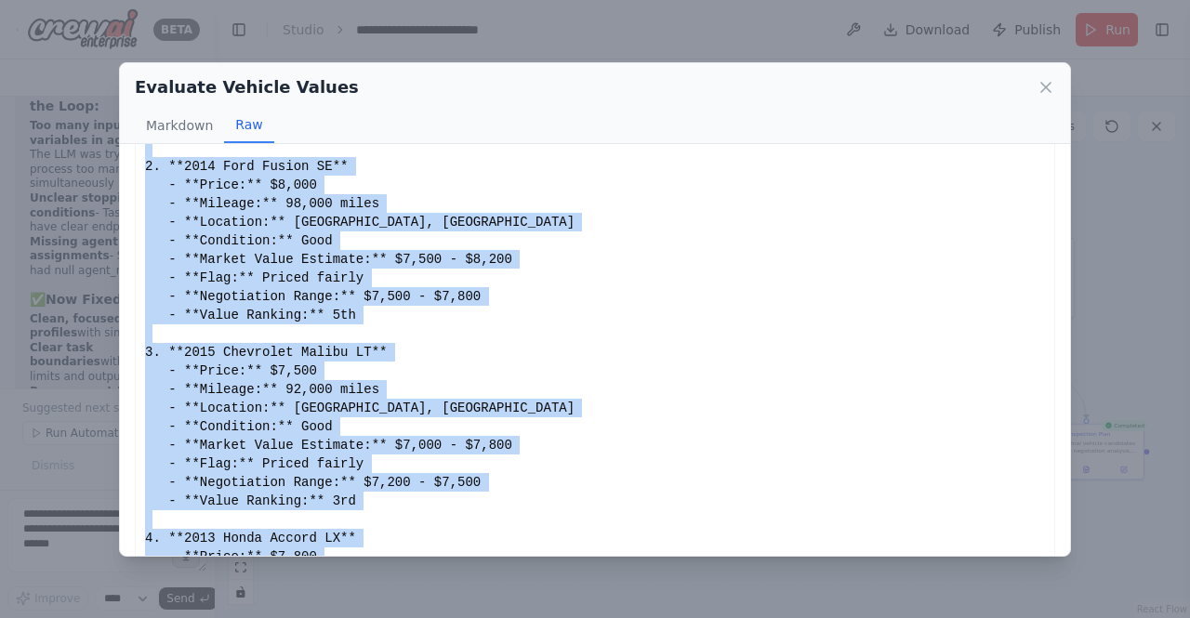
scroll to position [289, 0]
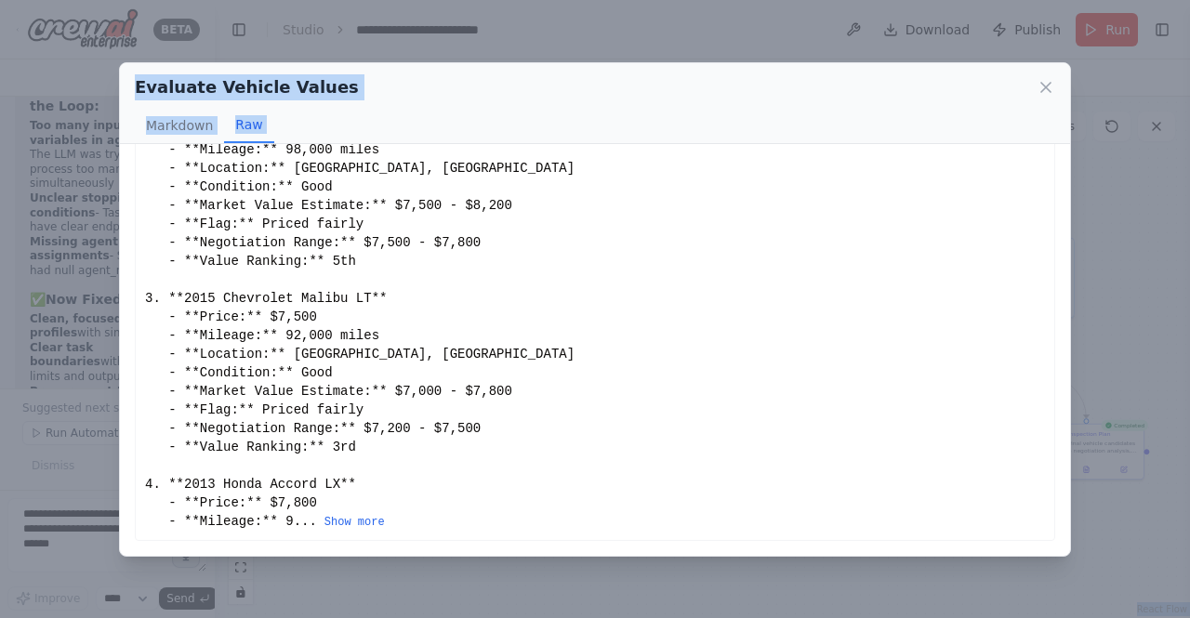
drag, startPoint x: 139, startPoint y: 174, endPoint x: 461, endPoint y: 629, distance: 557.6
click at [461, 617] on html "BETA Crew AI Car Buying Workflow Implementation Overview Create a multi-agent s…" at bounding box center [595, 309] width 1190 height 618
click at [337, 525] on button "Show more" at bounding box center [354, 522] width 60 height 15
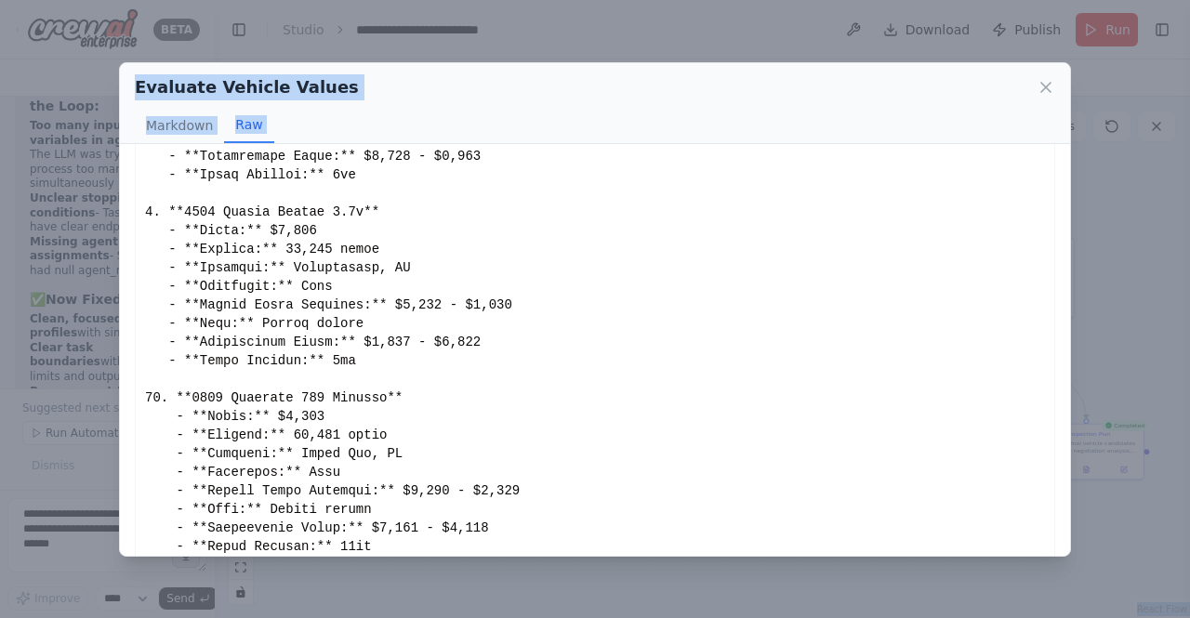
scroll to position [1628, 0]
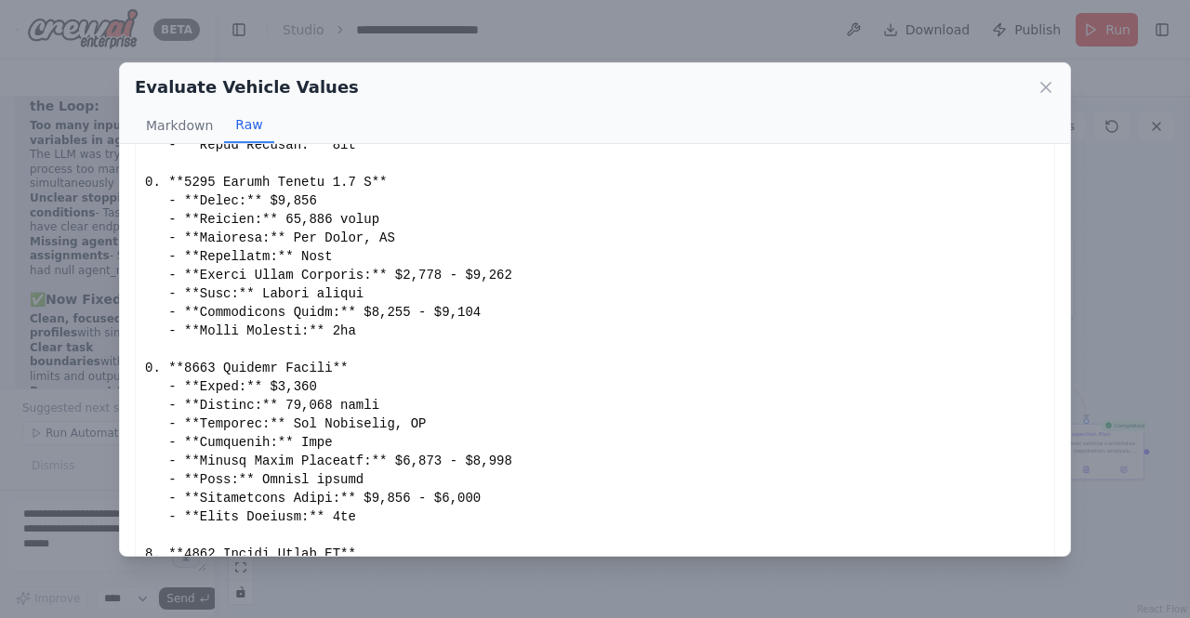
scroll to position [739, 0]
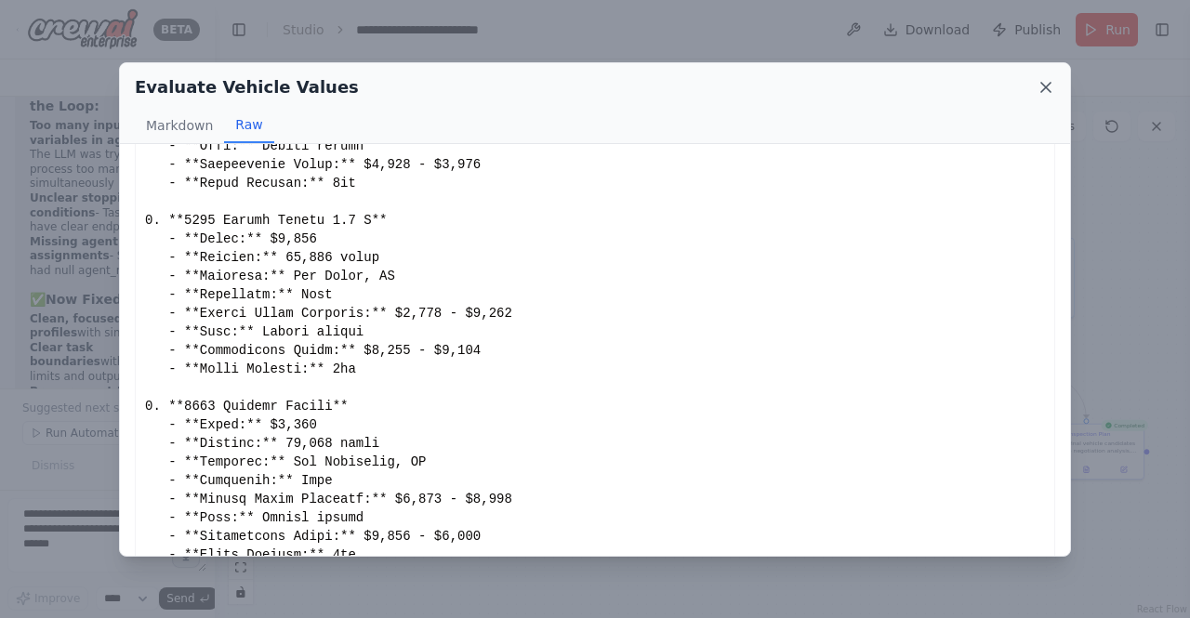
click at [1045, 83] on icon at bounding box center [1046, 87] width 19 height 19
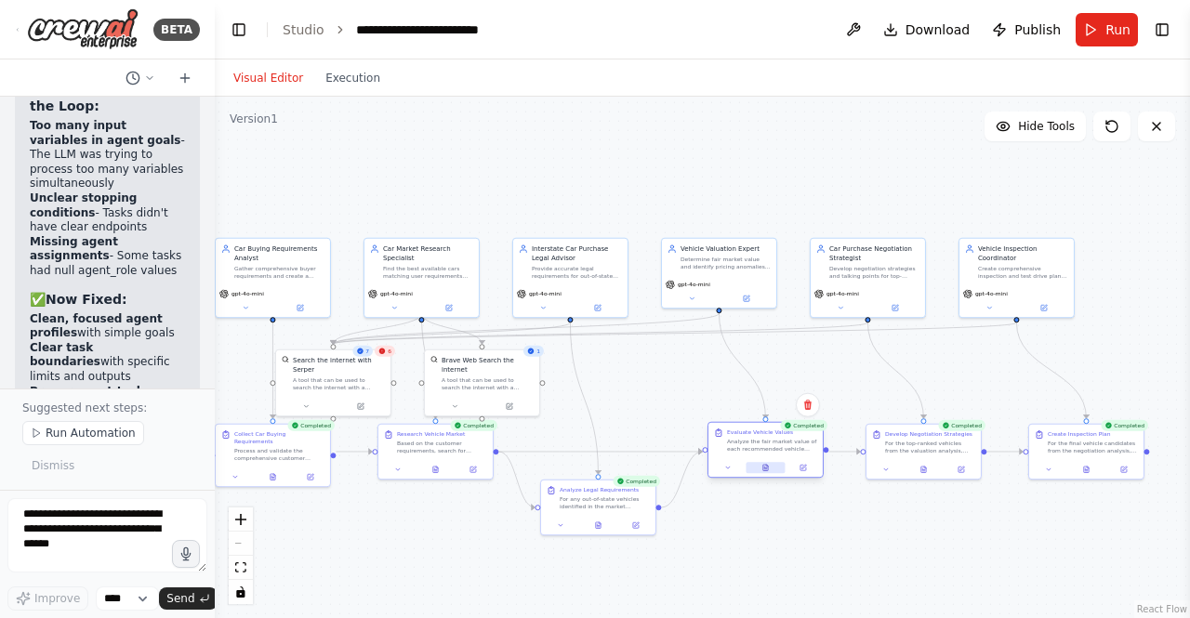
click at [769, 466] on icon at bounding box center [764, 467] width 7 height 7
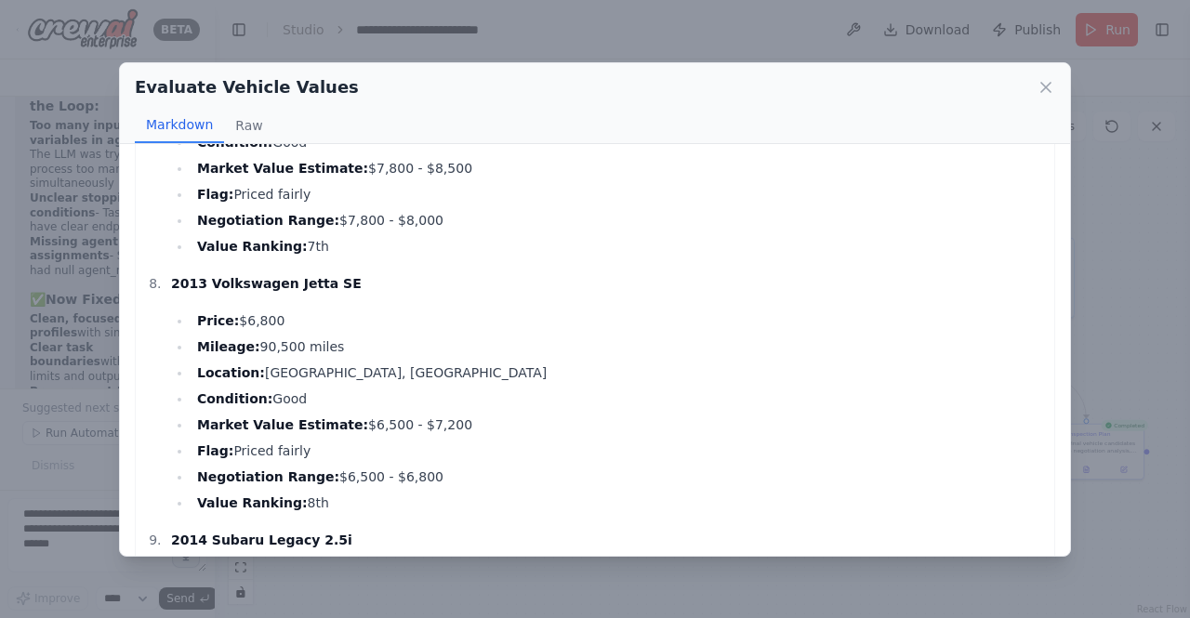
scroll to position [2368, 0]
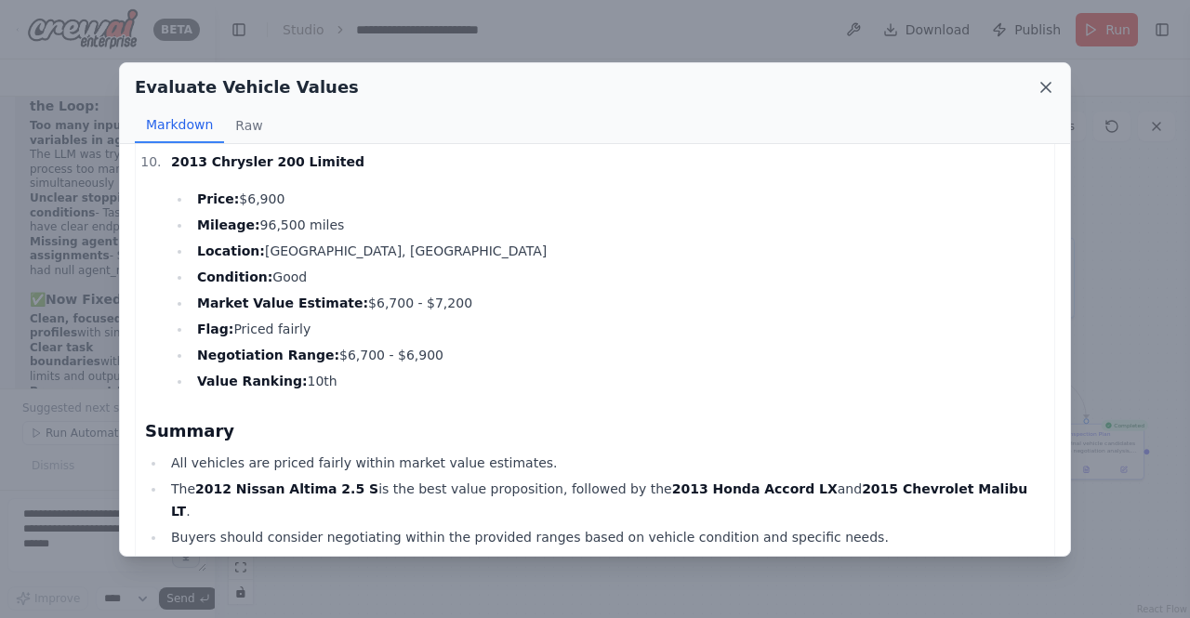
click at [1042, 89] on icon at bounding box center [1045, 87] width 9 height 9
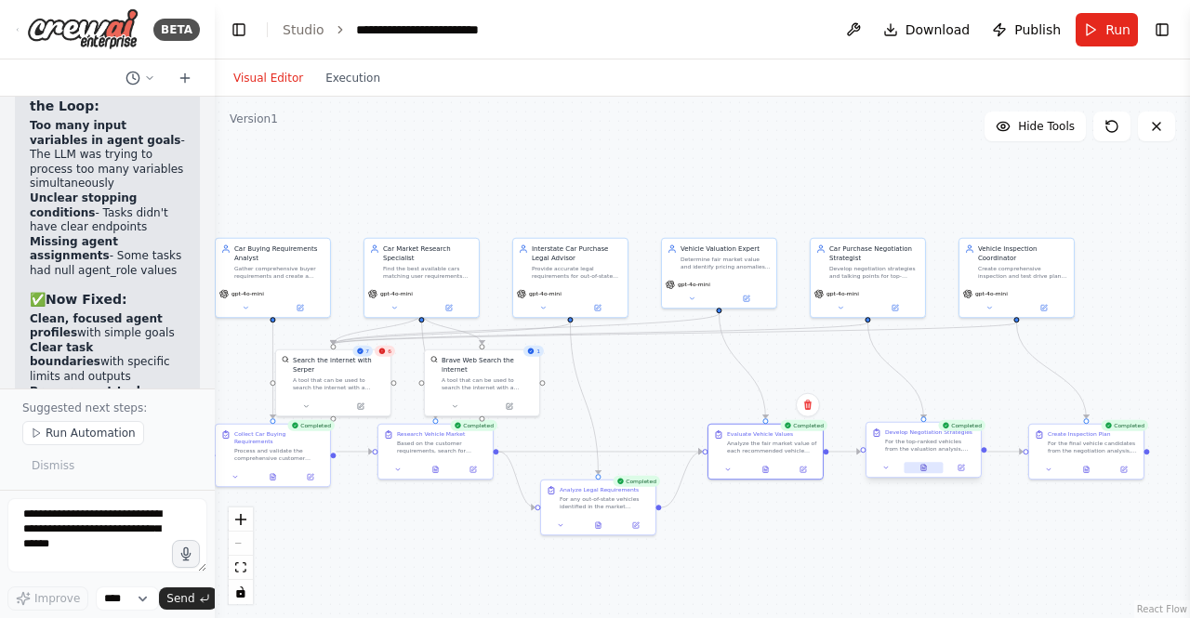
click at [924, 471] on button at bounding box center [923, 467] width 39 height 11
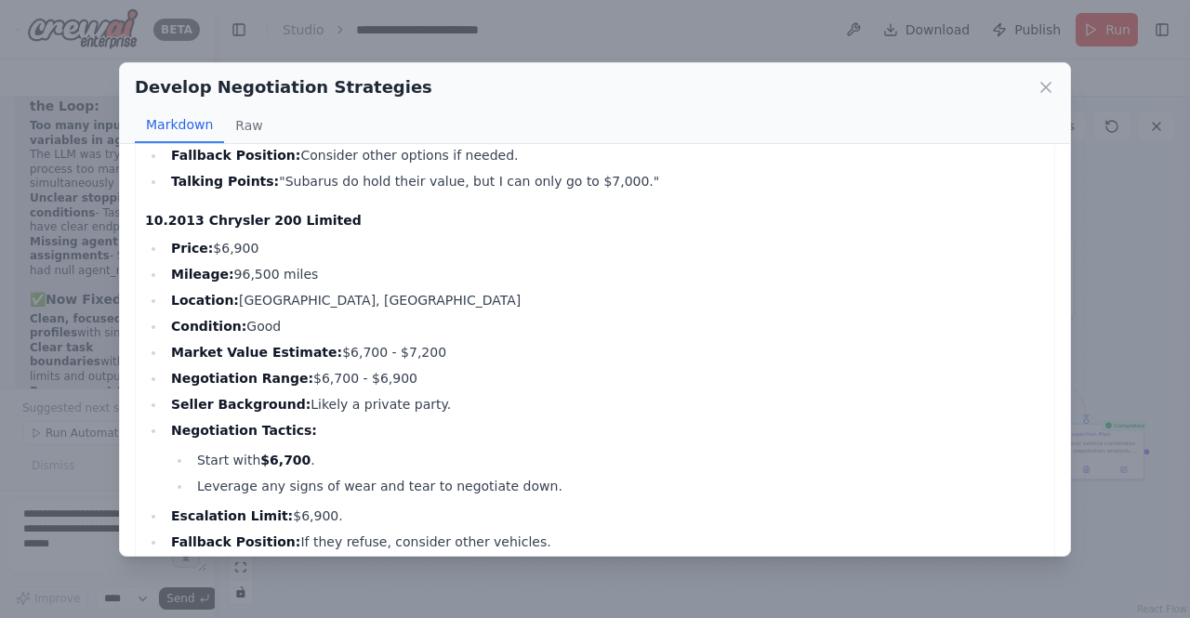
scroll to position [3558, 0]
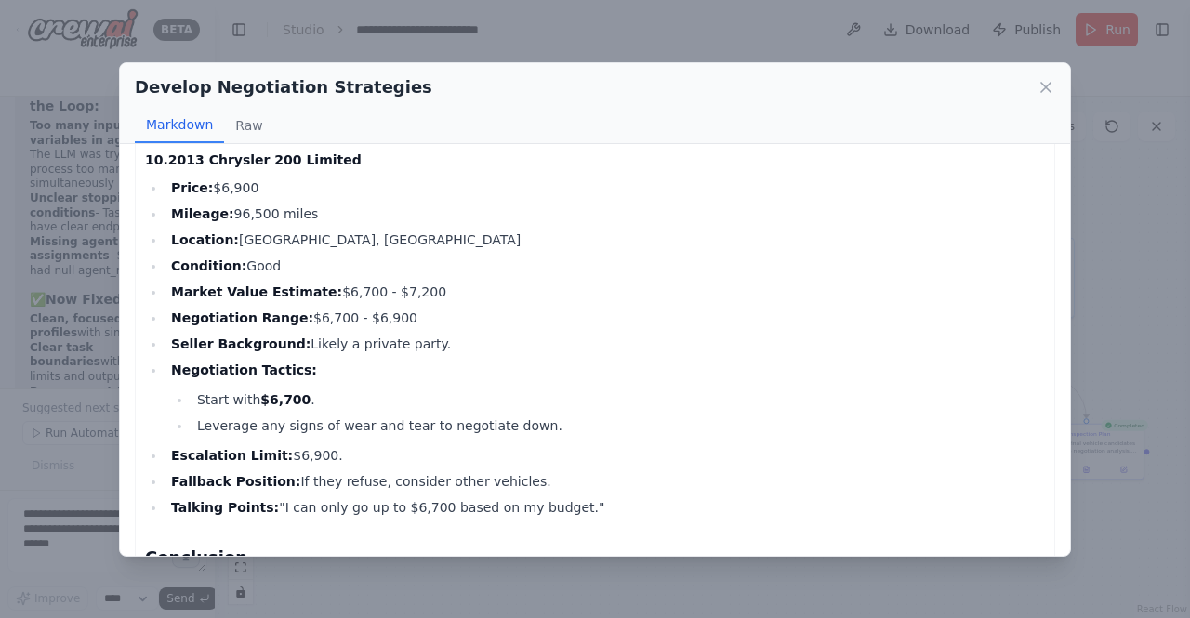
drag, startPoint x: 289, startPoint y: 315, endPoint x: 429, endPoint y: 339, distance: 142.4
click at [429, 339] on ul "Price: $6,900 Mileage: 96,500 miles Location: Santa Ana, CA Condition: Good Mar…" at bounding box center [595, 348] width 900 height 342
click at [418, 372] on li "Negotiation Tactics: Start with $6,700 . Leverage any signs of wear and tear to…" at bounding box center [604, 398] width 879 height 78
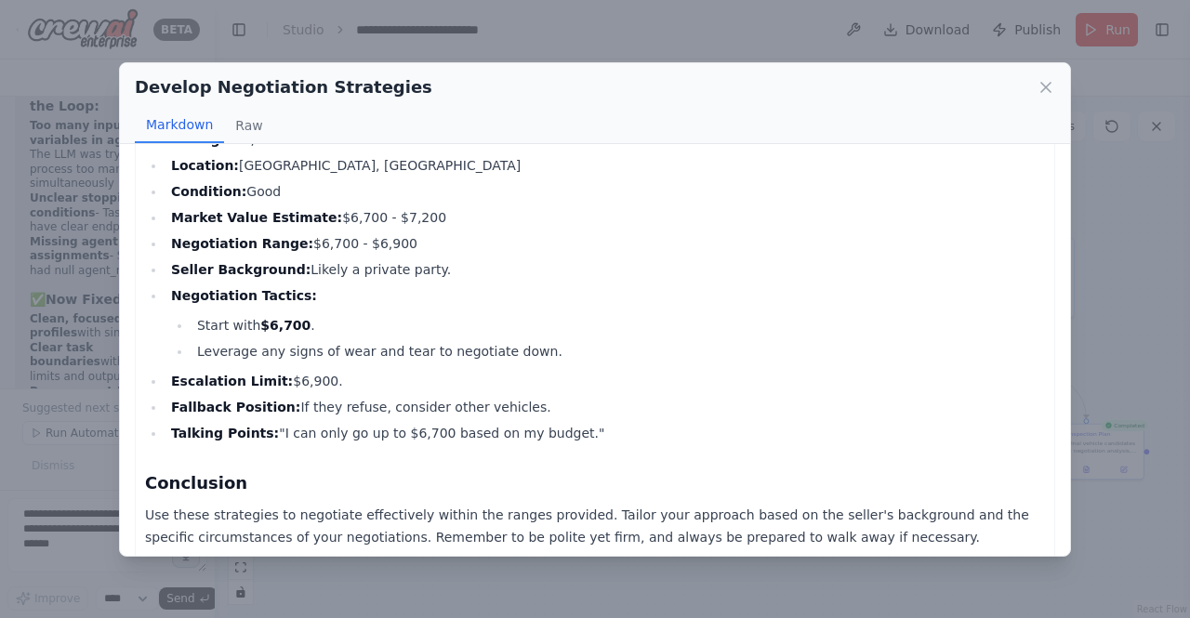
scroll to position [3651, 0]
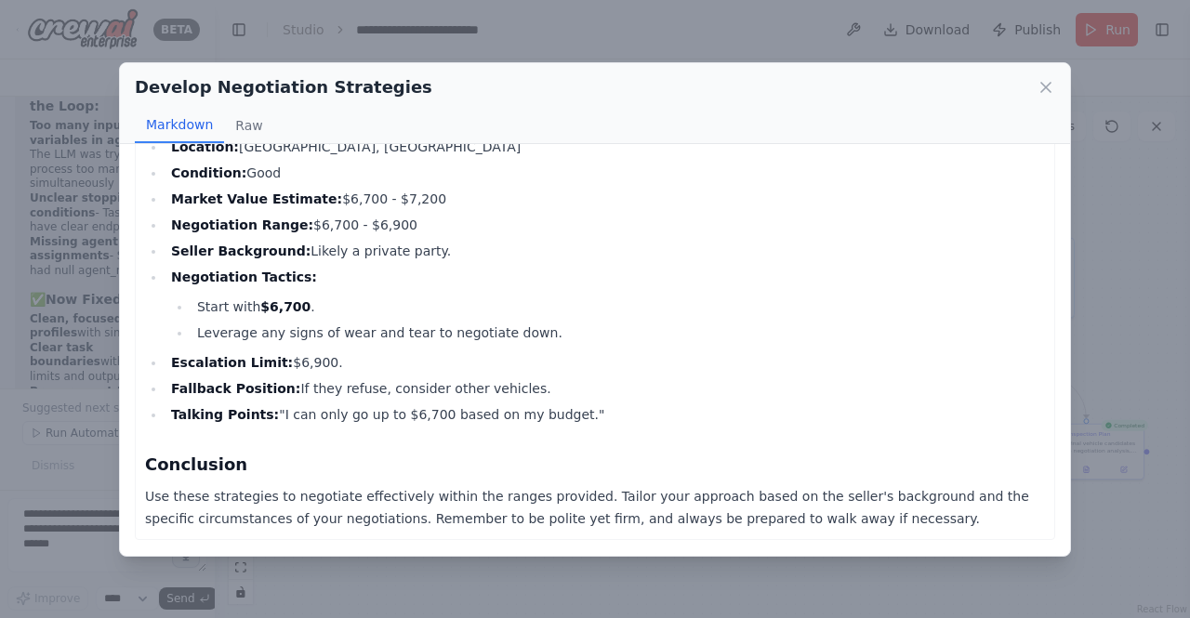
drag, startPoint x: 267, startPoint y: 426, endPoint x: 544, endPoint y: 421, distance: 277.1
click at [544, 421] on li "Talking Points: "I can only go up to $6,700 based on my budget."" at bounding box center [604, 414] width 879 height 22
click at [520, 452] on h3 "Conclusion" at bounding box center [595, 465] width 900 height 26
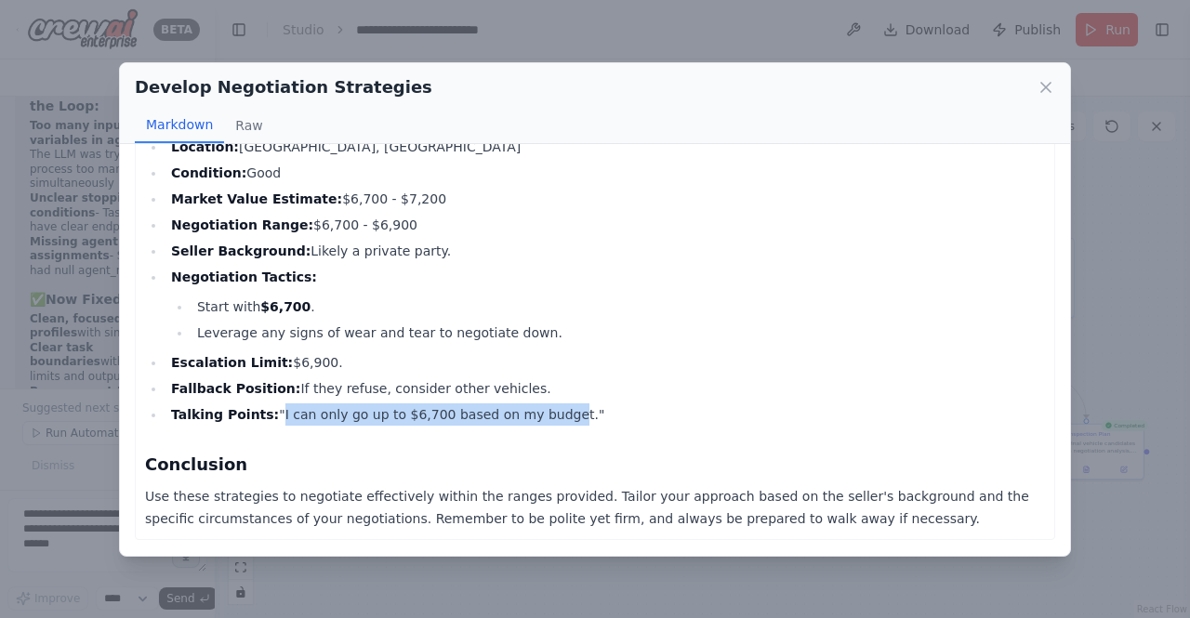
drag, startPoint x: 263, startPoint y: 414, endPoint x: 528, endPoint y: 421, distance: 265.0
click at [528, 421] on li "Talking Points: "I can only go up to $6,700 based on my budget."" at bounding box center [604, 414] width 879 height 22
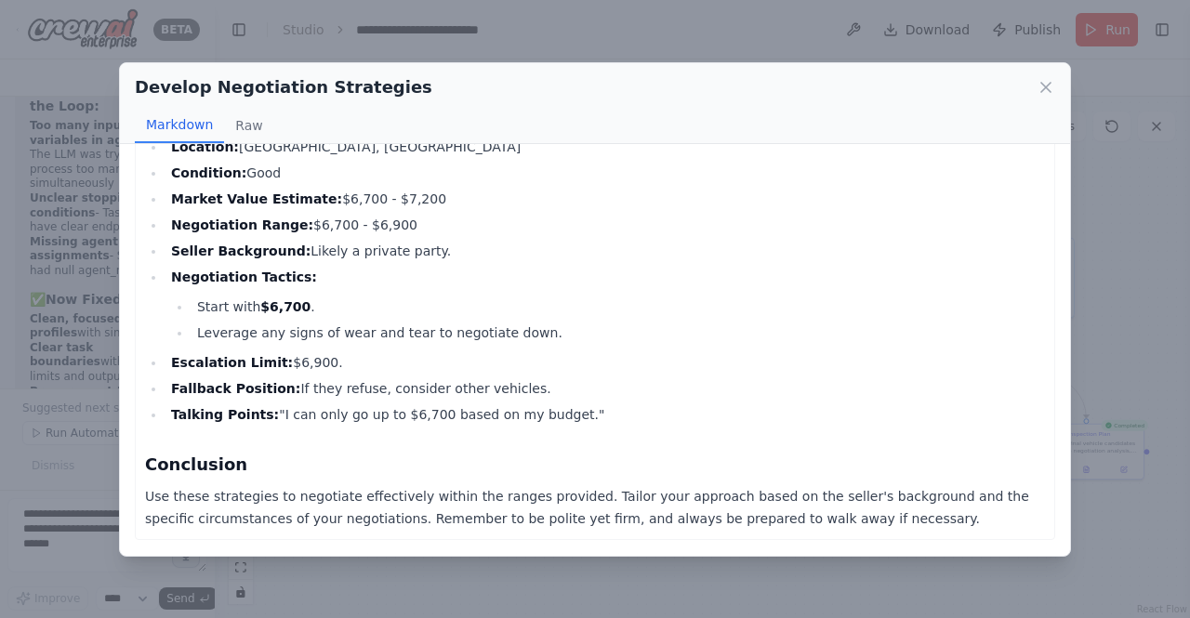
click at [588, 403] on ul "Price: $6,900 Mileage: 96,500 miles Location: Santa Ana, CA Condition: Good Mar…" at bounding box center [595, 255] width 900 height 342
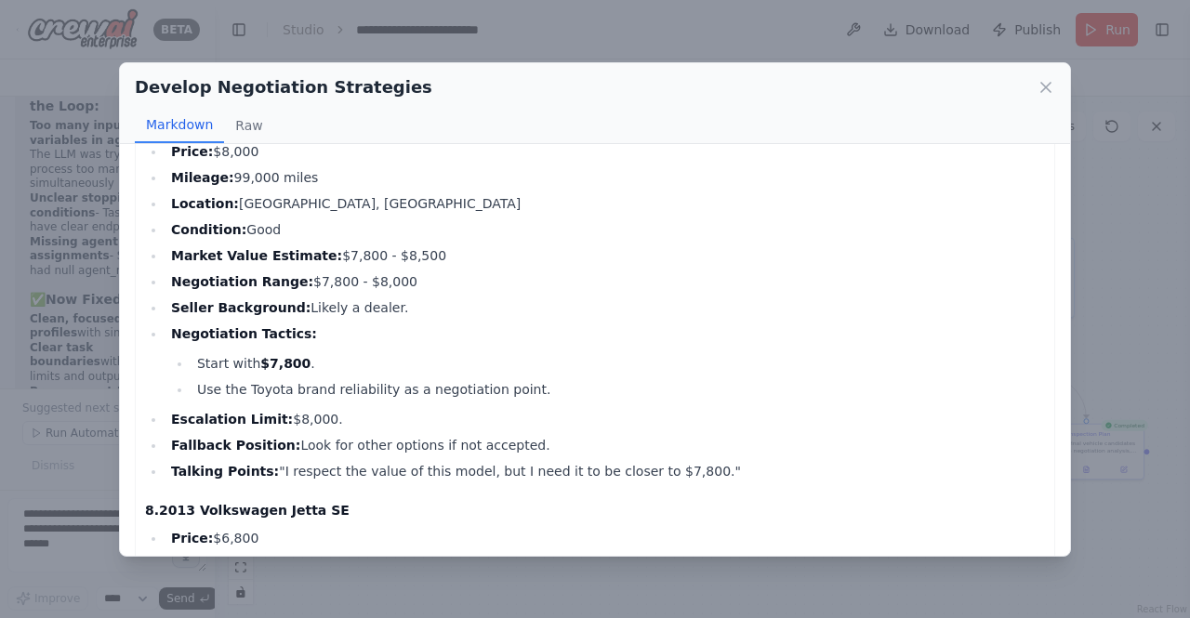
scroll to position [2349, 0]
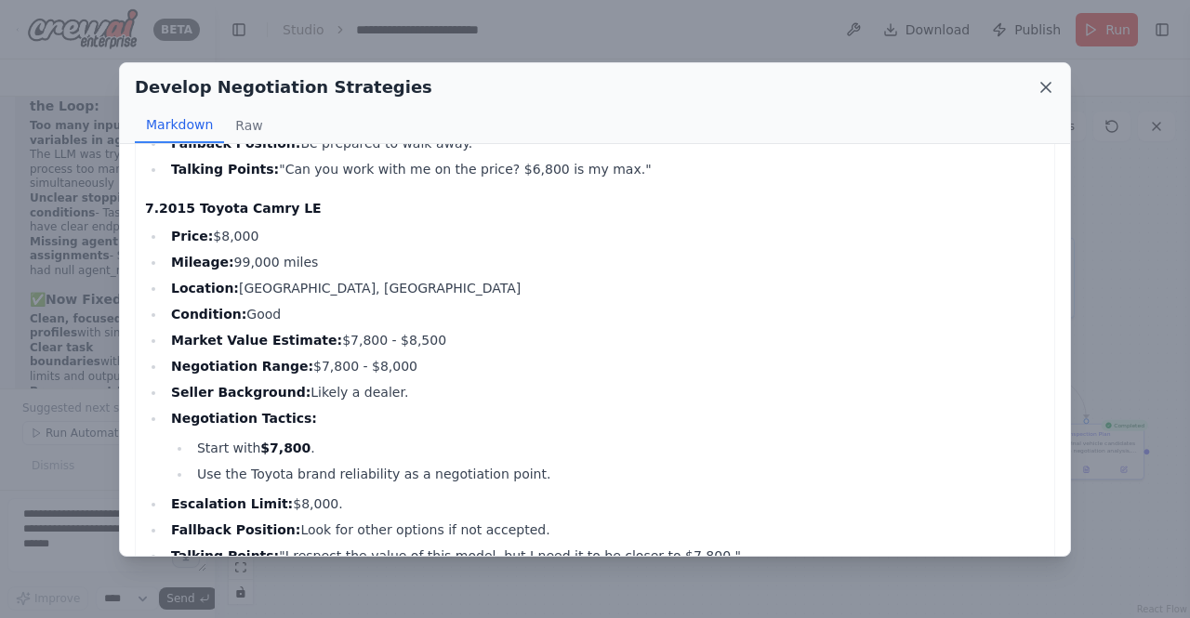
click at [1047, 81] on icon at bounding box center [1046, 87] width 19 height 19
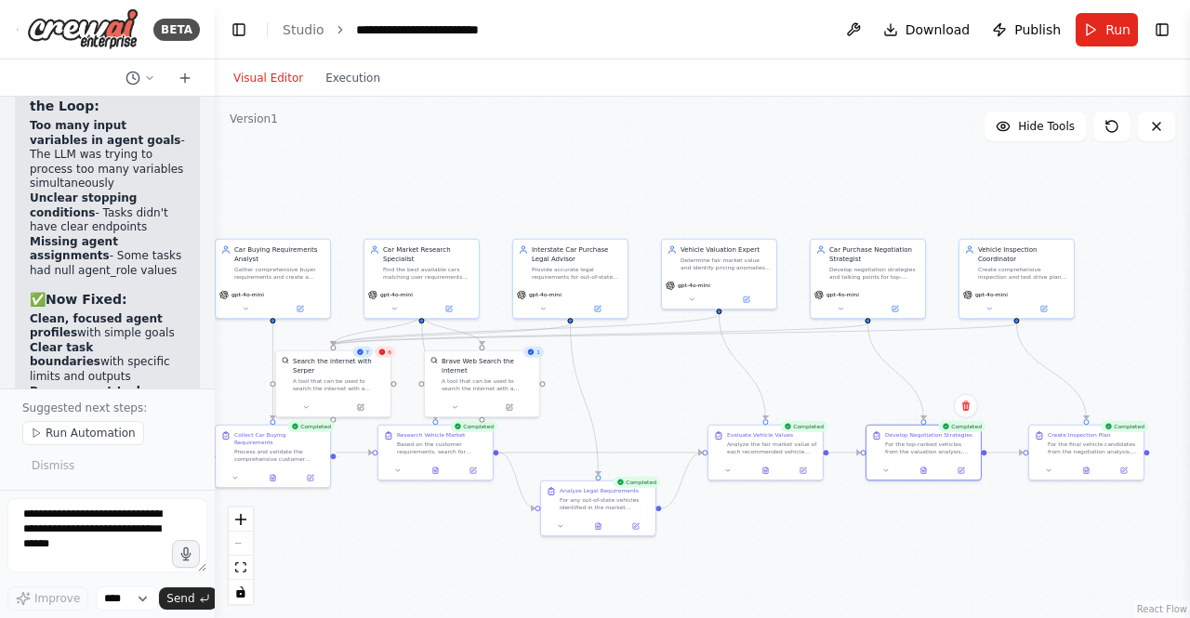
click at [782, 544] on div ".deletable-edge-delete-btn { width: 20px; height: 20px; border: 0px solid #ffff…" at bounding box center [702, 358] width 975 height 522
click at [384, 357] on div "6" at bounding box center [385, 352] width 20 height 11
click at [369, 376] on div "A tool that can be used to search the internet with a search_query. Supports di…" at bounding box center [339, 383] width 92 height 15
click at [310, 402] on icon at bounding box center [305, 405] width 7 height 7
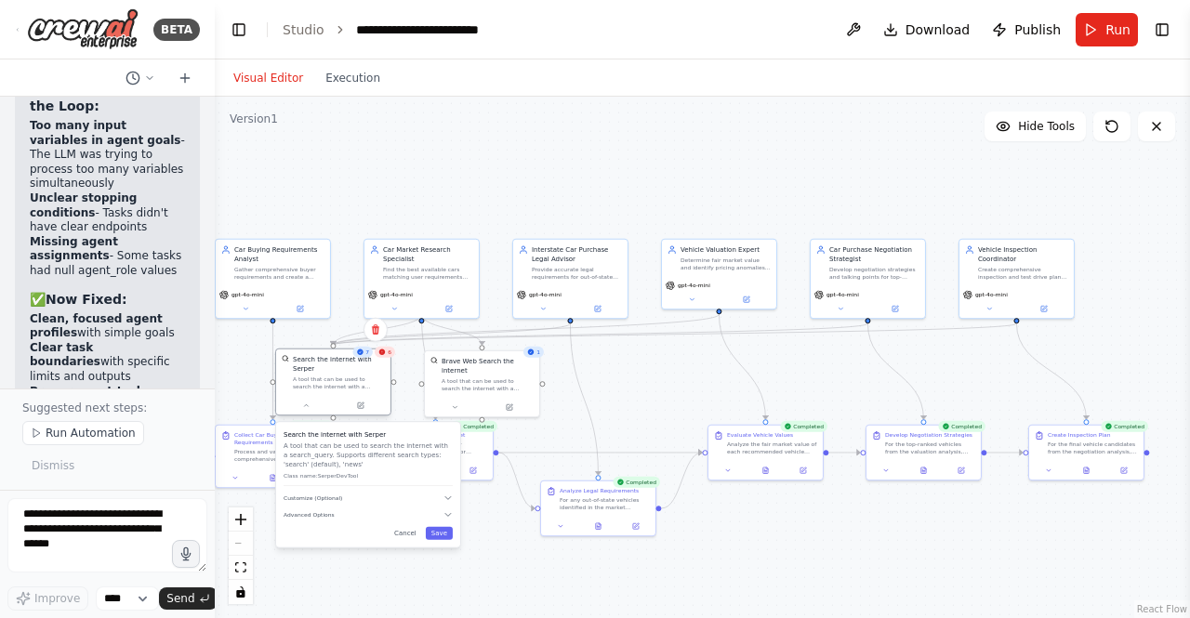
click at [351, 376] on div "A tool that can be used to search the internet with a search_query. Supports di…" at bounding box center [339, 383] width 92 height 15
click at [393, 356] on div "6" at bounding box center [385, 352] width 20 height 11
click at [387, 356] on div "6" at bounding box center [385, 352] width 20 height 11
click at [387, 358] on div "Search the internet with Serper A tool that can be used to search the internet …" at bounding box center [333, 373] width 114 height 46
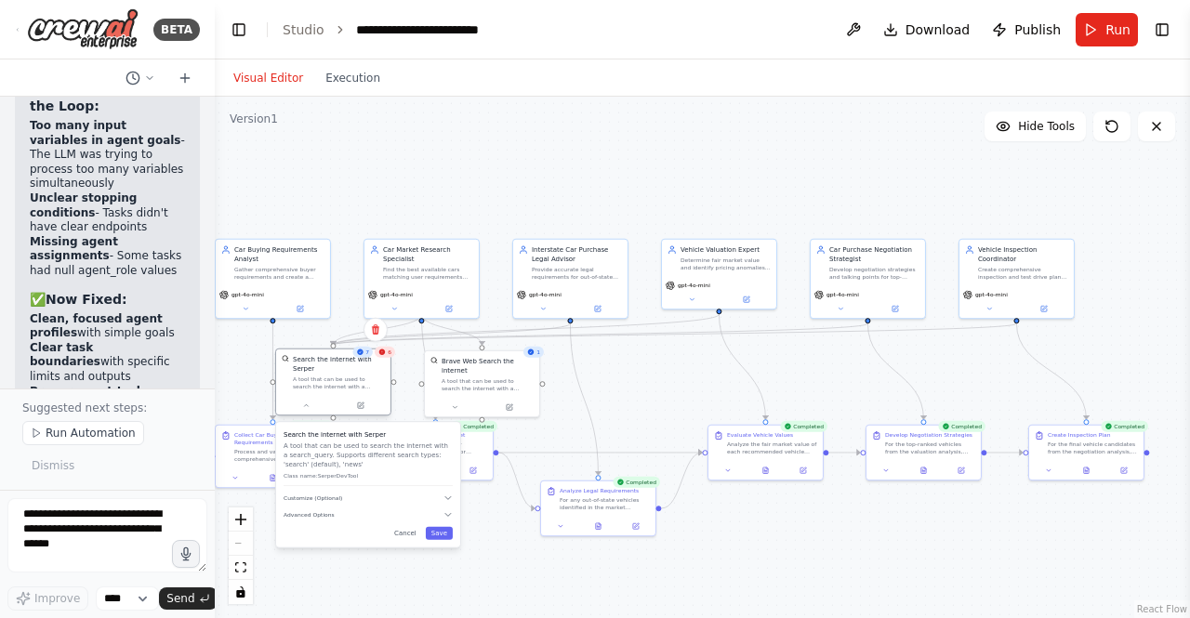
click at [376, 364] on div "Search the internet with Serper A tool that can be used to search the internet …" at bounding box center [339, 372] width 92 height 35
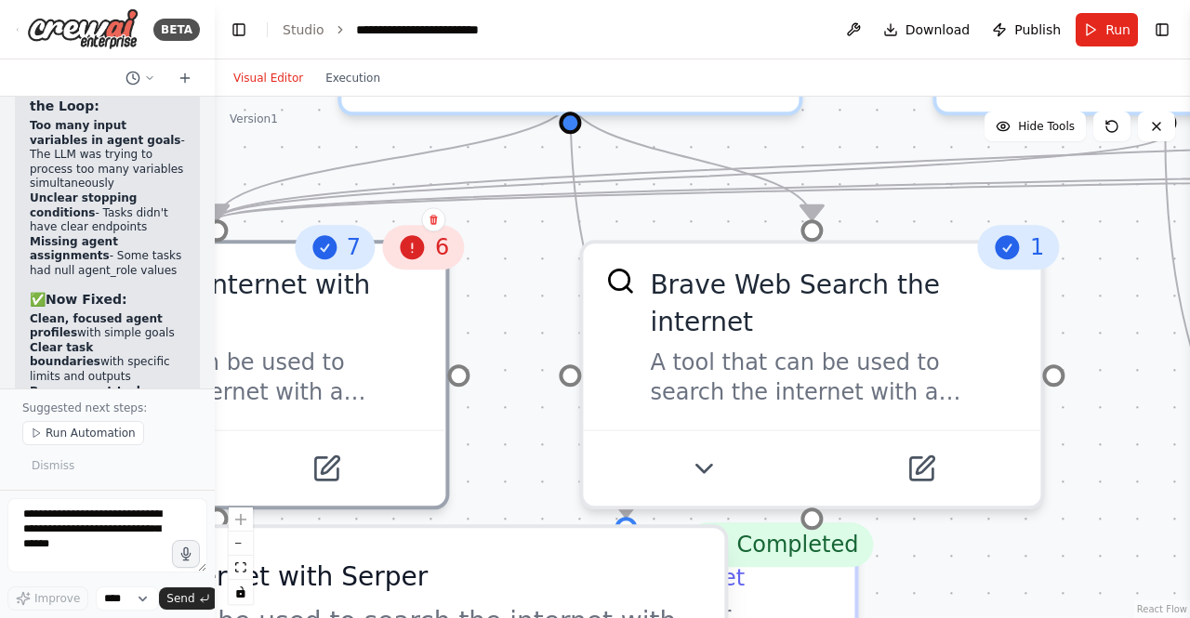
drag, startPoint x: 437, startPoint y: 239, endPoint x: 418, endPoint y: 253, distance: 23.2
click at [435, 250] on span "6" at bounding box center [442, 247] width 14 height 30
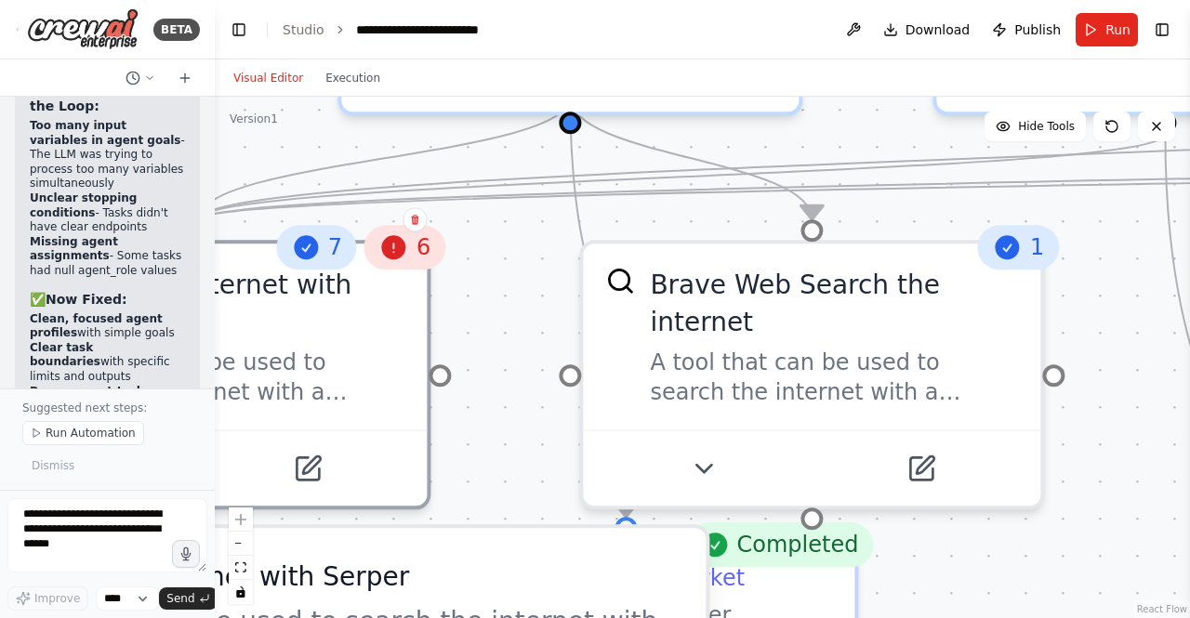
click at [418, 254] on span "6" at bounding box center [423, 247] width 14 height 30
click at [417, 257] on span "6" at bounding box center [423, 247] width 14 height 30
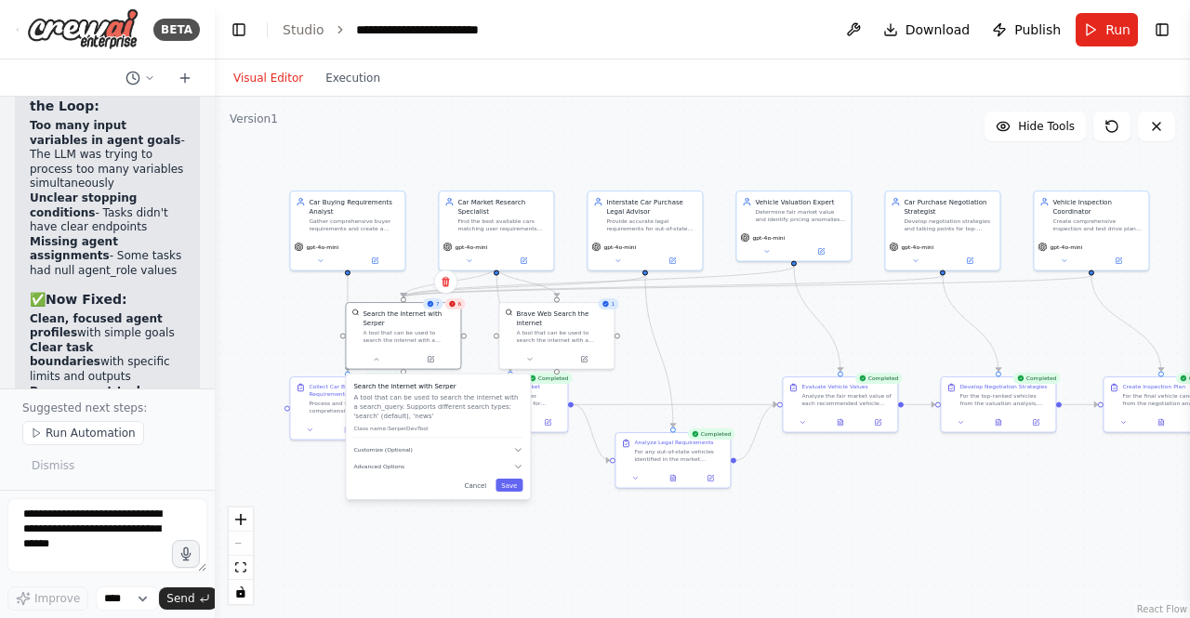
drag, startPoint x: 499, startPoint y: 537, endPoint x: 493, endPoint y: 521, distance: 18.0
click at [499, 536] on div ".deletable-edge-delete-btn { width: 20px; height: 20px; border: 0px solid #ffff…" at bounding box center [702, 358] width 975 height 522
click at [477, 478] on button "Cancel" at bounding box center [475, 484] width 33 height 13
click at [474, 478] on button "Cancel" at bounding box center [475, 484] width 33 height 13
click at [478, 478] on button "Cancel" at bounding box center [475, 484] width 33 height 13
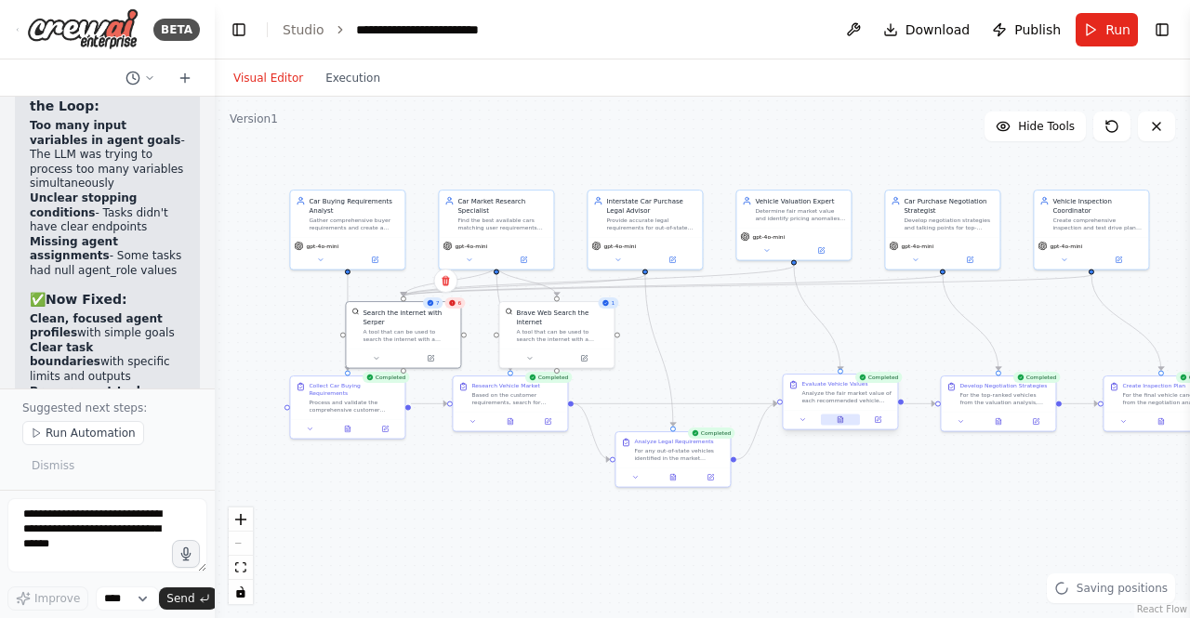
click at [846, 417] on button at bounding box center [840, 420] width 39 height 11
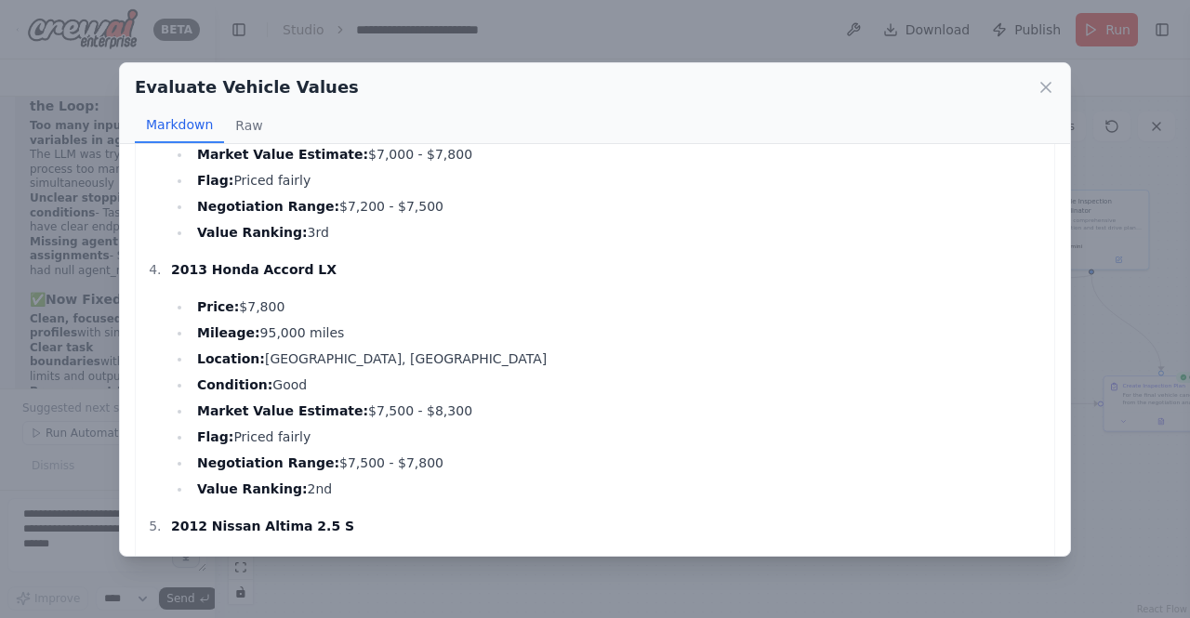
scroll to position [2368, 0]
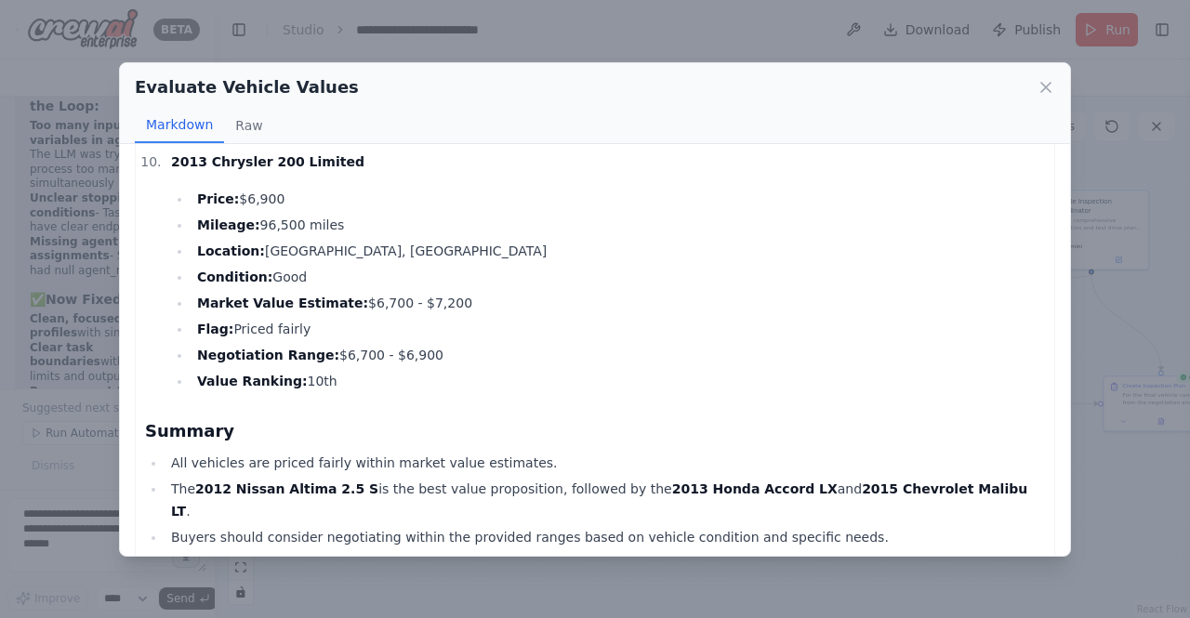
click at [1045, 88] on icon at bounding box center [1046, 87] width 19 height 19
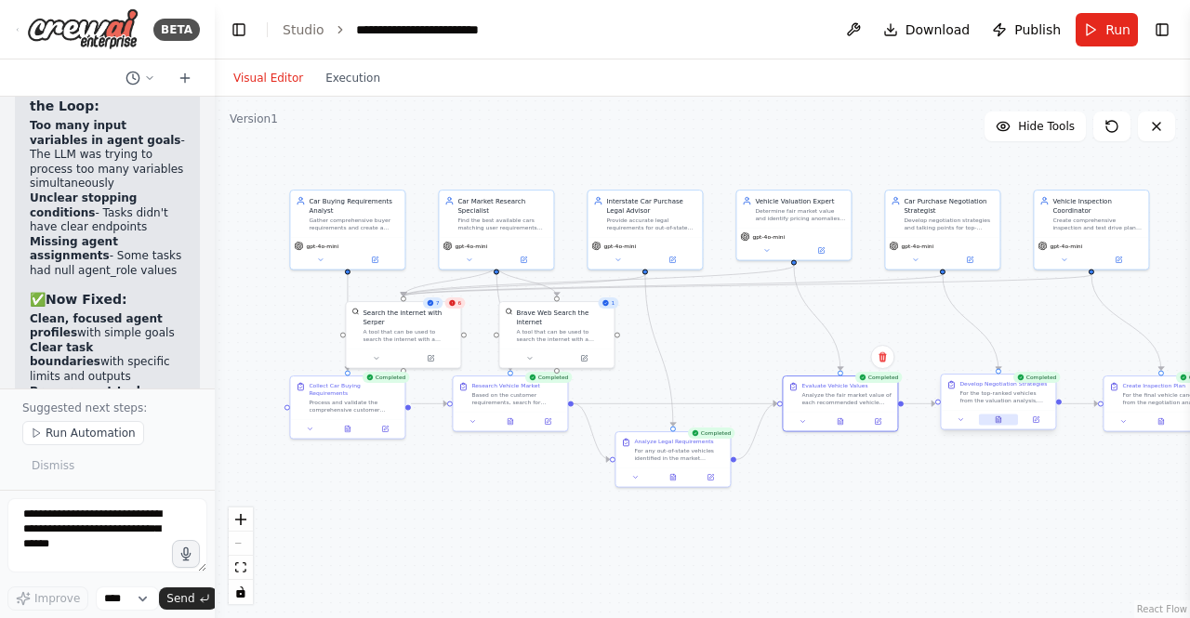
click at [999, 425] on button at bounding box center [998, 420] width 39 height 11
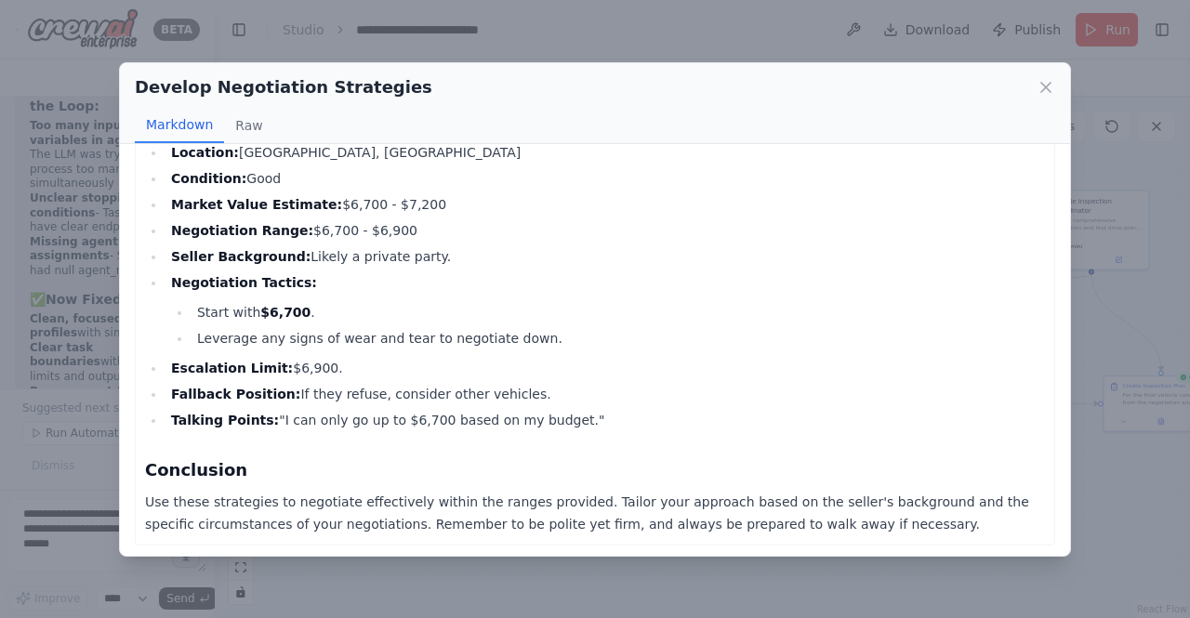
scroll to position [3651, 0]
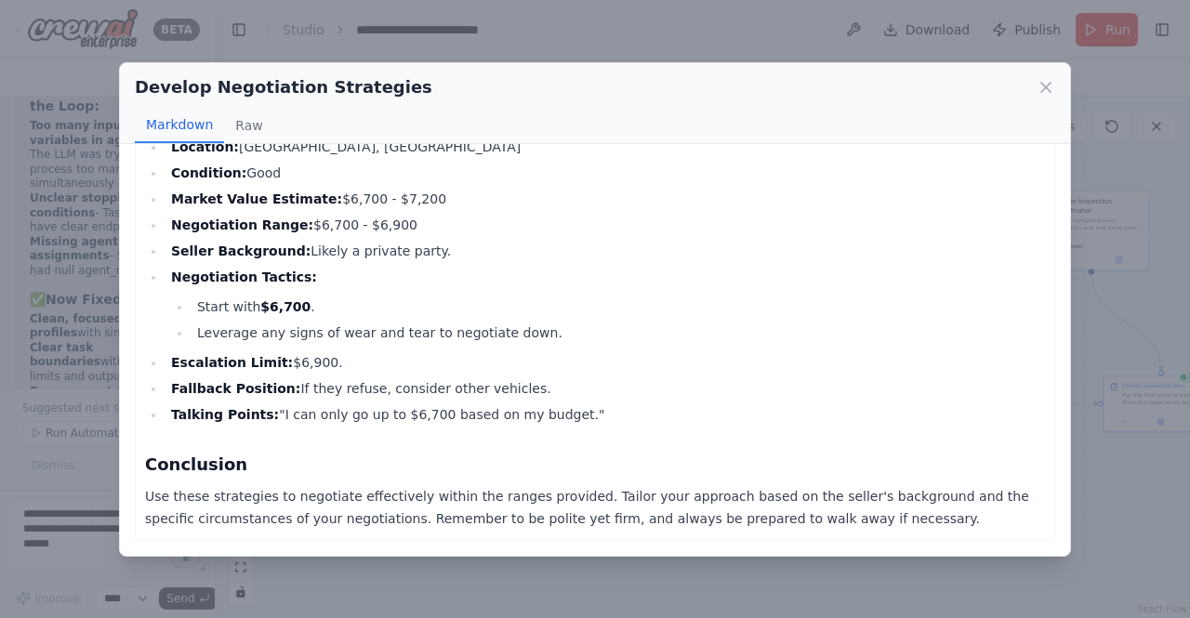
click at [1048, 82] on icon at bounding box center [1046, 87] width 19 height 19
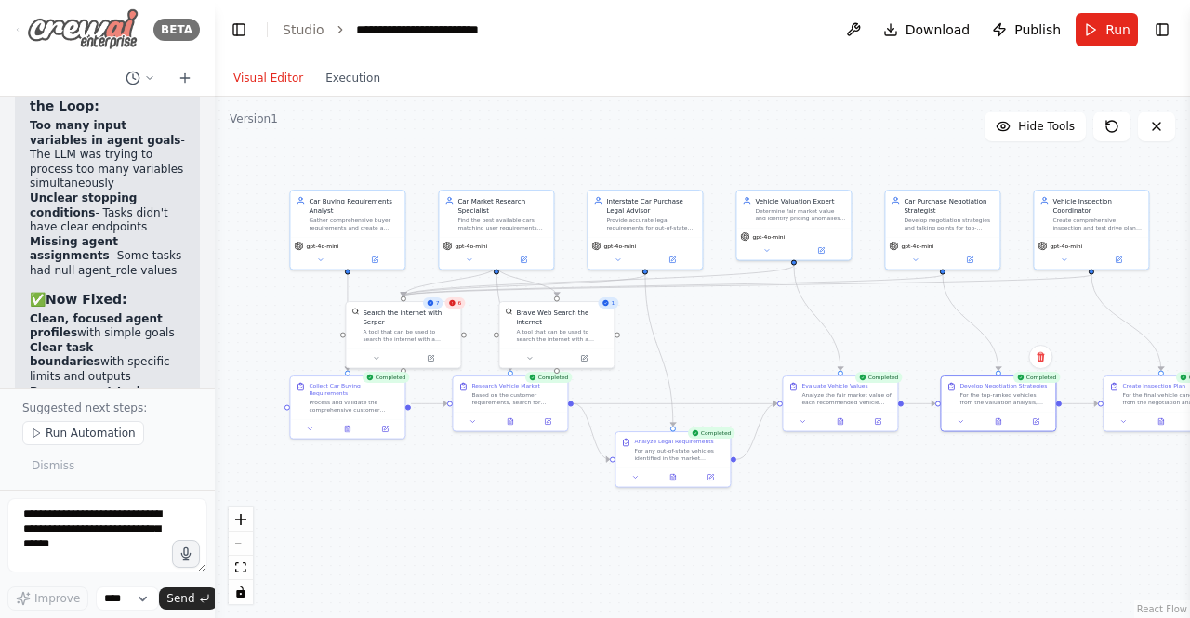
click at [83, 19] on img at bounding box center [83, 29] width 112 height 42
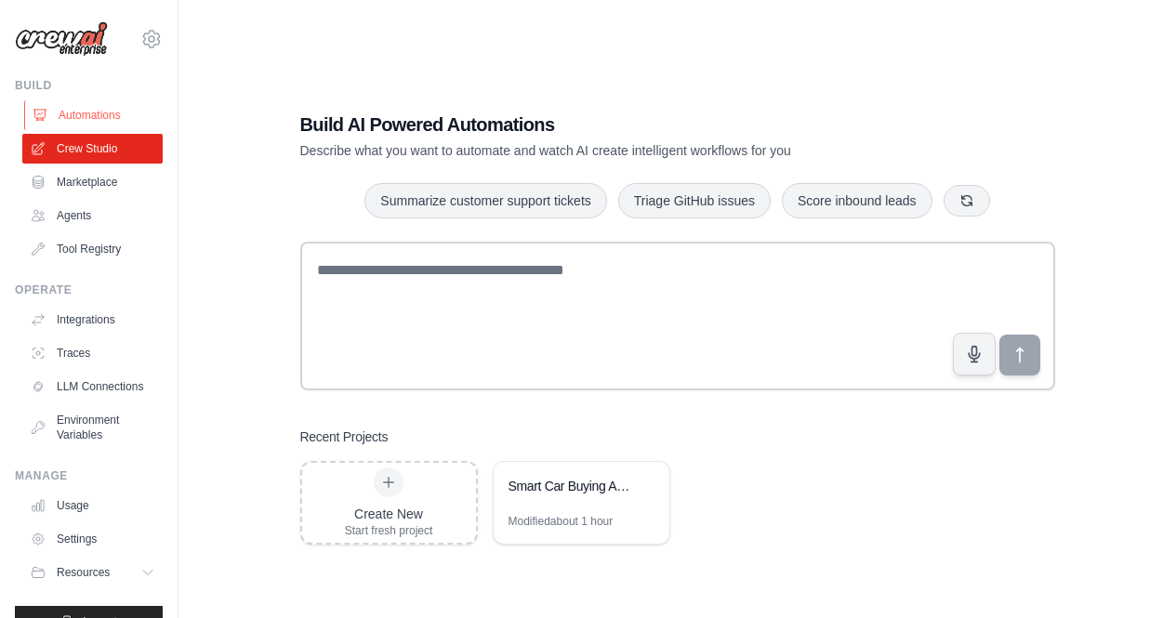
click at [60, 104] on link "Automations" at bounding box center [94, 115] width 140 height 30
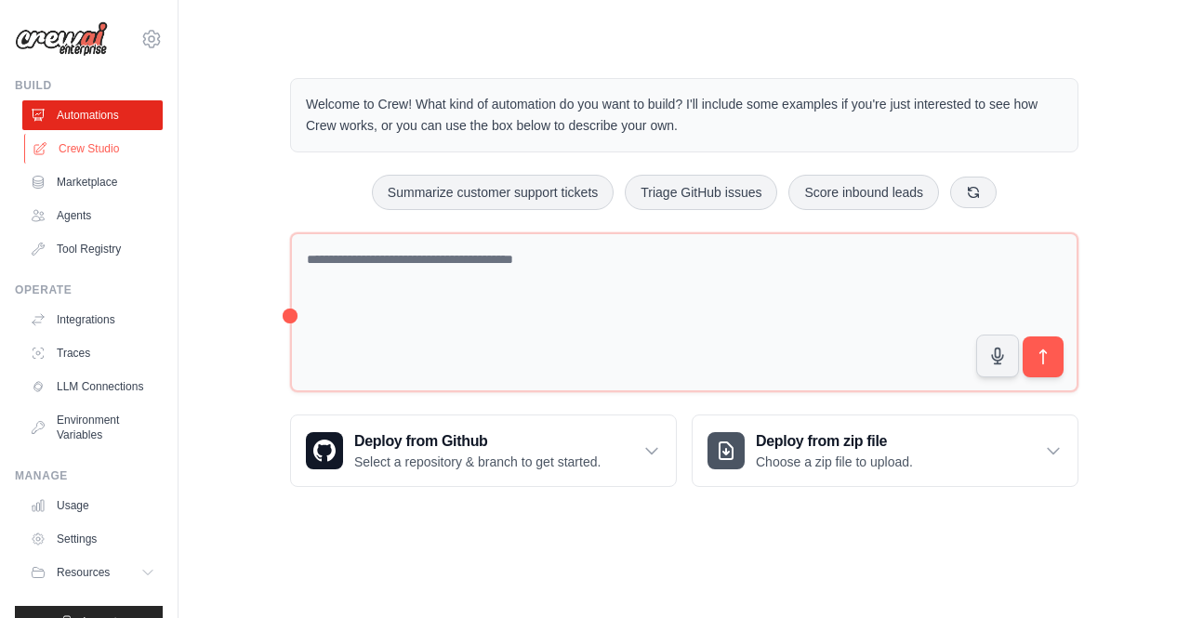
click at [39, 138] on link "Crew Studio" at bounding box center [94, 149] width 140 height 30
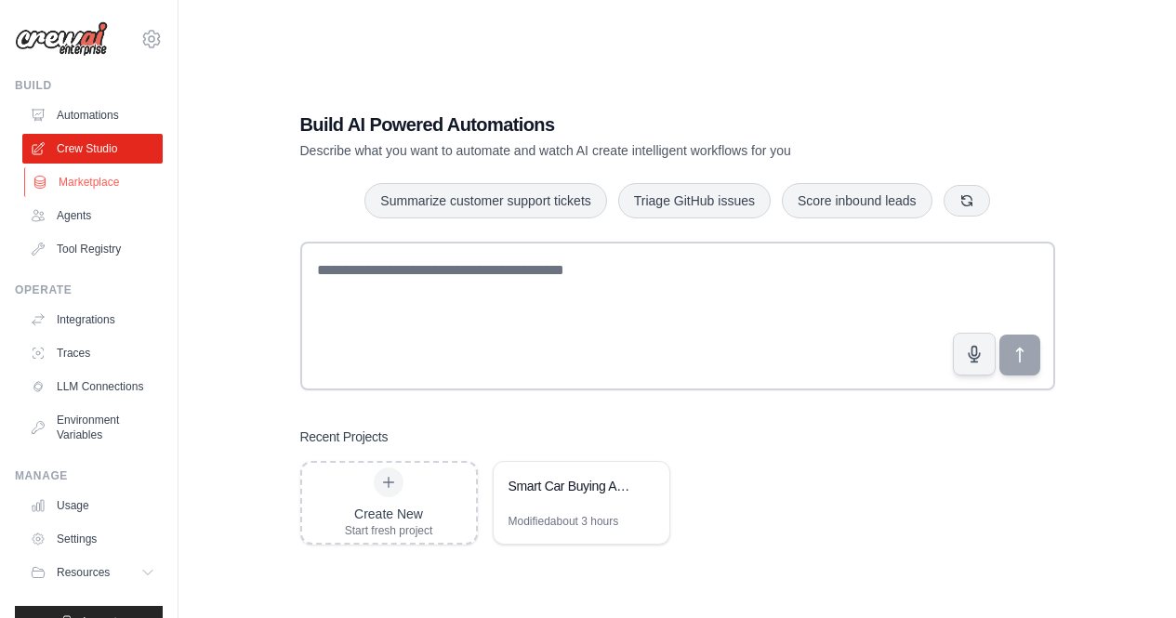
click at [55, 173] on link "Marketplace" at bounding box center [94, 182] width 140 height 30
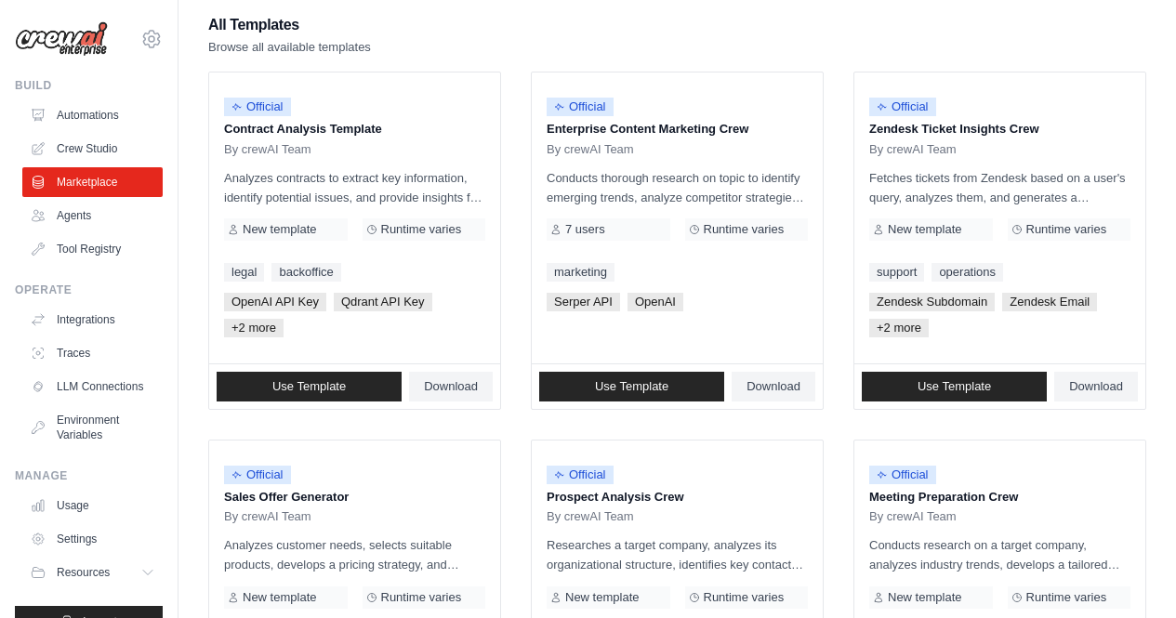
scroll to position [279, 0]
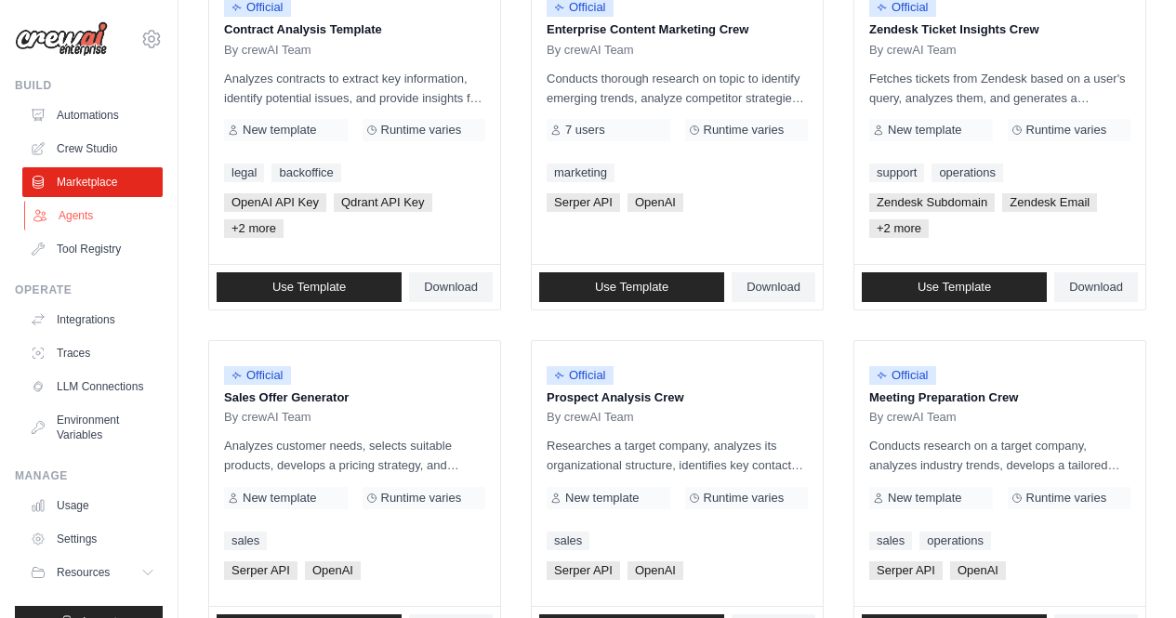
click at [71, 210] on link "Agents" at bounding box center [94, 216] width 140 height 30
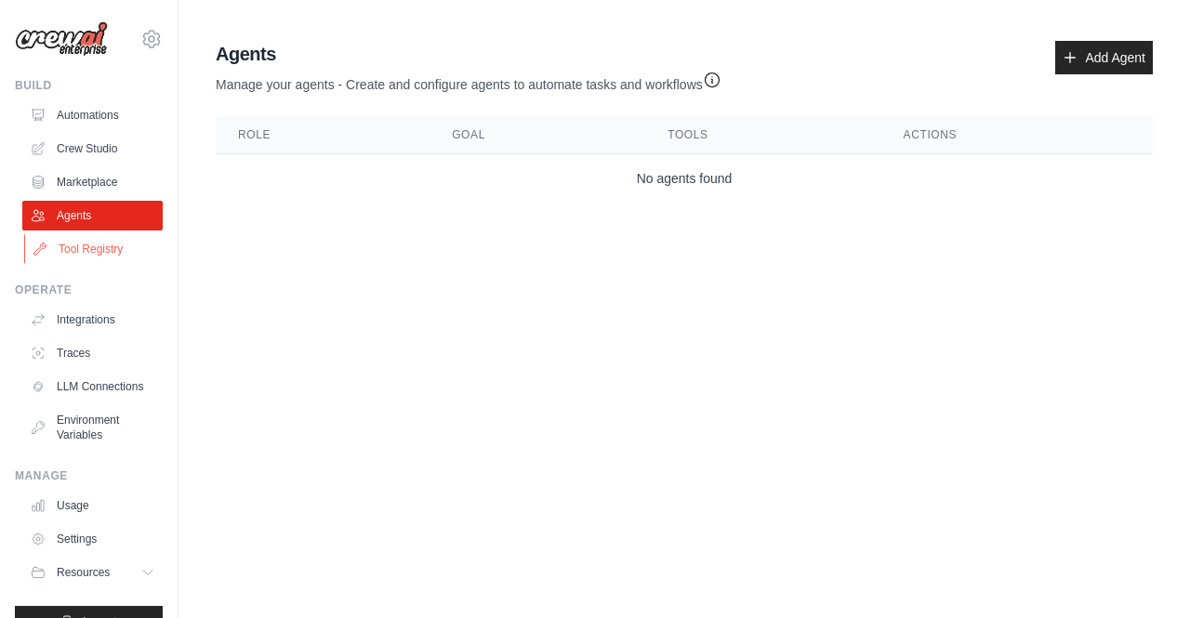
click at [89, 240] on link "Tool Registry" at bounding box center [94, 249] width 140 height 30
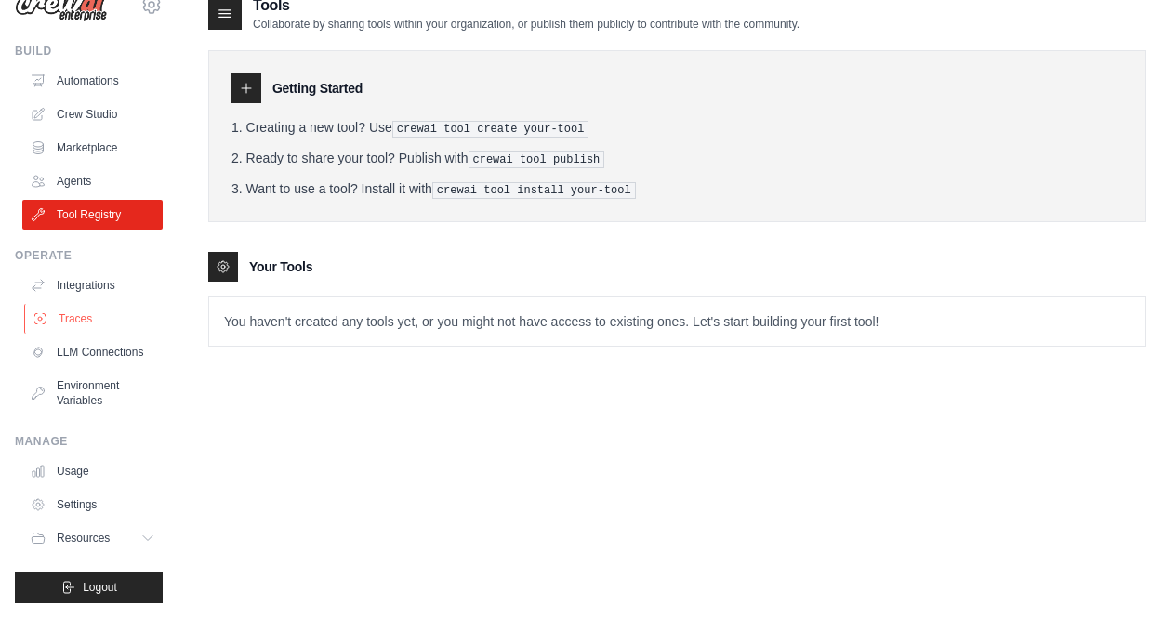
scroll to position [37, 0]
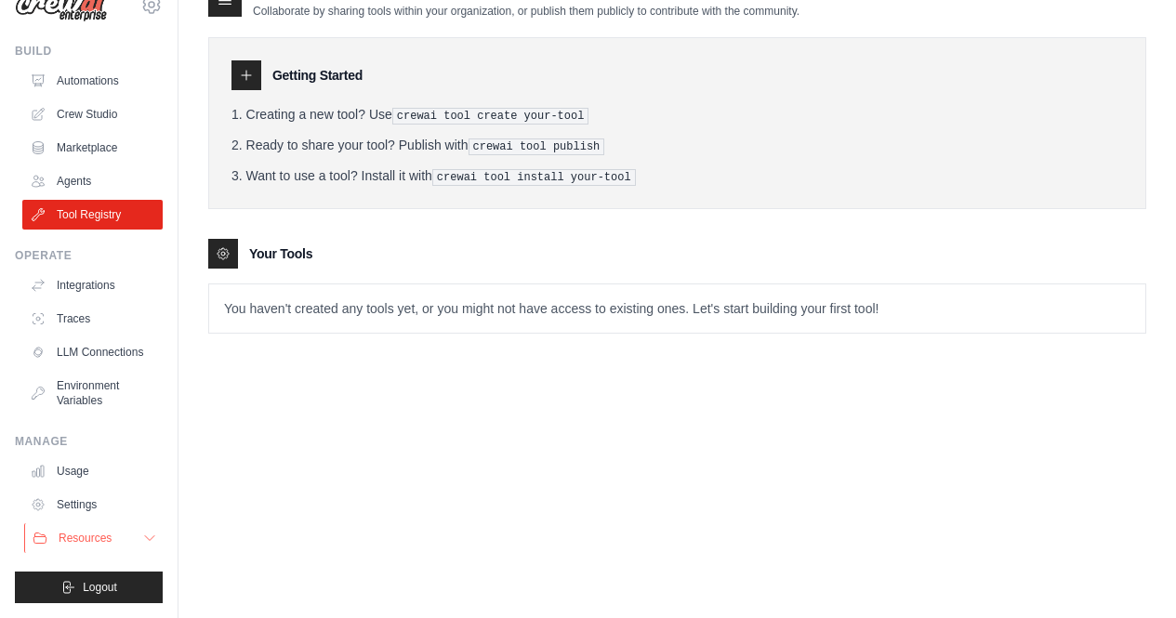
click at [114, 543] on button "Resources" at bounding box center [94, 538] width 140 height 30
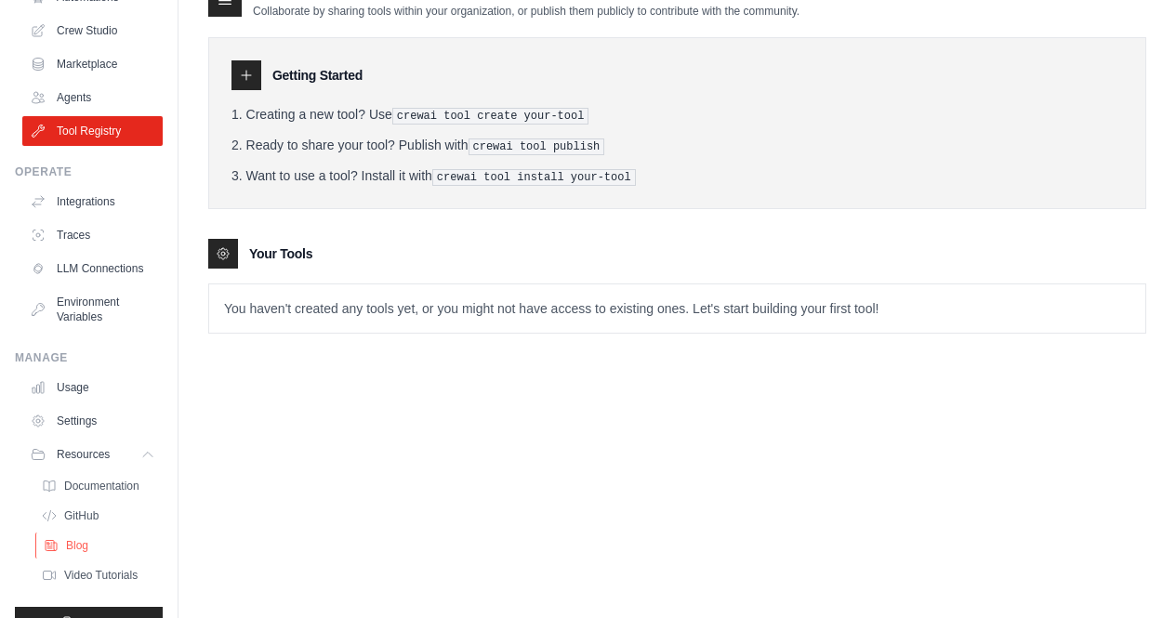
scroll to position [168, 0]
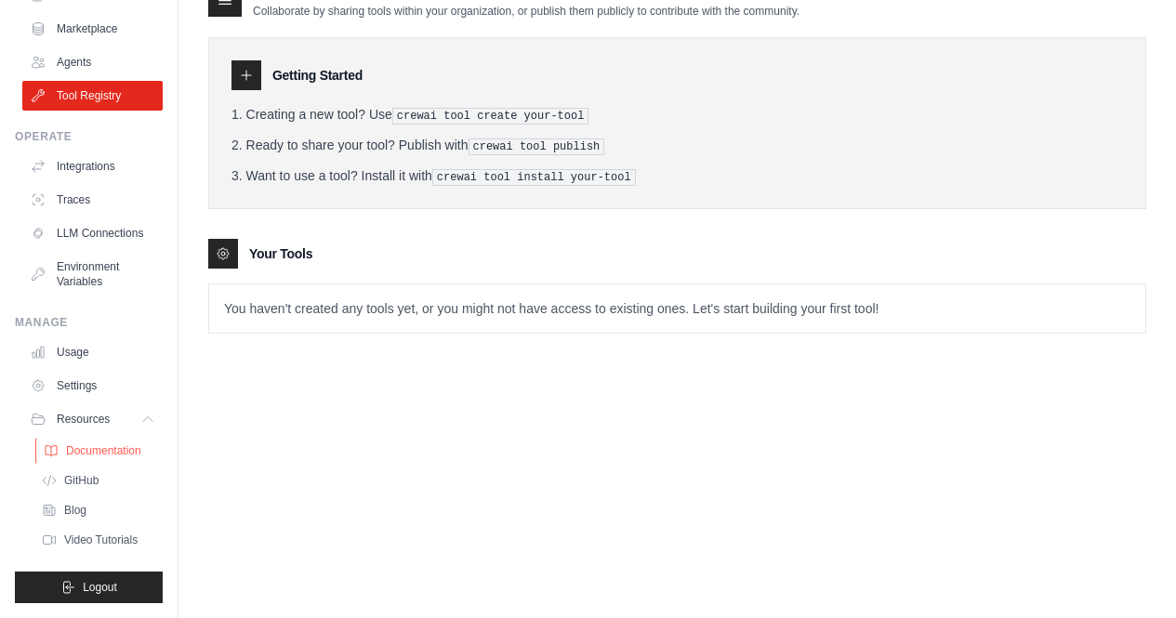
click at [110, 453] on span "Documentation" at bounding box center [103, 450] width 75 height 15
